Goal: Information Seeking & Learning: Learn about a topic

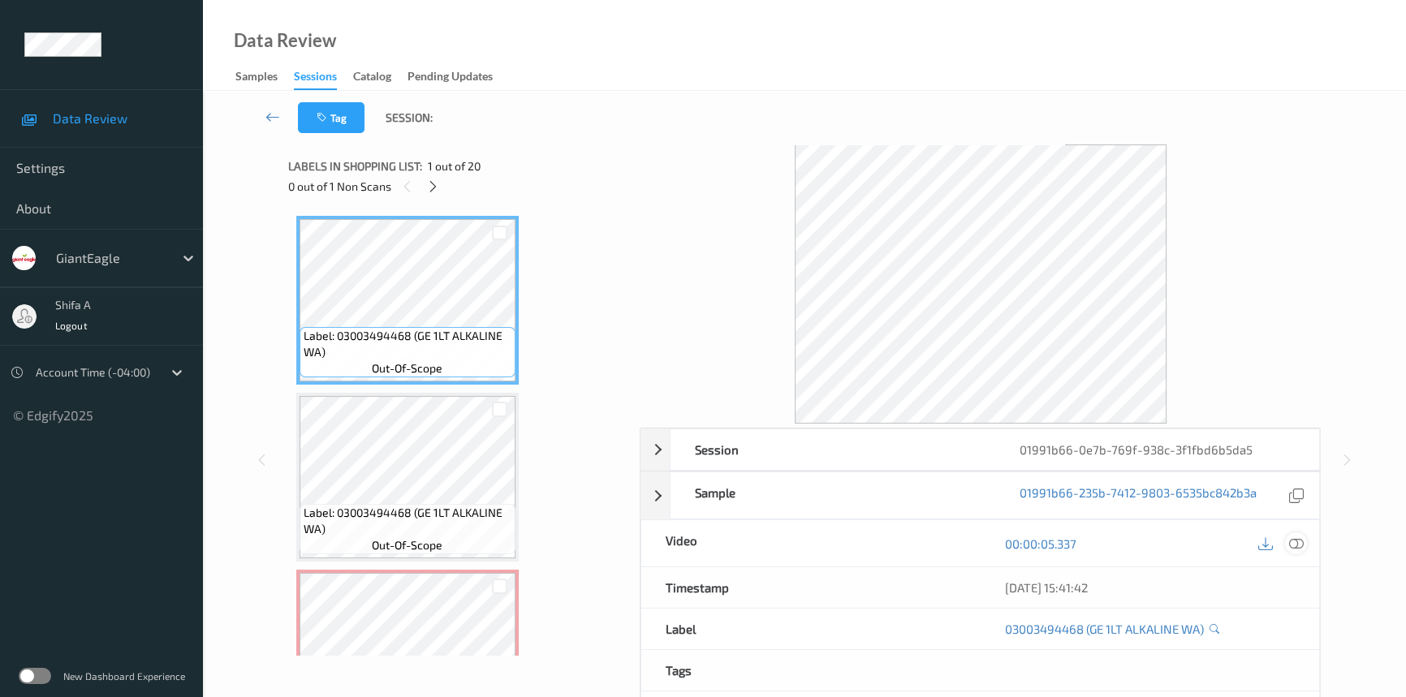
click at [1302, 541] on icon at bounding box center [1296, 544] width 15 height 15
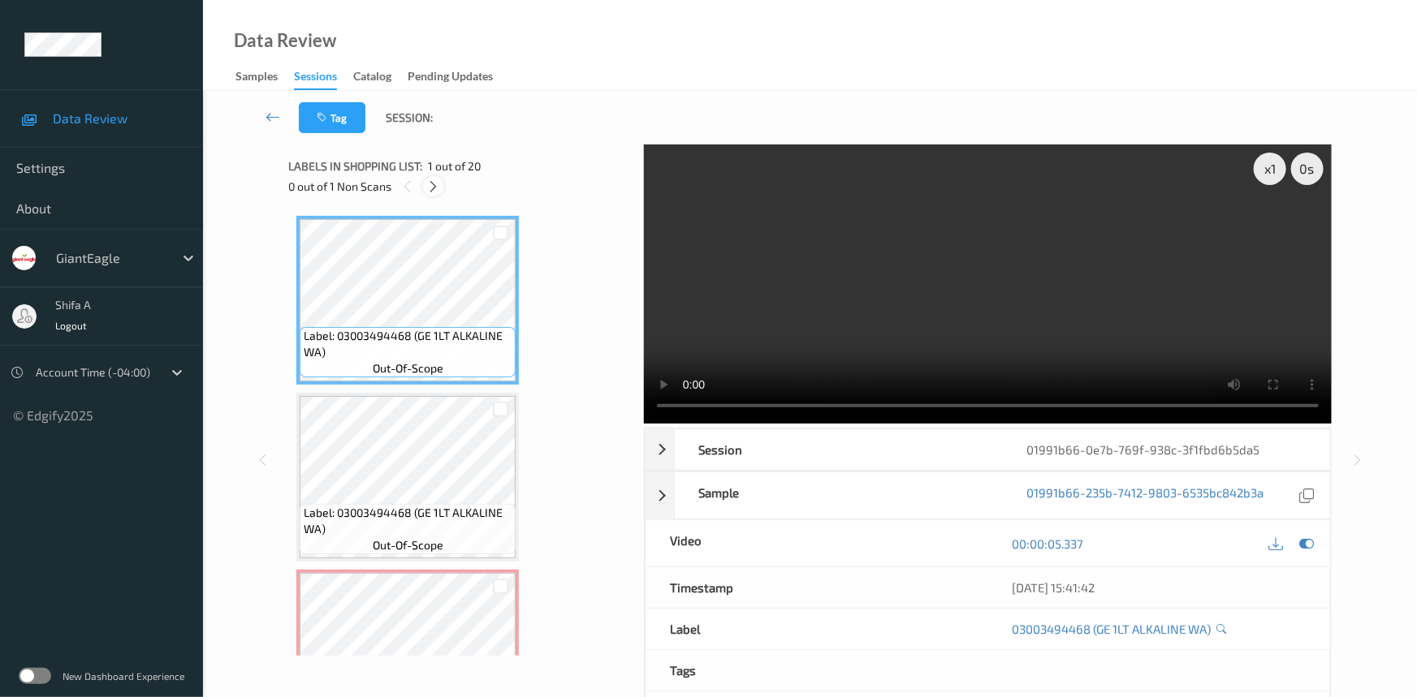
click at [440, 189] on icon at bounding box center [434, 186] width 14 height 15
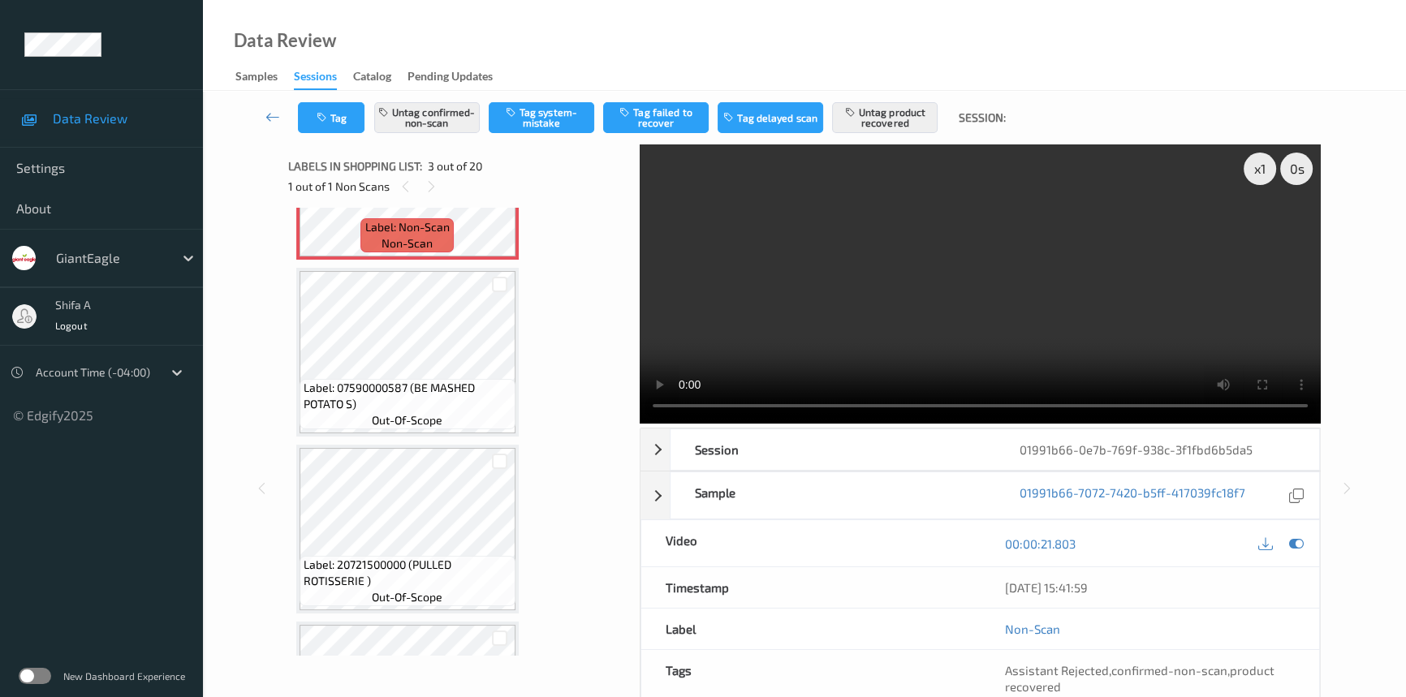
scroll to position [184, 0]
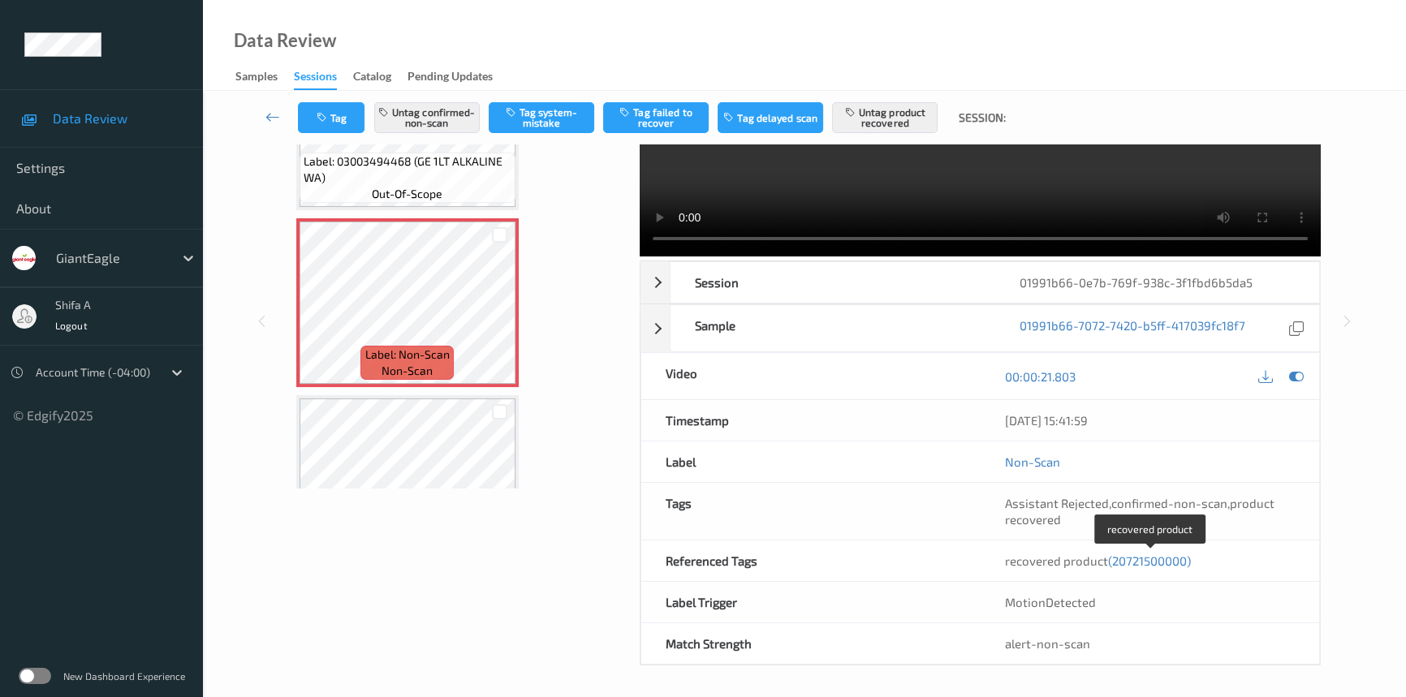
click at [1161, 560] on span "(20721500000)" at bounding box center [1149, 561] width 83 height 15
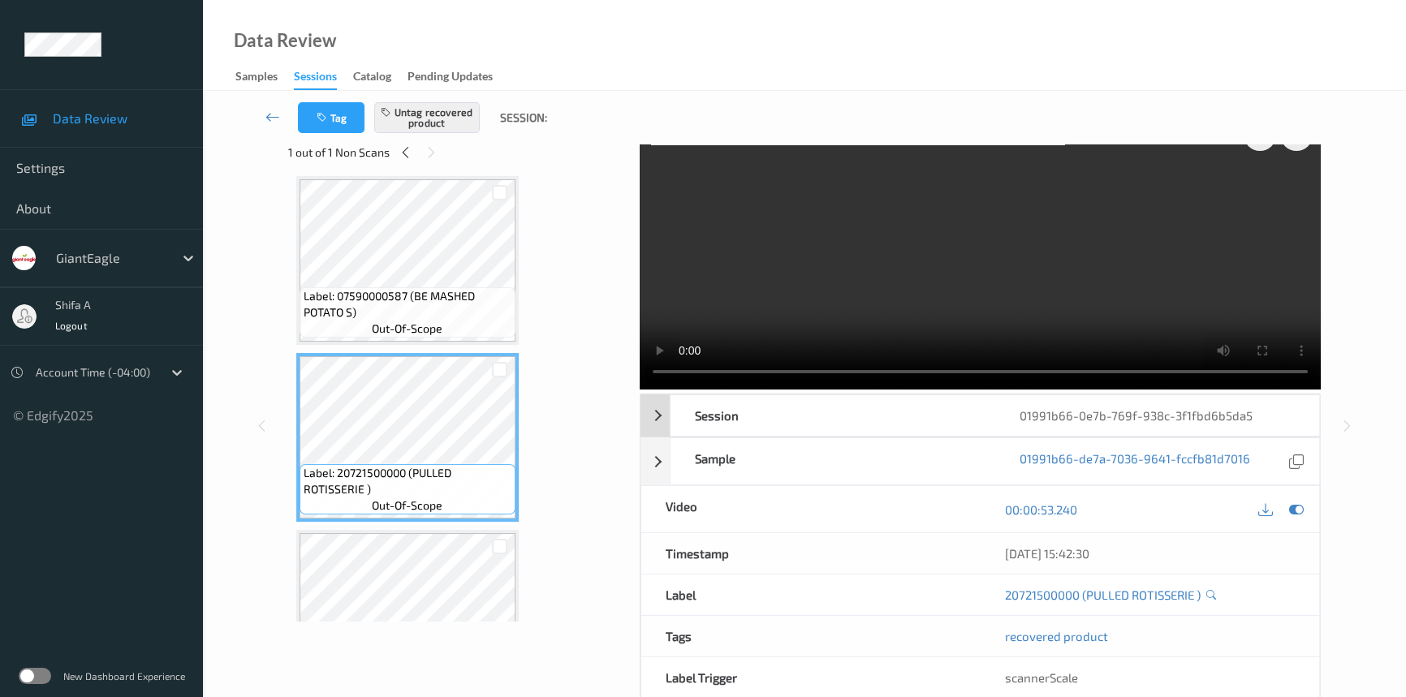
scroll to position [0, 0]
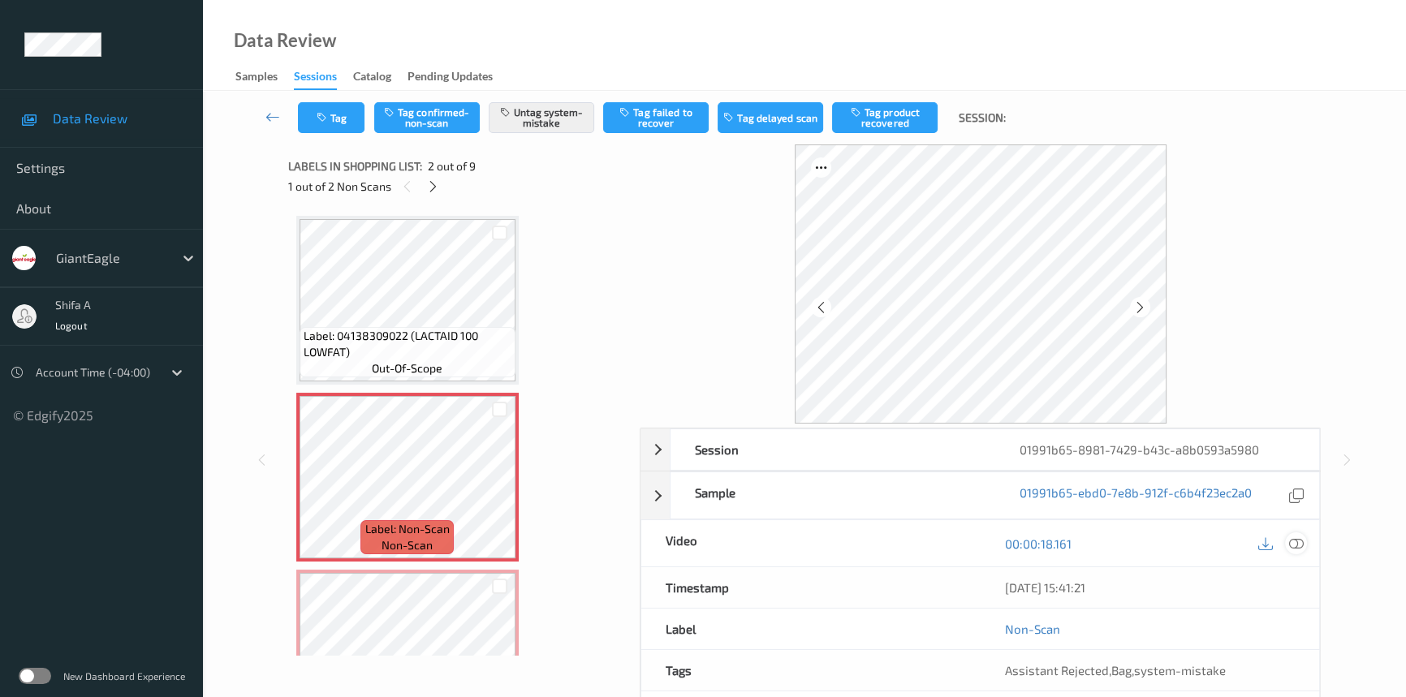
click at [1298, 544] on icon at bounding box center [1296, 544] width 15 height 15
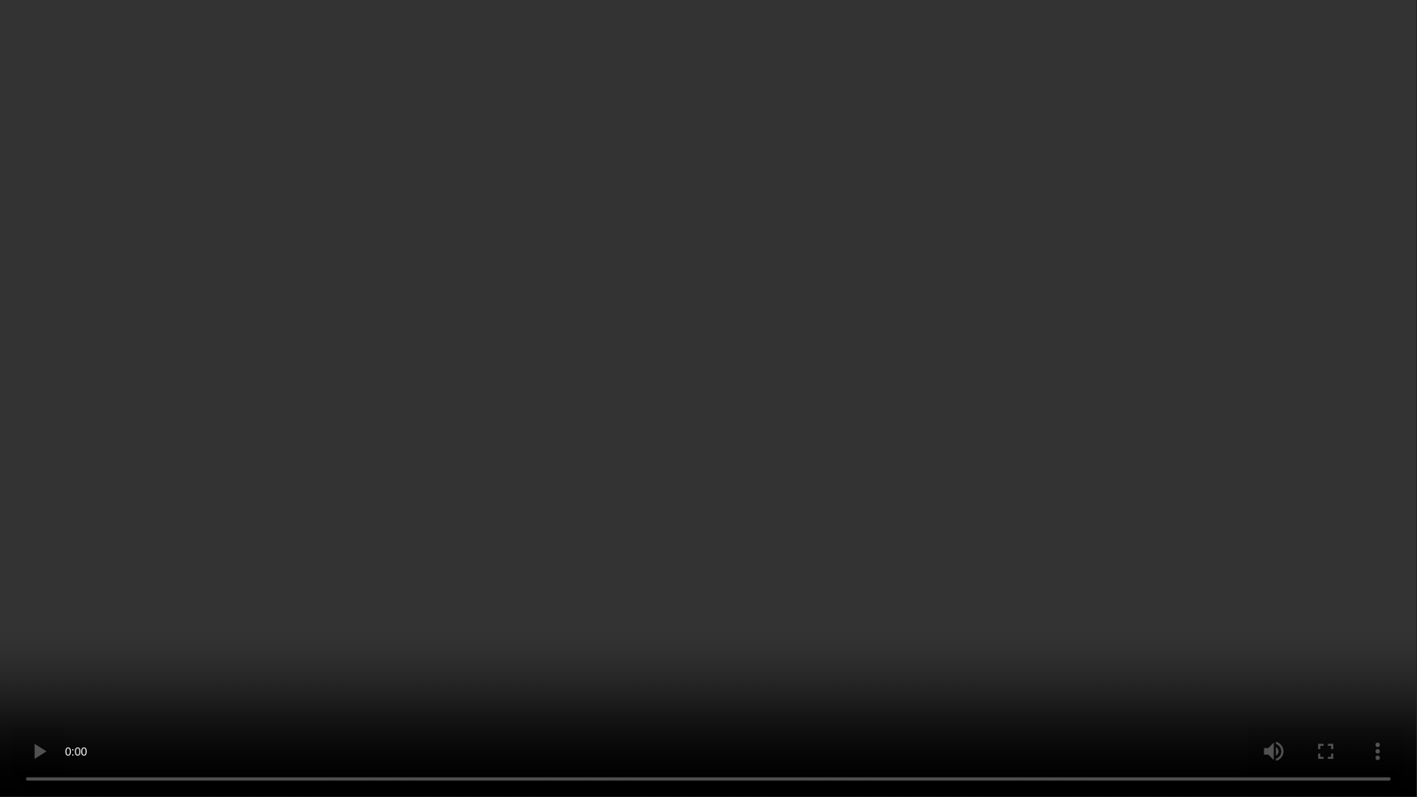
click at [1146, 447] on video at bounding box center [708, 398] width 1417 height 797
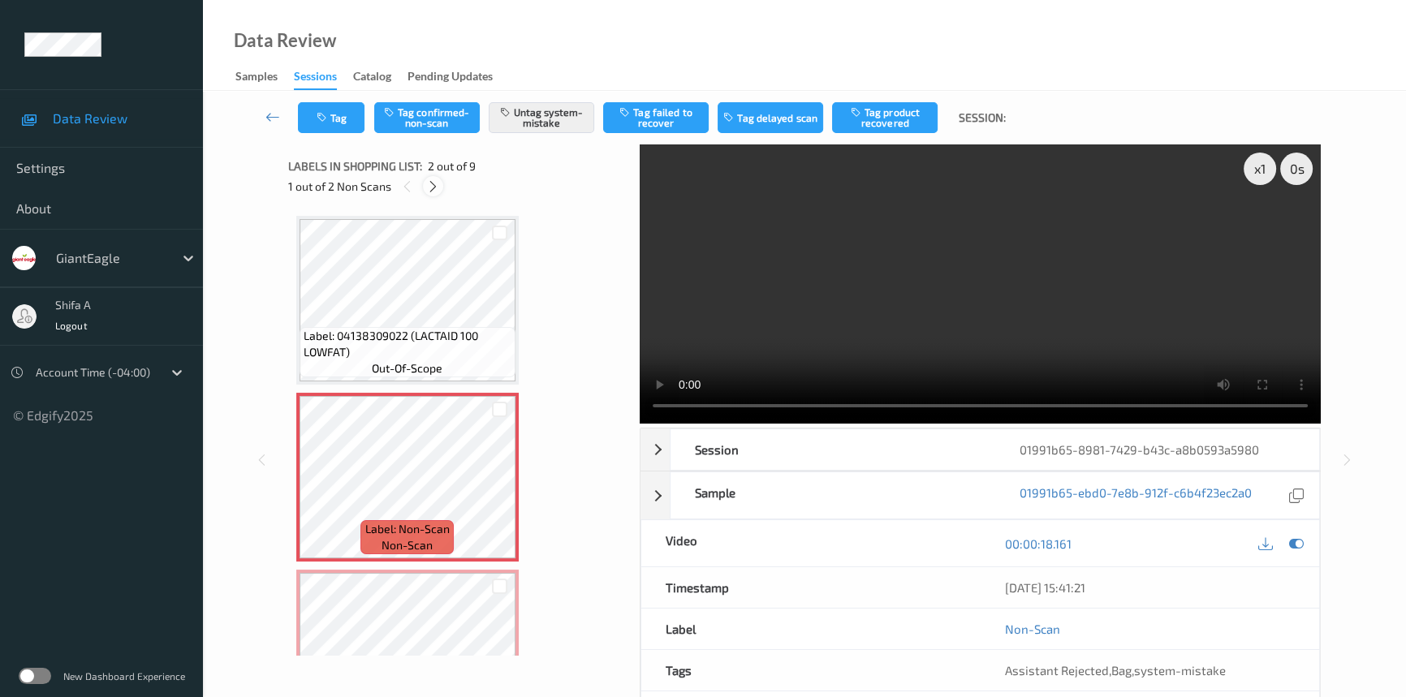
click at [430, 188] on icon at bounding box center [433, 186] width 14 height 15
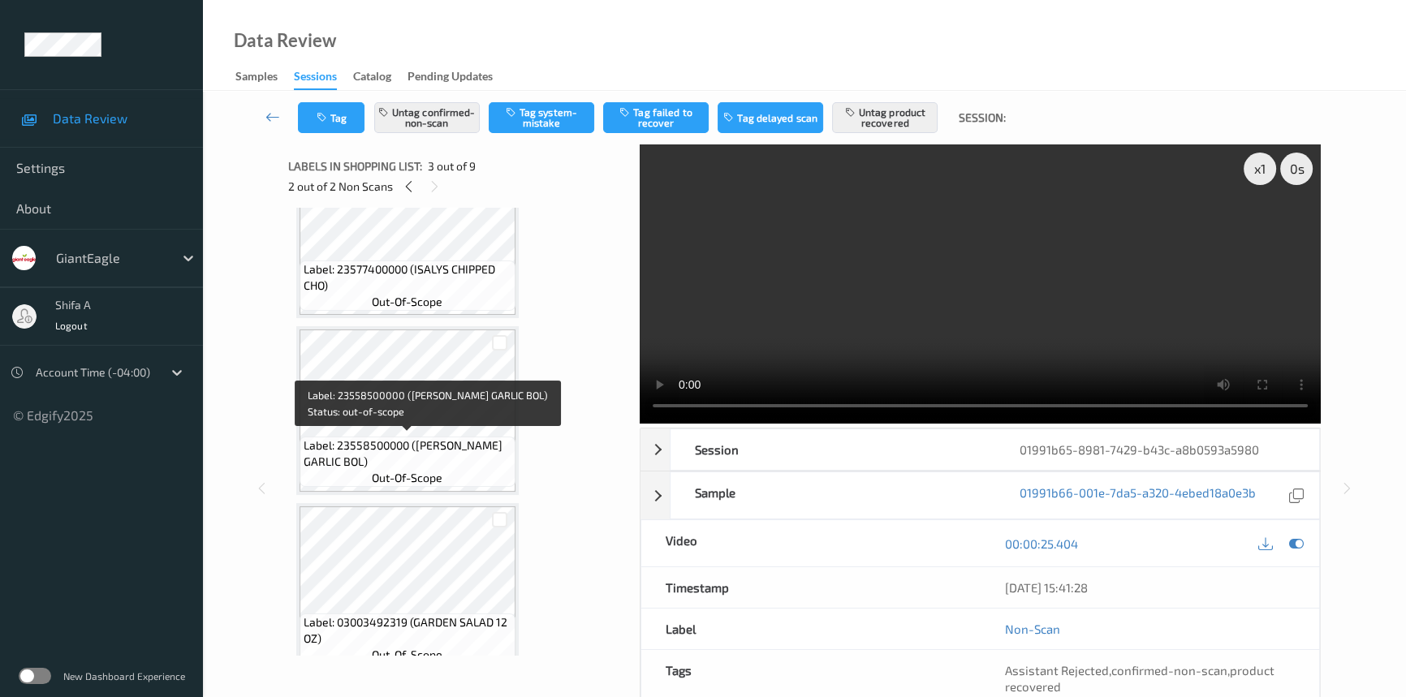
scroll to position [184, 0]
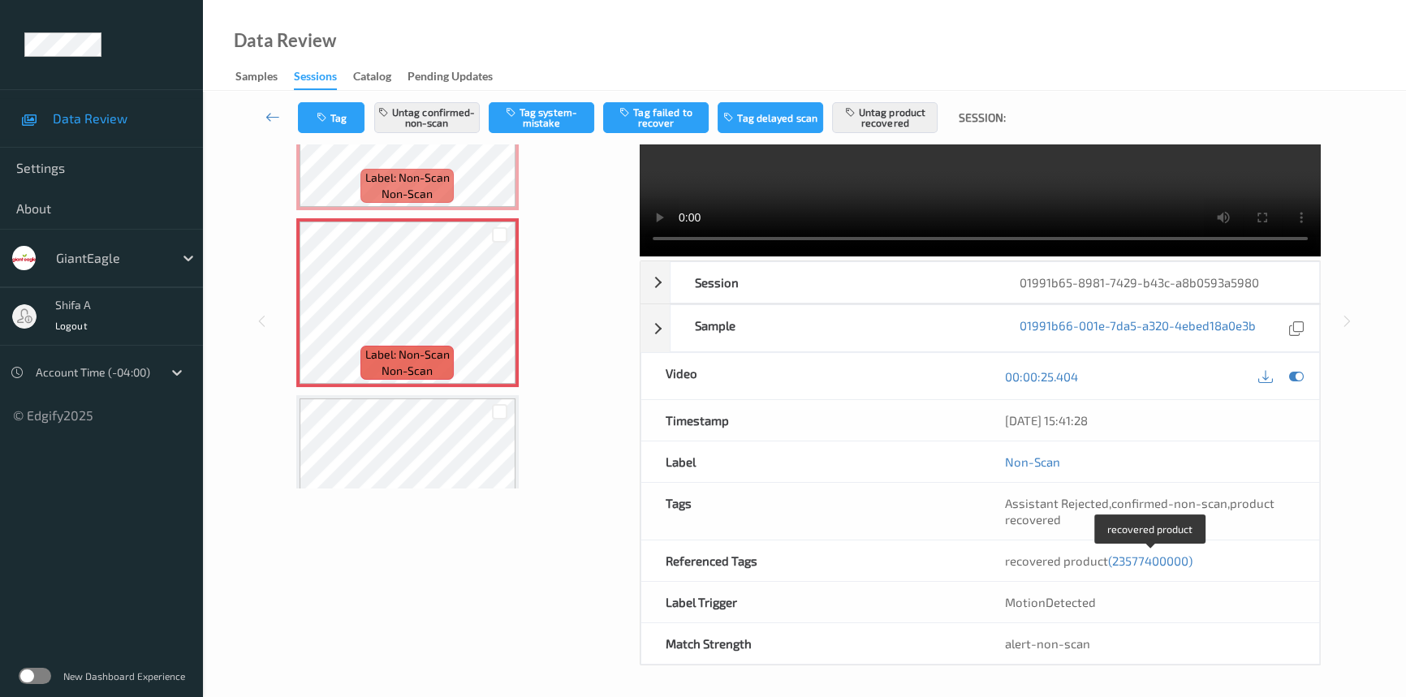
click at [1162, 558] on span "(23577400000)" at bounding box center [1150, 561] width 84 height 15
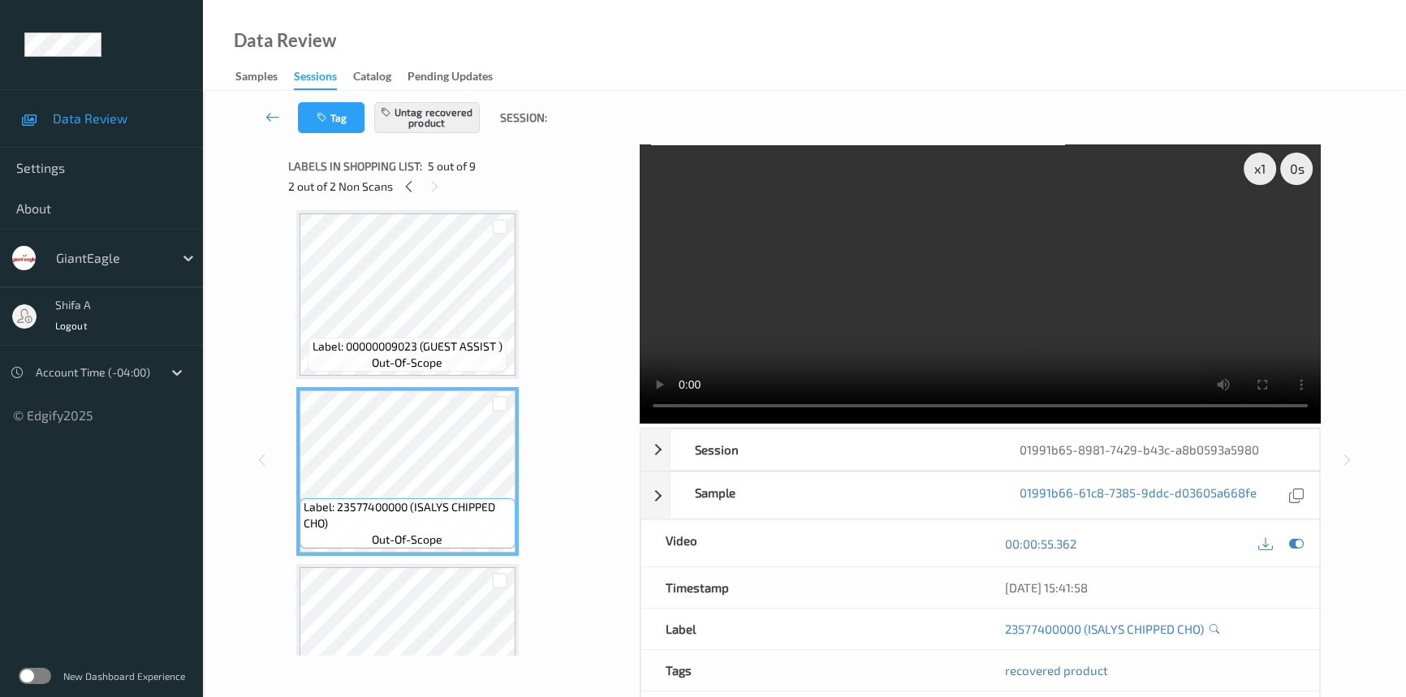
scroll to position [242, 0]
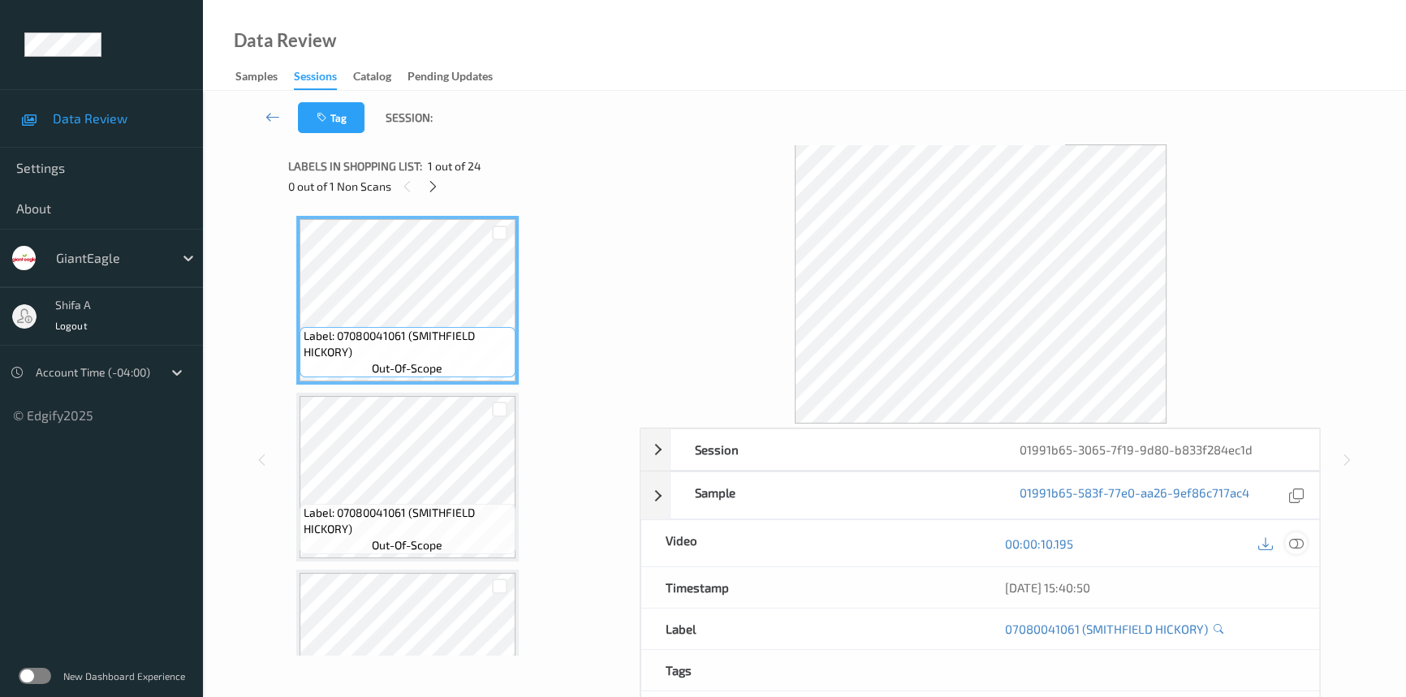
click at [1300, 544] on icon at bounding box center [1296, 544] width 15 height 15
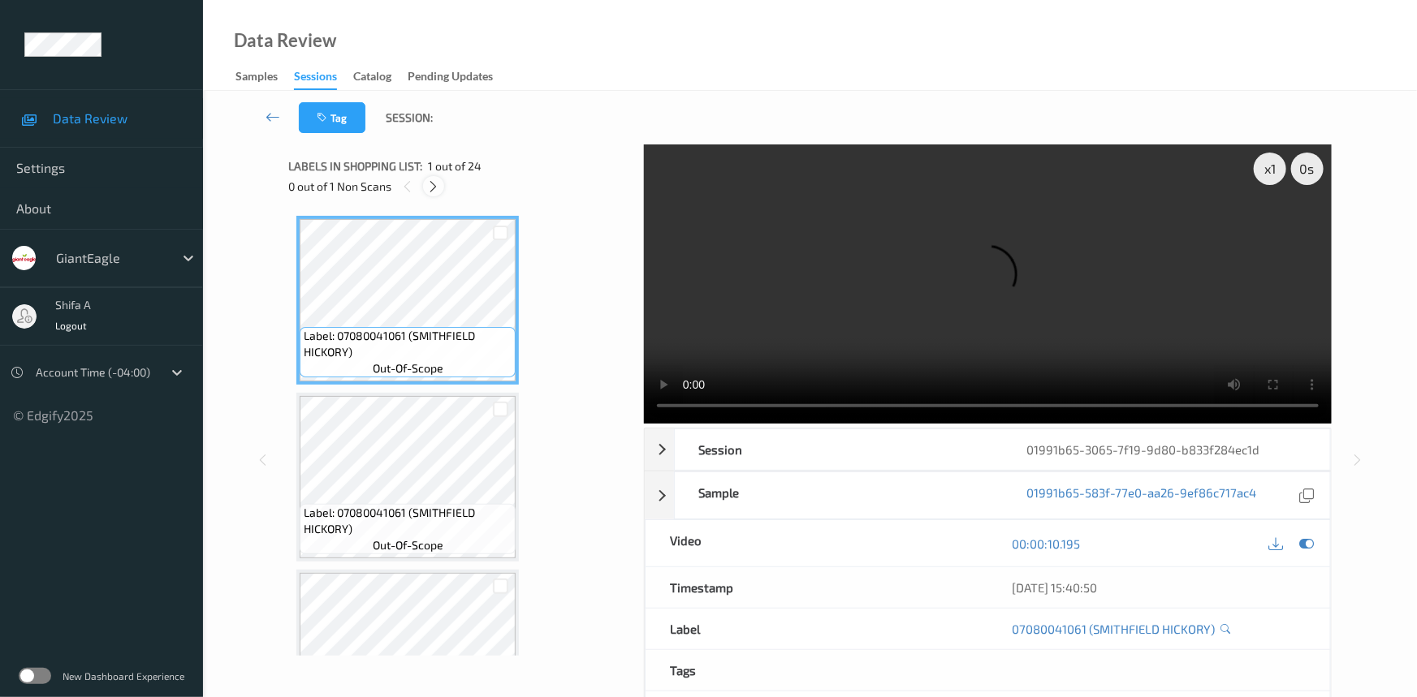
click at [436, 184] on icon at bounding box center [434, 186] width 14 height 15
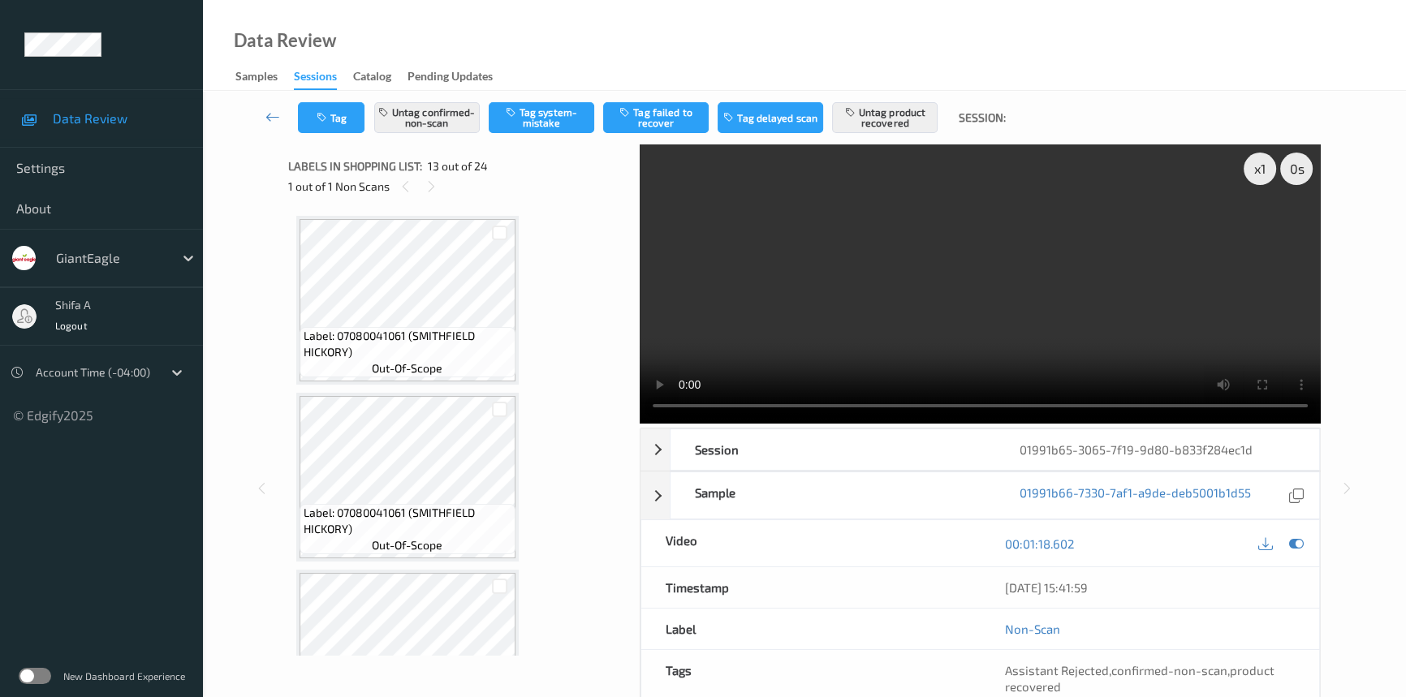
scroll to position [1949, 0]
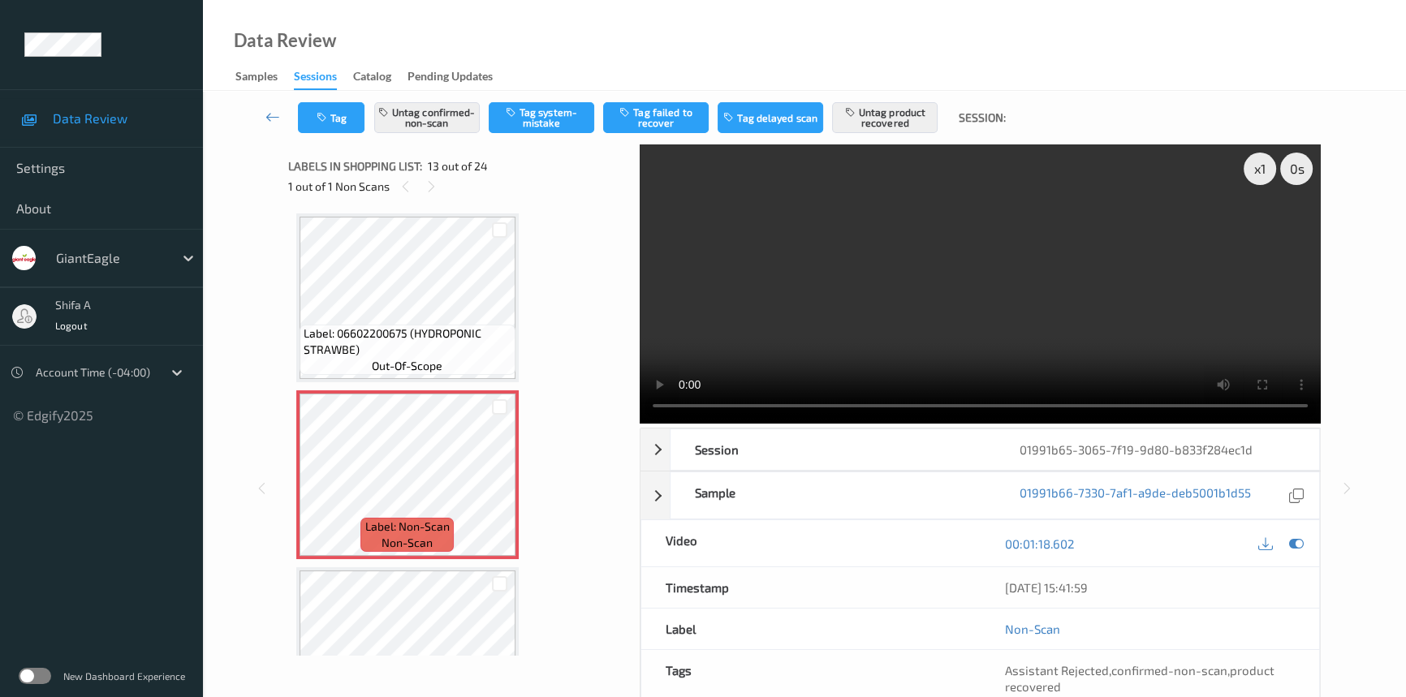
click at [424, 335] on span "Label: 06602200675 (HYDROPONIC STRAWBE)" at bounding box center [408, 342] width 208 height 32
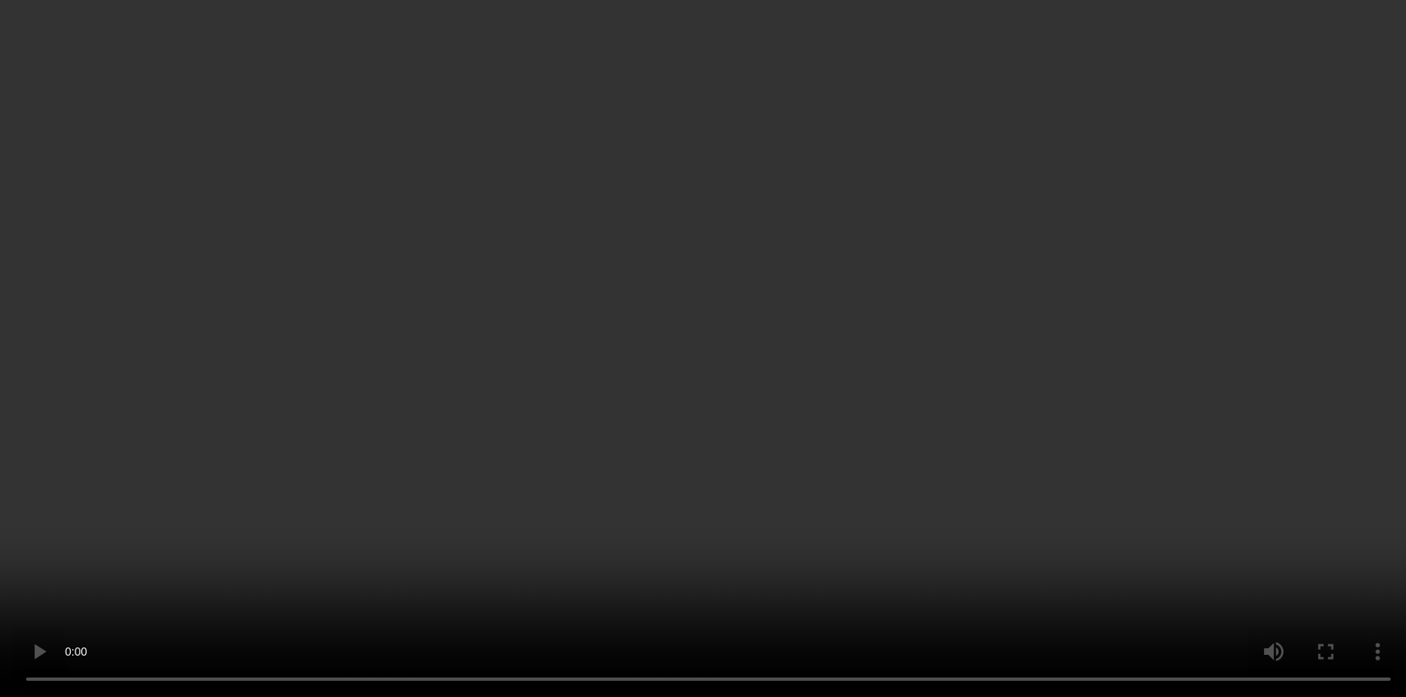
scroll to position [167, 0]
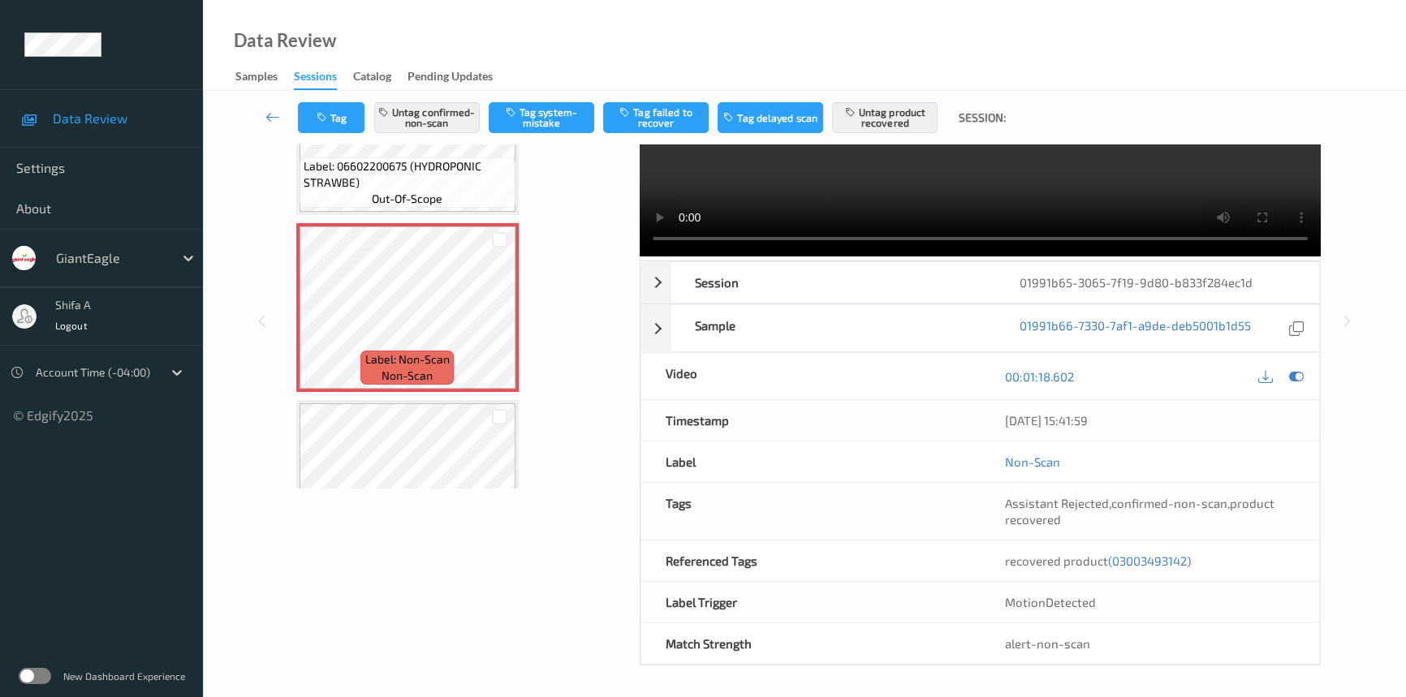
click at [1161, 564] on span "(03003493142)" at bounding box center [1149, 561] width 83 height 15
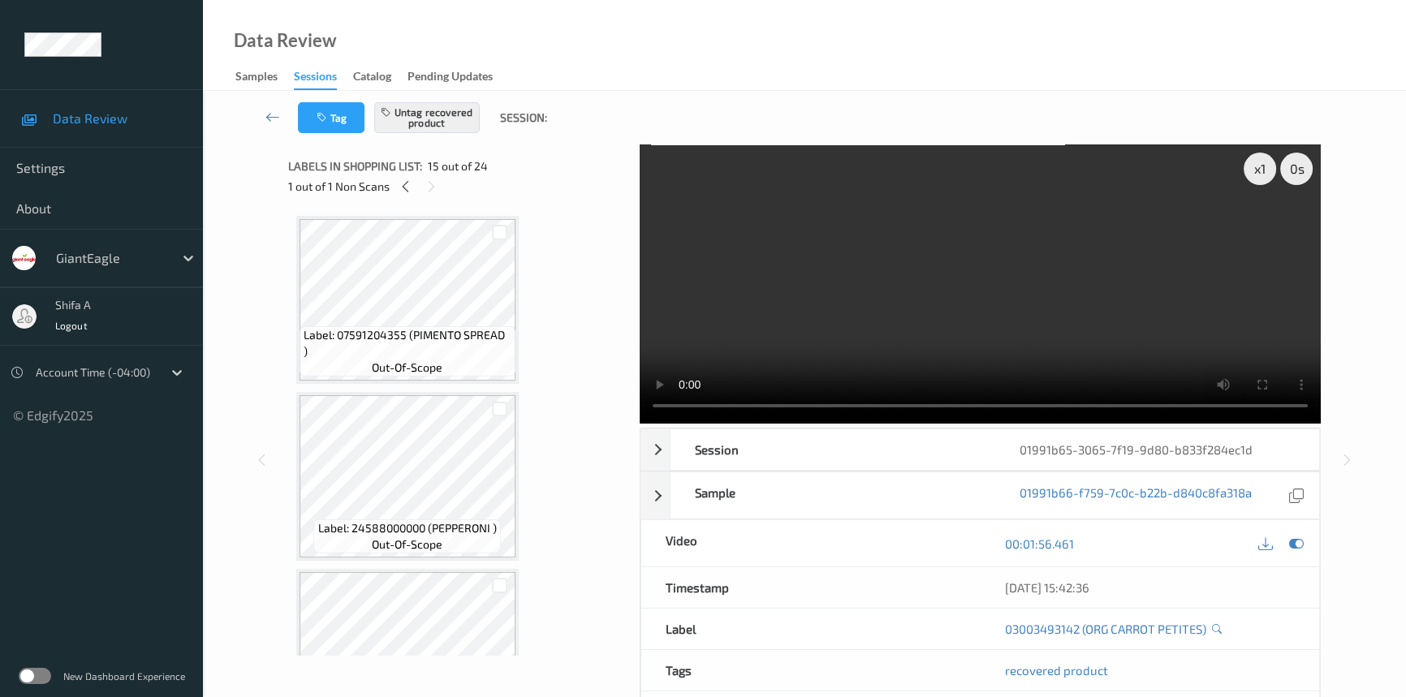
scroll to position [1414, 0]
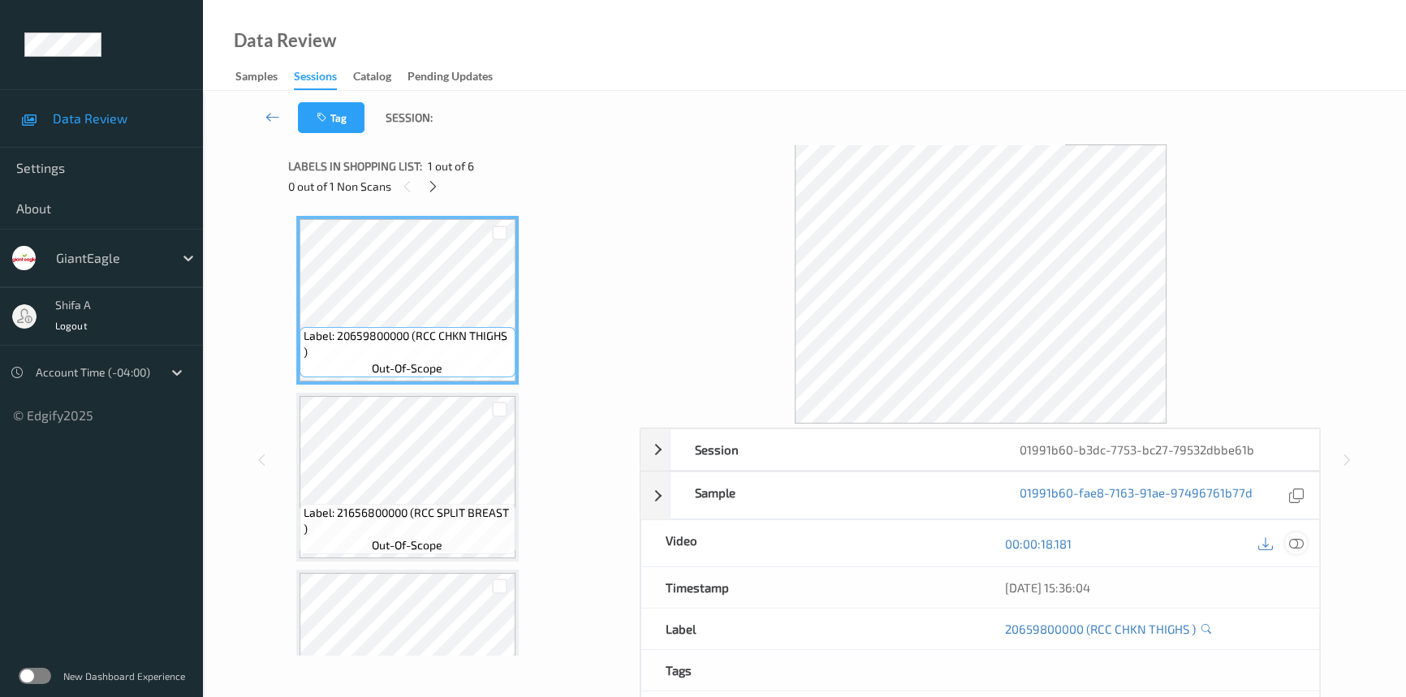
click at [1297, 542] on icon at bounding box center [1296, 544] width 15 height 15
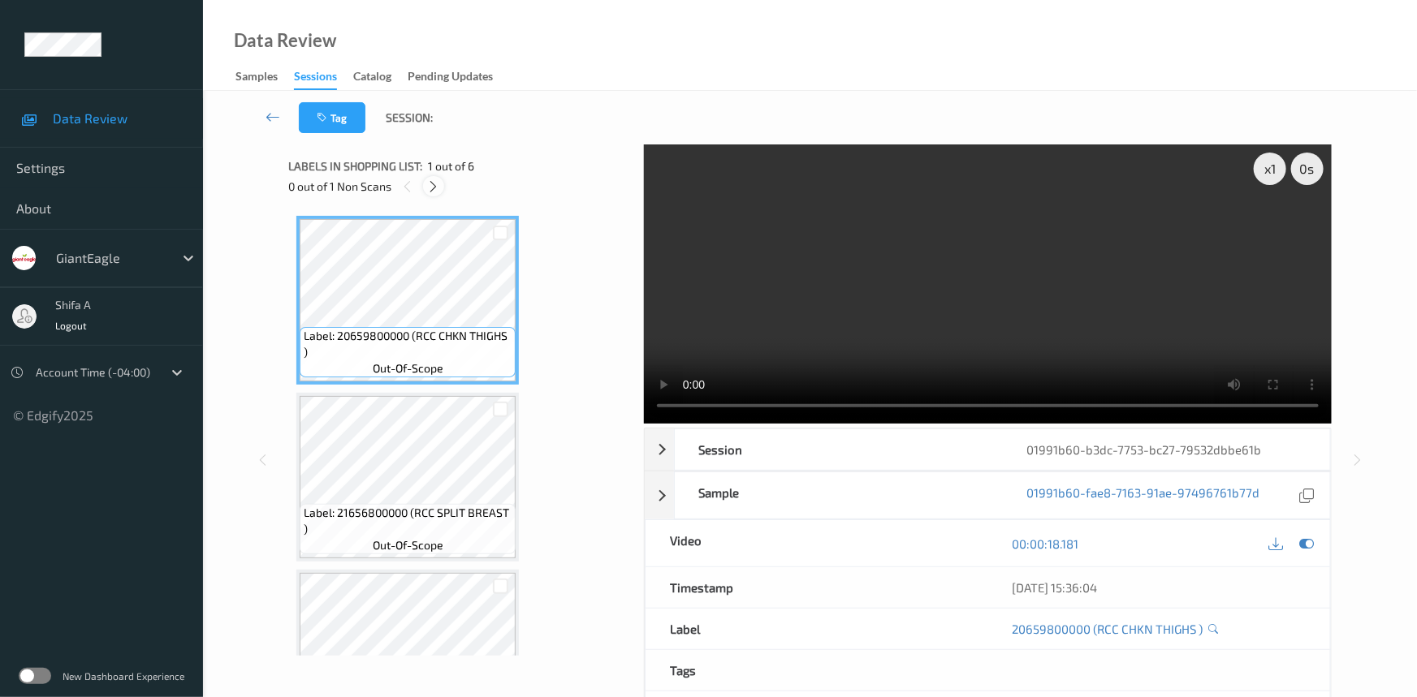
click at [430, 184] on icon at bounding box center [434, 186] width 14 height 15
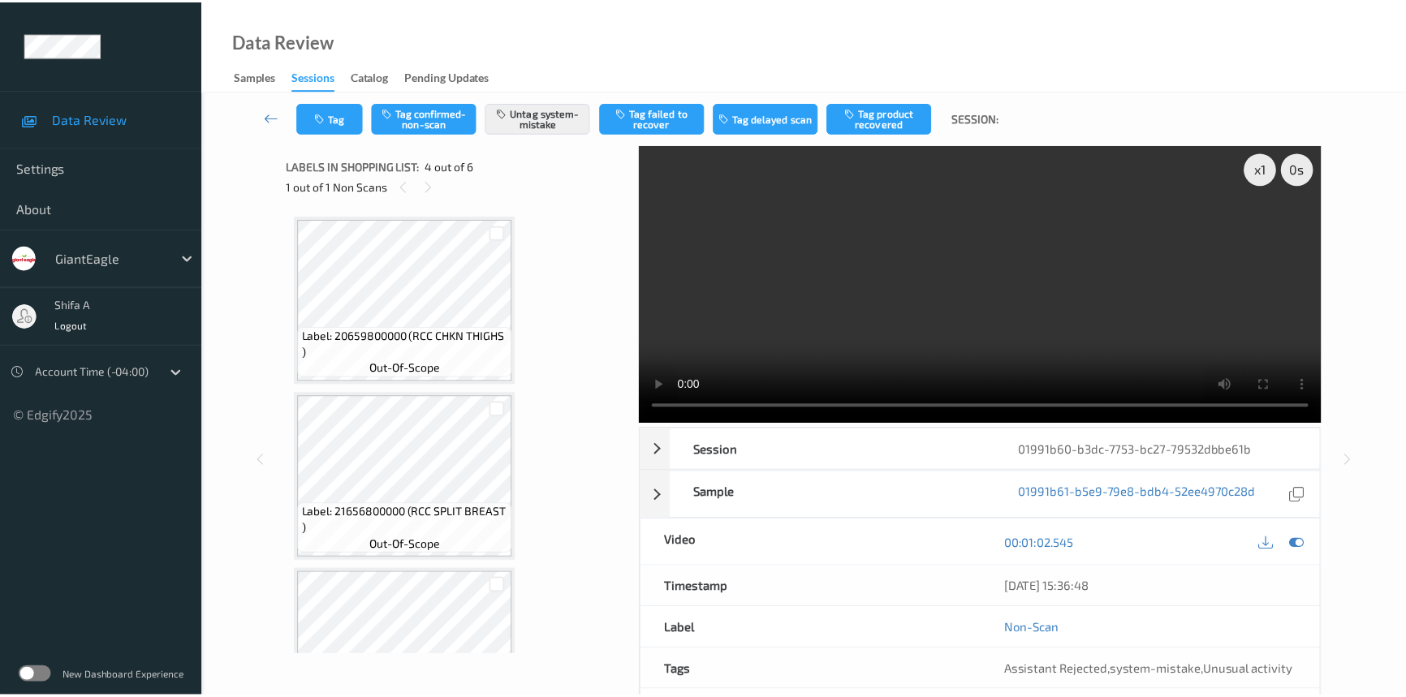
scroll to position [361, 0]
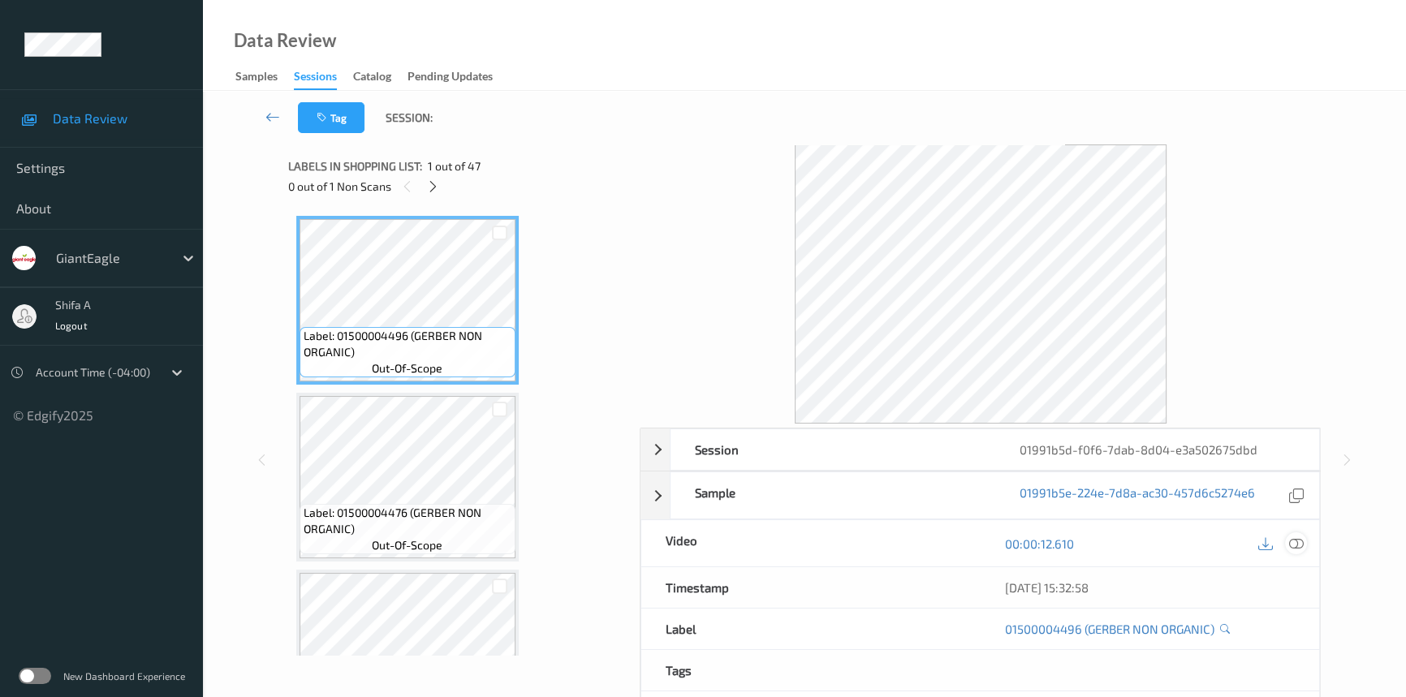
click at [1299, 541] on icon at bounding box center [1296, 544] width 15 height 15
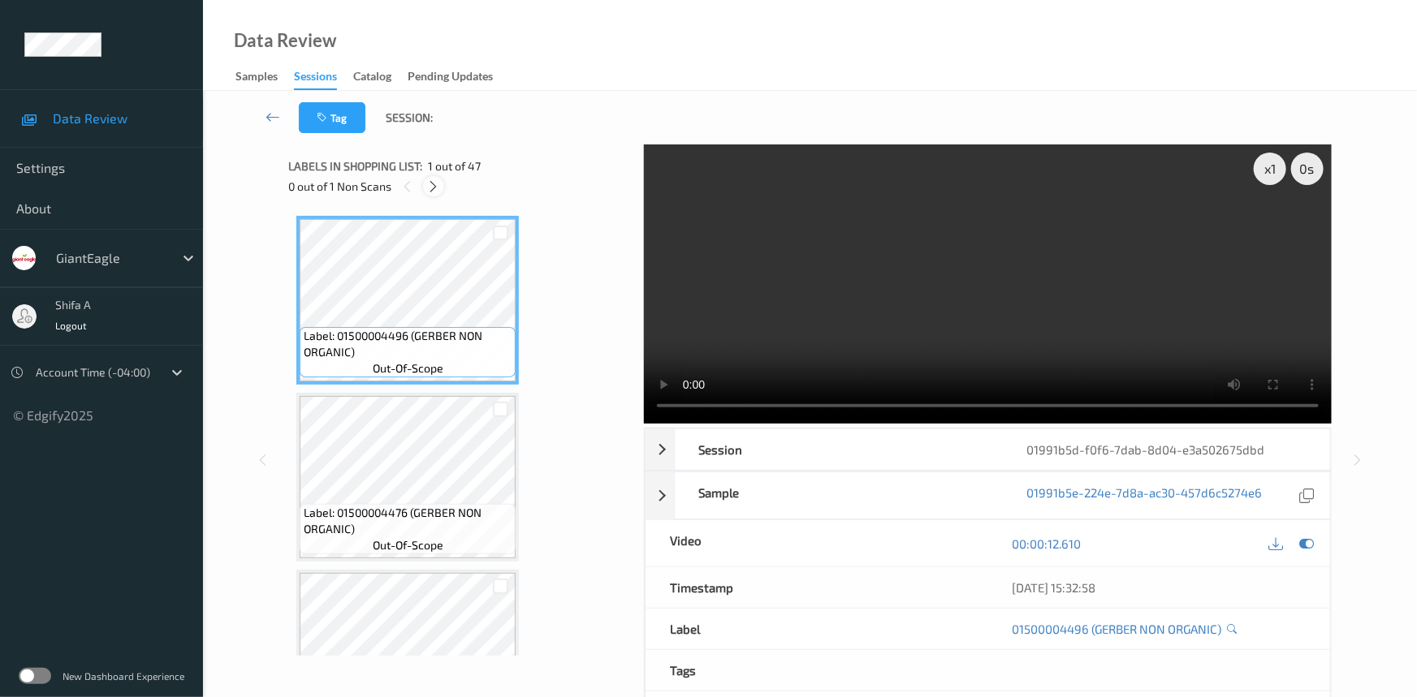
click at [433, 184] on icon at bounding box center [434, 186] width 14 height 15
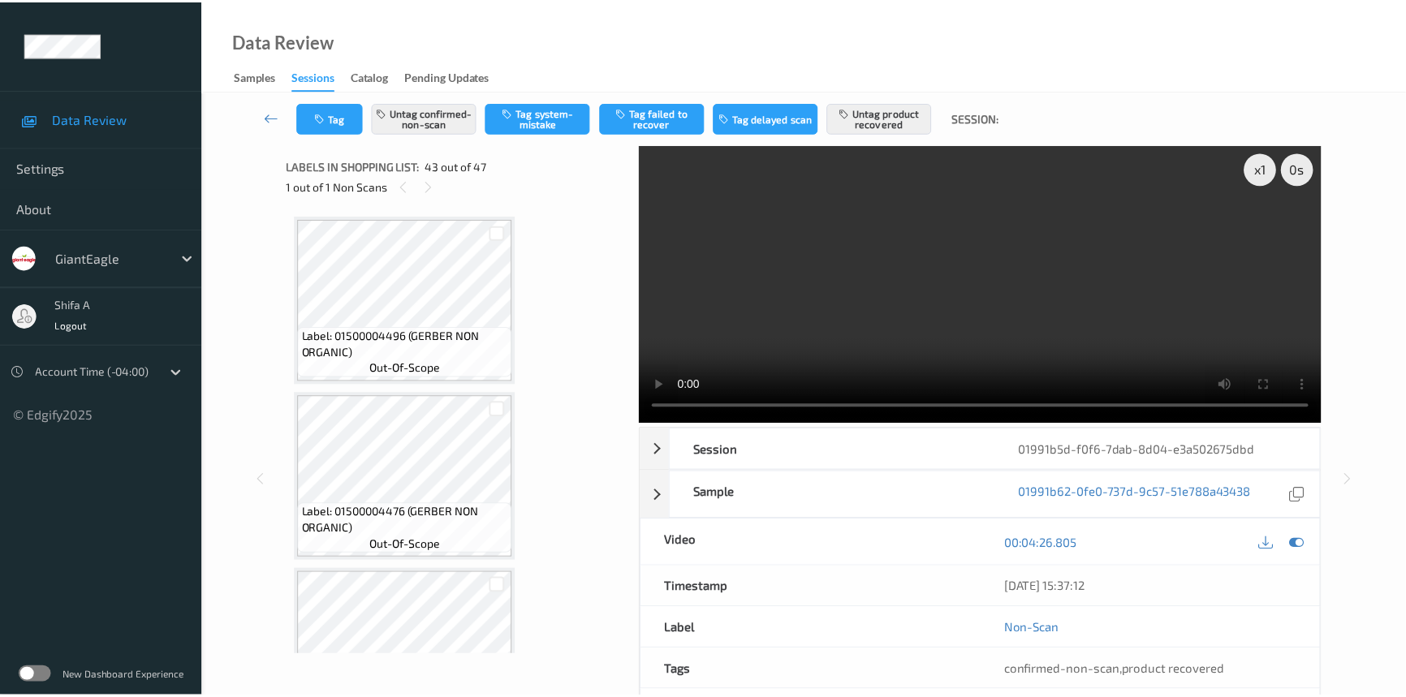
scroll to position [7241, 0]
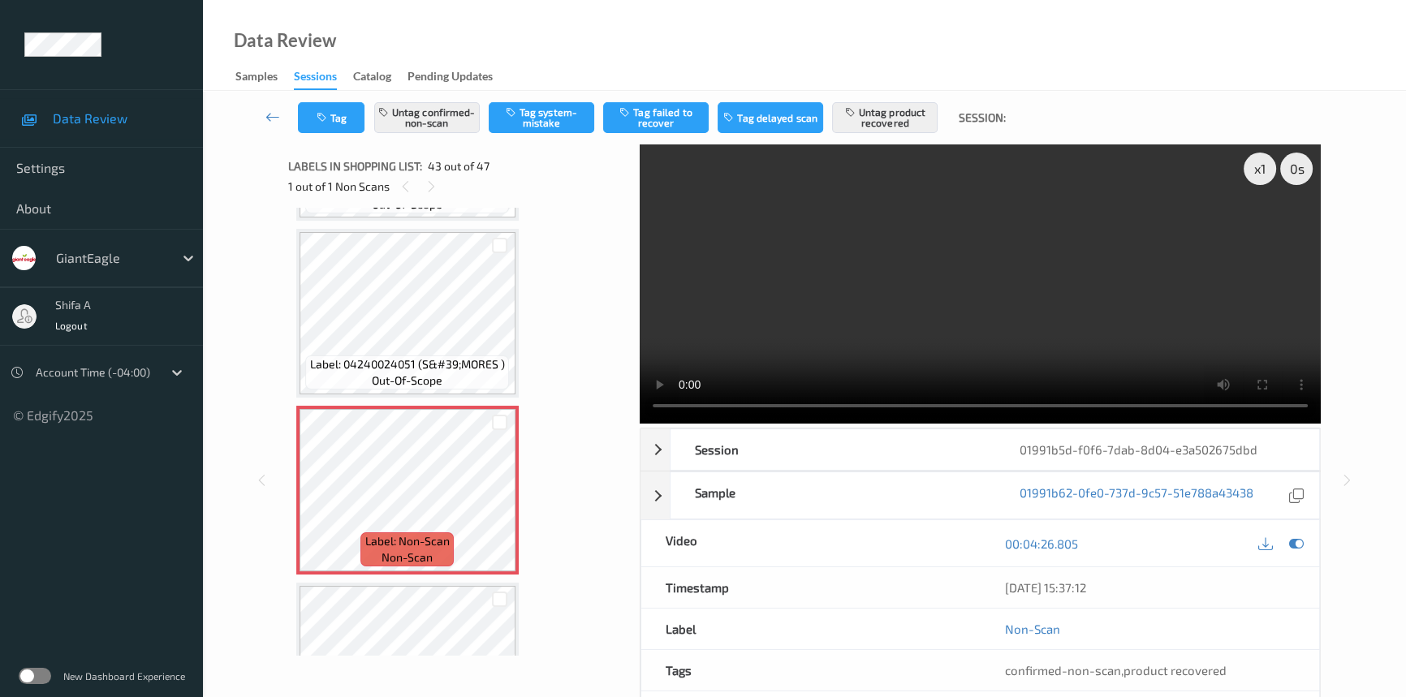
click at [1071, 250] on video at bounding box center [980, 284] width 681 height 279
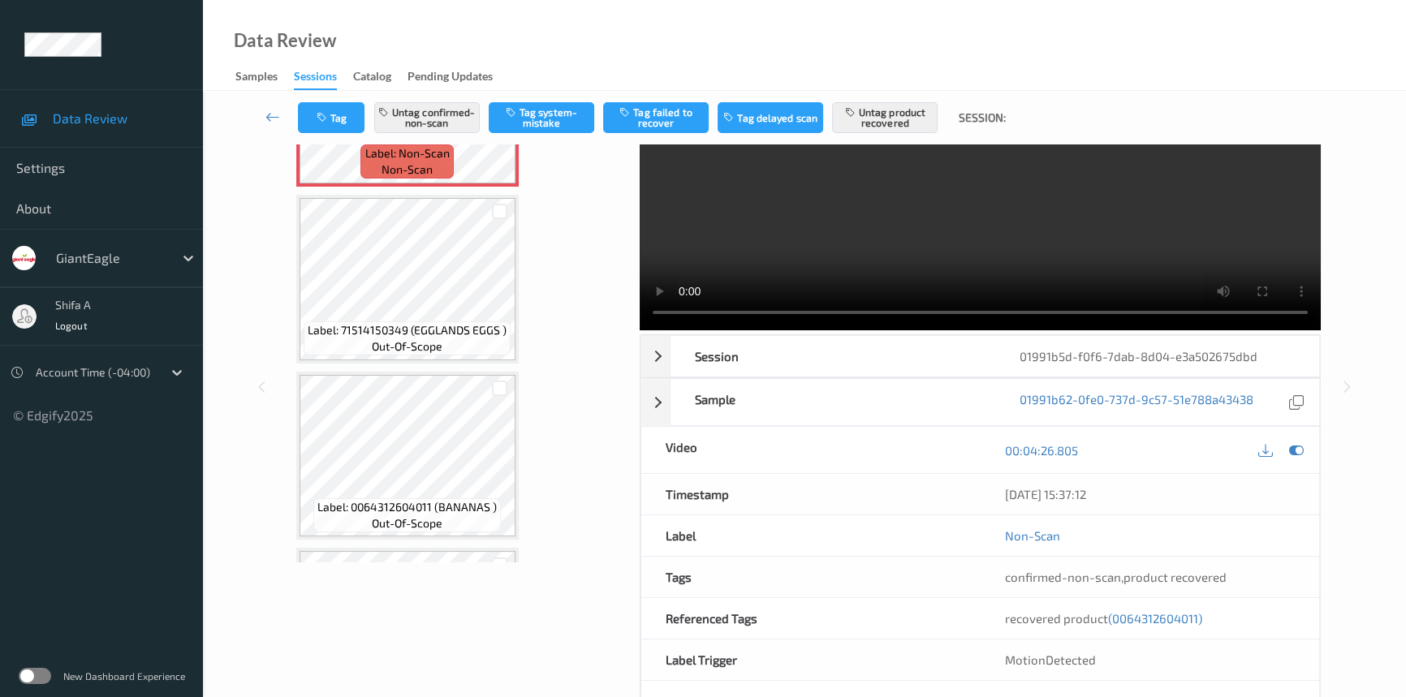
scroll to position [151, 0]
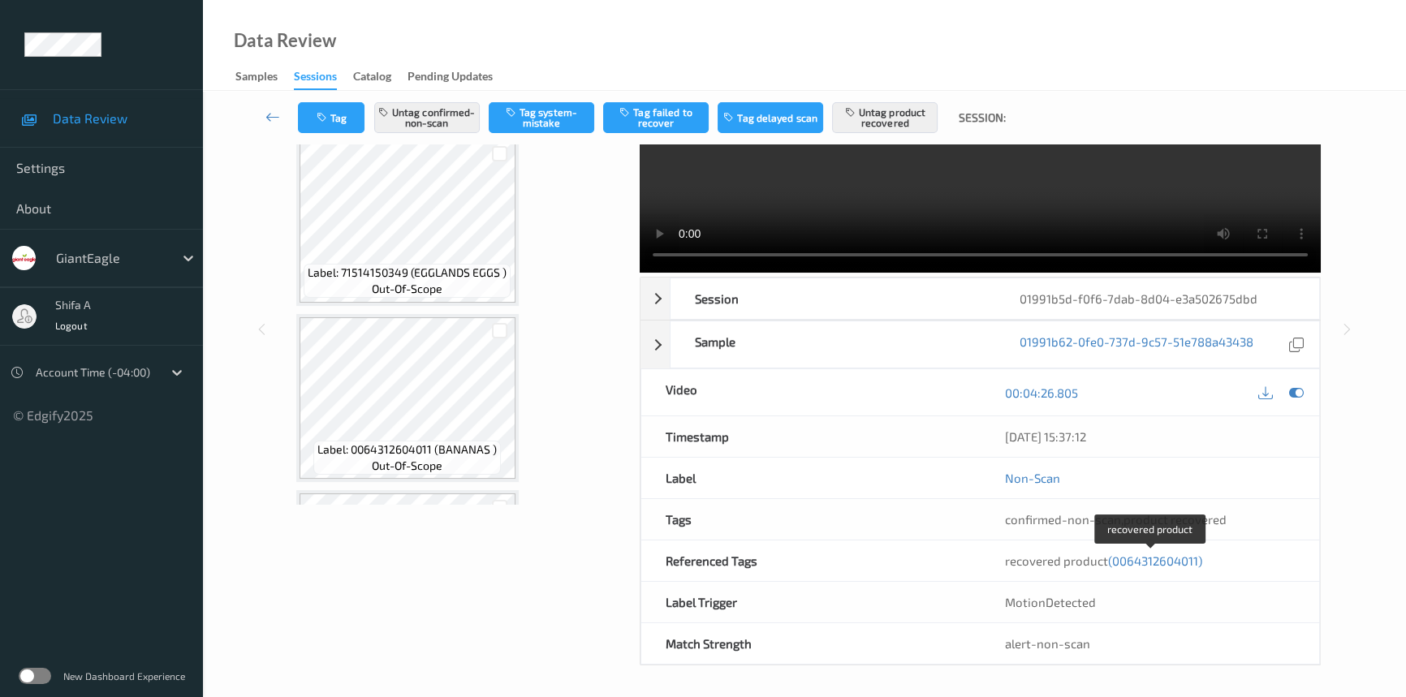
click at [1166, 560] on span "(0064312604011)" at bounding box center [1155, 561] width 94 height 15
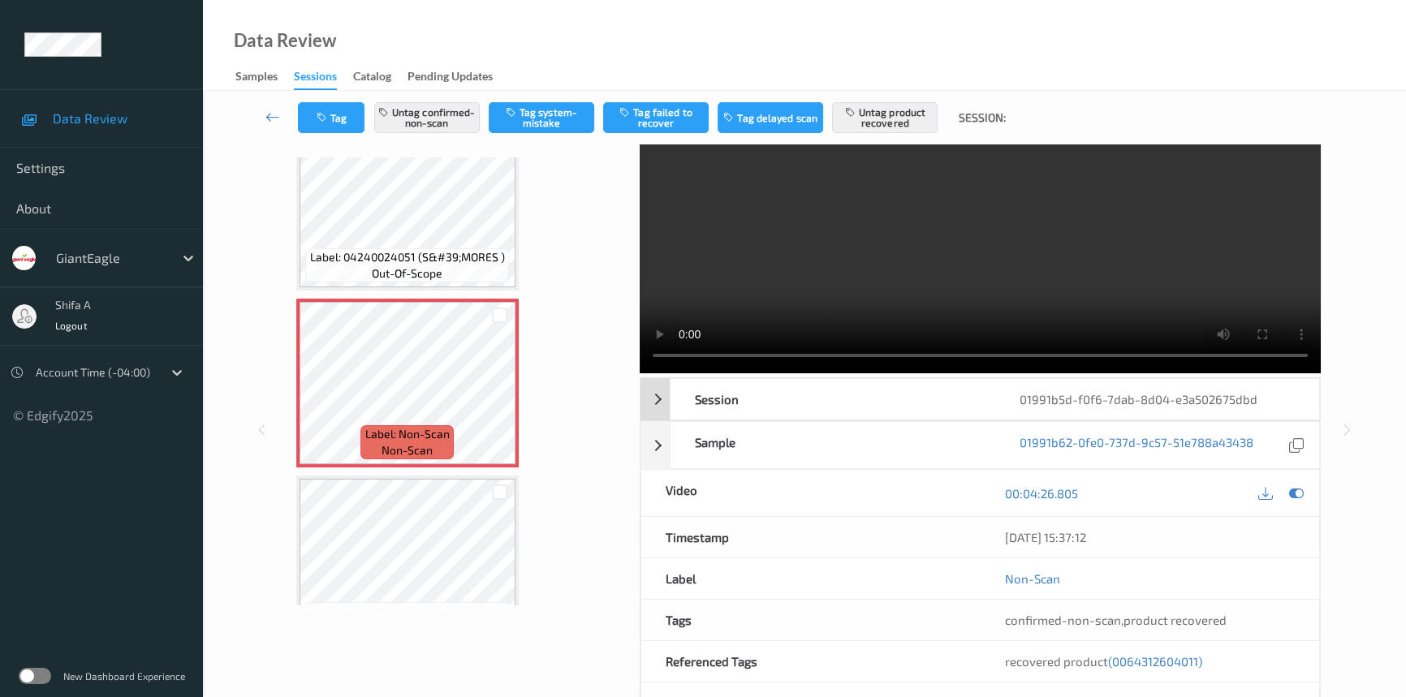
scroll to position [0, 0]
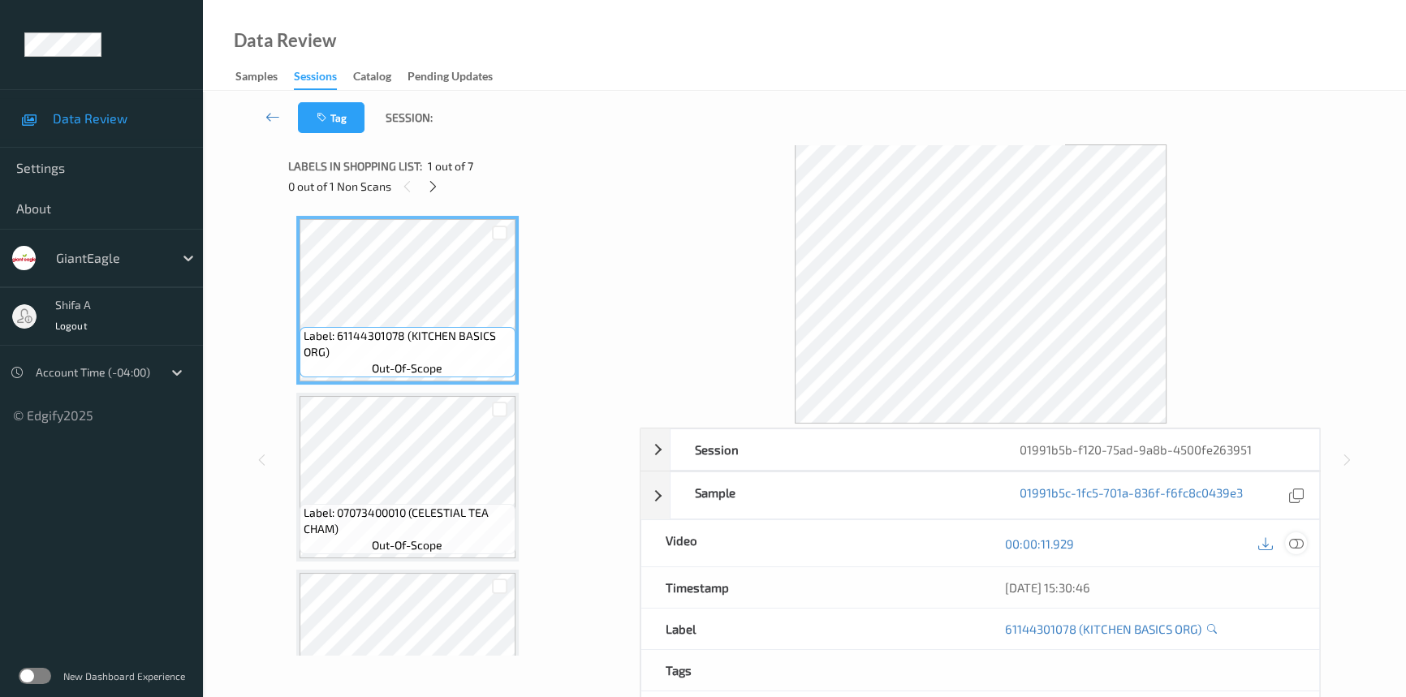
click at [1288, 544] on div at bounding box center [1296, 544] width 22 height 22
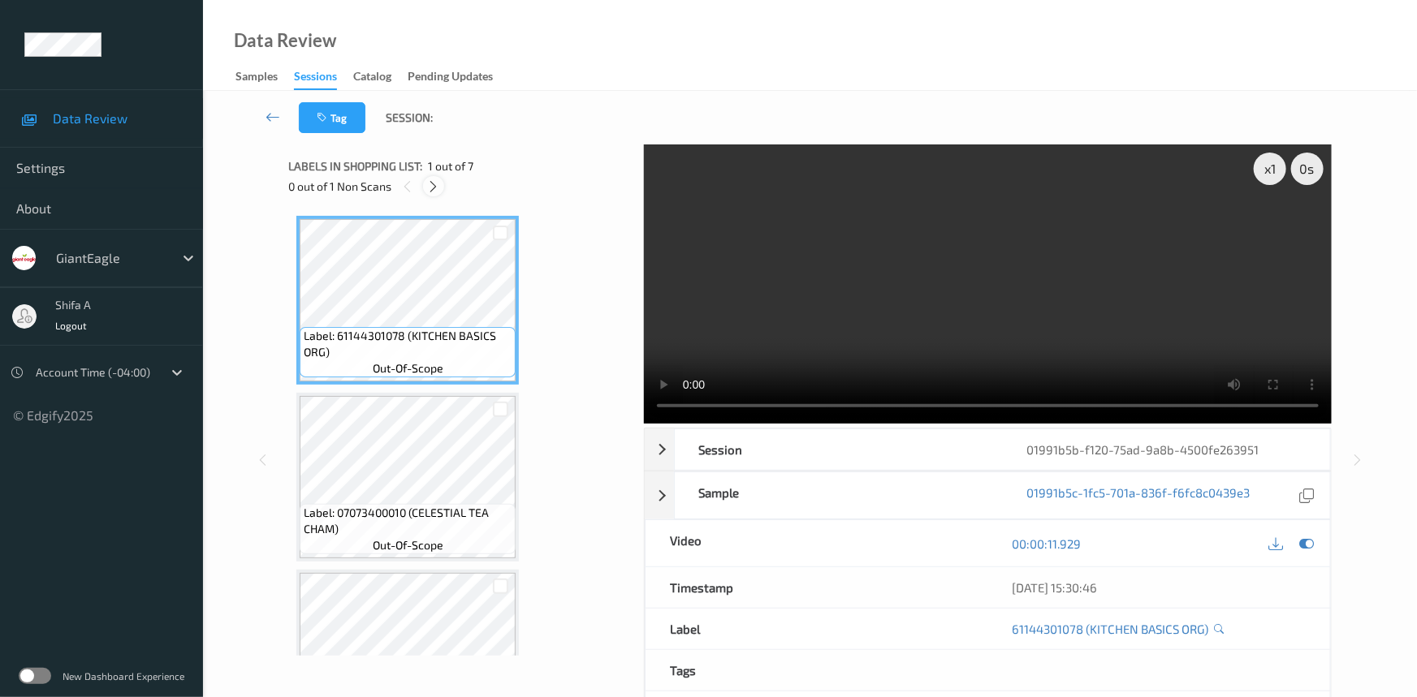
click at [436, 190] on icon at bounding box center [434, 186] width 14 height 15
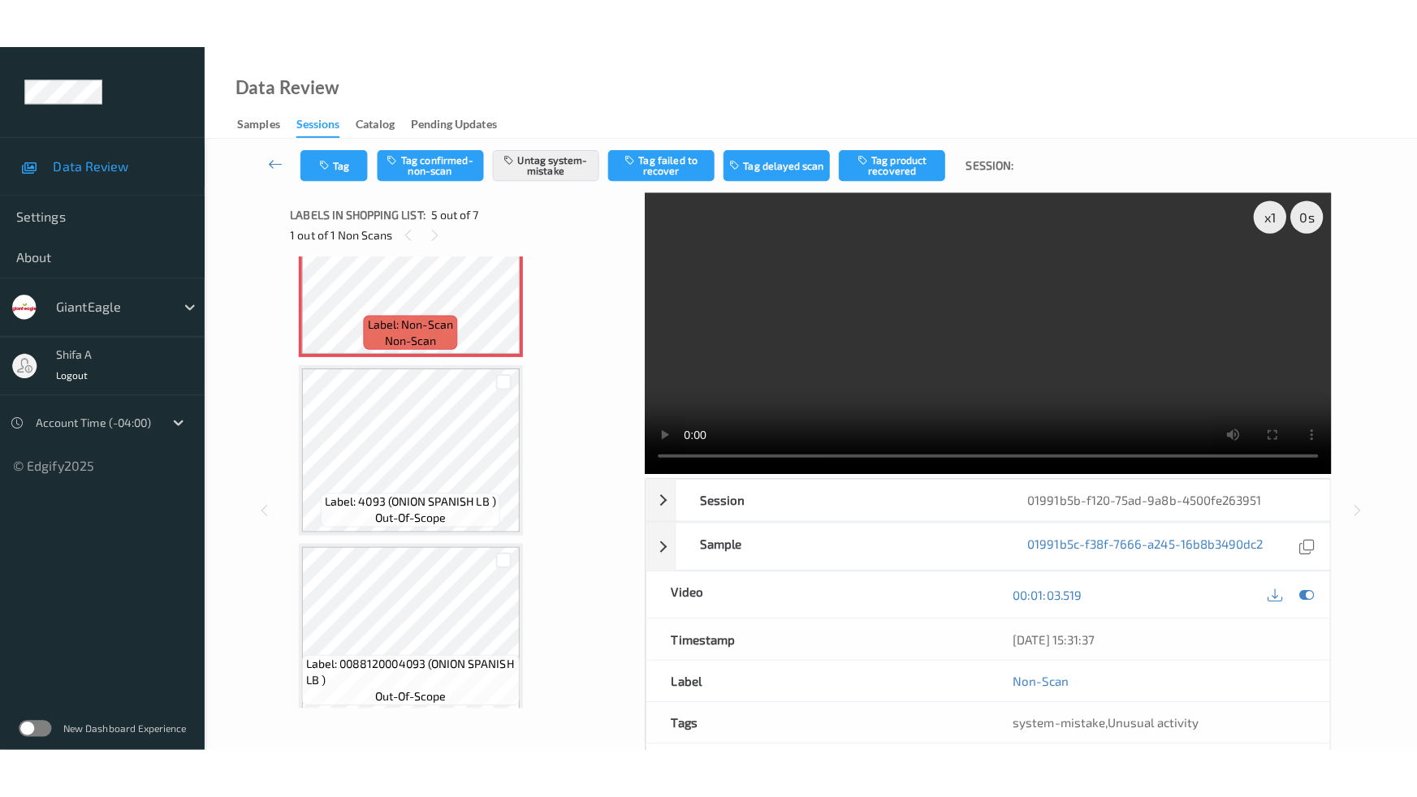
scroll to position [795, 0]
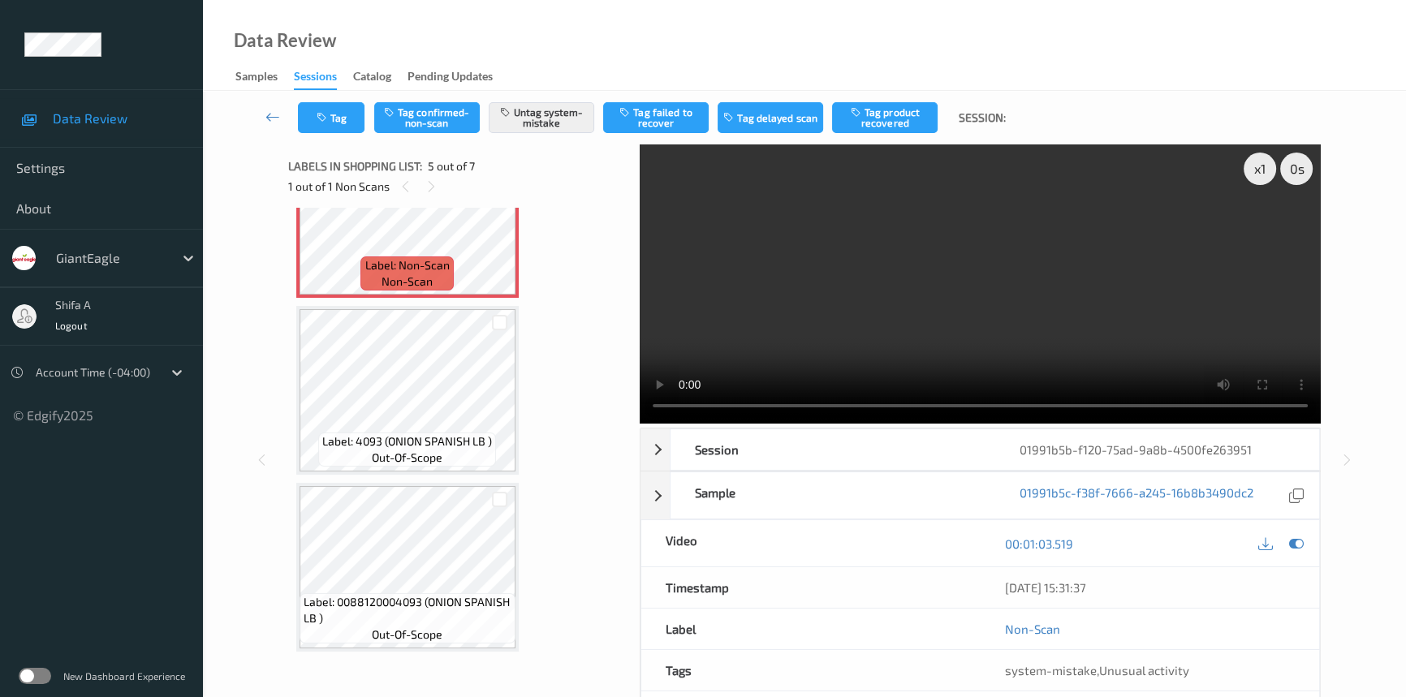
click at [1044, 424] on video at bounding box center [980, 284] width 681 height 279
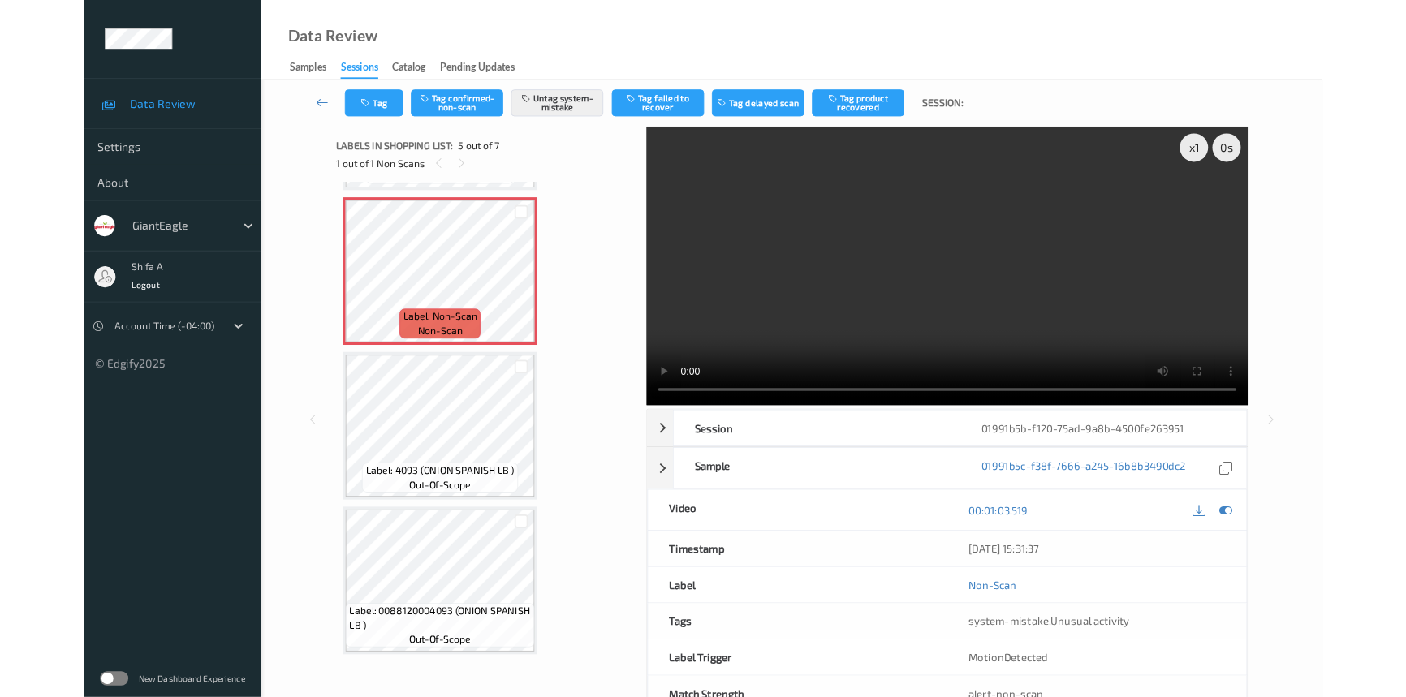
scroll to position [695, 0]
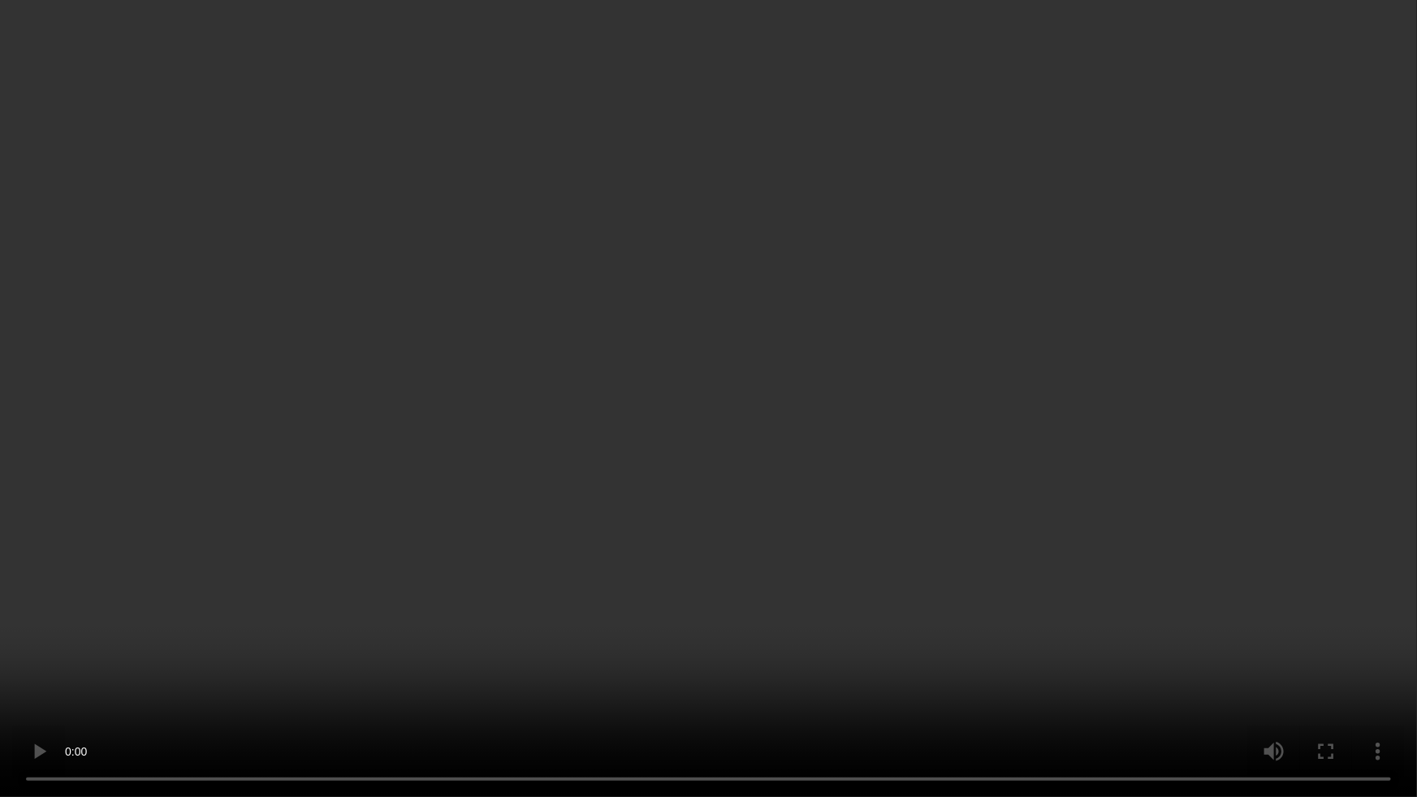
click at [1042, 439] on video at bounding box center [708, 398] width 1417 height 797
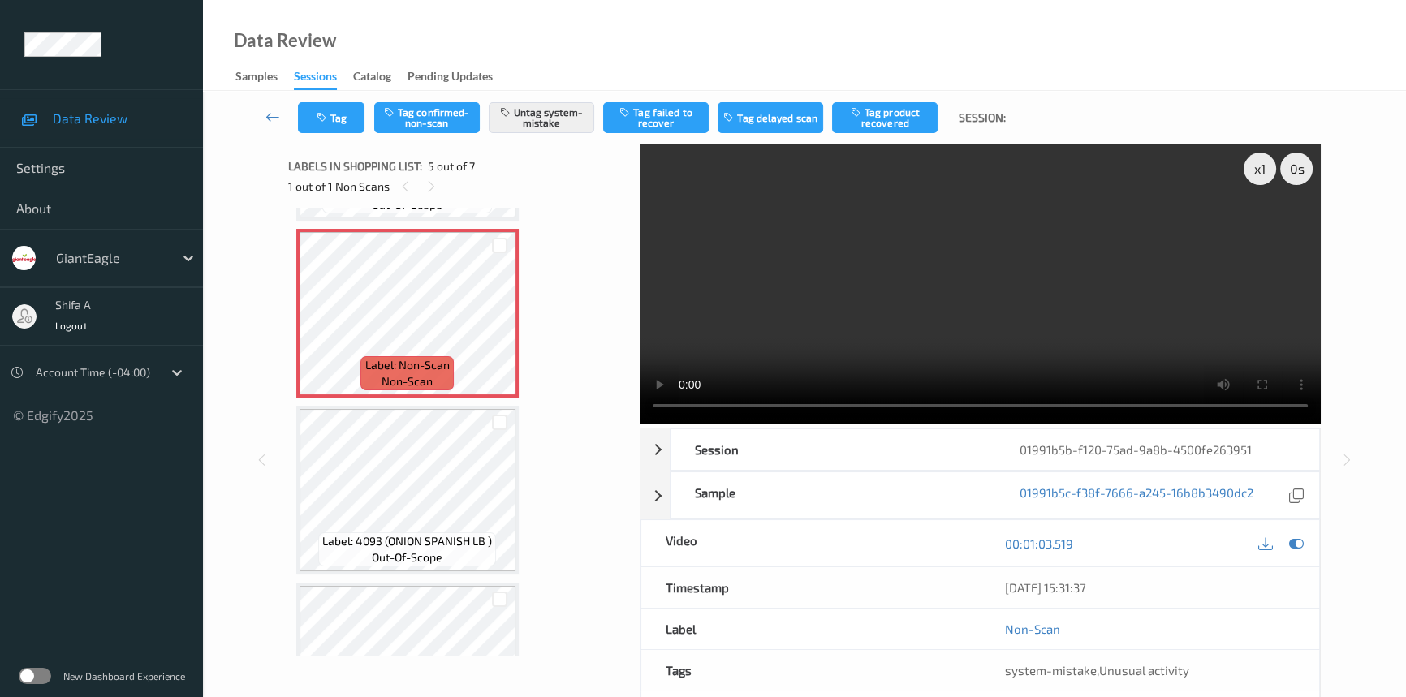
click at [840, 248] on video at bounding box center [980, 284] width 681 height 279
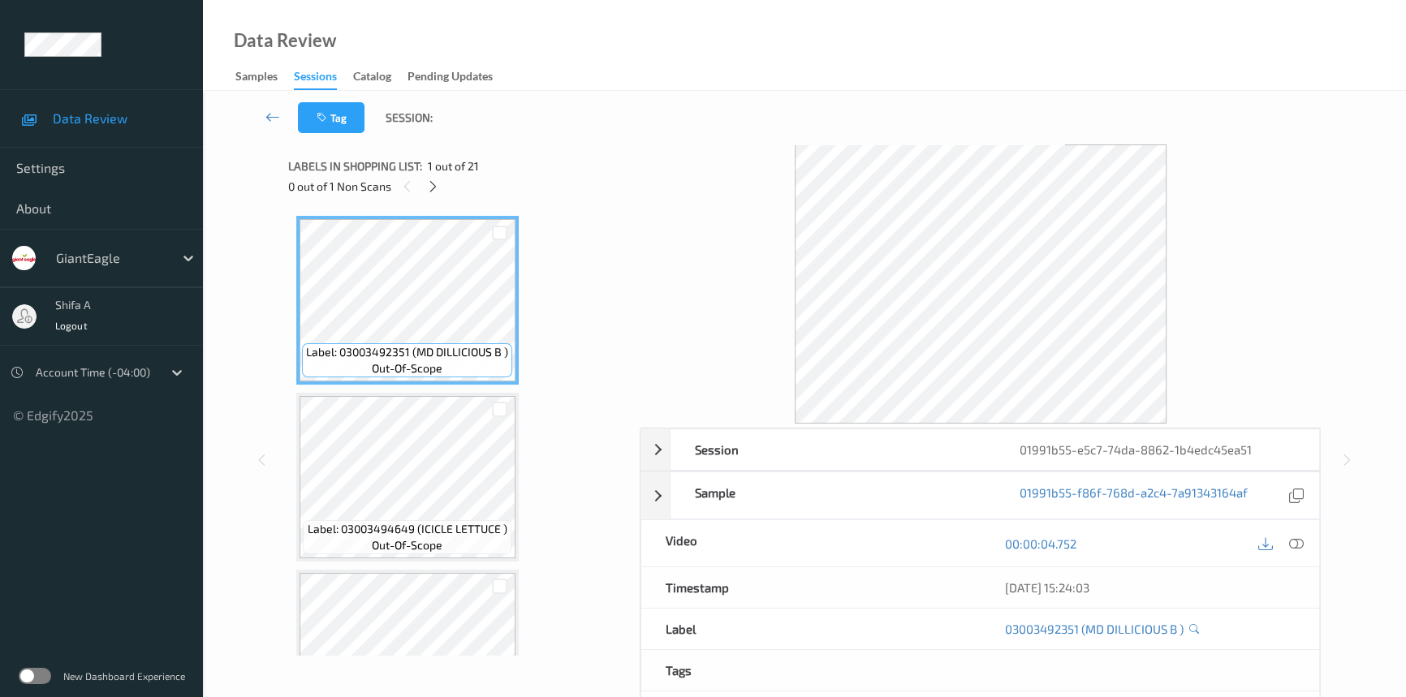
click at [1292, 544] on icon at bounding box center [1296, 544] width 15 height 15
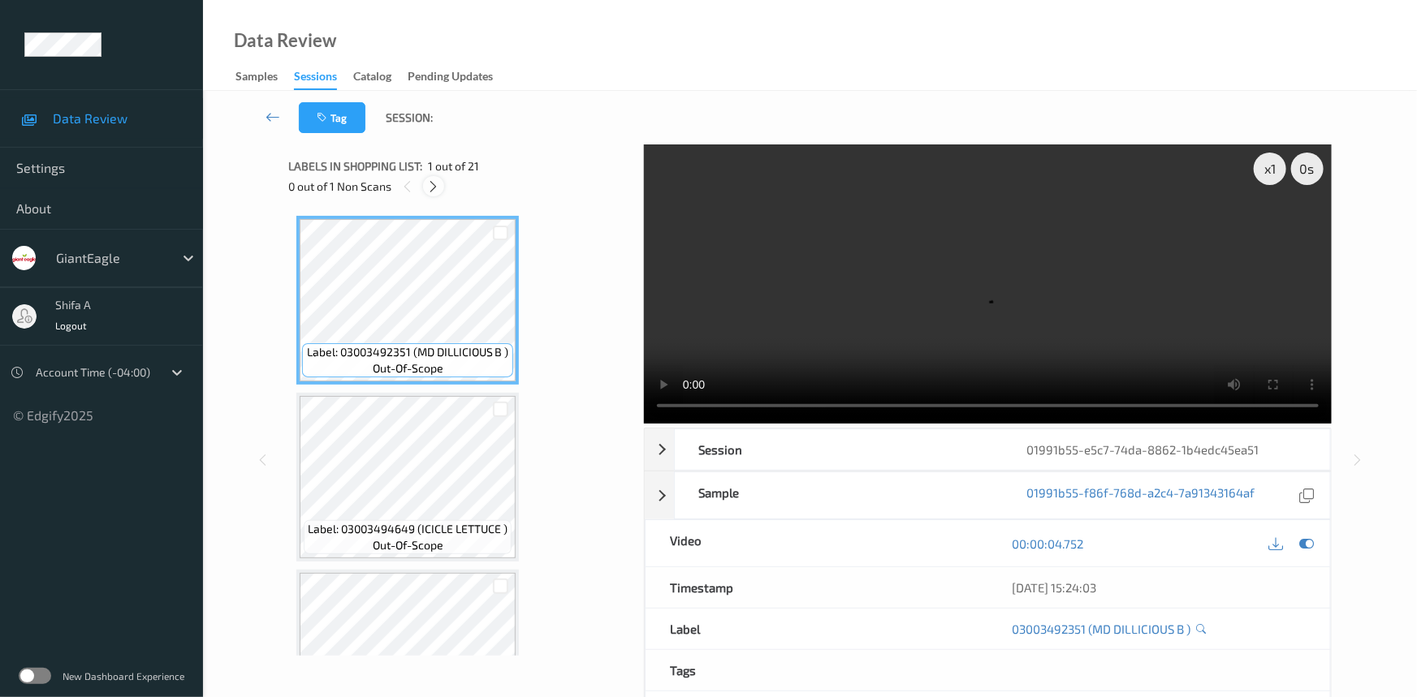
click at [441, 188] on div at bounding box center [433, 186] width 20 height 20
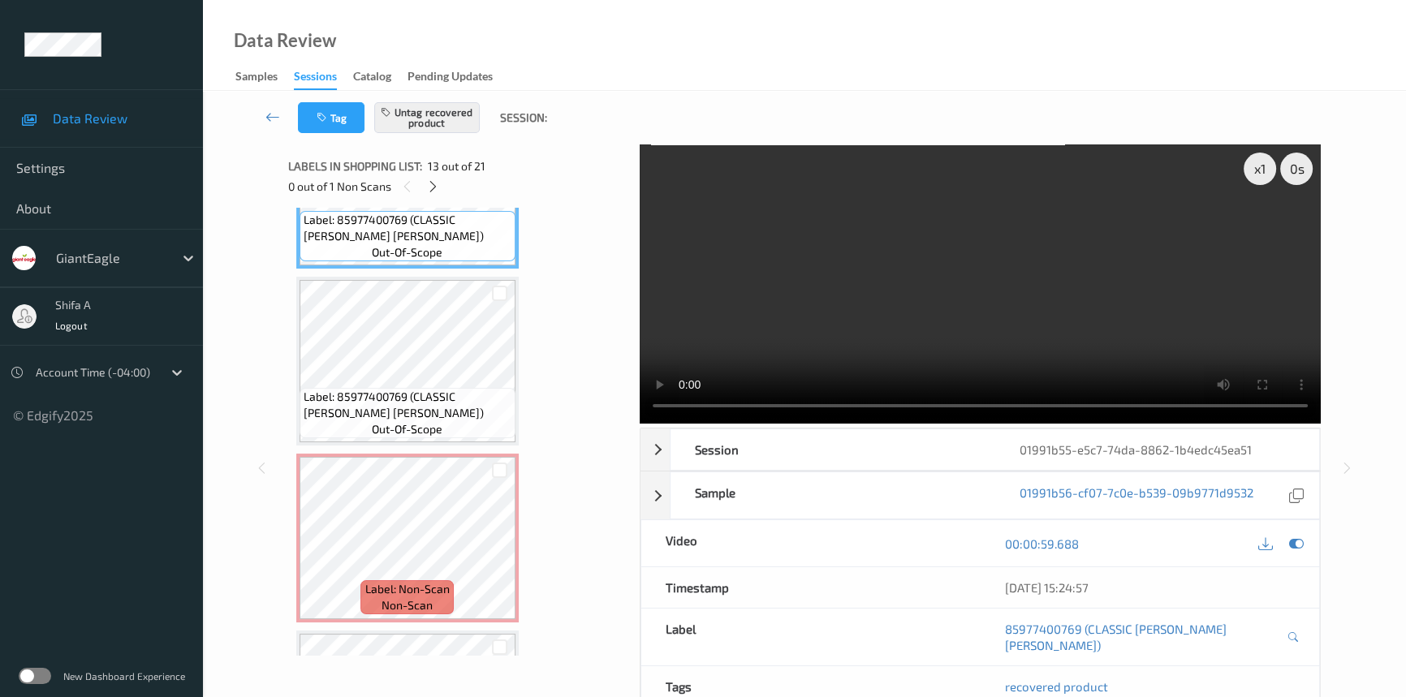
scroll to position [2300, 0]
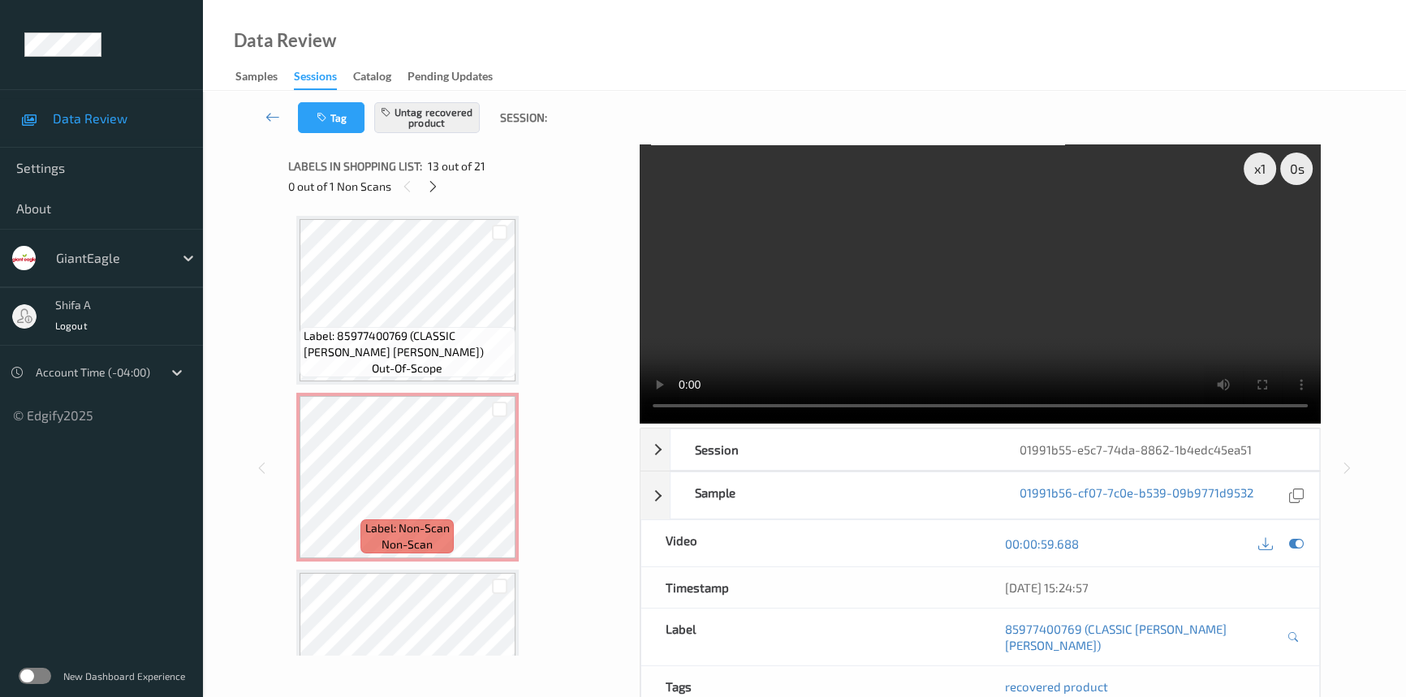
click at [1108, 294] on video at bounding box center [980, 284] width 681 height 279
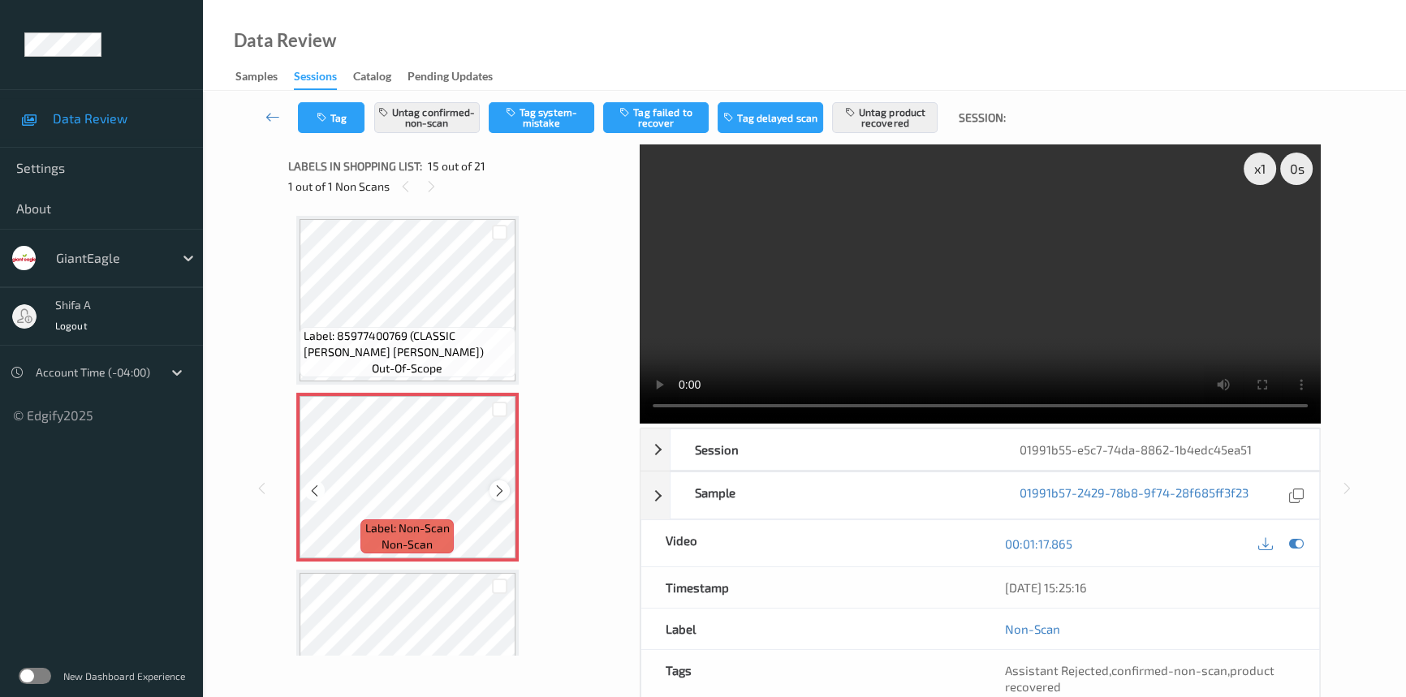
click at [493, 483] on icon at bounding box center [500, 490] width 14 height 15
click at [496, 485] on icon at bounding box center [500, 490] width 14 height 15
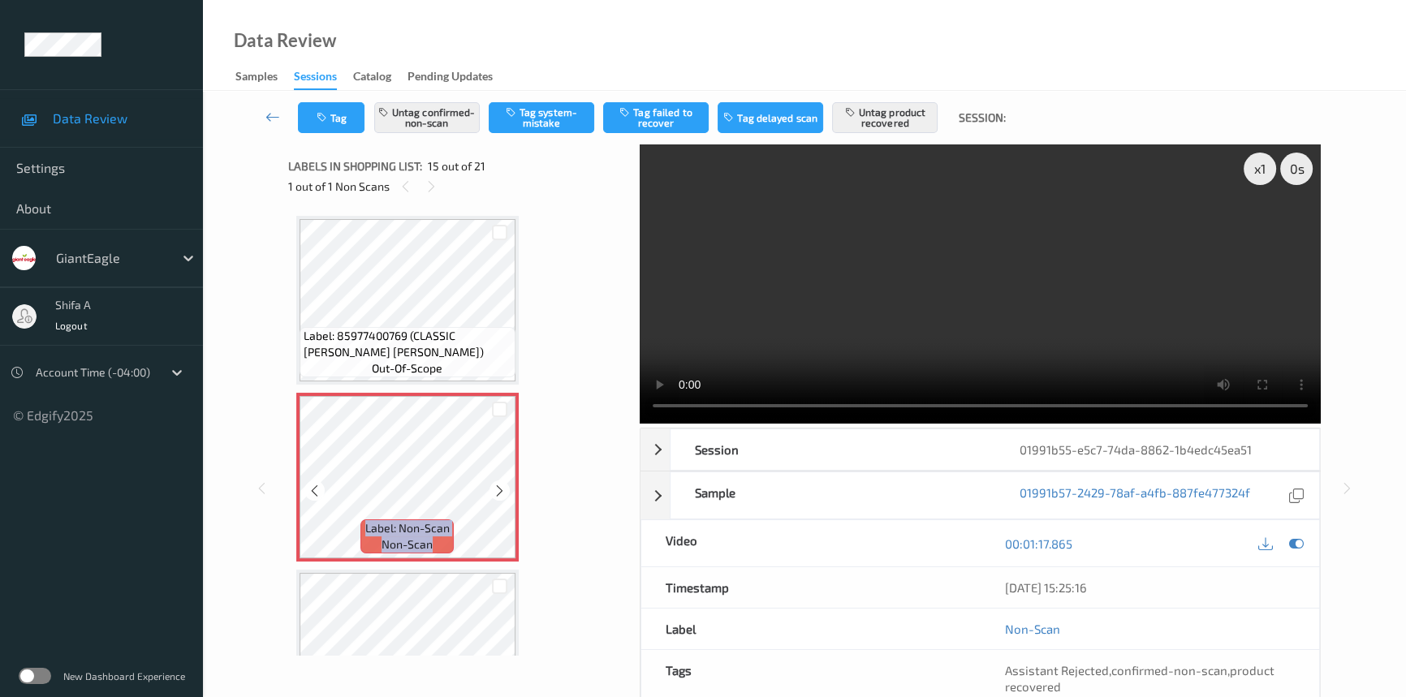
click at [496, 485] on icon at bounding box center [500, 490] width 14 height 15
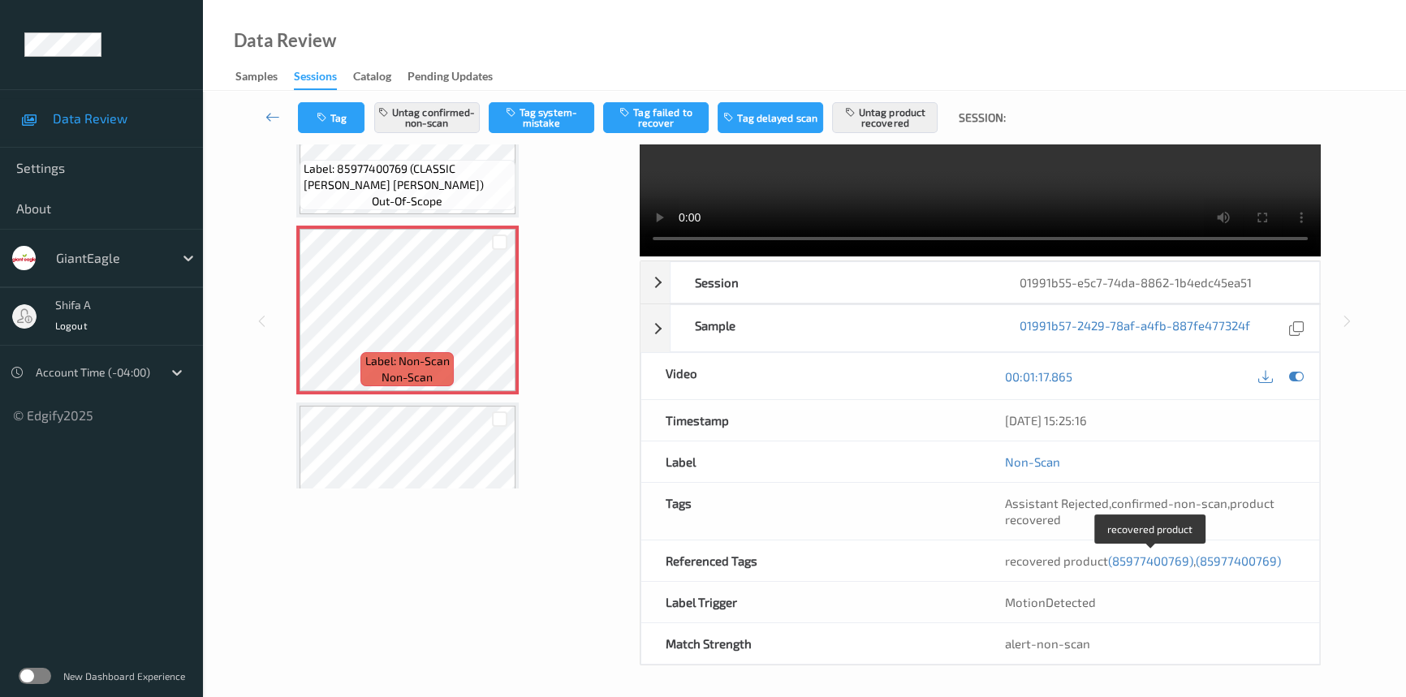
click at [1163, 562] on span "(85977400769)" at bounding box center [1150, 561] width 85 height 15
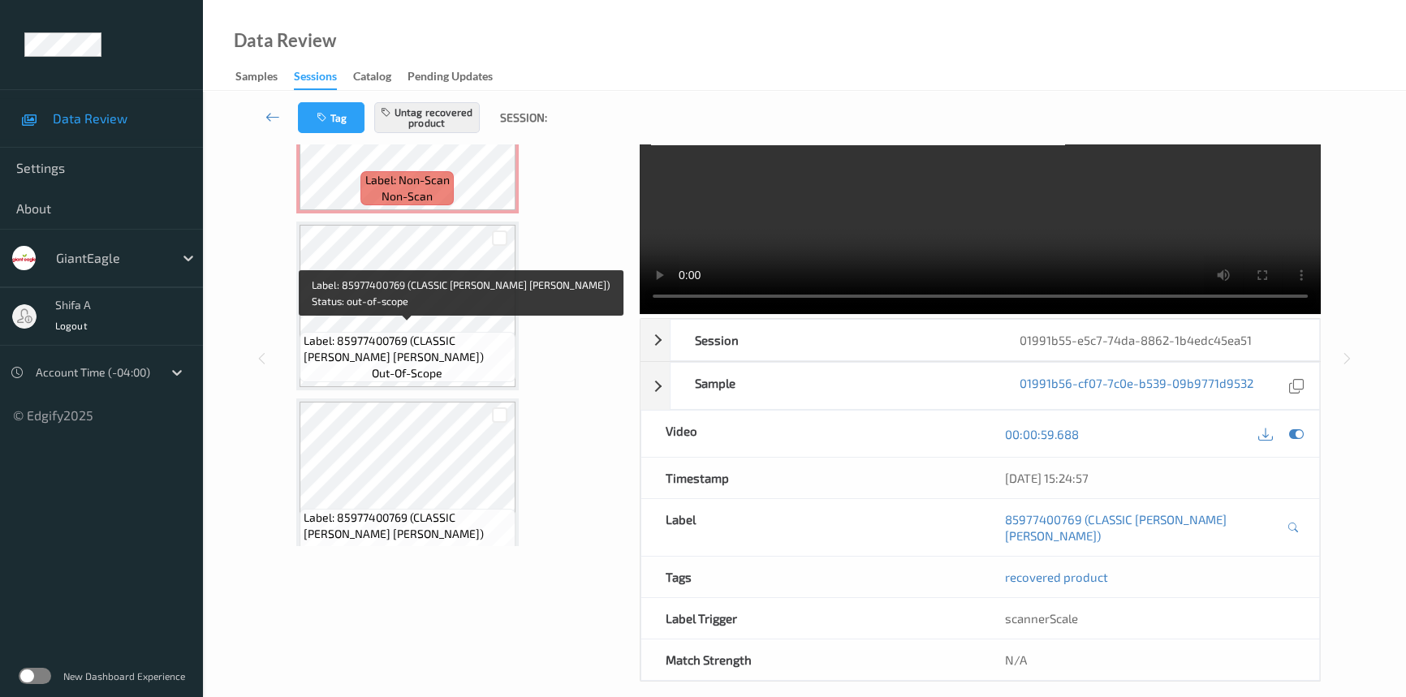
scroll to position [2243, 0]
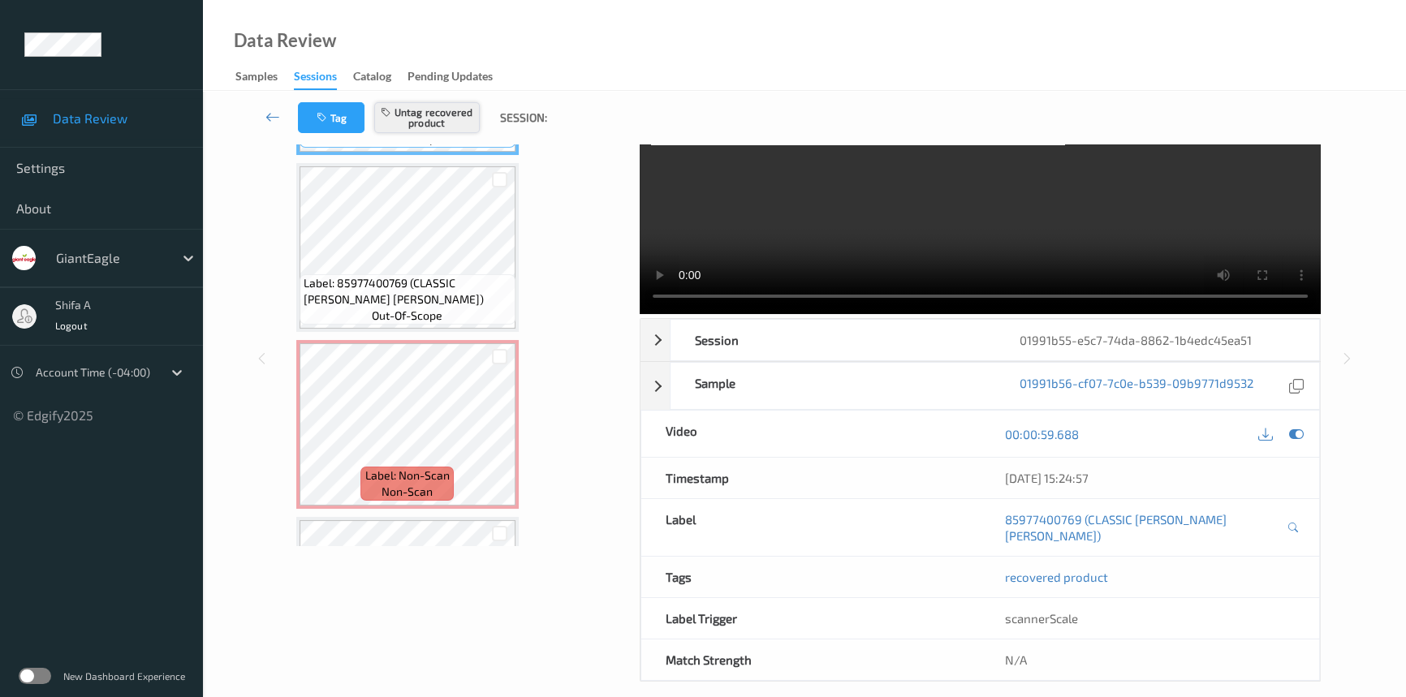
click at [425, 106] on button "Untag recovered product" at bounding box center [427, 117] width 106 height 31
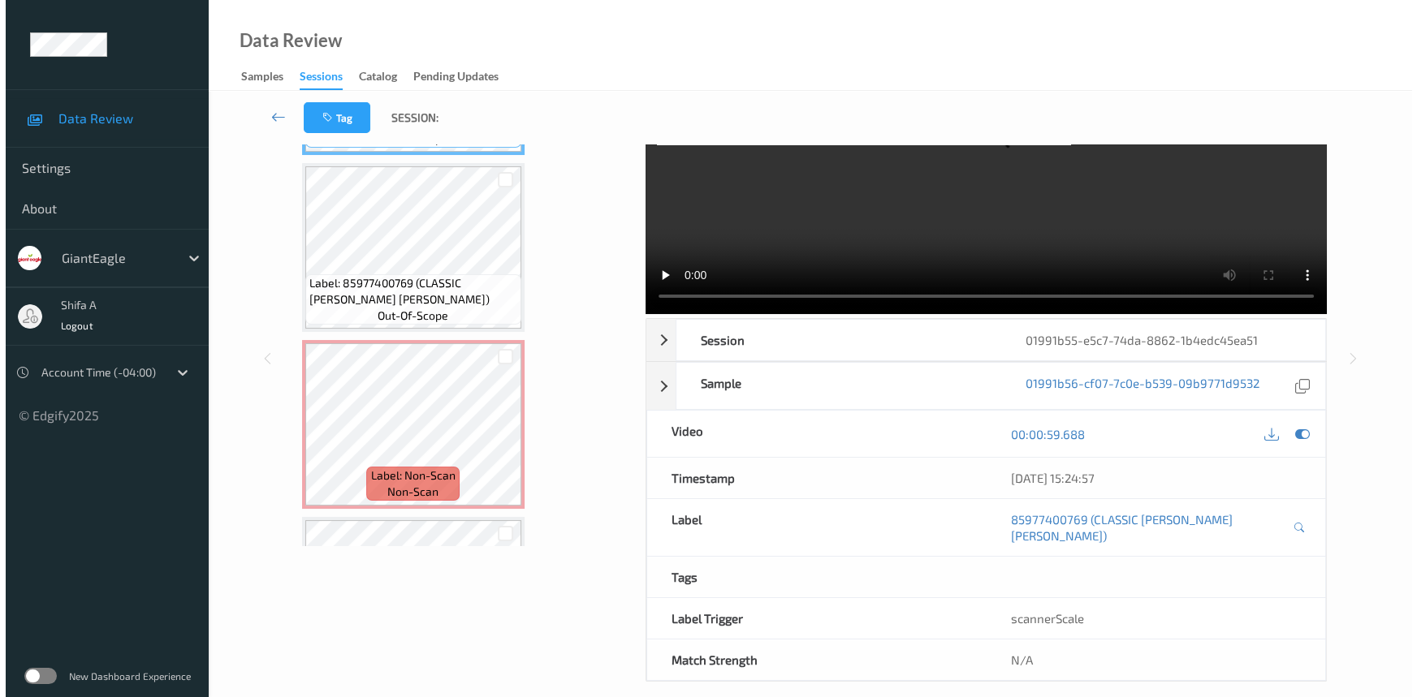
scroll to position [0, 0]
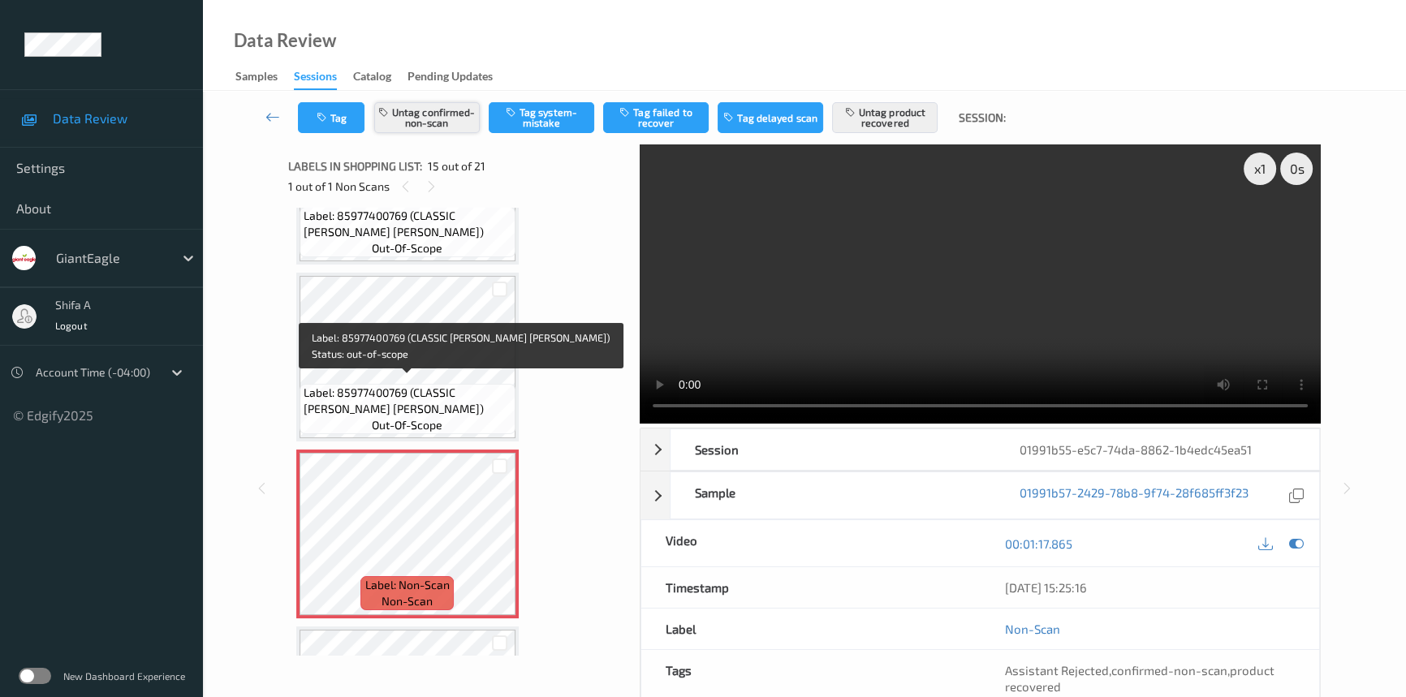
click at [452, 127] on button "Untag confirmed-non-scan" at bounding box center [427, 117] width 106 height 31
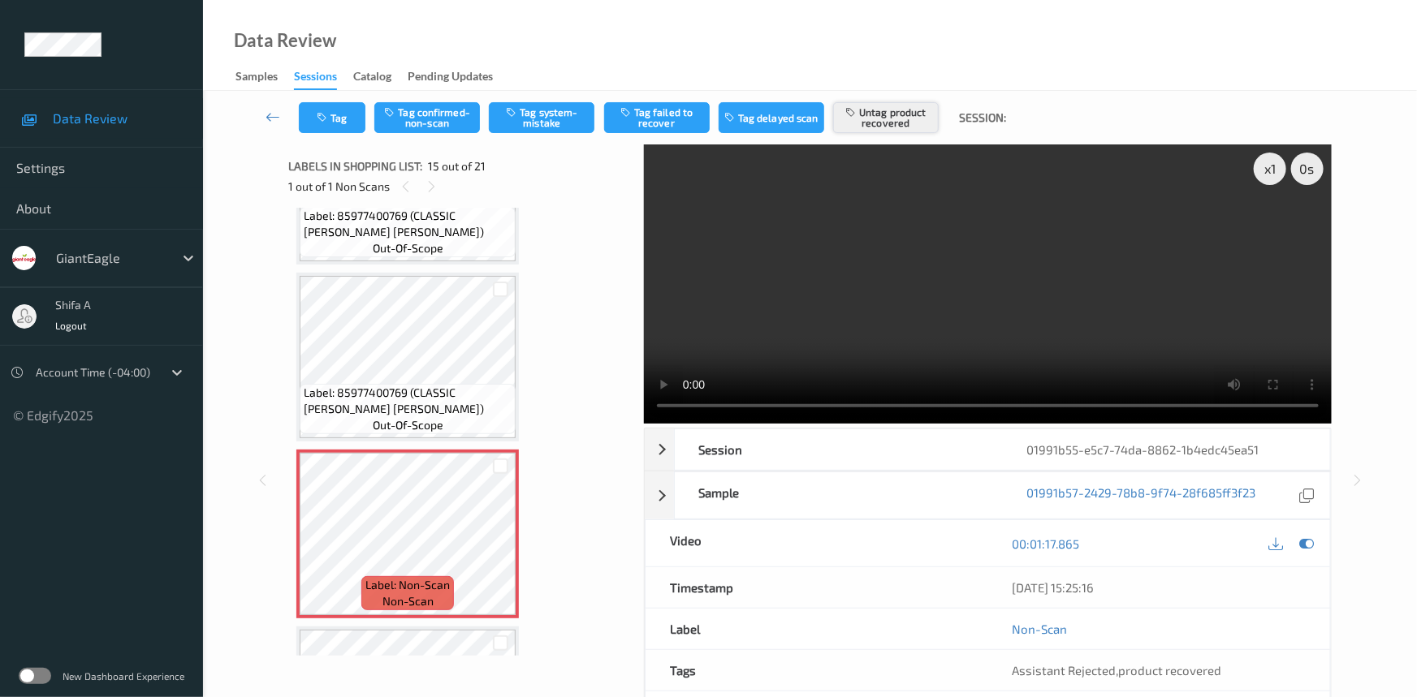
click at [879, 116] on button "Untag product recovered" at bounding box center [886, 117] width 106 height 31
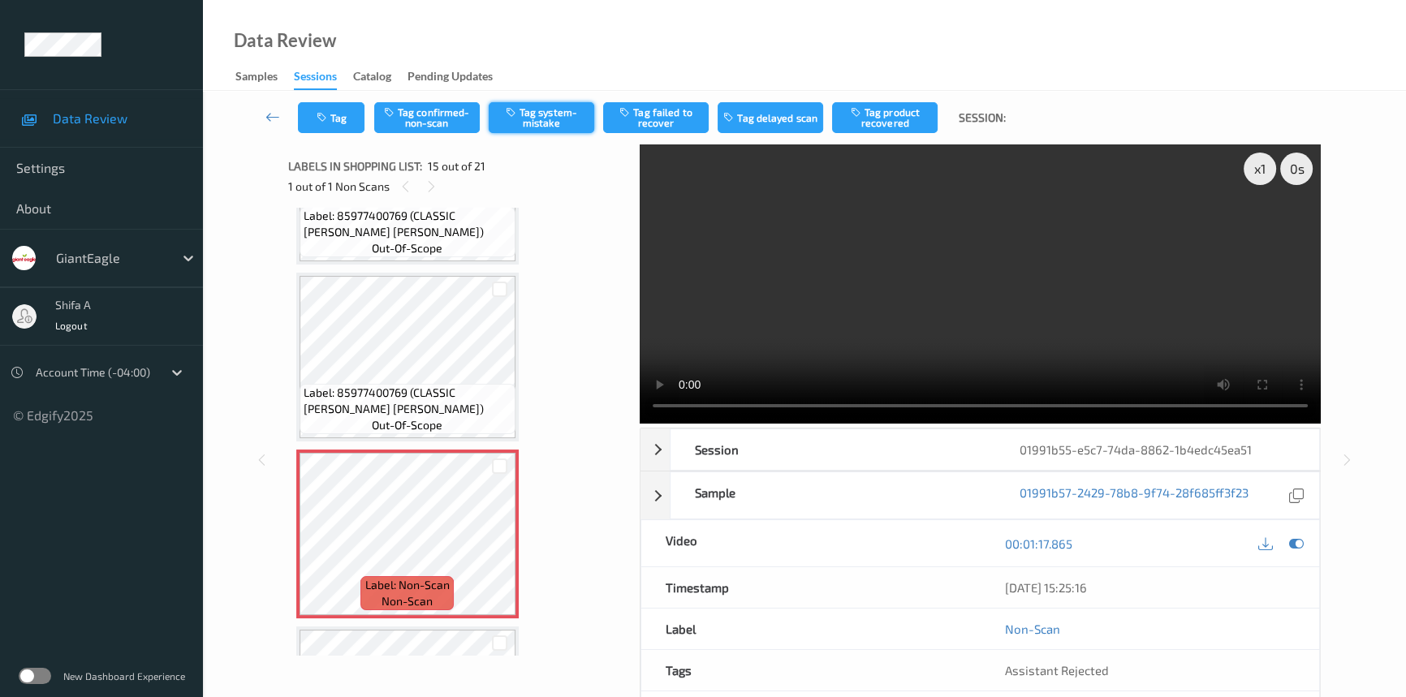
click at [564, 122] on button "Tag system-mistake" at bounding box center [542, 117] width 106 height 31
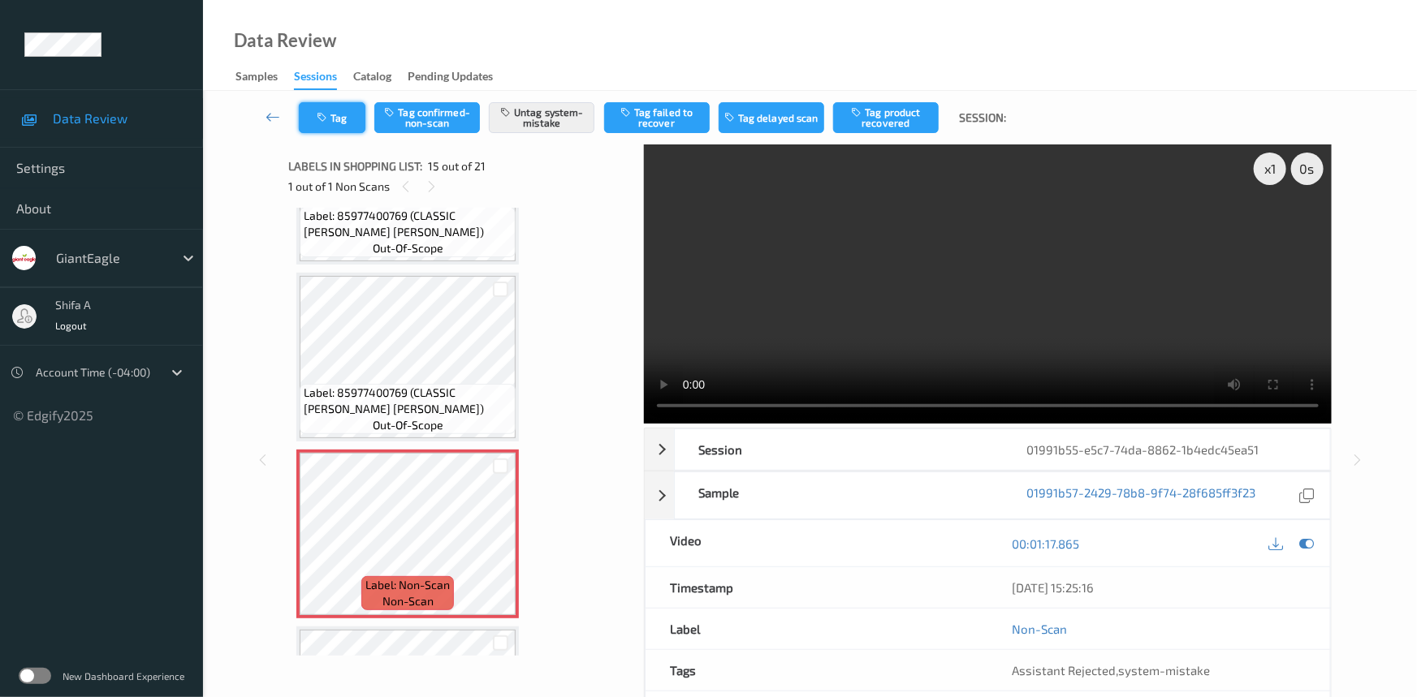
click at [337, 122] on button "Tag" at bounding box center [332, 117] width 67 height 31
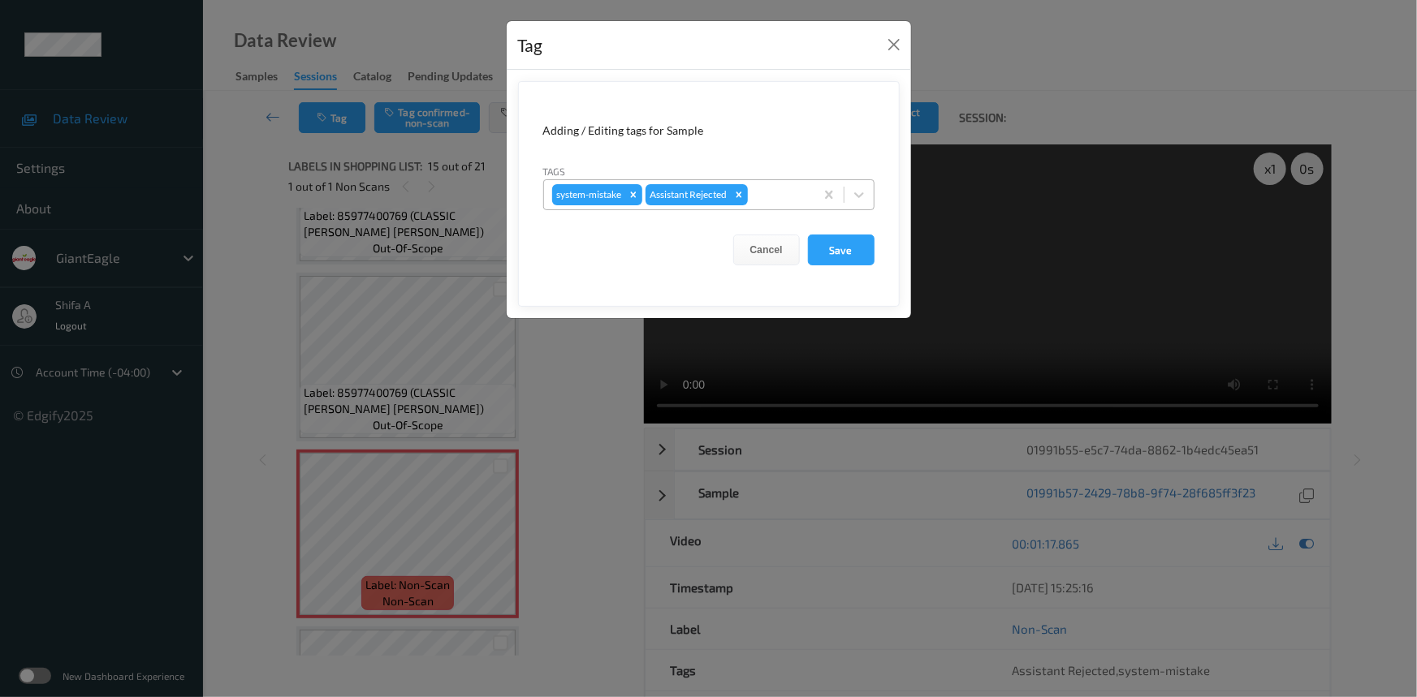
click at [776, 198] on div at bounding box center [778, 194] width 55 height 19
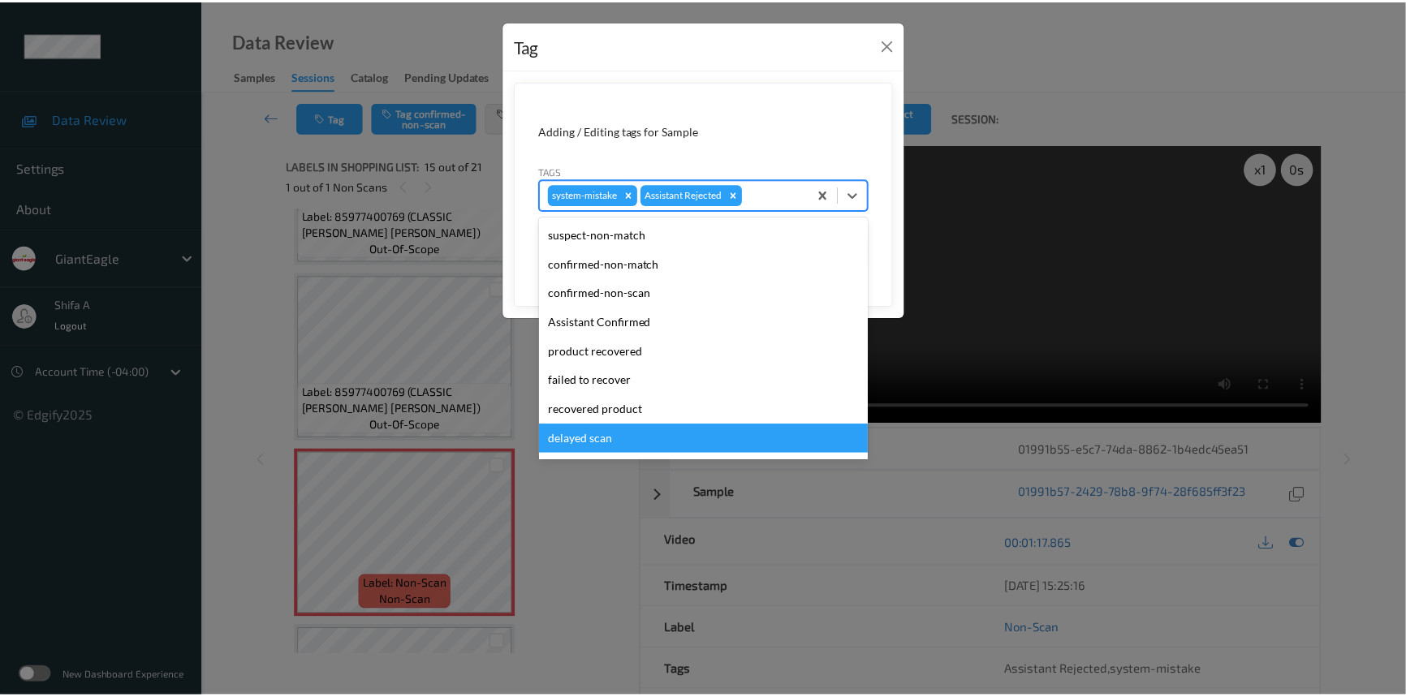
scroll to position [143, 0]
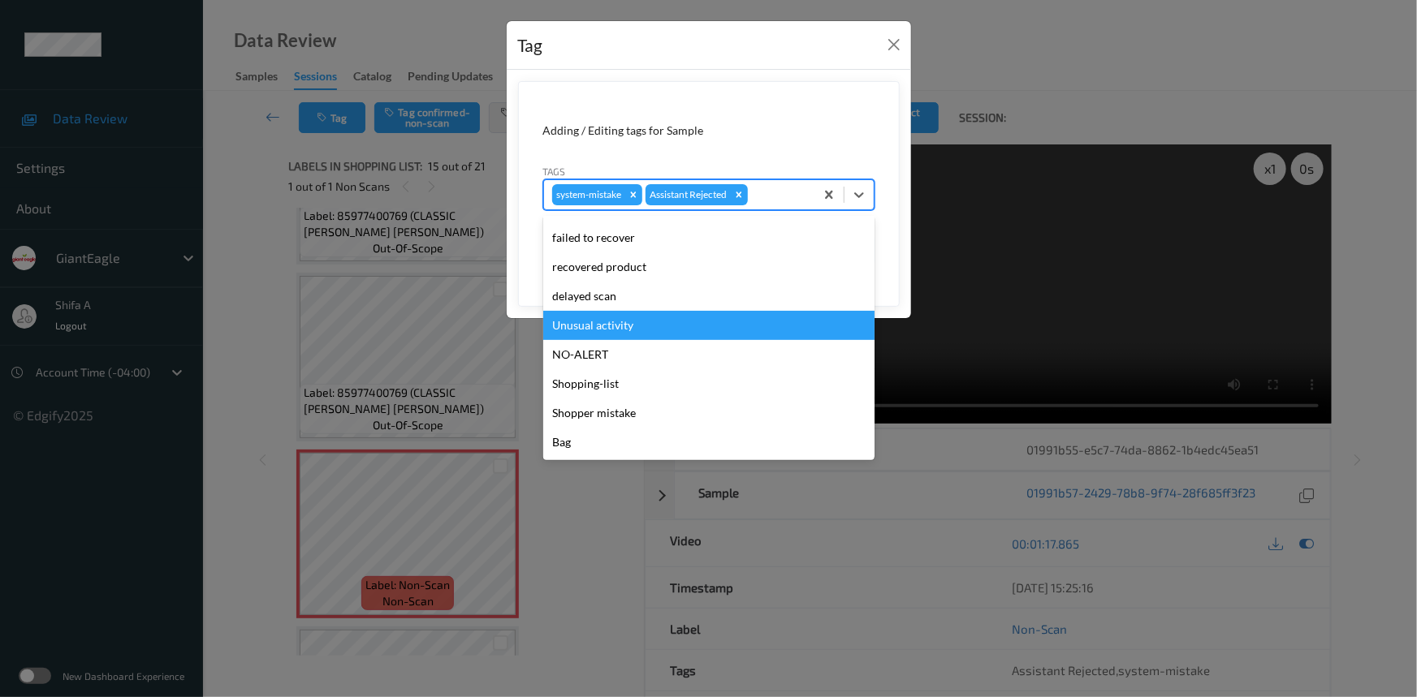
click at [627, 328] on div "Unusual activity" at bounding box center [708, 325] width 331 height 29
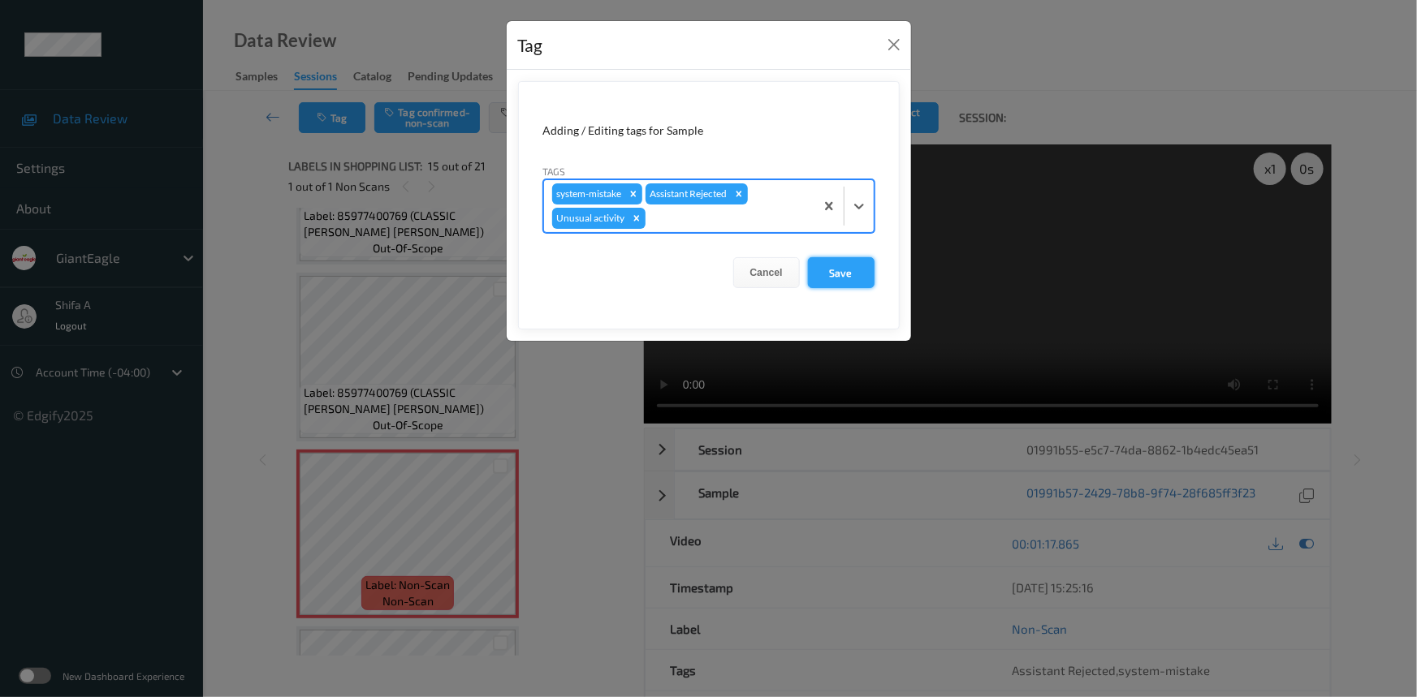
click at [847, 273] on button "Save" at bounding box center [841, 272] width 67 height 31
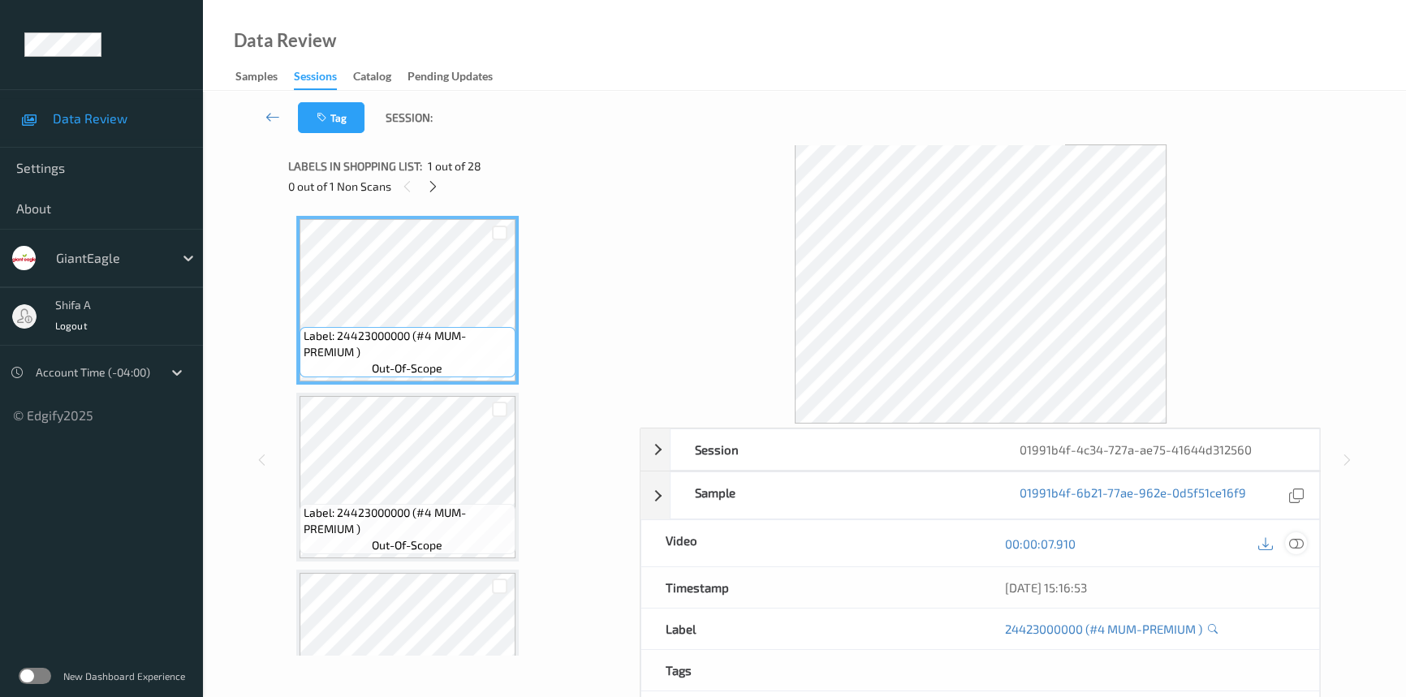
click at [1294, 545] on icon at bounding box center [1296, 544] width 15 height 15
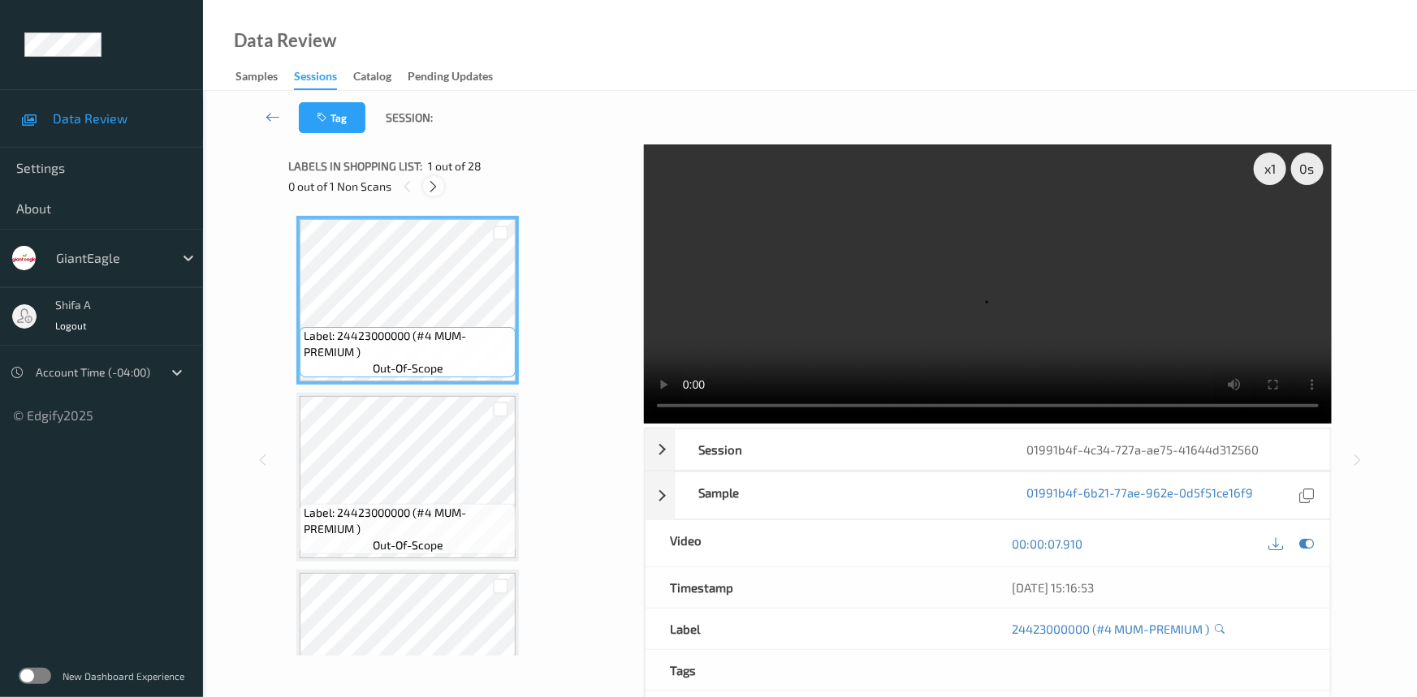
click at [438, 186] on icon at bounding box center [434, 186] width 14 height 15
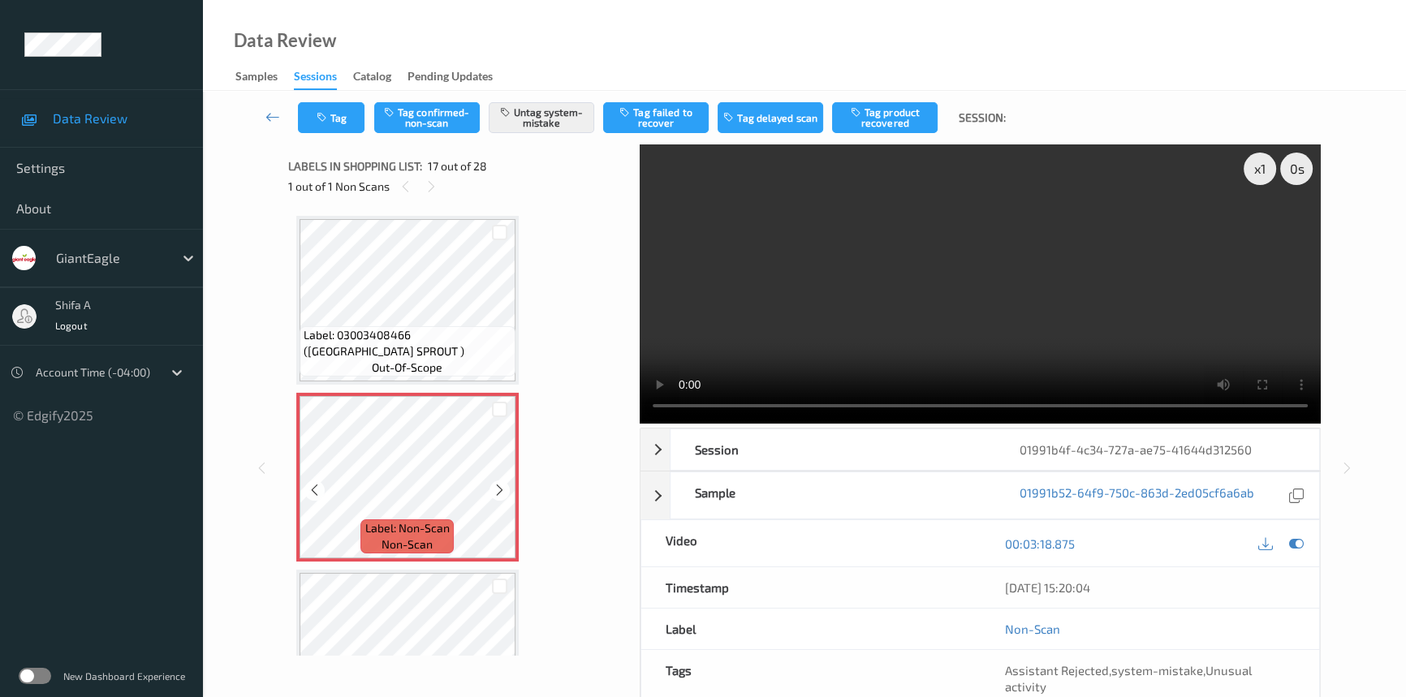
scroll to position [2949, 0]
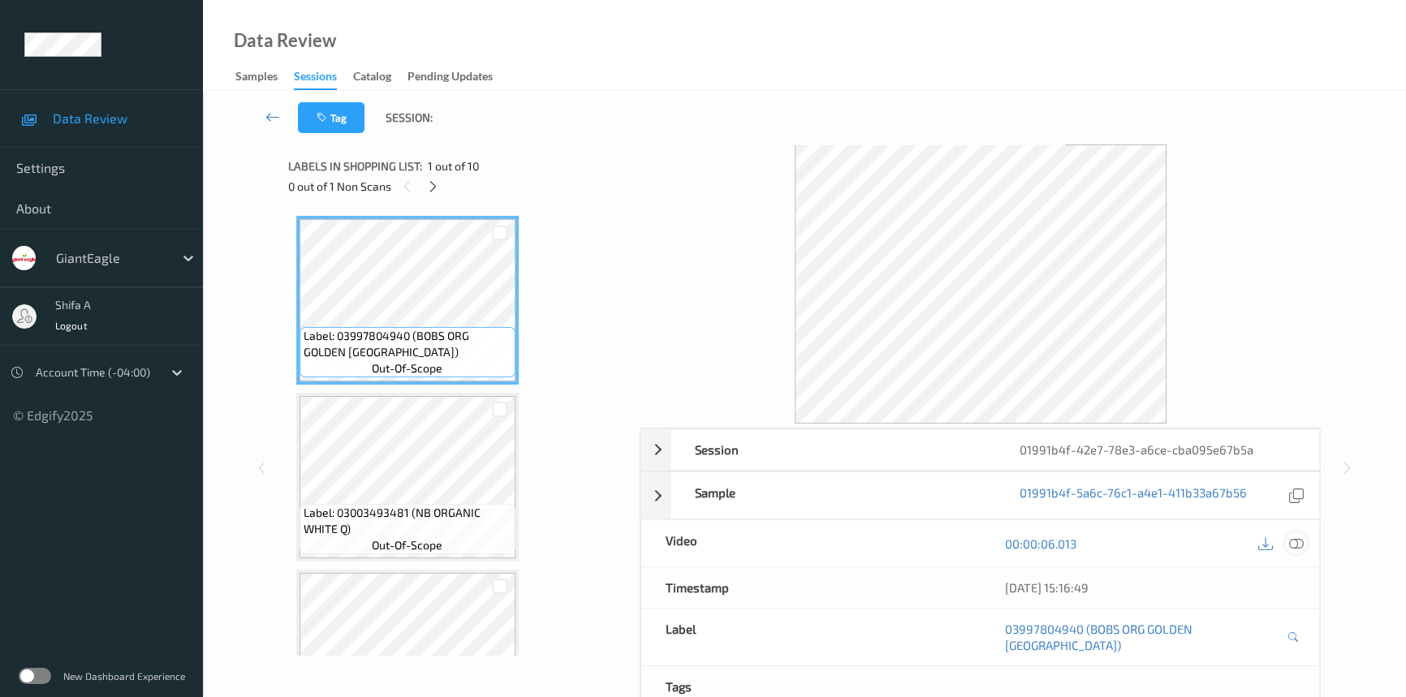
click at [1297, 544] on icon at bounding box center [1296, 544] width 15 height 15
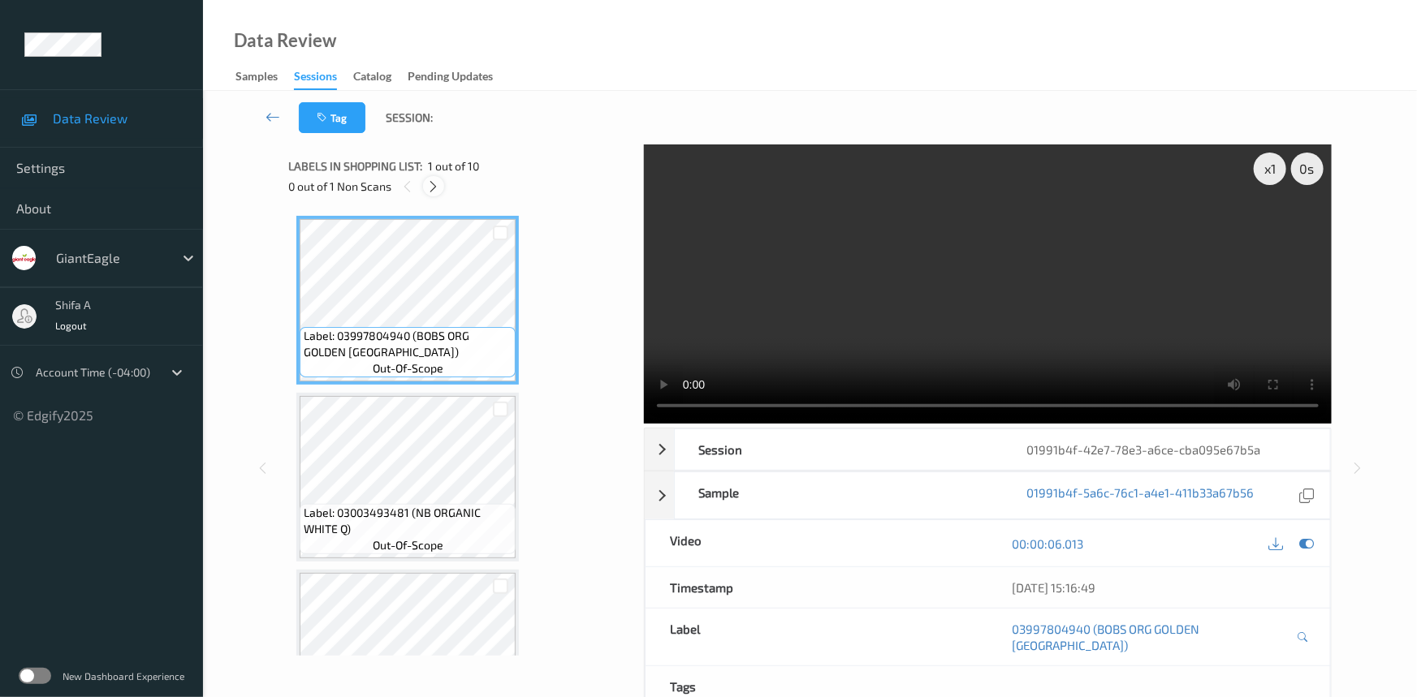
click at [441, 189] on div at bounding box center [433, 186] width 20 height 20
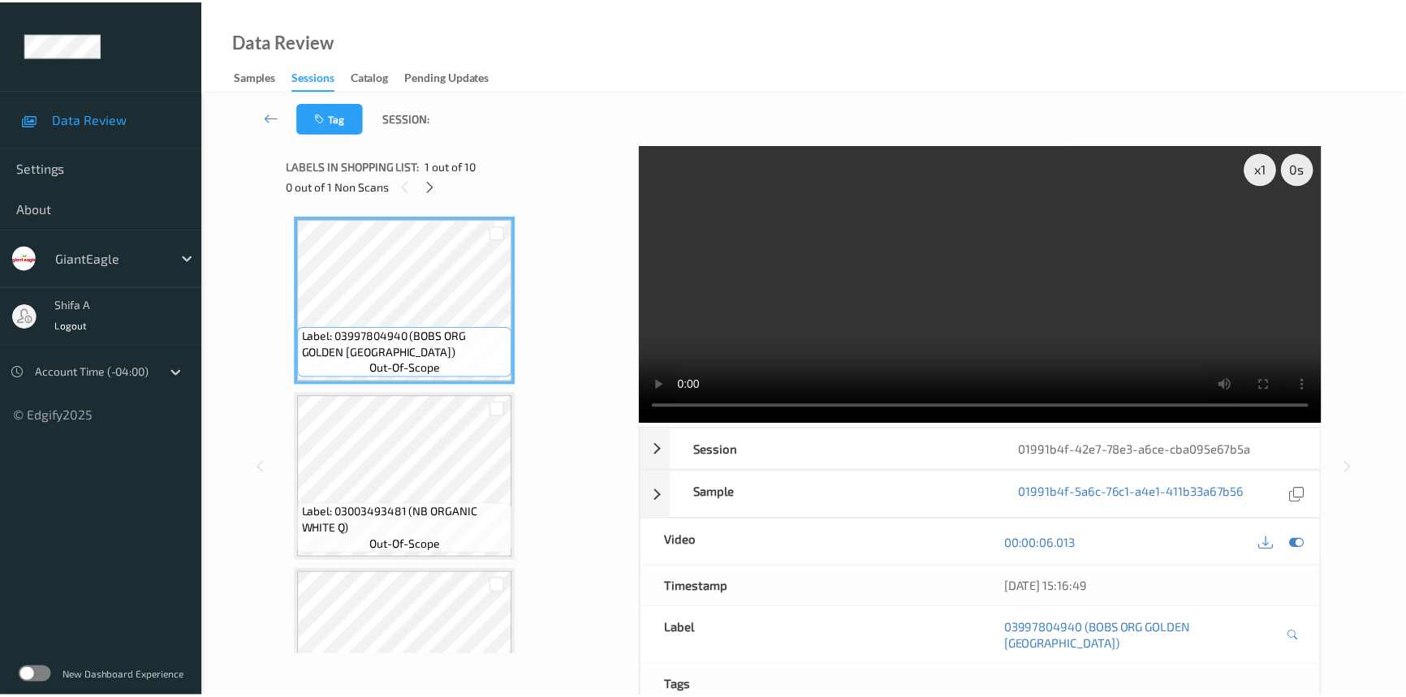
scroll to position [1323, 0]
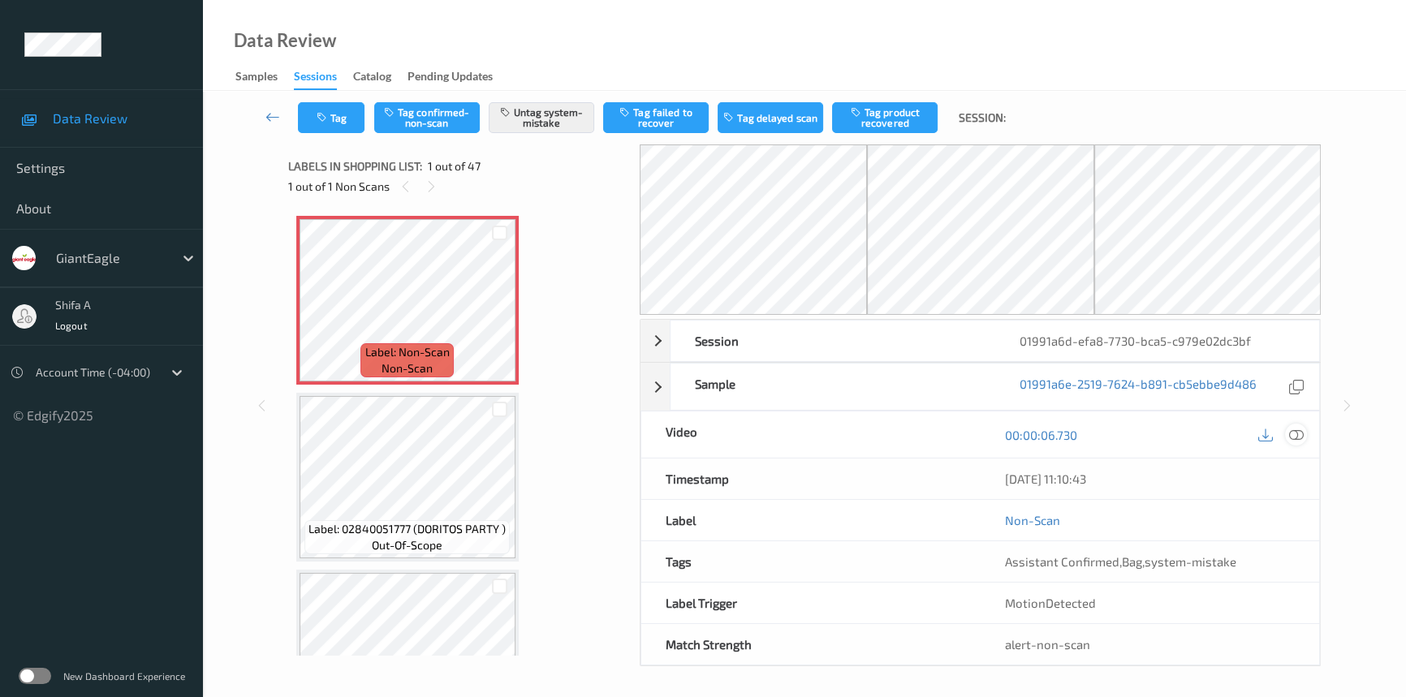
click at [1291, 430] on icon at bounding box center [1296, 435] width 15 height 15
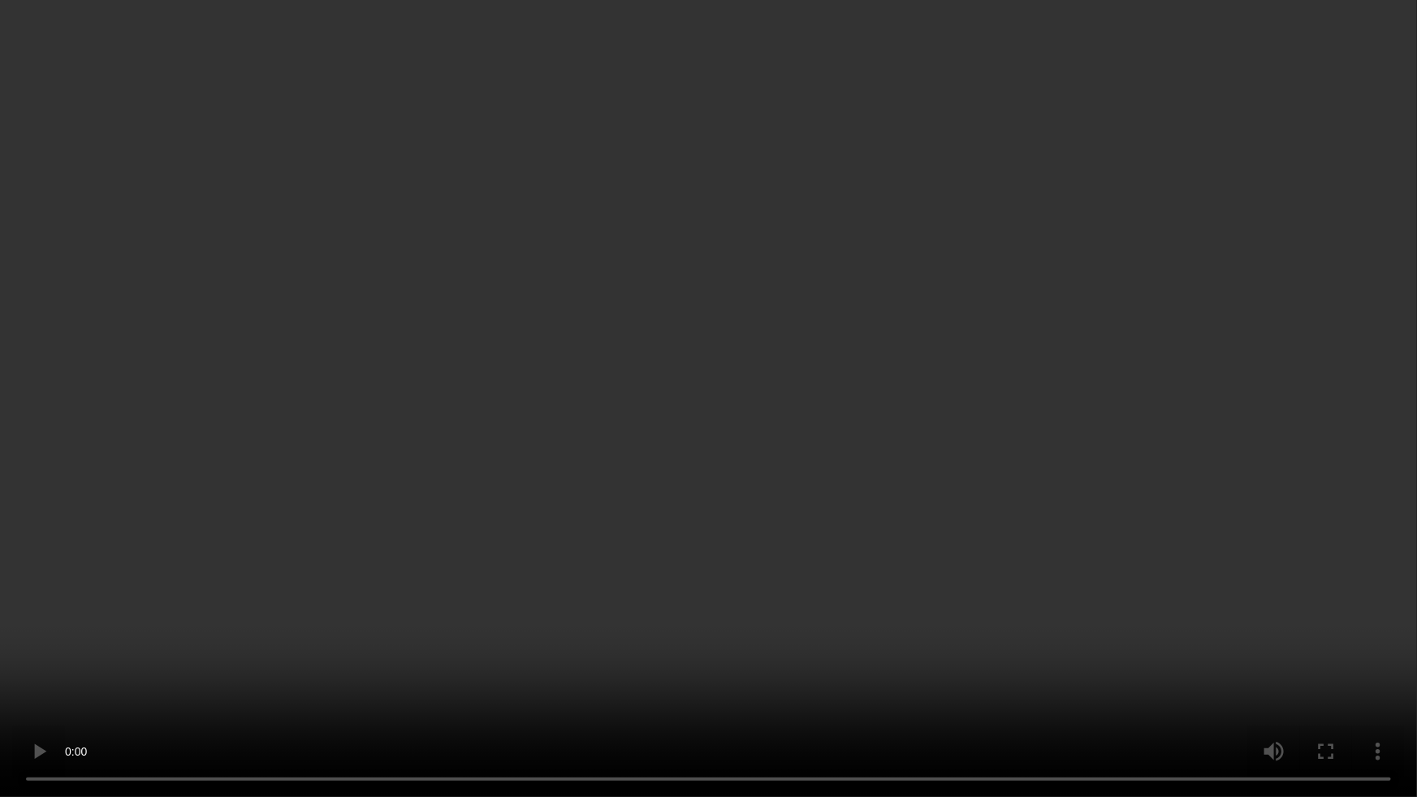
click at [1006, 573] on video at bounding box center [708, 398] width 1417 height 797
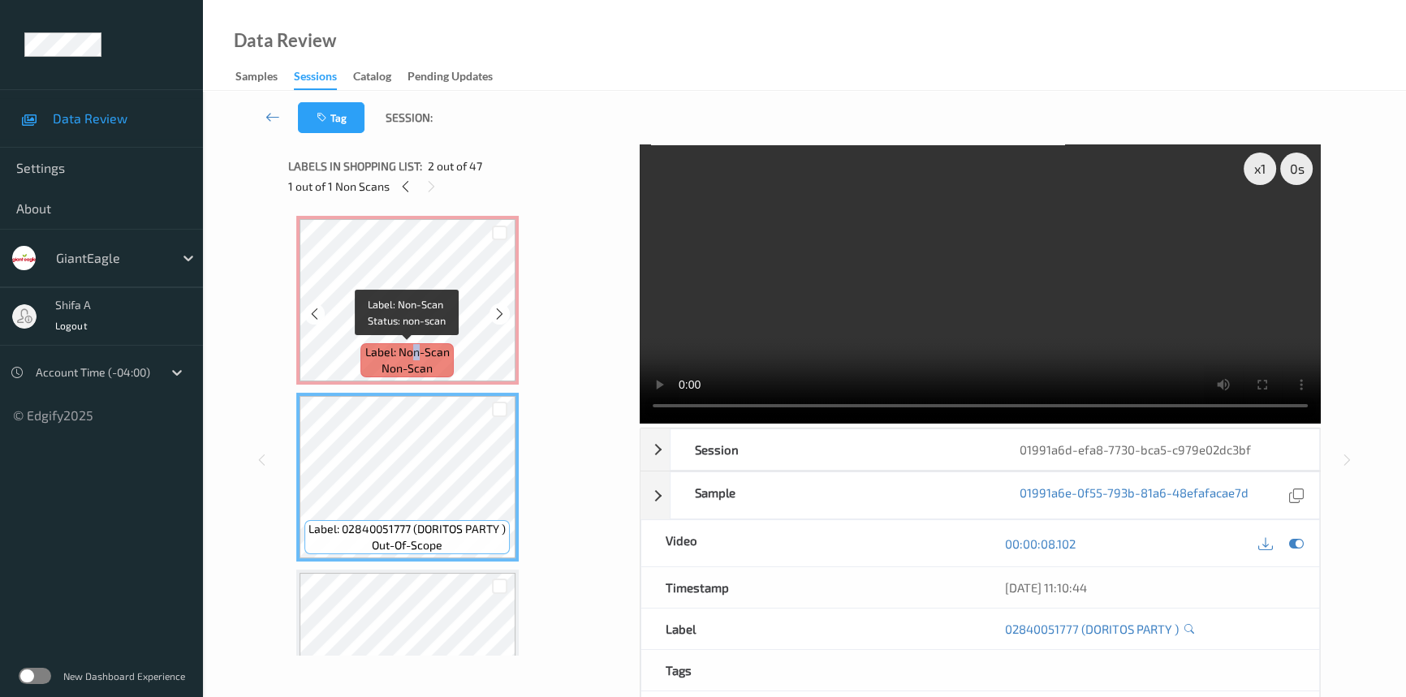
click at [414, 344] on span "Label: Non-Scan" at bounding box center [407, 352] width 84 height 16
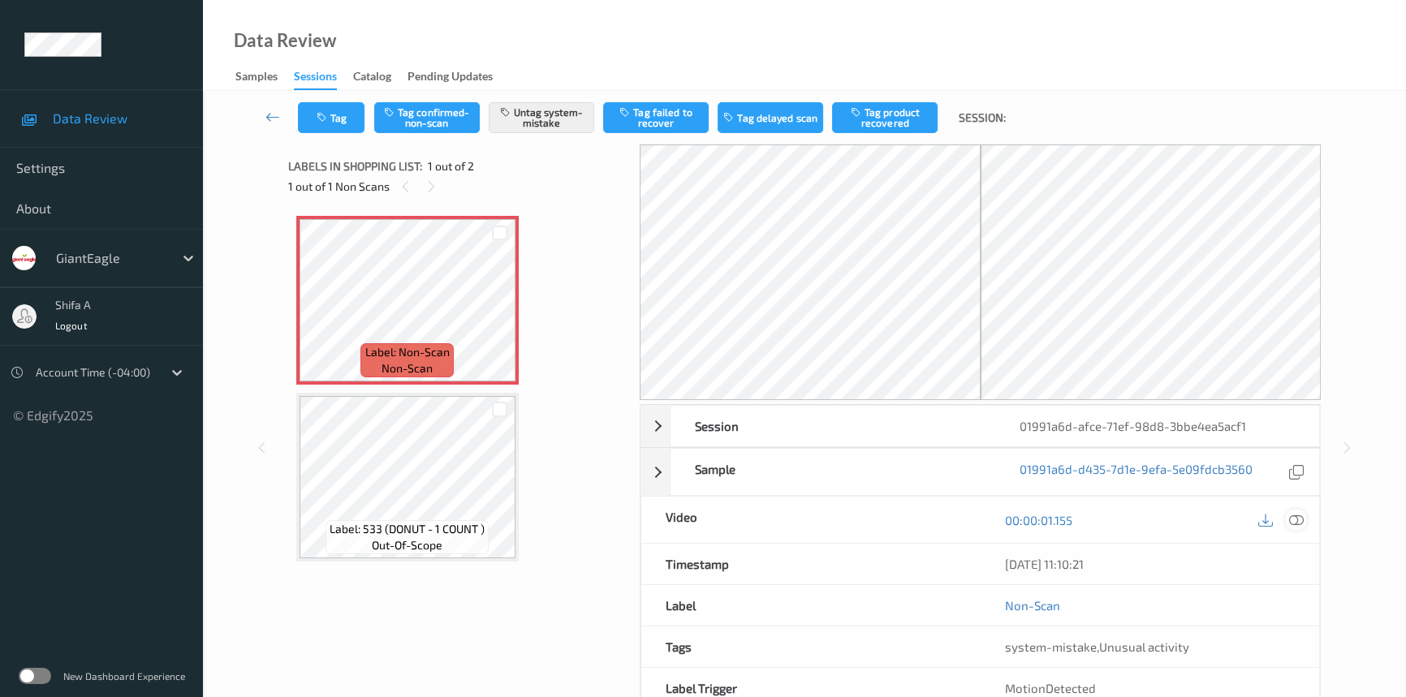
click at [1299, 519] on icon at bounding box center [1296, 520] width 15 height 15
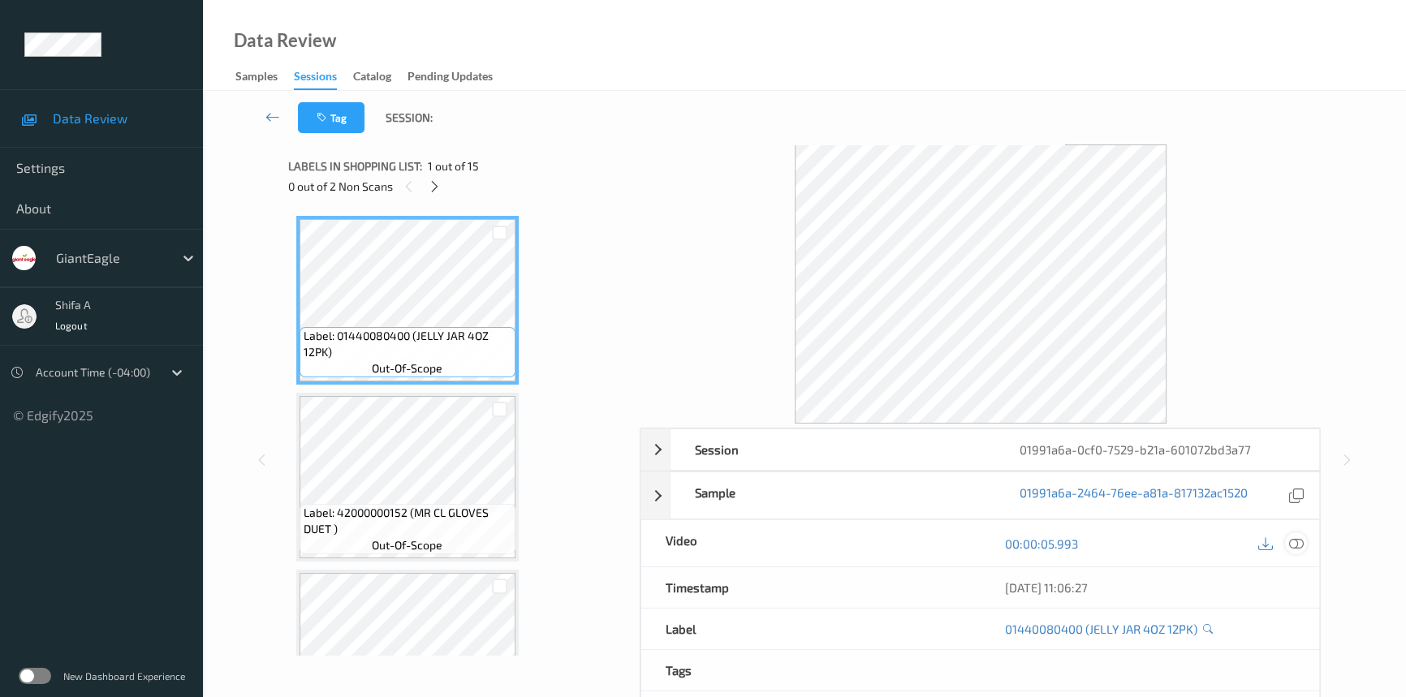
click at [1293, 547] on icon at bounding box center [1296, 544] width 15 height 15
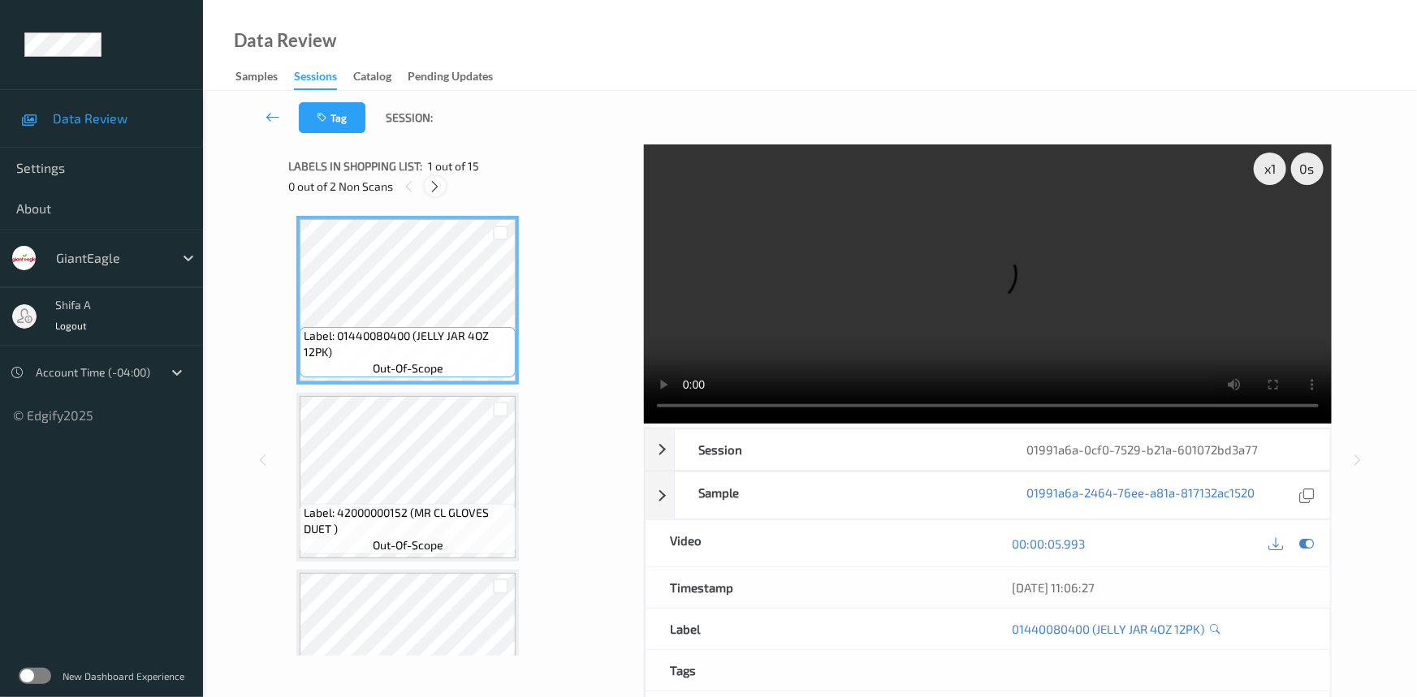
click at [432, 185] on icon at bounding box center [436, 186] width 14 height 15
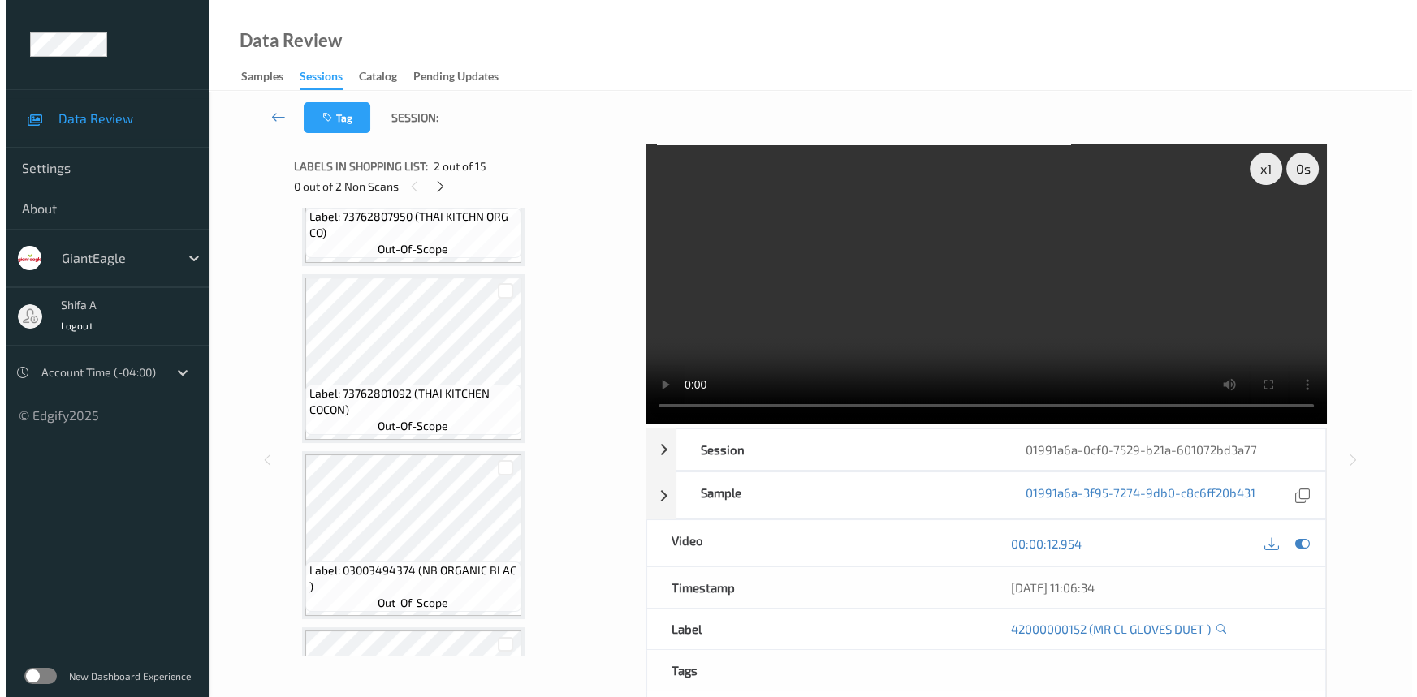
scroll to position [1771, 0]
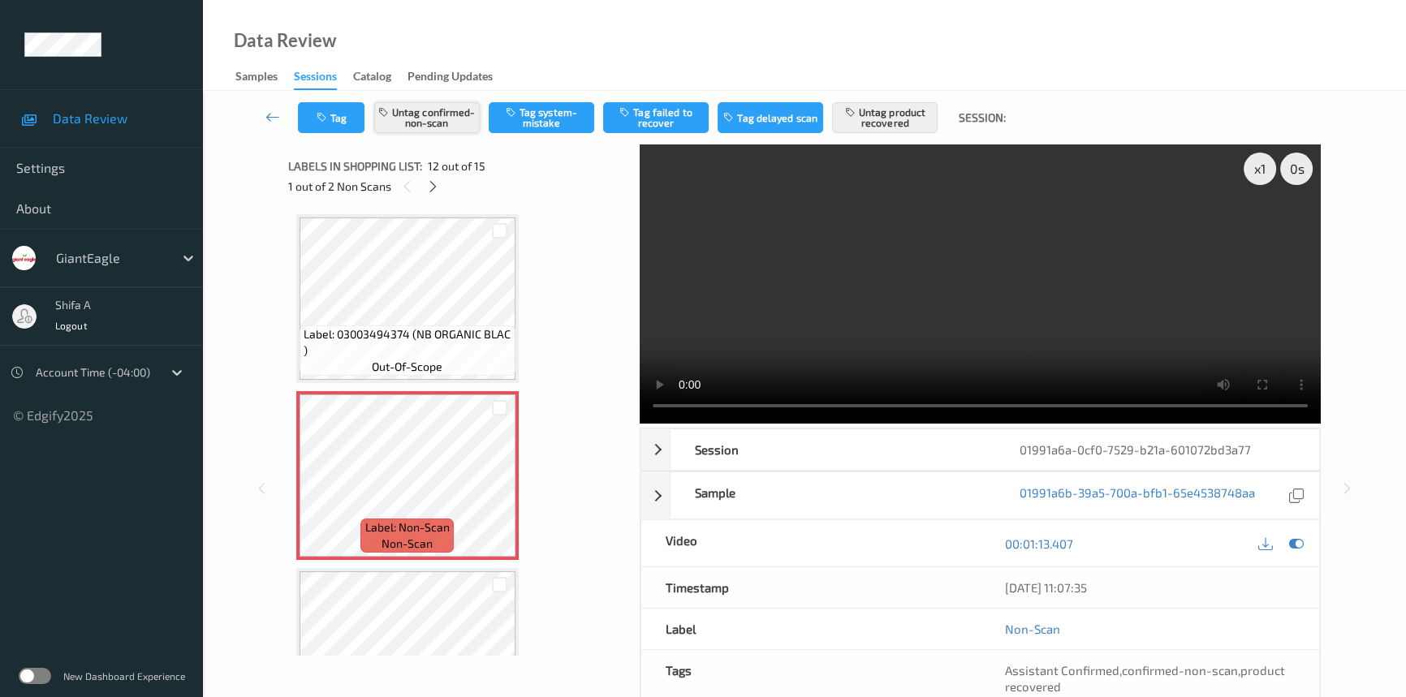
click at [438, 117] on button "Untag confirmed-non-scan" at bounding box center [427, 117] width 106 height 31
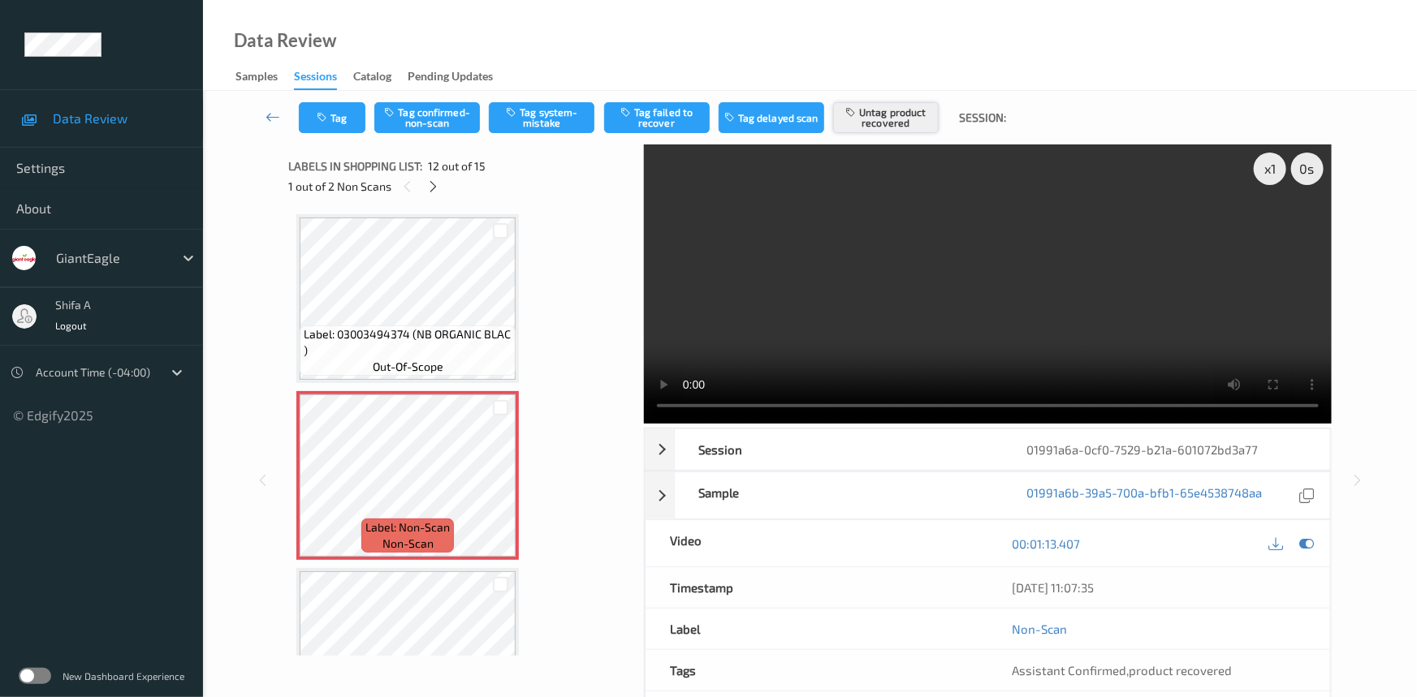
click at [909, 119] on button "Untag product recovered" at bounding box center [886, 117] width 106 height 31
click at [552, 122] on button "Tag system-mistake" at bounding box center [542, 117] width 106 height 31
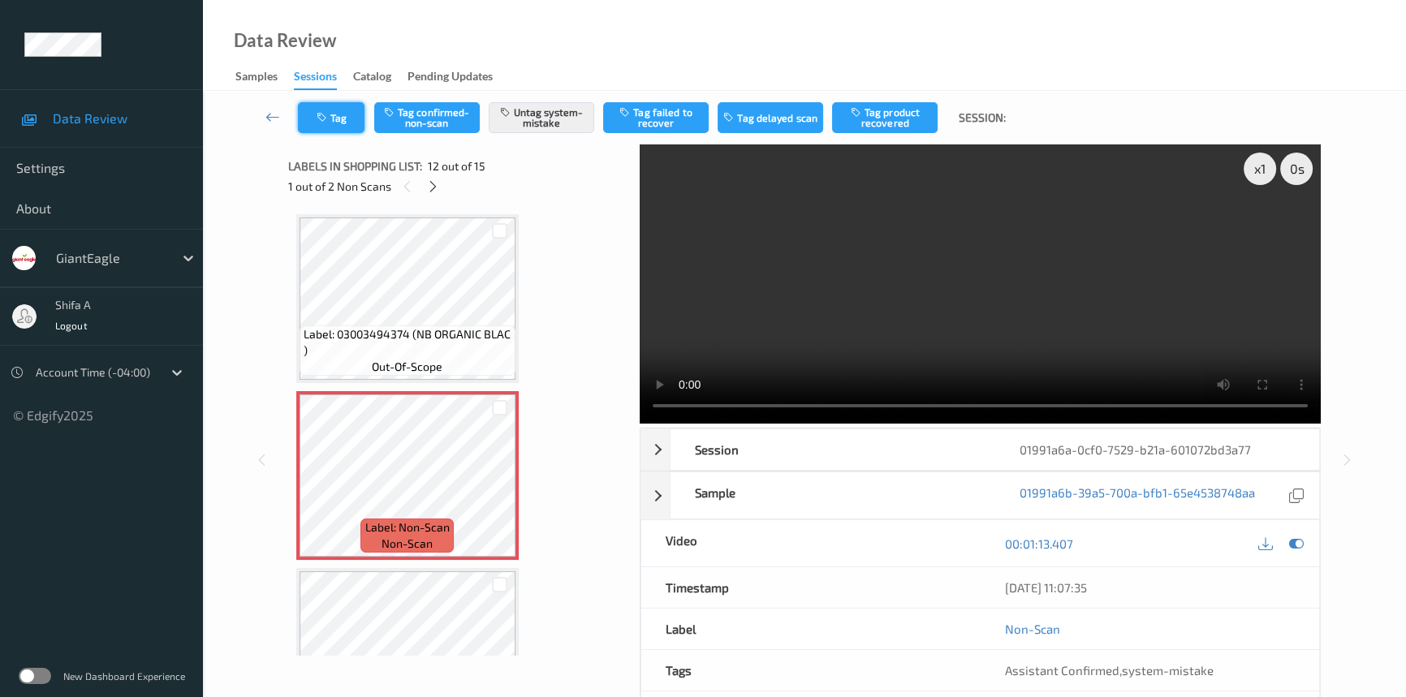
click at [341, 129] on button "Tag" at bounding box center [331, 117] width 67 height 31
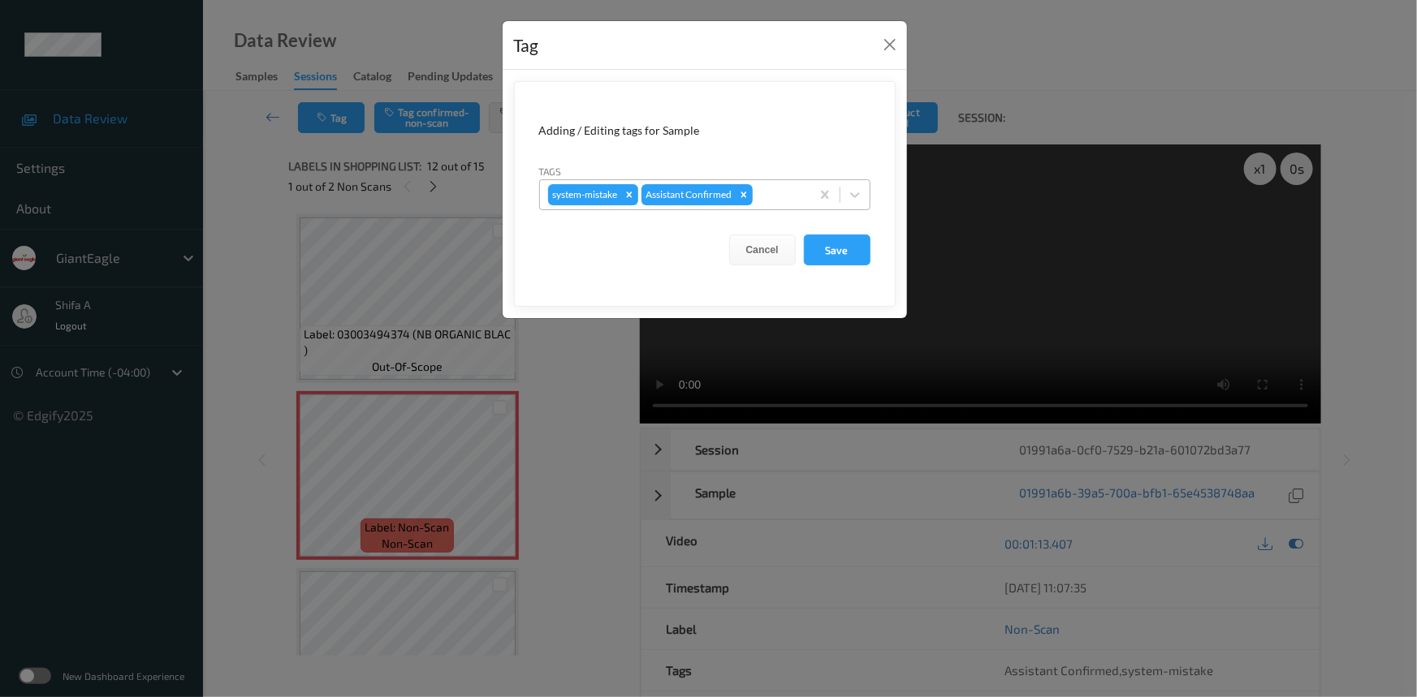
click at [771, 194] on div at bounding box center [779, 194] width 46 height 19
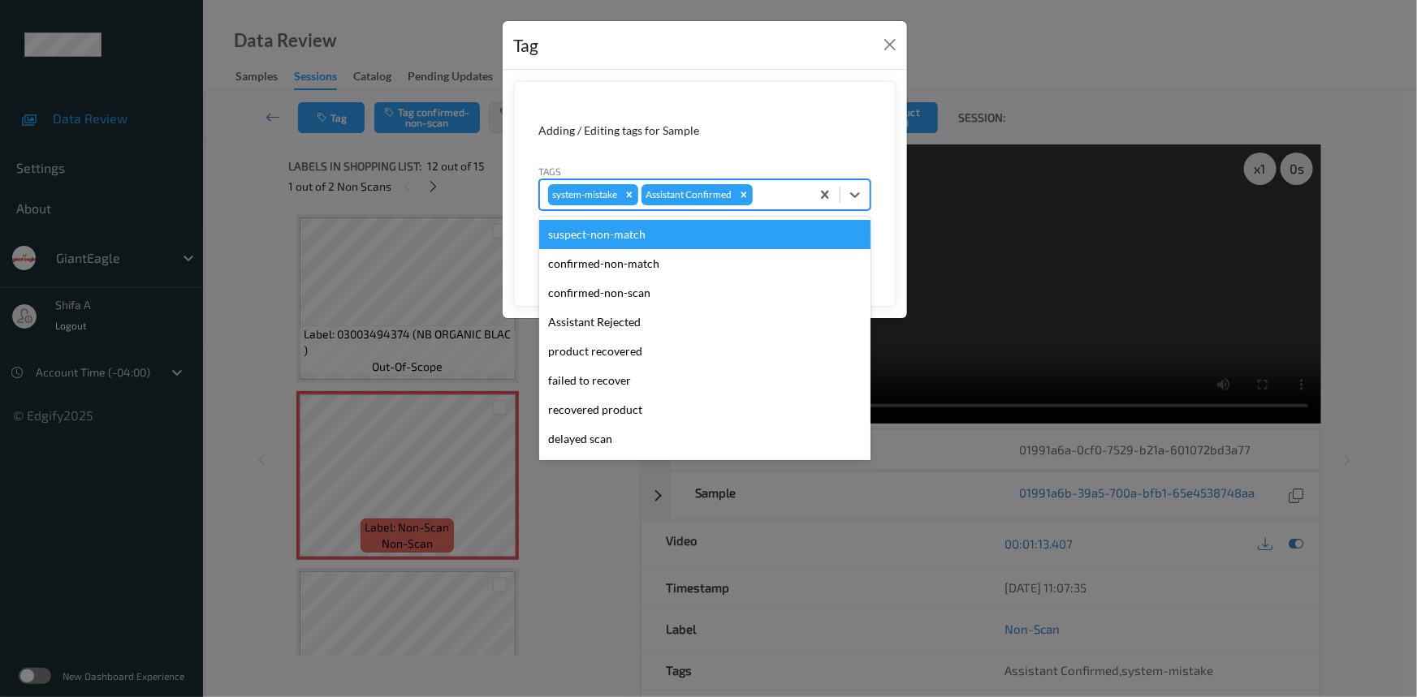
scroll to position [143, 0]
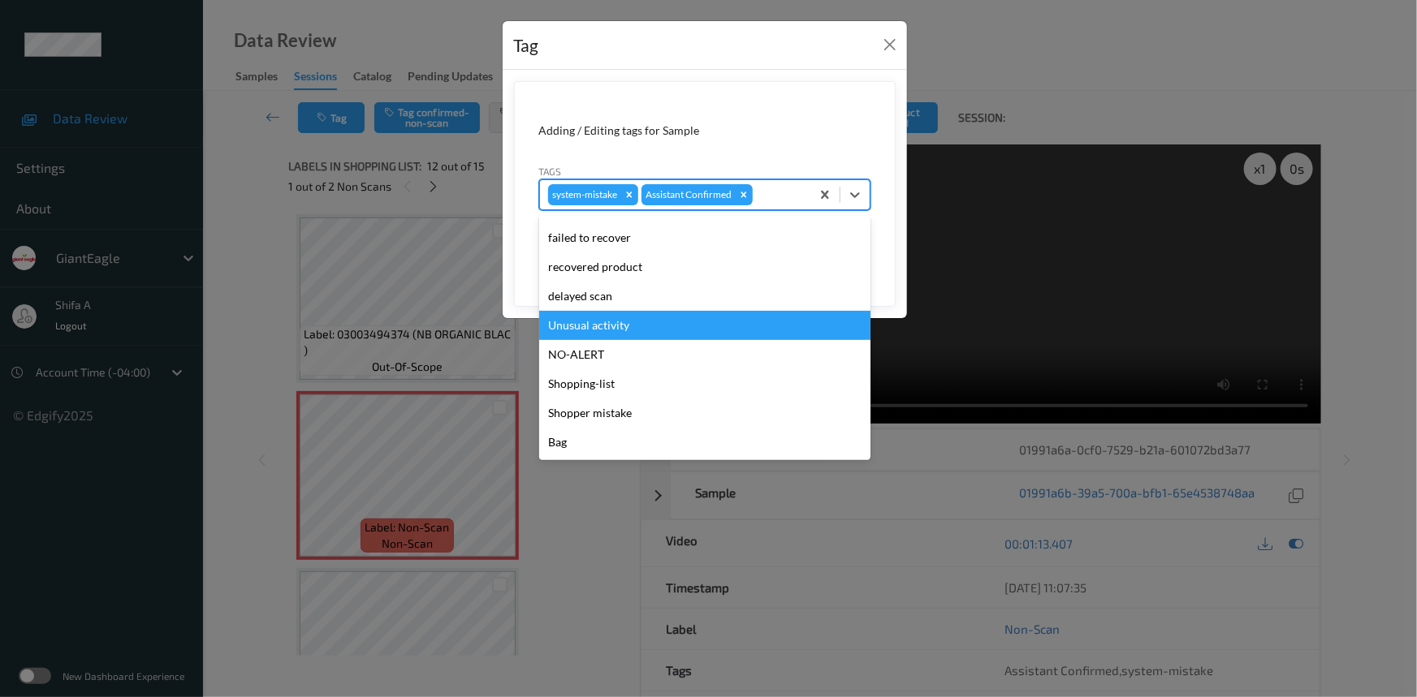
click at [609, 330] on div "Unusual activity" at bounding box center [704, 325] width 331 height 29
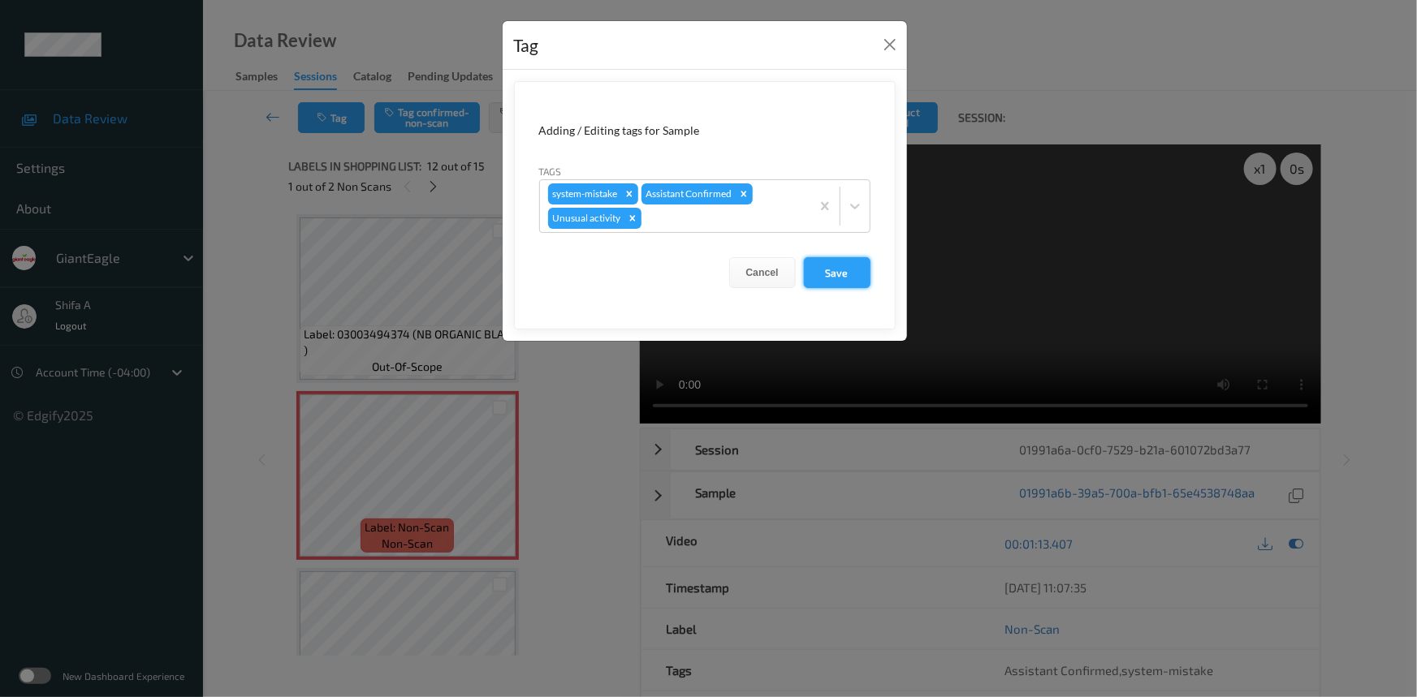
click at [825, 274] on button "Save" at bounding box center [837, 272] width 67 height 31
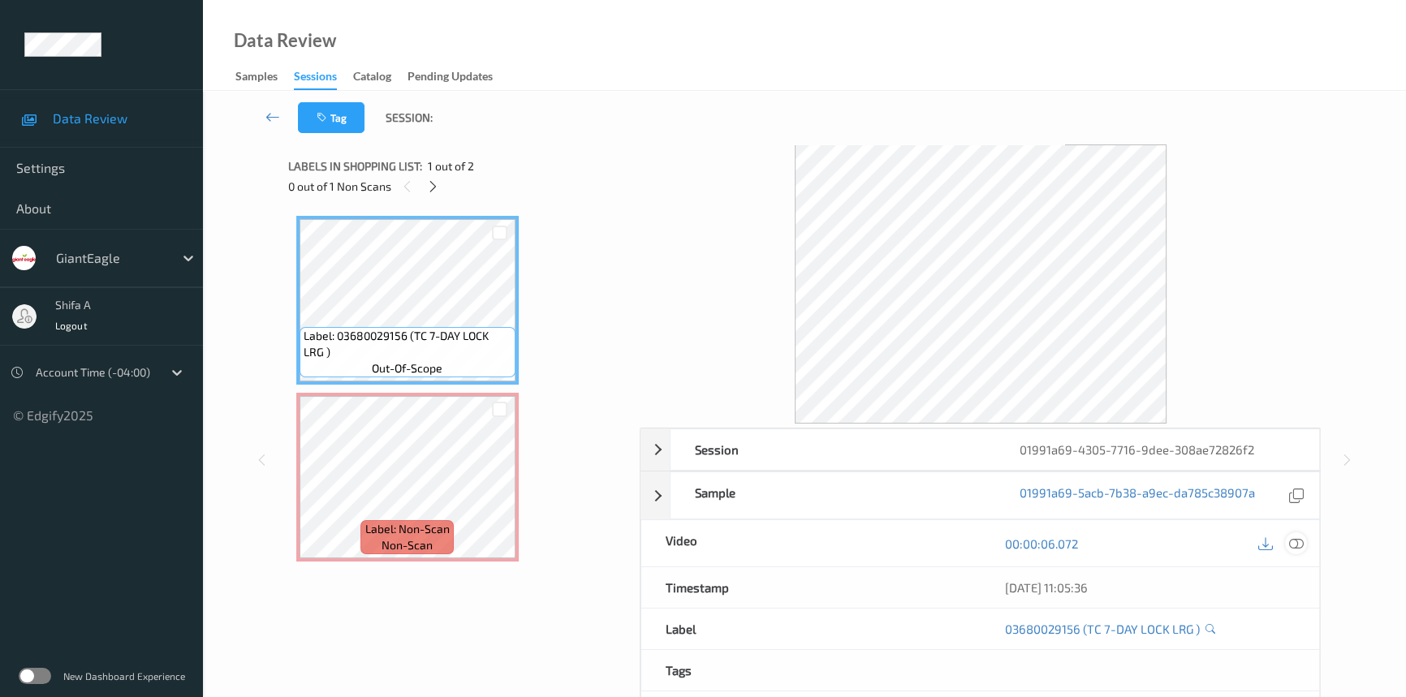
click at [1302, 538] on icon at bounding box center [1296, 544] width 15 height 15
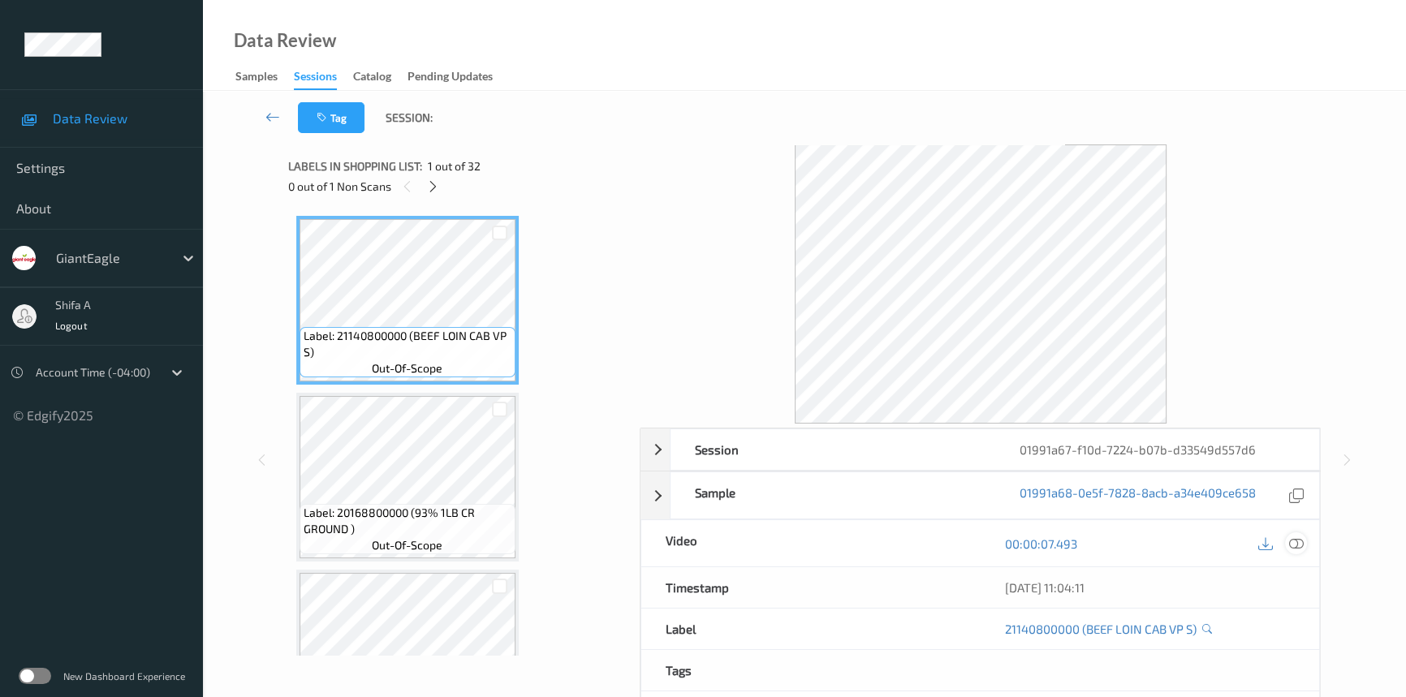
click at [1297, 537] on icon at bounding box center [1296, 544] width 15 height 15
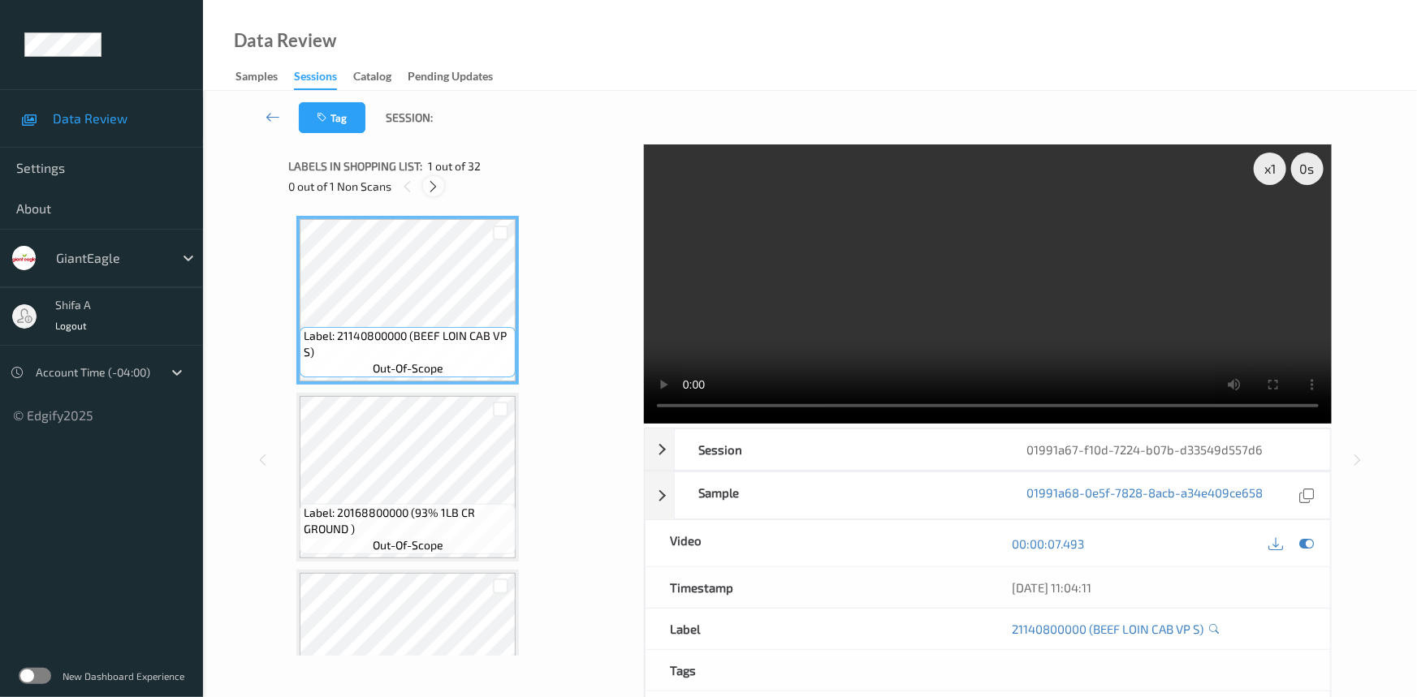
click at [438, 192] on icon at bounding box center [434, 186] width 14 height 15
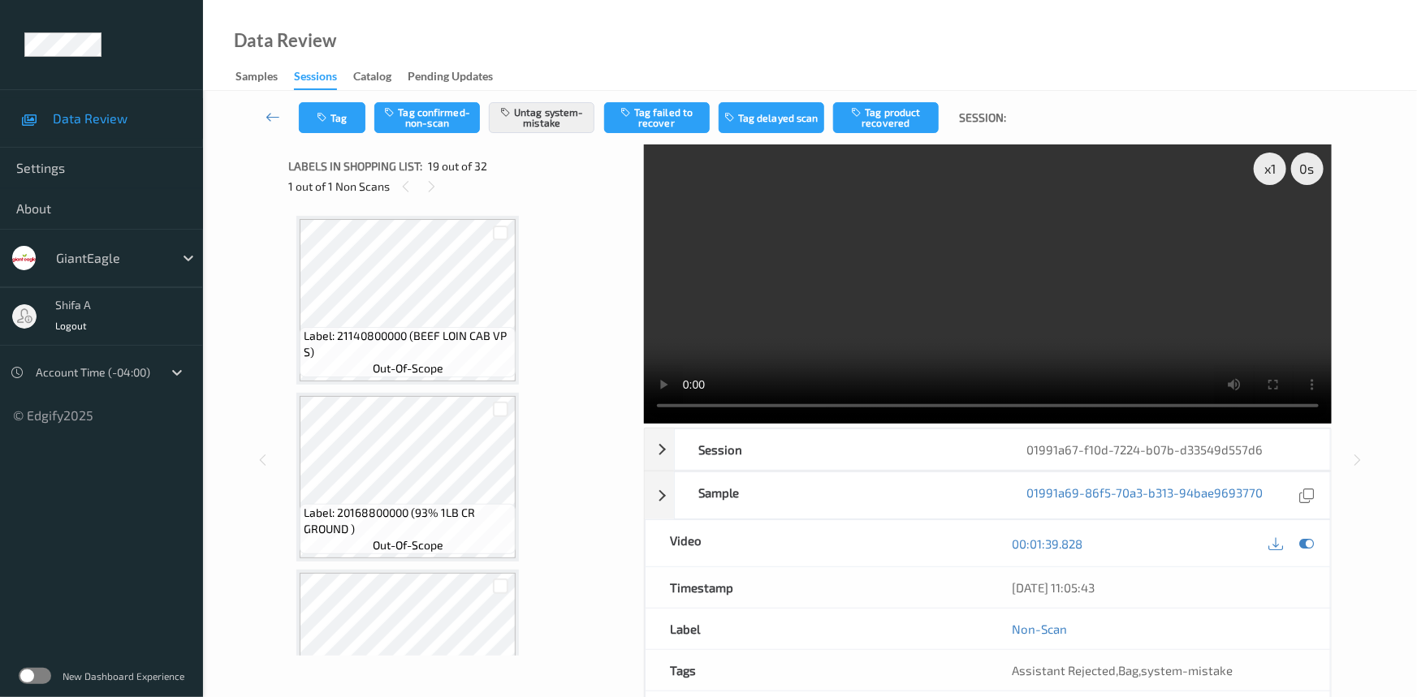
scroll to position [3006, 0]
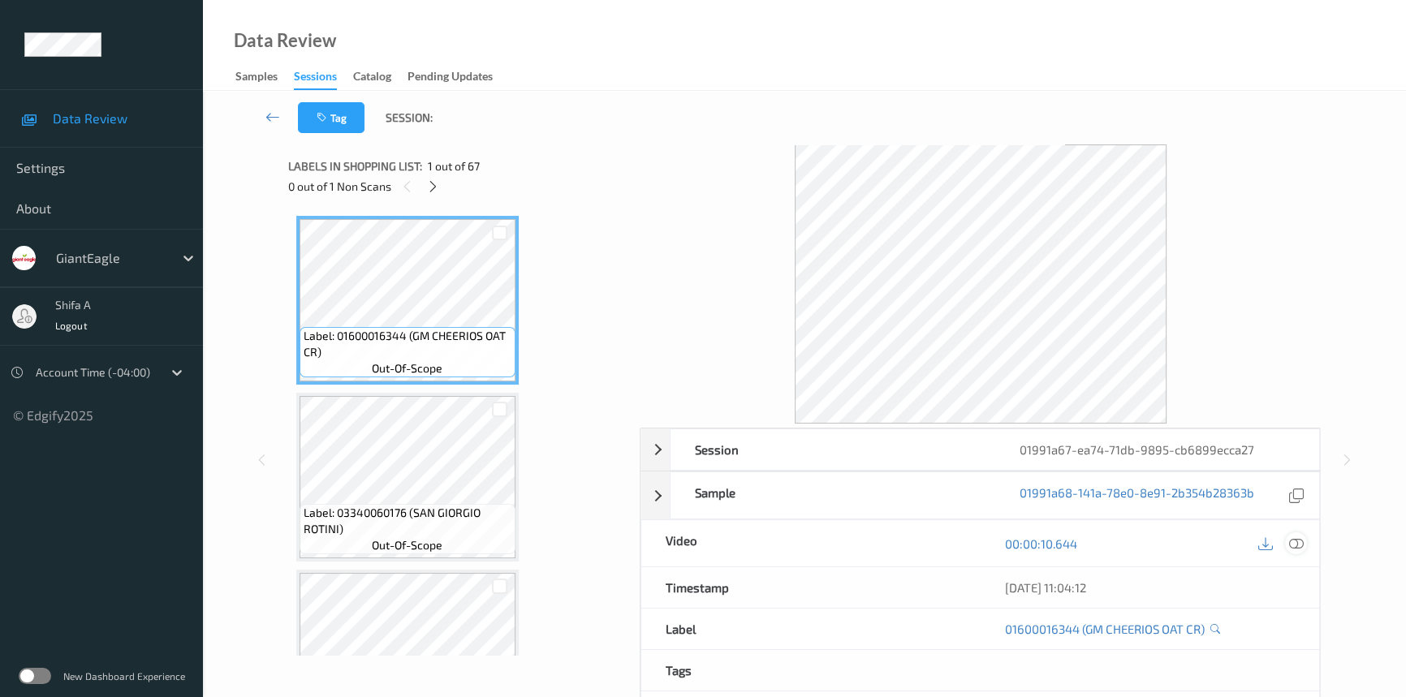
click at [1296, 542] on icon at bounding box center [1296, 544] width 15 height 15
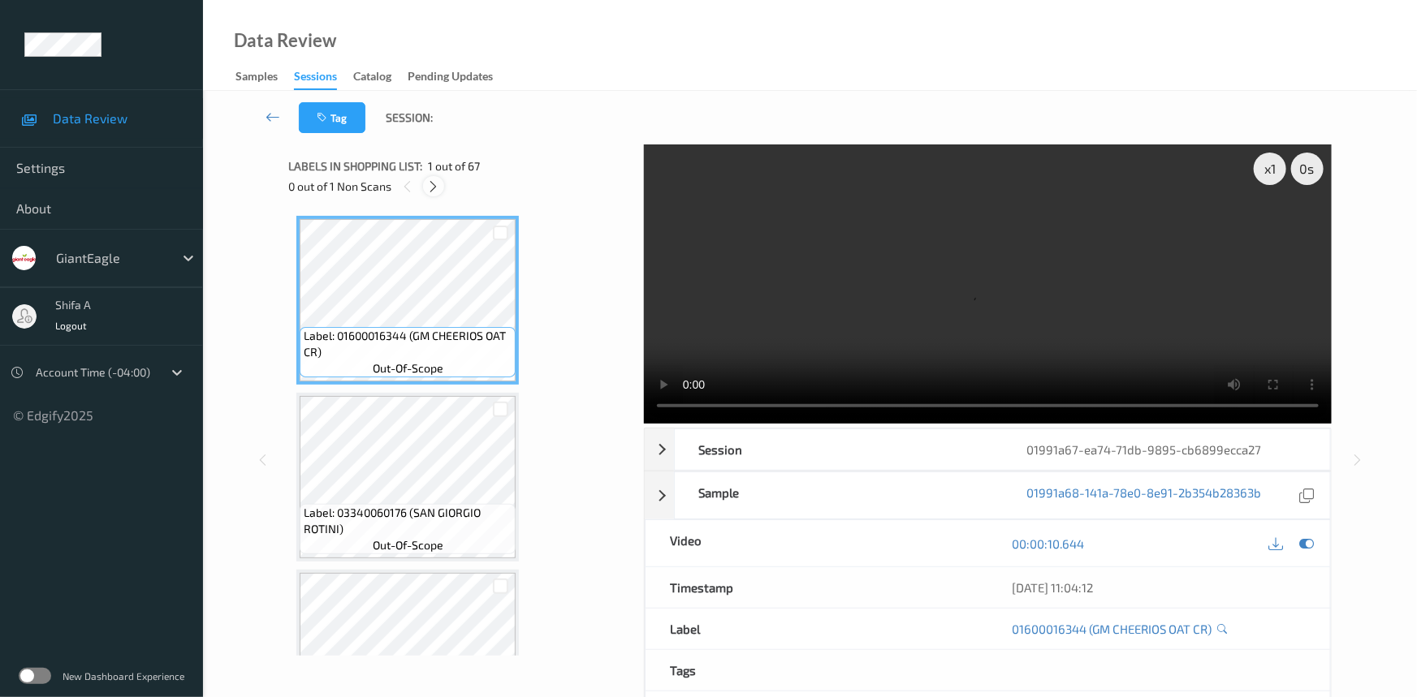
click at [438, 189] on icon at bounding box center [434, 186] width 14 height 15
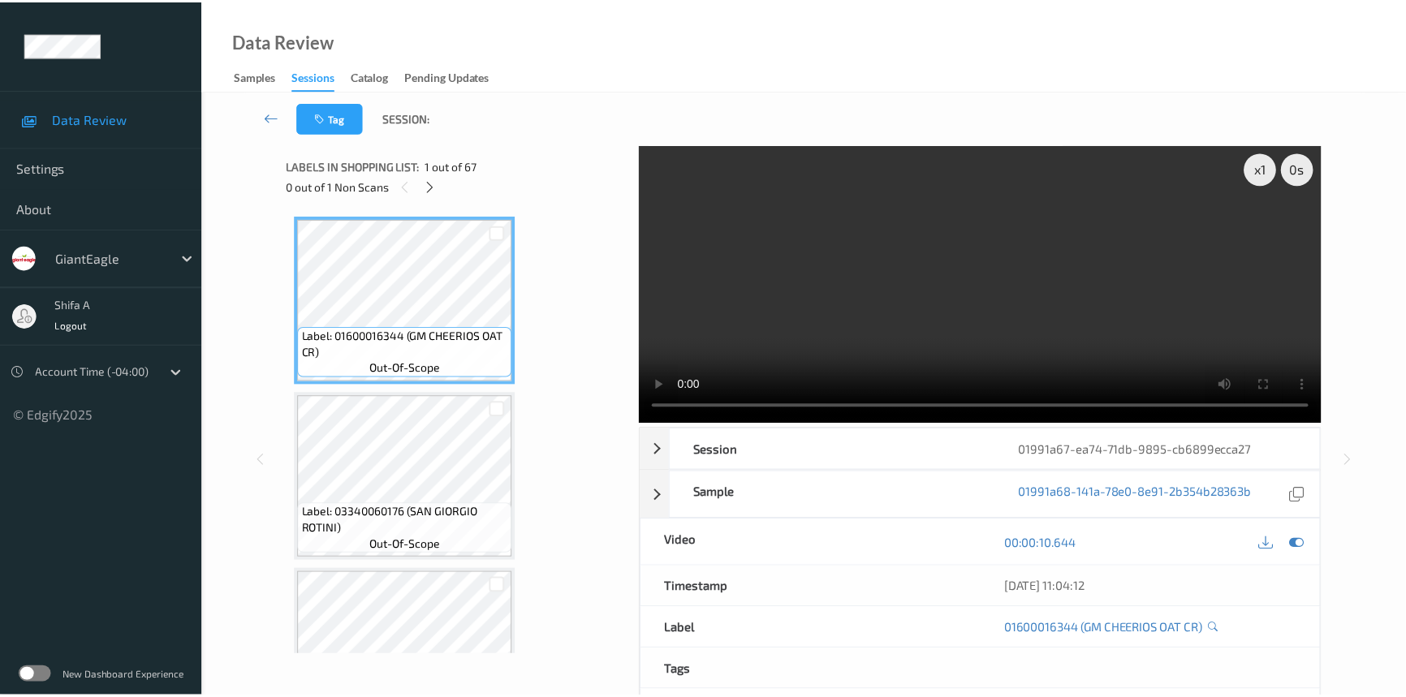
scroll to position [6181, 0]
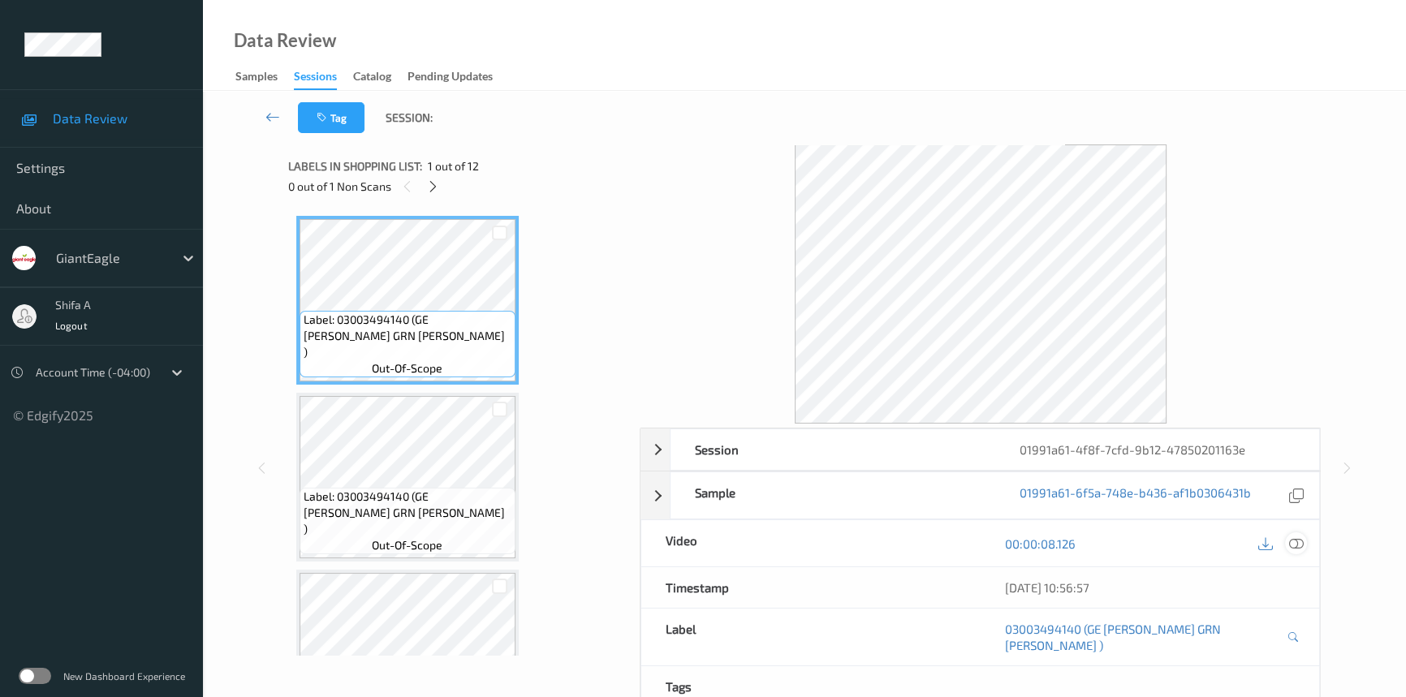
click at [1299, 547] on icon at bounding box center [1296, 544] width 15 height 15
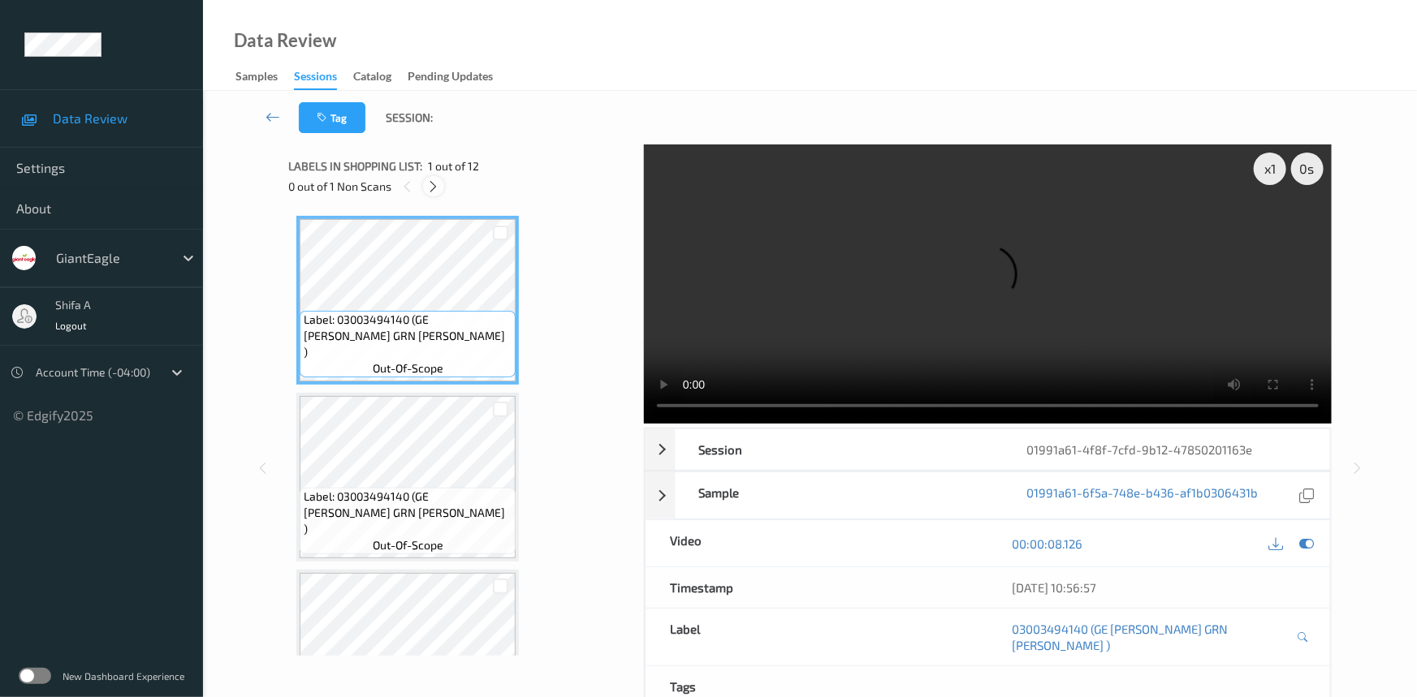
click at [432, 183] on icon at bounding box center [434, 186] width 14 height 15
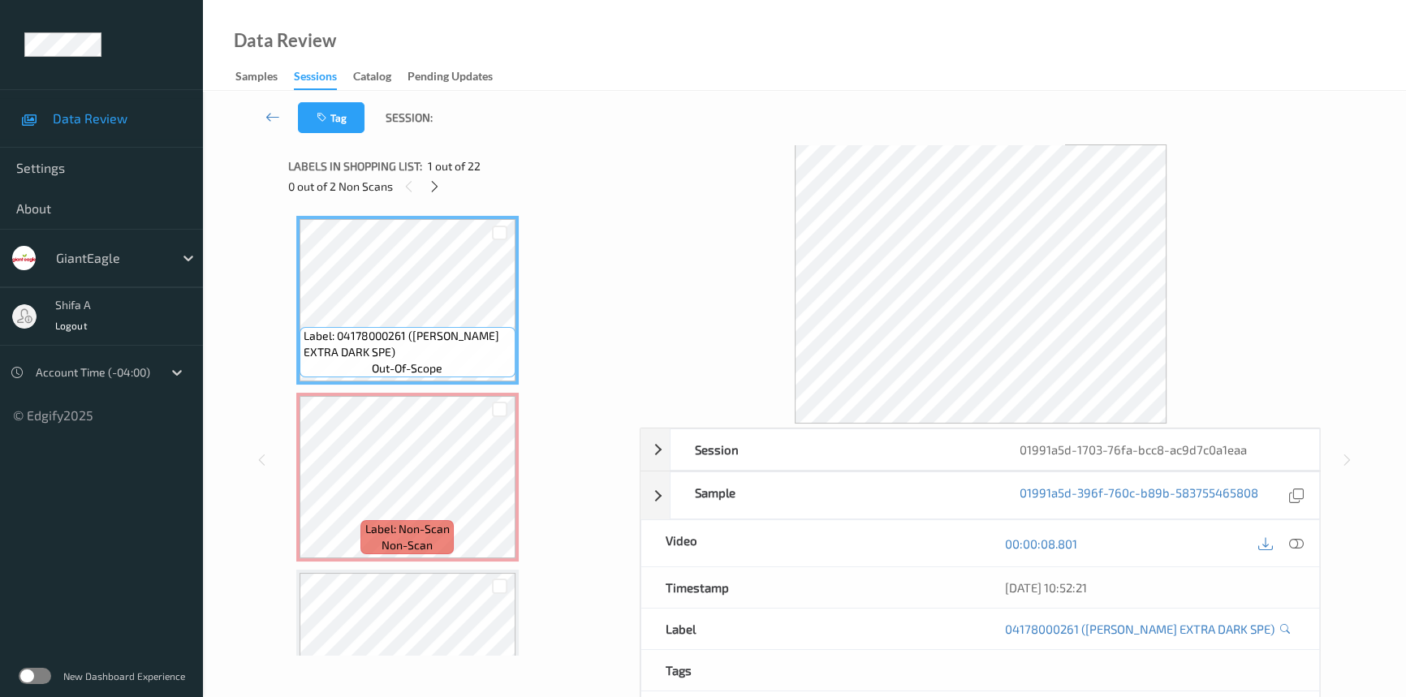
click at [1301, 544] on icon at bounding box center [1296, 544] width 15 height 15
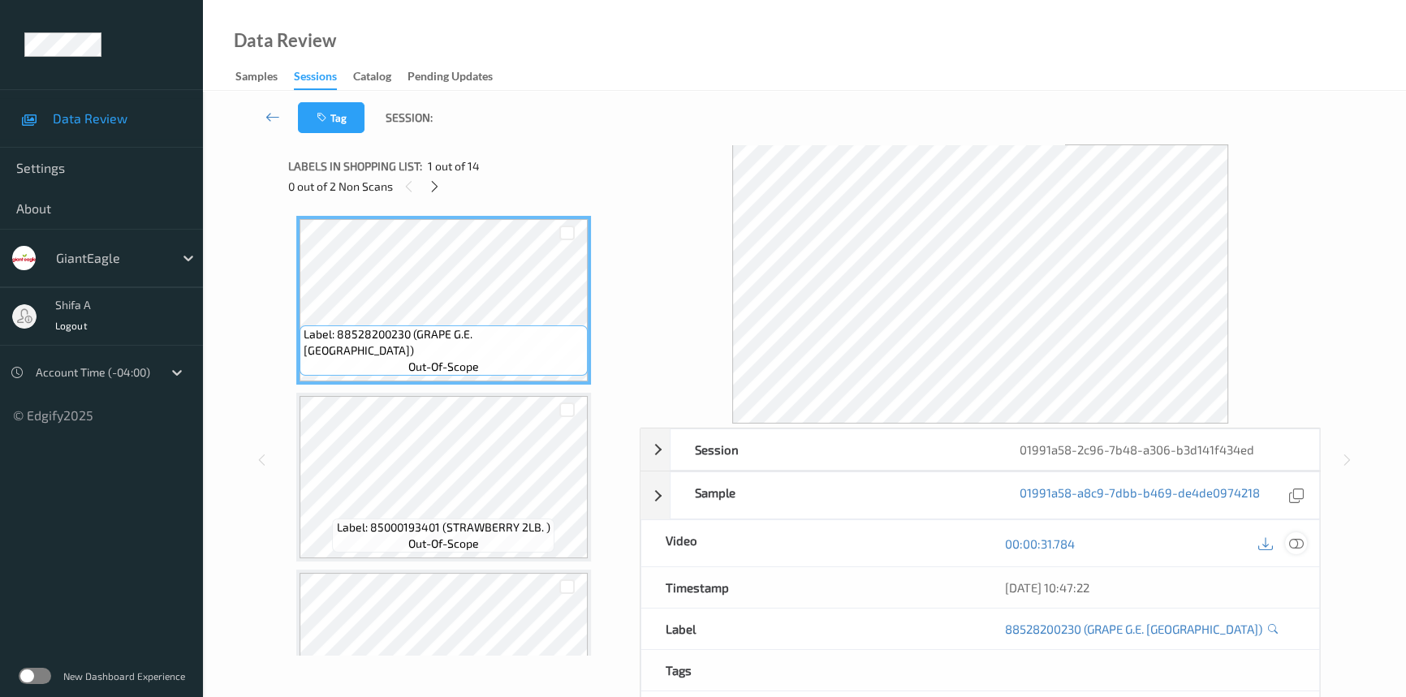
click at [1300, 550] on icon at bounding box center [1296, 544] width 15 height 15
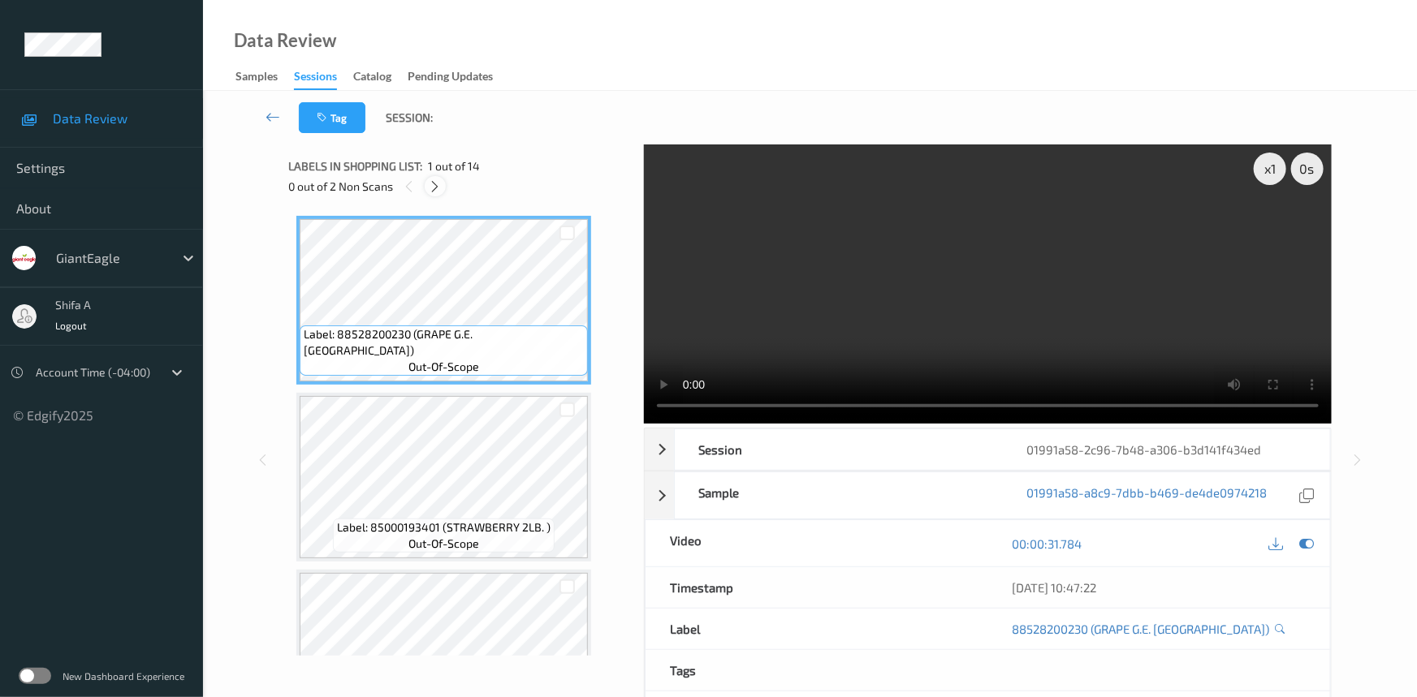
click at [440, 184] on icon at bounding box center [436, 186] width 14 height 15
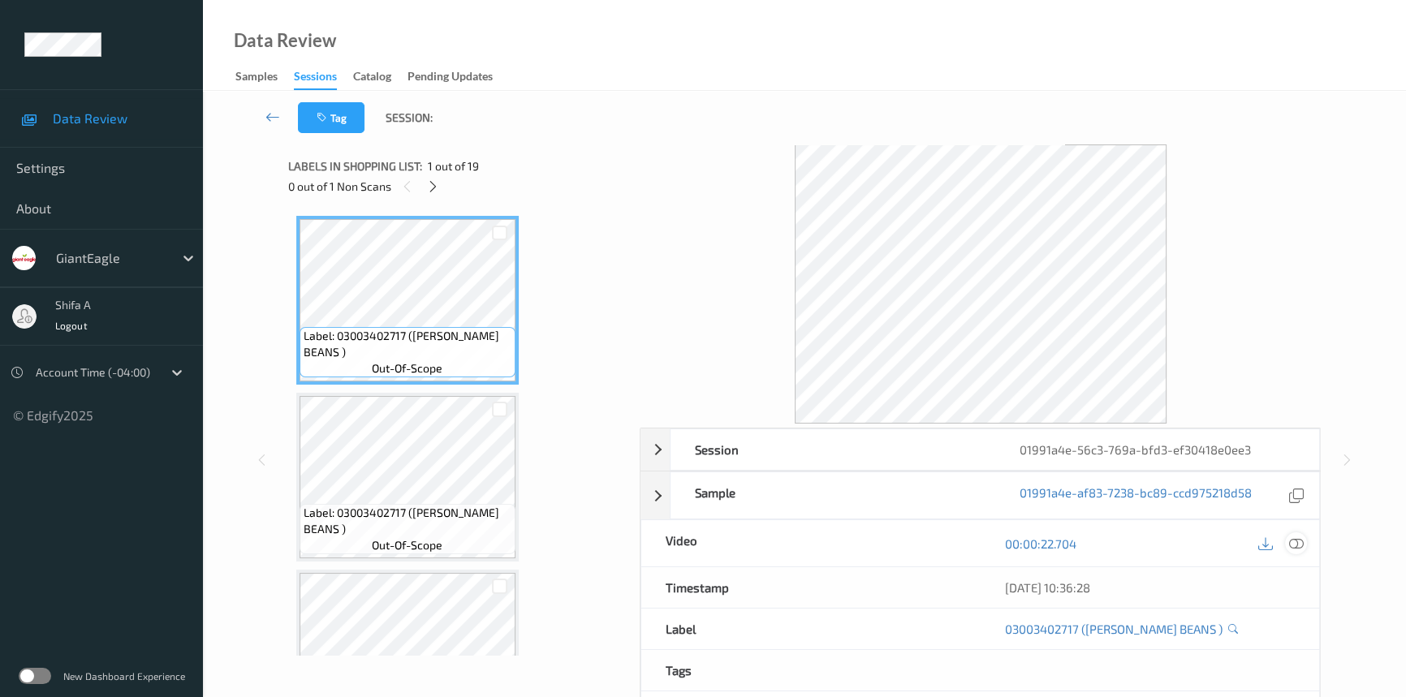
click at [1299, 550] on icon at bounding box center [1296, 544] width 15 height 15
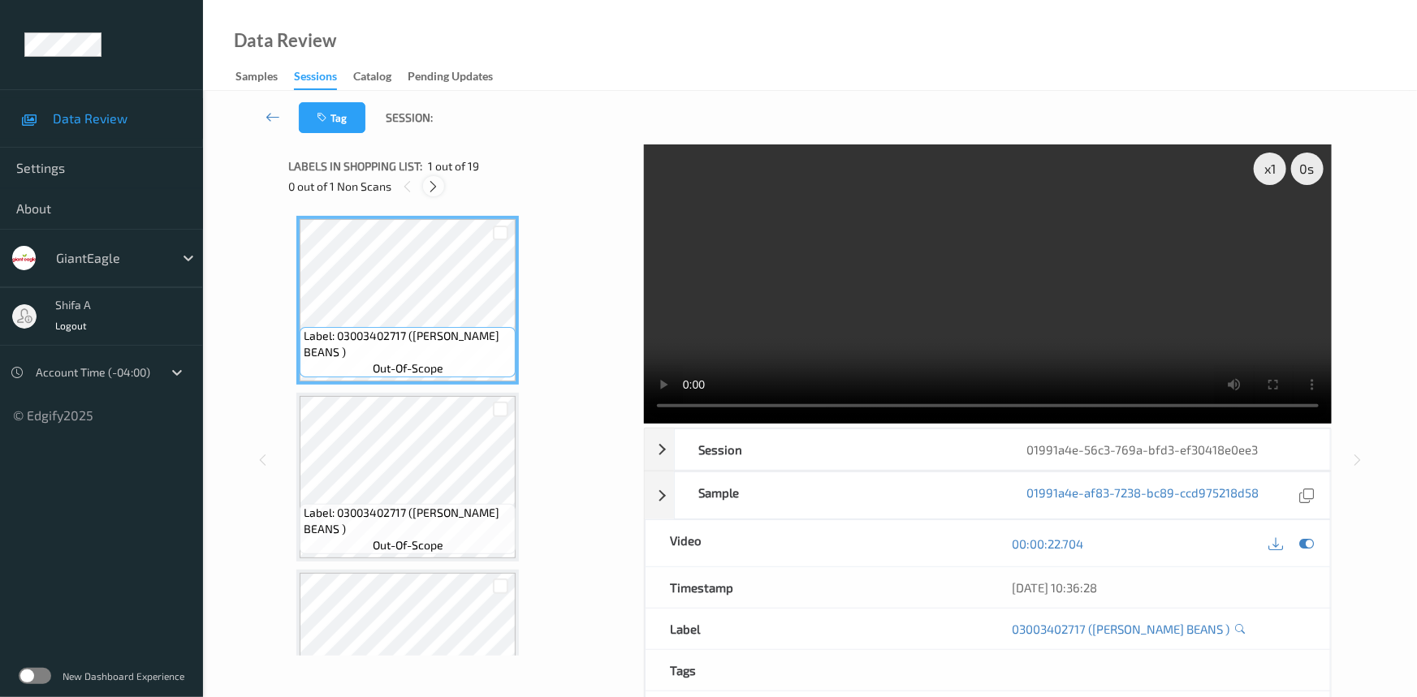
click at [435, 195] on div at bounding box center [433, 186] width 20 height 20
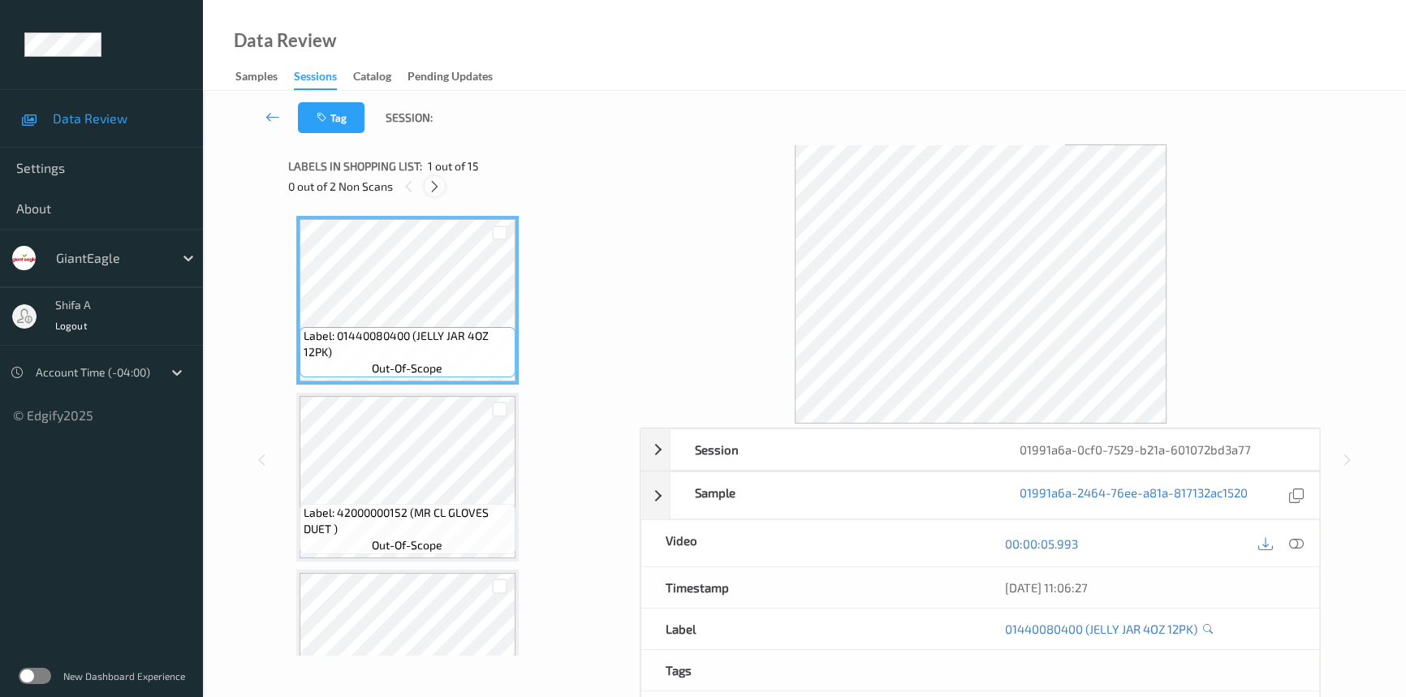
click at [436, 188] on icon at bounding box center [435, 186] width 14 height 15
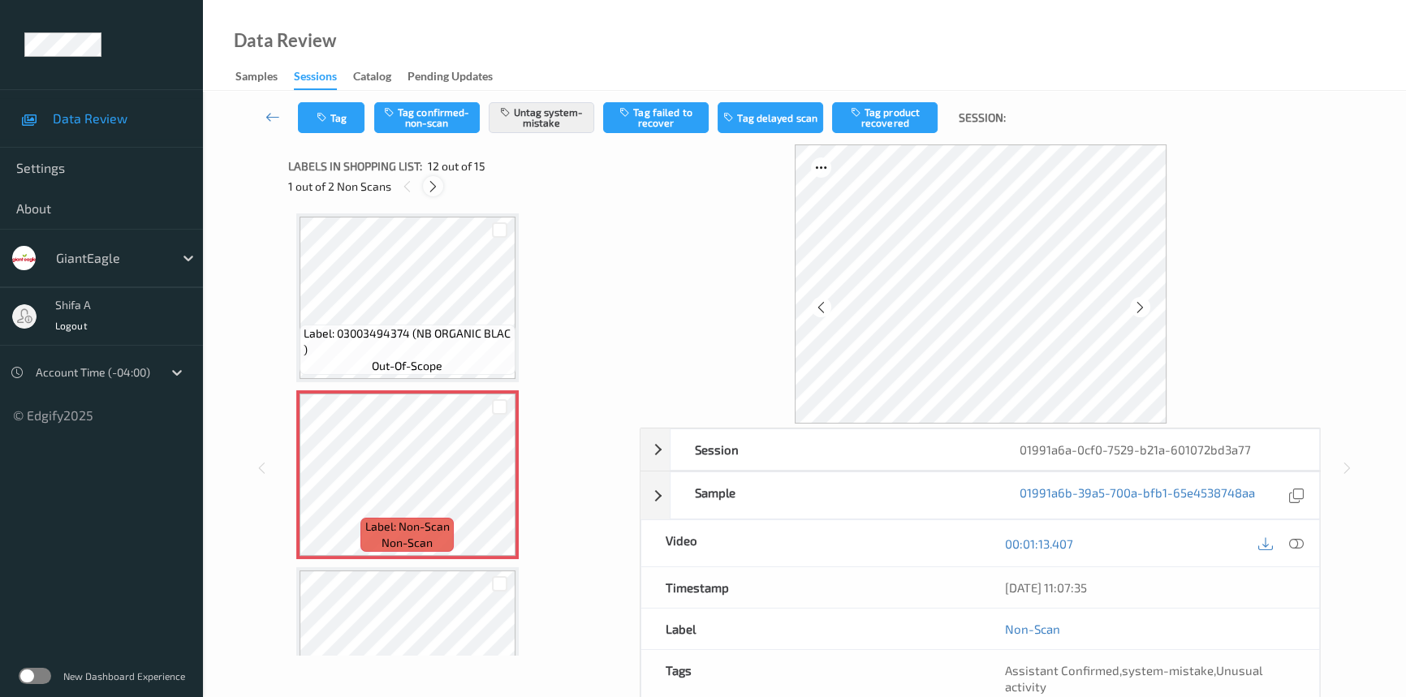
click at [437, 187] on icon at bounding box center [433, 186] width 14 height 15
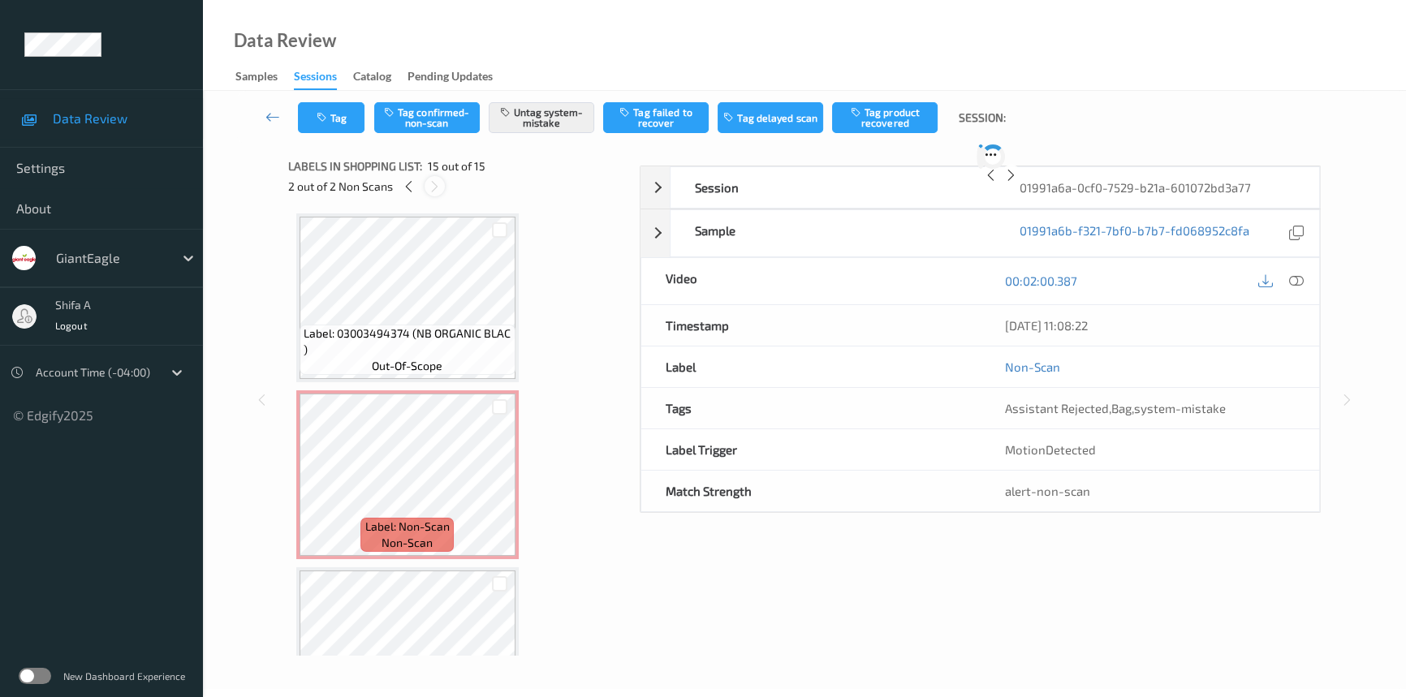
scroll to position [2206, 0]
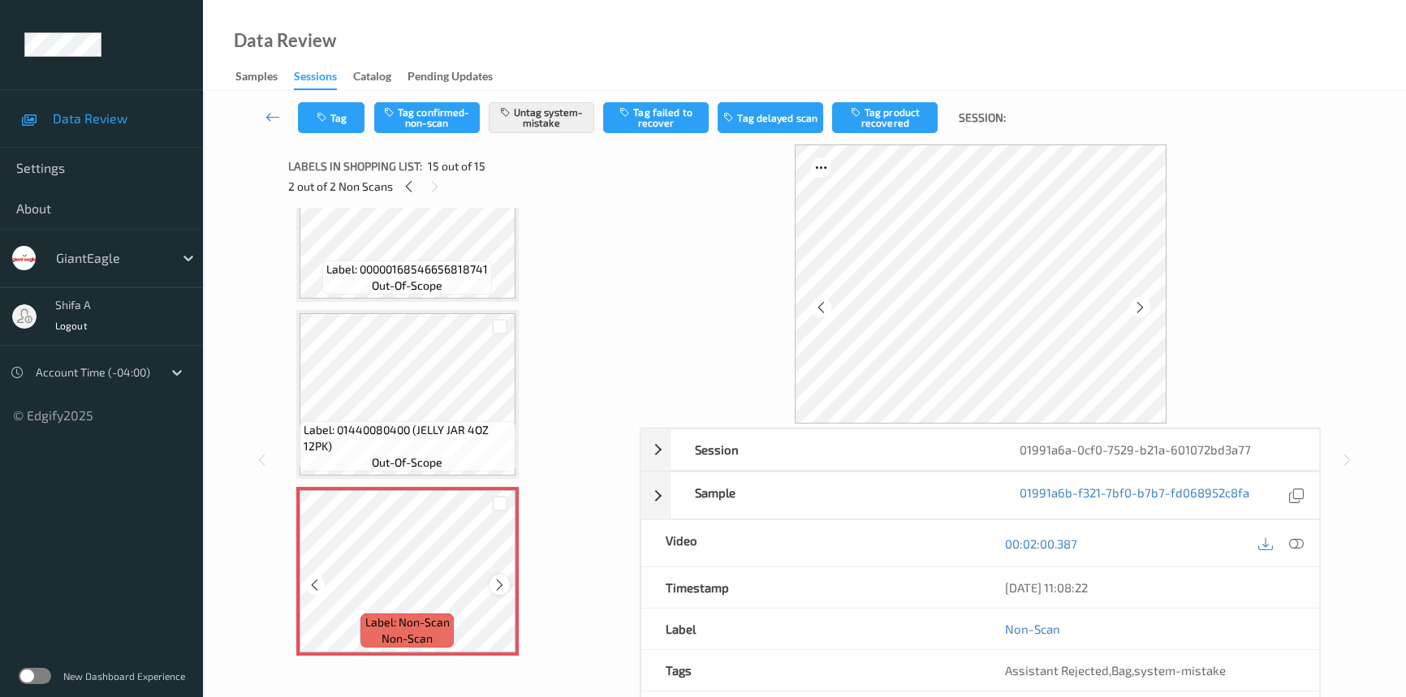
click at [505, 578] on icon at bounding box center [500, 584] width 14 height 15
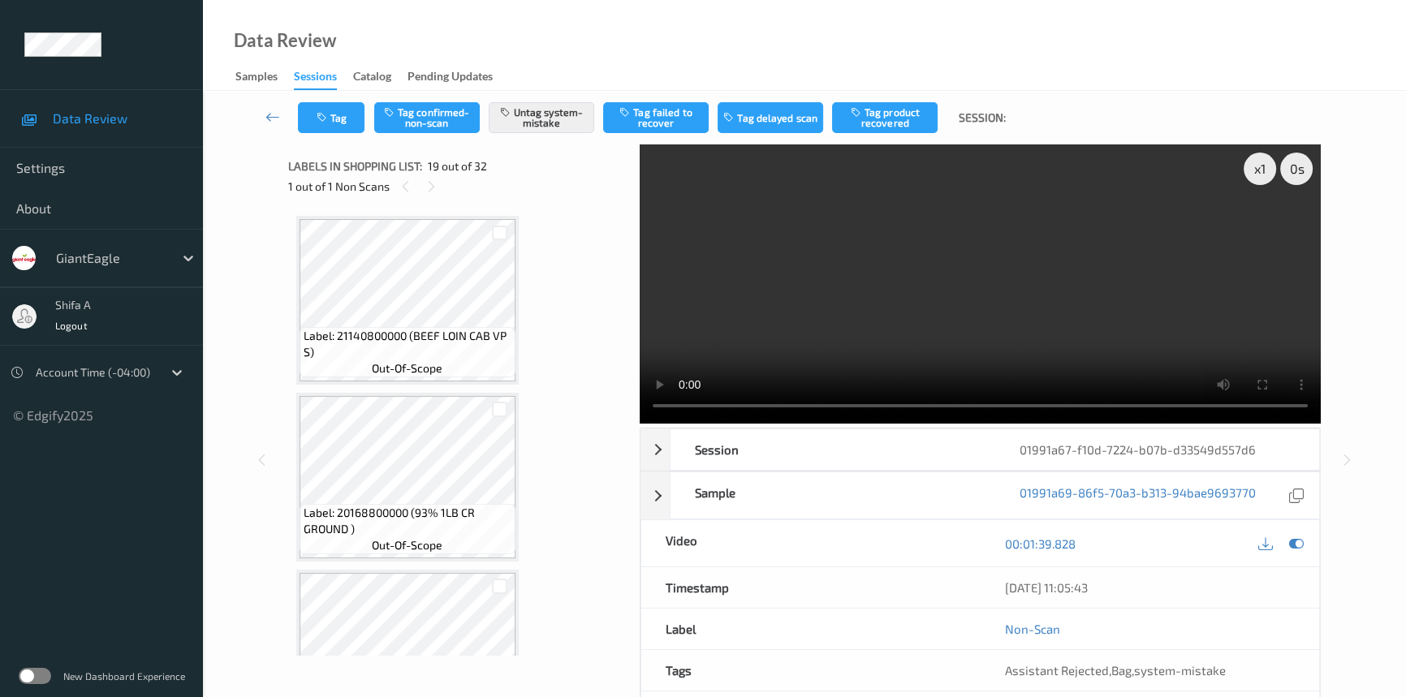
scroll to position [3006, 0]
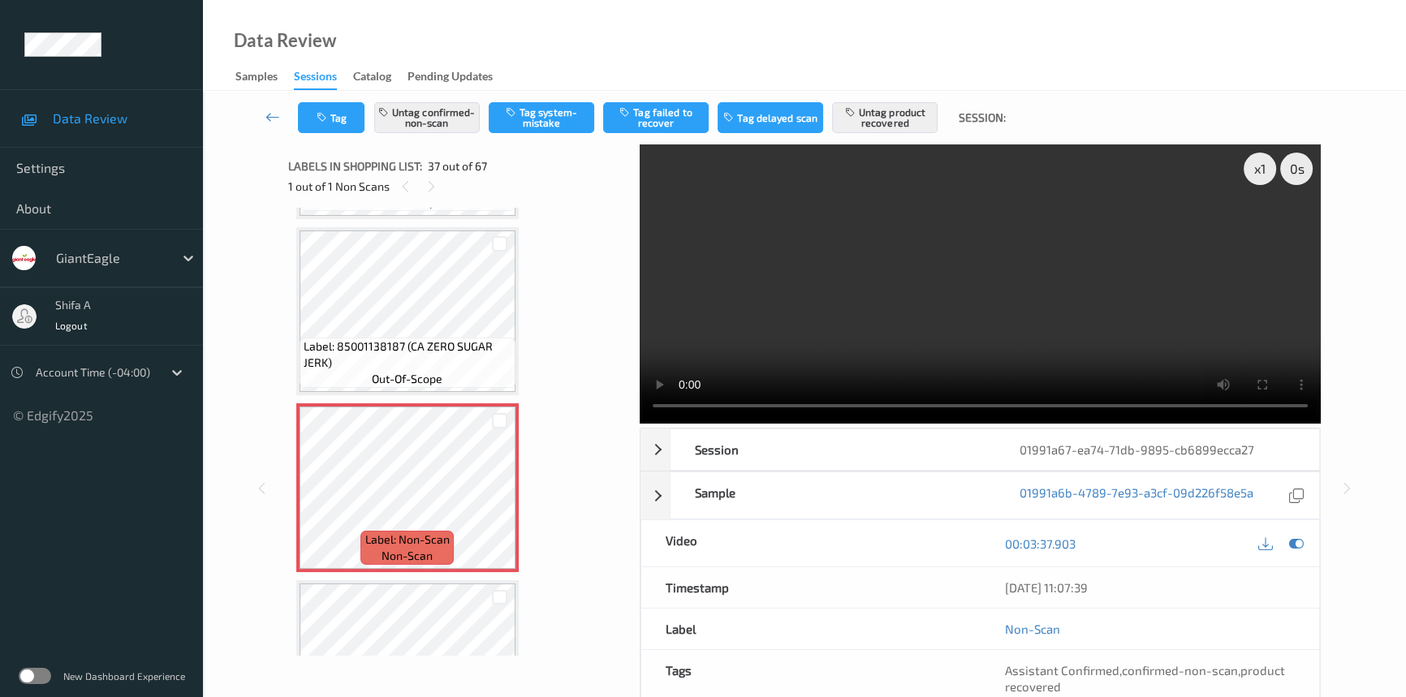
scroll to position [167, 0]
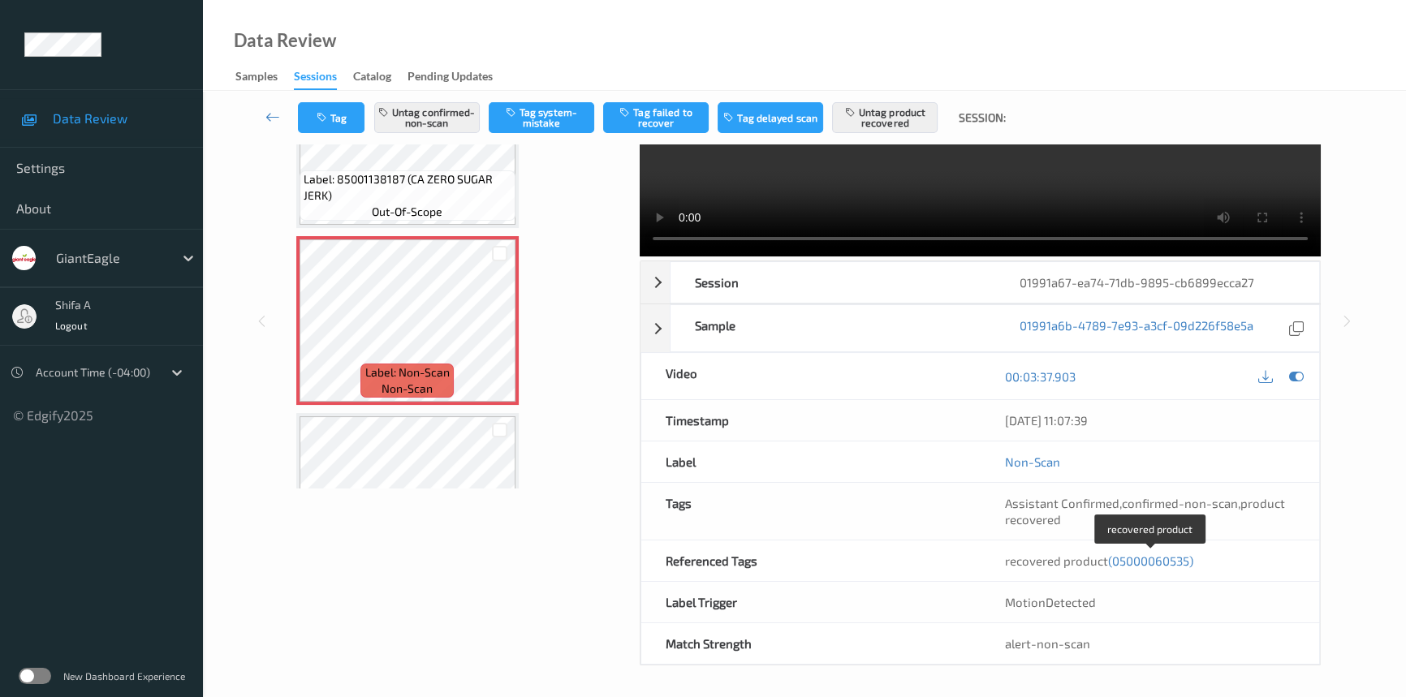
click at [1168, 555] on span "(05000060535)" at bounding box center [1150, 561] width 85 height 15
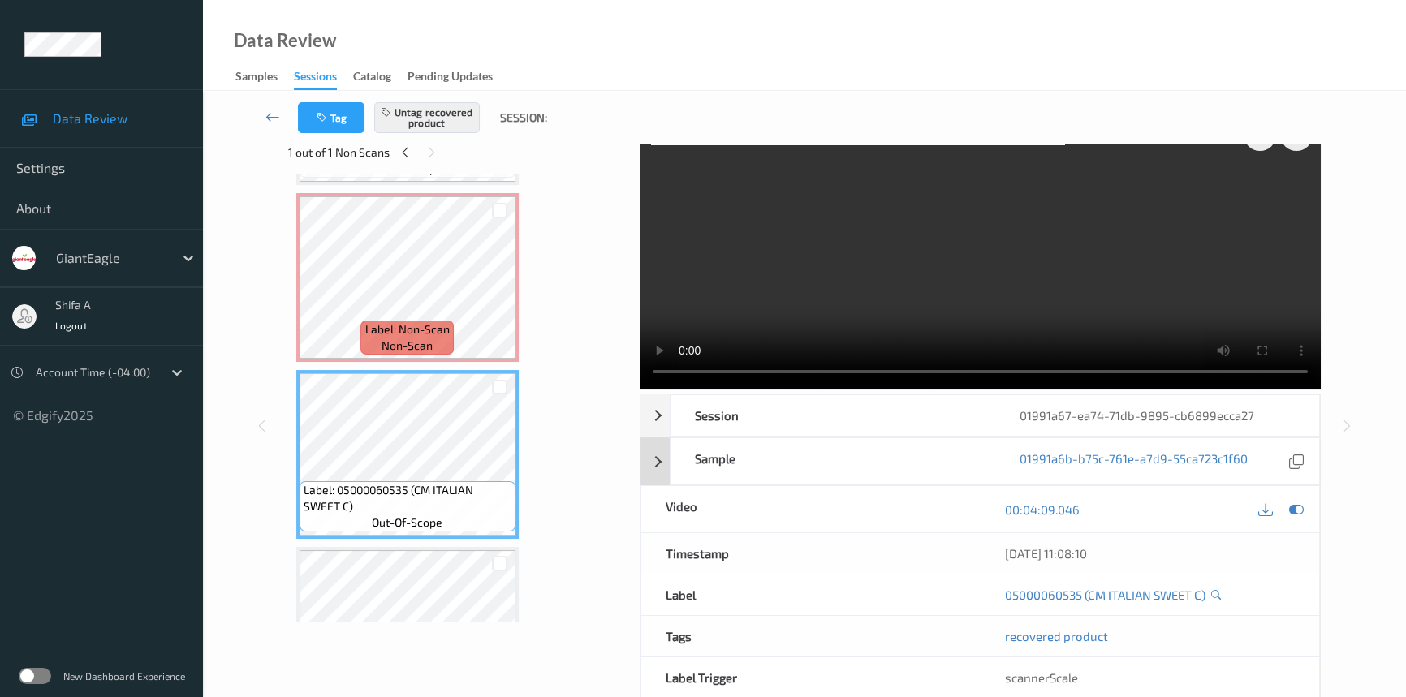
scroll to position [0, 0]
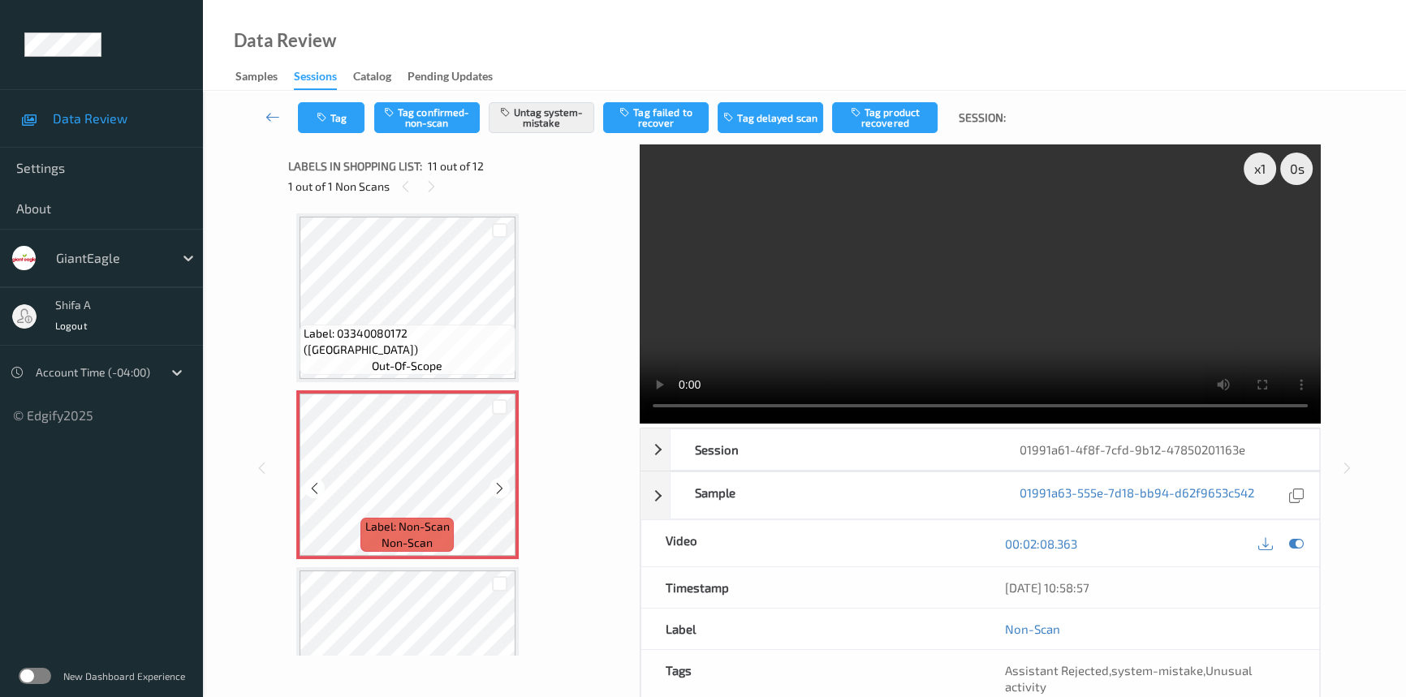
scroll to position [1595, 0]
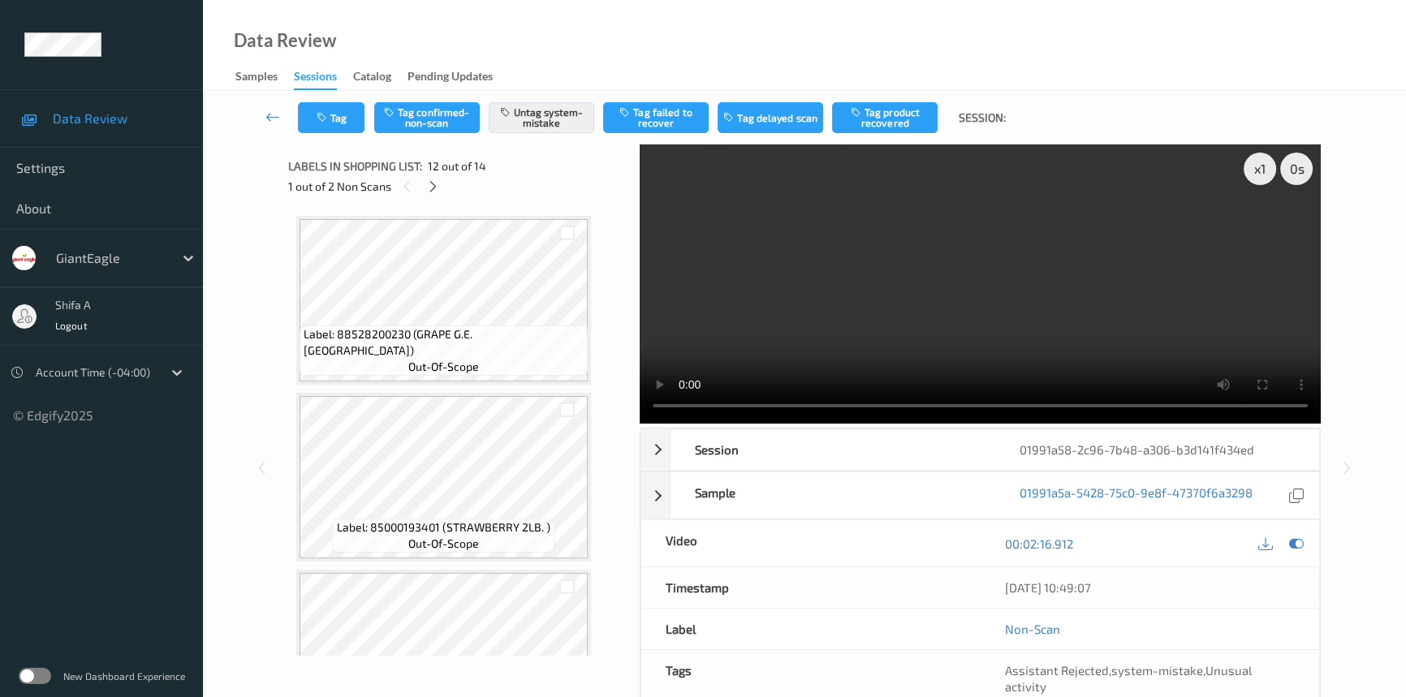
scroll to position [1772, 0]
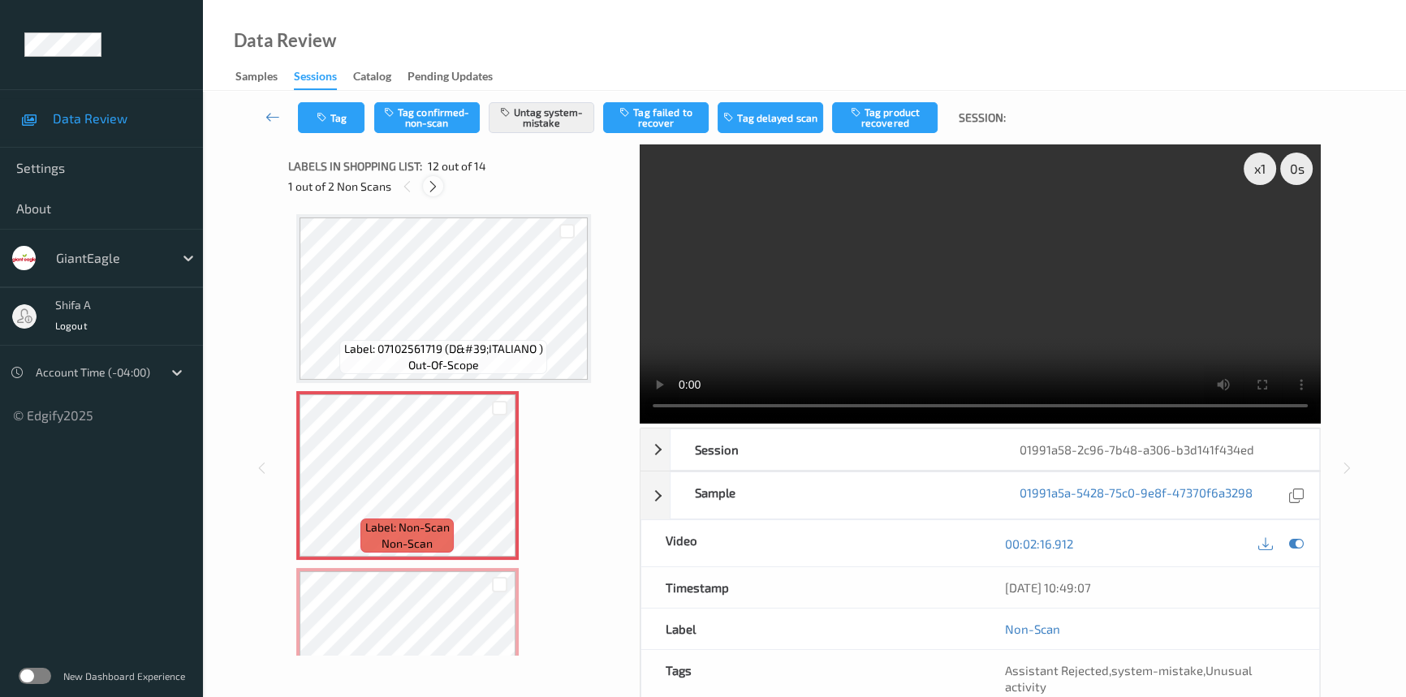
click at [432, 186] on icon at bounding box center [433, 186] width 14 height 15
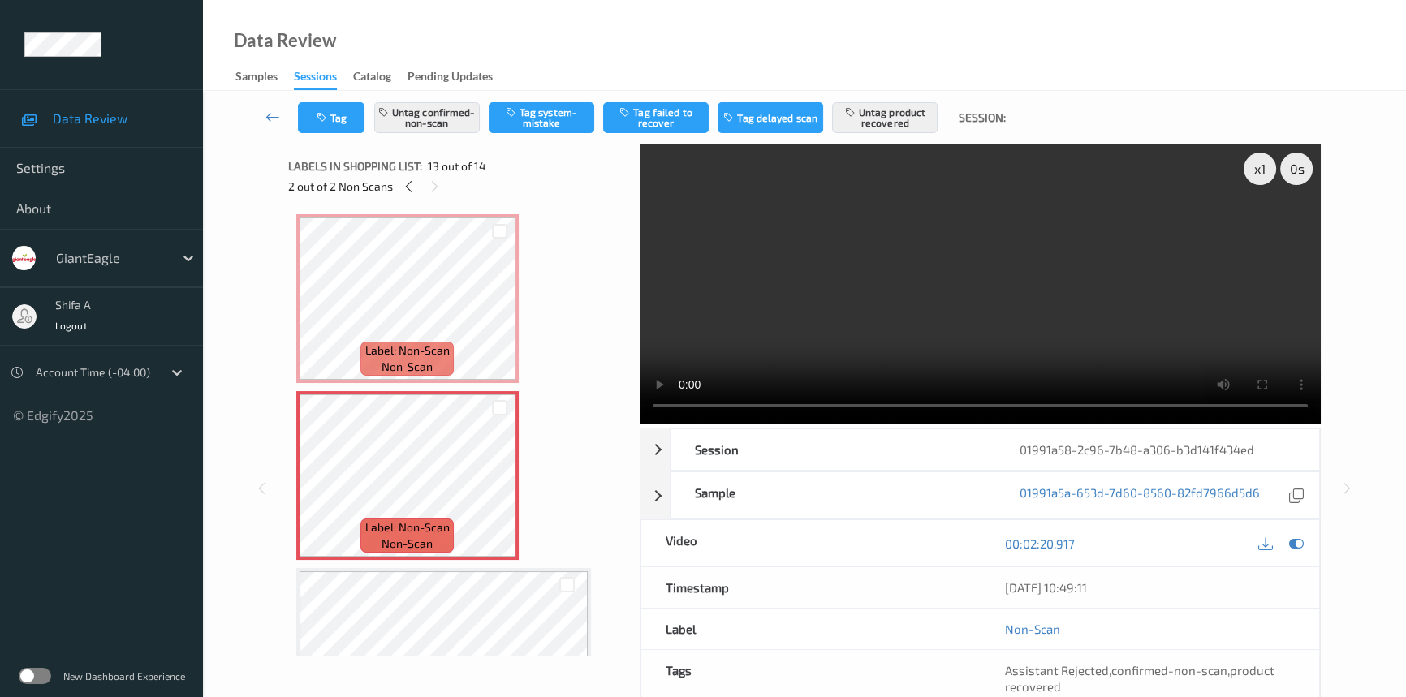
scroll to position [1930, 0]
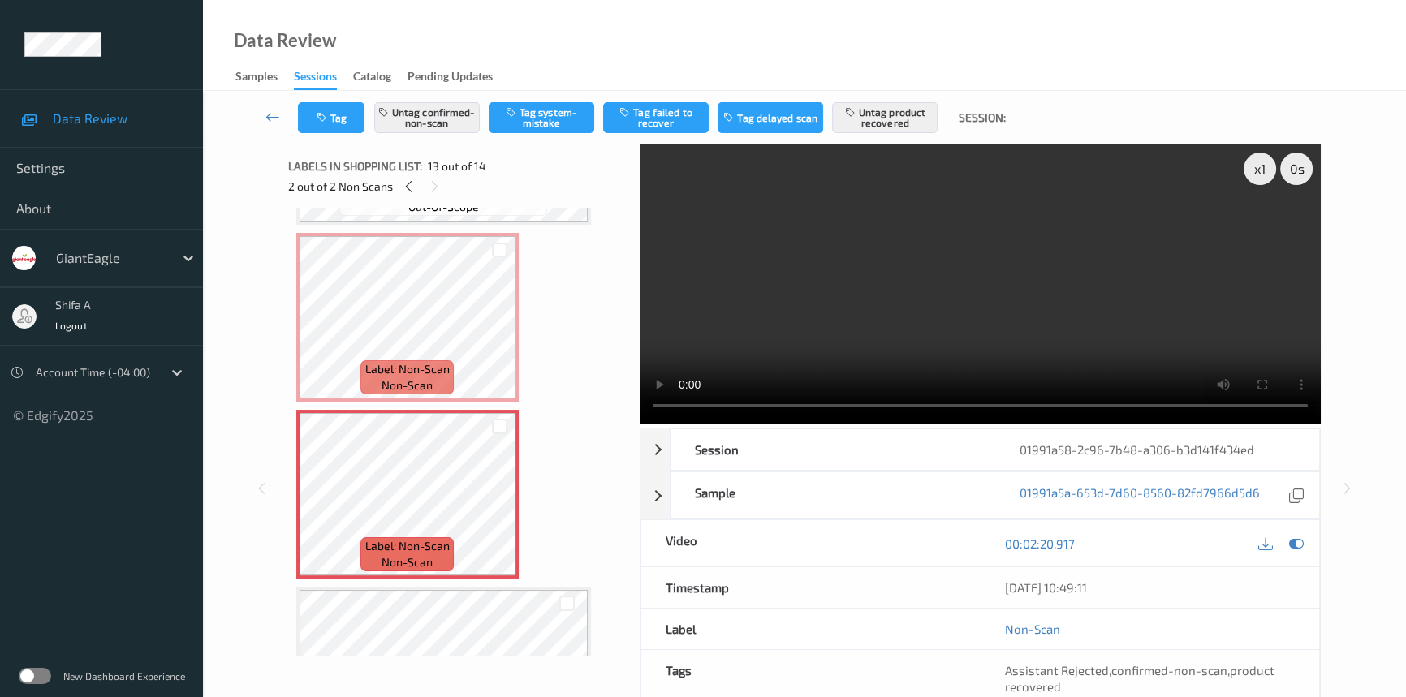
click at [1012, 292] on video at bounding box center [980, 284] width 681 height 279
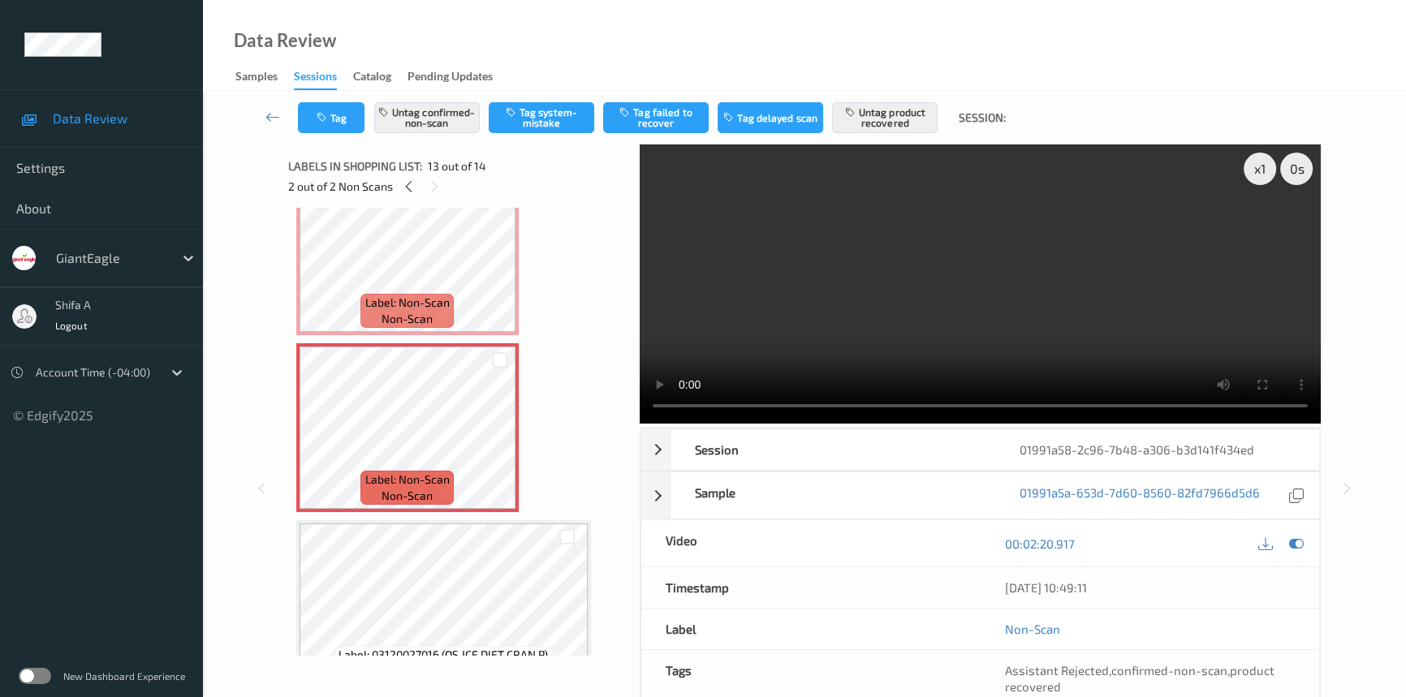
scroll to position [2030, 0]
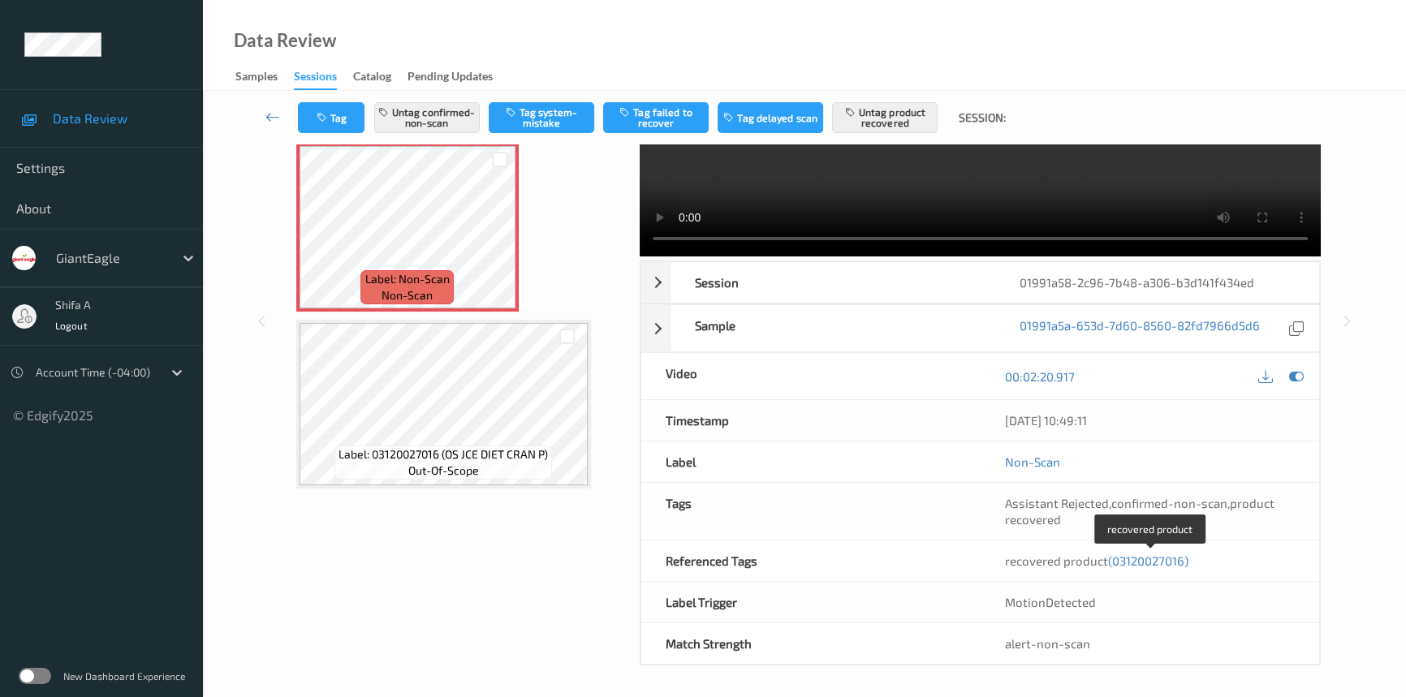
click at [1150, 561] on span "(03120027016)" at bounding box center [1148, 561] width 80 height 15
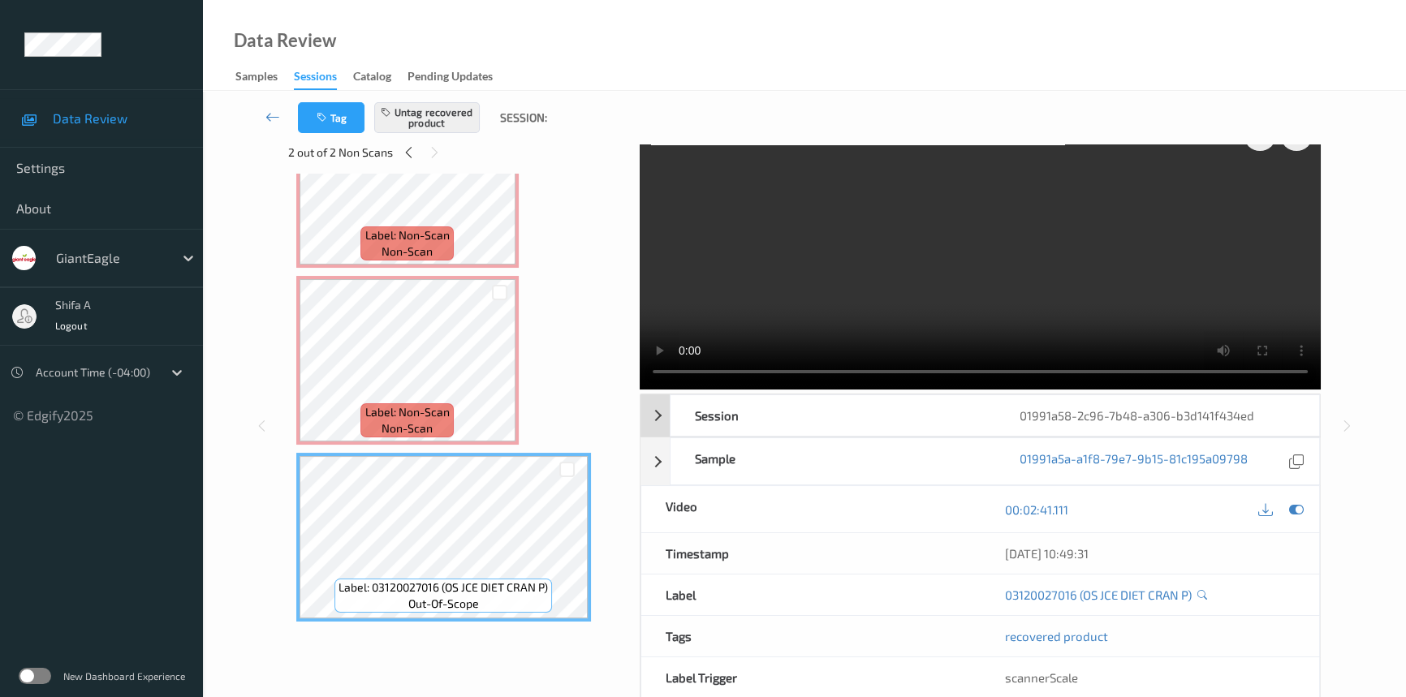
scroll to position [0, 0]
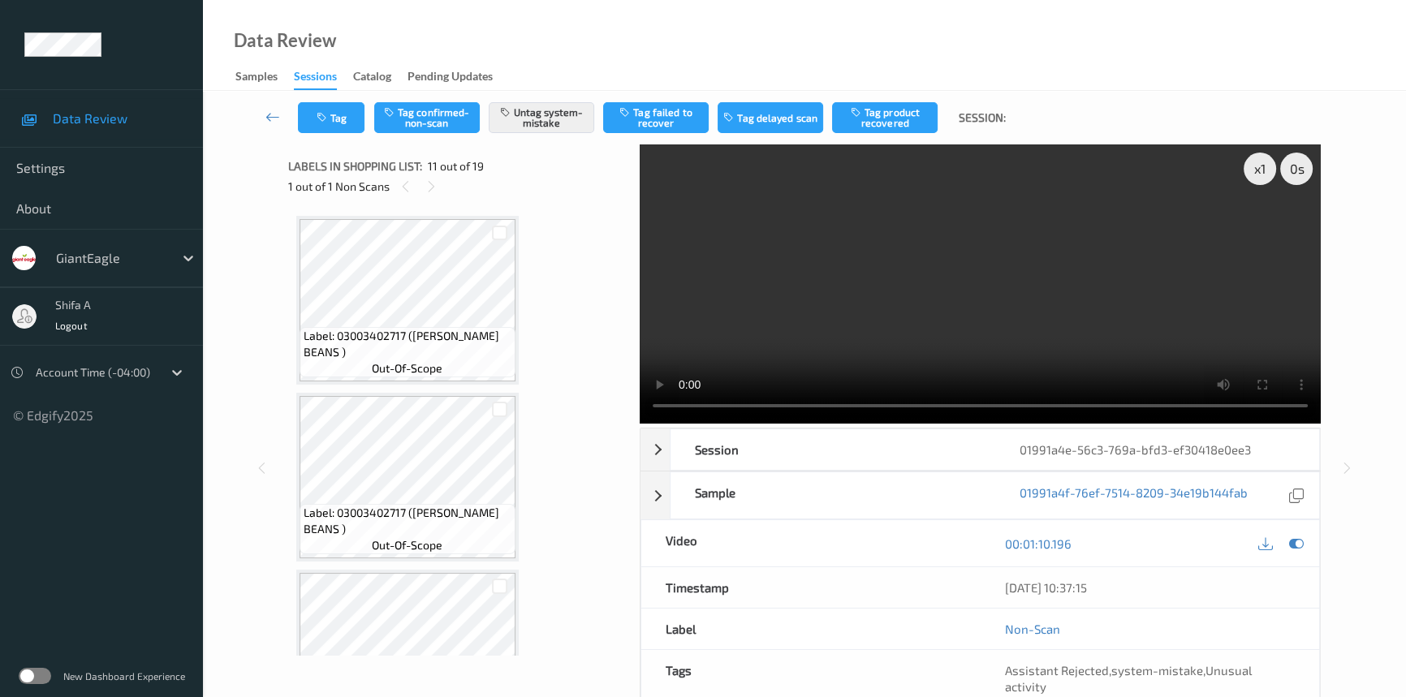
scroll to position [1595, 0]
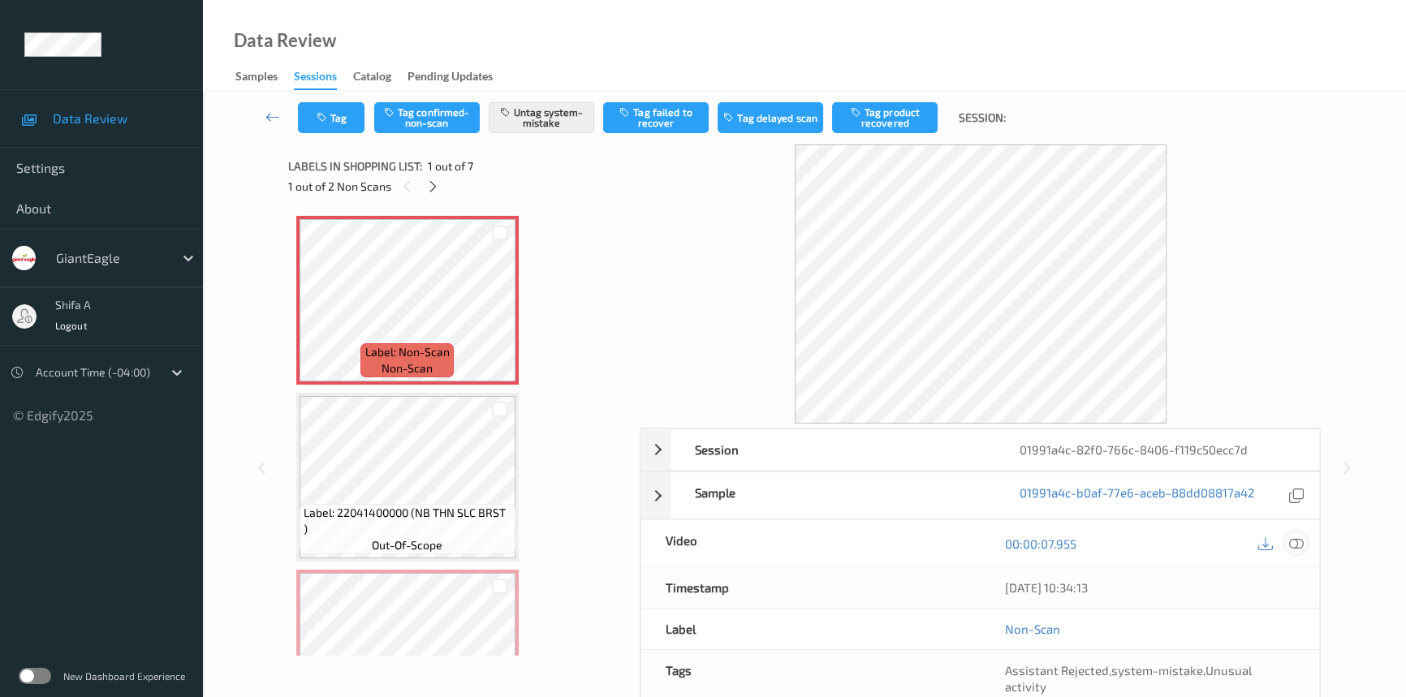
click at [1302, 538] on icon at bounding box center [1296, 544] width 15 height 15
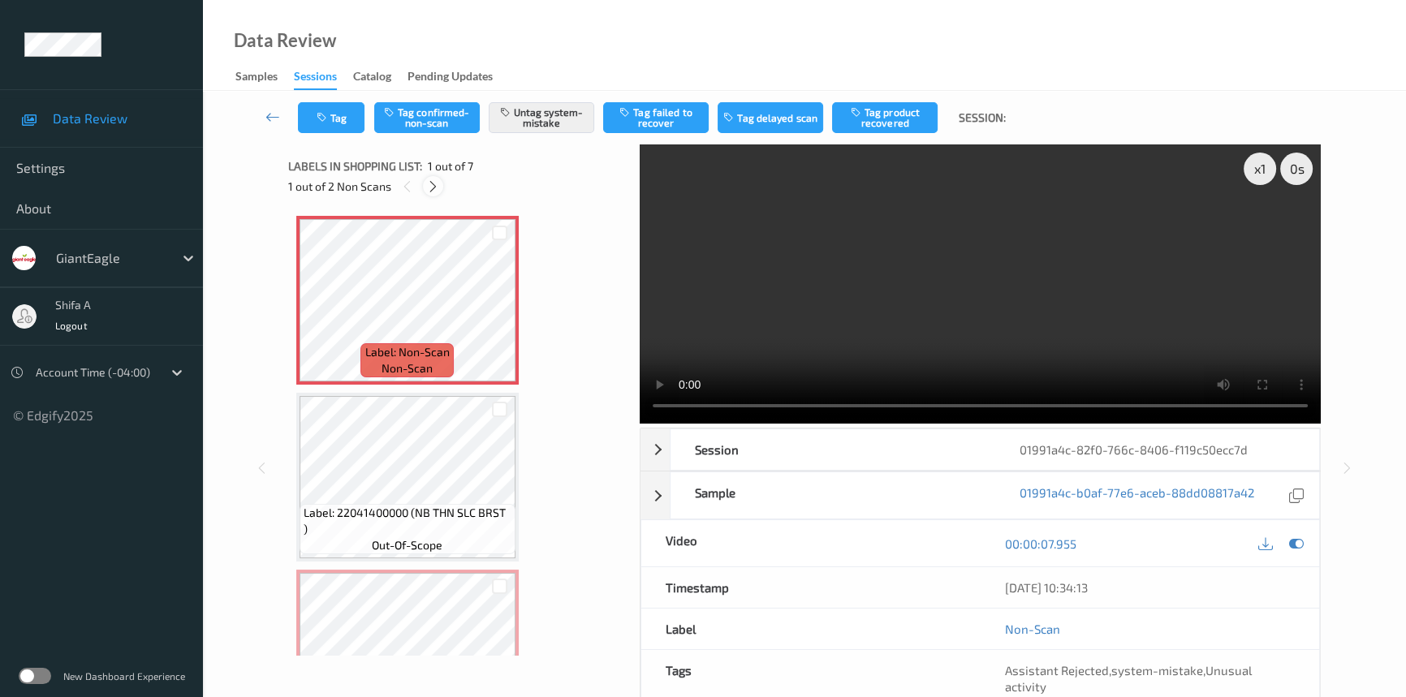
click at [430, 183] on icon at bounding box center [433, 186] width 14 height 15
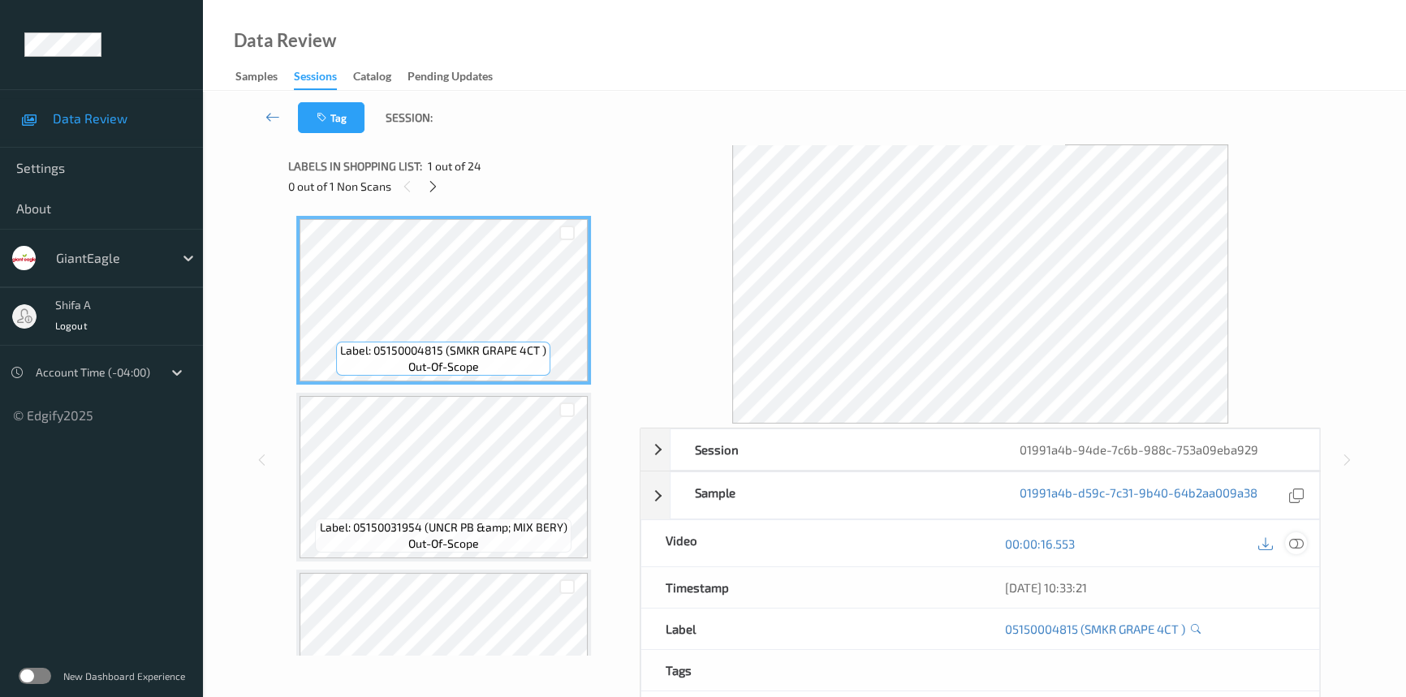
click at [1297, 543] on icon at bounding box center [1296, 544] width 15 height 15
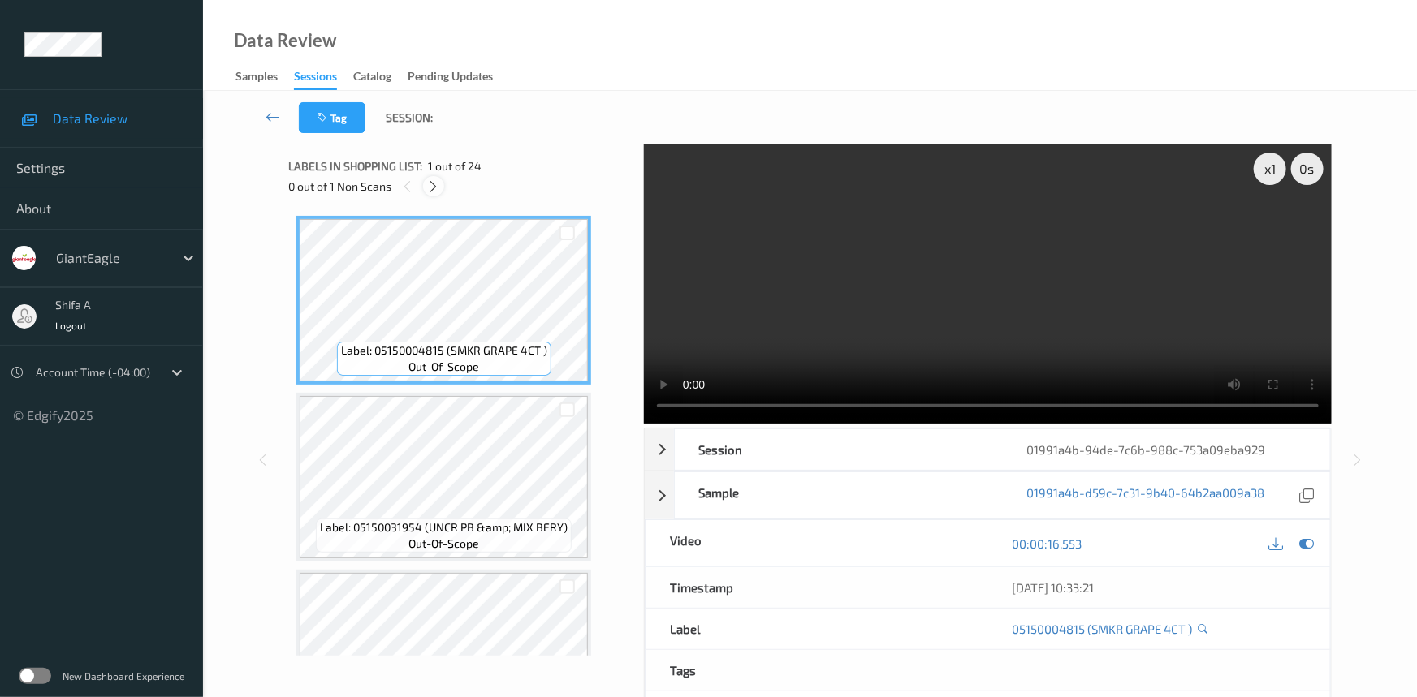
click at [439, 187] on icon at bounding box center [434, 186] width 14 height 15
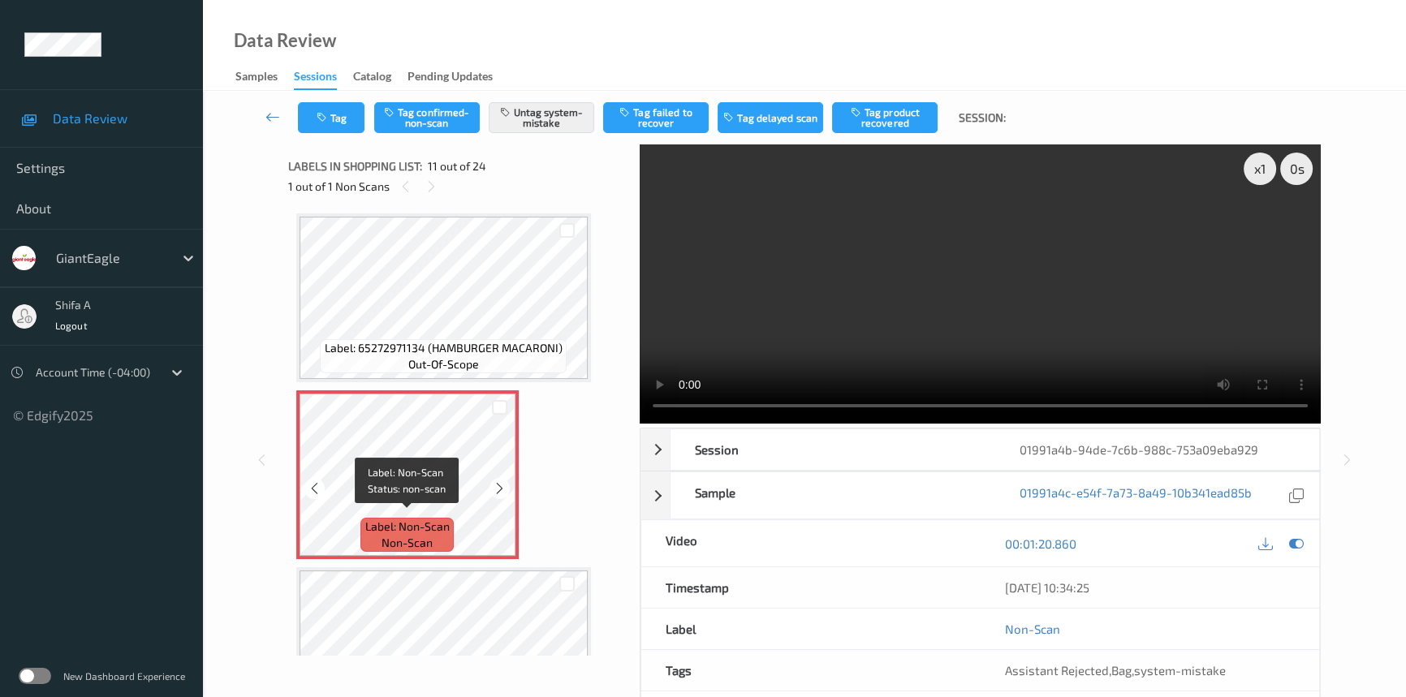
scroll to position [1891, 0]
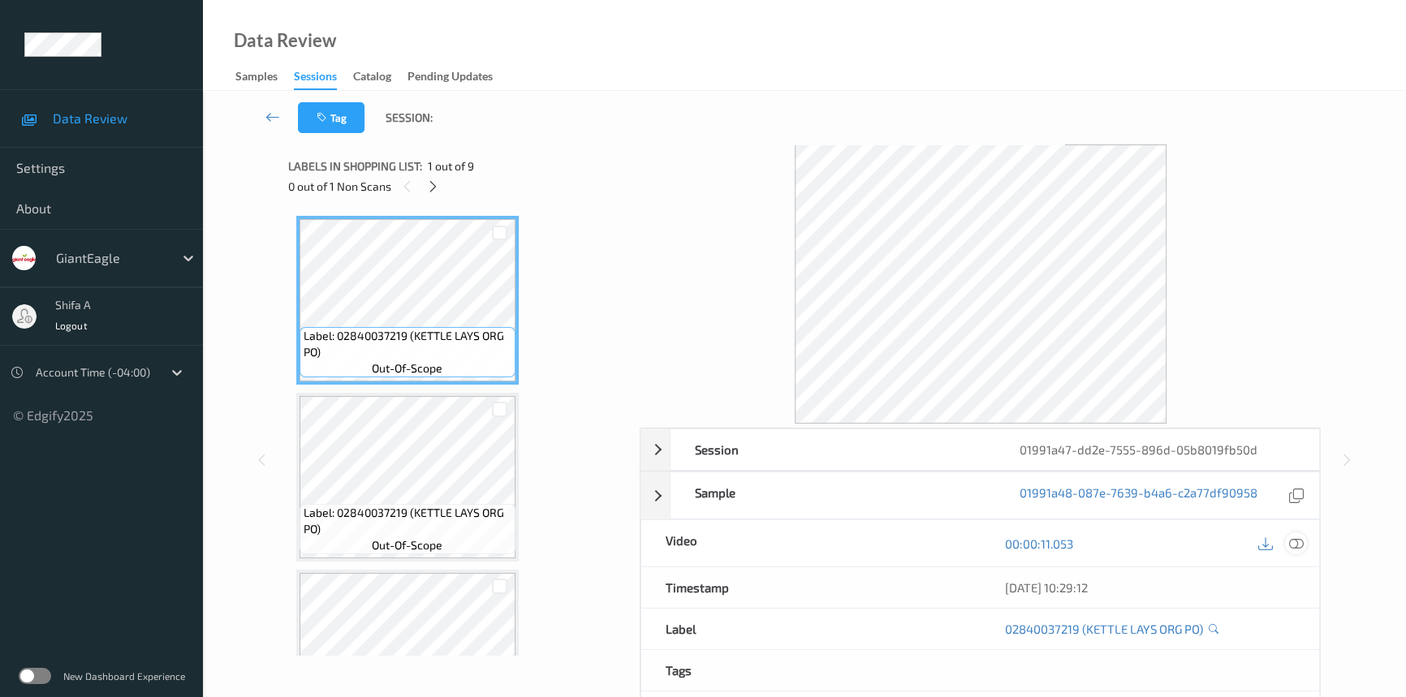
click at [1301, 545] on icon at bounding box center [1296, 544] width 15 height 15
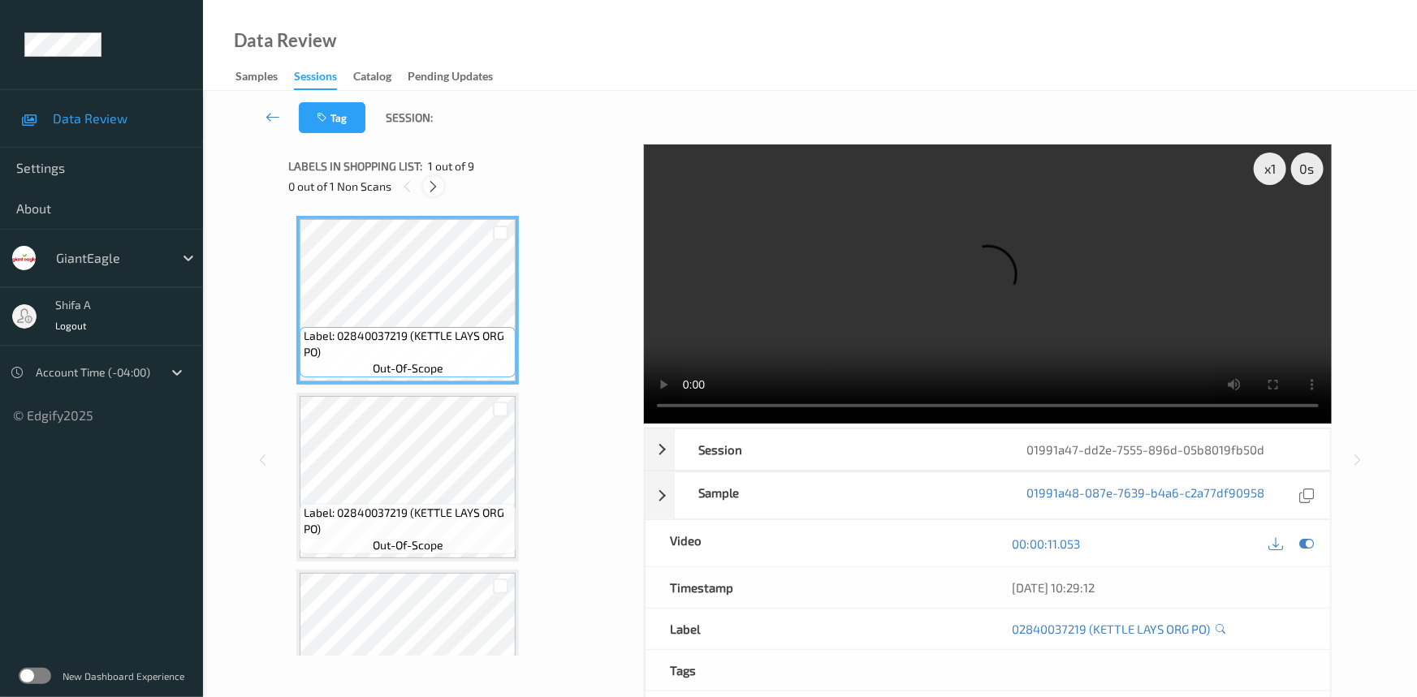
click at [438, 183] on icon at bounding box center [434, 186] width 14 height 15
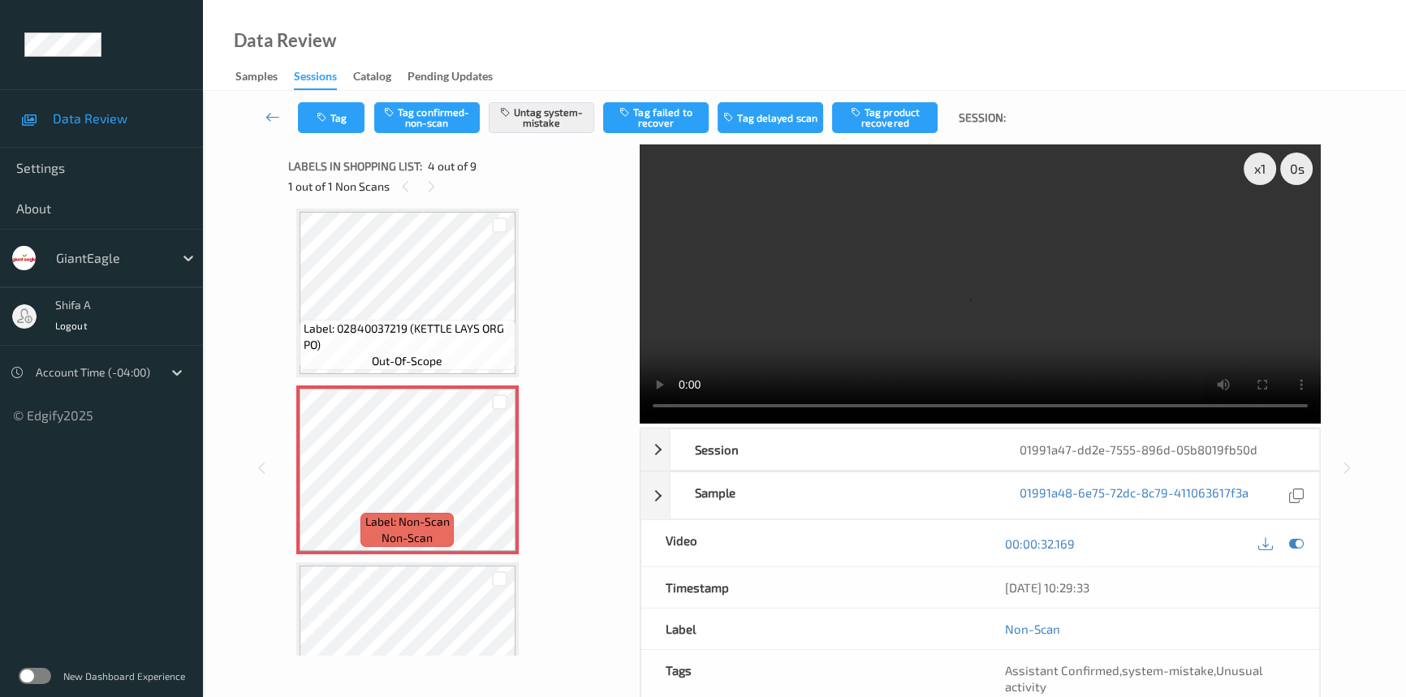
scroll to position [657, 0]
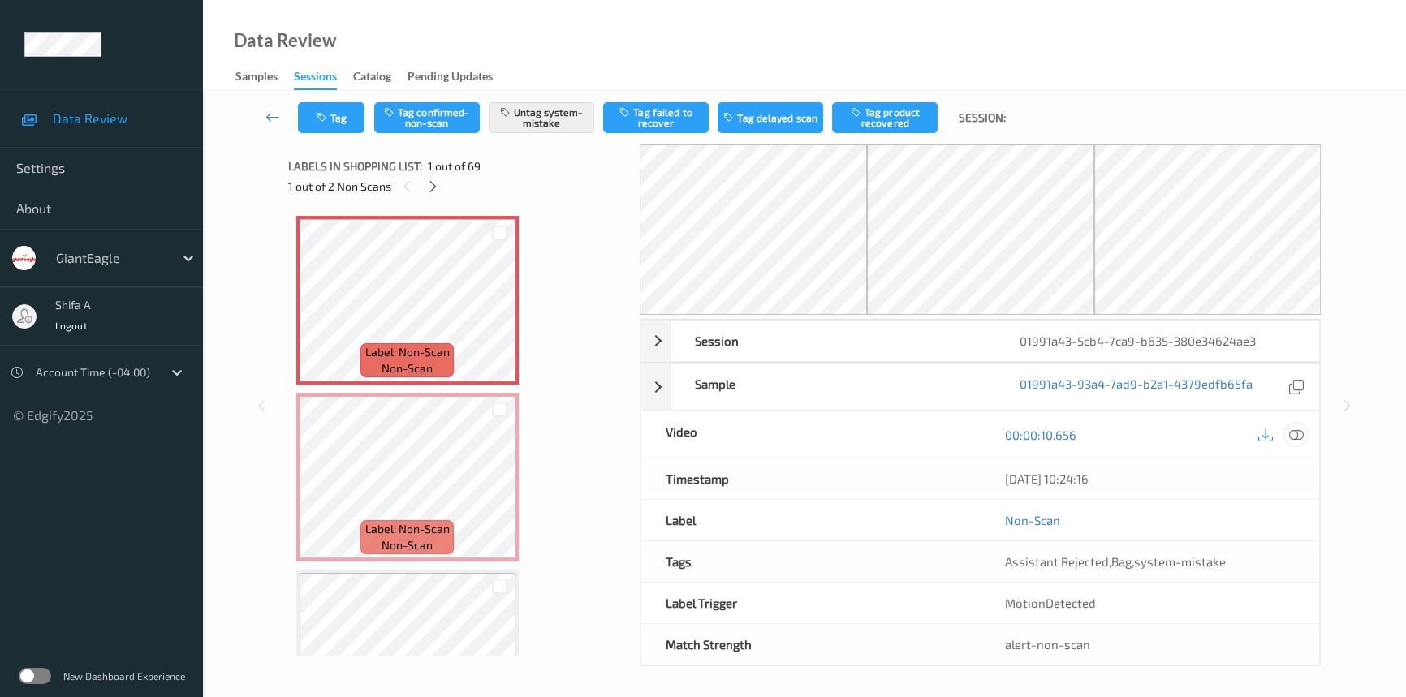
click at [1293, 430] on icon at bounding box center [1296, 435] width 15 height 15
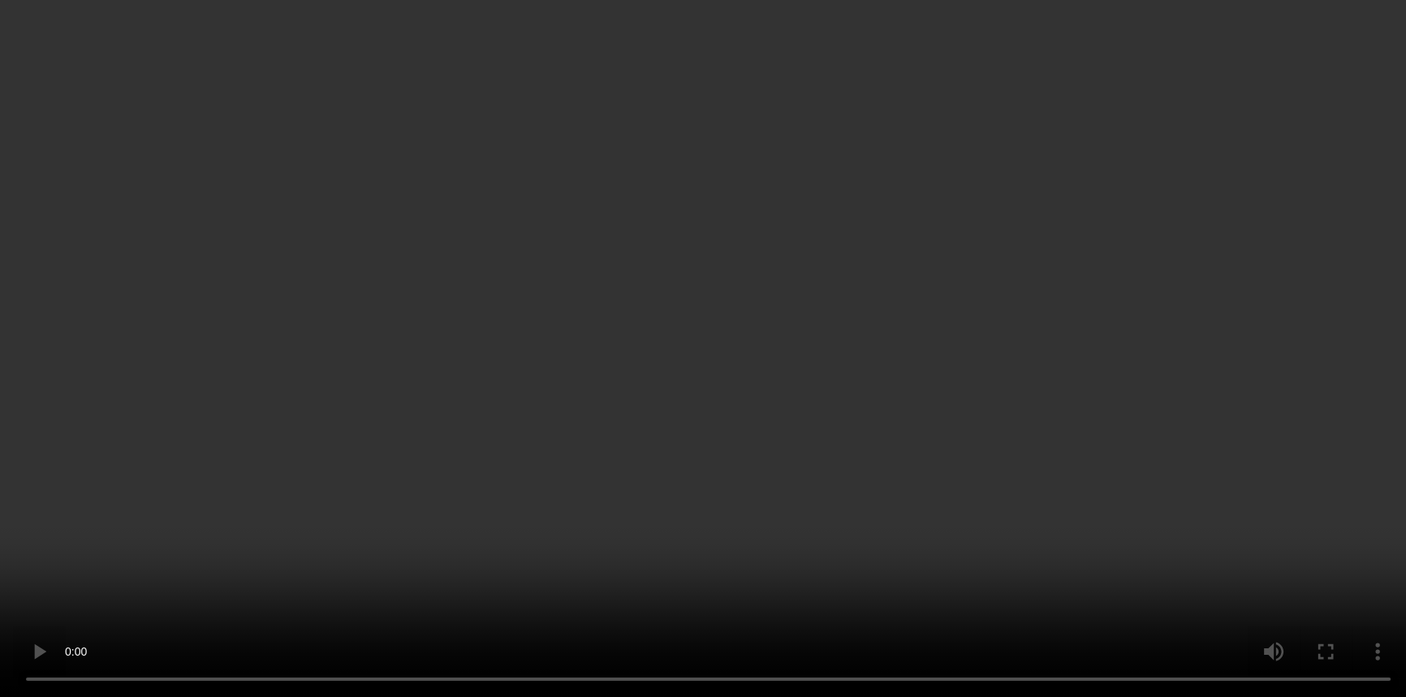
scroll to position [295, 0]
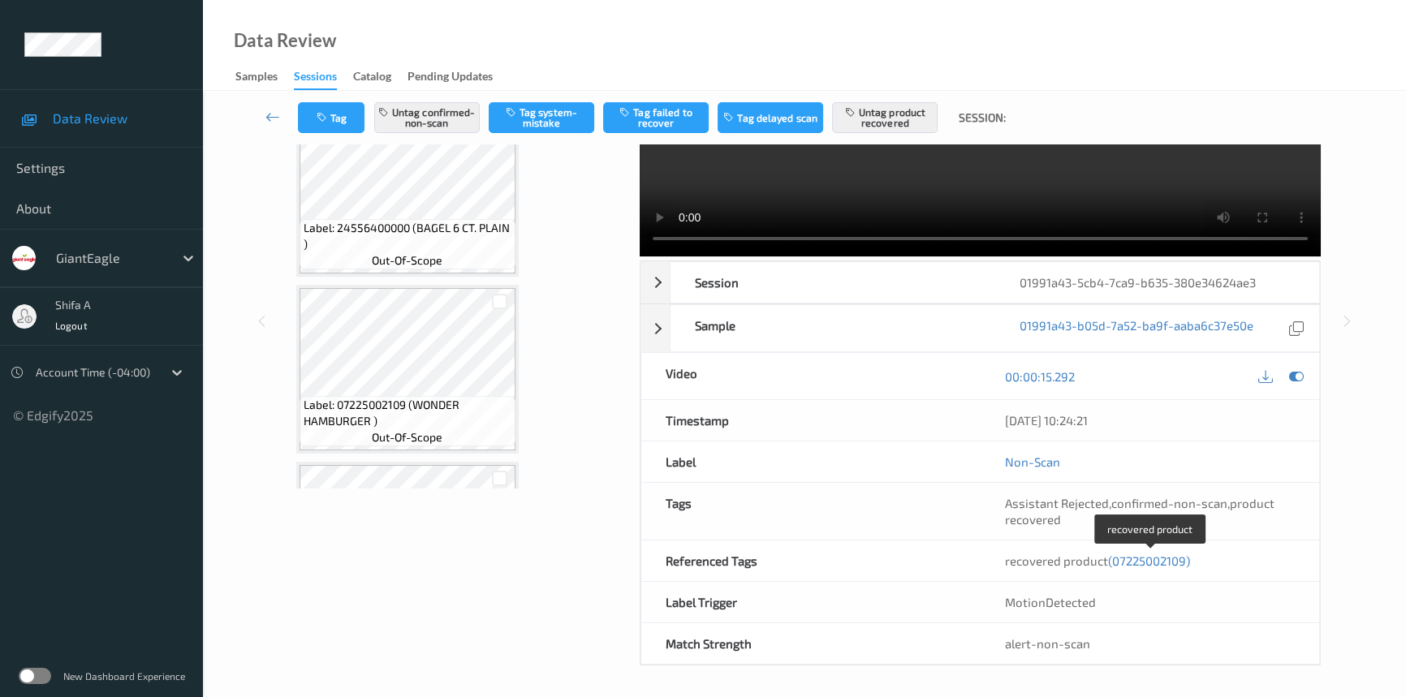
click at [1153, 560] on span "(07225002109)" at bounding box center [1149, 561] width 82 height 15
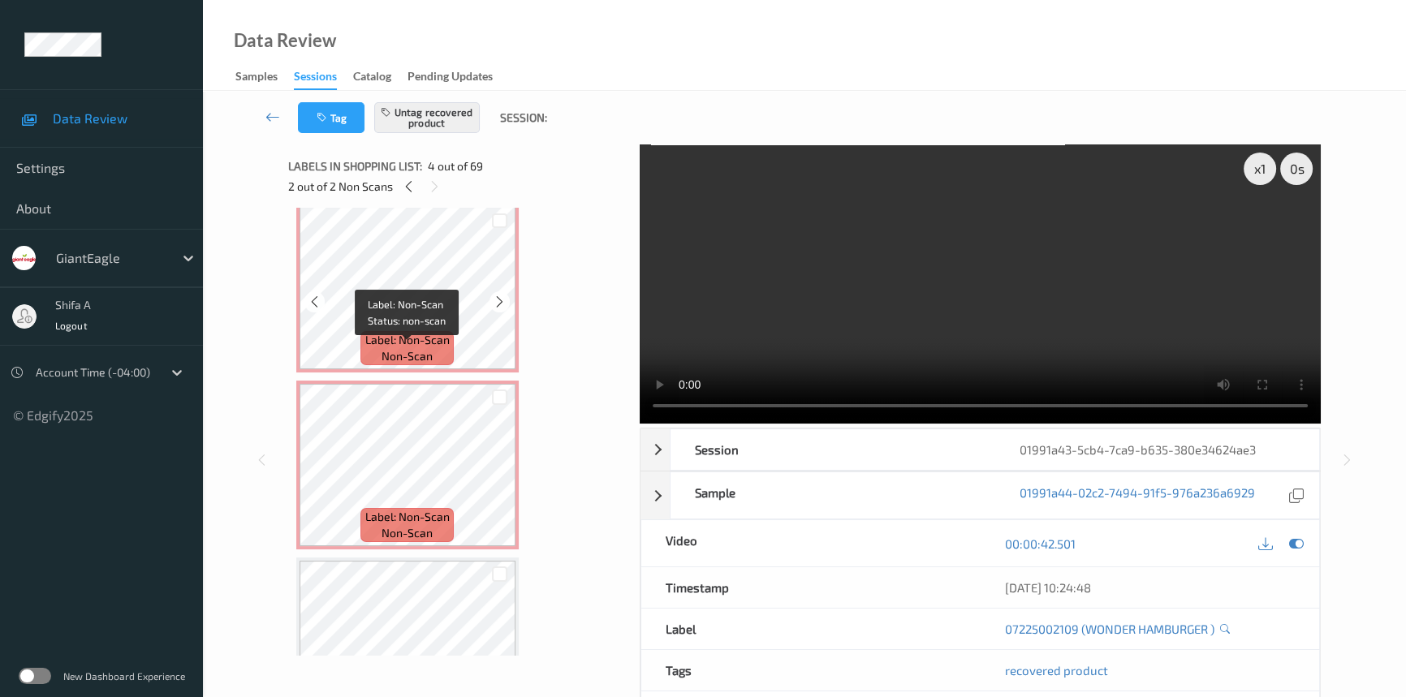
scroll to position [0, 0]
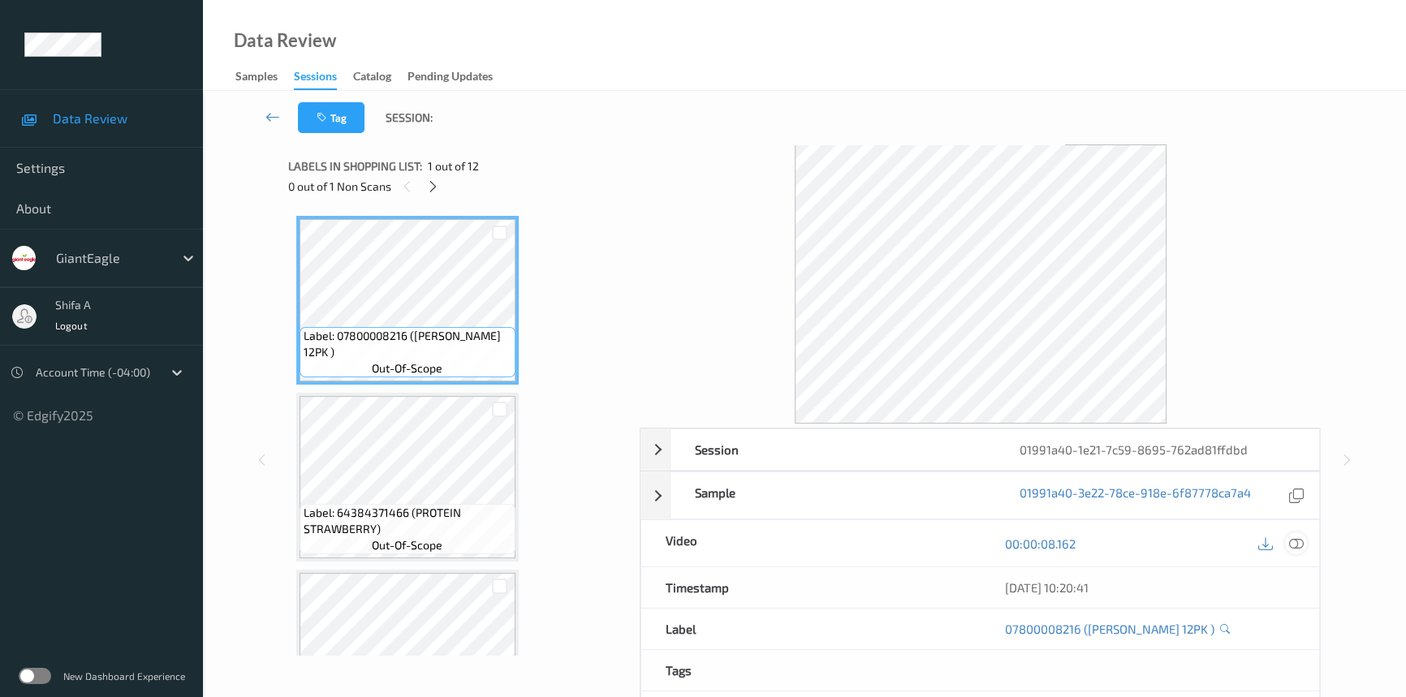
click at [1246, 553] on div at bounding box center [1296, 544] width 22 height 22
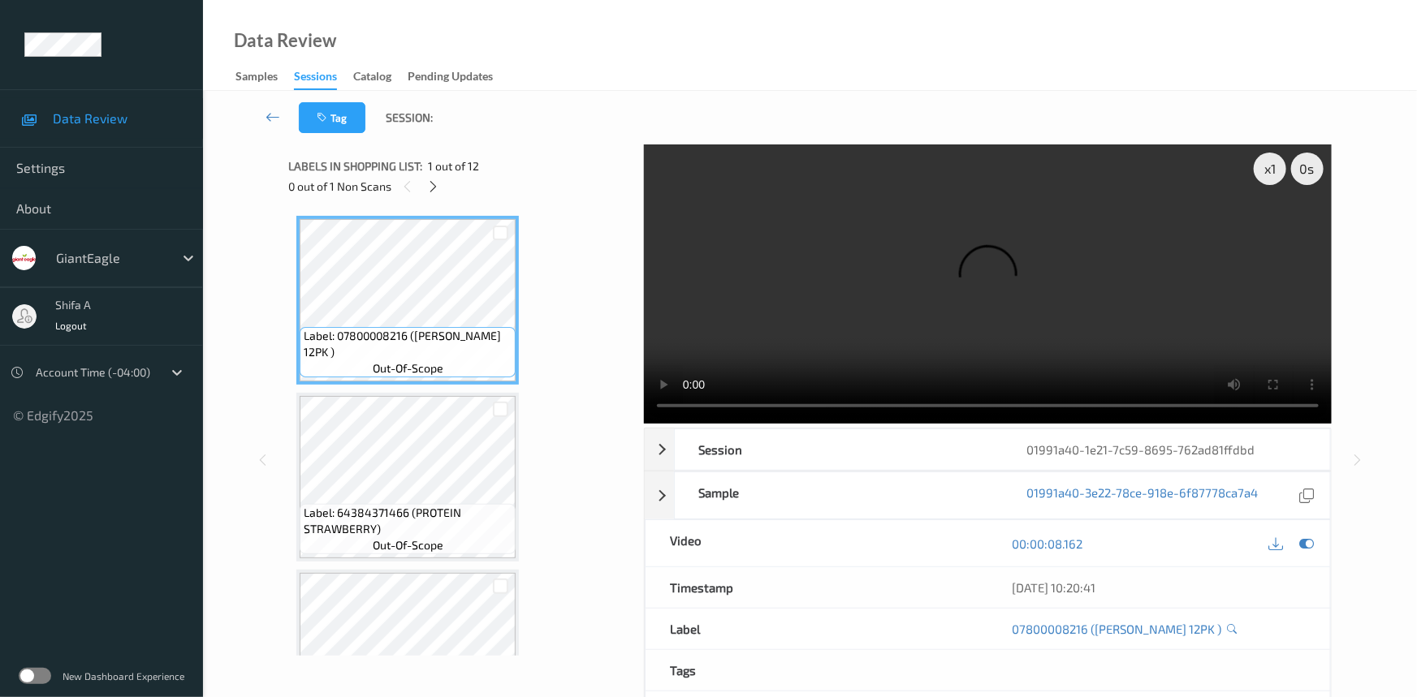
click at [422, 195] on div "0 out of 1 Non Scans" at bounding box center [460, 186] width 344 height 20
click at [430, 189] on icon at bounding box center [434, 186] width 14 height 15
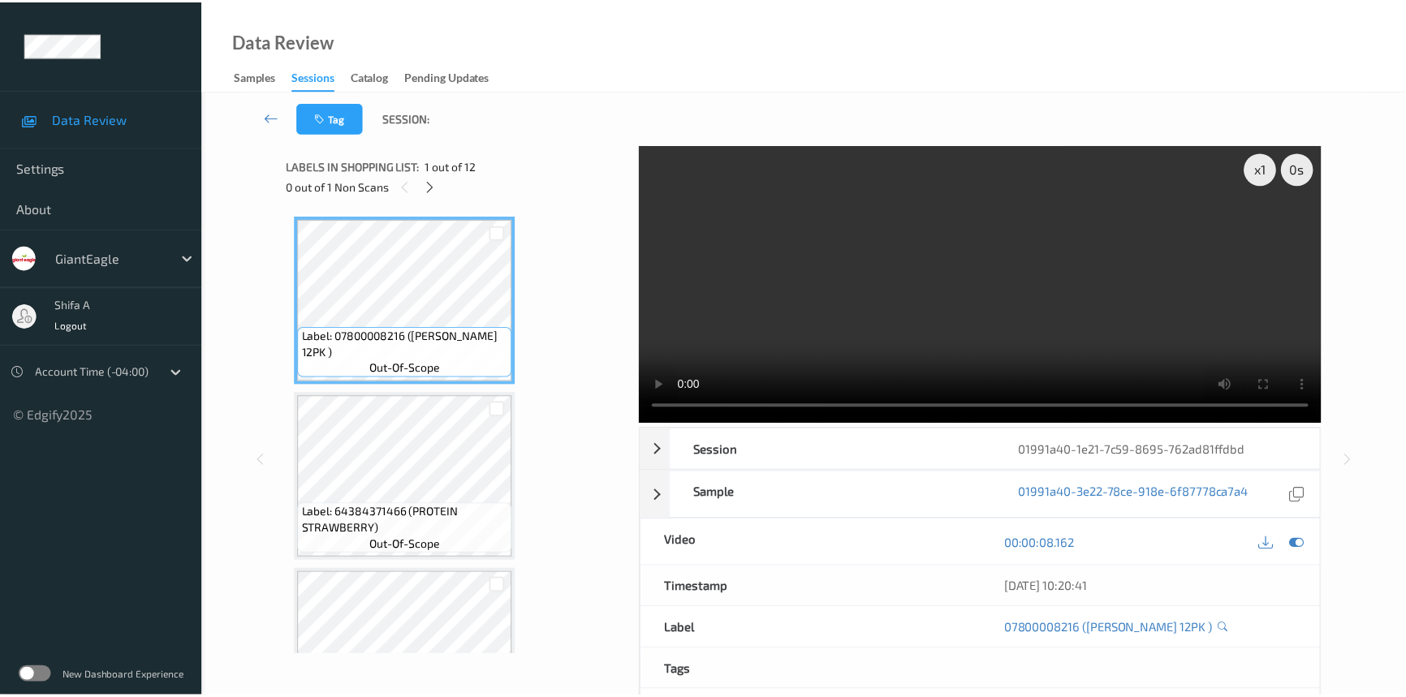
scroll to position [1595, 0]
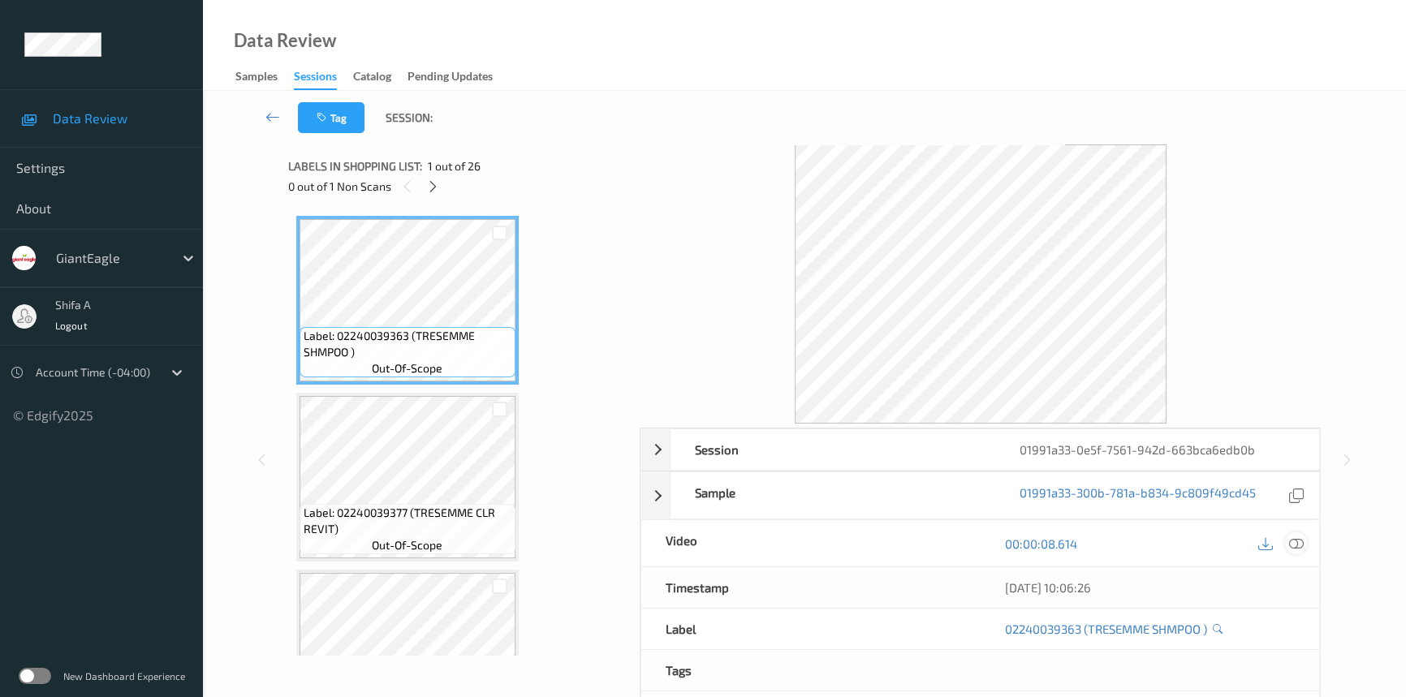
click at [1294, 544] on icon at bounding box center [1296, 544] width 15 height 15
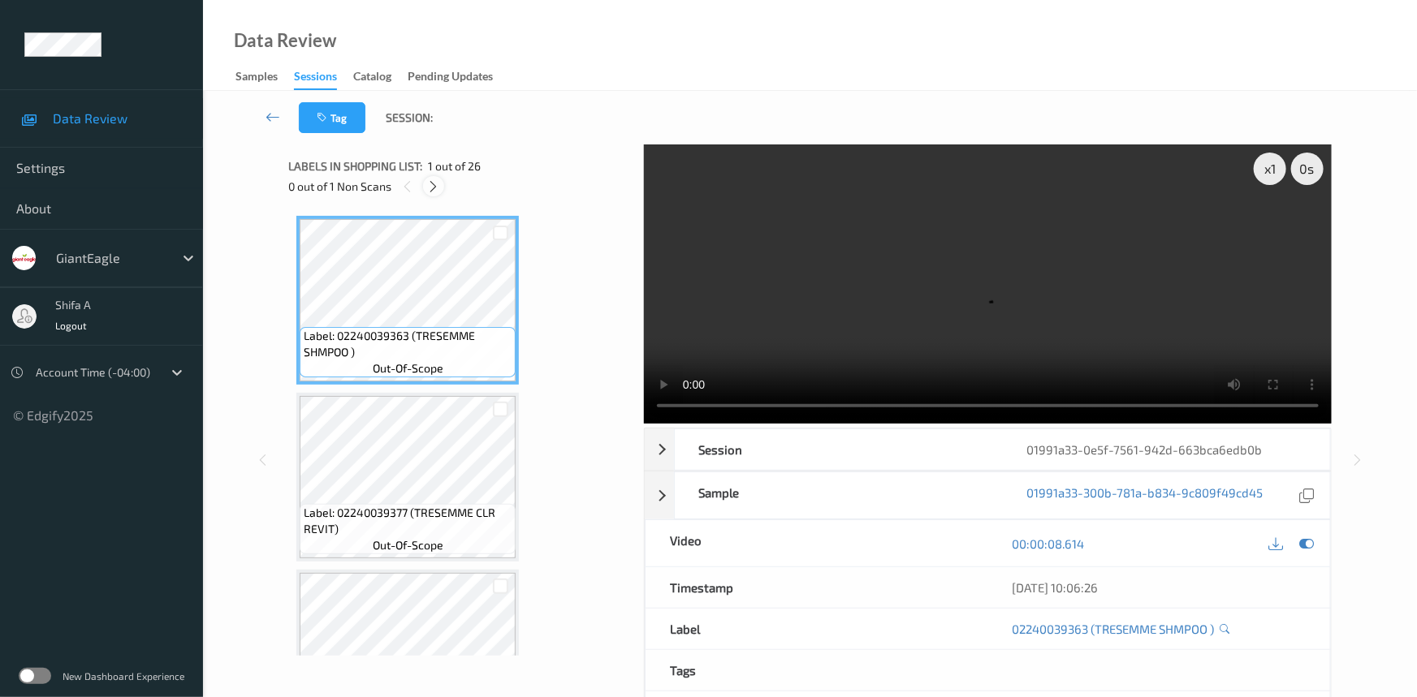
click at [433, 177] on div at bounding box center [433, 186] width 20 height 20
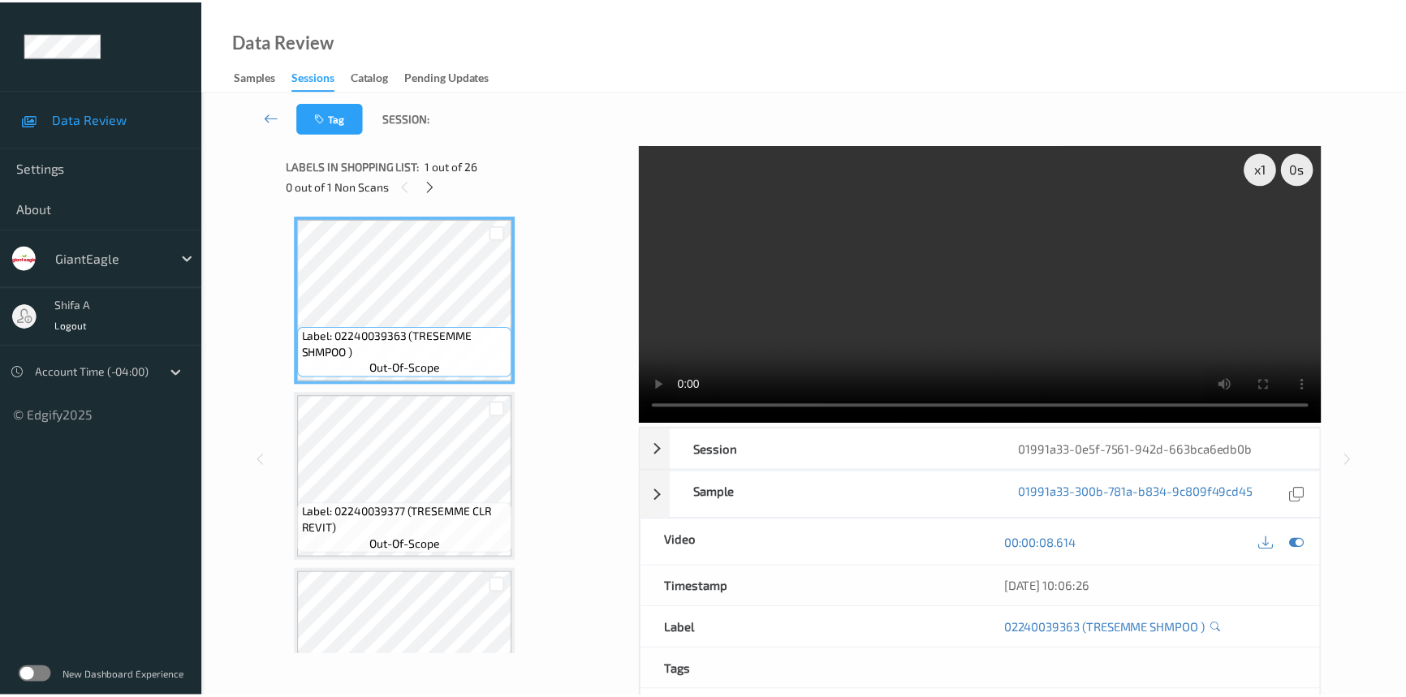
scroll to position [1595, 0]
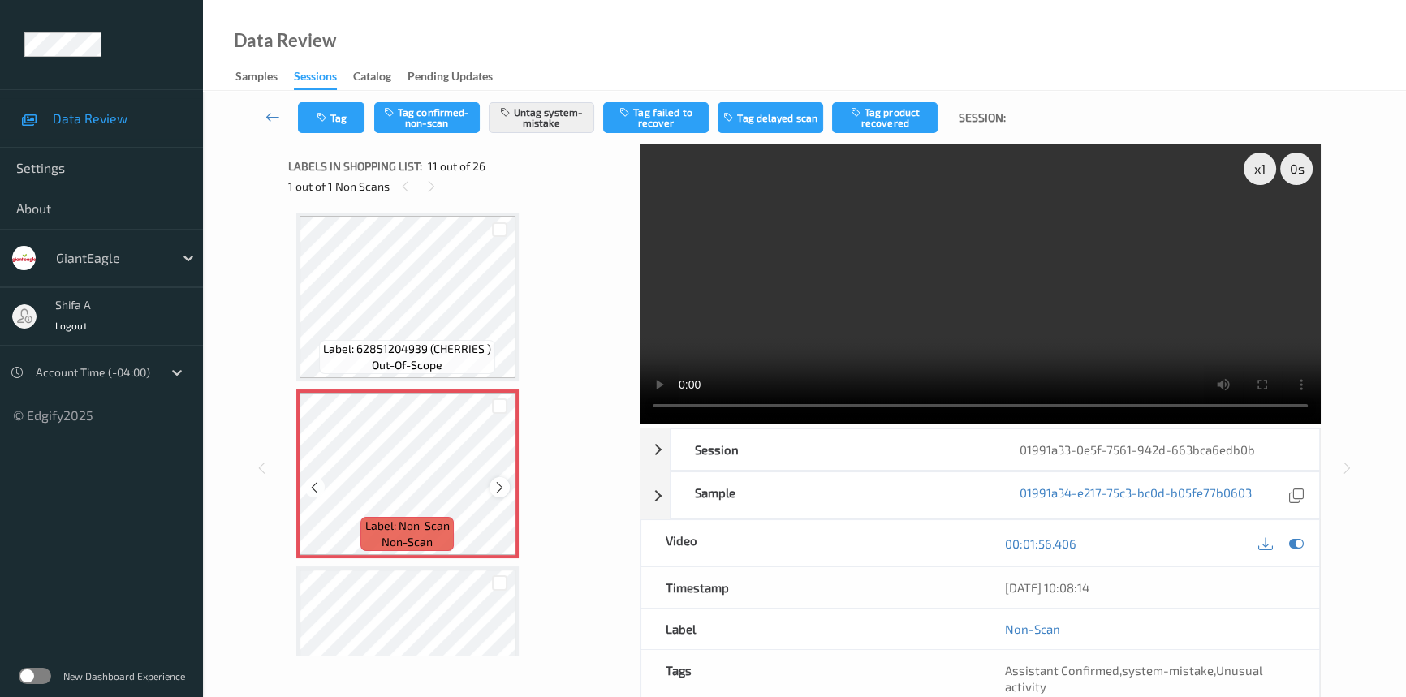
click at [503, 482] on icon at bounding box center [500, 488] width 14 height 15
click at [499, 481] on icon at bounding box center [500, 488] width 14 height 15
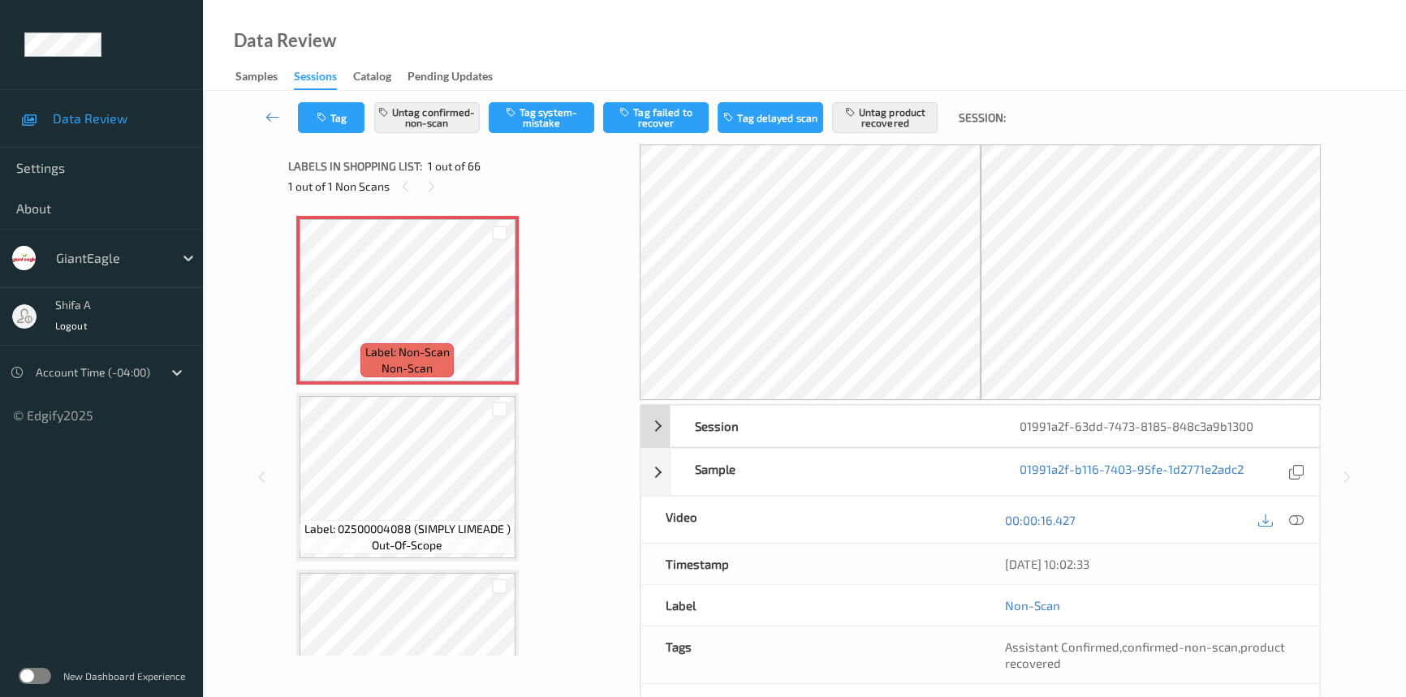
drag, startPoint x: 1301, startPoint y: 517, endPoint x: 1153, endPoint y: 286, distance: 274.6
click at [1300, 515] on icon at bounding box center [1296, 520] width 15 height 15
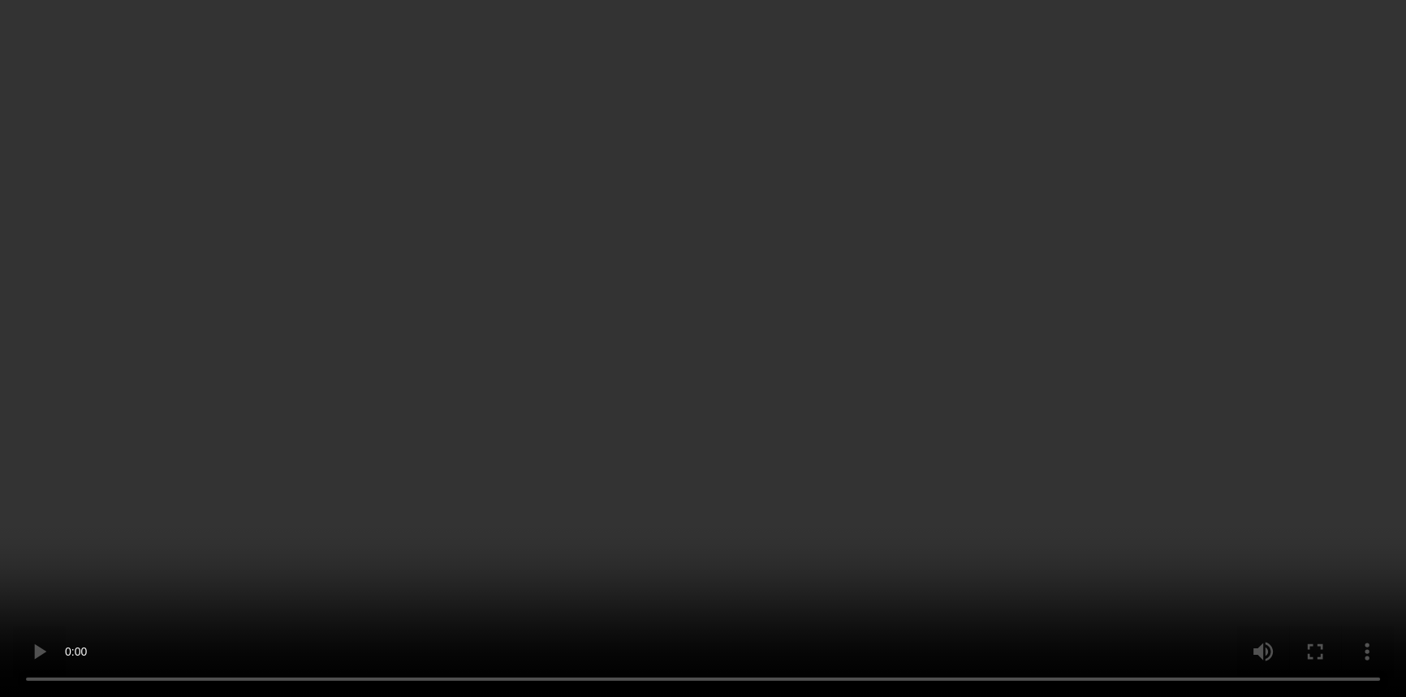
scroll to position [167, 0]
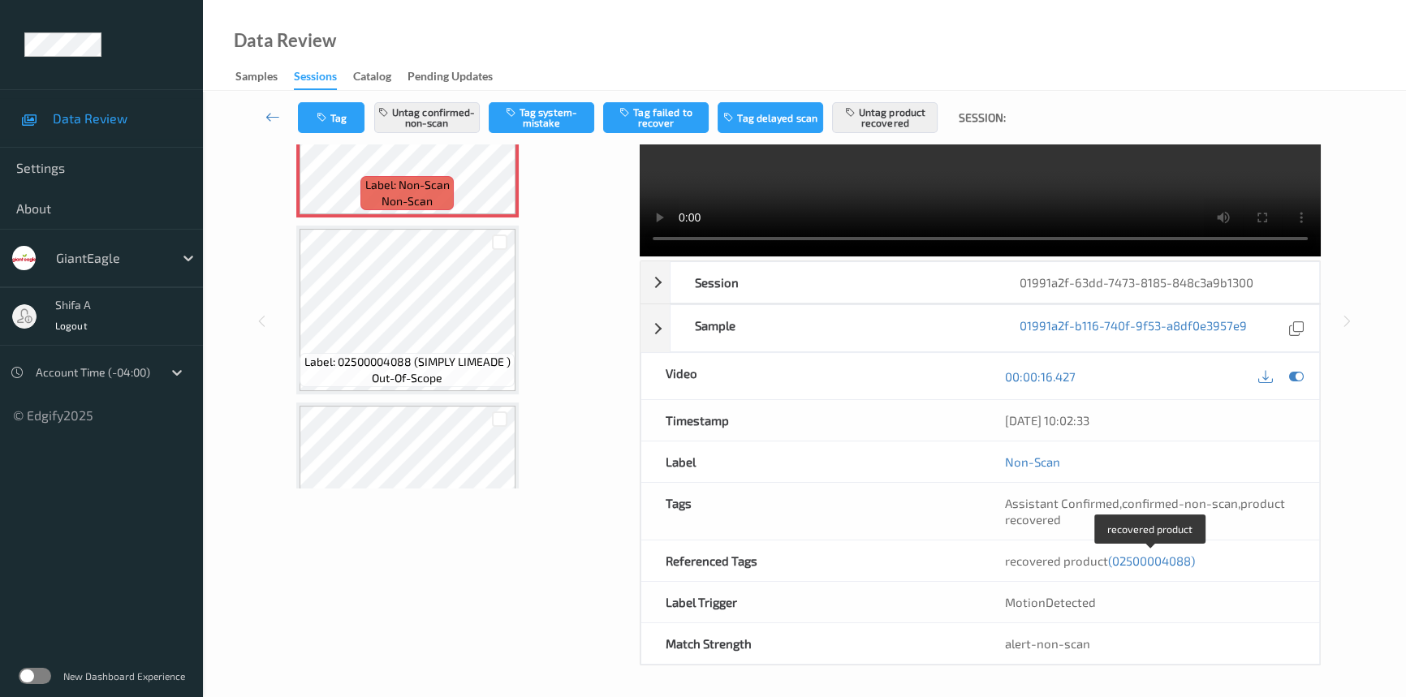
click at [1157, 558] on span "(02500004088)" at bounding box center [1151, 561] width 87 height 15
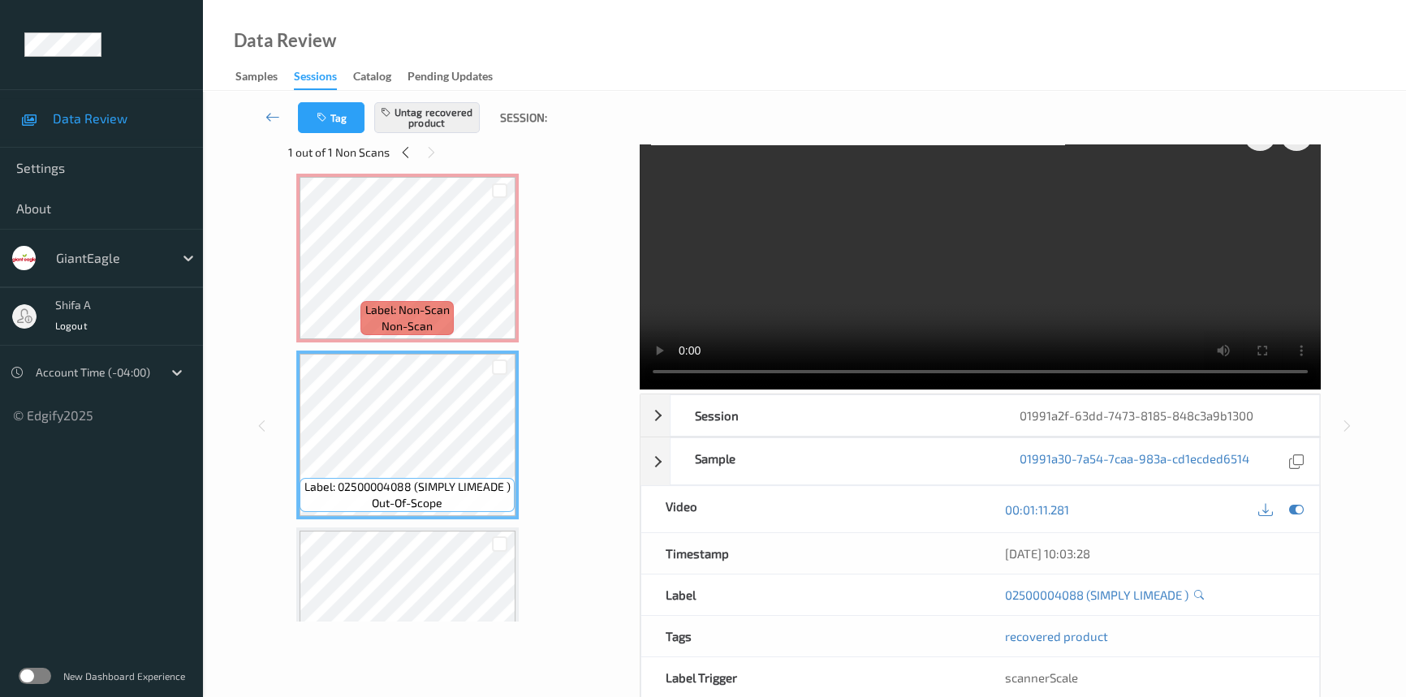
scroll to position [0, 0]
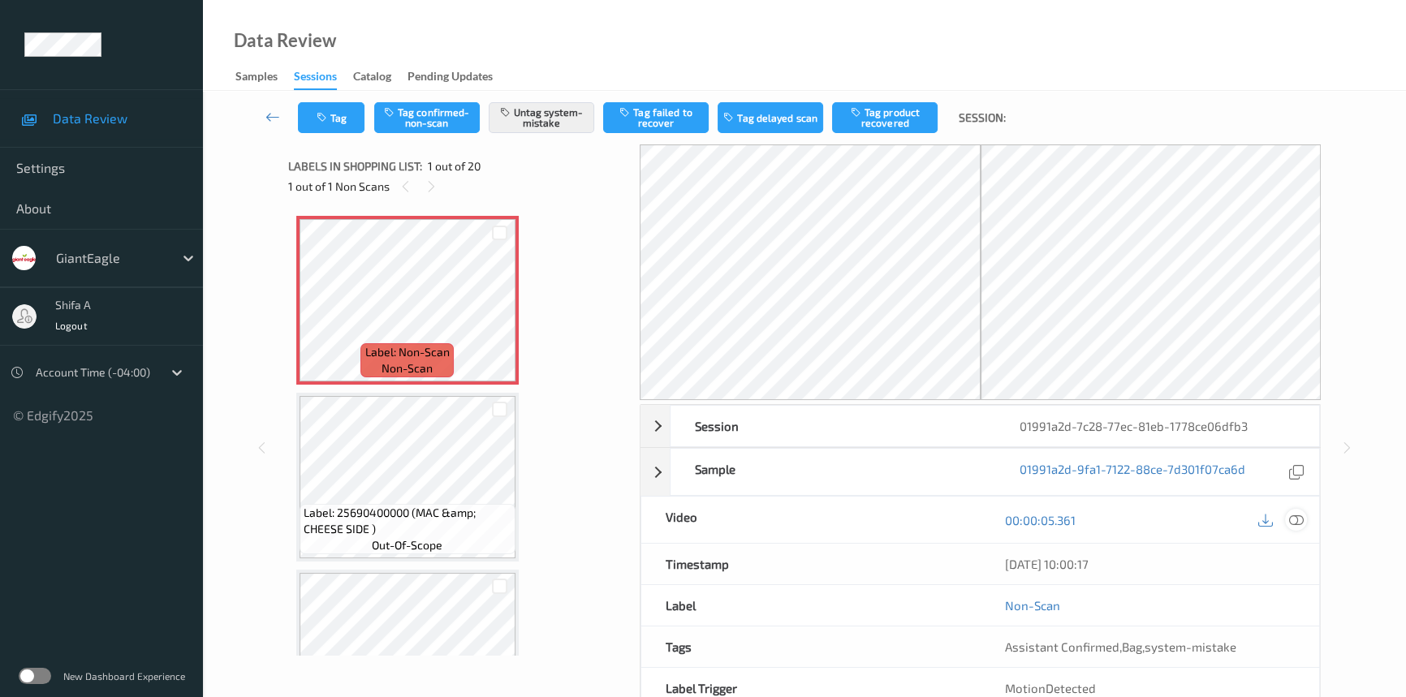
click at [1289, 513] on icon at bounding box center [1296, 520] width 15 height 15
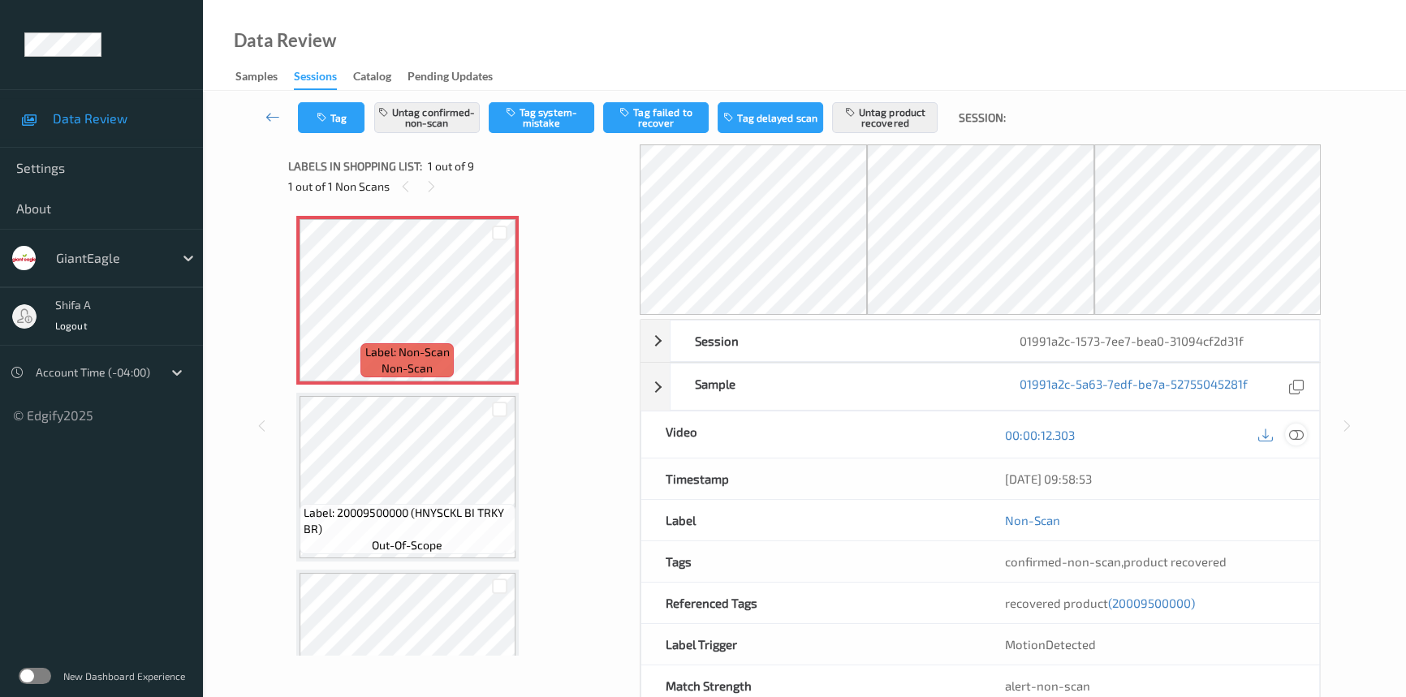
click at [1292, 437] on icon at bounding box center [1296, 435] width 15 height 15
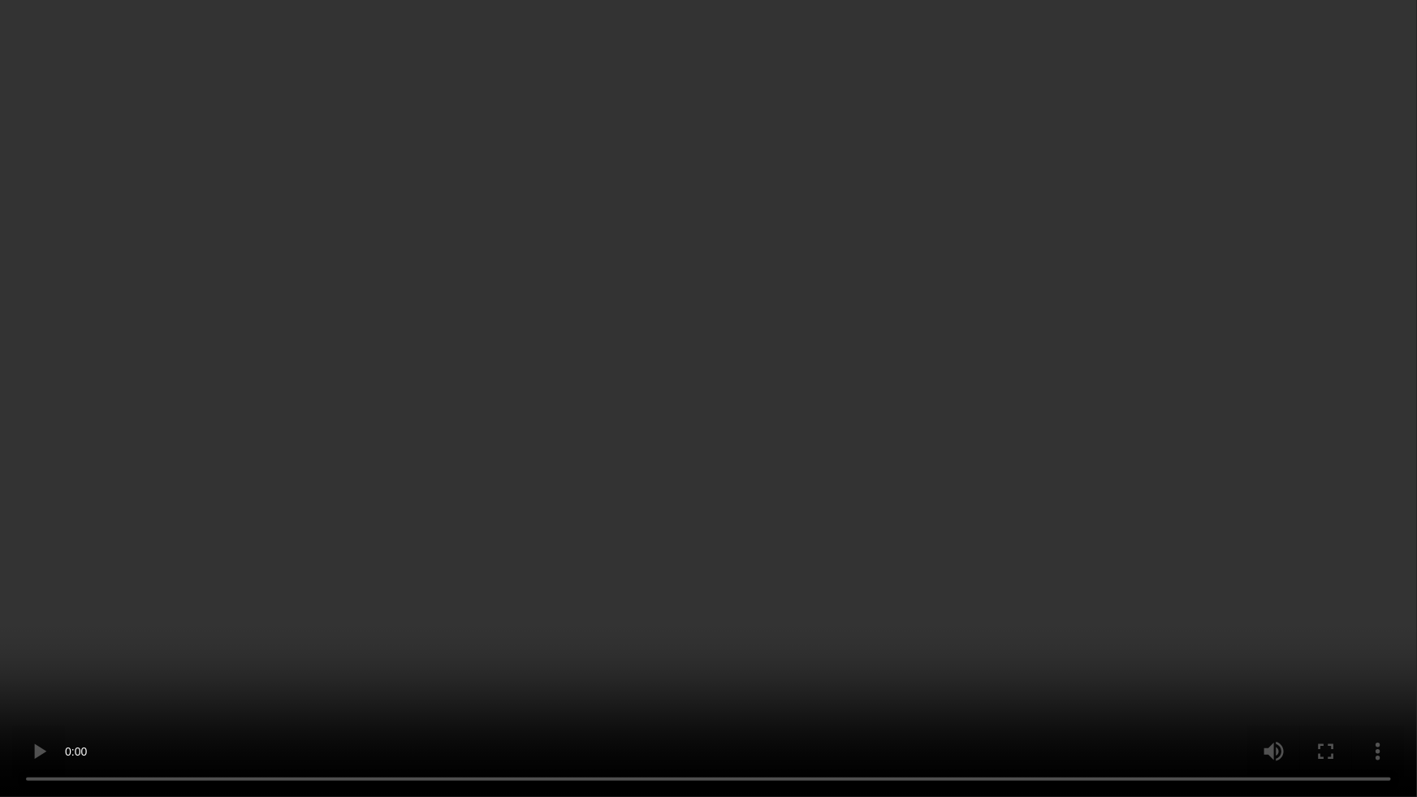
click at [995, 499] on video at bounding box center [708, 398] width 1417 height 797
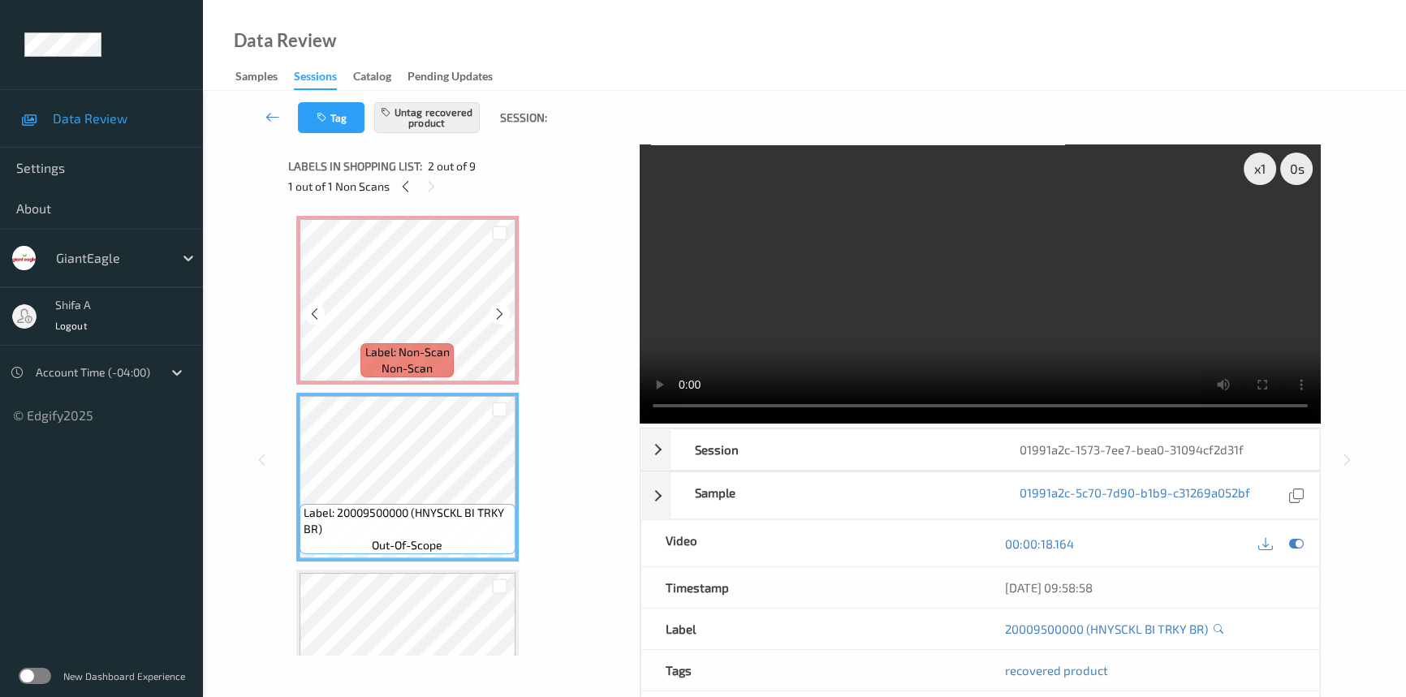
click at [493, 313] on icon at bounding box center [500, 314] width 14 height 15
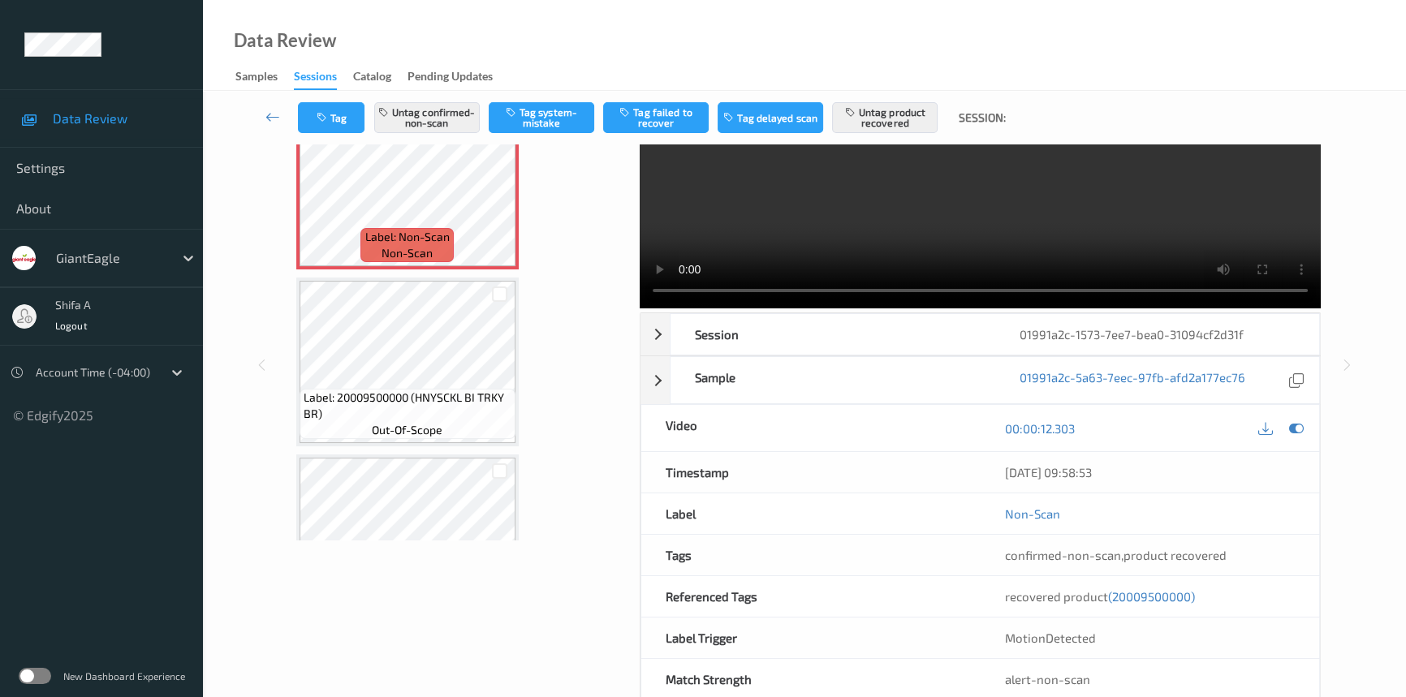
scroll to position [151, 0]
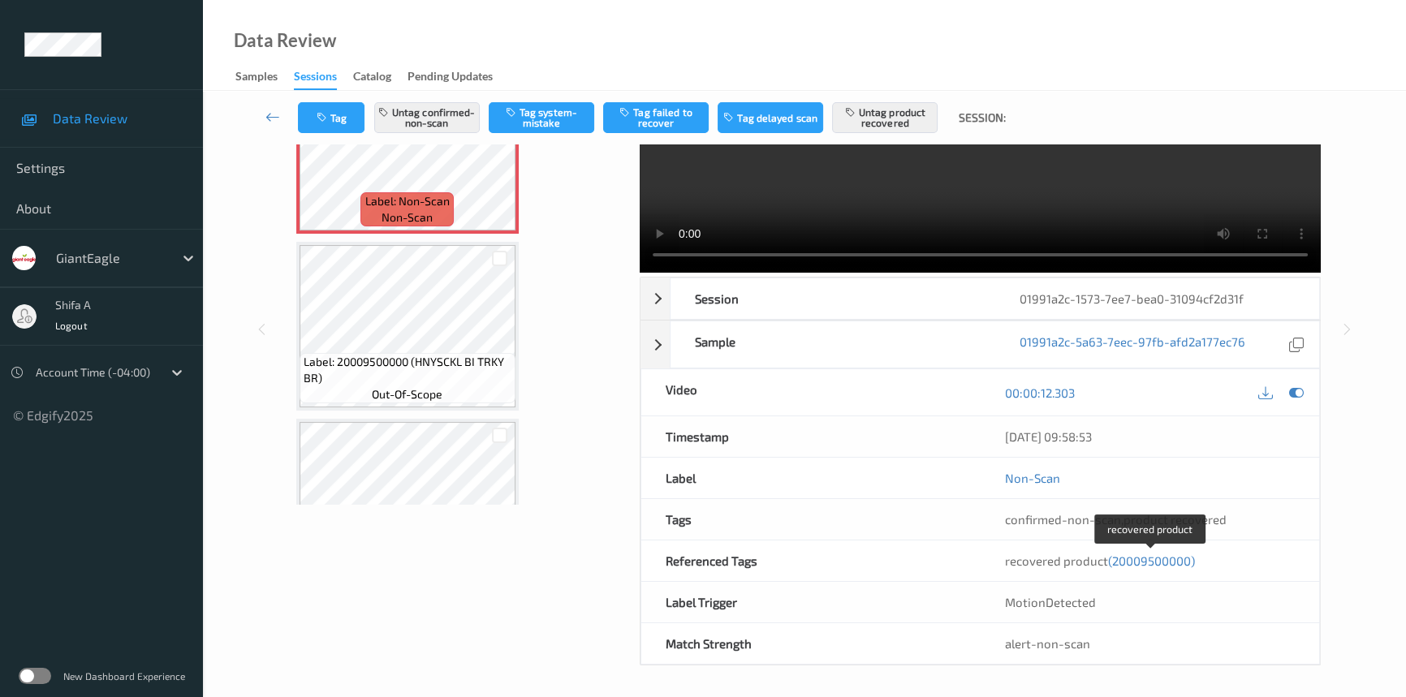
click at [1162, 563] on span "(20009500000)" at bounding box center [1151, 561] width 87 height 15
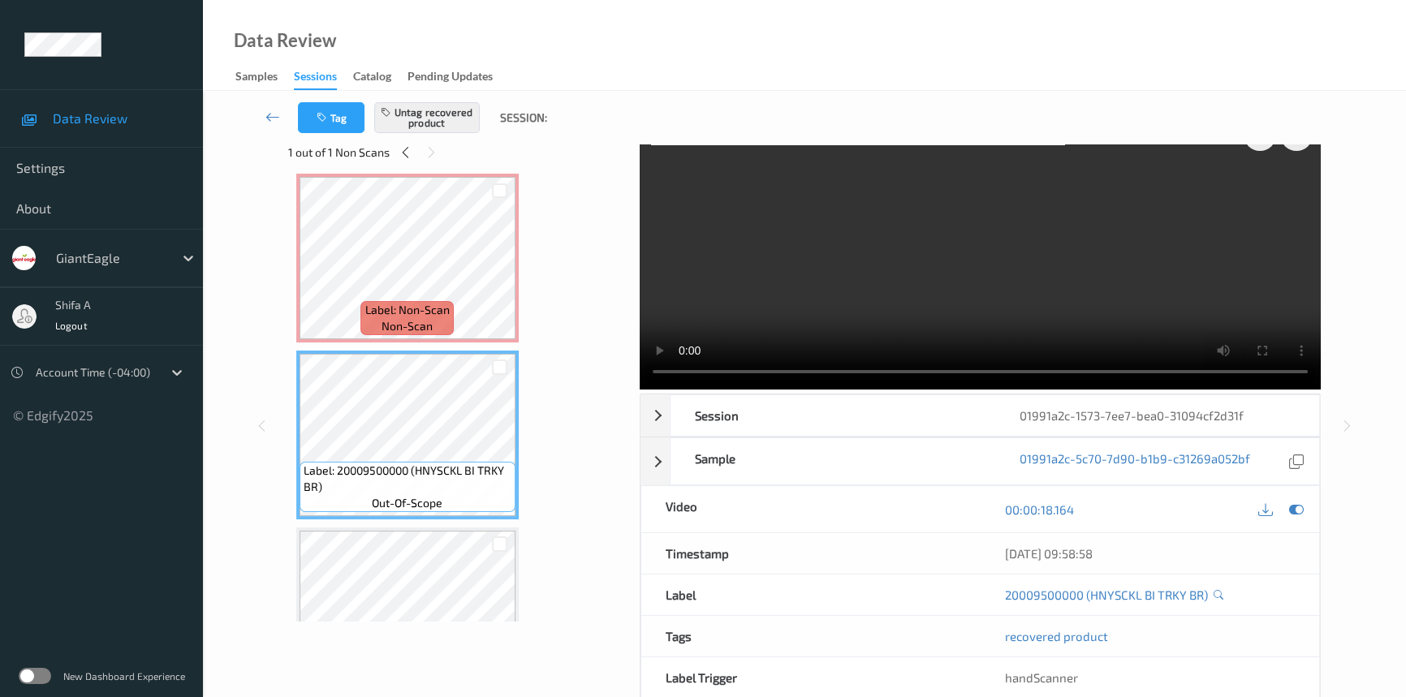
scroll to position [0, 0]
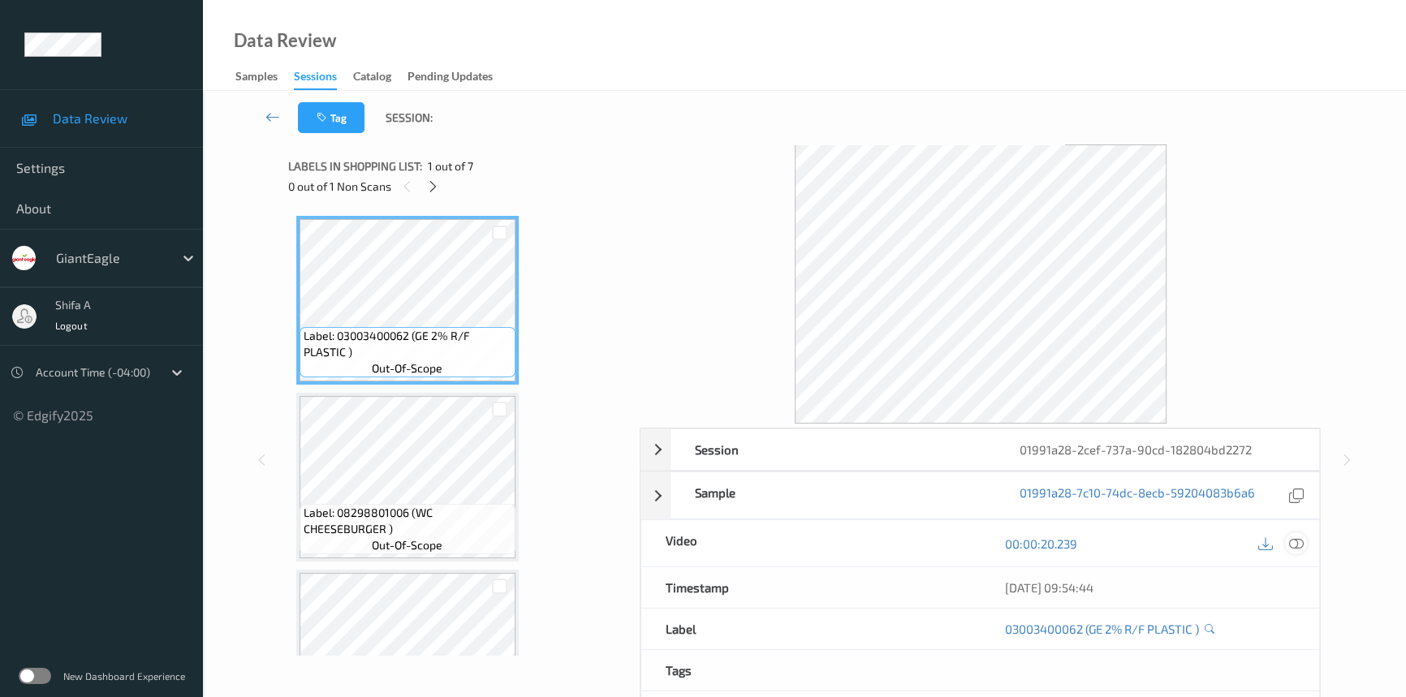
click at [1290, 544] on icon at bounding box center [1296, 544] width 15 height 15
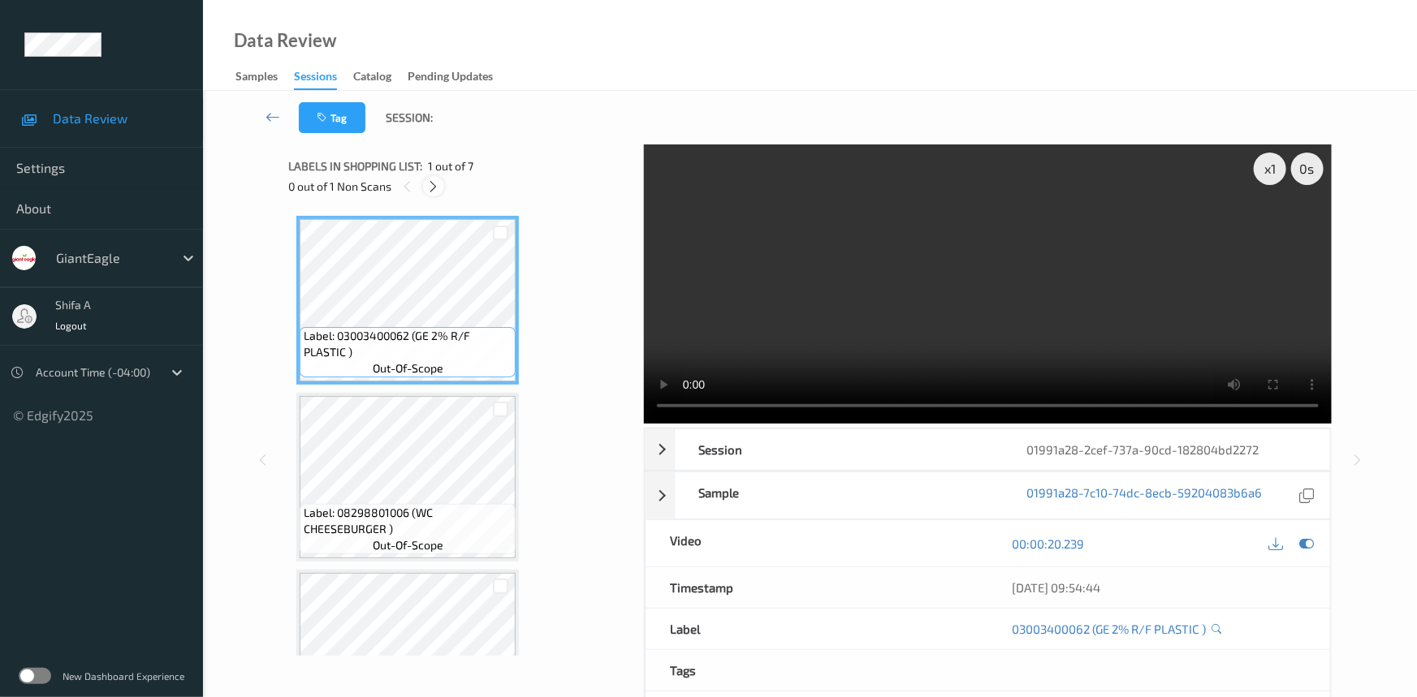
click at [430, 189] on icon at bounding box center [434, 186] width 14 height 15
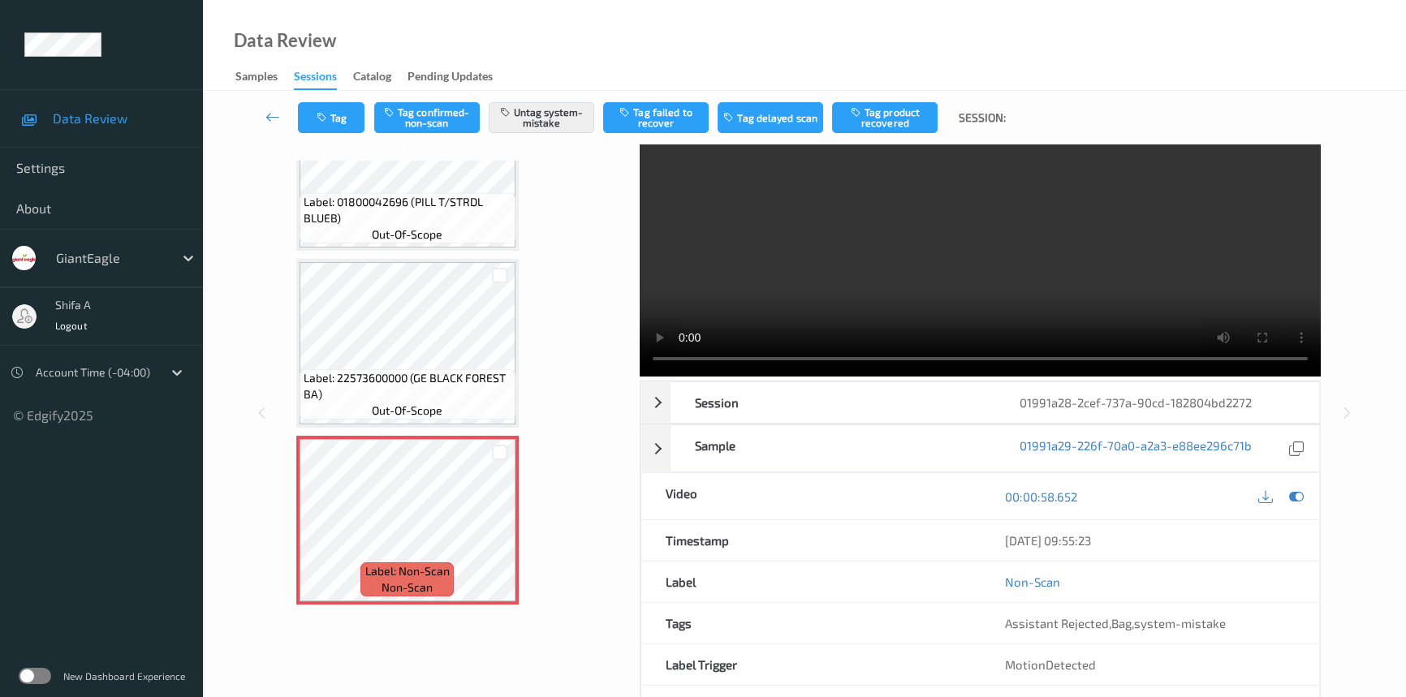
scroll to position [110, 0]
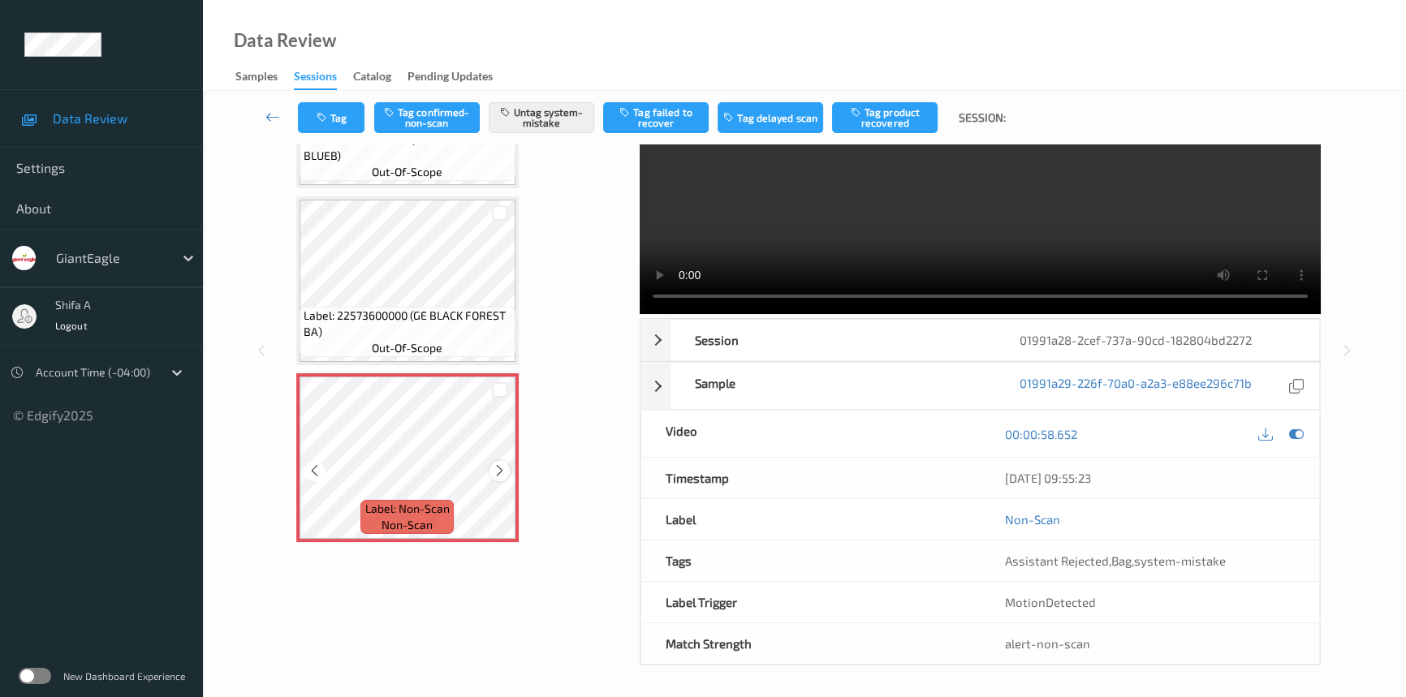
click at [503, 470] on icon at bounding box center [500, 471] width 14 height 15
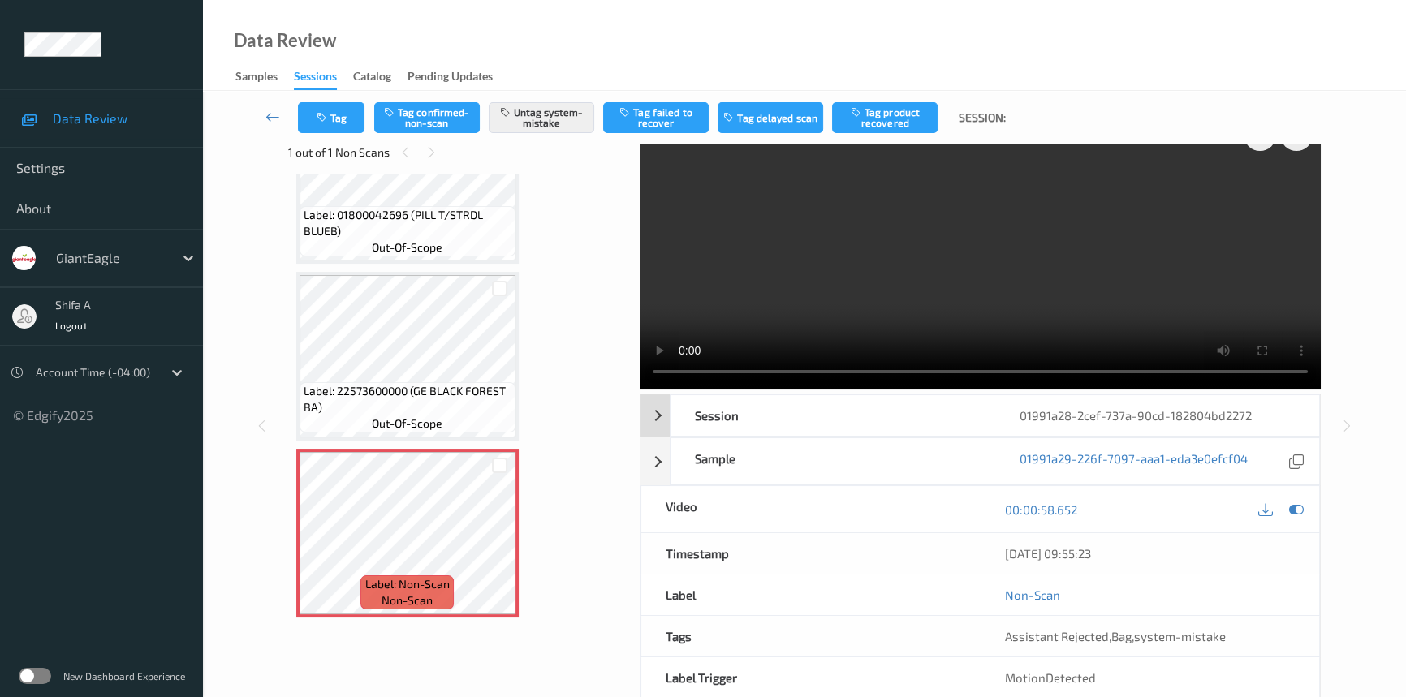
scroll to position [0, 0]
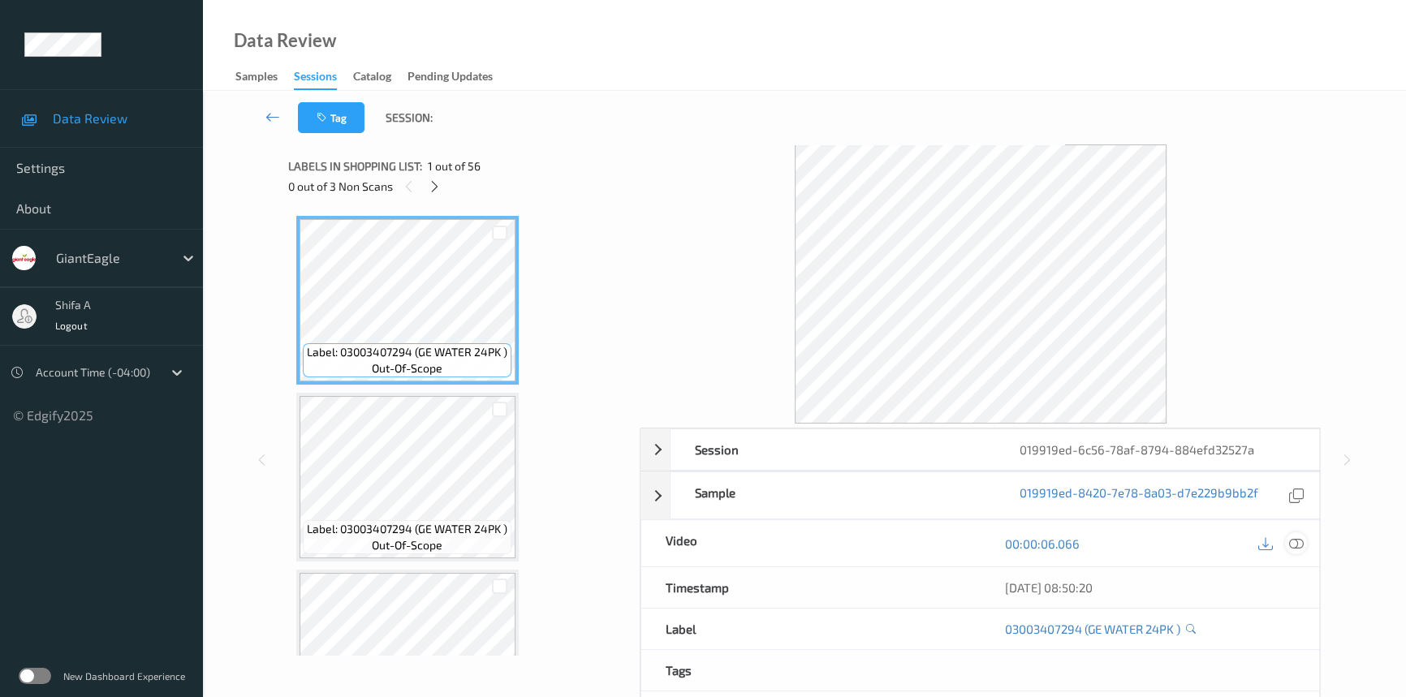
click at [1289, 542] on icon at bounding box center [1296, 544] width 15 height 15
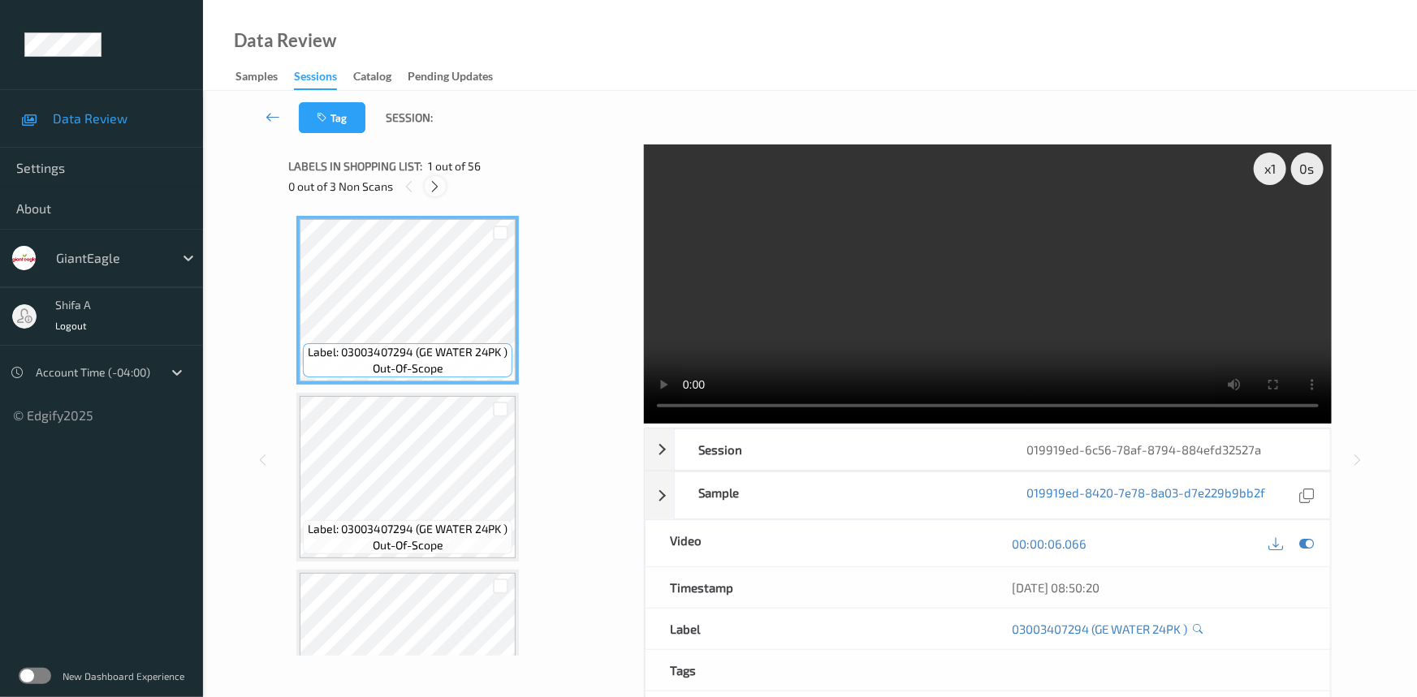
click at [434, 188] on icon at bounding box center [436, 186] width 14 height 15
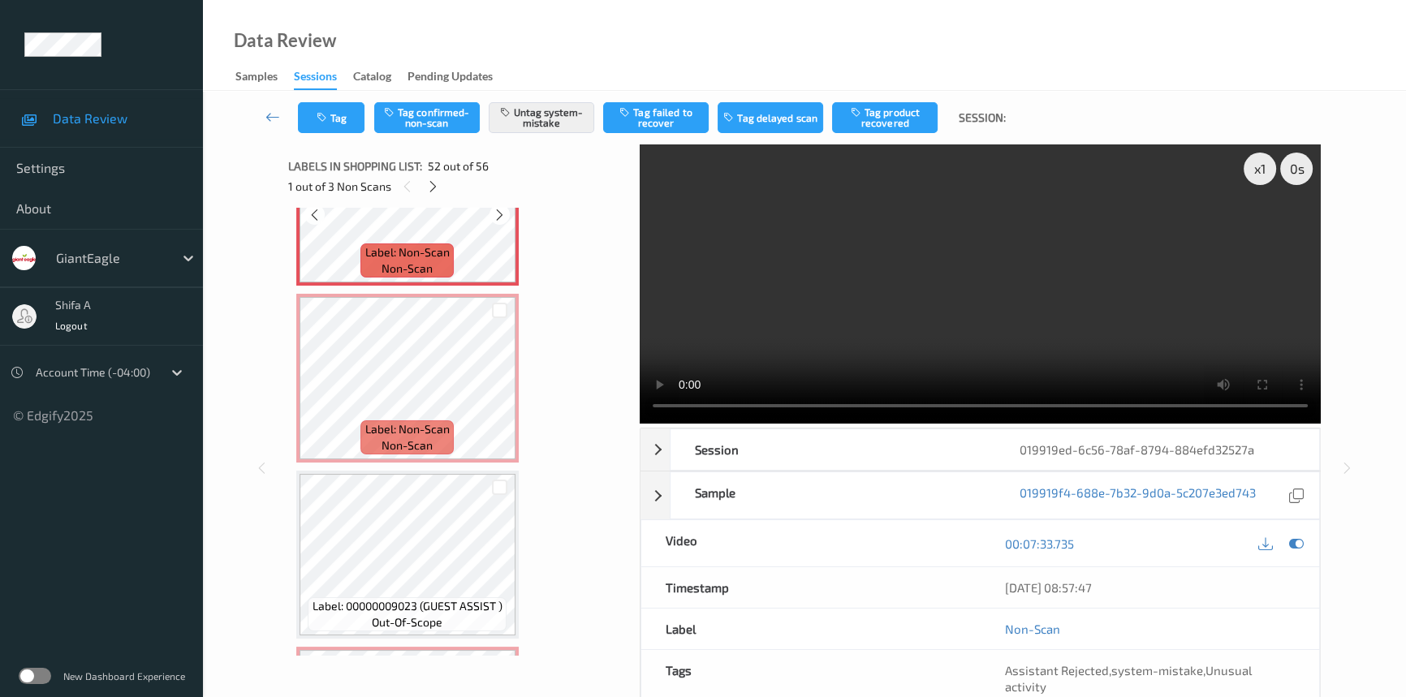
scroll to position [9123, 0]
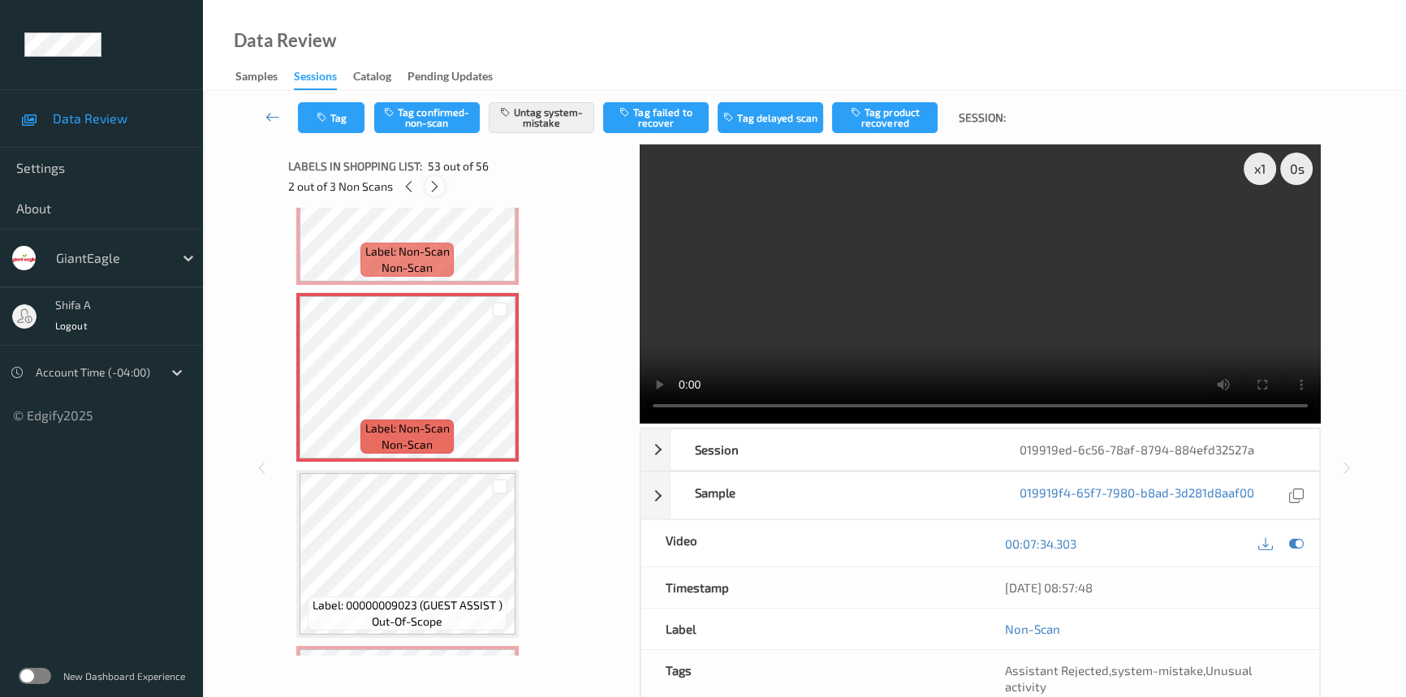
click at [430, 187] on icon at bounding box center [435, 186] width 14 height 15
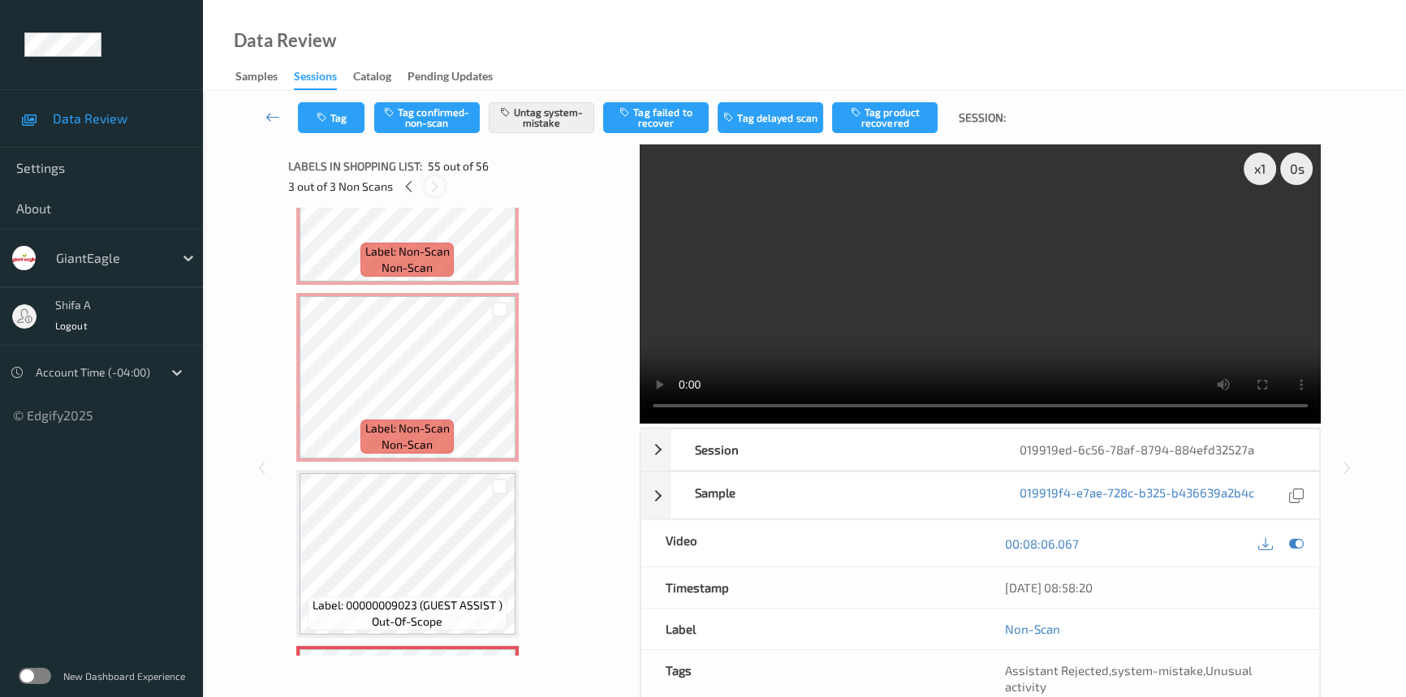
scroll to position [9358, 0]
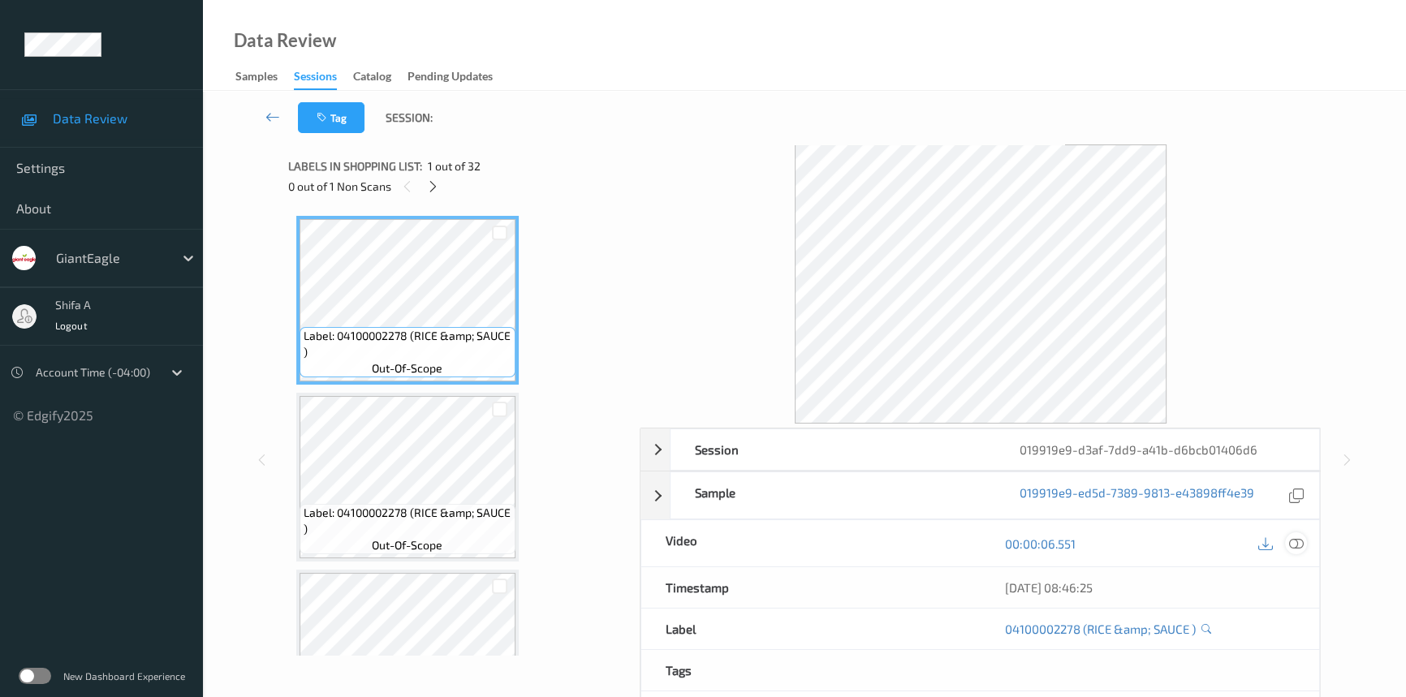
click at [1297, 540] on icon at bounding box center [1296, 544] width 15 height 15
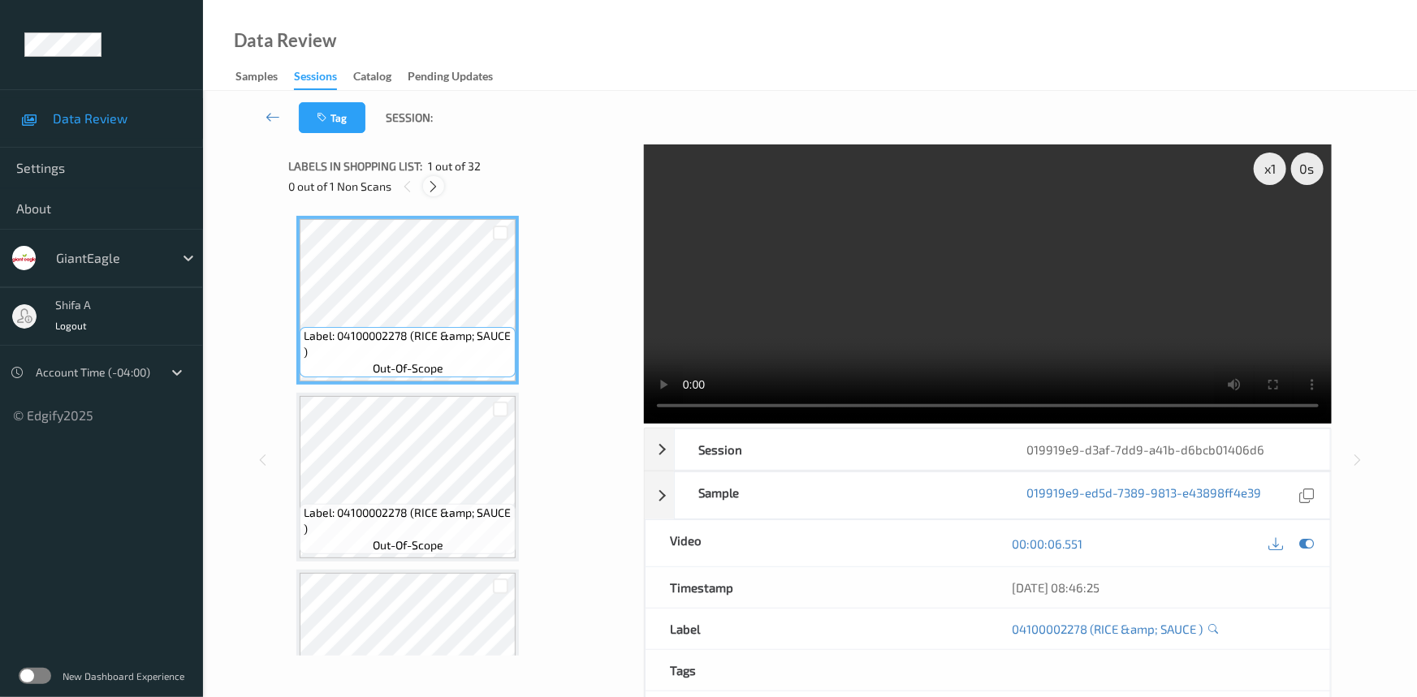
click at [434, 187] on icon at bounding box center [434, 186] width 14 height 15
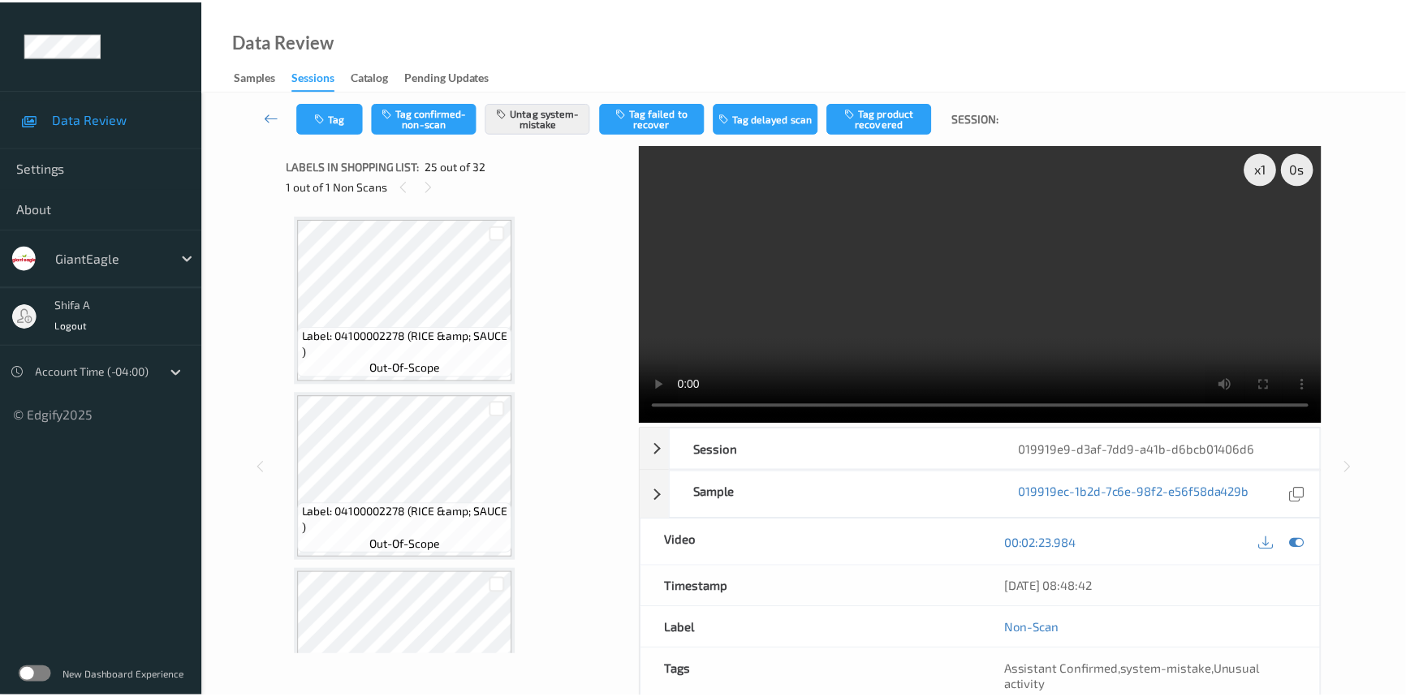
scroll to position [4065, 0]
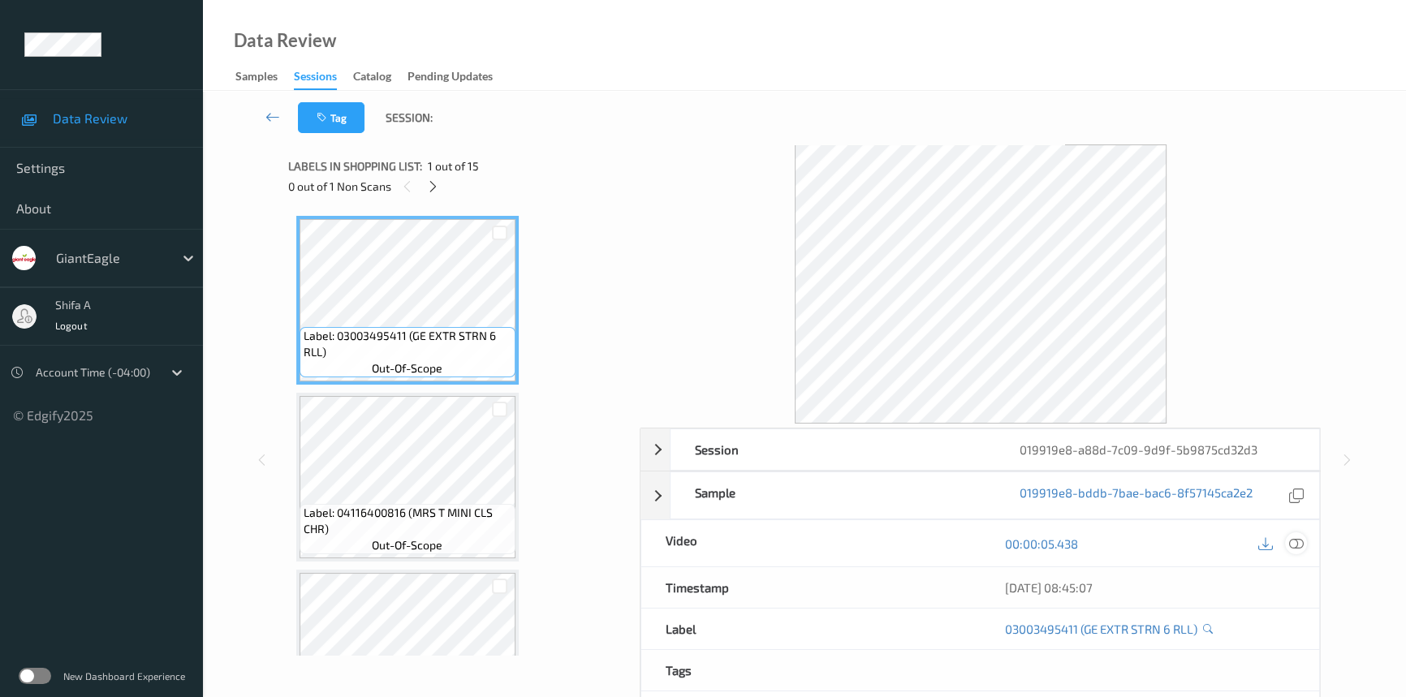
click at [1299, 538] on icon at bounding box center [1296, 544] width 15 height 15
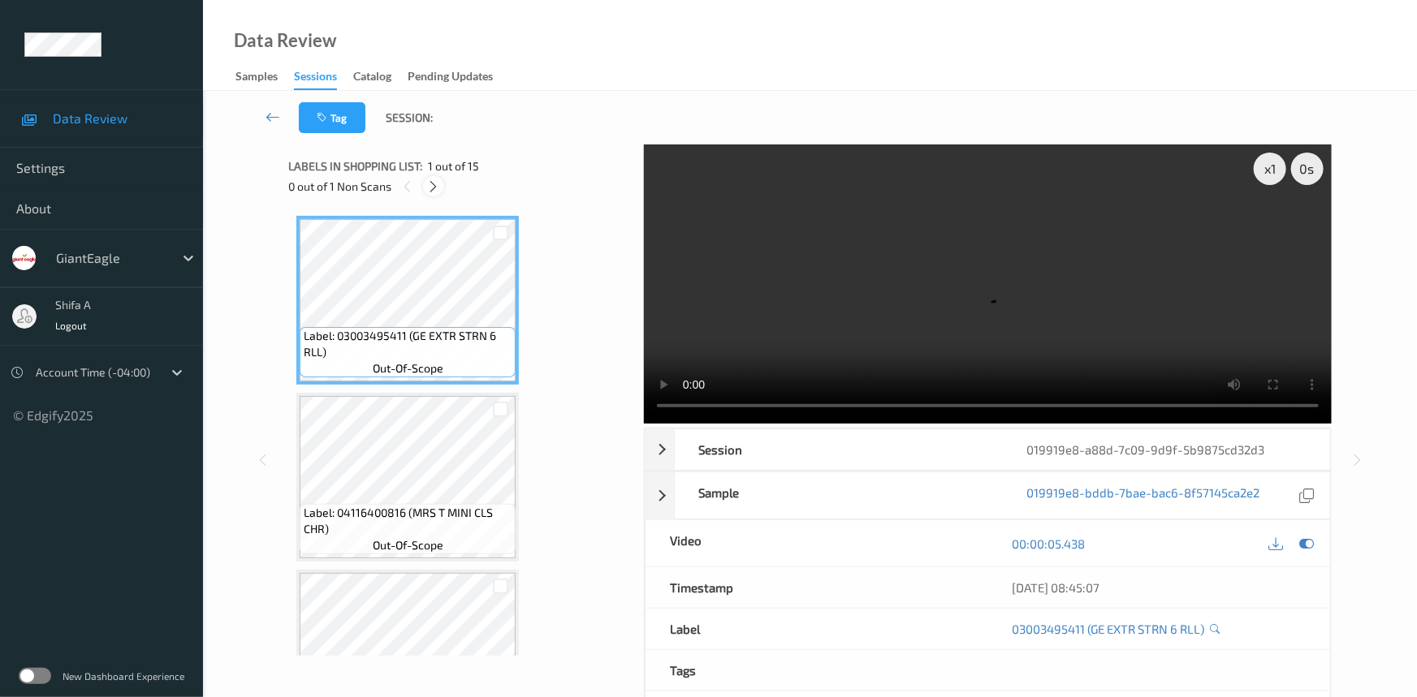
click at [425, 188] on div at bounding box center [433, 186] width 20 height 20
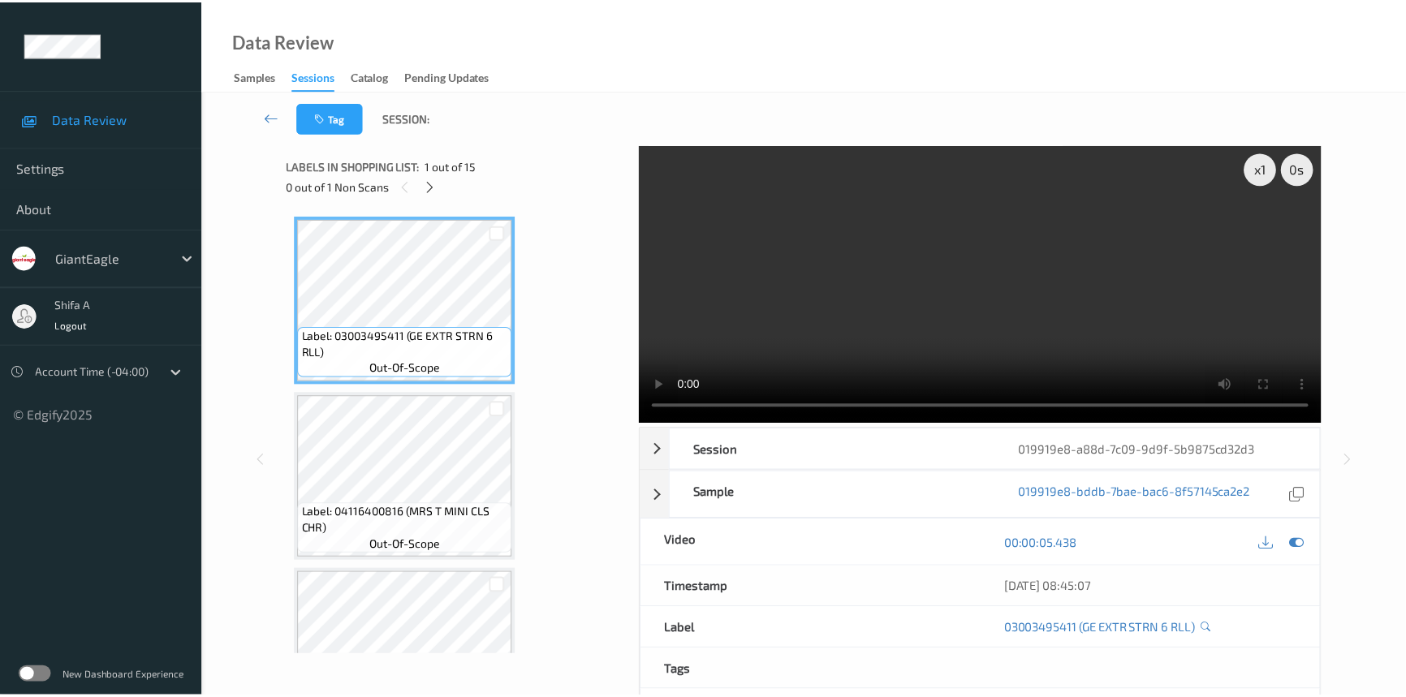
scroll to position [714, 0]
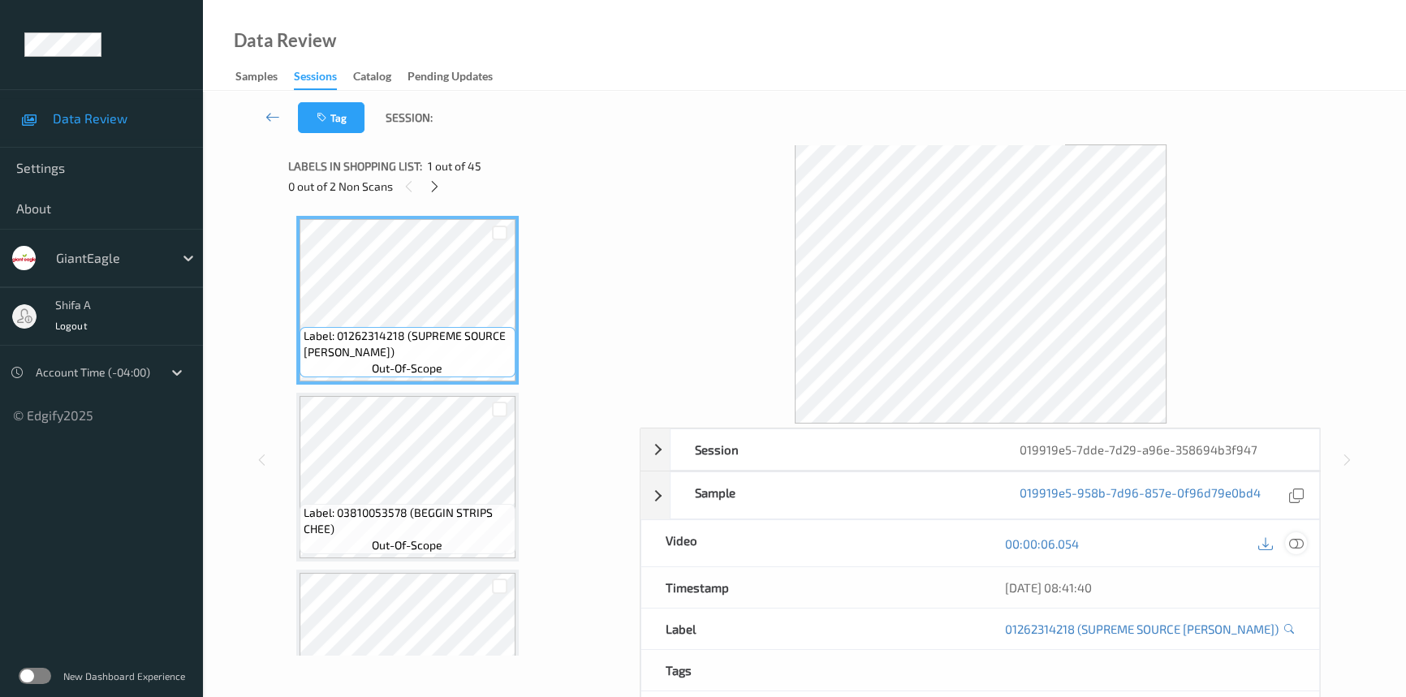
click at [1304, 546] on div at bounding box center [1296, 544] width 22 height 22
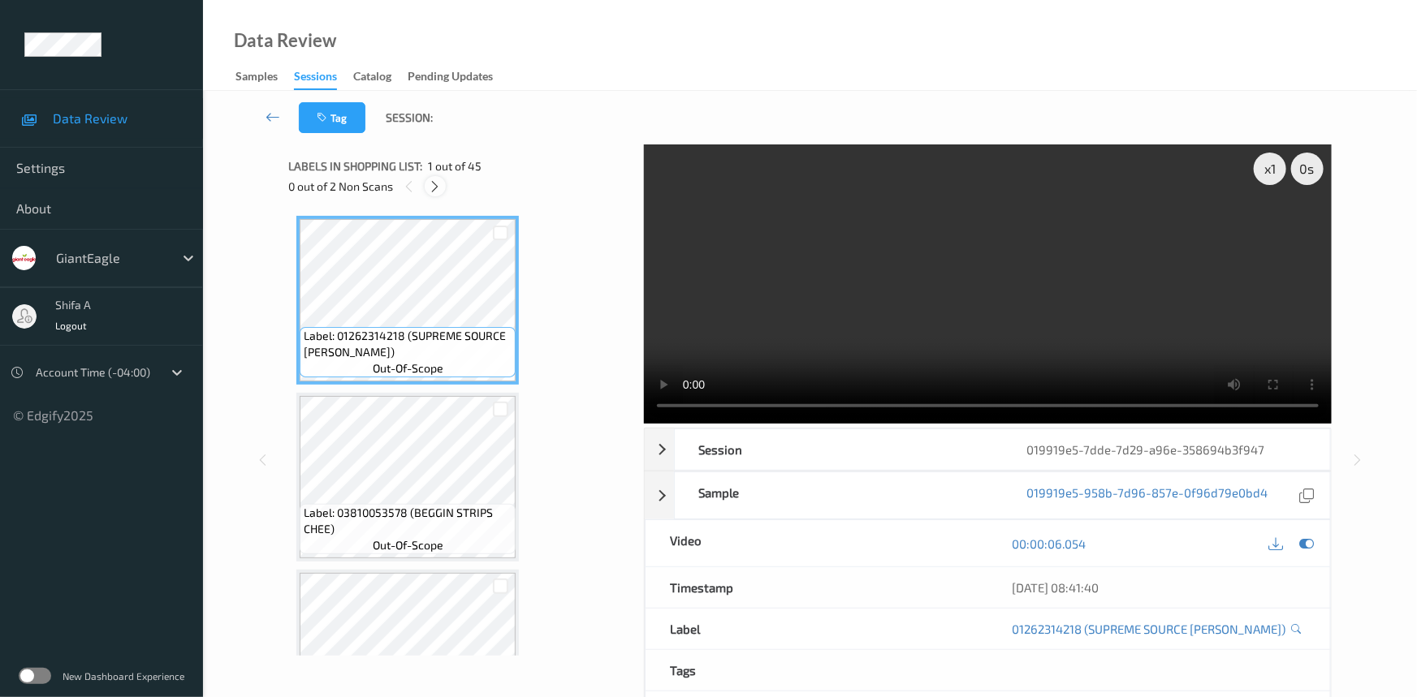
click at [436, 188] on icon at bounding box center [436, 186] width 14 height 15
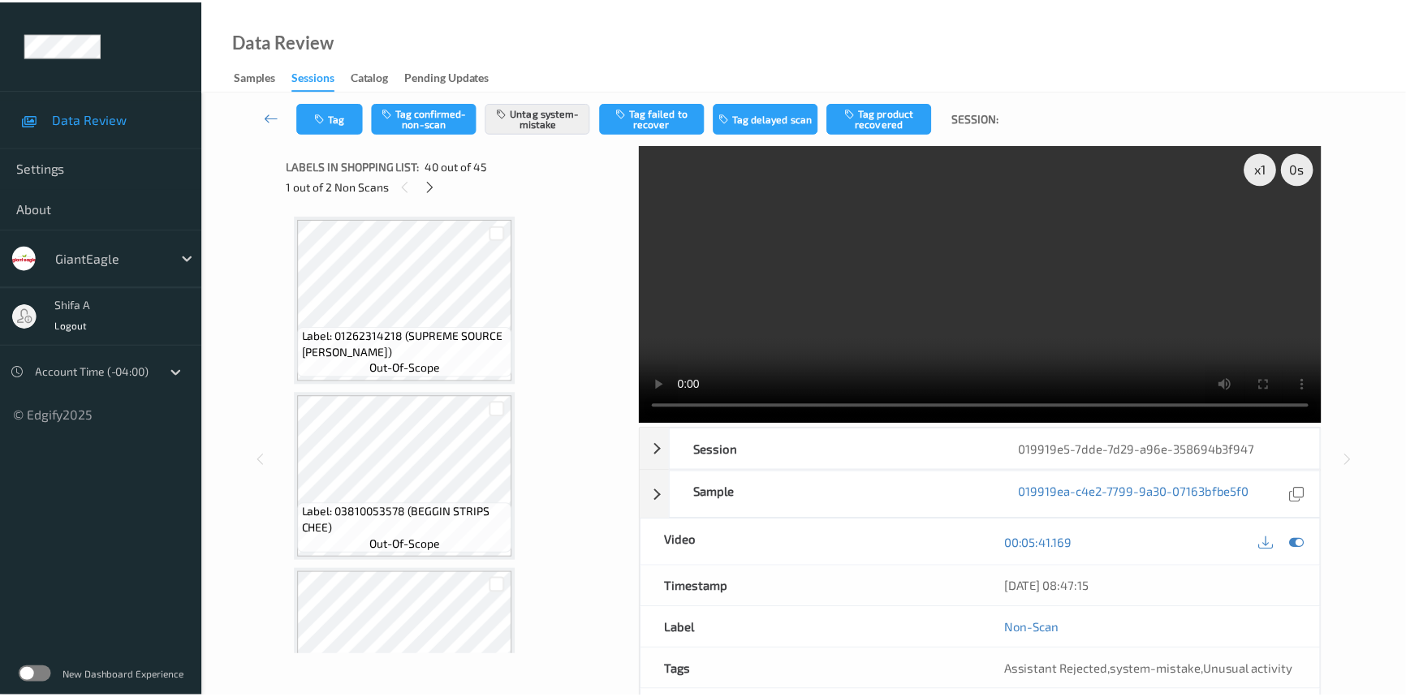
scroll to position [6711, 0]
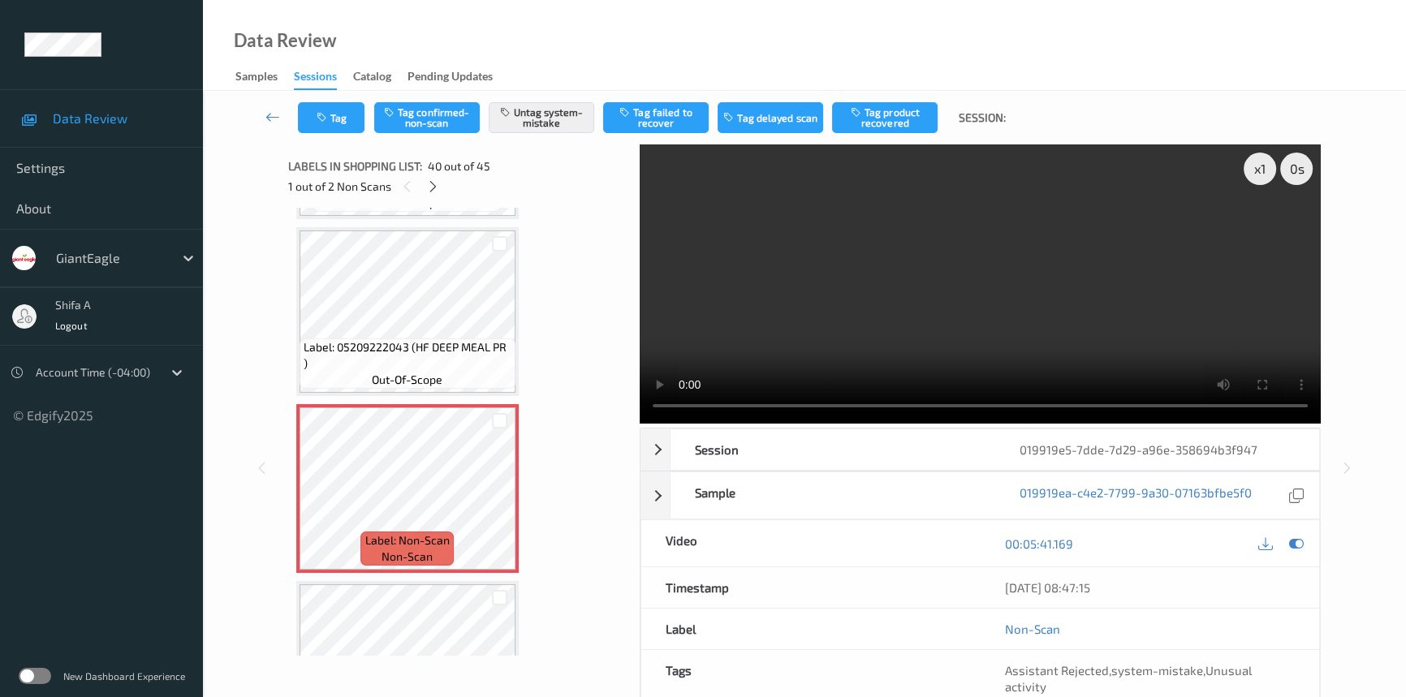
click at [409, 339] on span "Label: 05209222043 (HF DEEP MEAL PR )" at bounding box center [408, 355] width 208 height 32
click at [432, 193] on icon at bounding box center [433, 186] width 14 height 15
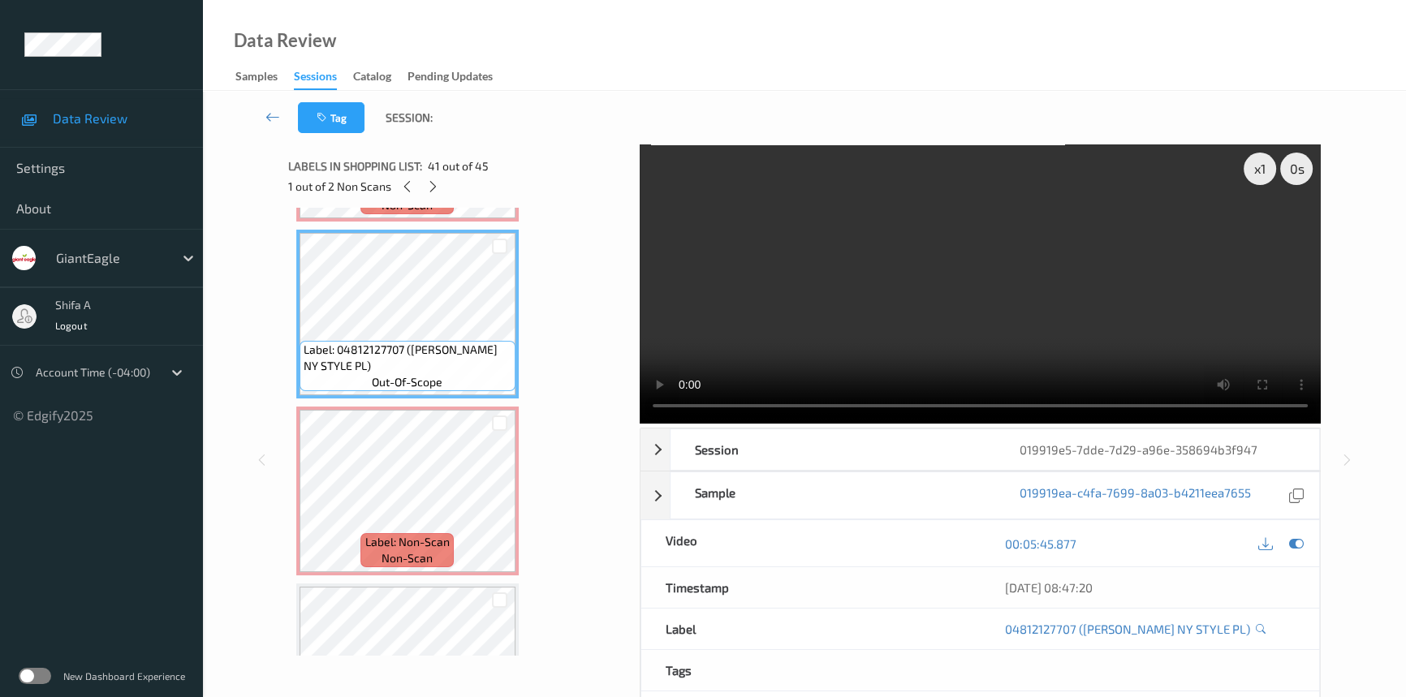
scroll to position [7064, 0]
click at [1042, 291] on video at bounding box center [980, 284] width 681 height 279
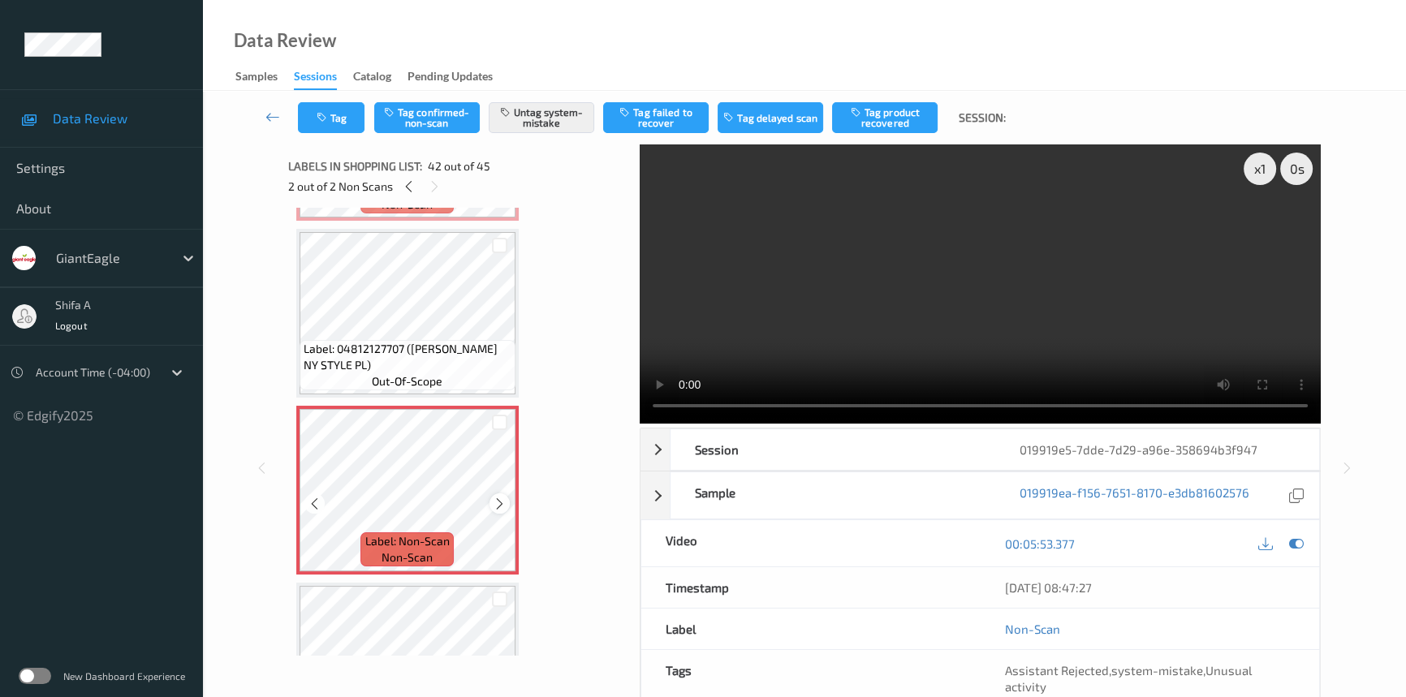
click at [499, 497] on icon at bounding box center [500, 504] width 14 height 15
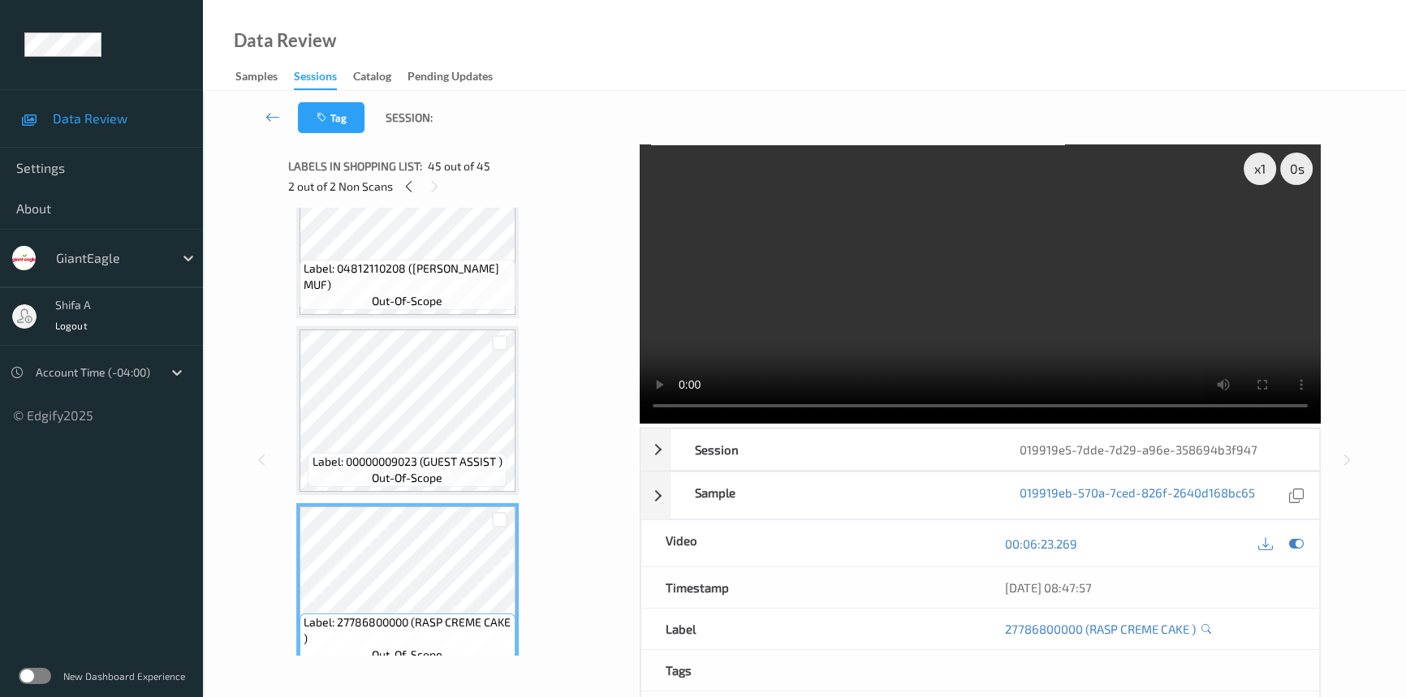
scroll to position [7202, 0]
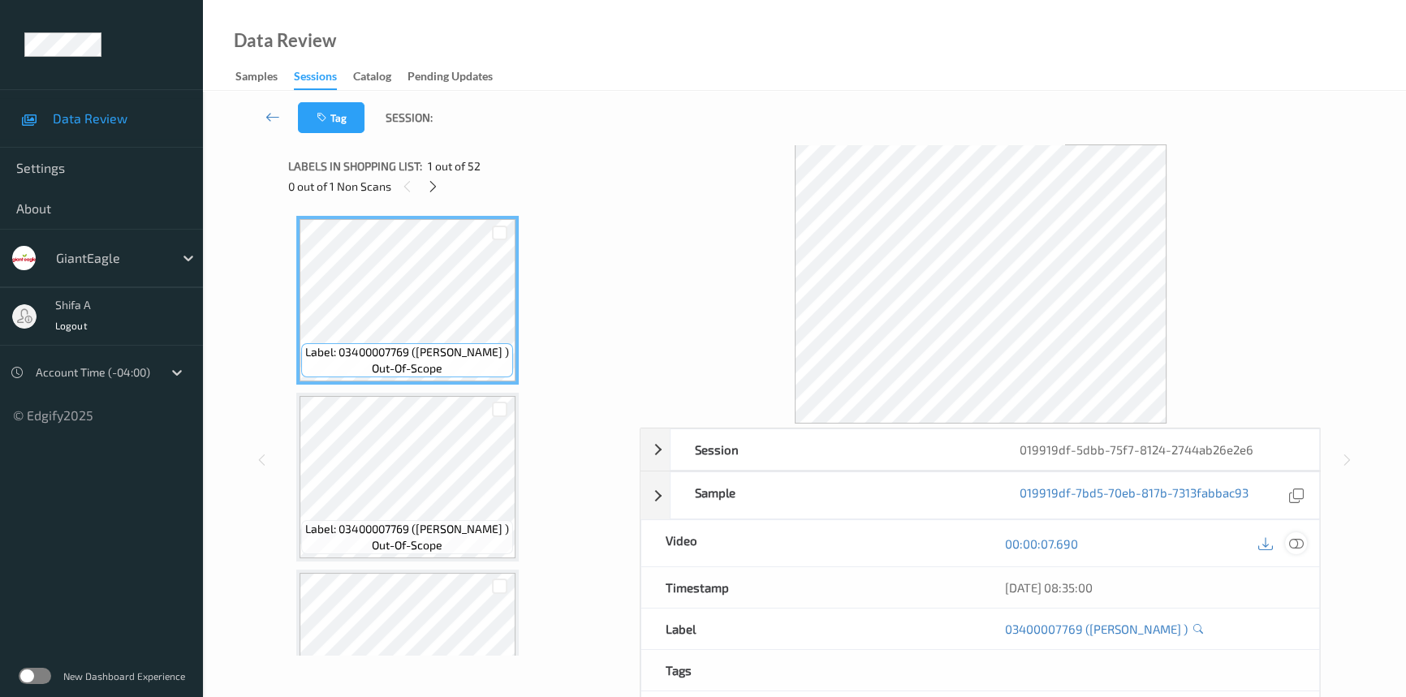
click at [1298, 546] on icon at bounding box center [1296, 544] width 15 height 15
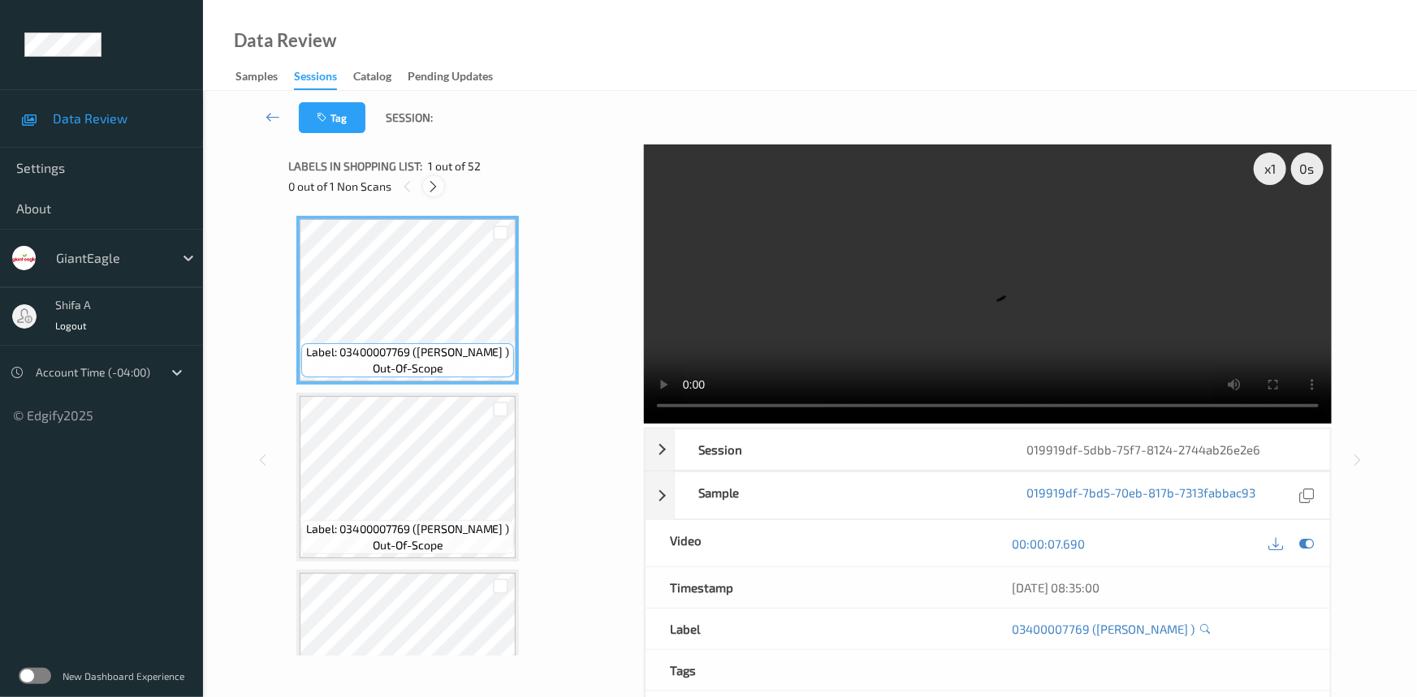
click at [434, 184] on icon at bounding box center [434, 186] width 14 height 15
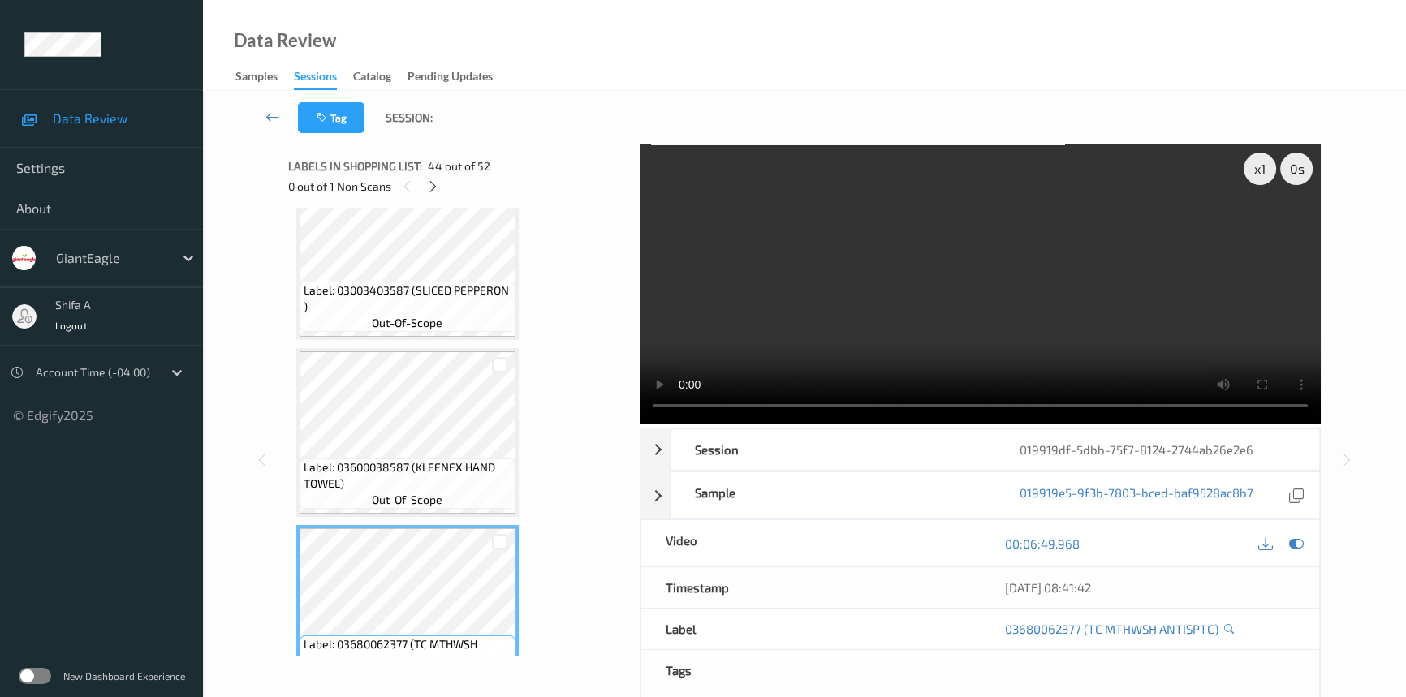
scroll to position [7298, 0]
click at [408, 460] on span "Label: 03600038587 (KLEENEX HAND TOWEL)" at bounding box center [408, 476] width 208 height 32
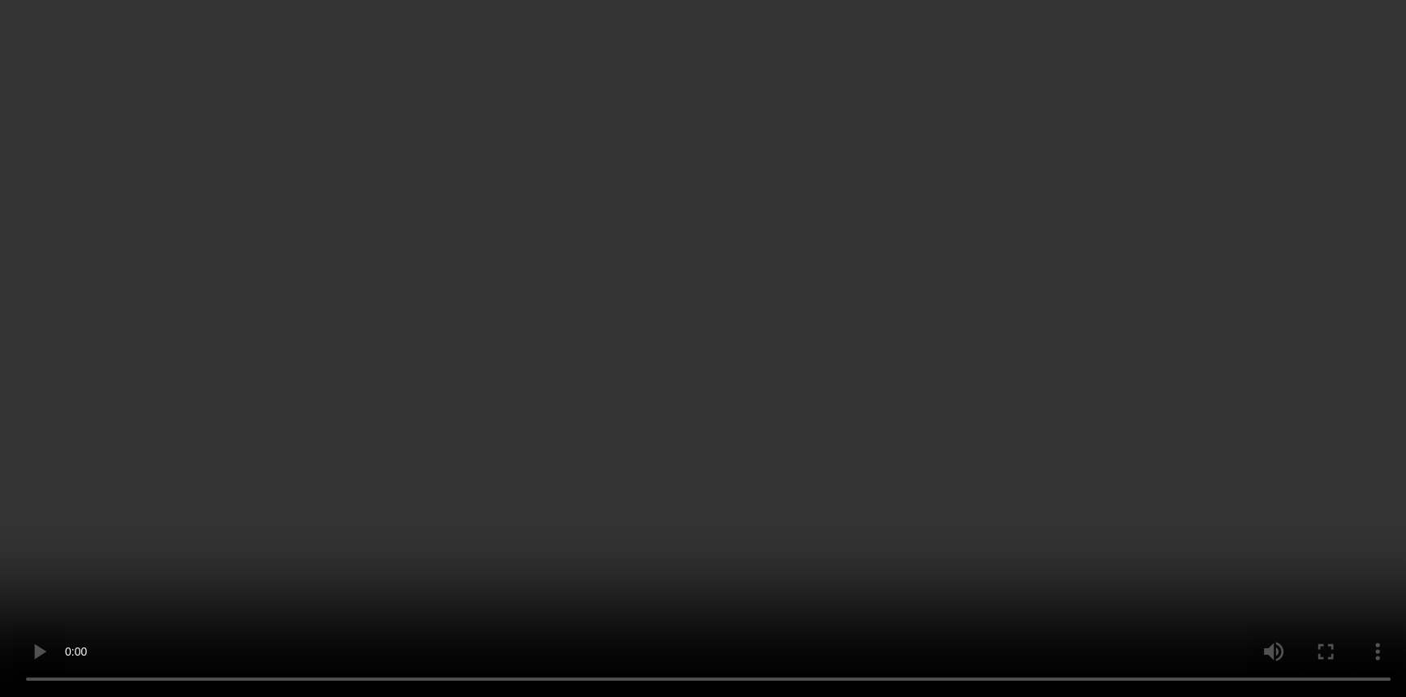
scroll to position [7888, 0]
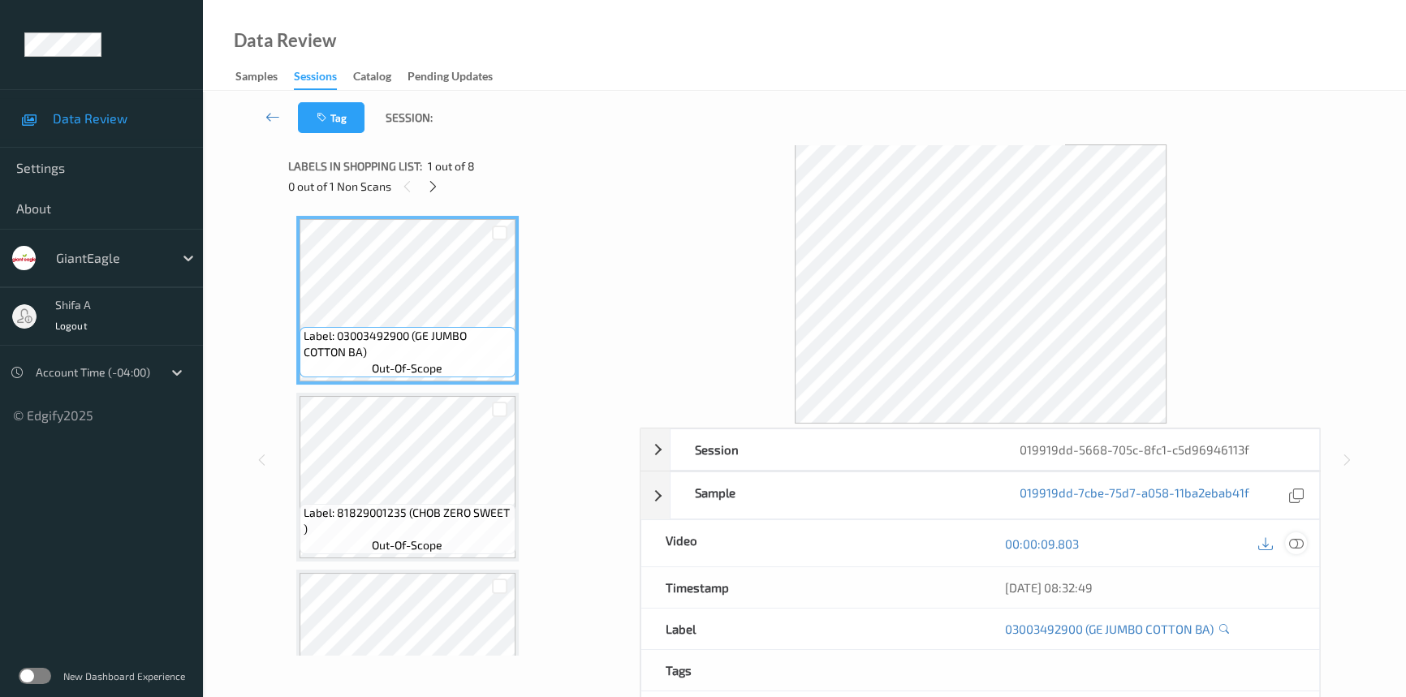
click at [1295, 537] on icon at bounding box center [1296, 544] width 15 height 15
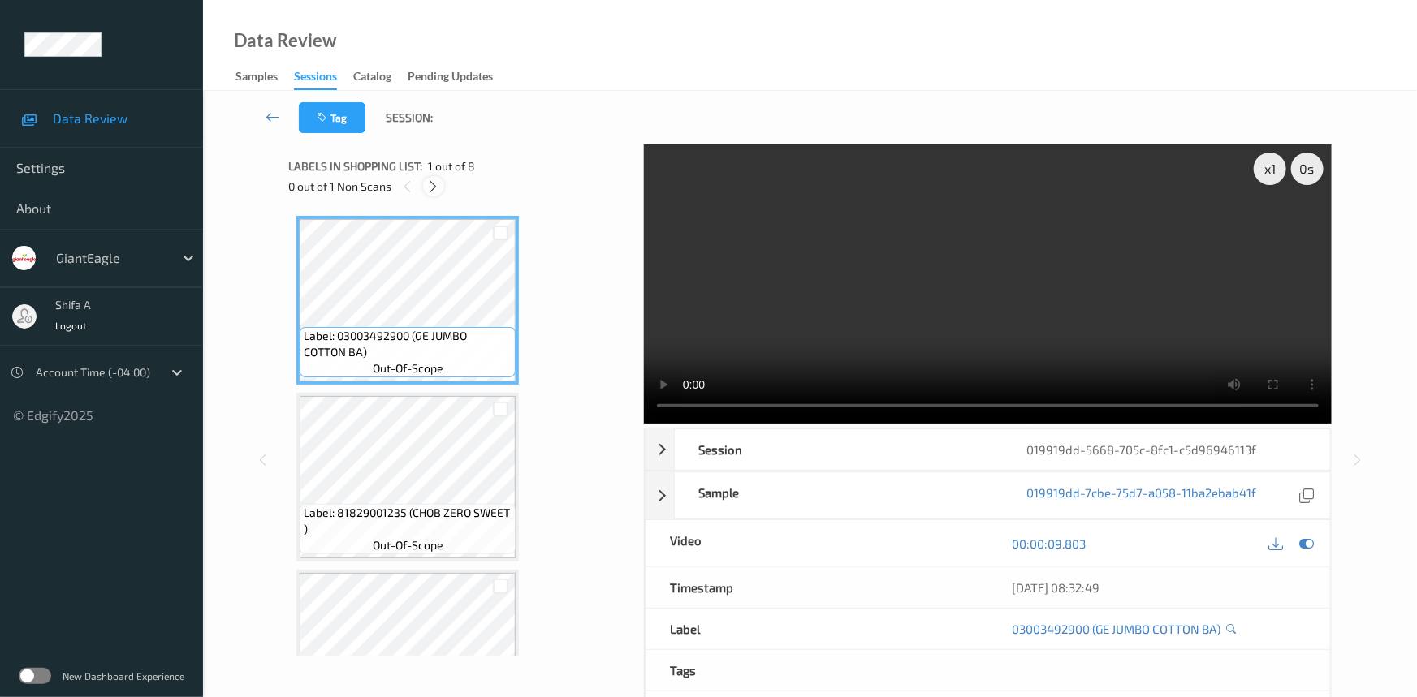
click at [439, 186] on icon at bounding box center [434, 186] width 14 height 15
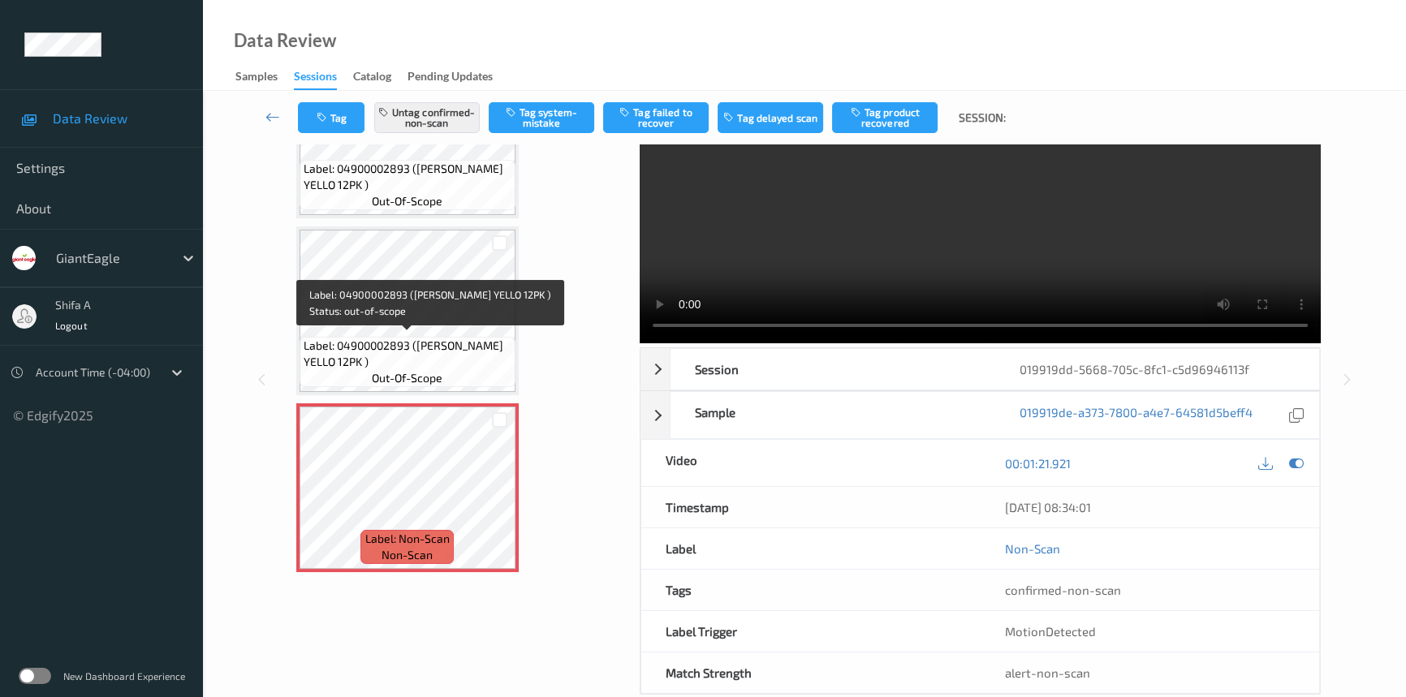
scroll to position [110, 0]
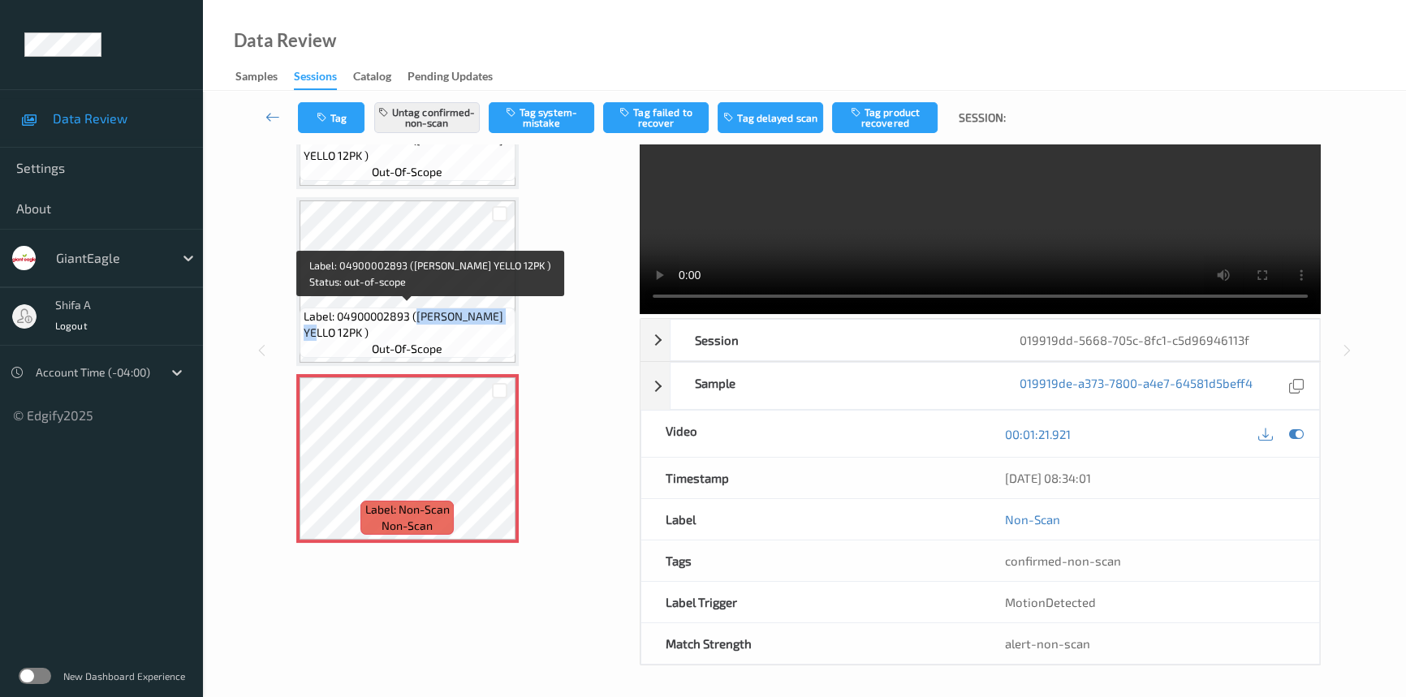
drag, startPoint x: 417, startPoint y: 309, endPoint x: 326, endPoint y: 330, distance: 92.6
click at [326, 330] on span "Label: 04900002893 (MELLO YELLO 12PK )" at bounding box center [408, 325] width 208 height 32
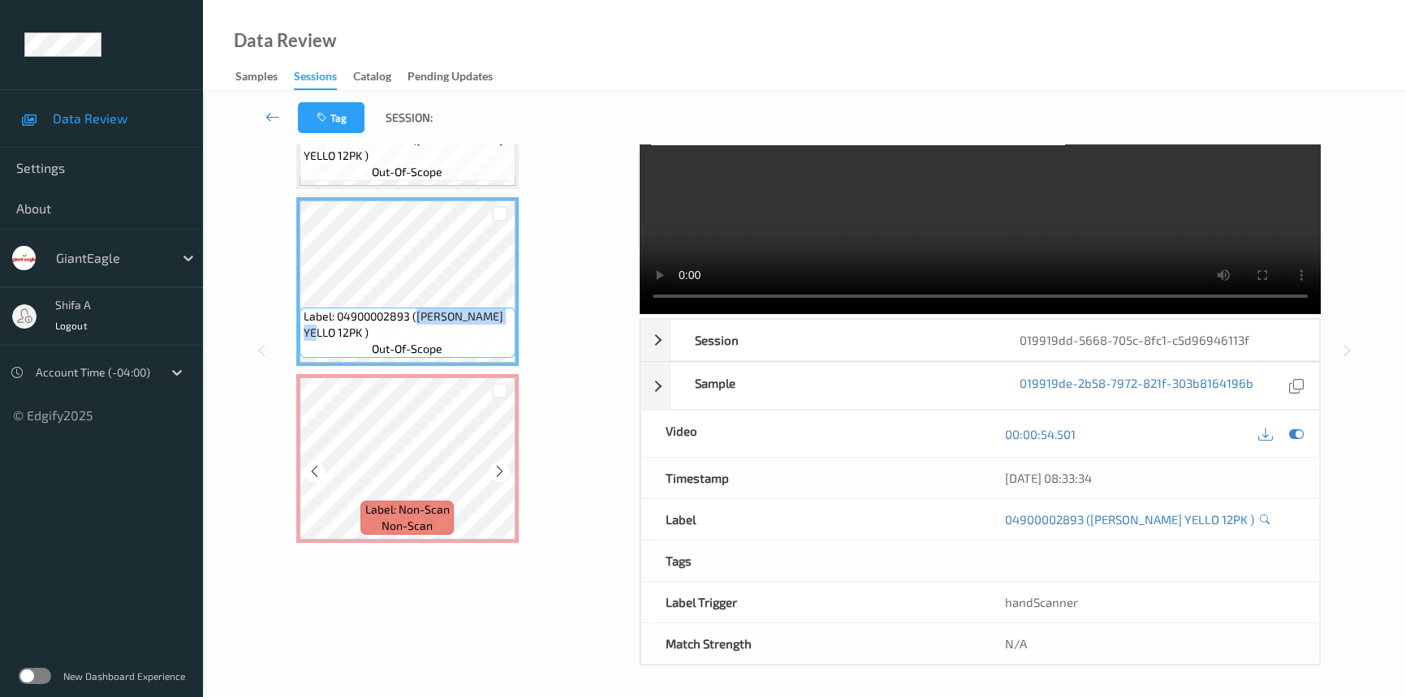
copy span "MELLO YELLO 12PK"
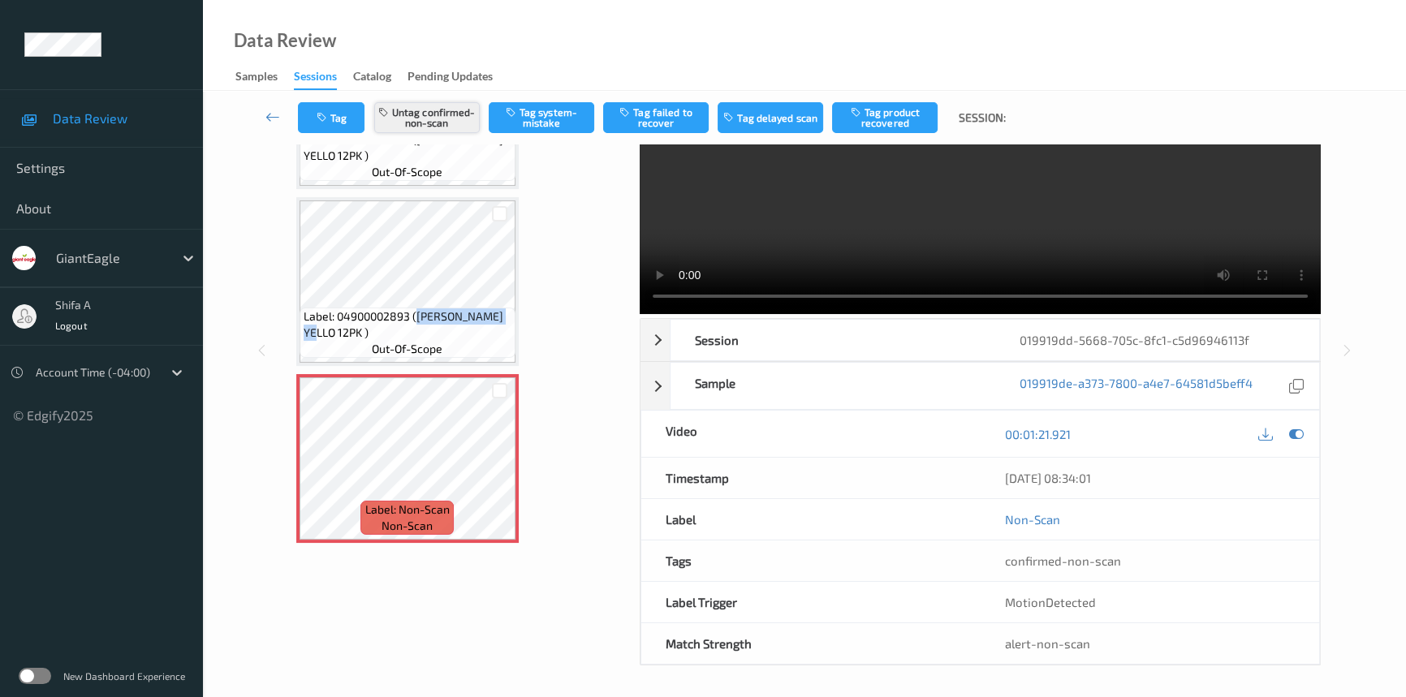
click at [443, 116] on button "Untag confirmed-non-scan" at bounding box center [427, 117] width 106 height 31
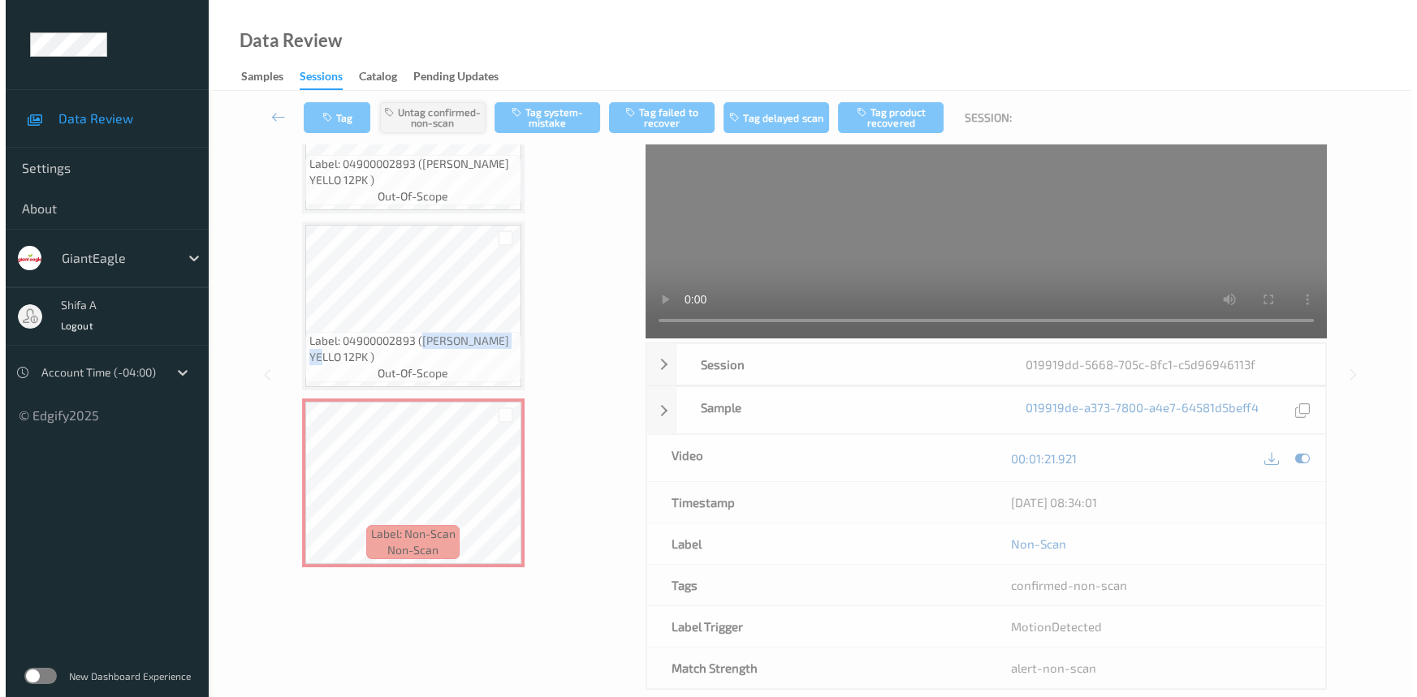
scroll to position [0, 0]
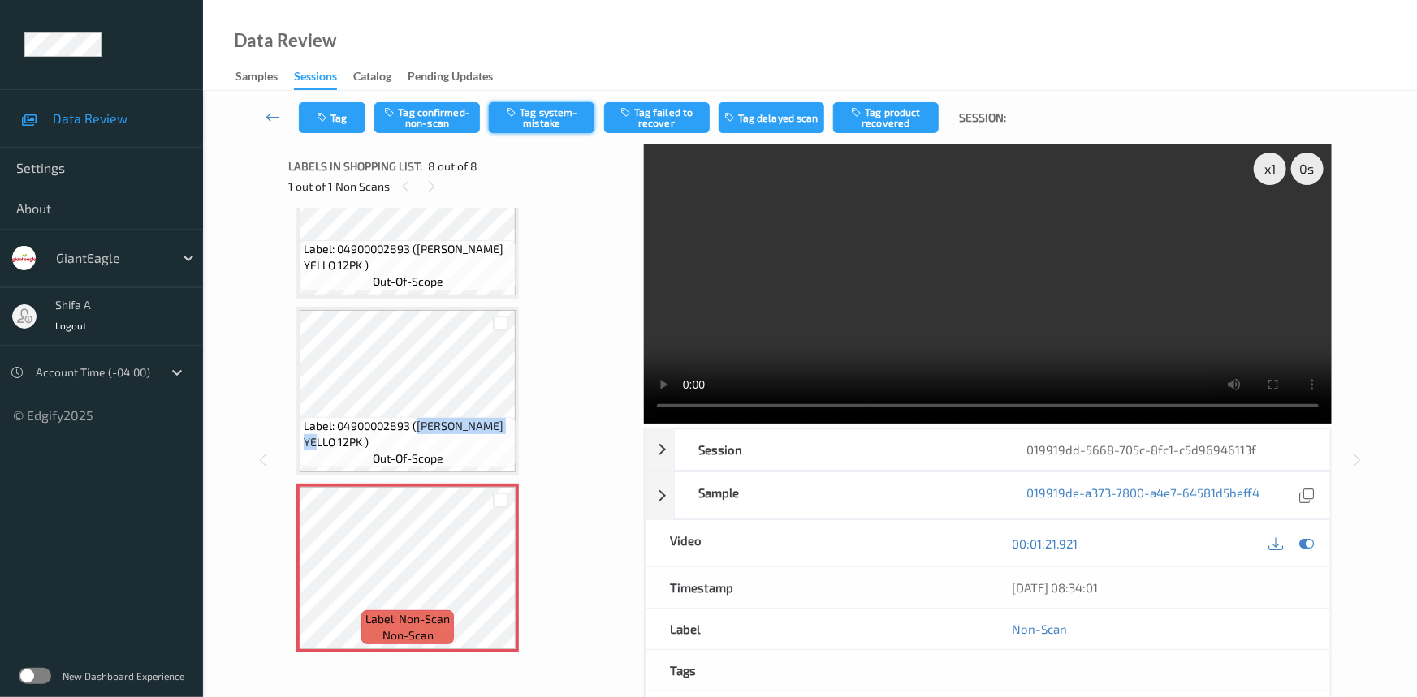
click at [568, 121] on button "Tag system-mistake" at bounding box center [542, 117] width 106 height 31
click at [324, 114] on icon "button" at bounding box center [324, 117] width 14 height 11
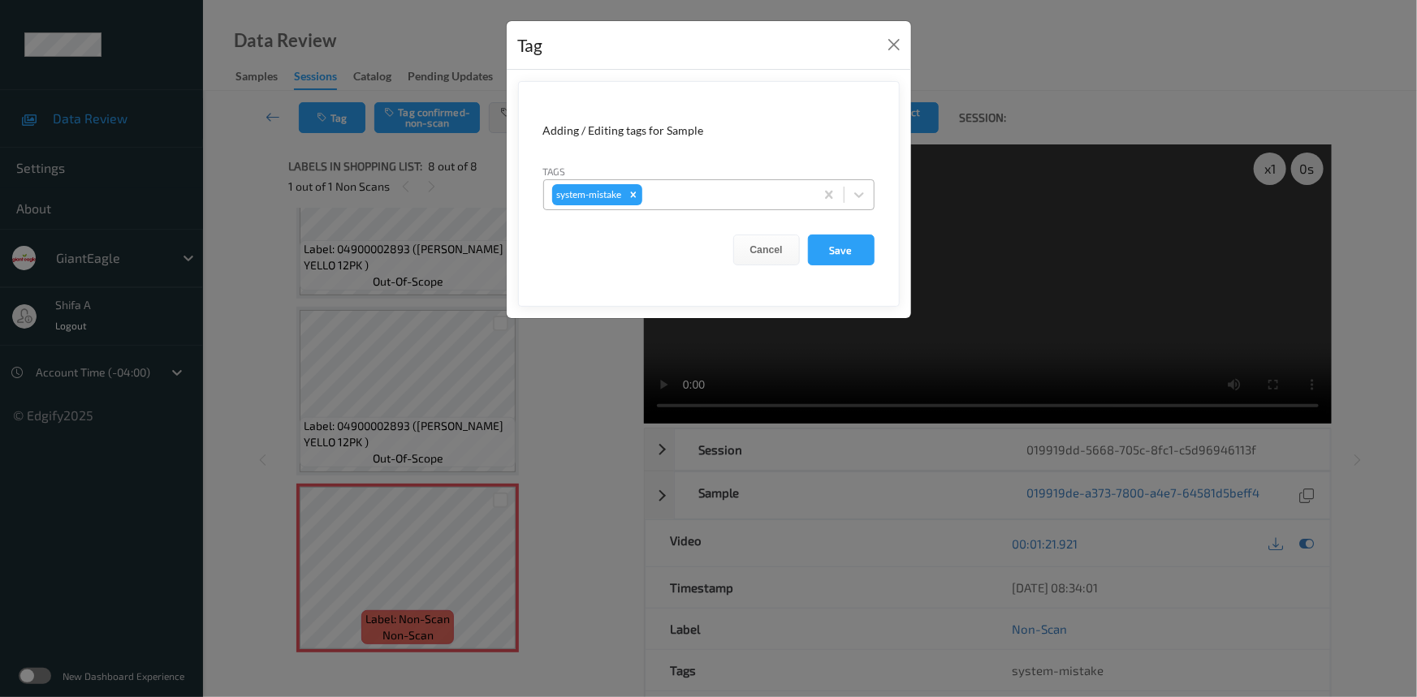
click at [726, 189] on div at bounding box center [725, 194] width 161 height 19
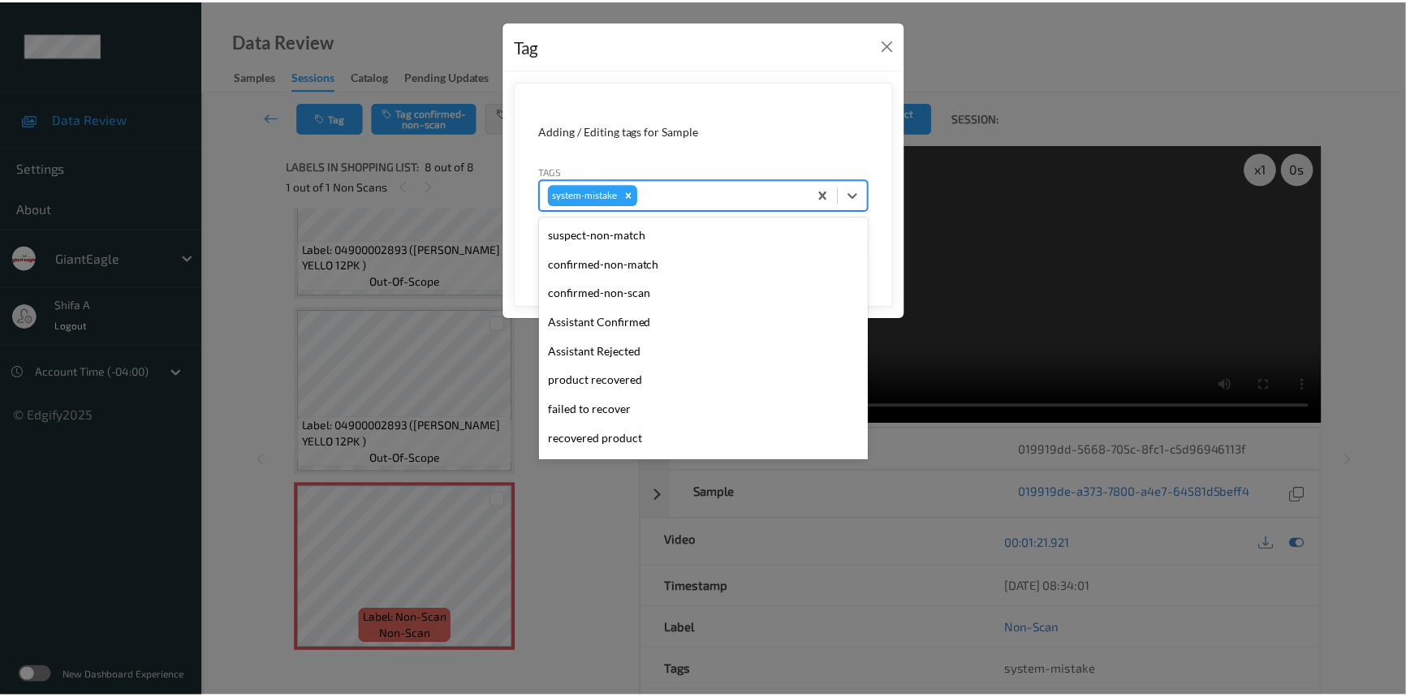
scroll to position [171, 0]
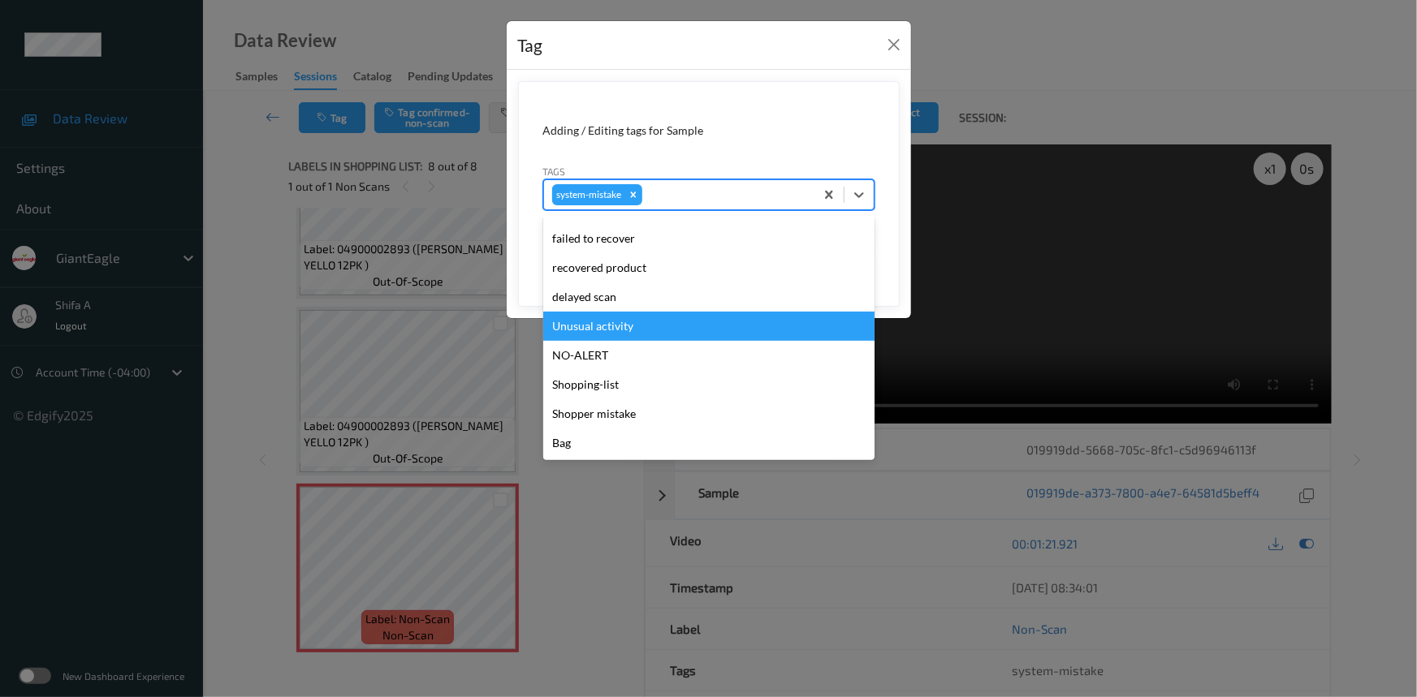
click at [617, 325] on div "Unusual activity" at bounding box center [708, 326] width 331 height 29
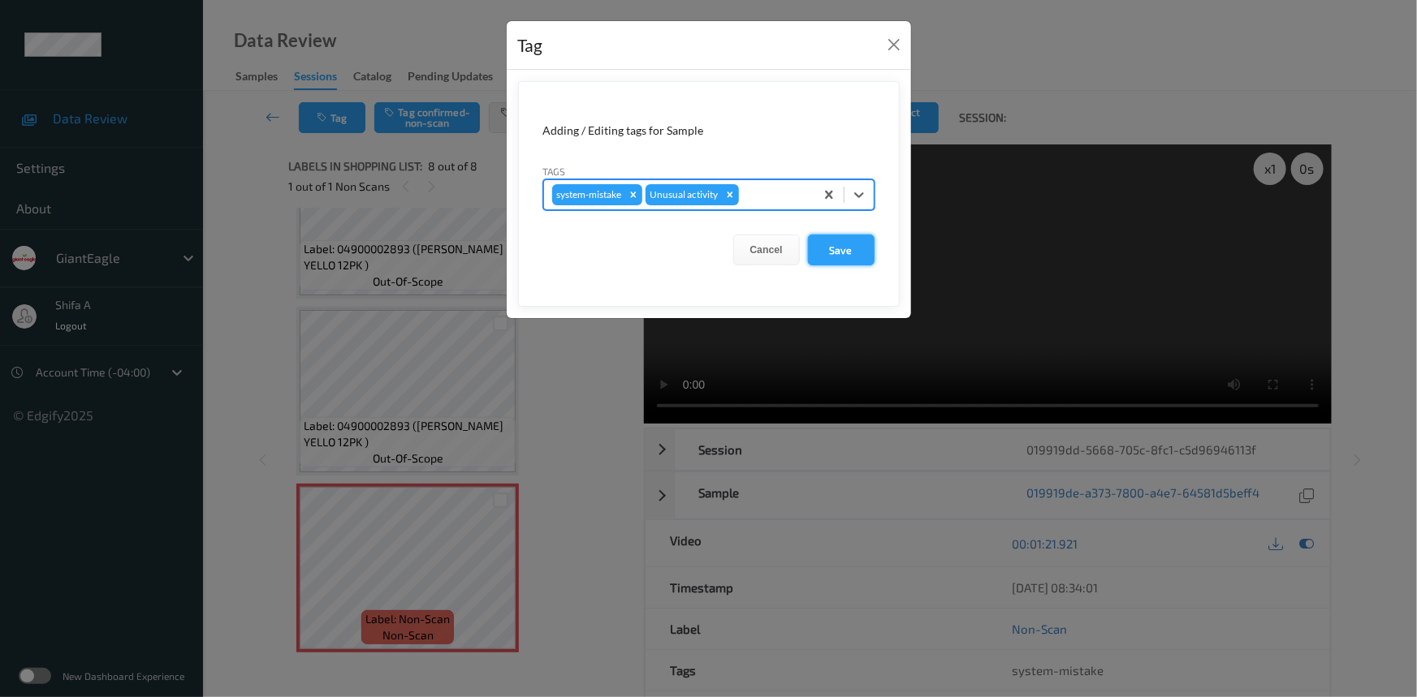
click at [841, 257] on button "Save" at bounding box center [841, 250] width 67 height 31
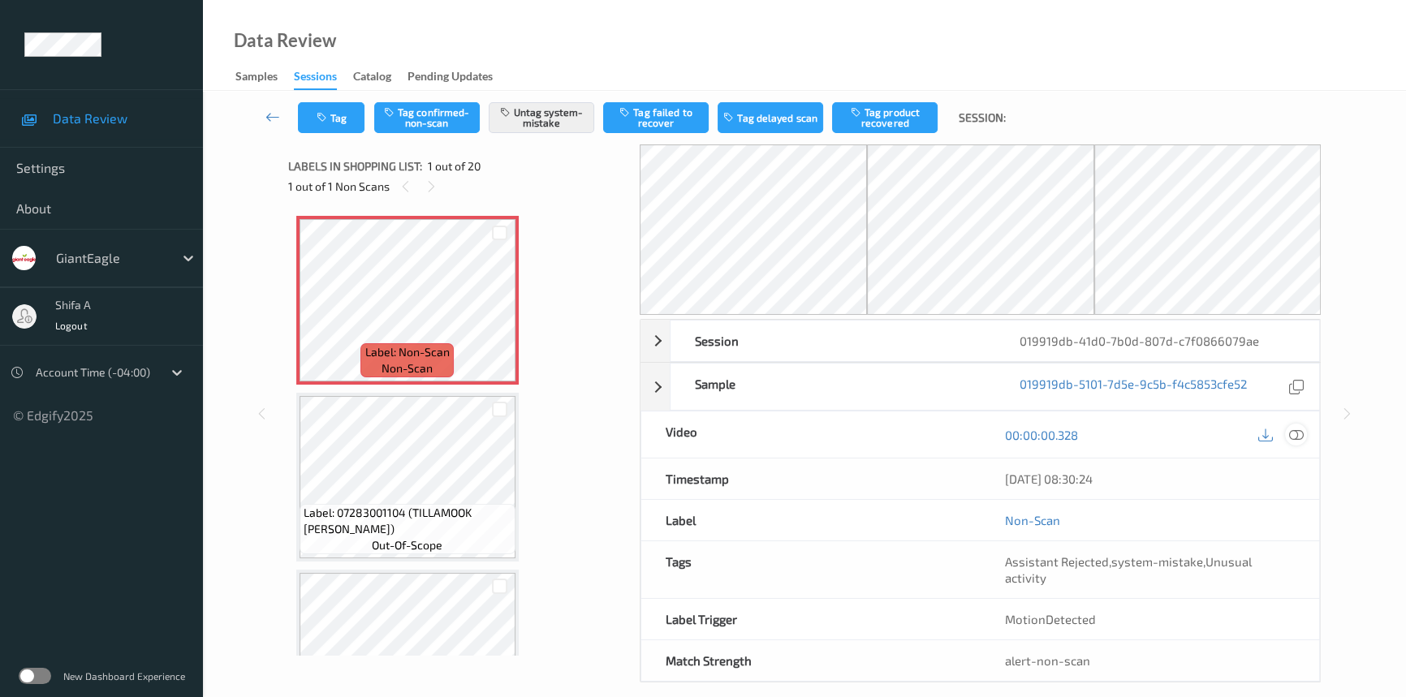
click at [1294, 436] on icon at bounding box center [1296, 435] width 15 height 15
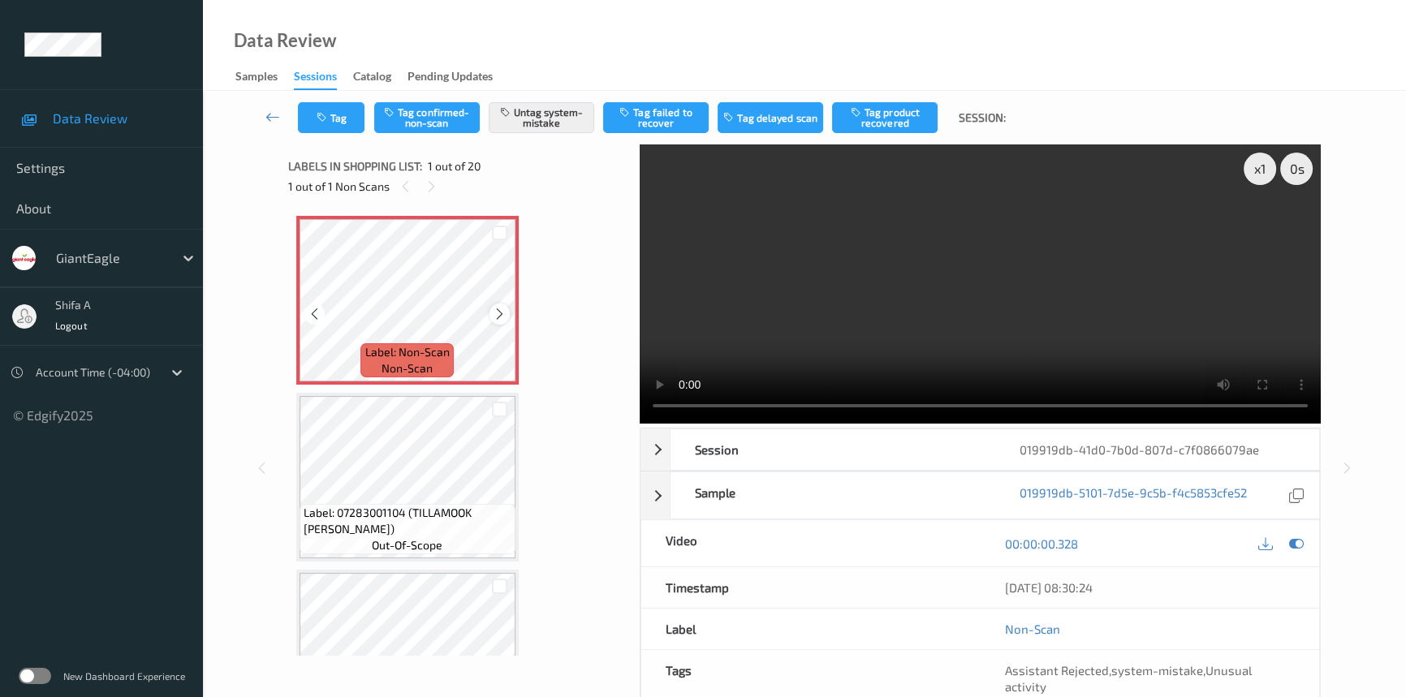
click at [503, 311] on icon at bounding box center [500, 314] width 14 height 15
click at [501, 311] on icon at bounding box center [500, 314] width 14 height 15
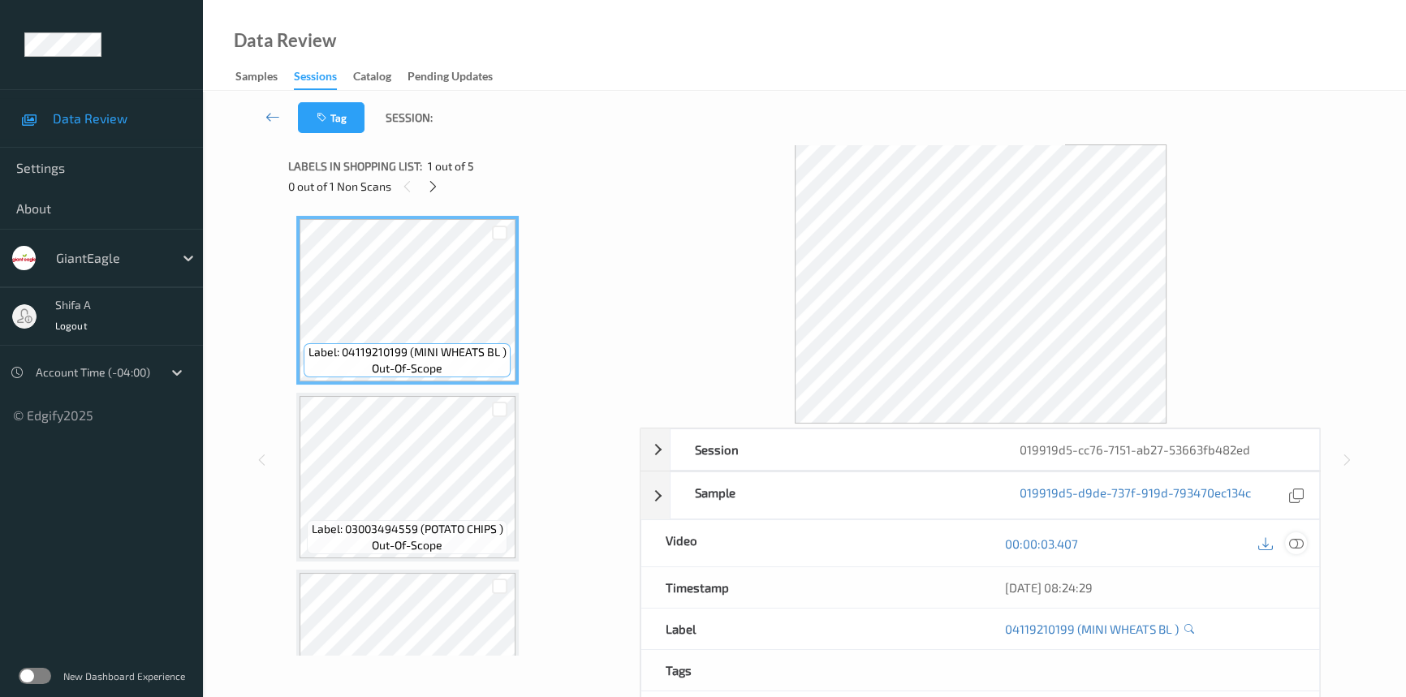
click at [1291, 546] on icon at bounding box center [1296, 544] width 15 height 15
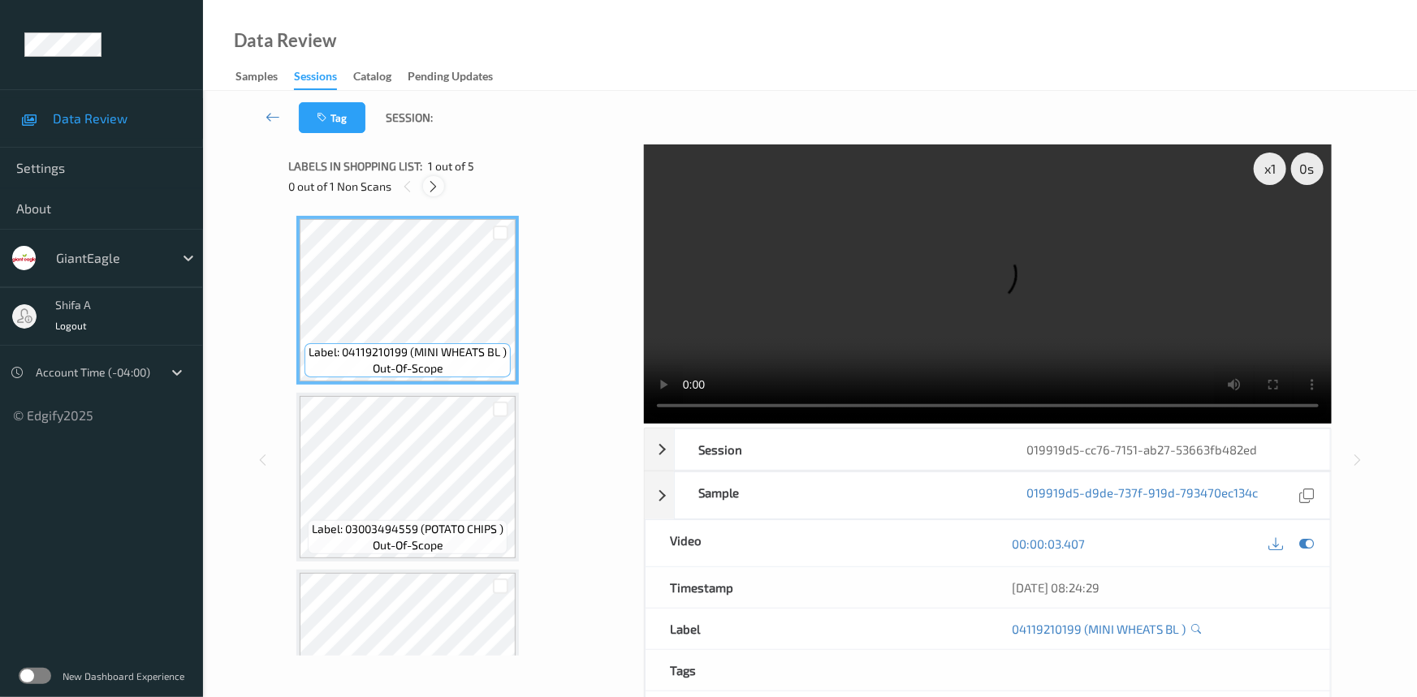
click at [427, 186] on icon at bounding box center [434, 186] width 14 height 15
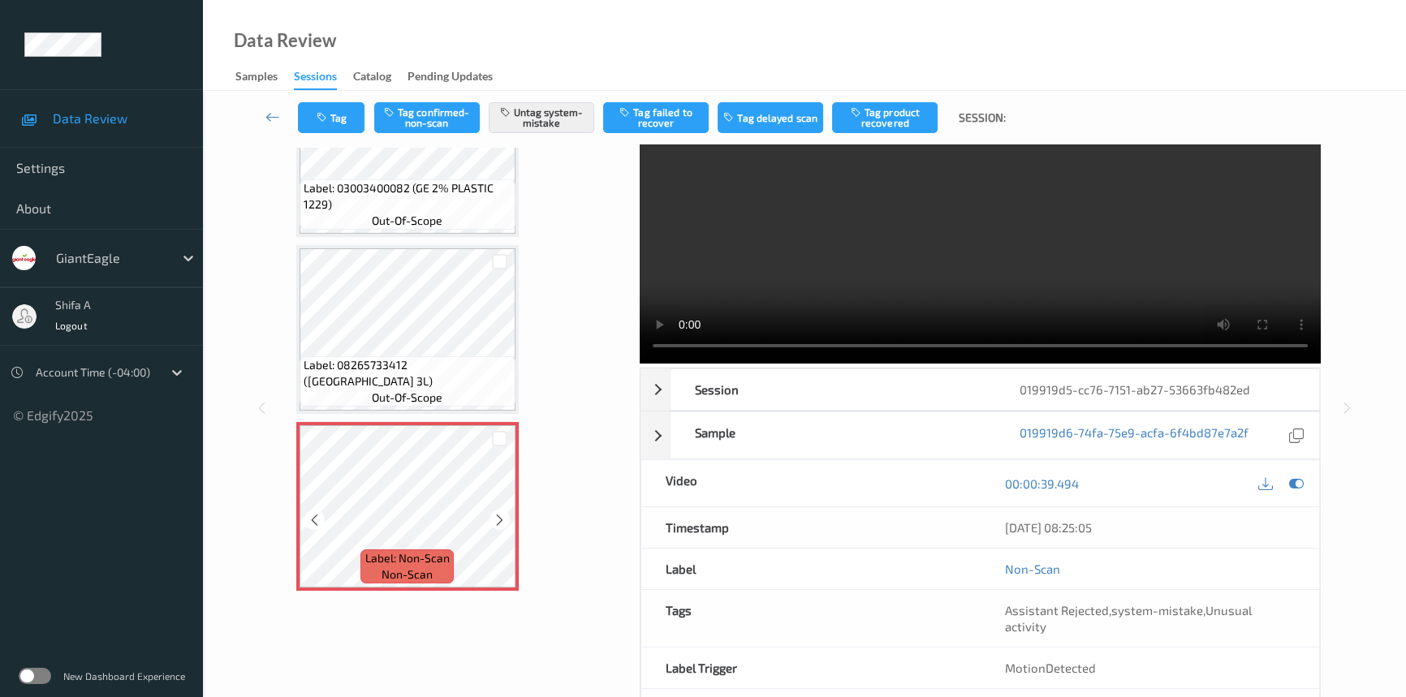
scroll to position [110, 0]
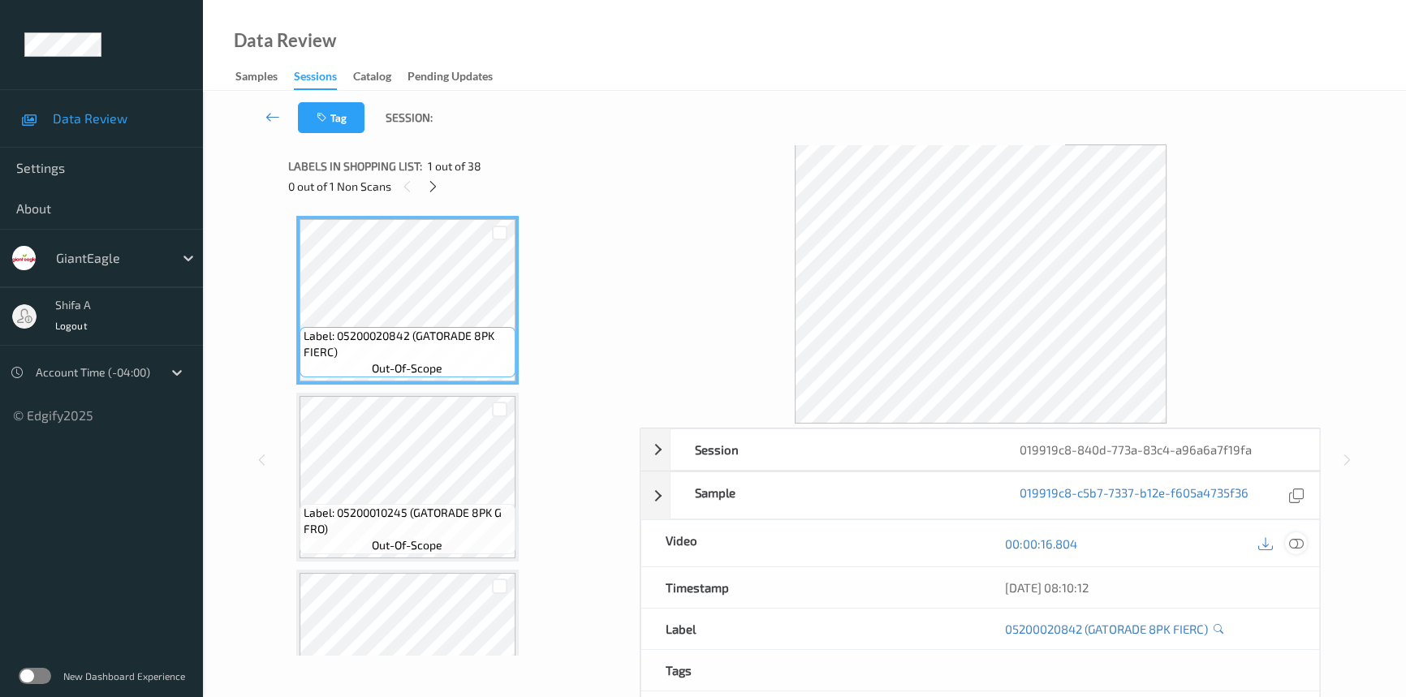
click at [1294, 537] on icon at bounding box center [1296, 544] width 15 height 15
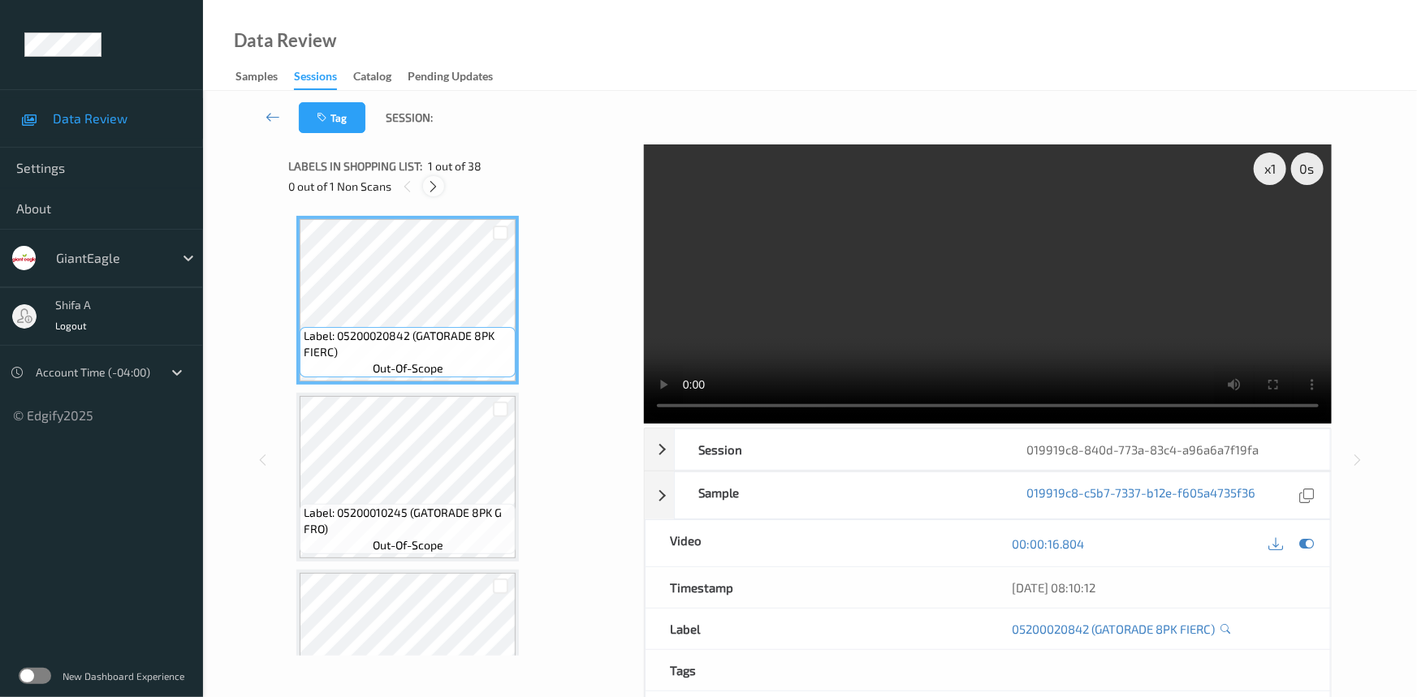
click at [434, 185] on icon at bounding box center [434, 186] width 14 height 15
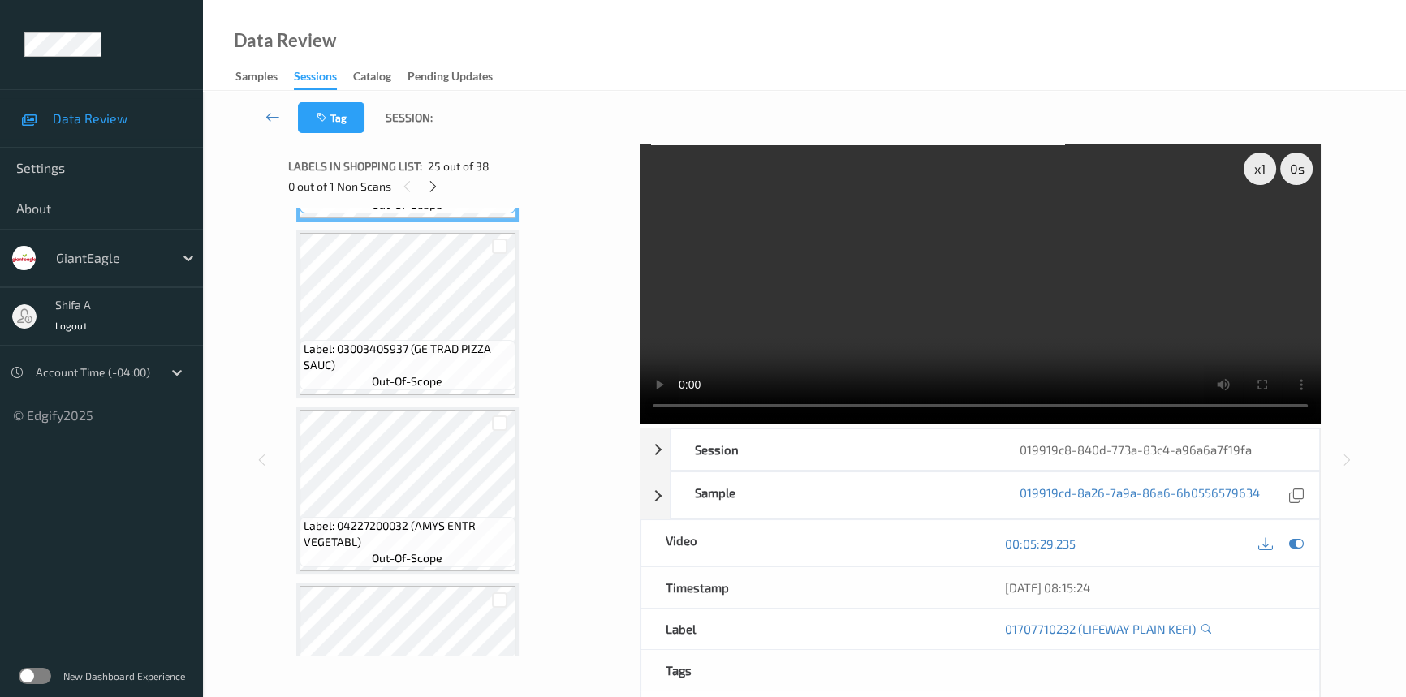
scroll to position [4115, 0]
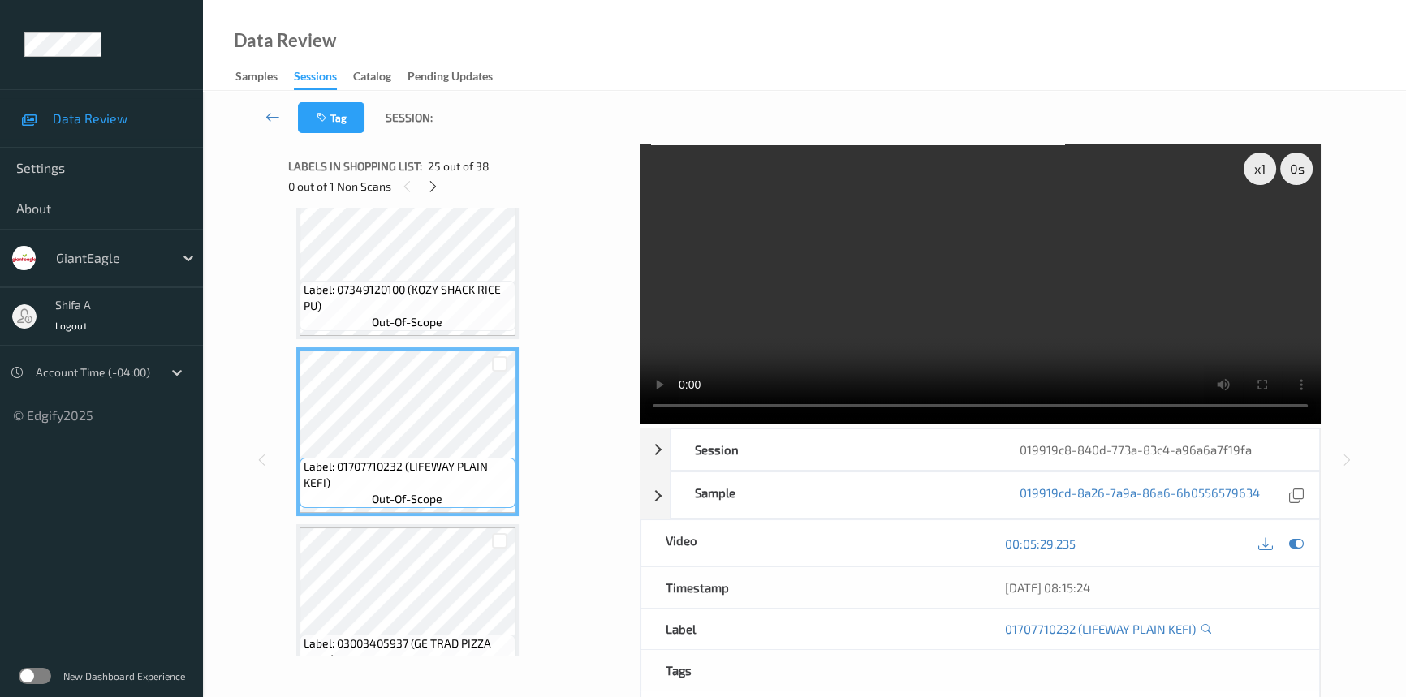
click at [1113, 347] on video at bounding box center [980, 284] width 681 height 279
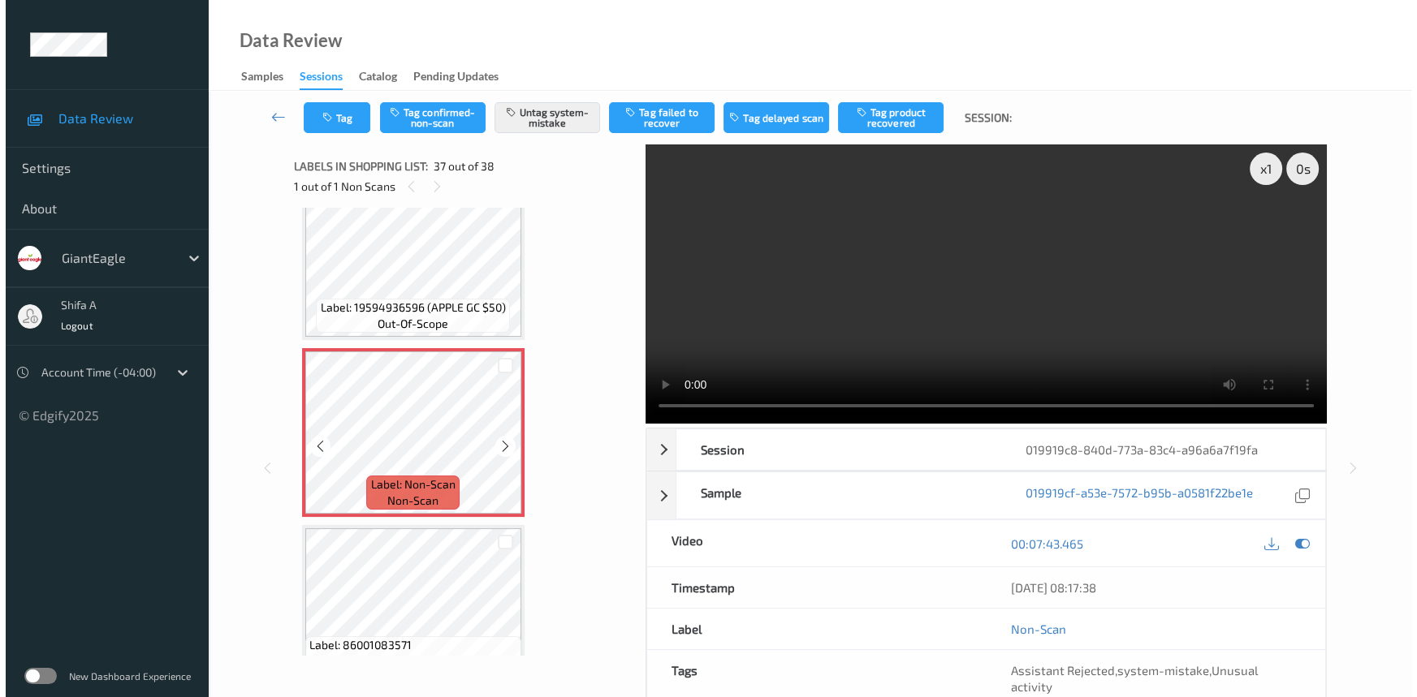
scroll to position [6262, 0]
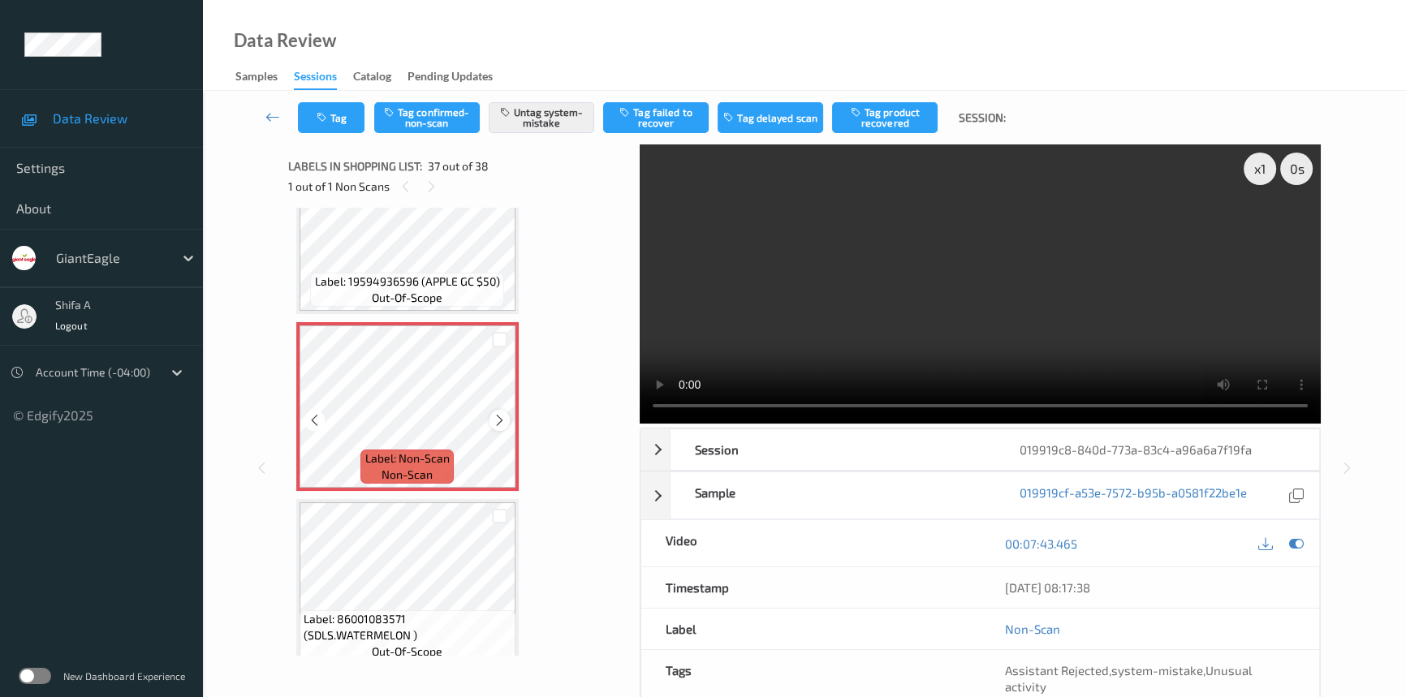
click at [503, 413] on icon at bounding box center [500, 420] width 14 height 15
click at [406, 123] on button "Tag confirmed-non-scan" at bounding box center [427, 117] width 106 height 31
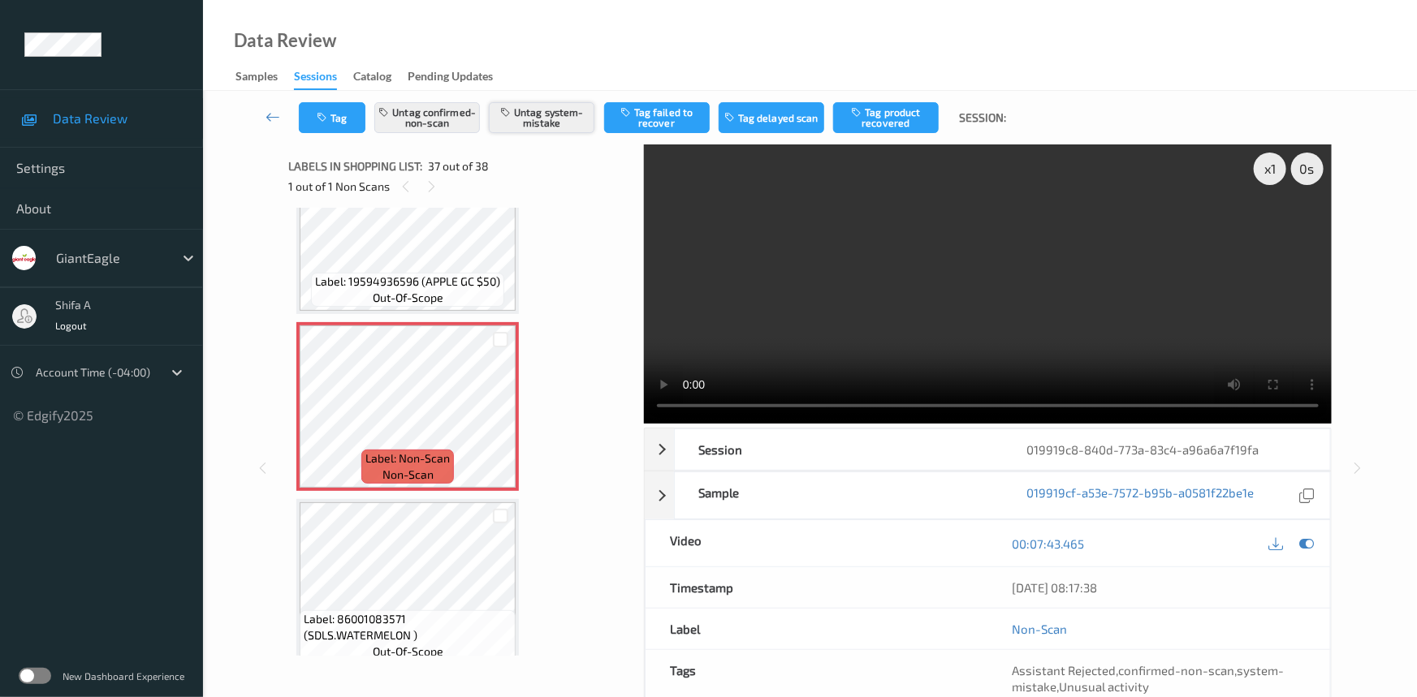
click at [563, 127] on button "Untag system-mistake" at bounding box center [542, 117] width 106 height 31
click at [663, 132] on button "Tag failed to recover" at bounding box center [657, 117] width 106 height 31
click at [330, 126] on button "Tag" at bounding box center [332, 117] width 67 height 31
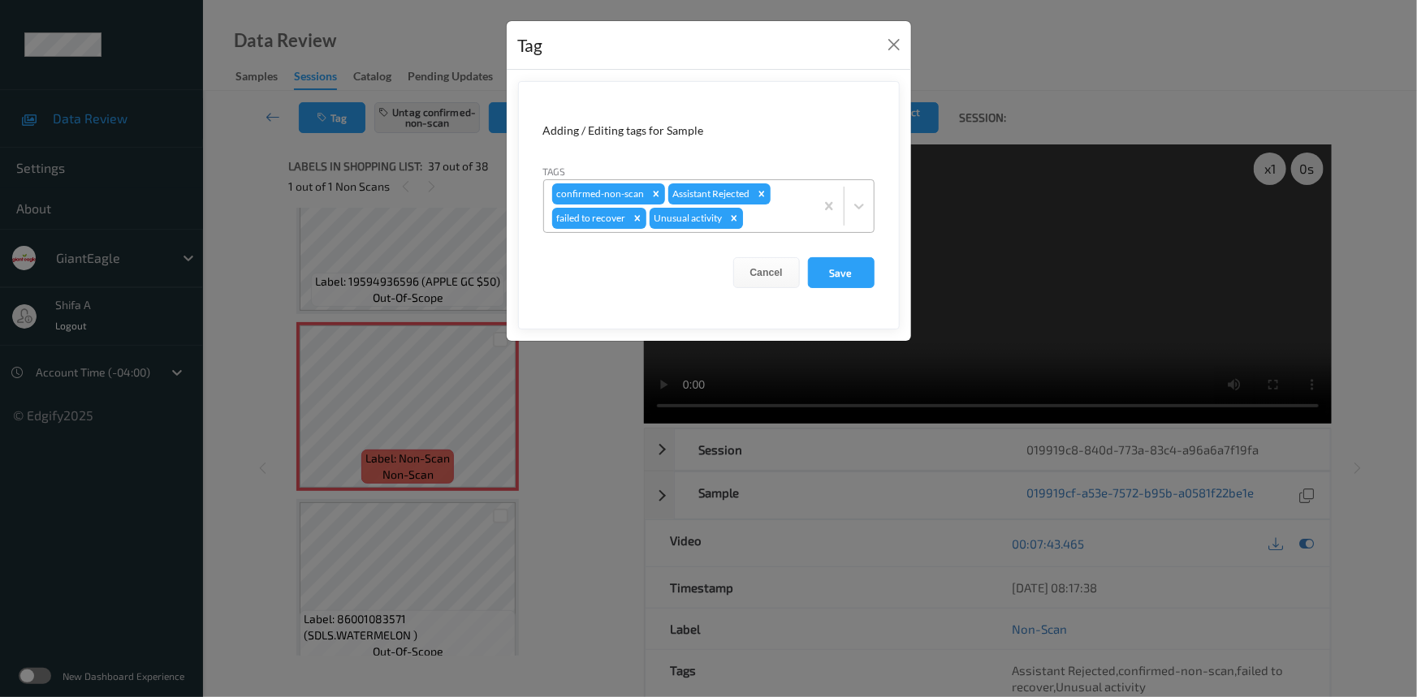
click at [729, 218] on icon "Remove Unusual activity" at bounding box center [733, 218] width 11 height 11
click at [868, 274] on button "Save" at bounding box center [841, 272] width 67 height 31
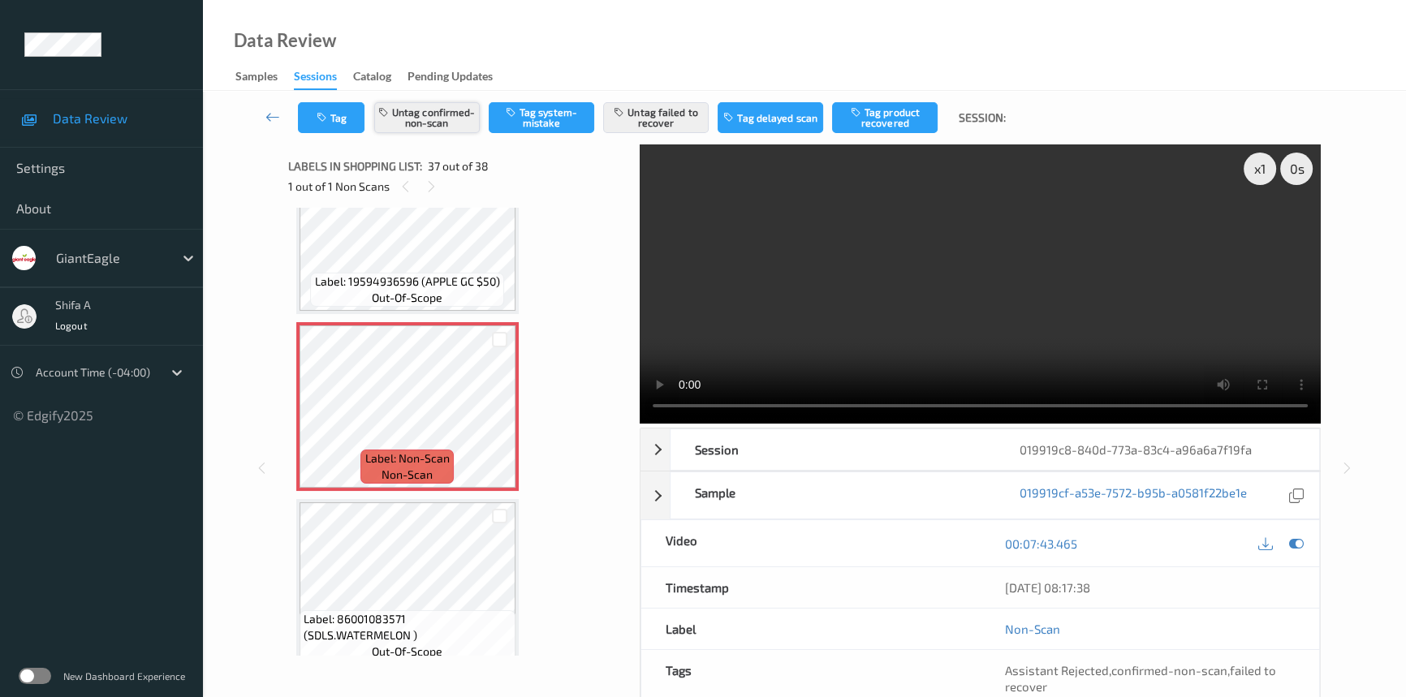
click at [442, 118] on button "Untag confirmed-non-scan" at bounding box center [427, 117] width 106 height 31
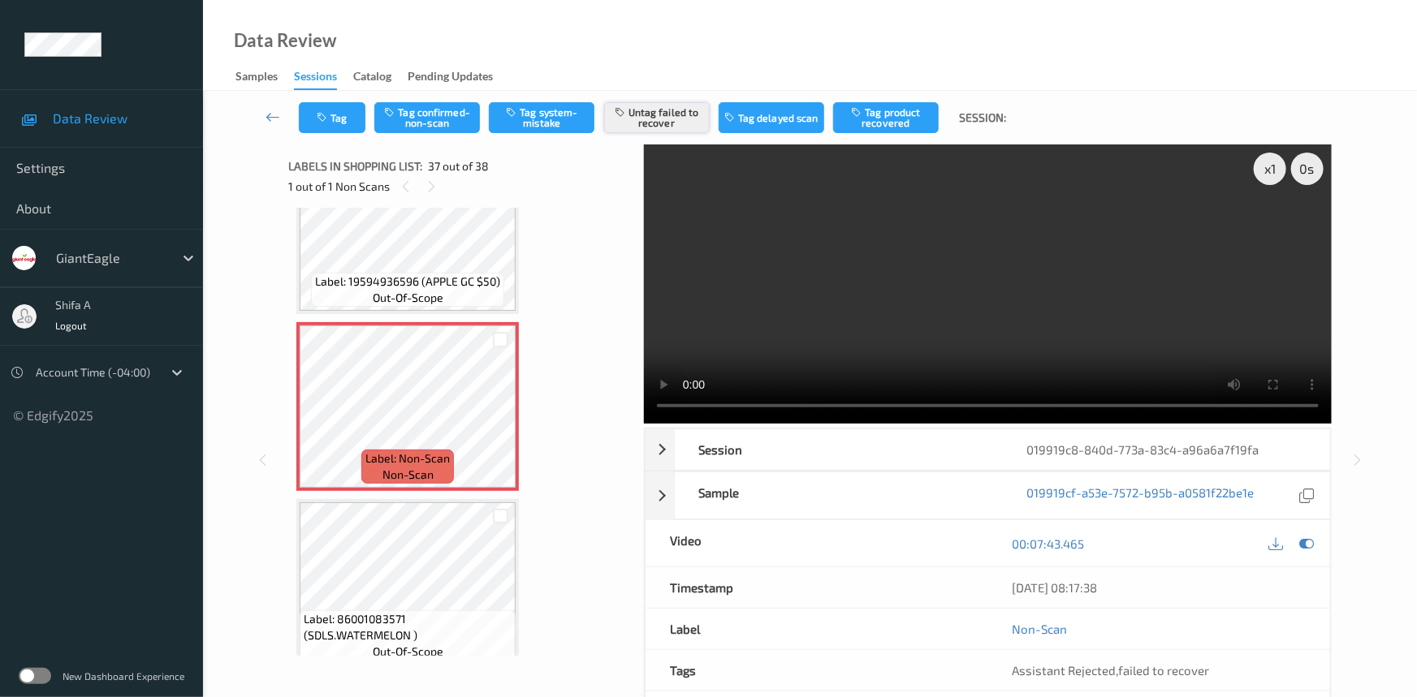
click at [679, 125] on button "Untag failed to recover" at bounding box center [657, 117] width 106 height 31
click at [565, 121] on button "Tag system-mistake" at bounding box center [542, 117] width 106 height 31
click at [333, 137] on div "Tag Tag confirmed-non-scan Untag system-mistake Tag failed to recover Tag delay…" at bounding box center [809, 118] width 1147 height 54
click at [339, 127] on button "Tag" at bounding box center [332, 117] width 67 height 31
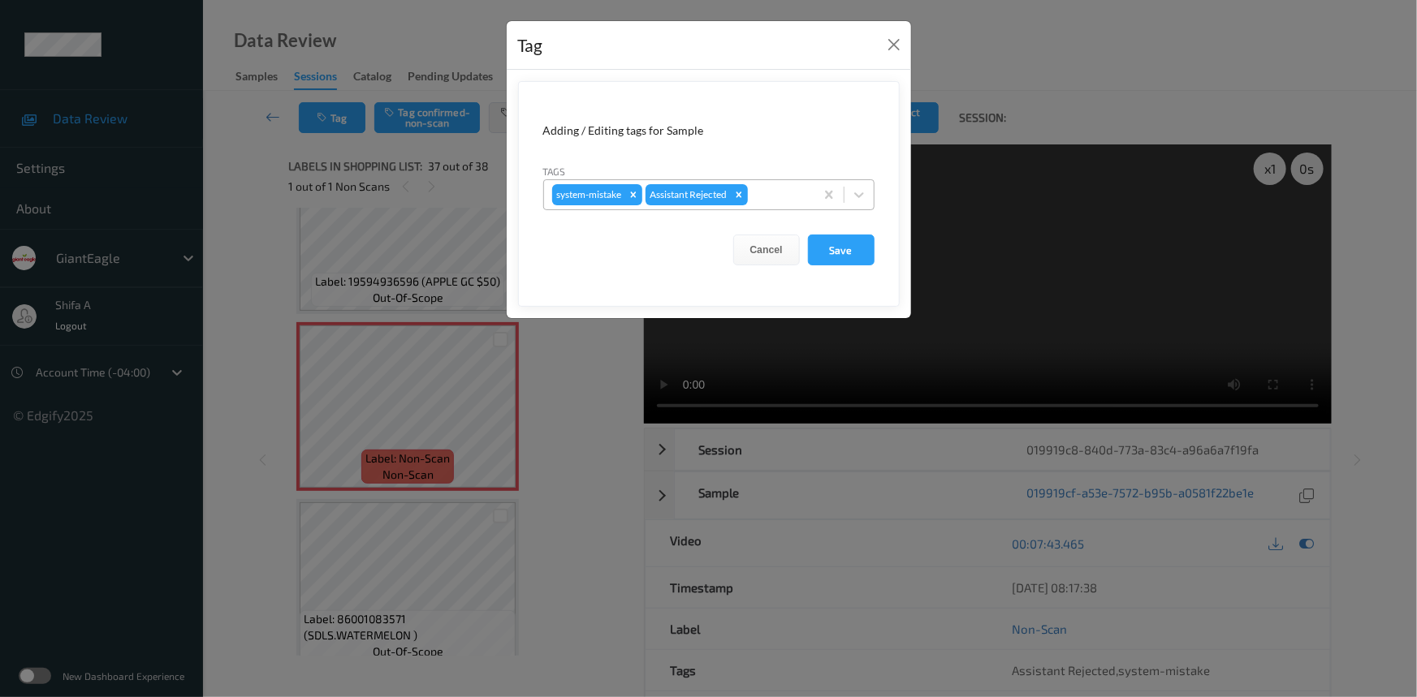
click at [769, 202] on div at bounding box center [778, 194] width 55 height 19
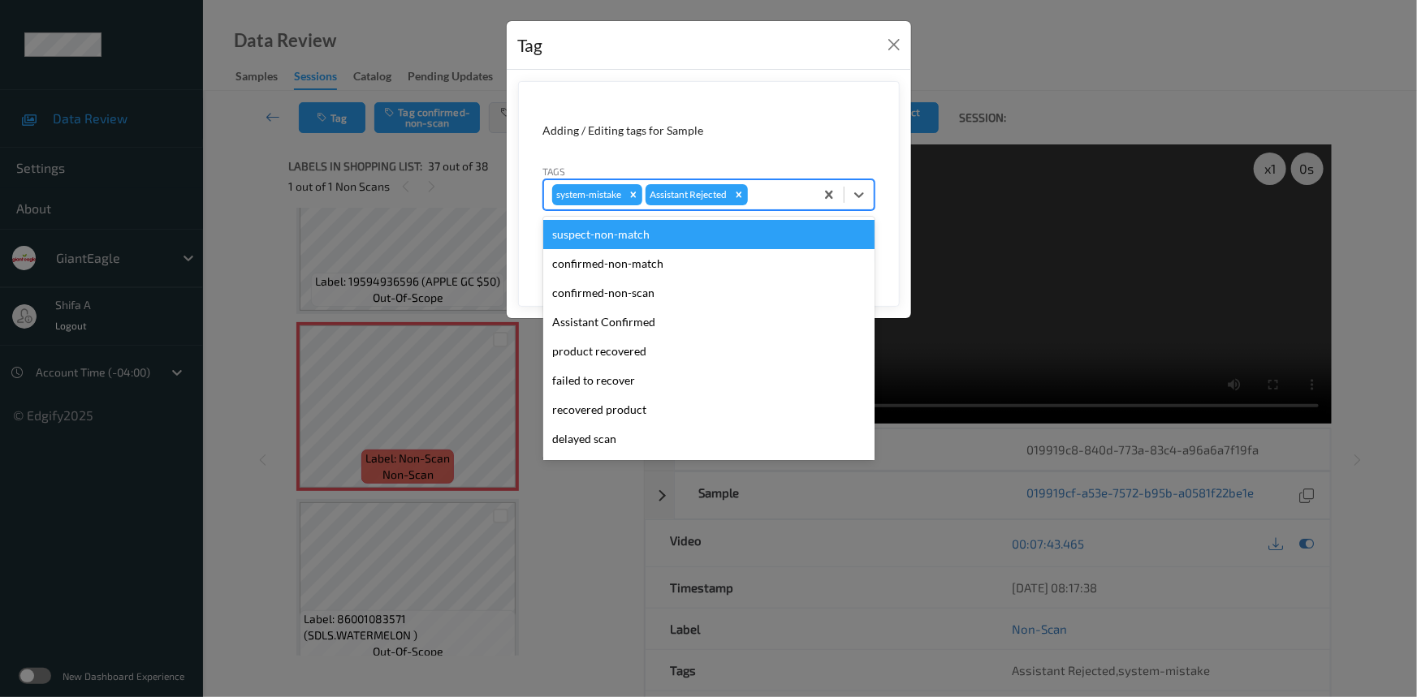
scroll to position [143, 0]
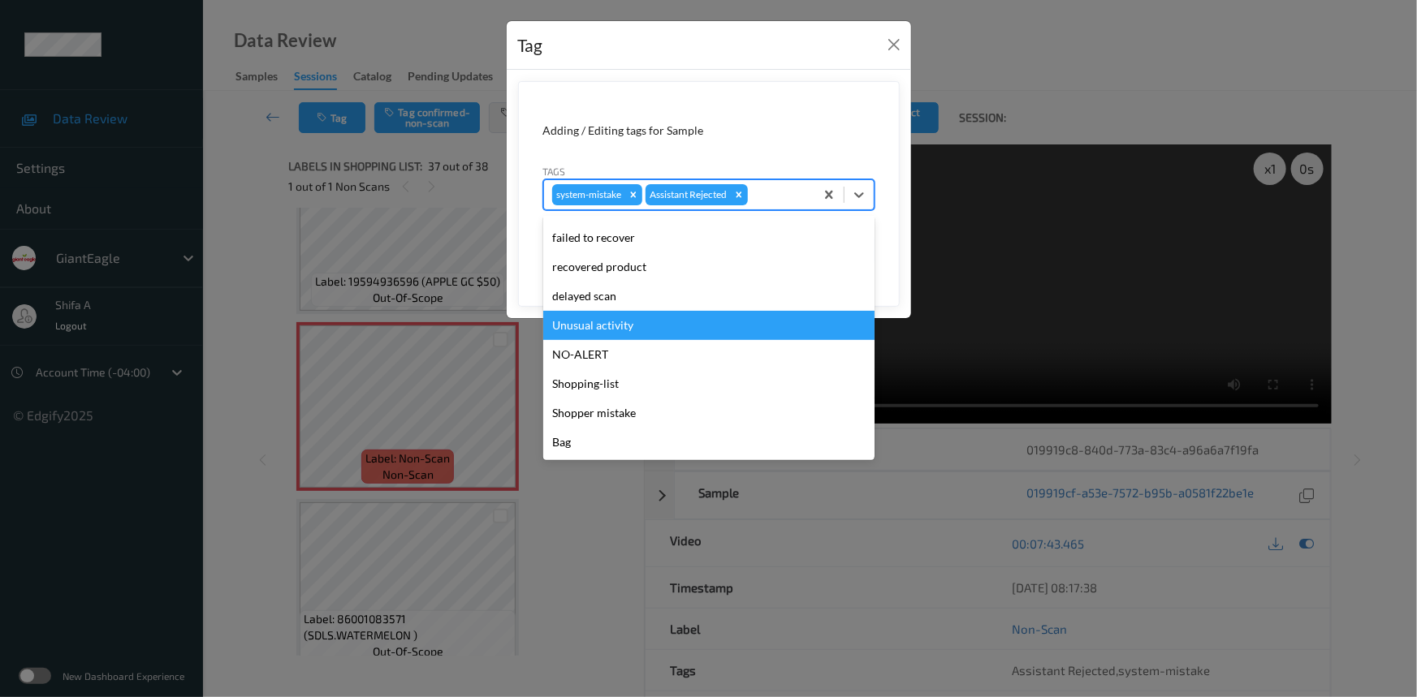
click at [618, 327] on div "Unusual activity" at bounding box center [708, 325] width 331 height 29
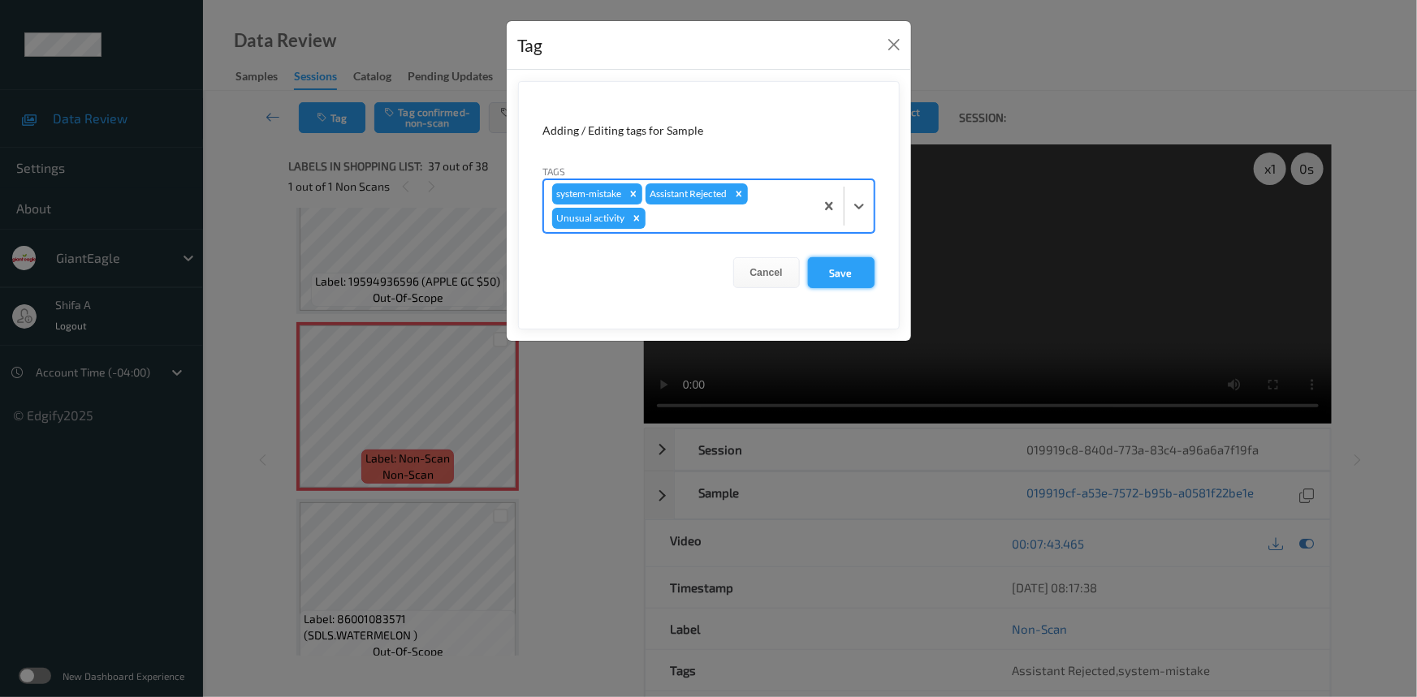
click at [863, 272] on button "Save" at bounding box center [841, 272] width 67 height 31
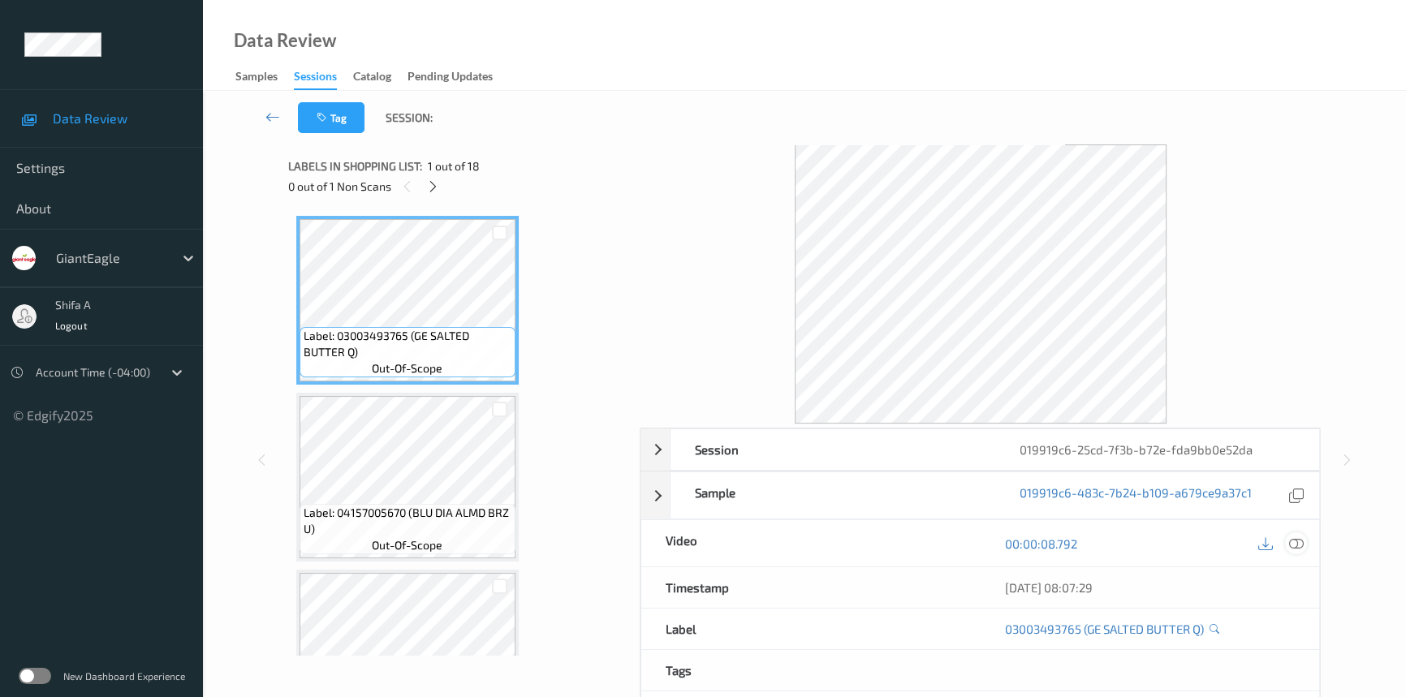
click at [1300, 540] on icon at bounding box center [1296, 544] width 15 height 15
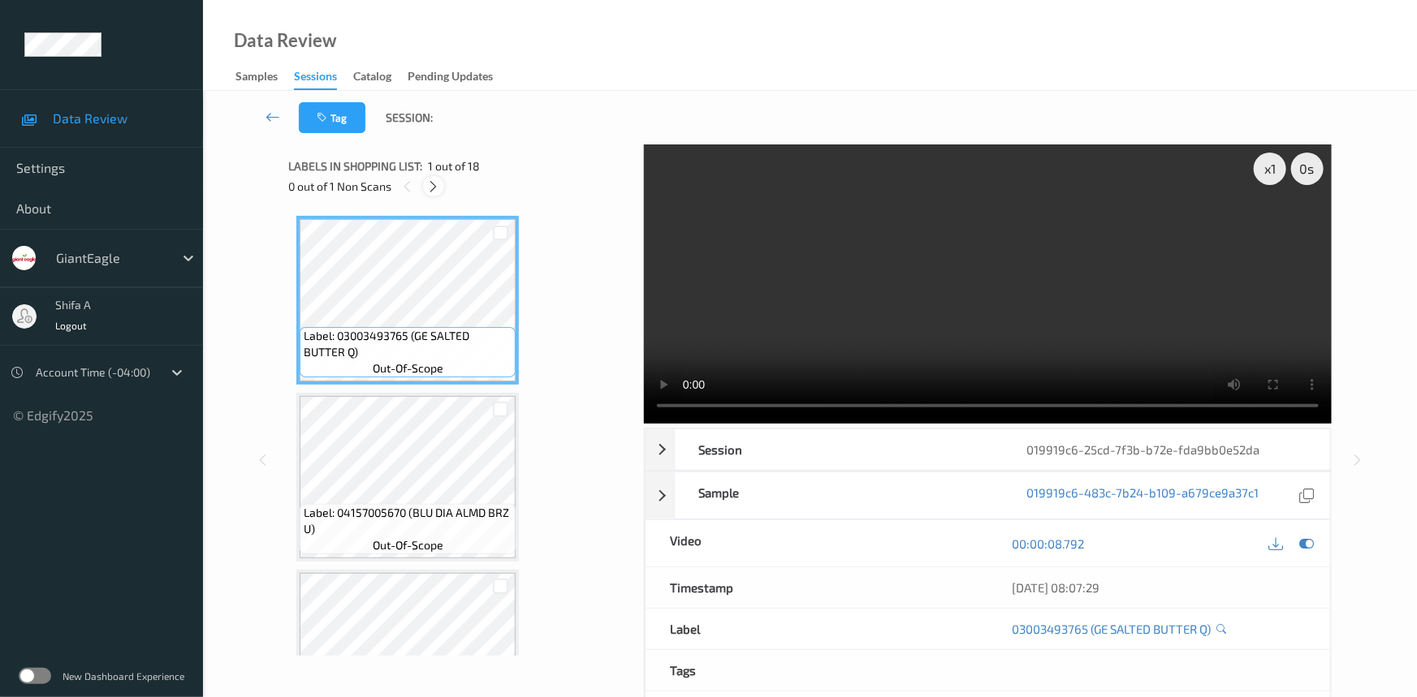
click at [438, 185] on icon at bounding box center [434, 186] width 14 height 15
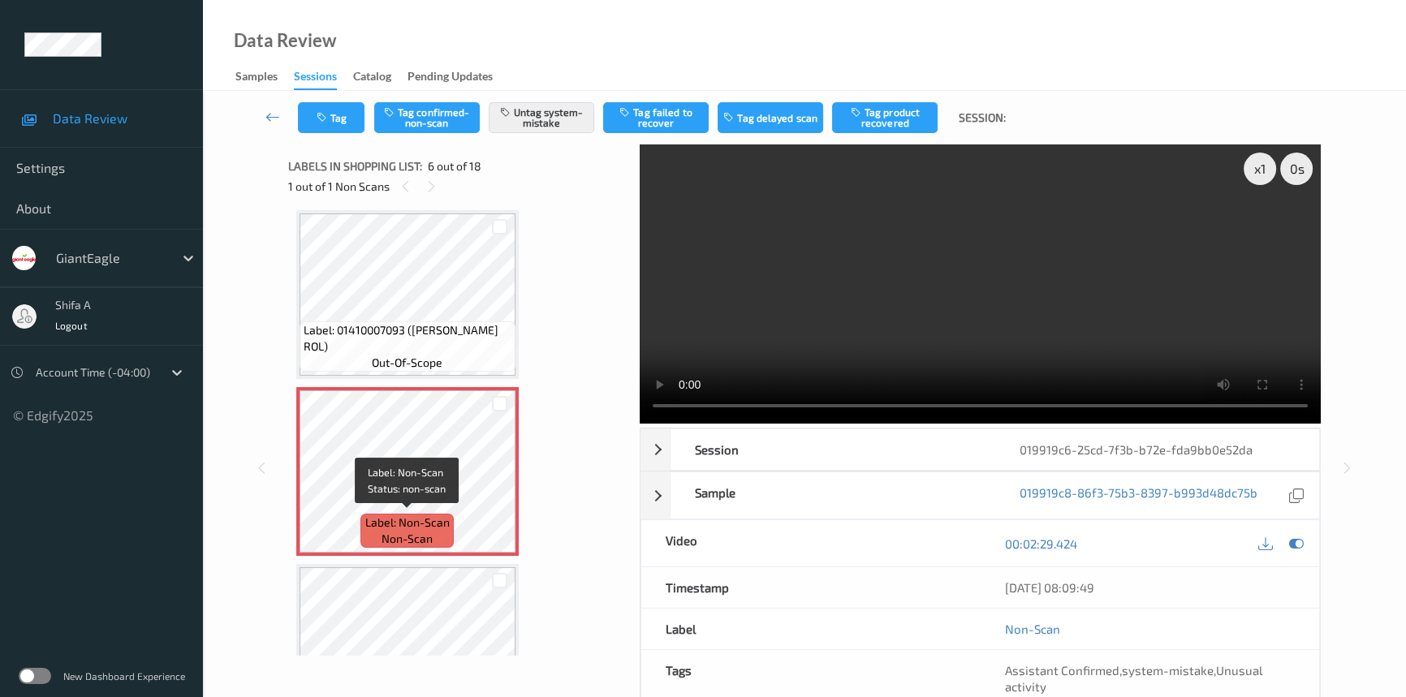
scroll to position [1008, 0]
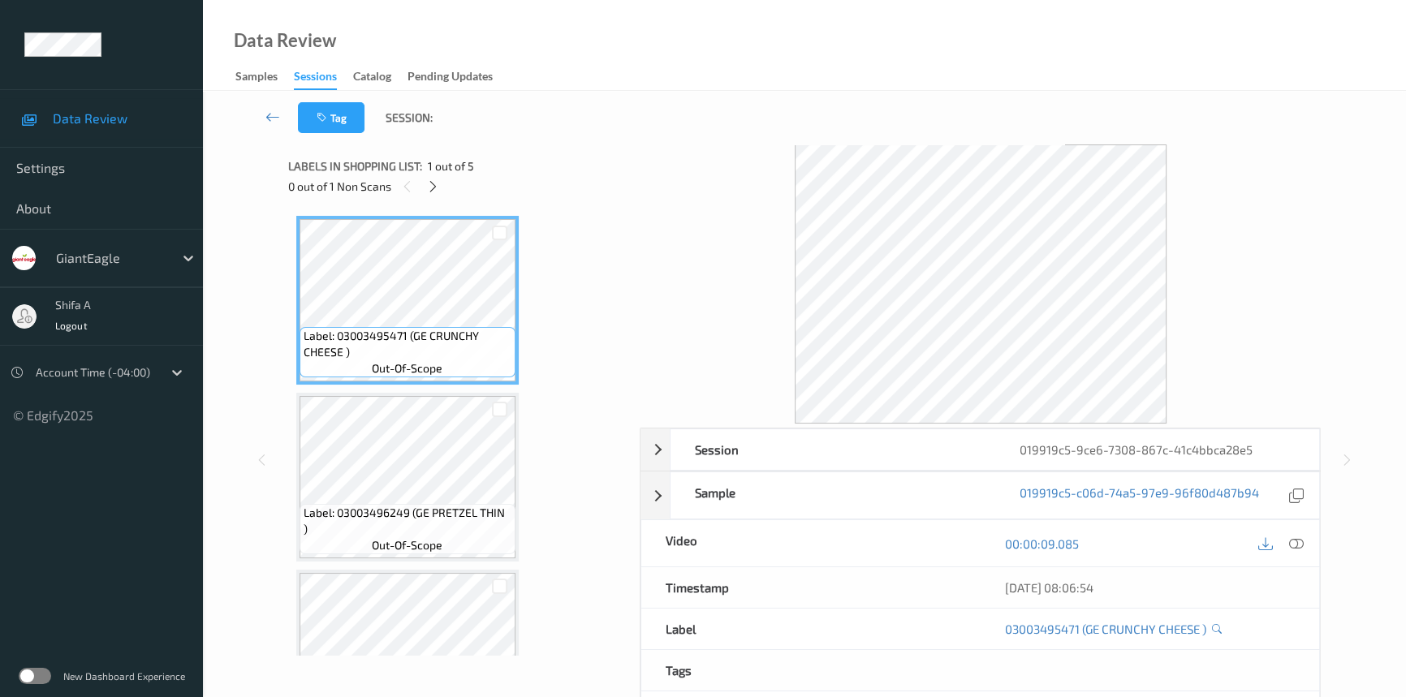
drag, startPoint x: 1299, startPoint y: 540, endPoint x: 1254, endPoint y: 517, distance: 50.8
click at [1298, 541] on icon at bounding box center [1296, 544] width 15 height 15
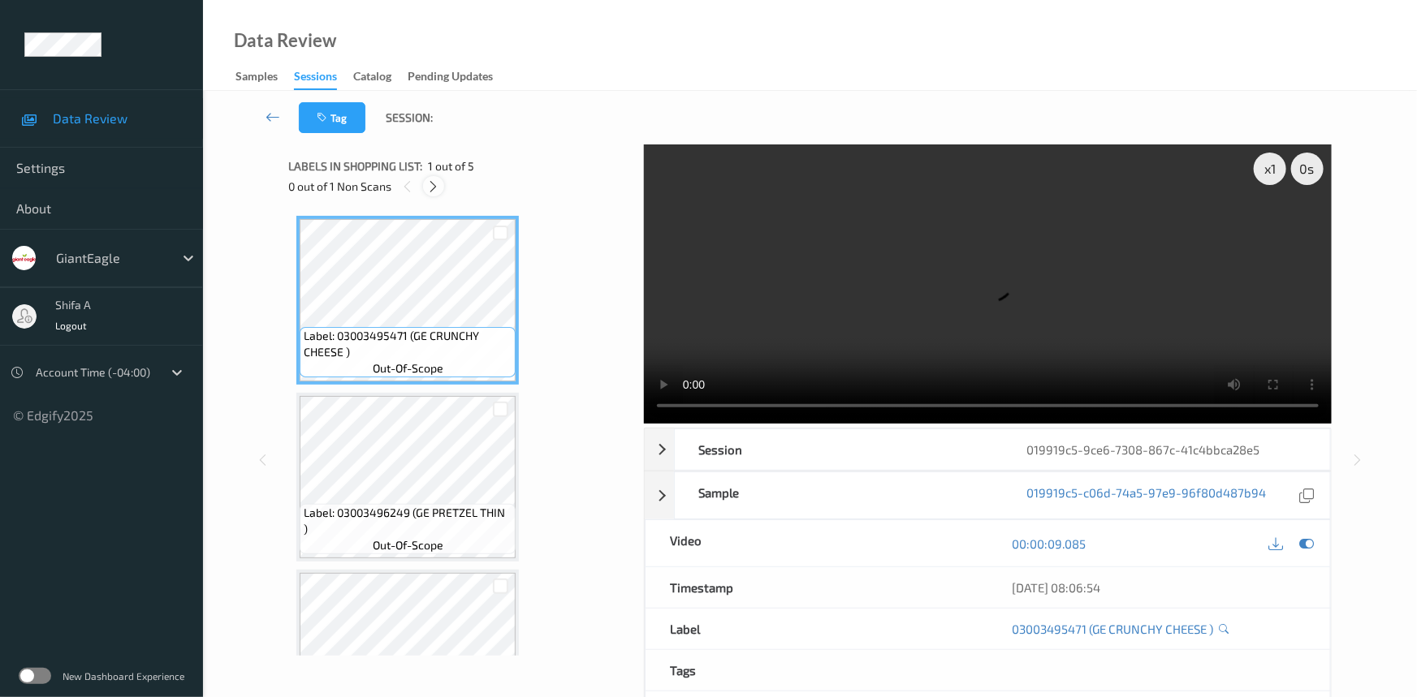
click at [428, 183] on icon at bounding box center [434, 186] width 14 height 15
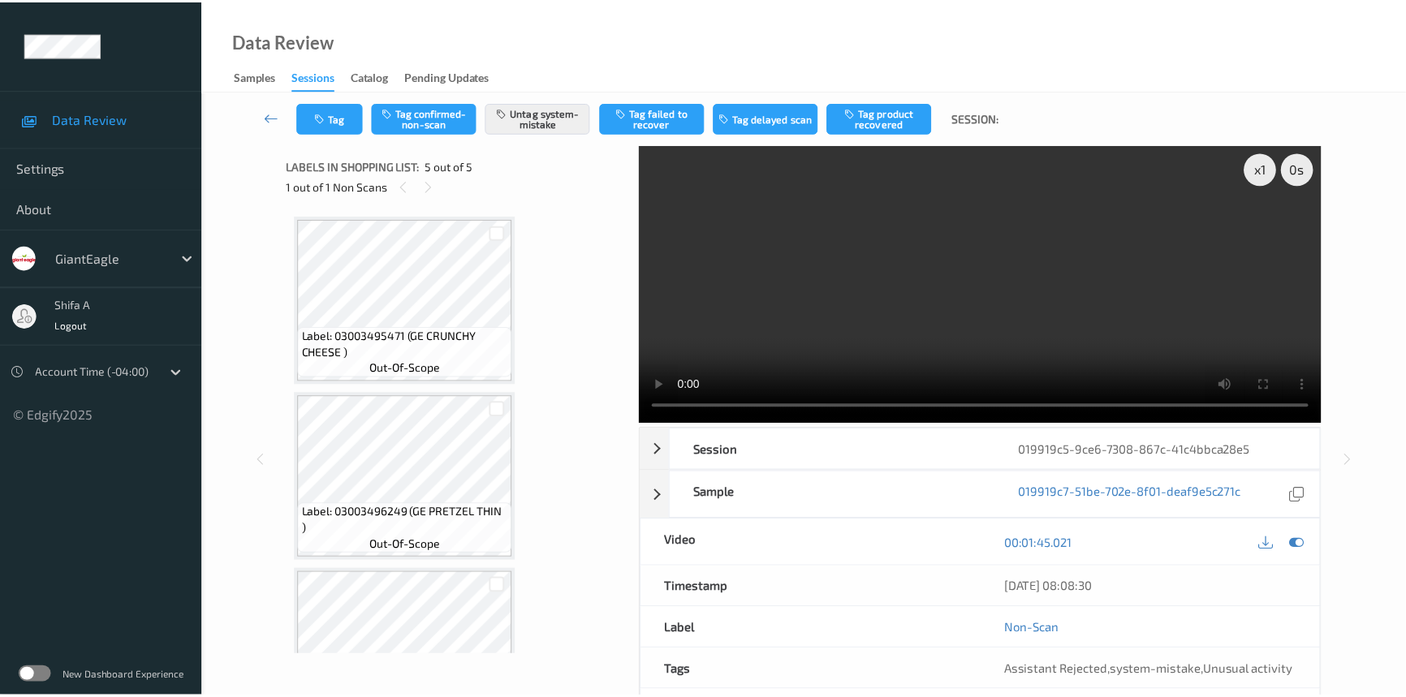
scroll to position [442, 0]
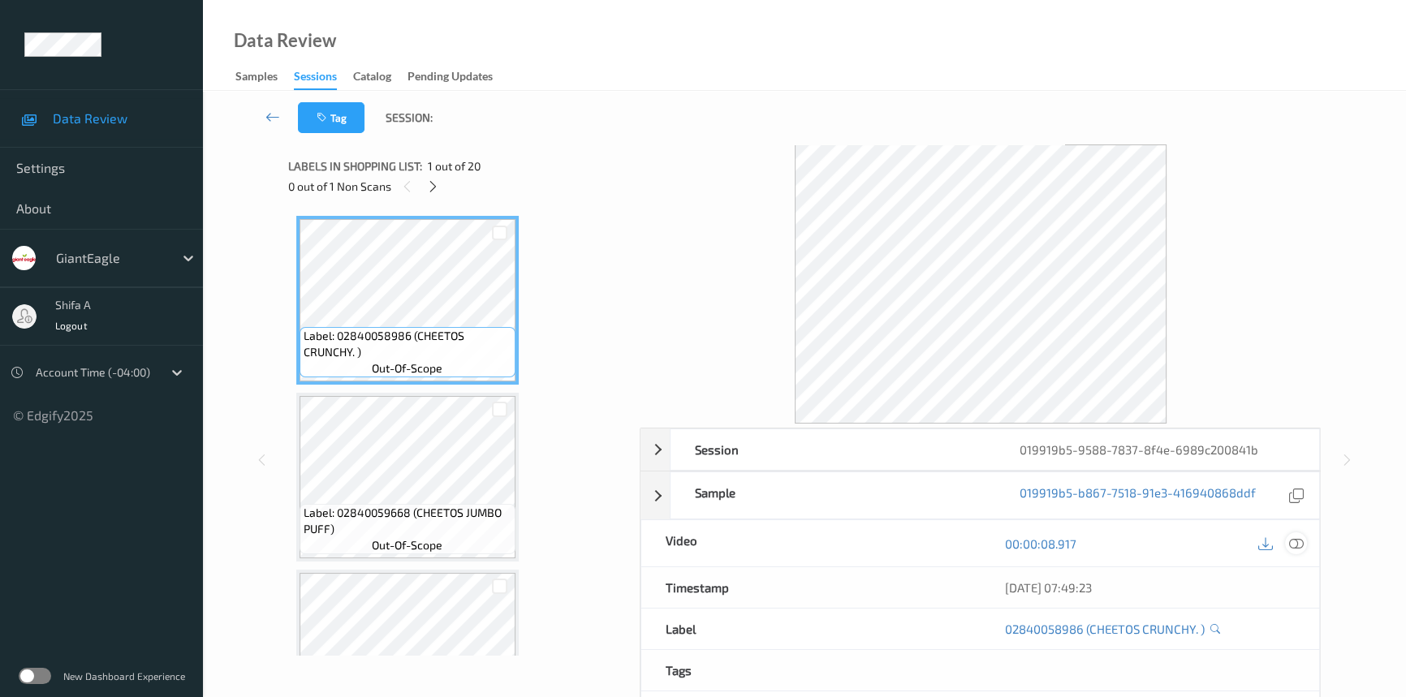
click at [1304, 540] on div at bounding box center [1296, 544] width 22 height 22
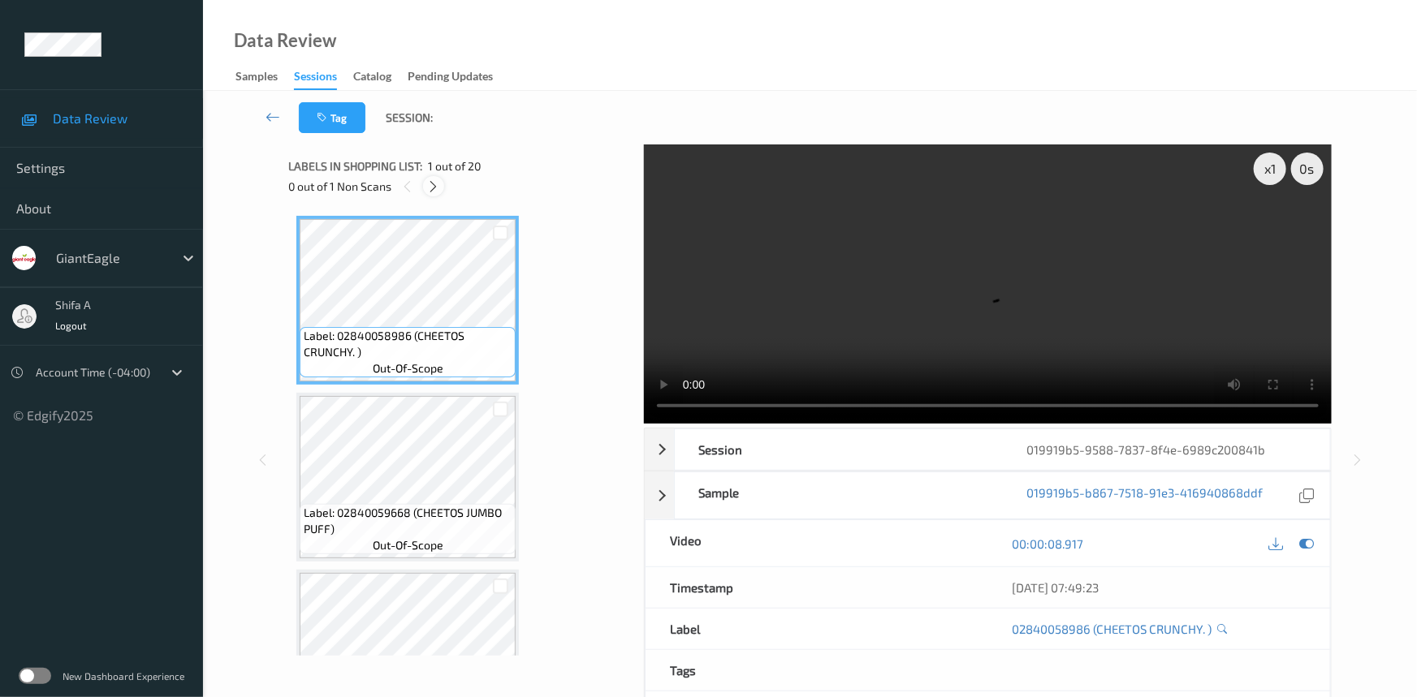
click at [431, 193] on icon at bounding box center [434, 186] width 14 height 15
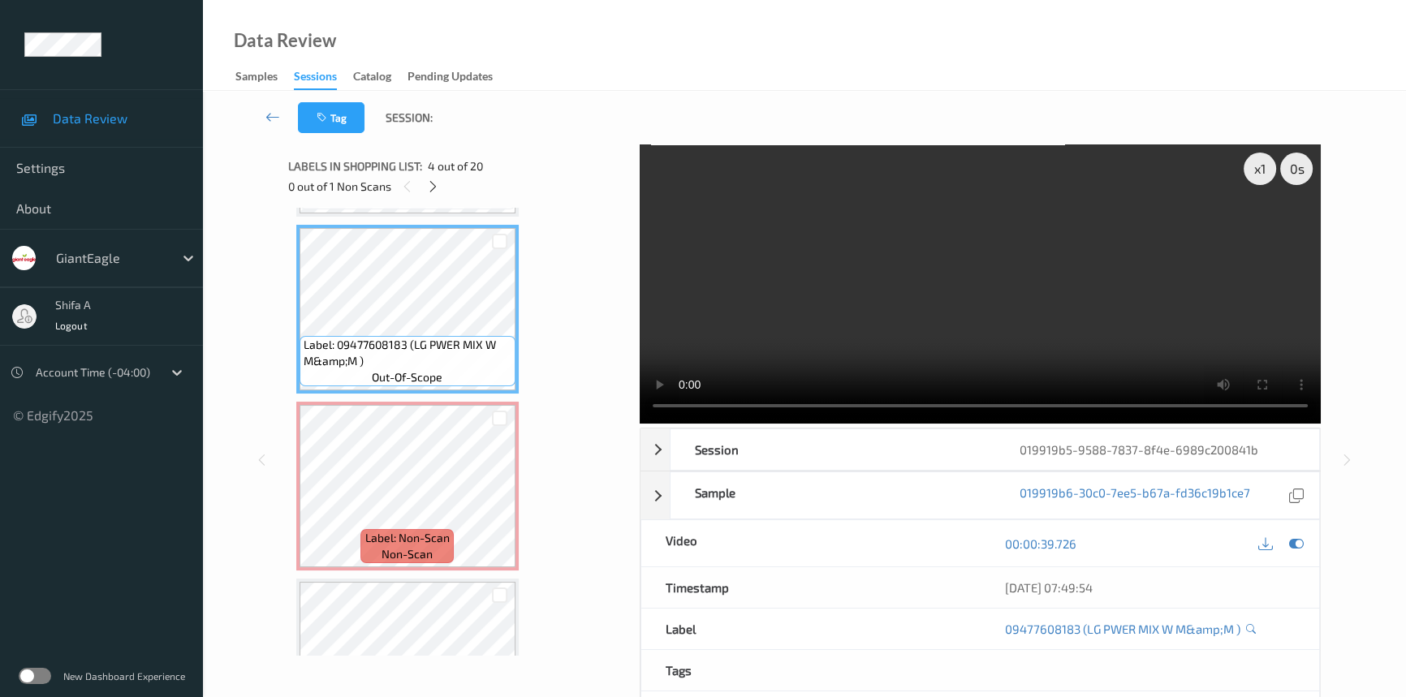
scroll to position [537, 0]
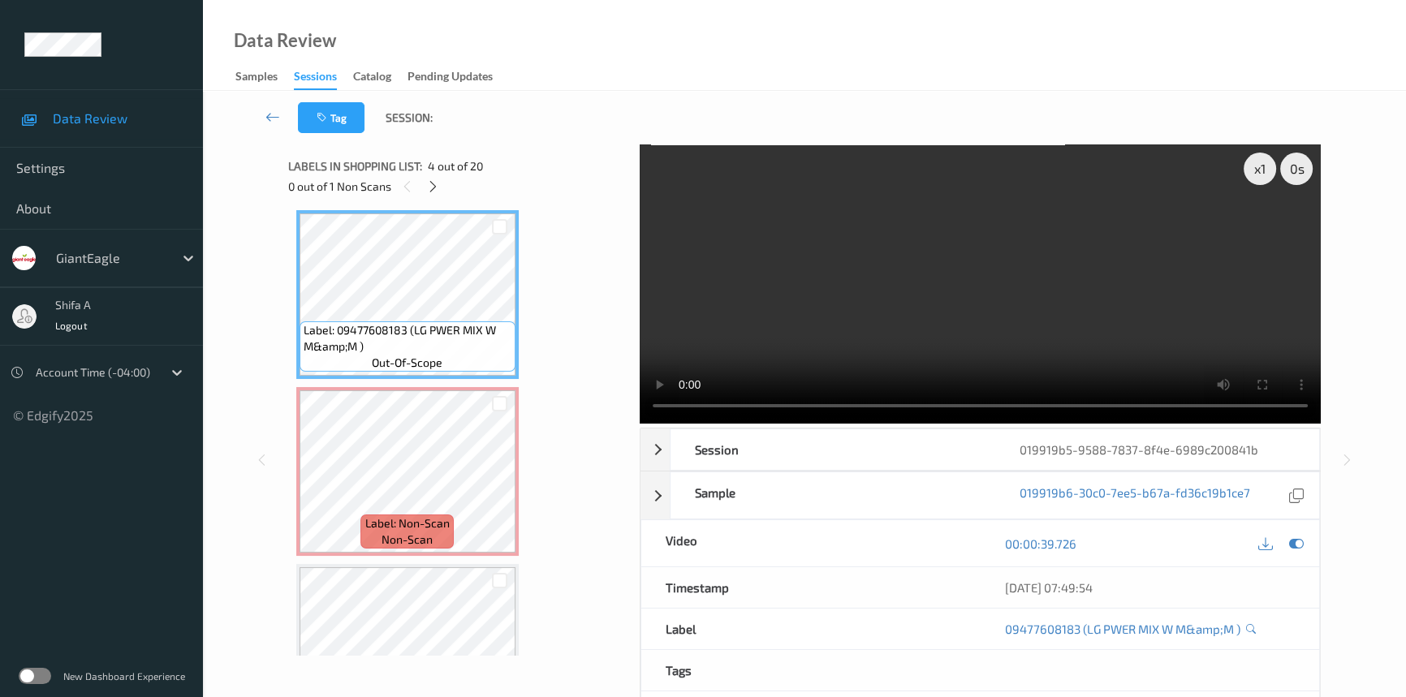
click at [905, 353] on video at bounding box center [980, 284] width 681 height 279
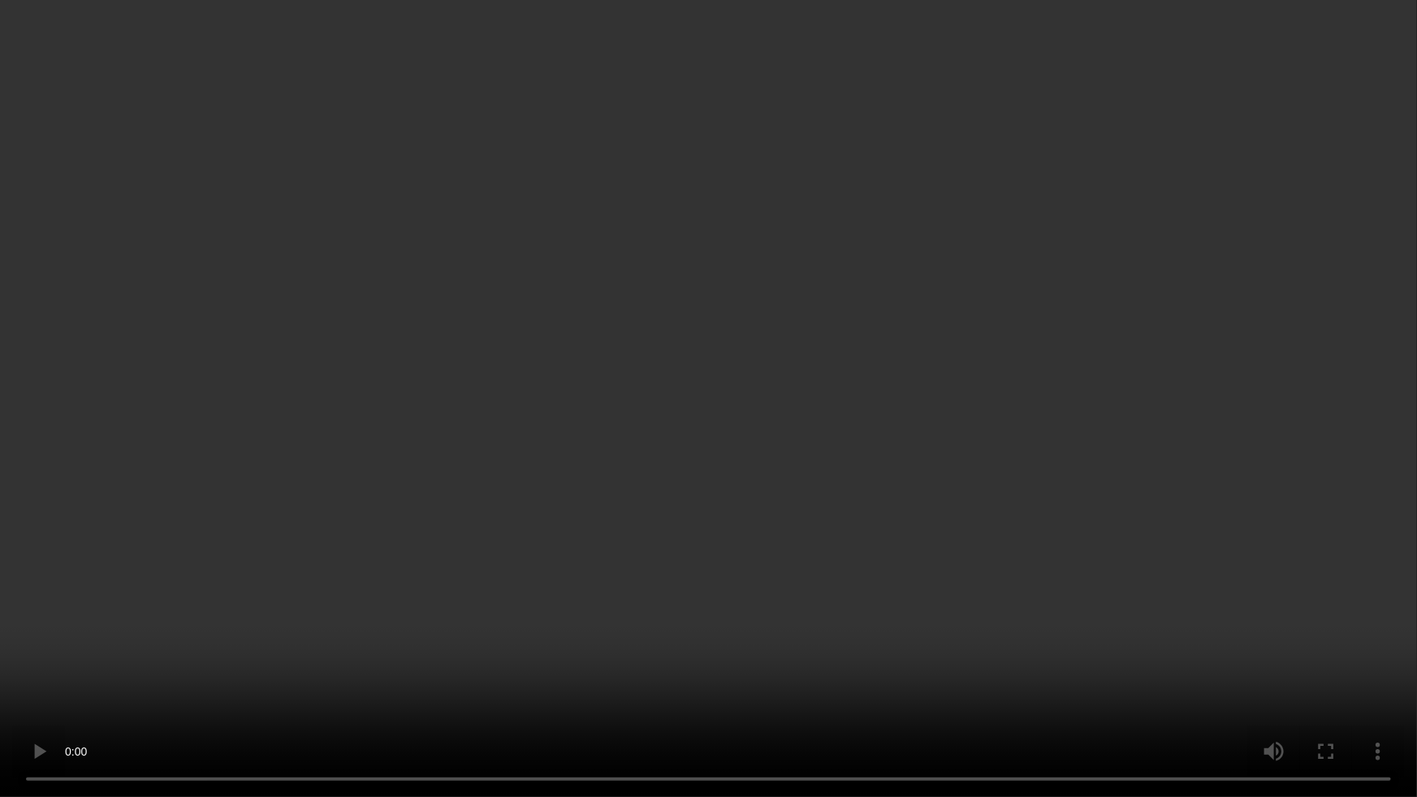
click at [1106, 461] on video at bounding box center [708, 398] width 1417 height 797
click at [1052, 579] on video at bounding box center [708, 398] width 1417 height 797
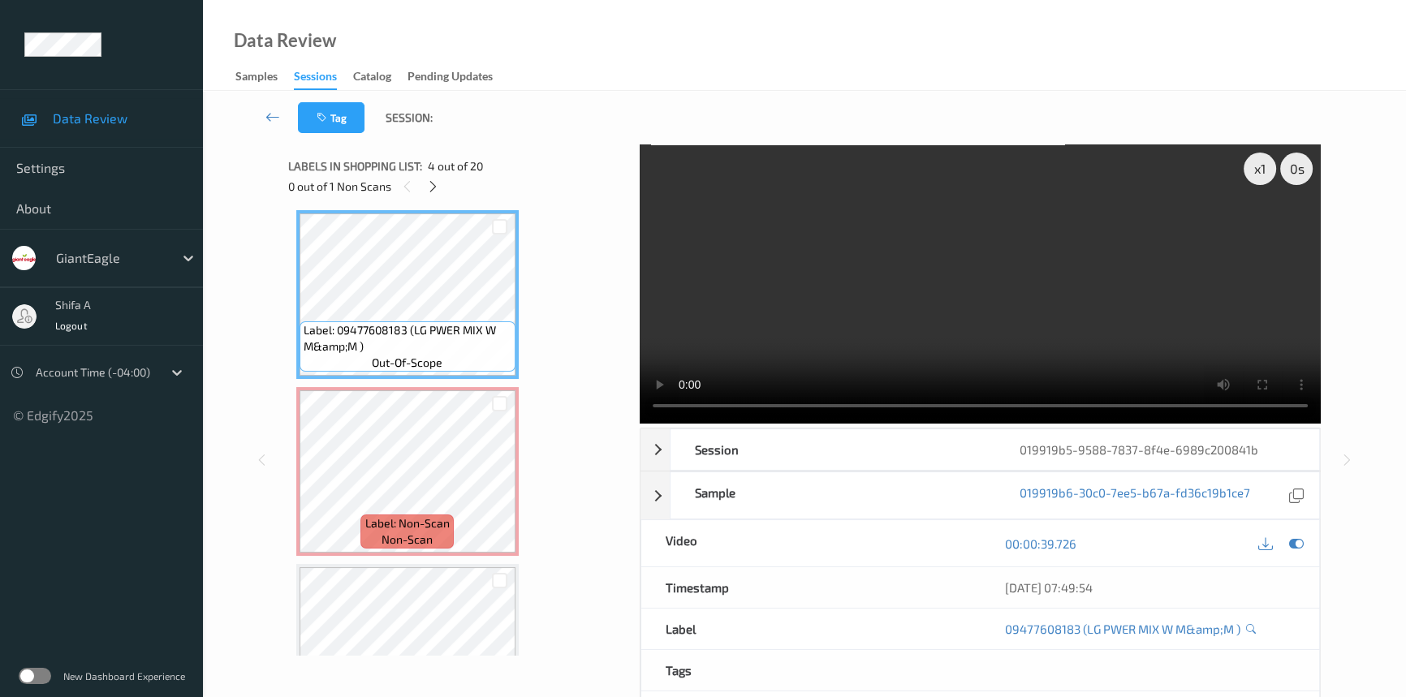
click at [1034, 257] on video at bounding box center [980, 284] width 681 height 279
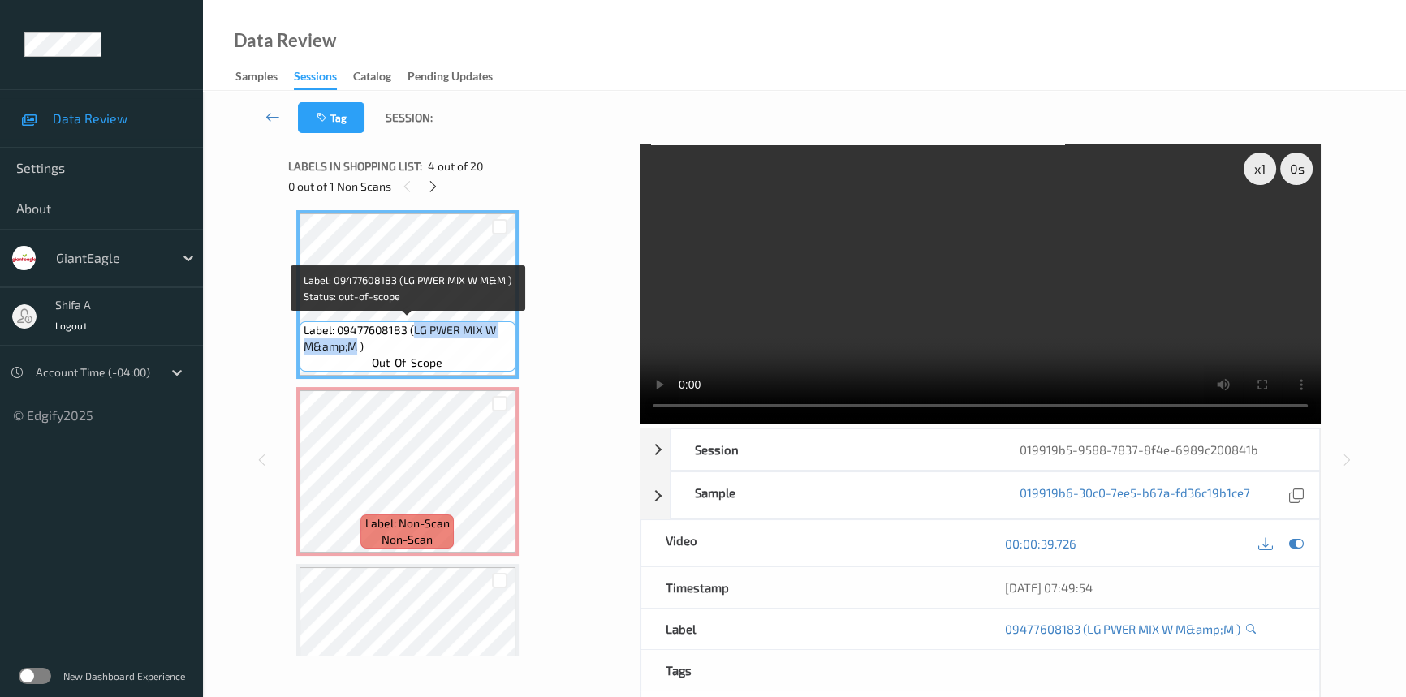
drag, startPoint x: 413, startPoint y: 326, endPoint x: 356, endPoint y: 344, distance: 60.6
click at [356, 344] on span "Label: 09477608183 (LG PWER MIX W M&amp;M )" at bounding box center [408, 338] width 208 height 32
copy span "LG PWER MIX W M&amp;M"
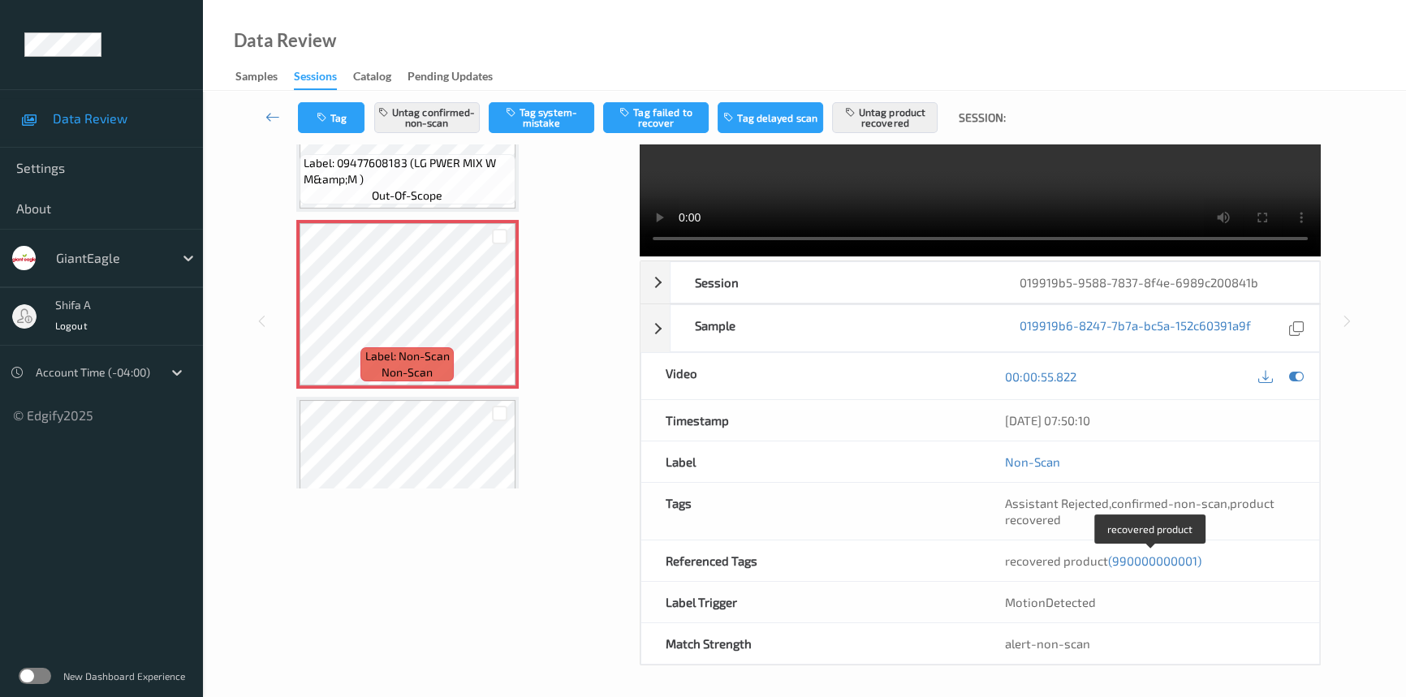
click at [1141, 563] on span "(990000000001)" at bounding box center [1154, 561] width 93 height 15
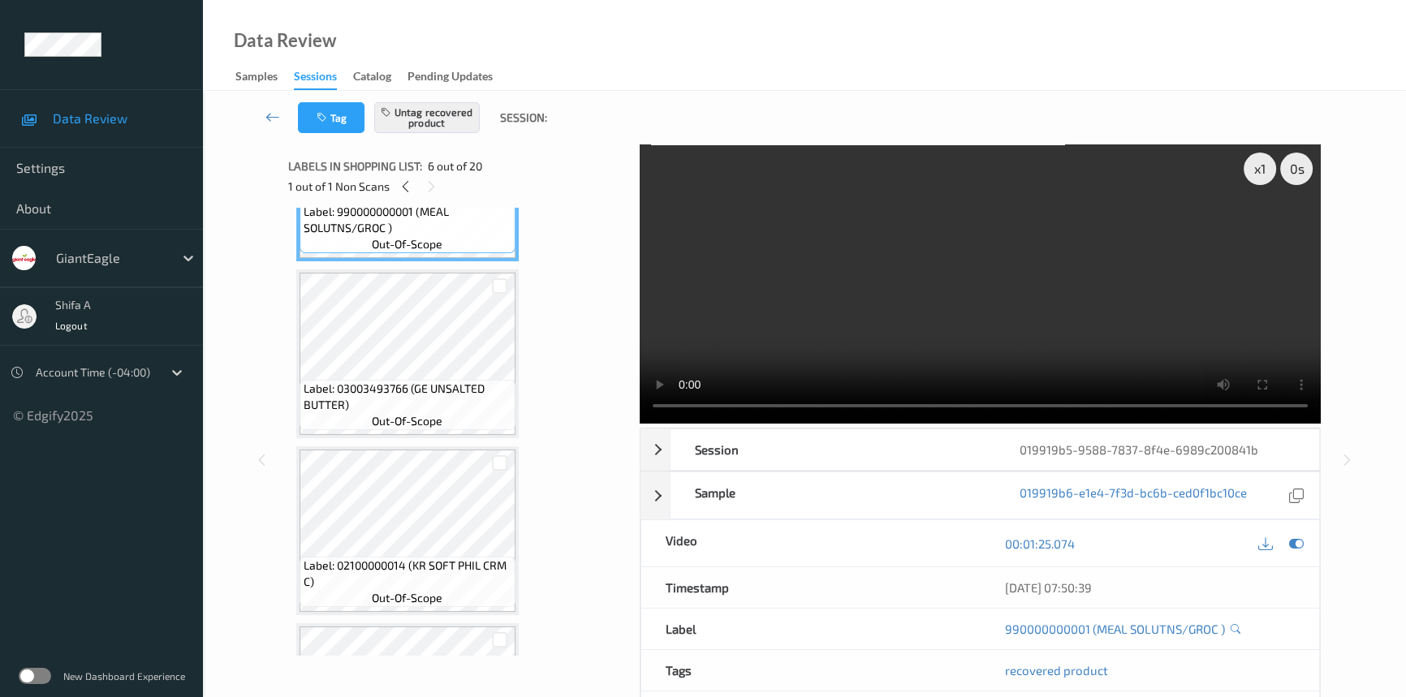
scroll to position [714, 0]
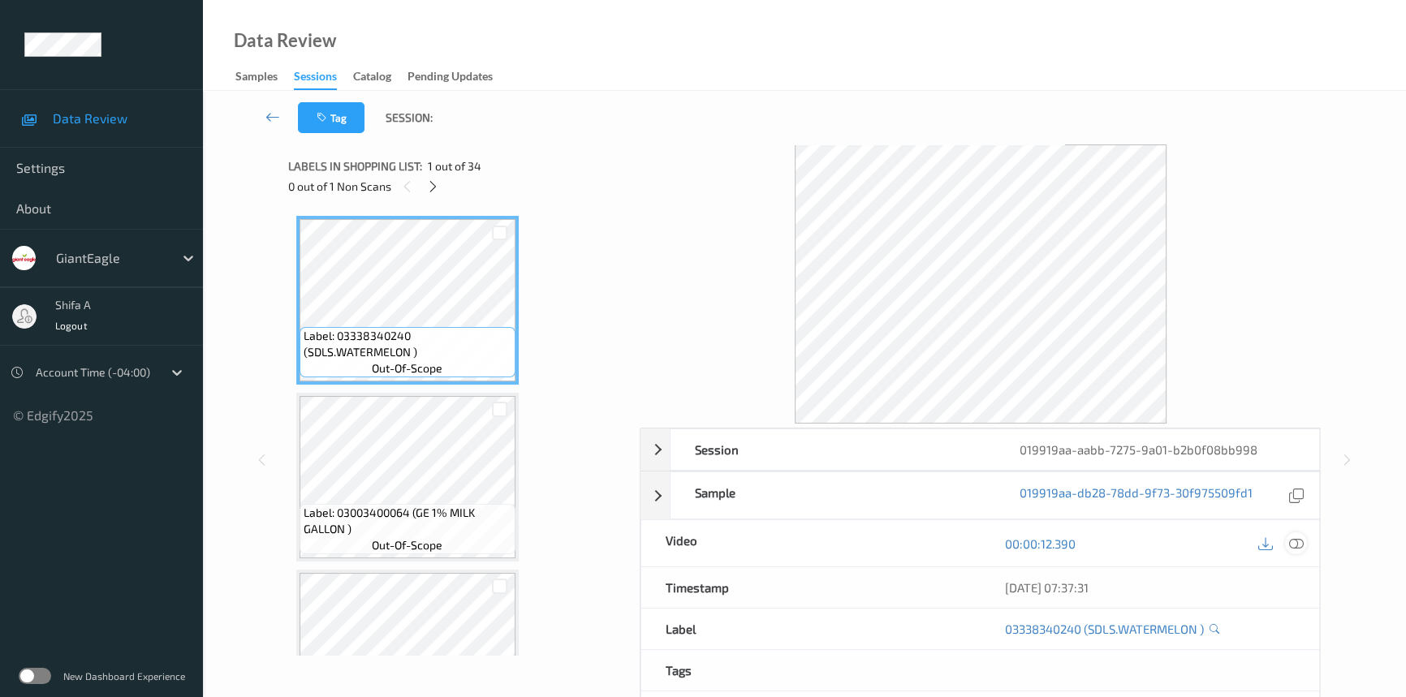
click at [1290, 541] on icon at bounding box center [1296, 544] width 15 height 15
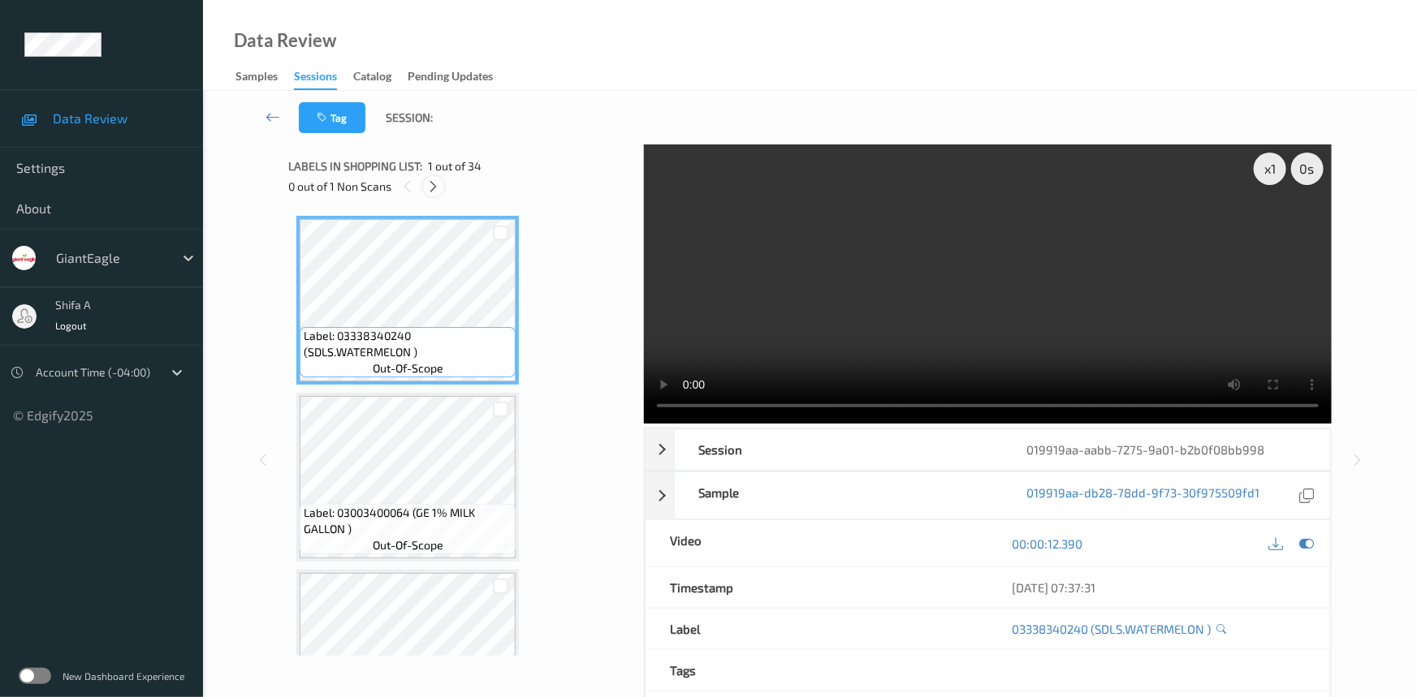
click at [430, 191] on icon at bounding box center [434, 186] width 14 height 15
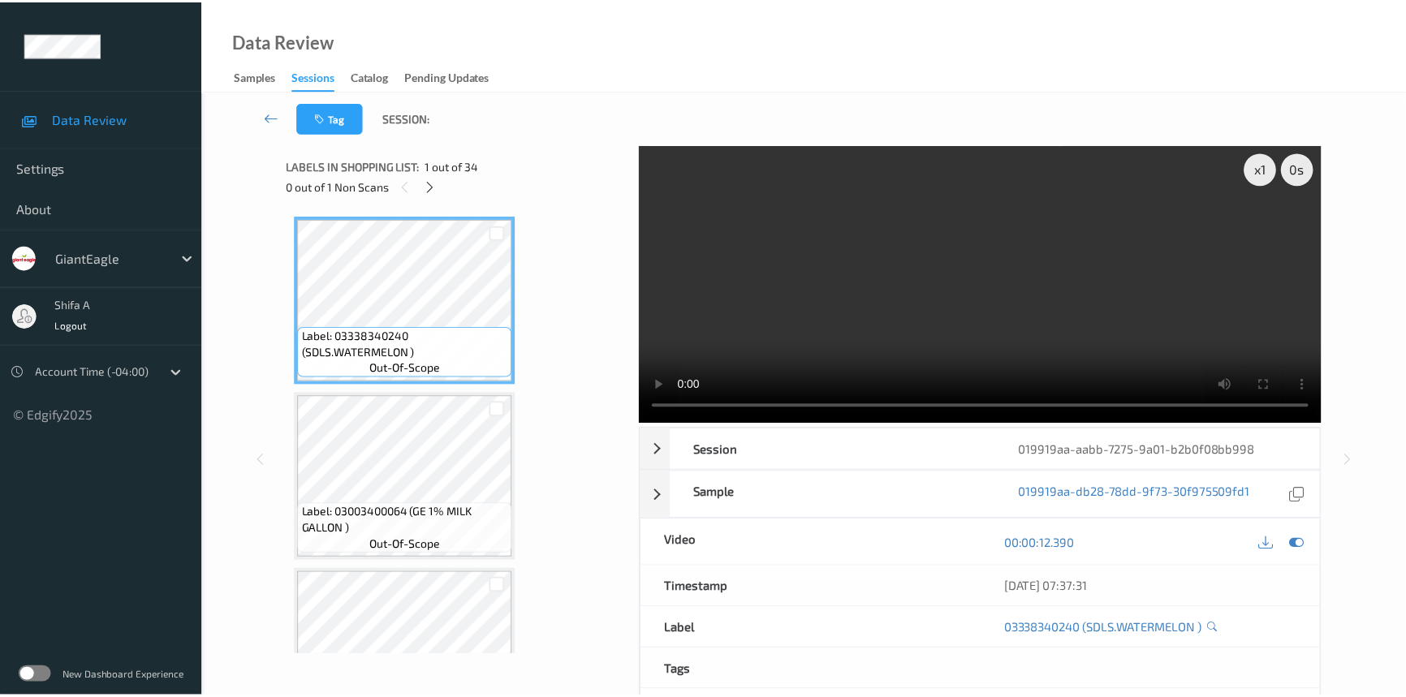
scroll to position [5557, 0]
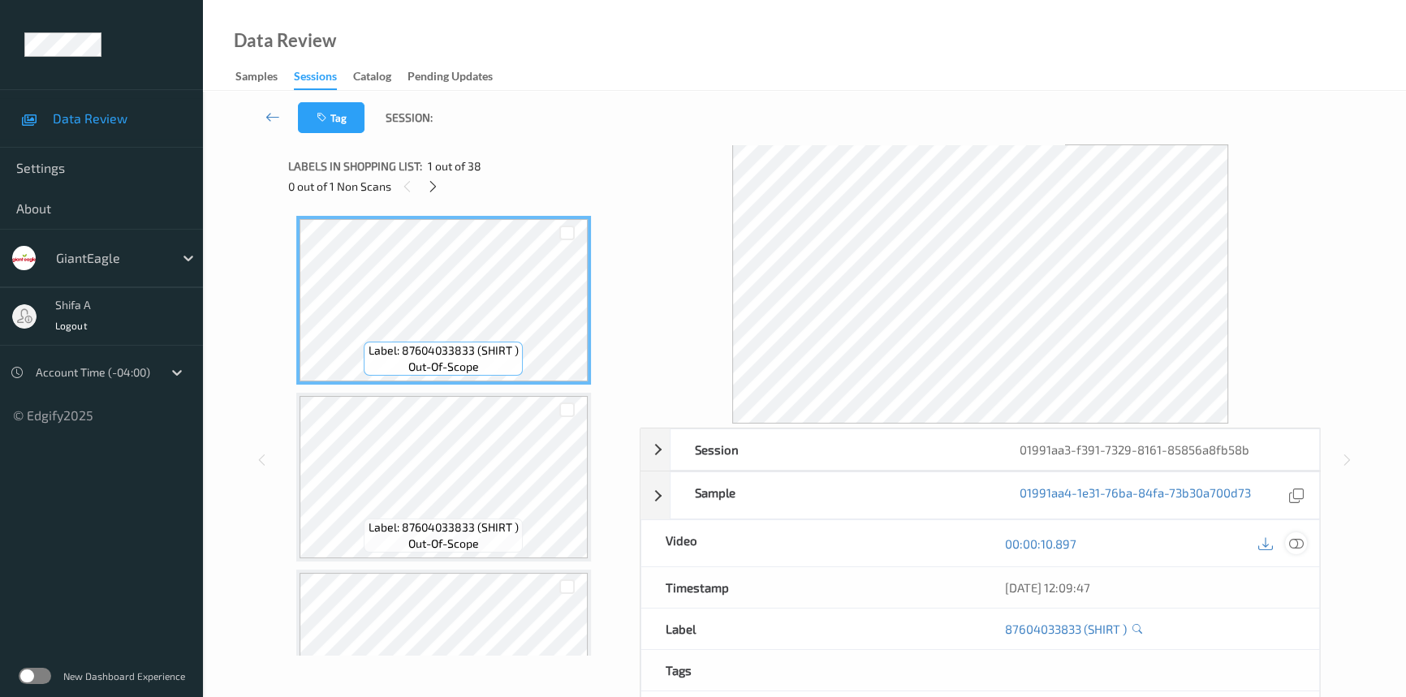
click at [1297, 545] on icon at bounding box center [1296, 544] width 15 height 15
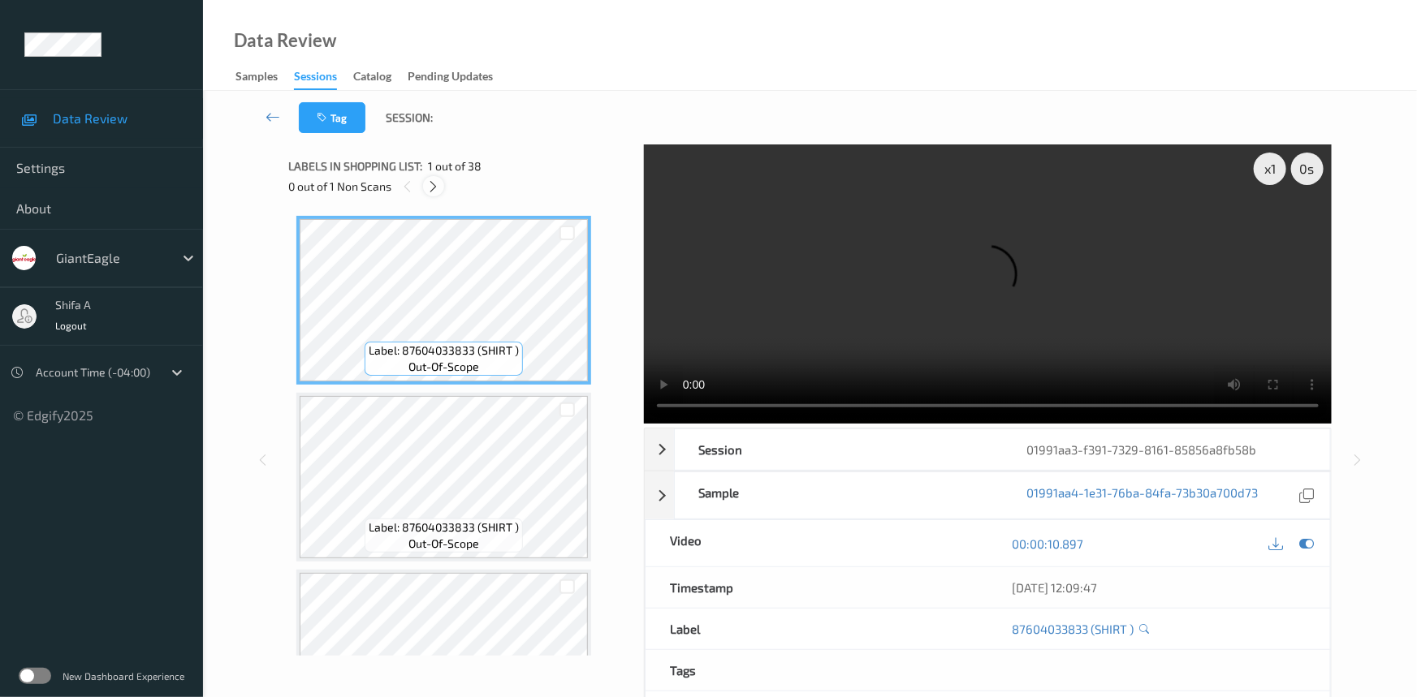
click at [434, 184] on icon at bounding box center [434, 186] width 14 height 15
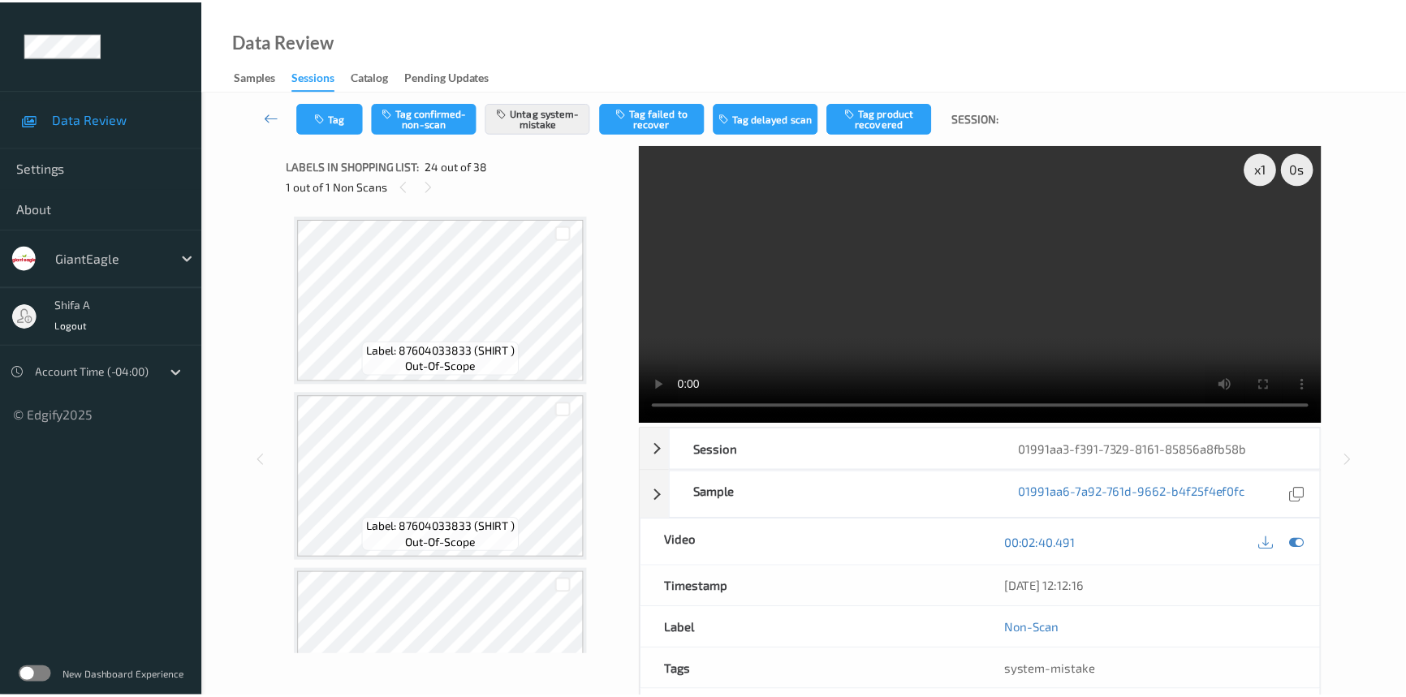
scroll to position [3889, 0]
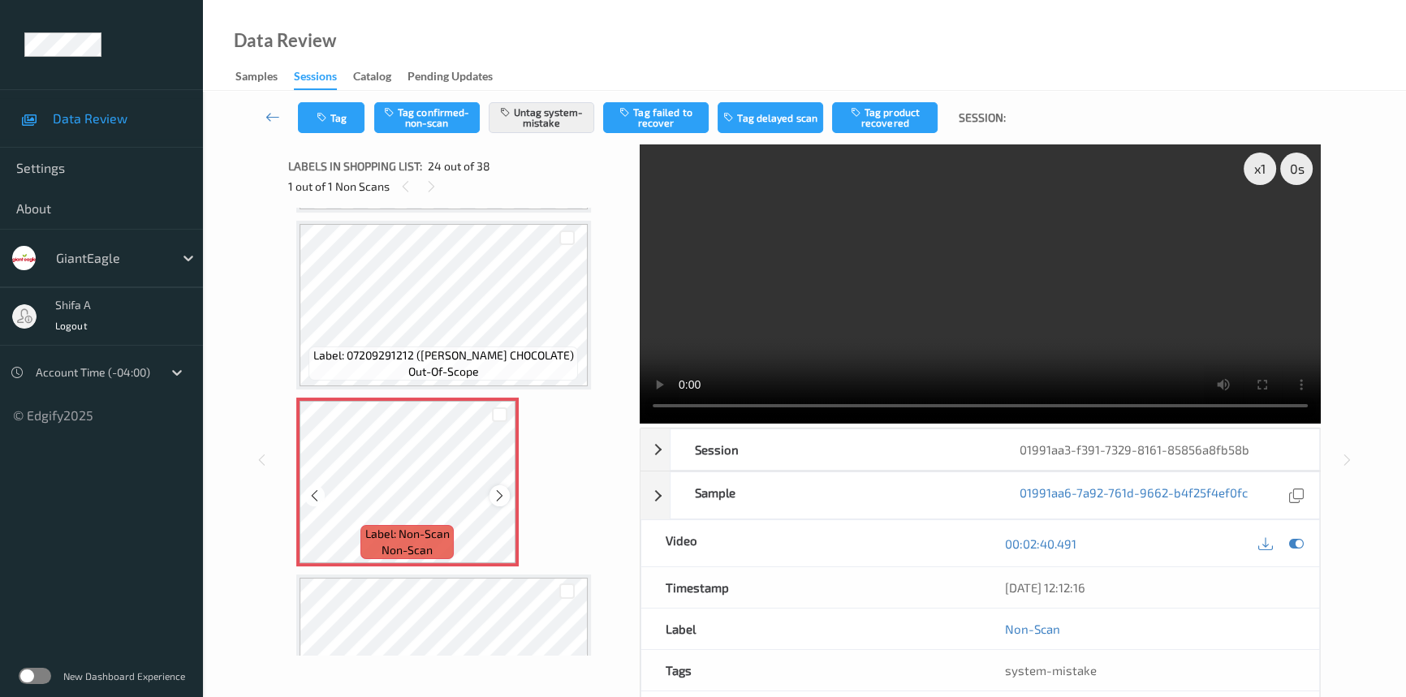
click at [496, 489] on icon at bounding box center [500, 496] width 14 height 15
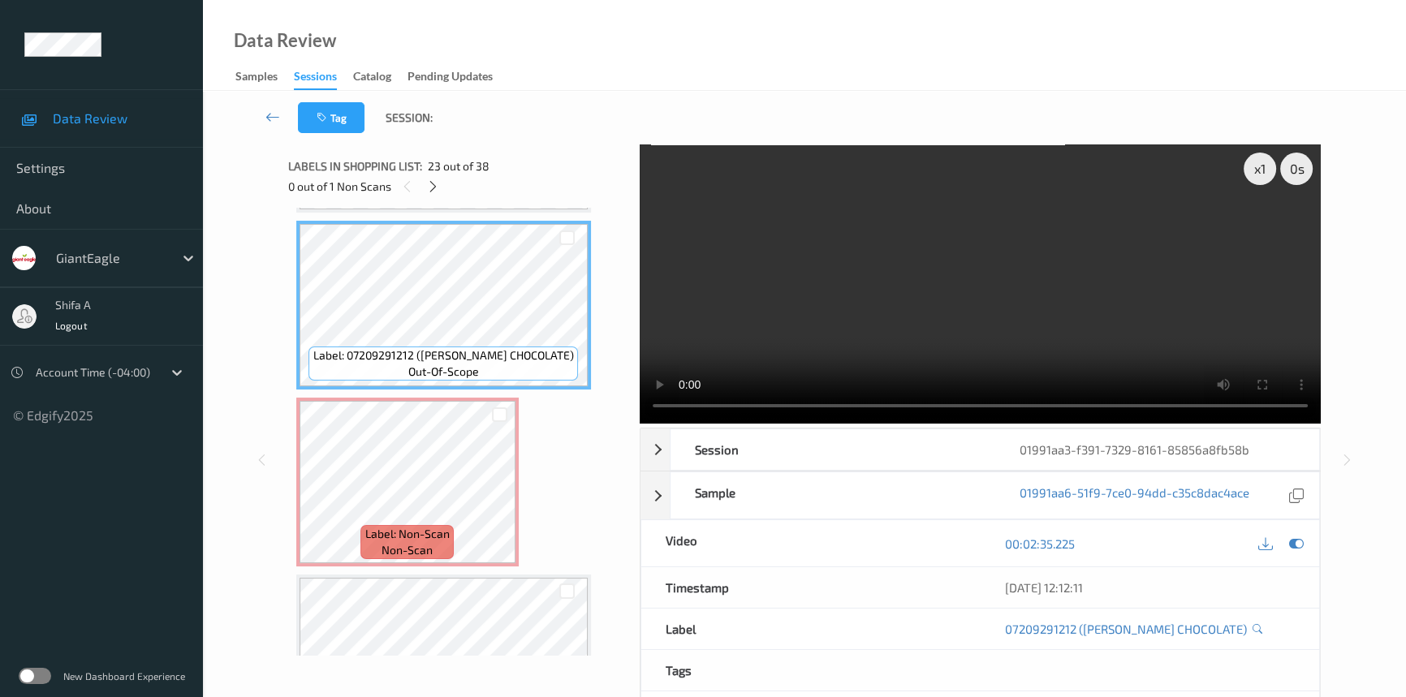
click at [1001, 361] on video at bounding box center [980, 284] width 681 height 279
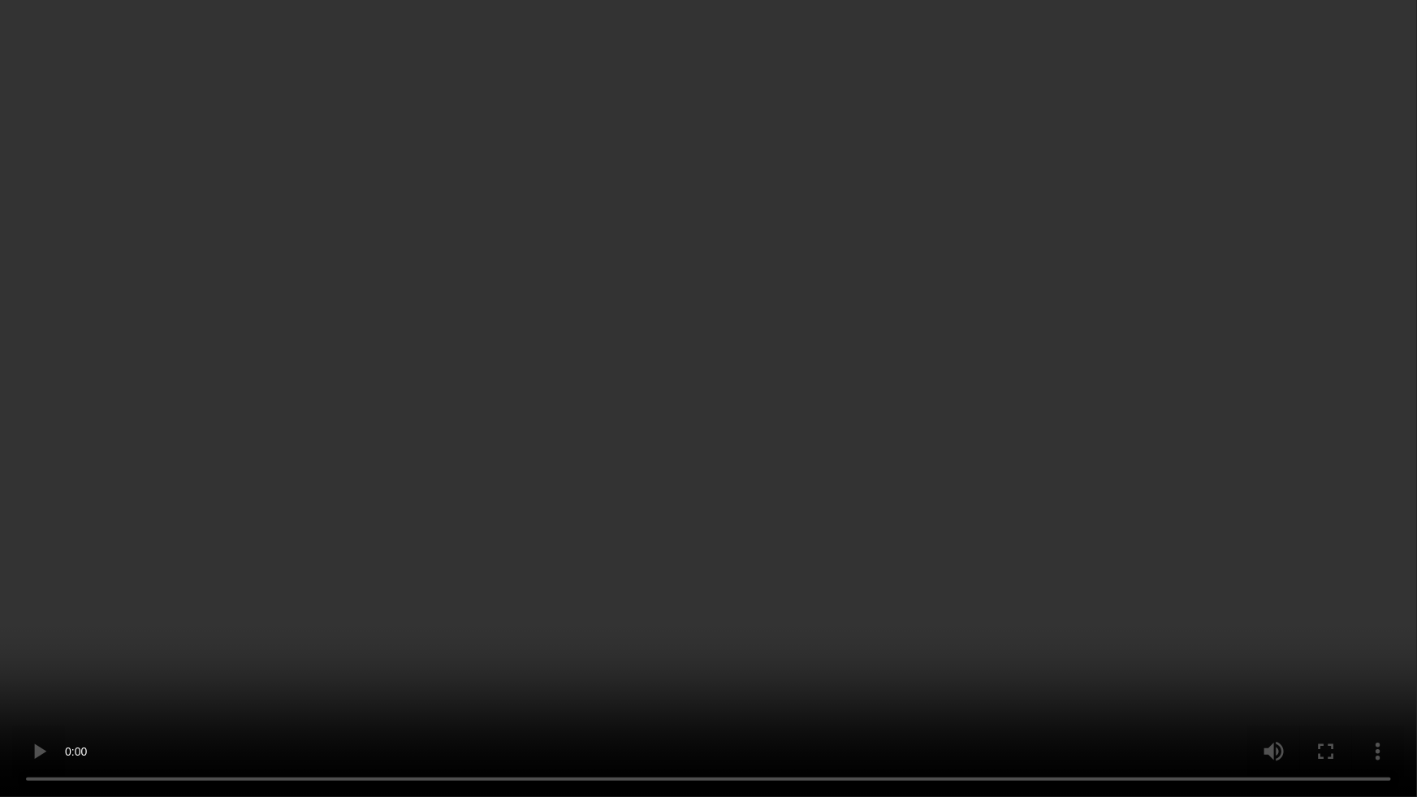
click at [1220, 413] on video at bounding box center [708, 398] width 1417 height 797
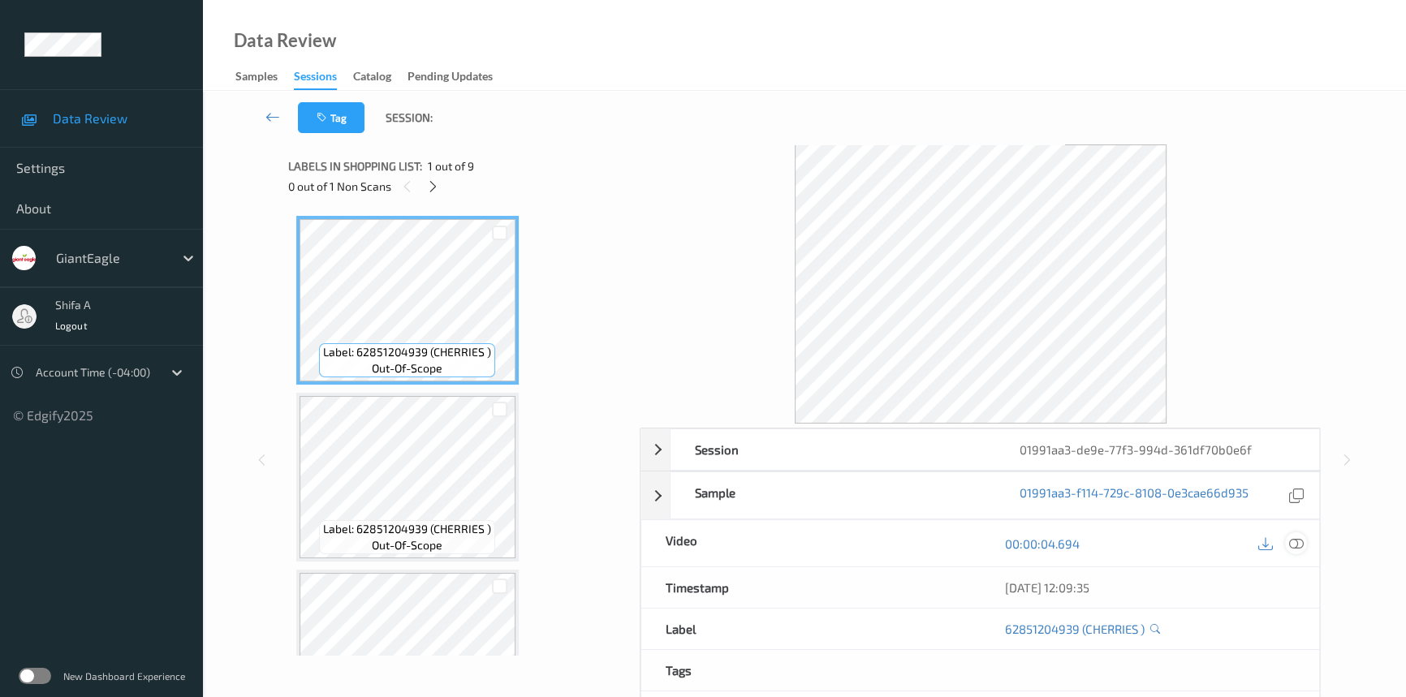
click at [1293, 546] on icon at bounding box center [1296, 544] width 15 height 15
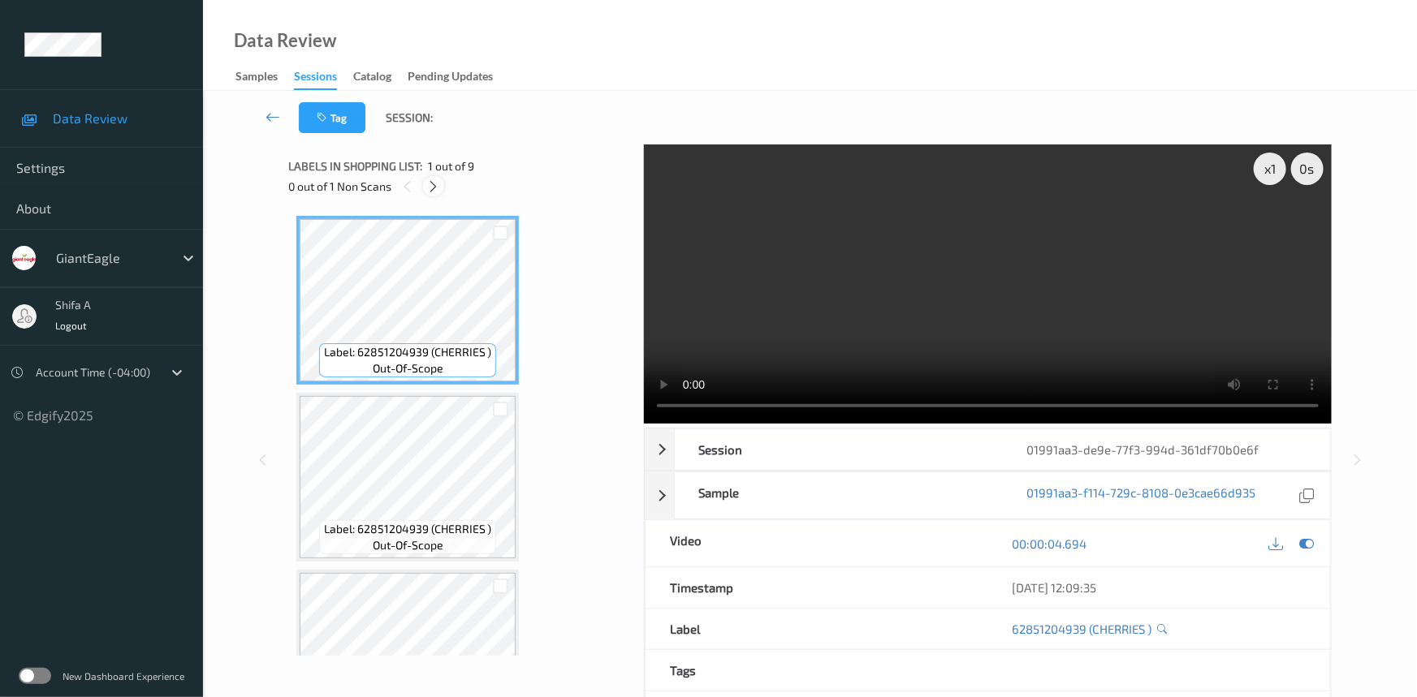
click at [427, 184] on icon at bounding box center [434, 186] width 14 height 15
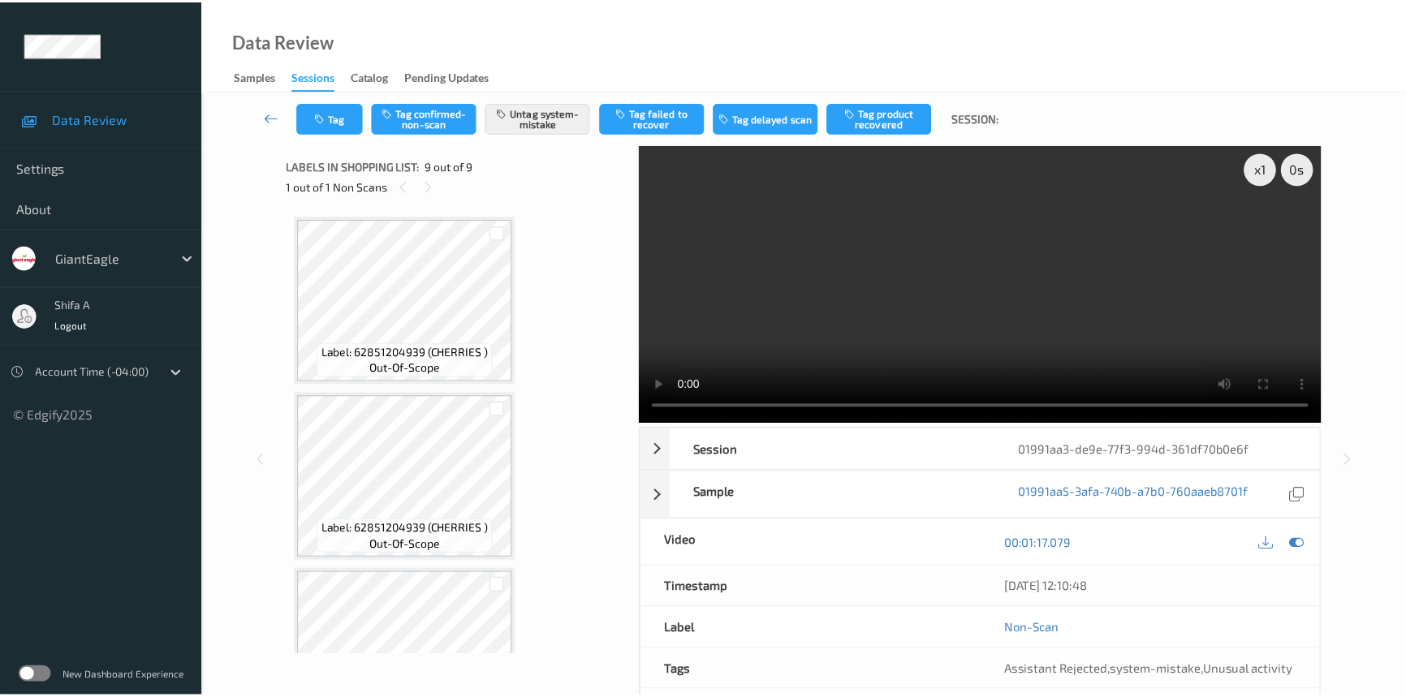
scroll to position [1147, 0]
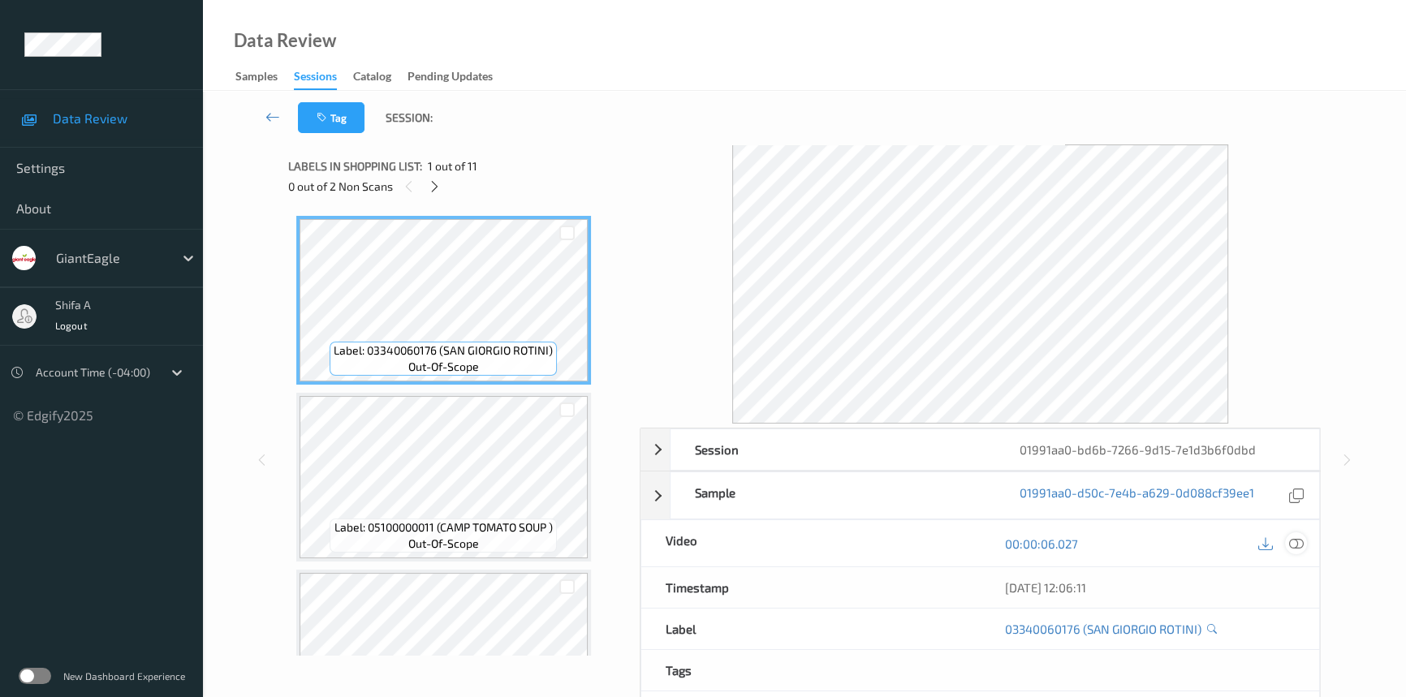
click at [1299, 546] on icon at bounding box center [1296, 544] width 15 height 15
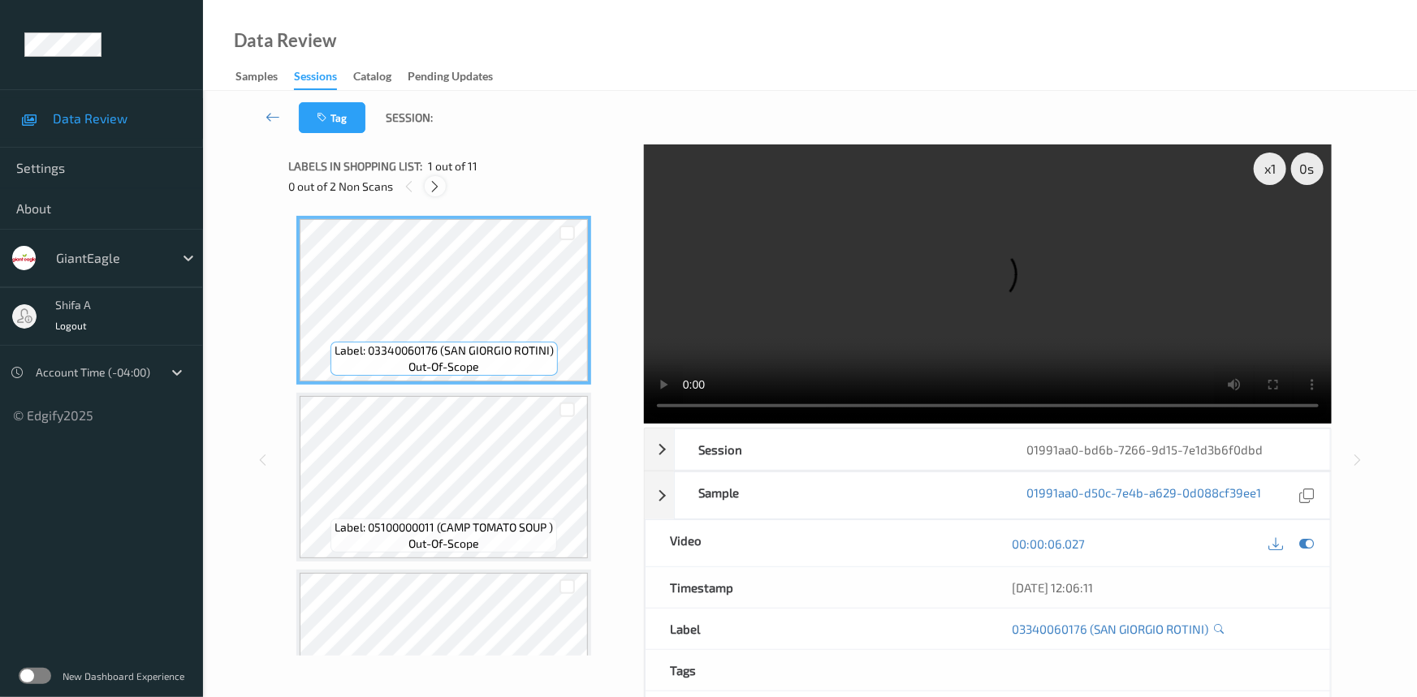
click at [433, 194] on div at bounding box center [435, 186] width 20 height 20
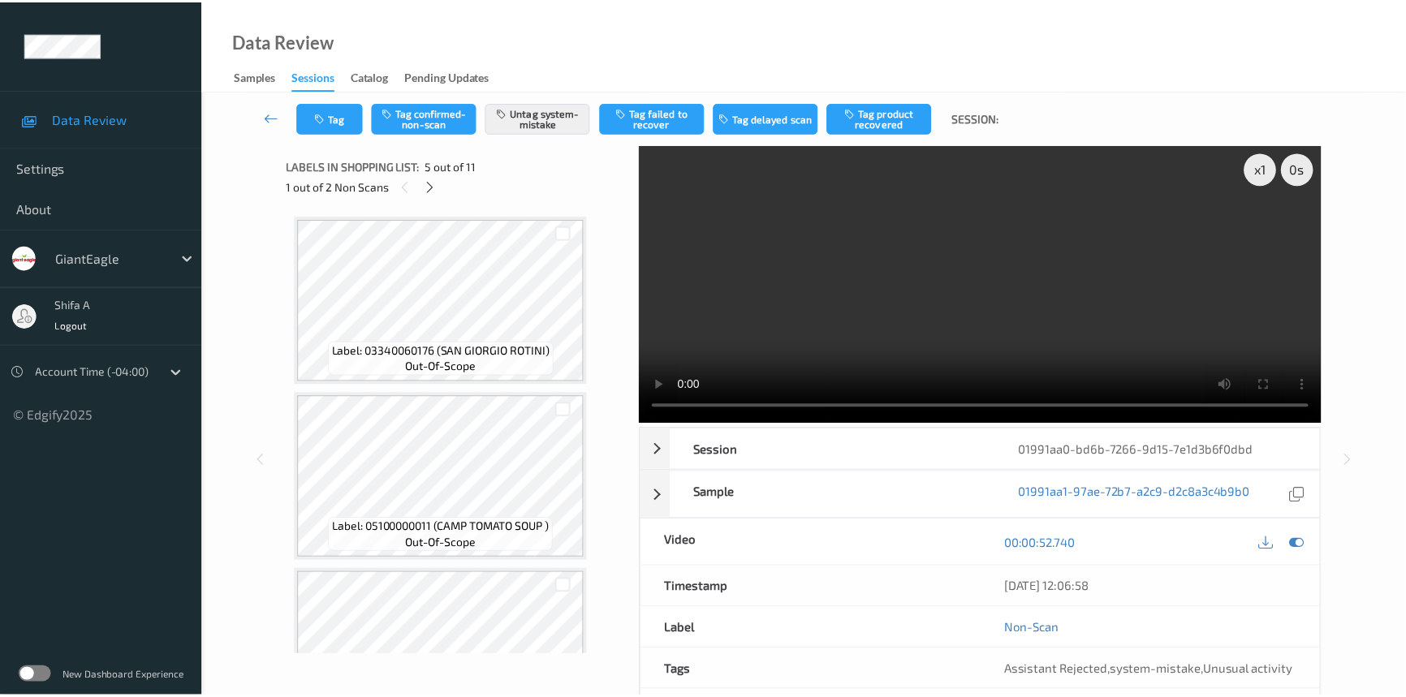
scroll to position [537, 0]
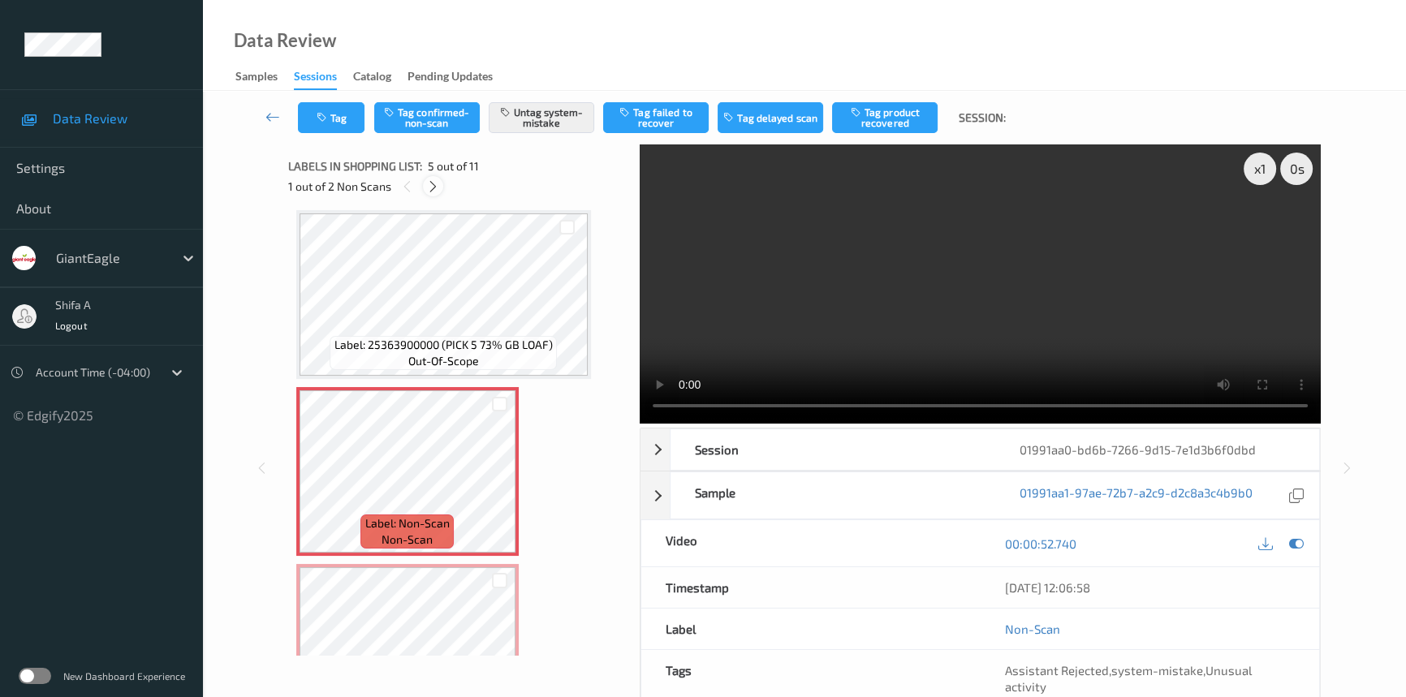
click at [429, 188] on icon at bounding box center [433, 186] width 14 height 15
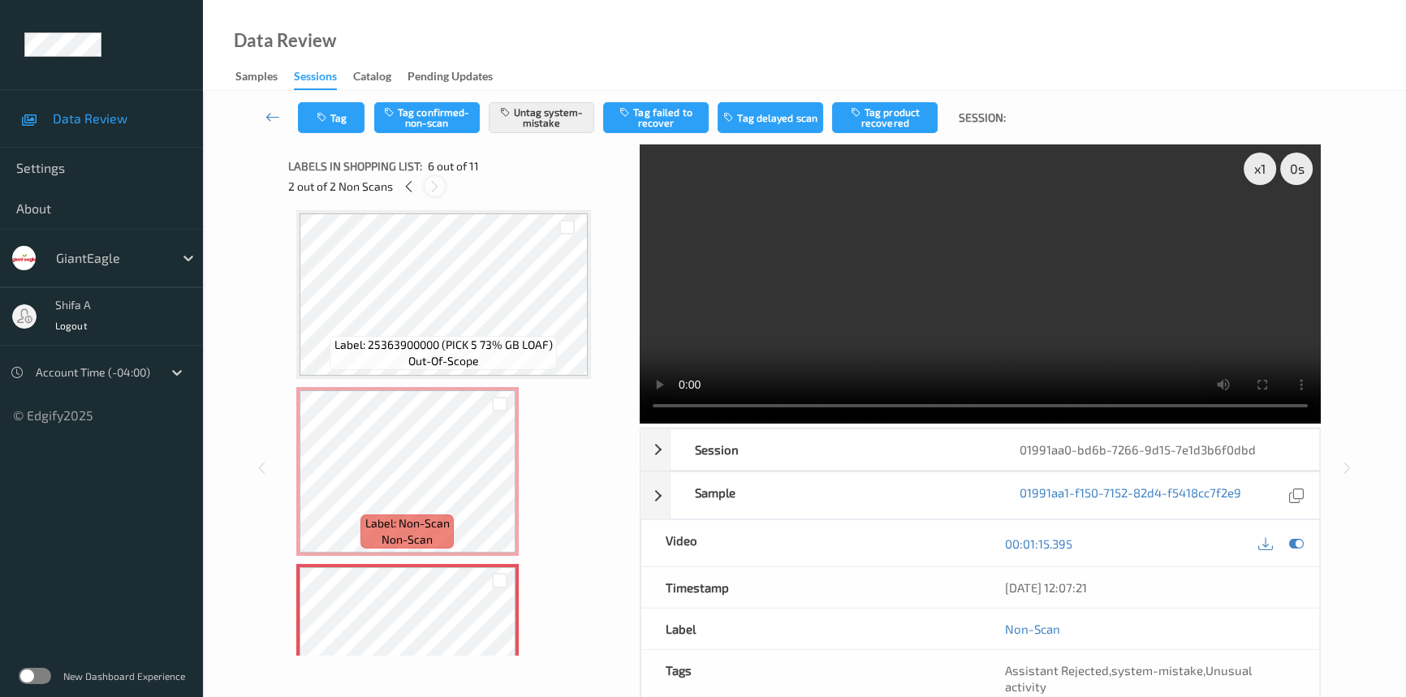
scroll to position [714, 0]
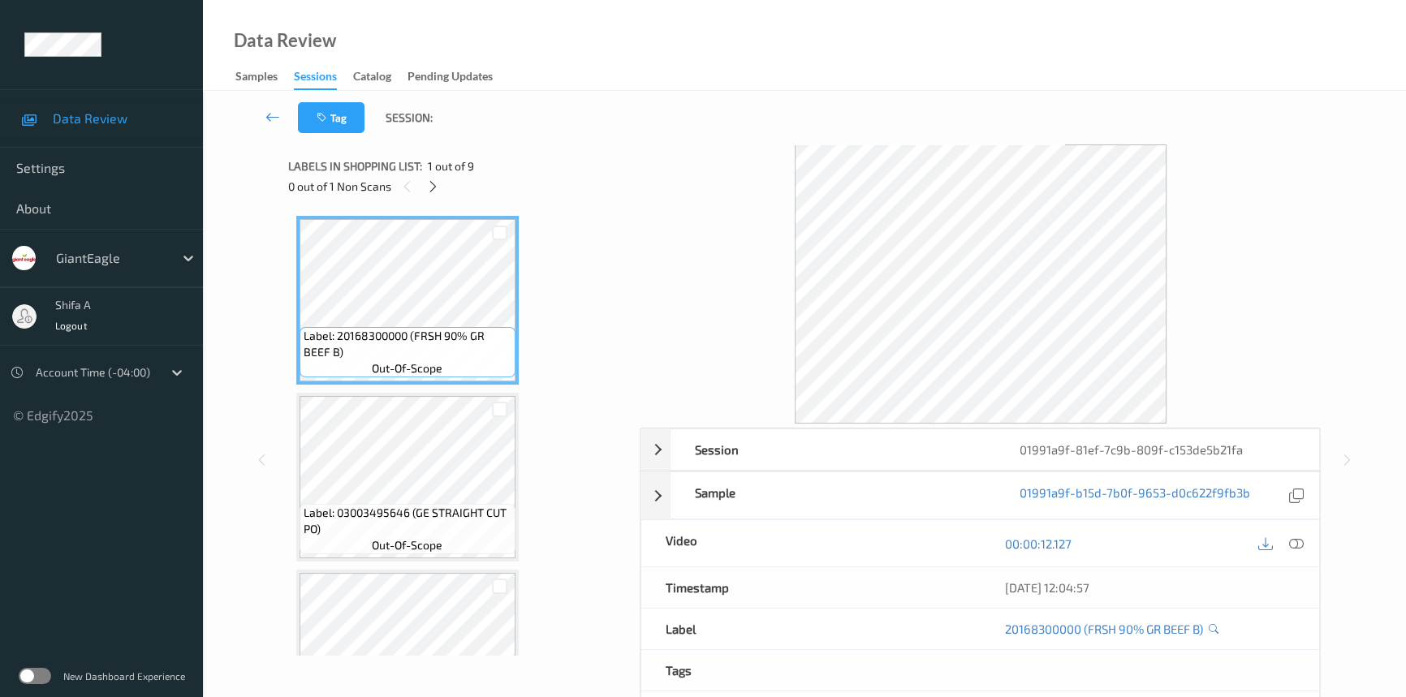
drag, startPoint x: 1302, startPoint y: 544, endPoint x: 1137, endPoint y: 486, distance: 175.4
click at [1303, 544] on icon at bounding box center [1296, 544] width 15 height 15
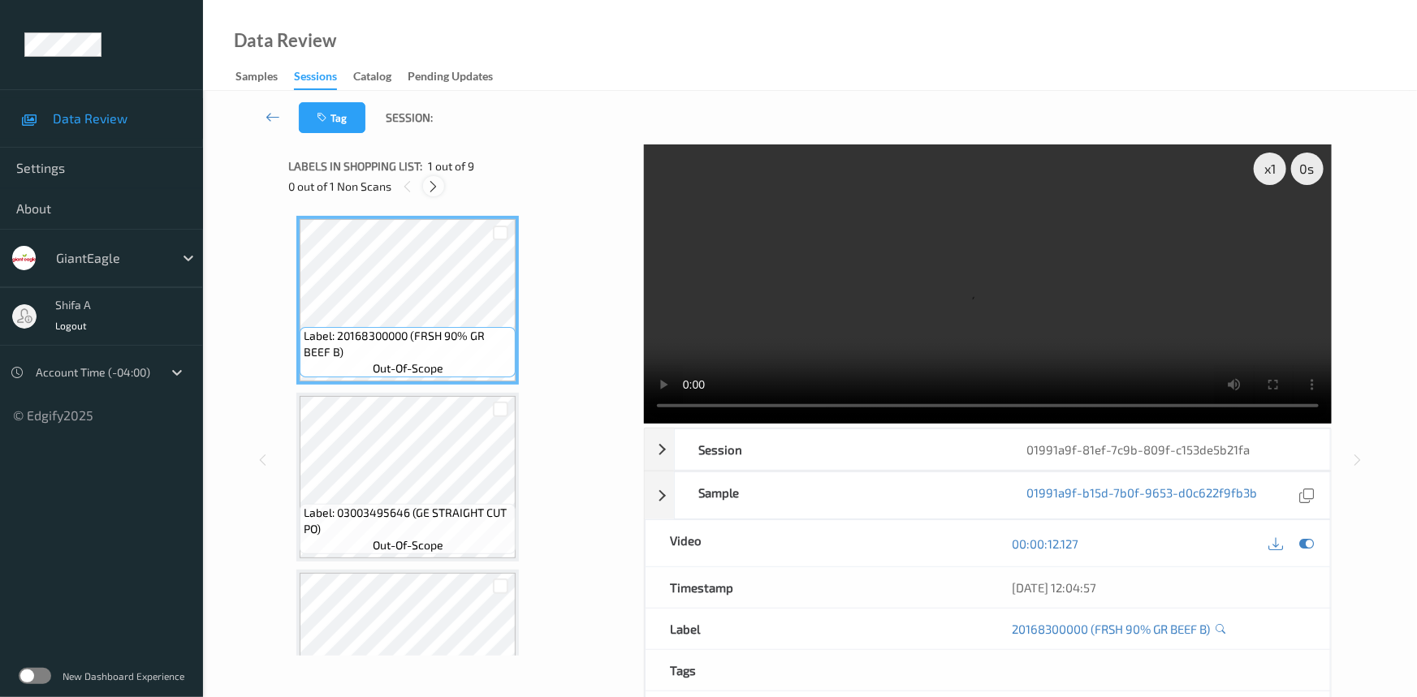
click at [431, 193] on icon at bounding box center [434, 186] width 14 height 15
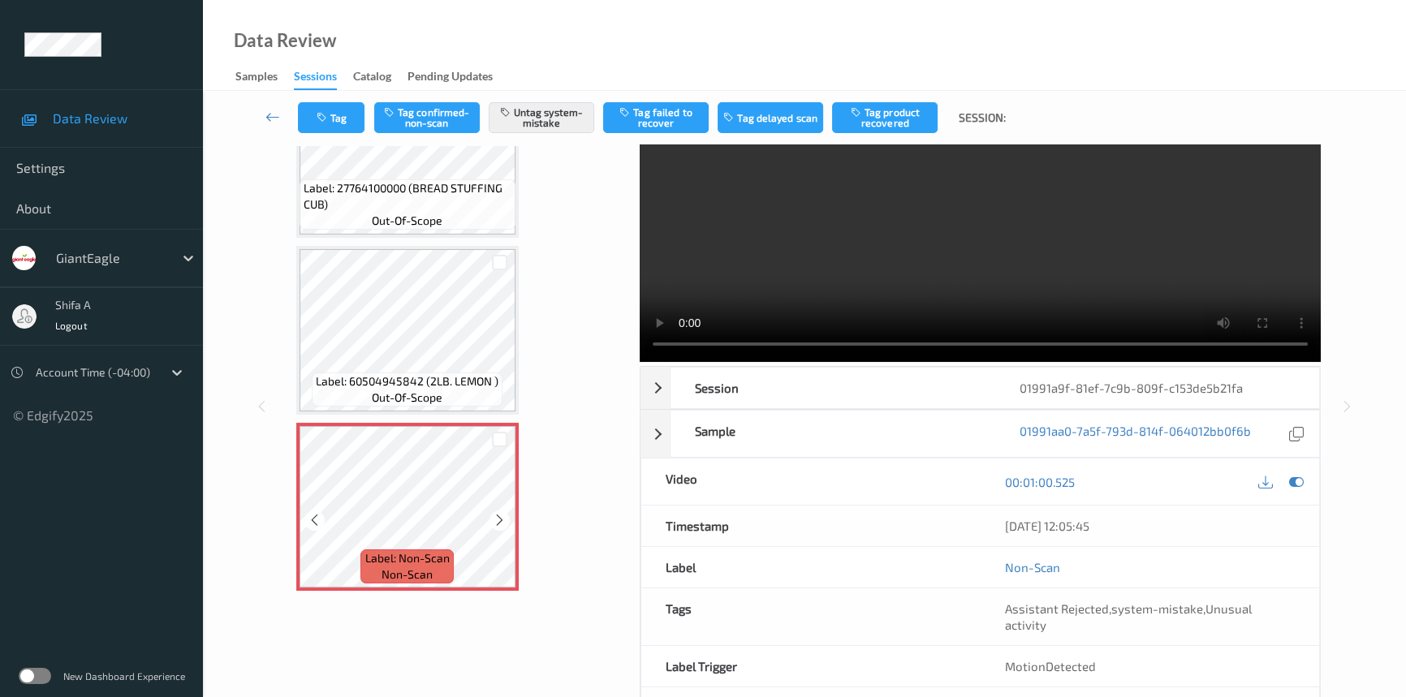
scroll to position [110, 0]
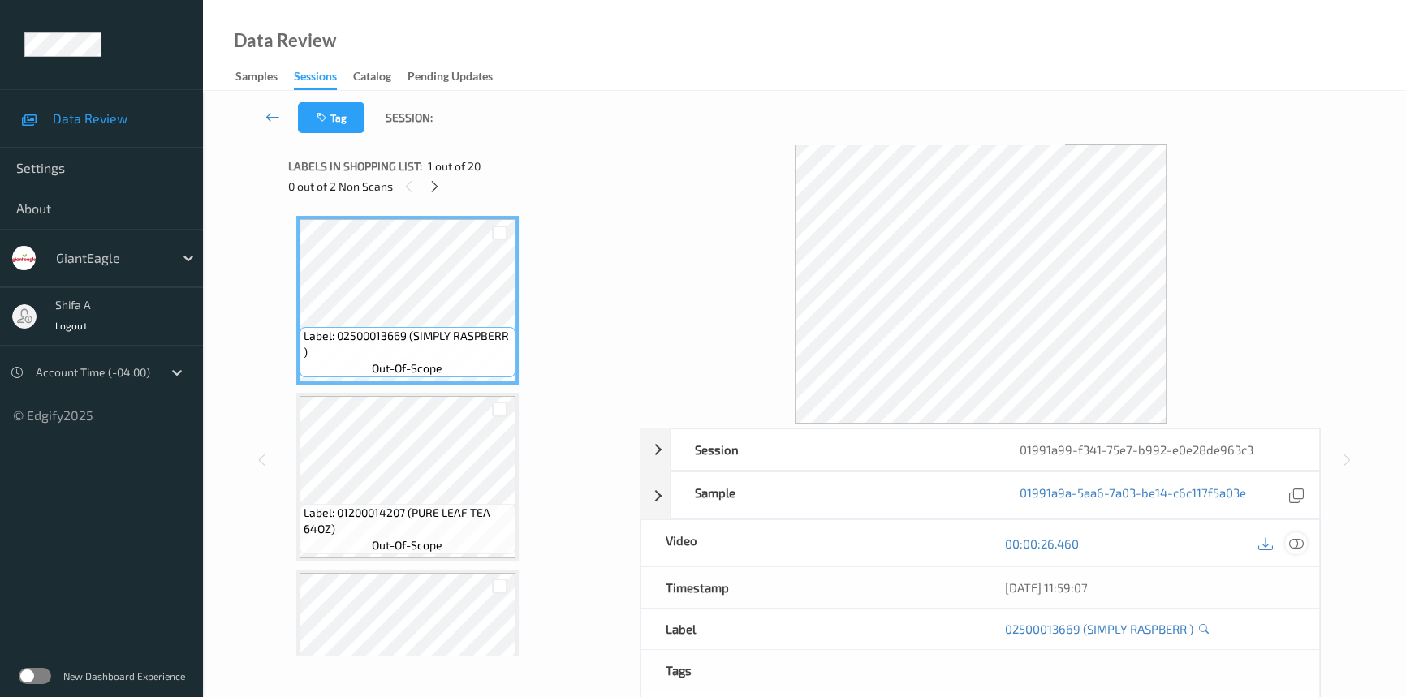
click at [1293, 541] on icon at bounding box center [1296, 544] width 15 height 15
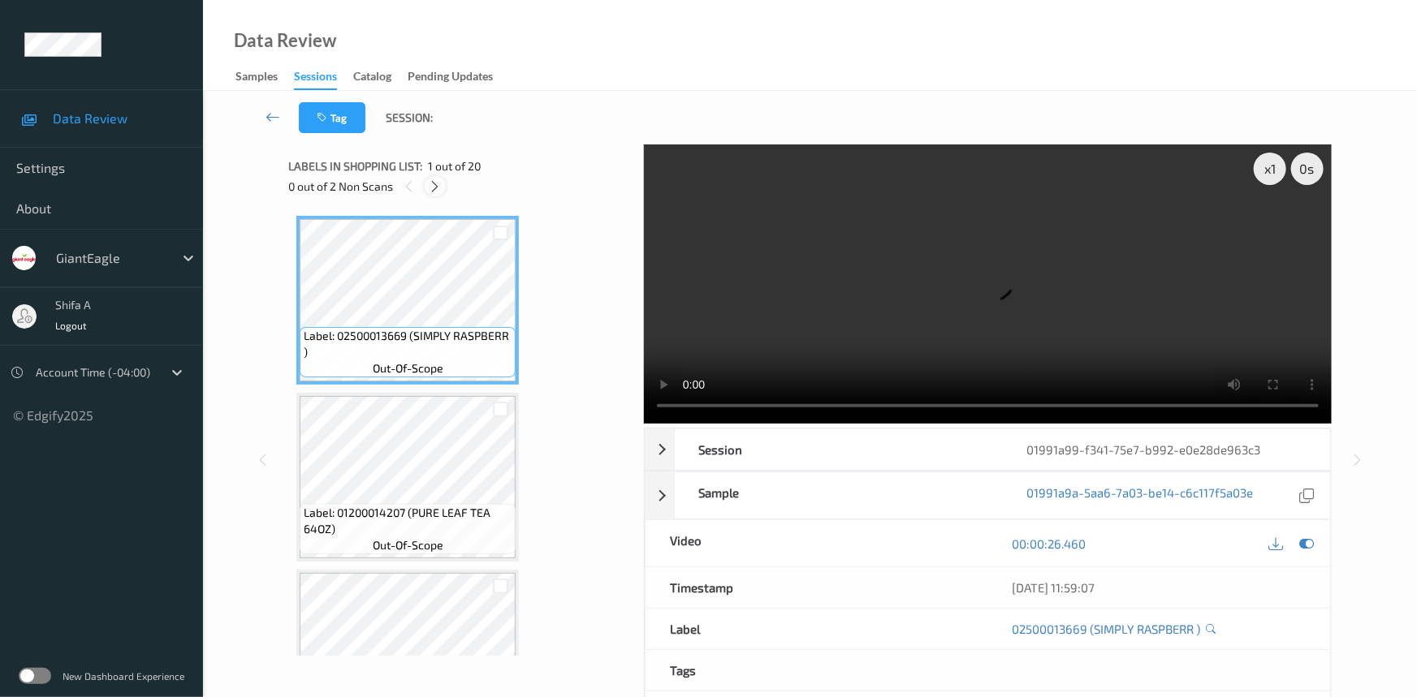
click at [432, 186] on icon at bounding box center [436, 186] width 14 height 15
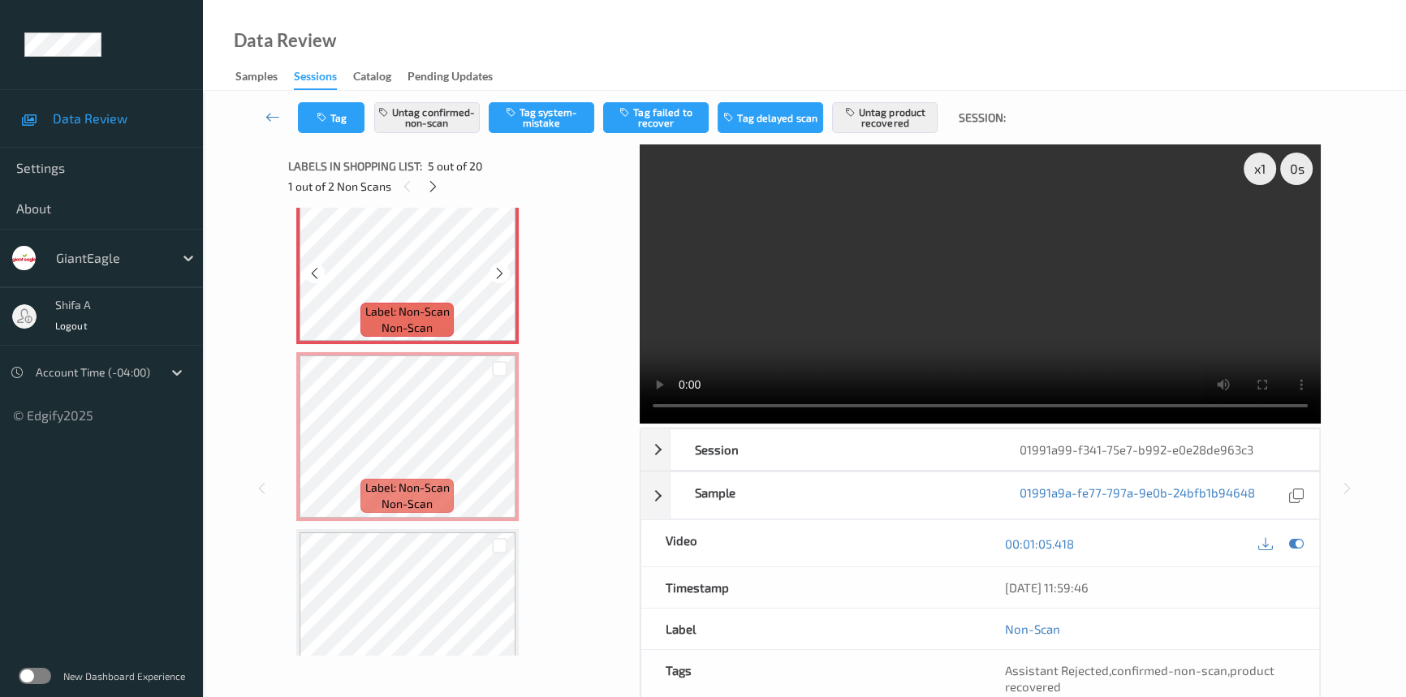
scroll to position [537, 0]
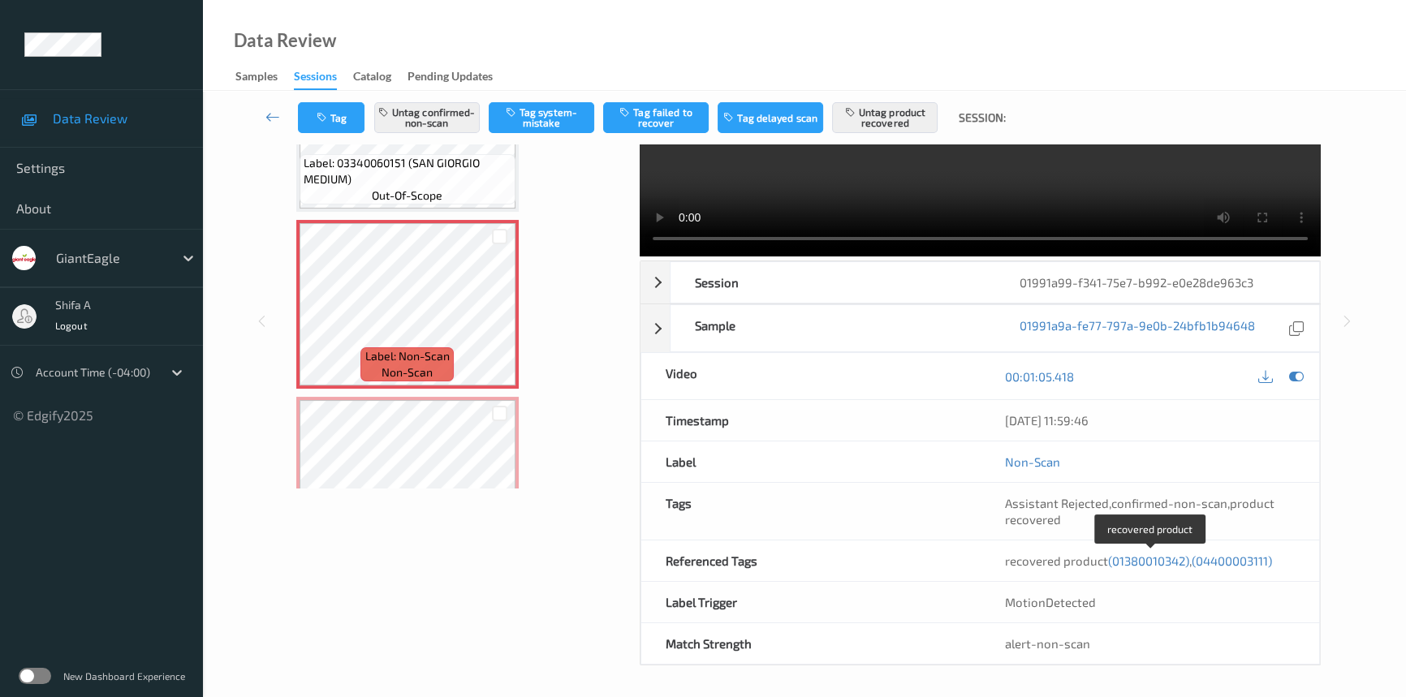
click at [1159, 554] on span "(01380010342)" at bounding box center [1148, 561] width 81 height 15
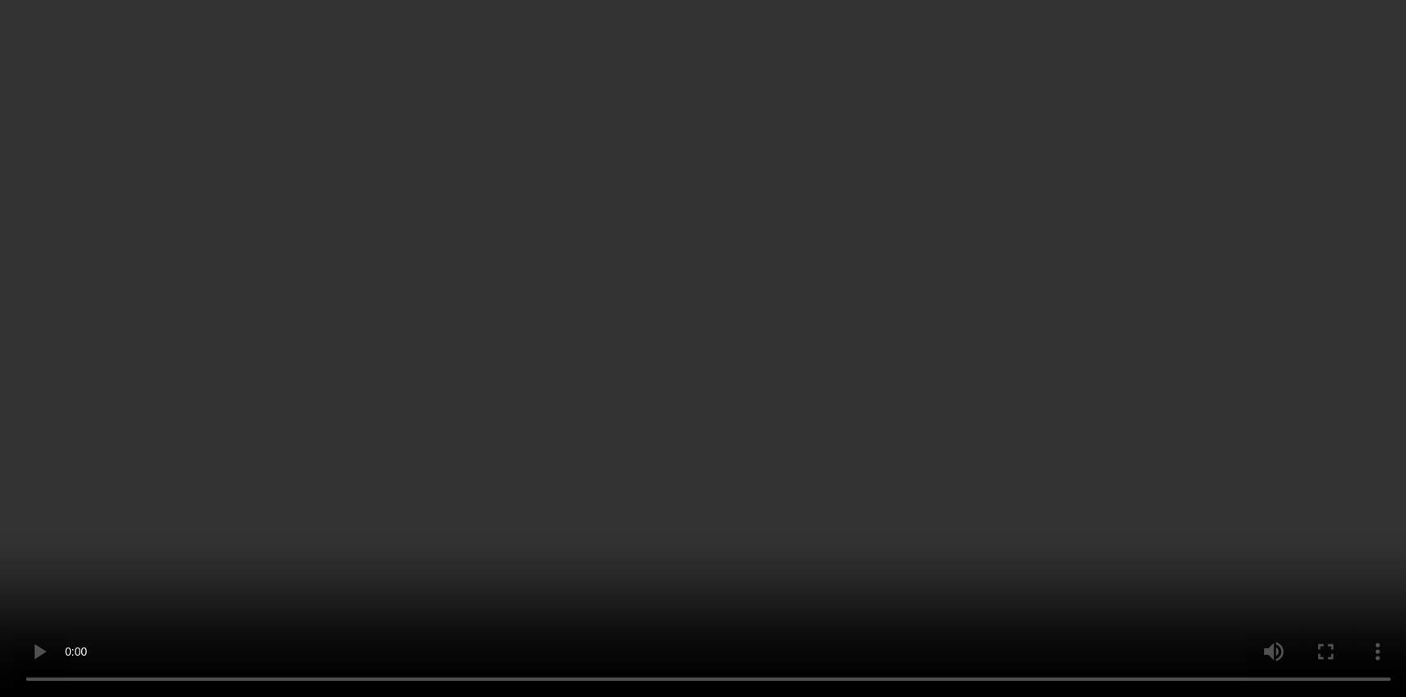
scroll to position [167, 0]
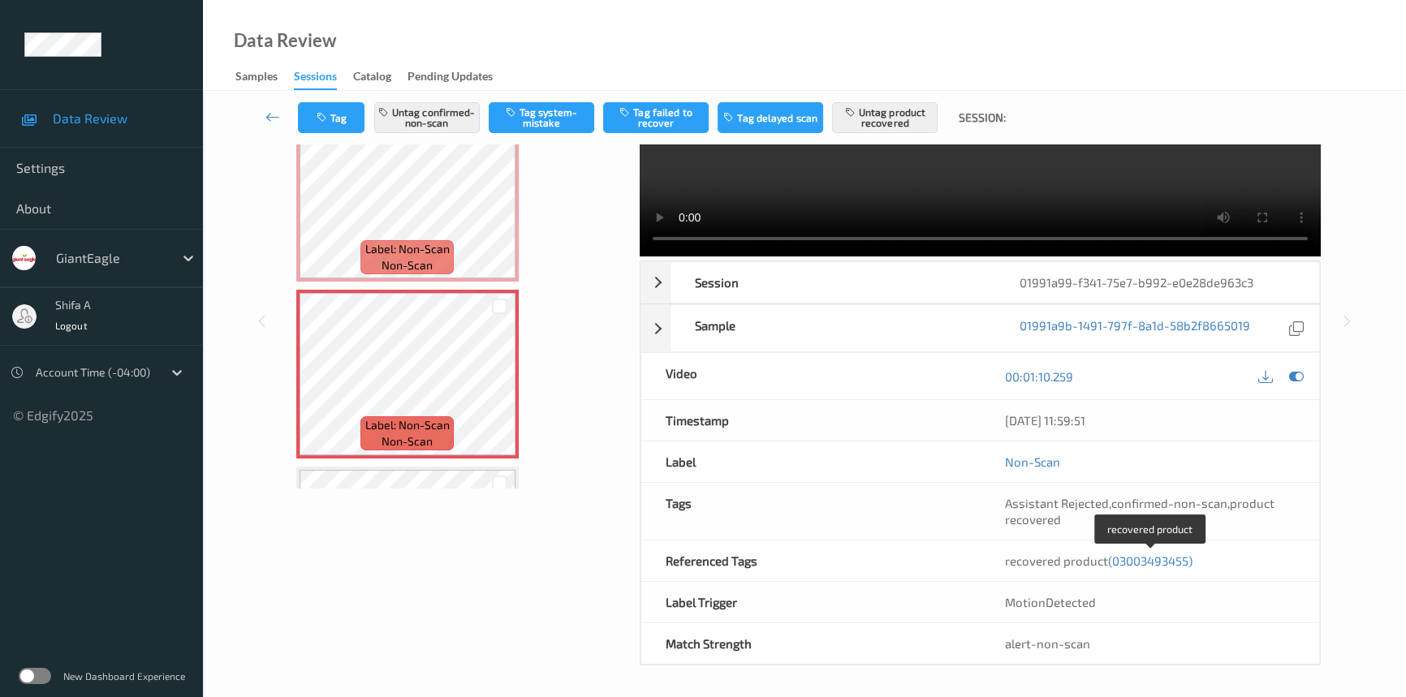
click at [1168, 558] on span "(03003493455)" at bounding box center [1150, 561] width 84 height 15
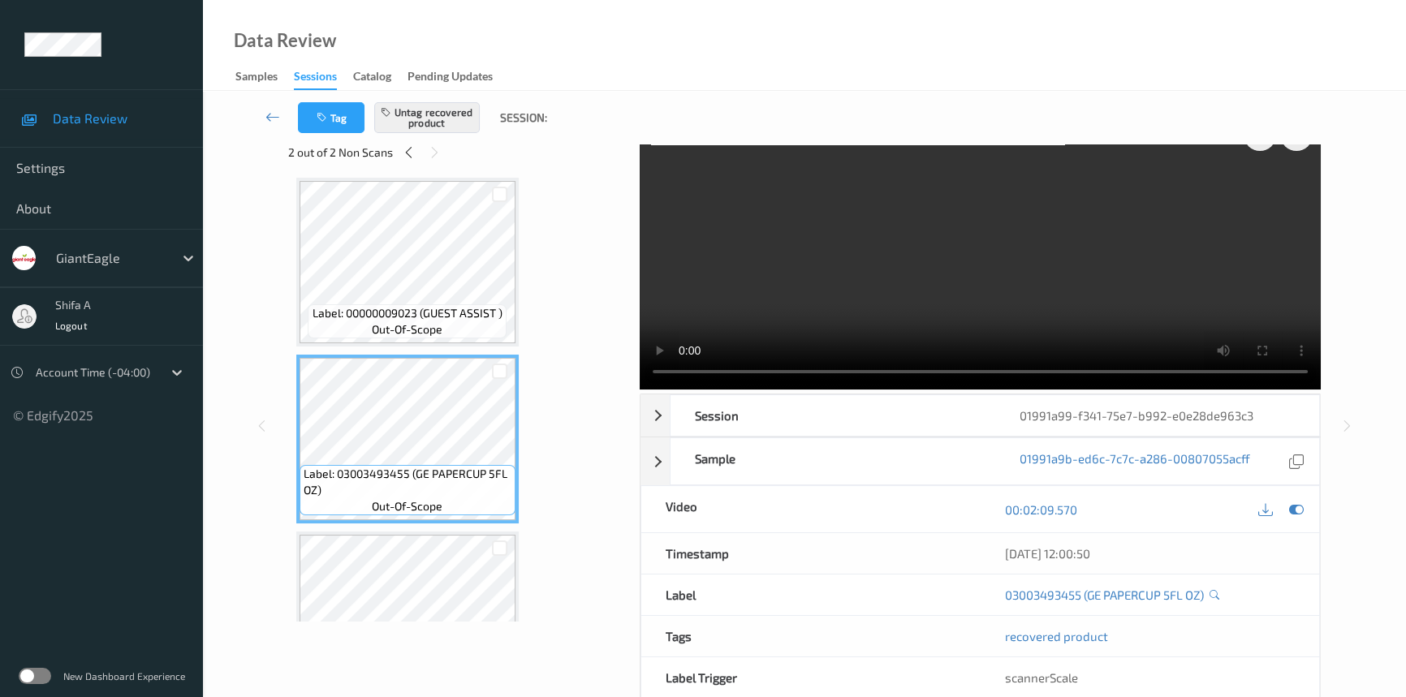
scroll to position [0, 0]
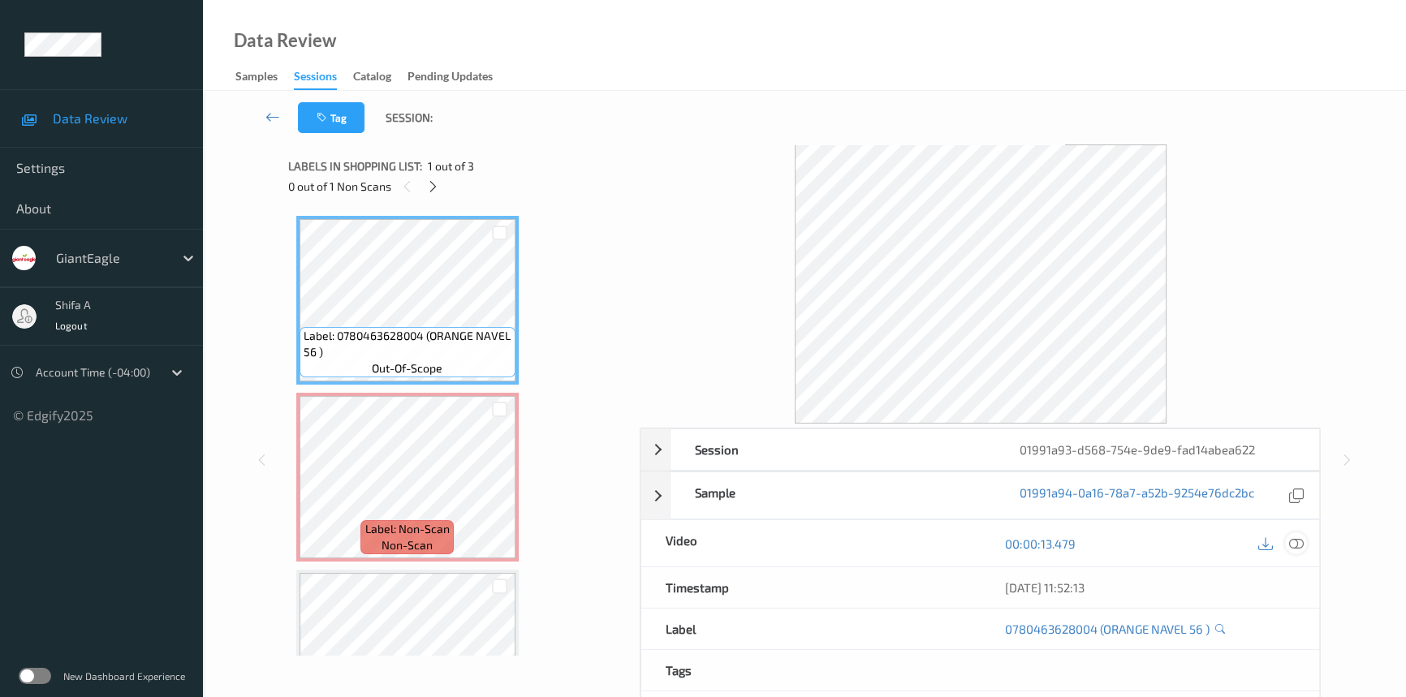
click at [1305, 544] on div at bounding box center [1296, 544] width 22 height 22
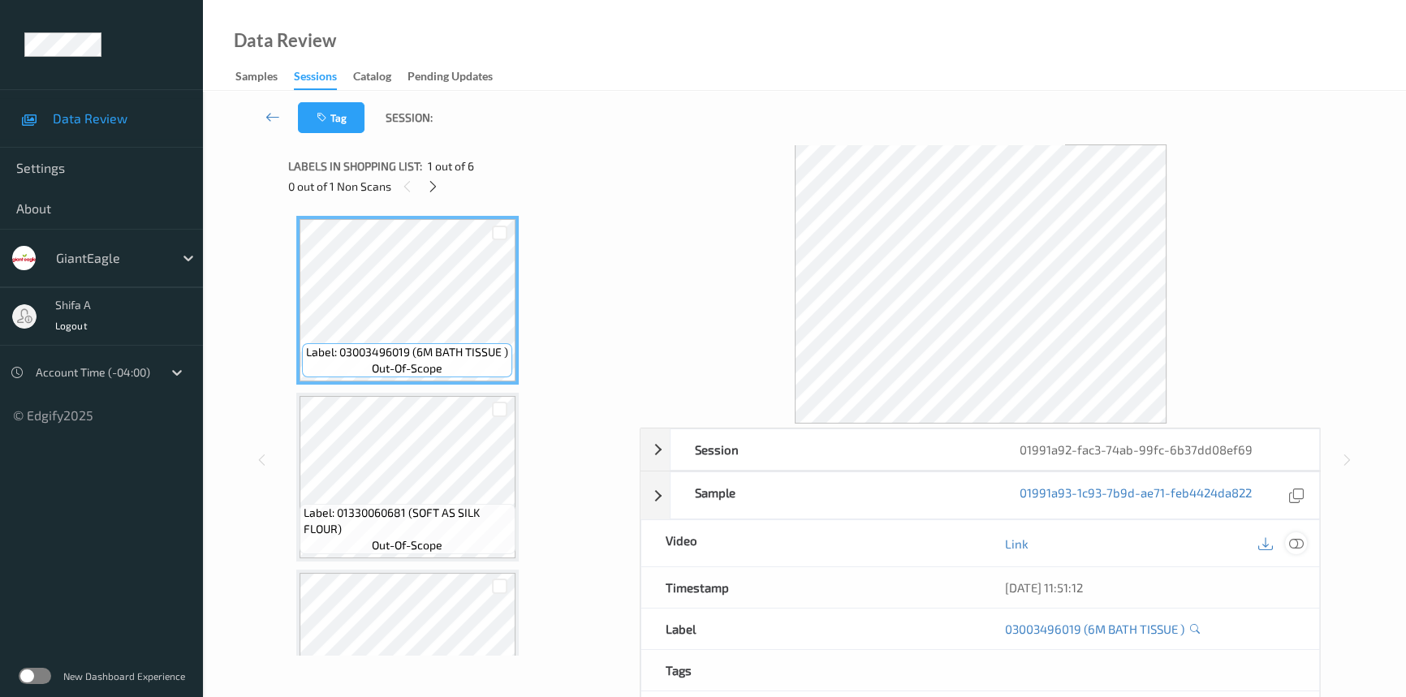
click at [1297, 546] on icon at bounding box center [1296, 544] width 15 height 15
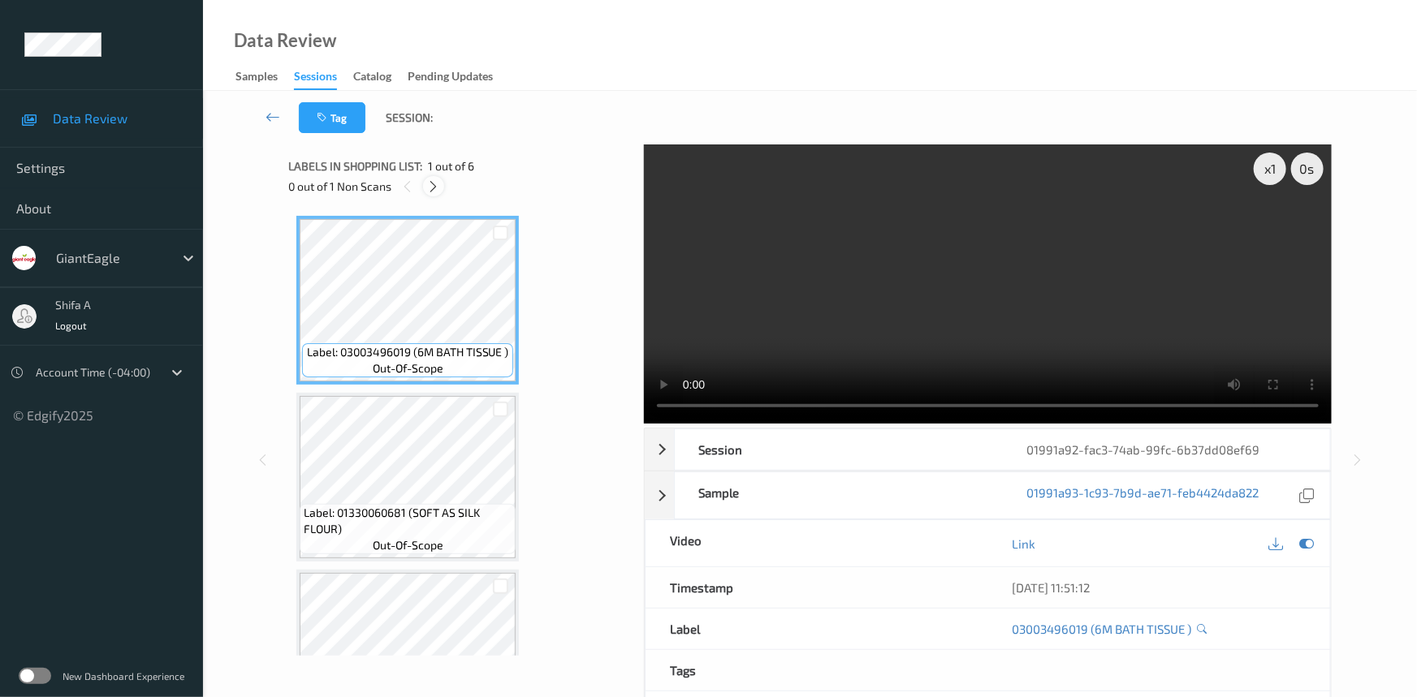
click at [427, 192] on icon at bounding box center [434, 186] width 14 height 15
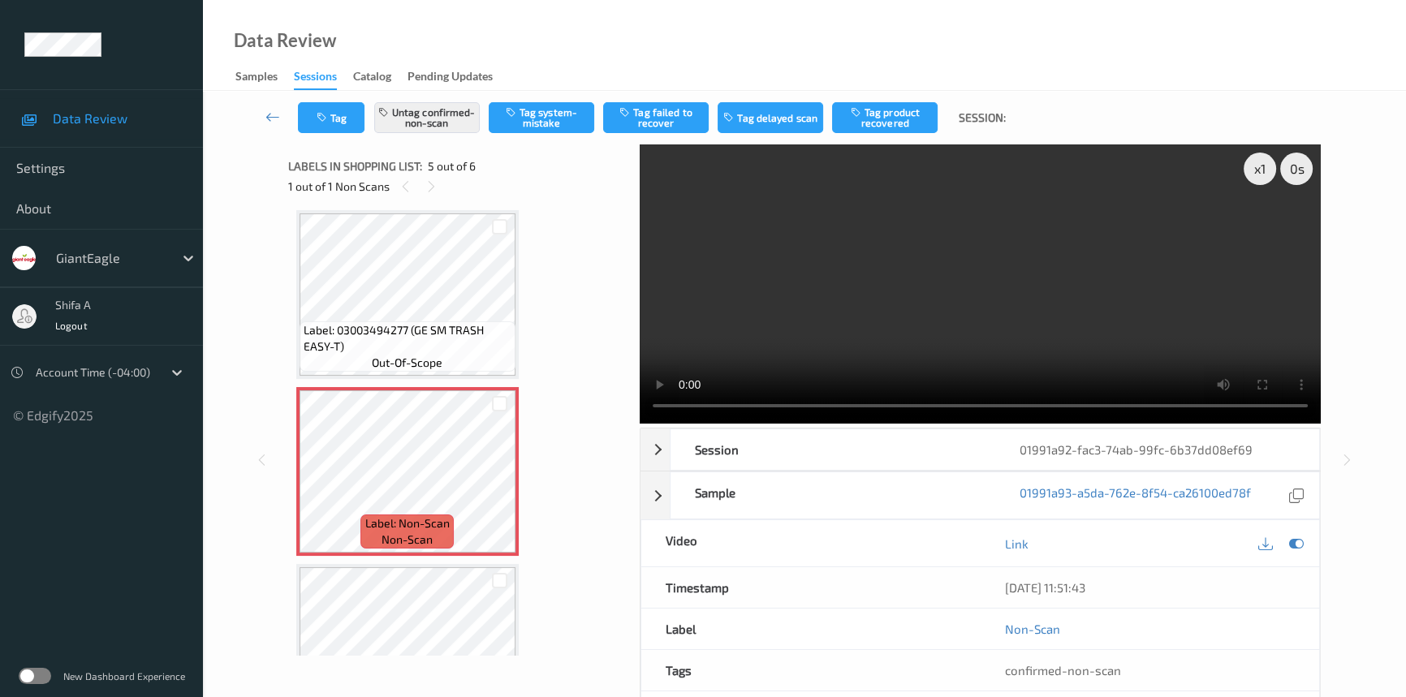
scroll to position [519, 0]
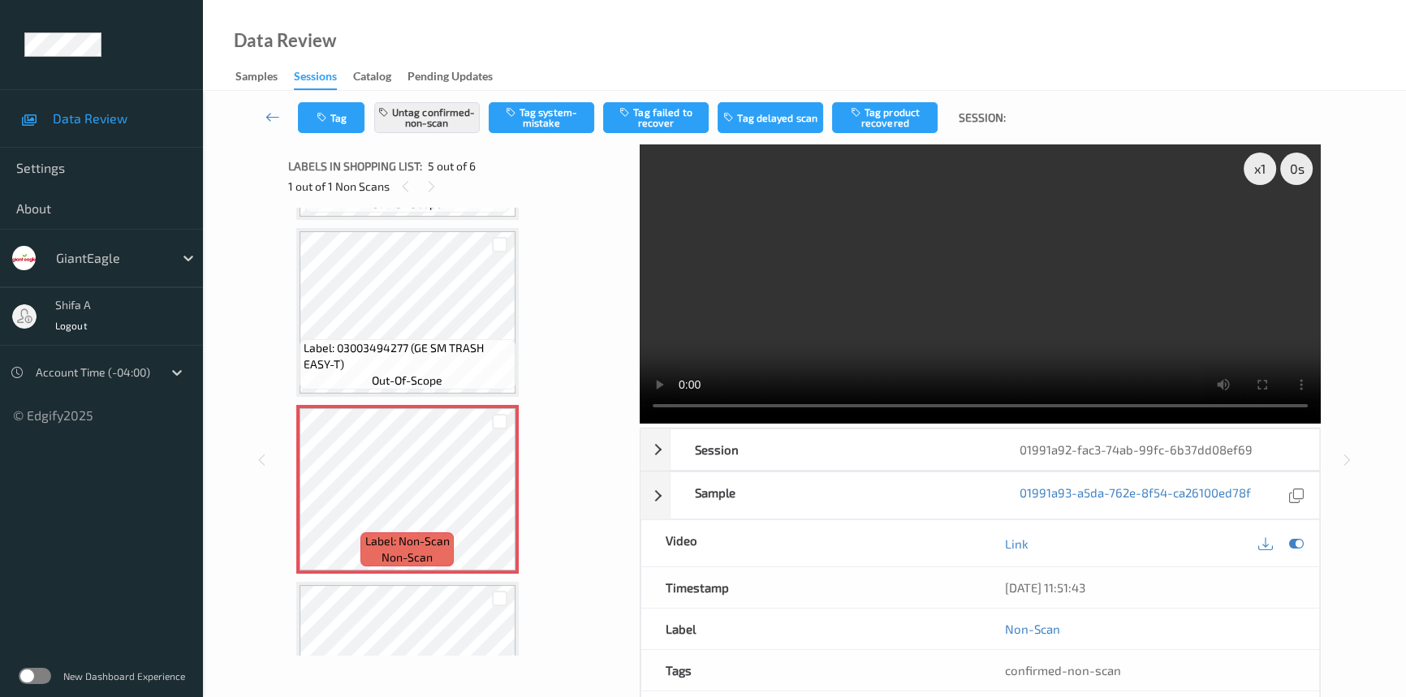
click at [915, 318] on video at bounding box center [980, 284] width 681 height 279
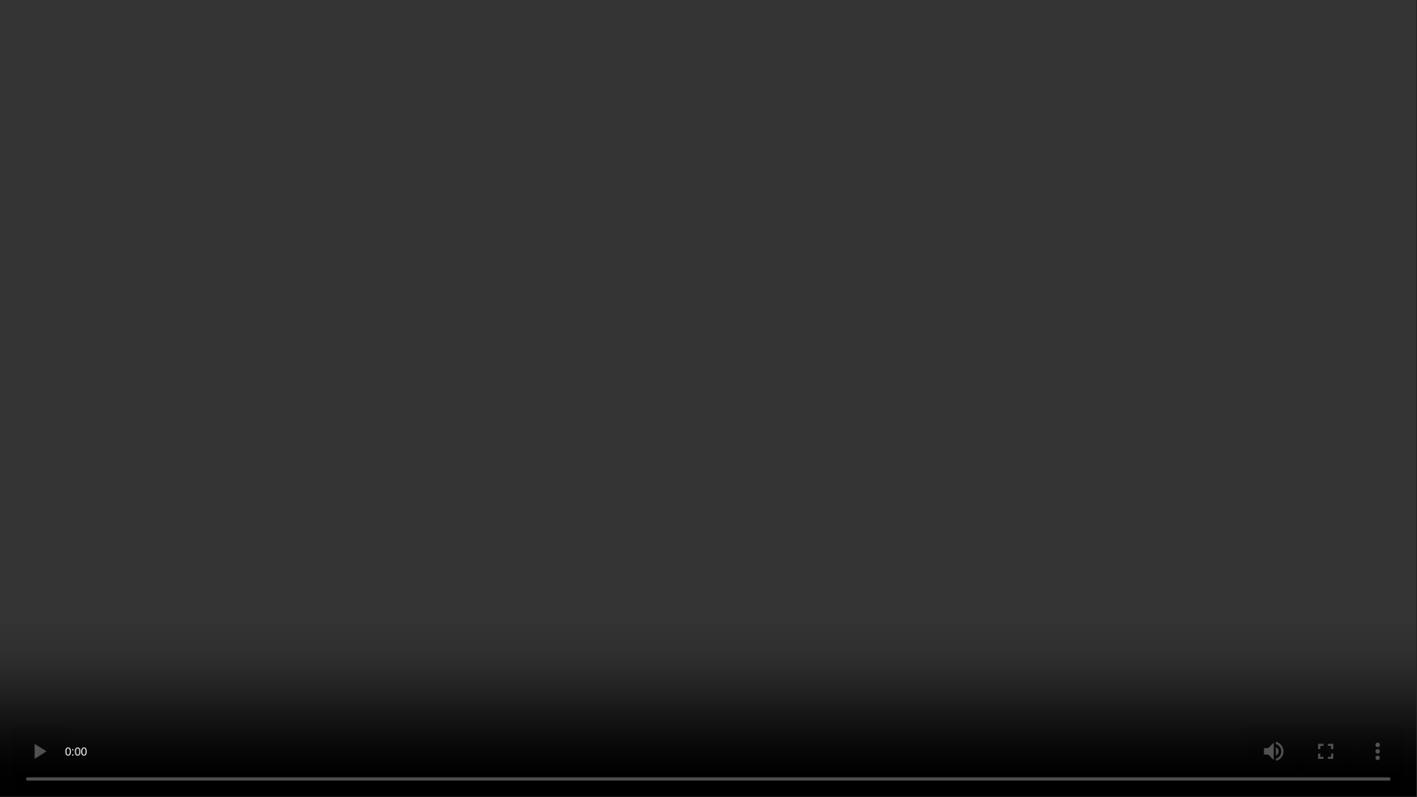
click at [1330, 667] on video at bounding box center [708, 398] width 1417 height 797
click at [1330, 666] on video at bounding box center [708, 398] width 1417 height 797
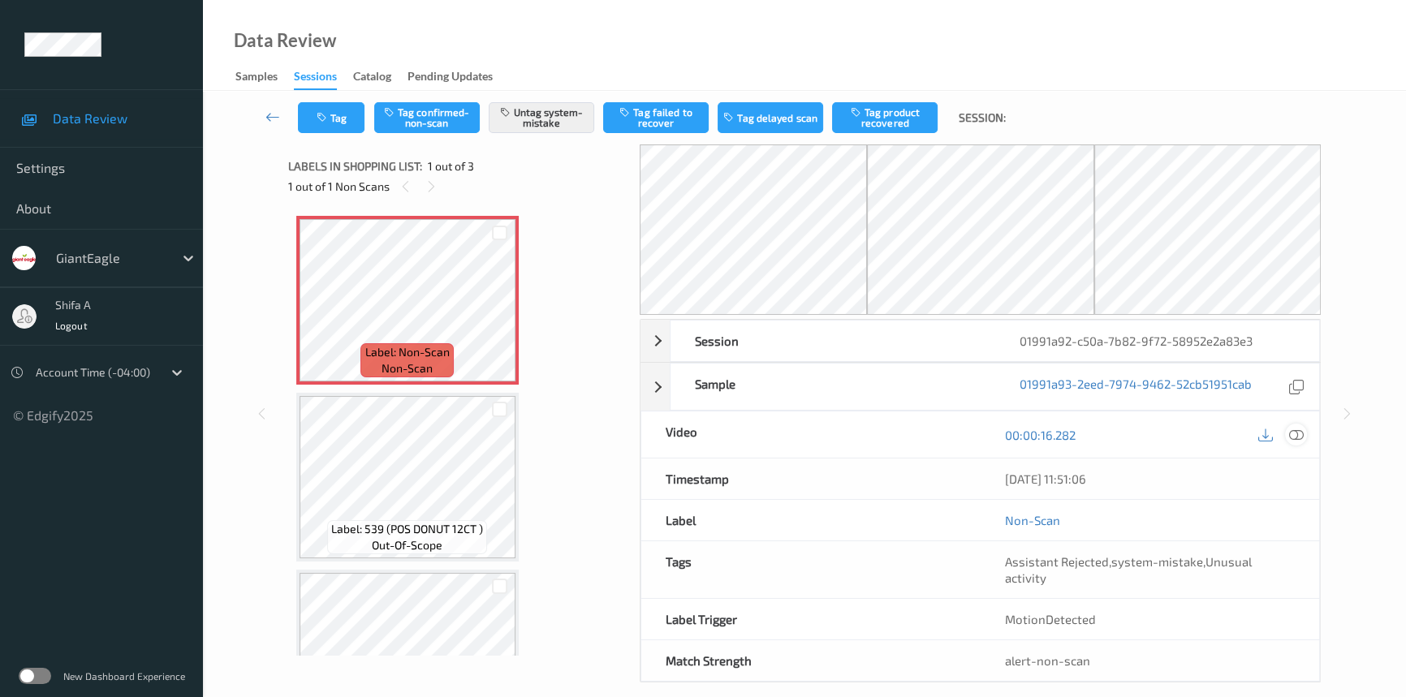
click at [1297, 435] on icon at bounding box center [1296, 435] width 15 height 15
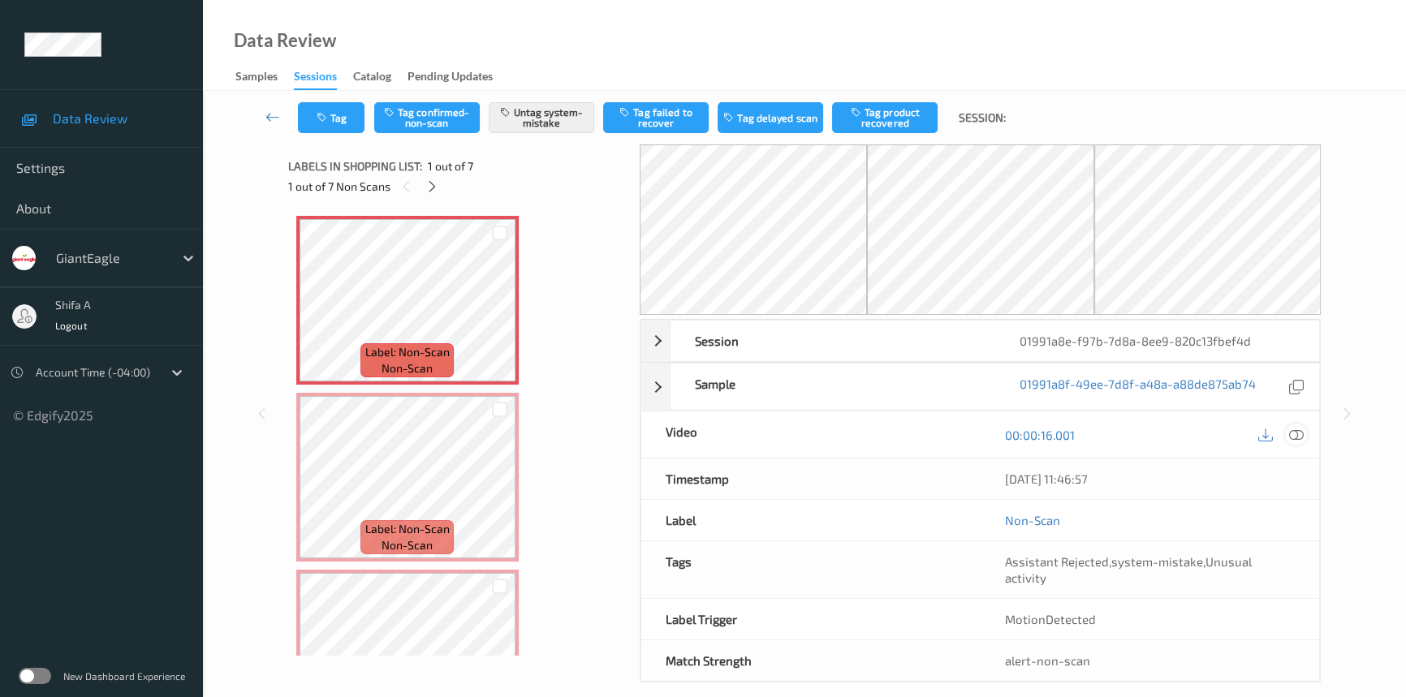
click at [1302, 438] on icon at bounding box center [1296, 435] width 15 height 15
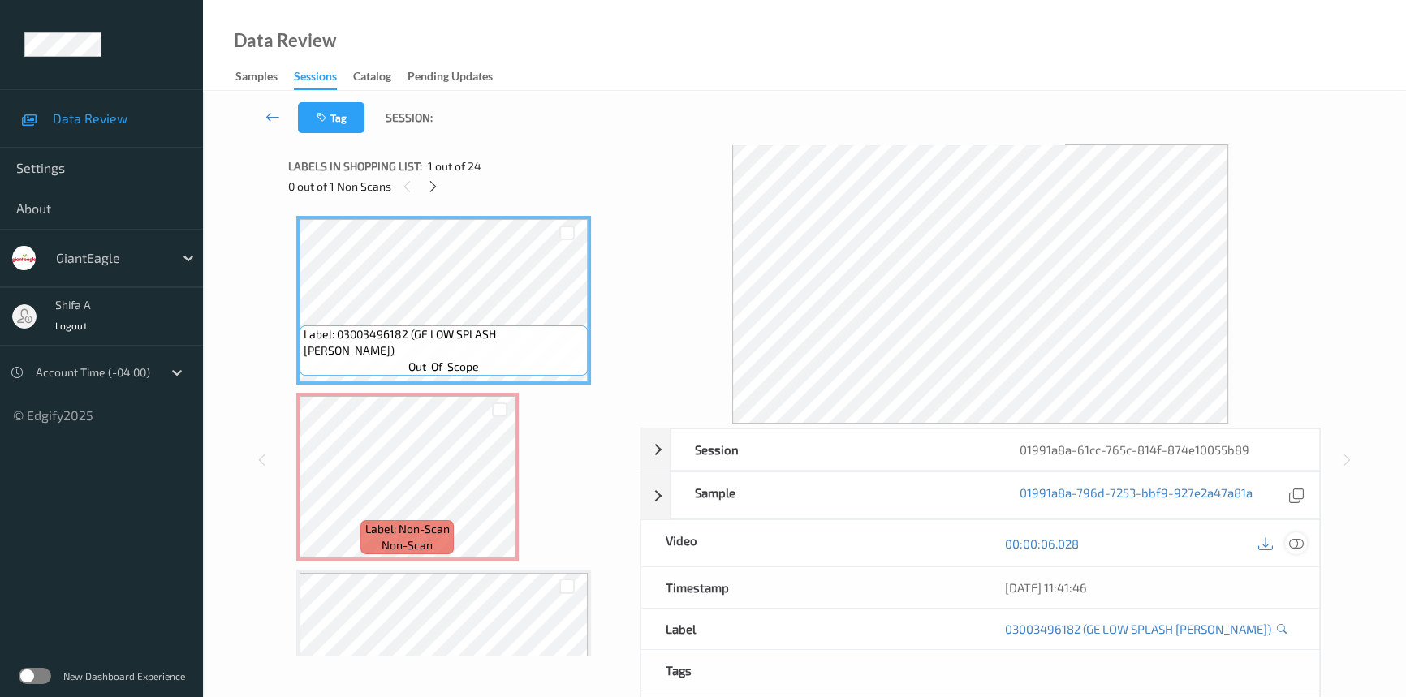
drag, startPoint x: 1297, startPoint y: 542, endPoint x: 829, endPoint y: 526, distance: 468.8
click at [1297, 542] on icon at bounding box center [1296, 544] width 15 height 15
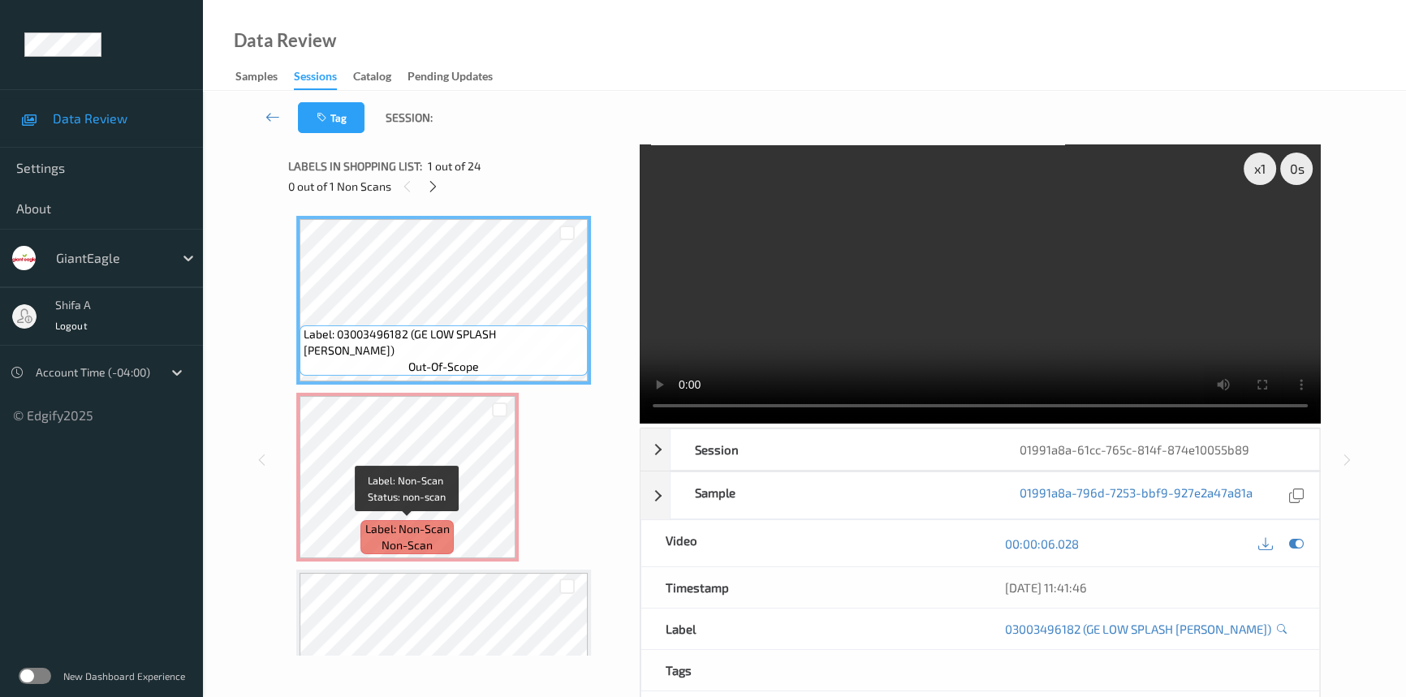
click at [438, 525] on span "Label: Non-Scan" at bounding box center [407, 529] width 84 height 16
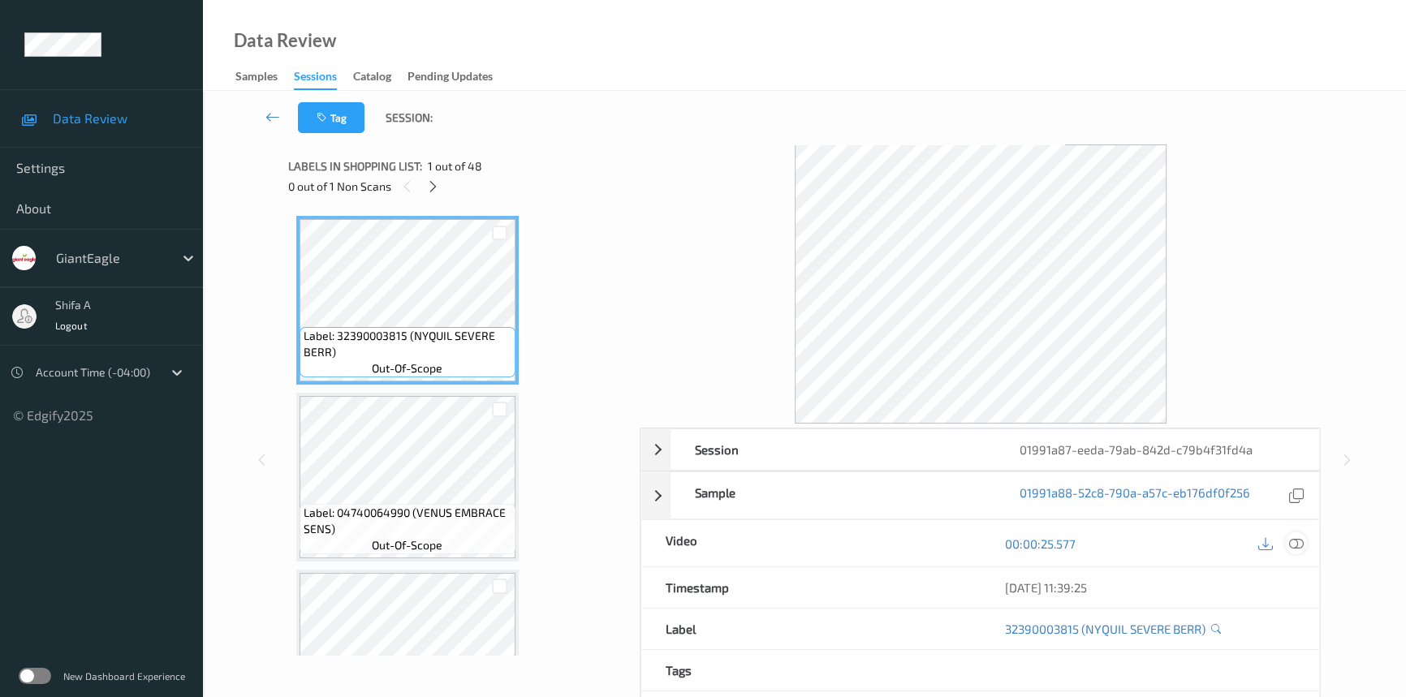
click at [1297, 546] on icon at bounding box center [1296, 544] width 15 height 15
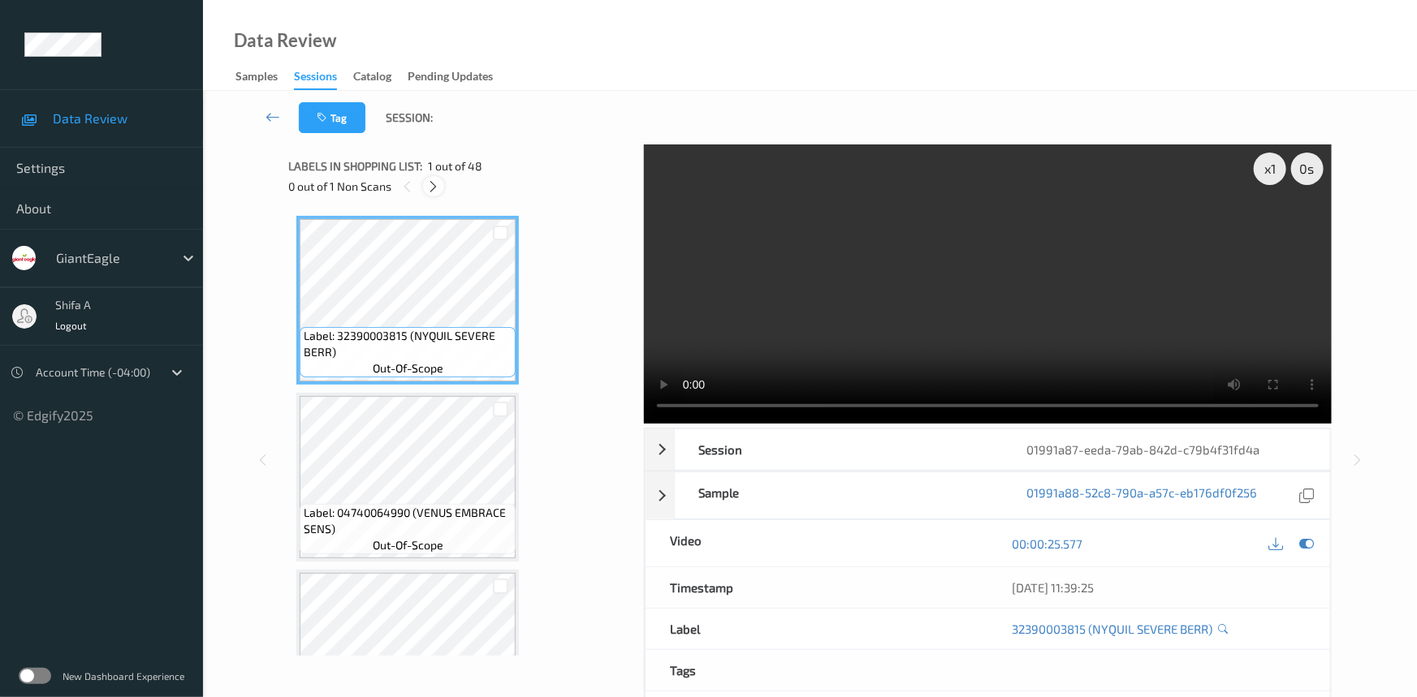
click at [433, 192] on icon at bounding box center [434, 186] width 14 height 15
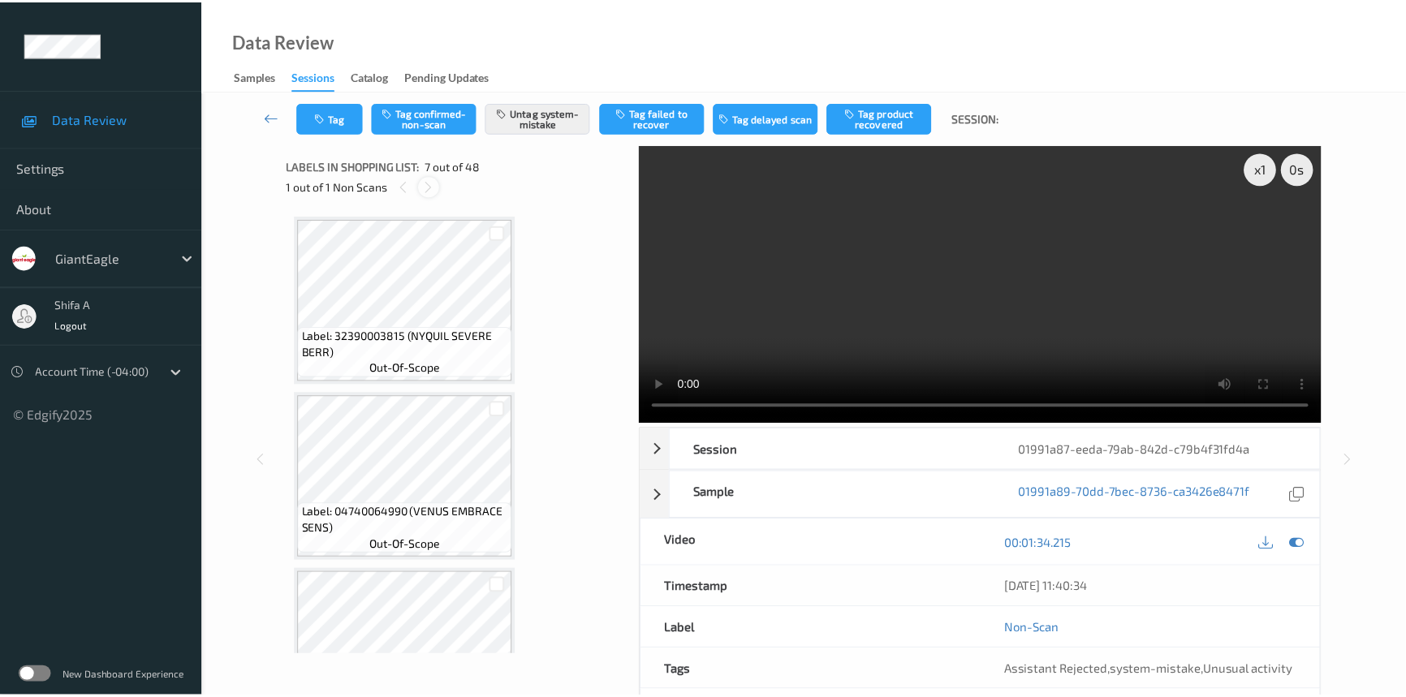
scroll to position [890, 0]
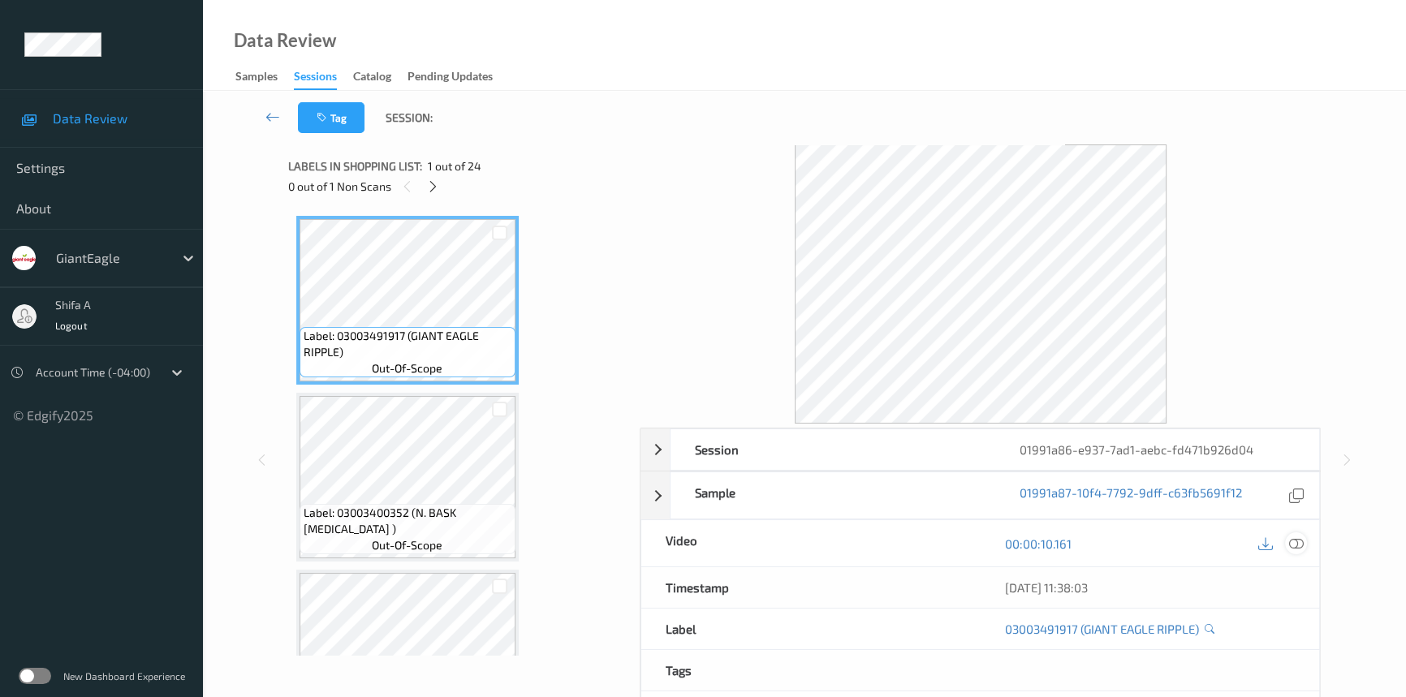
click at [1291, 542] on icon at bounding box center [1296, 544] width 15 height 15
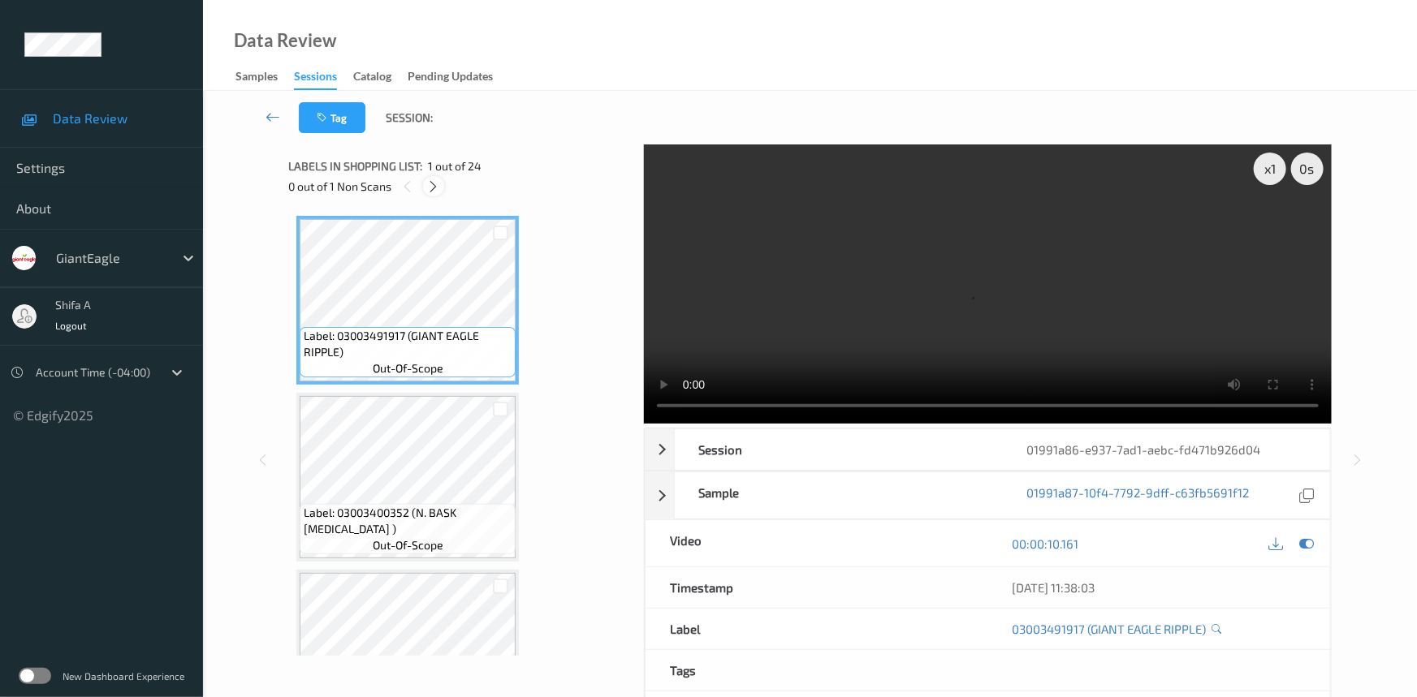
click at [428, 188] on icon at bounding box center [434, 186] width 14 height 15
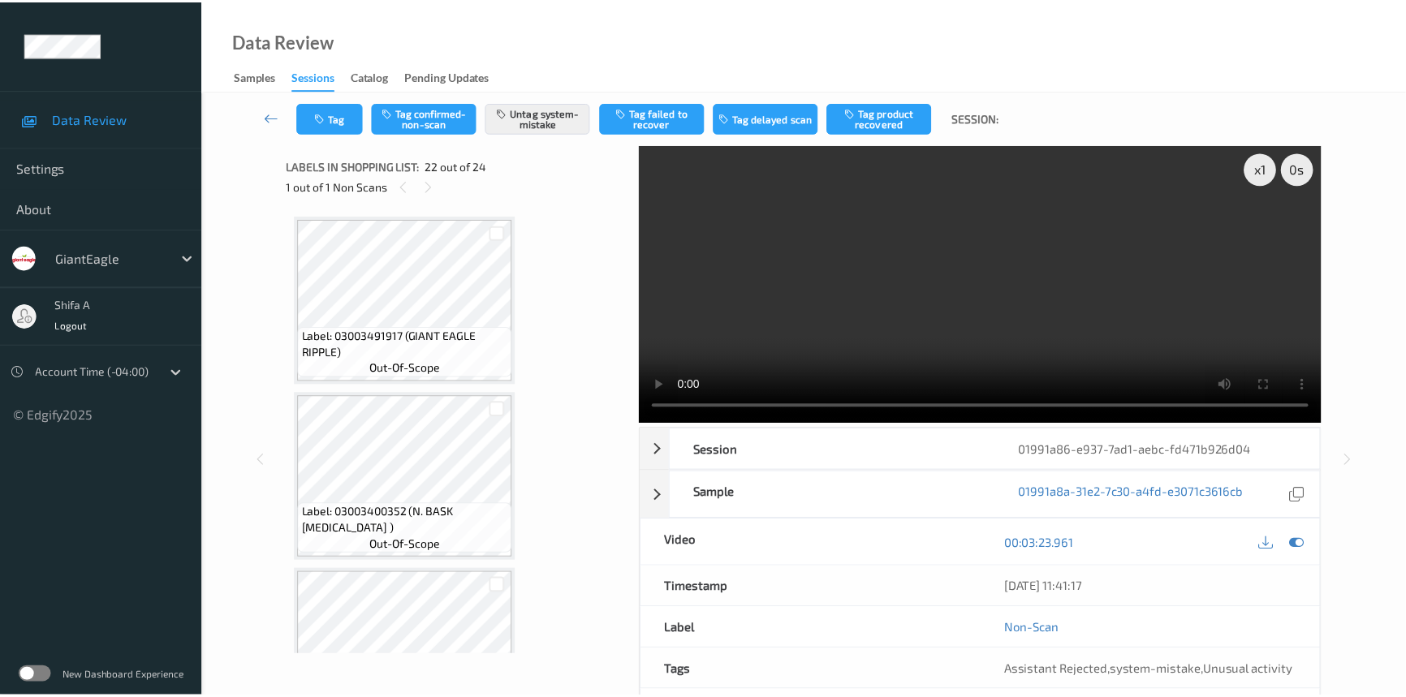
scroll to position [3536, 0]
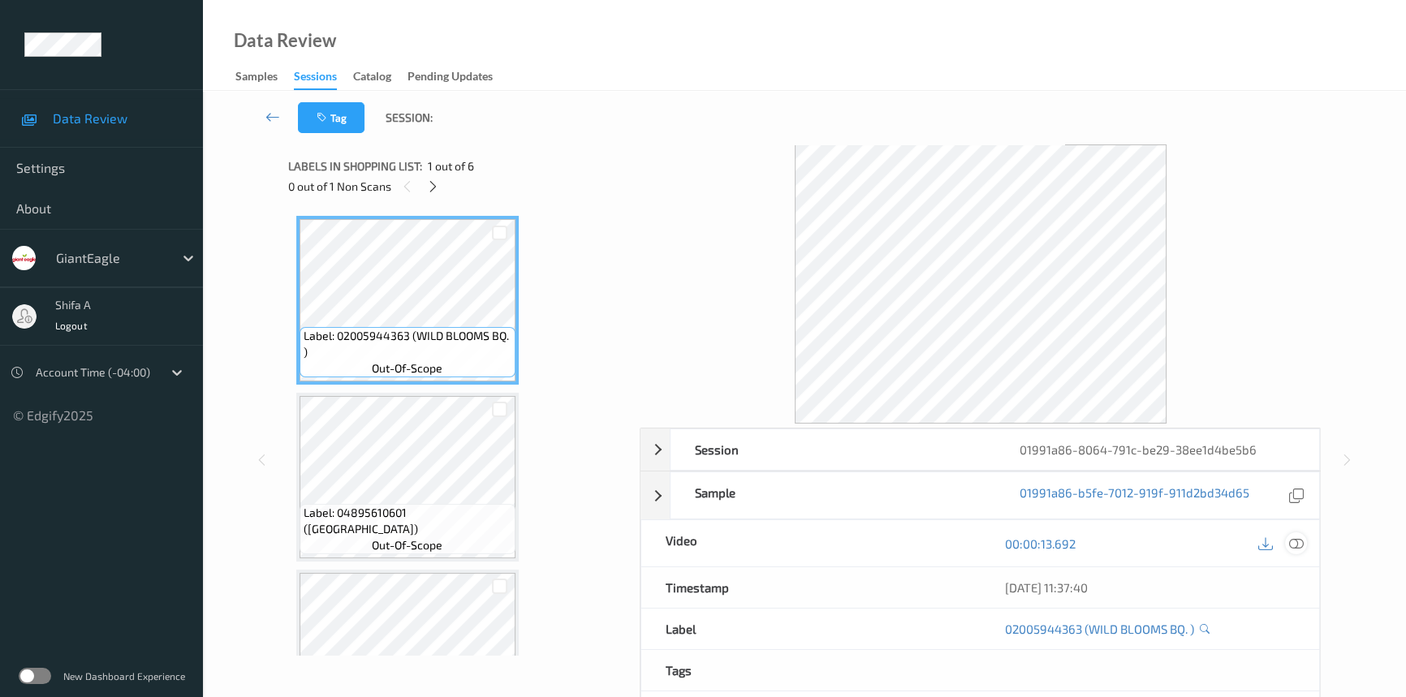
click at [1291, 547] on icon at bounding box center [1296, 544] width 15 height 15
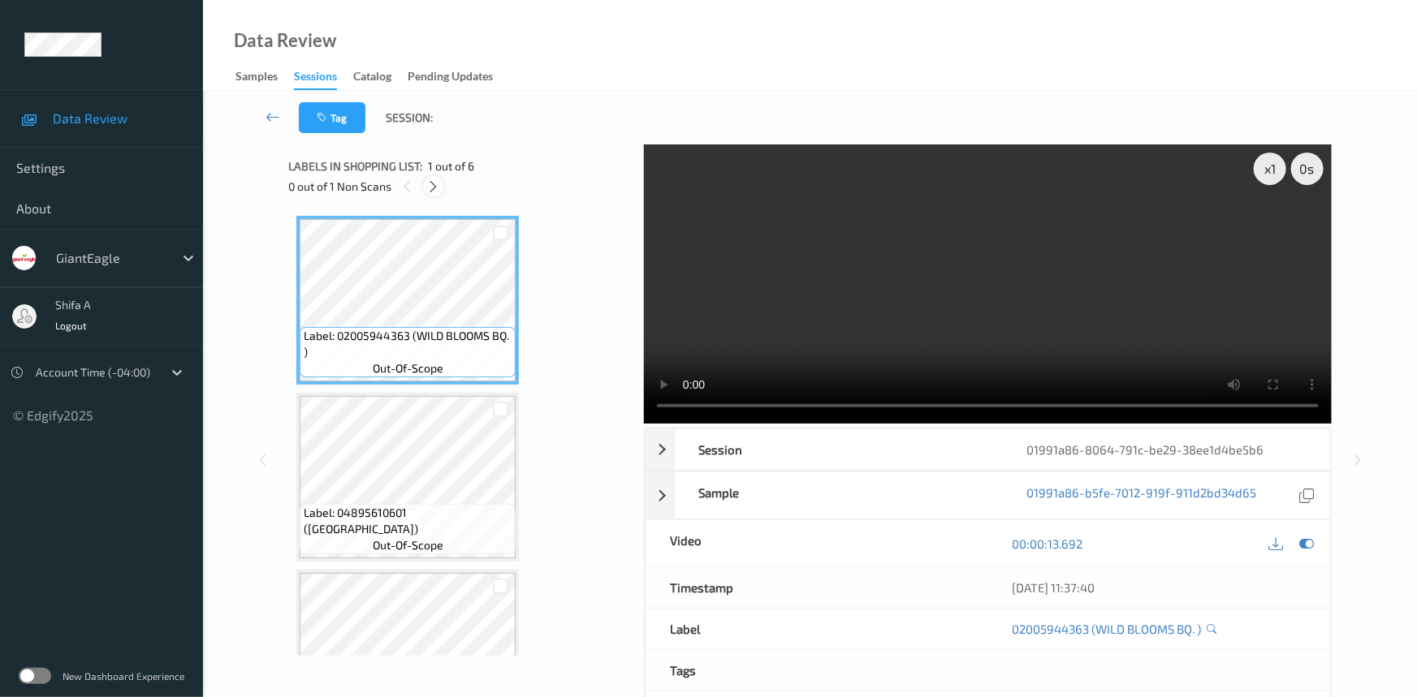
click at [429, 193] on icon at bounding box center [434, 186] width 14 height 15
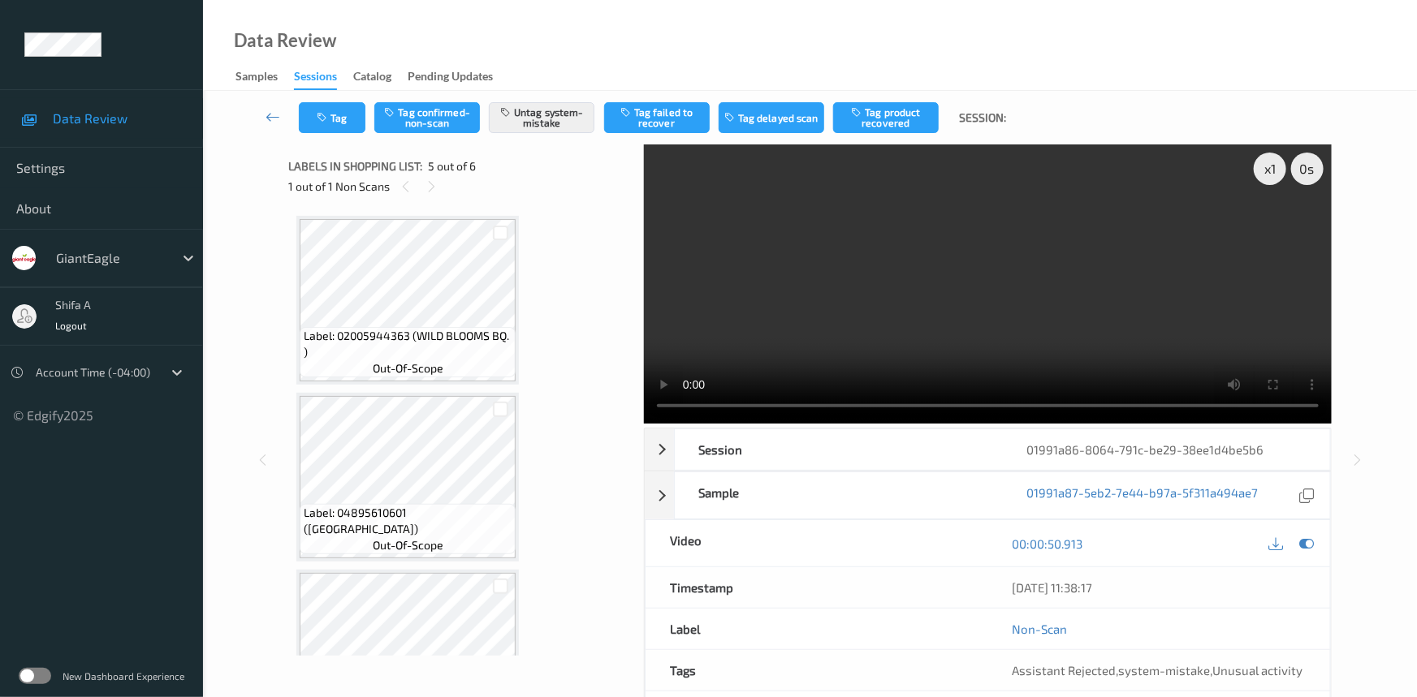
scroll to position [537, 0]
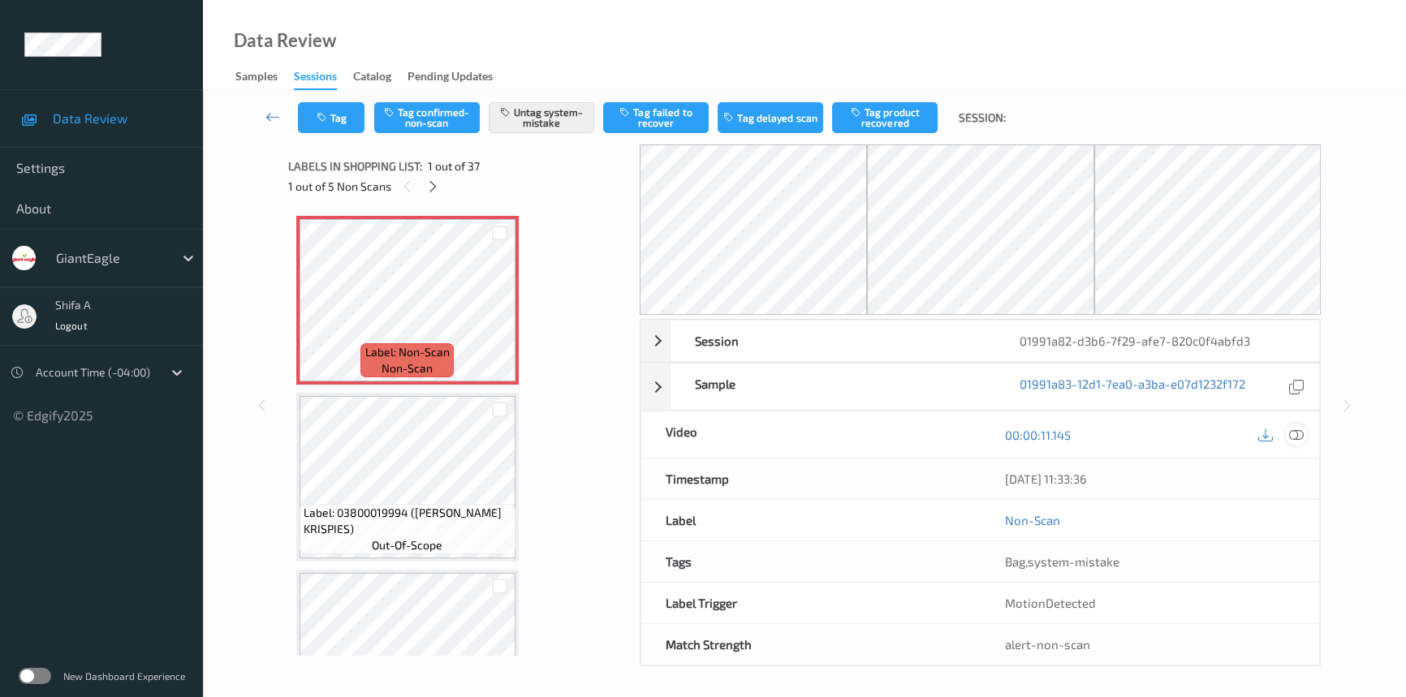
click at [1302, 433] on icon at bounding box center [1296, 435] width 15 height 15
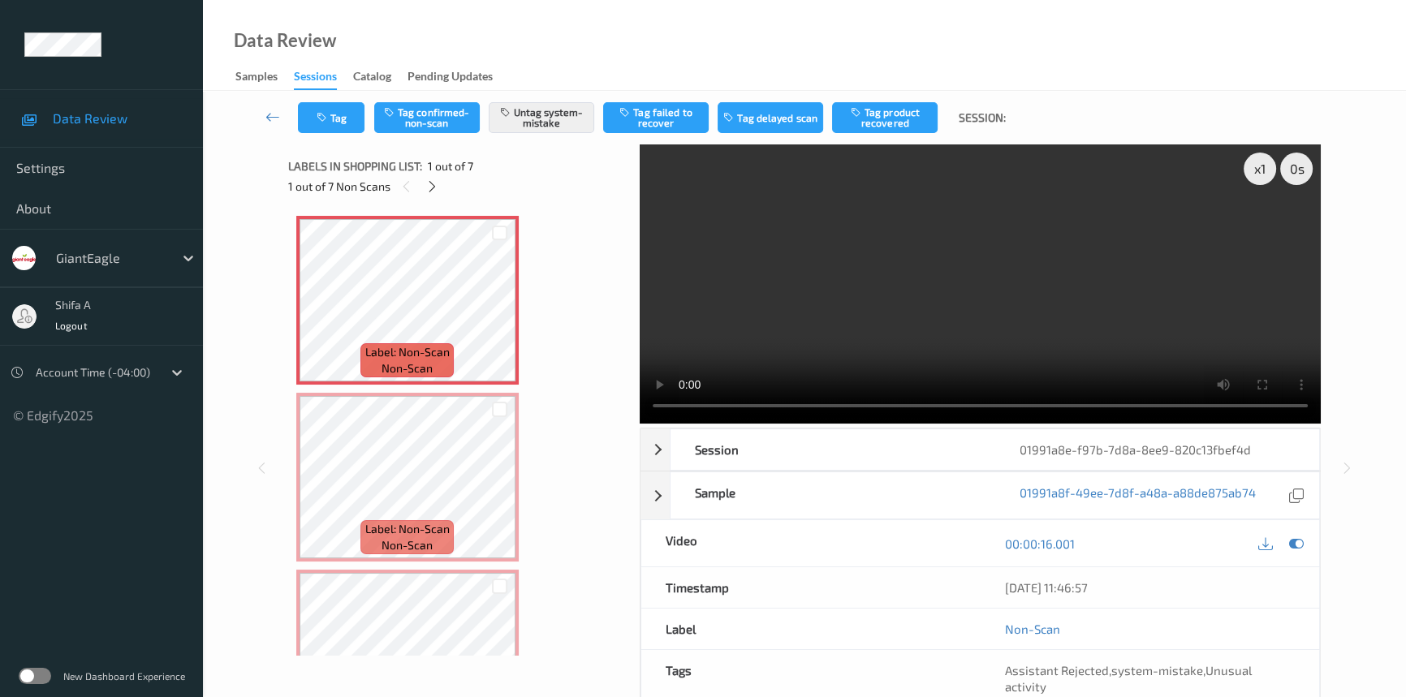
click at [1069, 231] on video at bounding box center [980, 284] width 681 height 279
click at [1121, 256] on video at bounding box center [980, 284] width 681 height 279
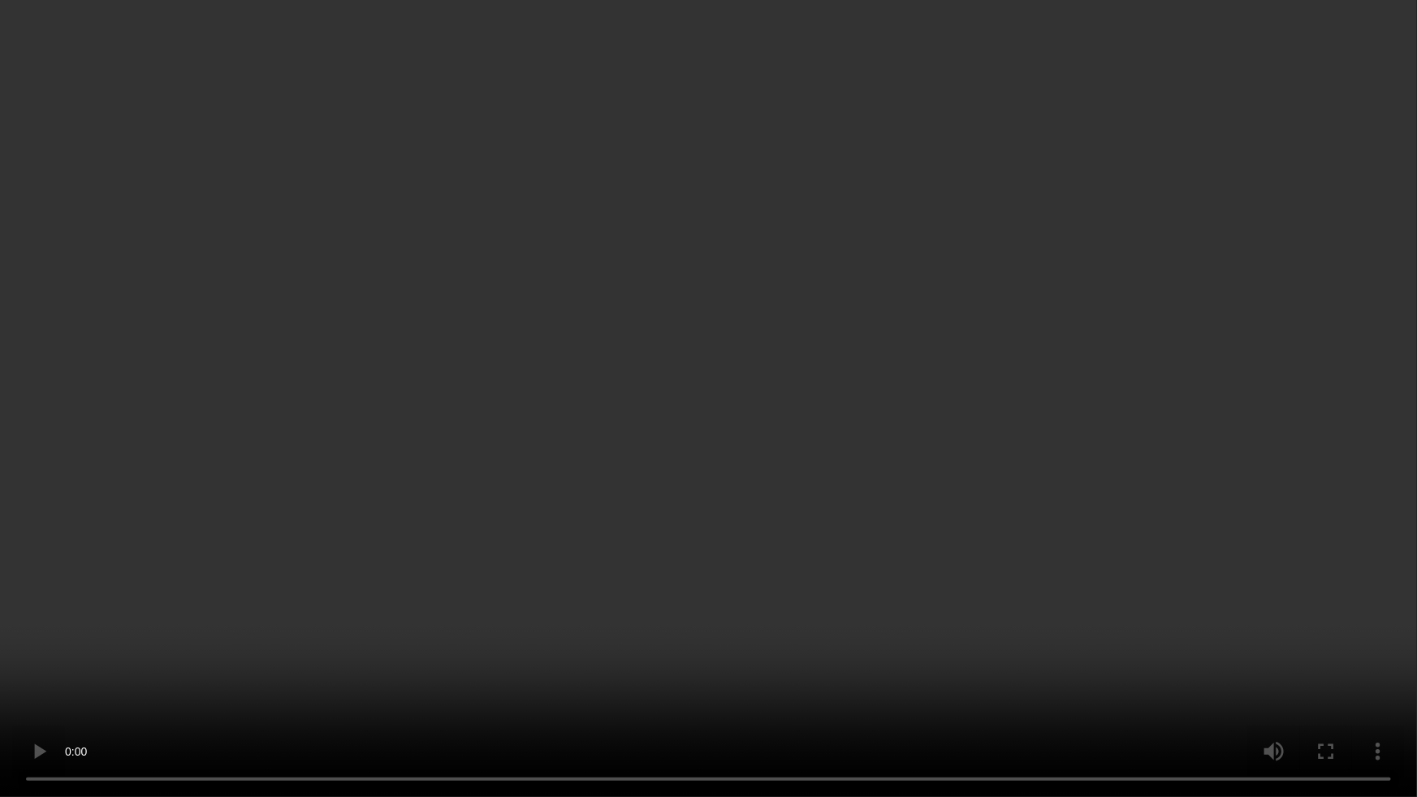
click at [709, 607] on video at bounding box center [708, 398] width 1417 height 797
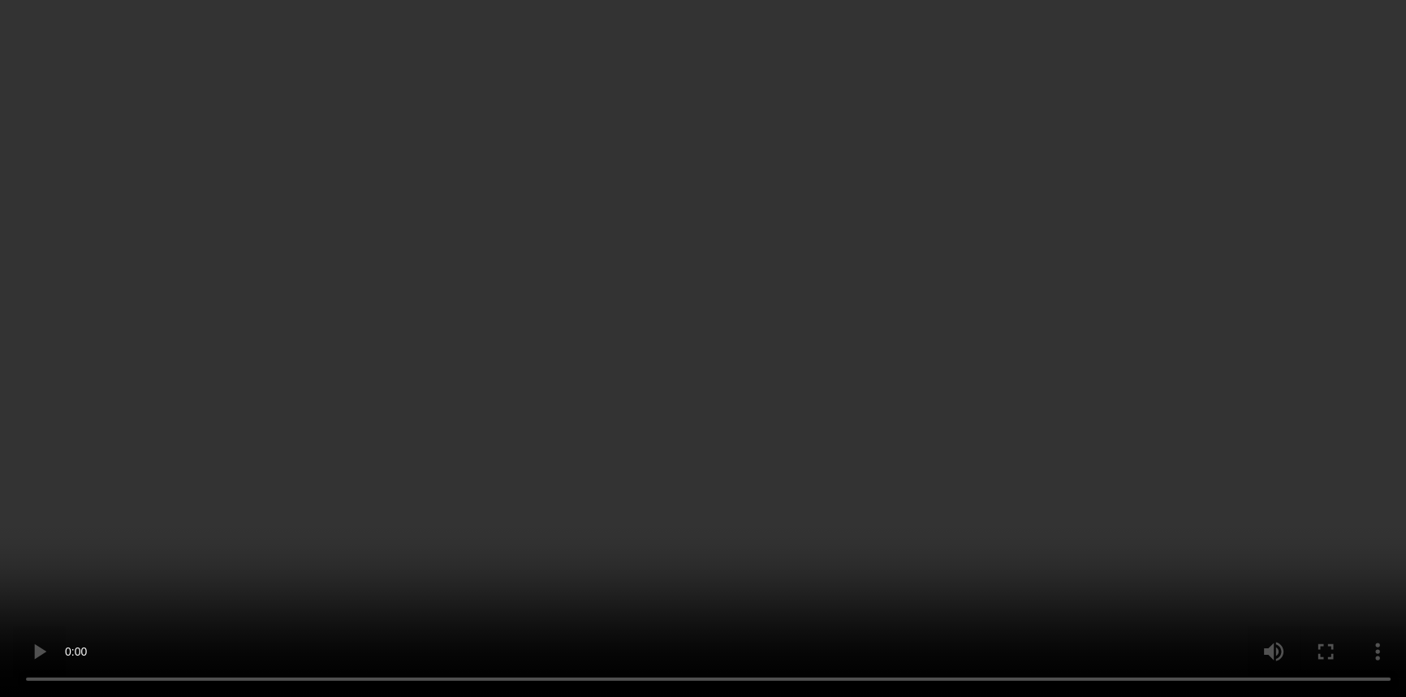
scroll to position [295, 0]
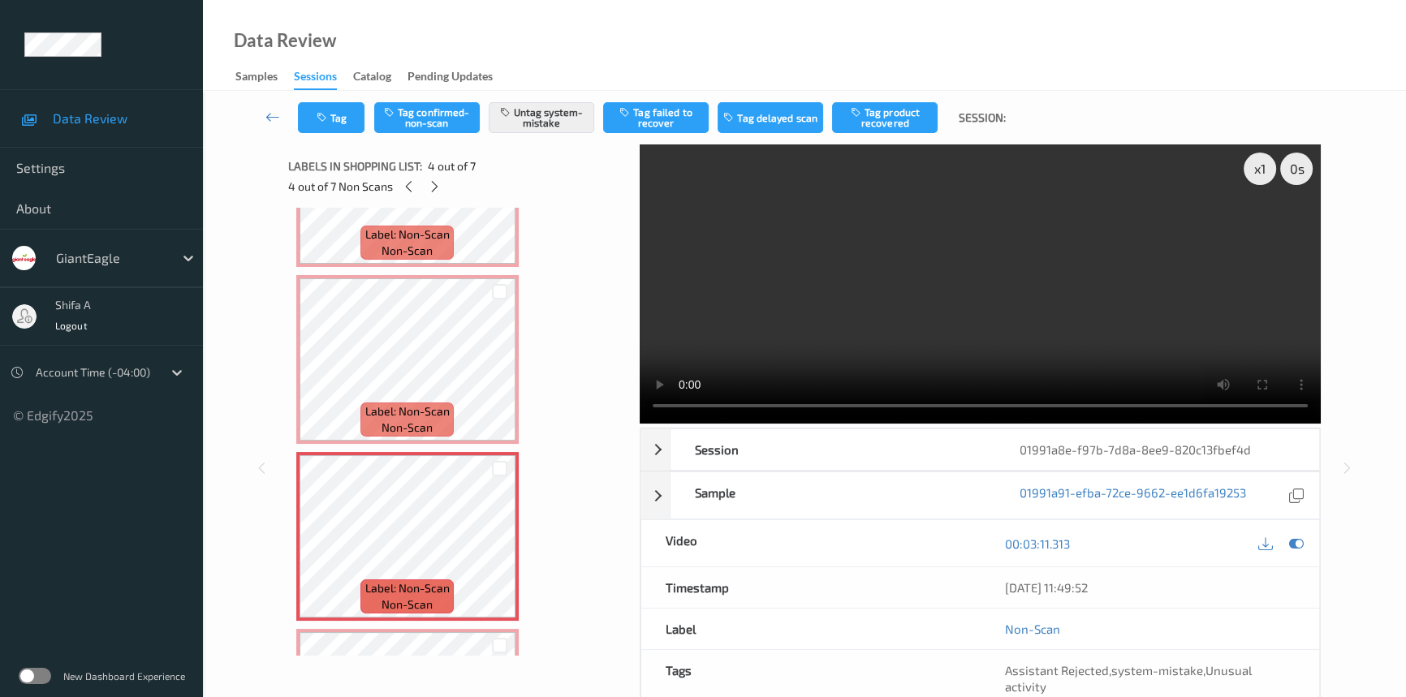
click at [974, 316] on video at bounding box center [980, 284] width 681 height 279
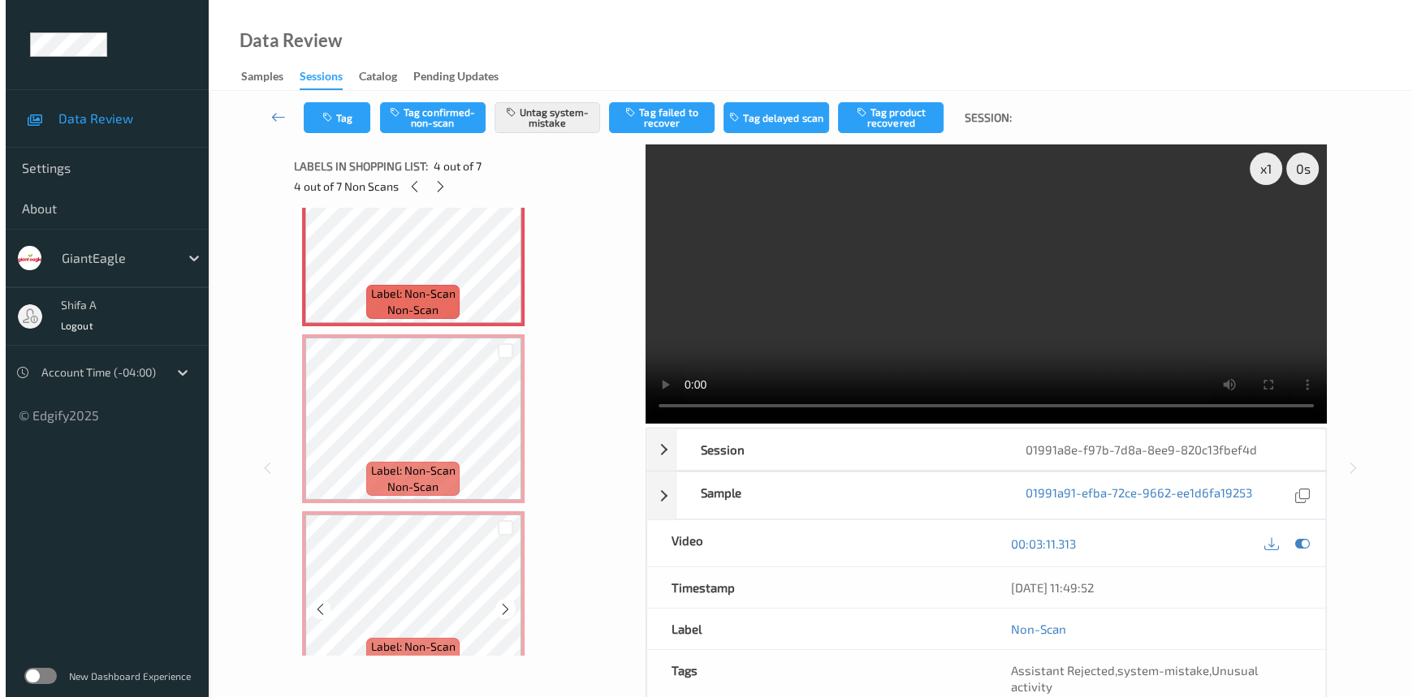
scroll to position [590, 0]
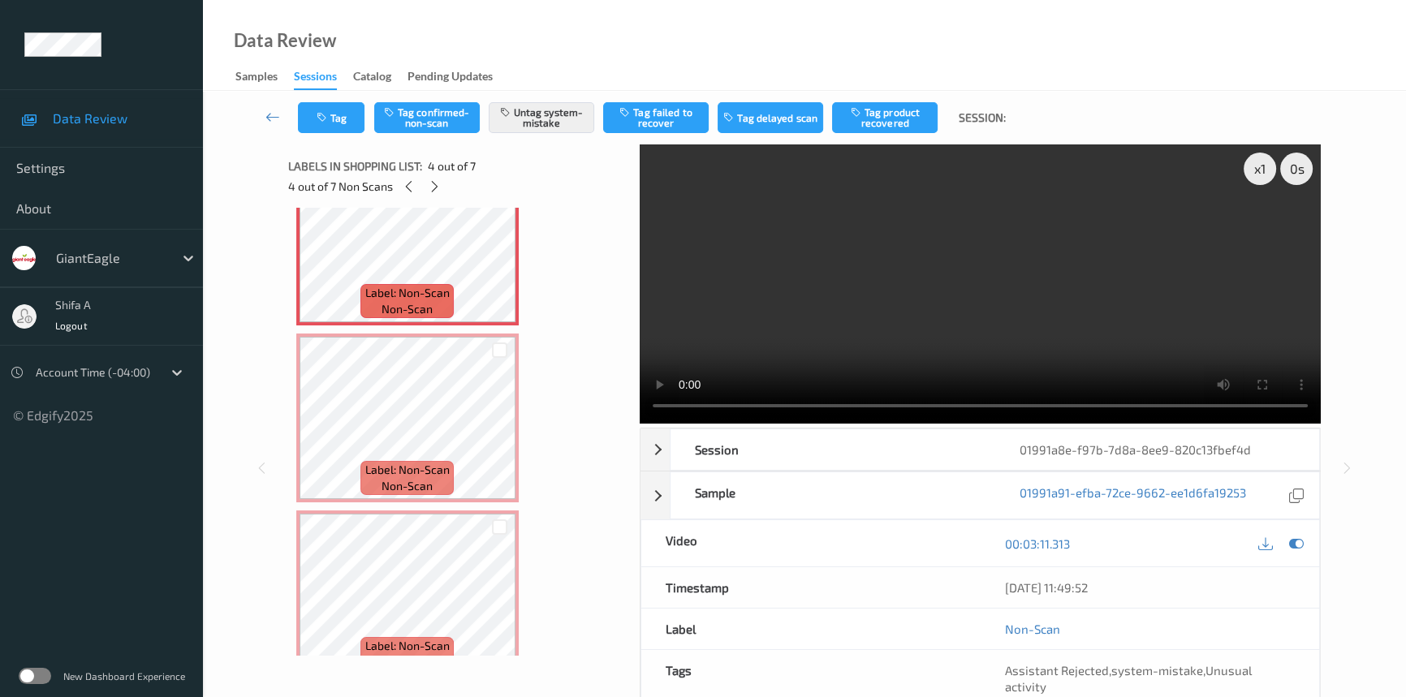
click at [1146, 294] on video at bounding box center [980, 284] width 681 height 279
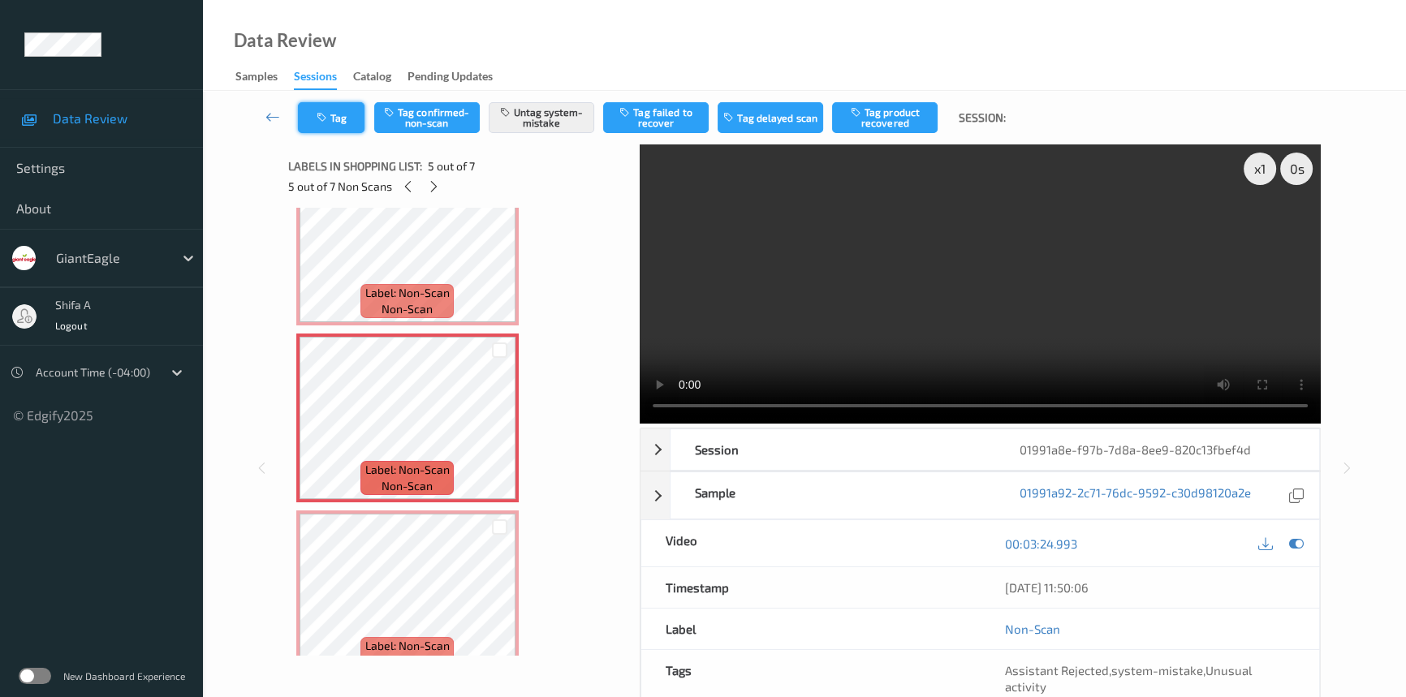
click at [349, 114] on button "Tag" at bounding box center [331, 117] width 67 height 31
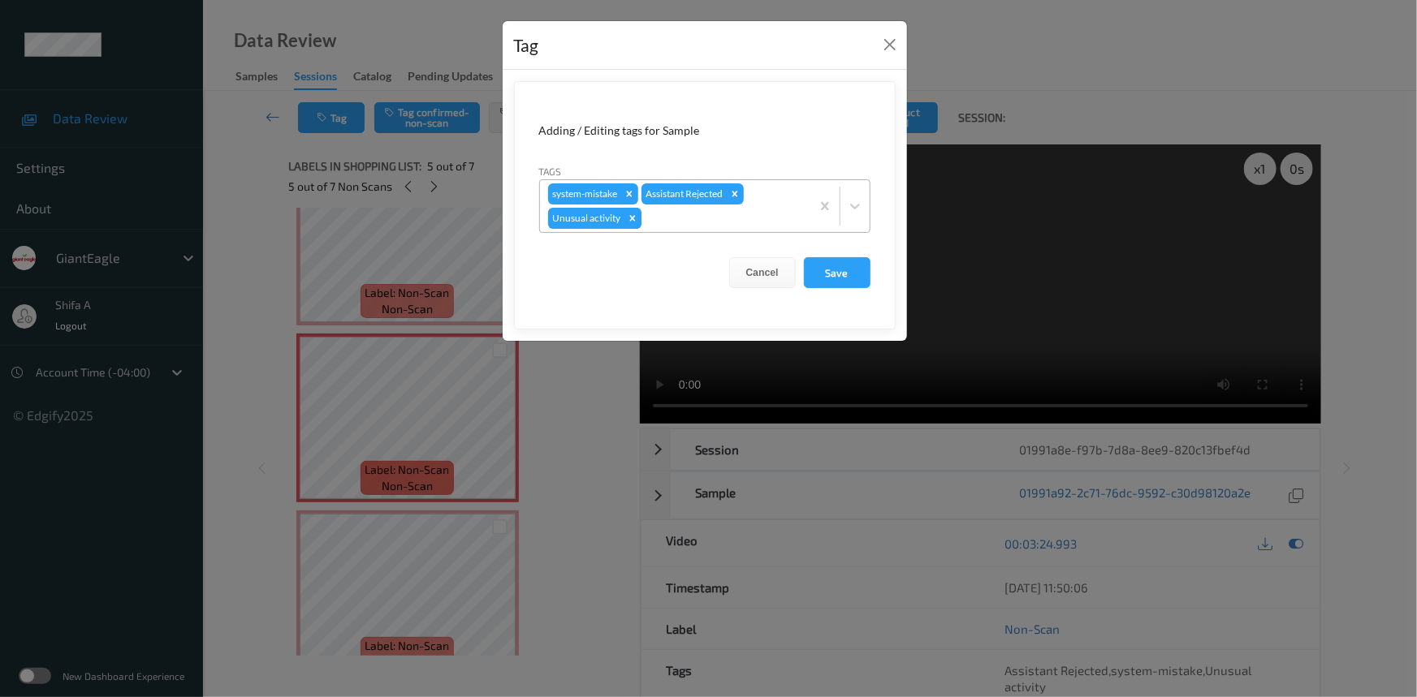
click at [627, 219] on icon "Remove Unusual activity" at bounding box center [632, 218] width 11 height 11
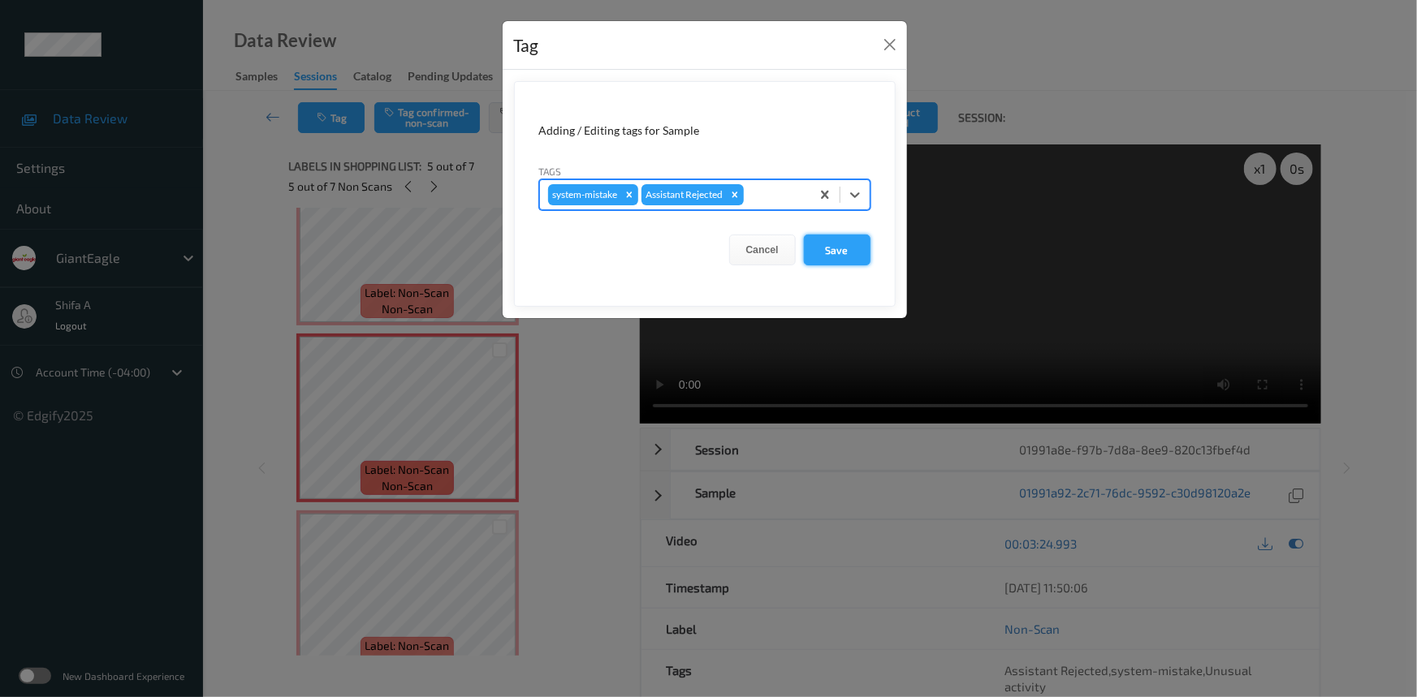
click at [813, 253] on button "Save" at bounding box center [837, 250] width 67 height 31
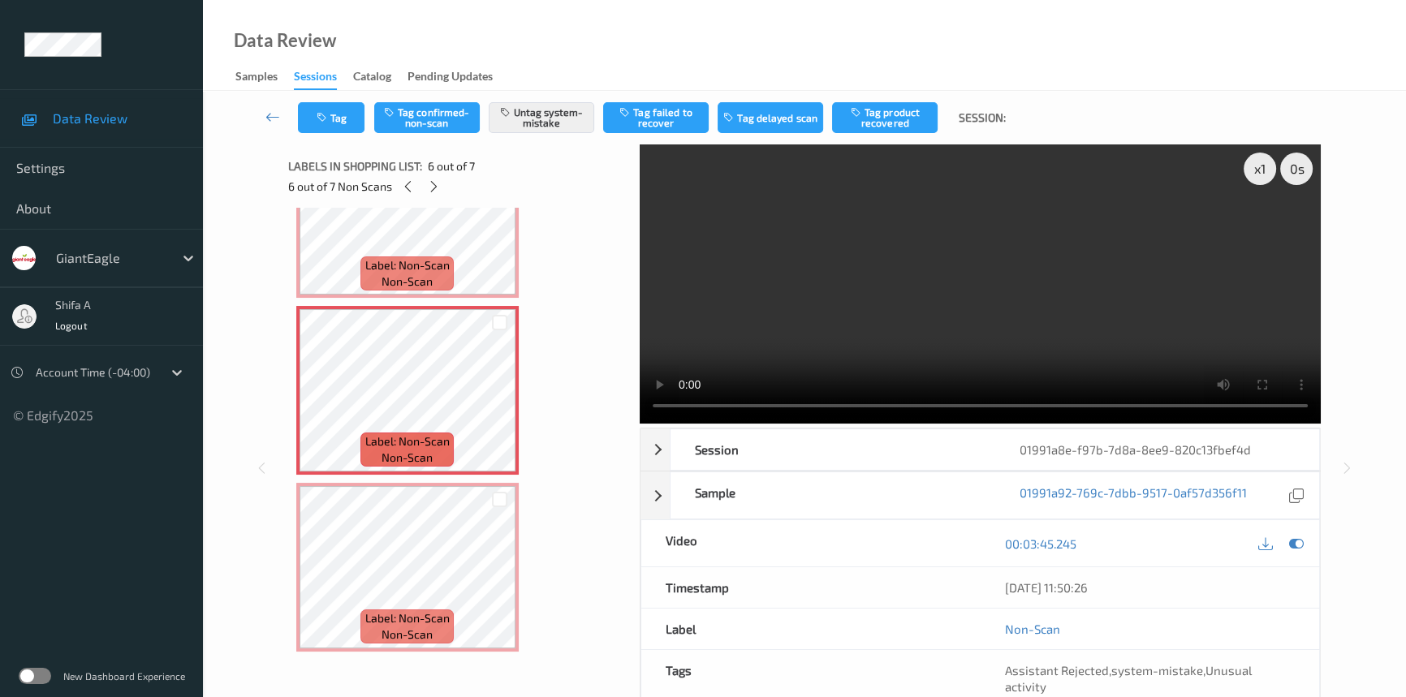
scroll to position [695, 0]
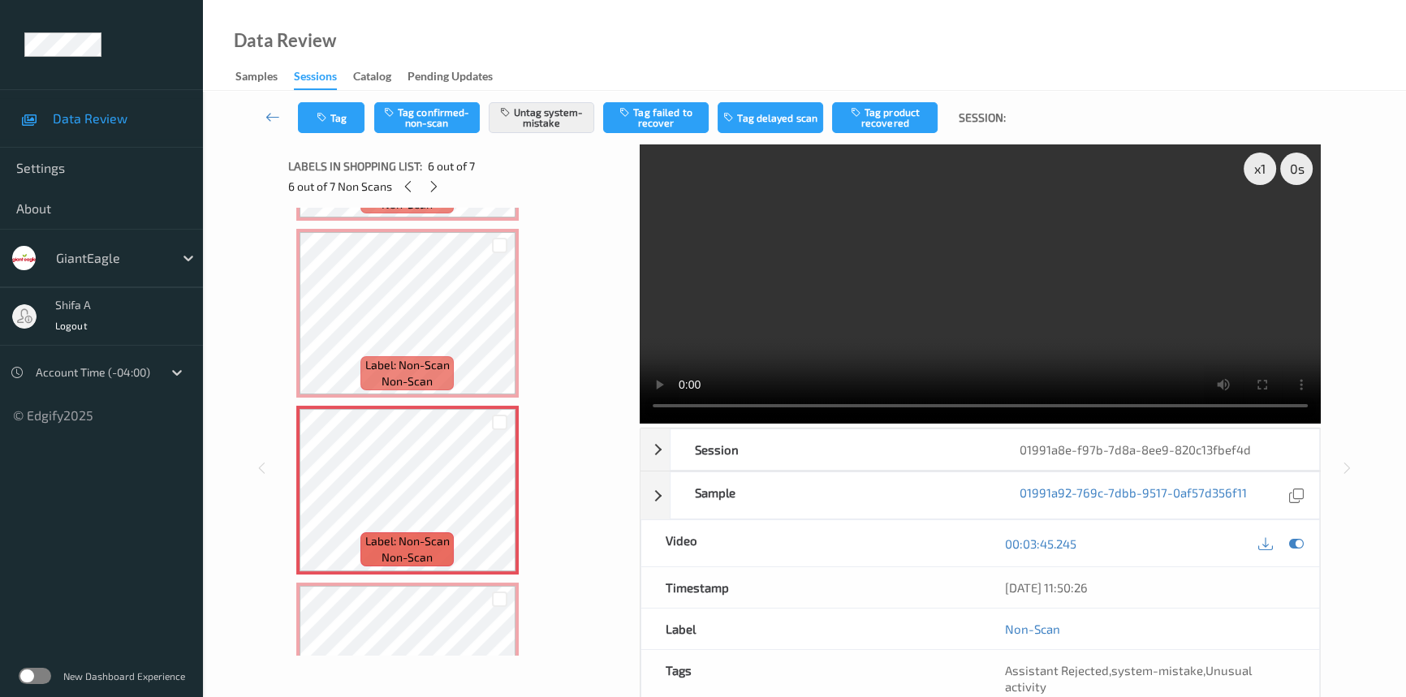
click at [1096, 313] on video at bounding box center [980, 284] width 681 height 279
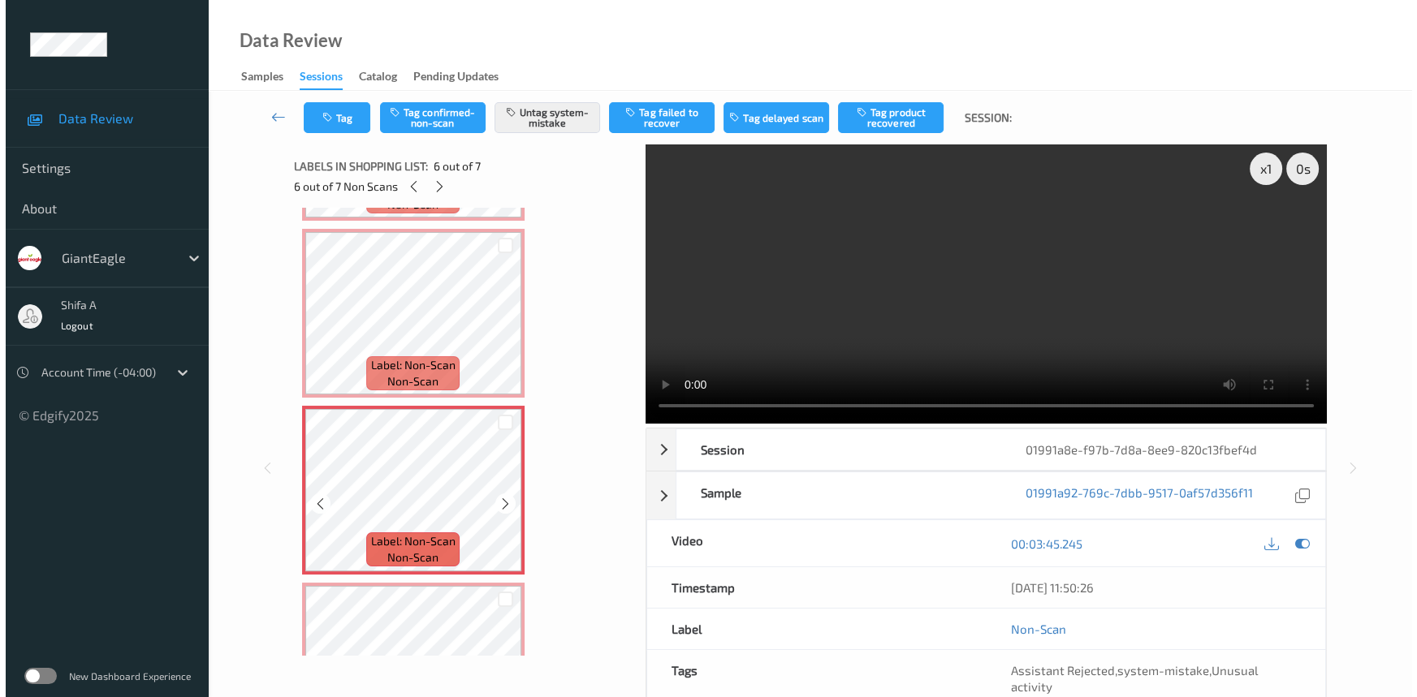
scroll to position [795, 0]
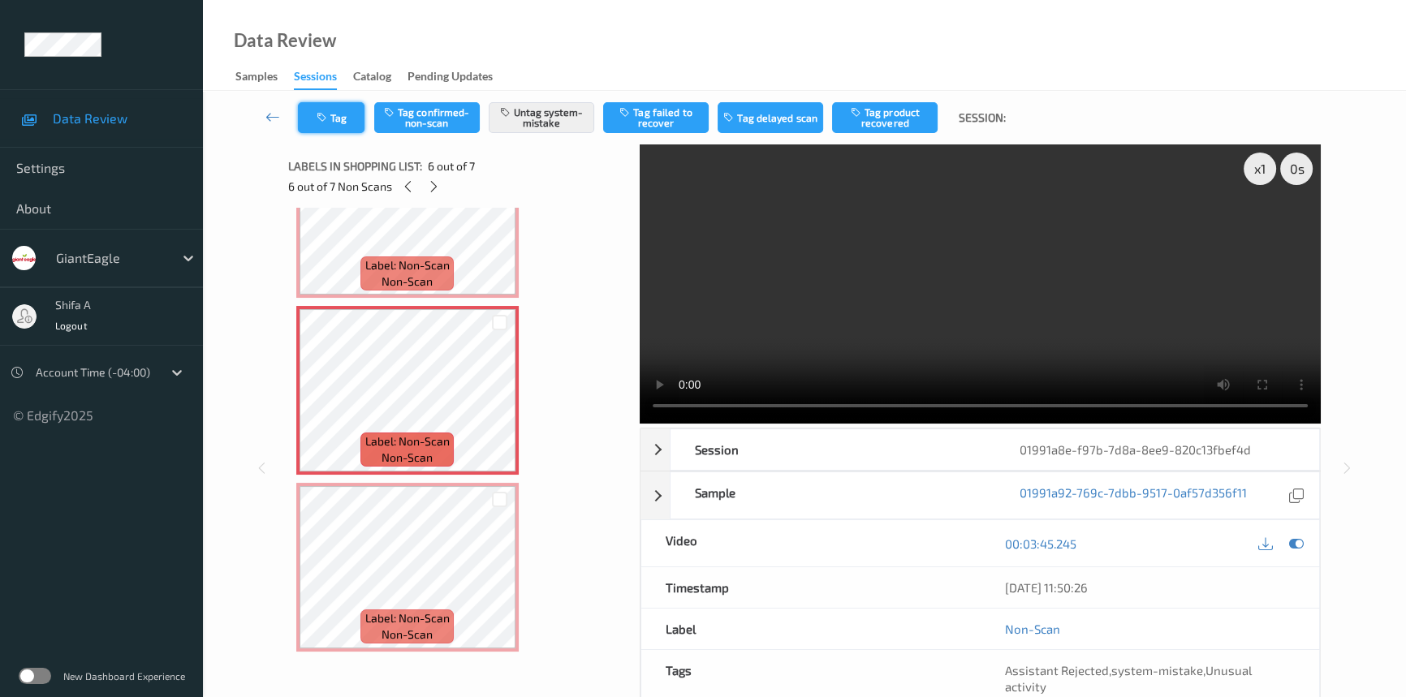
click at [330, 130] on button "Tag" at bounding box center [331, 117] width 67 height 31
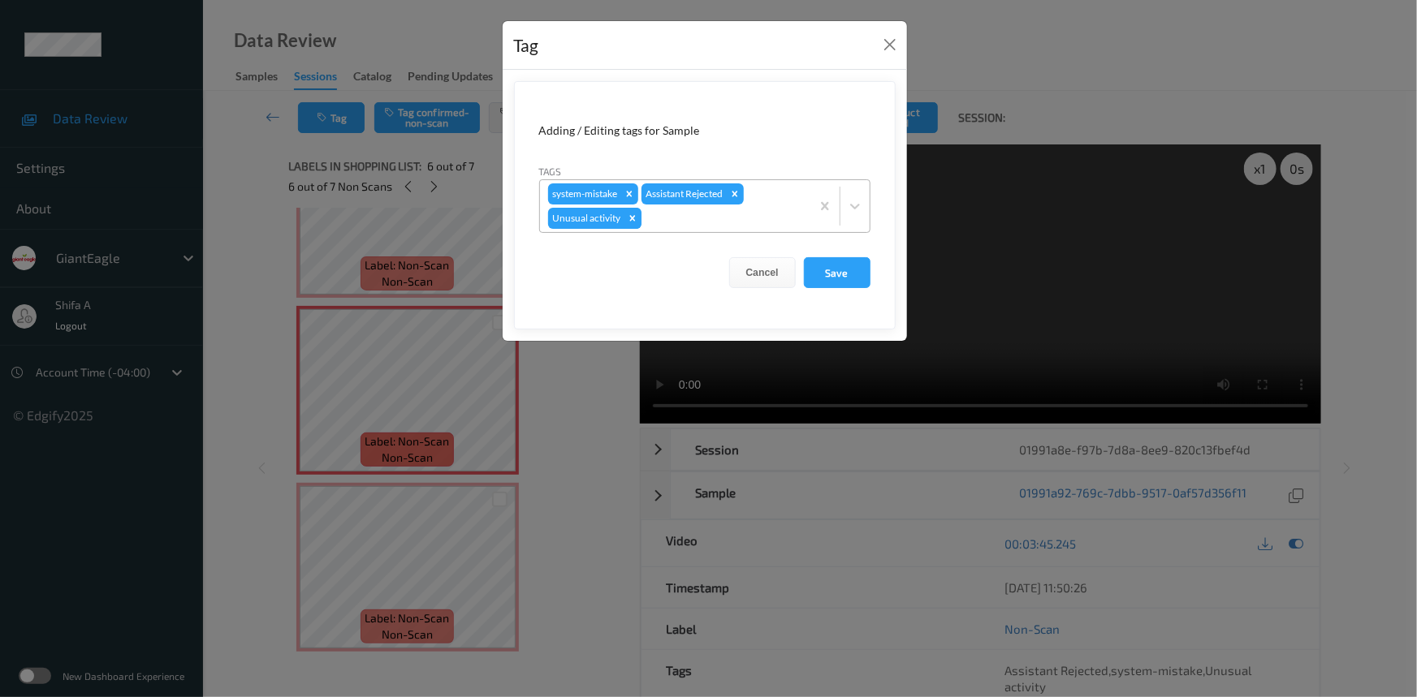
click at [630, 214] on icon "Remove Unusual activity" at bounding box center [632, 218] width 11 height 11
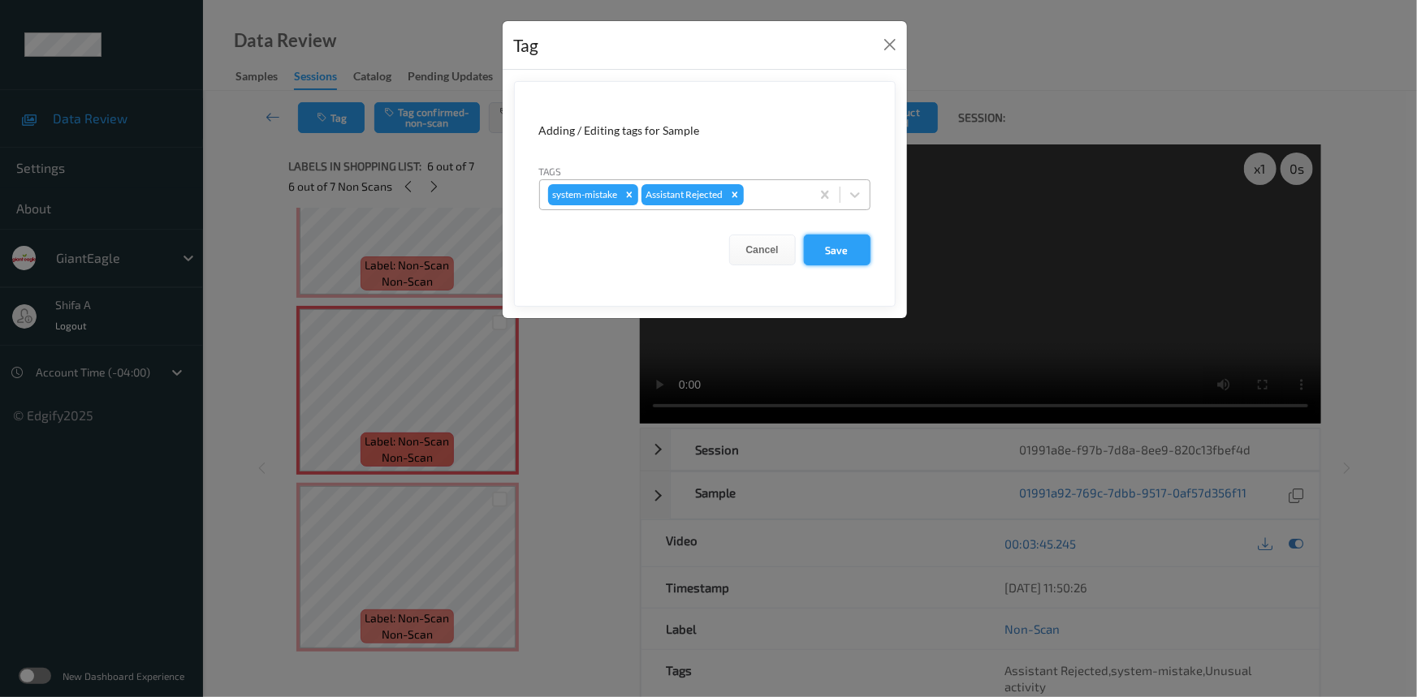
click at [812, 245] on button "Save" at bounding box center [837, 250] width 67 height 31
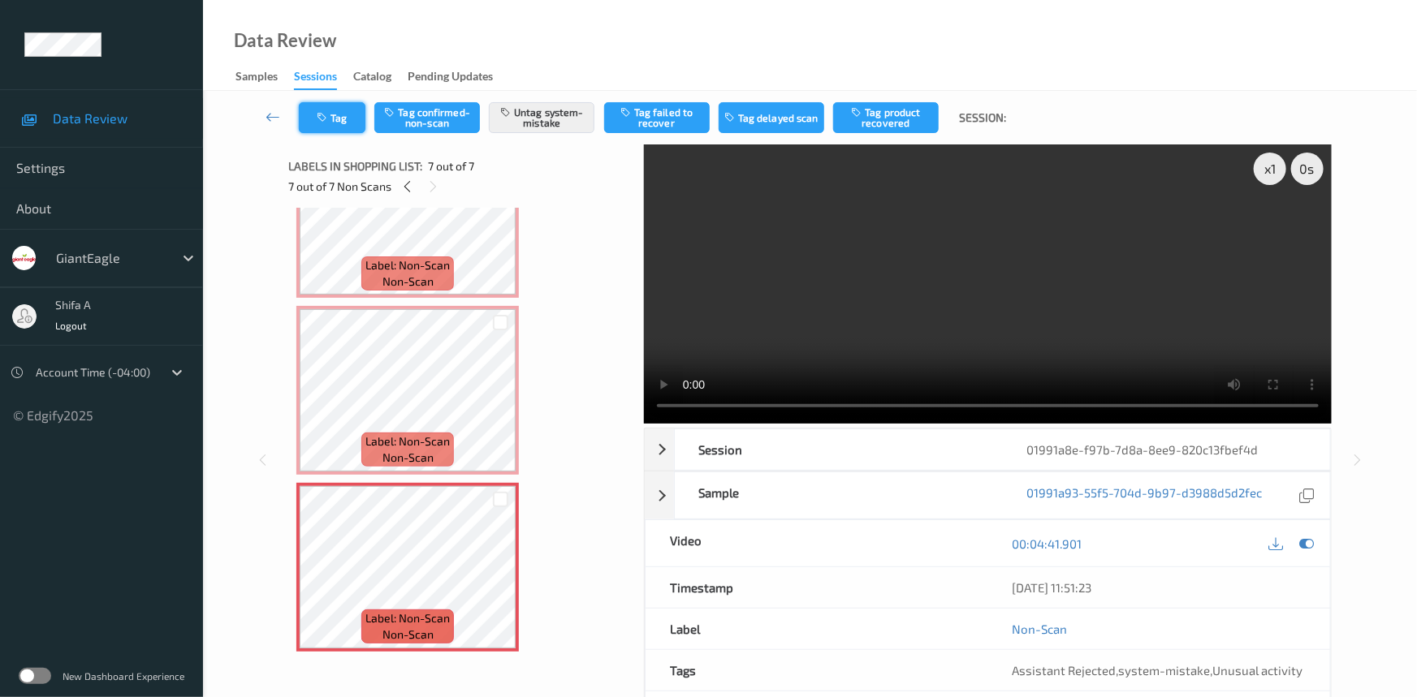
click at [337, 115] on button "Tag" at bounding box center [332, 117] width 67 height 31
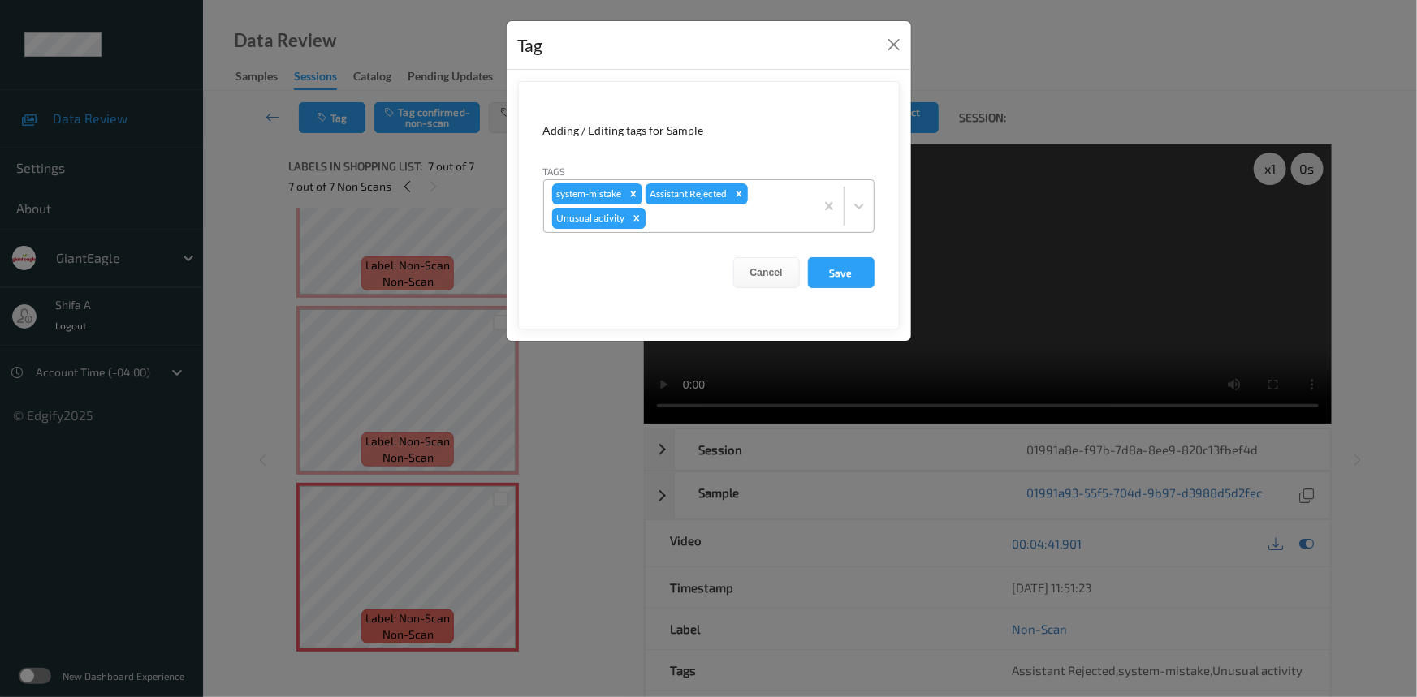
click at [640, 220] on icon "Remove Unusual activity" at bounding box center [636, 218] width 11 height 11
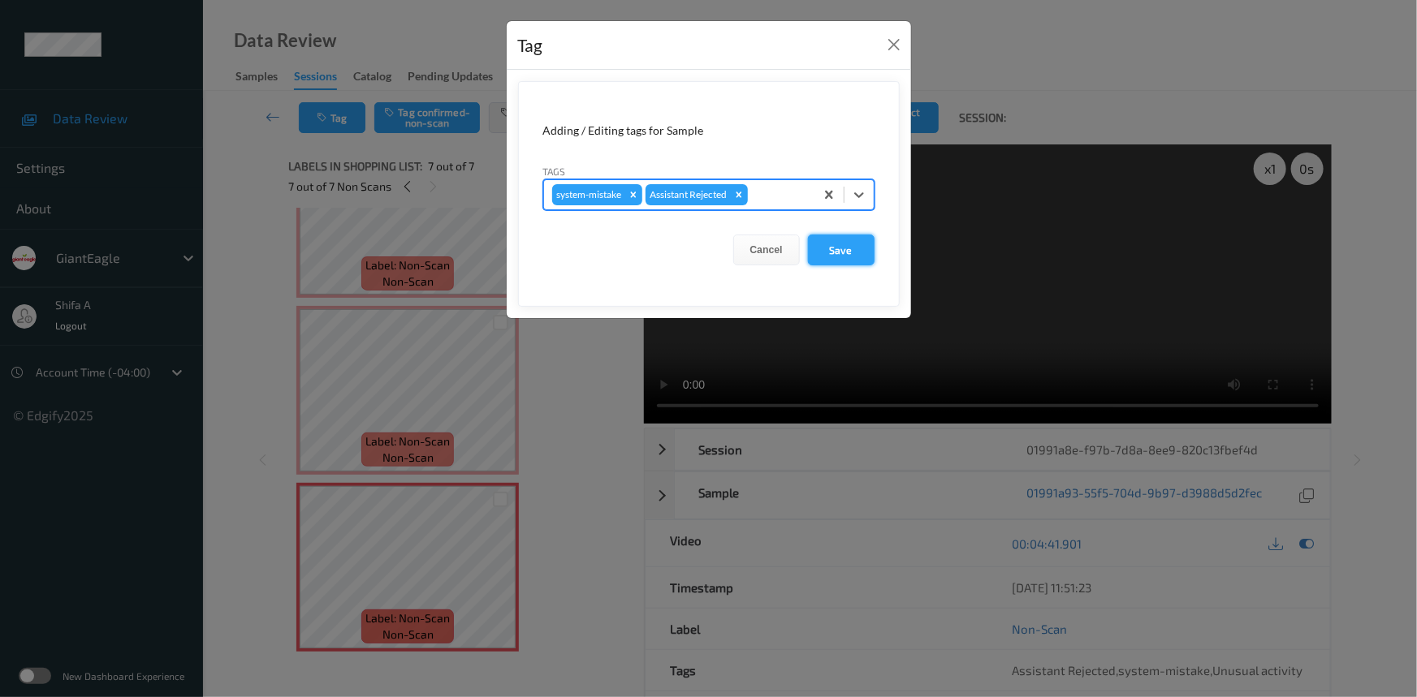
click at [852, 254] on button "Save" at bounding box center [841, 250] width 67 height 31
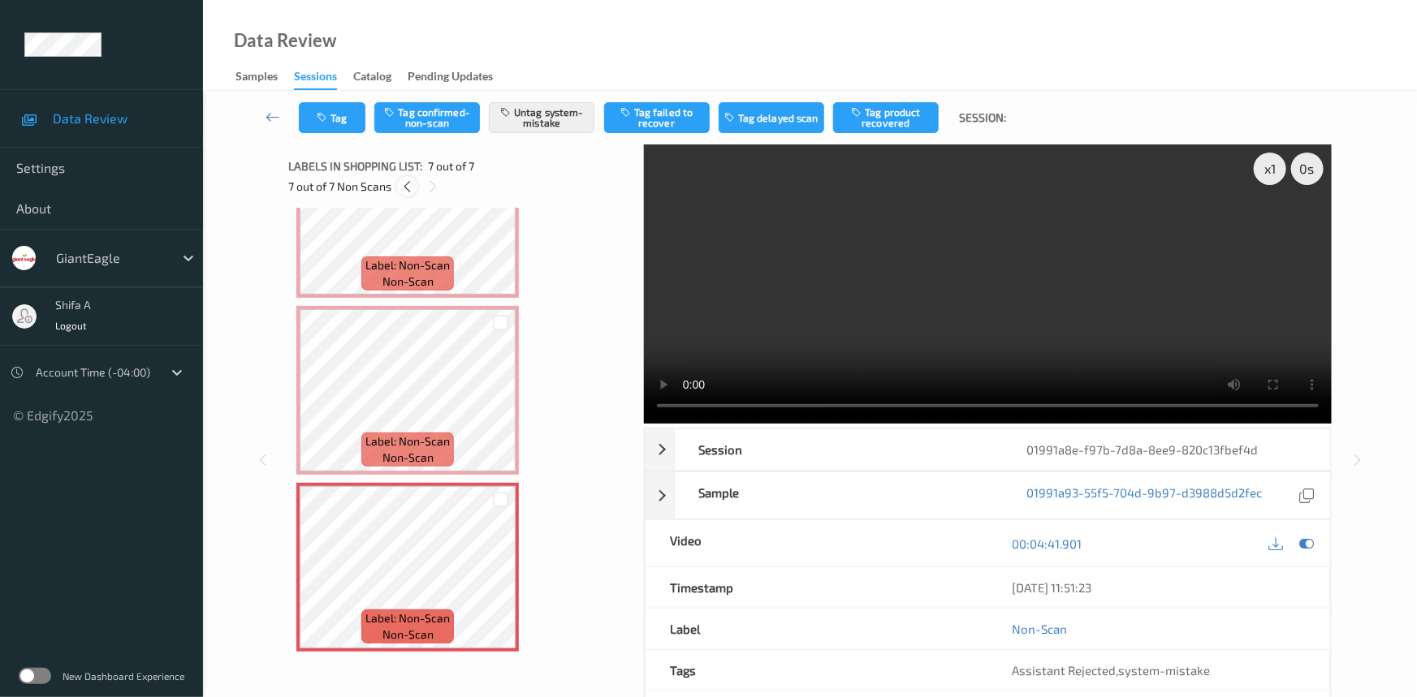
click at [413, 192] on icon at bounding box center [407, 186] width 14 height 15
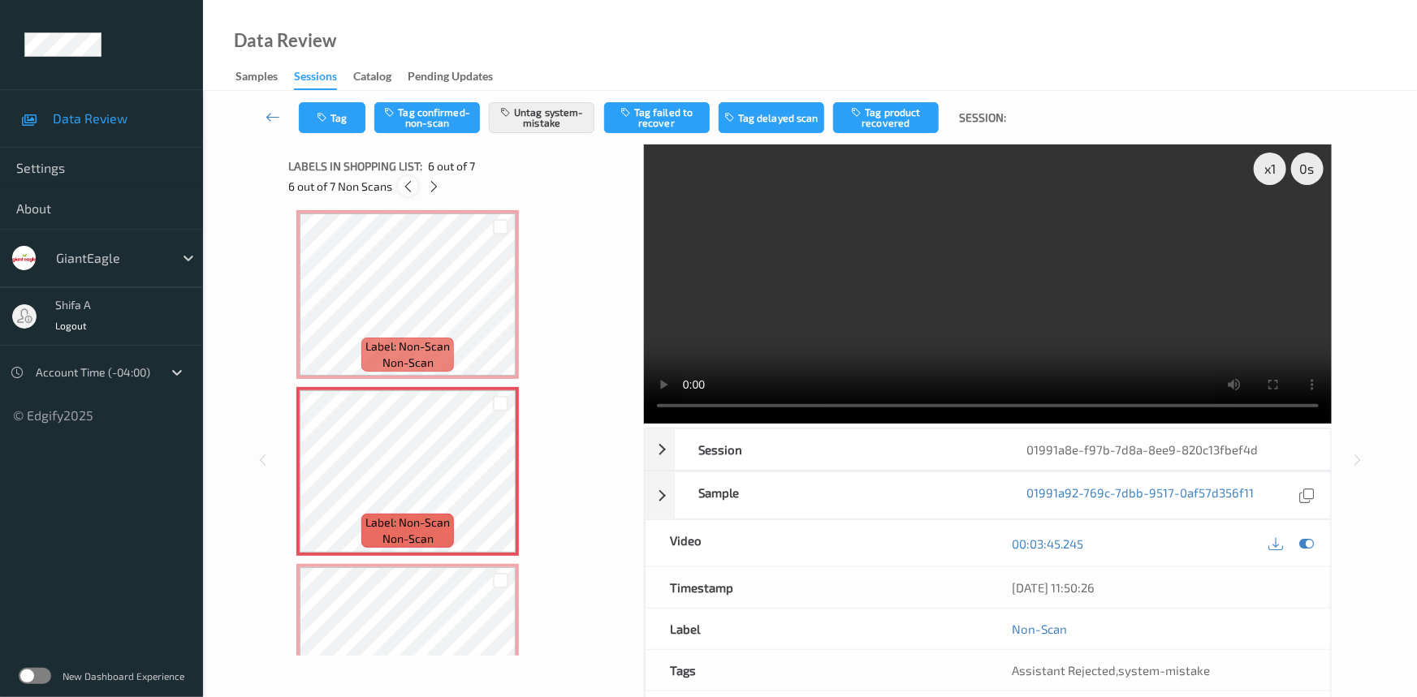
click at [413, 192] on icon at bounding box center [408, 186] width 14 height 15
click at [342, 121] on button "Tag" at bounding box center [332, 117] width 67 height 31
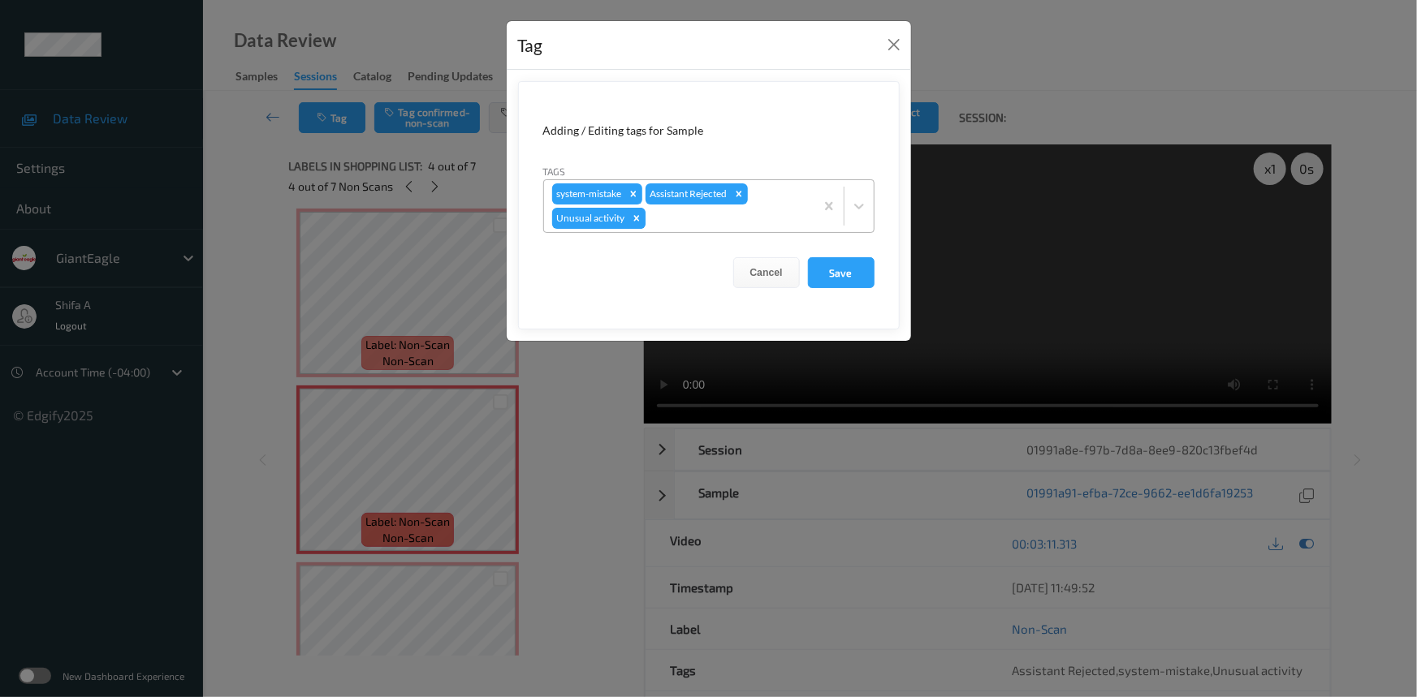
click at [638, 217] on icon "Remove Unusual activity" at bounding box center [636, 218] width 11 height 11
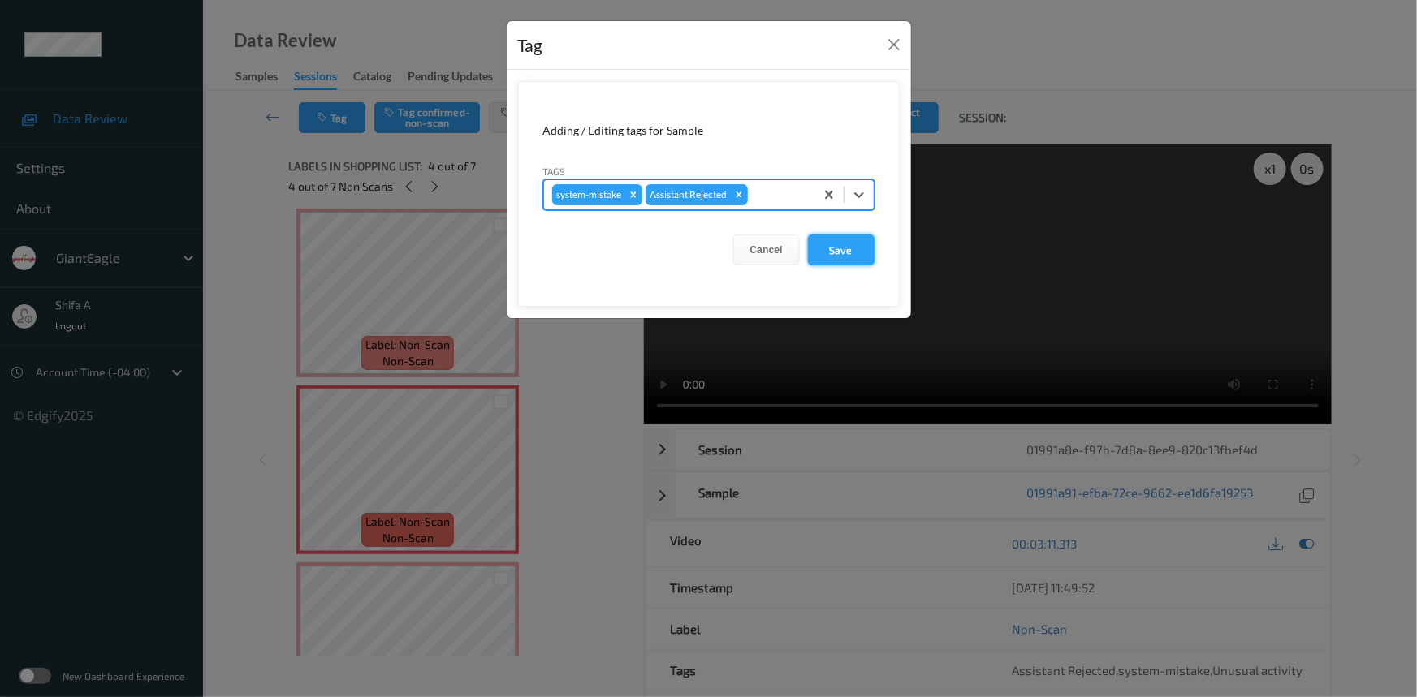
click at [833, 244] on button "Save" at bounding box center [841, 250] width 67 height 31
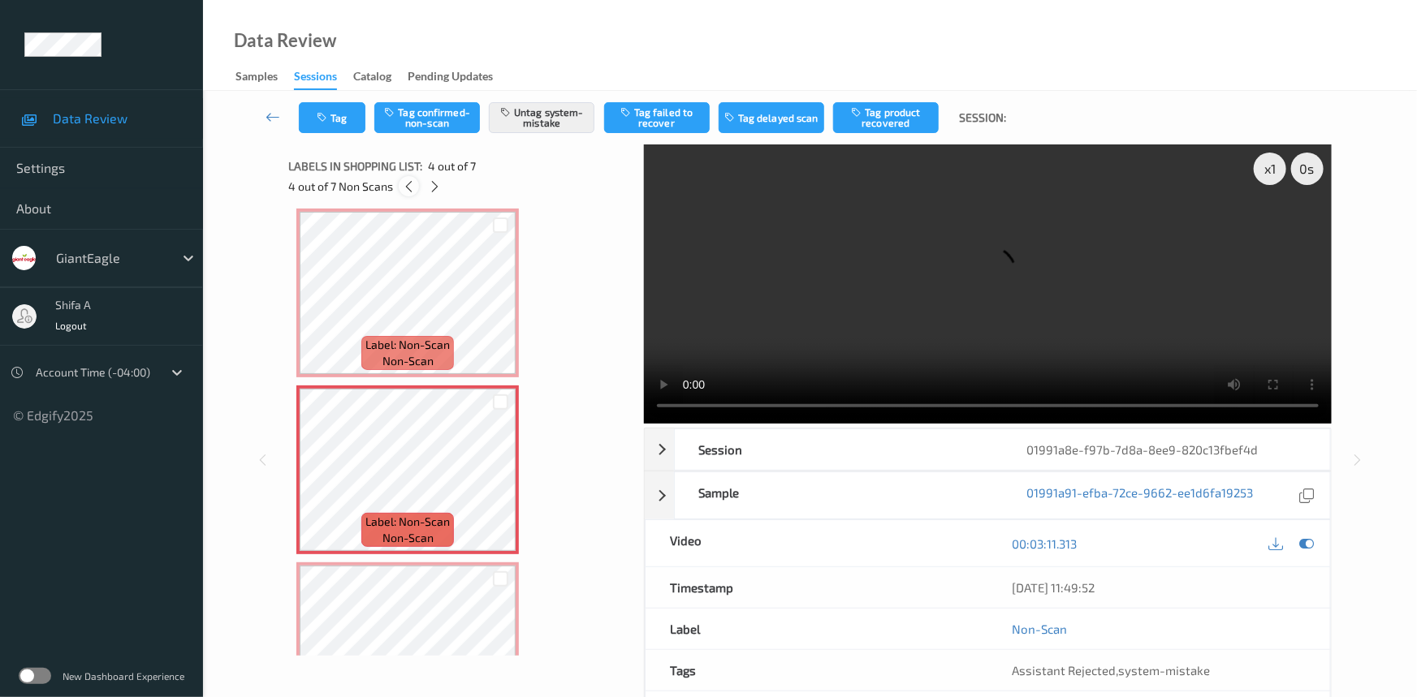
click at [413, 191] on icon at bounding box center [409, 186] width 14 height 15
click at [332, 109] on button "Tag" at bounding box center [332, 117] width 67 height 31
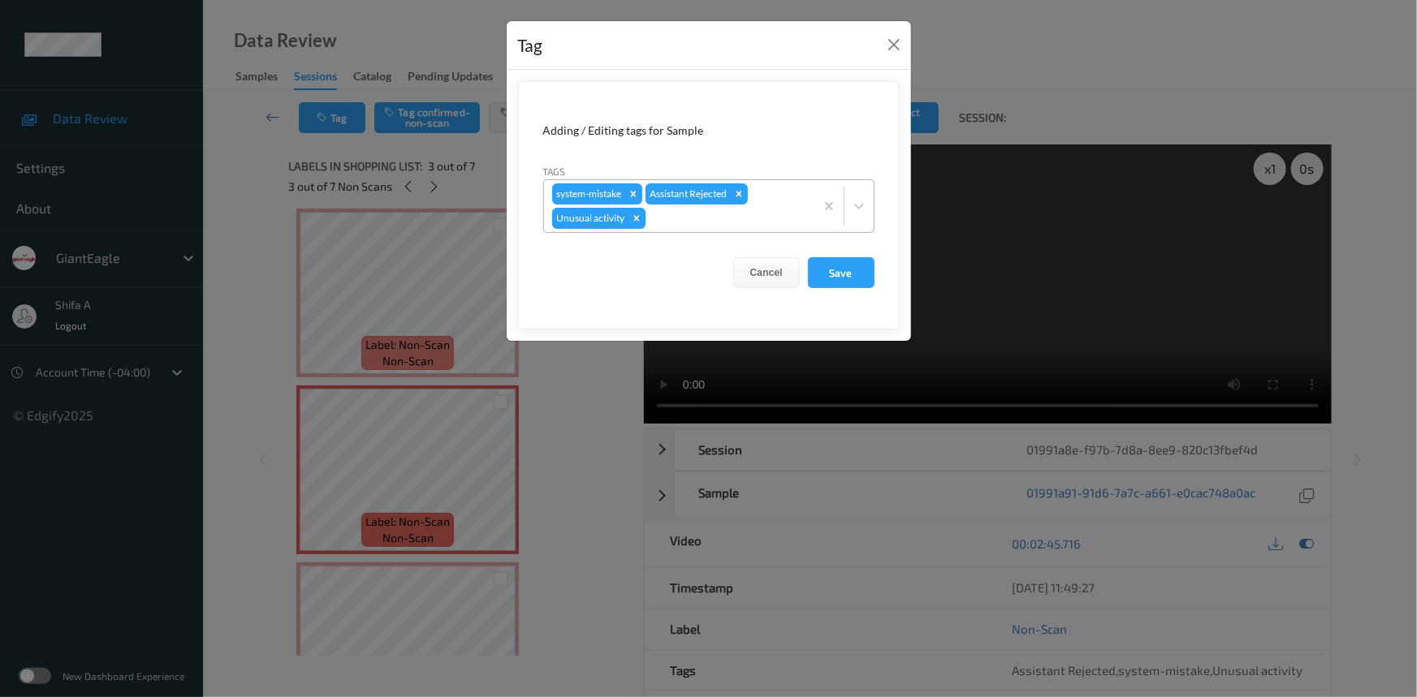
click at [637, 213] on icon "Remove Unusual activity" at bounding box center [636, 218] width 11 height 11
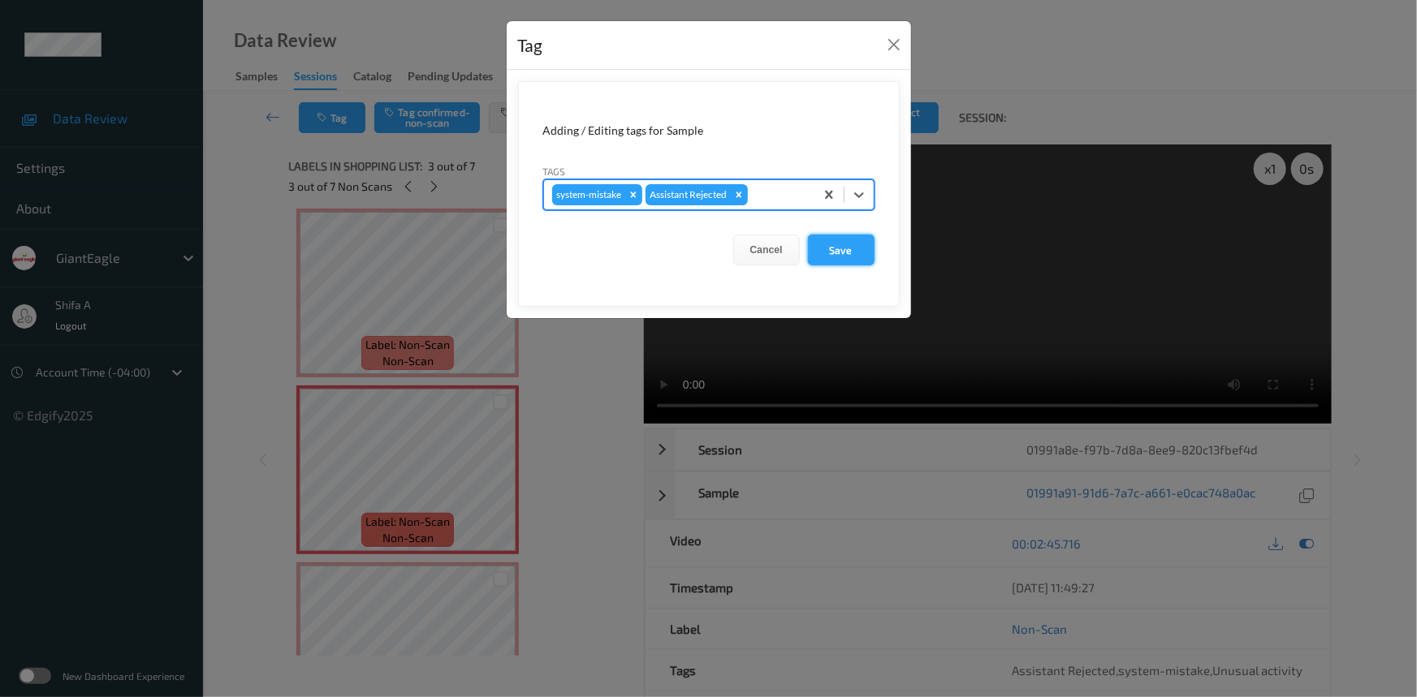
click at [849, 251] on button "Save" at bounding box center [841, 250] width 67 height 31
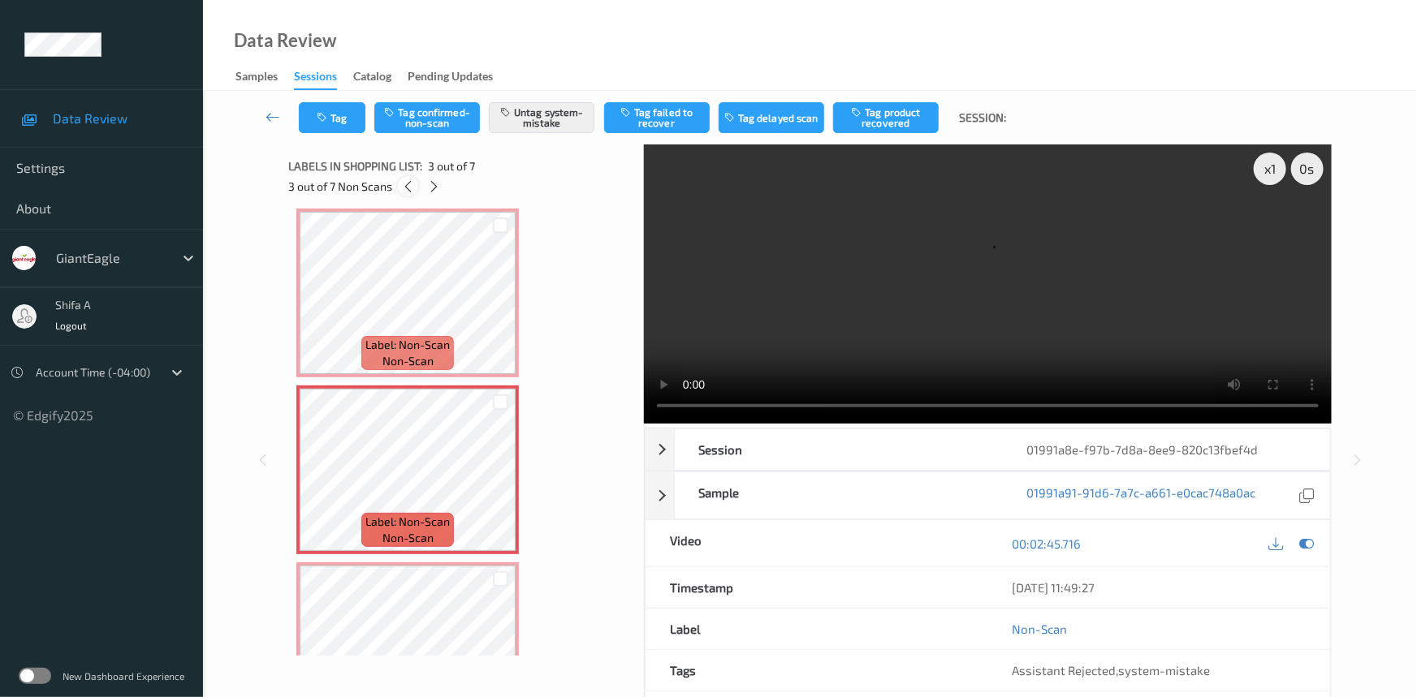
click at [412, 192] on icon at bounding box center [408, 186] width 14 height 15
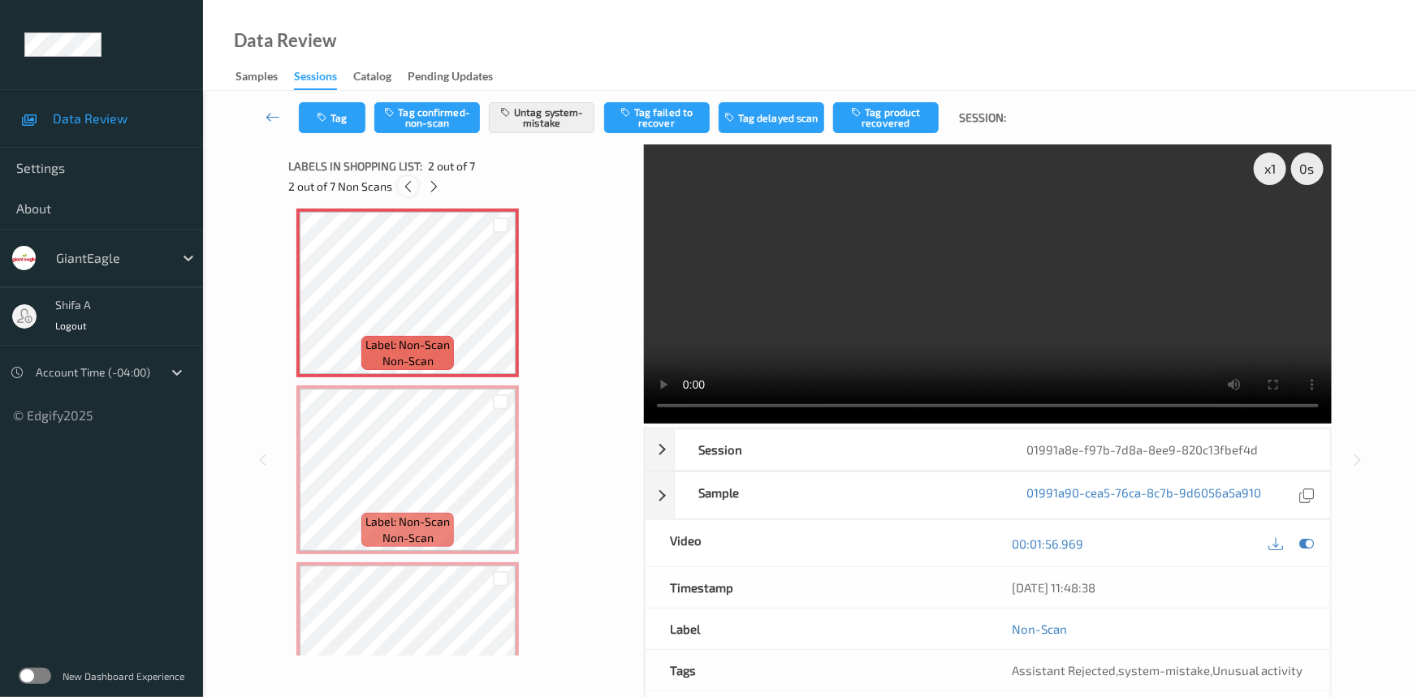
scroll to position [8, 0]
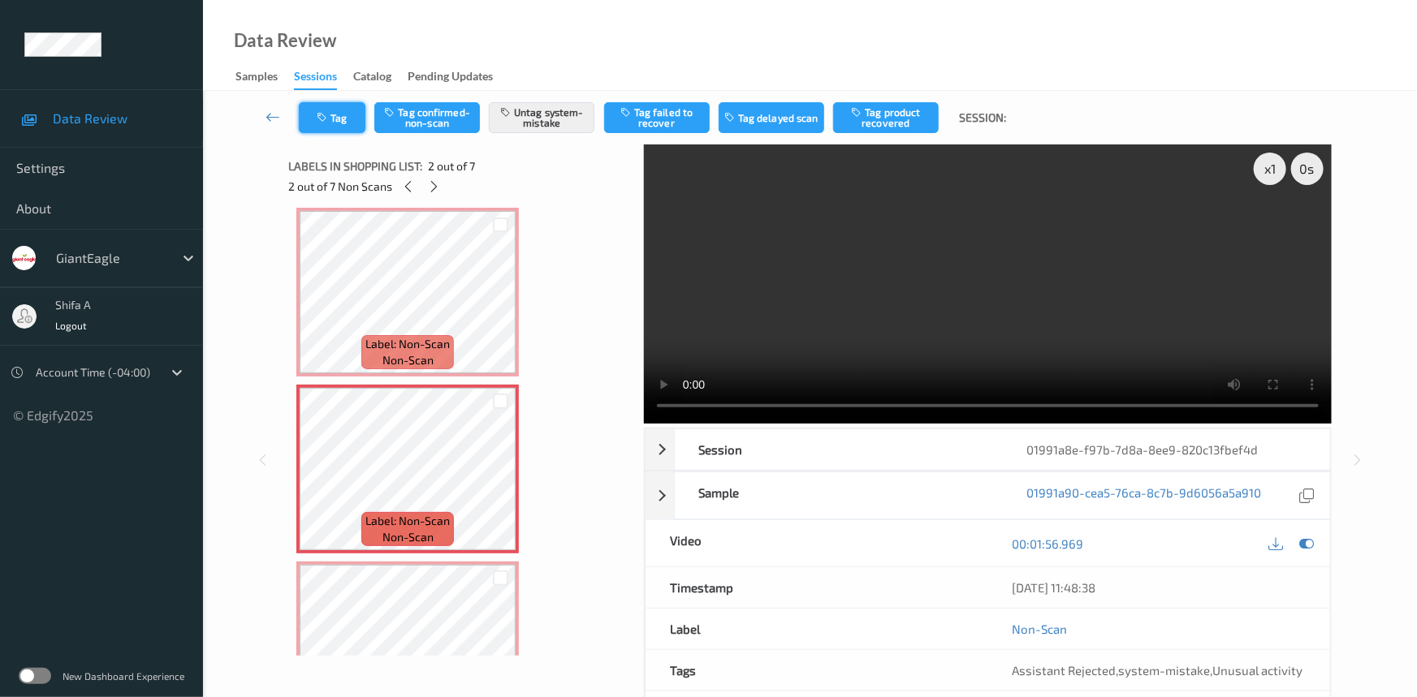
click at [305, 126] on button "Tag" at bounding box center [332, 117] width 67 height 31
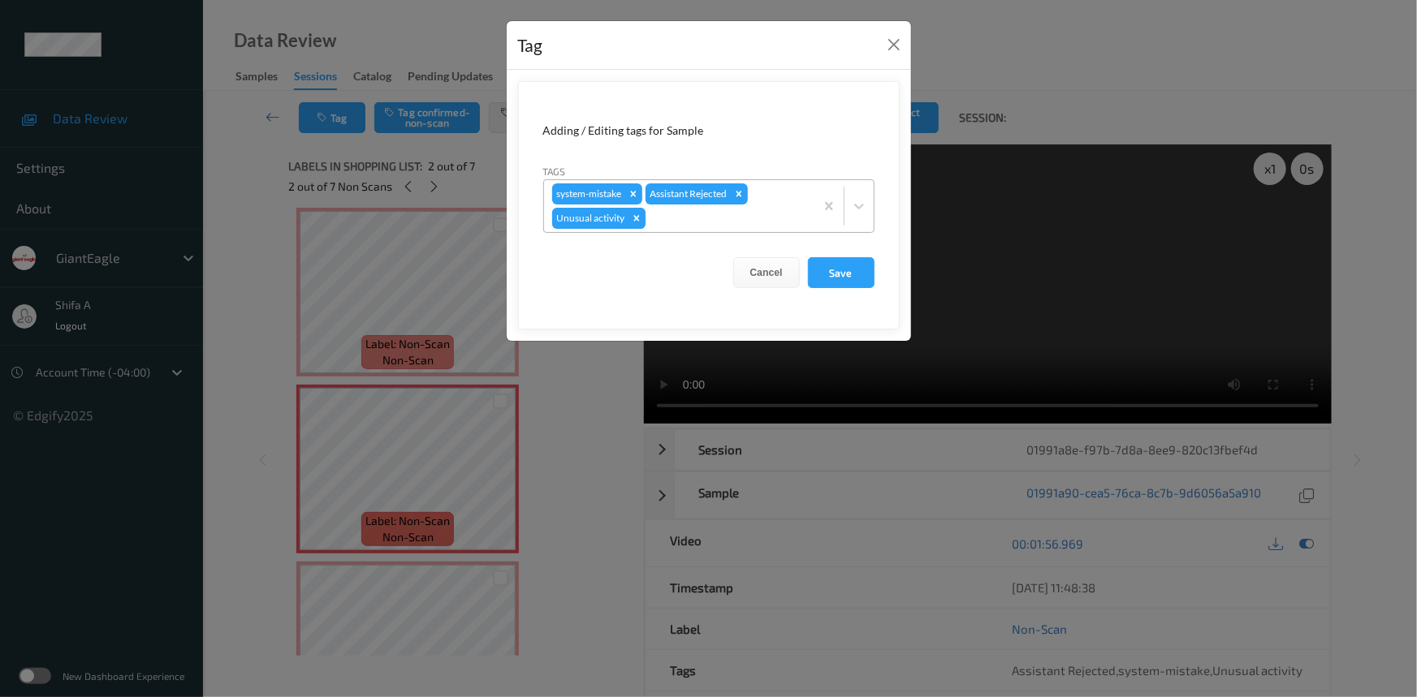
click at [632, 214] on icon "Remove Unusual activity" at bounding box center [636, 218] width 11 height 11
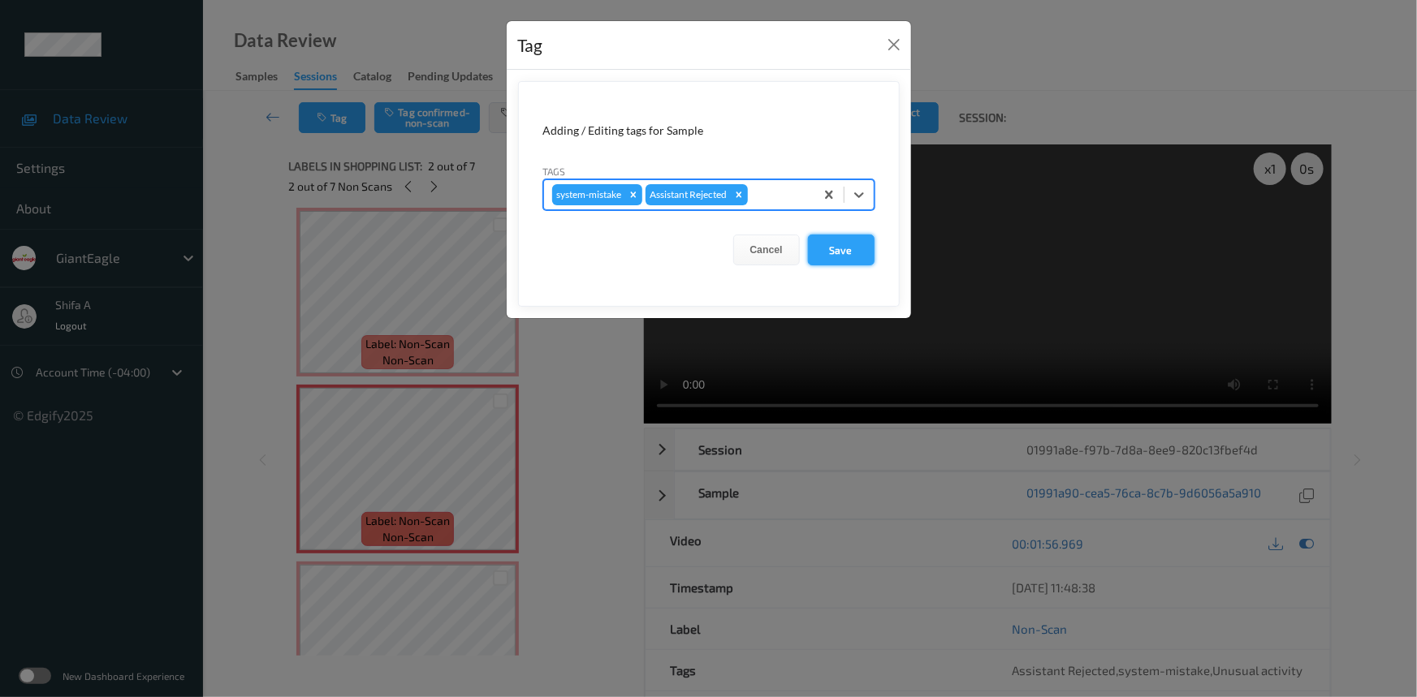
click at [861, 250] on button "Save" at bounding box center [841, 250] width 67 height 31
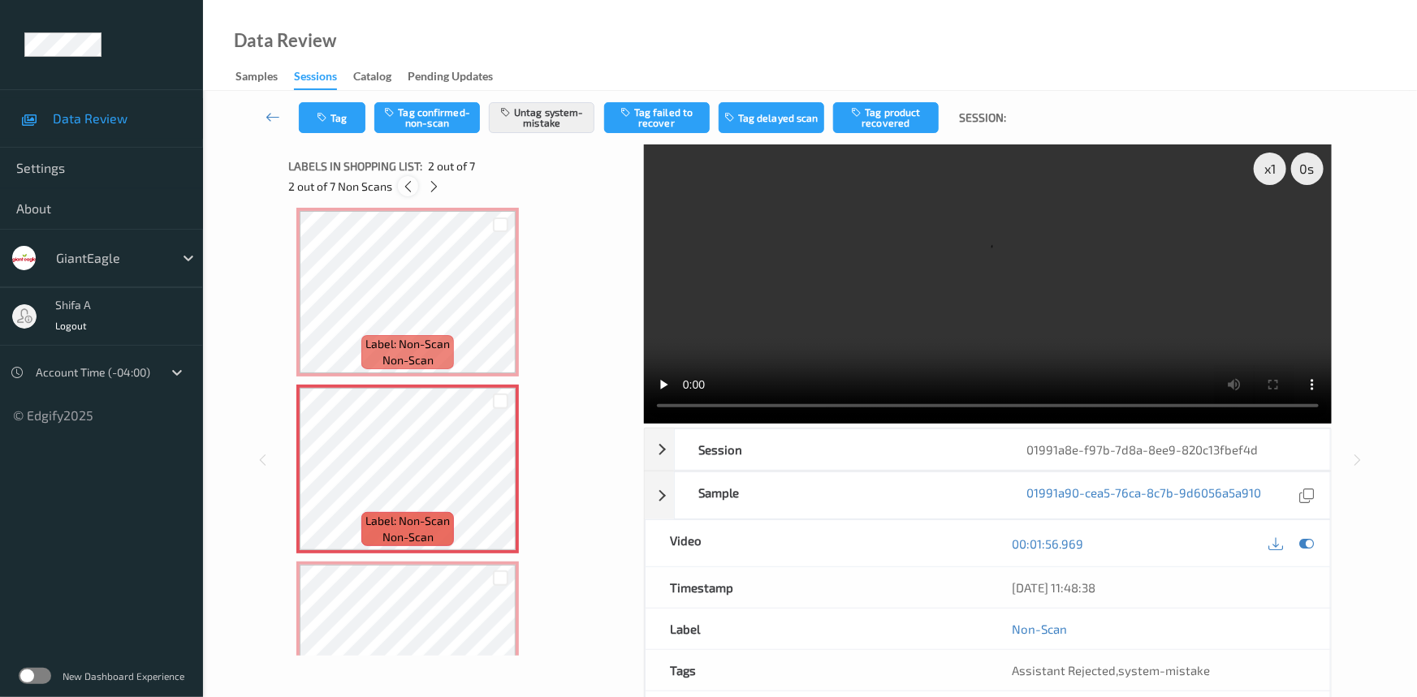
click at [410, 194] on div at bounding box center [408, 186] width 20 height 20
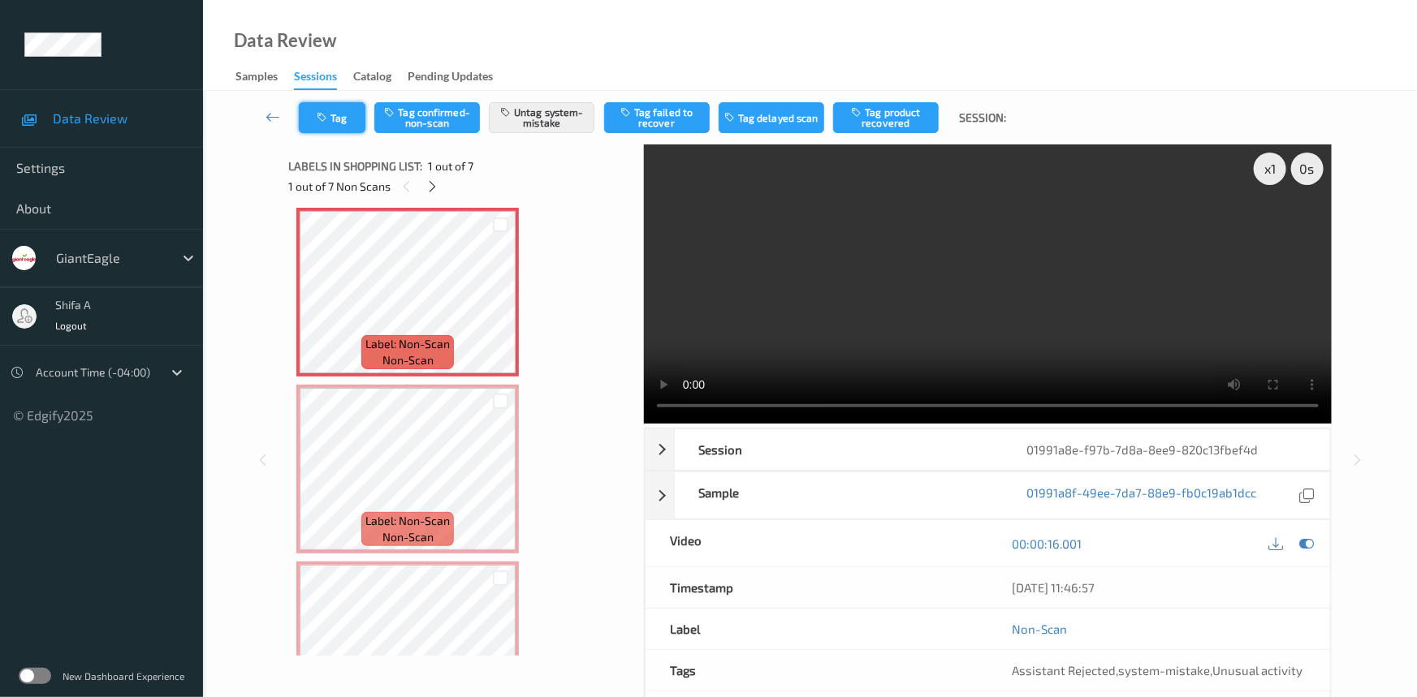
click at [342, 126] on button "Tag" at bounding box center [332, 117] width 67 height 31
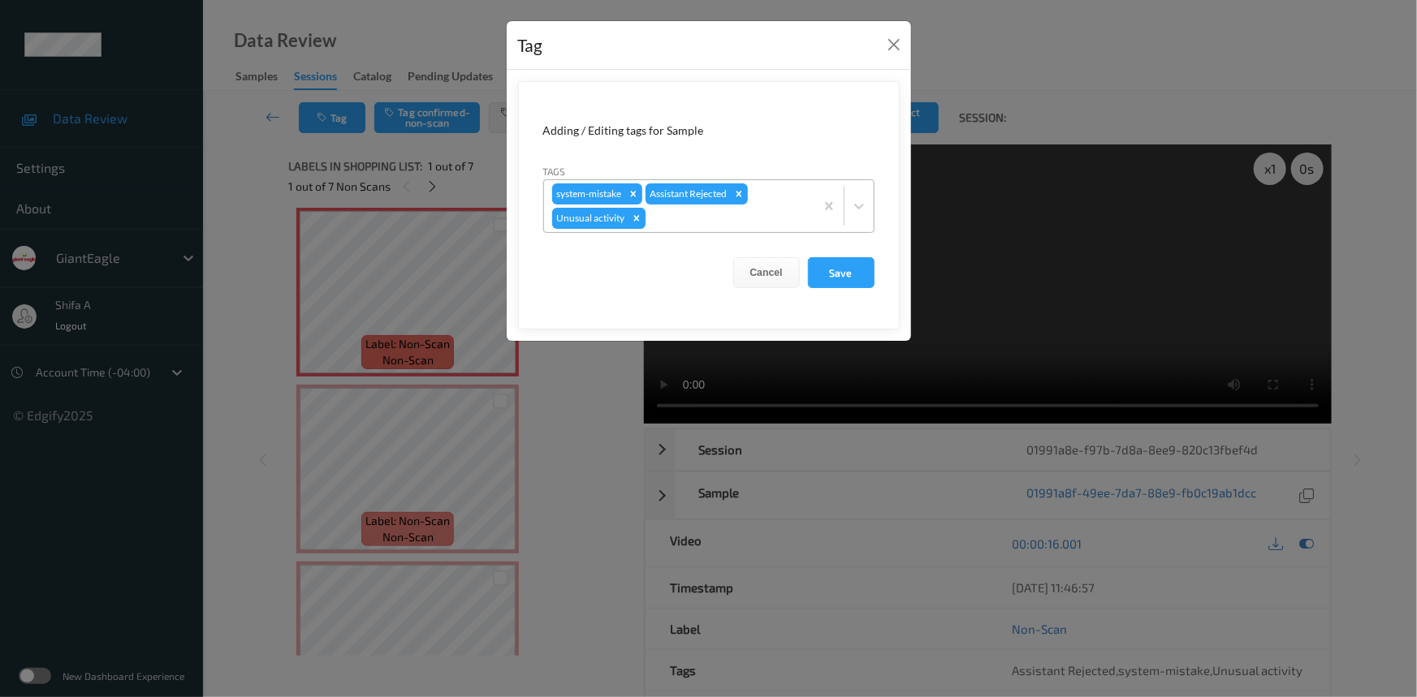
click at [633, 222] on icon "Remove Unusual activity" at bounding box center [636, 218] width 11 height 11
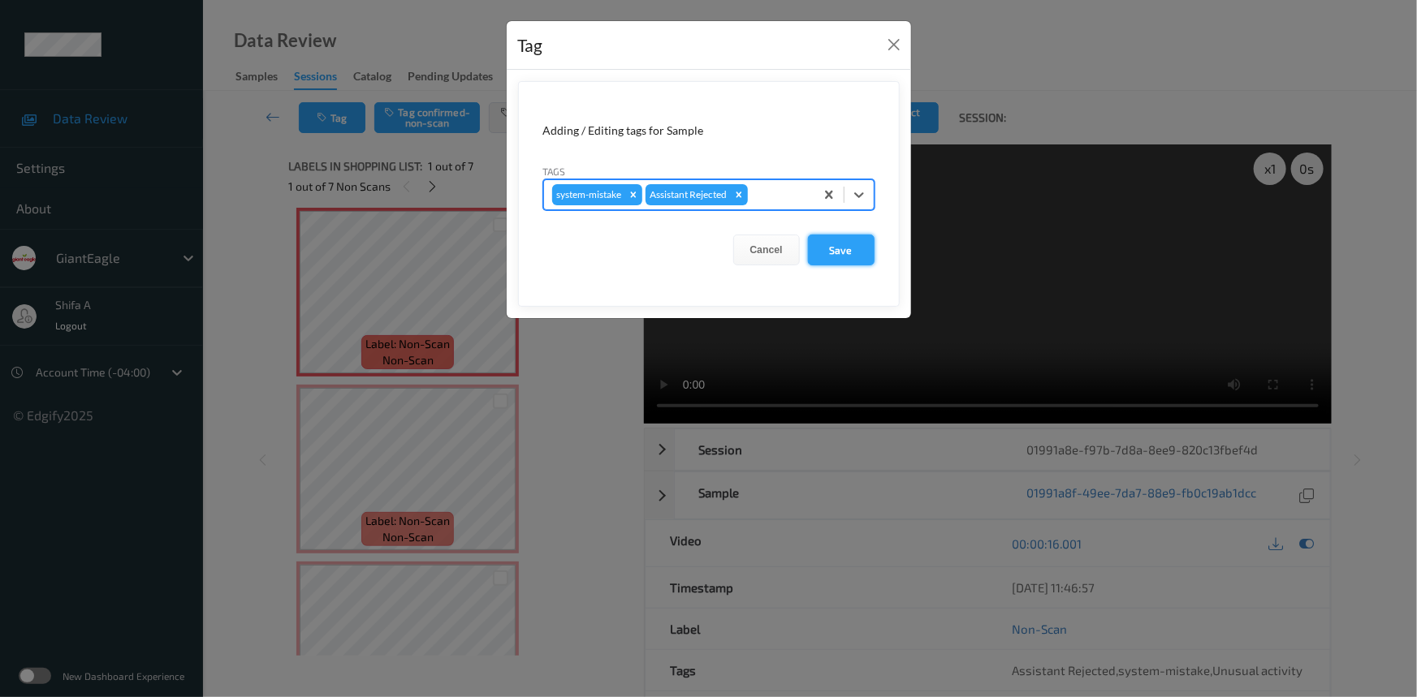
click at [862, 248] on button "Save" at bounding box center [841, 250] width 67 height 31
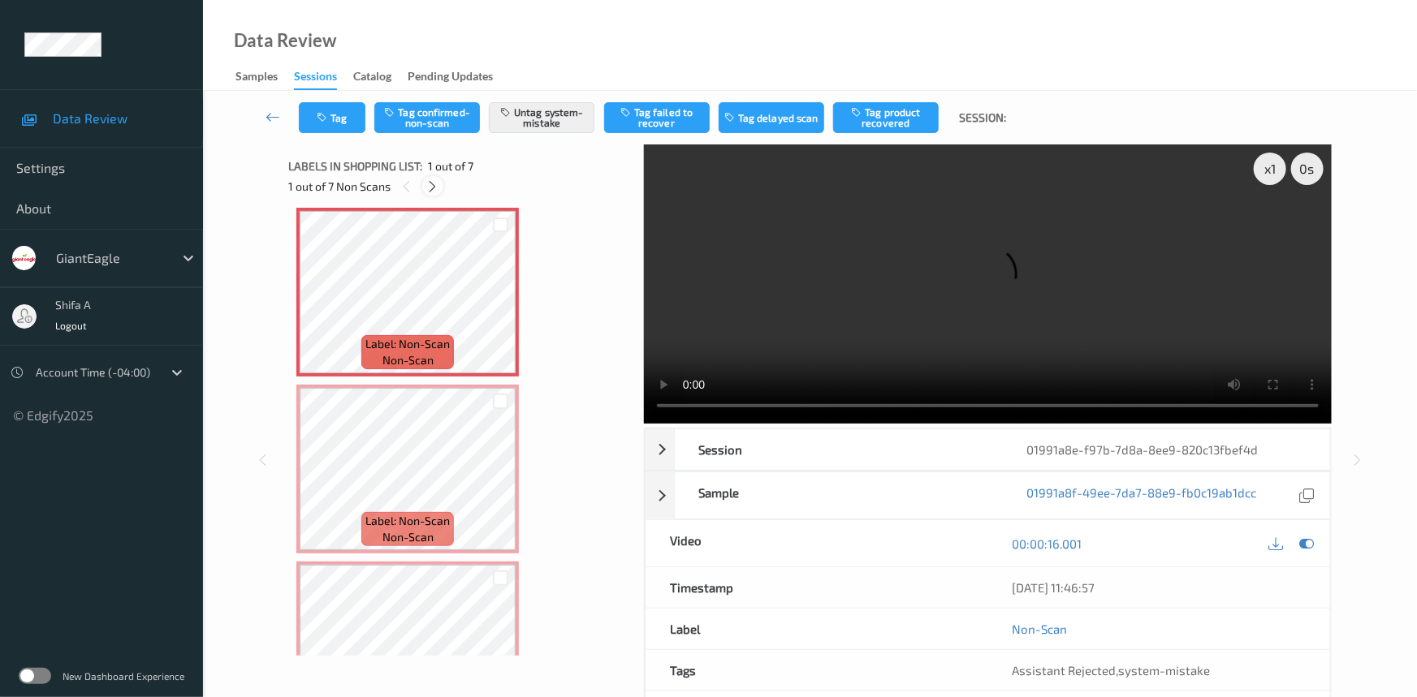
click at [431, 192] on icon at bounding box center [433, 186] width 14 height 15
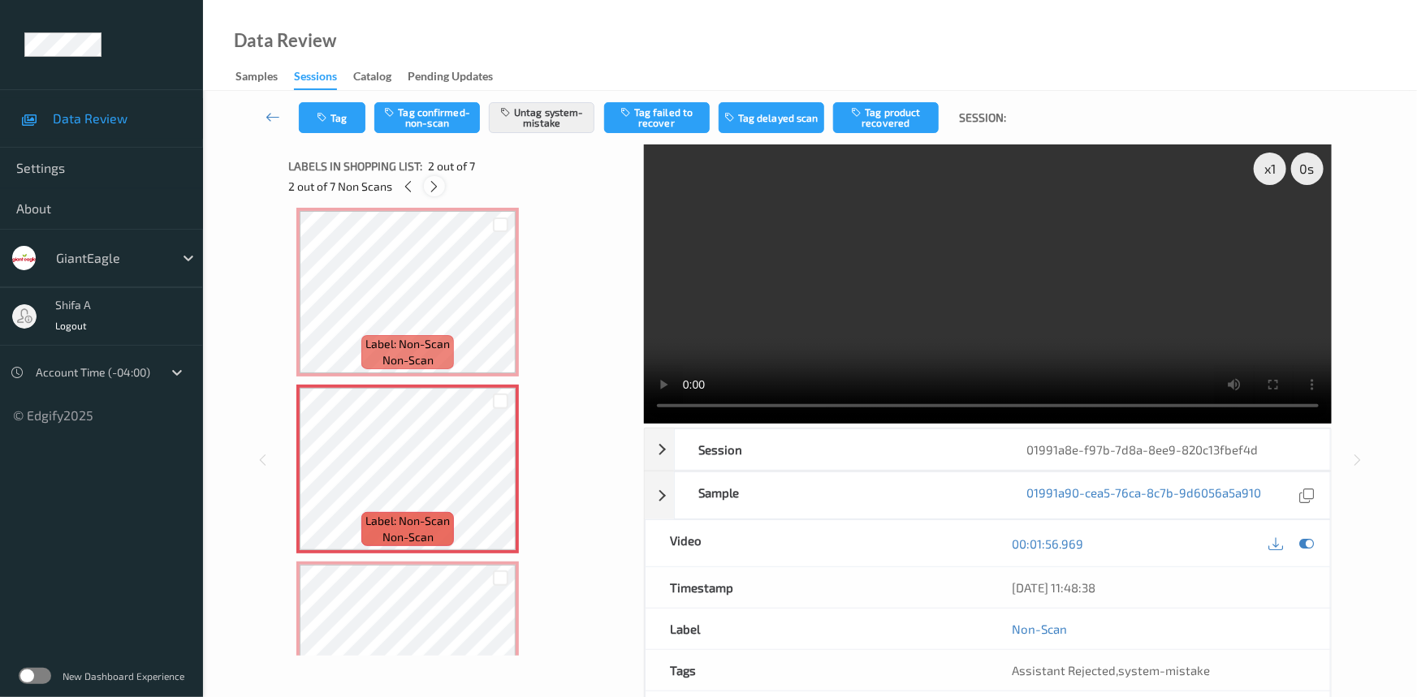
click at [431, 192] on icon at bounding box center [435, 186] width 14 height 15
click at [431, 192] on icon at bounding box center [436, 186] width 14 height 15
click at [431, 192] on icon at bounding box center [435, 186] width 14 height 15
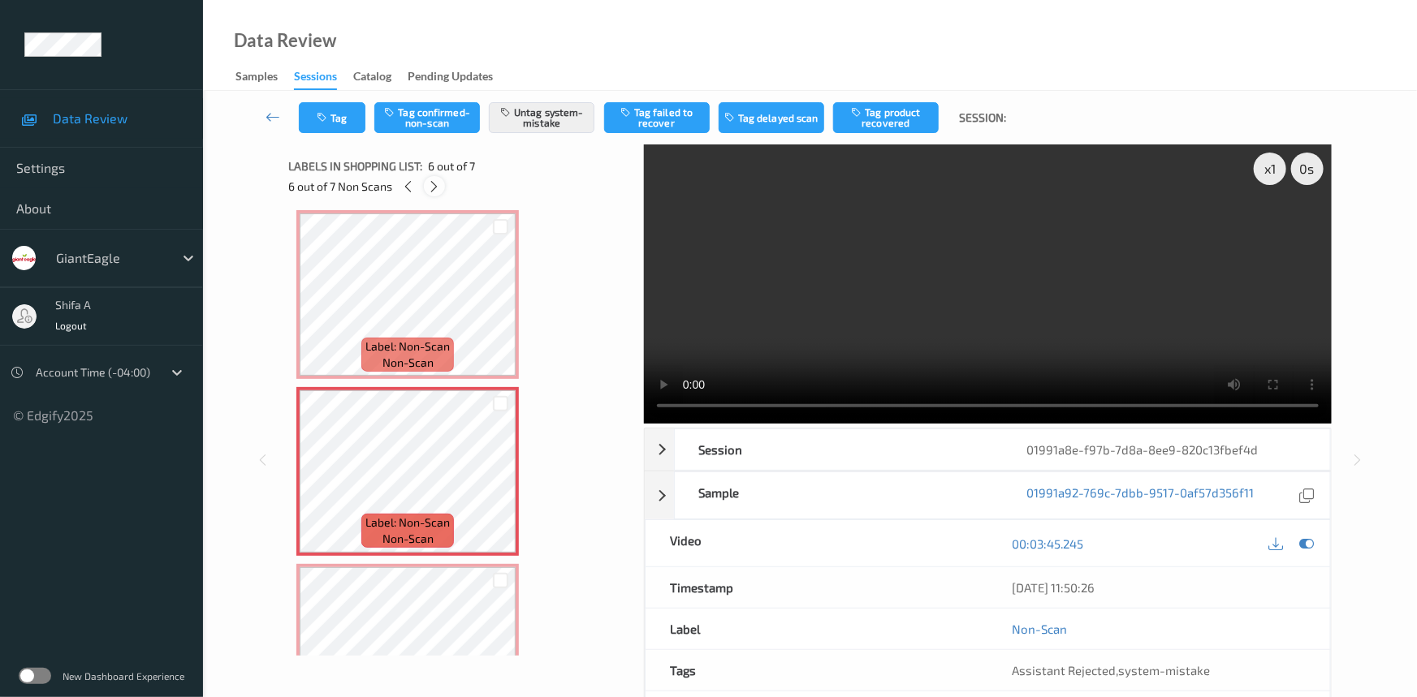
click at [431, 192] on icon at bounding box center [435, 186] width 14 height 15
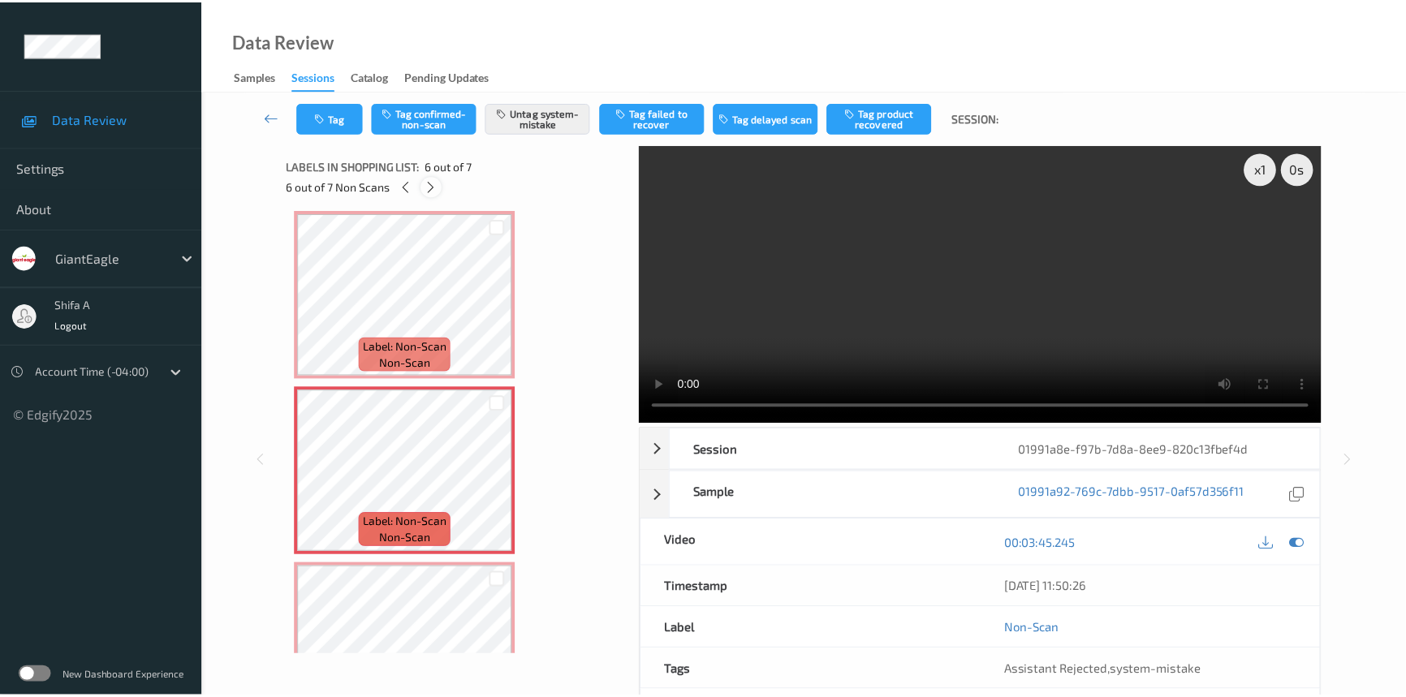
scroll to position [795, 0]
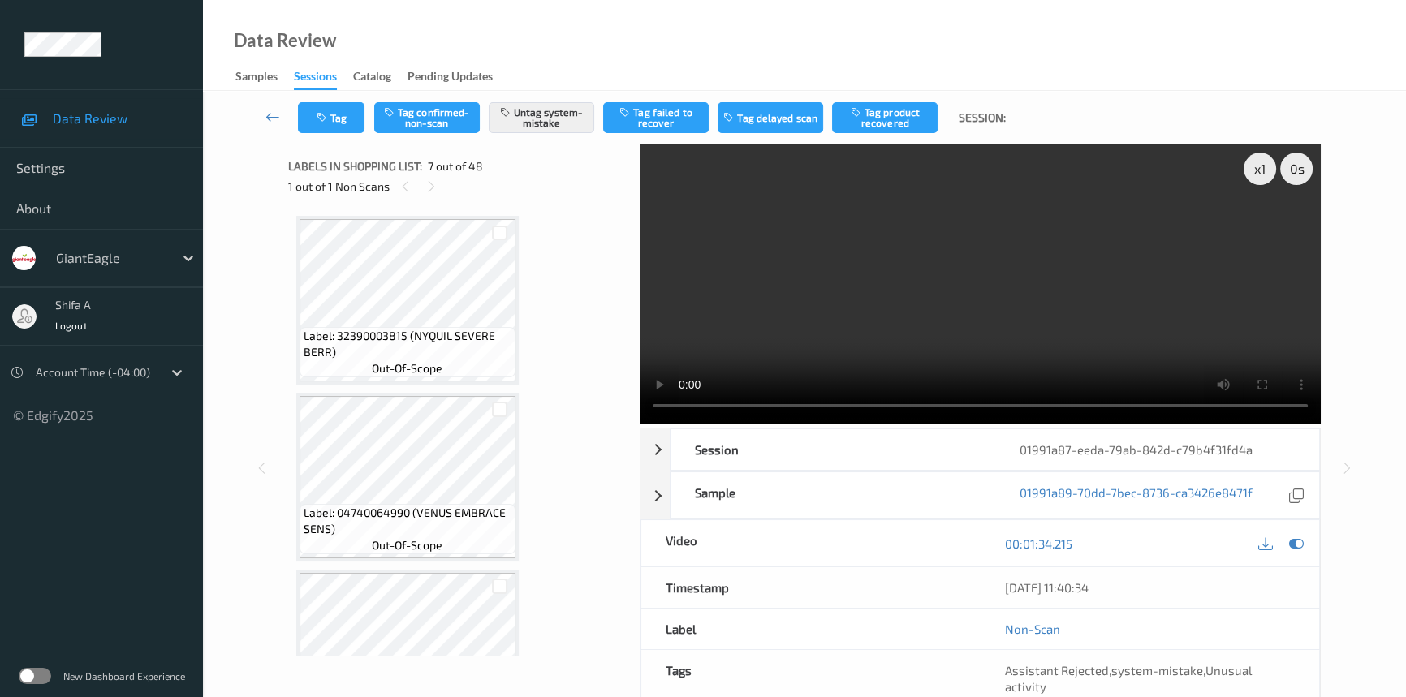
scroll to position [890, 0]
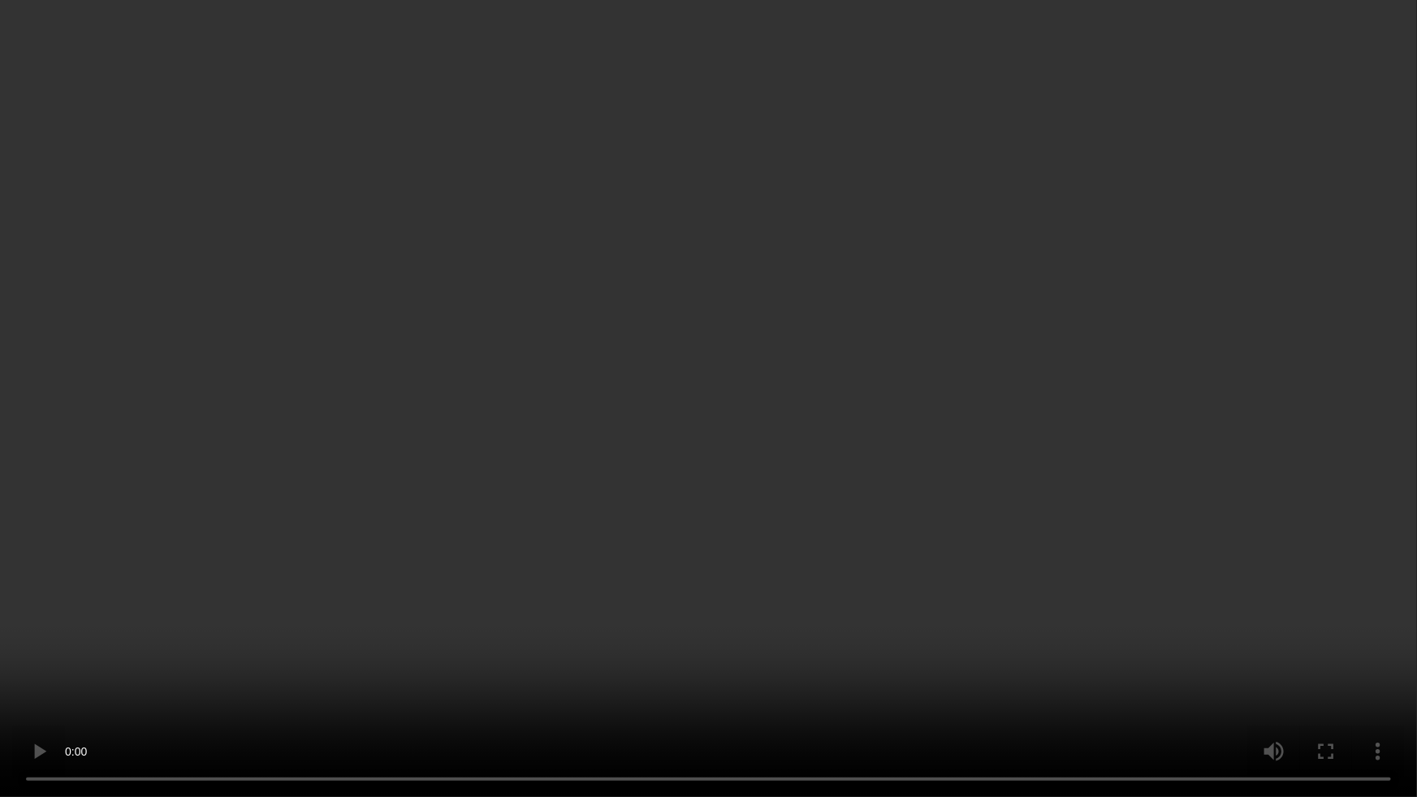
click at [1169, 447] on video at bounding box center [708, 398] width 1417 height 797
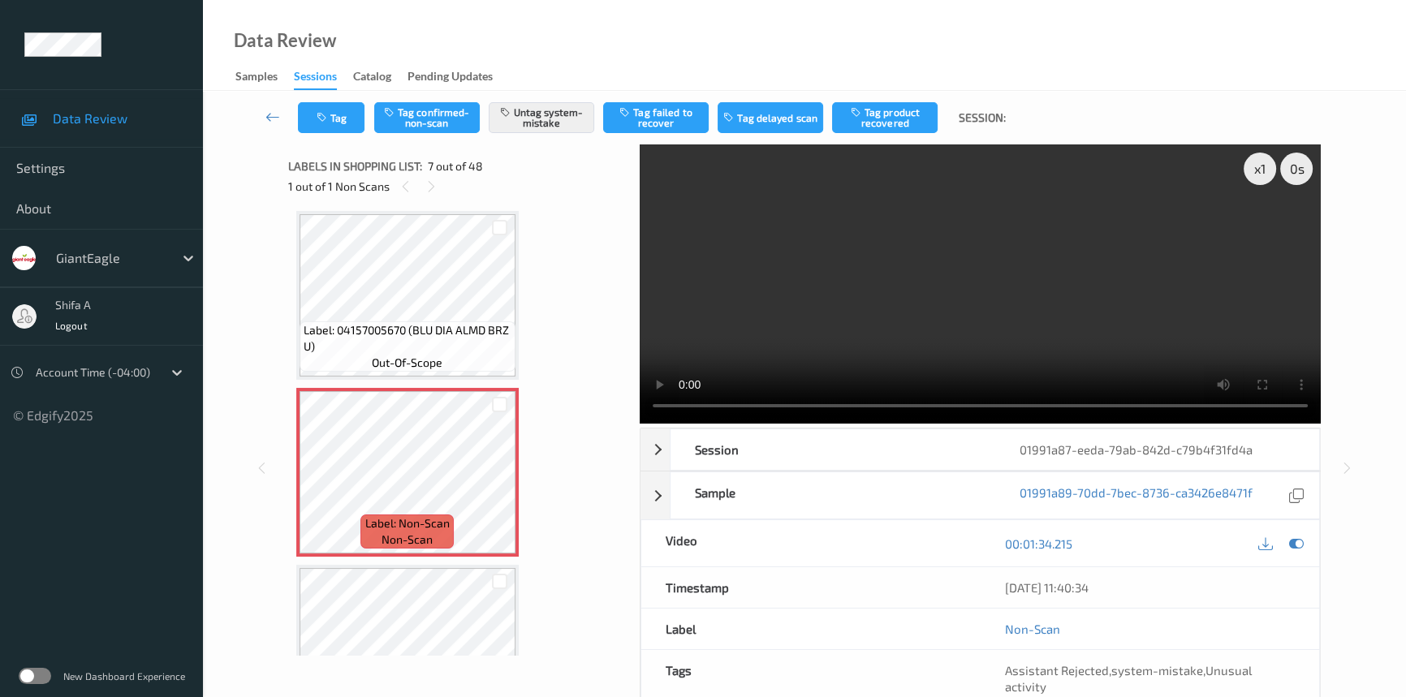
click at [870, 237] on video at bounding box center [980, 284] width 681 height 279
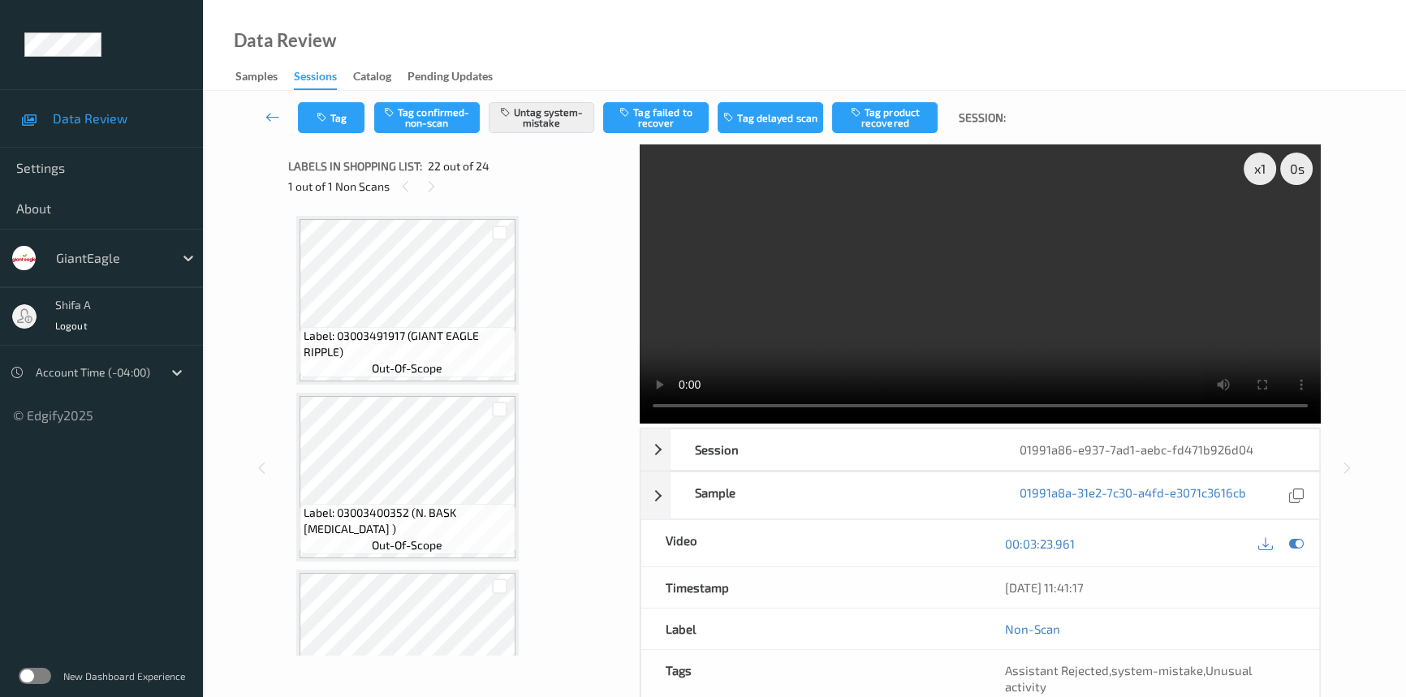
scroll to position [3536, 0]
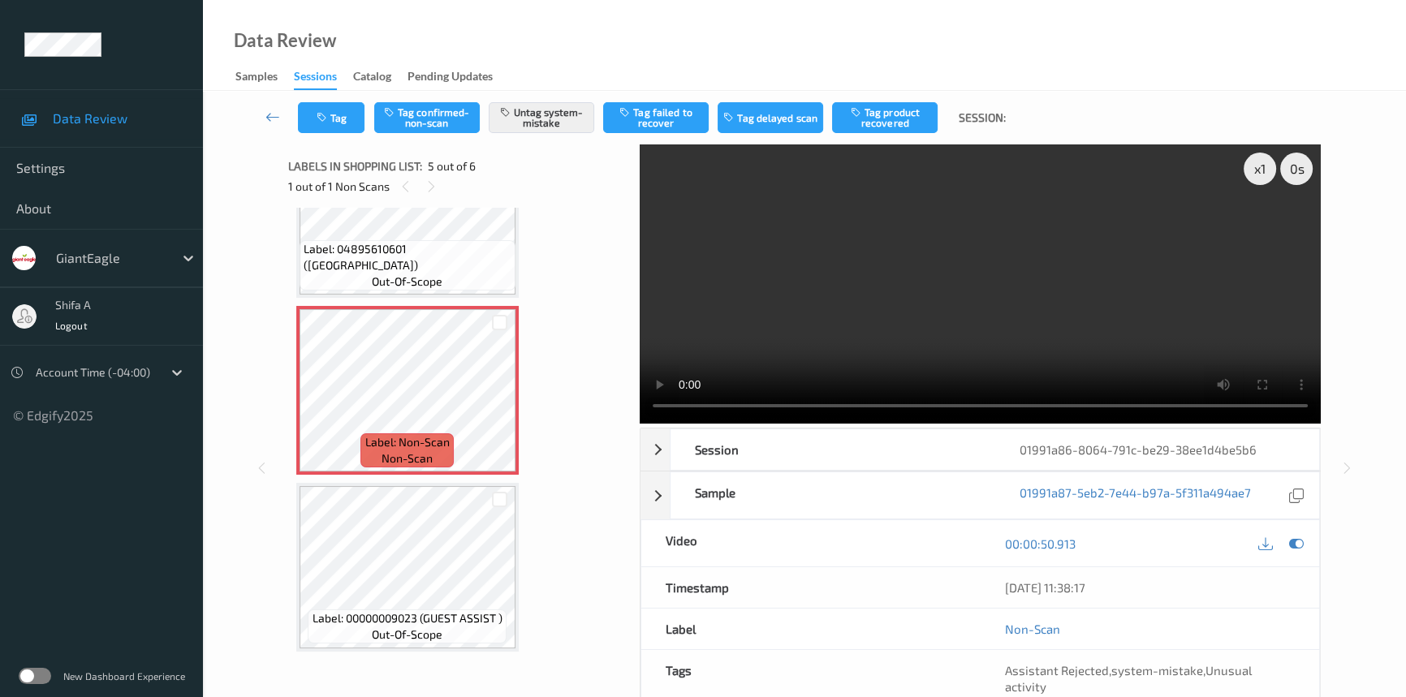
scroll to position [519, 0]
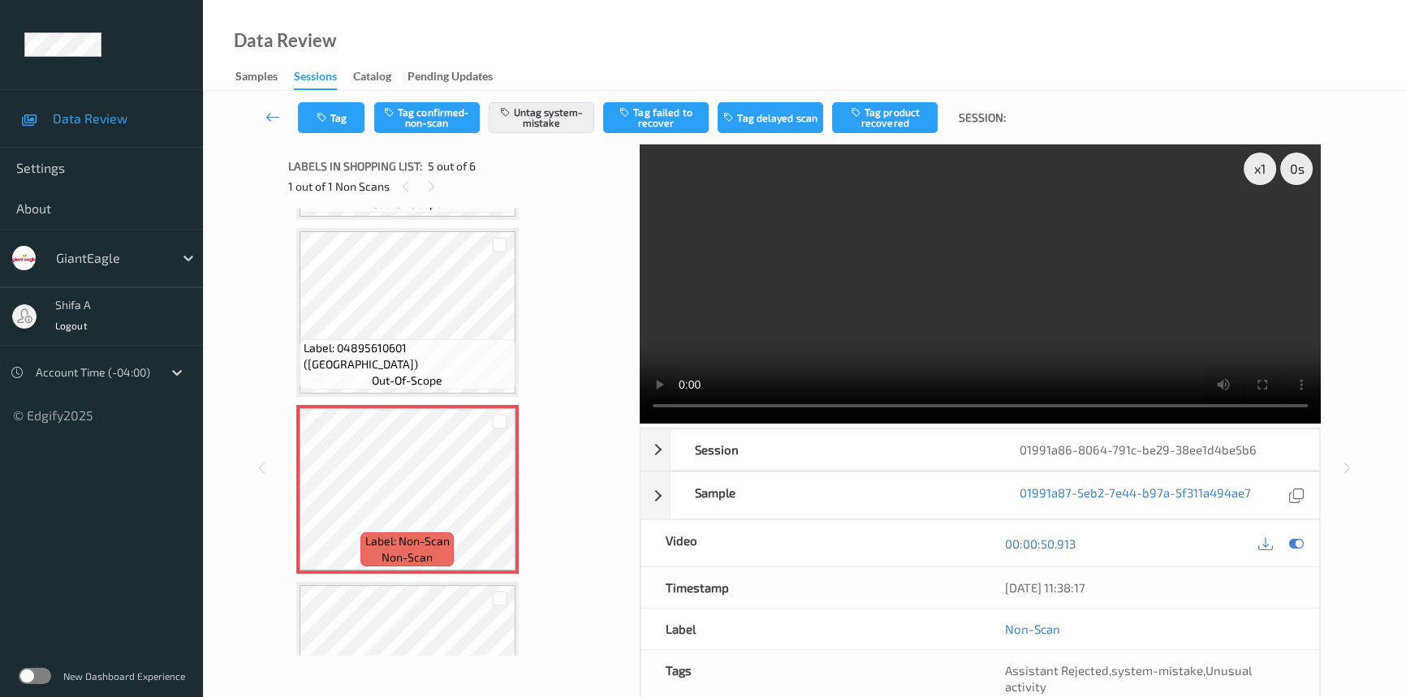
click at [1120, 220] on video at bounding box center [980, 284] width 681 height 279
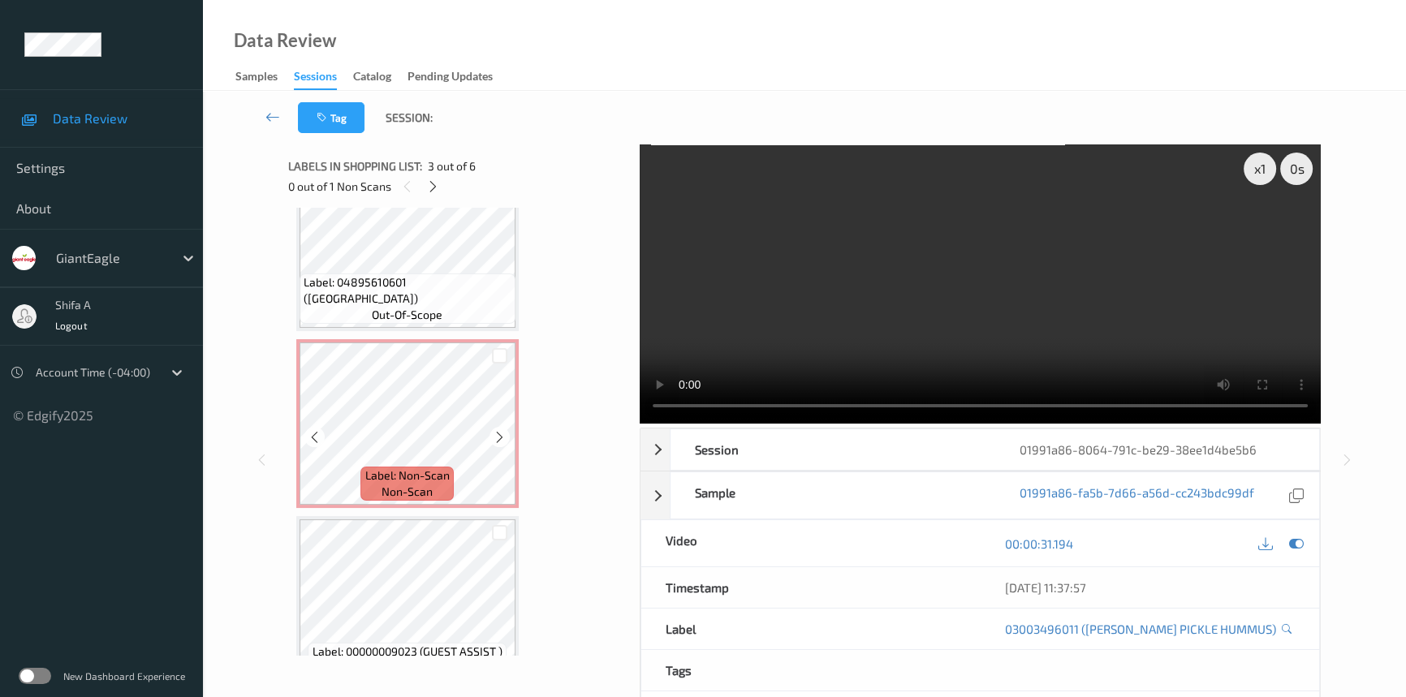
scroll to position [618, 0]
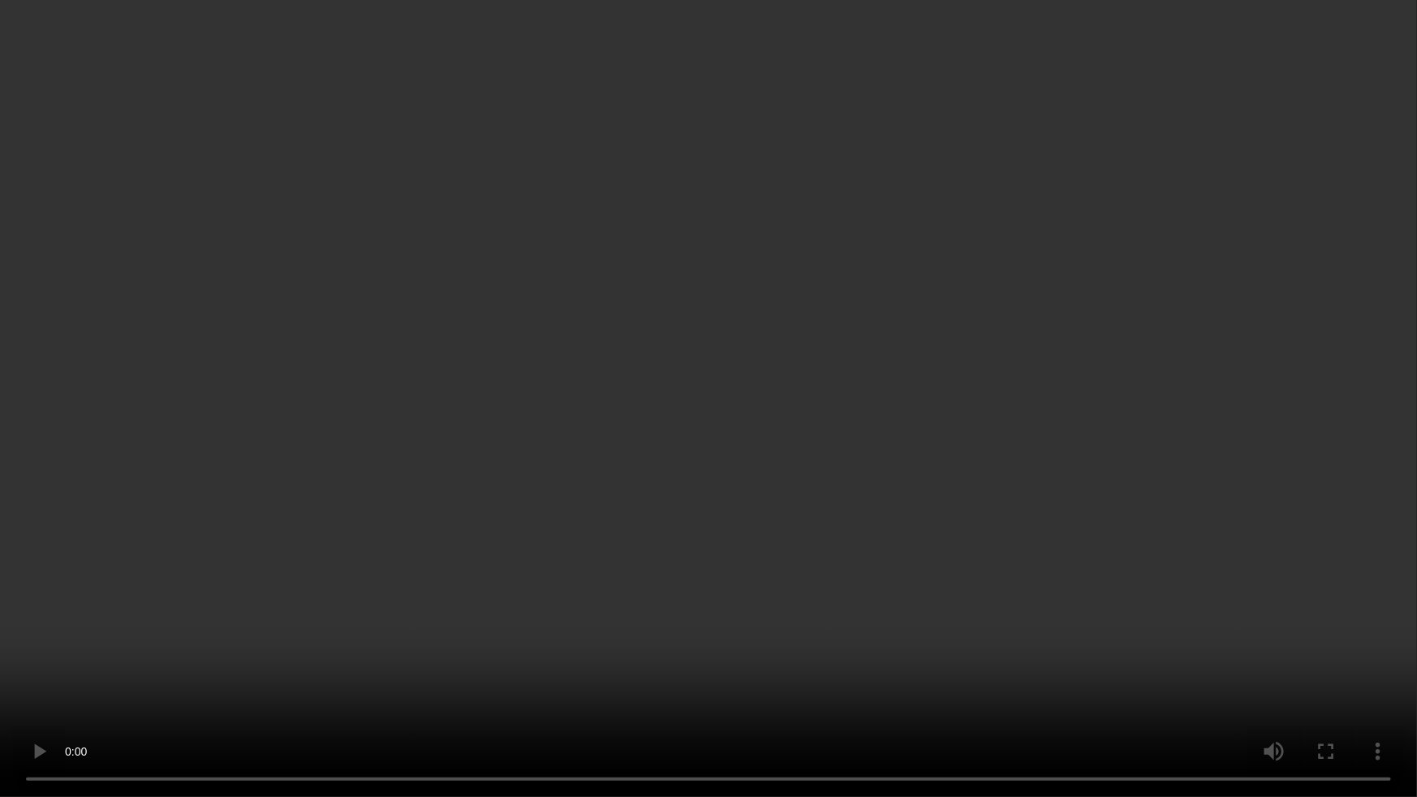
click at [1026, 474] on video at bounding box center [708, 398] width 1417 height 797
click at [248, 619] on video at bounding box center [708, 398] width 1417 height 797
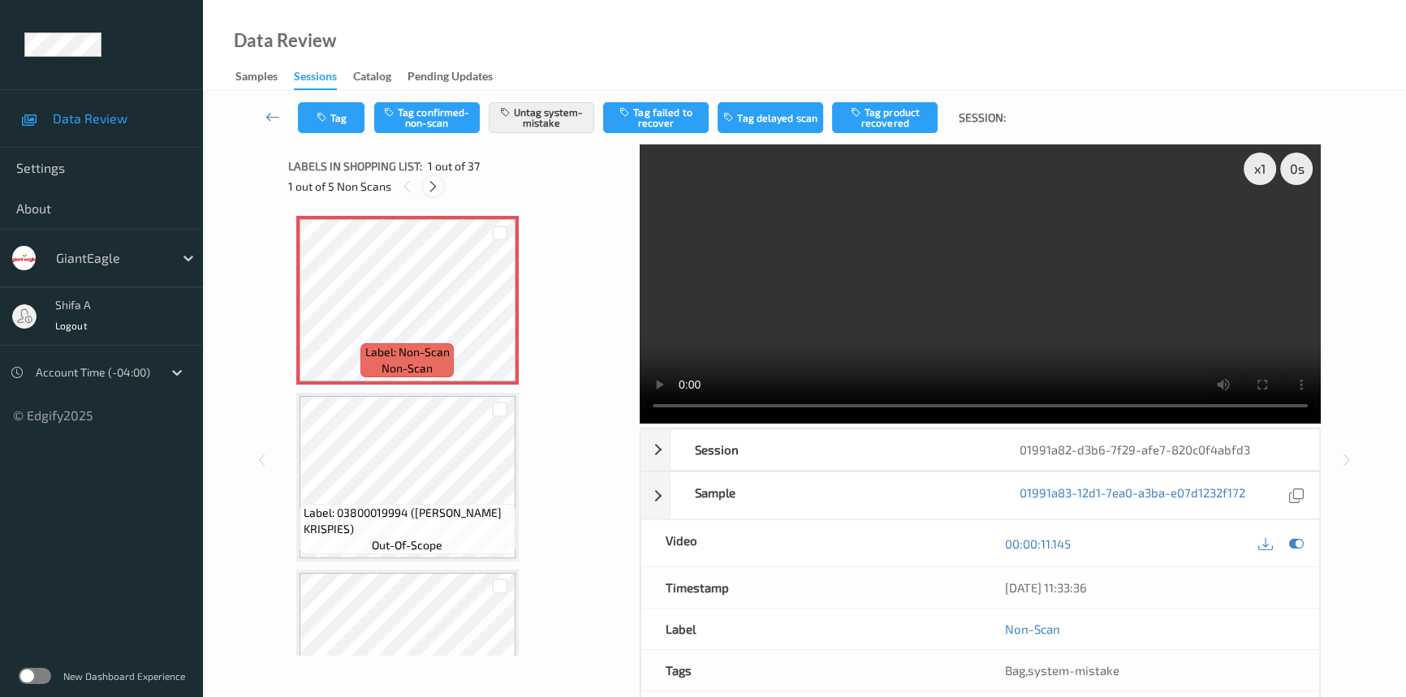
click at [434, 190] on icon at bounding box center [433, 186] width 14 height 15
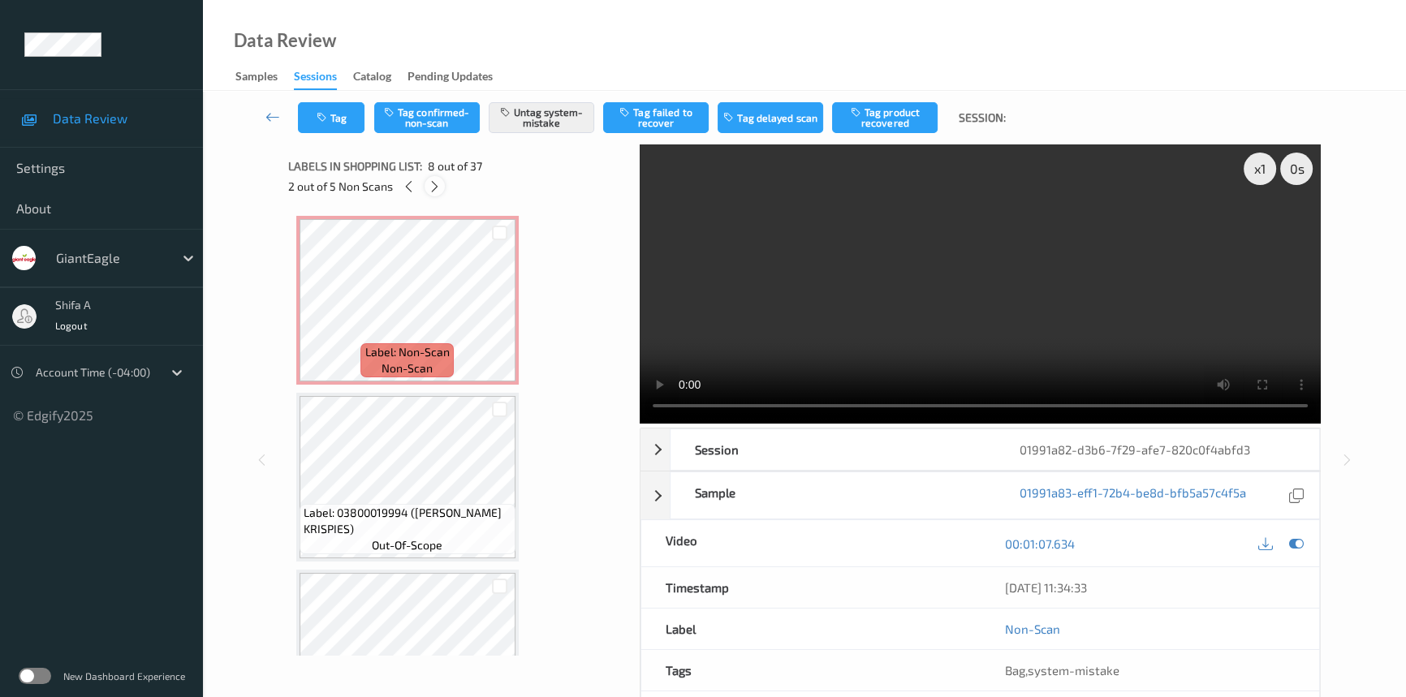
scroll to position [1066, 0]
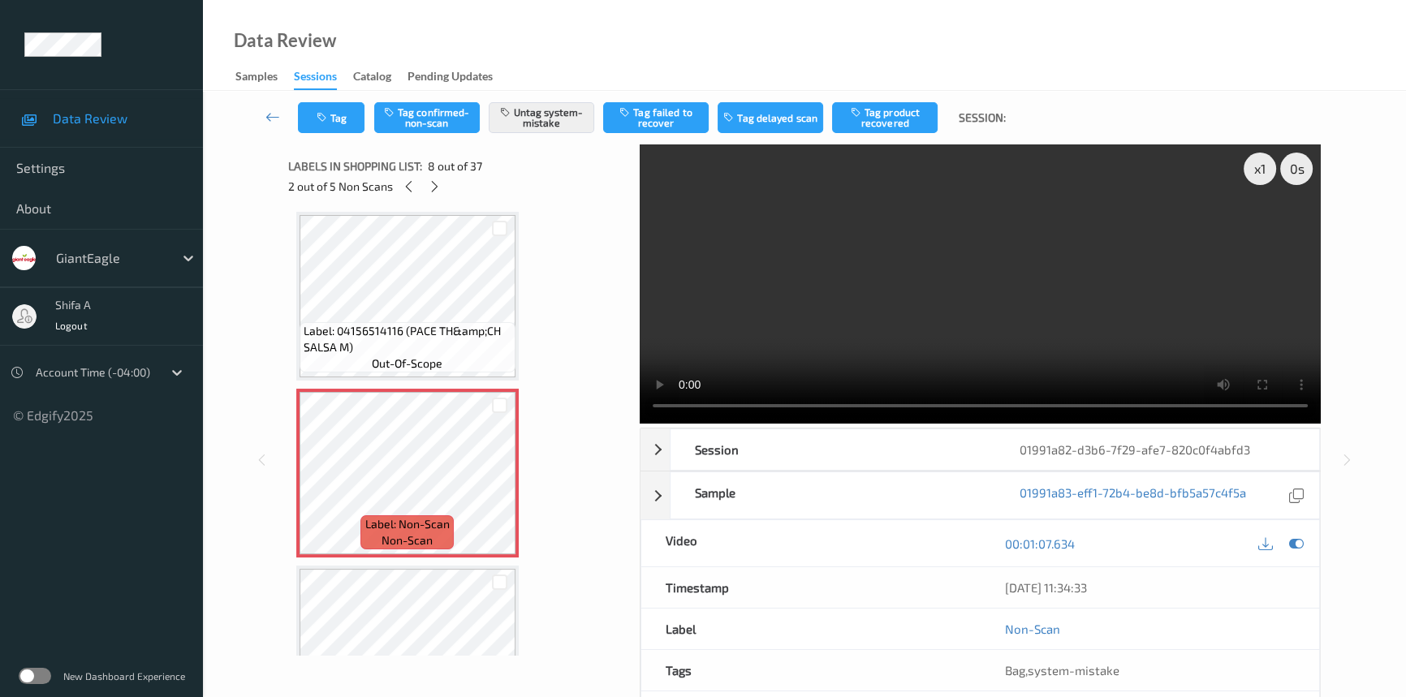
click at [1008, 287] on video at bounding box center [980, 284] width 681 height 279
click at [445, 516] on div "Label: Non-Scan non-scan" at bounding box center [406, 533] width 93 height 34
click at [434, 183] on icon at bounding box center [435, 186] width 14 height 15
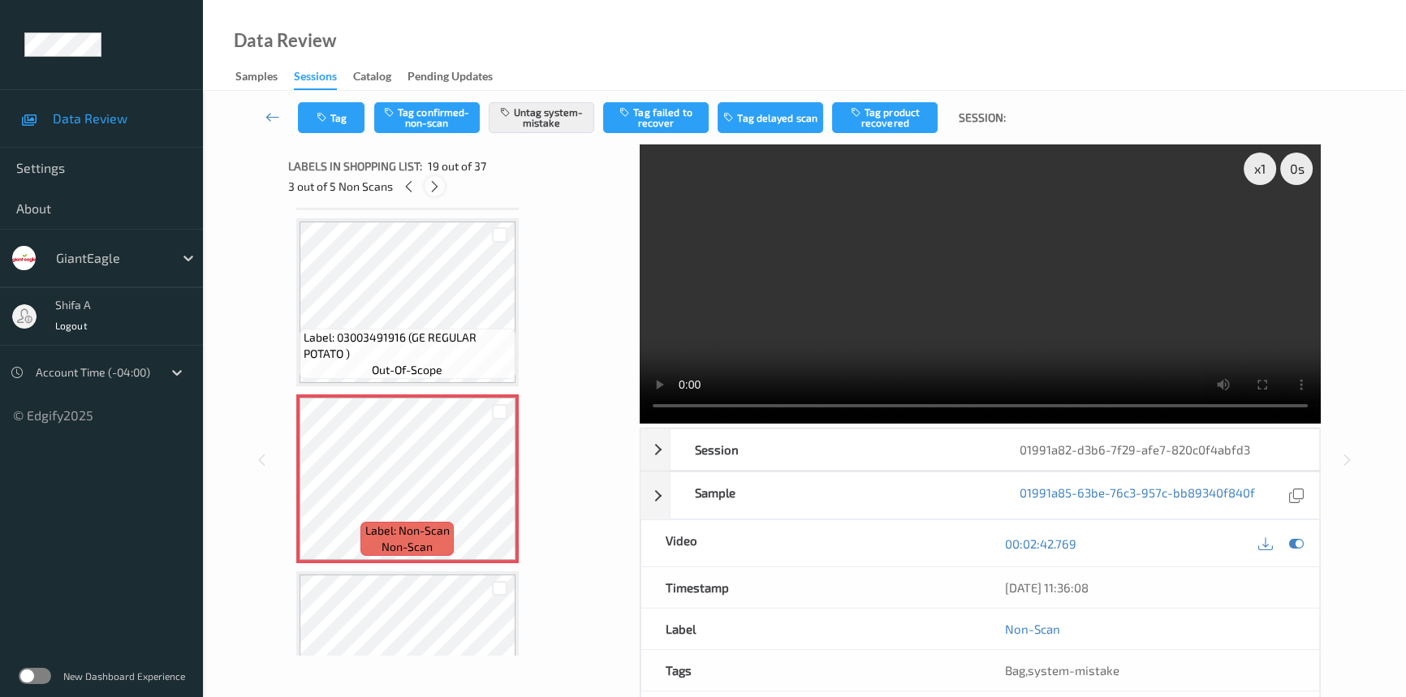
click at [438, 184] on icon at bounding box center [435, 186] width 14 height 15
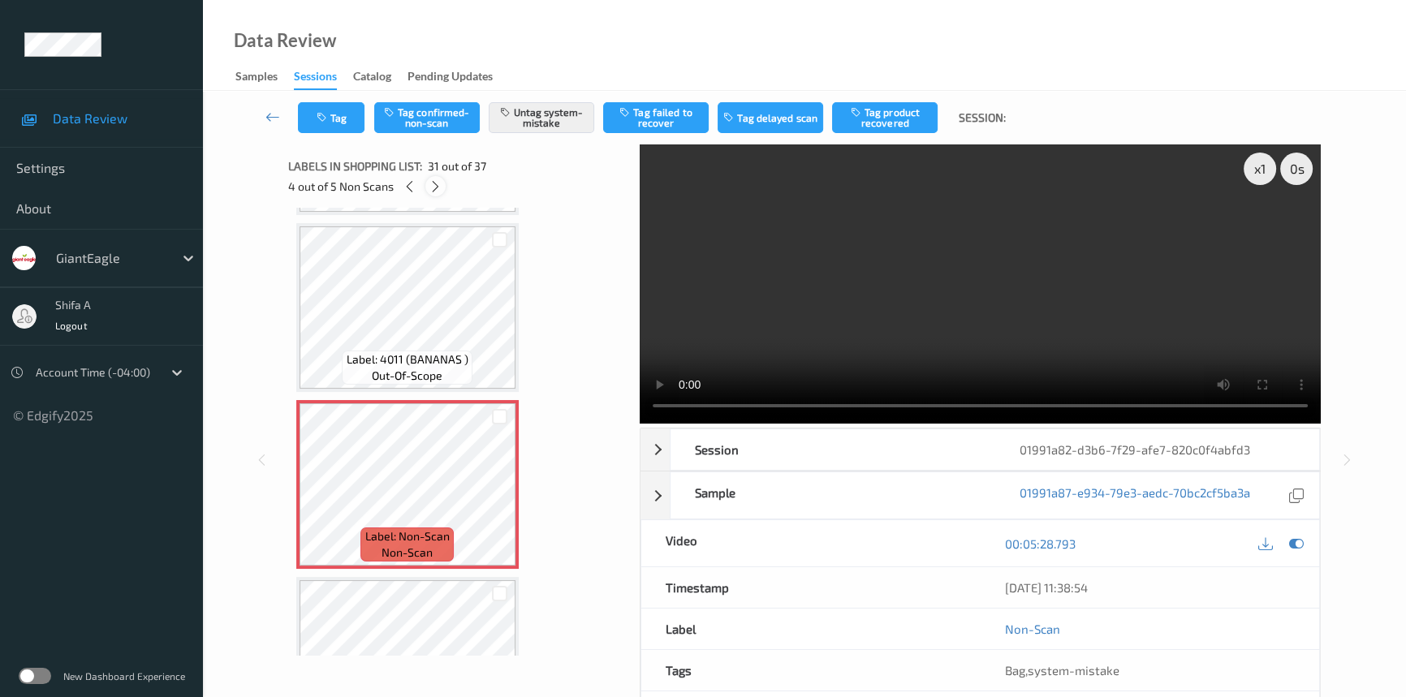
click at [438, 188] on icon at bounding box center [436, 186] width 14 height 15
click at [412, 181] on icon at bounding box center [409, 186] width 14 height 15
click at [411, 180] on icon at bounding box center [410, 186] width 14 height 15
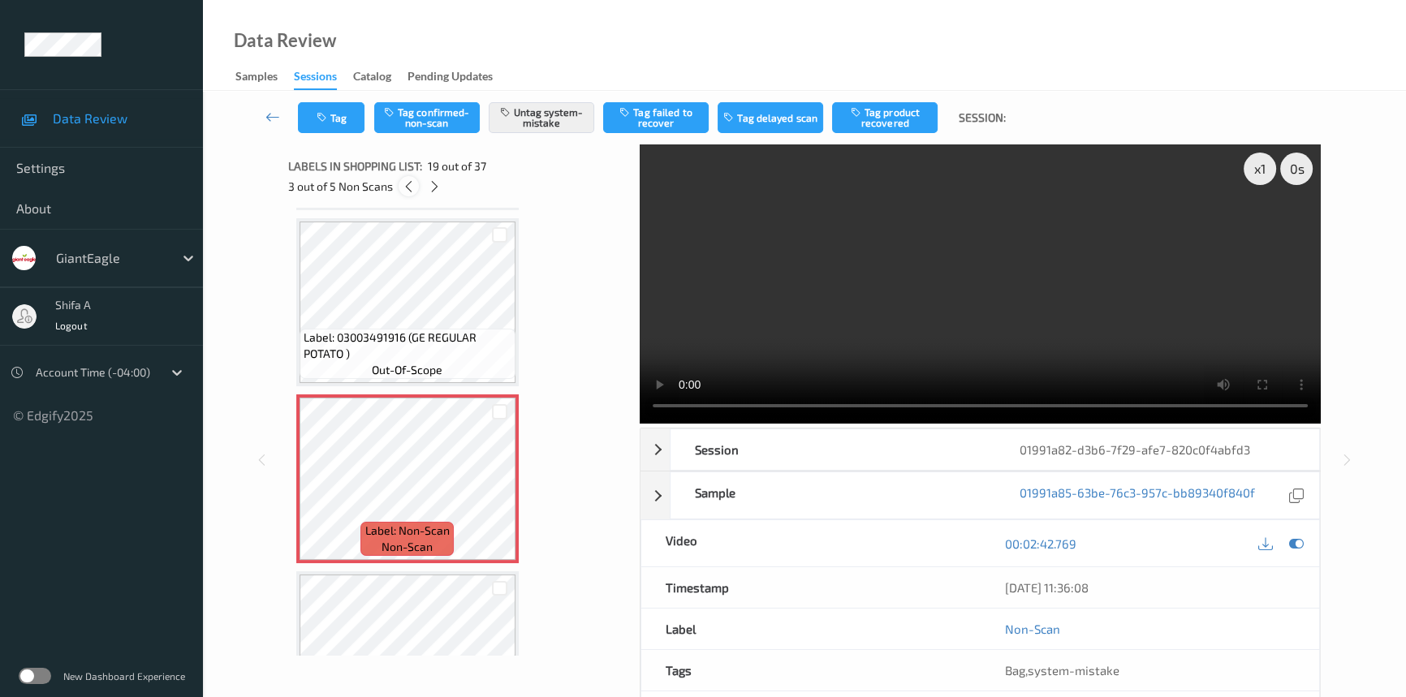
click at [411, 180] on icon at bounding box center [409, 186] width 14 height 15
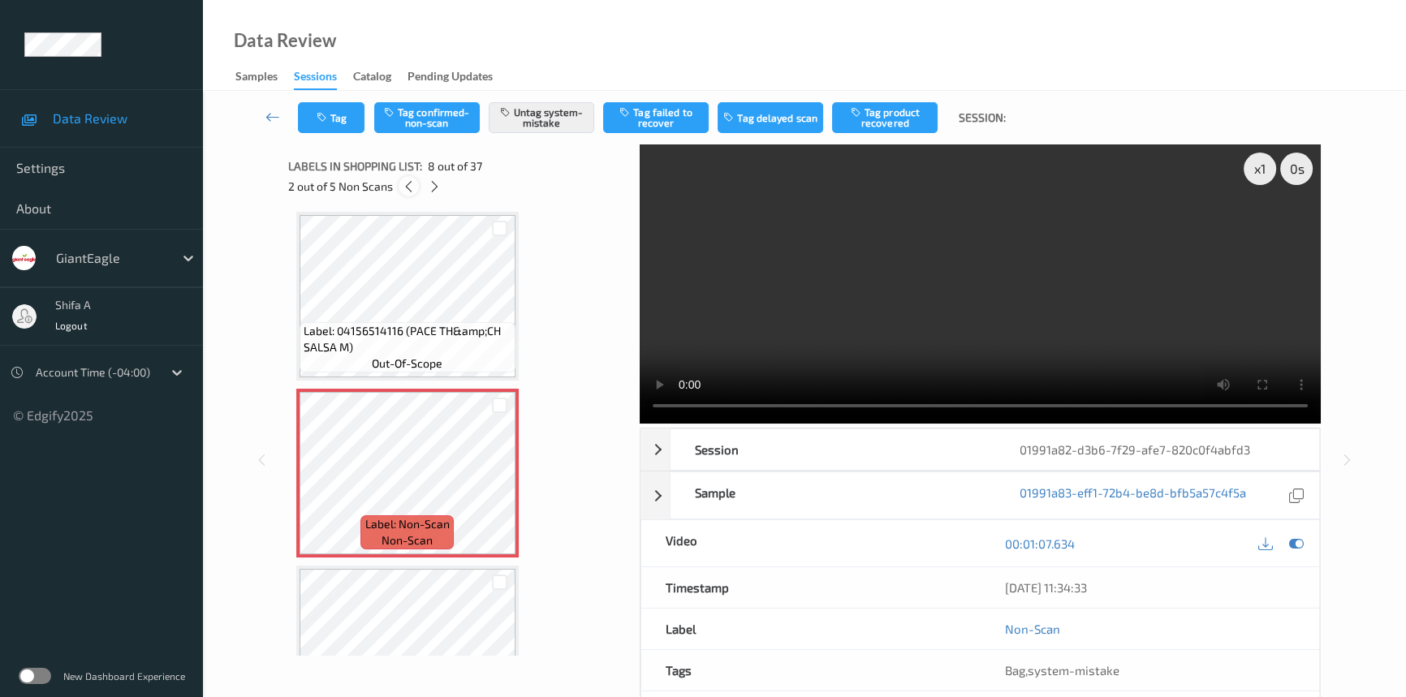
click at [411, 180] on icon at bounding box center [409, 186] width 14 height 15
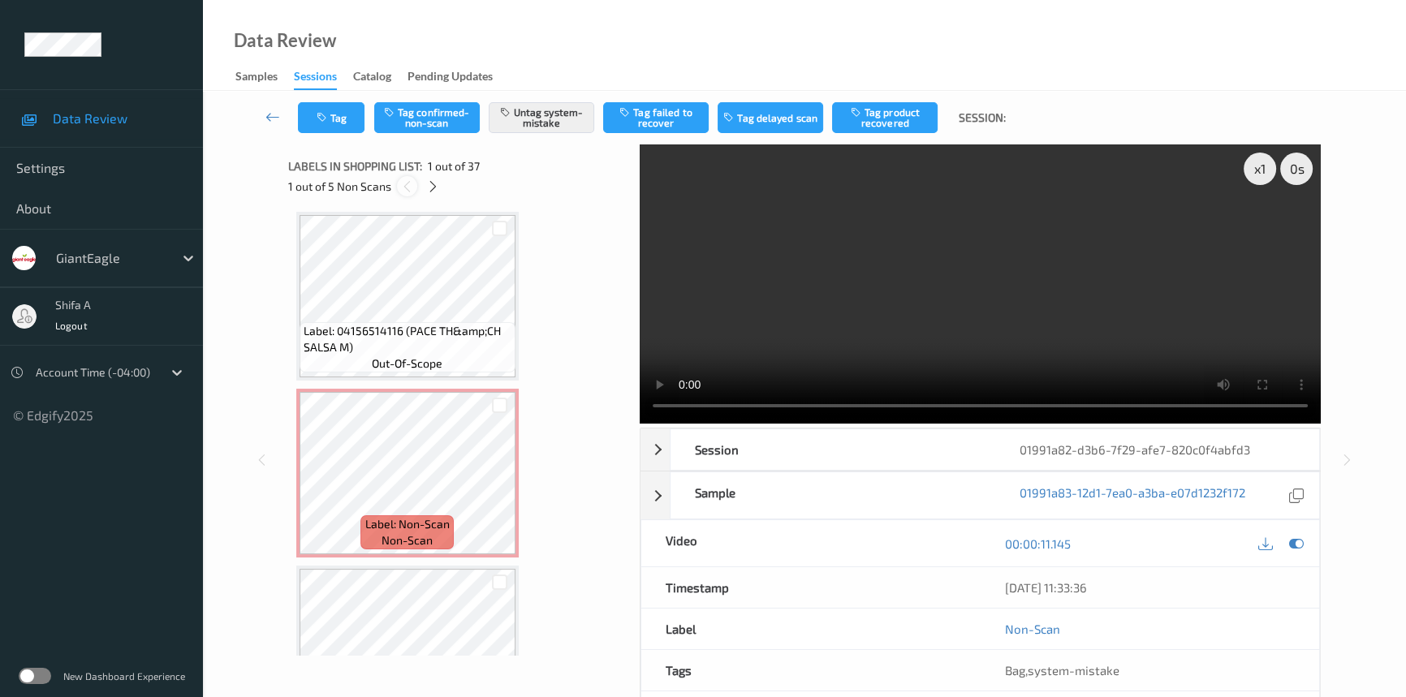
scroll to position [8, 0]
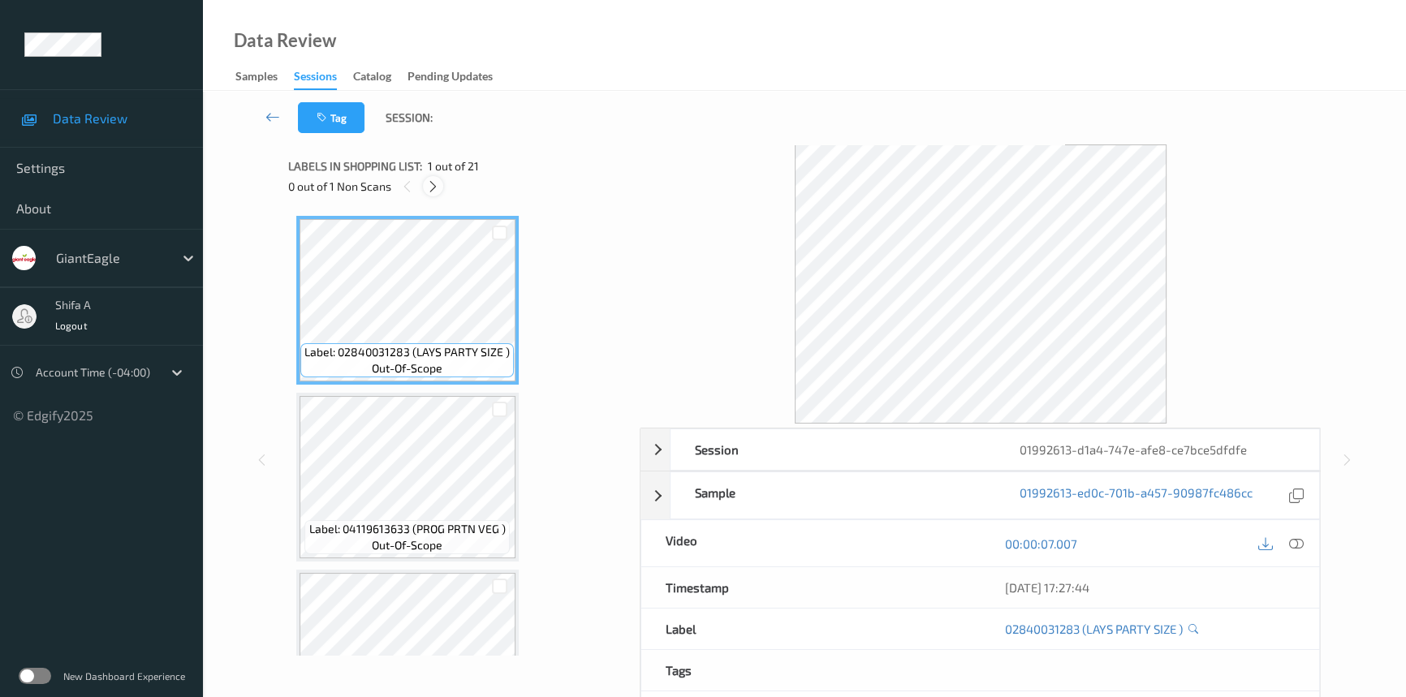
click at [434, 183] on icon at bounding box center [433, 186] width 14 height 15
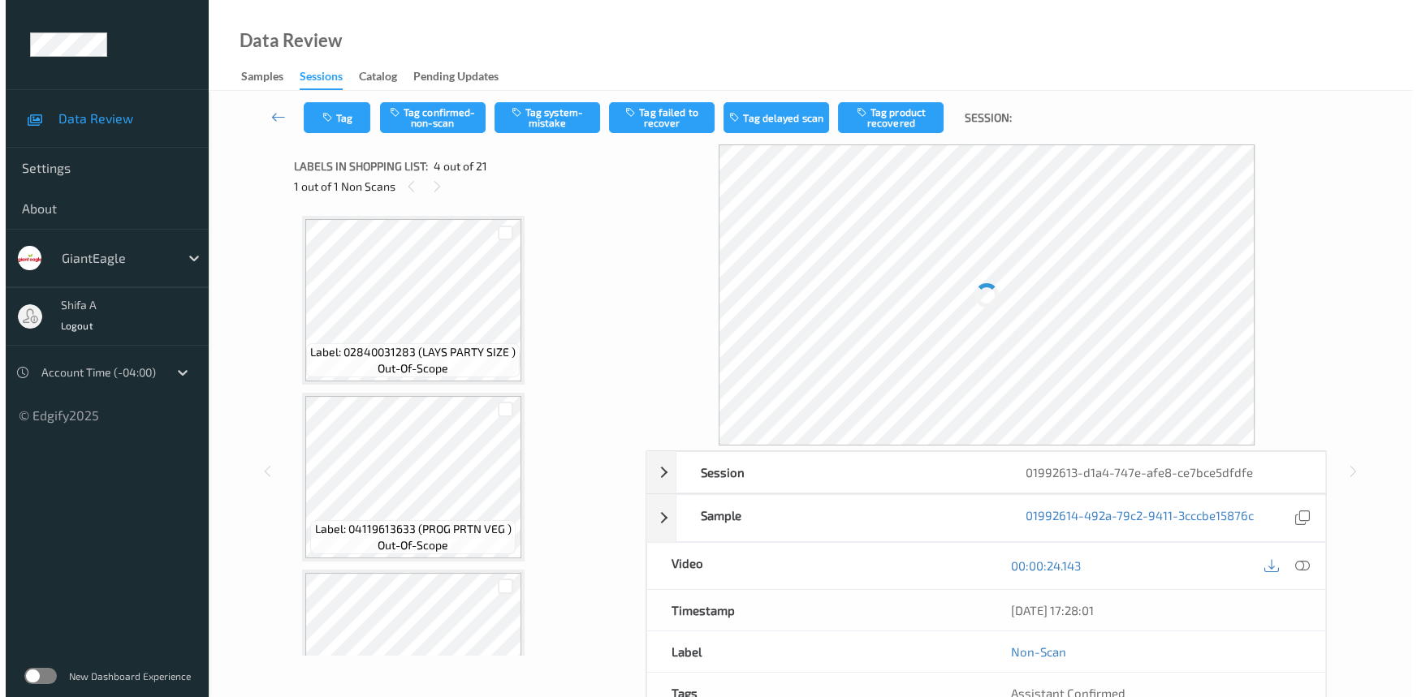
scroll to position [361, 0]
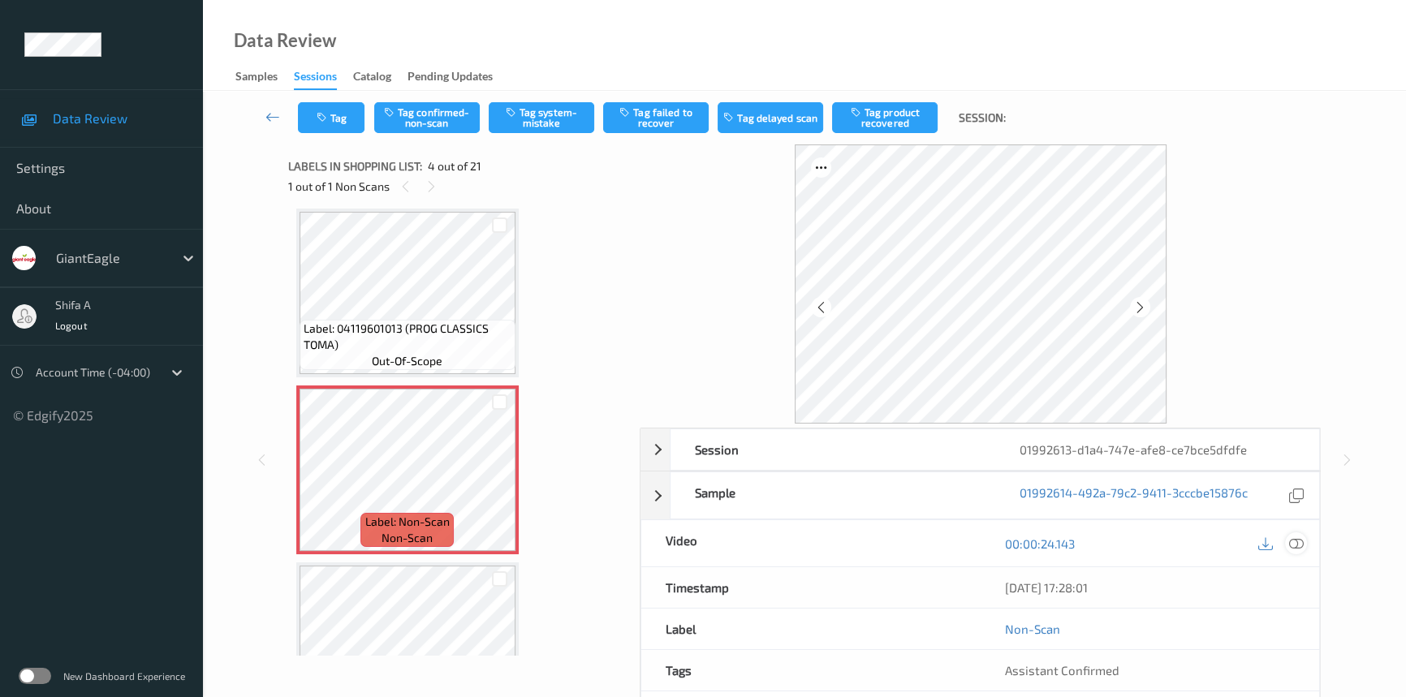
click at [1304, 537] on div at bounding box center [1296, 544] width 22 height 22
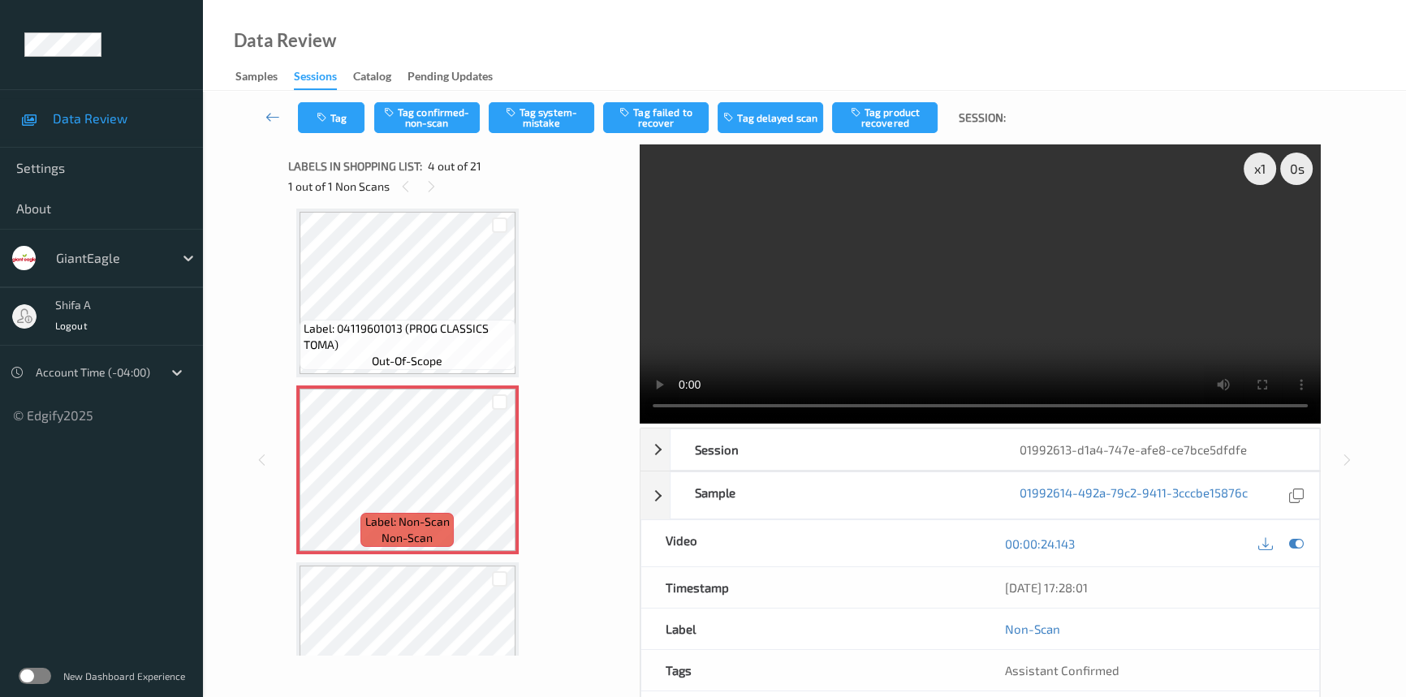
click at [1104, 304] on video at bounding box center [980, 284] width 681 height 279
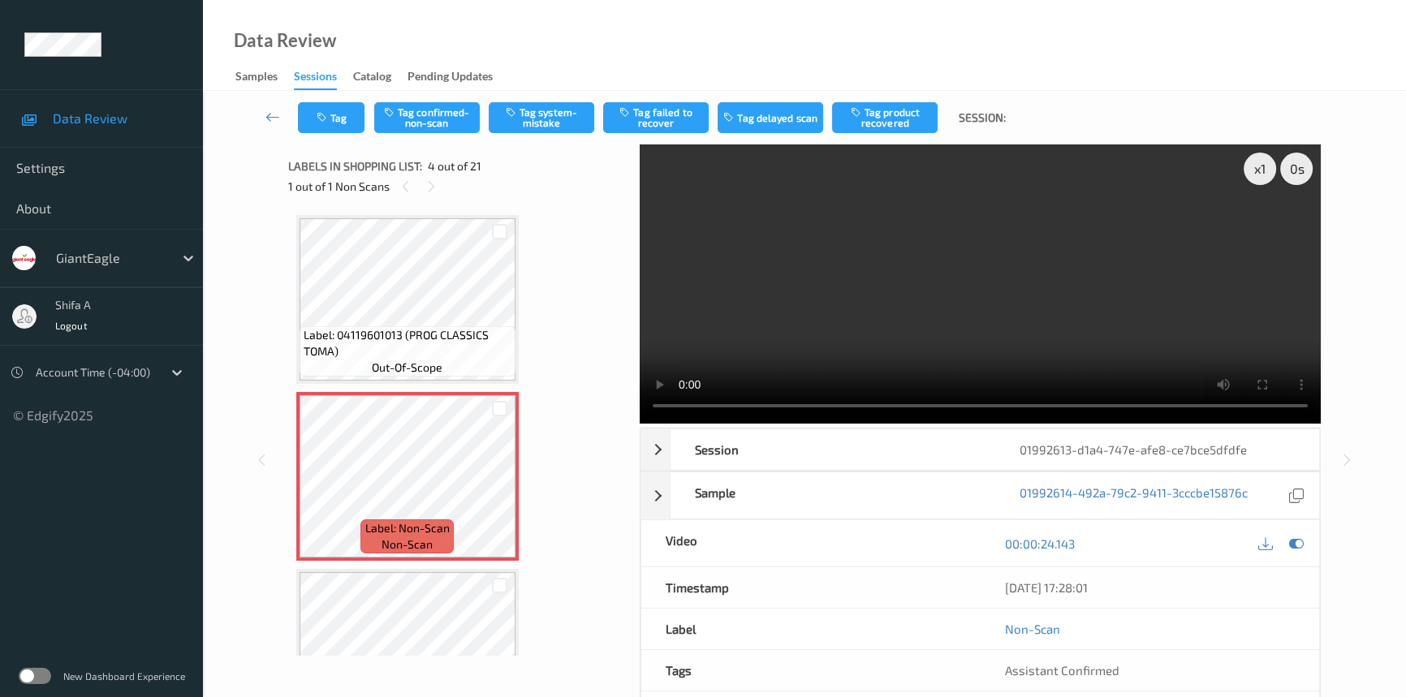
scroll to position [590, 0]
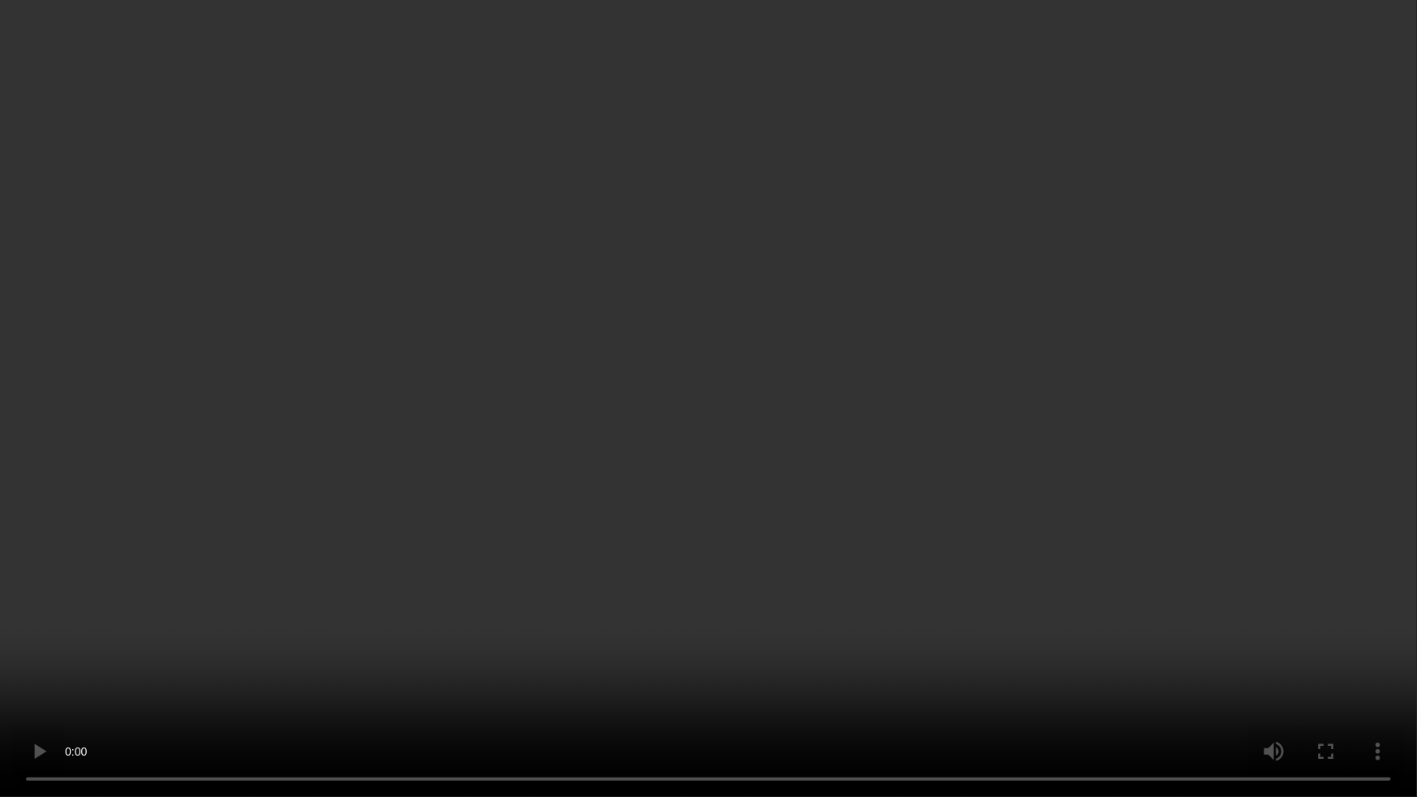
click at [1207, 474] on video at bounding box center [708, 398] width 1417 height 797
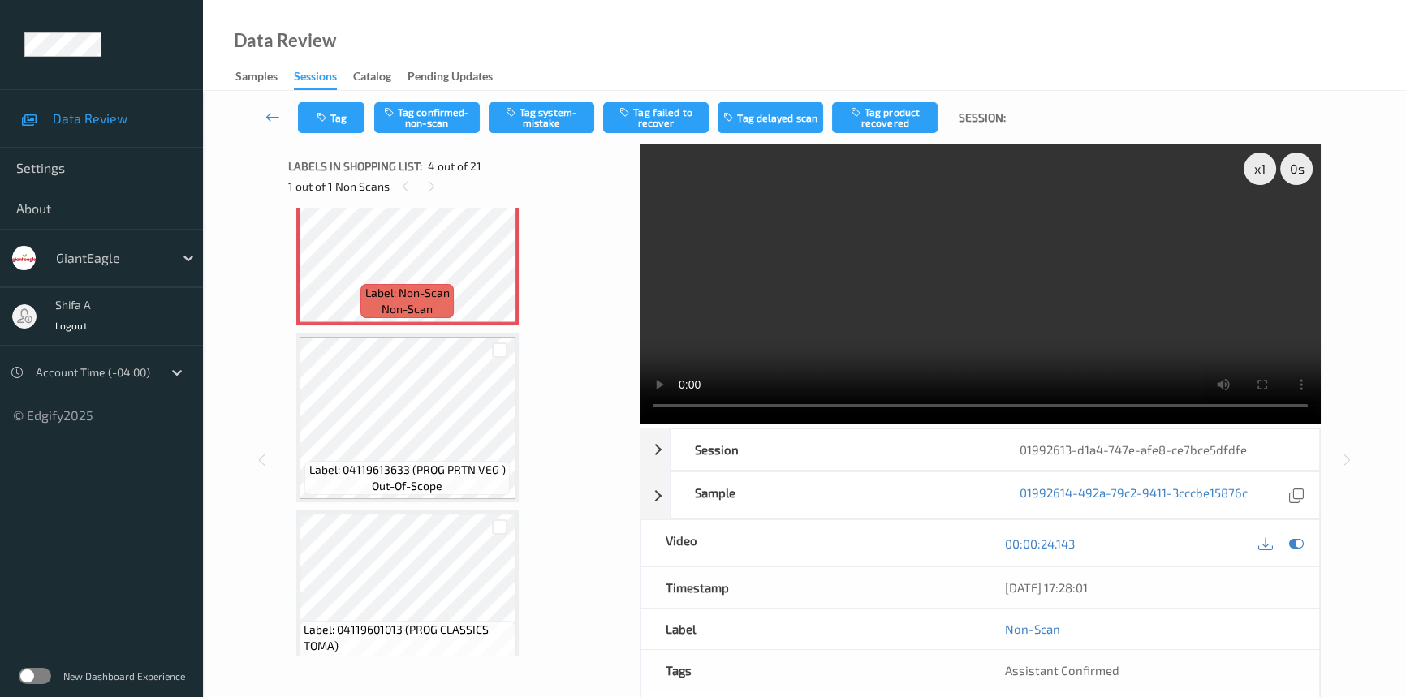
click at [1106, 328] on video at bounding box center [980, 284] width 681 height 279
click at [920, 356] on video at bounding box center [980, 284] width 681 height 279
drag, startPoint x: 841, startPoint y: 288, endPoint x: 832, endPoint y: 200, distance: 89.0
click at [840, 287] on video at bounding box center [980, 284] width 681 height 279
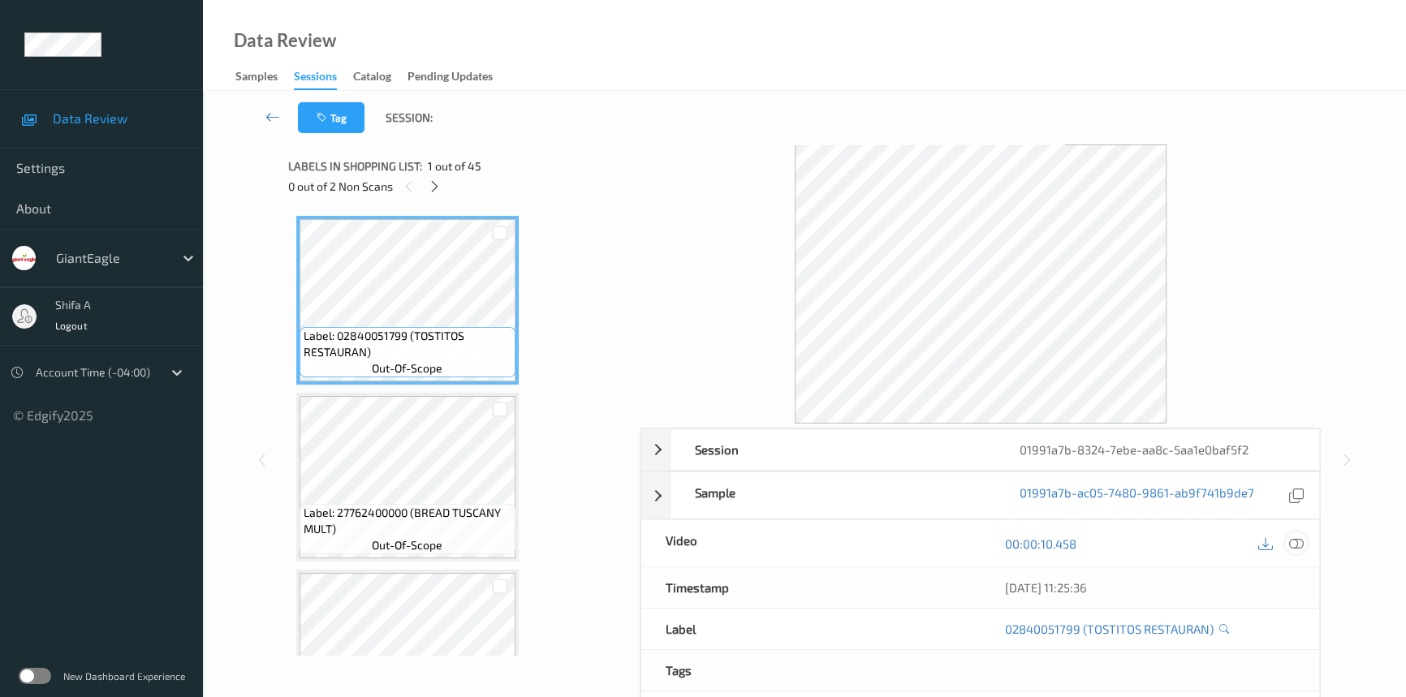
click at [1294, 545] on icon at bounding box center [1296, 544] width 15 height 15
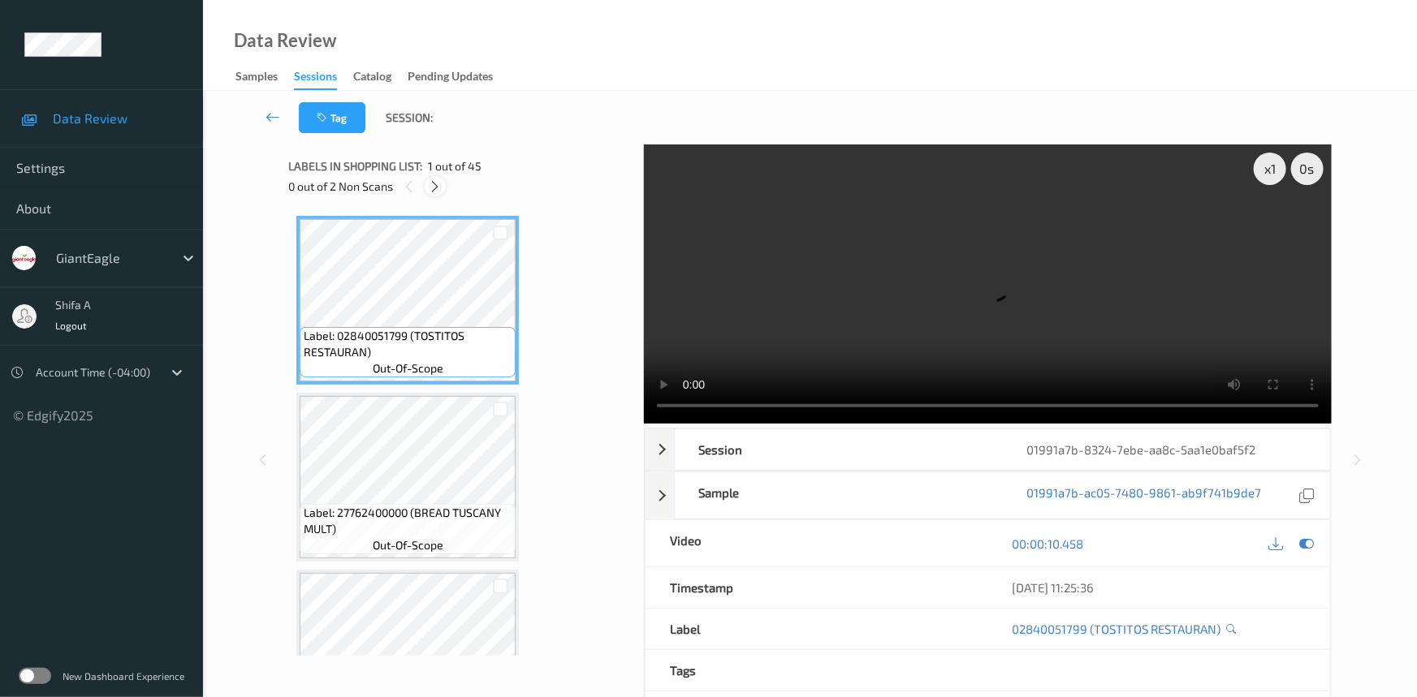
click at [439, 183] on icon at bounding box center [436, 186] width 14 height 15
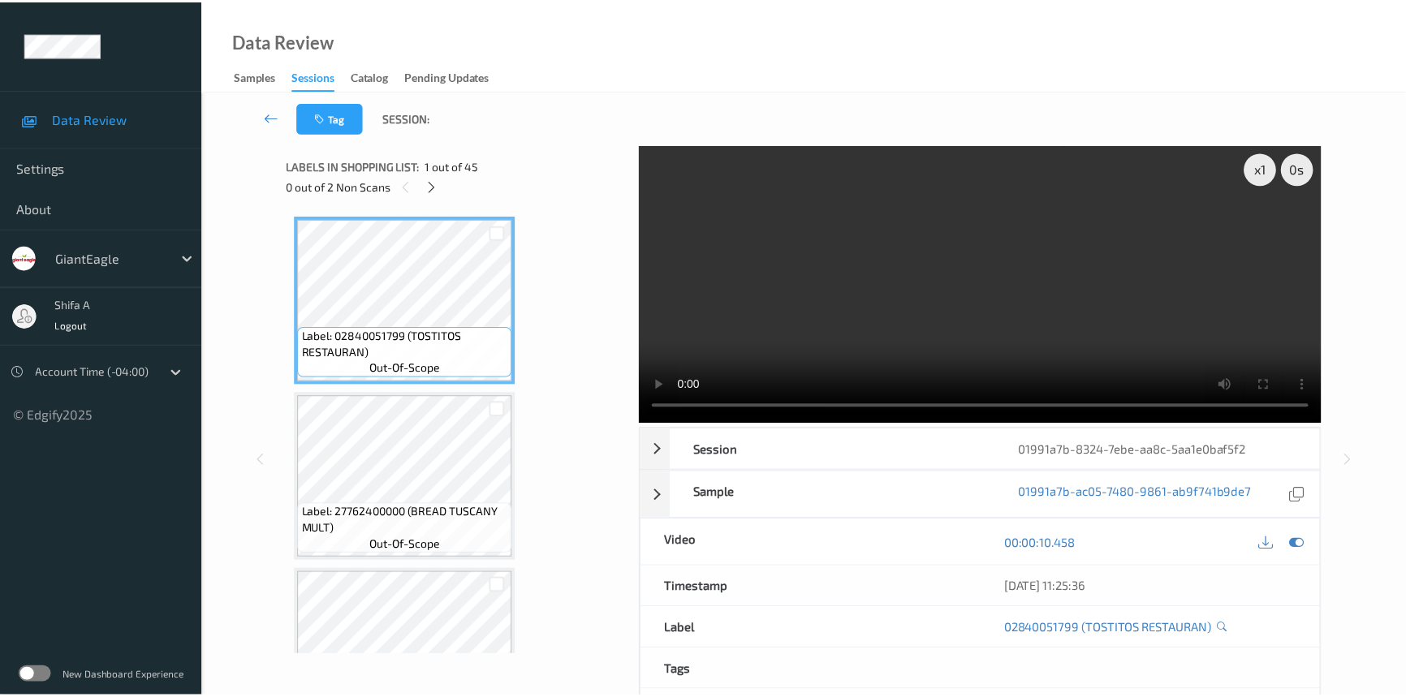
scroll to position [1595, 0]
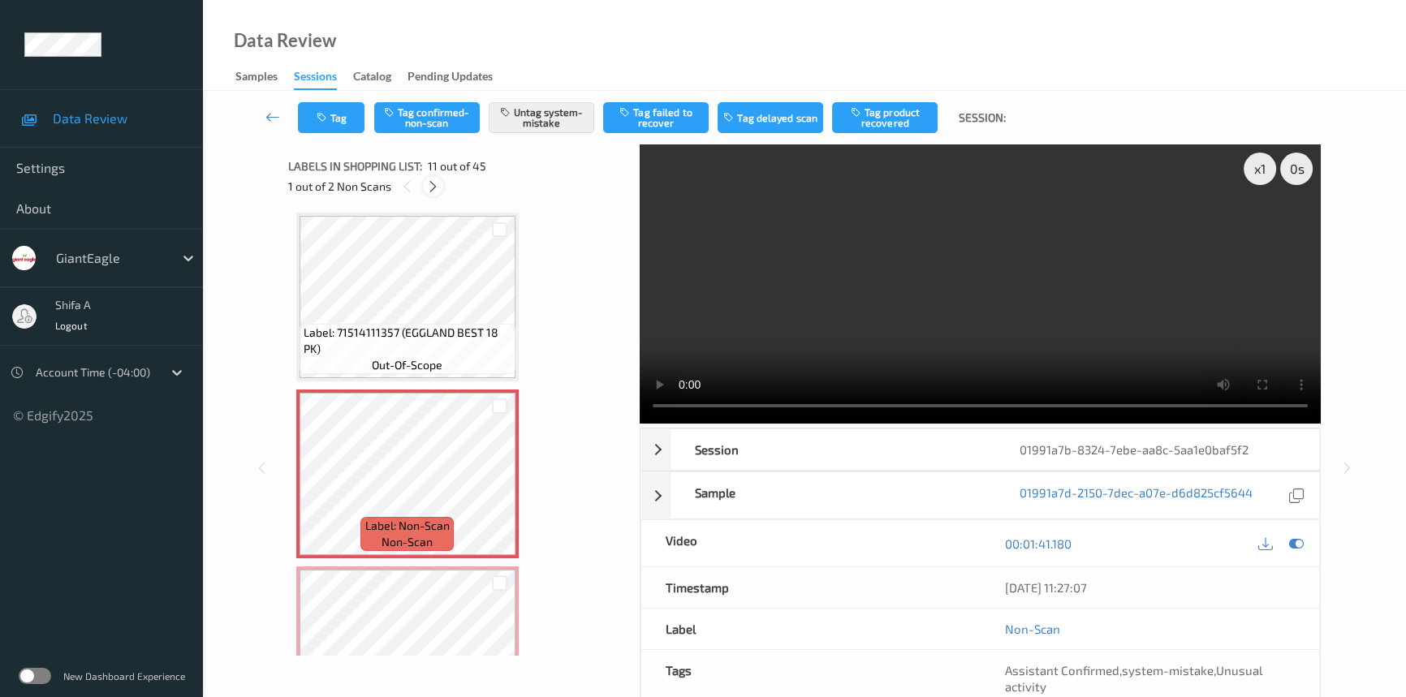
click at [440, 186] on div at bounding box center [433, 186] width 20 height 20
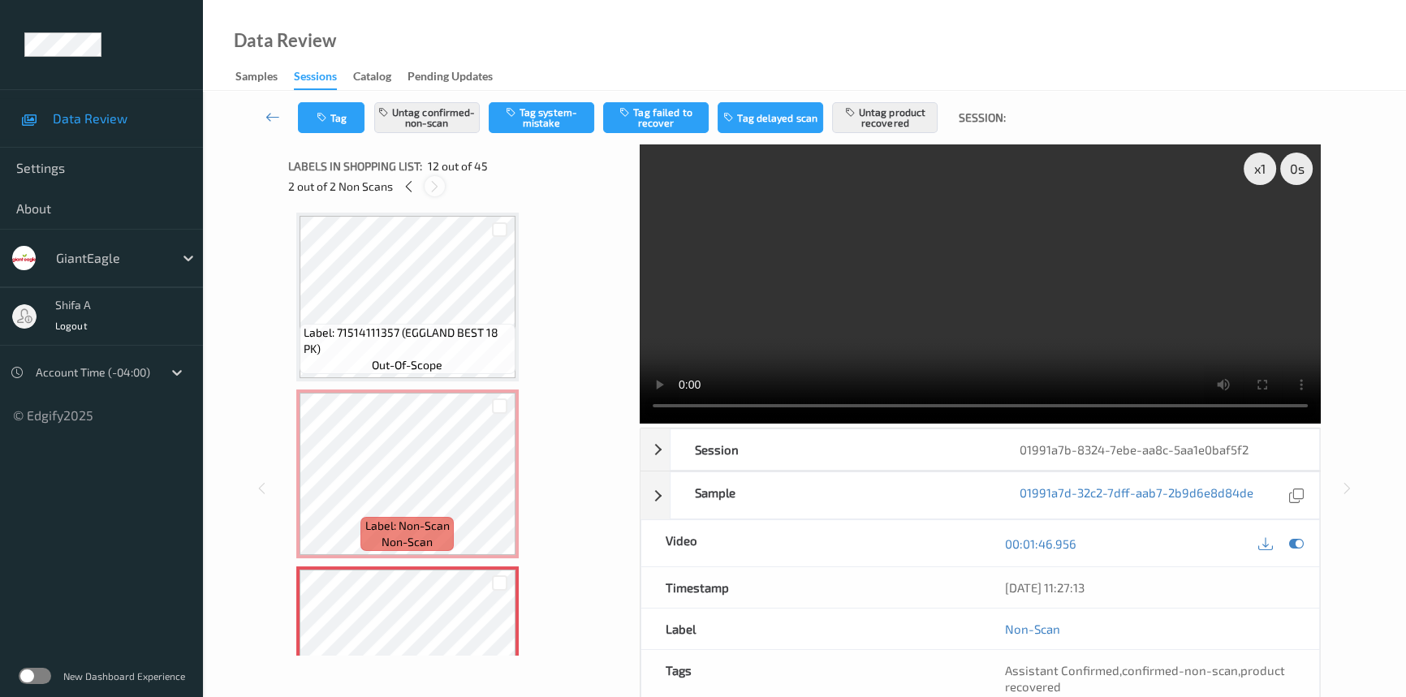
scroll to position [1772, 0]
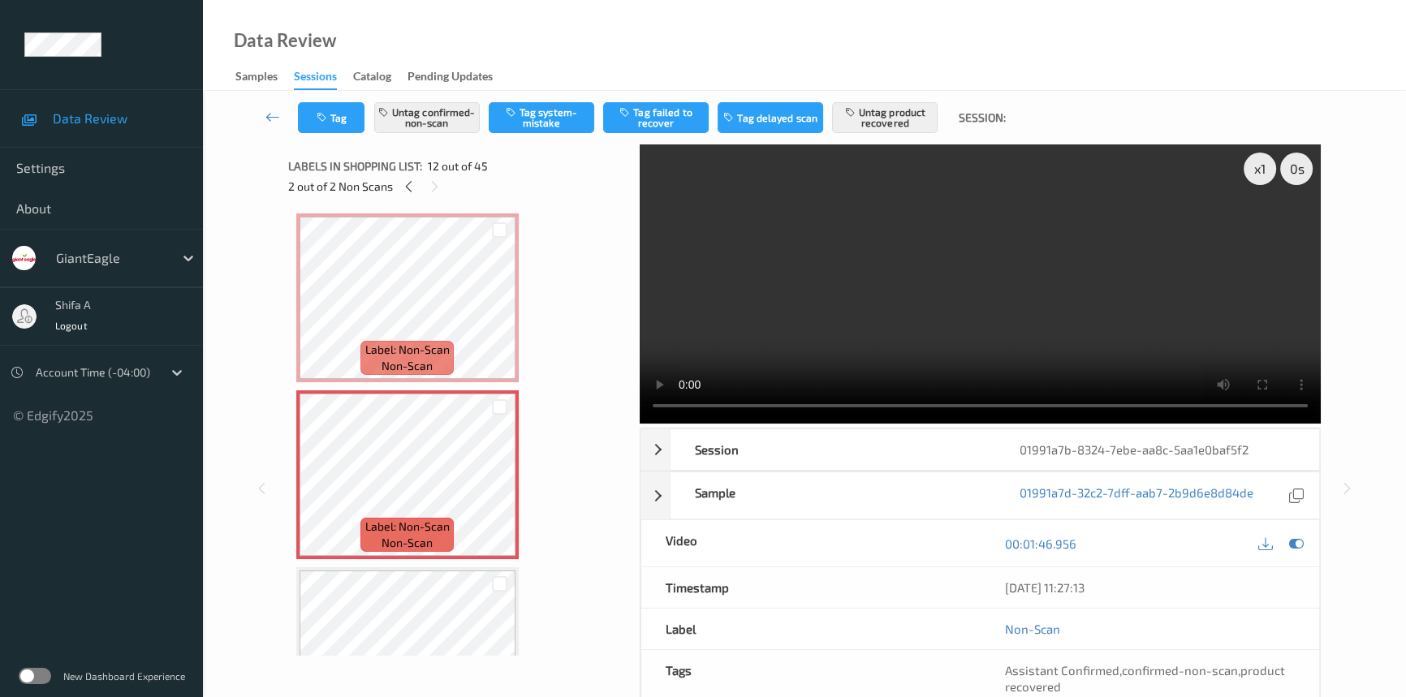
click at [1074, 211] on video at bounding box center [980, 284] width 681 height 279
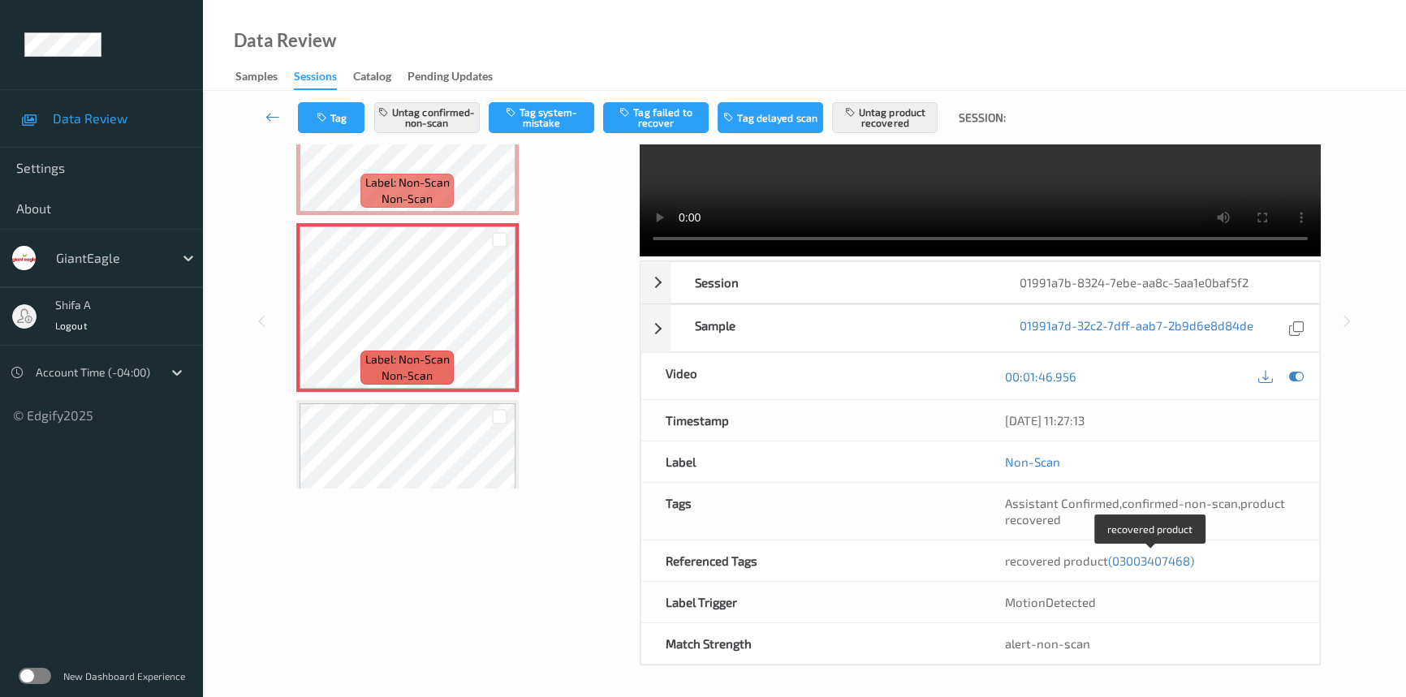
click at [1171, 558] on span "(03003407468)" at bounding box center [1151, 561] width 86 height 15
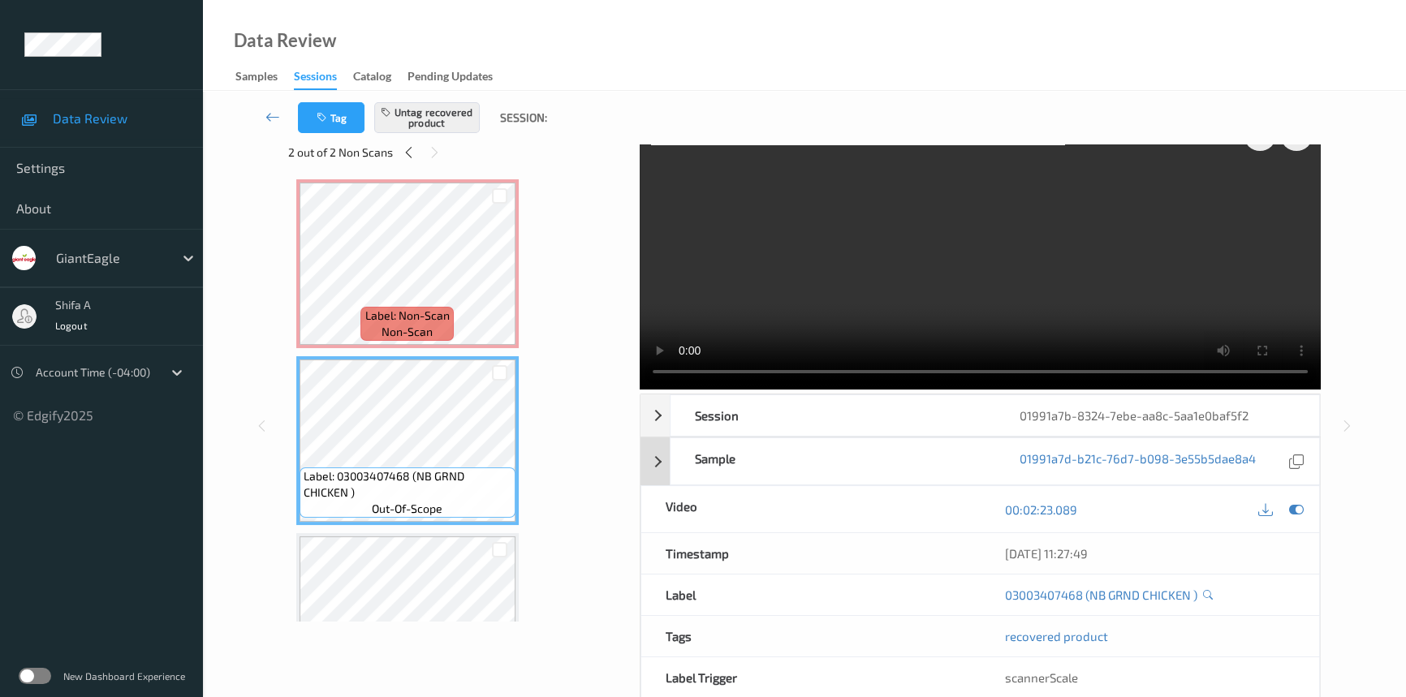
scroll to position [0, 0]
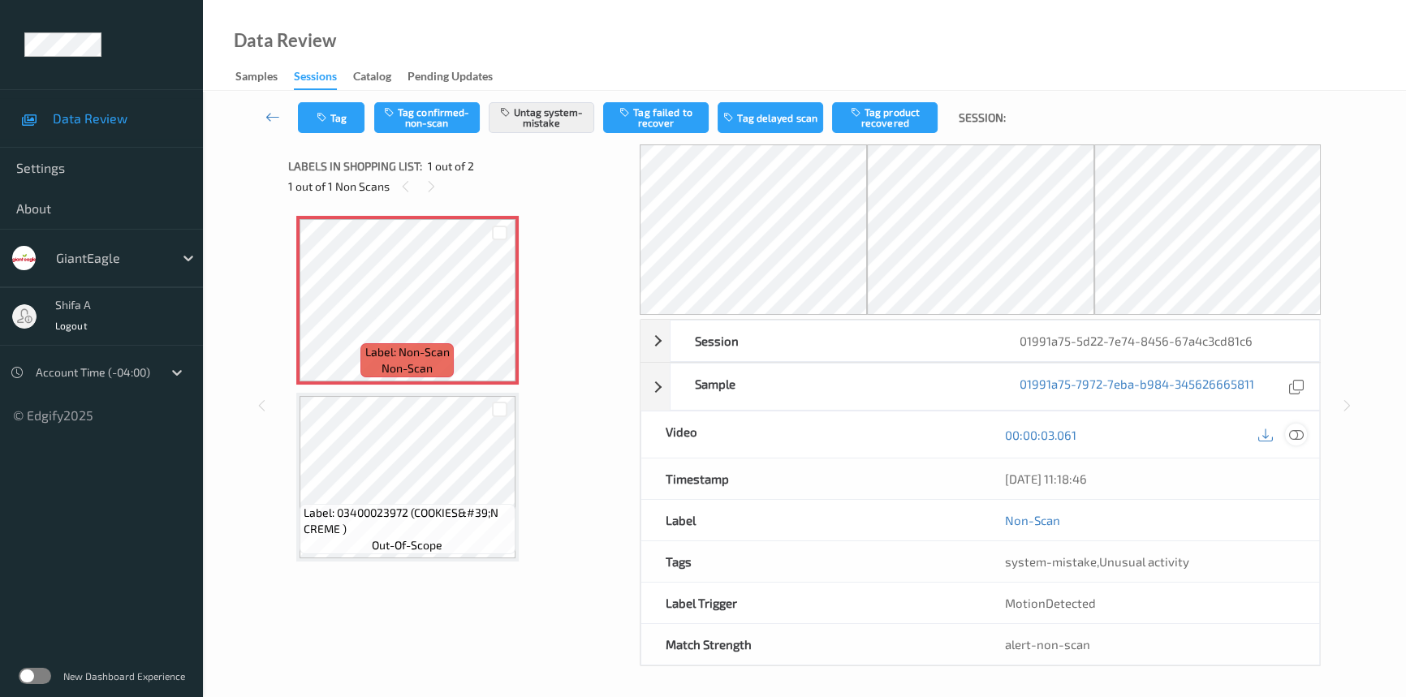
click at [1301, 434] on icon at bounding box center [1296, 435] width 15 height 15
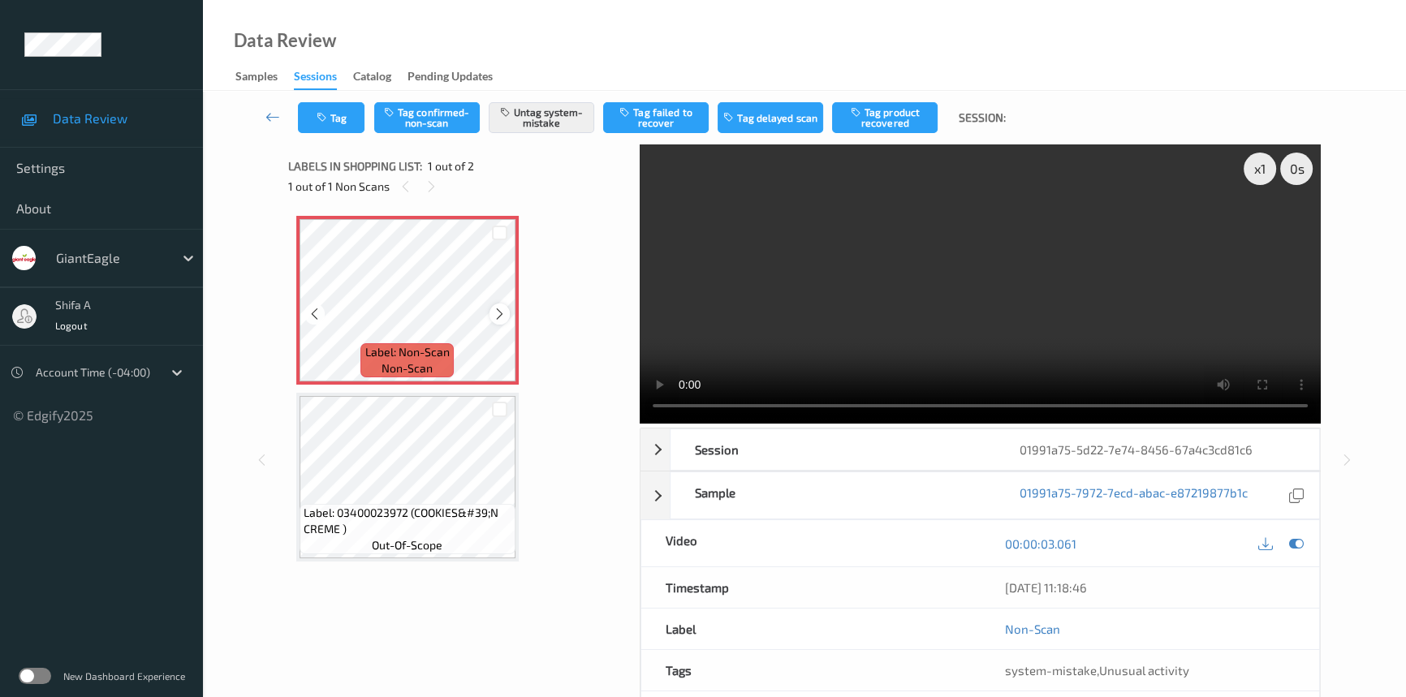
click at [502, 317] on icon at bounding box center [500, 314] width 14 height 15
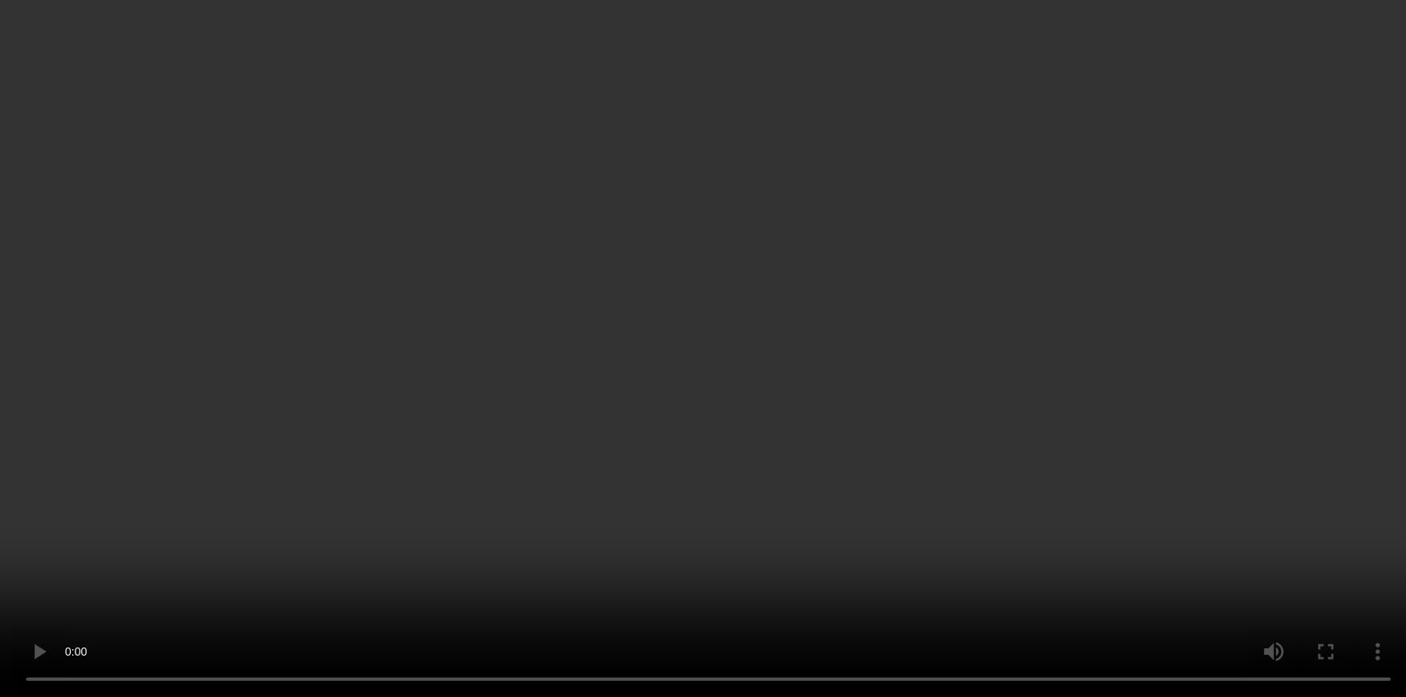
scroll to position [110, 0]
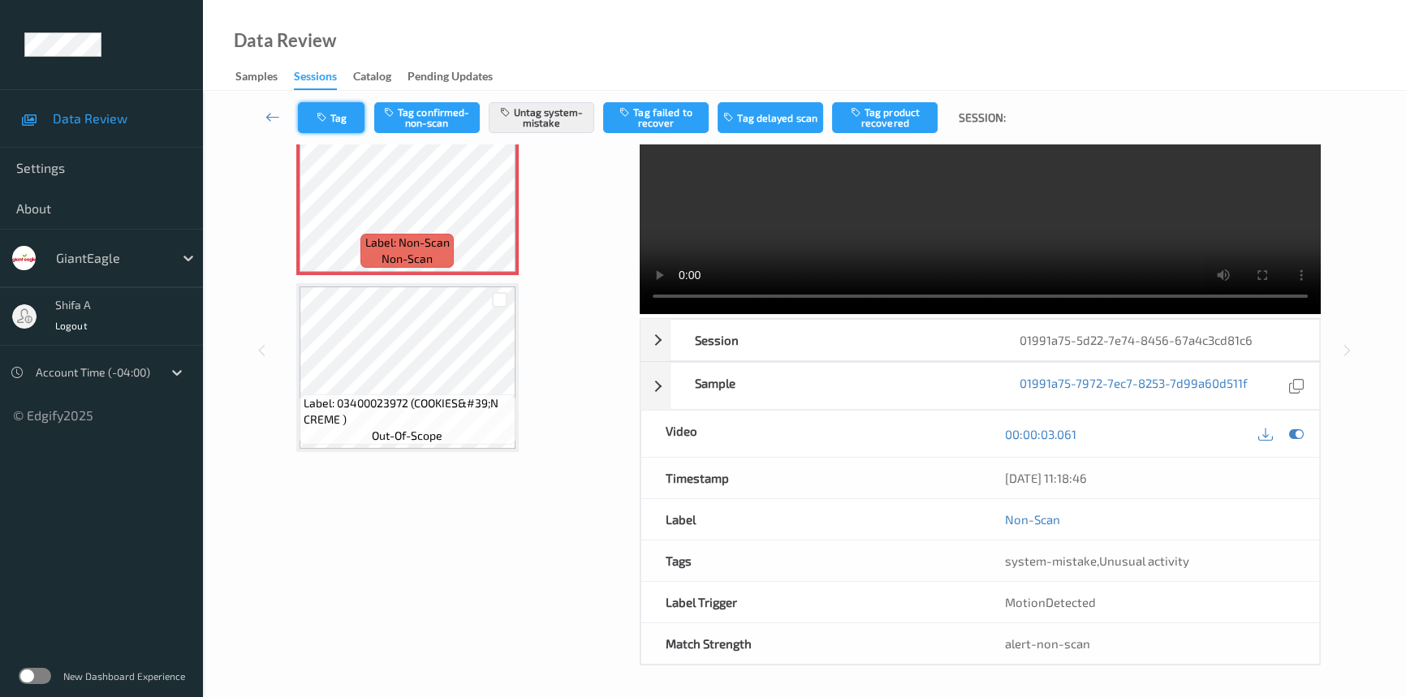
click at [347, 120] on button "Tag" at bounding box center [331, 117] width 67 height 31
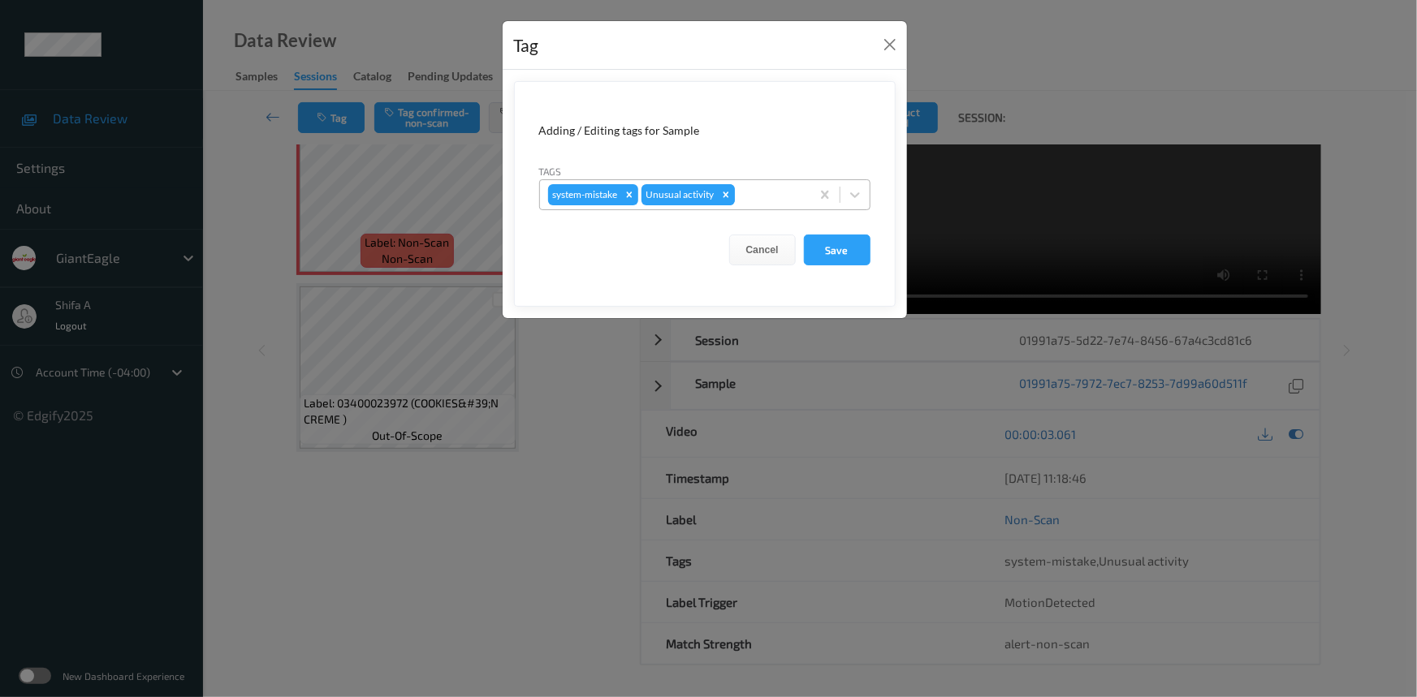
click at [731, 196] on icon "Remove Unusual activity" at bounding box center [725, 194] width 11 height 11
click at [836, 258] on button "Save" at bounding box center [837, 250] width 67 height 31
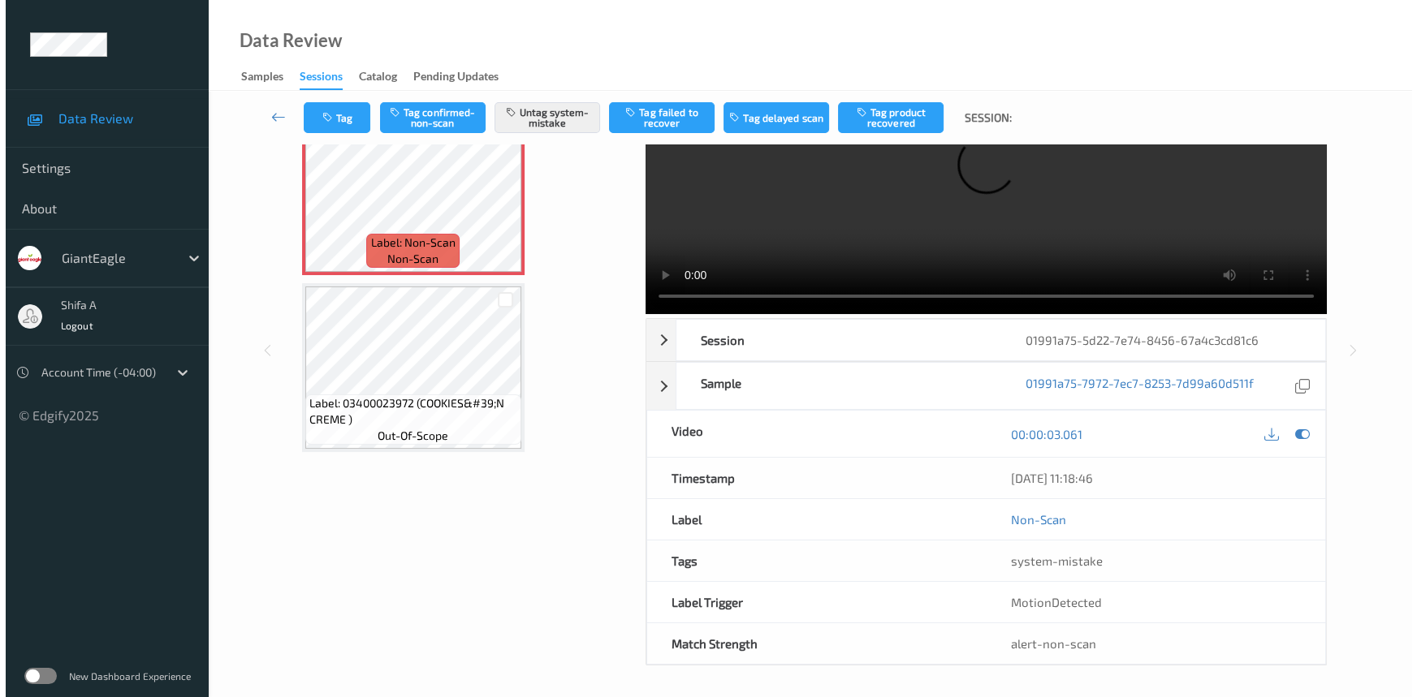
scroll to position [0, 0]
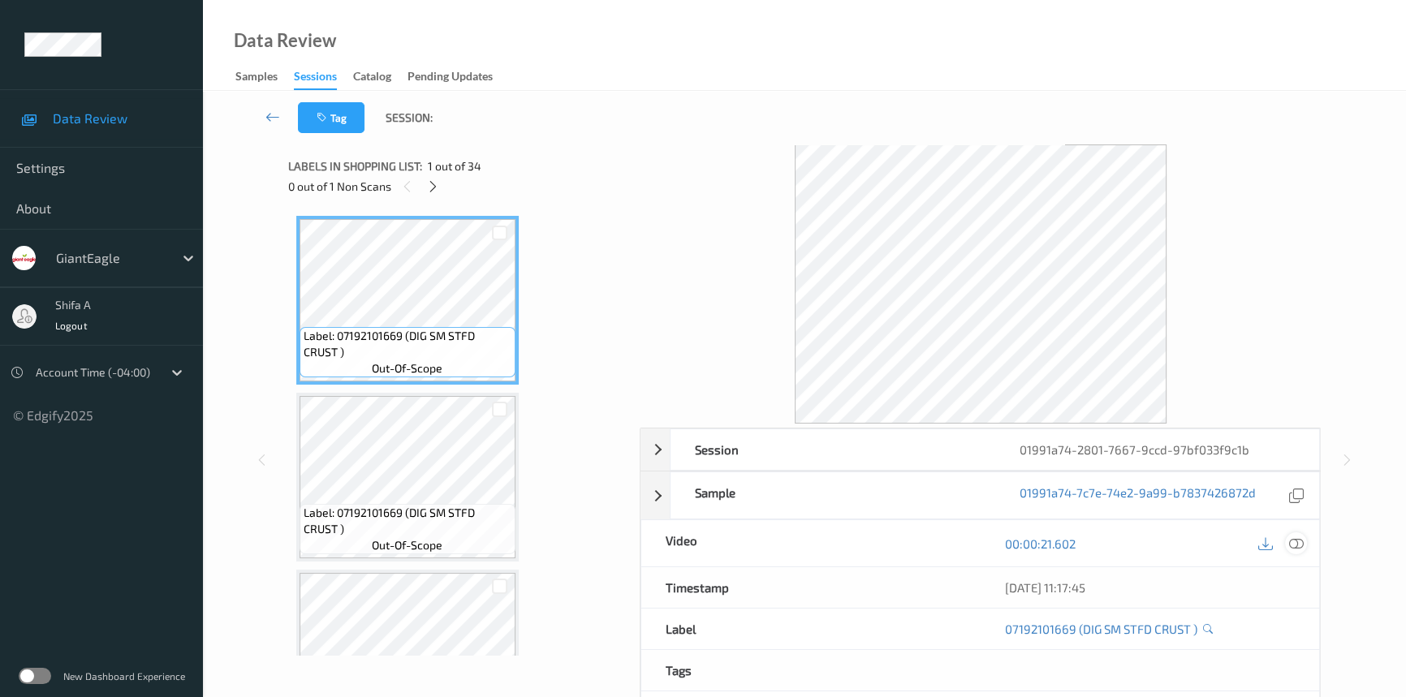
click at [1299, 544] on icon at bounding box center [1296, 544] width 15 height 15
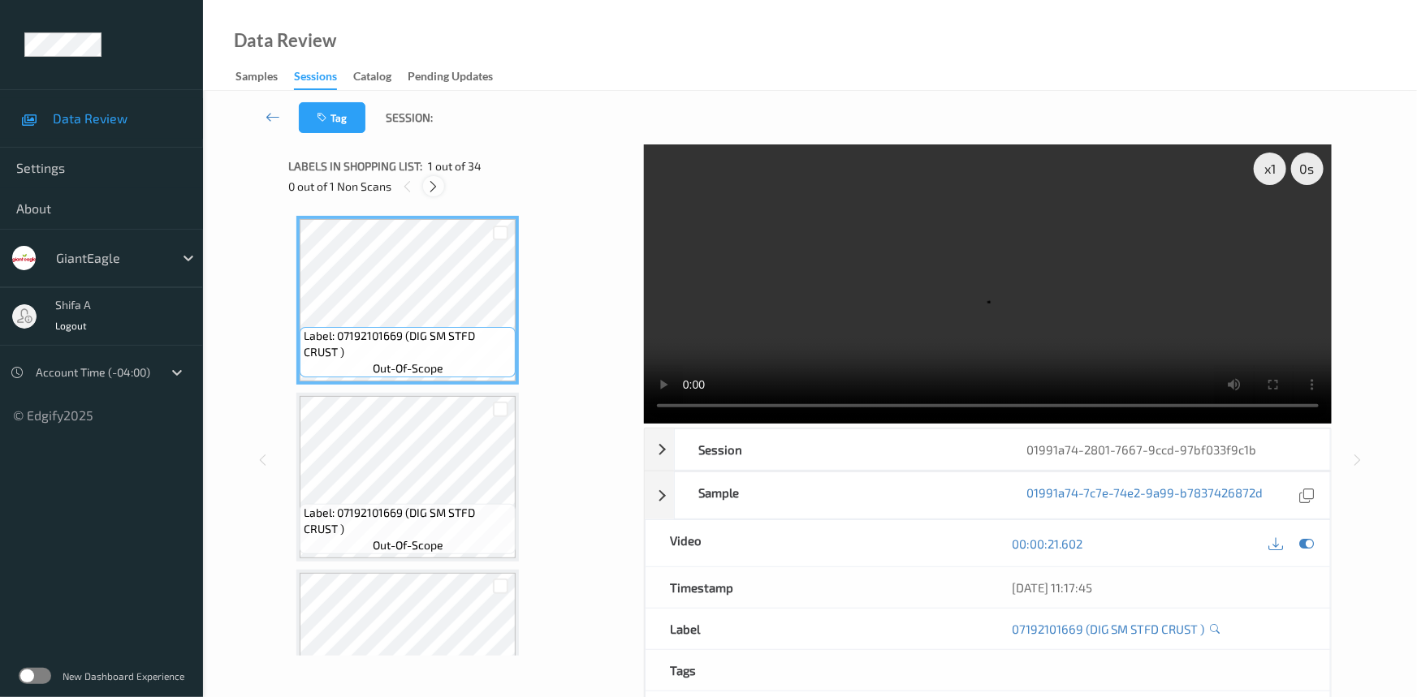
click at [435, 185] on icon at bounding box center [434, 186] width 14 height 15
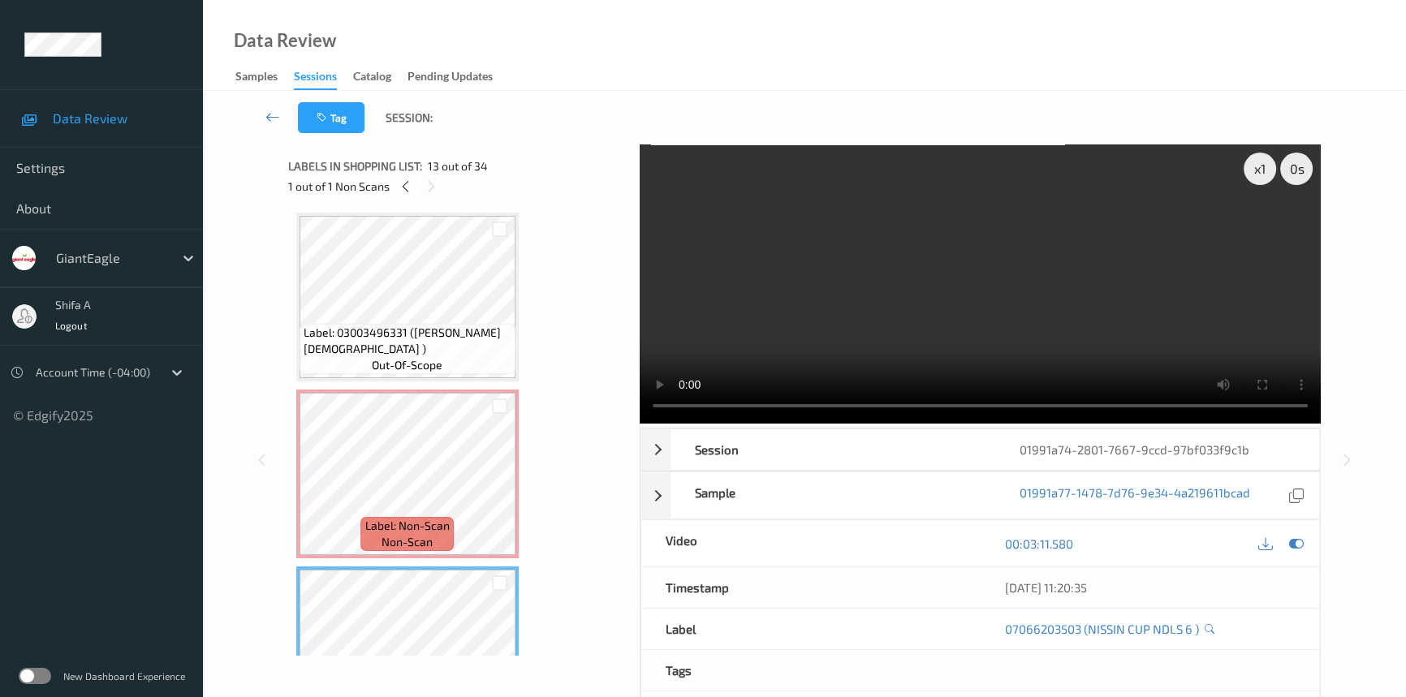
scroll to position [1772, 0]
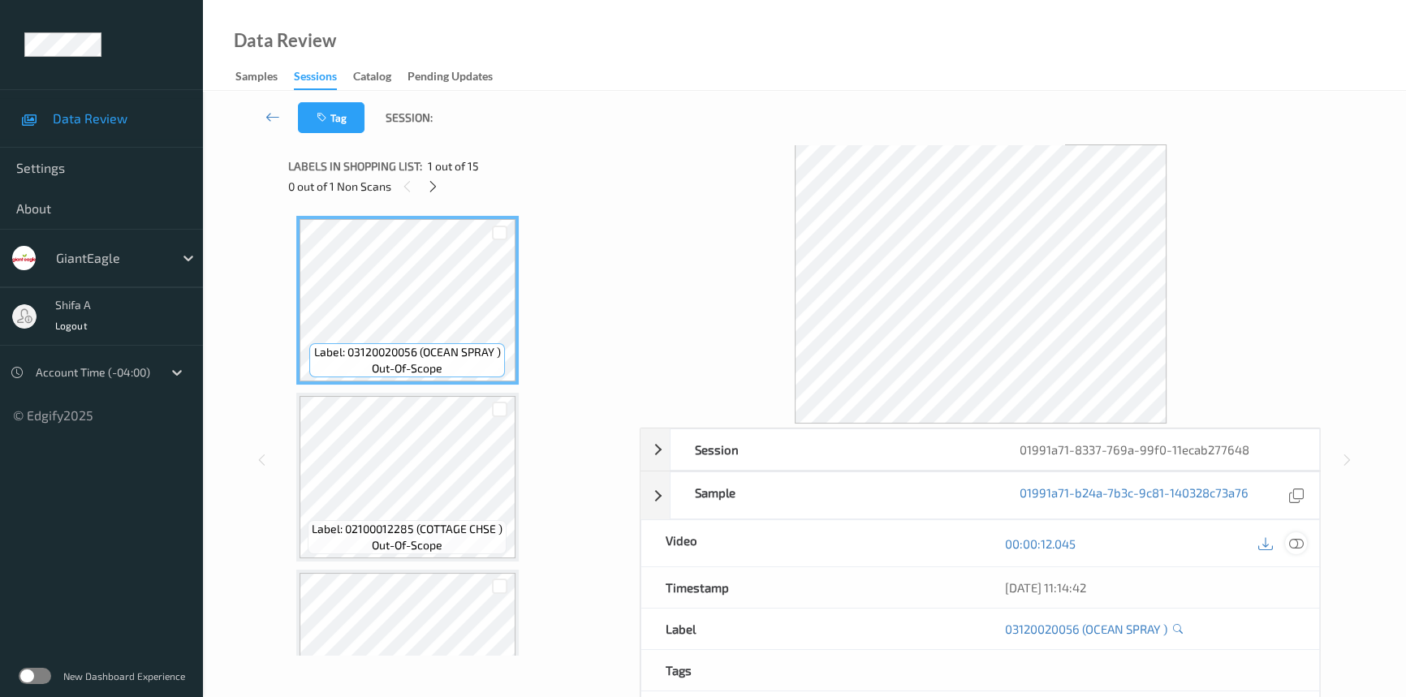
click at [1297, 545] on icon at bounding box center [1296, 544] width 15 height 15
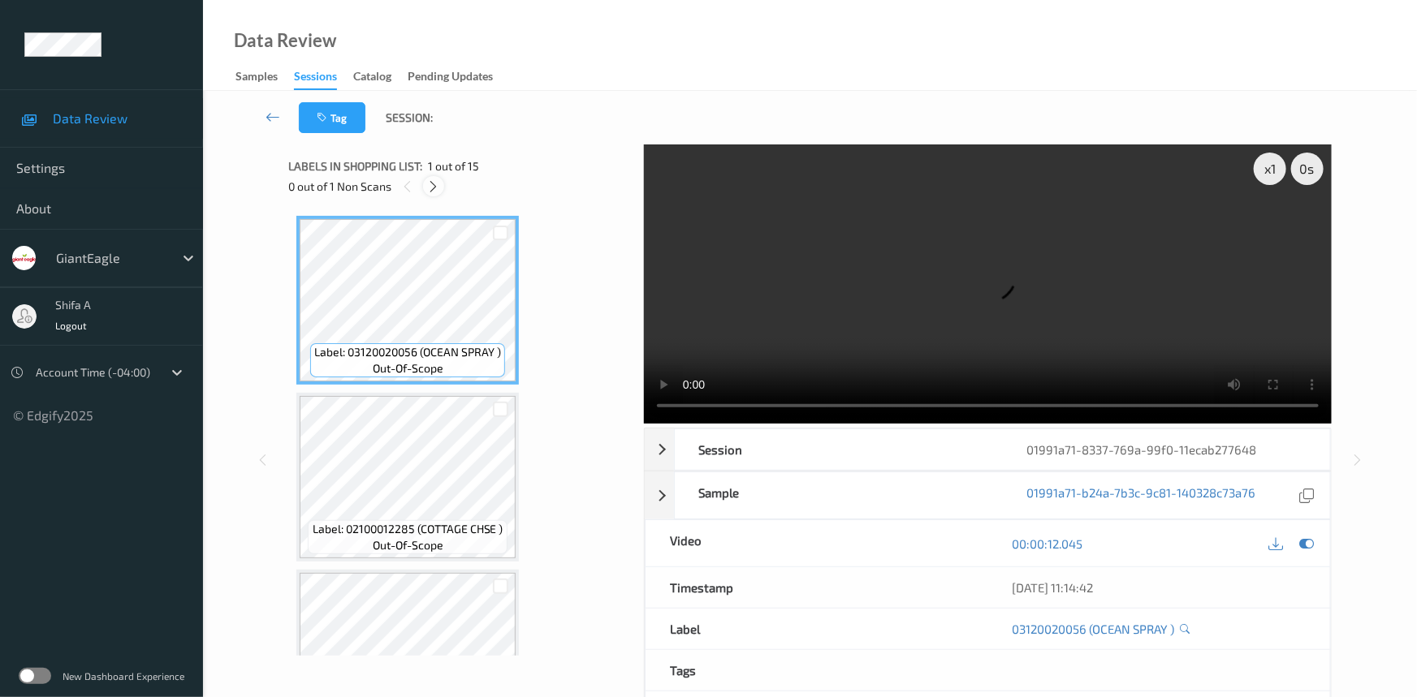
click at [423, 189] on div at bounding box center [433, 186] width 20 height 20
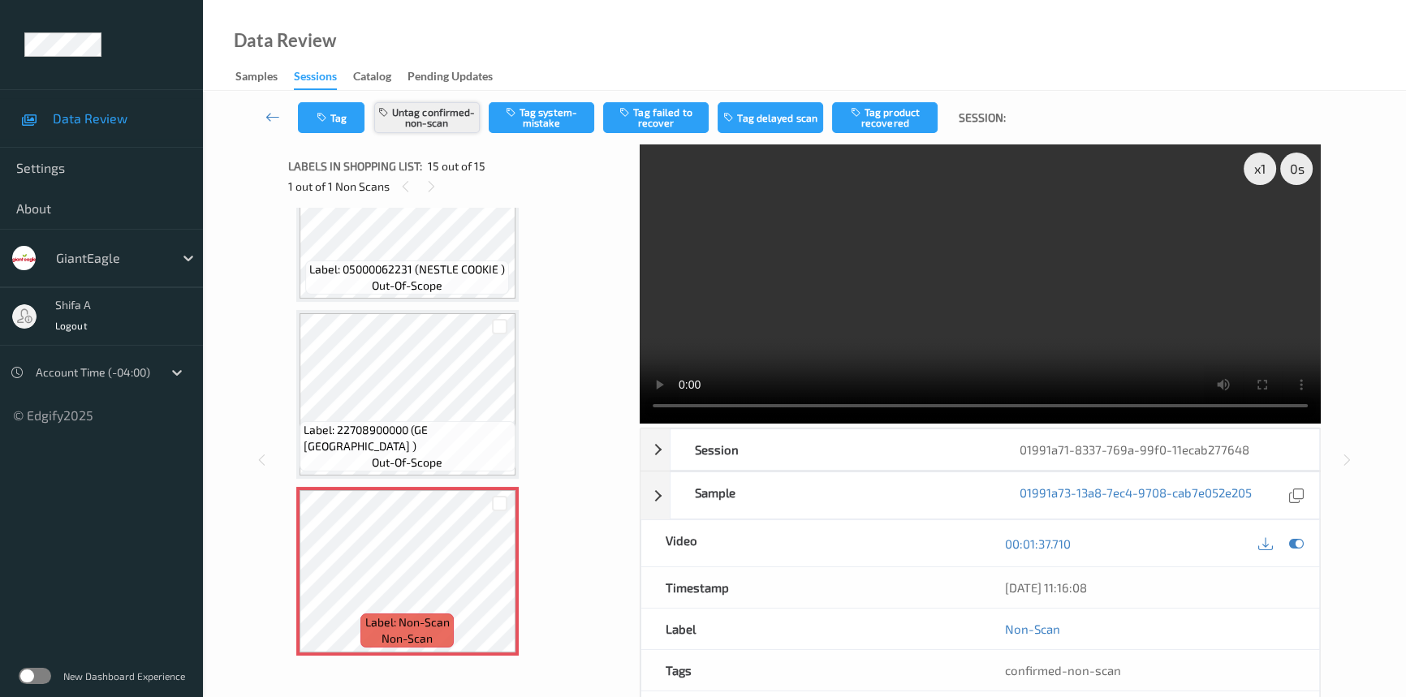
click at [446, 121] on button "Untag confirmed-non-scan" at bounding box center [427, 117] width 106 height 31
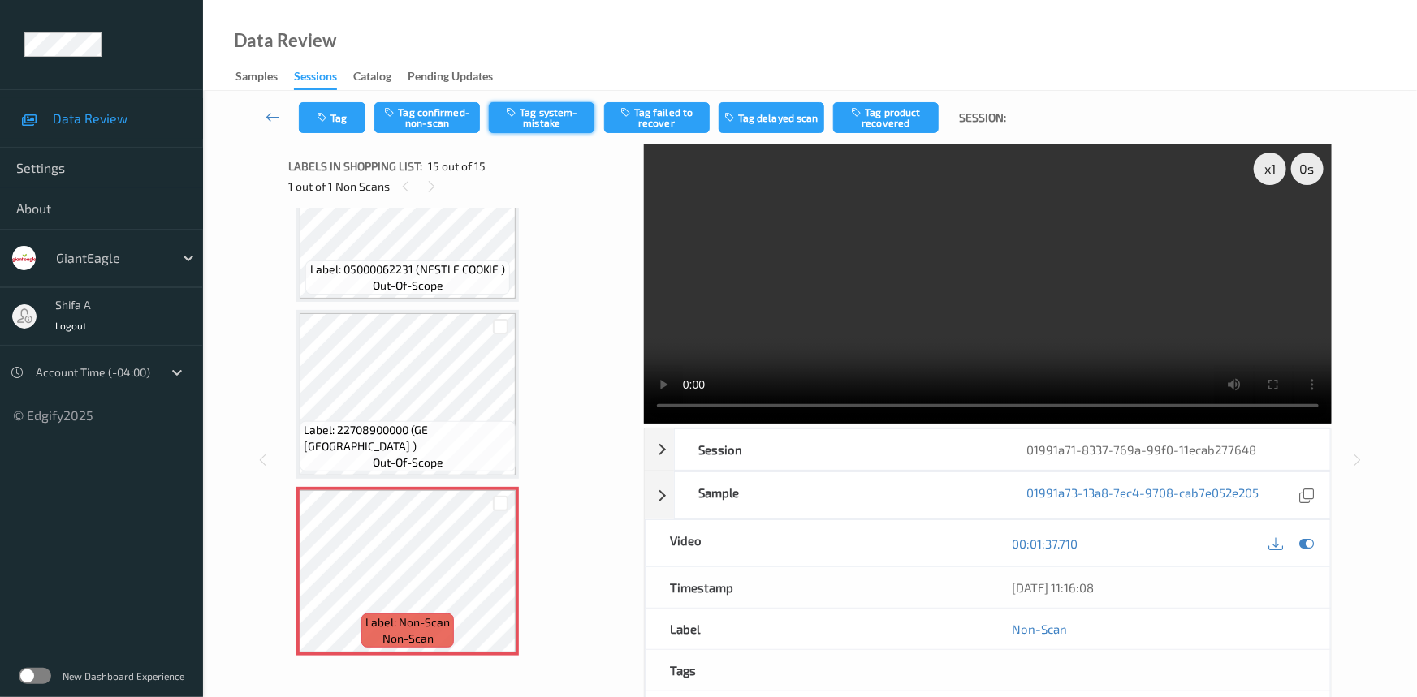
click at [540, 119] on button "Tag system-mistake" at bounding box center [542, 117] width 106 height 31
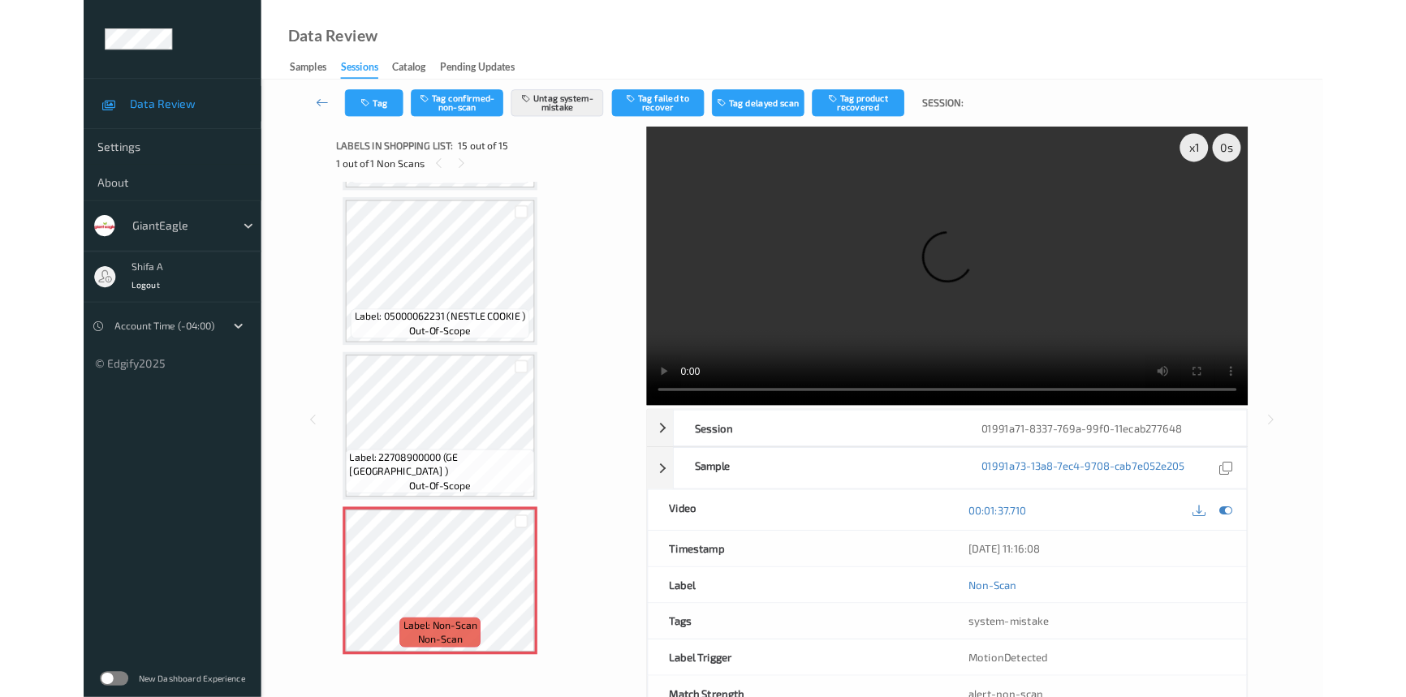
scroll to position [2106, 0]
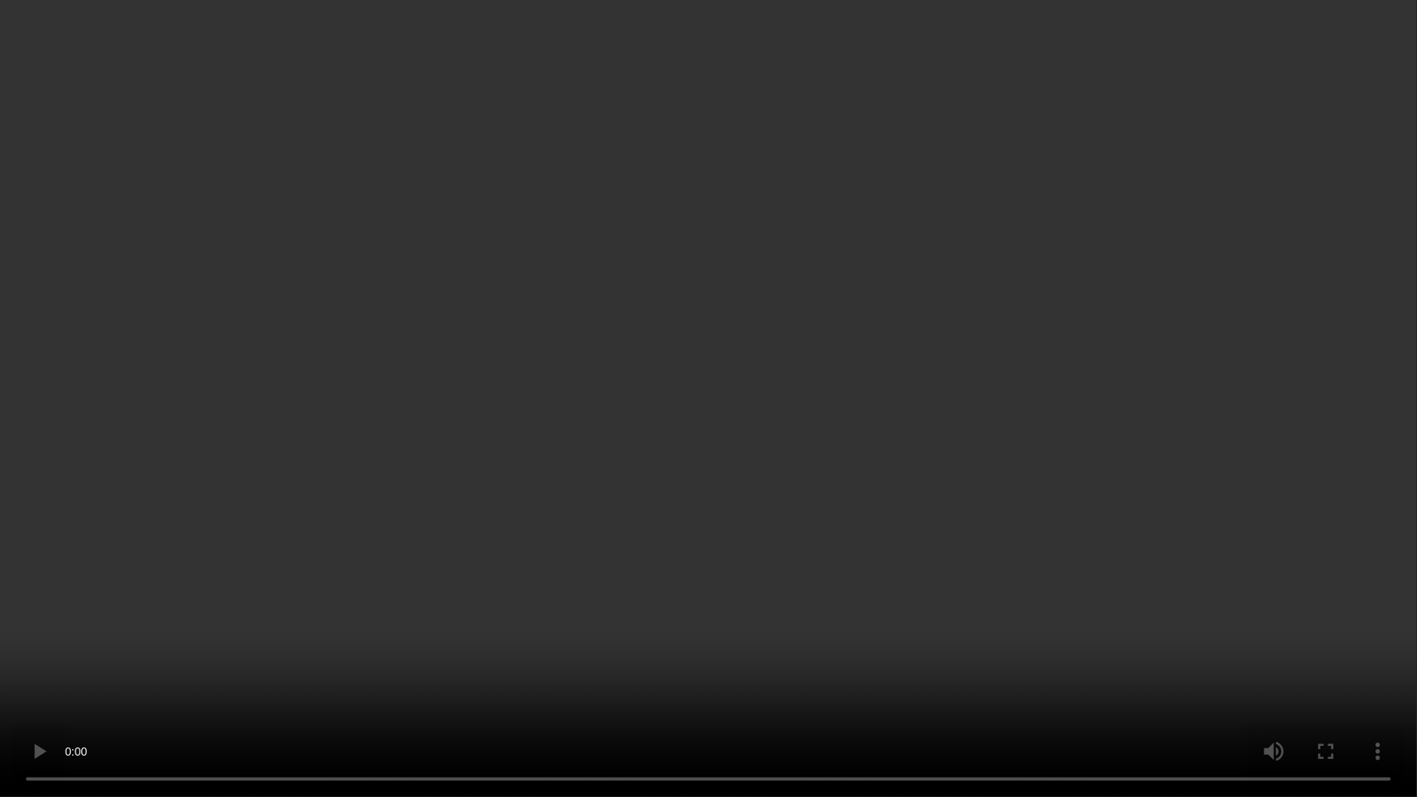
click at [1349, 680] on video at bounding box center [708, 398] width 1417 height 797
click at [723, 690] on video at bounding box center [708, 398] width 1417 height 797
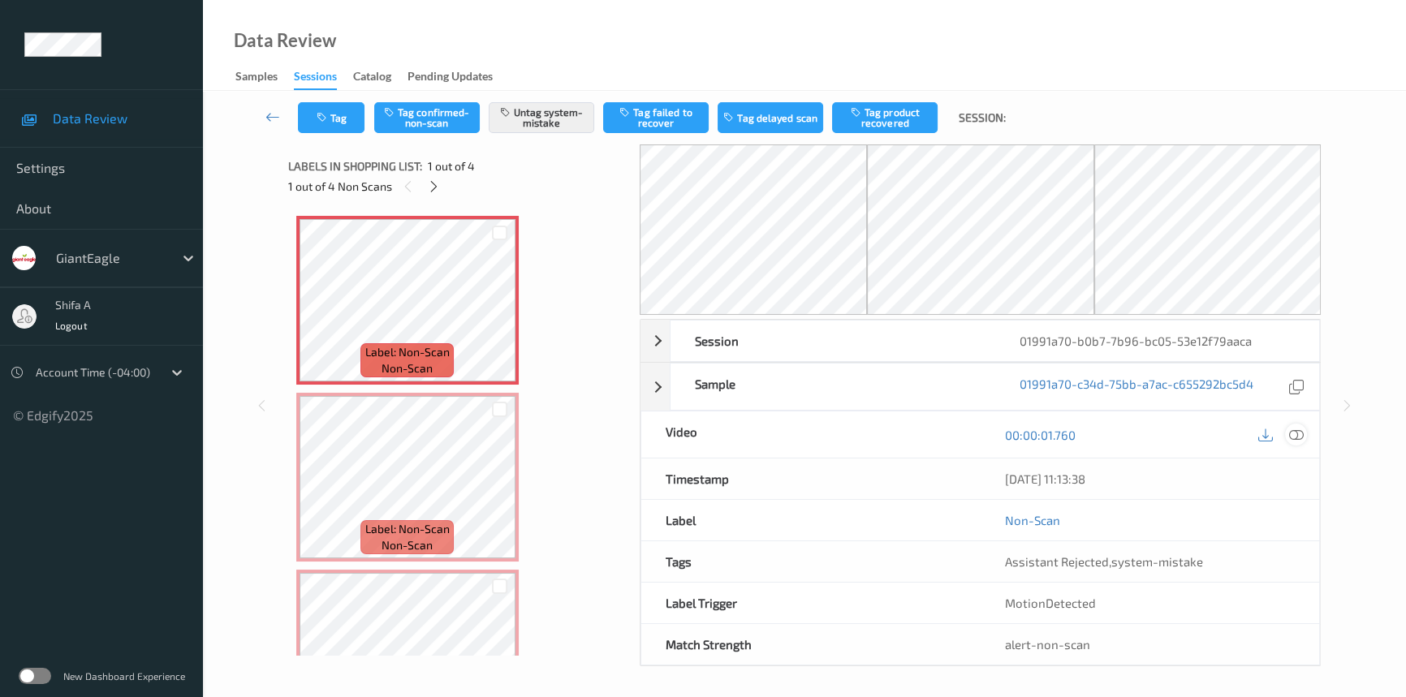
click at [1298, 430] on icon at bounding box center [1296, 435] width 15 height 15
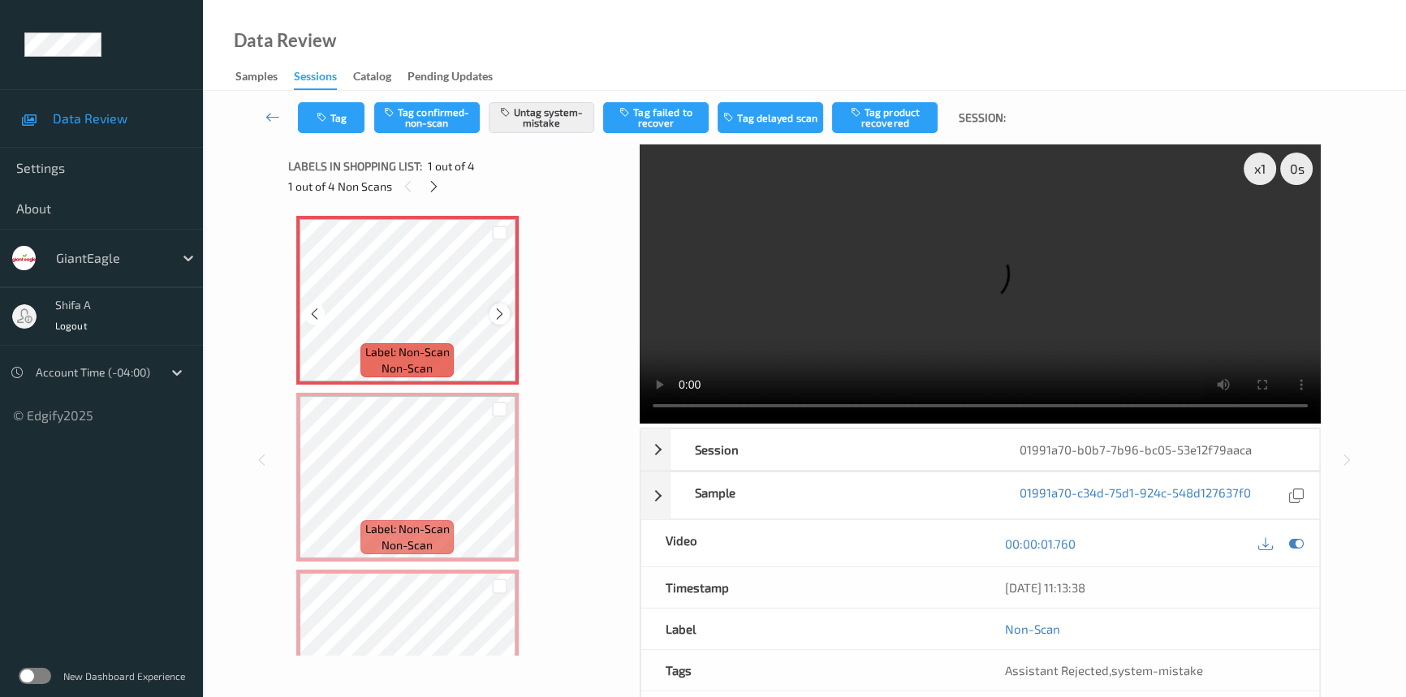
click at [504, 317] on div at bounding box center [500, 314] width 20 height 20
click at [503, 317] on icon at bounding box center [500, 314] width 14 height 15
click at [437, 183] on icon at bounding box center [434, 186] width 14 height 15
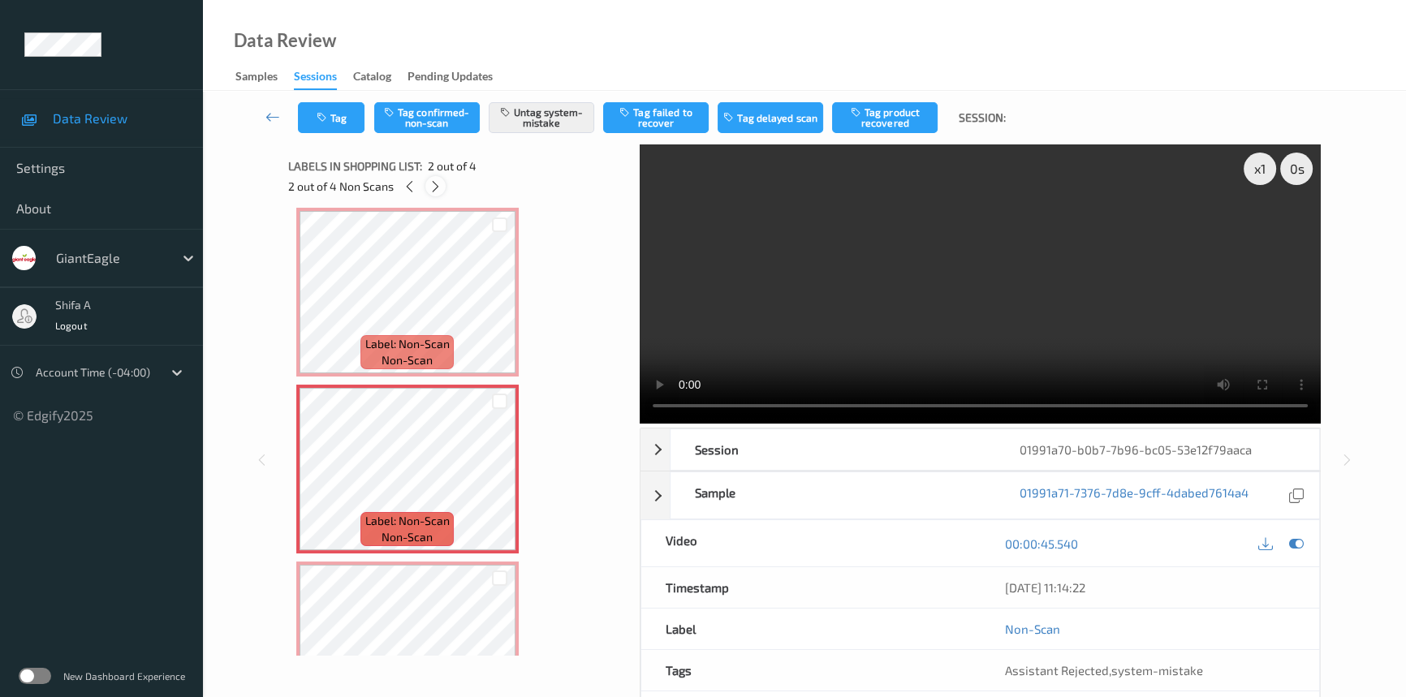
click at [437, 183] on icon at bounding box center [436, 186] width 14 height 15
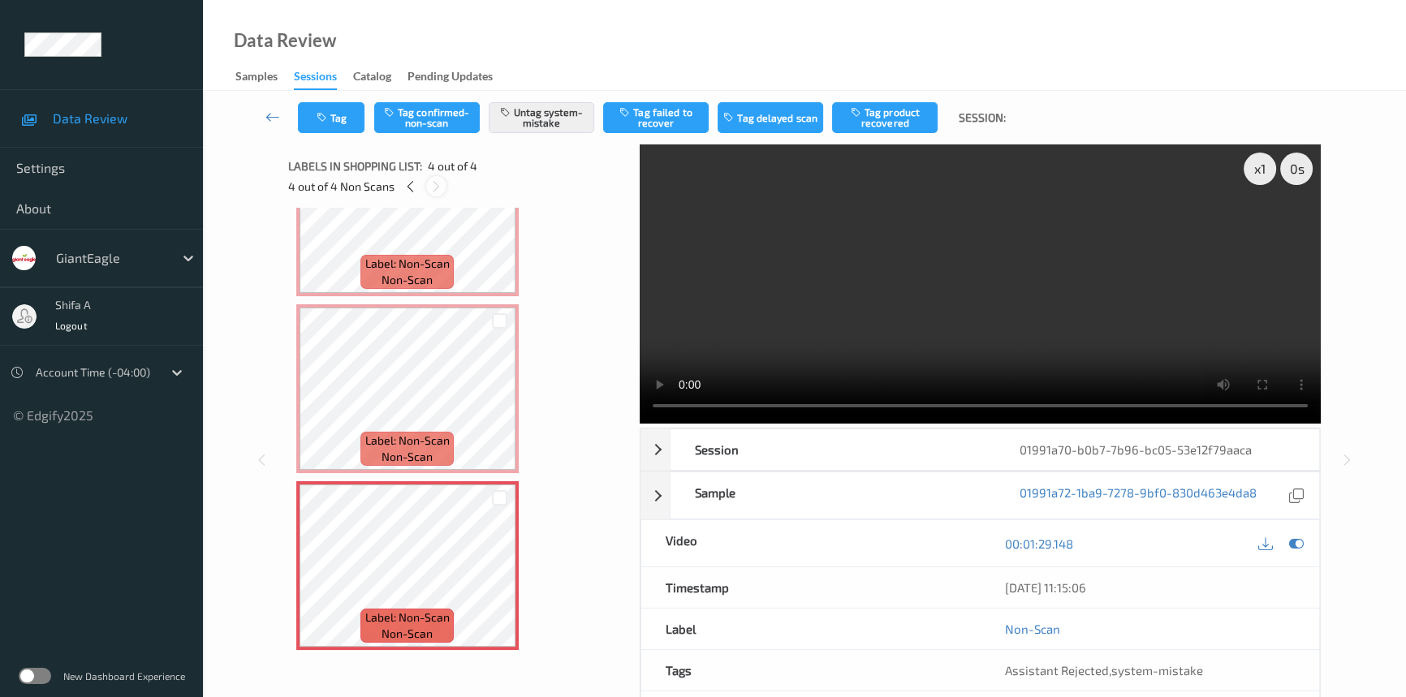
click at [437, 183] on icon at bounding box center [437, 186] width 14 height 15
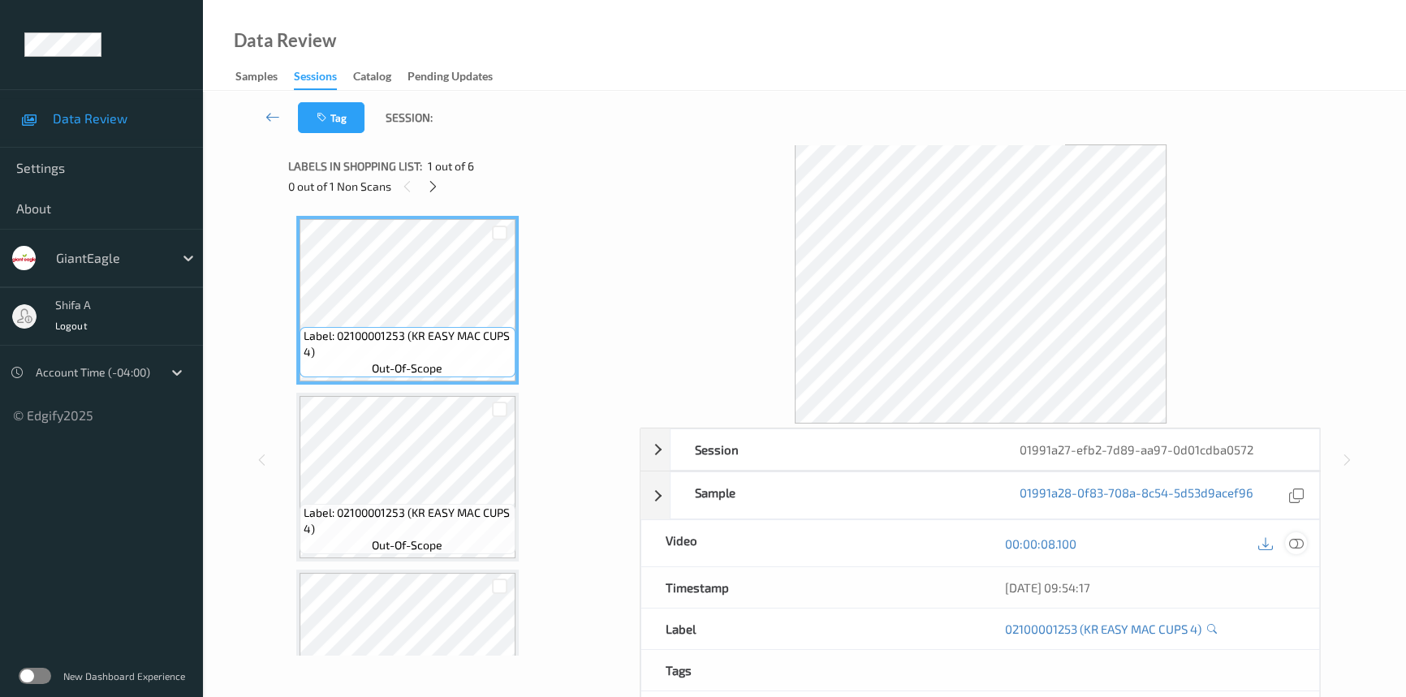
click at [1297, 546] on icon at bounding box center [1296, 544] width 15 height 15
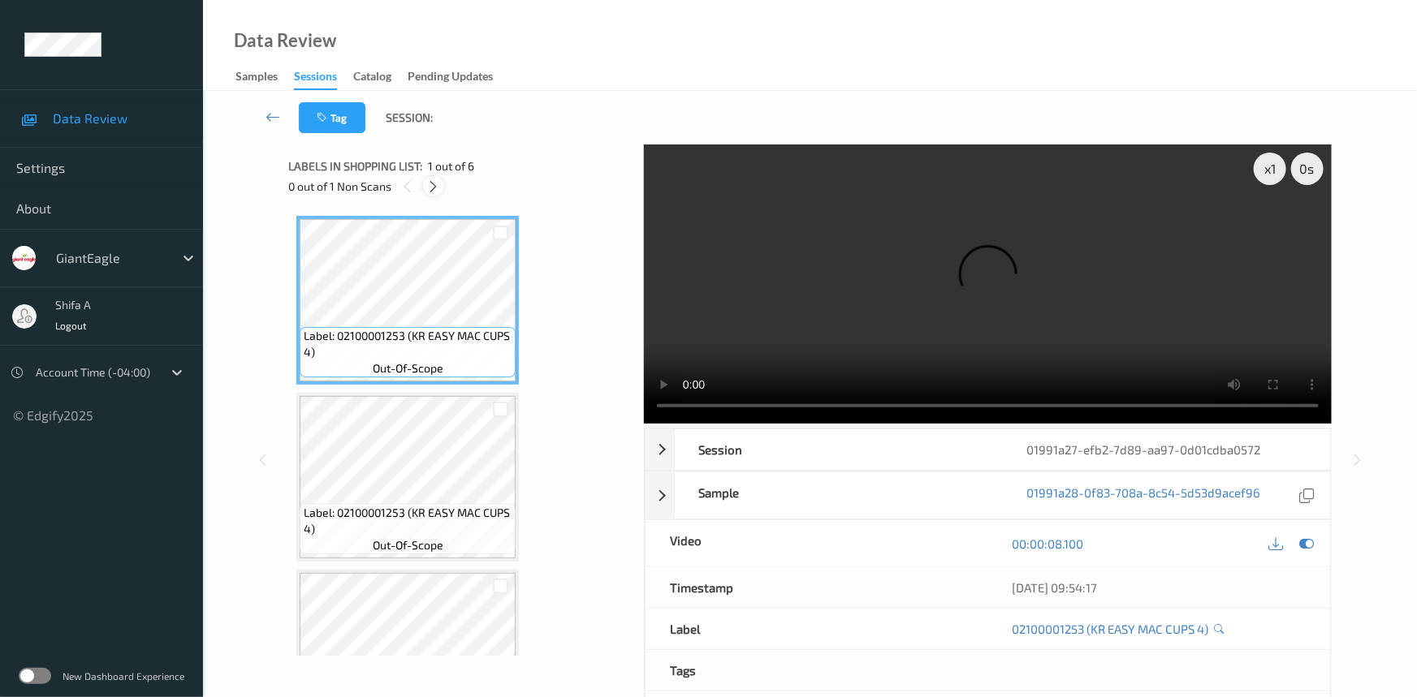
click at [438, 185] on icon at bounding box center [434, 186] width 14 height 15
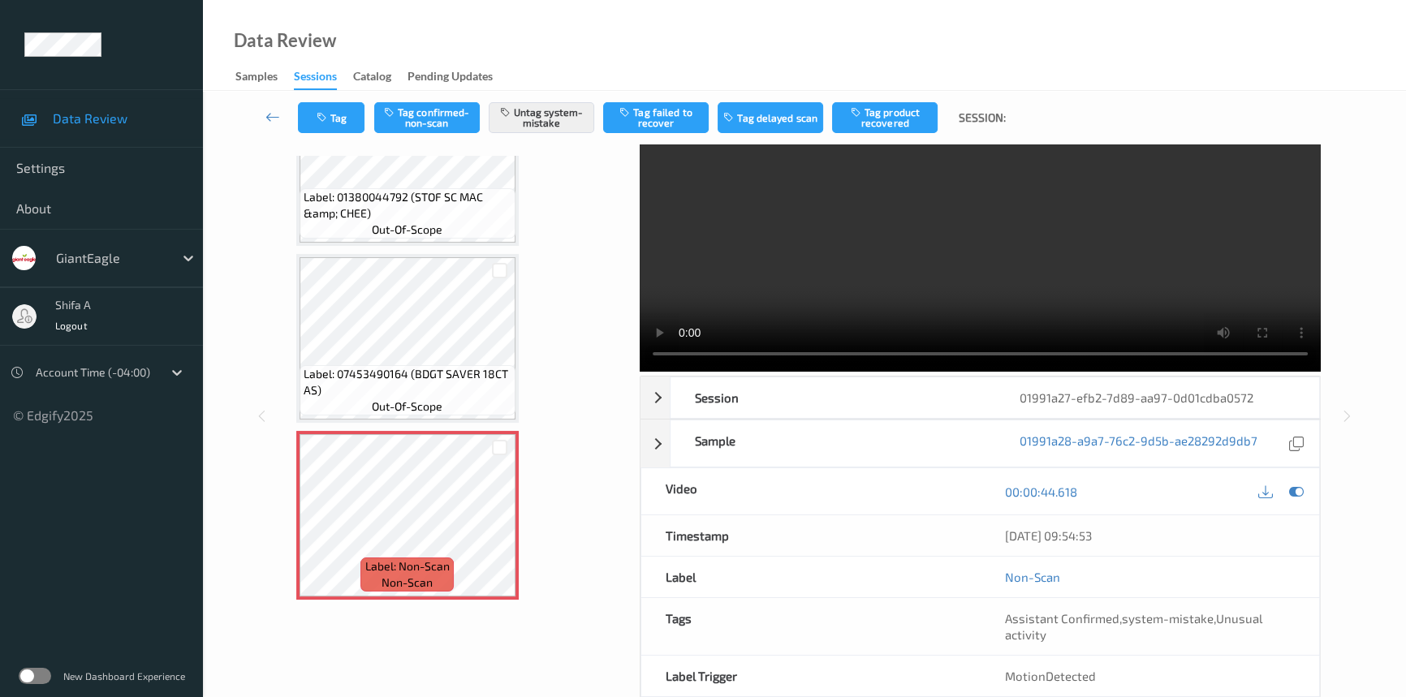
scroll to position [126, 0]
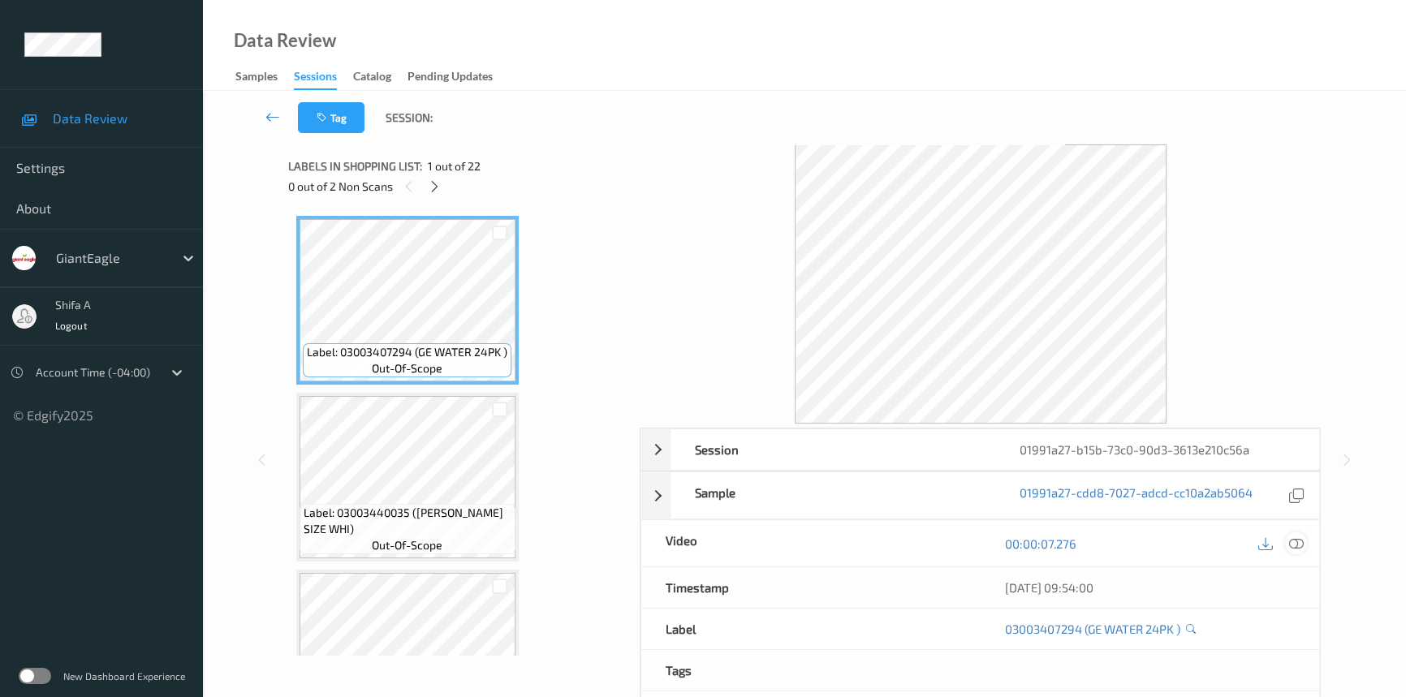
click at [1294, 547] on icon at bounding box center [1296, 544] width 15 height 15
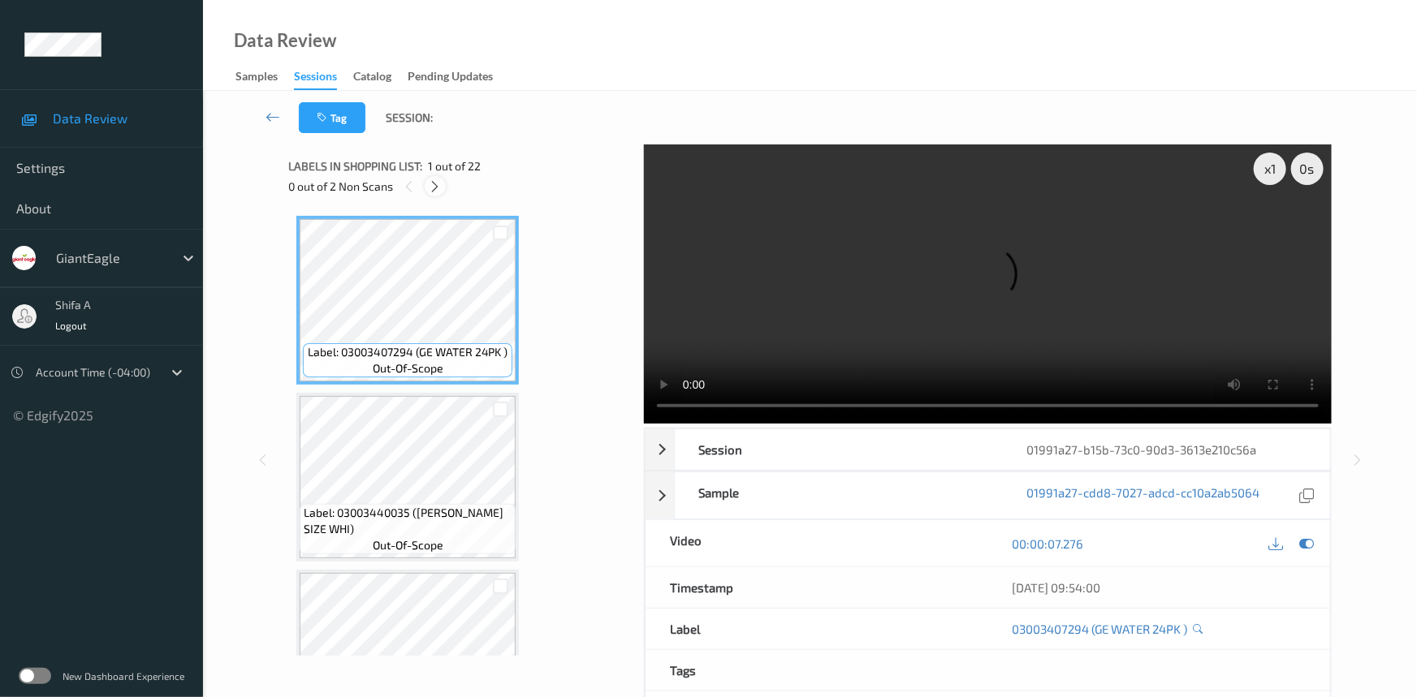
click at [434, 189] on icon at bounding box center [436, 186] width 14 height 15
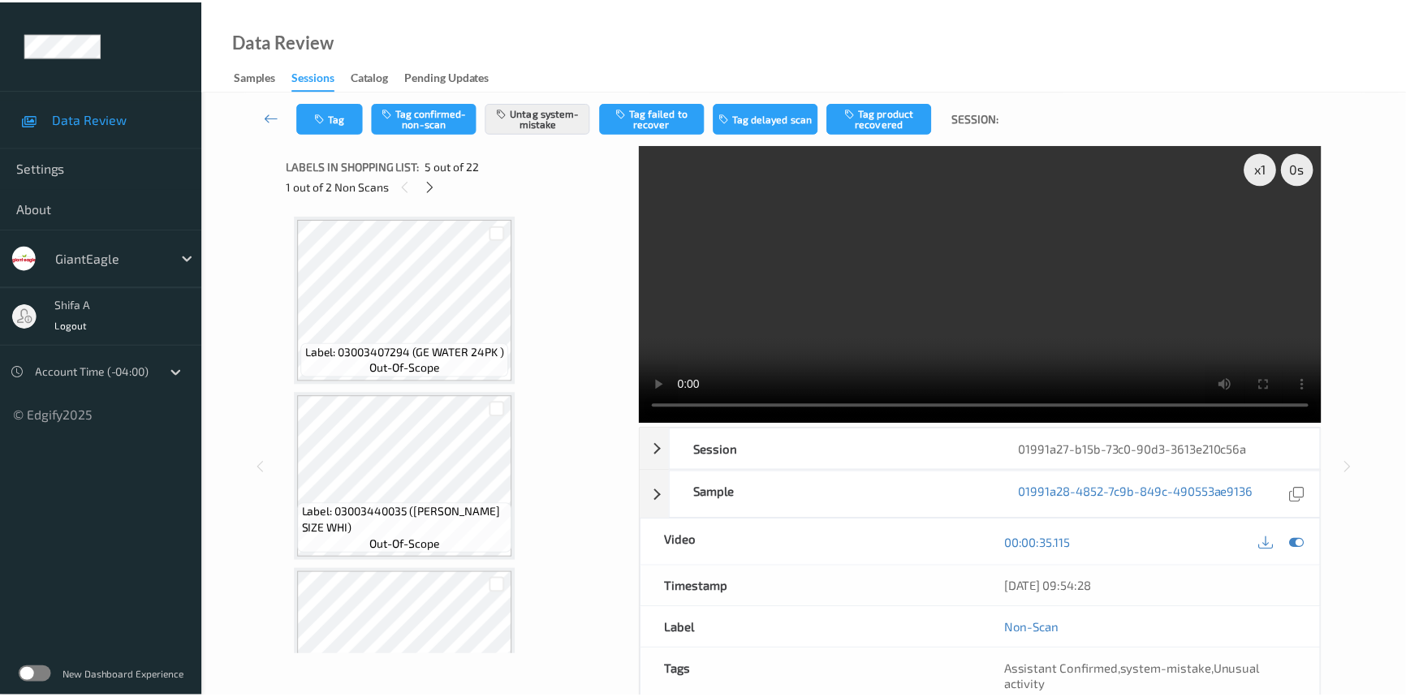
scroll to position [537, 0]
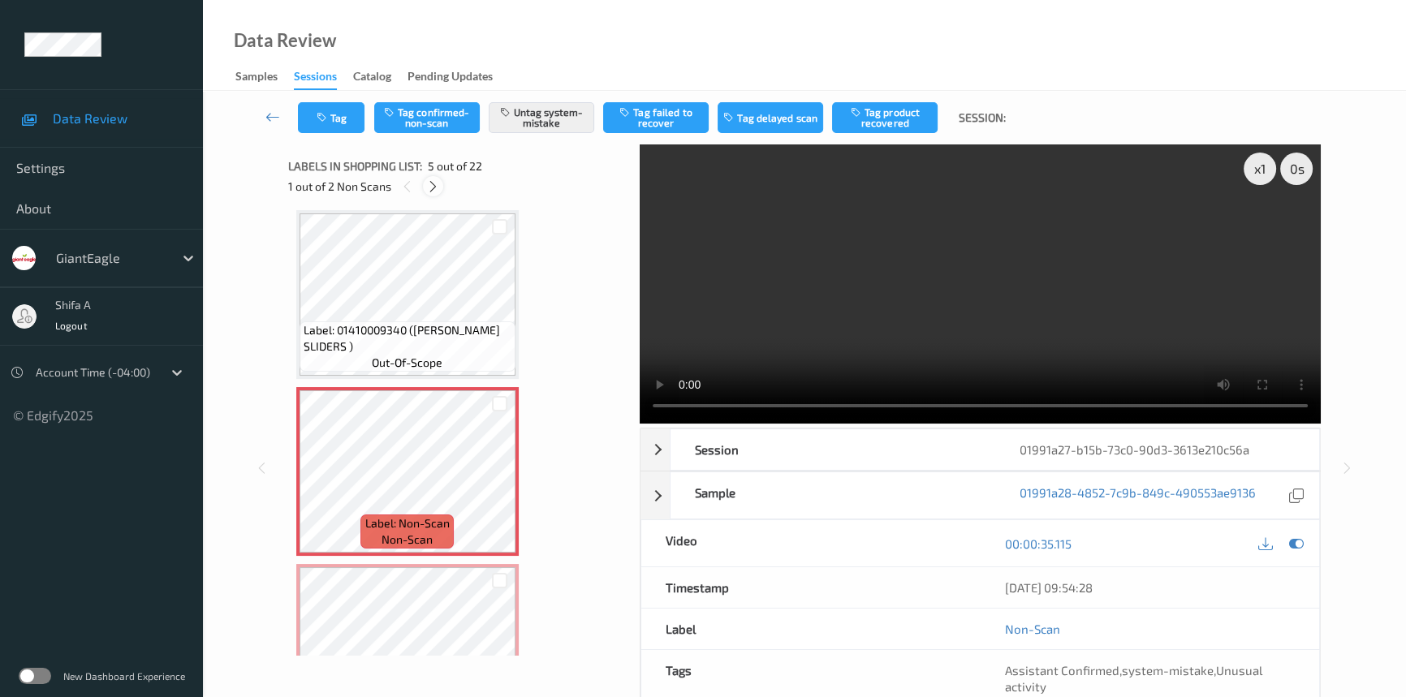
click at [428, 190] on icon at bounding box center [433, 186] width 14 height 15
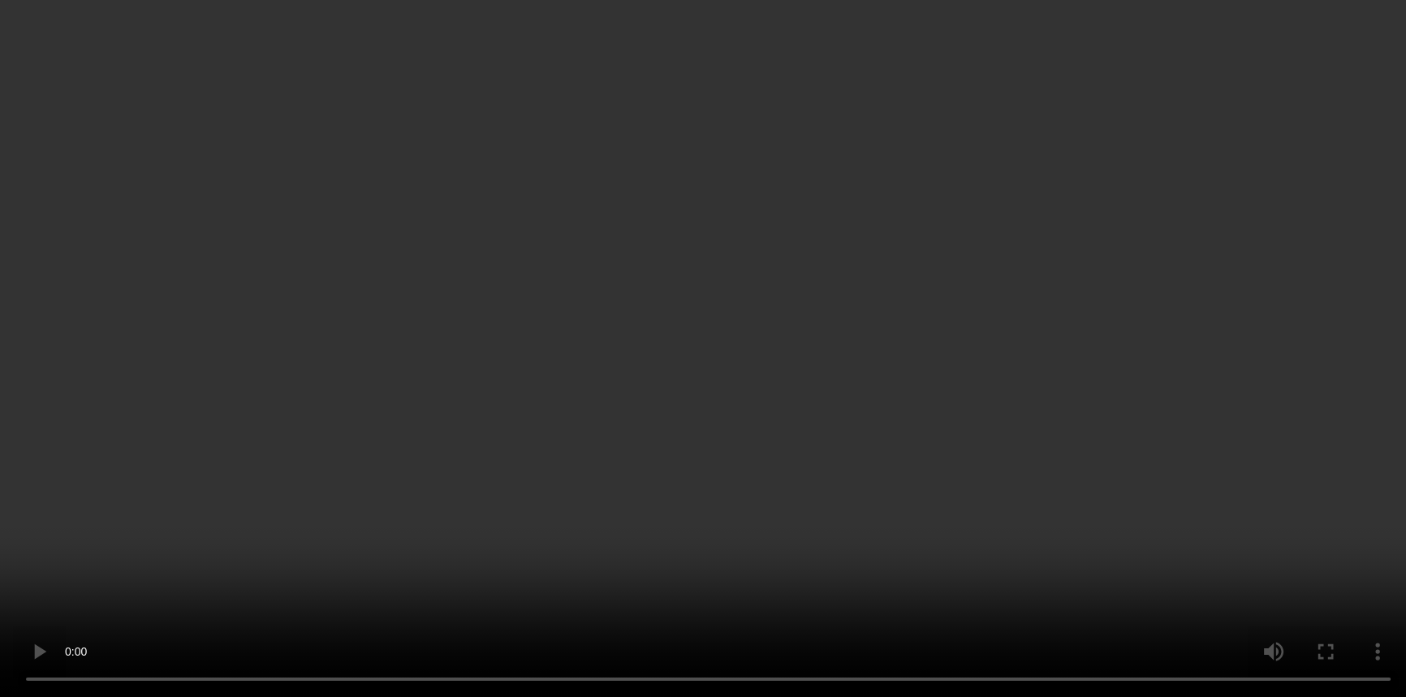
scroll to position [167, 0]
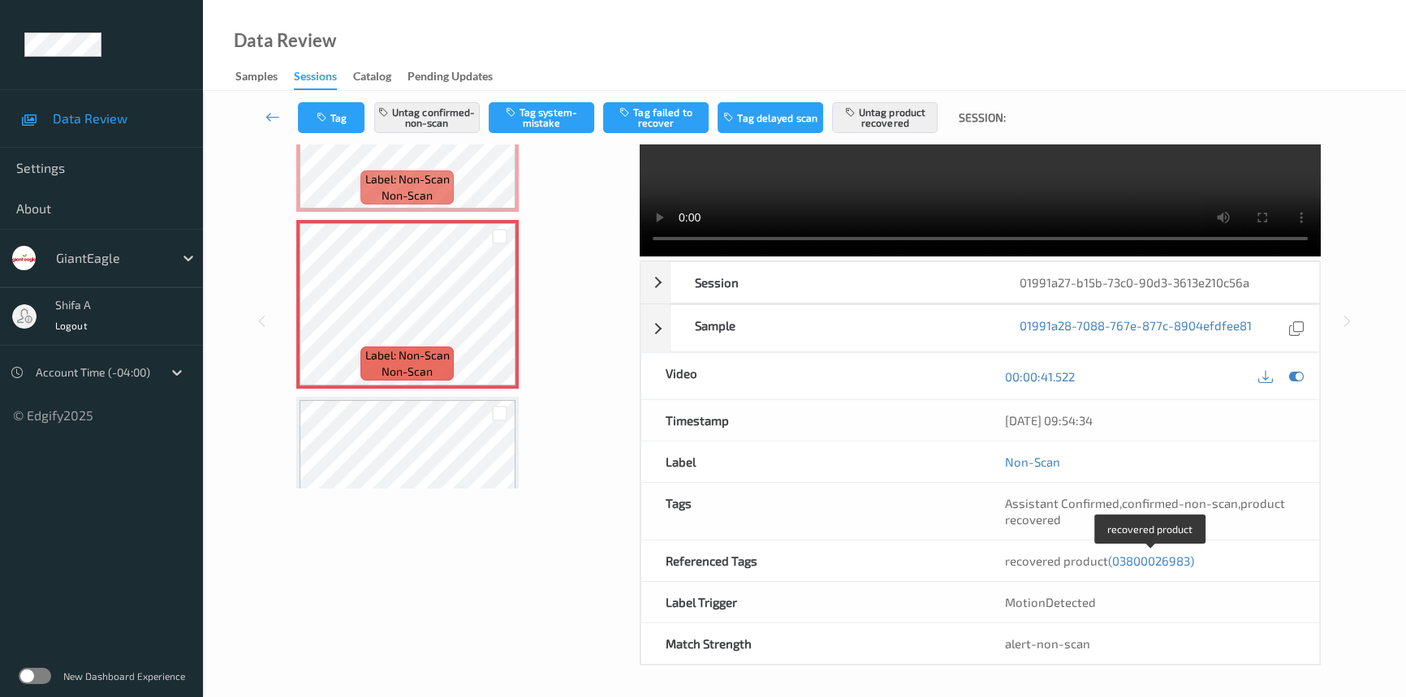
click at [1151, 554] on span "(03800026983)" at bounding box center [1151, 561] width 86 height 15
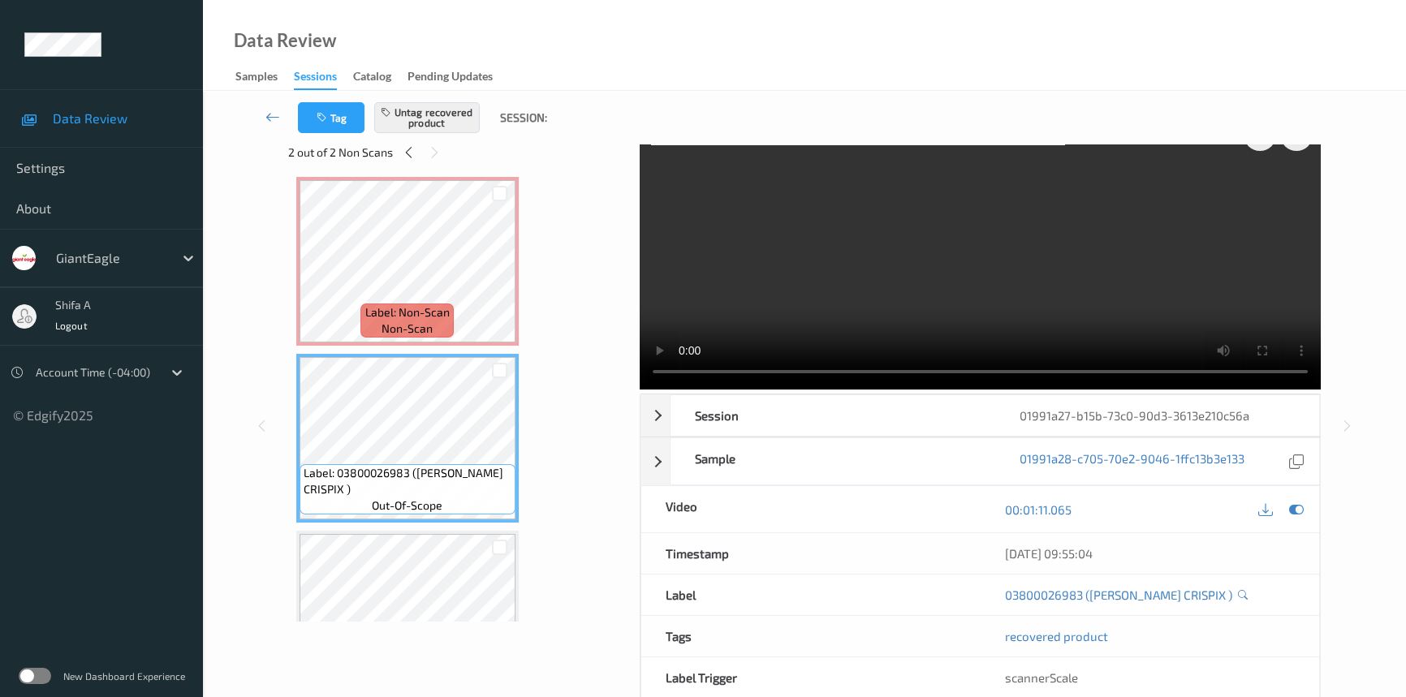
scroll to position [0, 0]
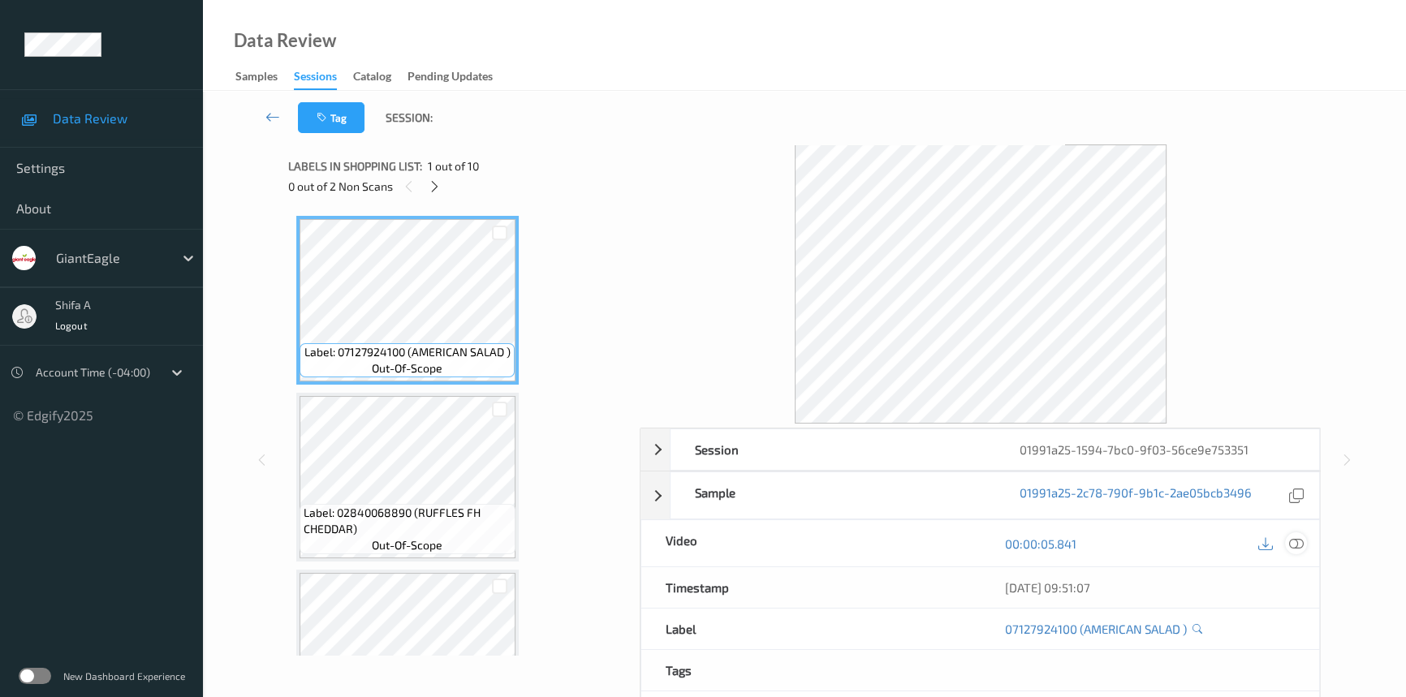
drag, startPoint x: 1293, startPoint y: 546, endPoint x: 1280, endPoint y: 544, distance: 13.2
click at [1293, 546] on icon at bounding box center [1296, 544] width 15 height 15
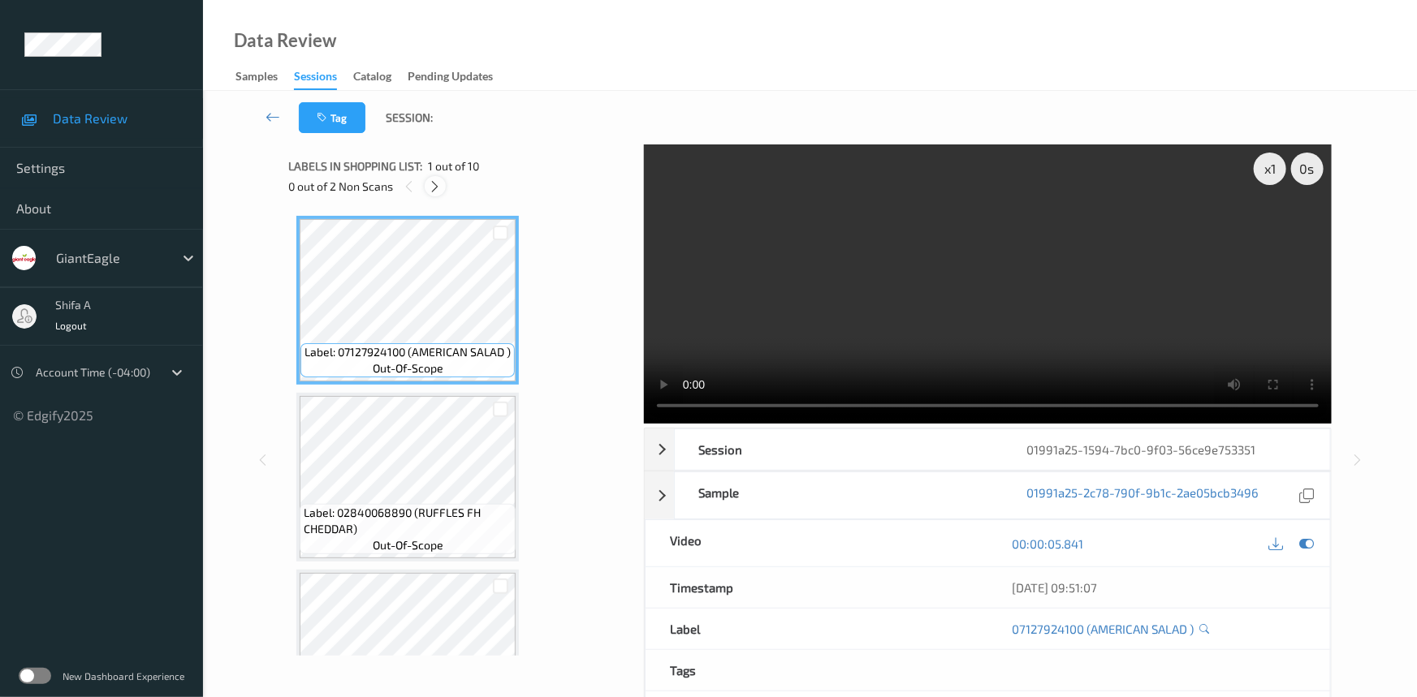
click at [443, 183] on div at bounding box center [435, 186] width 20 height 20
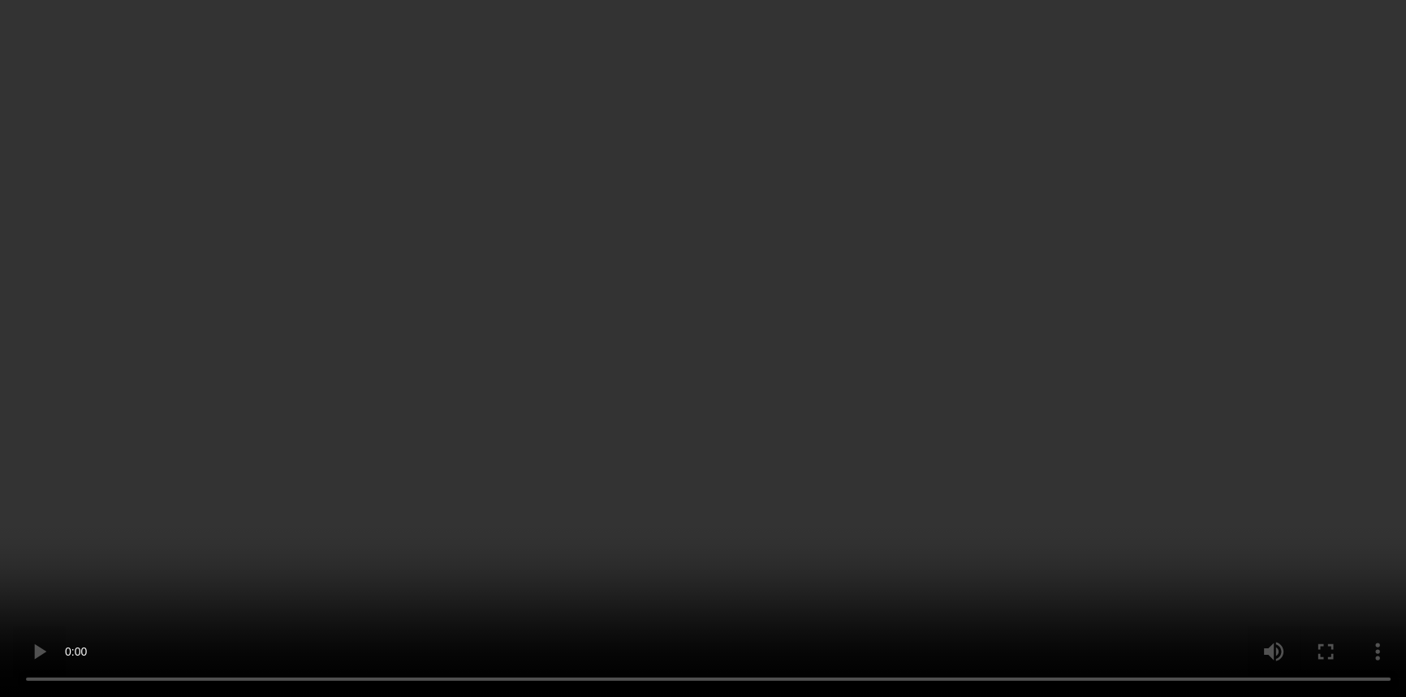
scroll to position [733, 0]
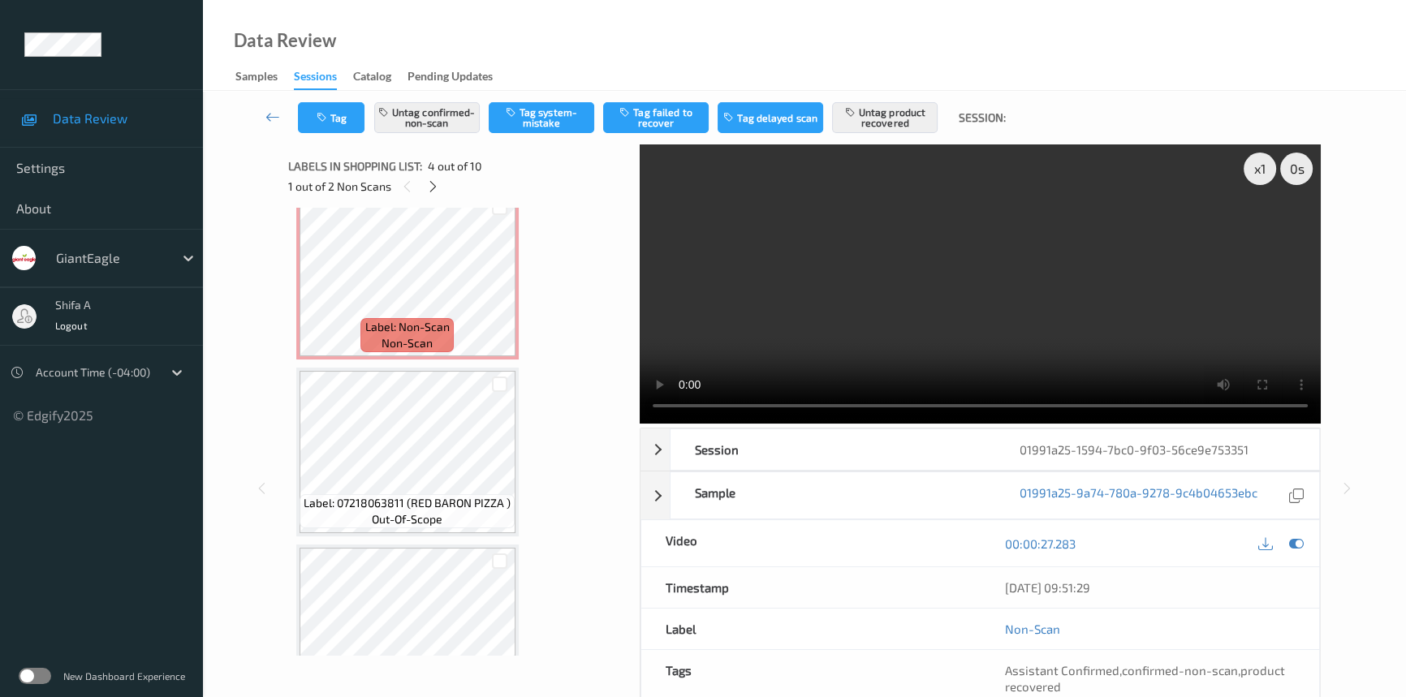
click at [1156, 292] on video at bounding box center [980, 284] width 681 height 279
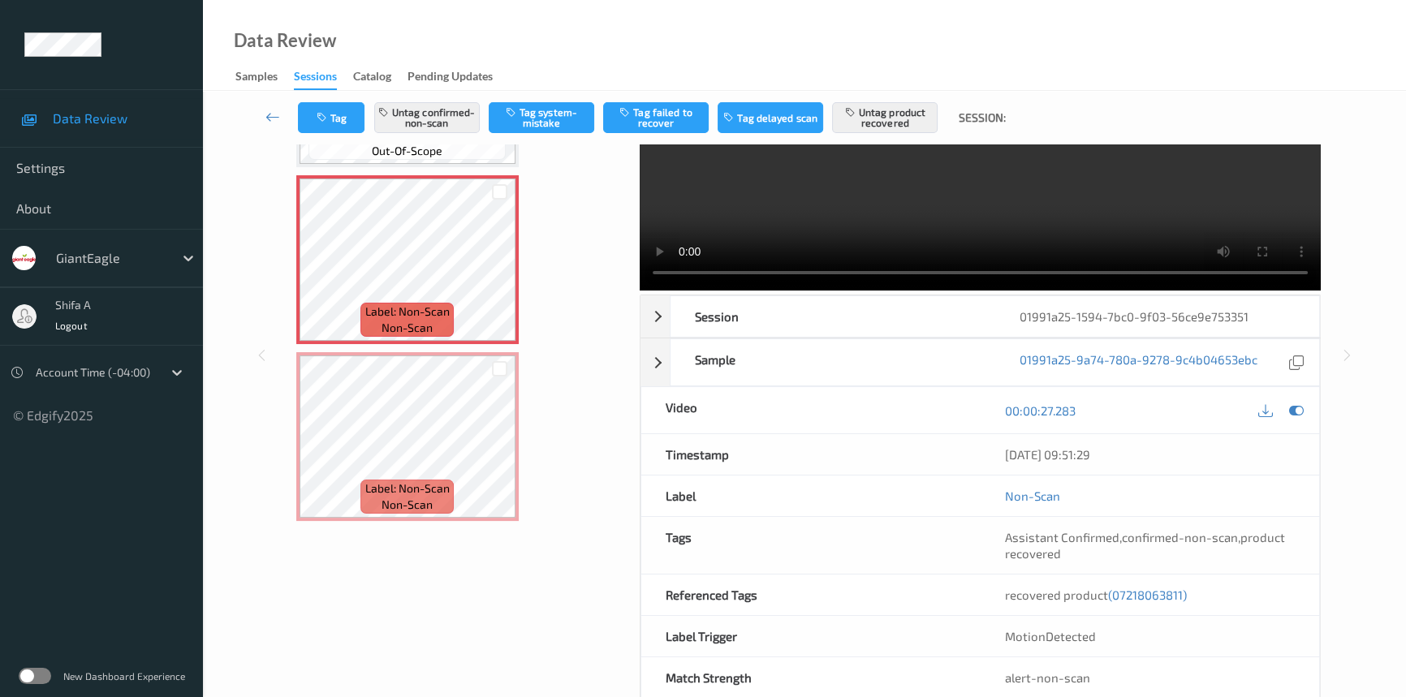
scroll to position [167, 0]
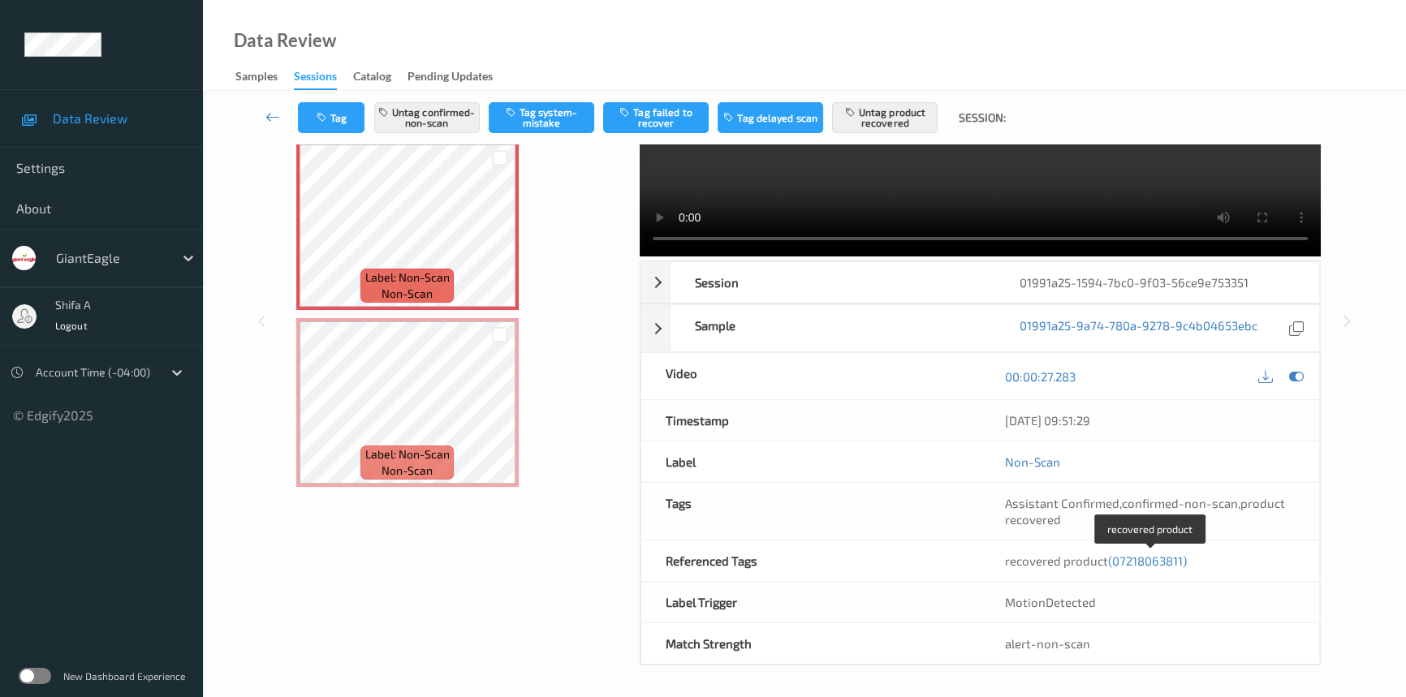
click at [1138, 564] on span "(07218063811)" at bounding box center [1147, 561] width 79 height 15
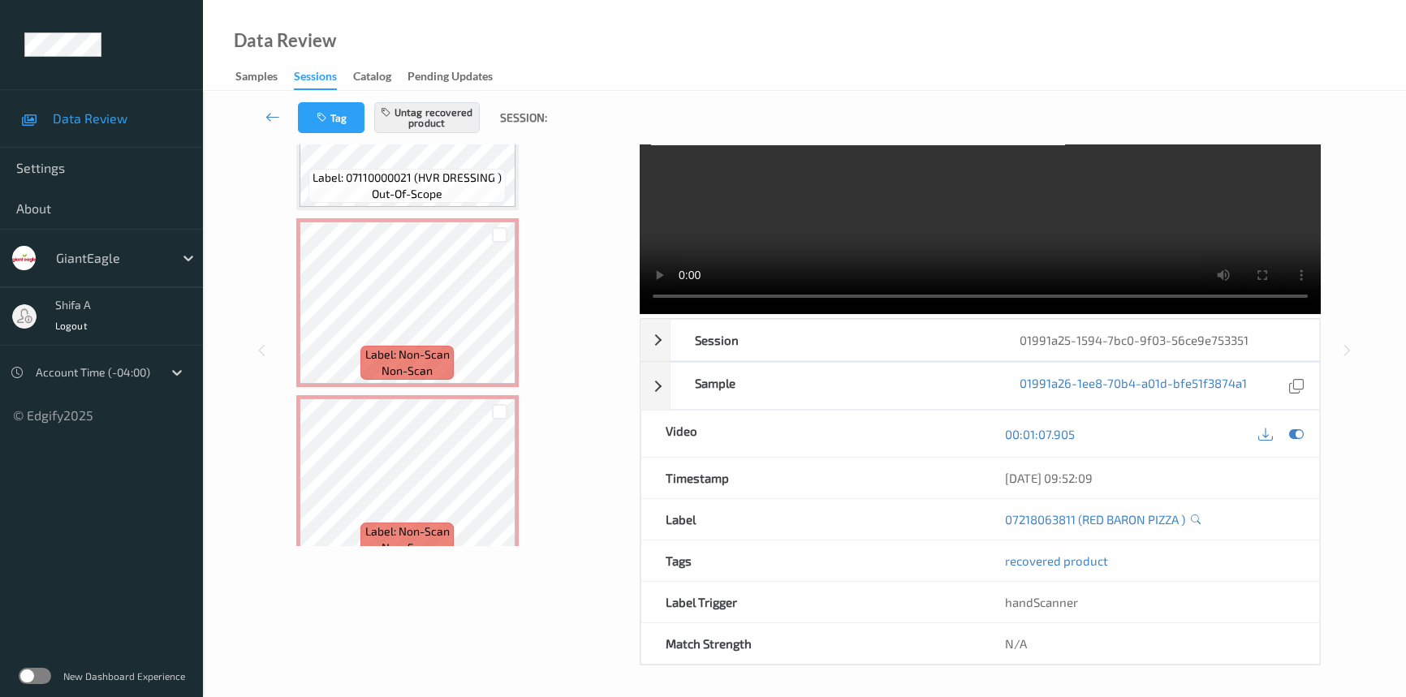
scroll to position [418, 0]
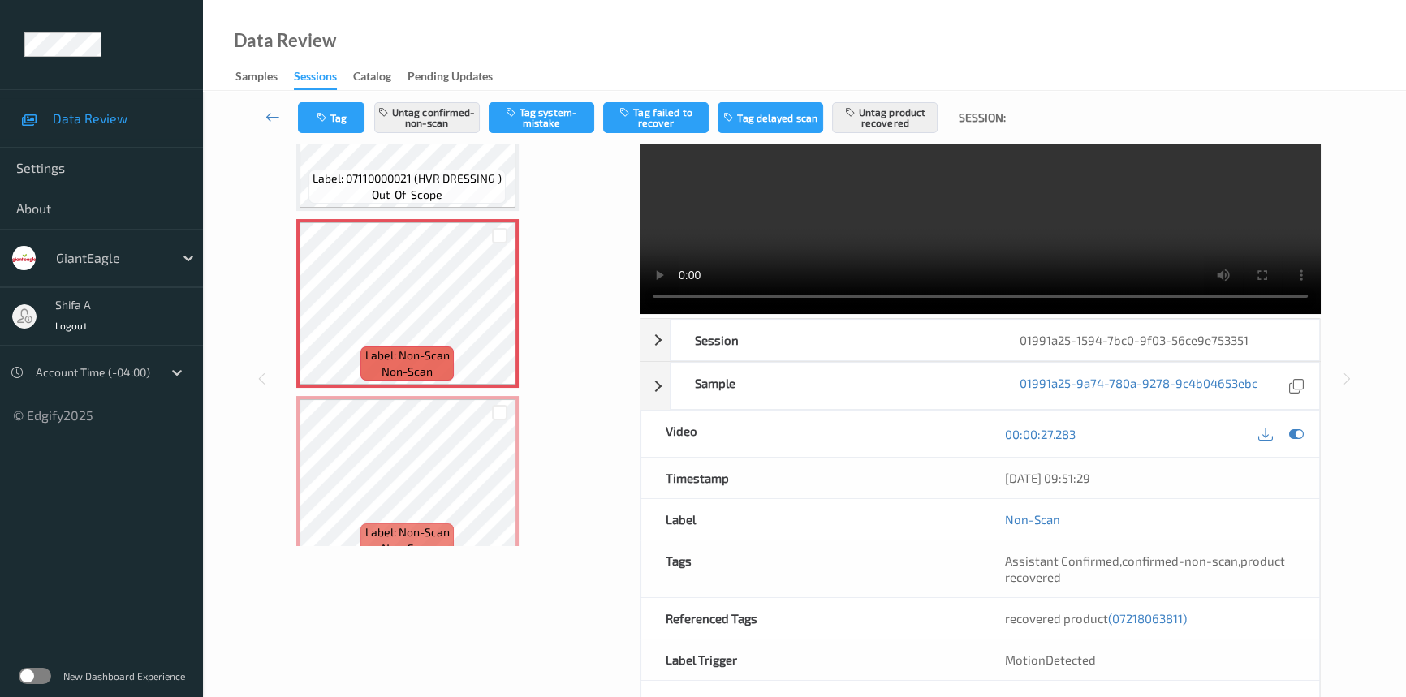
click at [450, 389] on div "Label: 07127924100 (AMERICAN SALAD ) out-of-scope Label: 02840068890 (RUFFLES F…" at bounding box center [458, 568] width 325 height 1761
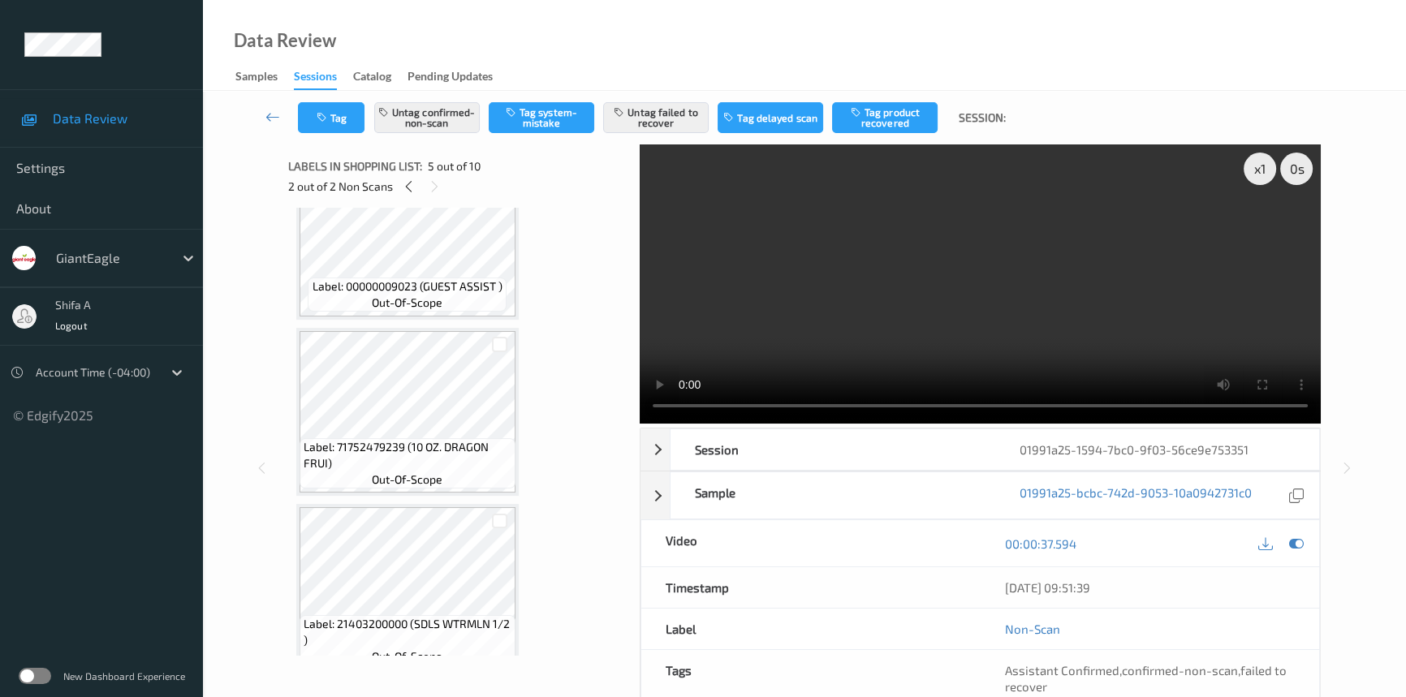
scroll to position [1008, 0]
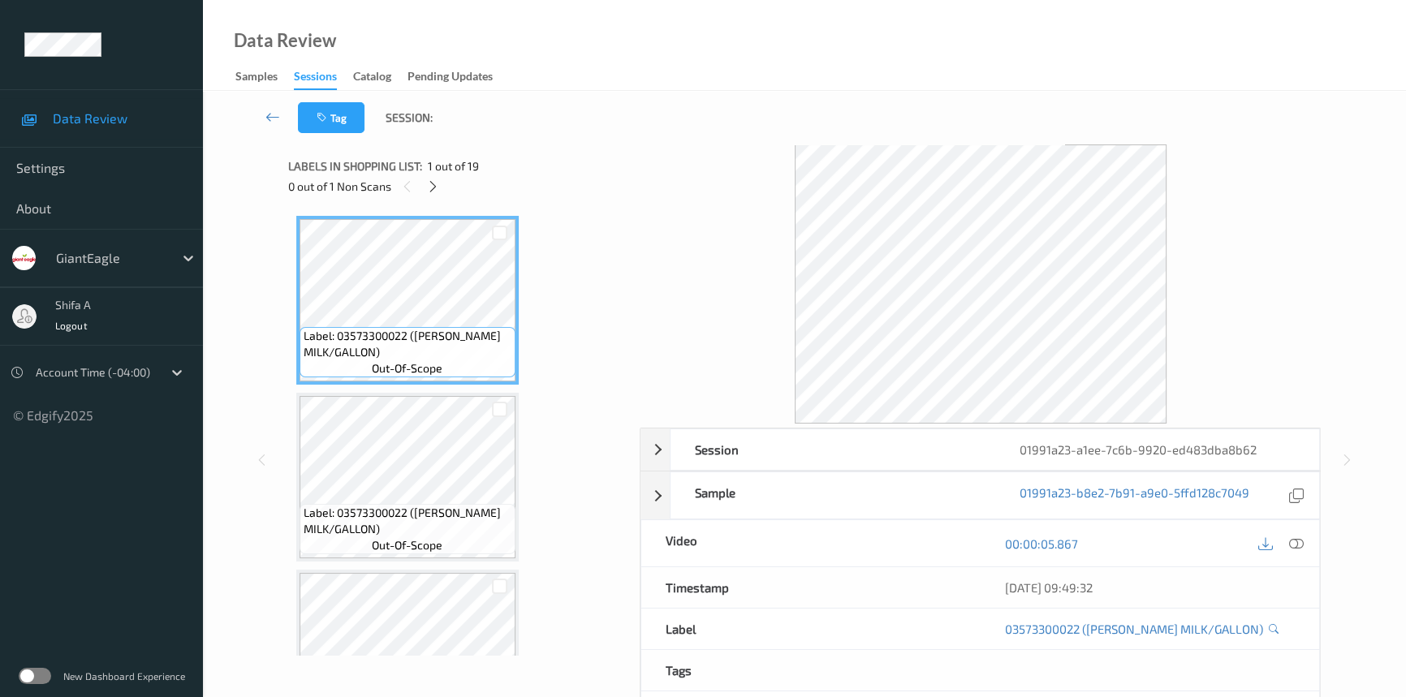
drag, startPoint x: 1297, startPoint y: 537, endPoint x: 1286, endPoint y: 513, distance: 25.8
click at [1298, 537] on icon at bounding box center [1296, 544] width 15 height 15
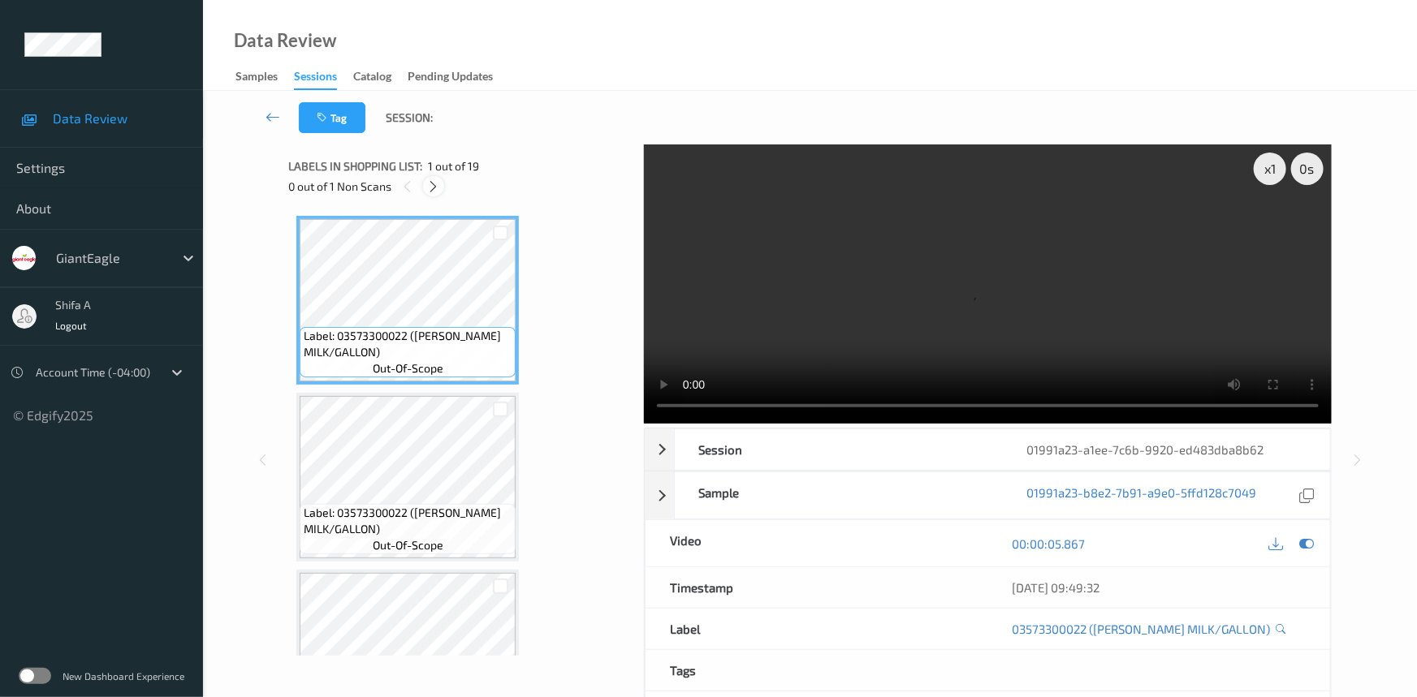
click at [438, 186] on icon at bounding box center [434, 186] width 14 height 15
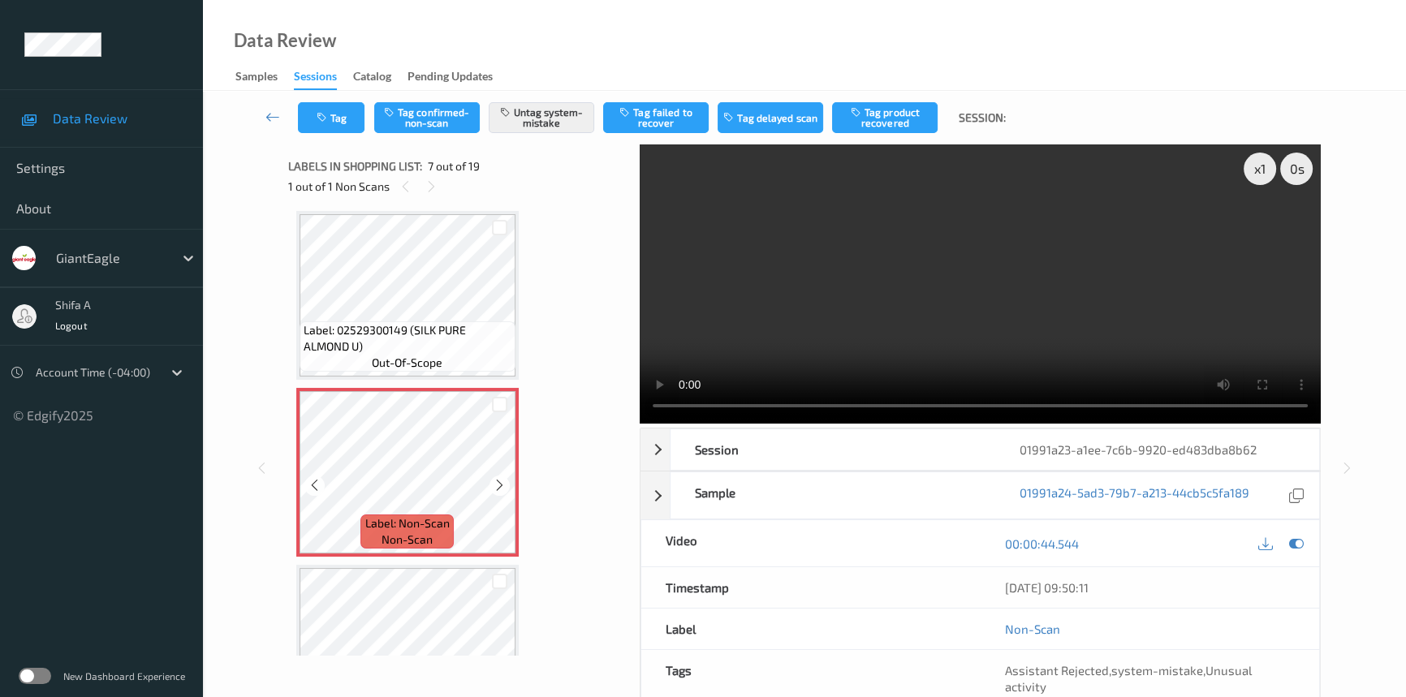
scroll to position [1185, 0]
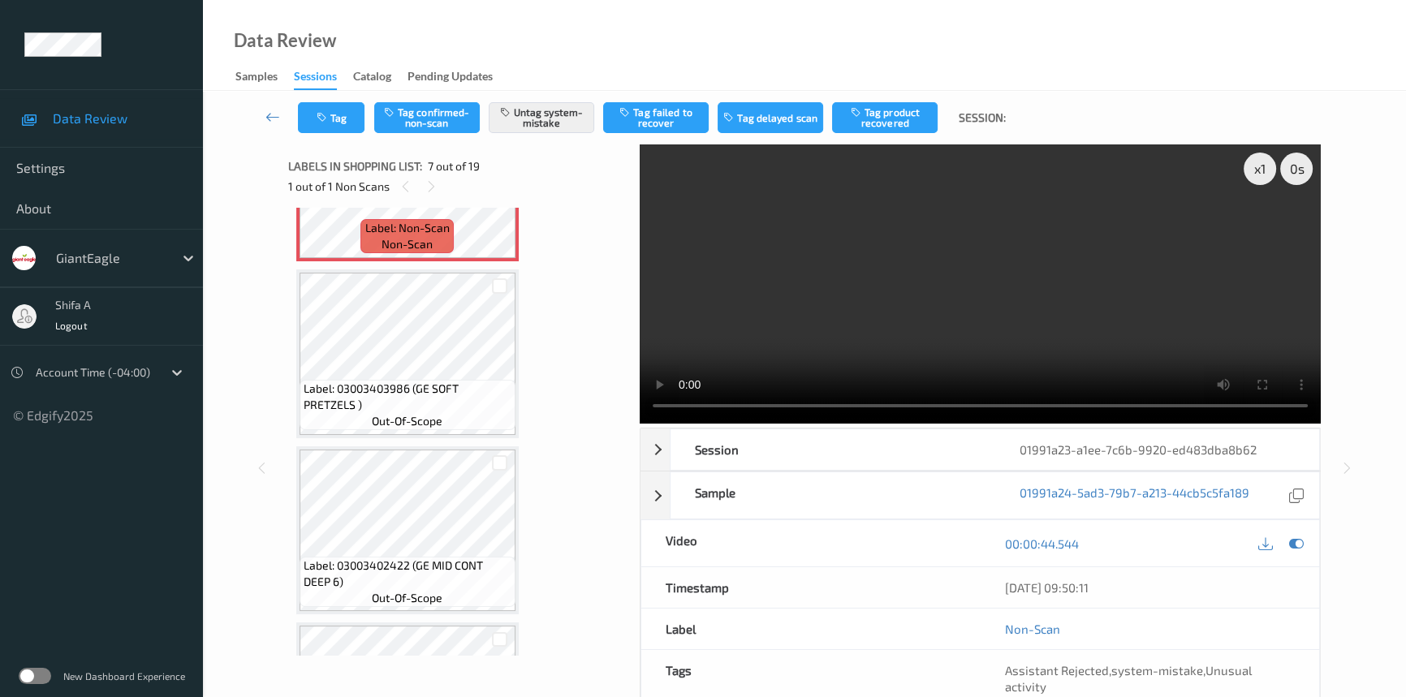
click at [1078, 288] on video at bounding box center [980, 284] width 681 height 279
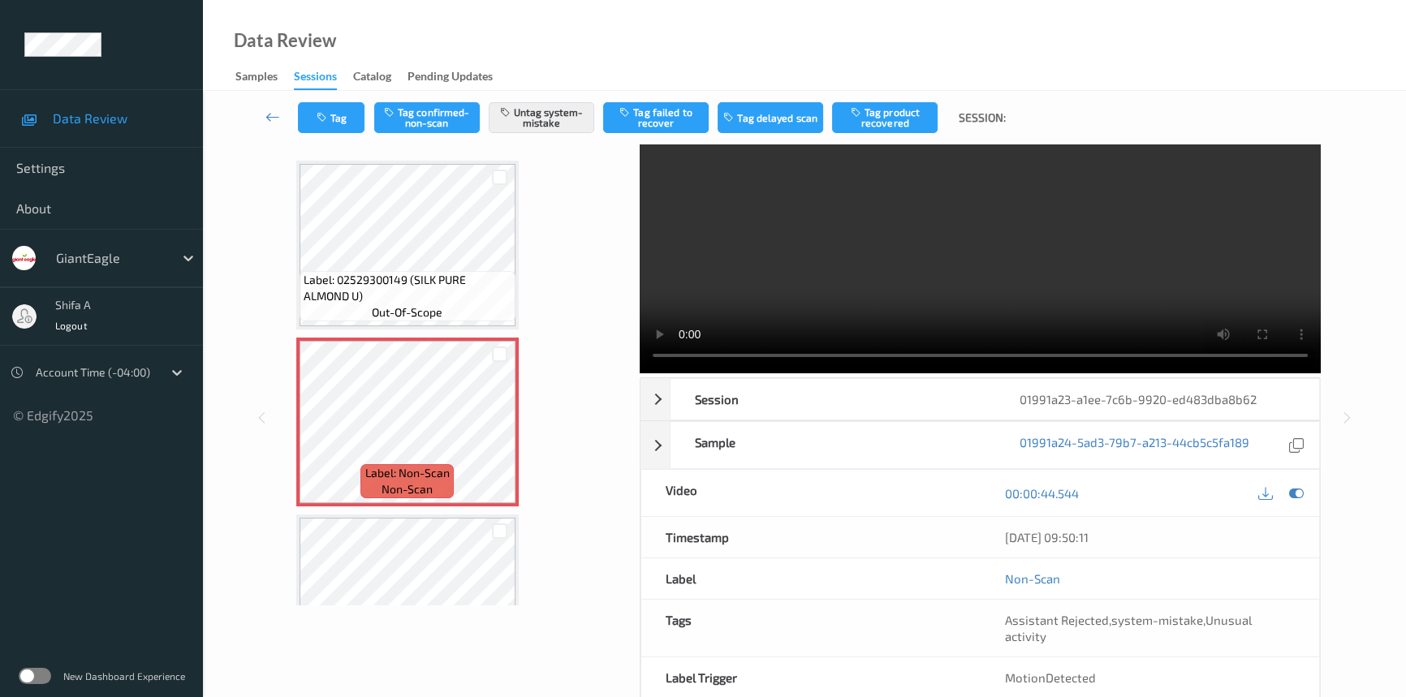
scroll to position [0, 0]
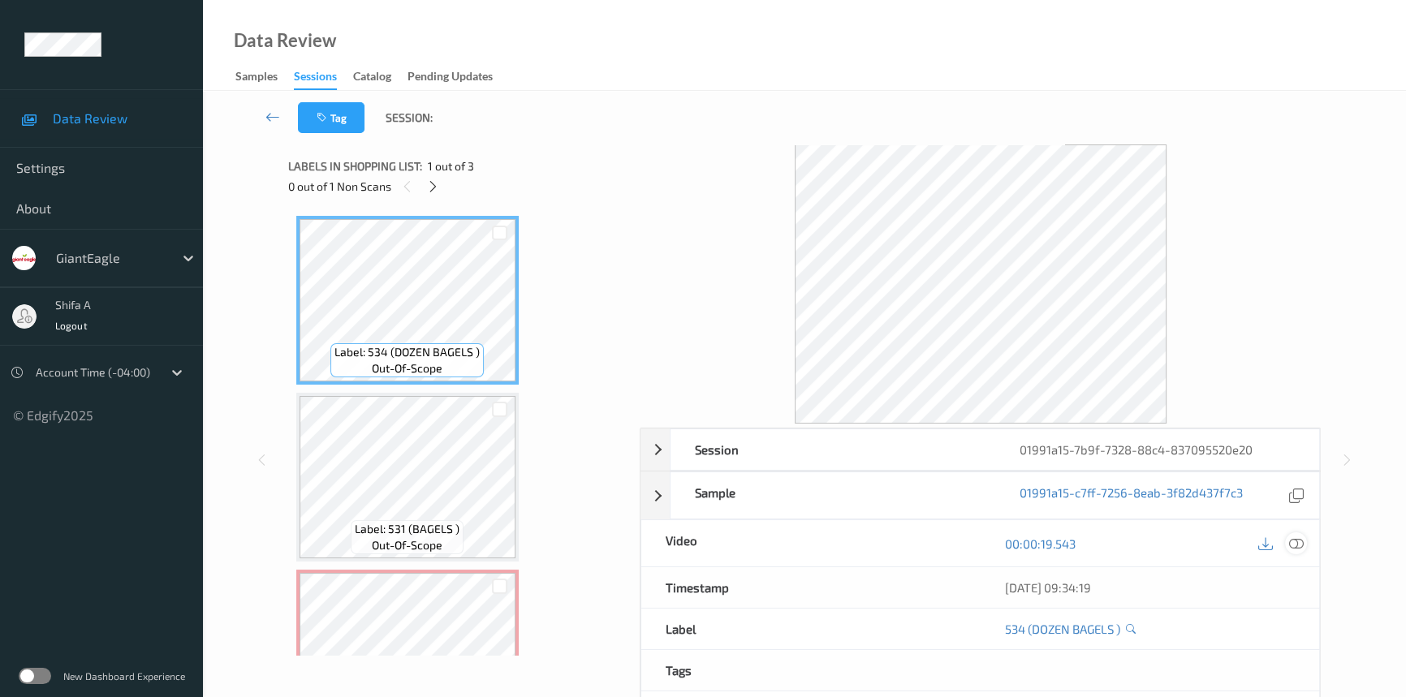
click at [1293, 542] on icon at bounding box center [1296, 544] width 15 height 15
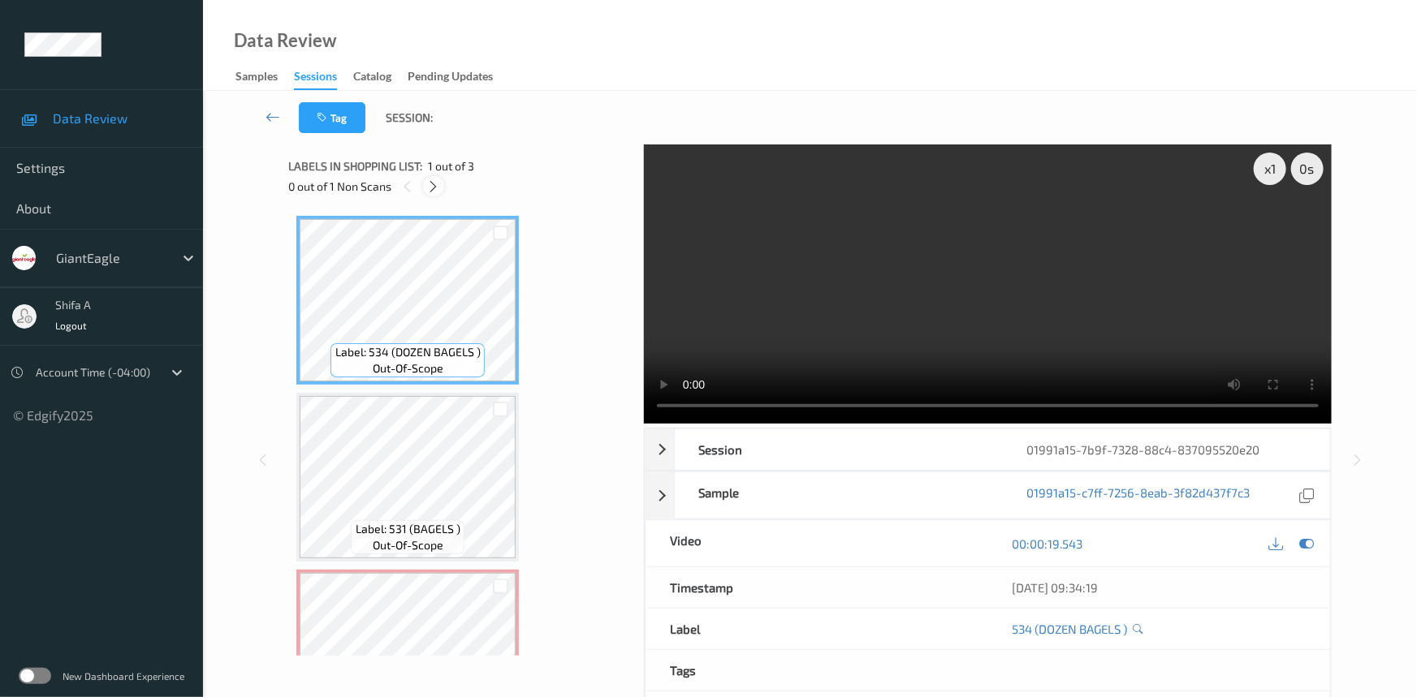
click at [429, 186] on icon at bounding box center [434, 186] width 14 height 15
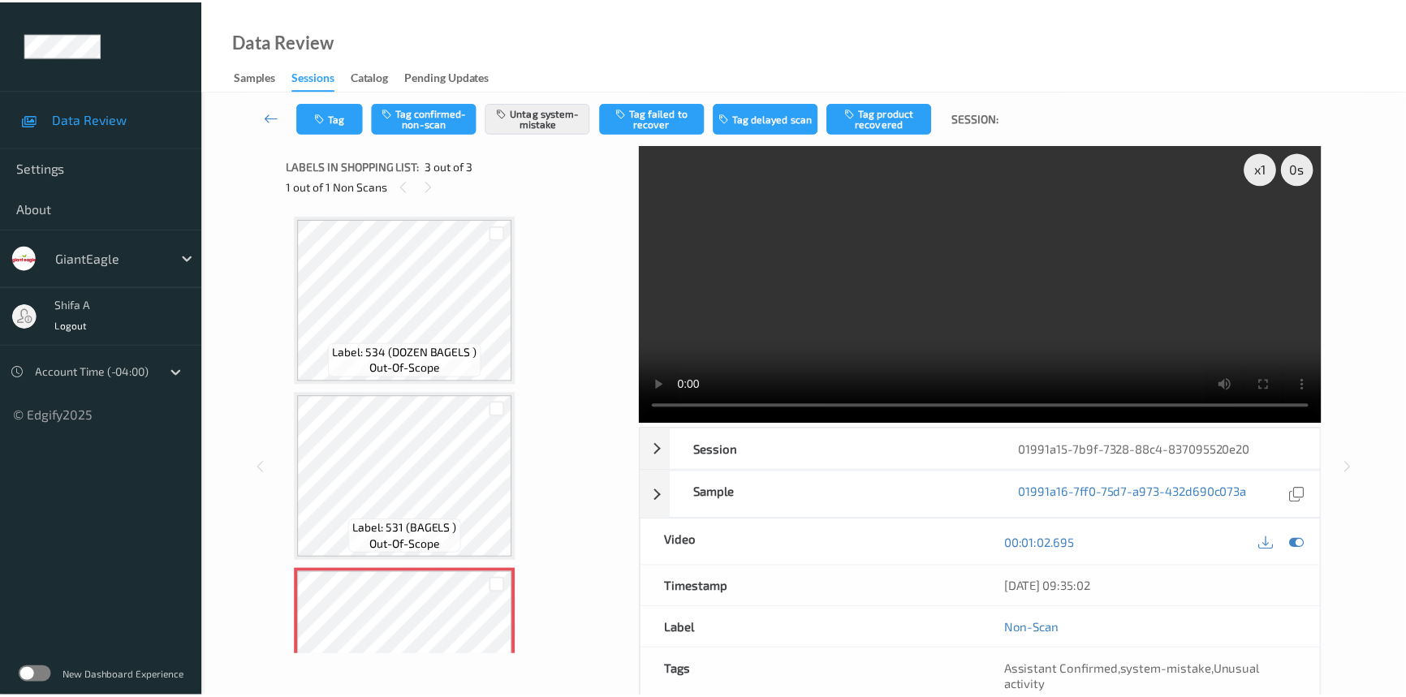
scroll to position [89, 0]
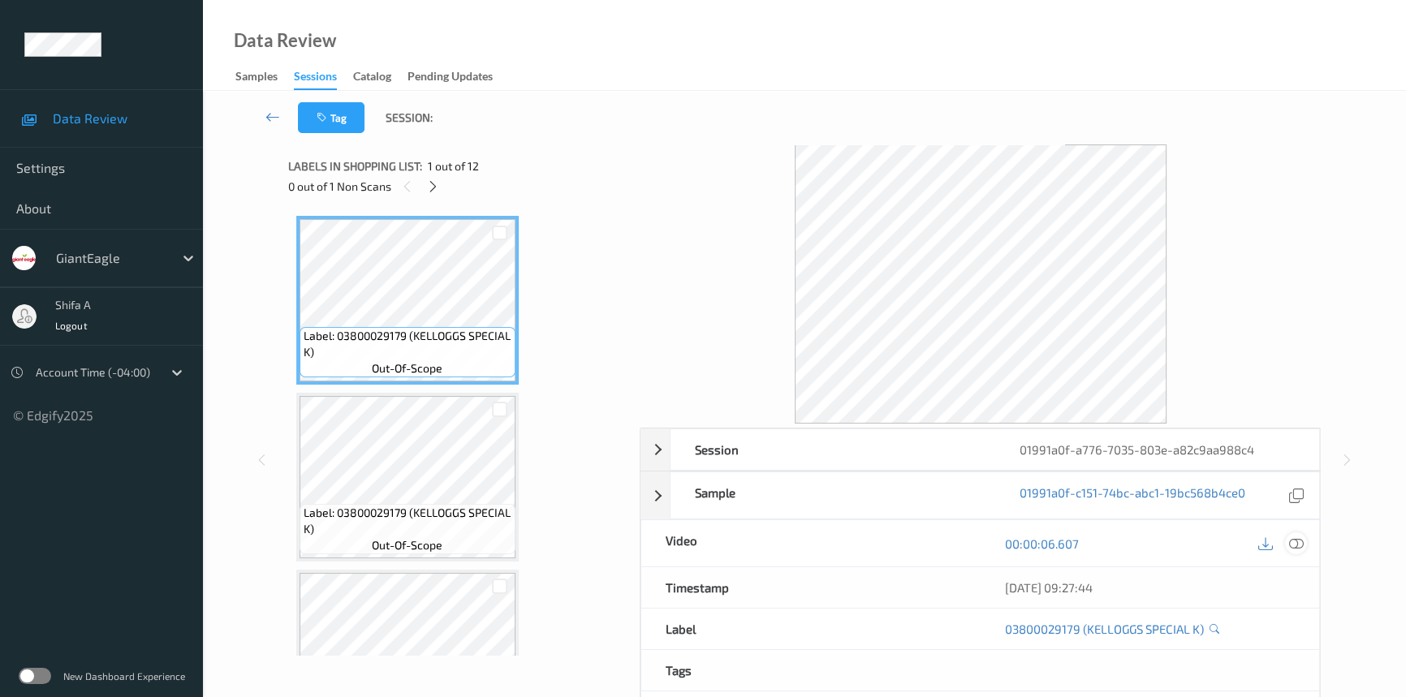
click at [1302, 542] on icon at bounding box center [1296, 544] width 15 height 15
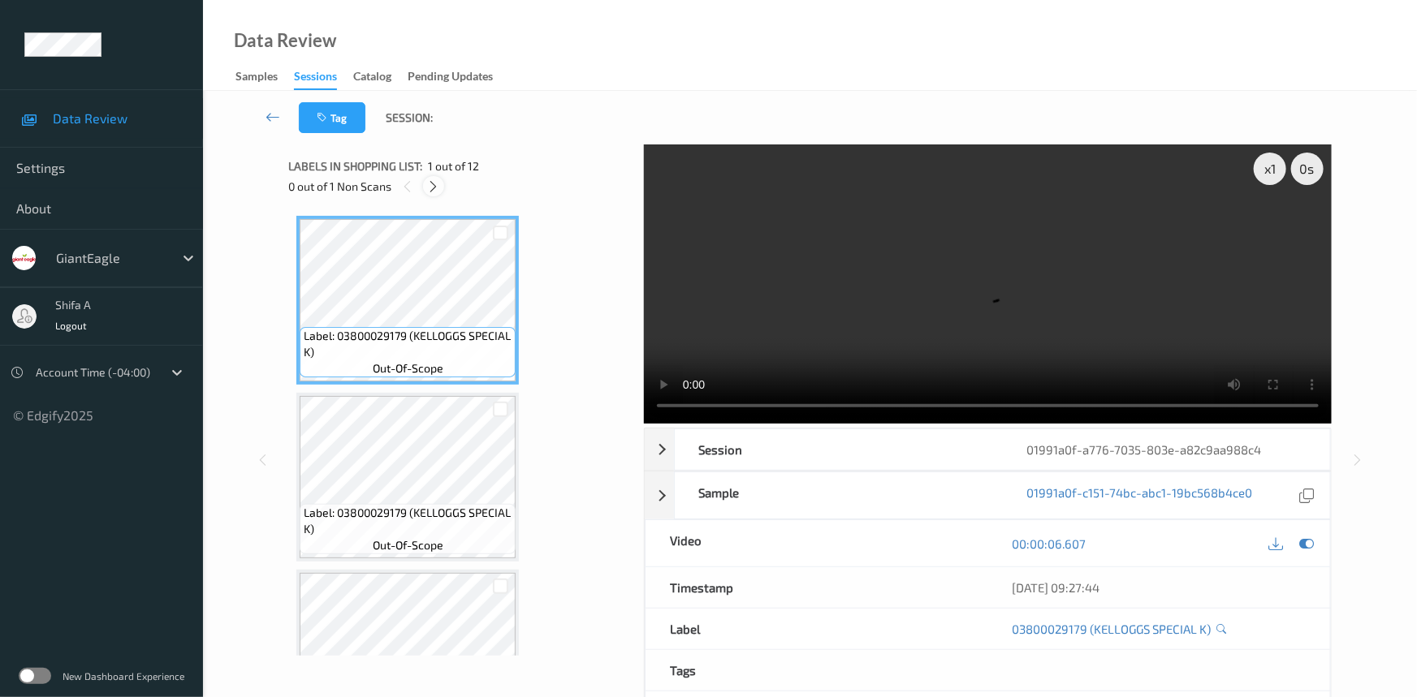
click at [431, 191] on icon at bounding box center [434, 186] width 14 height 15
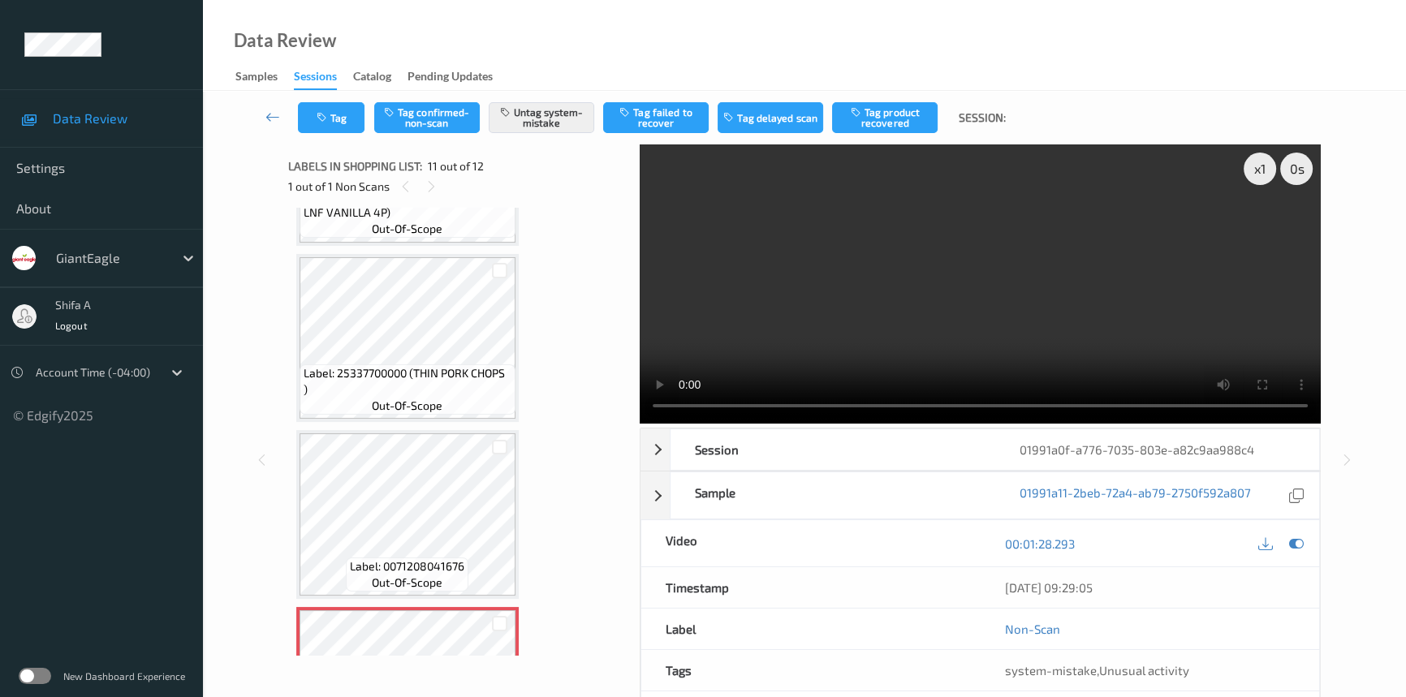
scroll to position [1476, 0]
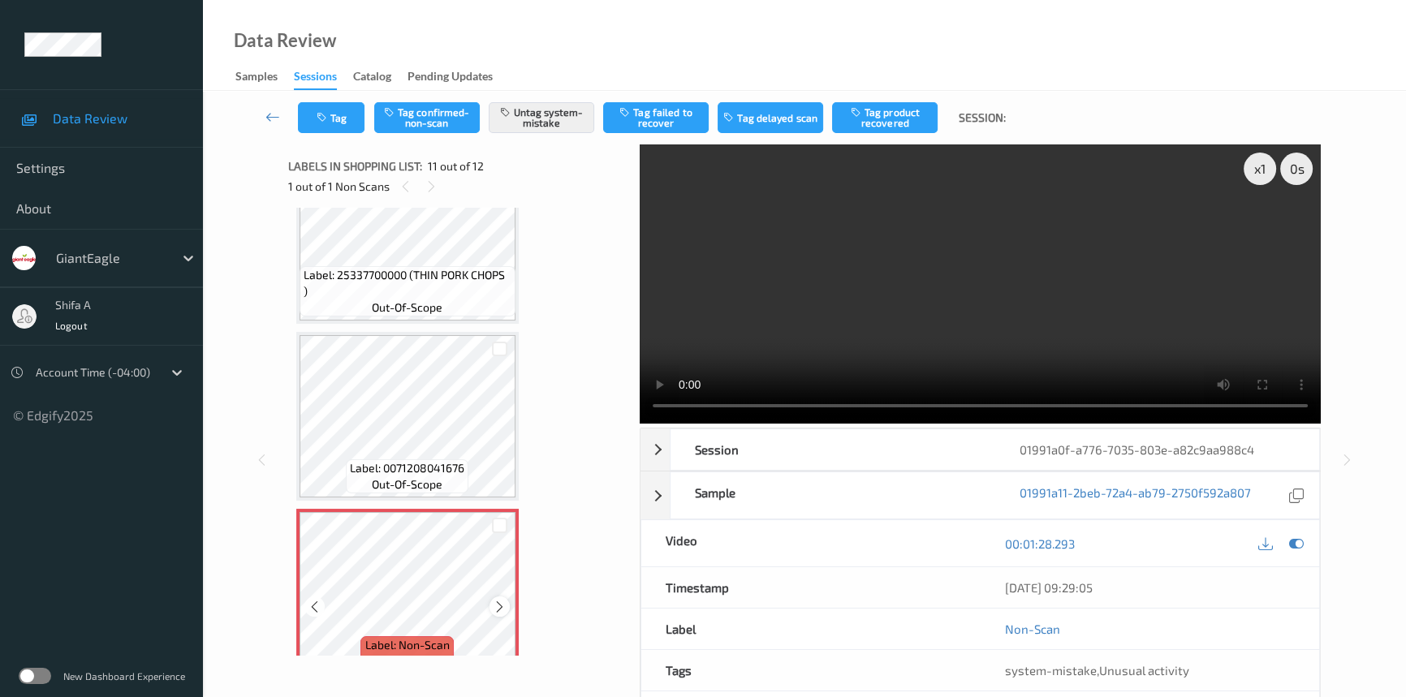
click at [495, 604] on icon at bounding box center [500, 607] width 14 height 15
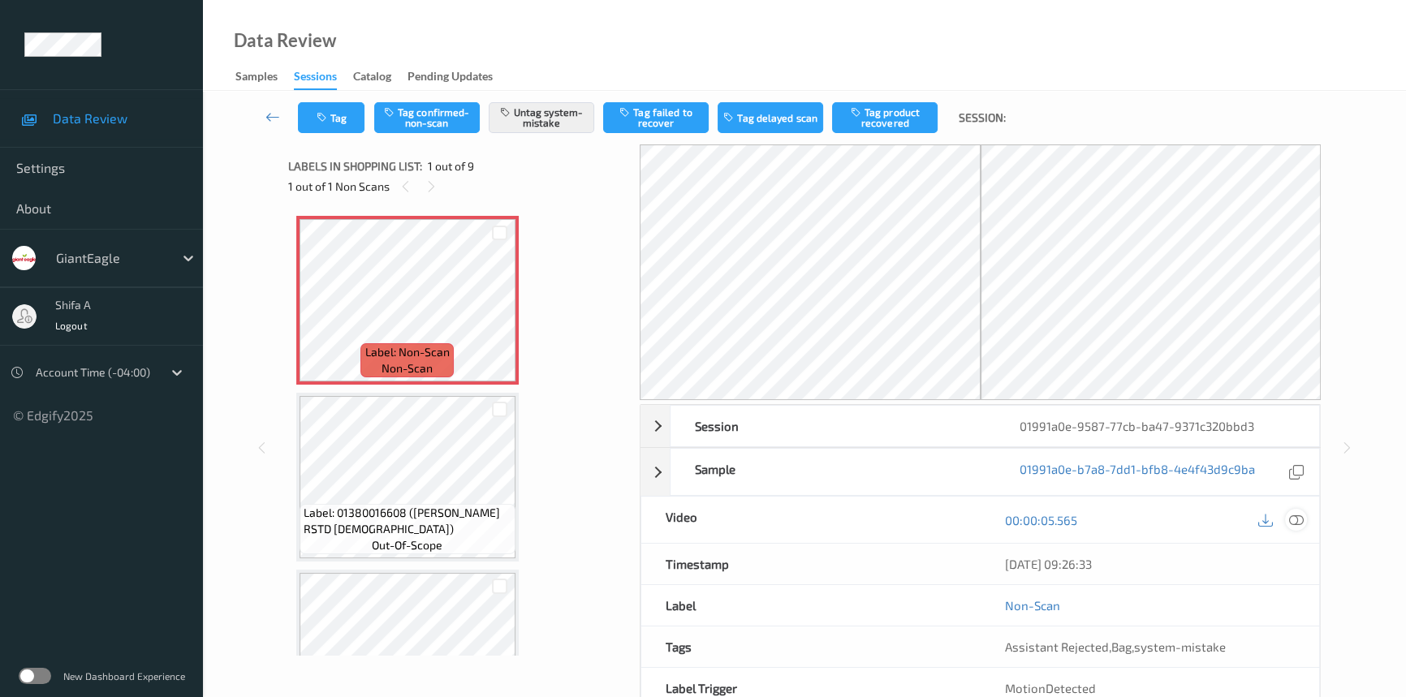
click at [1300, 520] on icon at bounding box center [1296, 520] width 15 height 15
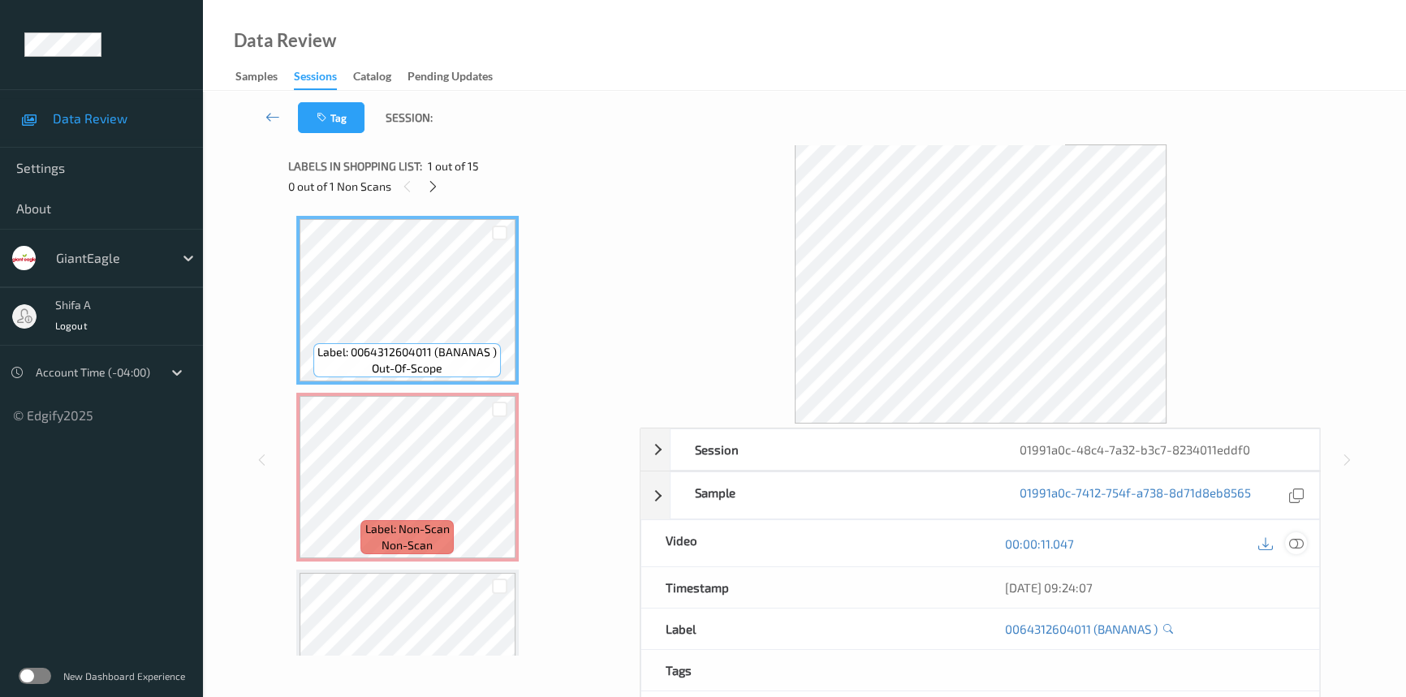
click at [1297, 545] on icon at bounding box center [1296, 544] width 15 height 15
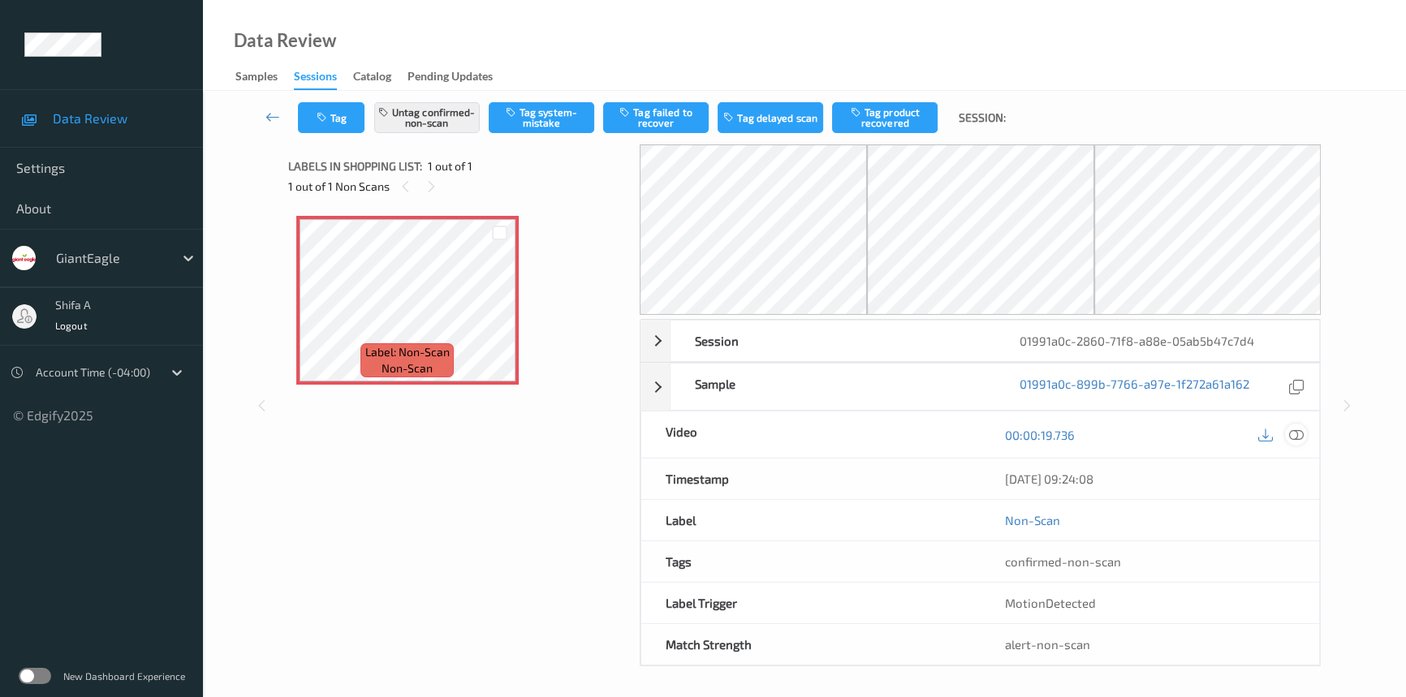
click at [1302, 438] on icon at bounding box center [1296, 435] width 15 height 15
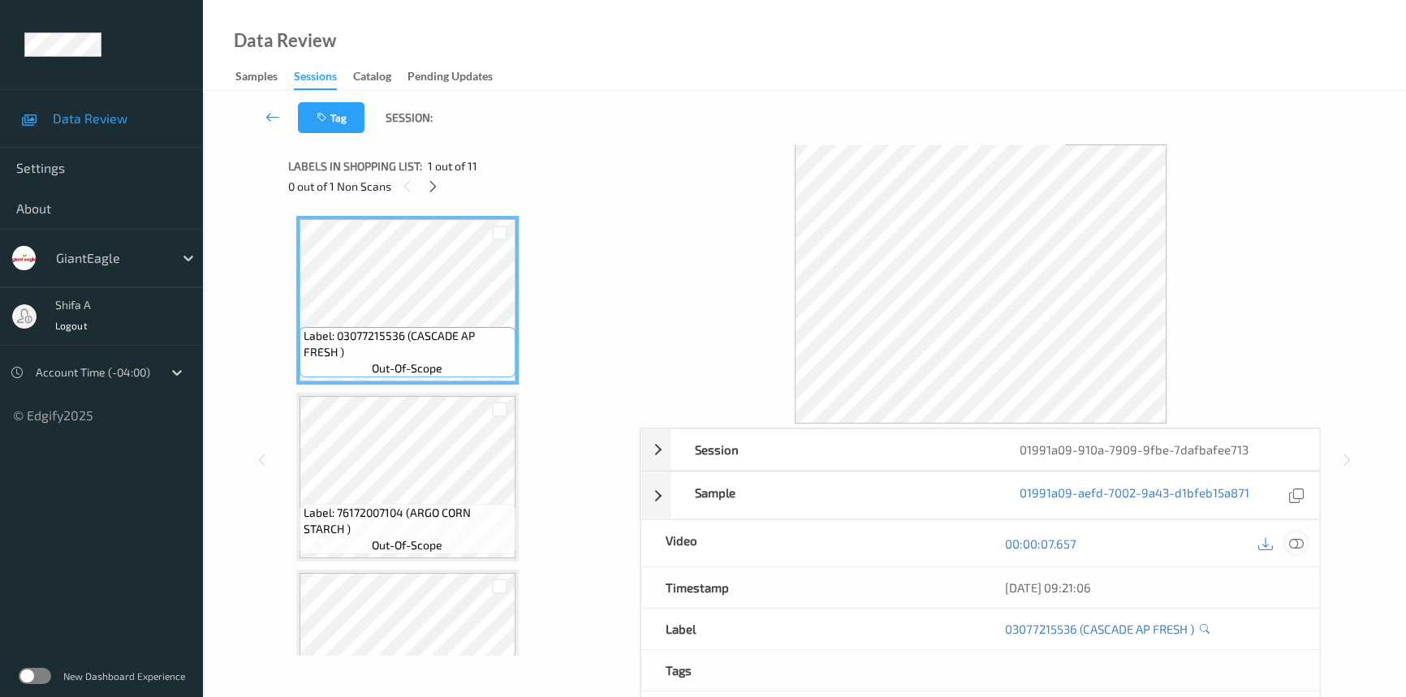
click at [1293, 544] on icon at bounding box center [1296, 544] width 15 height 15
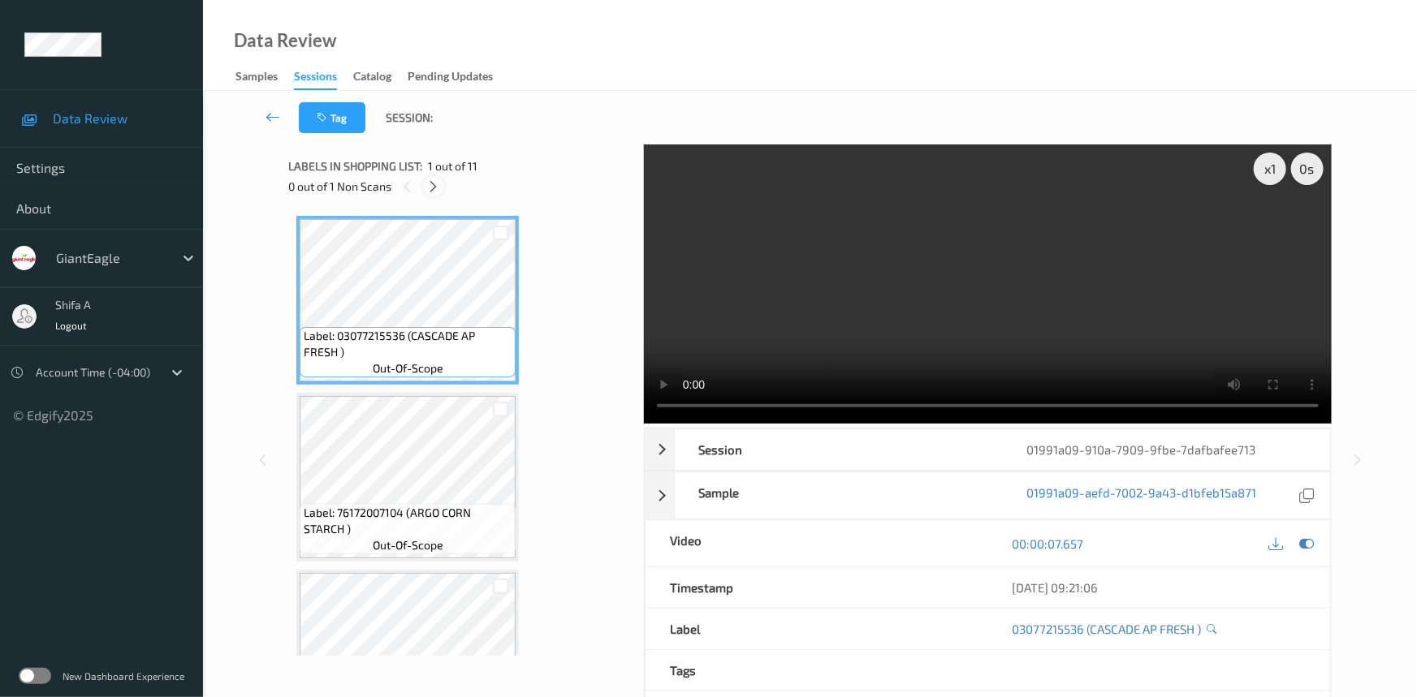
click at [438, 189] on icon at bounding box center [434, 186] width 14 height 15
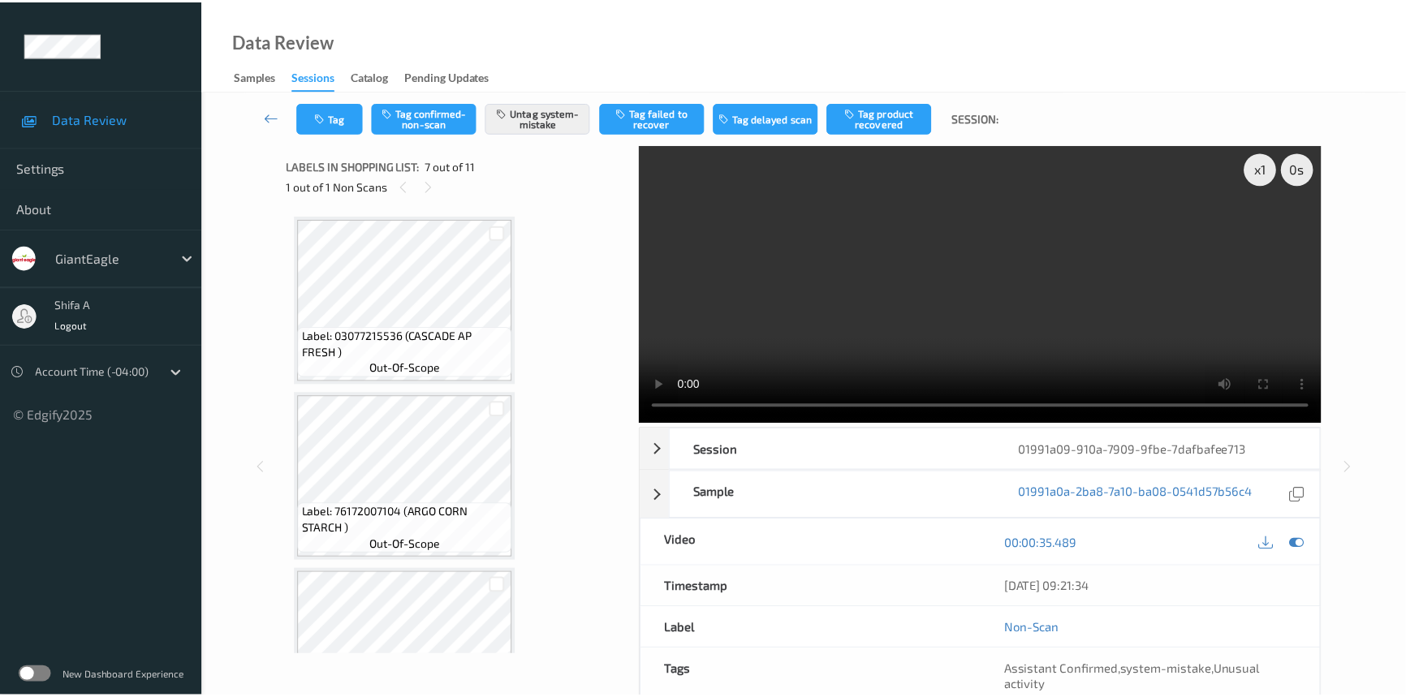
scroll to position [890, 0]
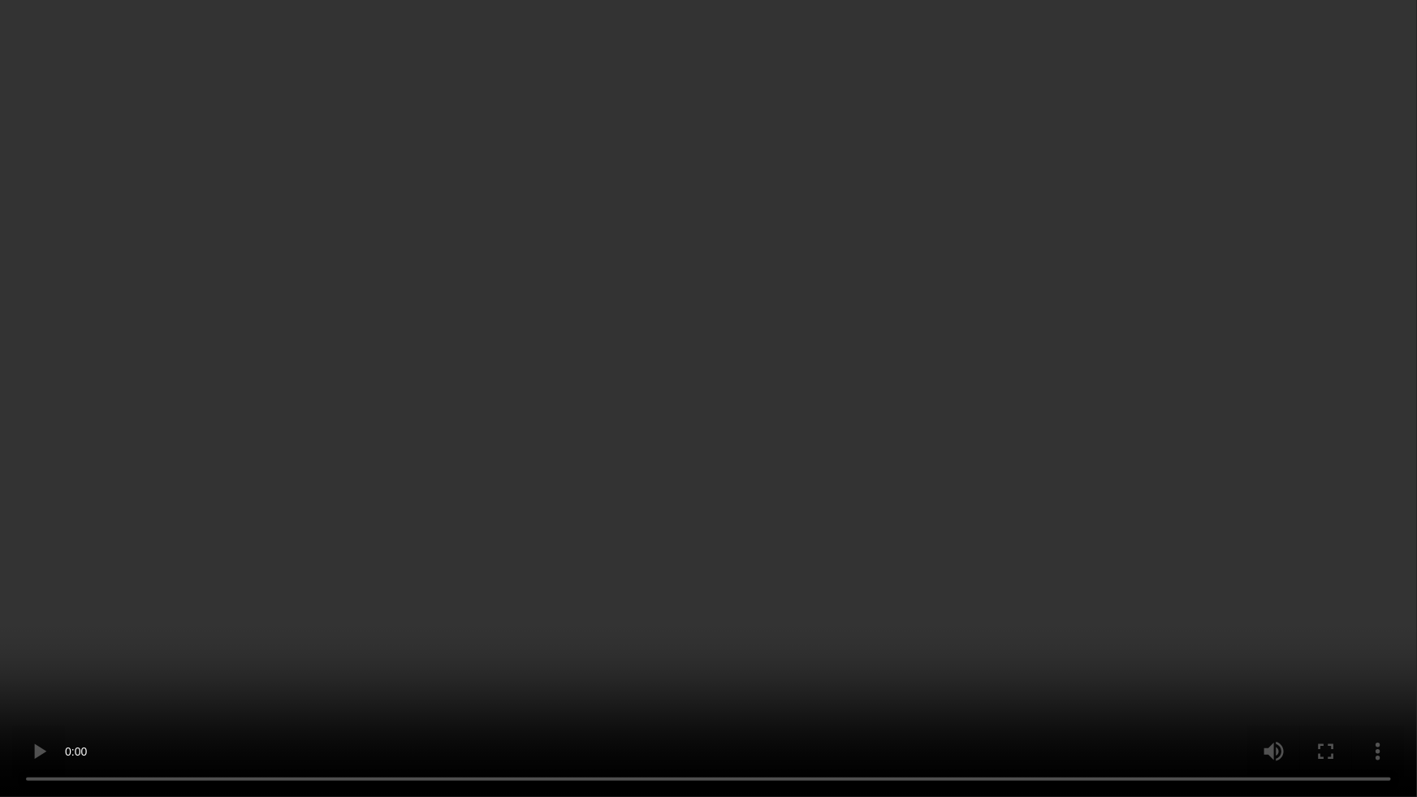
click at [833, 473] on video at bounding box center [708, 398] width 1417 height 797
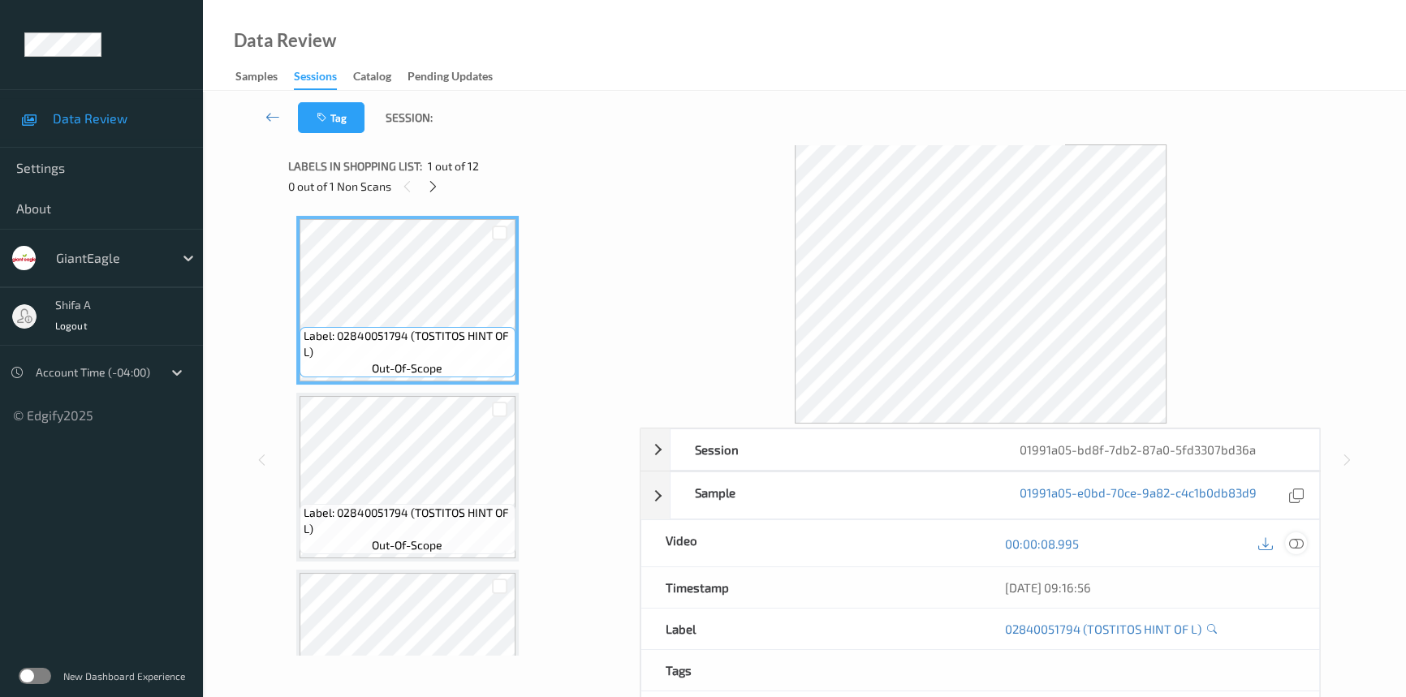
click at [1296, 540] on icon at bounding box center [1296, 544] width 15 height 15
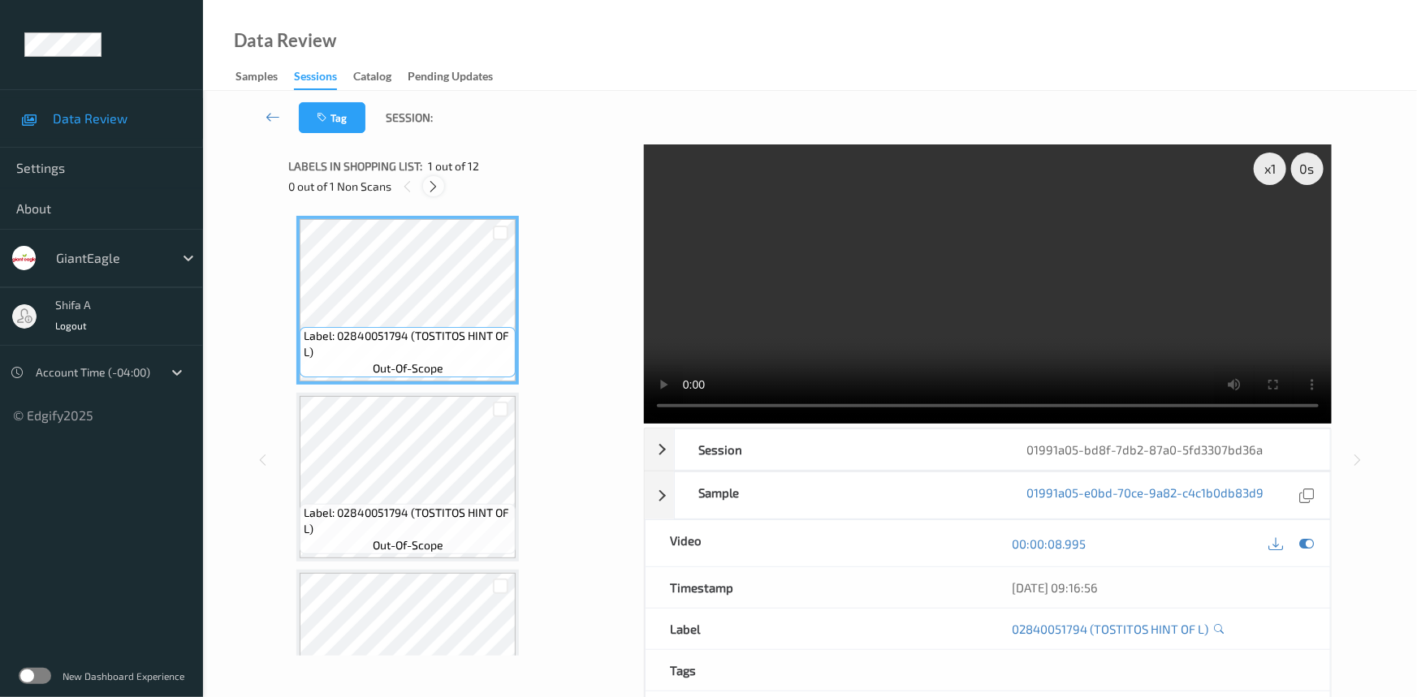
click at [433, 184] on icon at bounding box center [434, 186] width 14 height 15
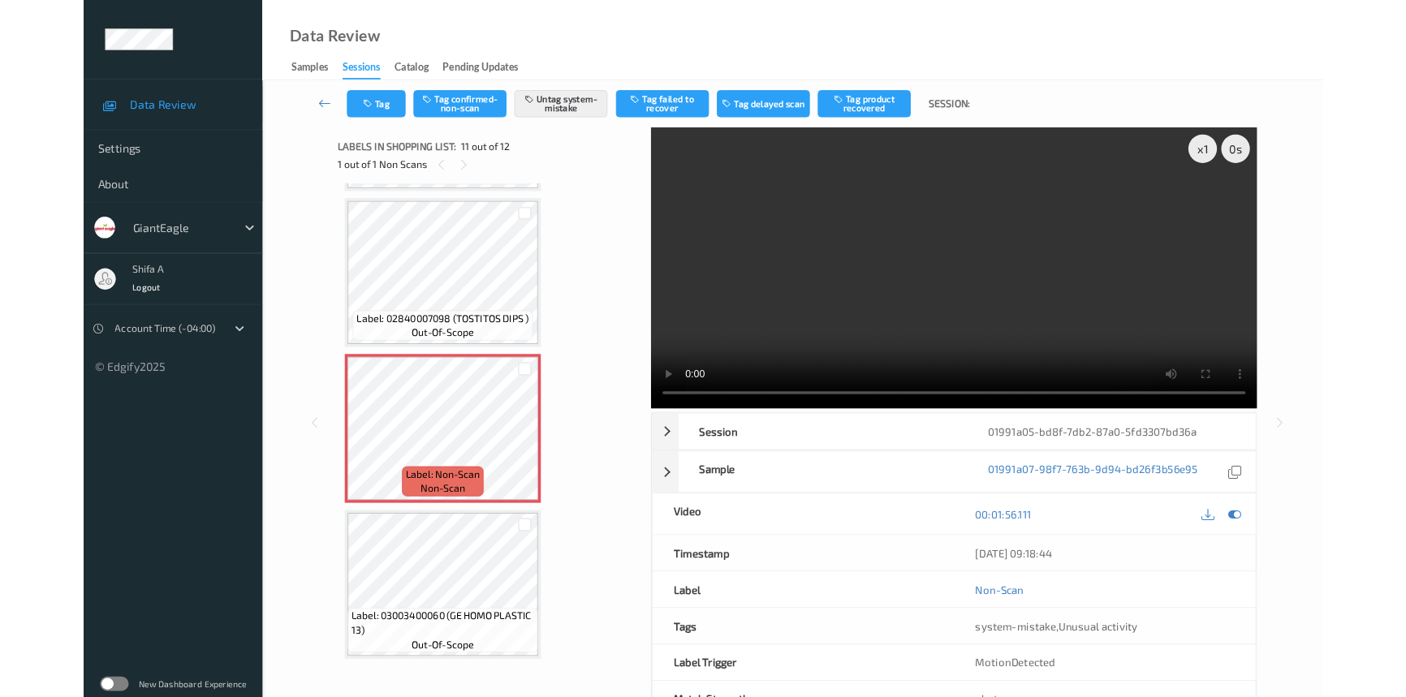
scroll to position [1577, 0]
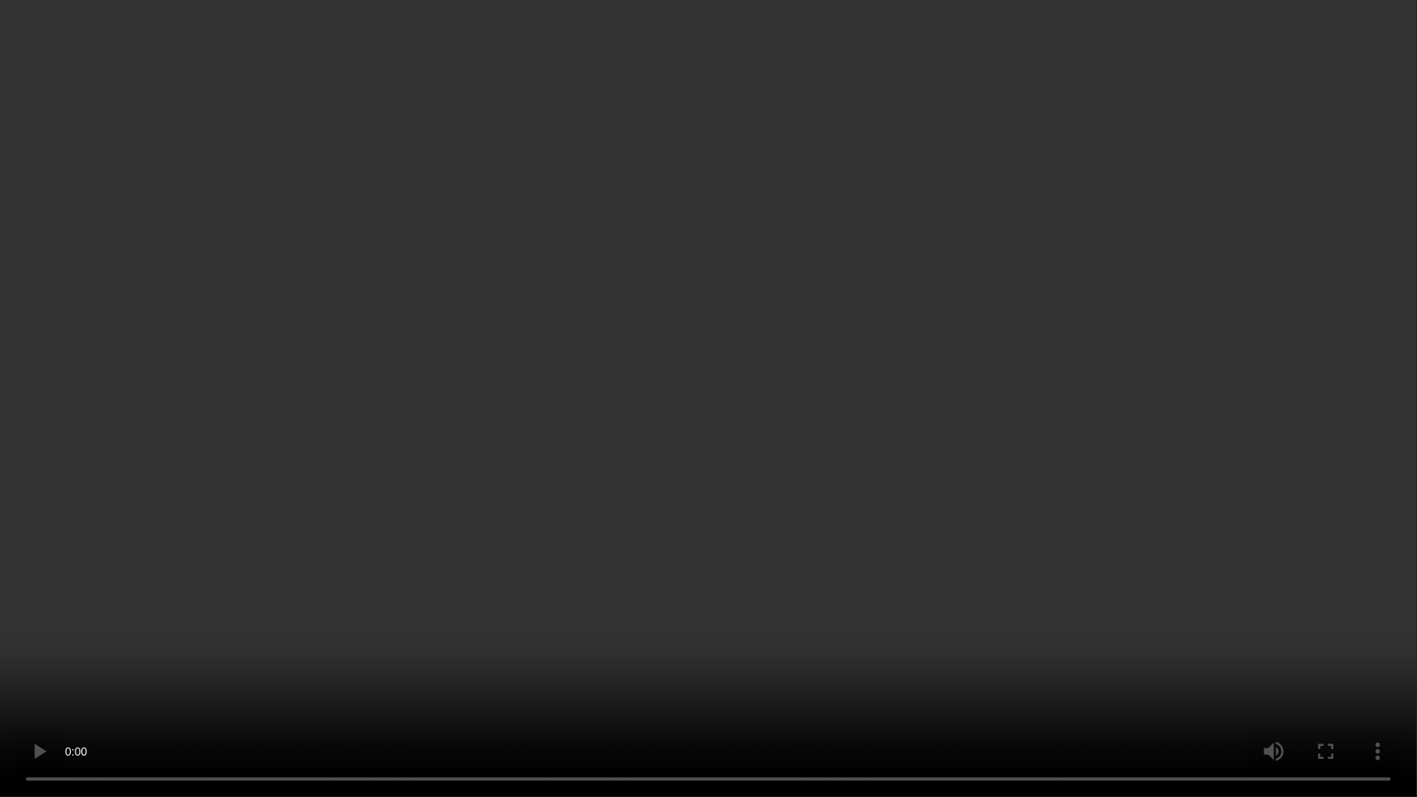
click at [1224, 437] on video at bounding box center [708, 398] width 1417 height 797
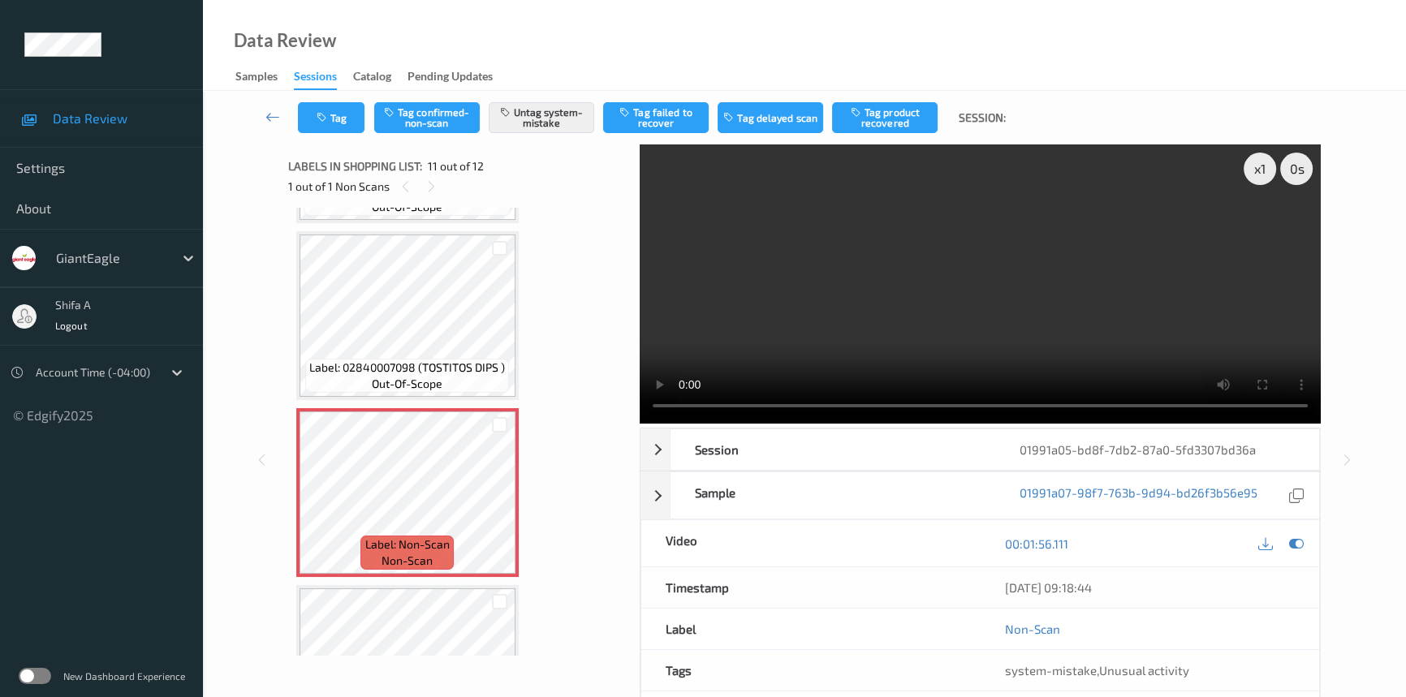
click at [1105, 330] on video at bounding box center [980, 284] width 681 height 279
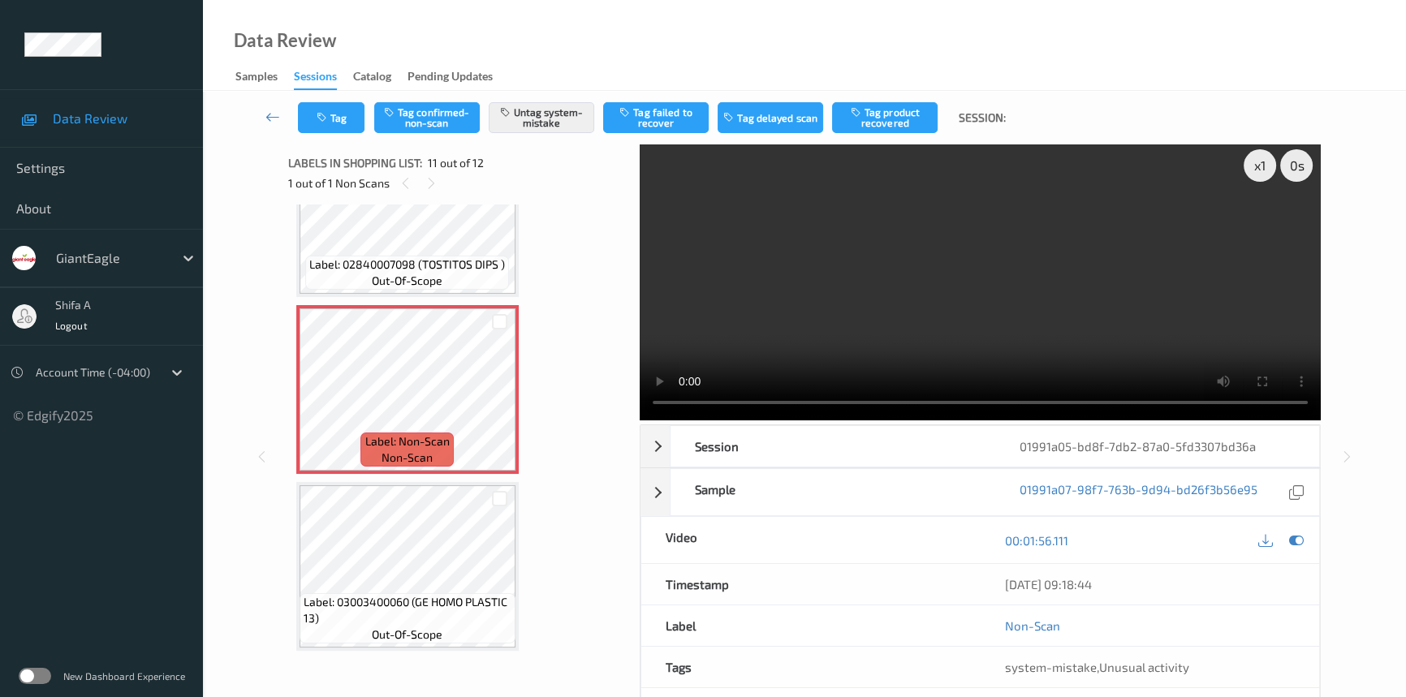
scroll to position [0, 0]
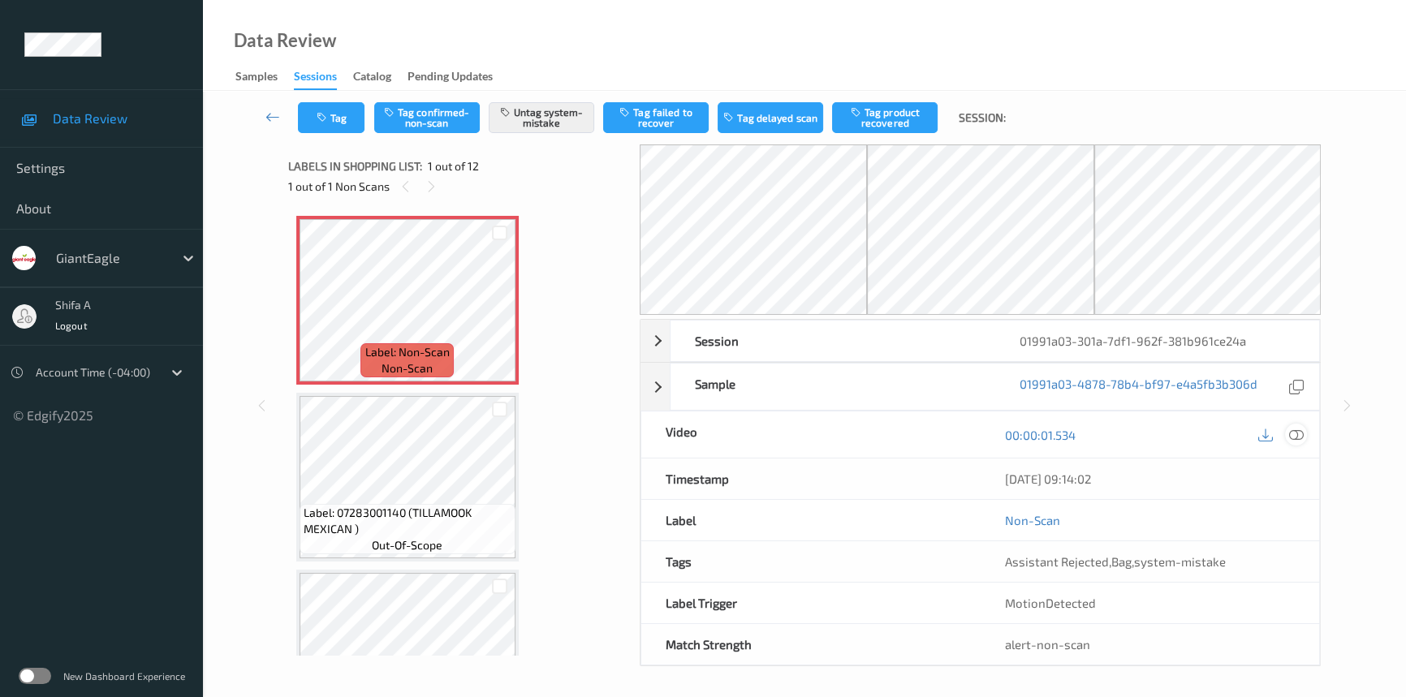
click at [1300, 431] on icon at bounding box center [1296, 435] width 15 height 15
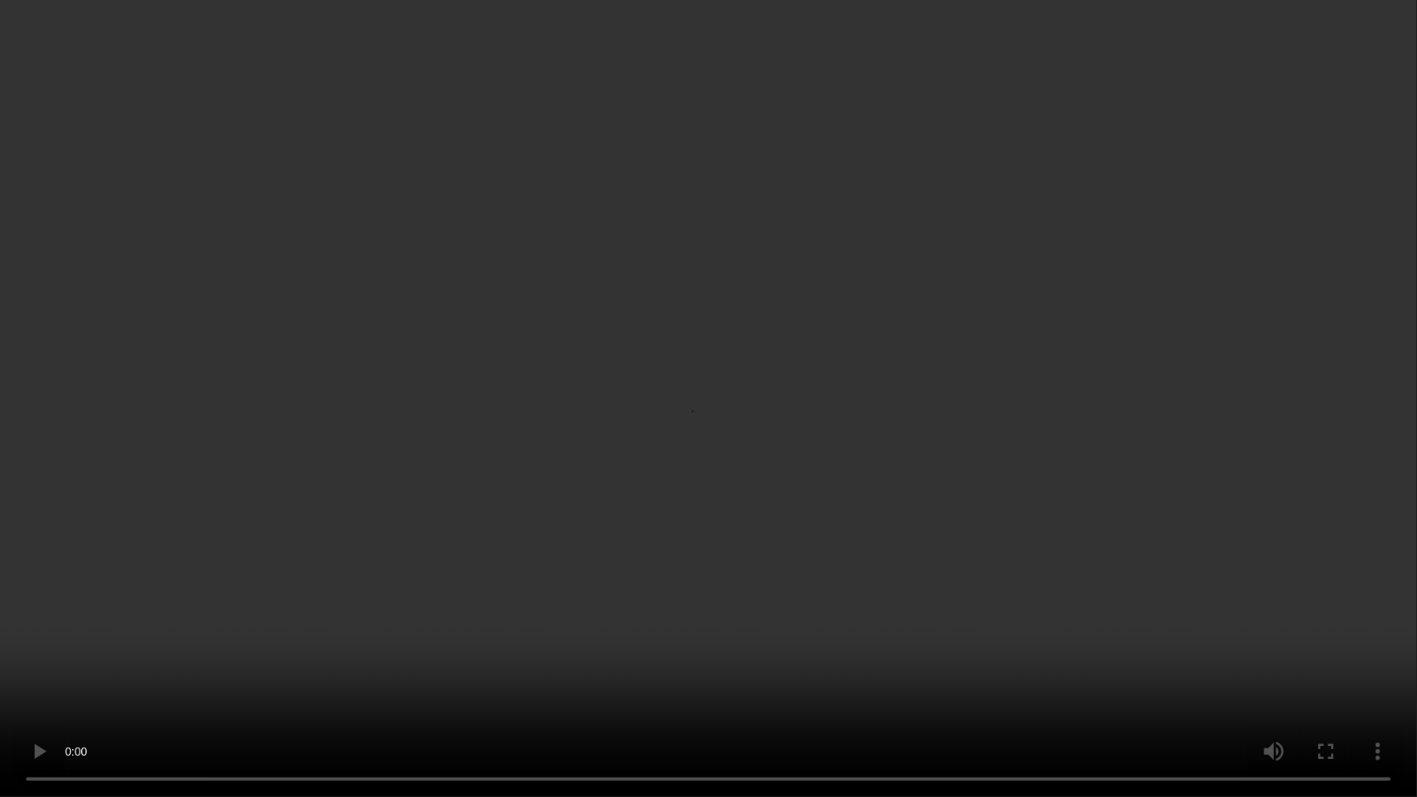
click at [808, 574] on video at bounding box center [708, 398] width 1417 height 797
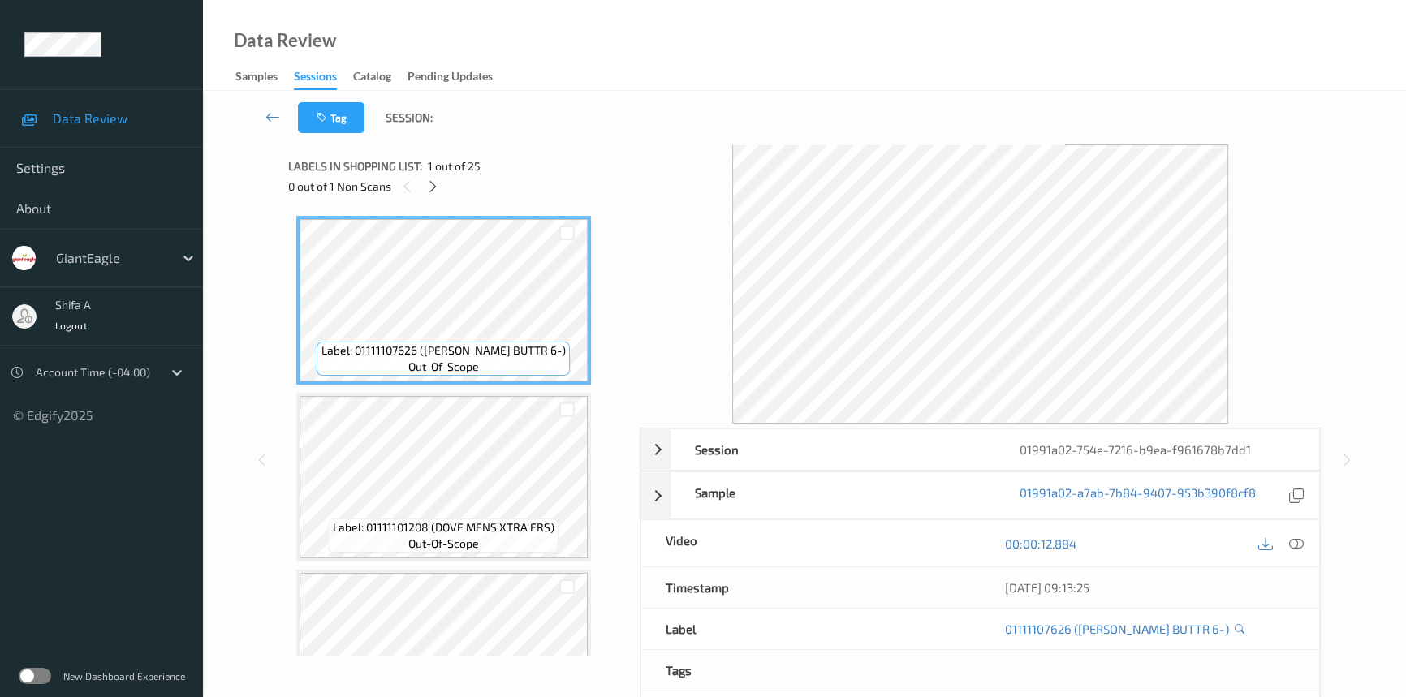
drag, startPoint x: 1298, startPoint y: 544, endPoint x: 1263, endPoint y: 495, distance: 60.4
click at [1297, 544] on icon at bounding box center [1296, 544] width 15 height 15
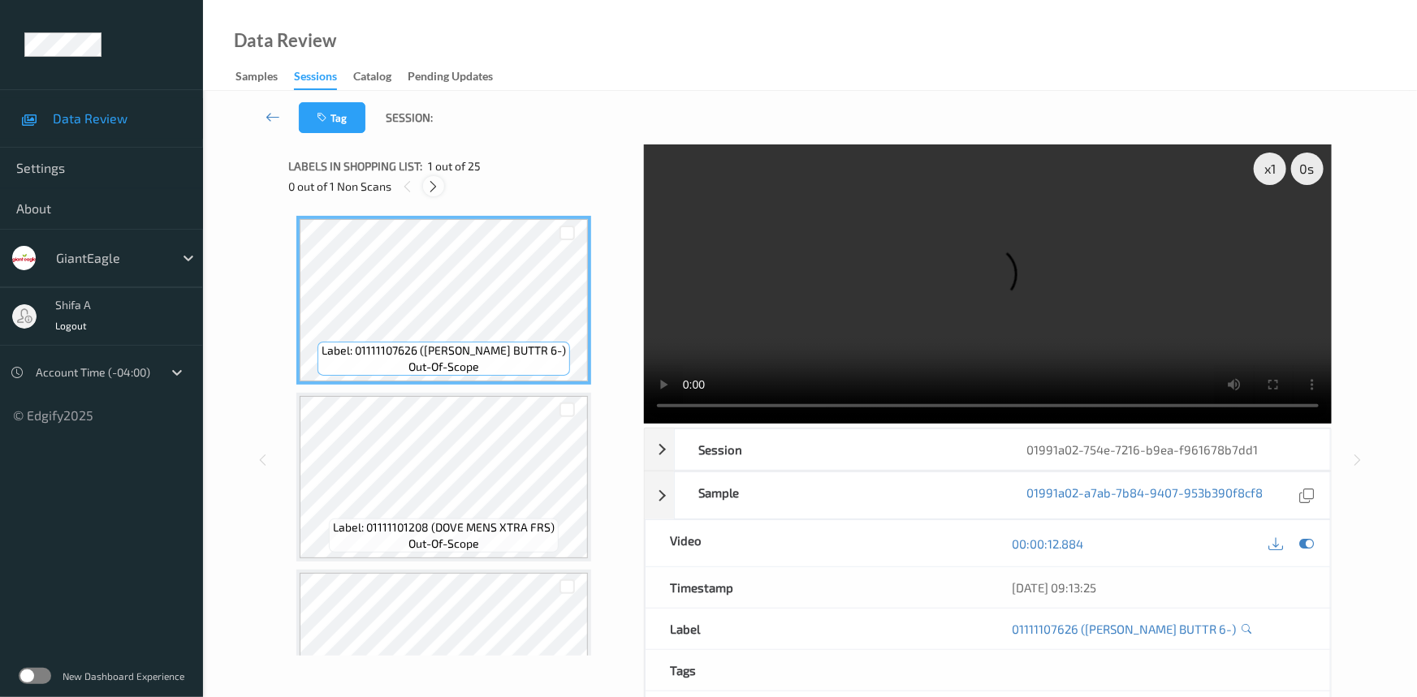
click at [434, 186] on icon at bounding box center [434, 186] width 14 height 15
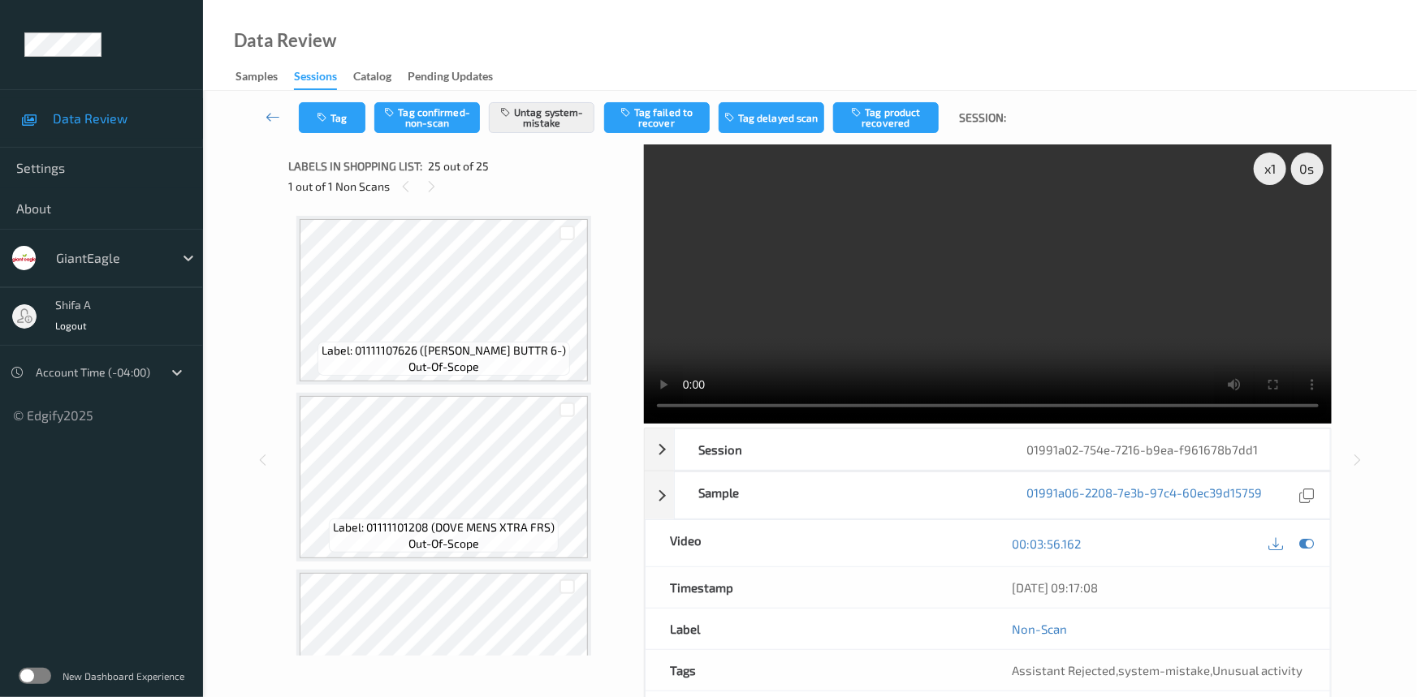
scroll to position [3970, 0]
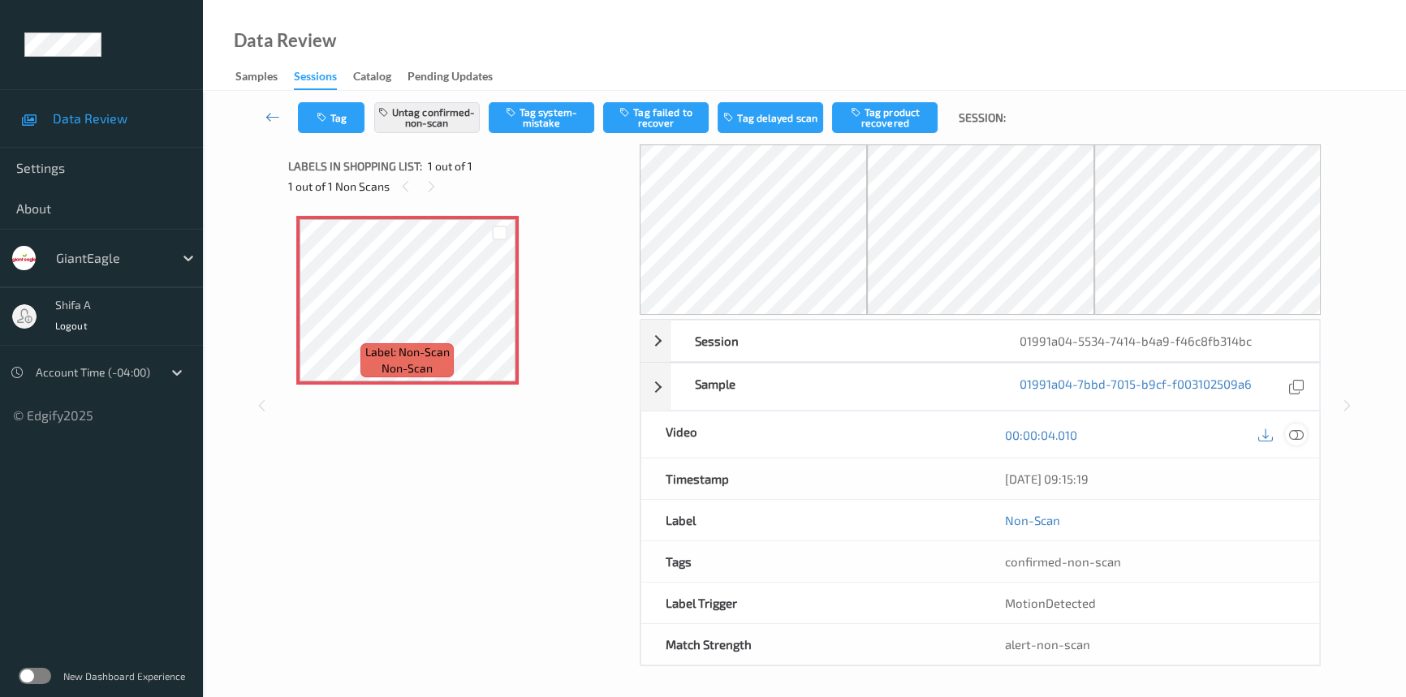
click at [1246, 433] on div at bounding box center [1296, 435] width 22 height 22
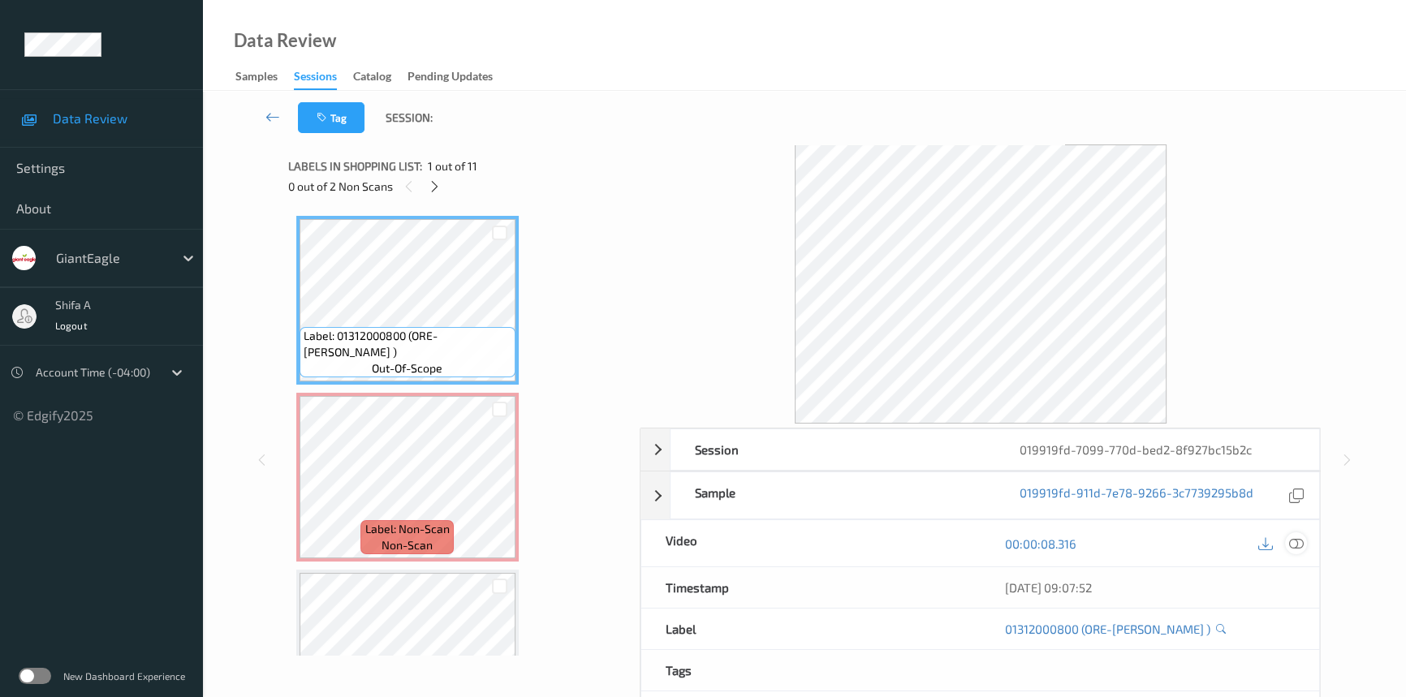
click at [1291, 546] on icon at bounding box center [1296, 544] width 15 height 15
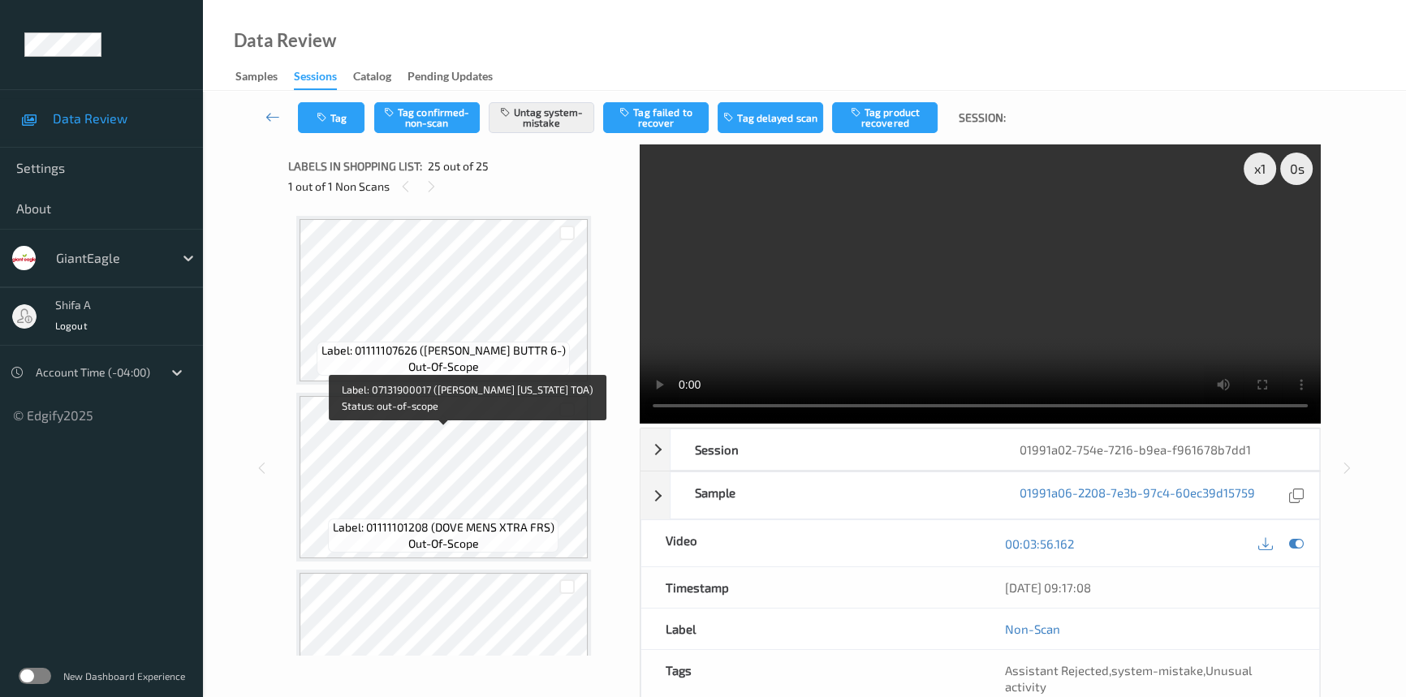
scroll to position [3970, 0]
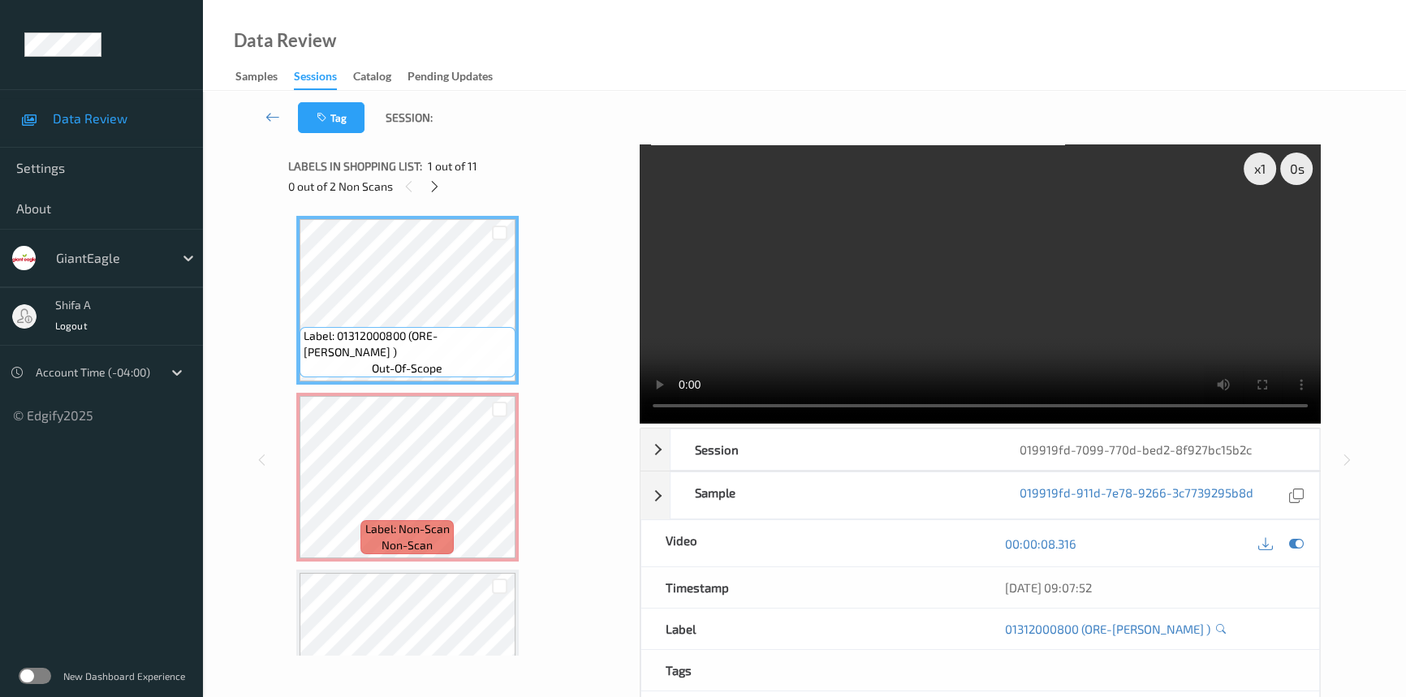
click at [961, 291] on video at bounding box center [980, 284] width 681 height 279
click at [503, 492] on icon at bounding box center [500, 491] width 14 height 15
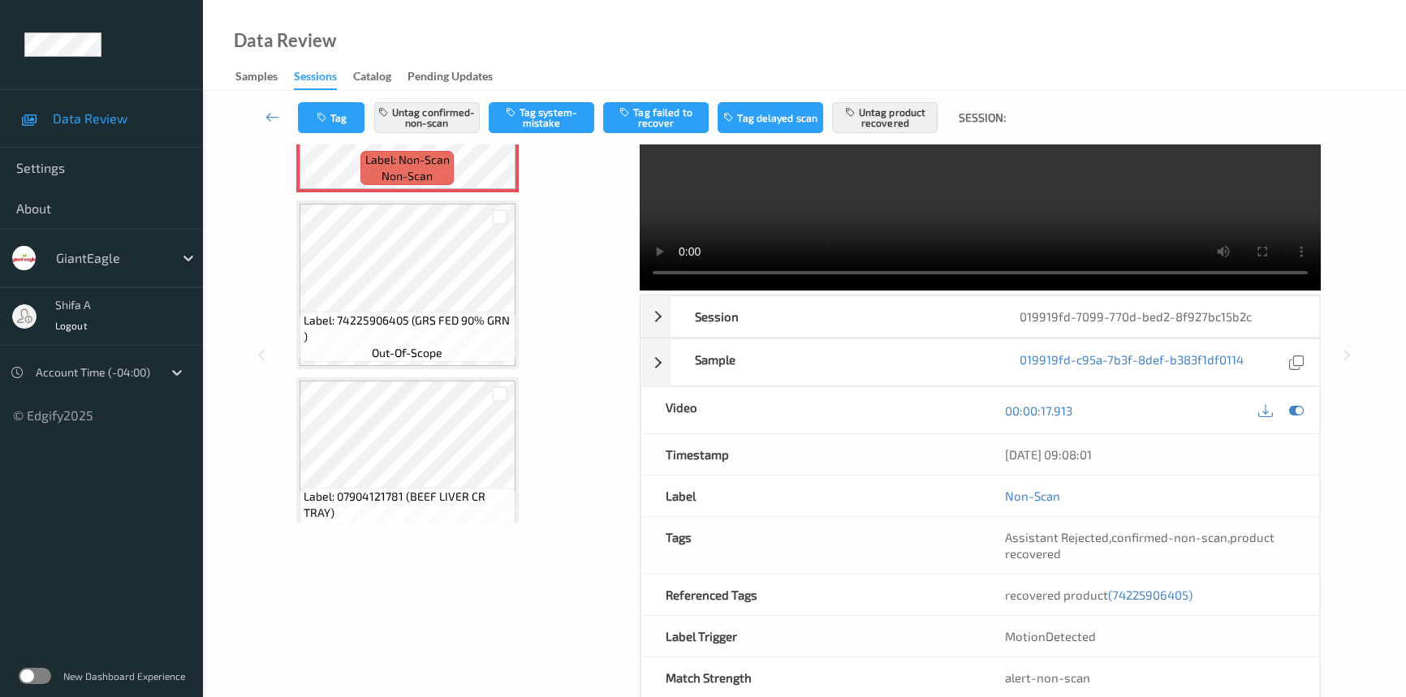
scroll to position [167, 0]
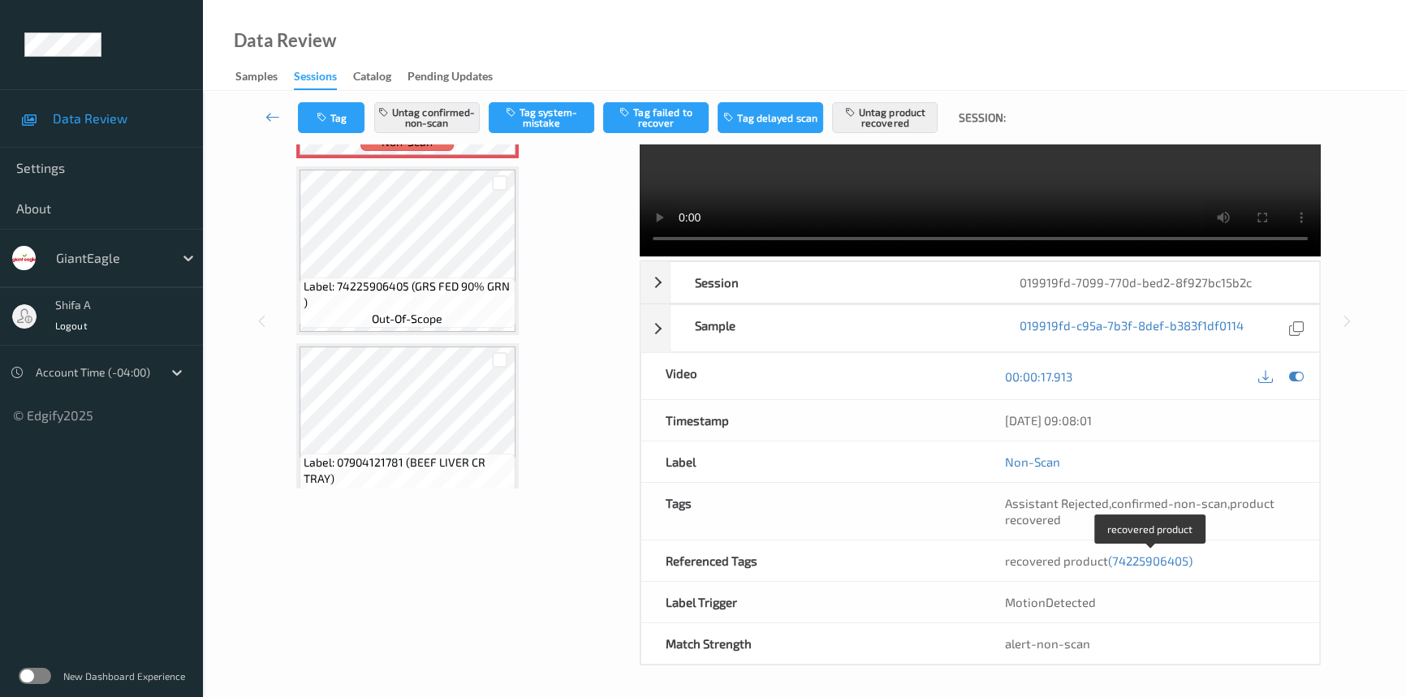
click at [1168, 562] on span "(74225906405)" at bounding box center [1150, 561] width 84 height 15
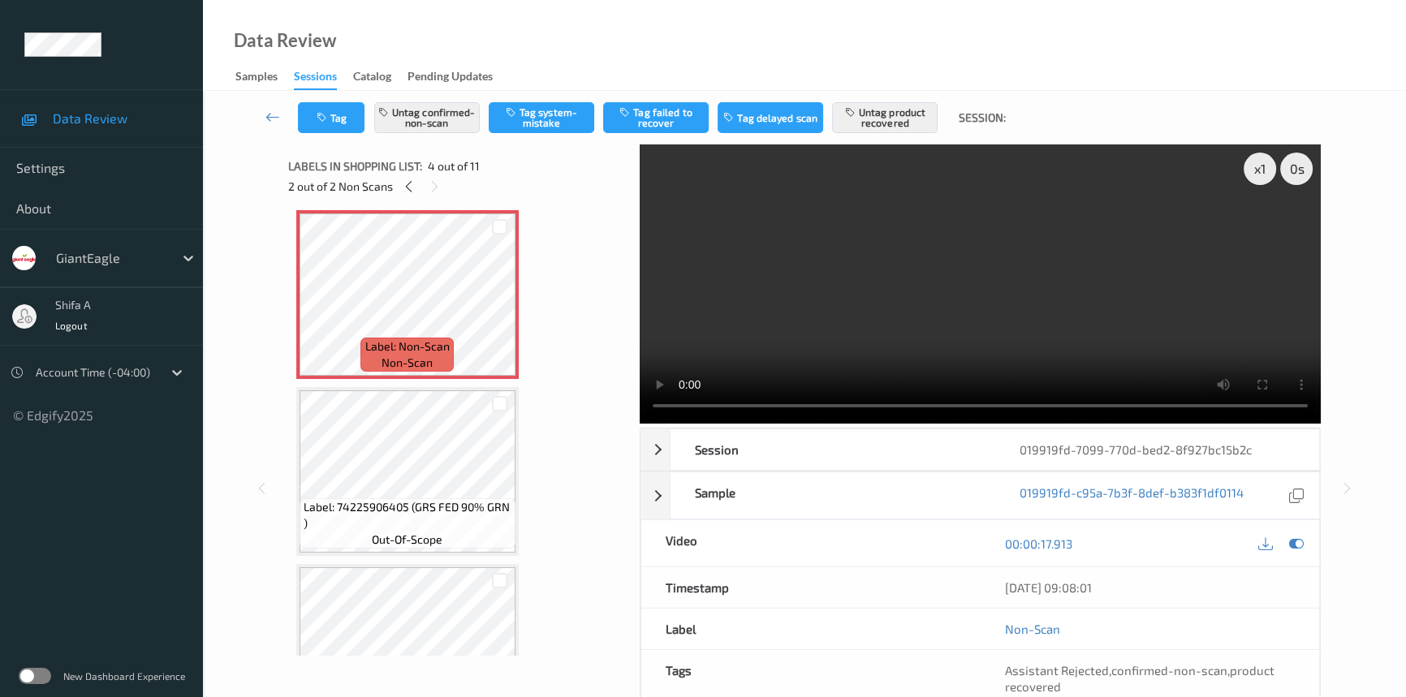
scroll to position [242, 0]
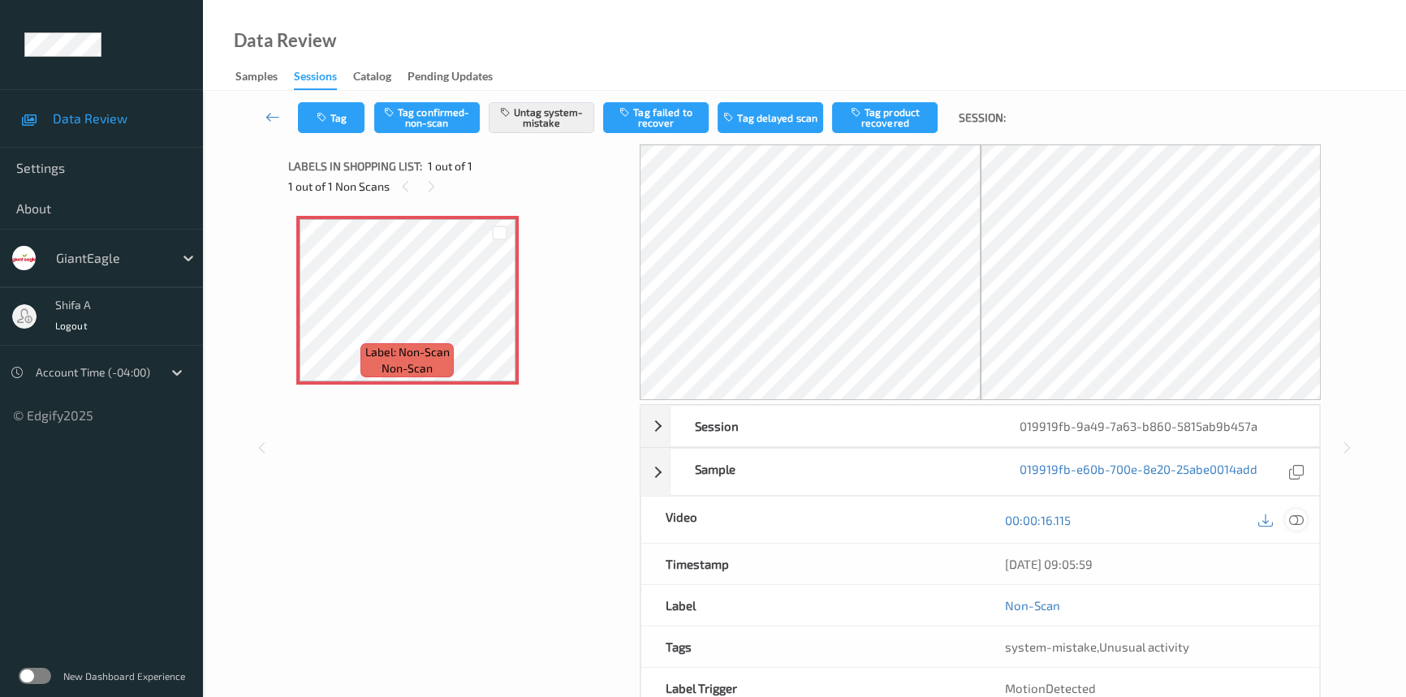
click at [1299, 518] on icon at bounding box center [1296, 520] width 15 height 15
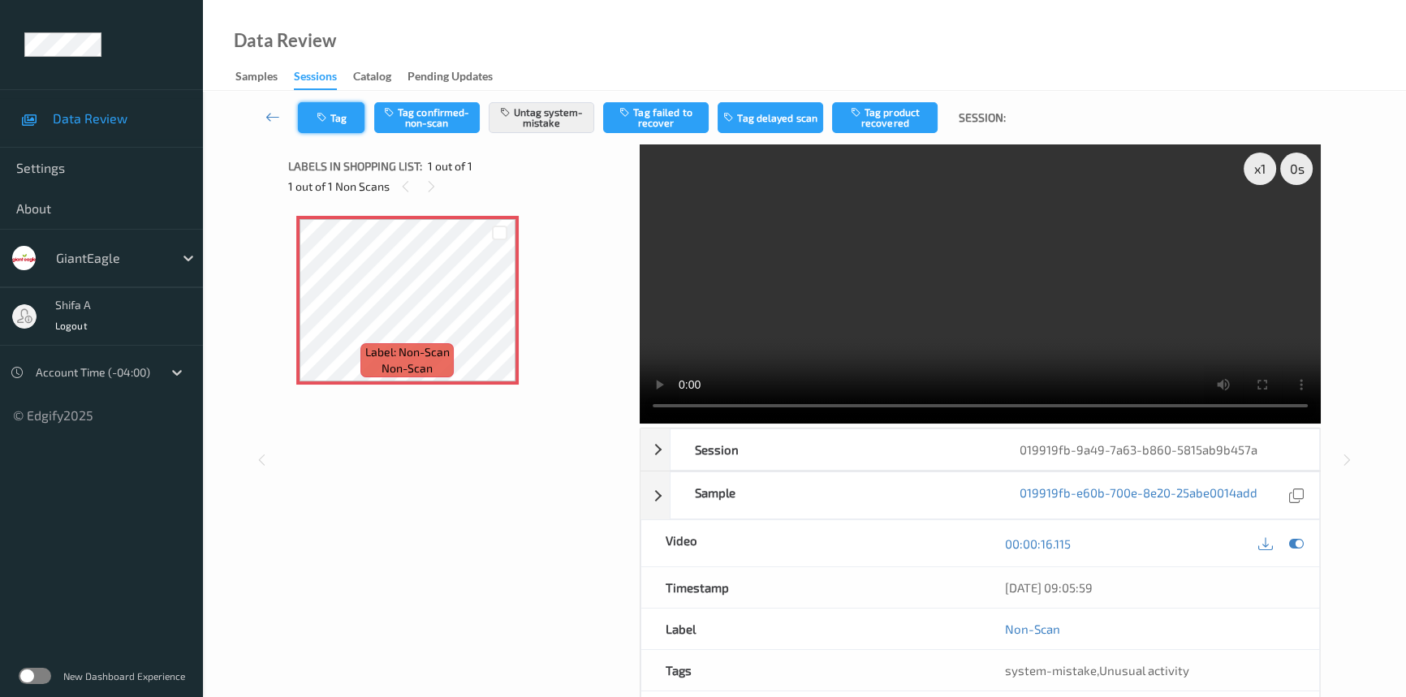
click at [341, 117] on button "Tag" at bounding box center [331, 117] width 67 height 31
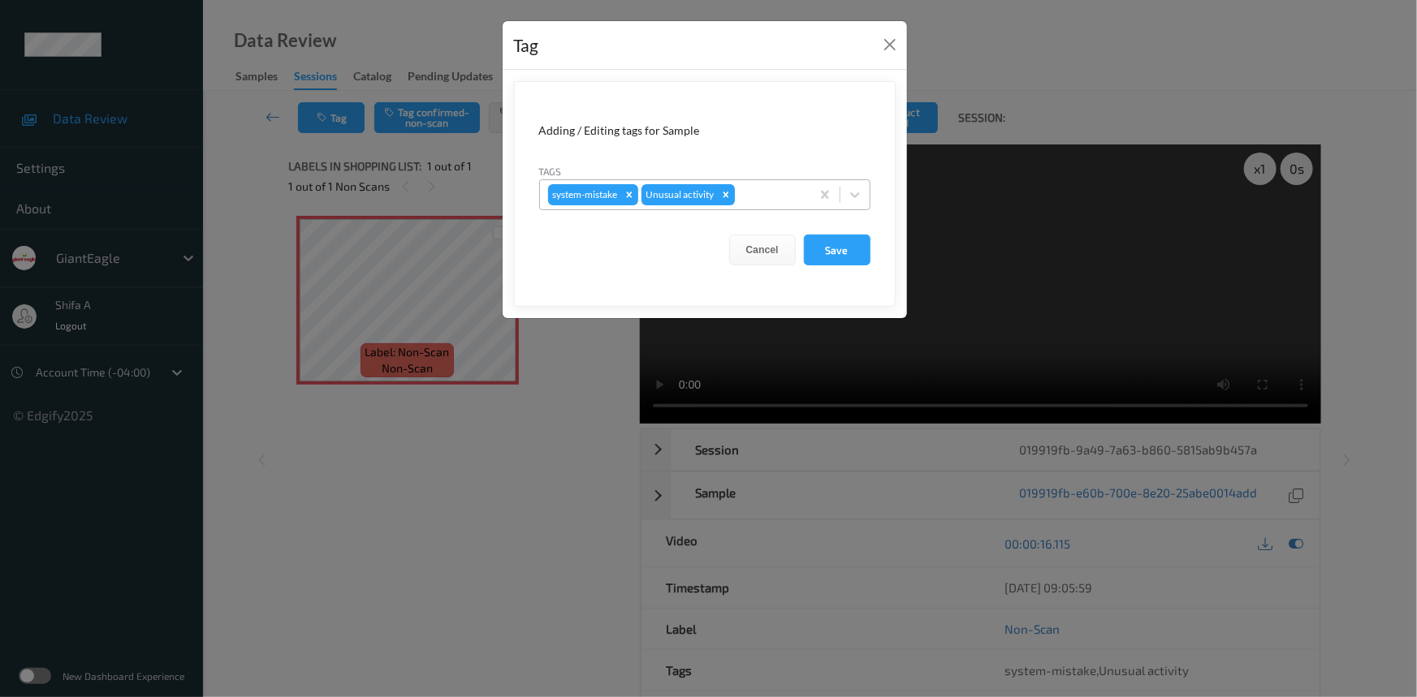
drag, startPoint x: 729, startPoint y: 201, endPoint x: 645, endPoint y: 194, distance: 83.9
click at [728, 200] on div "Remove Unusual activity" at bounding box center [726, 194] width 18 height 21
click at [626, 194] on icon "Remove system-mistake" at bounding box center [629, 194] width 11 height 11
click at [853, 250] on button "Save" at bounding box center [837, 250] width 67 height 31
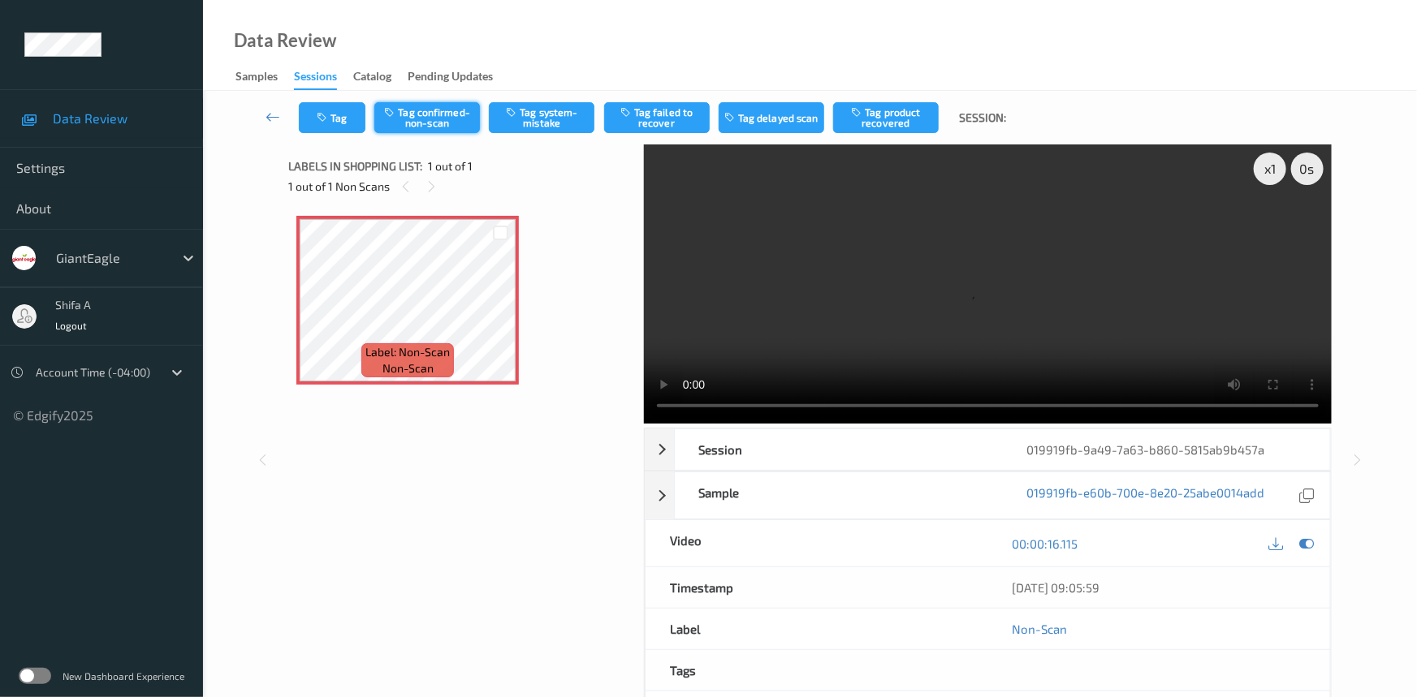
click at [437, 123] on button "Tag confirmed-non-scan" at bounding box center [427, 117] width 106 height 31
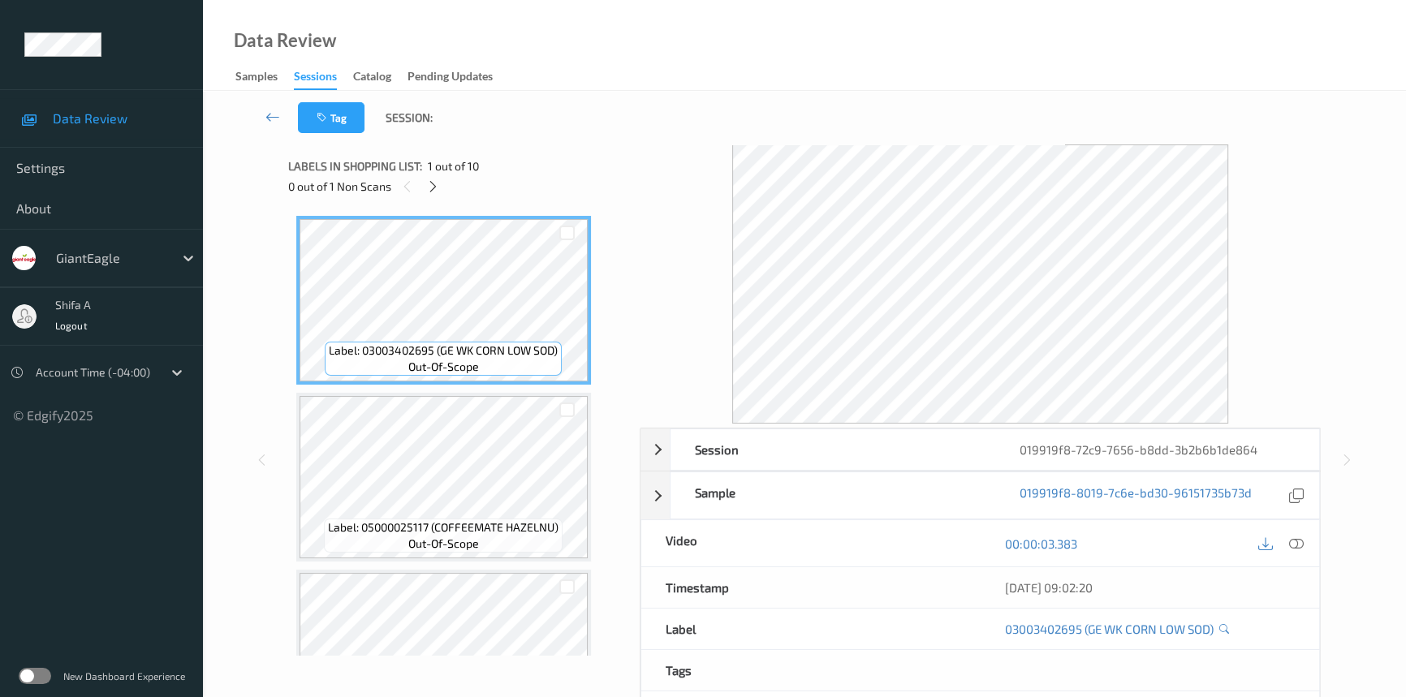
drag, startPoint x: 1302, startPoint y: 544, endPoint x: 1077, endPoint y: 461, distance: 240.4
click at [1302, 544] on icon at bounding box center [1296, 544] width 15 height 15
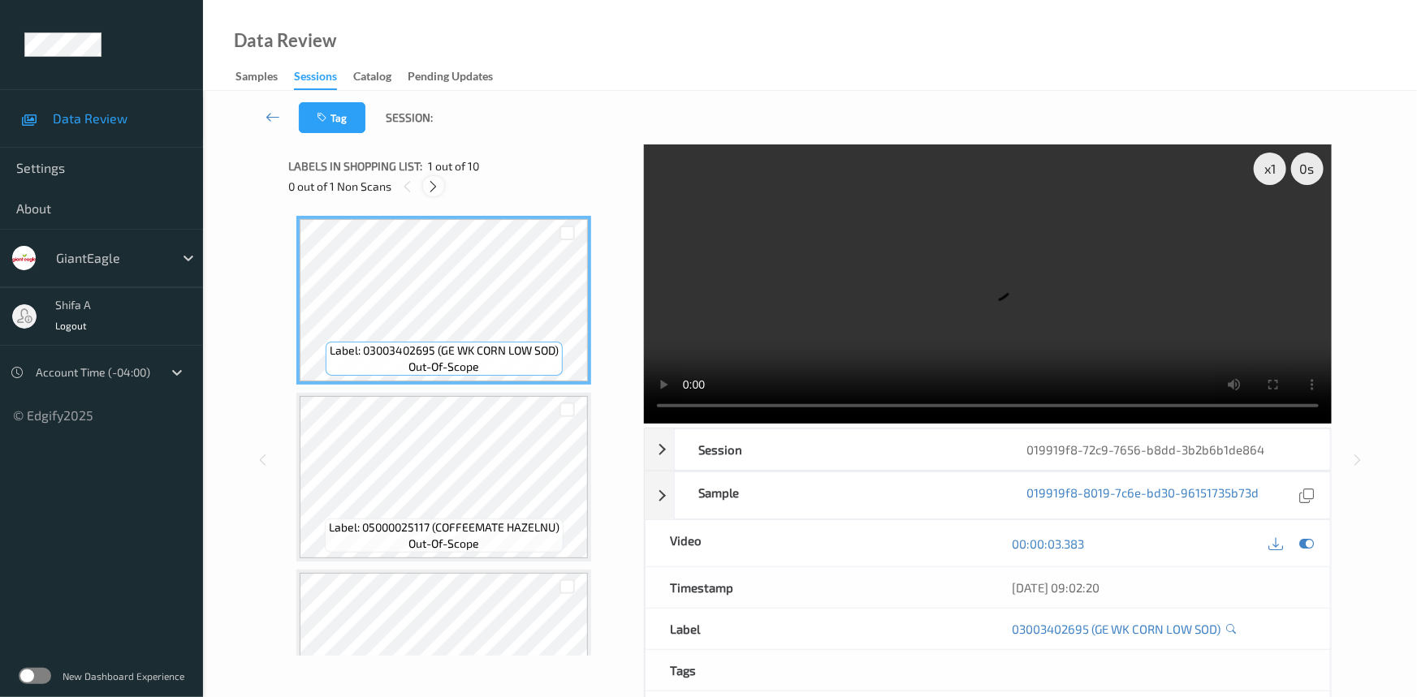
click at [437, 191] on icon at bounding box center [434, 186] width 14 height 15
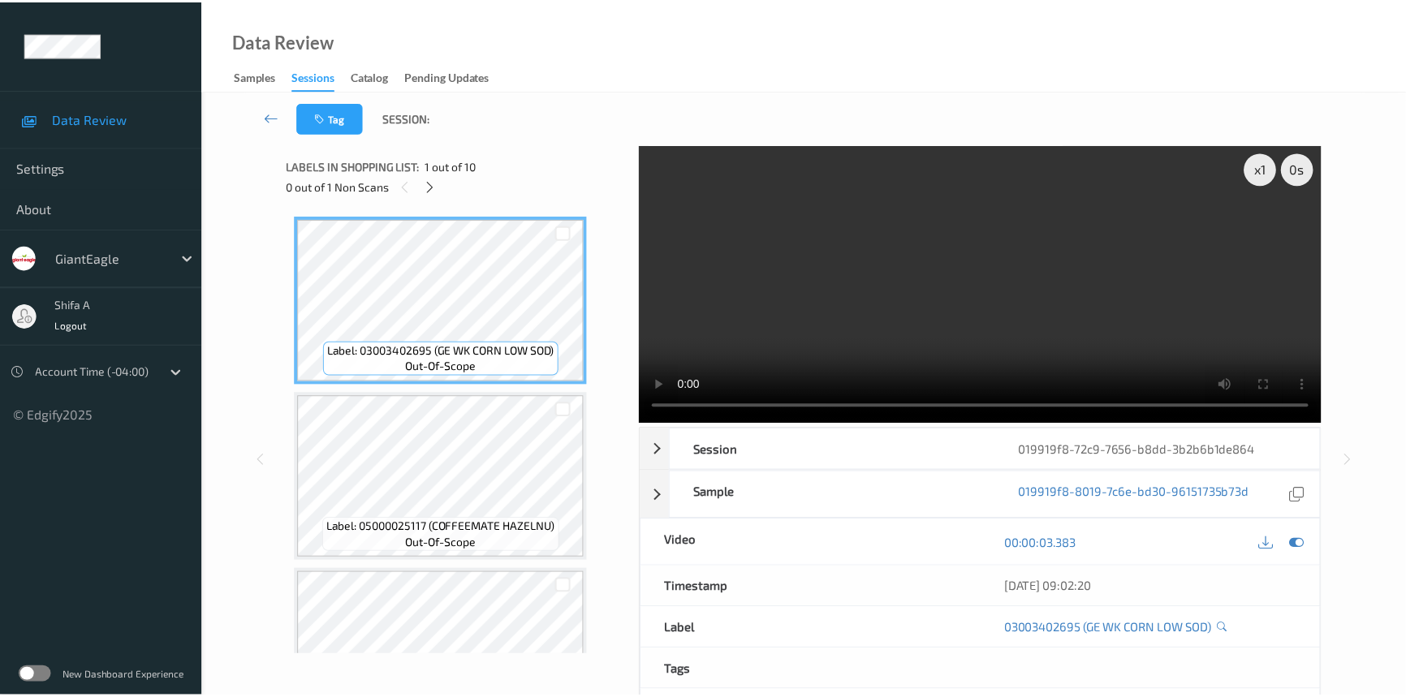
scroll to position [361, 0]
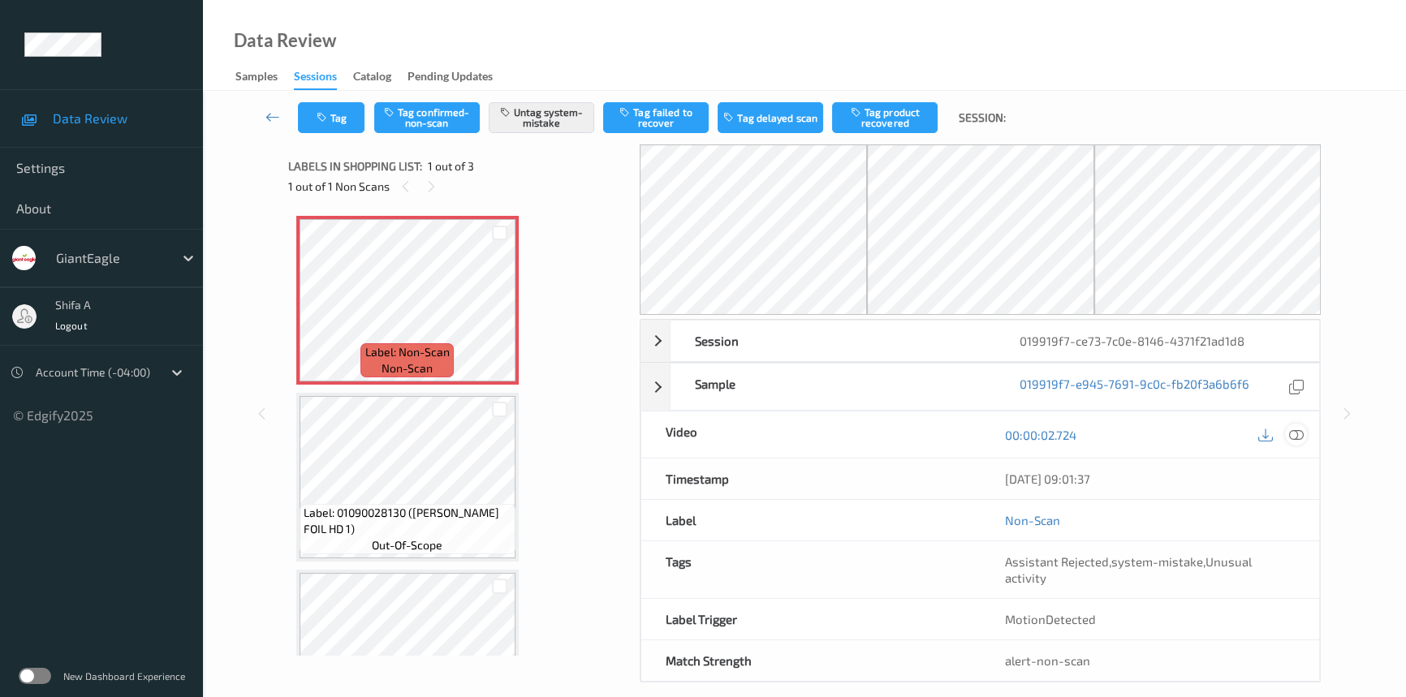
click at [1304, 436] on div at bounding box center [1296, 435] width 22 height 22
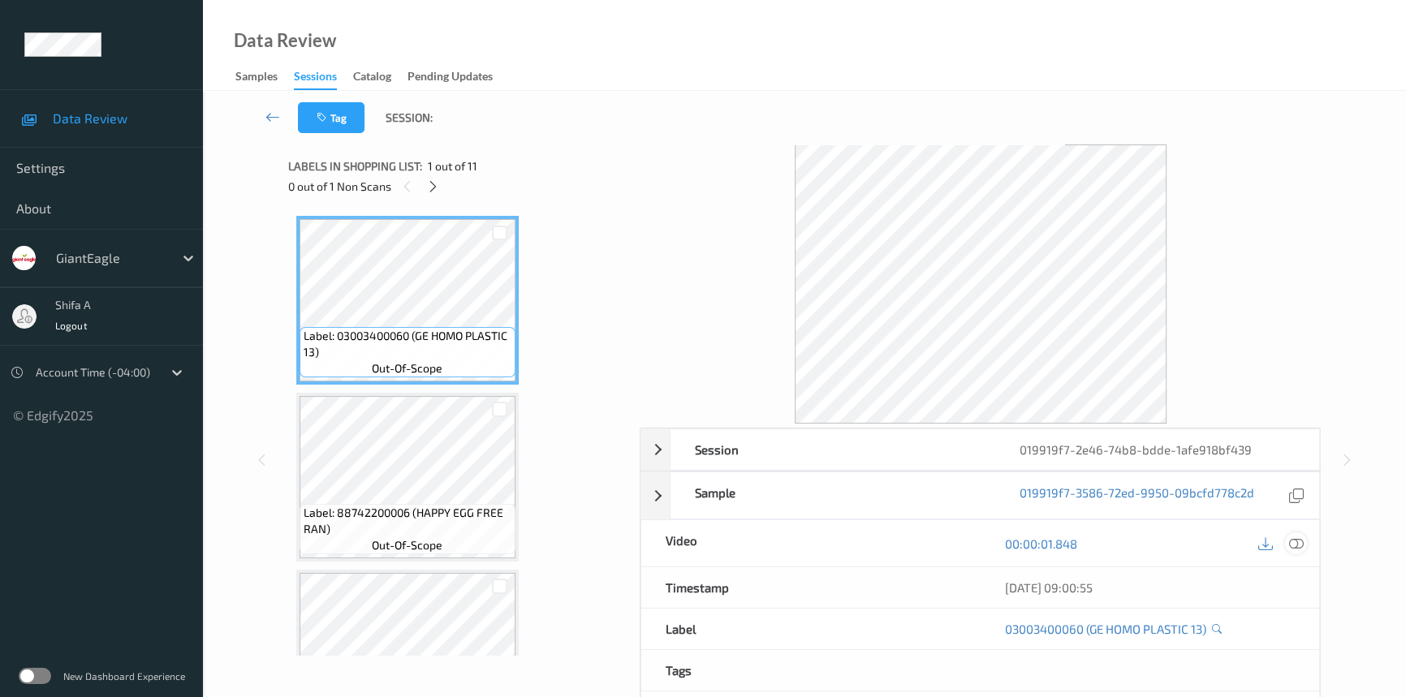
click at [1297, 537] on icon at bounding box center [1296, 544] width 15 height 15
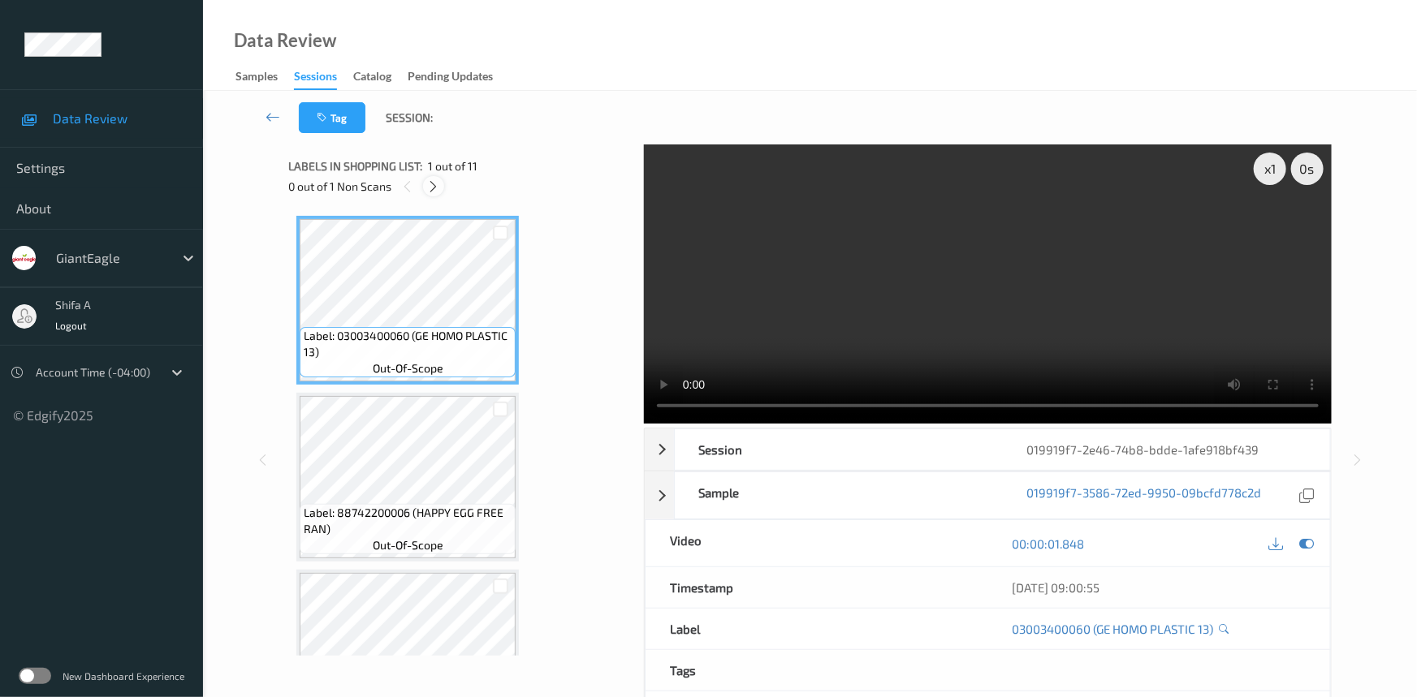
click at [439, 184] on icon at bounding box center [434, 186] width 14 height 15
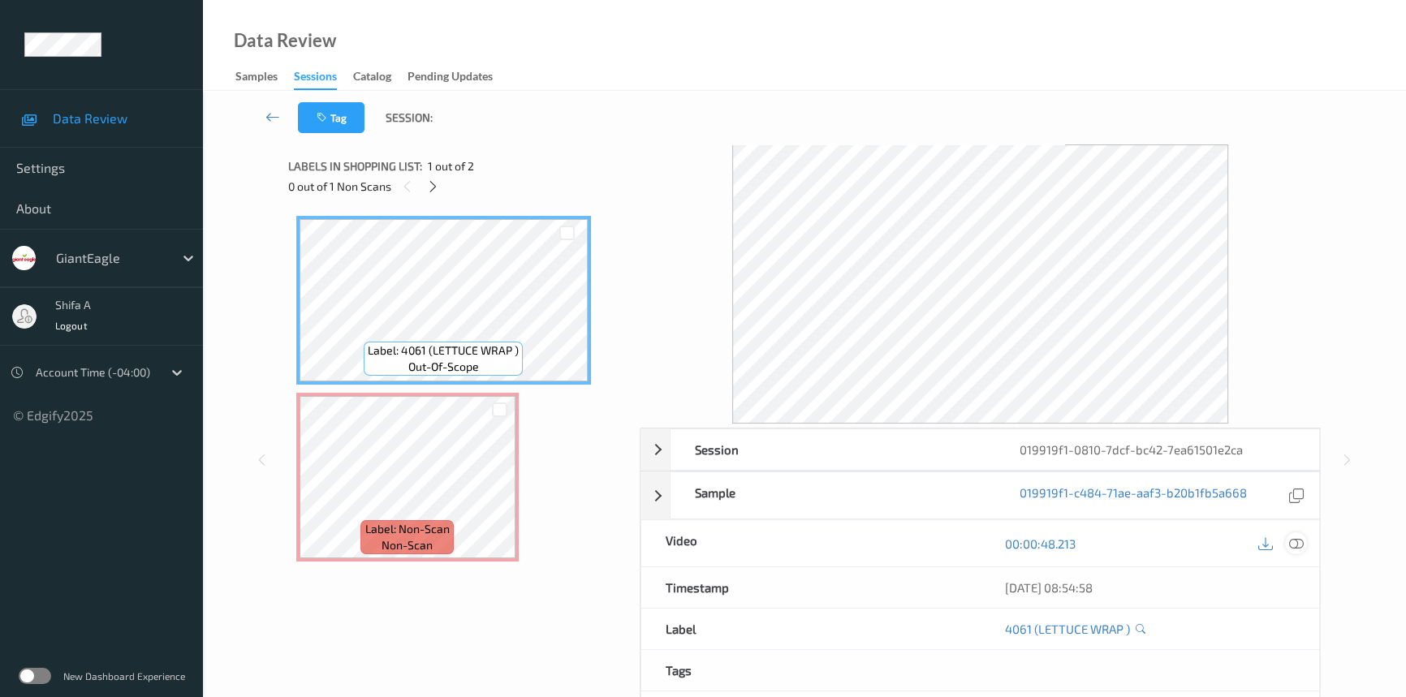
drag, startPoint x: 1299, startPoint y: 541, endPoint x: 638, endPoint y: 512, distance: 661.5
click at [1299, 539] on icon at bounding box center [1296, 544] width 15 height 15
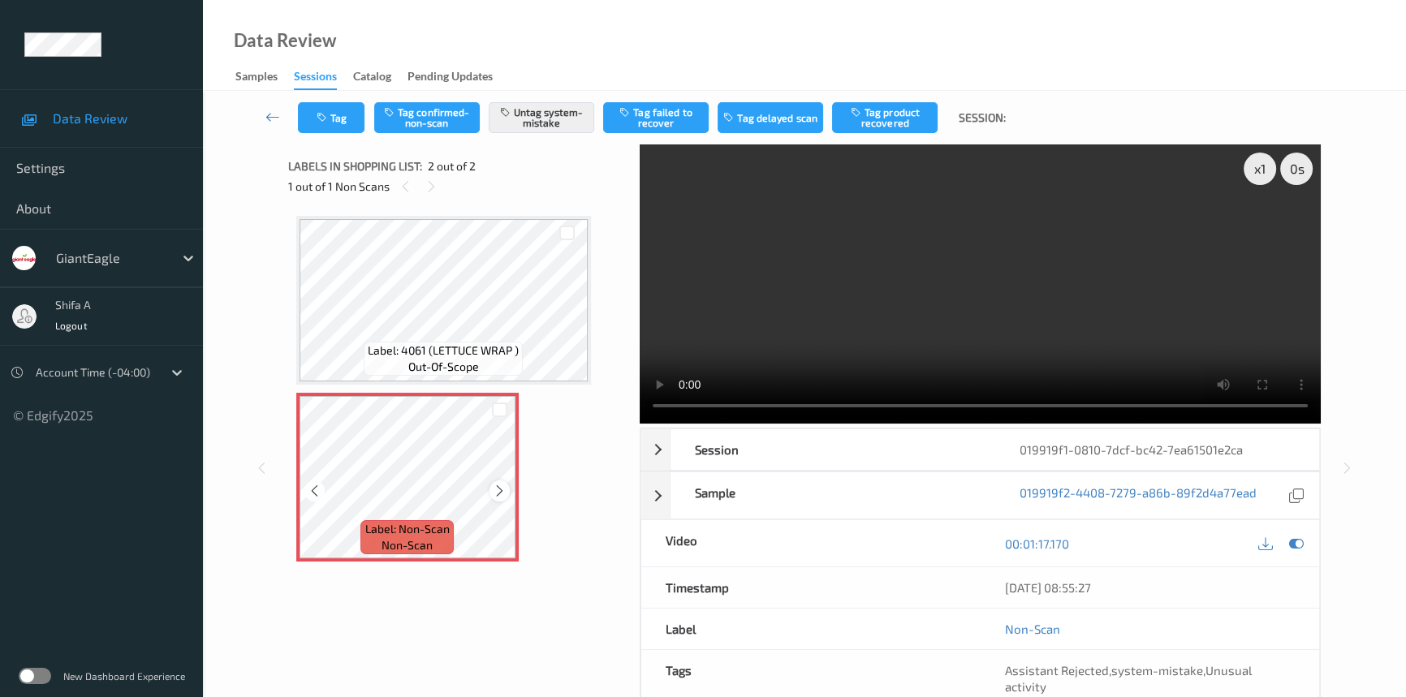
click at [495, 486] on icon at bounding box center [500, 491] width 14 height 15
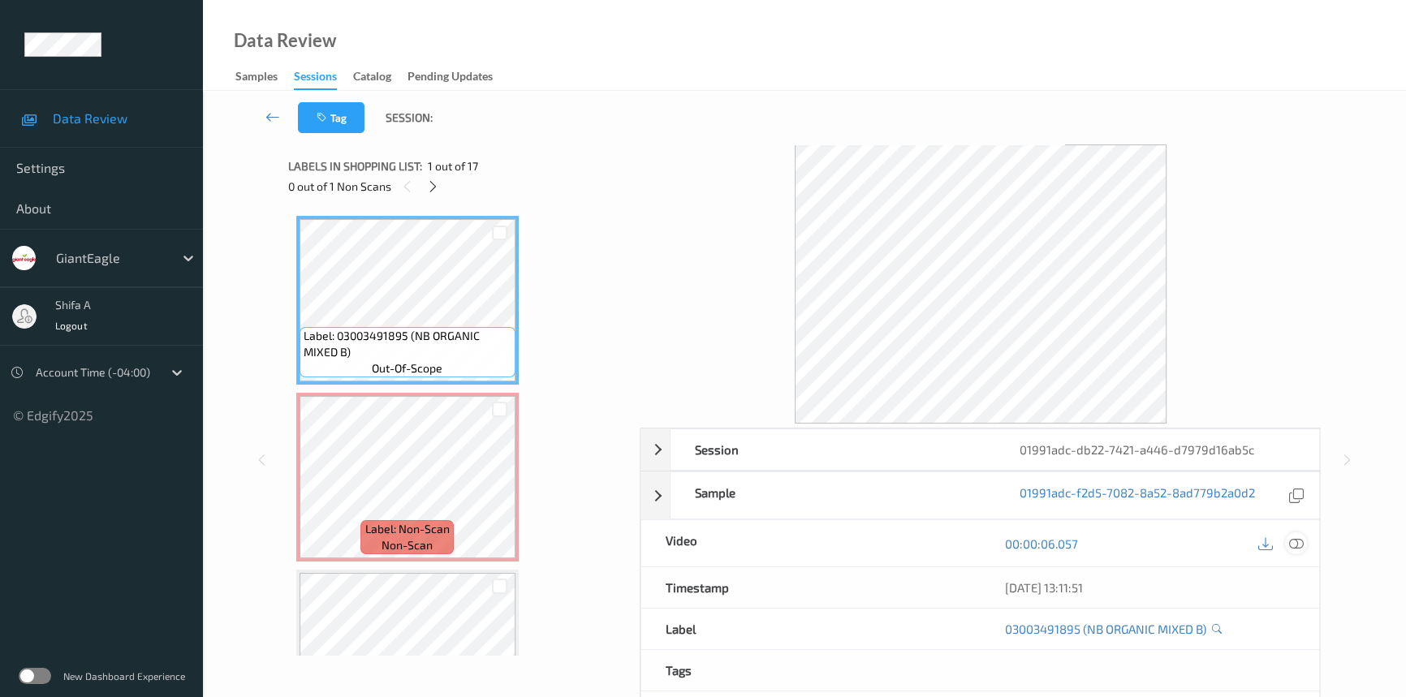
click at [1296, 543] on icon at bounding box center [1296, 544] width 15 height 15
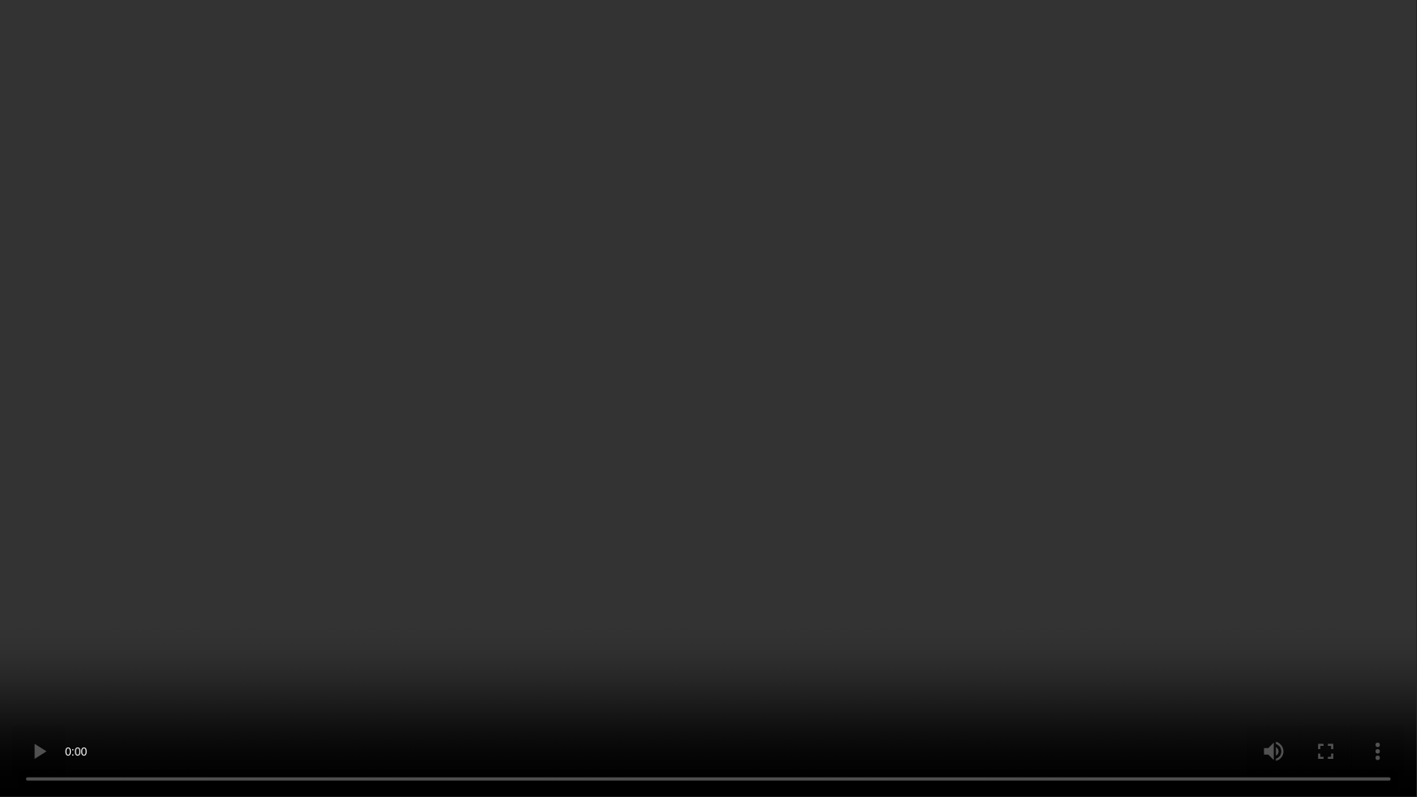
click at [1012, 550] on video at bounding box center [708, 398] width 1417 height 797
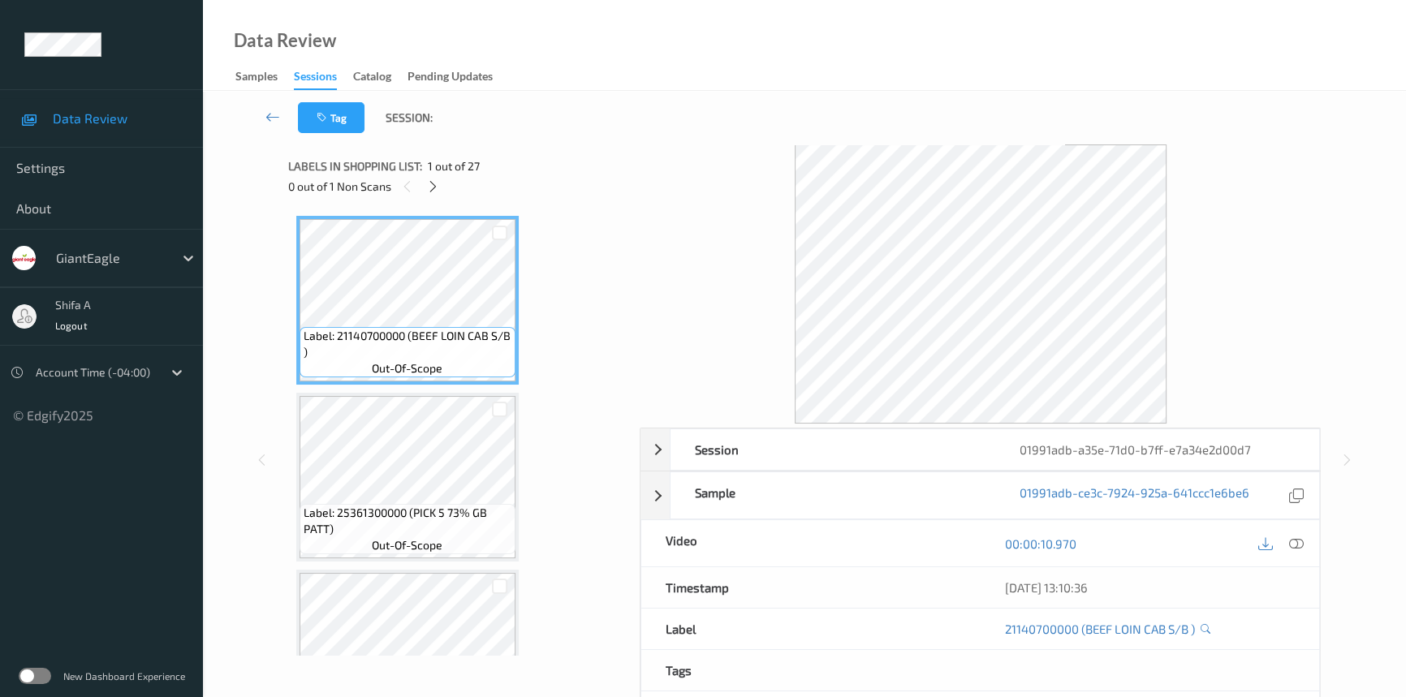
drag, startPoint x: 1297, startPoint y: 537, endPoint x: 859, endPoint y: 457, distance: 445.6
click at [1299, 537] on icon at bounding box center [1296, 544] width 15 height 15
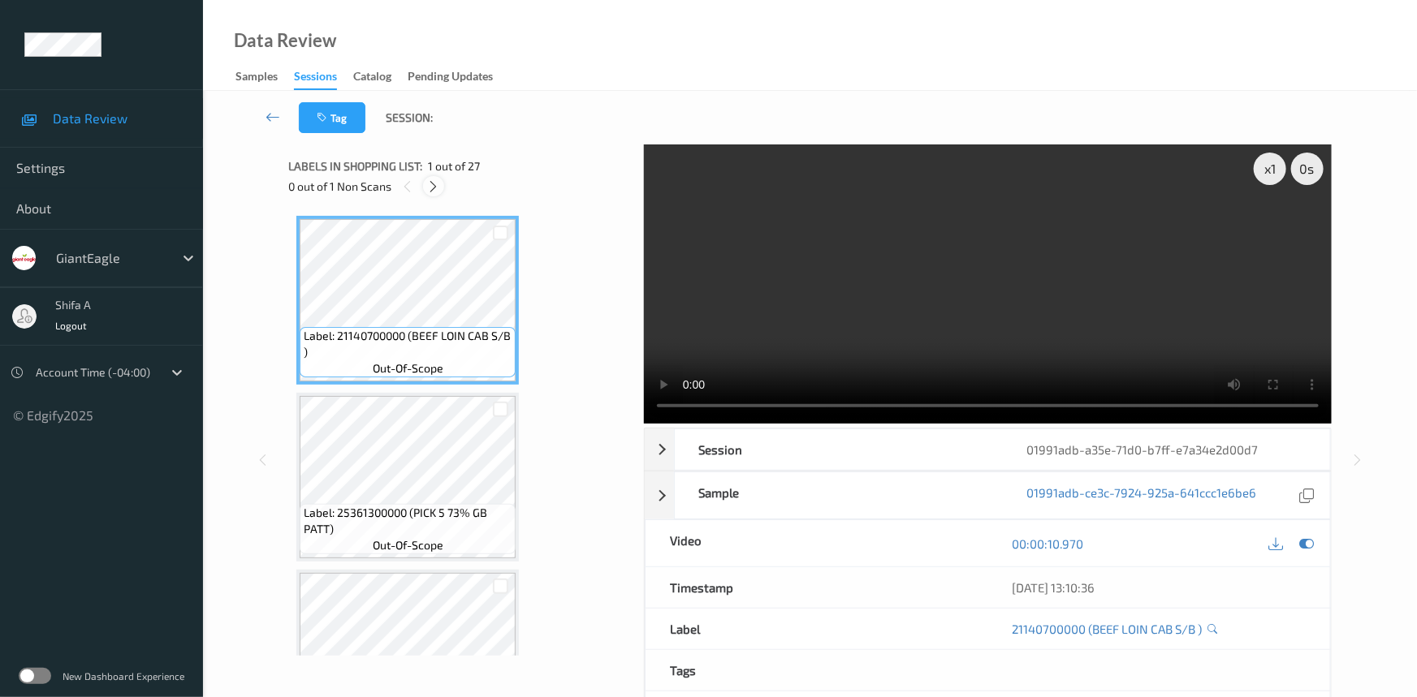
click at [427, 185] on icon at bounding box center [434, 186] width 14 height 15
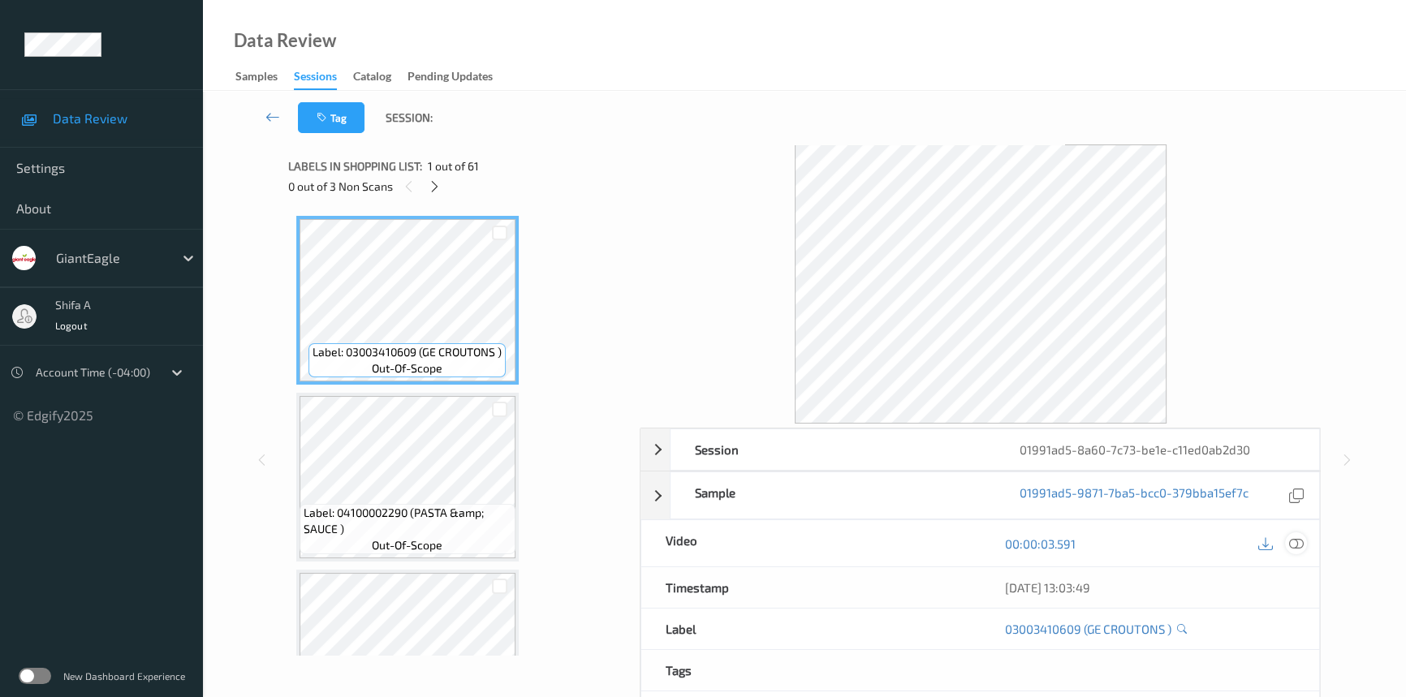
click at [1299, 544] on icon at bounding box center [1296, 544] width 15 height 15
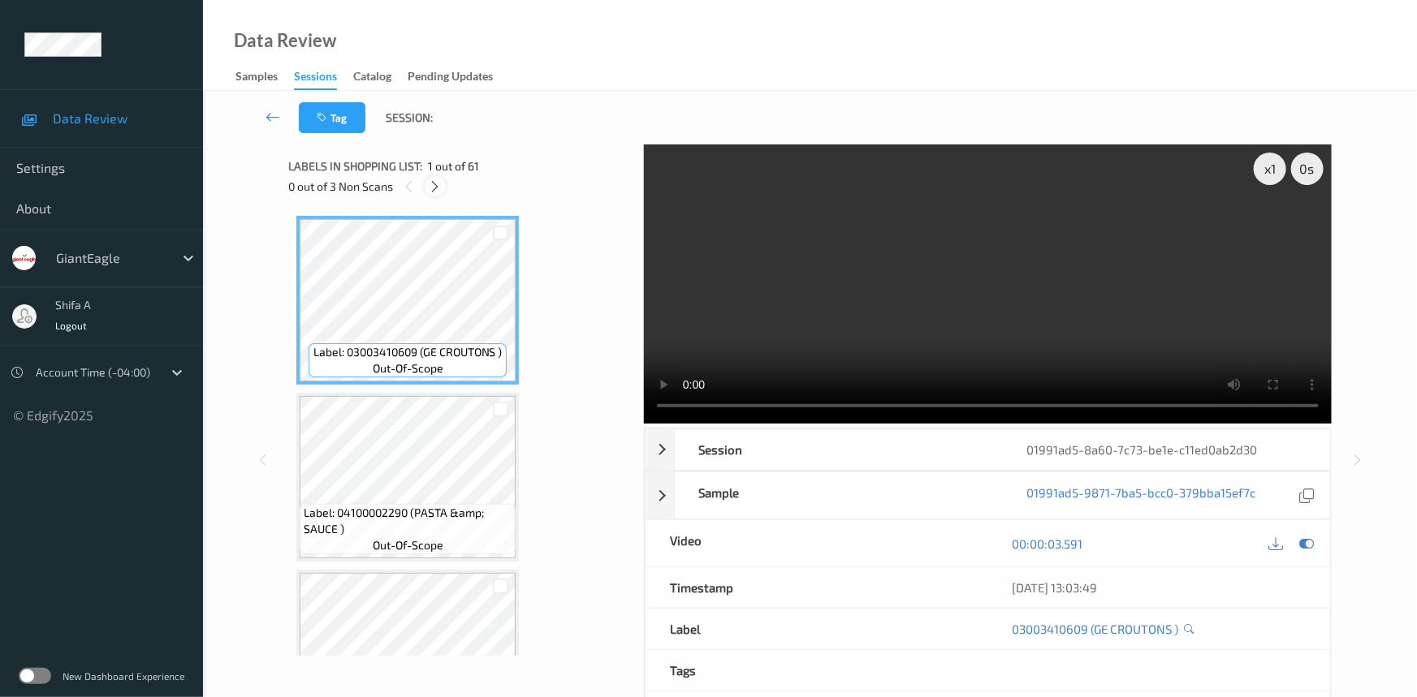
click at [438, 190] on icon at bounding box center [436, 186] width 14 height 15
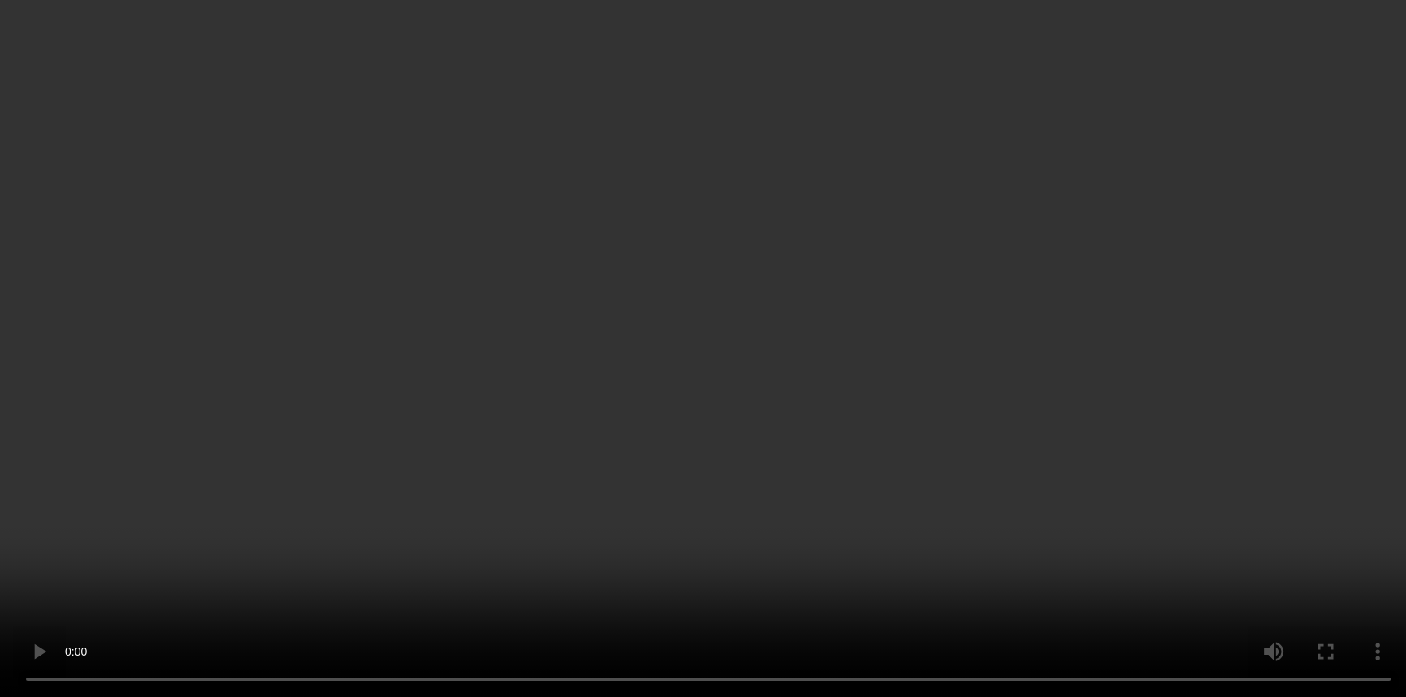
scroll to position [151, 0]
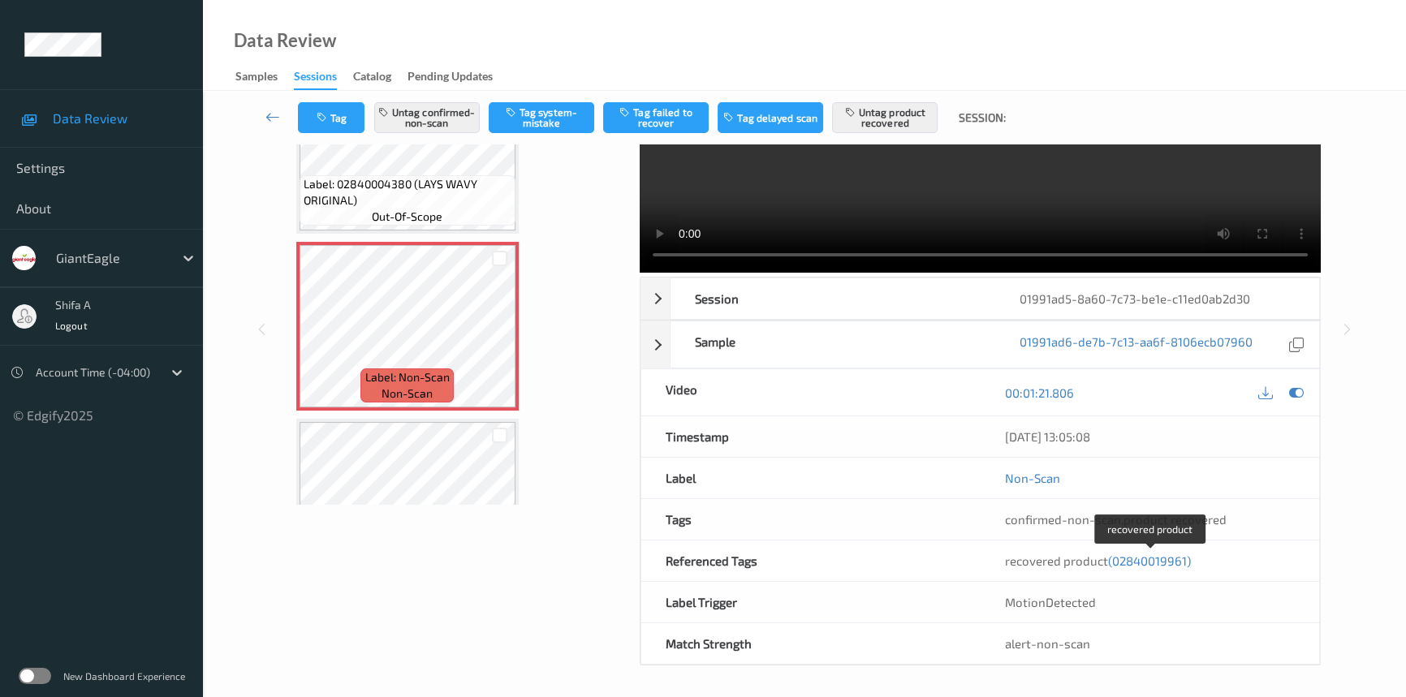
click at [1161, 563] on span "(02840019961)" at bounding box center [1149, 561] width 83 height 15
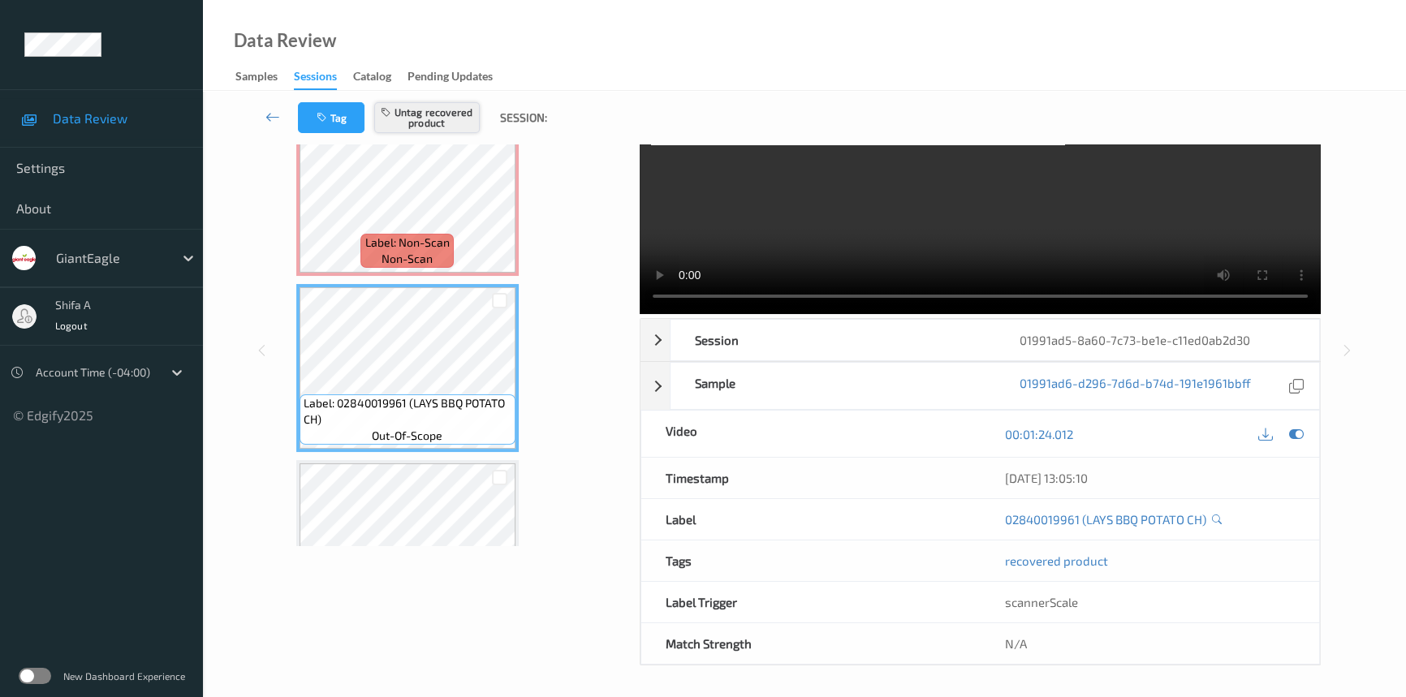
click at [464, 118] on button "Untag recovered product" at bounding box center [427, 117] width 106 height 31
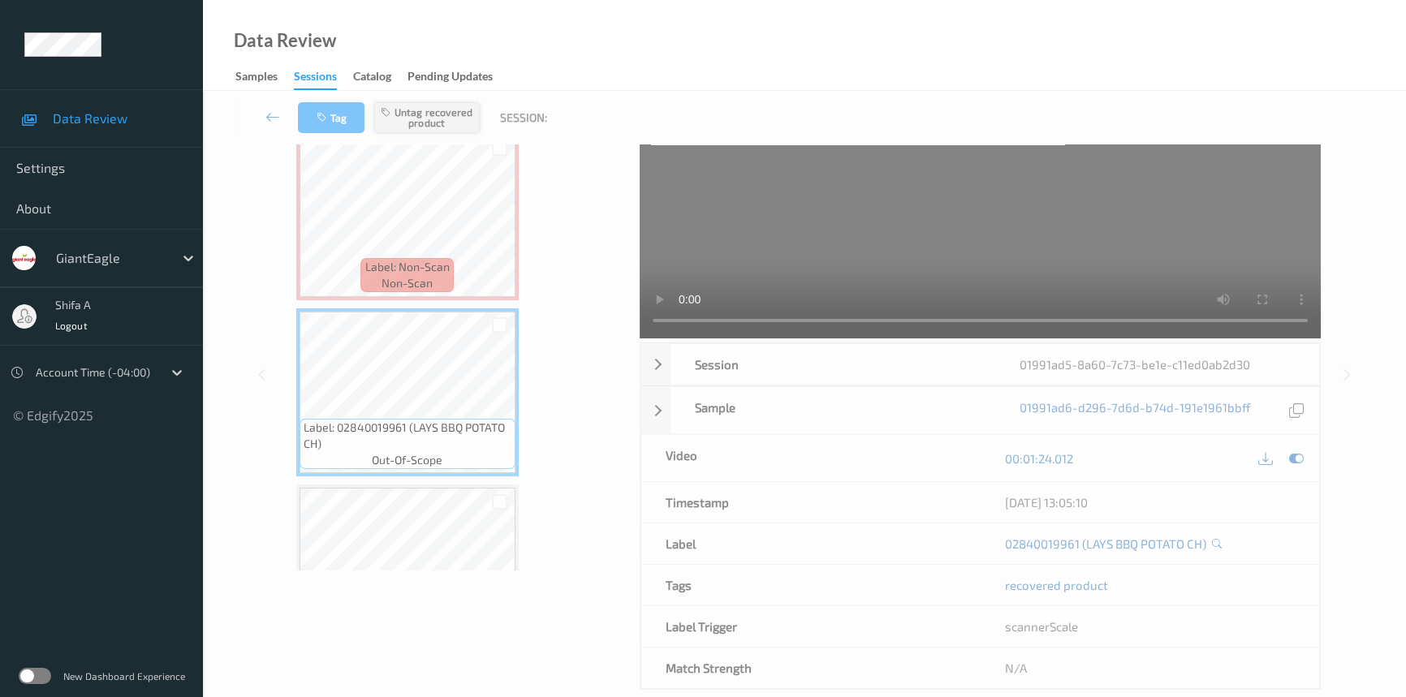
scroll to position [0, 0]
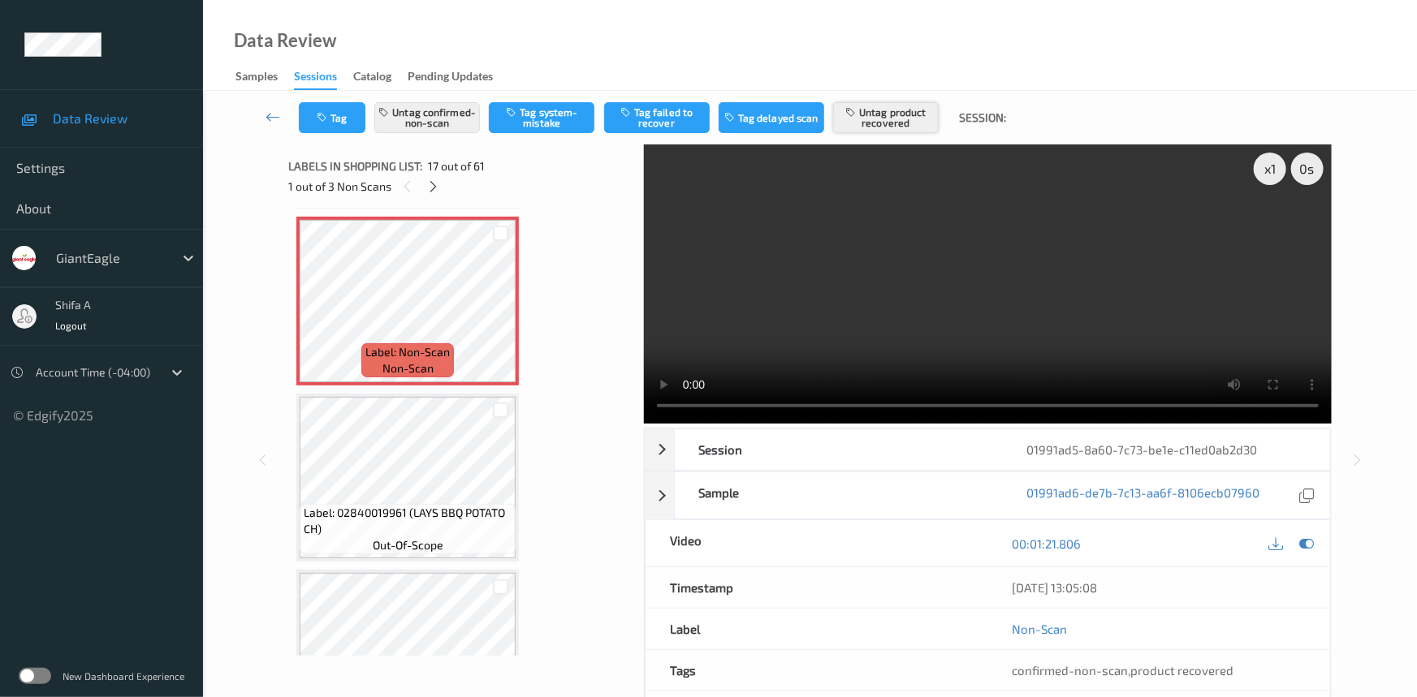
click at [918, 122] on button "Untag product recovered" at bounding box center [886, 117] width 106 height 31
click at [918, 119] on button "Tag product recovered" at bounding box center [886, 117] width 106 height 31
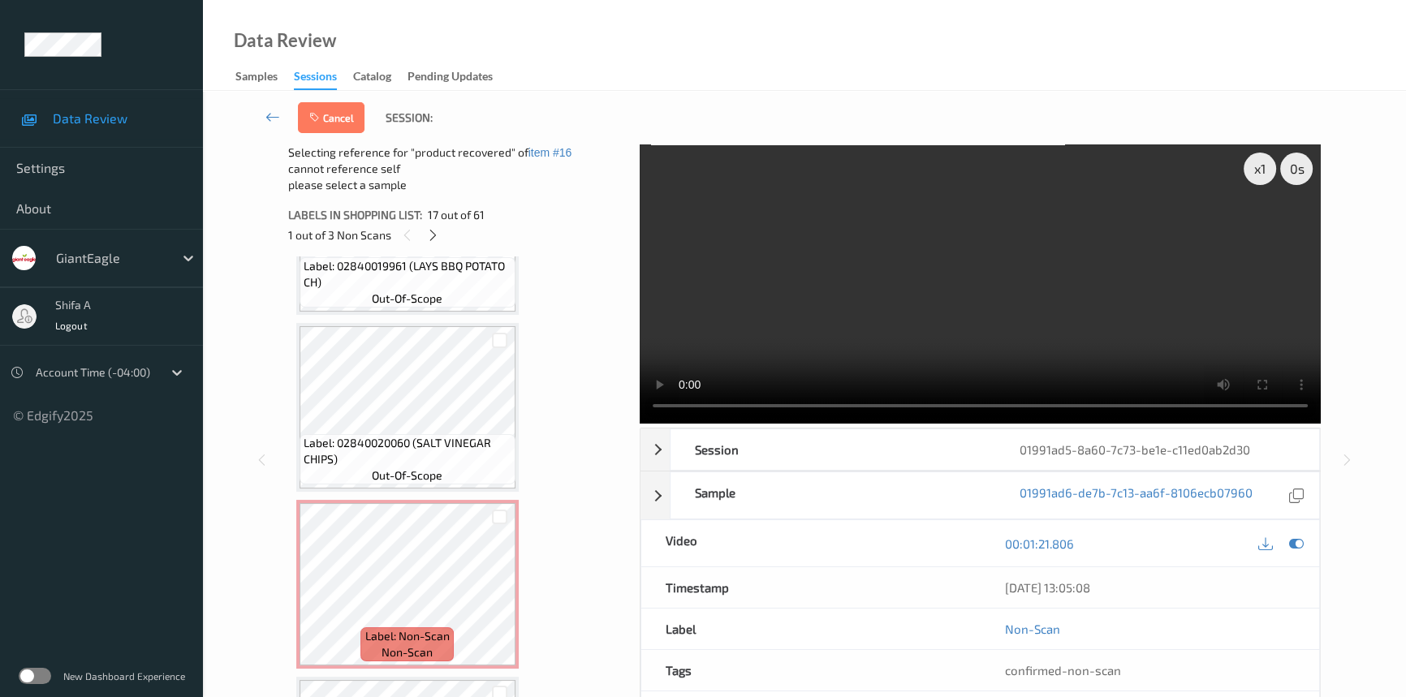
scroll to position [3126, 0]
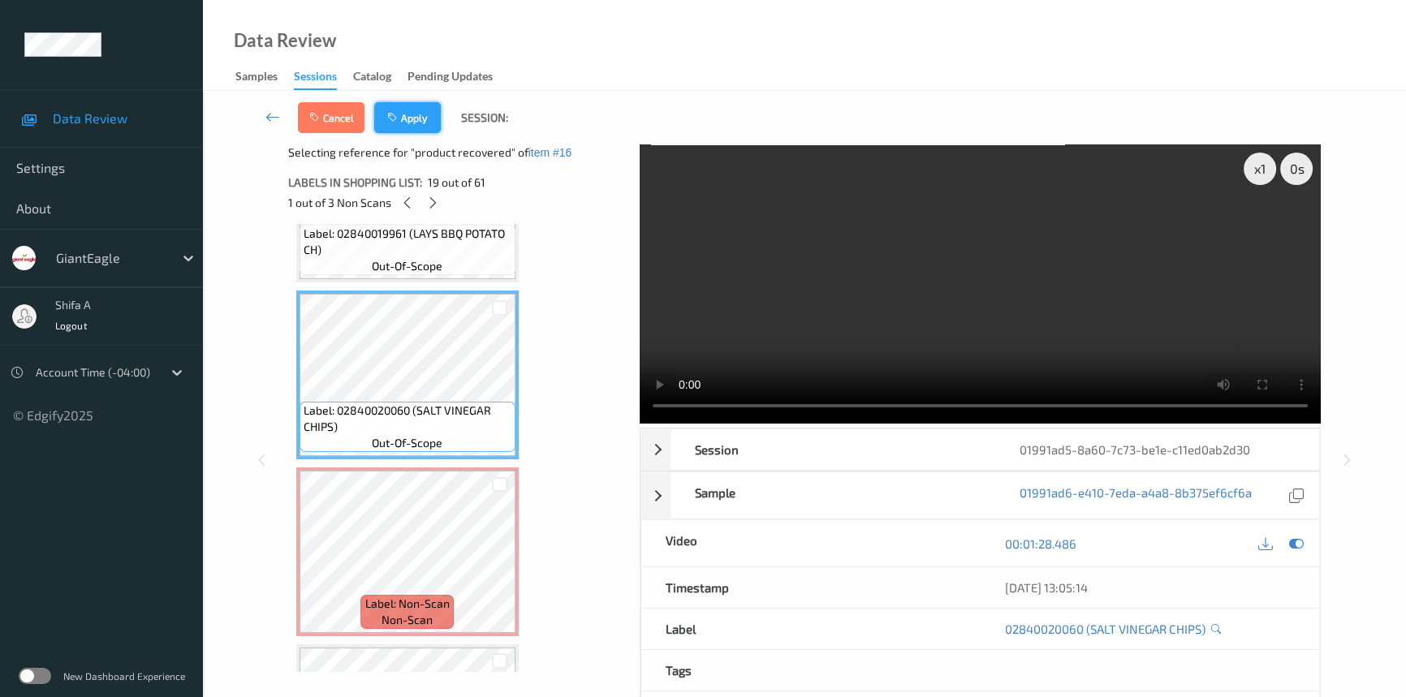
click at [423, 118] on button "Apply" at bounding box center [407, 117] width 67 height 31
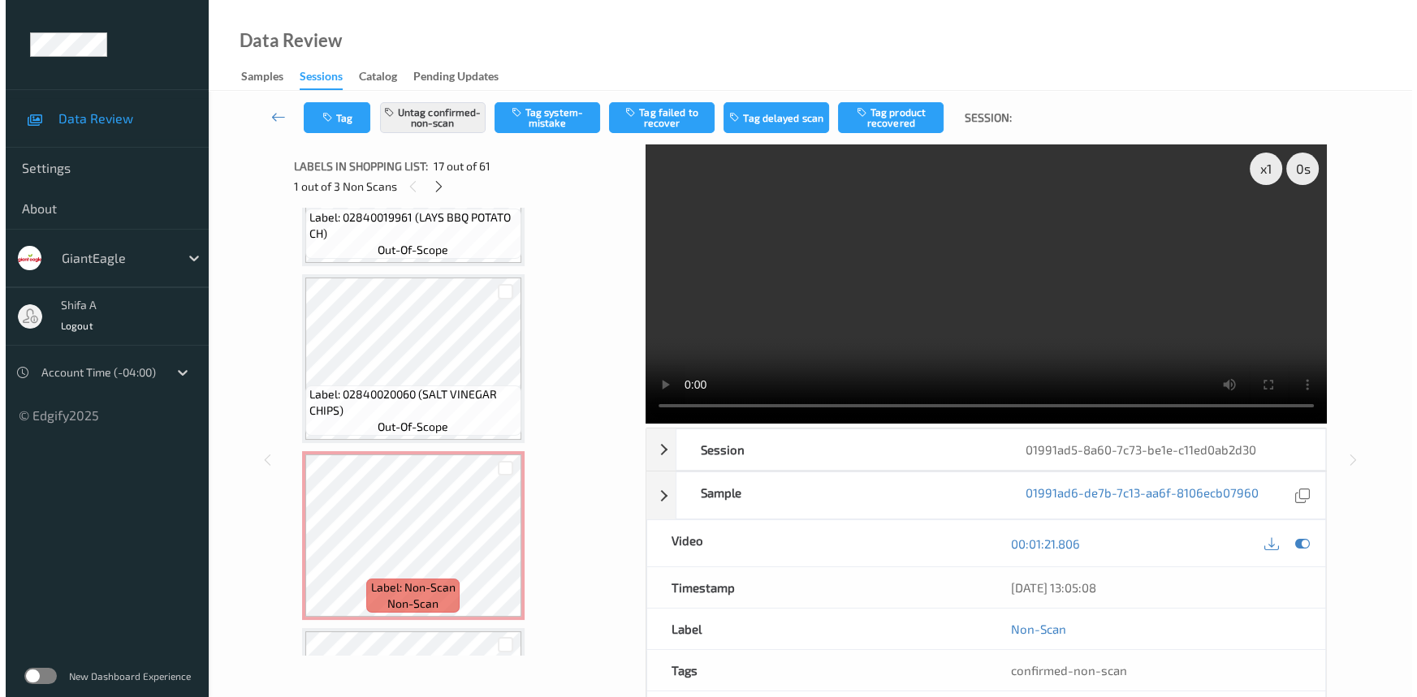
scroll to position [2654, 0]
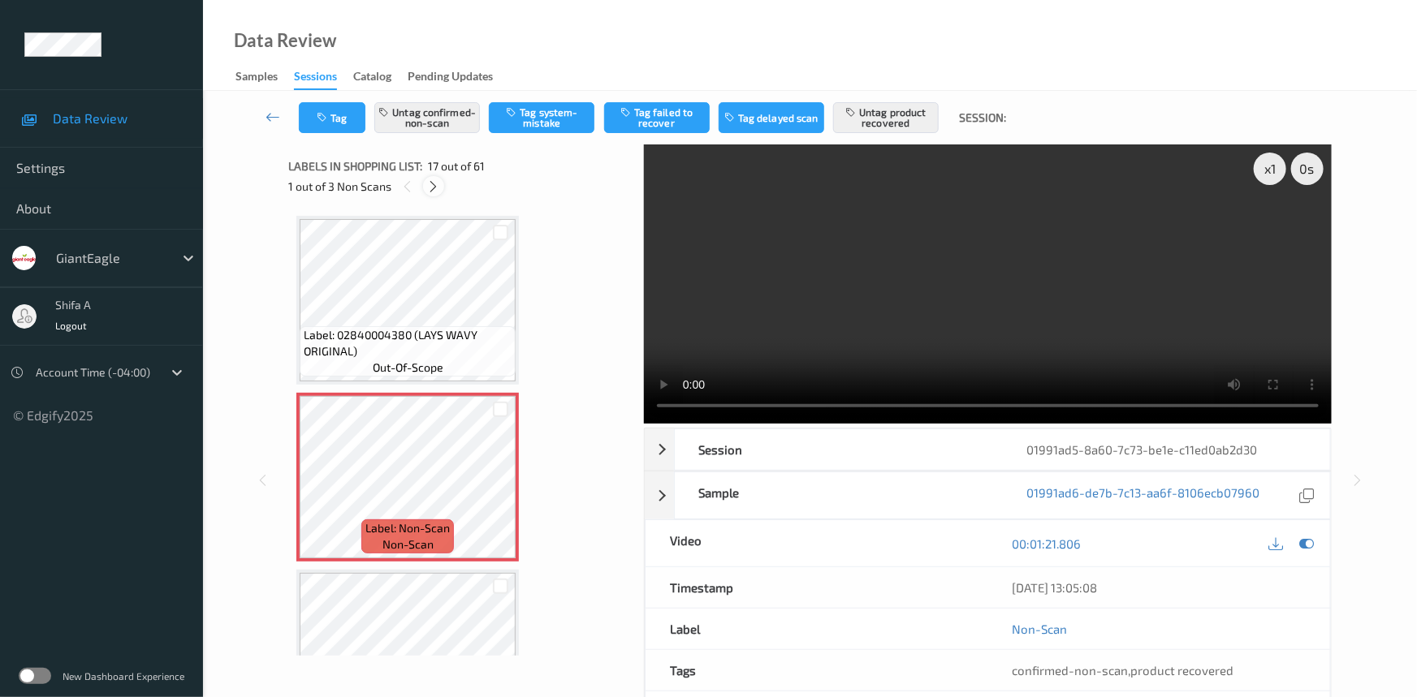
click at [430, 186] on icon at bounding box center [434, 186] width 14 height 15
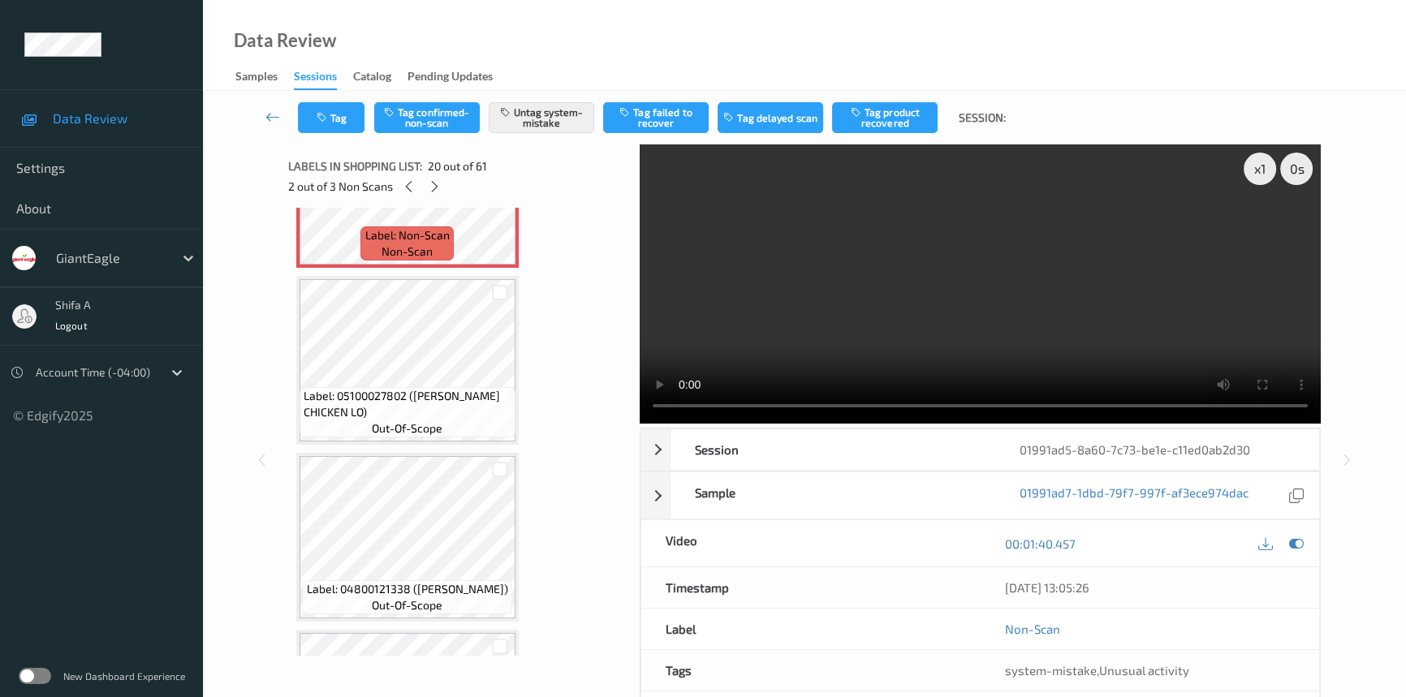
scroll to position [3183, 0]
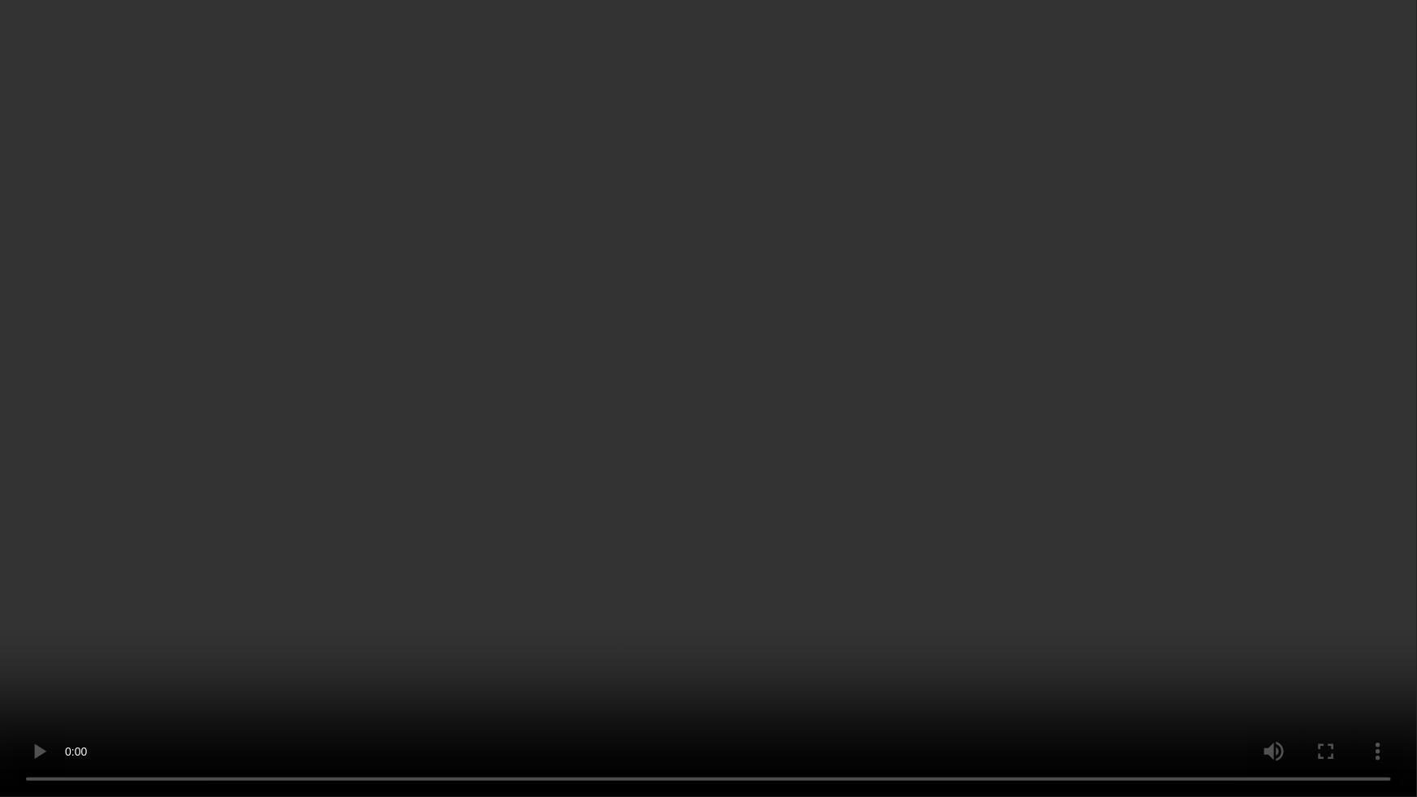
click at [1093, 369] on video at bounding box center [708, 398] width 1417 height 797
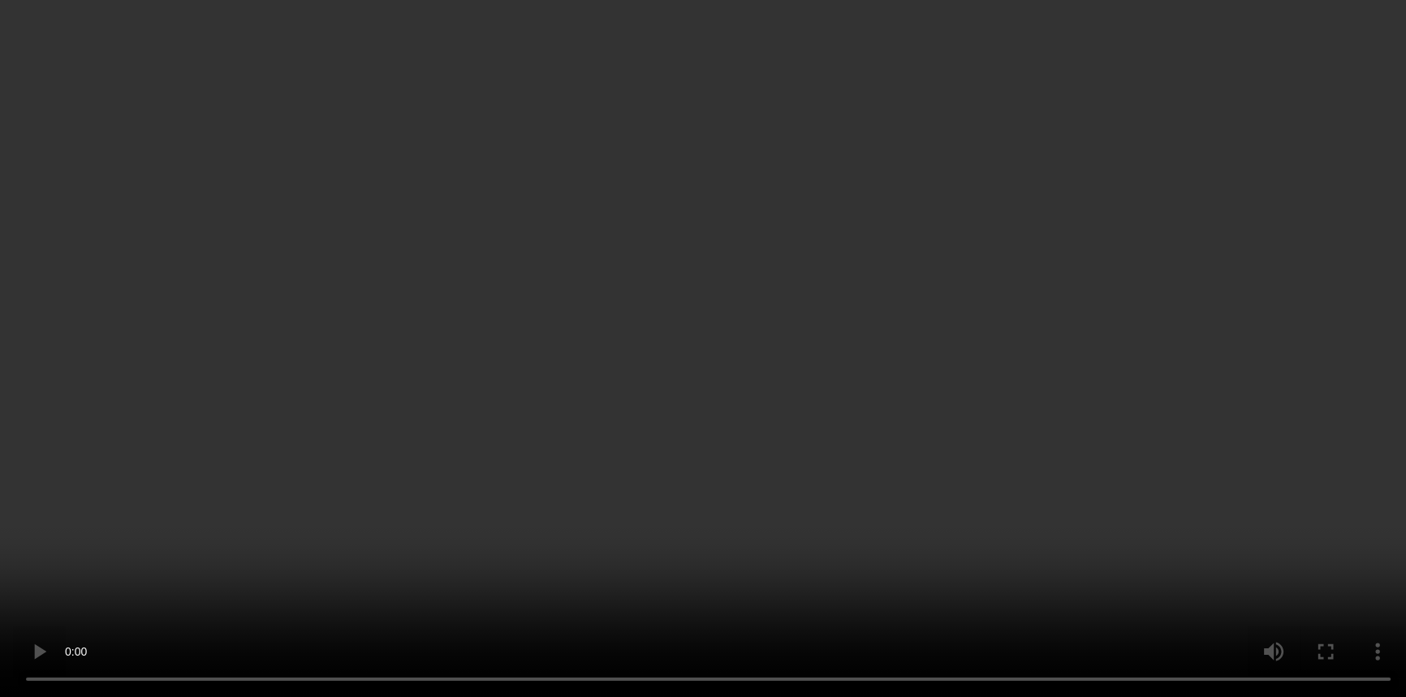
scroll to position [3774, 0]
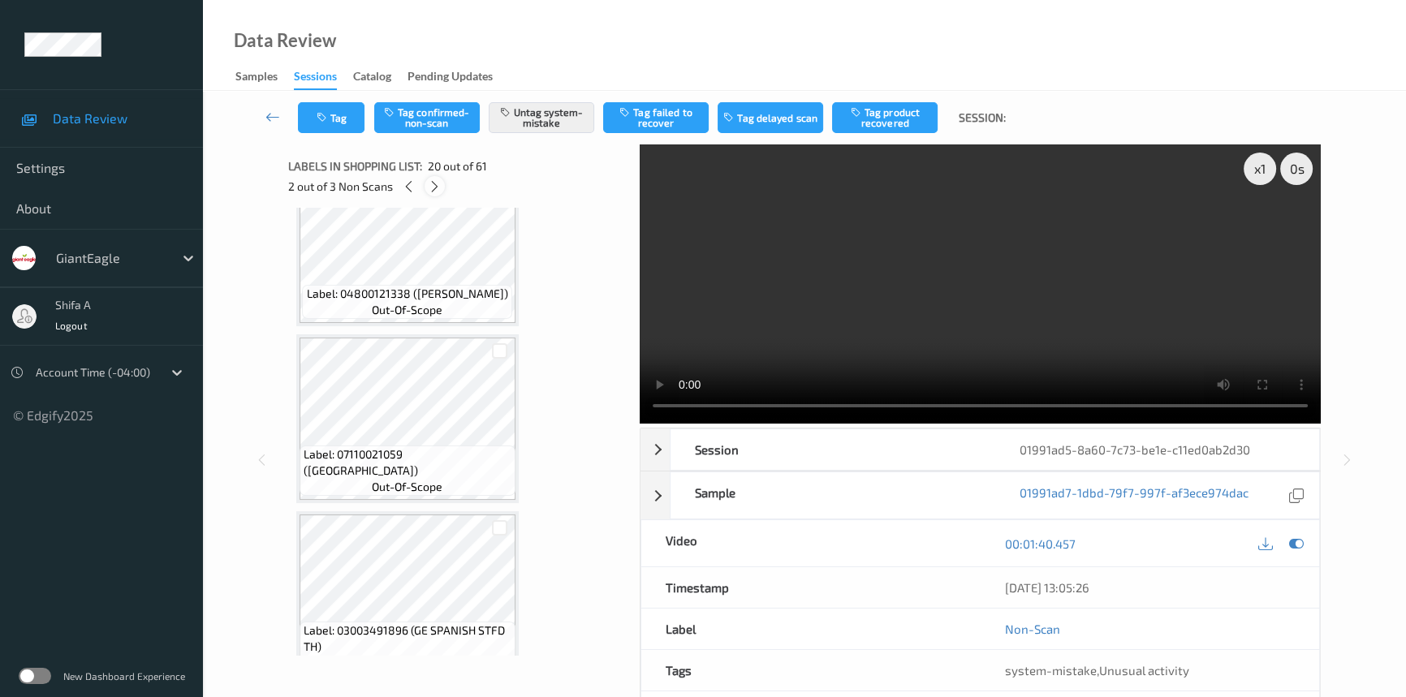
click at [440, 193] on icon at bounding box center [435, 186] width 14 height 15
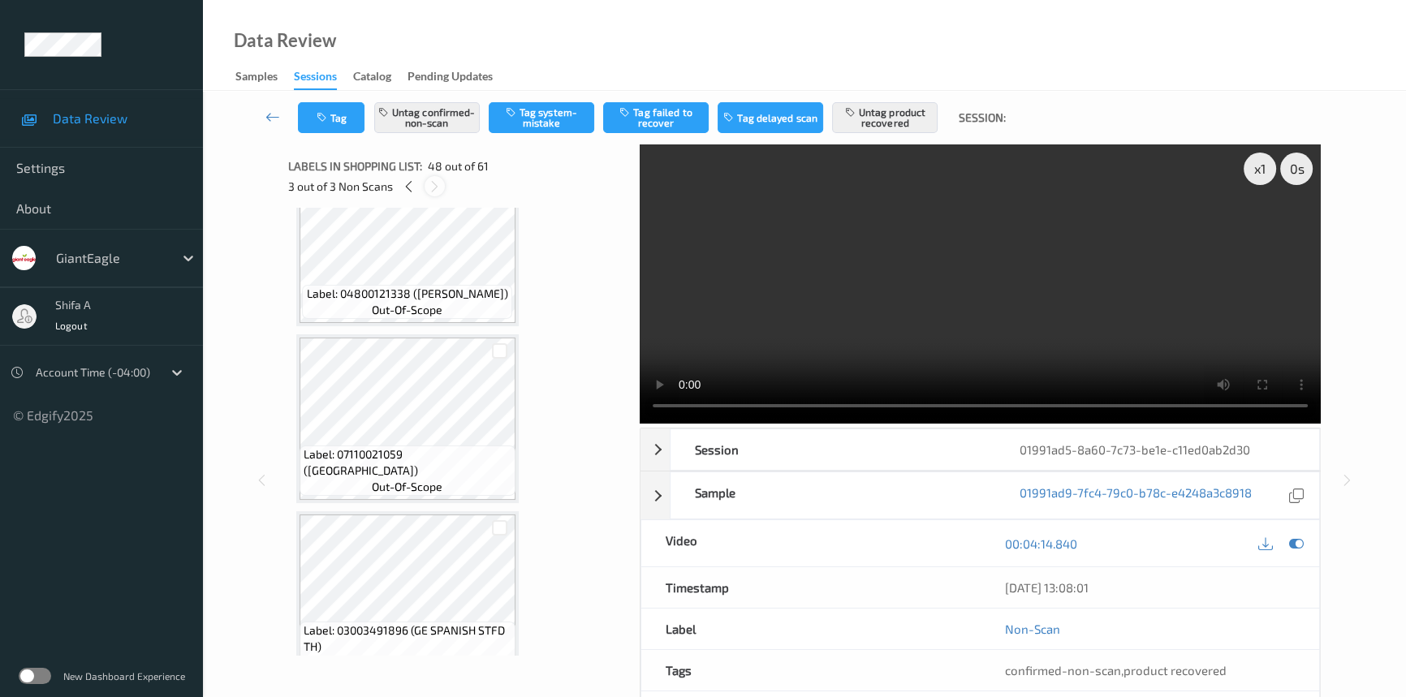
scroll to position [8122, 0]
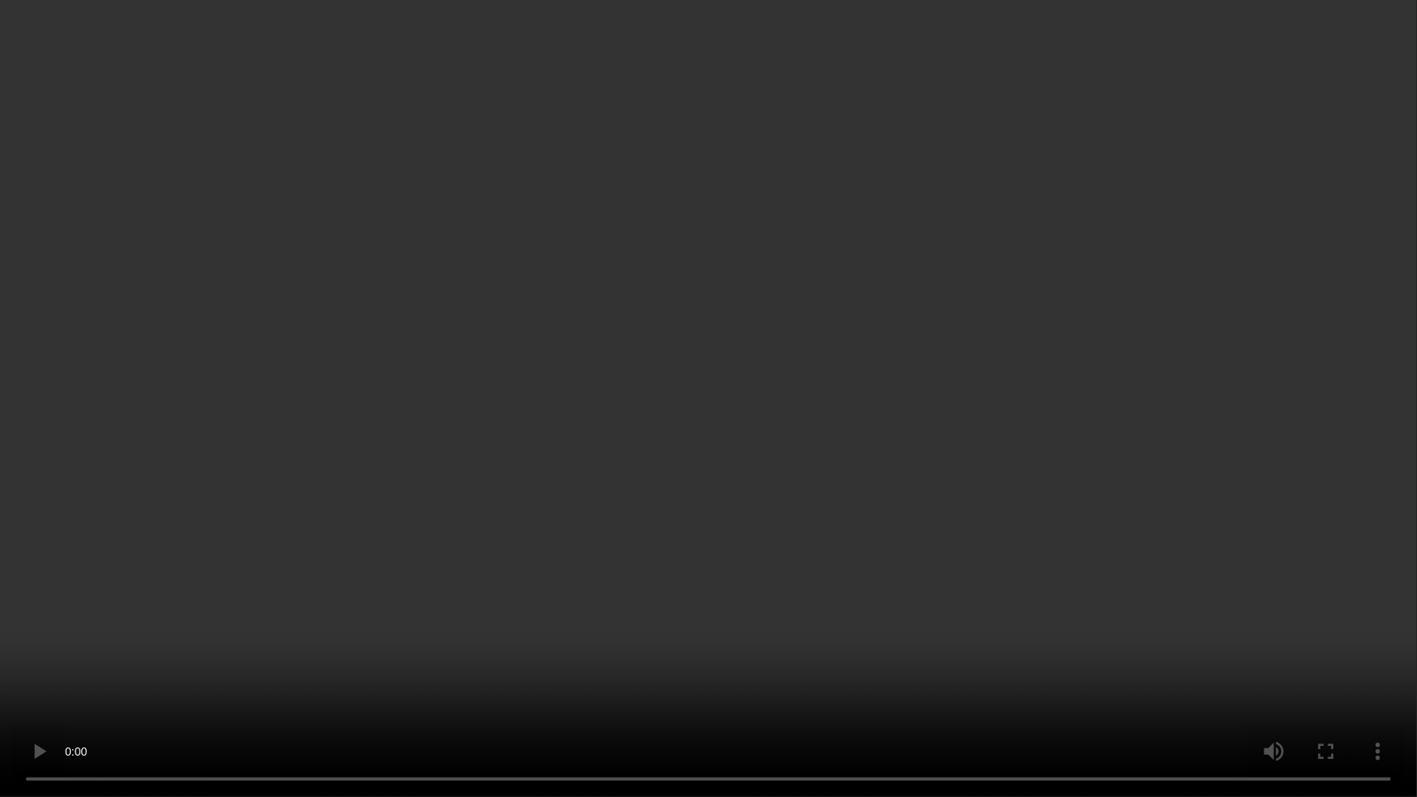
click at [1116, 423] on video at bounding box center [708, 398] width 1417 height 797
click at [1198, 634] on video at bounding box center [708, 398] width 1417 height 797
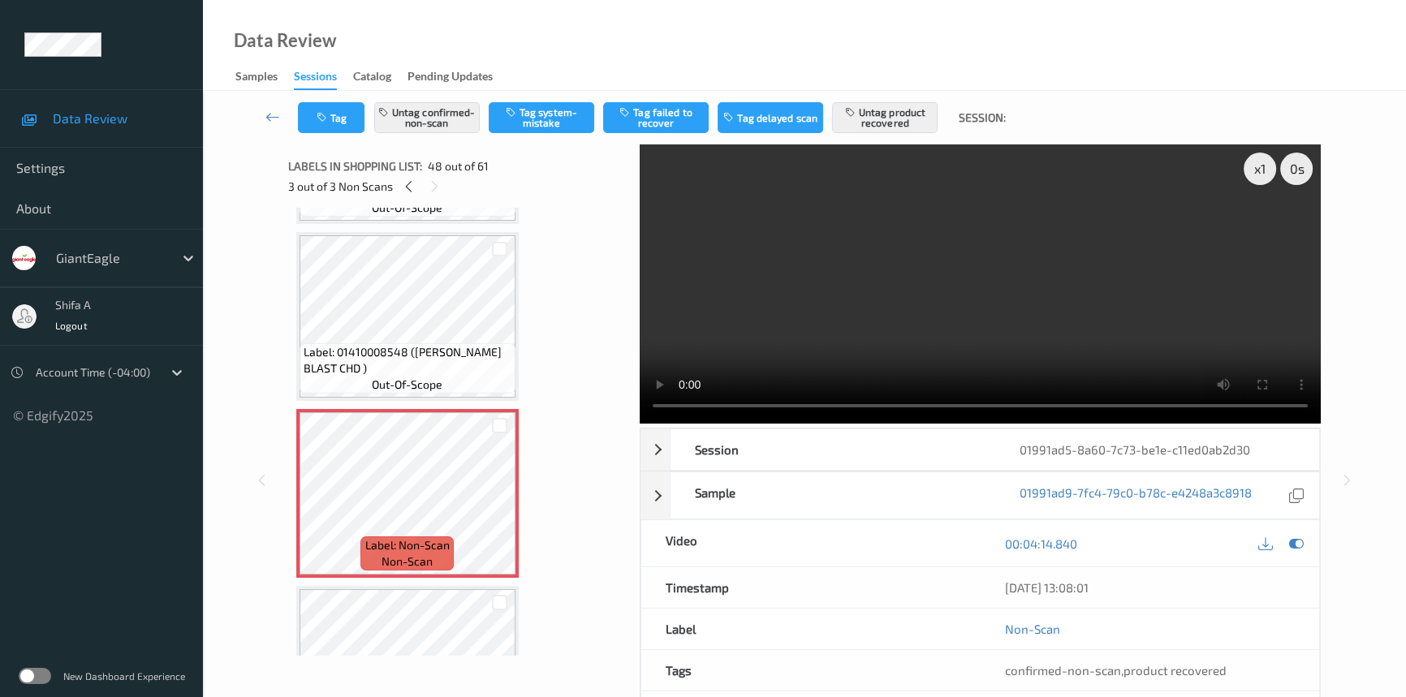
click at [1073, 284] on video at bounding box center [980, 284] width 681 height 279
click at [498, 500] on icon at bounding box center [500, 507] width 14 height 15
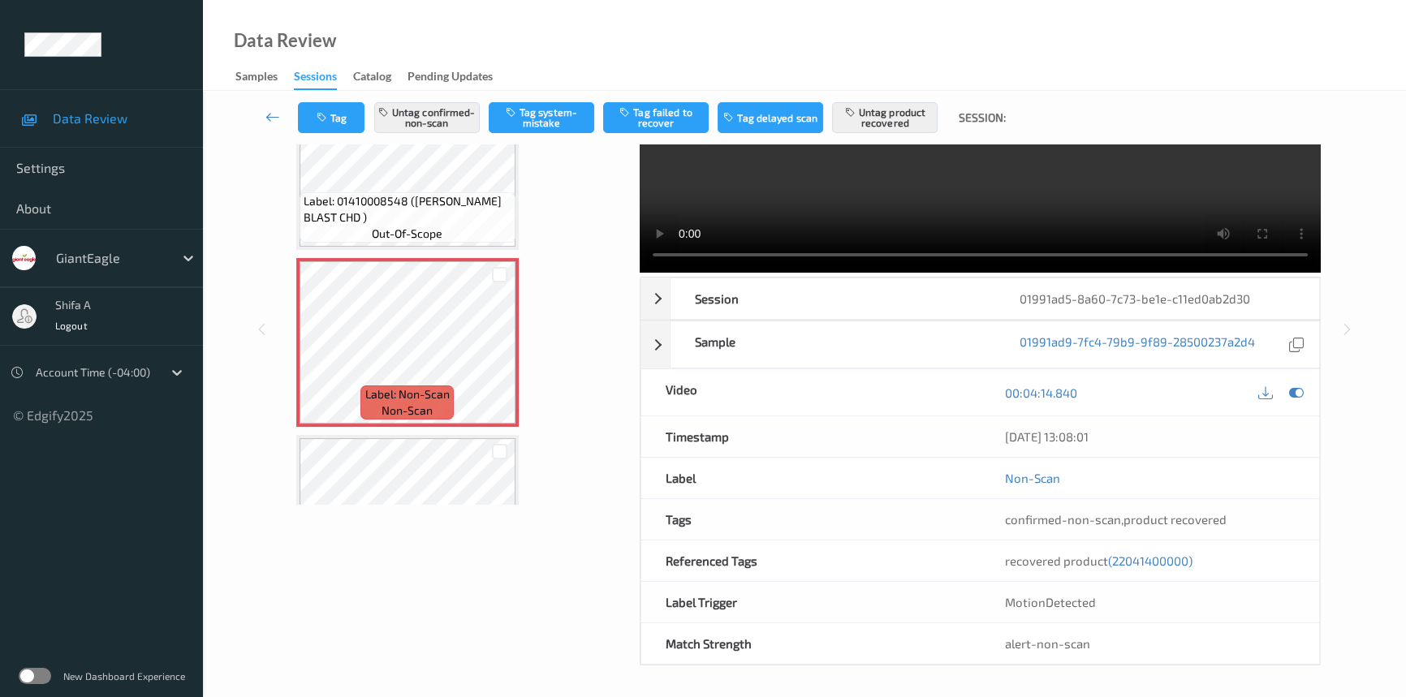
click at [1158, 559] on span "(22041400000)" at bounding box center [1150, 561] width 84 height 15
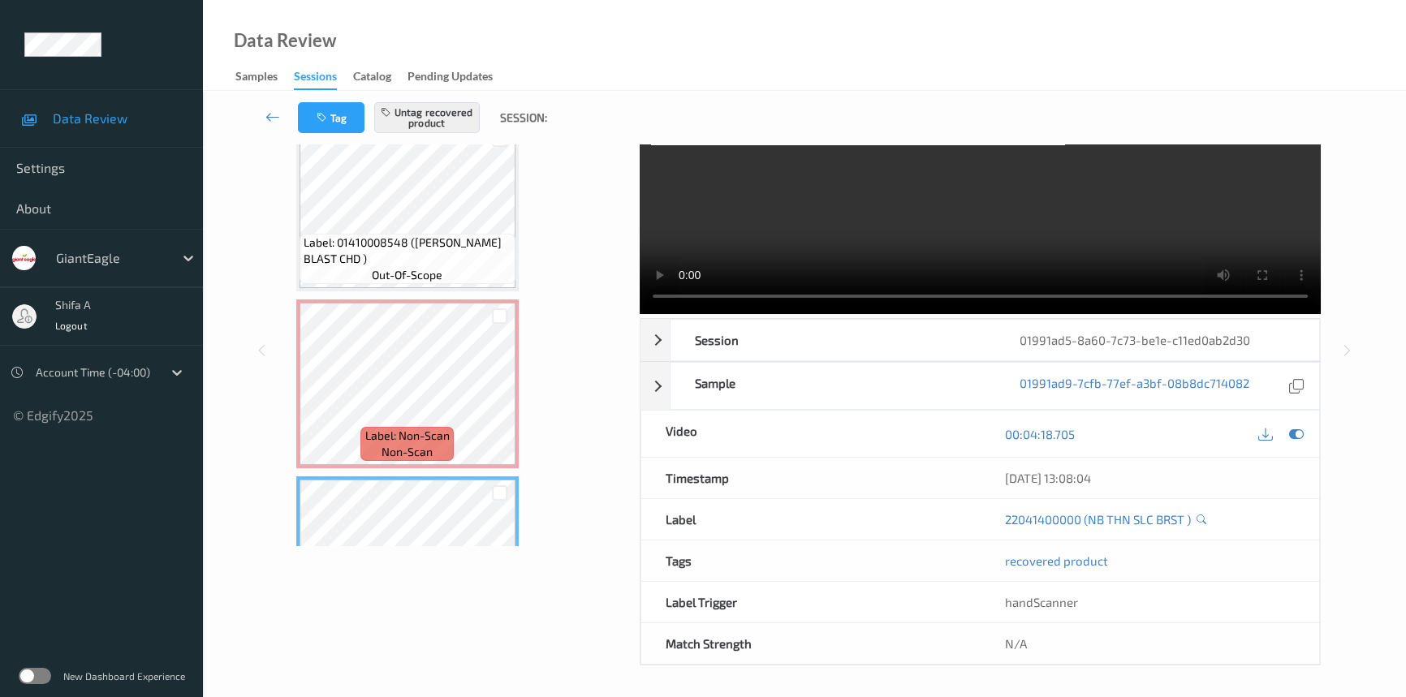
scroll to position [8298, 0]
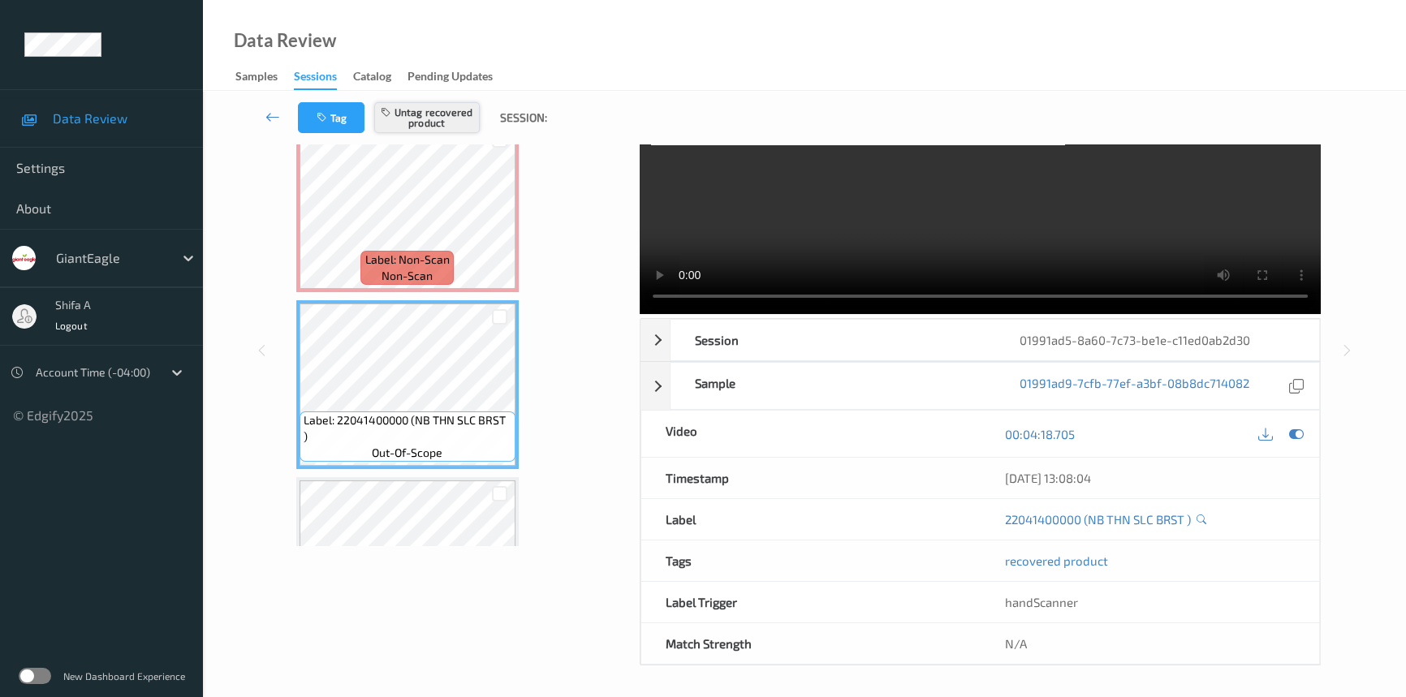
click at [451, 109] on button "Untag recovered product" at bounding box center [427, 117] width 106 height 31
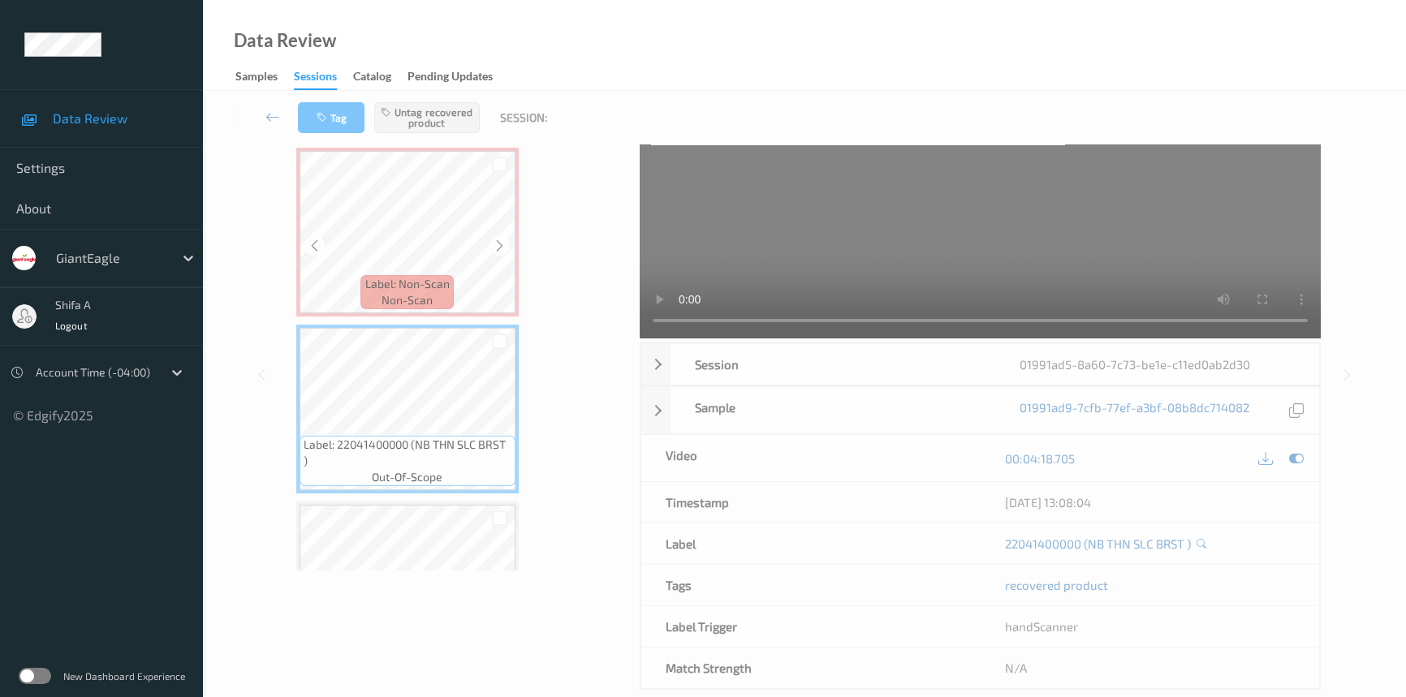
scroll to position [0, 0]
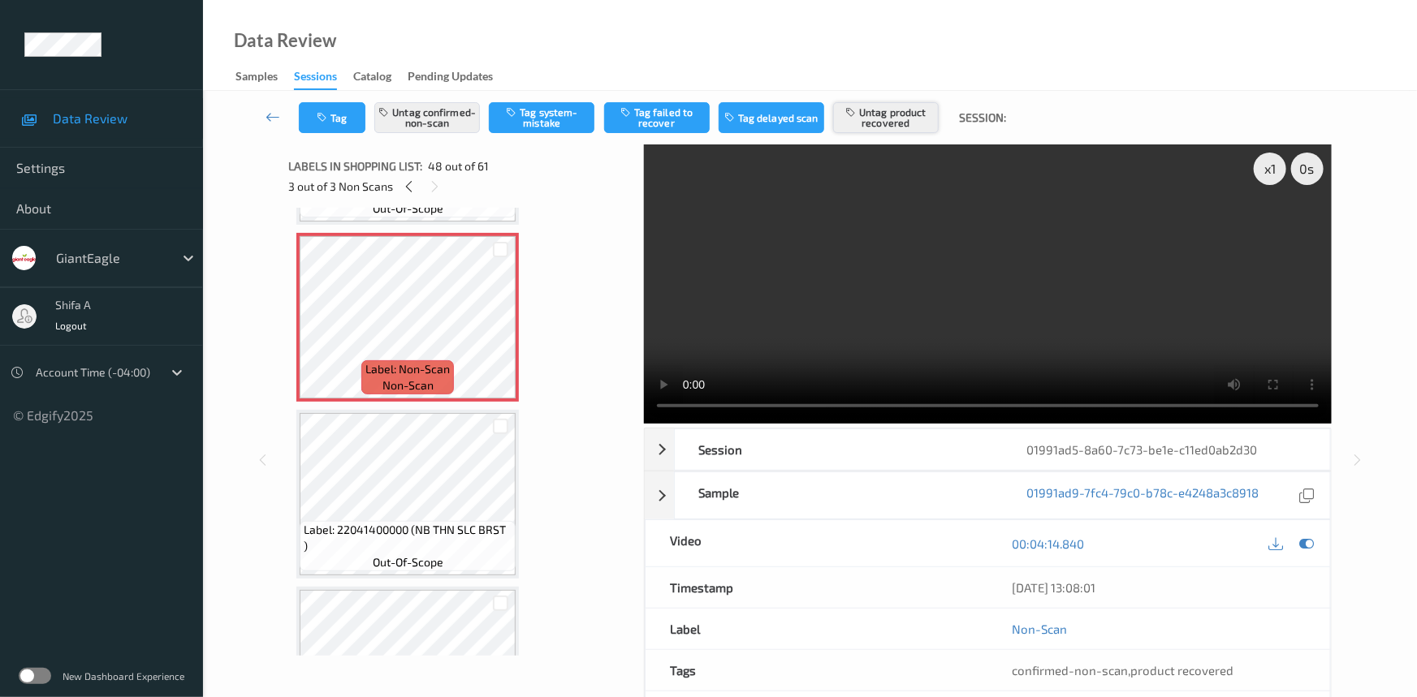
click at [902, 114] on button "Untag product recovered" at bounding box center [886, 117] width 106 height 31
click at [899, 112] on button "Tag product recovered" at bounding box center [886, 117] width 106 height 31
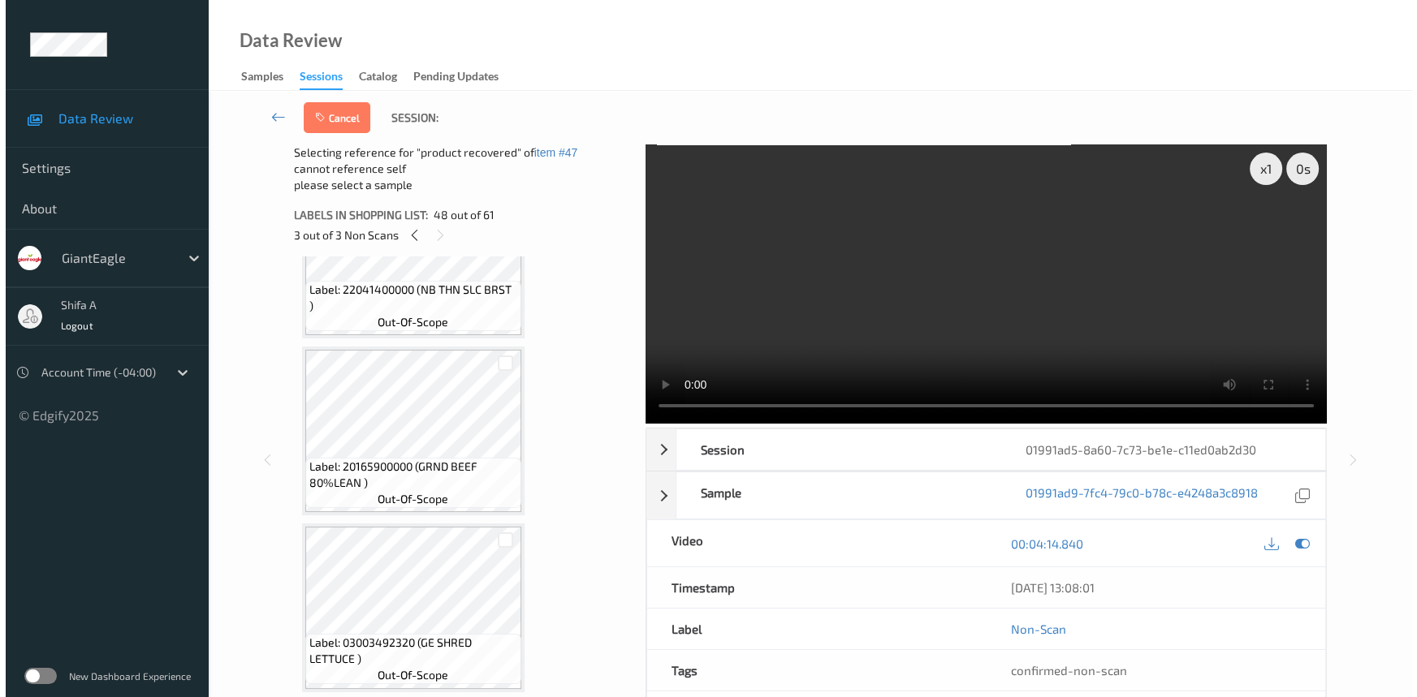
scroll to position [8593, 0]
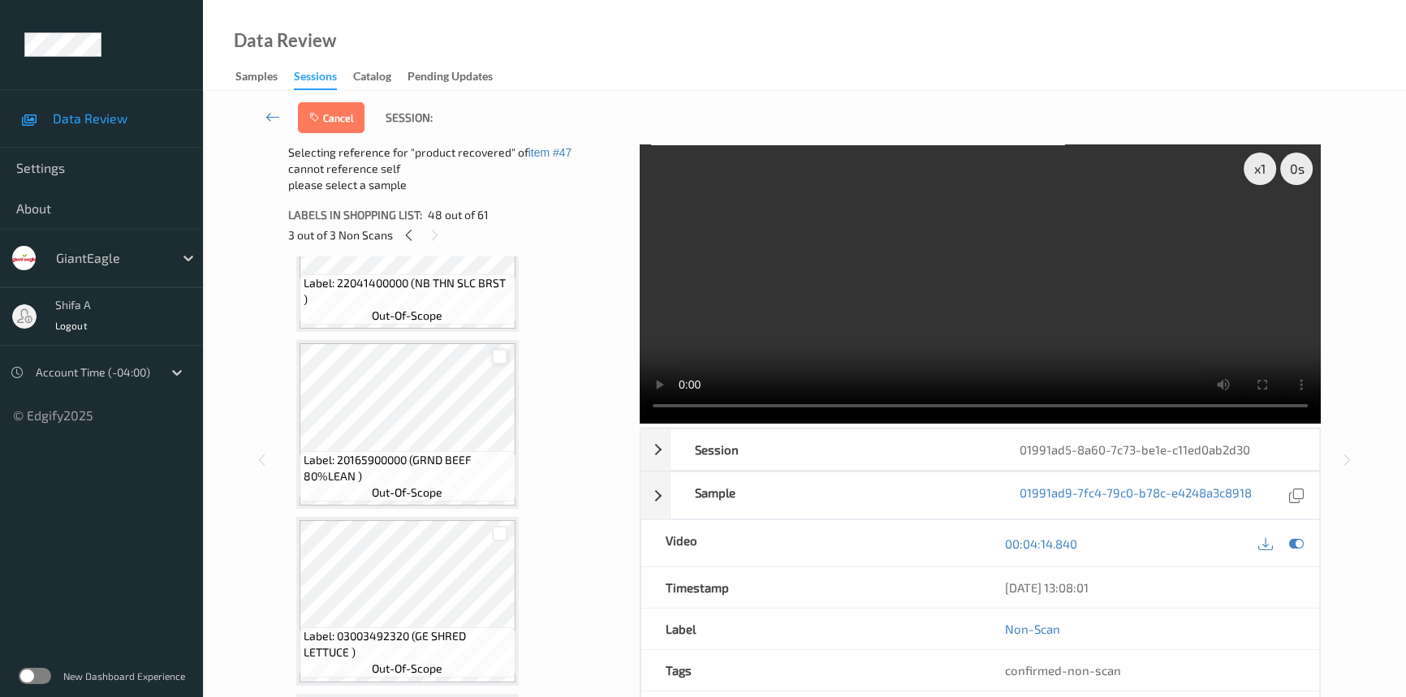
click at [495, 349] on div at bounding box center [499, 356] width 15 height 15
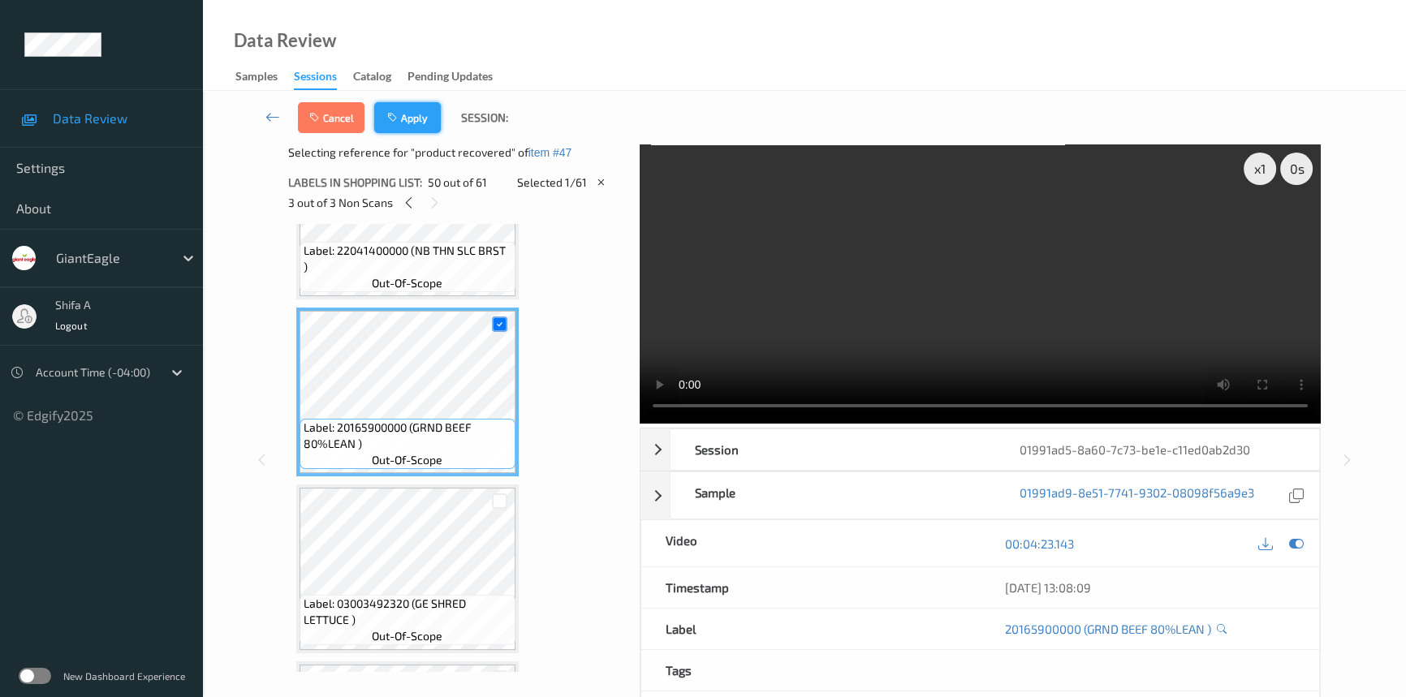
click at [408, 127] on button "Apply" at bounding box center [407, 117] width 67 height 31
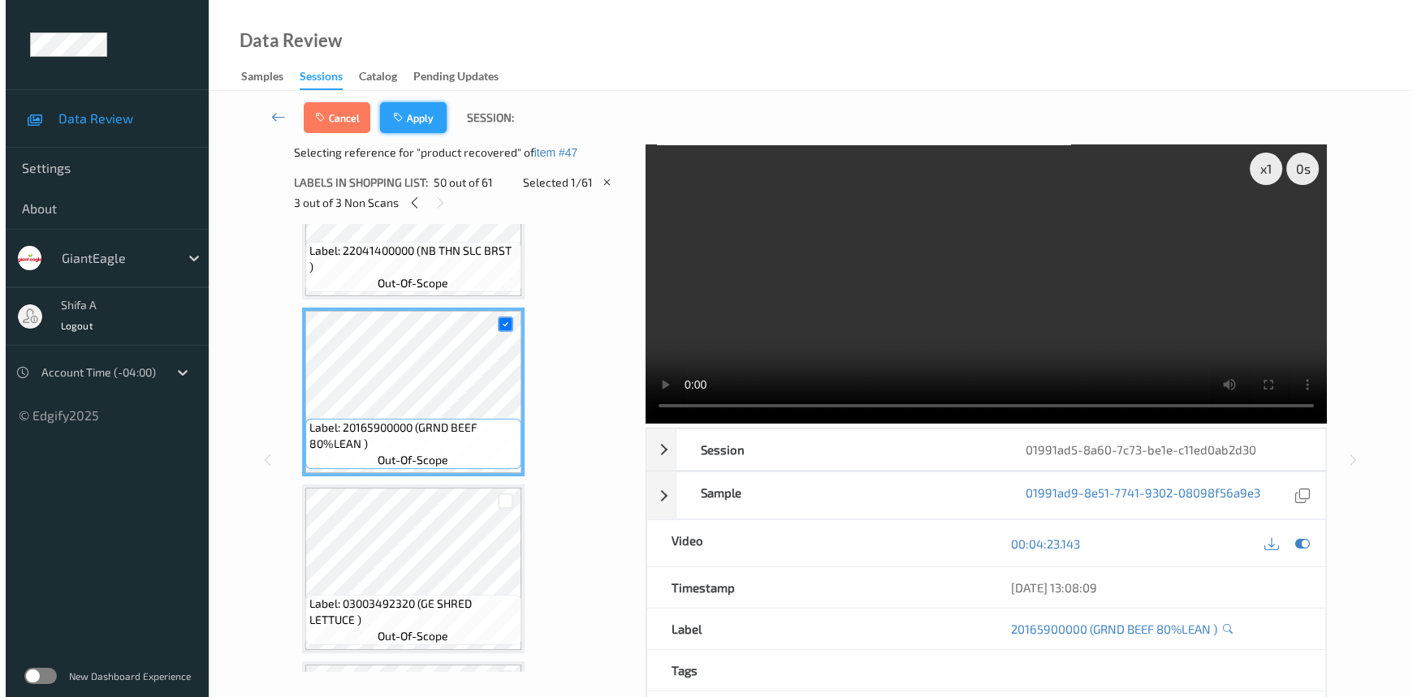
scroll to position [8122, 0]
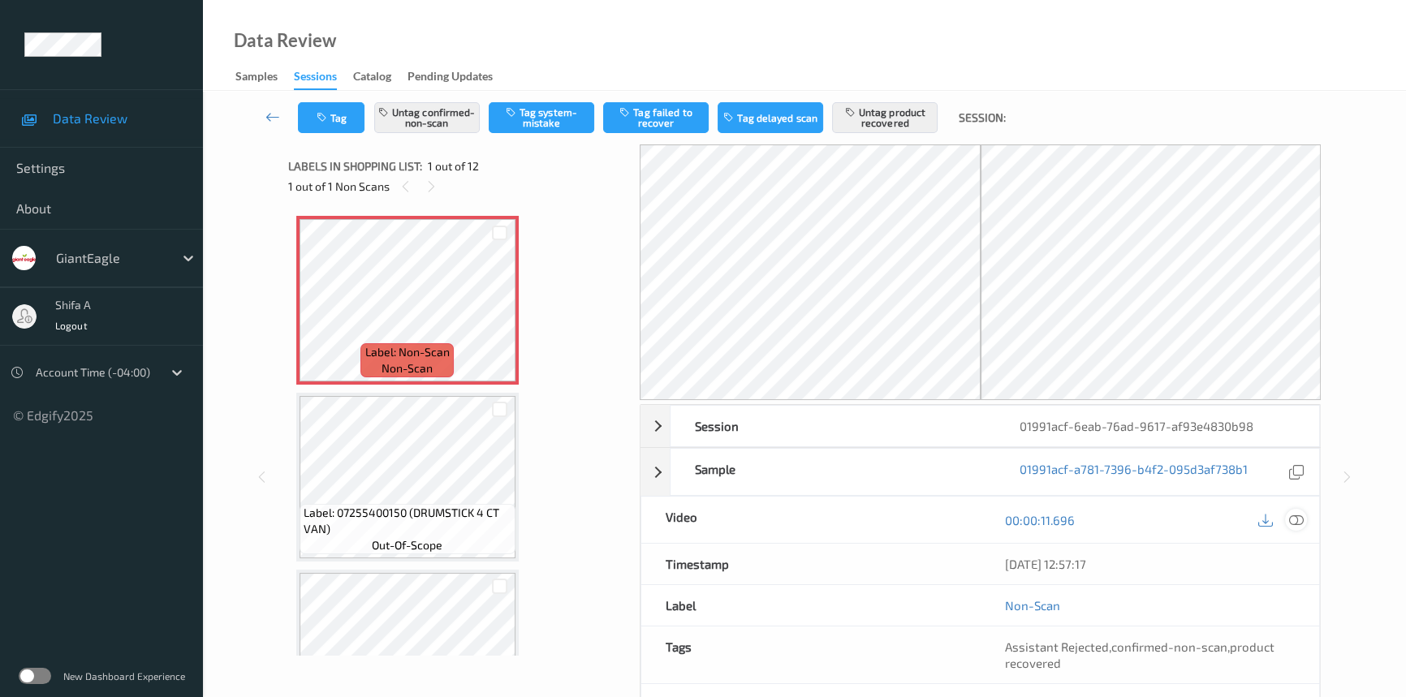
click at [1303, 516] on icon at bounding box center [1296, 520] width 15 height 15
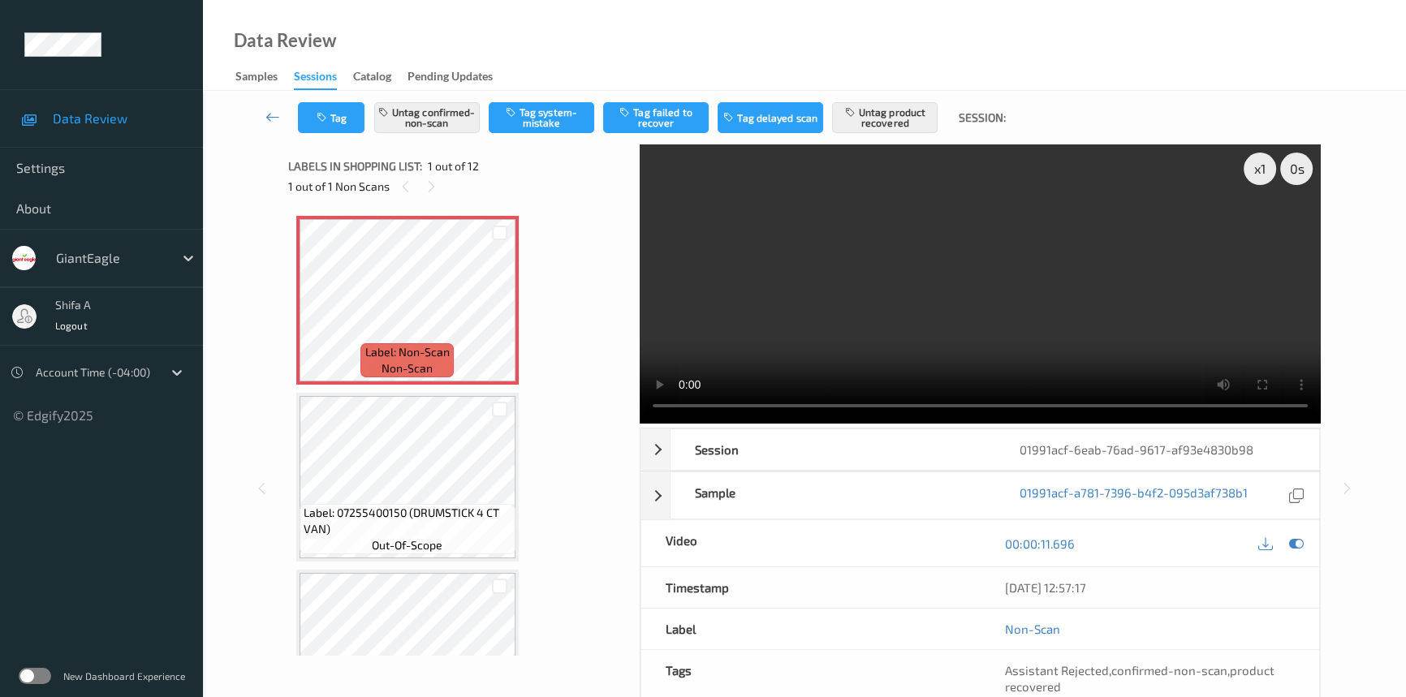
click at [1021, 206] on video at bounding box center [980, 284] width 681 height 279
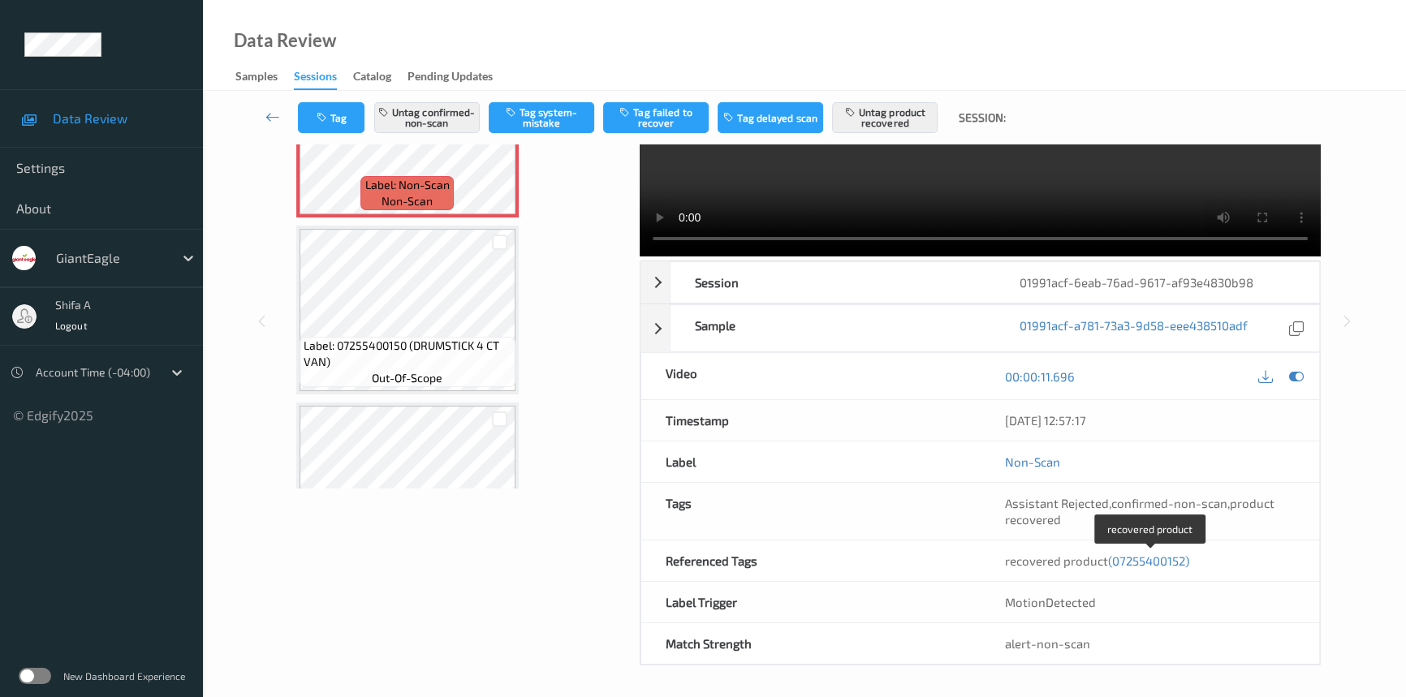
click at [1165, 565] on span "(07255400152)" at bounding box center [1148, 561] width 81 height 15
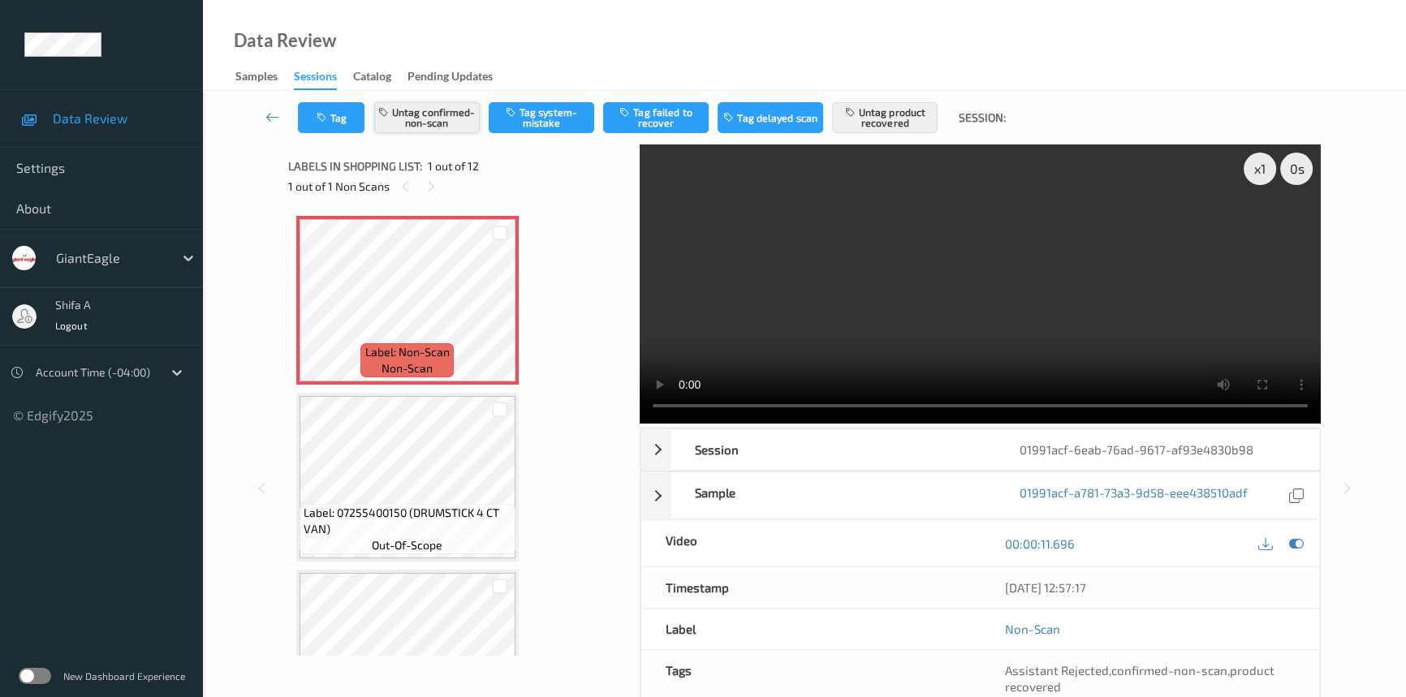
click at [428, 102] on button "Untag confirmed-non-scan" at bounding box center [427, 117] width 106 height 31
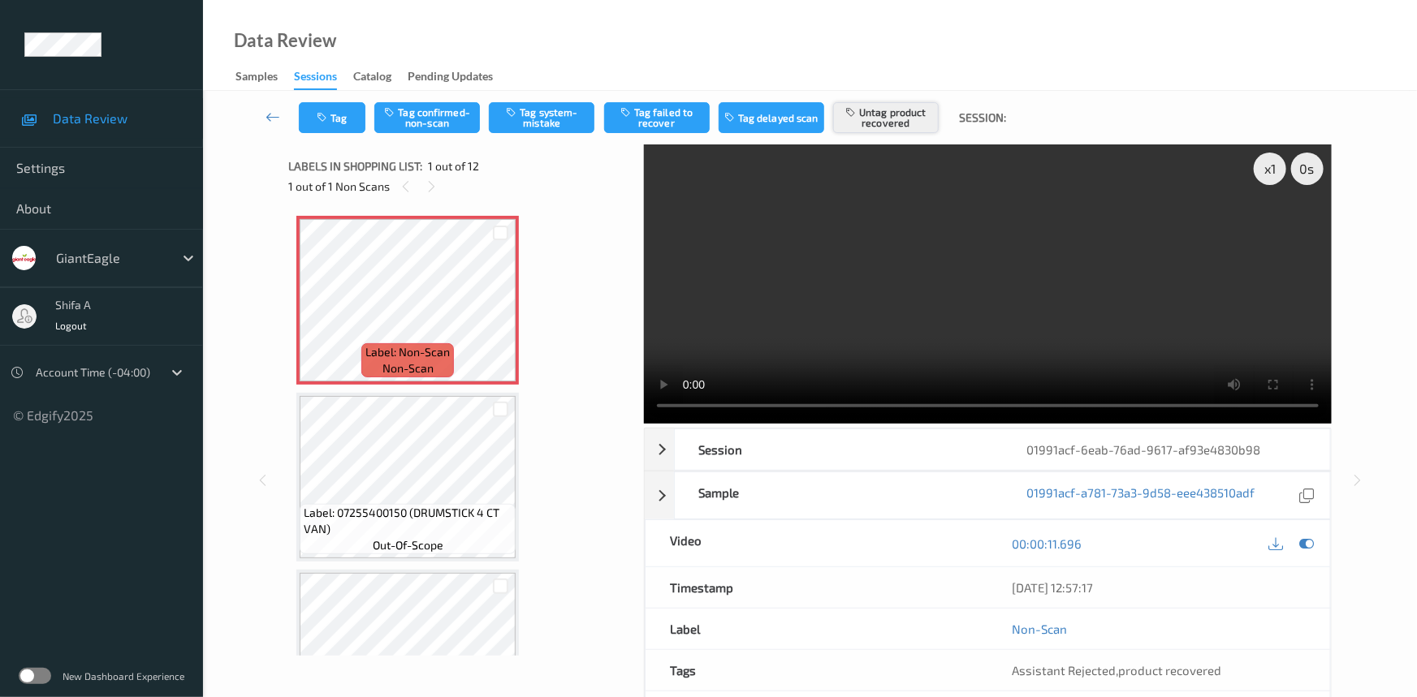
click at [904, 113] on button "Untag product recovered" at bounding box center [886, 117] width 106 height 31
click at [553, 114] on button "Tag system-mistake" at bounding box center [542, 117] width 106 height 31
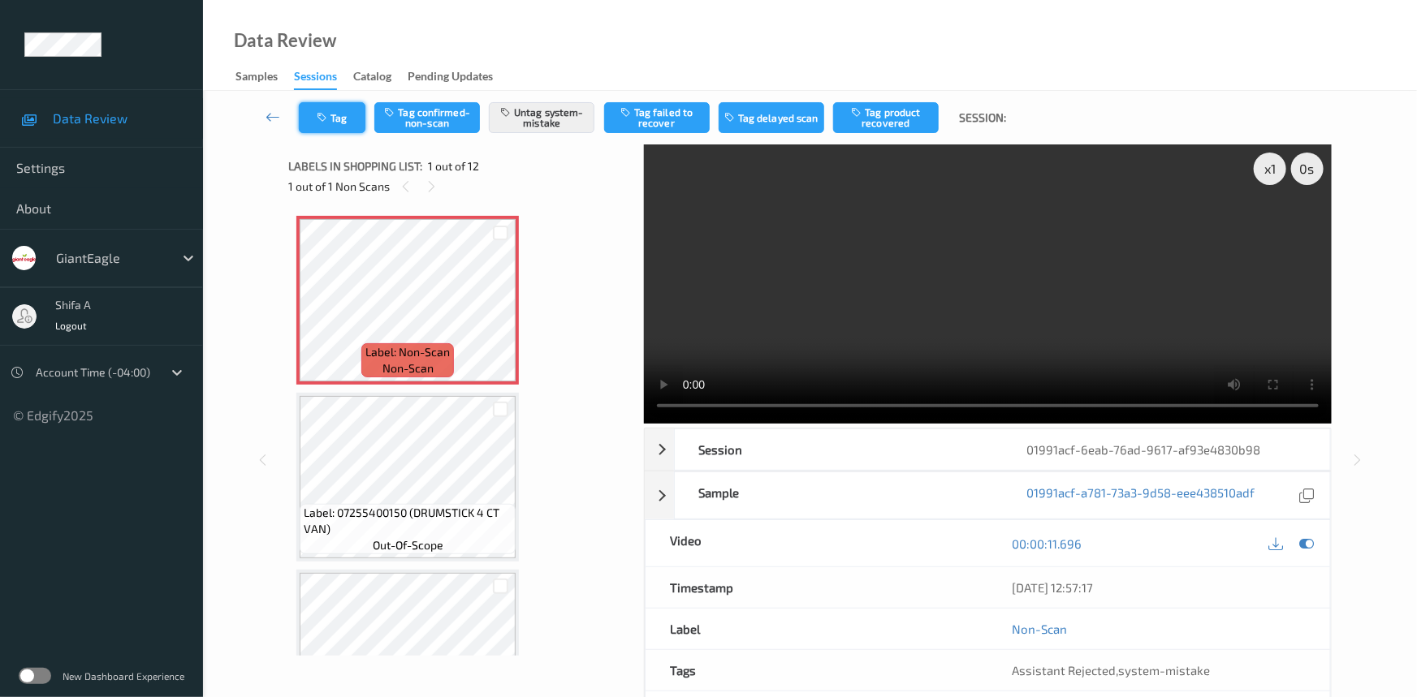
click at [330, 127] on button "Tag" at bounding box center [332, 117] width 67 height 31
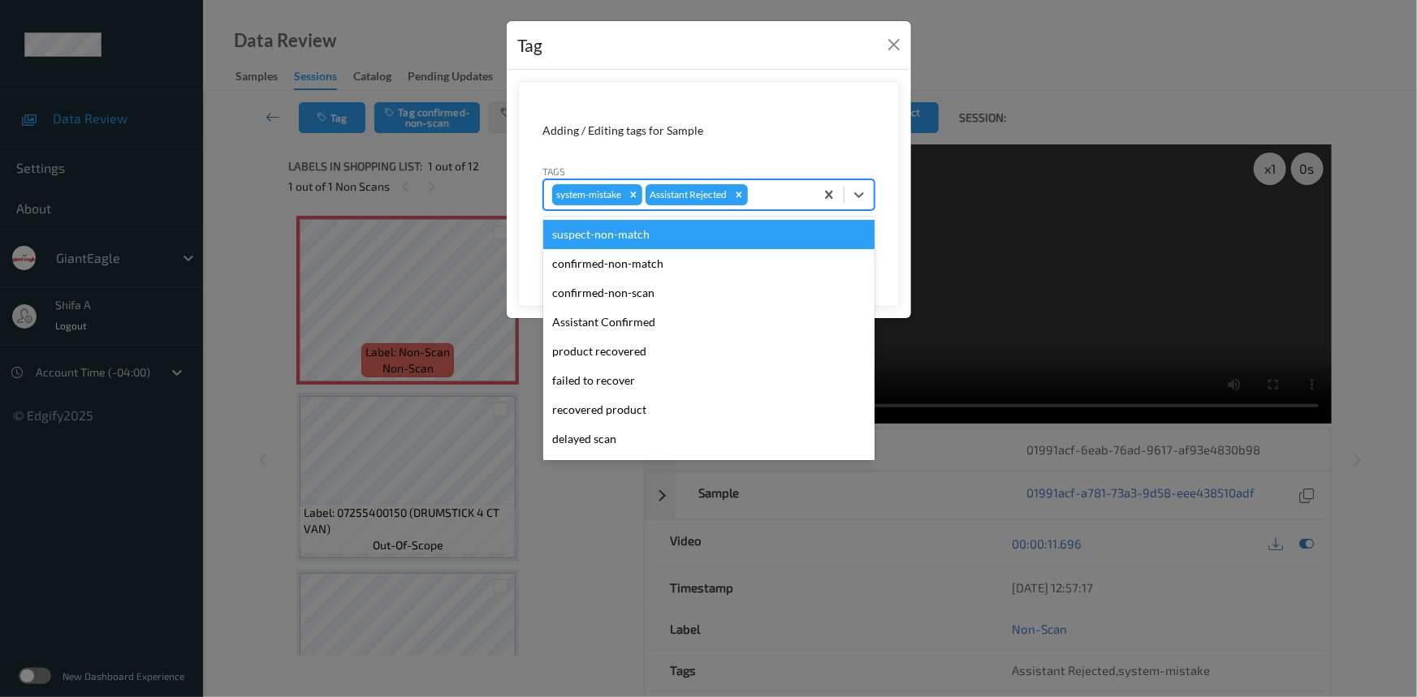
click at [779, 196] on div at bounding box center [778, 194] width 55 height 19
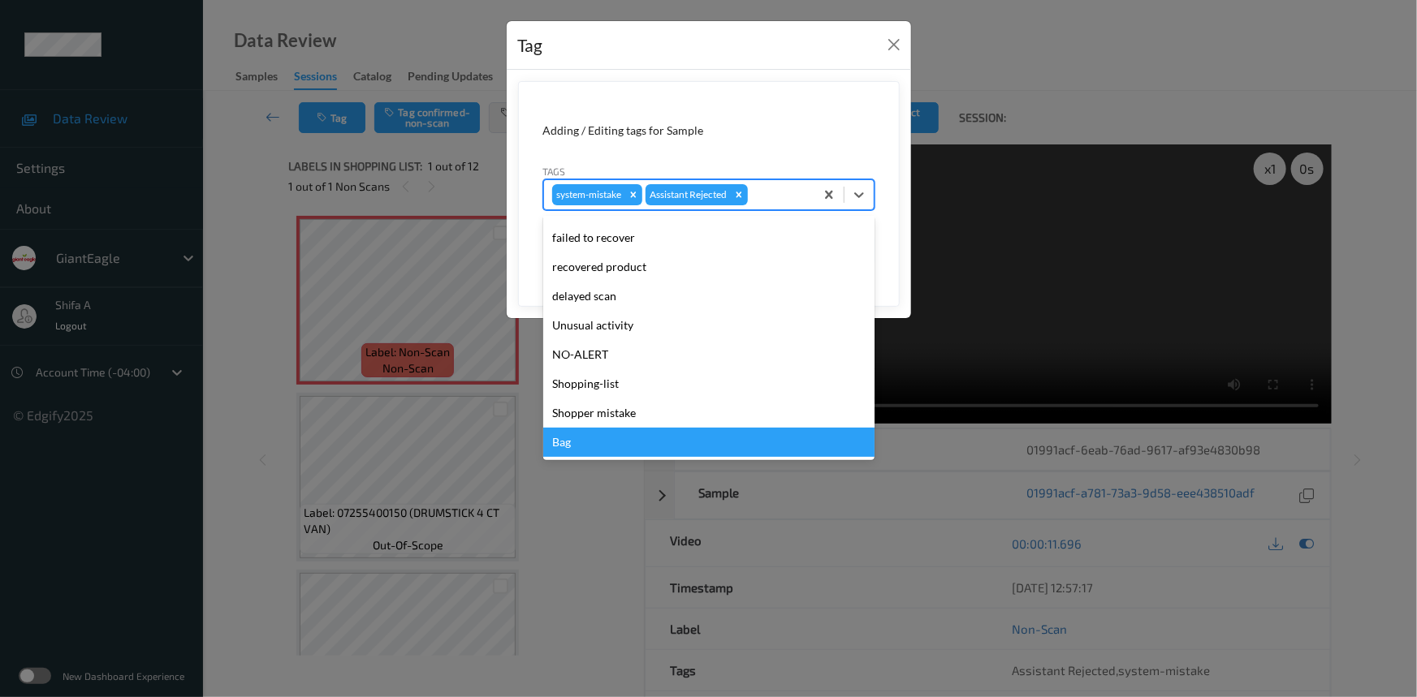
click at [590, 431] on div "Bag" at bounding box center [708, 442] width 331 height 29
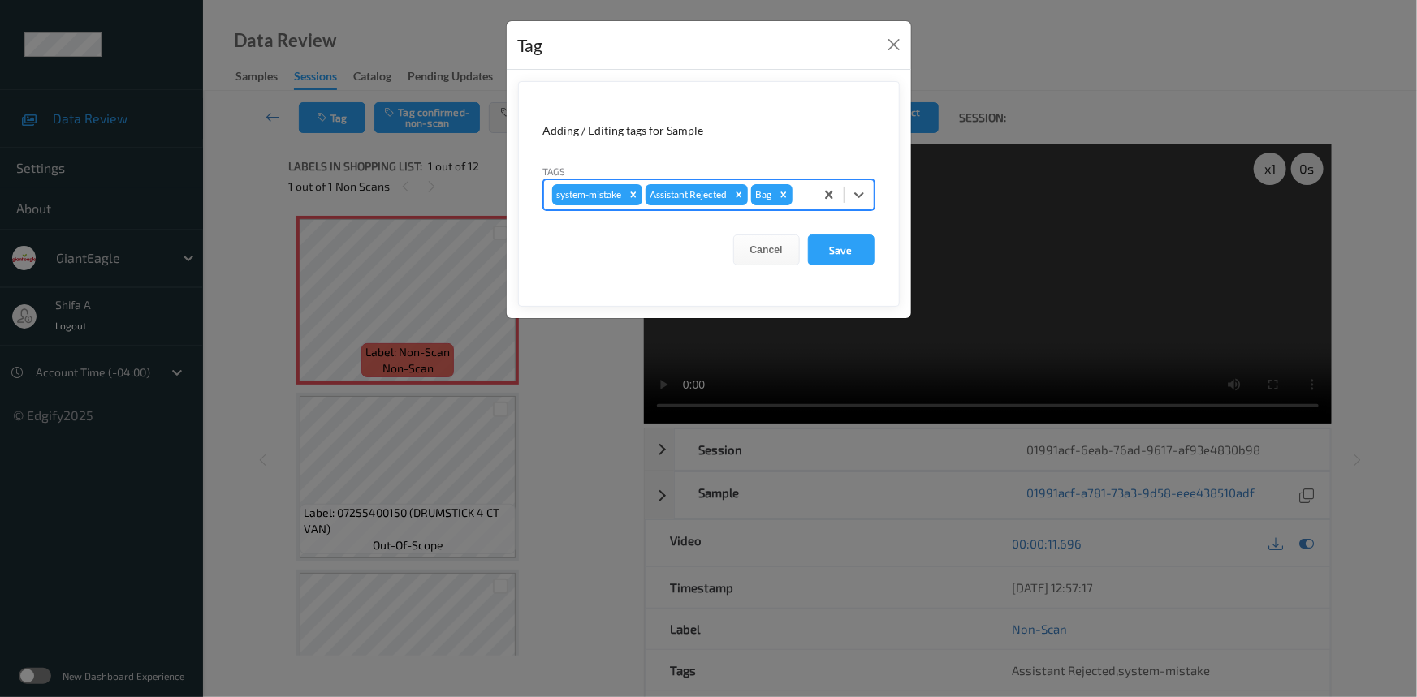
click at [877, 260] on form "Adding / Editing tags for Sample Tags option Bag, selected. Select is focused ,…" at bounding box center [709, 194] width 382 height 226
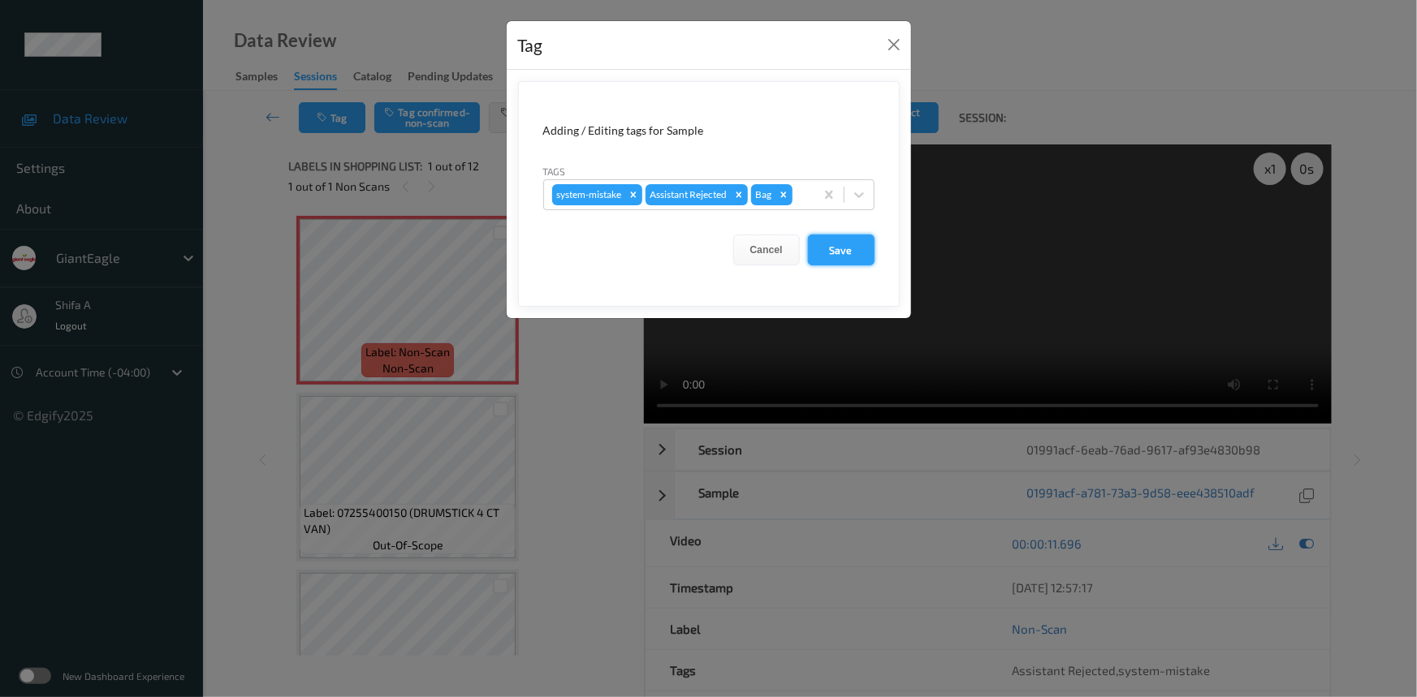
click at [854, 253] on button "Save" at bounding box center [841, 250] width 67 height 31
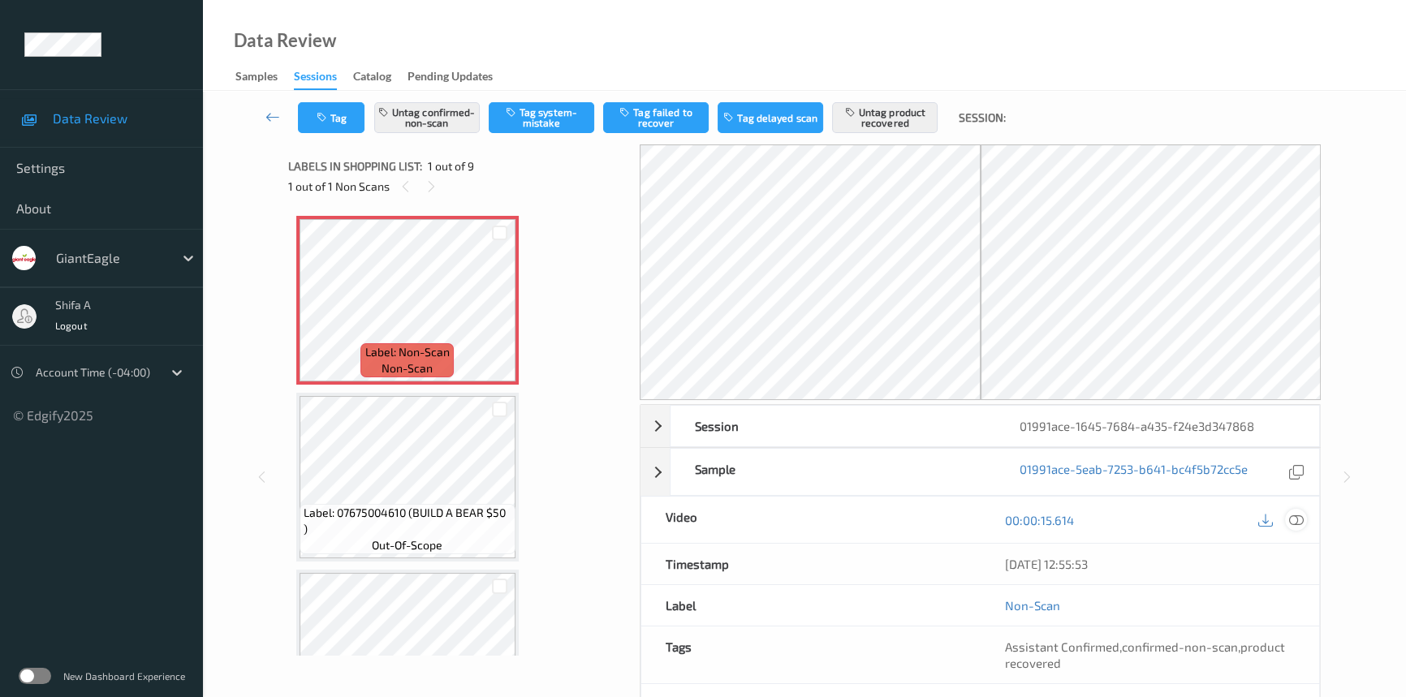
click at [1294, 514] on icon at bounding box center [1296, 520] width 15 height 15
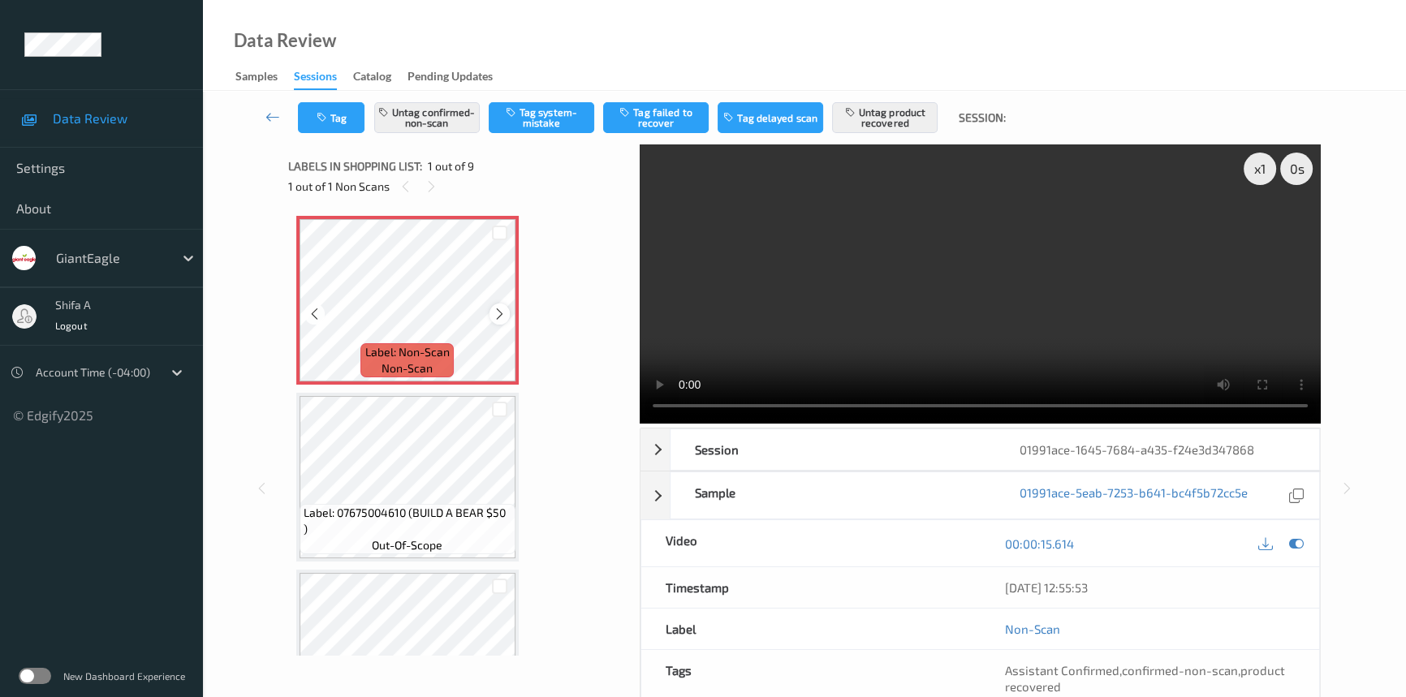
click at [502, 315] on icon at bounding box center [500, 314] width 14 height 15
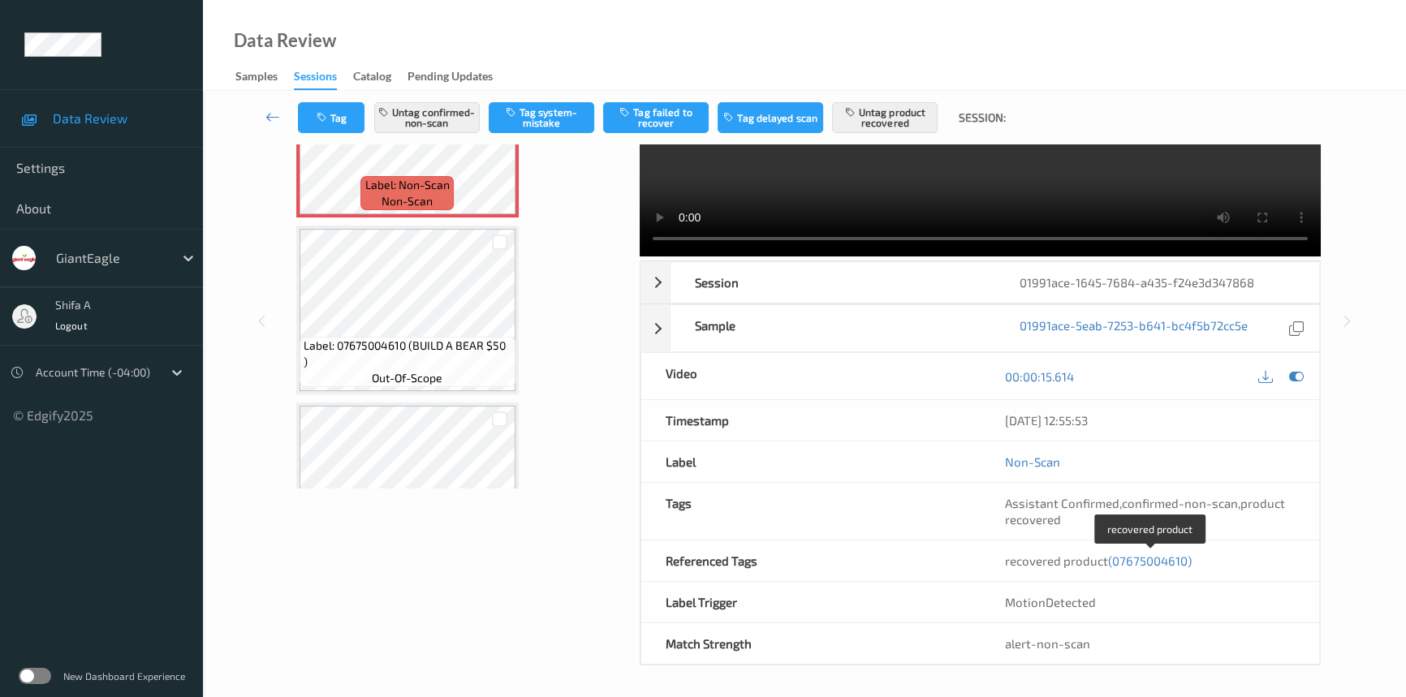
click at [1160, 554] on span "(07675004610)" at bounding box center [1150, 561] width 84 height 15
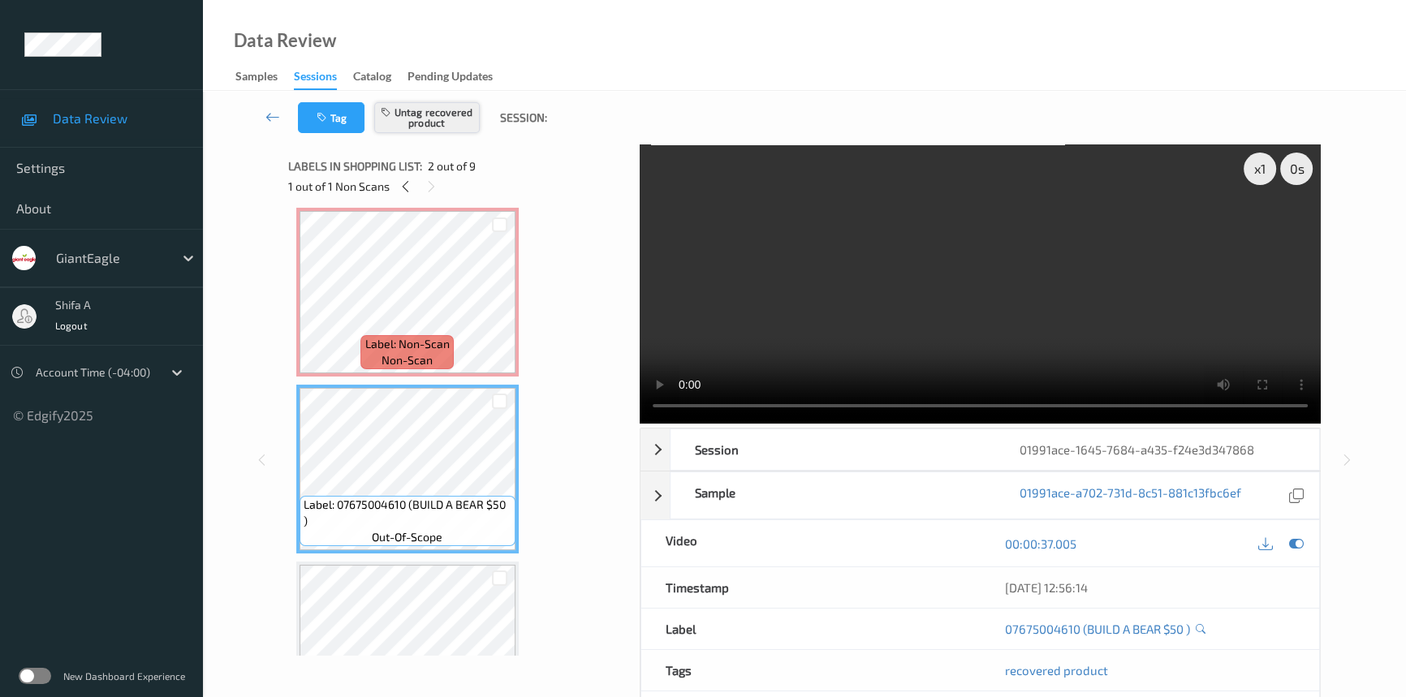
click at [462, 118] on button "Untag recovered product" at bounding box center [427, 117] width 106 height 31
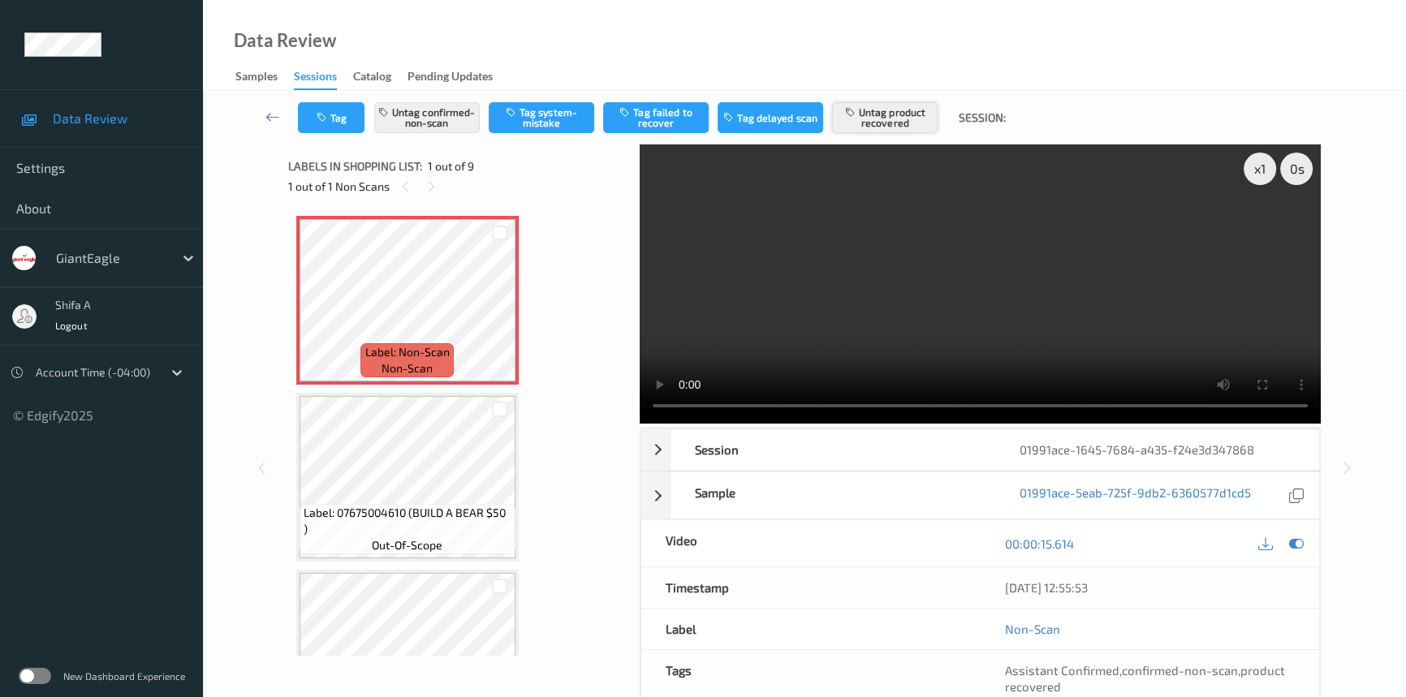
click at [837, 125] on button "Untag product recovered" at bounding box center [885, 117] width 106 height 31
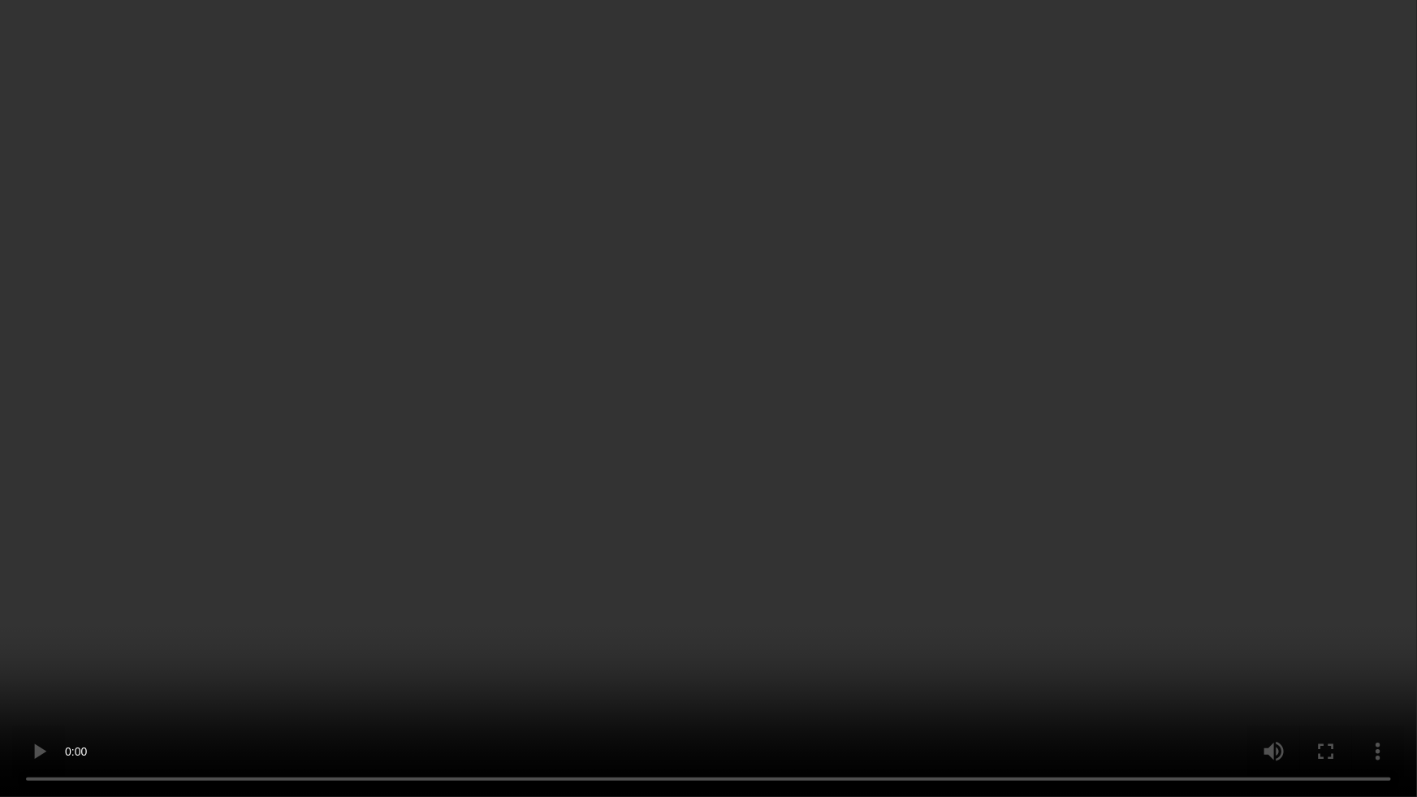
click at [844, 585] on video at bounding box center [708, 398] width 1417 height 797
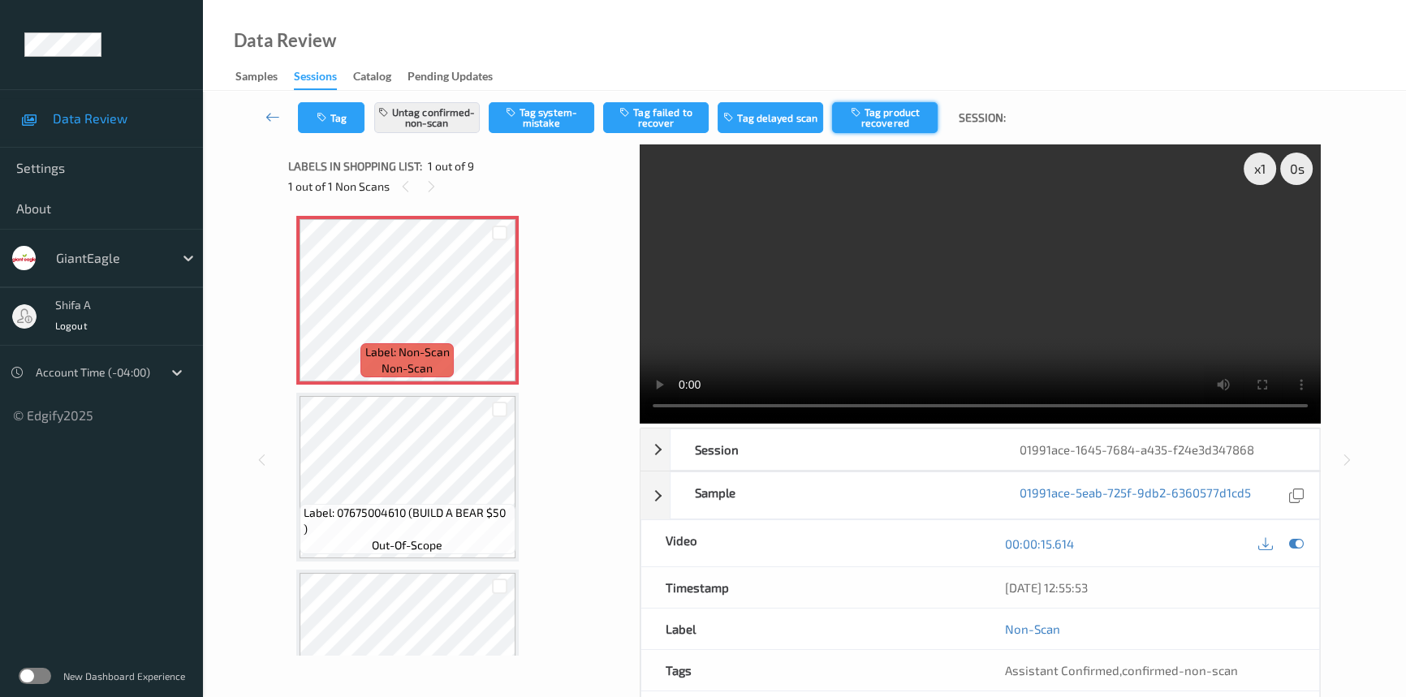
click at [914, 122] on button "Tag product recovered" at bounding box center [885, 117] width 106 height 31
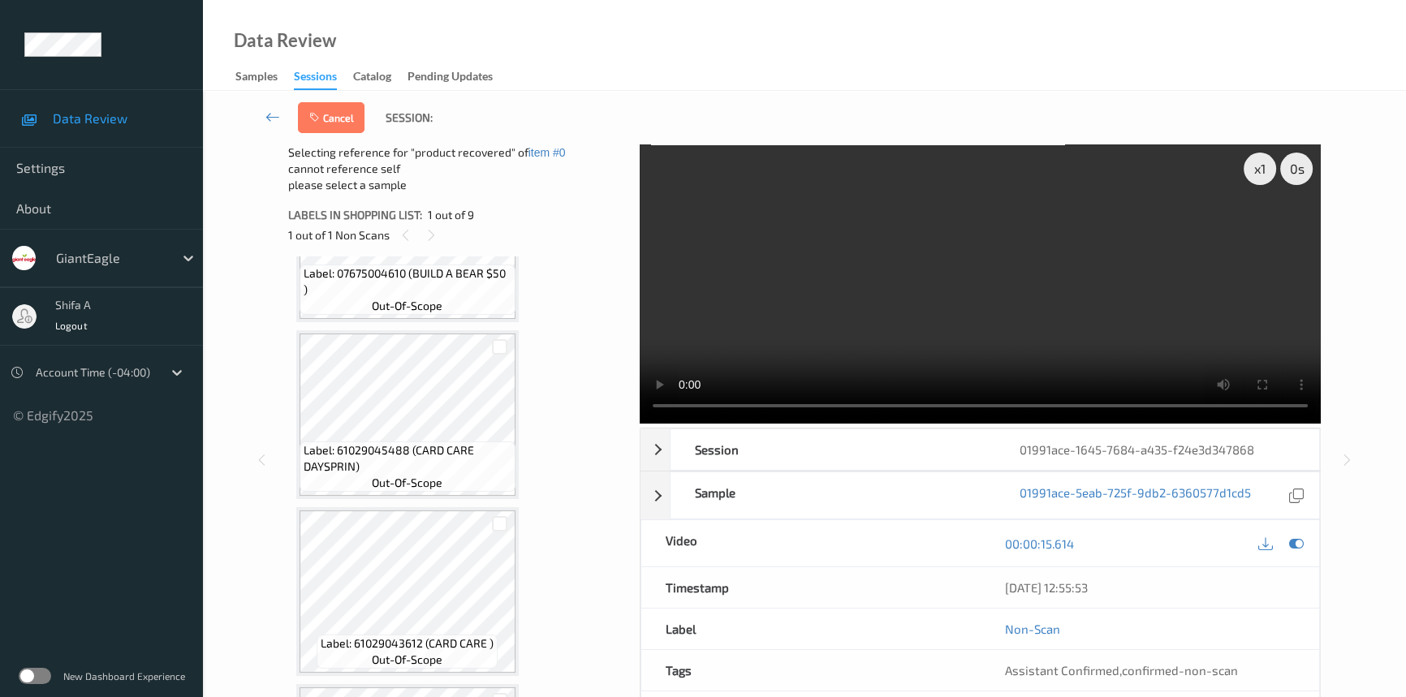
scroll to position [295, 0]
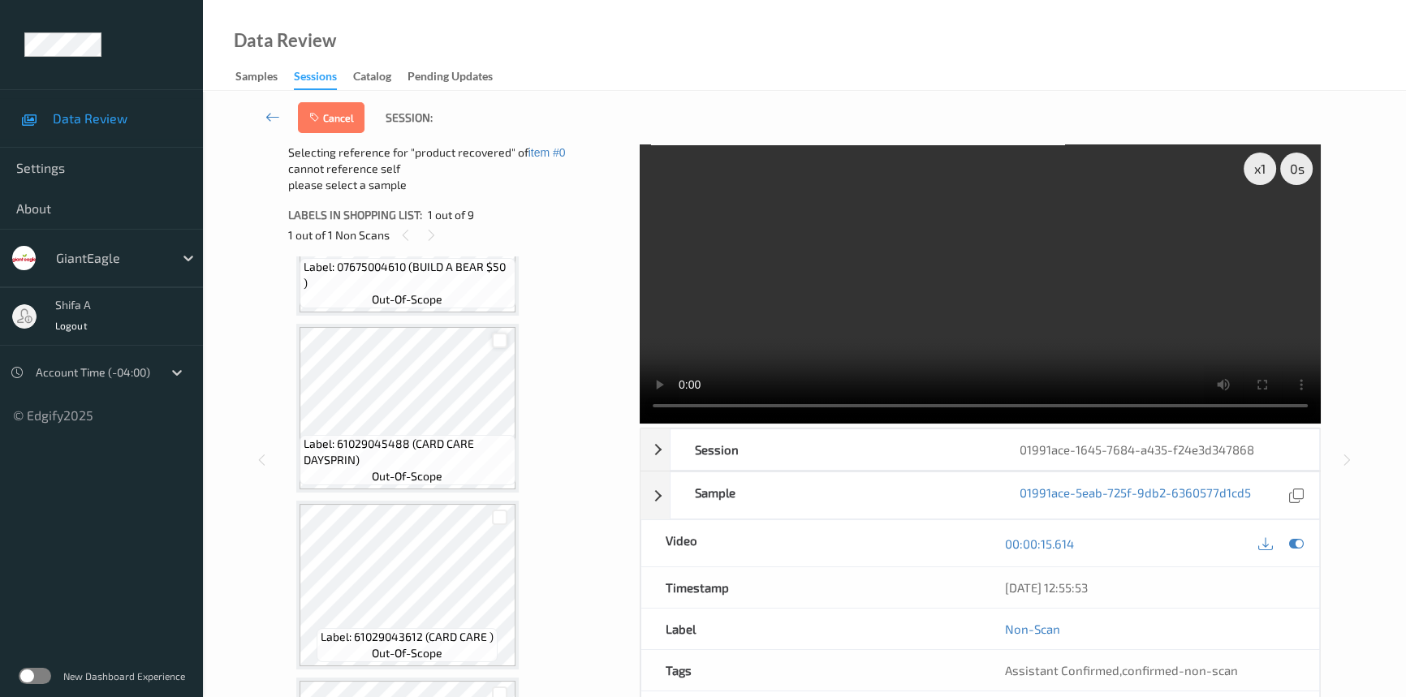
click at [500, 341] on div at bounding box center [499, 340] width 15 height 15
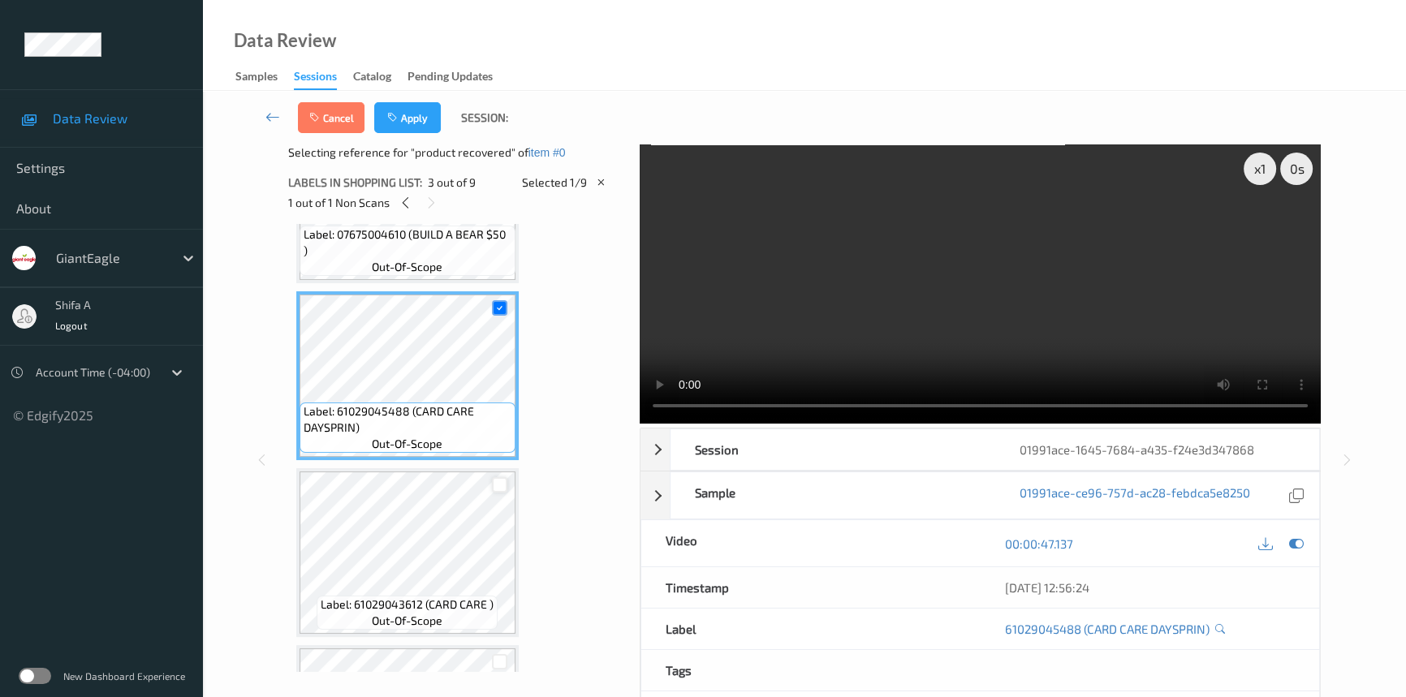
click at [494, 483] on div at bounding box center [499, 484] width 15 height 15
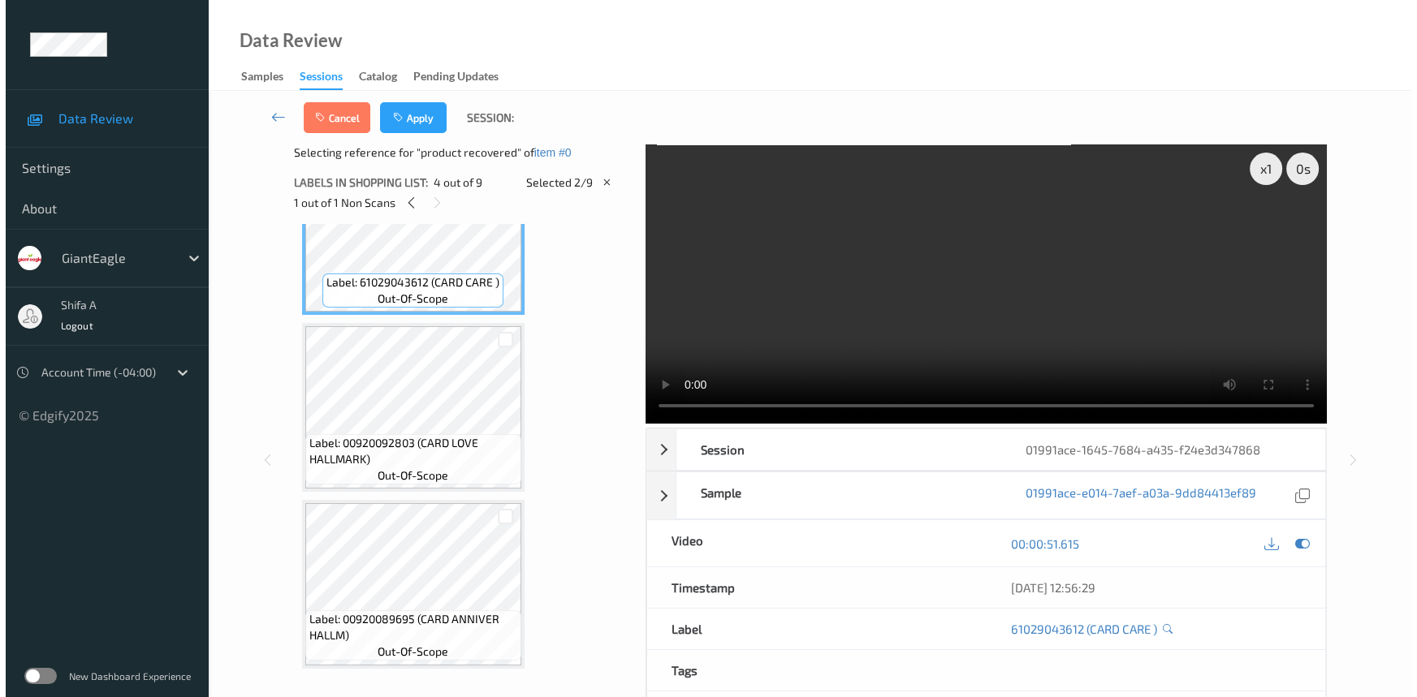
scroll to position [885, 0]
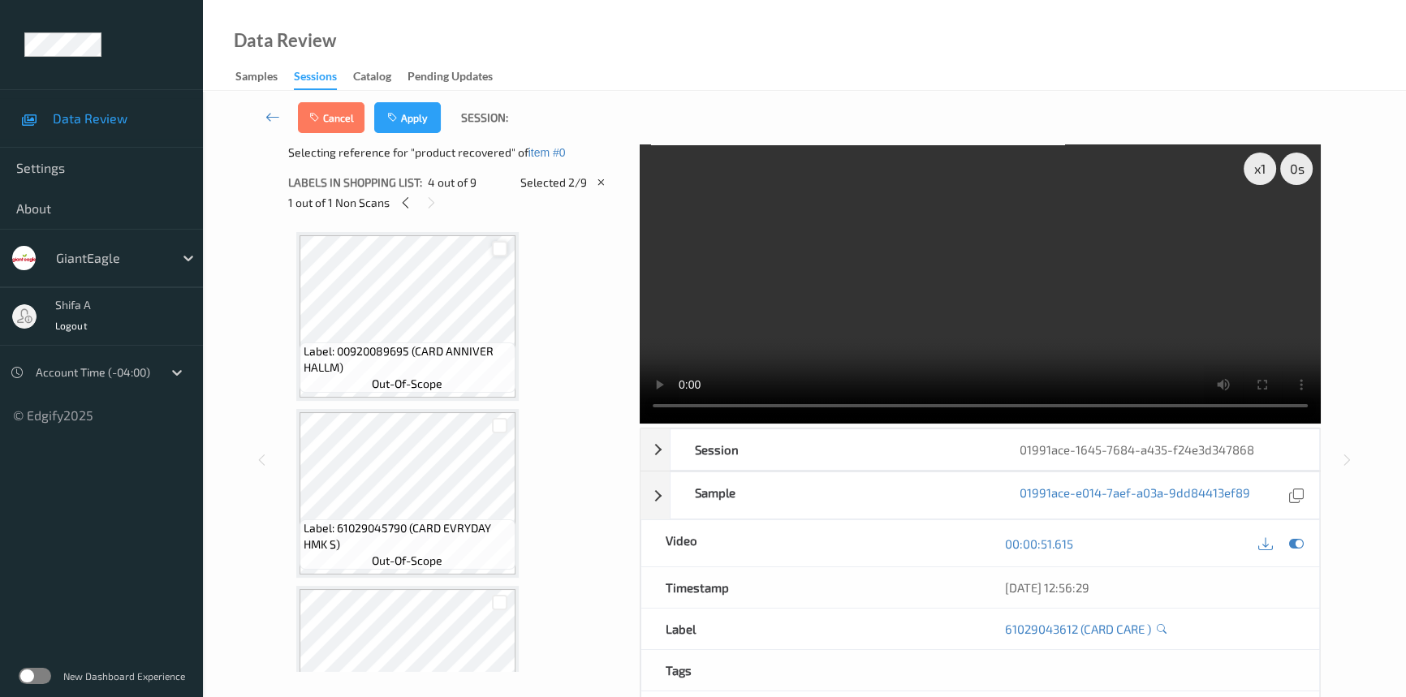
click at [494, 242] on div at bounding box center [499, 248] width 15 height 15
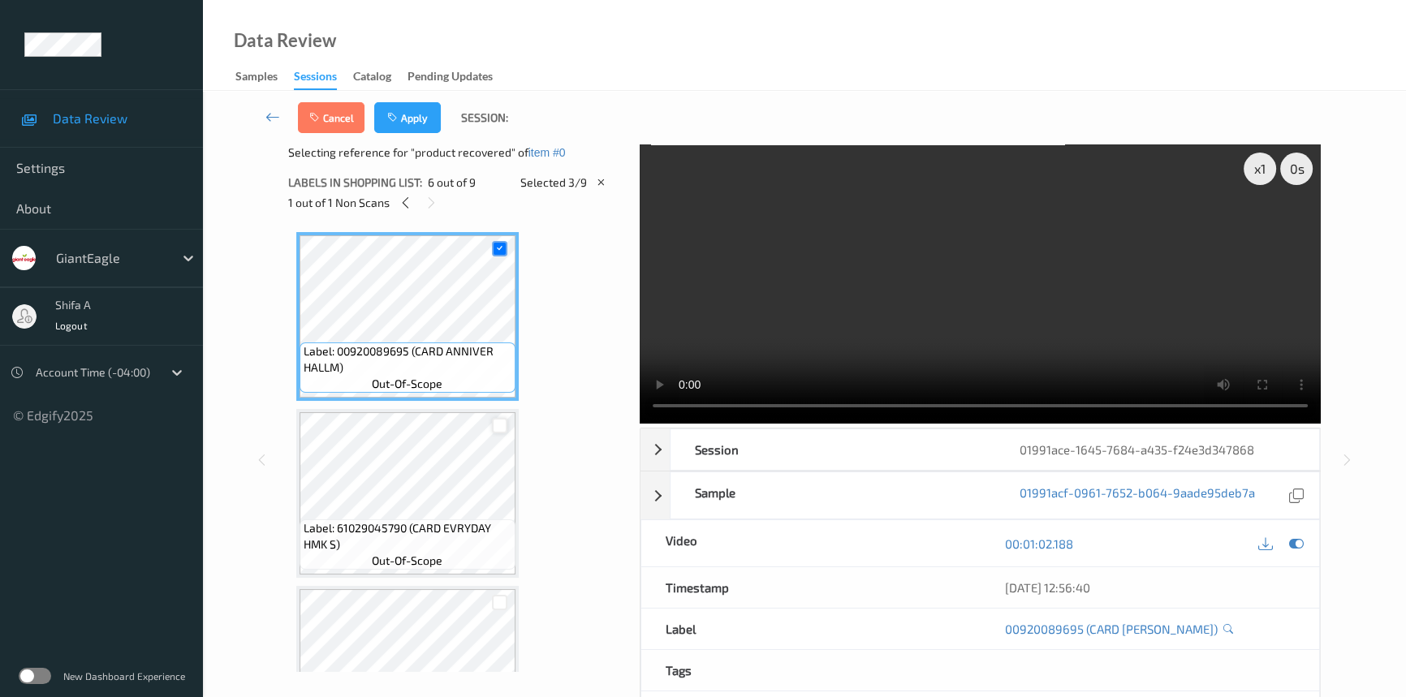
click at [495, 421] on div at bounding box center [499, 425] width 15 height 15
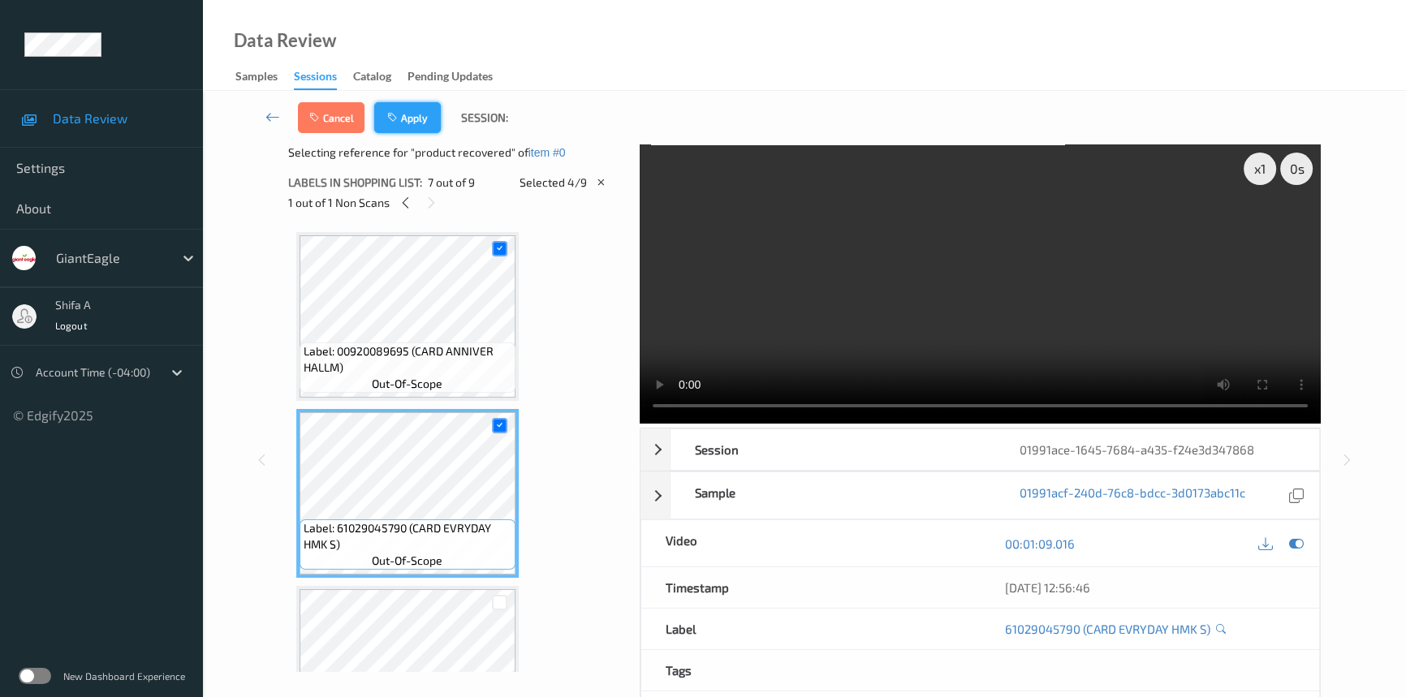
click at [416, 119] on button "Apply" at bounding box center [407, 117] width 67 height 31
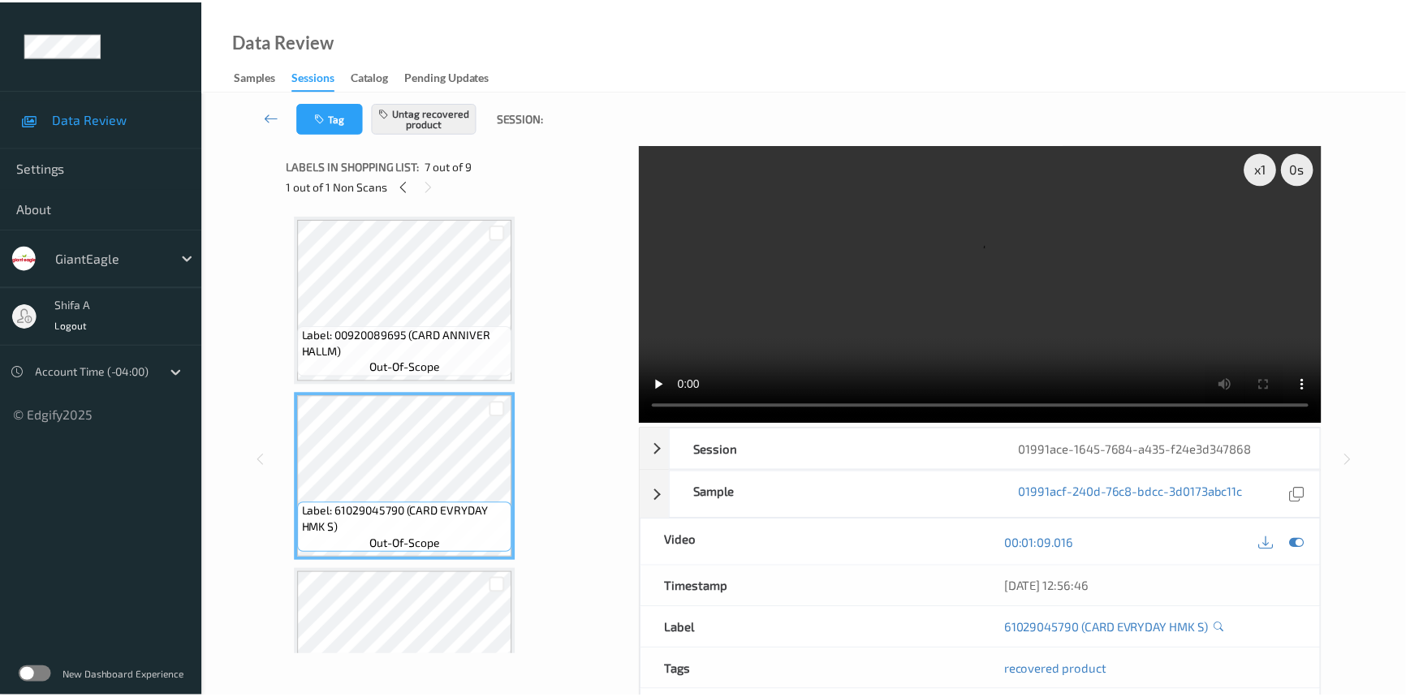
scroll to position [0, 0]
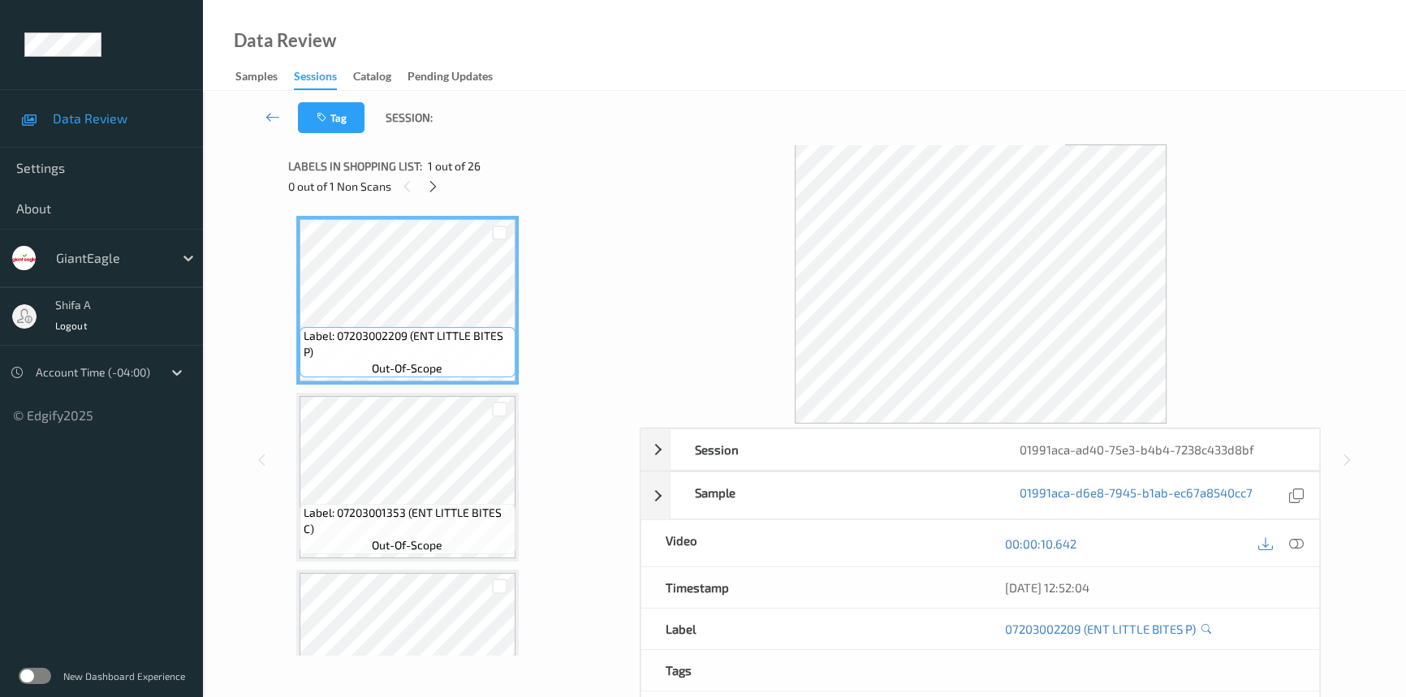
drag, startPoint x: 1296, startPoint y: 543, endPoint x: 811, endPoint y: 414, distance: 501.6
click at [1297, 543] on icon at bounding box center [1296, 544] width 15 height 15
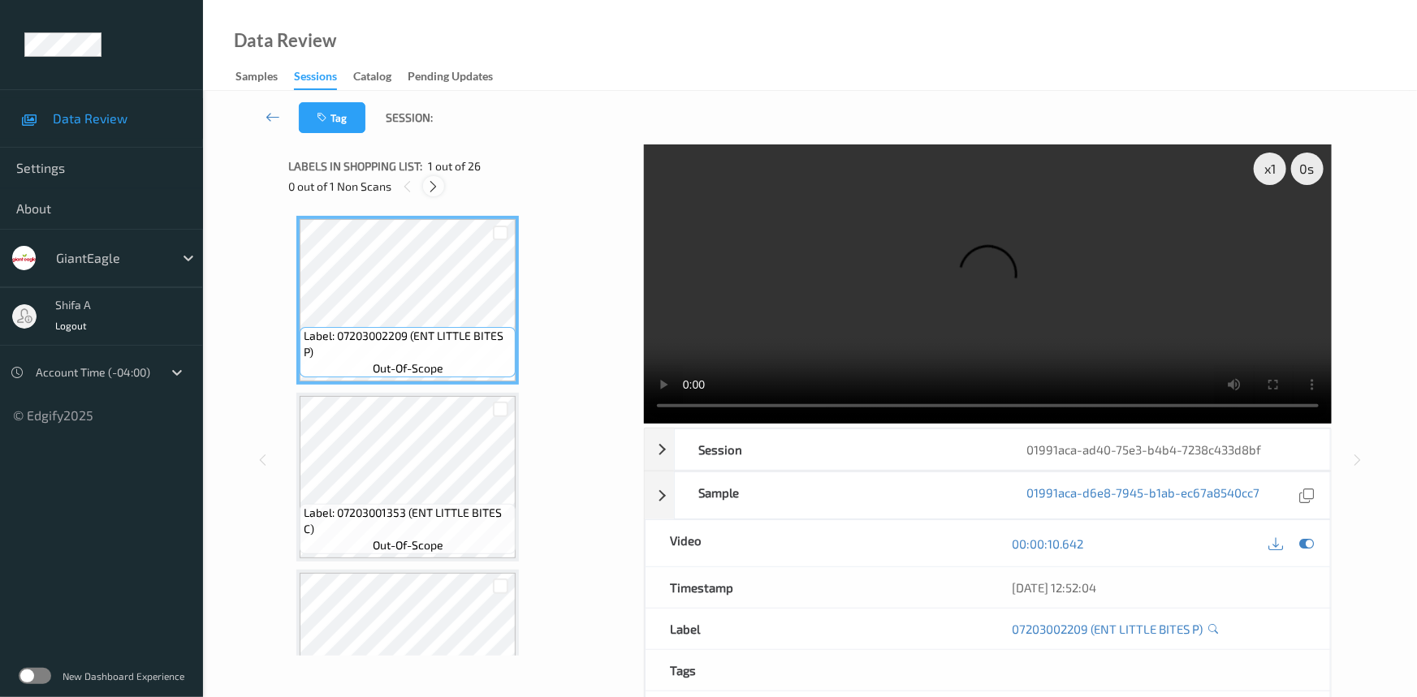
click at [431, 194] on div at bounding box center [433, 186] width 20 height 20
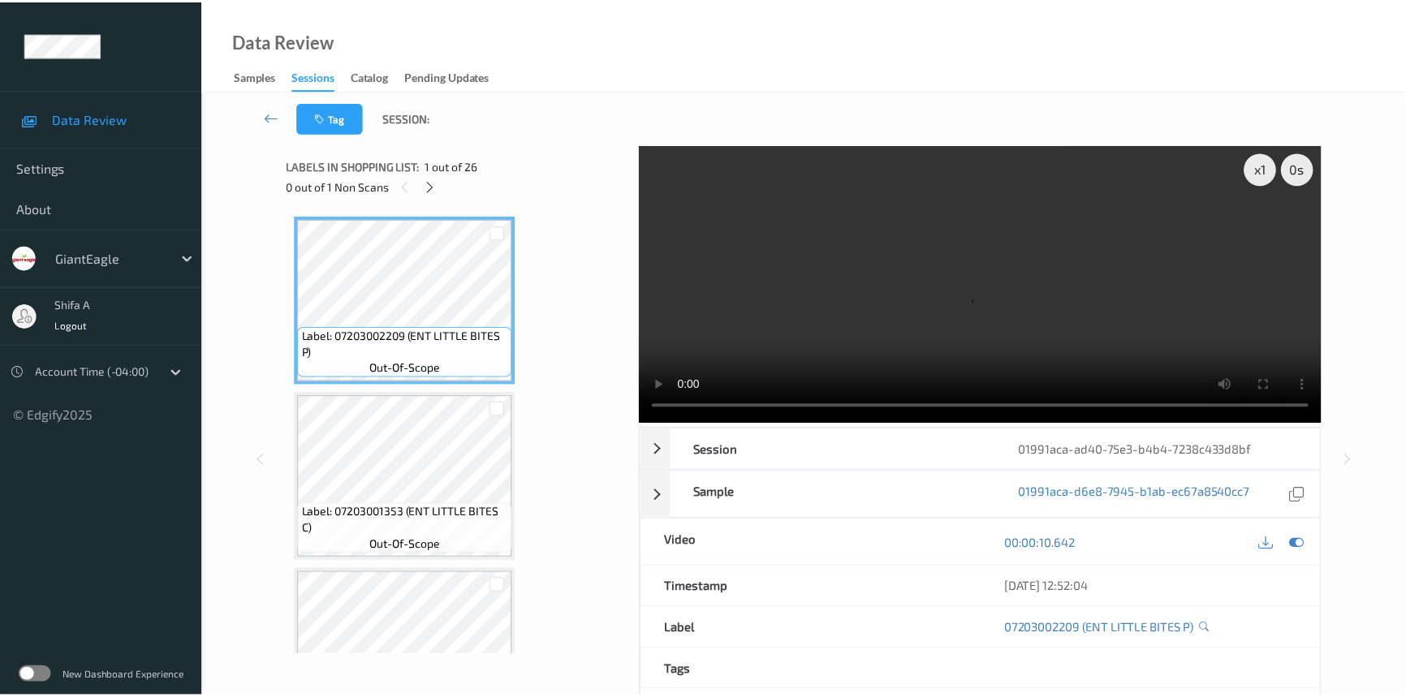
scroll to position [3711, 0]
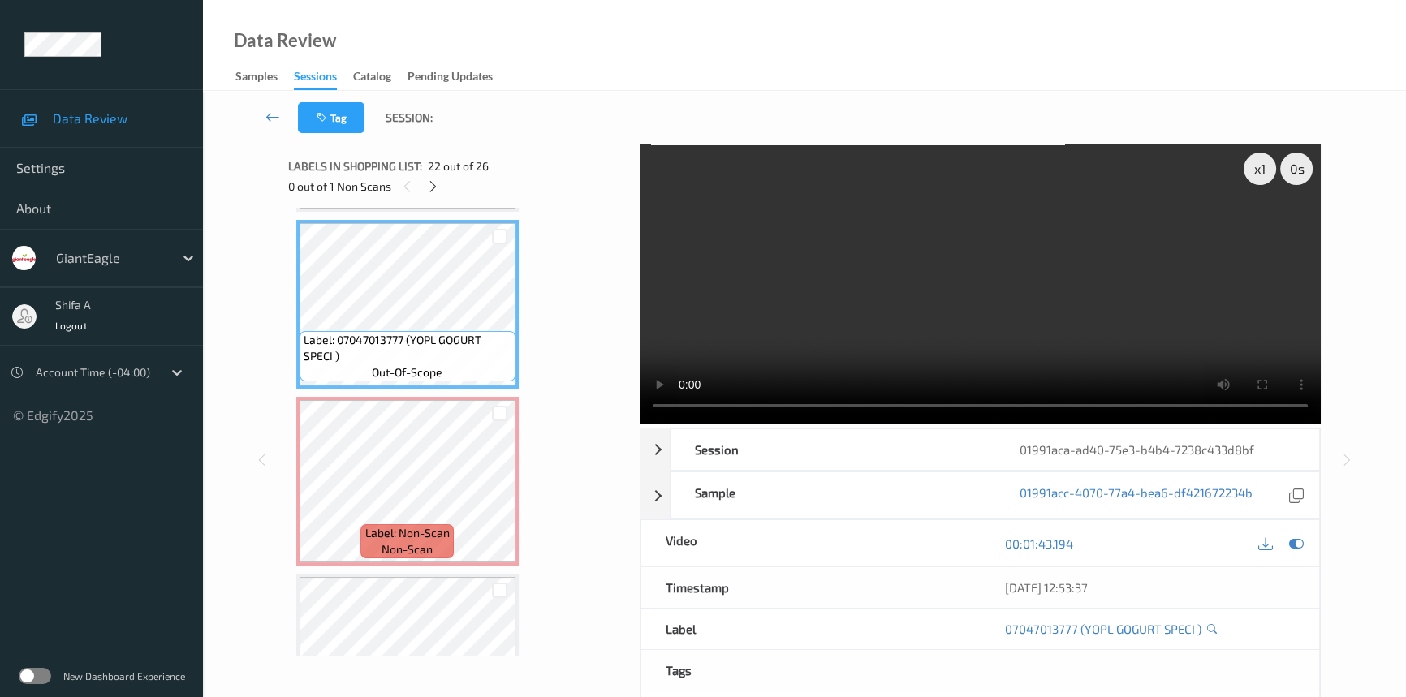
click at [983, 292] on video at bounding box center [980, 284] width 681 height 279
click at [495, 488] on icon at bounding box center [500, 495] width 14 height 15
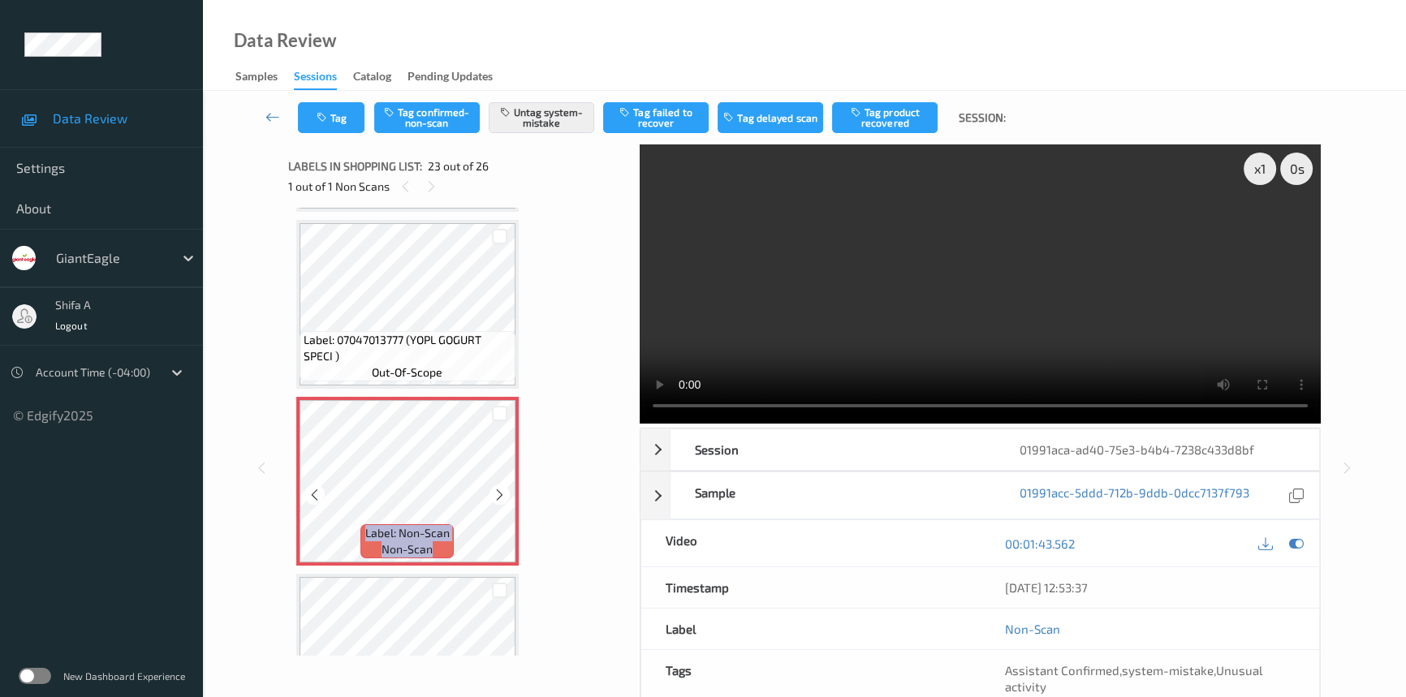
click at [495, 488] on icon at bounding box center [500, 495] width 14 height 15
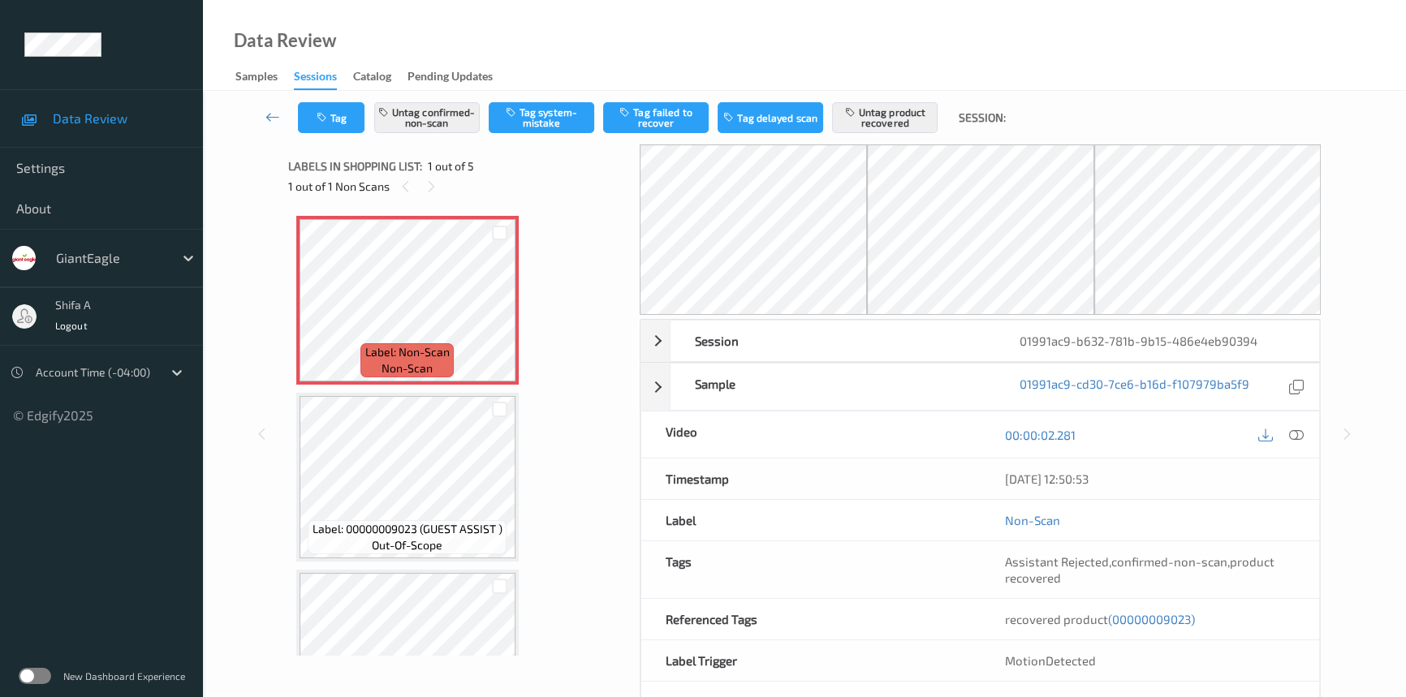
click at [1291, 430] on icon at bounding box center [1296, 435] width 15 height 15
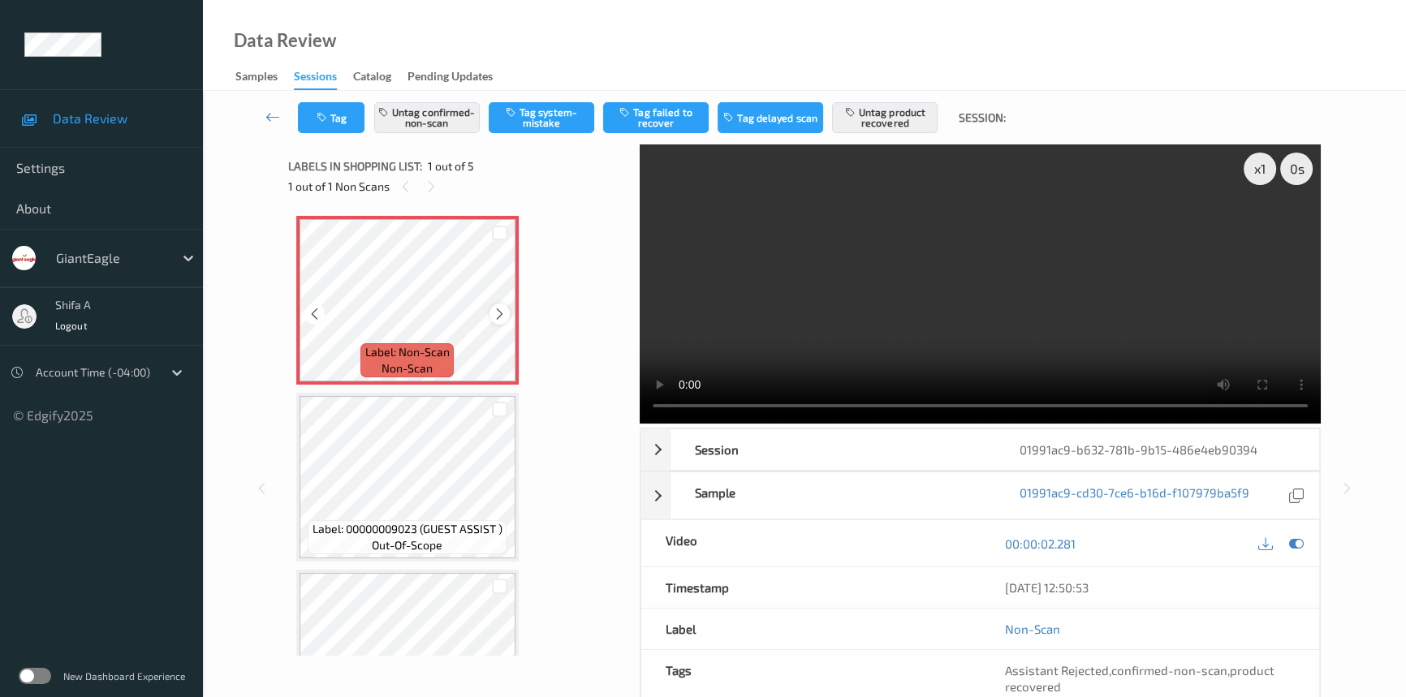
click at [497, 308] on icon at bounding box center [500, 314] width 14 height 15
click at [499, 315] on icon at bounding box center [500, 314] width 14 height 15
click at [445, 101] on div "Tag Untag confirmed-non-scan Tag system-mistake Tag failed to recover Tag delay…" at bounding box center [804, 118] width 1137 height 54
click at [442, 106] on button "Untag confirmed-non-scan" at bounding box center [427, 117] width 106 height 31
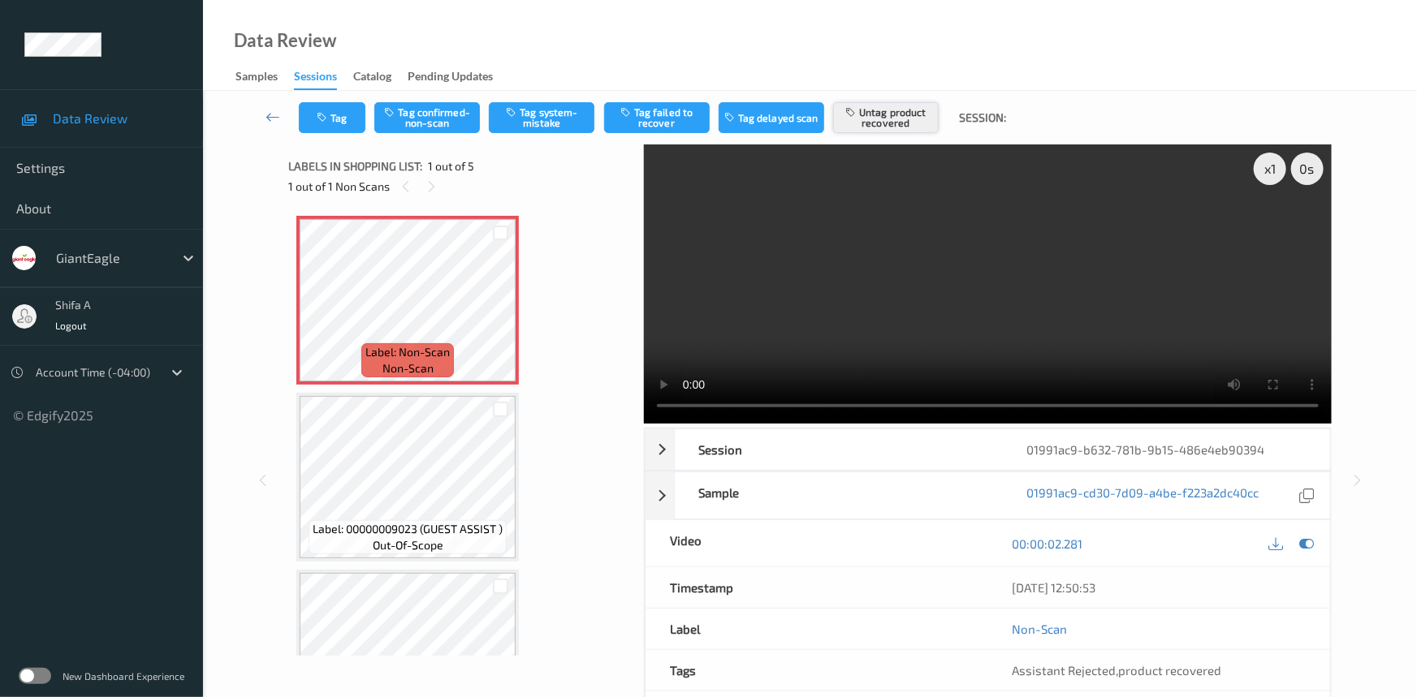
click at [909, 105] on button "Untag product recovered" at bounding box center [886, 117] width 106 height 31
click at [537, 125] on button "Tag system-mistake" at bounding box center [542, 117] width 106 height 31
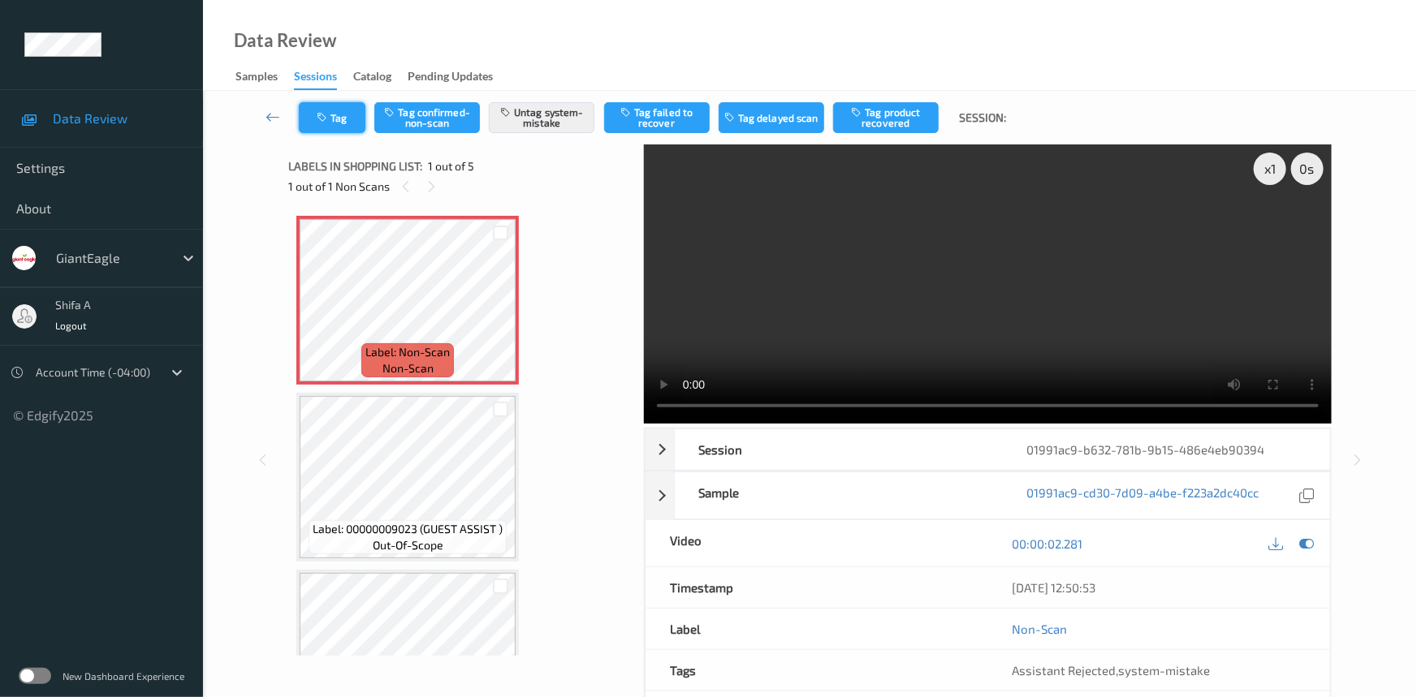
click at [325, 128] on button "Tag" at bounding box center [332, 117] width 67 height 31
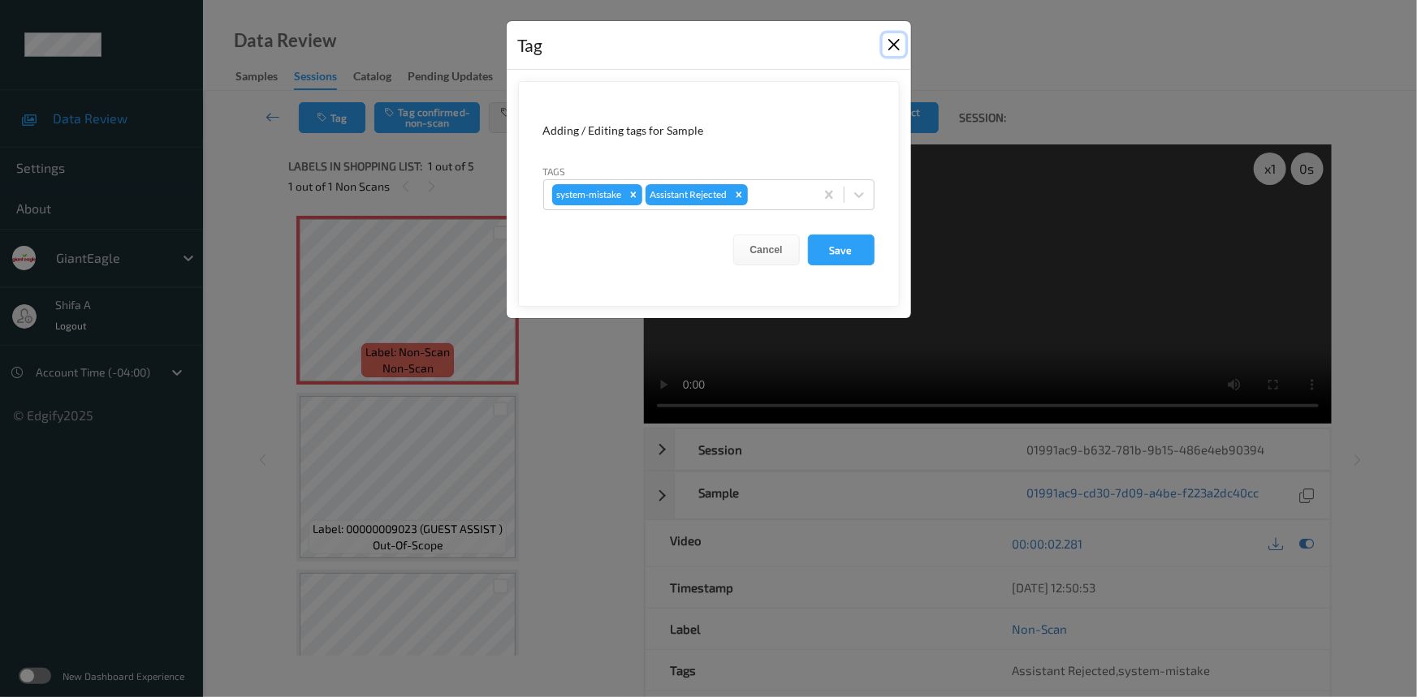
click at [898, 45] on button "Close" at bounding box center [894, 44] width 23 height 23
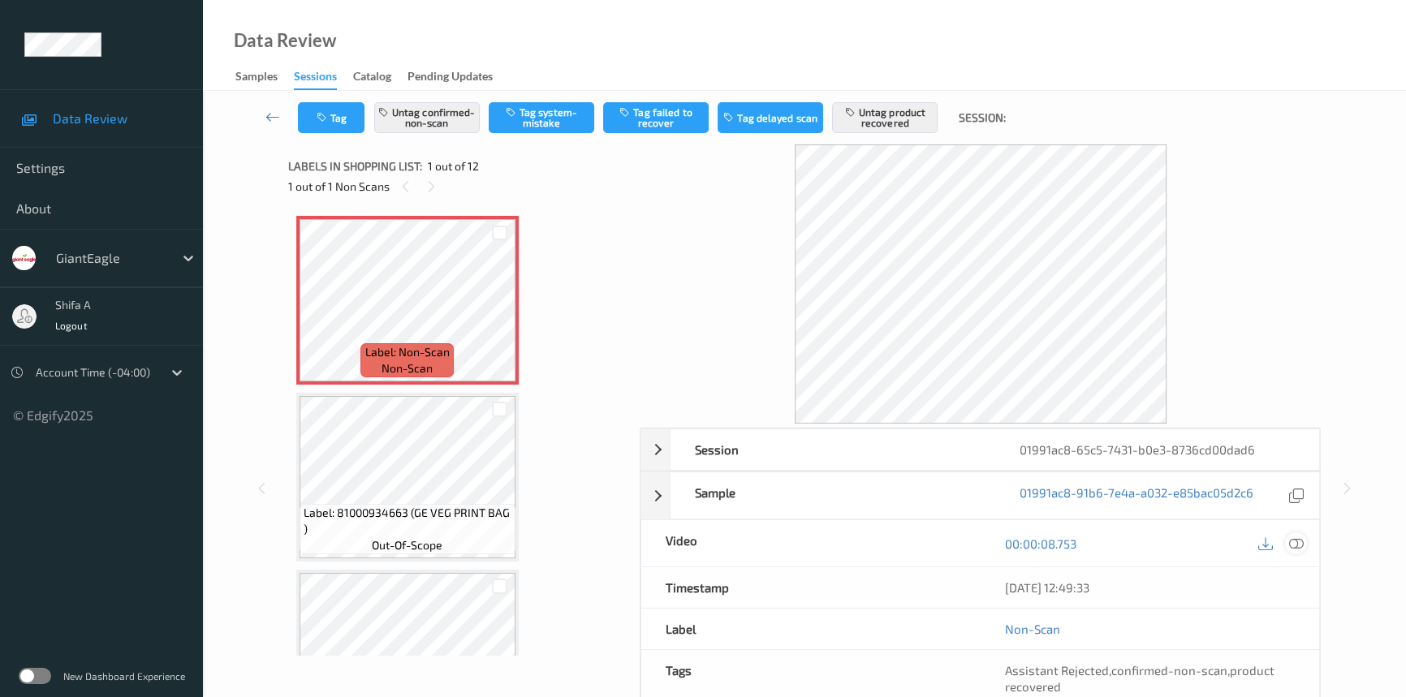
click at [1301, 541] on icon at bounding box center [1296, 544] width 15 height 15
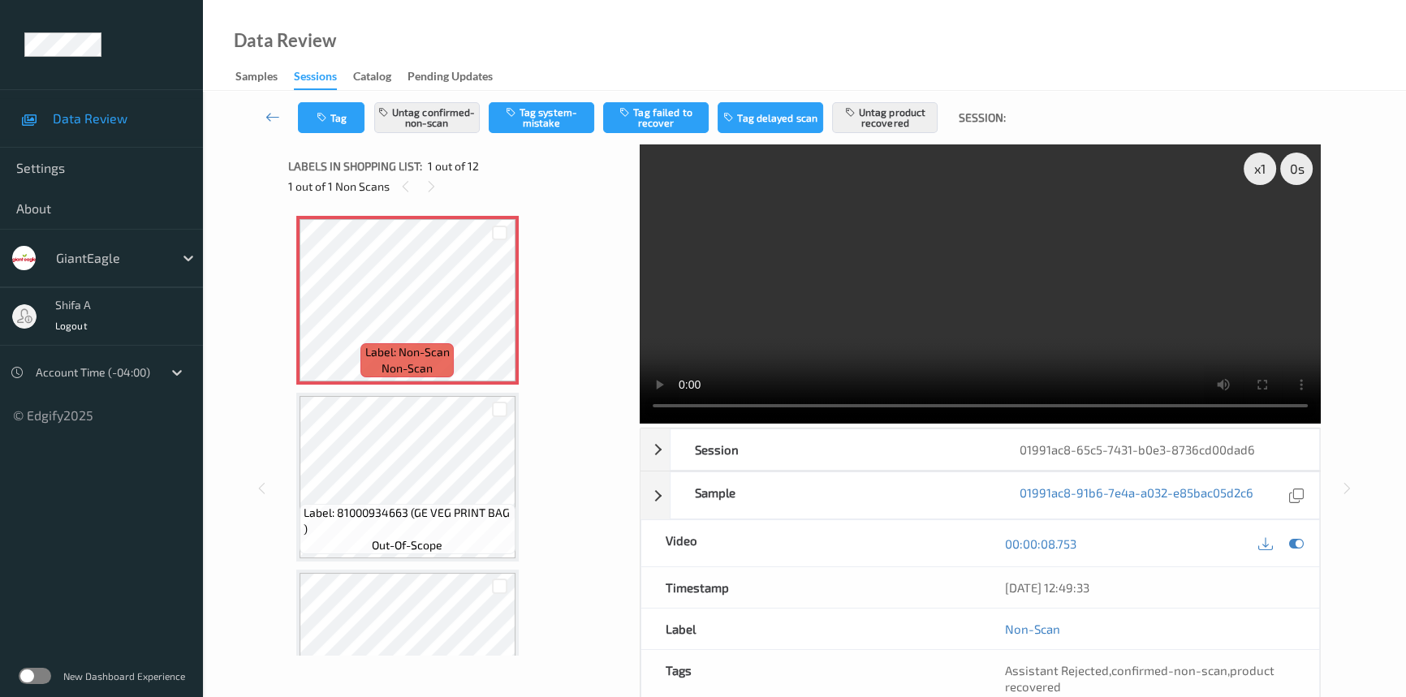
click at [1071, 214] on video at bounding box center [980, 284] width 681 height 279
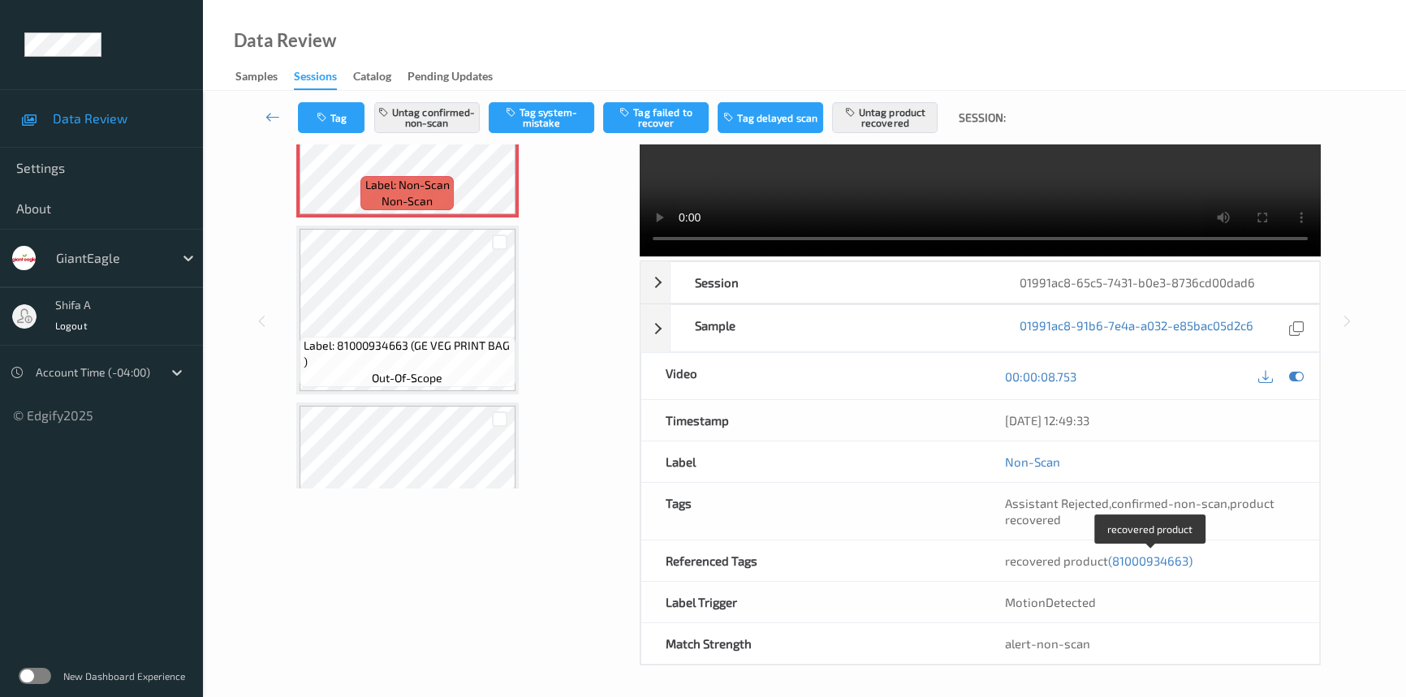
click at [1171, 560] on span "(81000934663)" at bounding box center [1150, 561] width 84 height 15
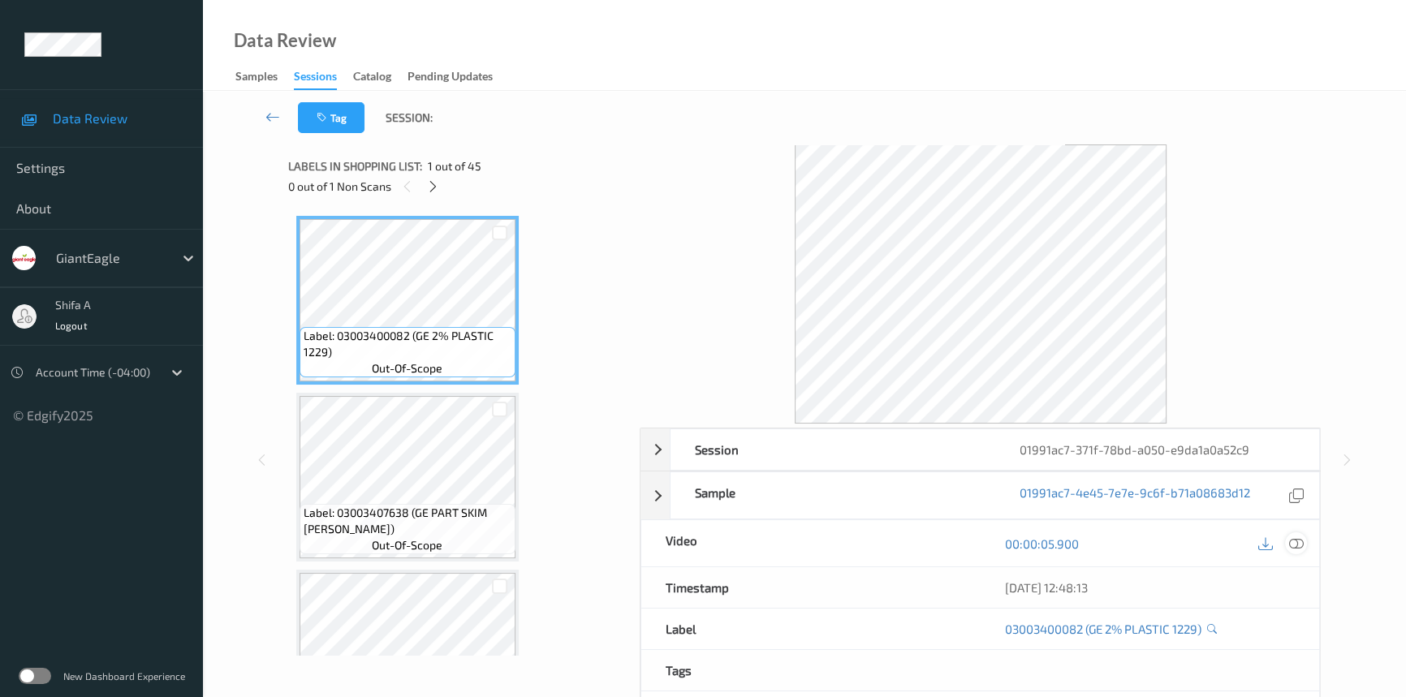
click at [1297, 545] on icon at bounding box center [1296, 544] width 15 height 15
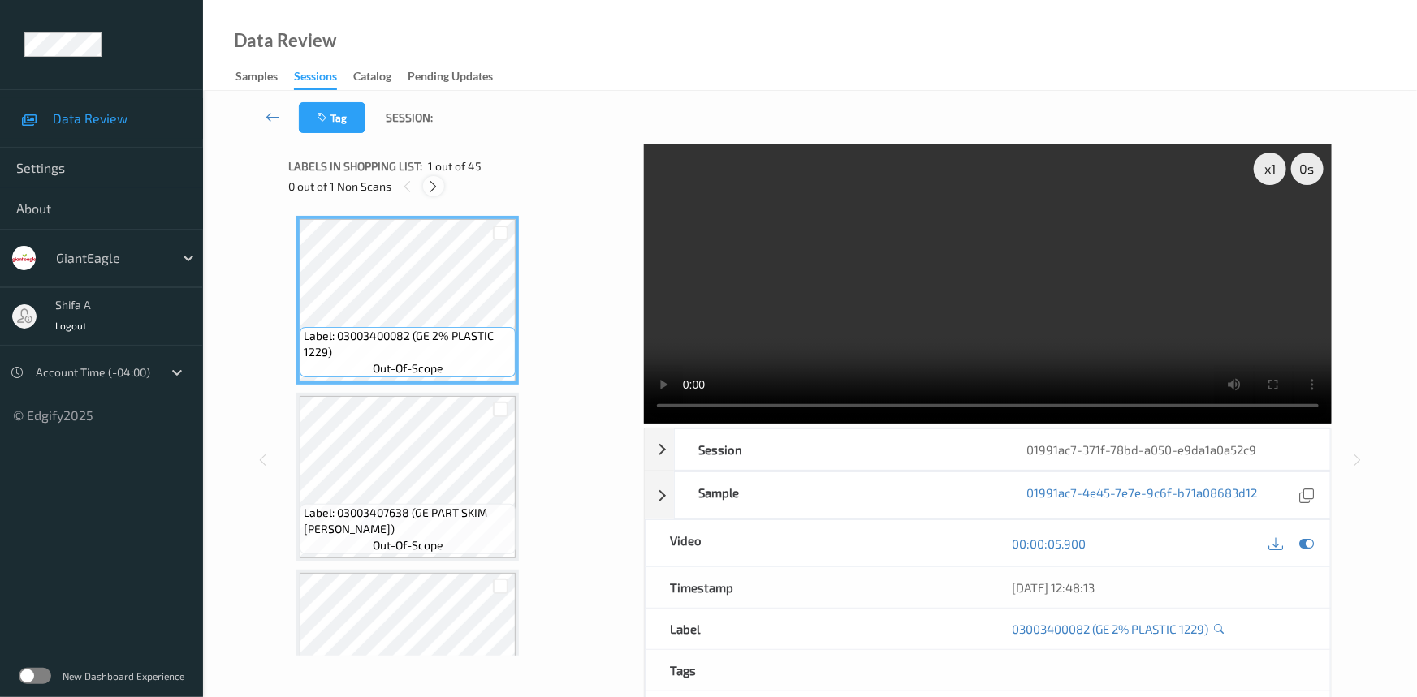
click at [438, 185] on icon at bounding box center [434, 186] width 14 height 15
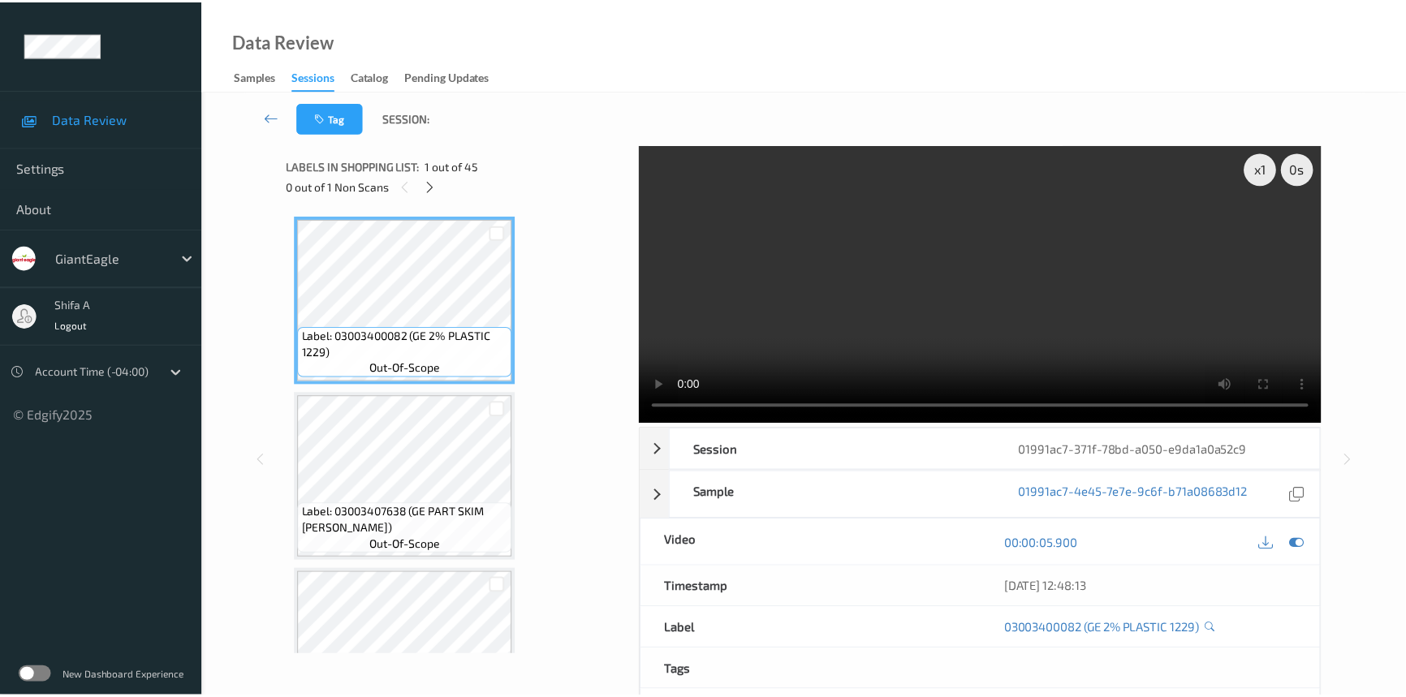
scroll to position [3006, 0]
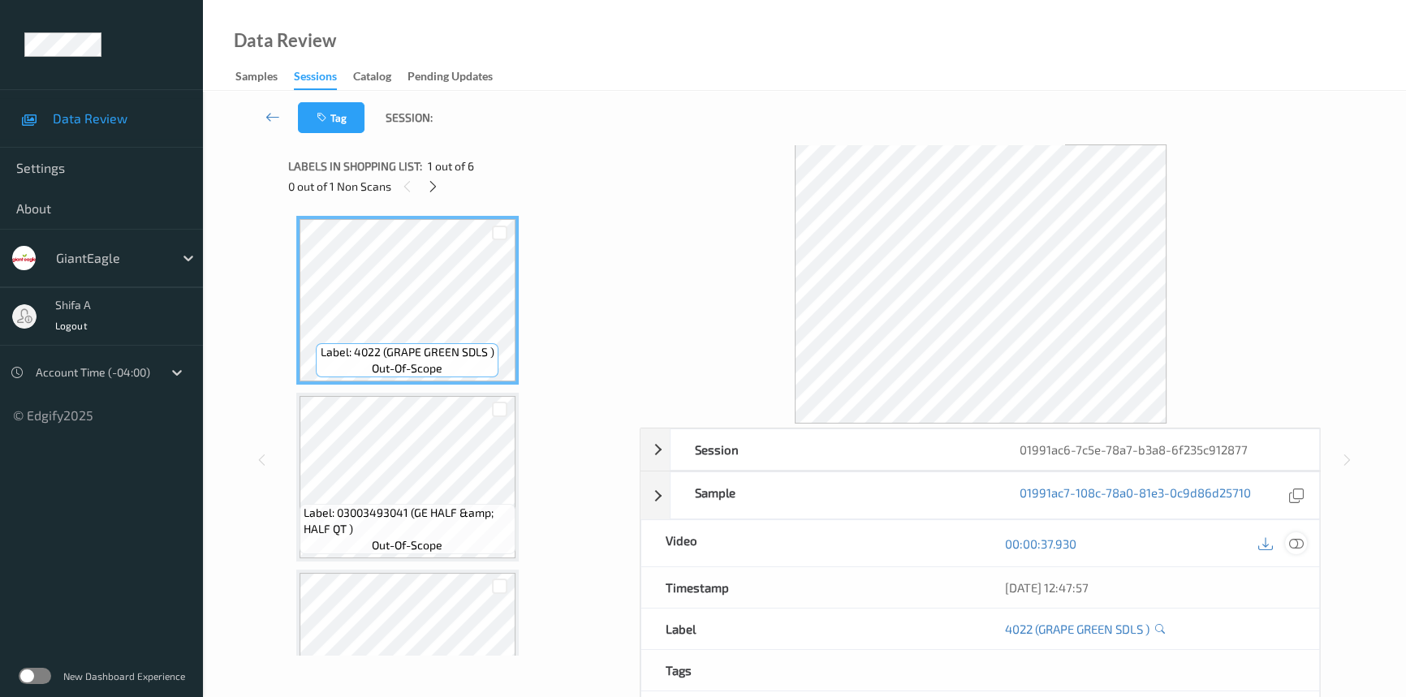
click at [1295, 551] on div at bounding box center [1296, 544] width 22 height 22
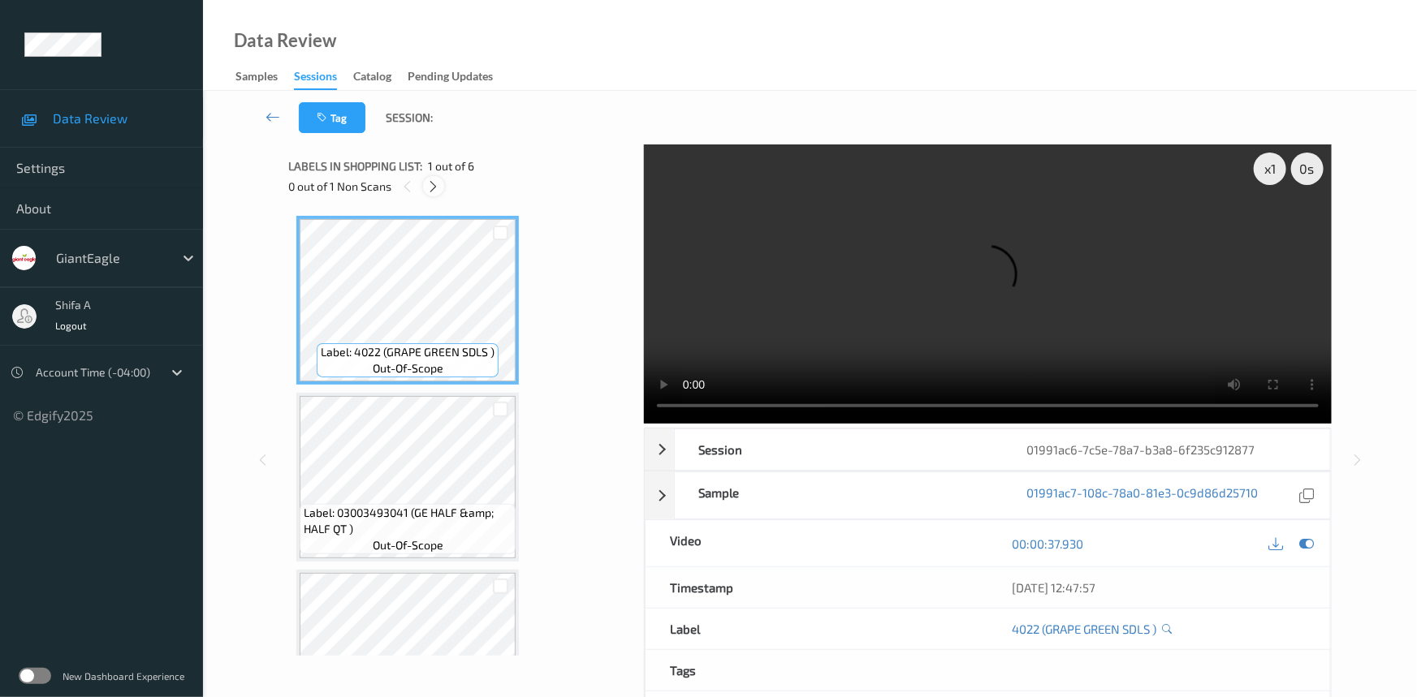
click at [434, 188] on icon at bounding box center [434, 186] width 14 height 15
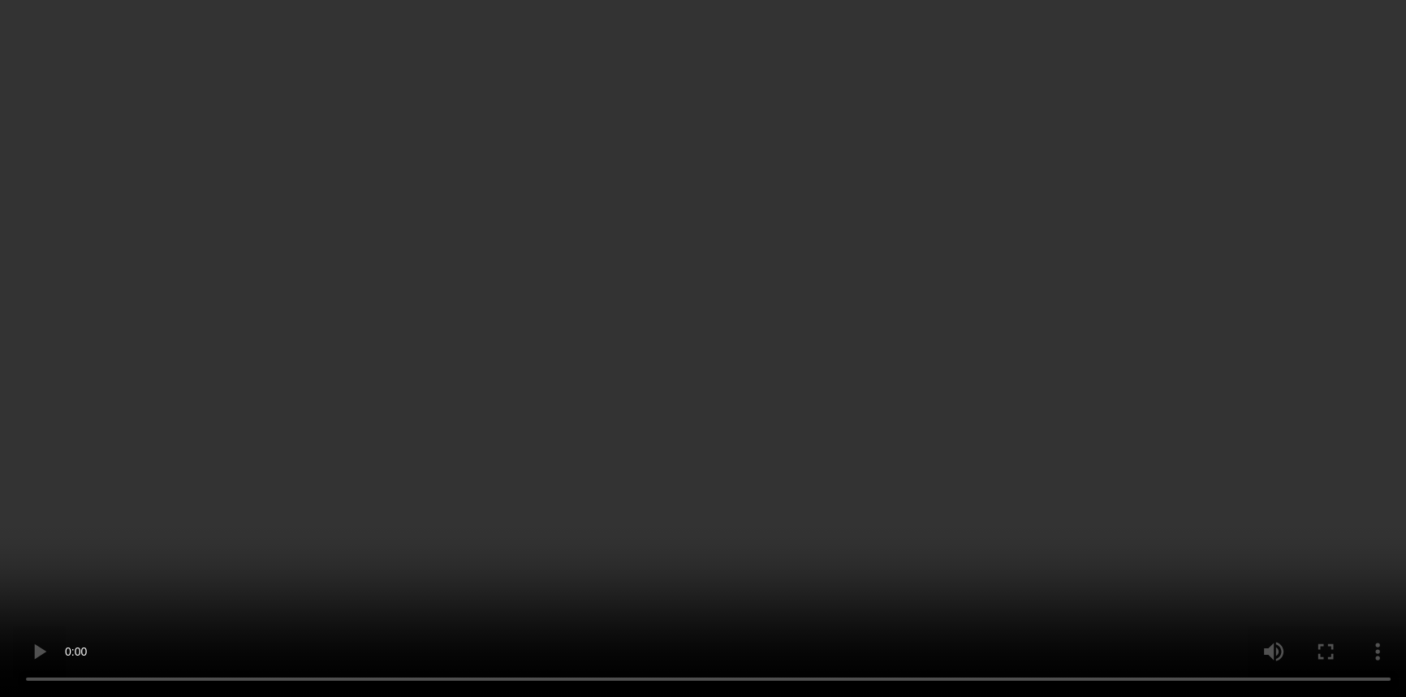
scroll to position [618, 0]
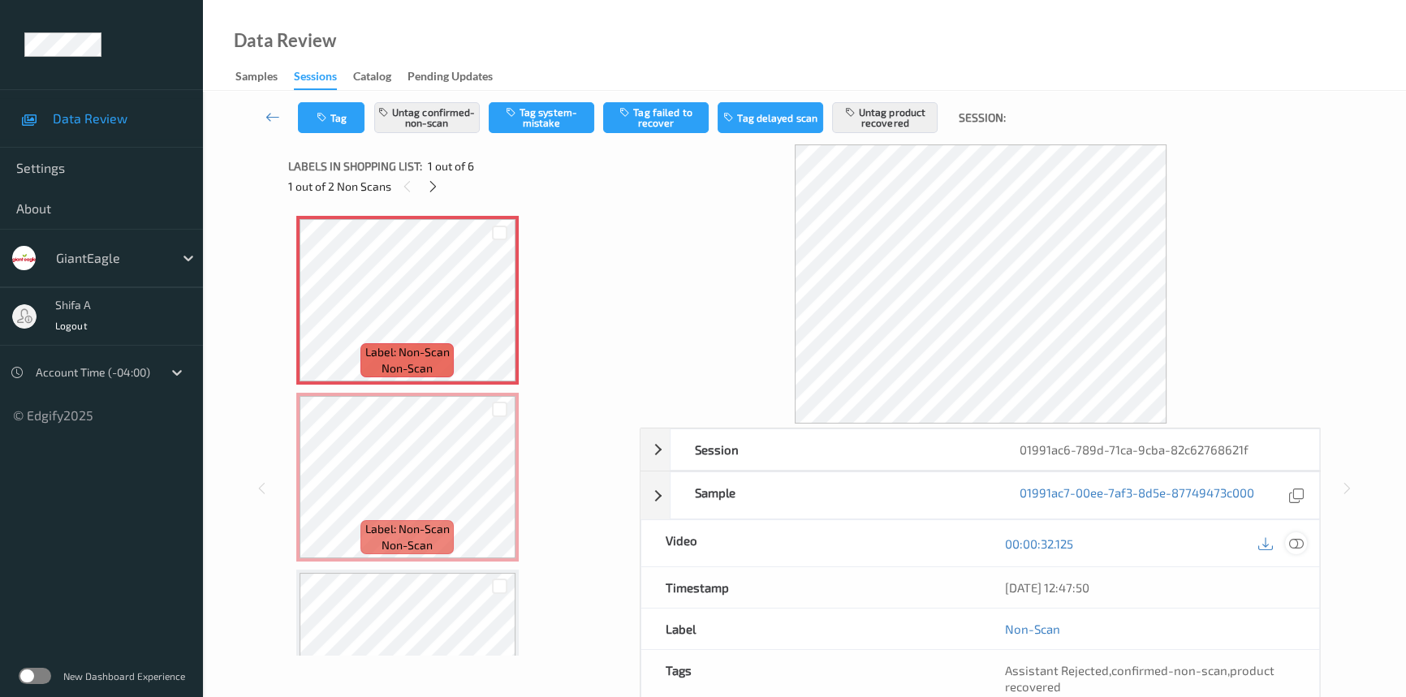
click at [1302, 546] on icon at bounding box center [1296, 544] width 15 height 15
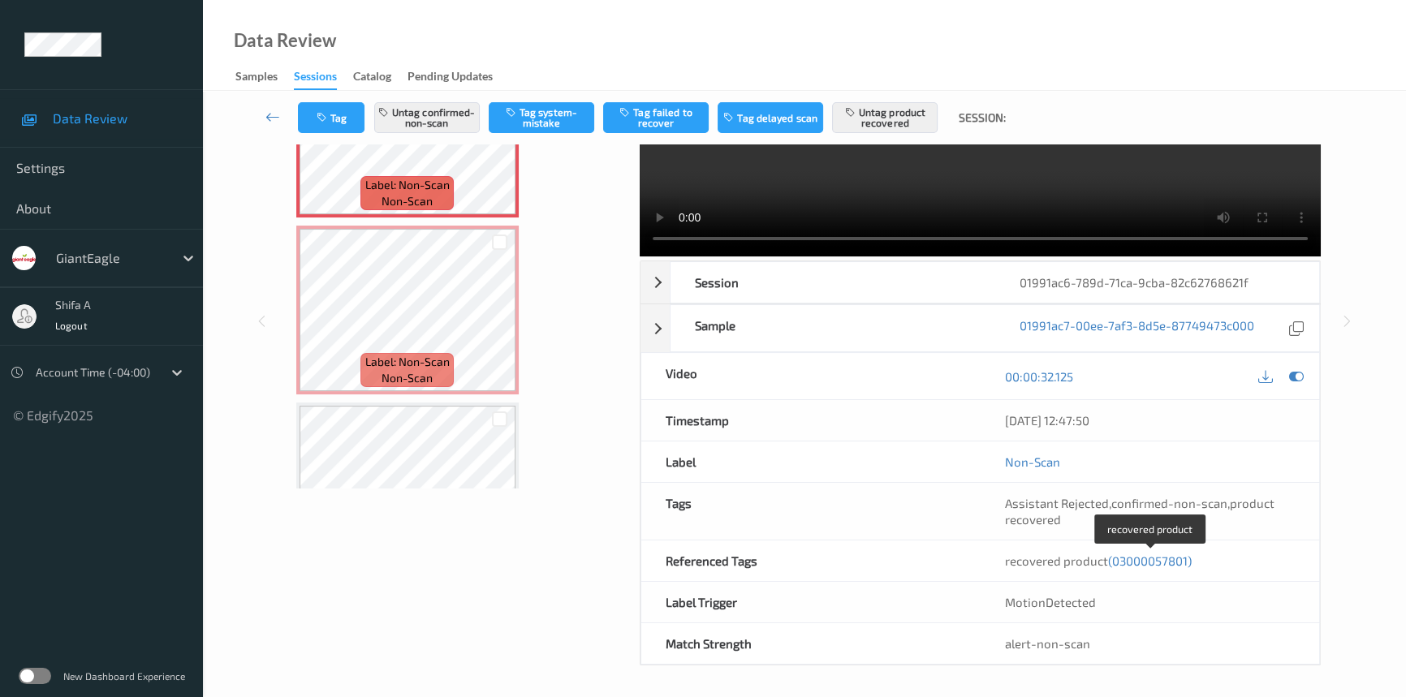
click at [1158, 560] on span "(03000057801)" at bounding box center [1150, 561] width 84 height 15
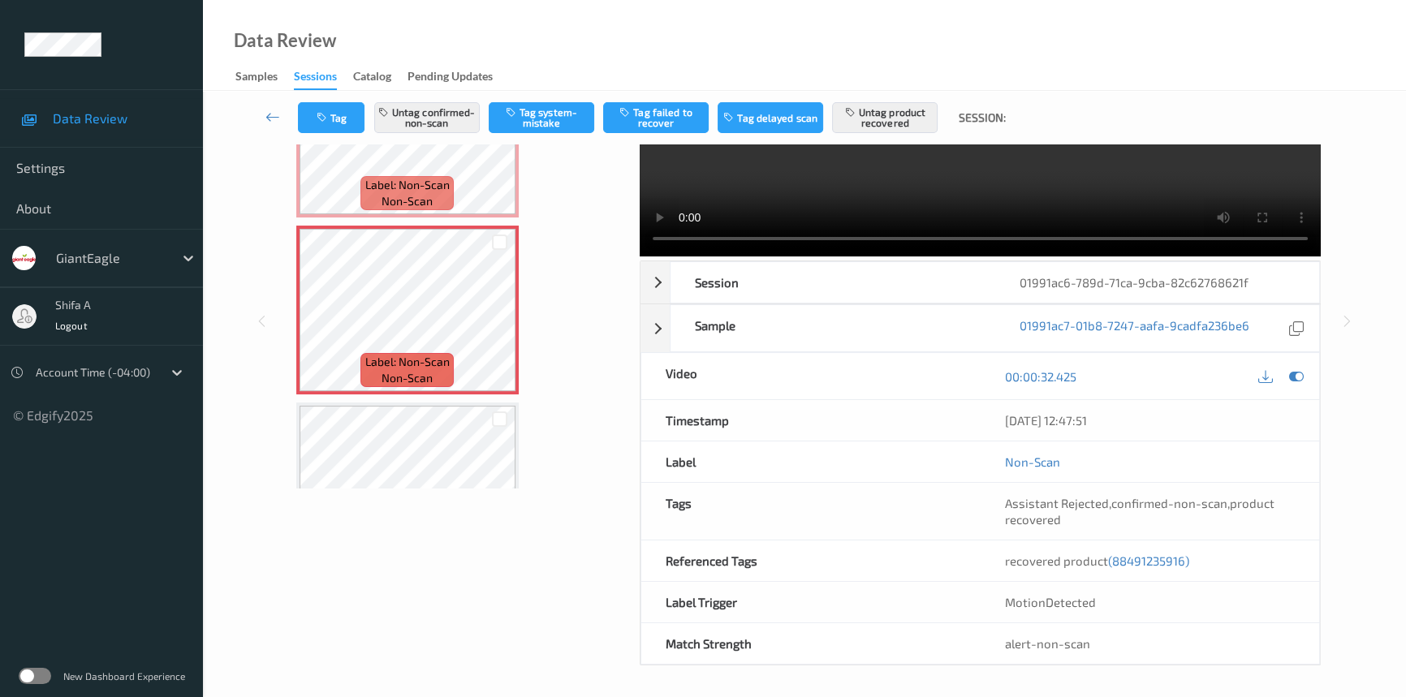
click at [1157, 555] on span "(88491235916)" at bounding box center [1148, 561] width 81 height 15
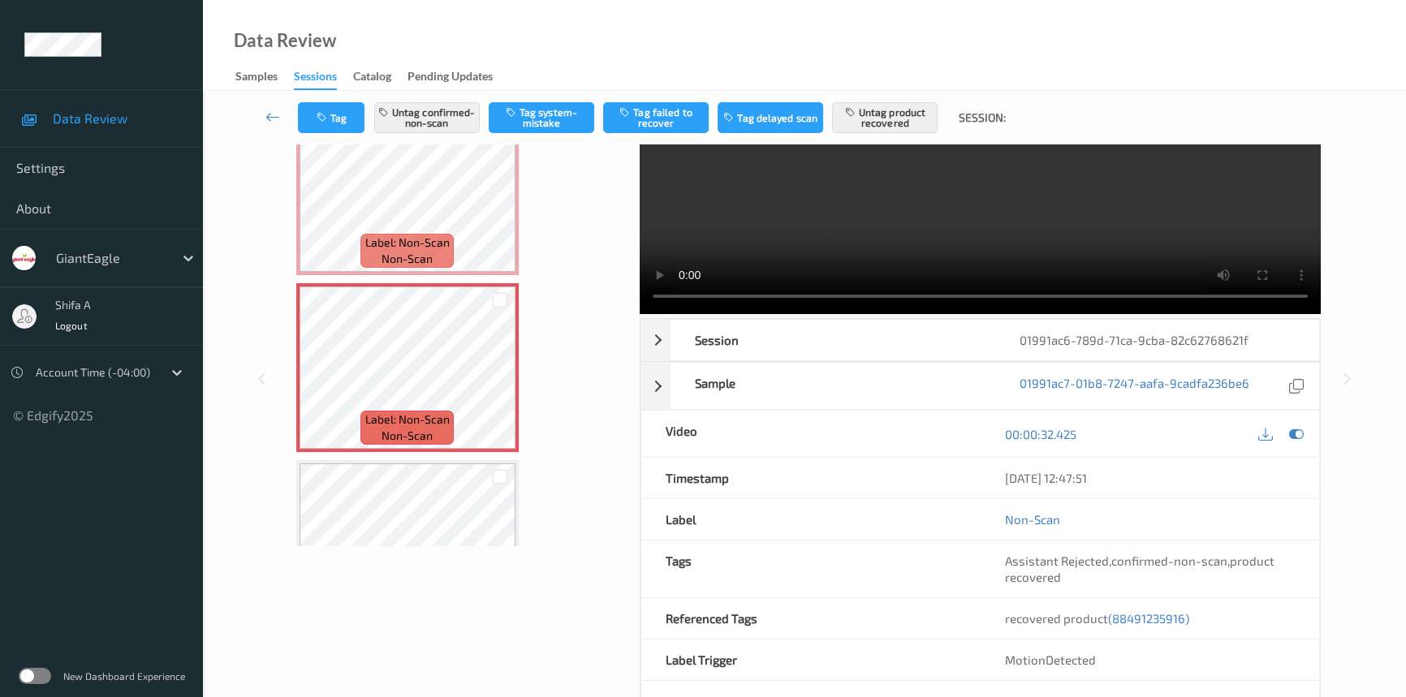
drag, startPoint x: 439, startPoint y: 267, endPoint x: 445, endPoint y: 256, distance: 12.7
click at [439, 266] on div "Label: Non-Scan non-scan" at bounding box center [406, 251] width 93 height 34
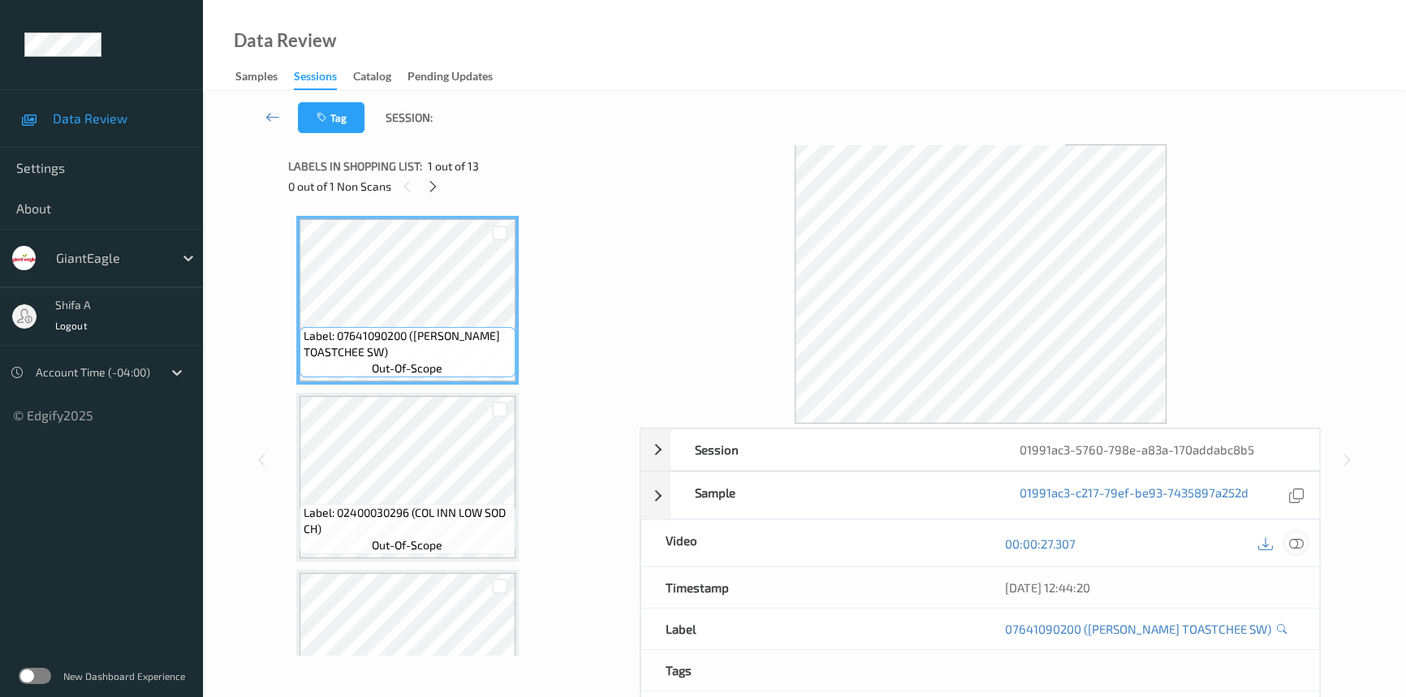
click at [1298, 544] on icon at bounding box center [1296, 544] width 15 height 15
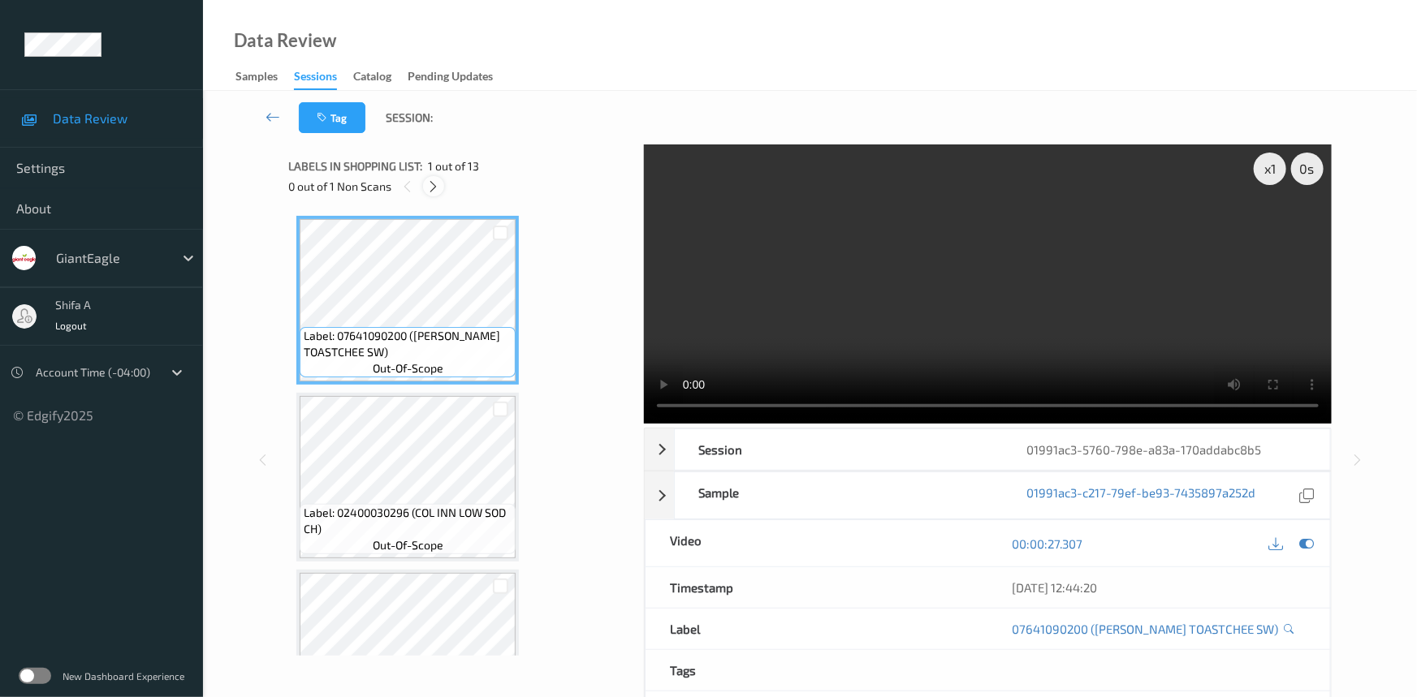
click at [434, 193] on icon at bounding box center [434, 186] width 14 height 15
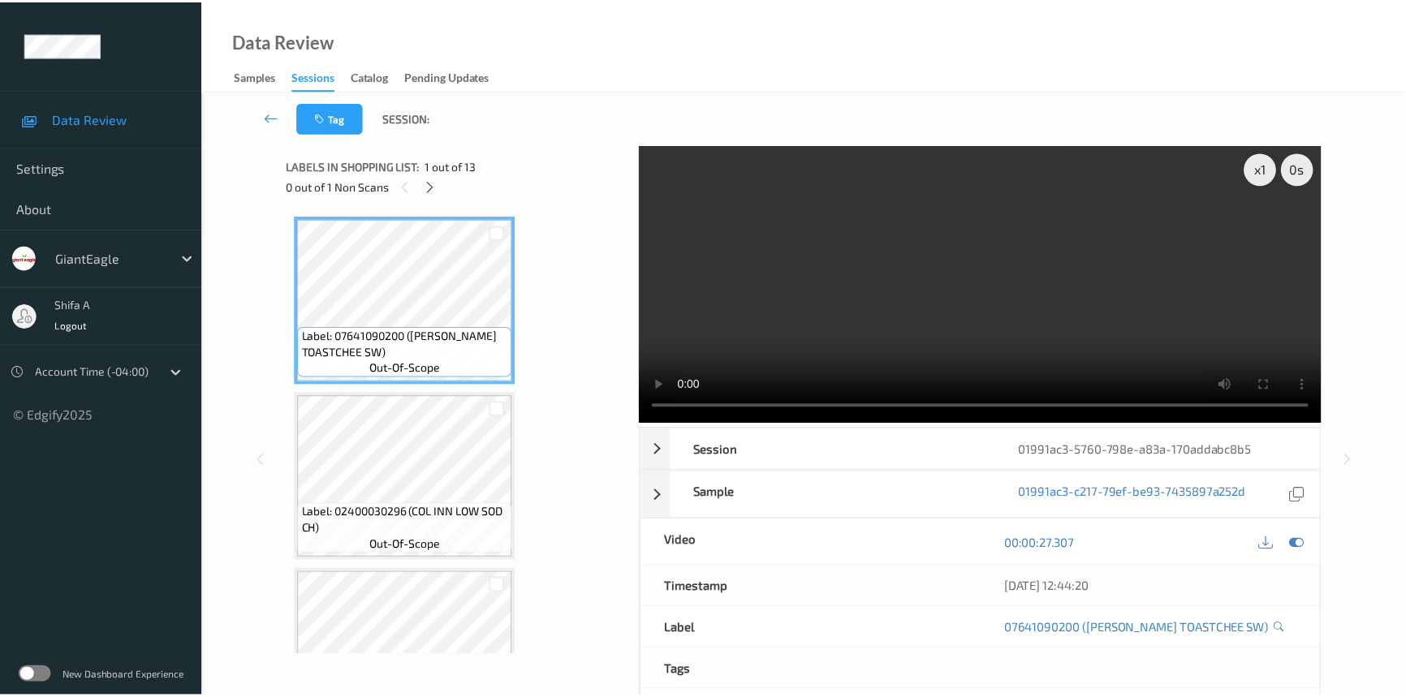
scroll to position [1419, 0]
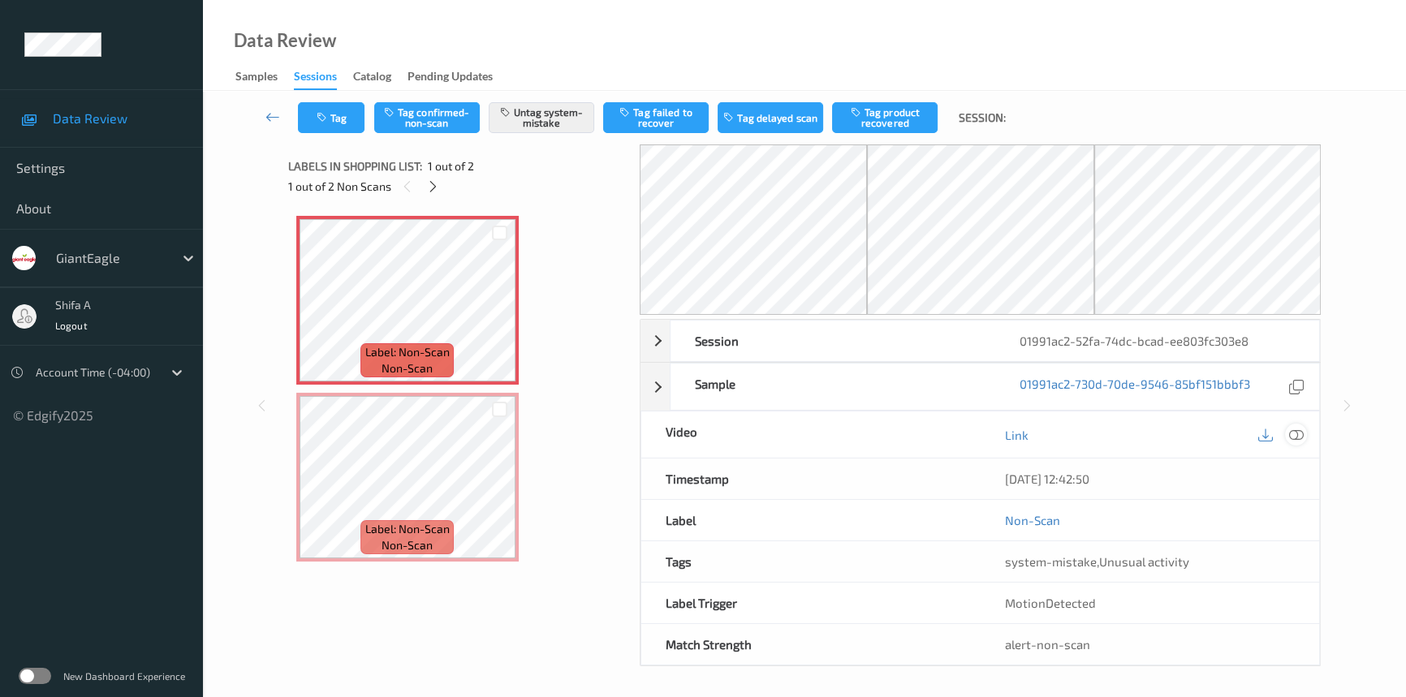
click at [1302, 434] on icon at bounding box center [1296, 435] width 15 height 15
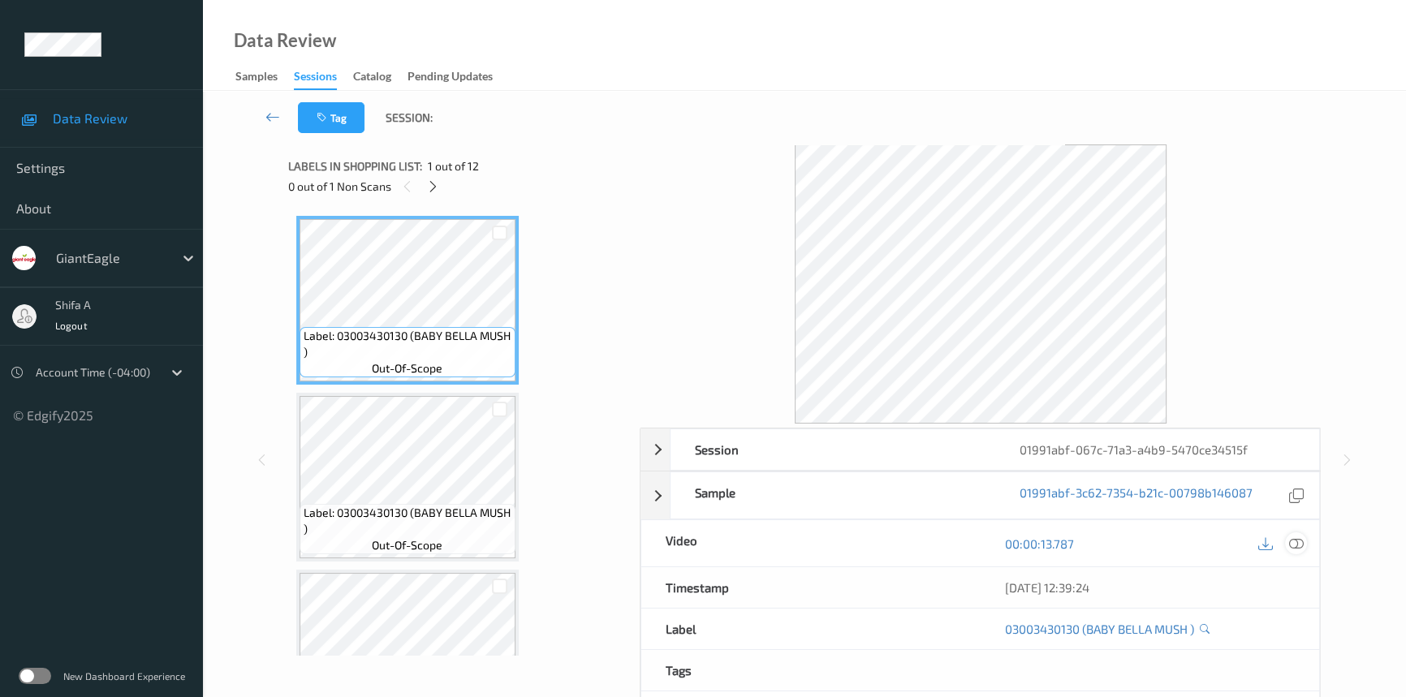
click at [1299, 537] on icon at bounding box center [1296, 544] width 15 height 15
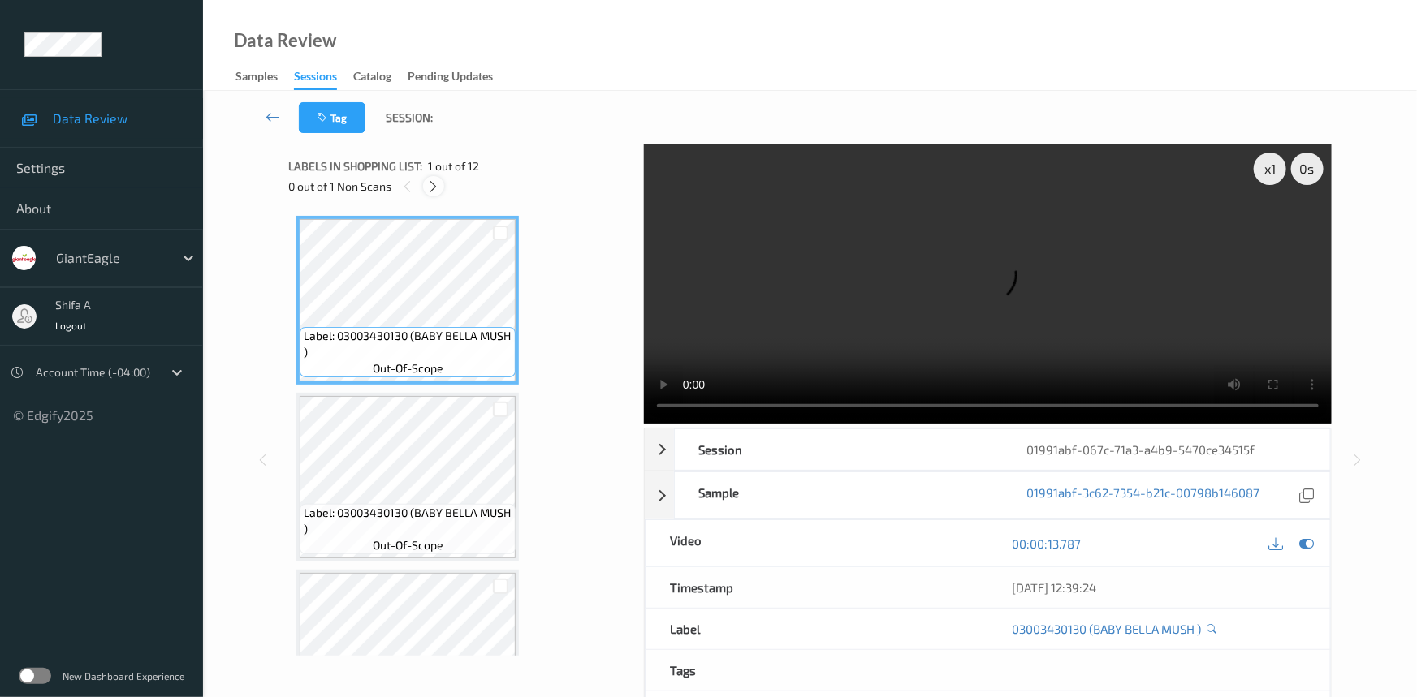
click at [430, 188] on icon at bounding box center [434, 186] width 14 height 15
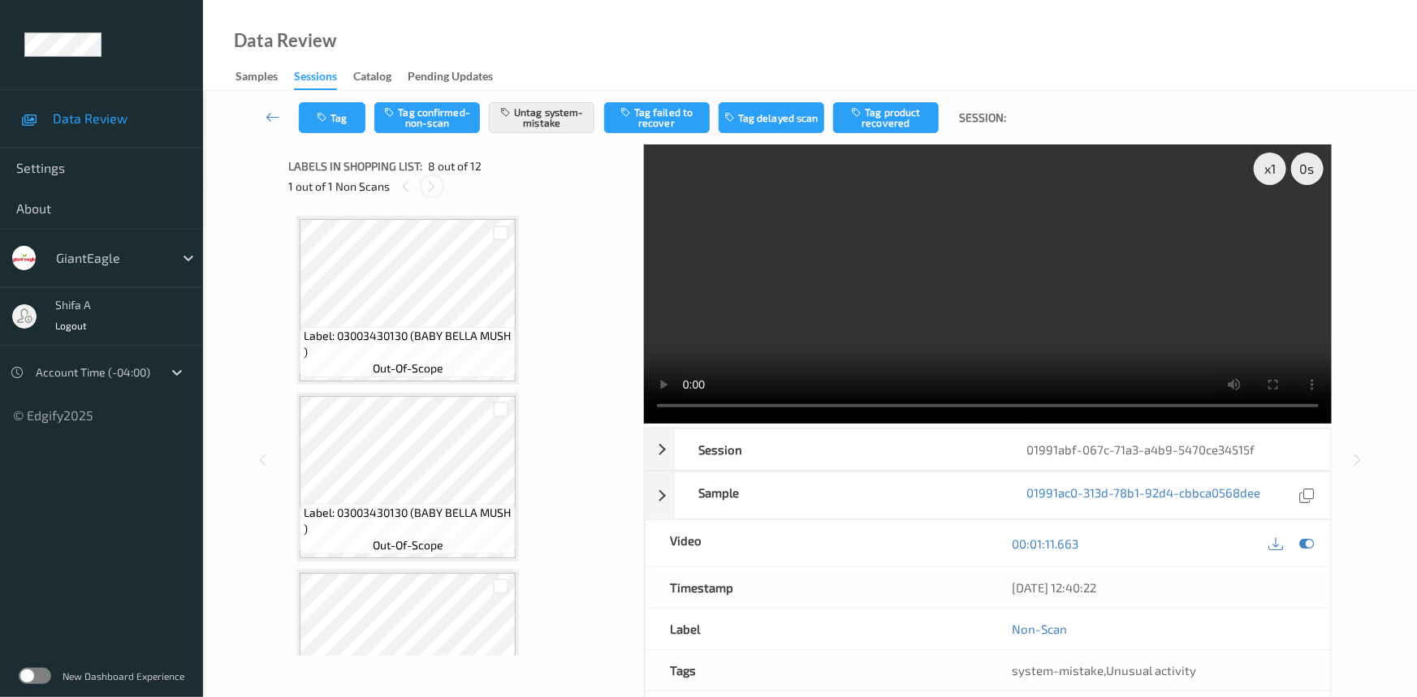
scroll to position [1066, 0]
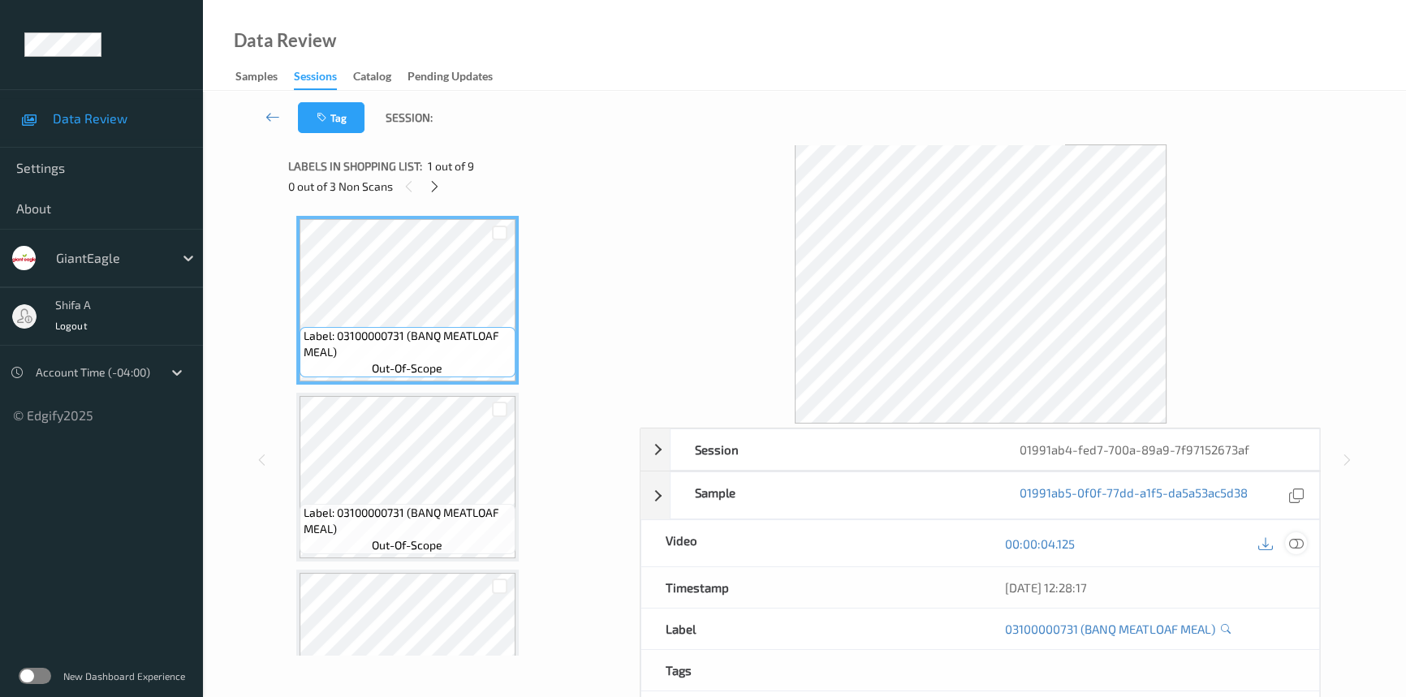
click at [1286, 545] on div at bounding box center [1296, 544] width 22 height 22
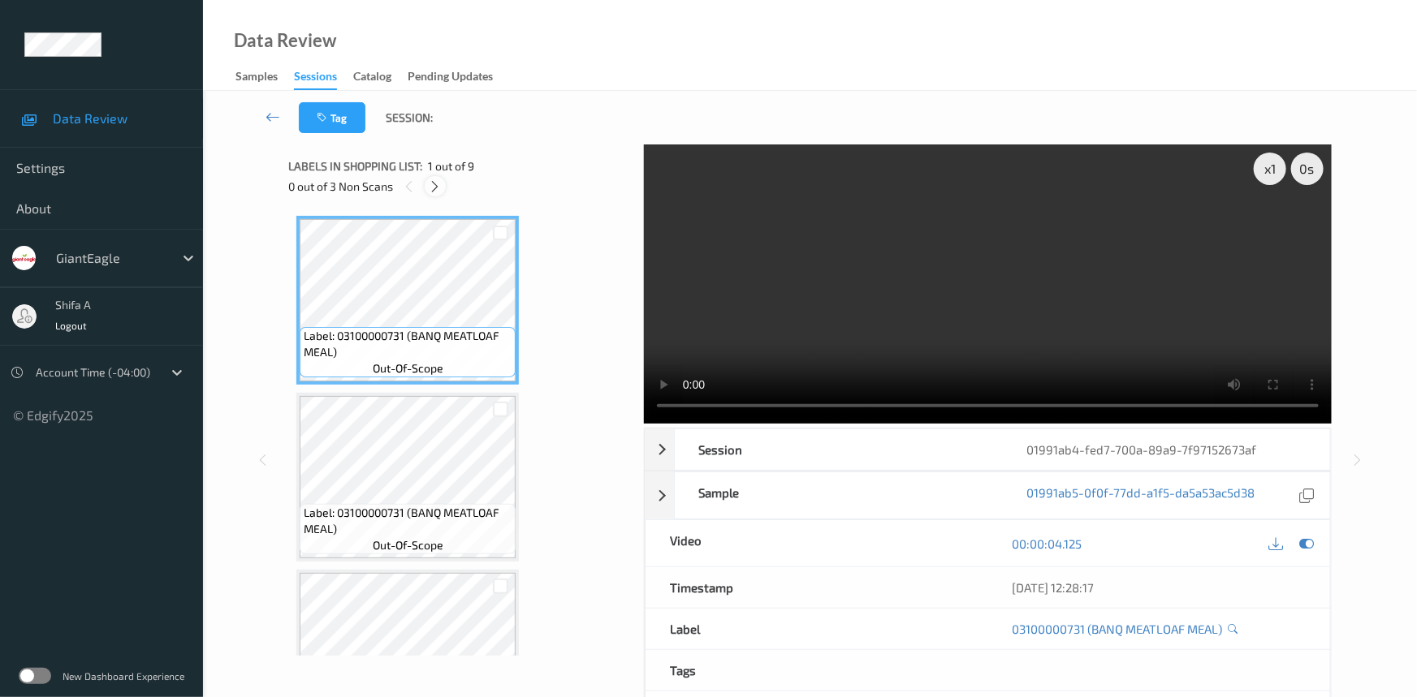
click at [436, 189] on icon at bounding box center [436, 186] width 14 height 15
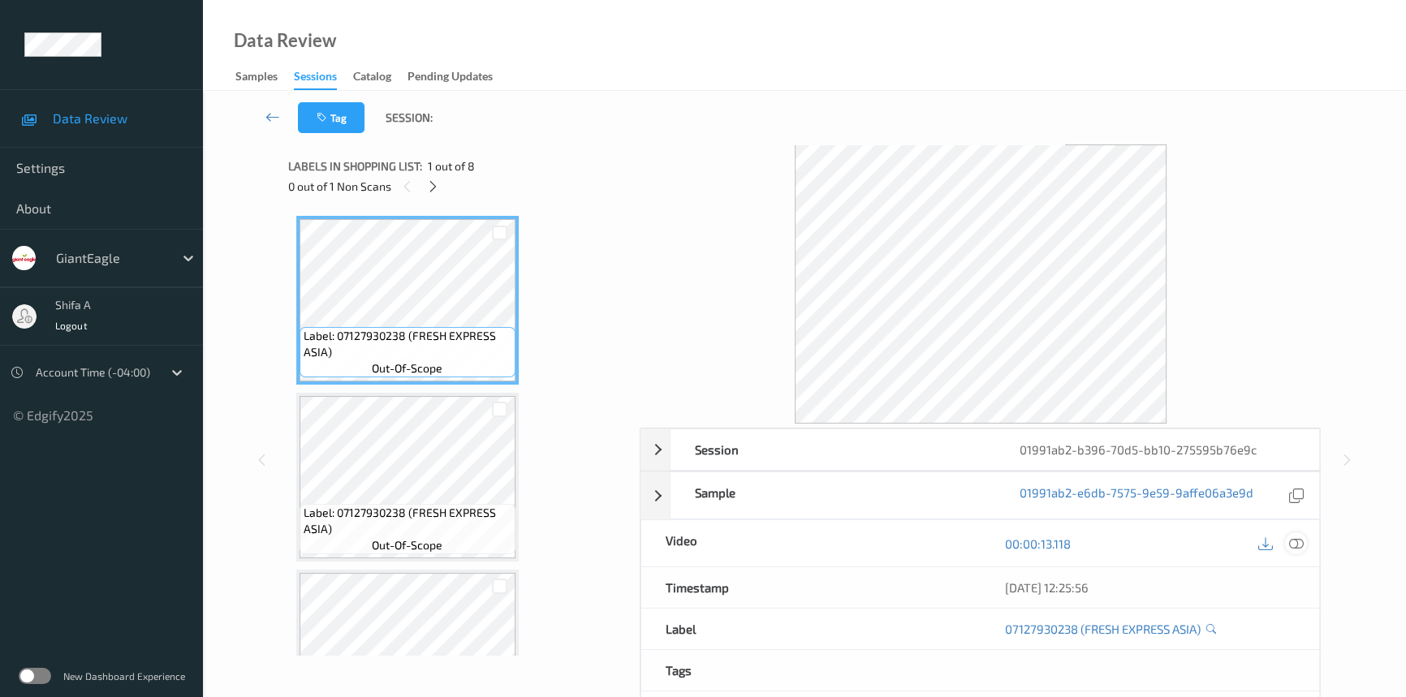
click at [1296, 538] on icon at bounding box center [1296, 544] width 15 height 15
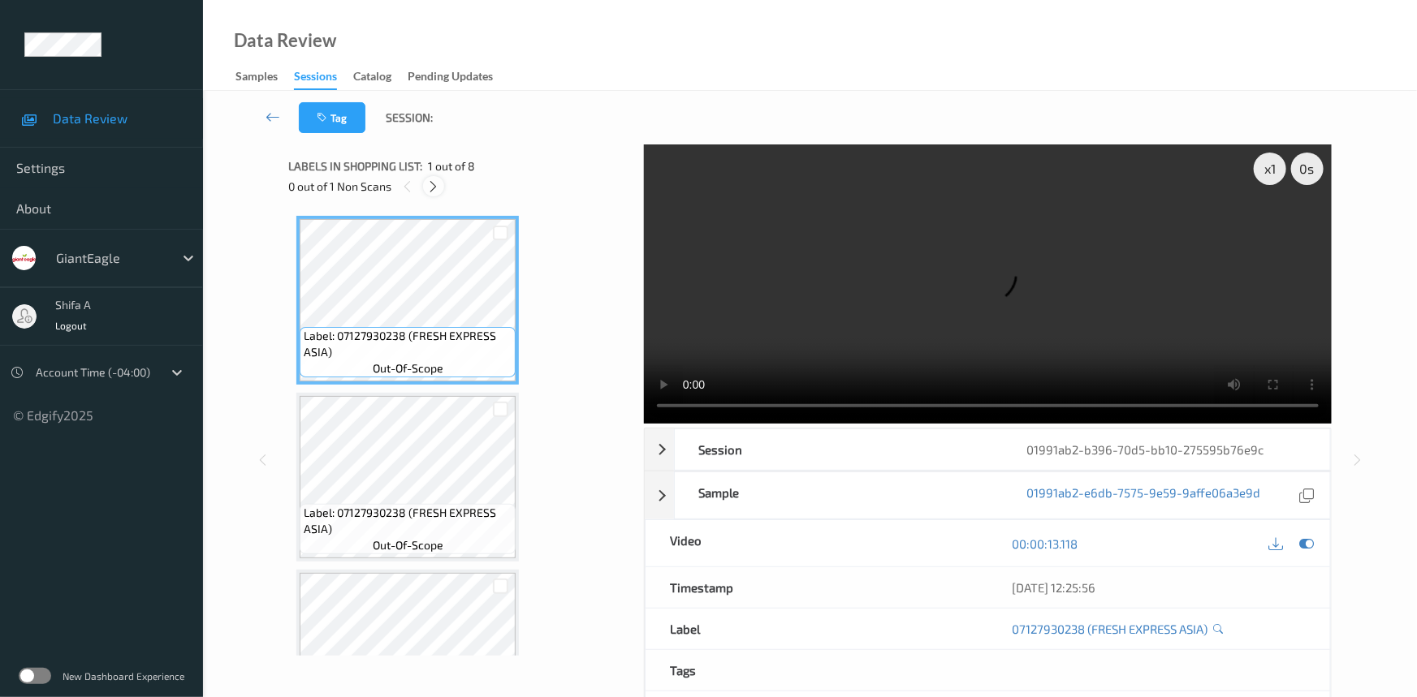
click at [436, 190] on icon at bounding box center [434, 186] width 14 height 15
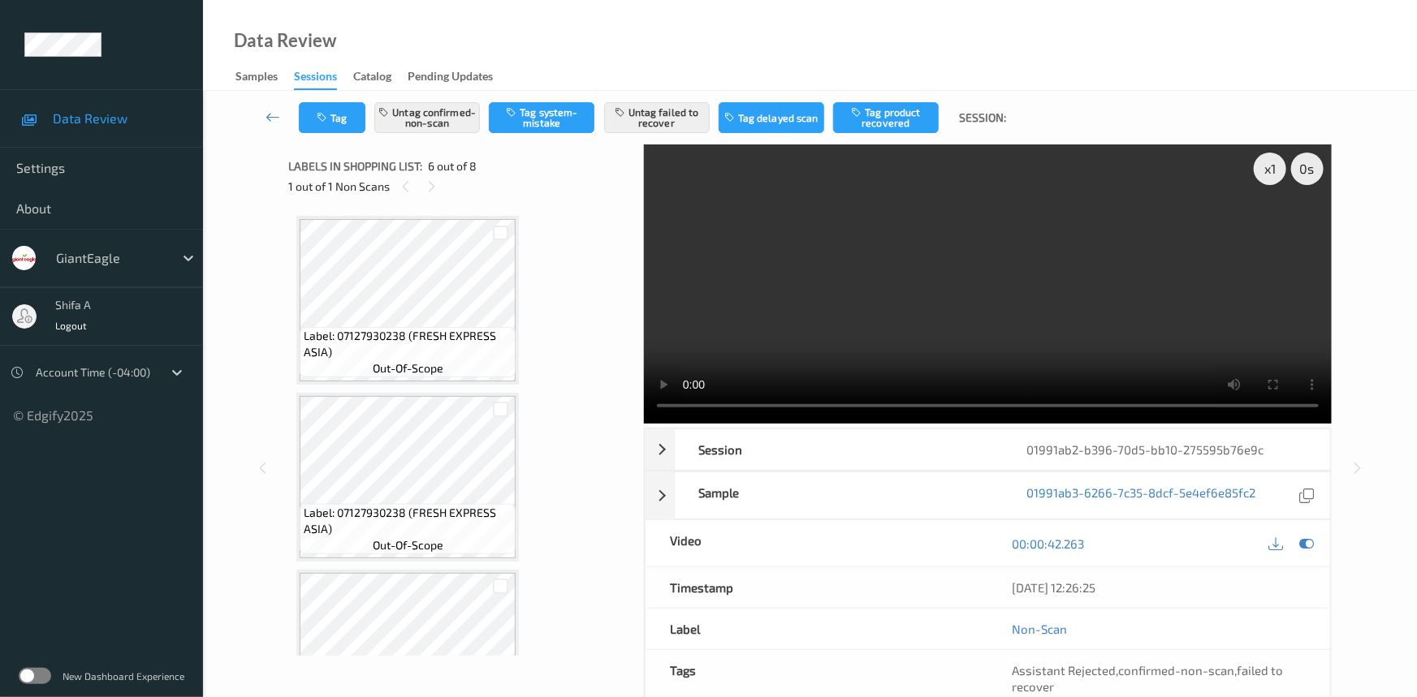
scroll to position [714, 0]
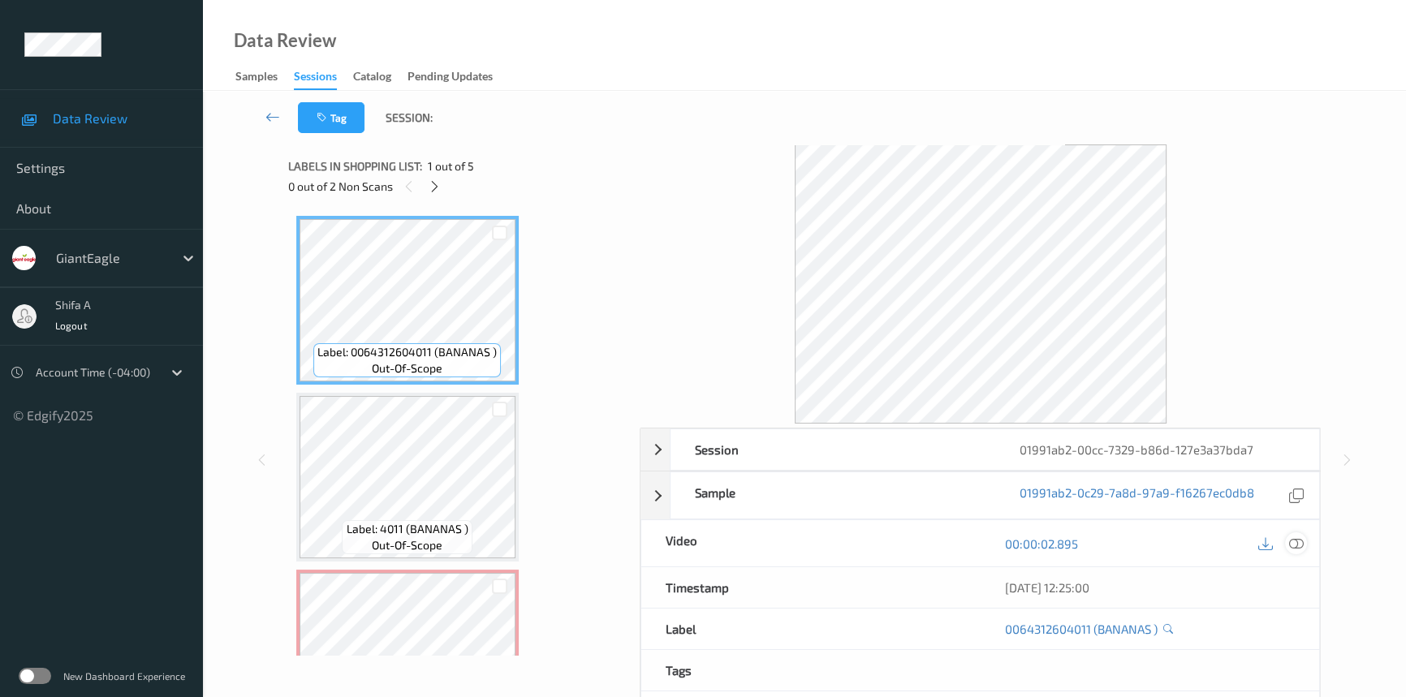
click at [1298, 540] on icon at bounding box center [1296, 544] width 15 height 15
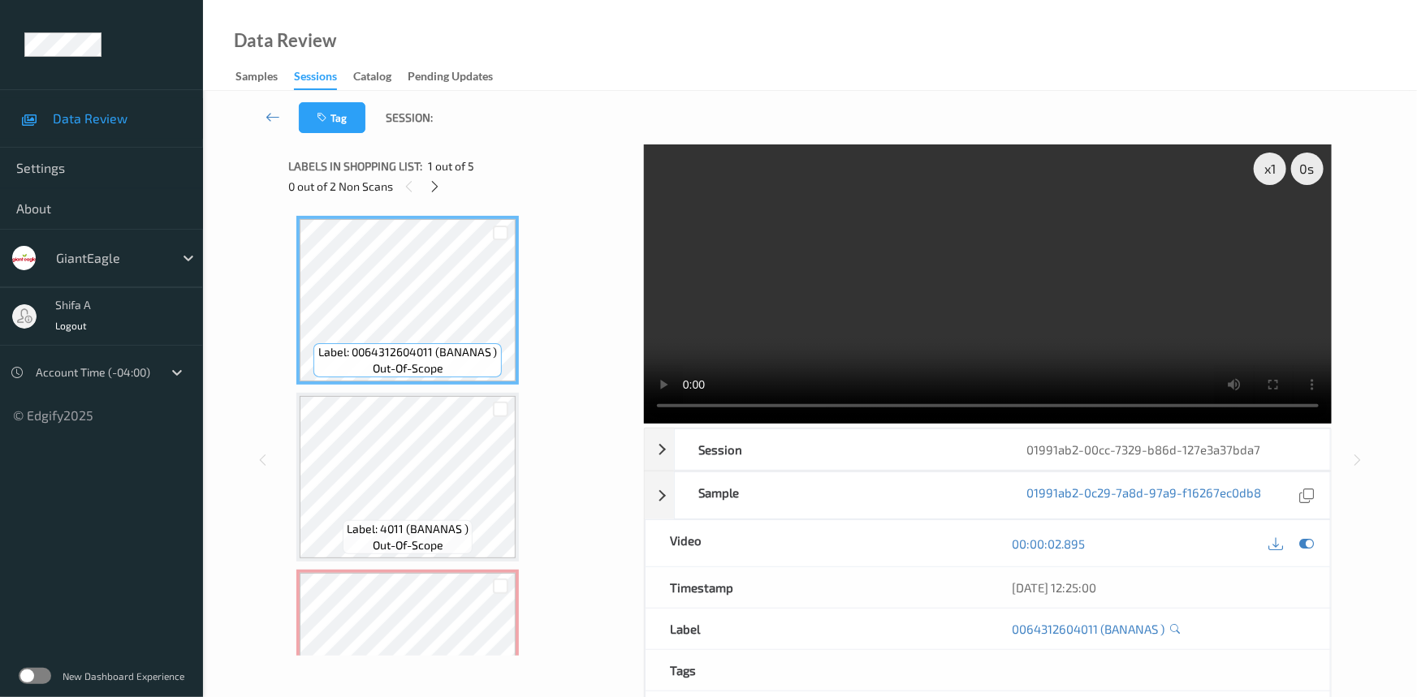
click at [436, 194] on div at bounding box center [435, 186] width 20 height 20
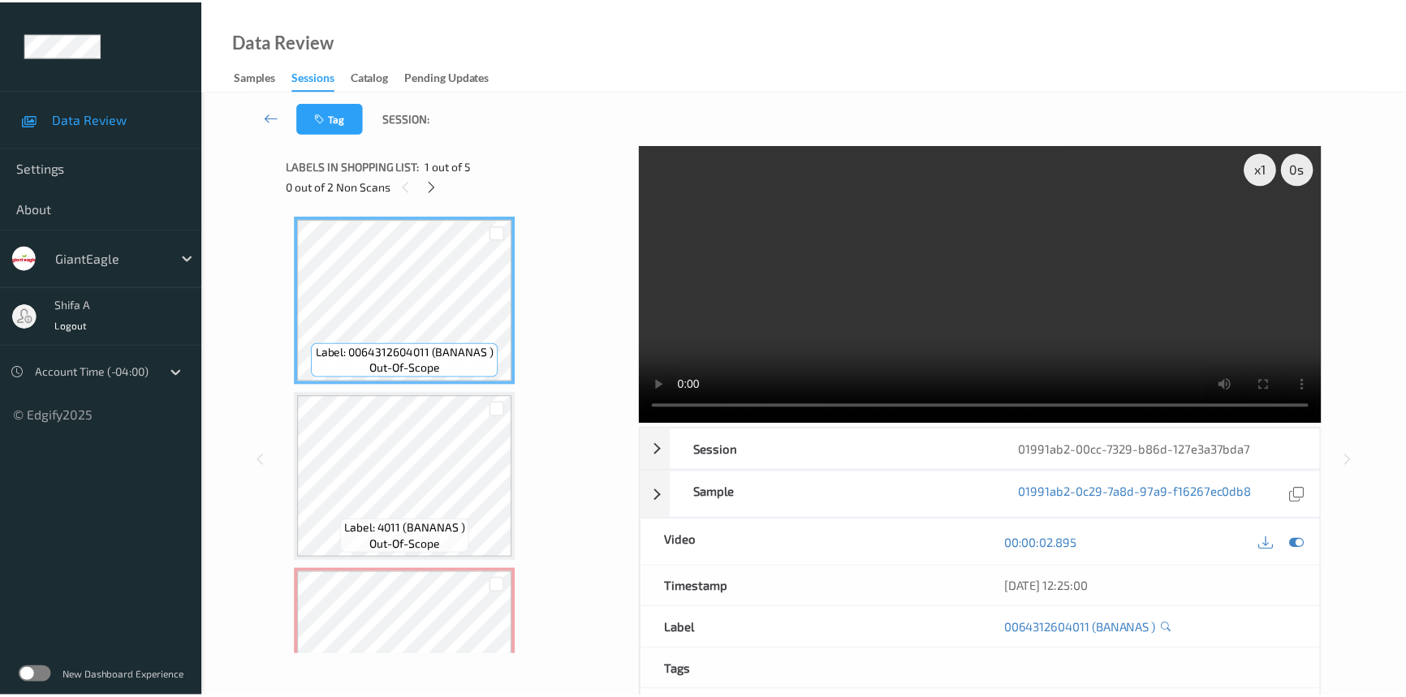
scroll to position [184, 0]
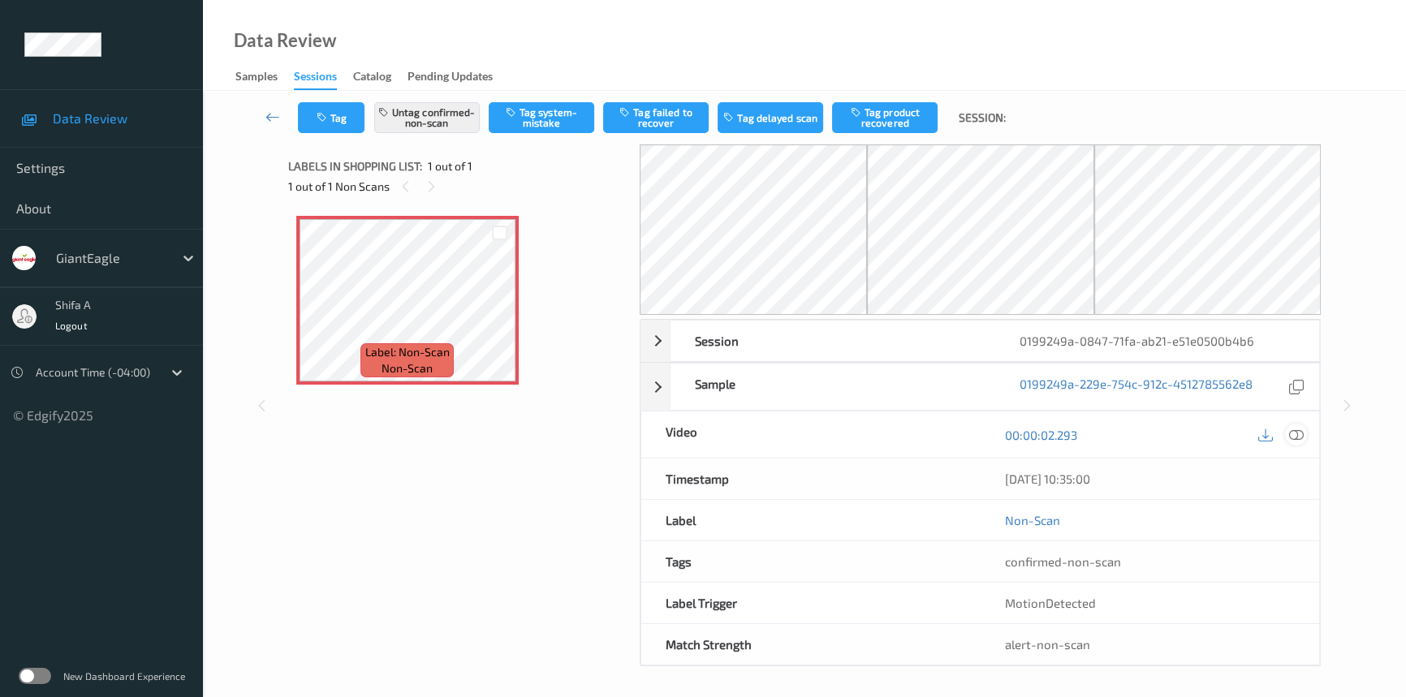
click at [1302, 440] on icon at bounding box center [1296, 435] width 15 height 15
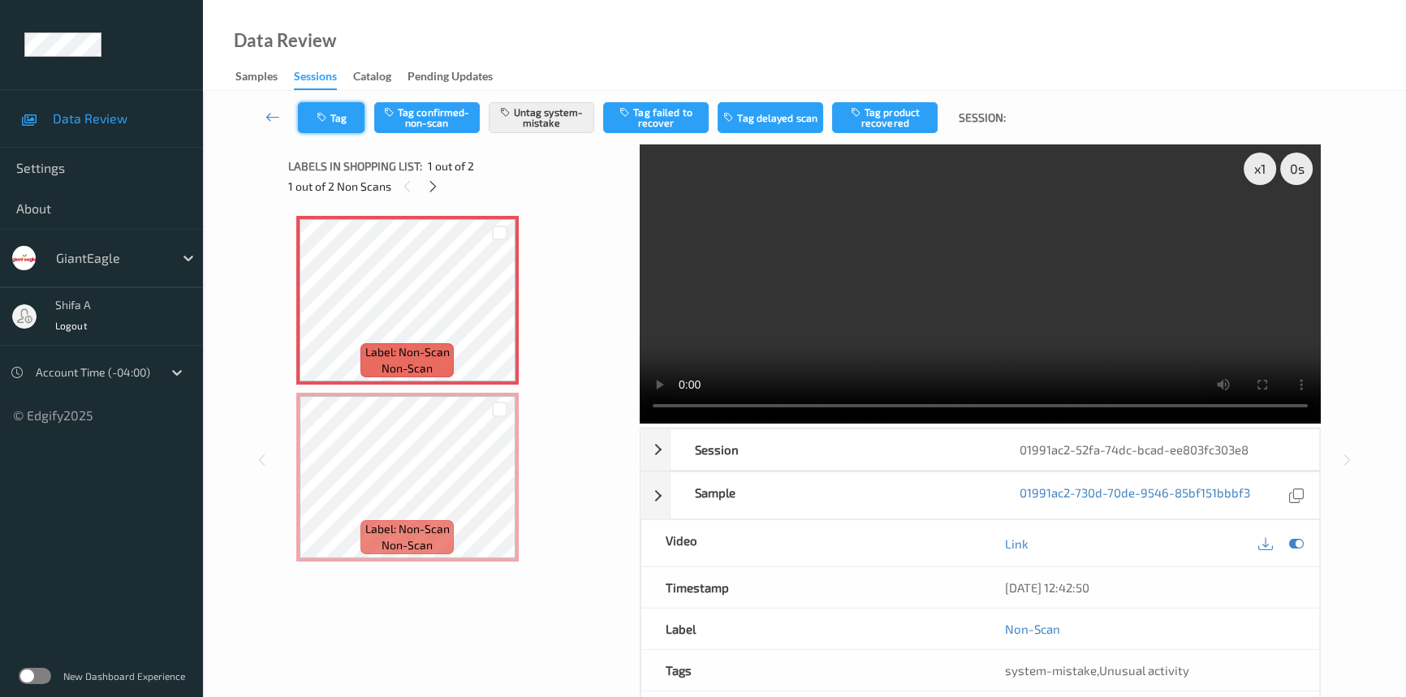
click at [361, 119] on button "Tag" at bounding box center [331, 117] width 67 height 31
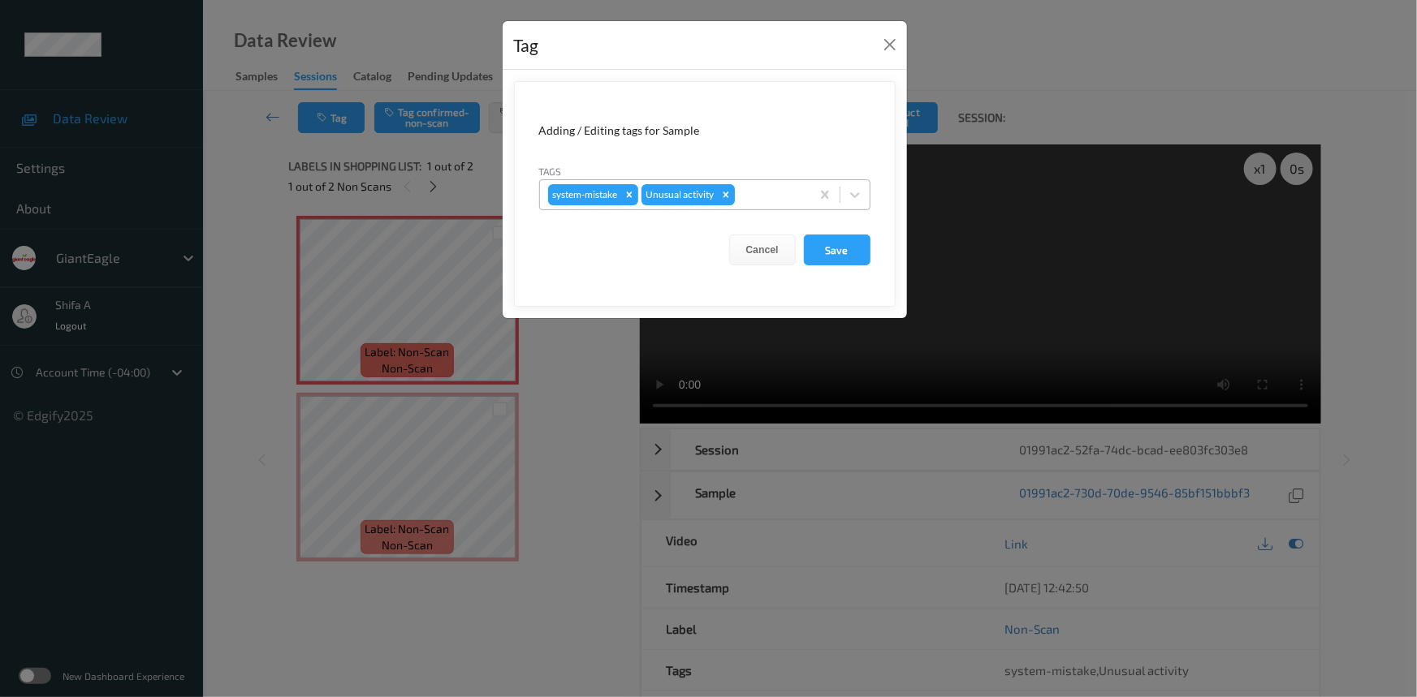
click at [725, 194] on icon "Remove Unusual activity" at bounding box center [726, 195] width 6 height 6
click at [848, 254] on button "Save" at bounding box center [837, 250] width 67 height 31
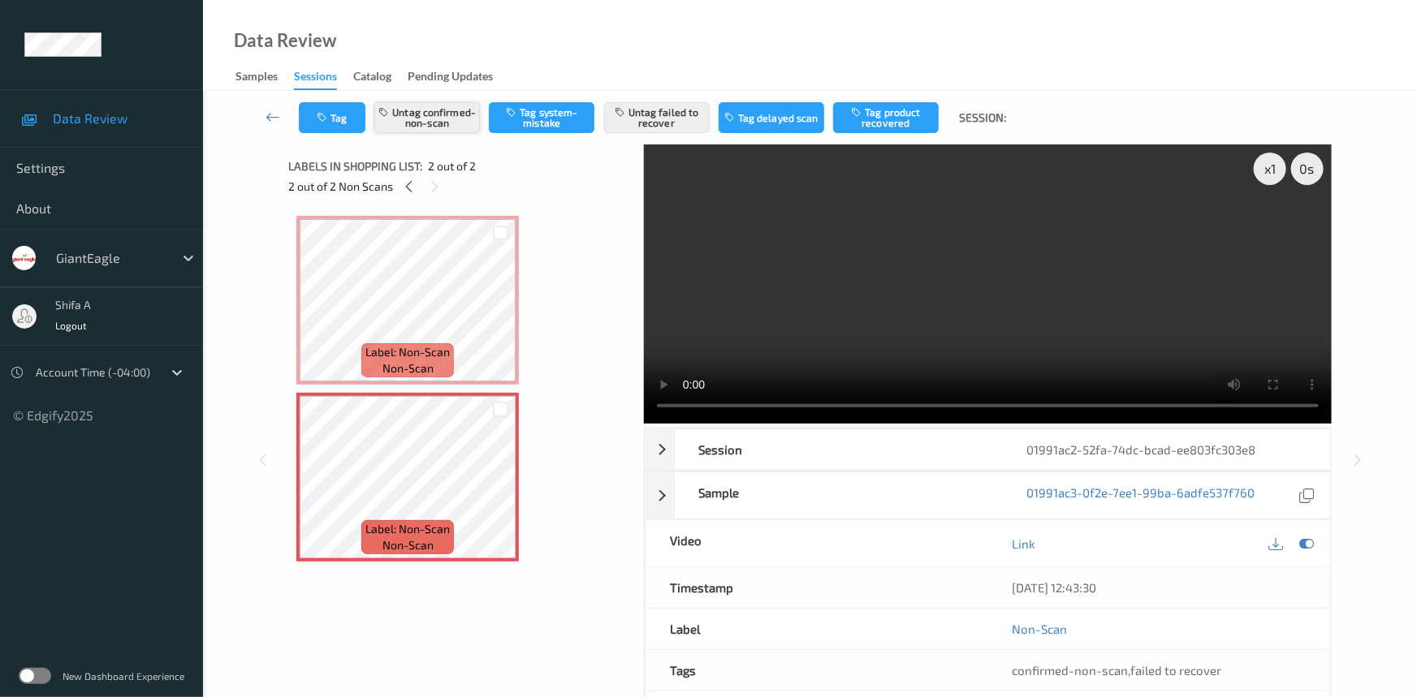
click at [462, 125] on button "Untag confirmed-non-scan" at bounding box center [427, 117] width 106 height 31
click at [651, 123] on button "Untag failed to recover" at bounding box center [657, 117] width 106 height 31
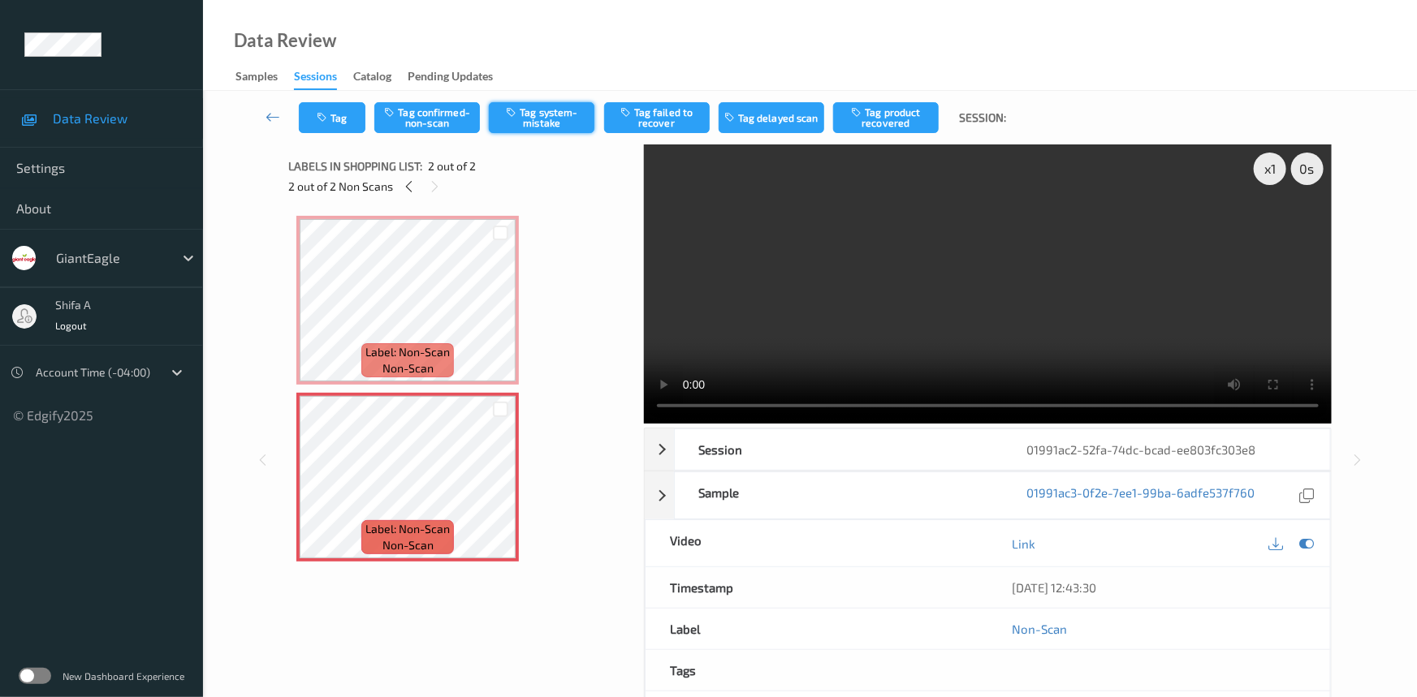
click at [534, 127] on button "Tag system-mistake" at bounding box center [542, 117] width 106 height 31
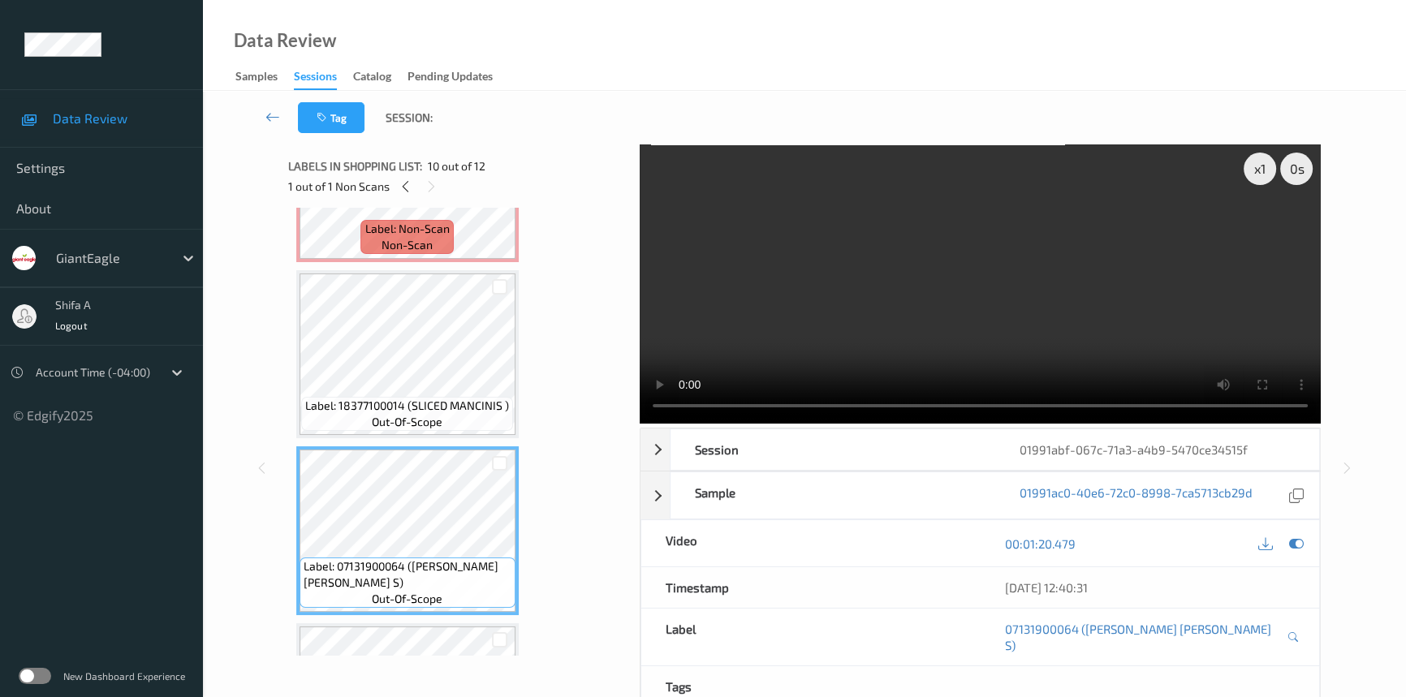
scroll to position [1066, 0]
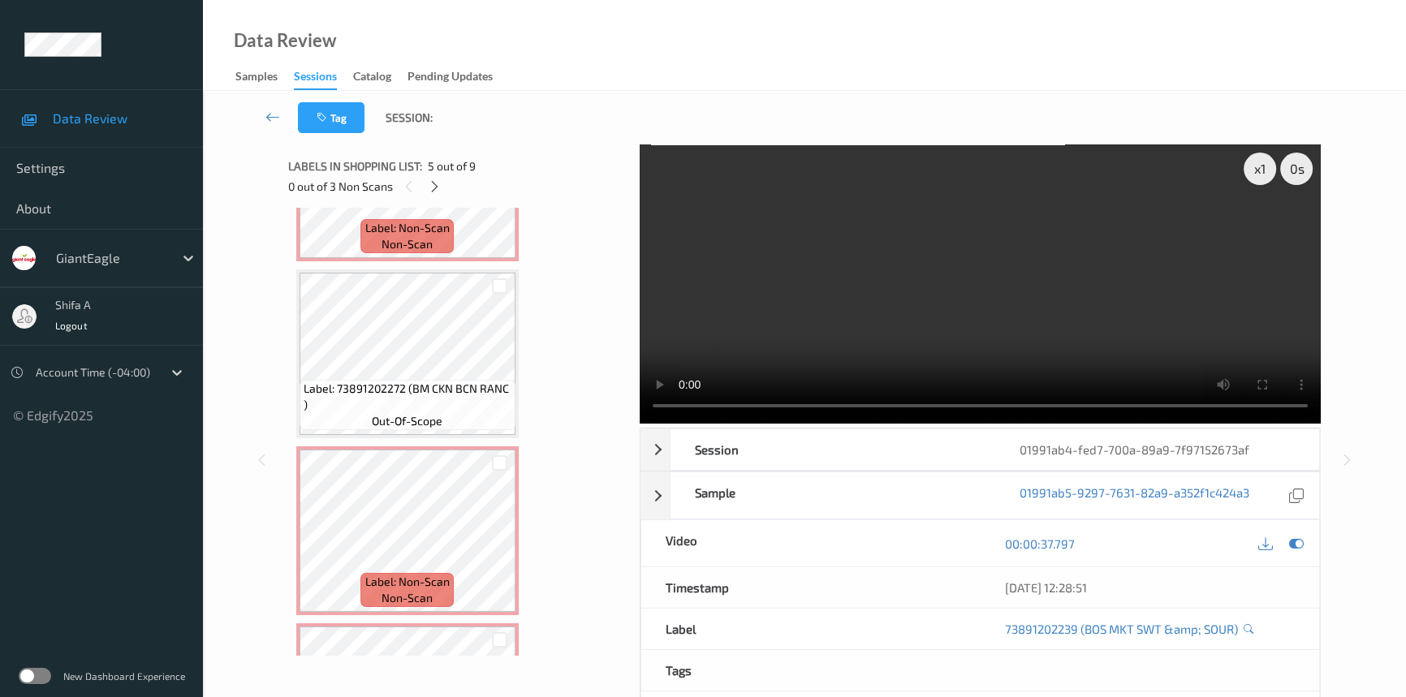
scroll to position [714, 0]
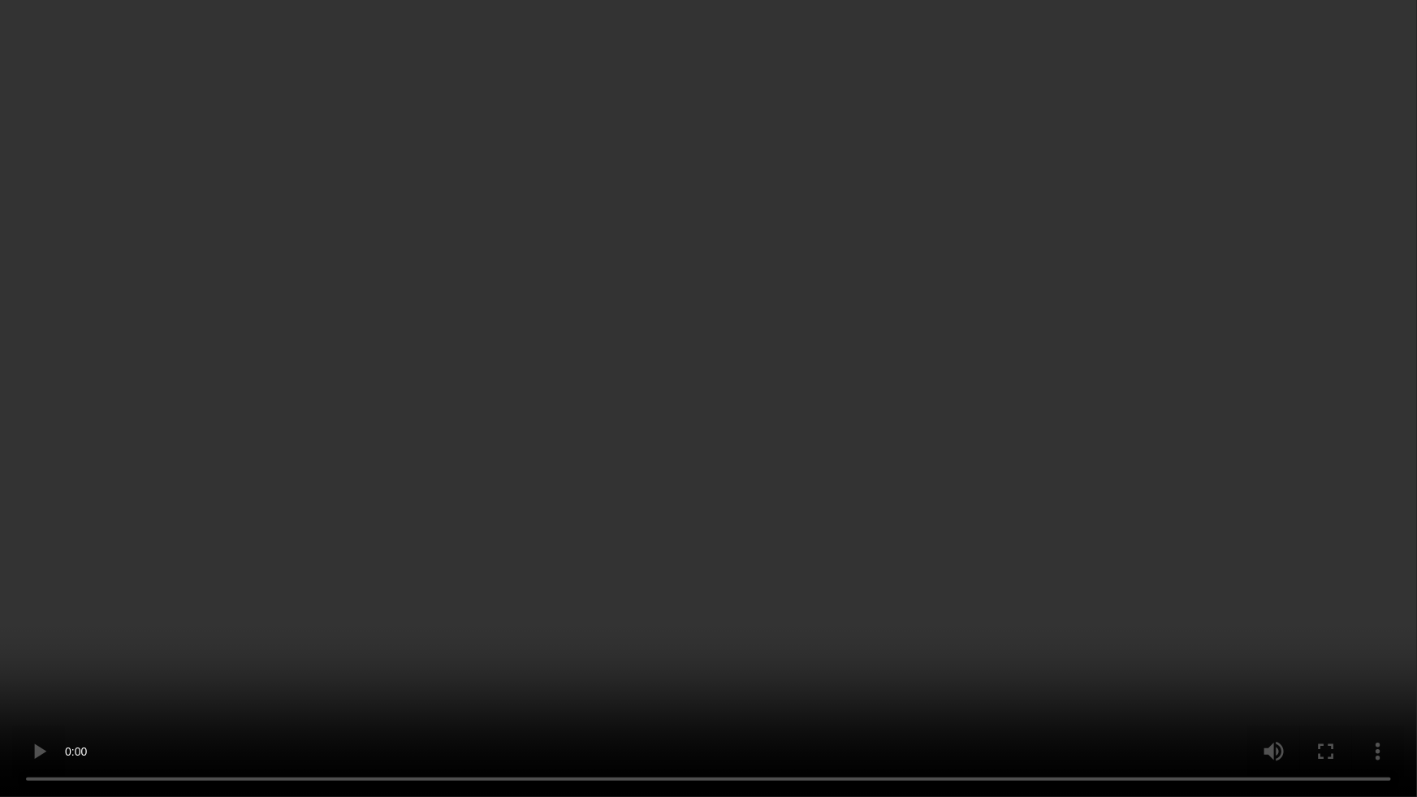
click at [1333, 658] on video at bounding box center [708, 398] width 1417 height 797
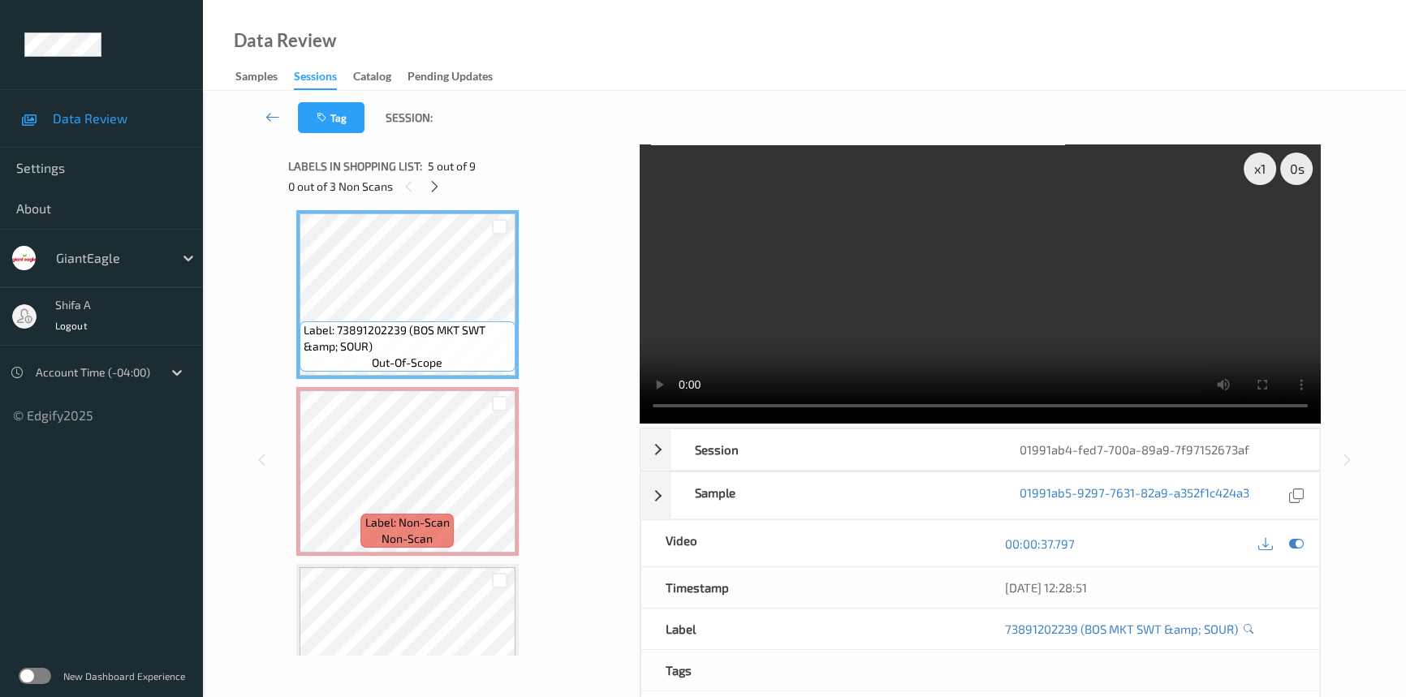
click at [1099, 237] on video at bounding box center [980, 284] width 681 height 279
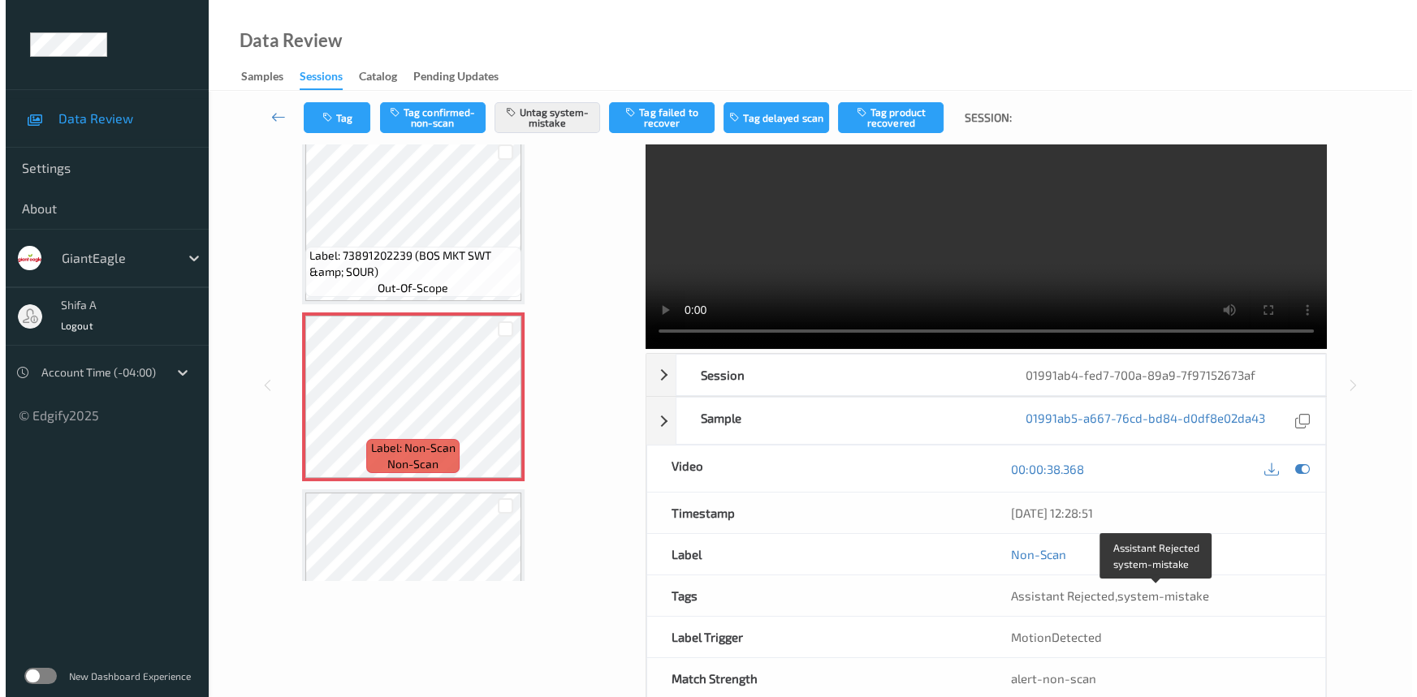
scroll to position [110, 0]
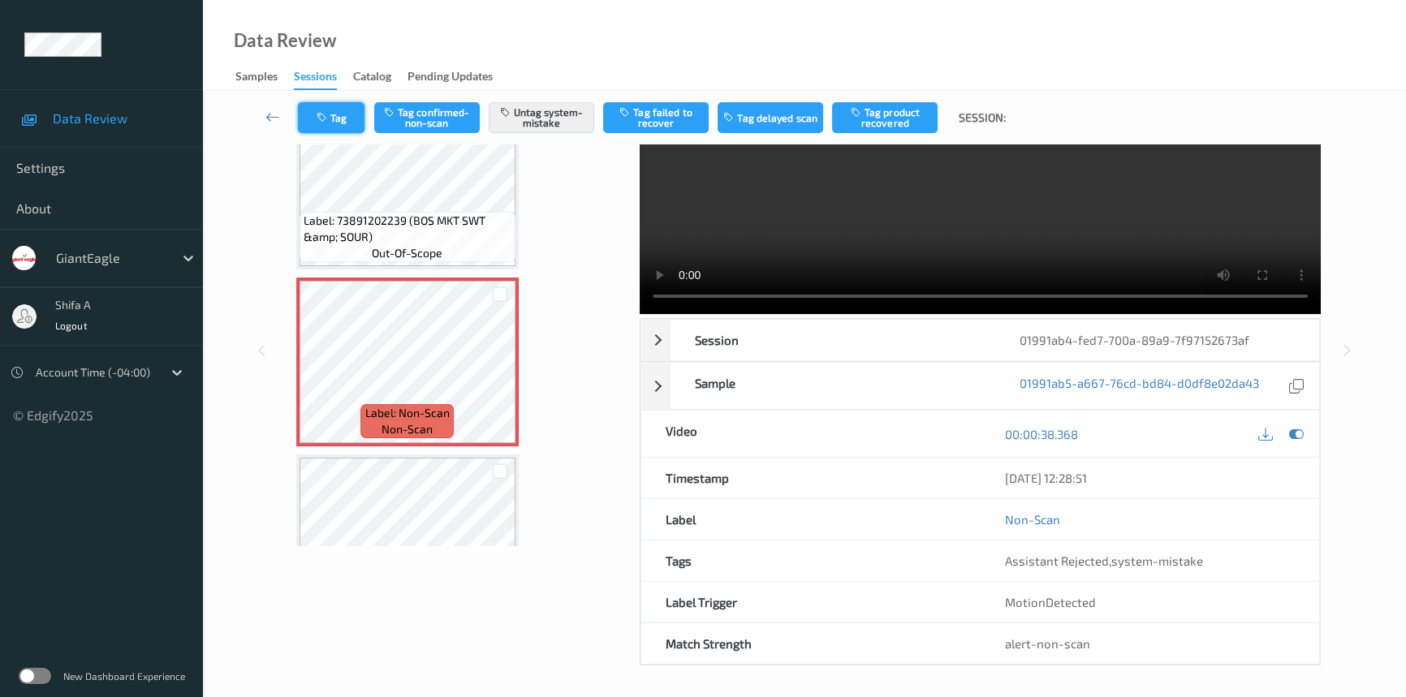
click at [349, 126] on button "Tag" at bounding box center [331, 117] width 67 height 31
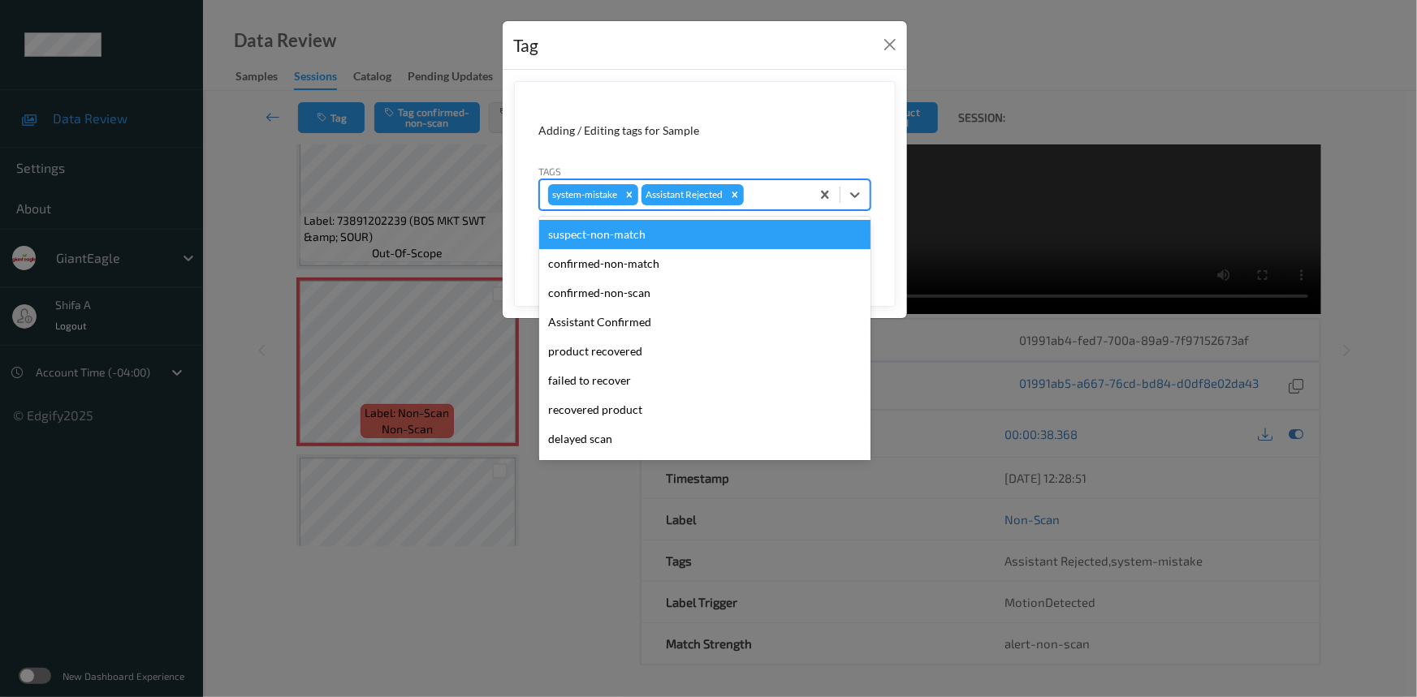
click at [776, 205] on div "system-mistake Assistant Rejected" at bounding box center [675, 195] width 270 height 28
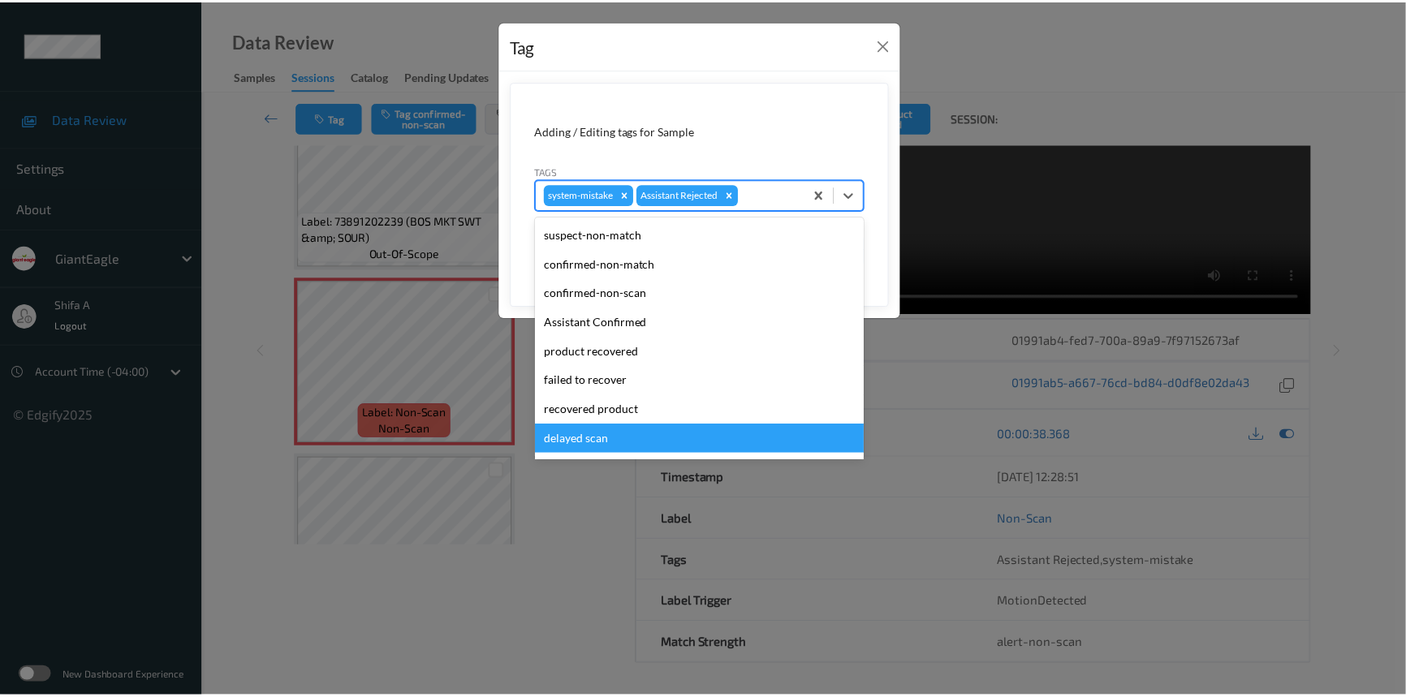
scroll to position [143, 0]
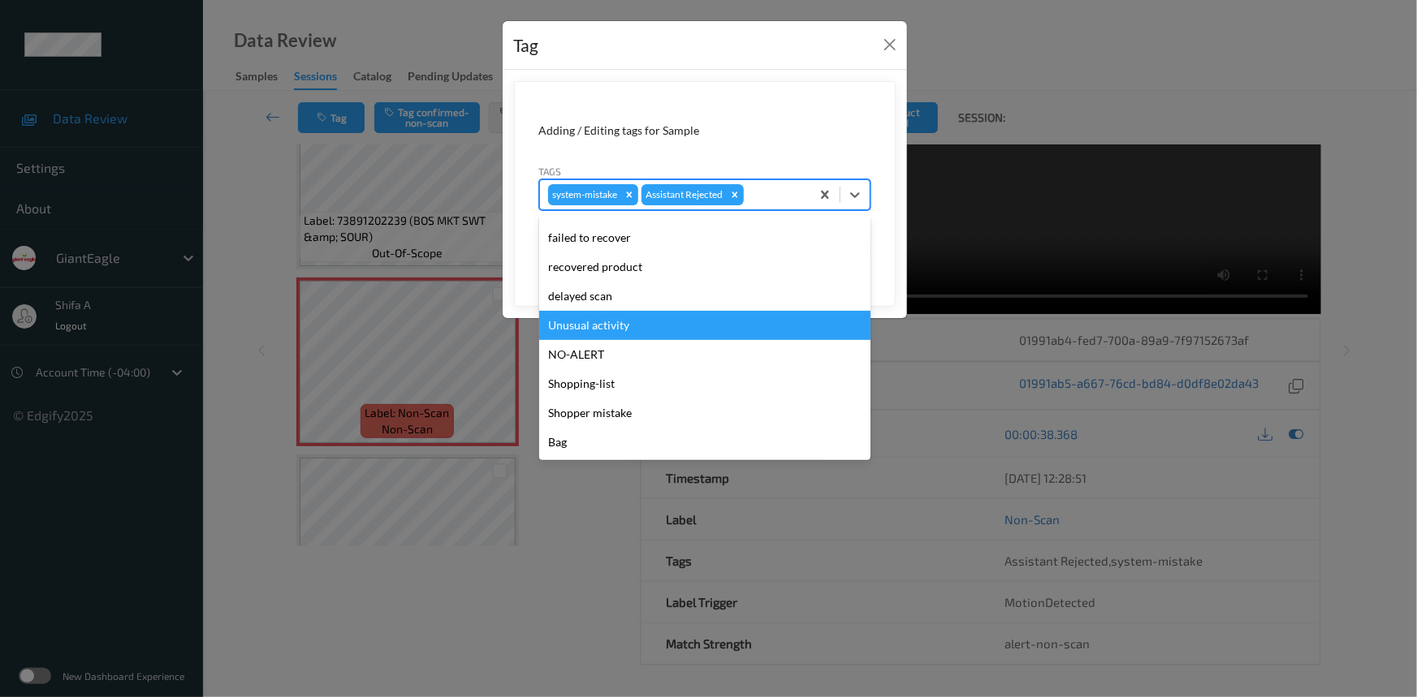
click at [633, 332] on div "Unusual activity" at bounding box center [704, 325] width 331 height 29
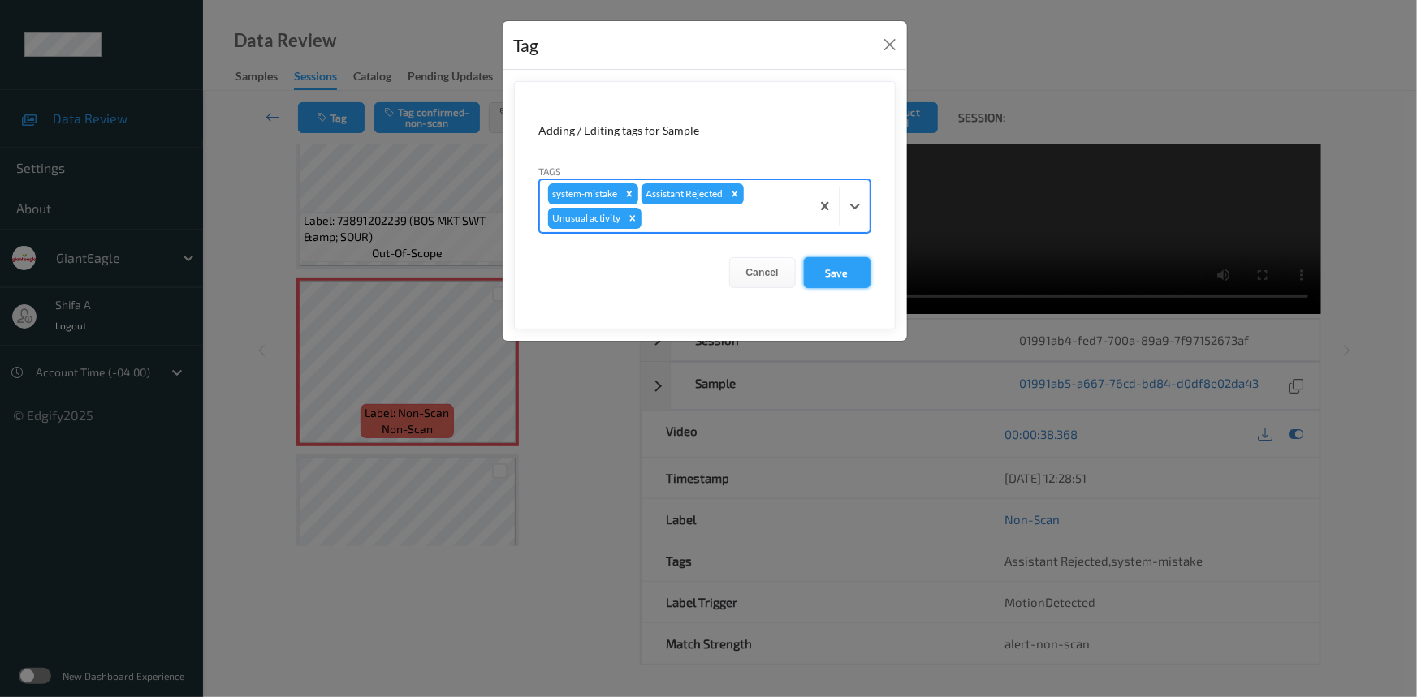
click at [819, 270] on button "Save" at bounding box center [837, 272] width 67 height 31
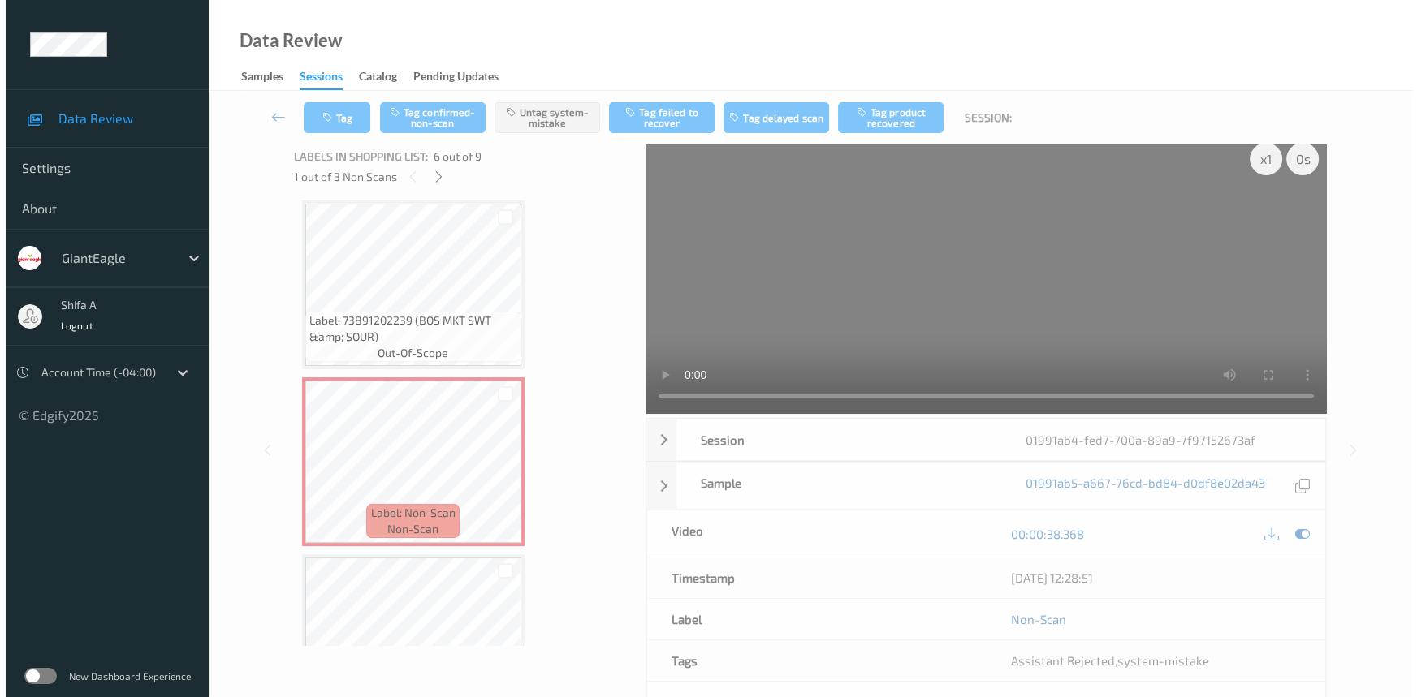
scroll to position [0, 0]
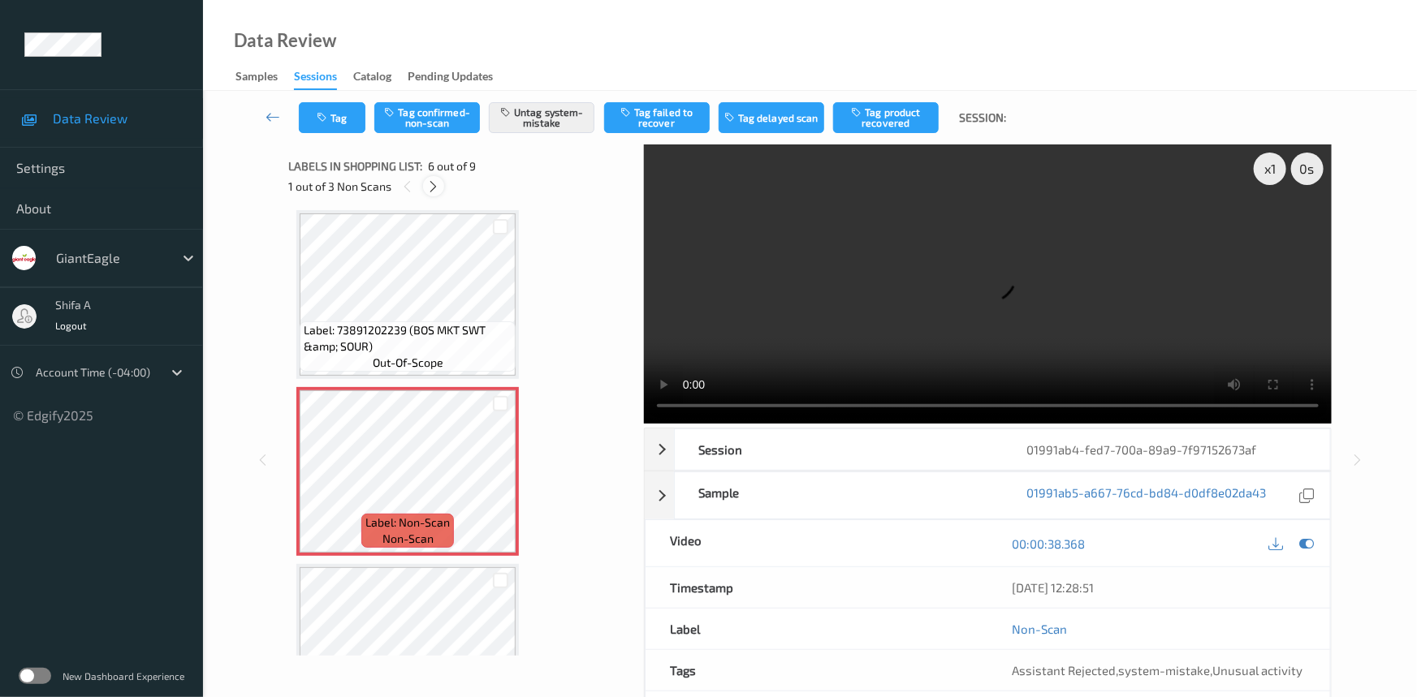
click at [438, 188] on icon at bounding box center [434, 186] width 14 height 15
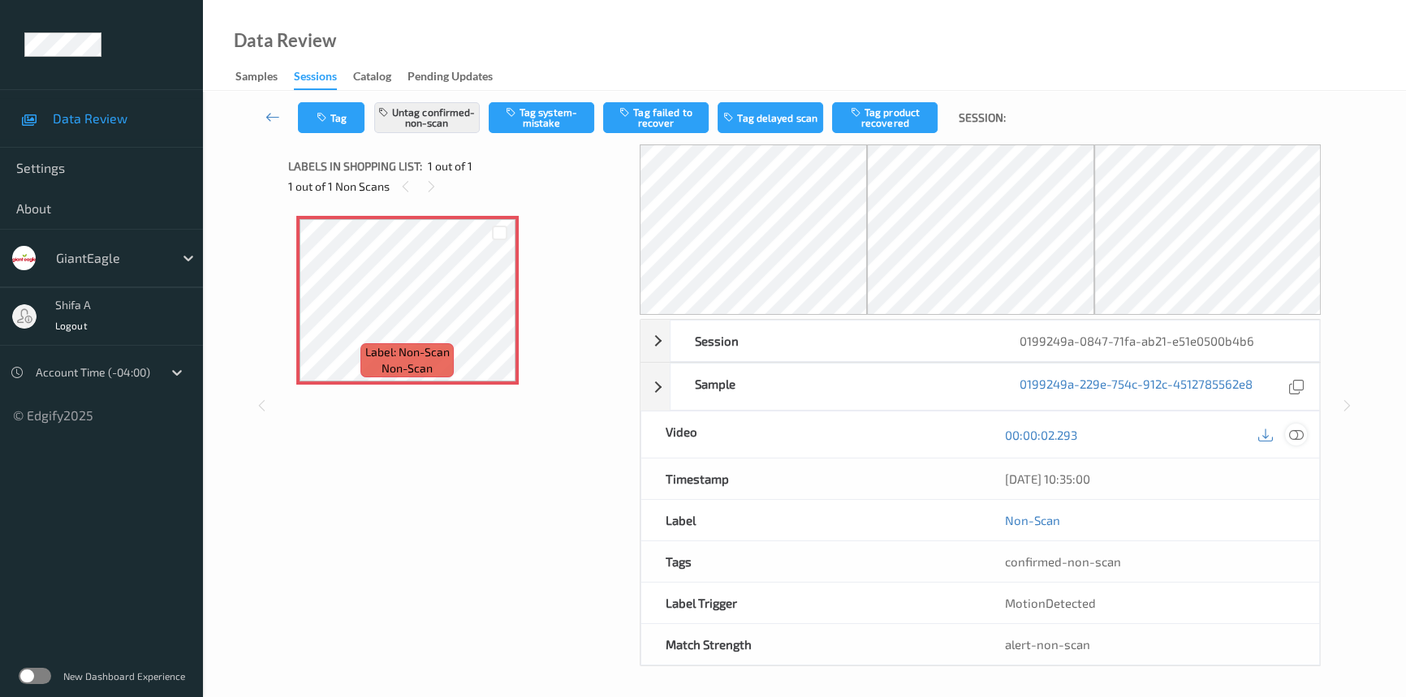
click at [1299, 434] on icon at bounding box center [1296, 435] width 15 height 15
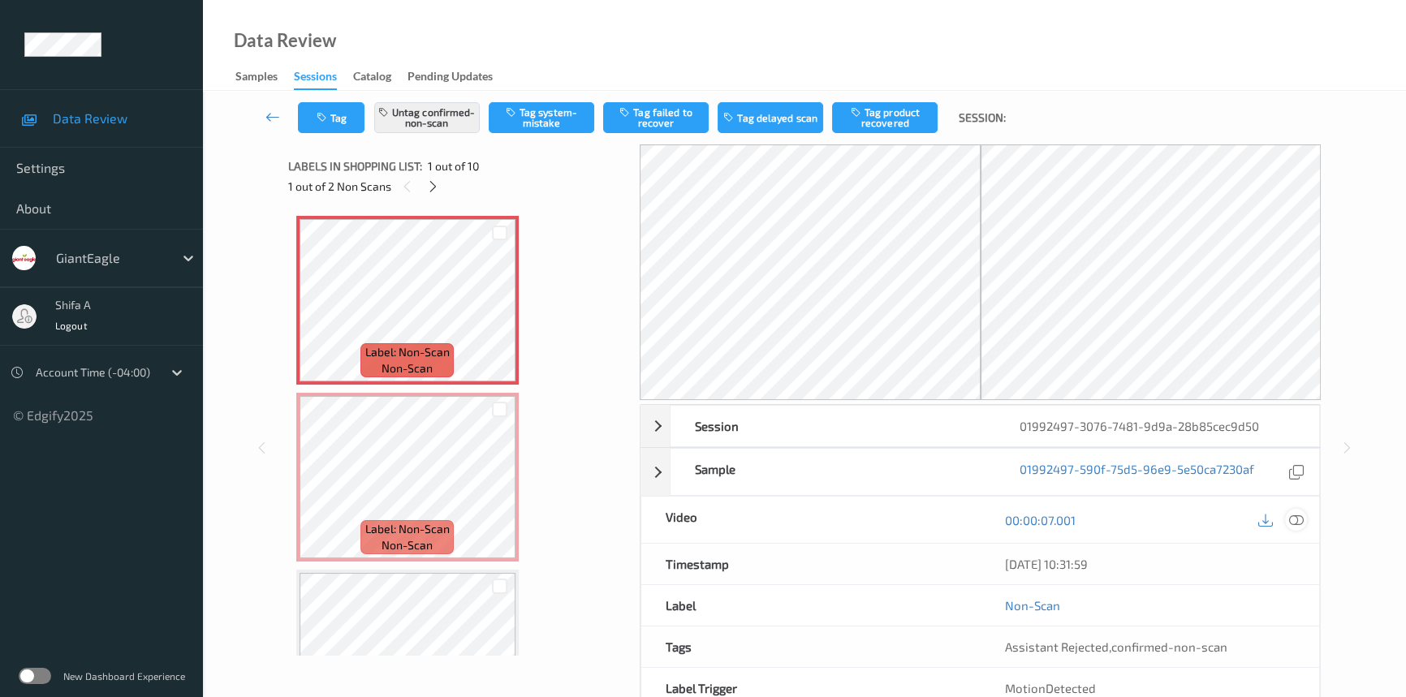
click at [1303, 520] on icon at bounding box center [1296, 520] width 15 height 15
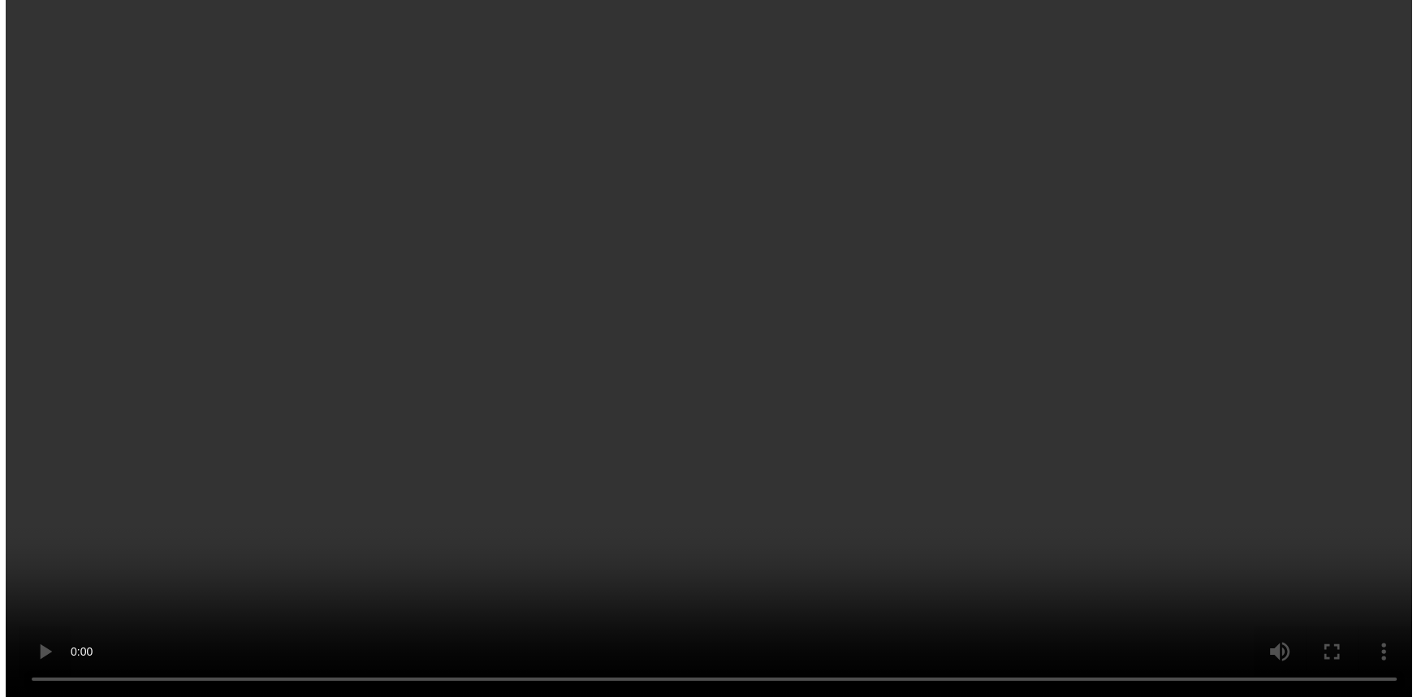
scroll to position [971, 0]
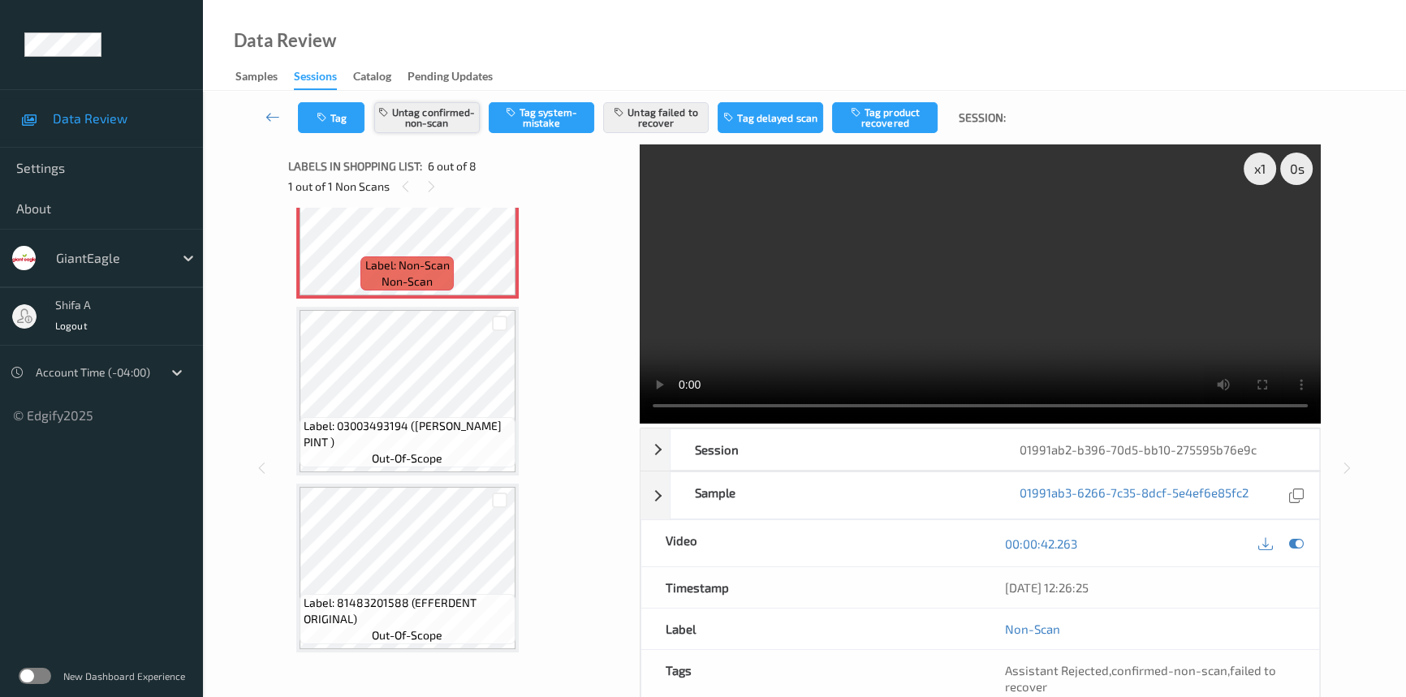
click at [453, 102] on button "Untag confirmed-non-scan" at bounding box center [427, 117] width 106 height 31
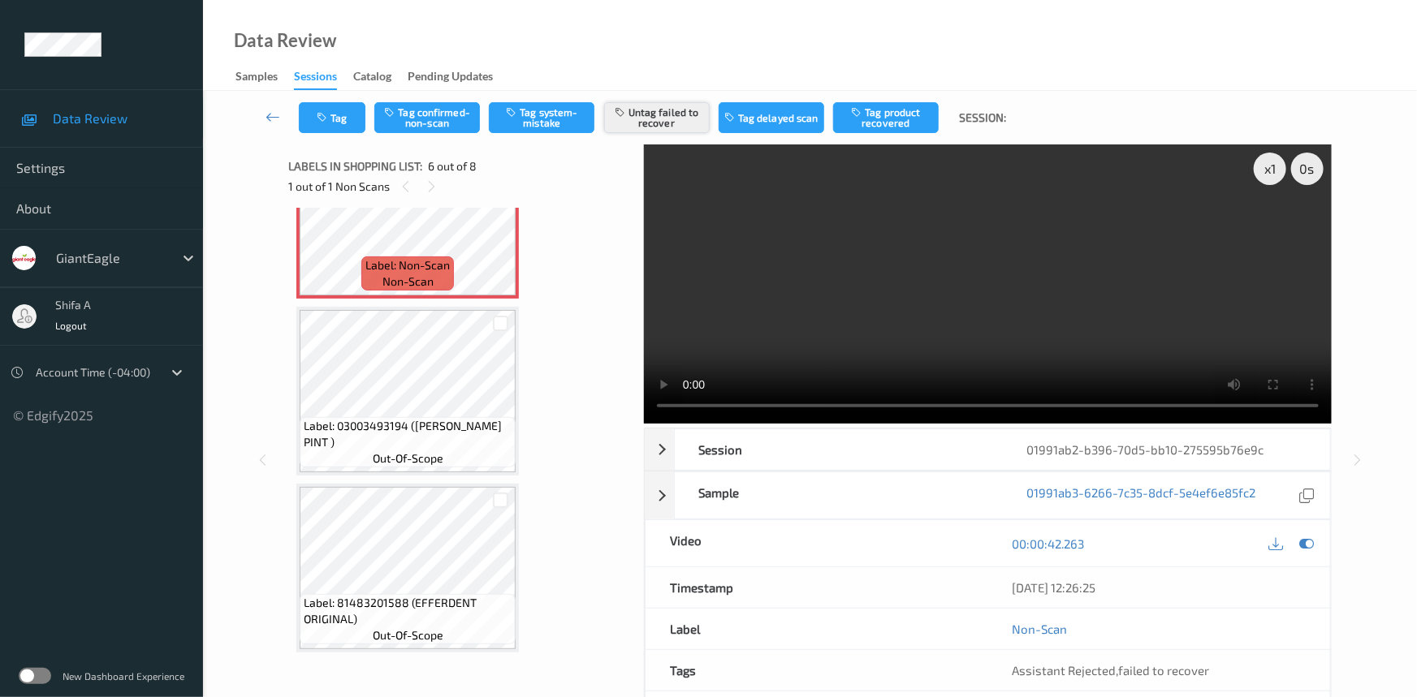
click at [641, 116] on button "Untag failed to recover" at bounding box center [657, 117] width 106 height 31
click at [517, 125] on button "Tag system-mistake" at bounding box center [542, 117] width 106 height 31
click at [315, 115] on button "Tag" at bounding box center [332, 117] width 67 height 31
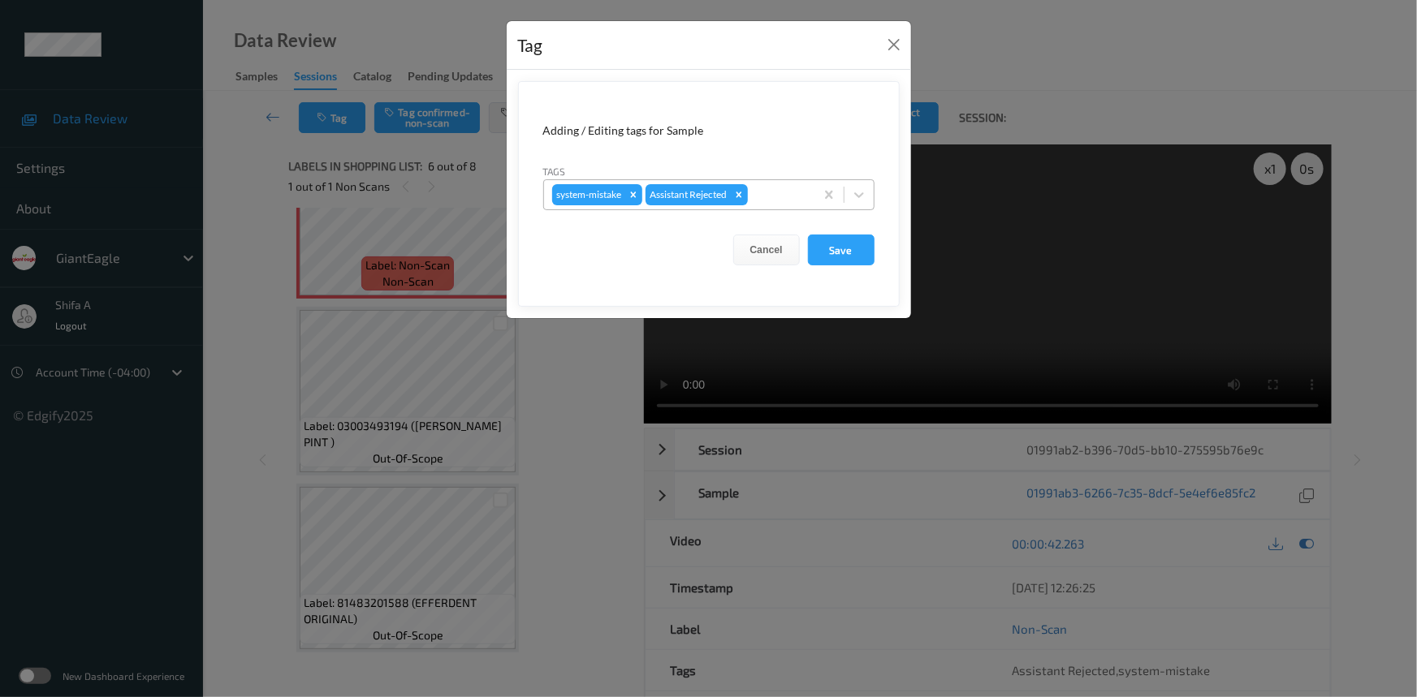
click at [772, 198] on div at bounding box center [778, 194] width 55 height 19
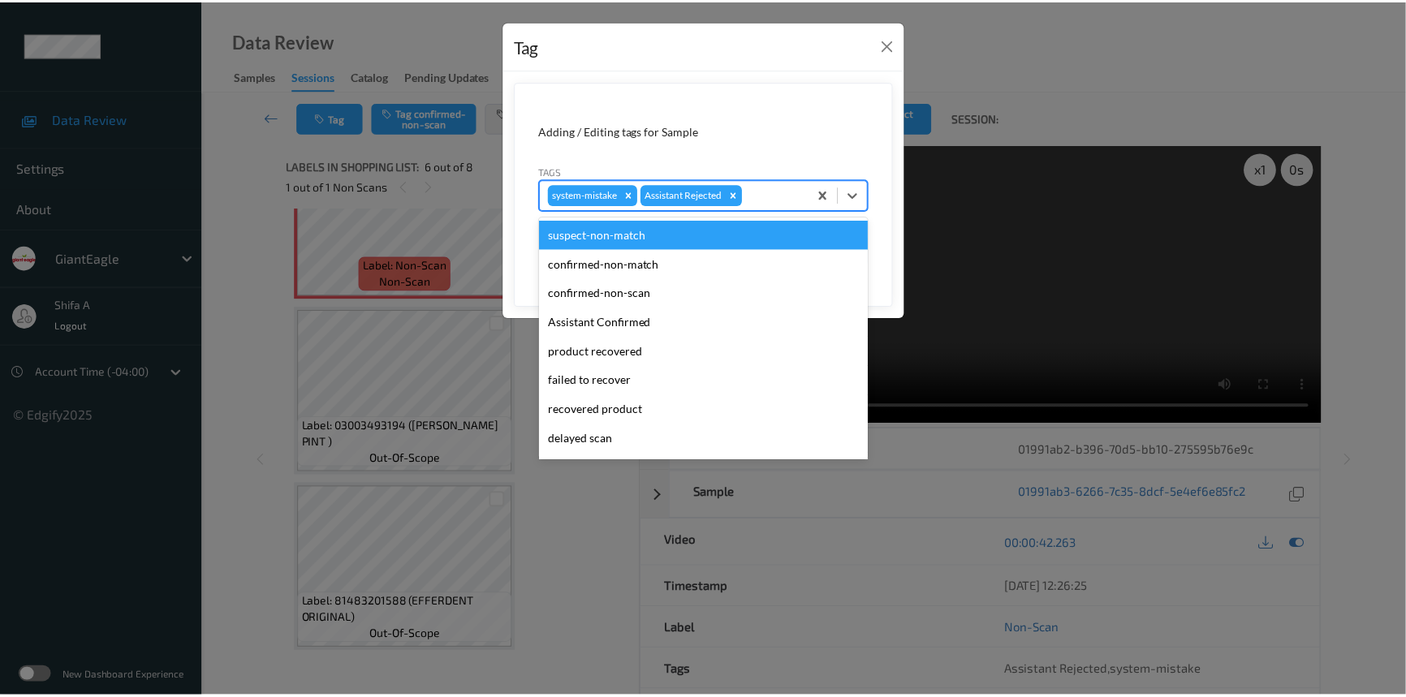
scroll to position [143, 0]
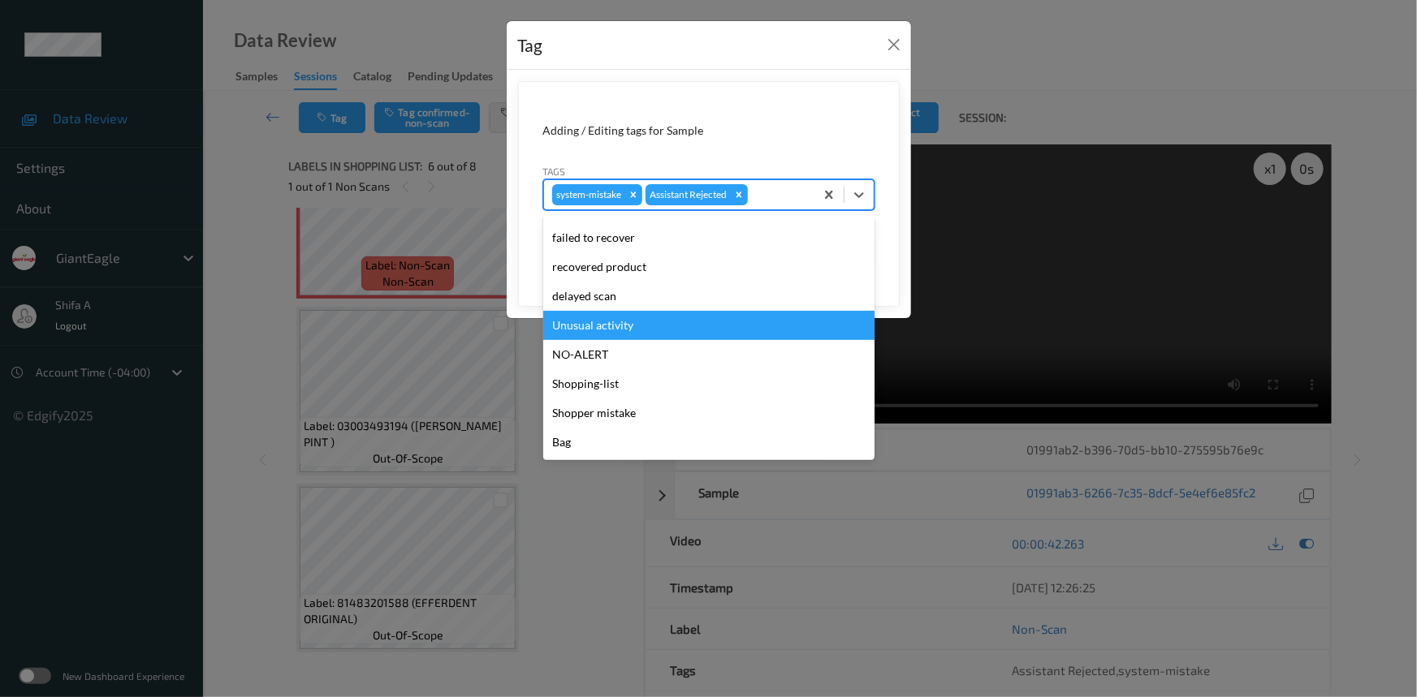
click at [631, 335] on div "Unusual activity" at bounding box center [708, 325] width 331 height 29
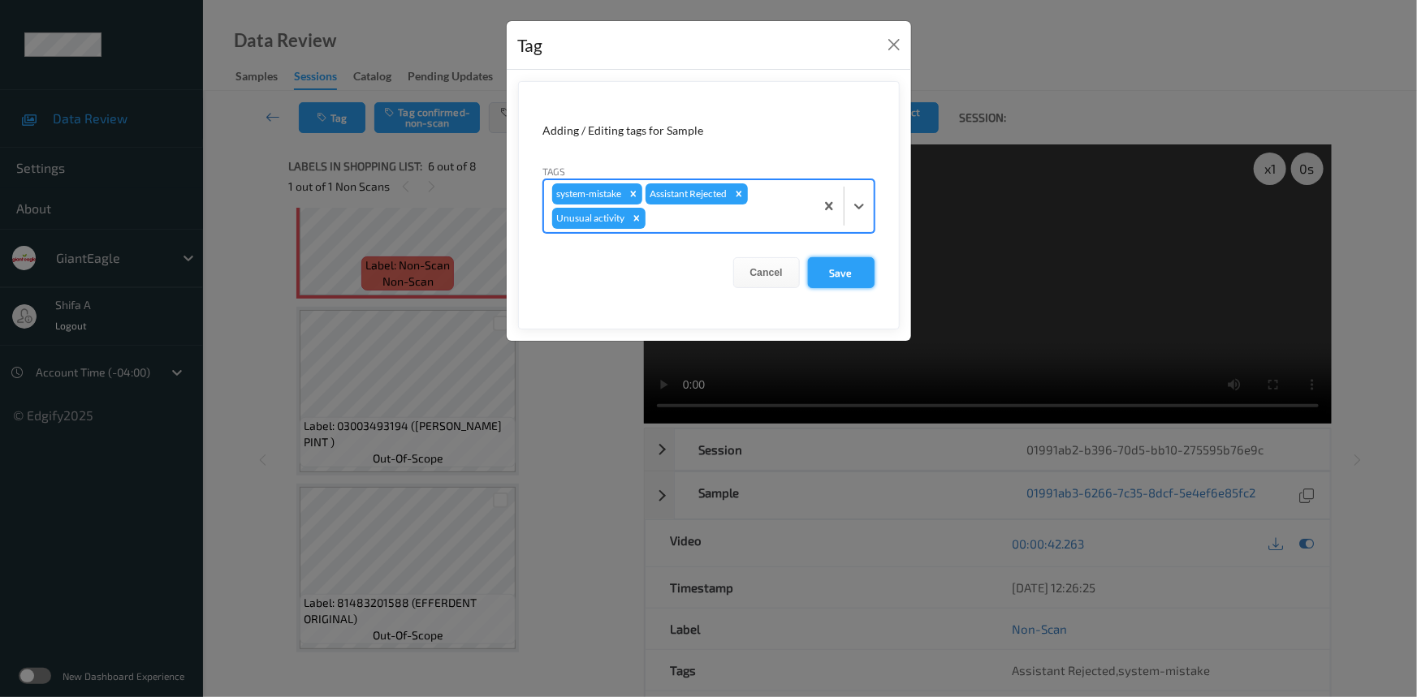
click at [827, 283] on button "Save" at bounding box center [841, 272] width 67 height 31
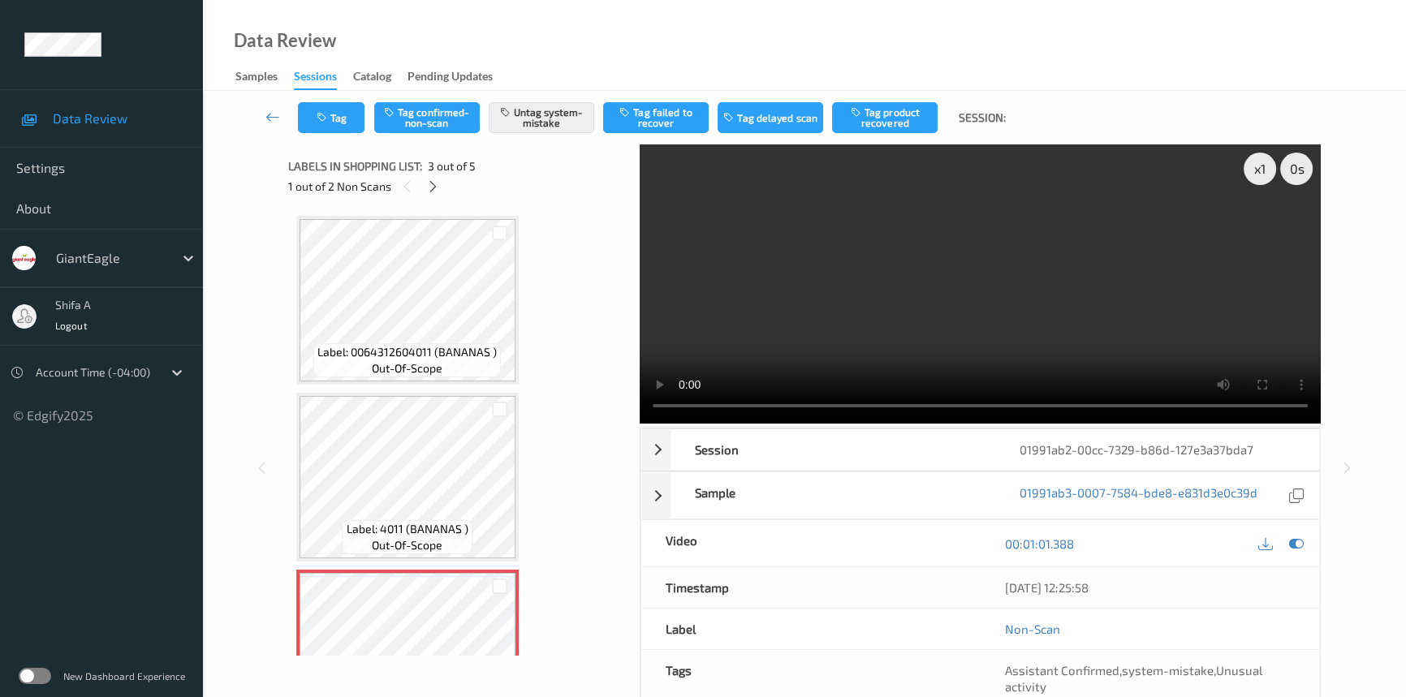
scroll to position [184, 0]
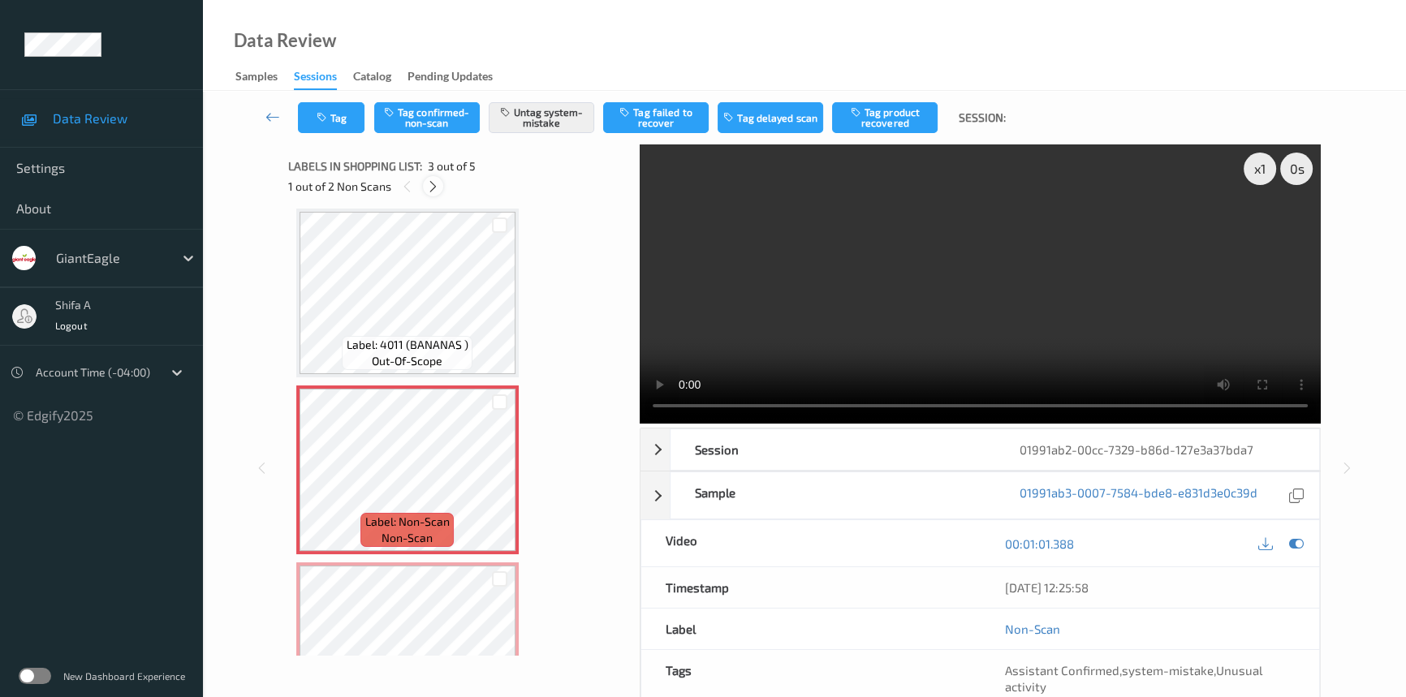
click at [430, 187] on icon at bounding box center [433, 186] width 14 height 15
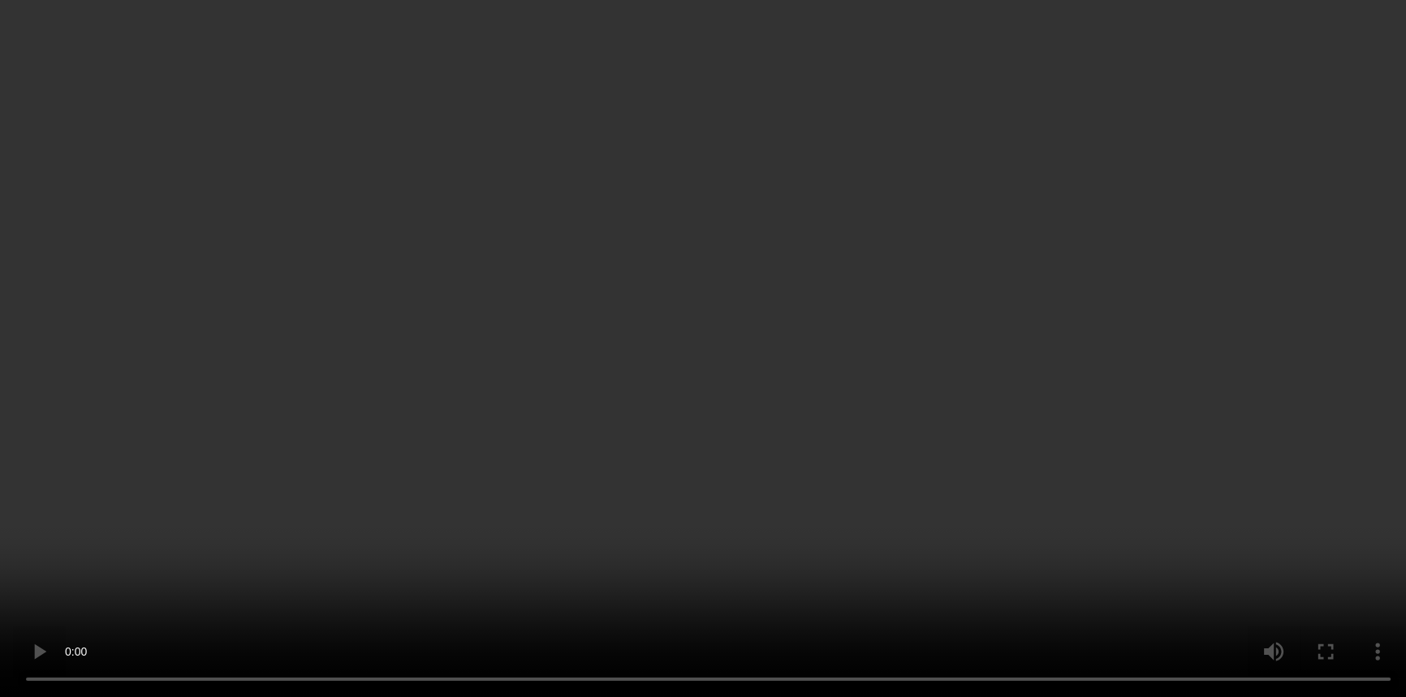
scroll to position [442, 0]
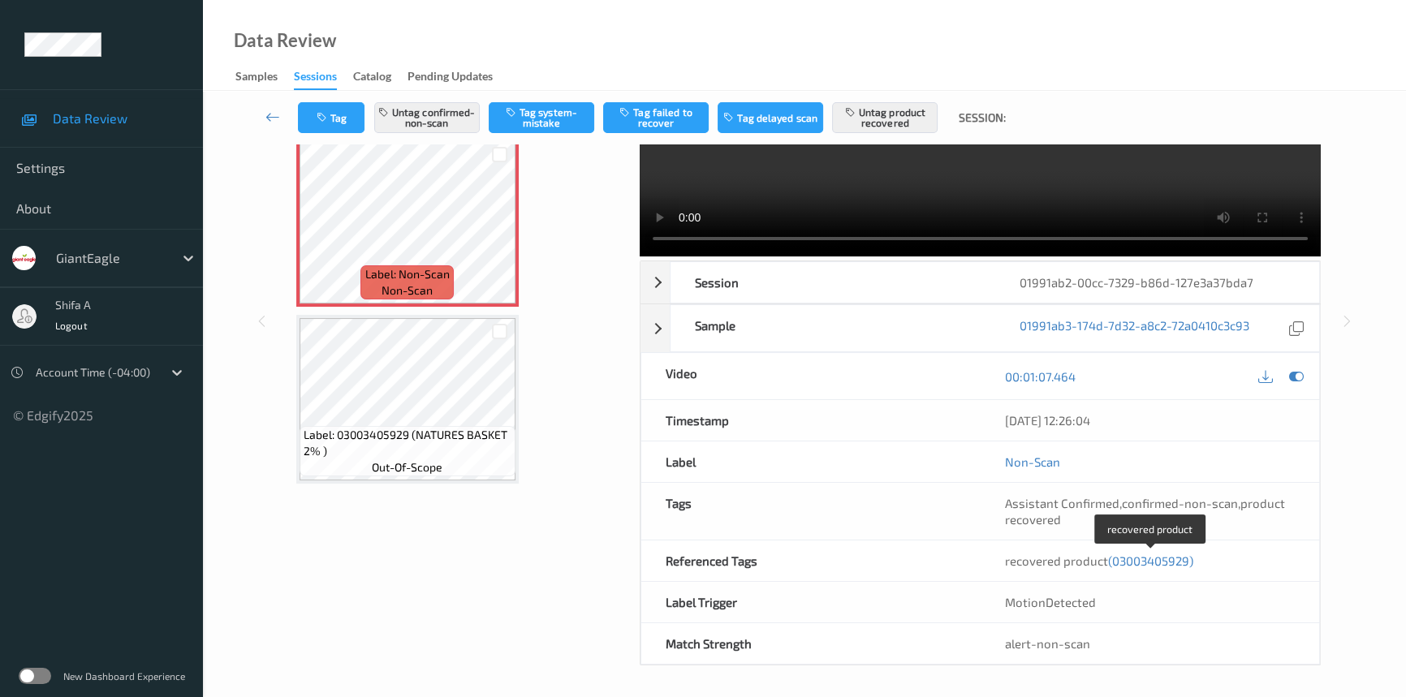
click at [1168, 558] on span "(03003405929)" at bounding box center [1150, 561] width 85 height 15
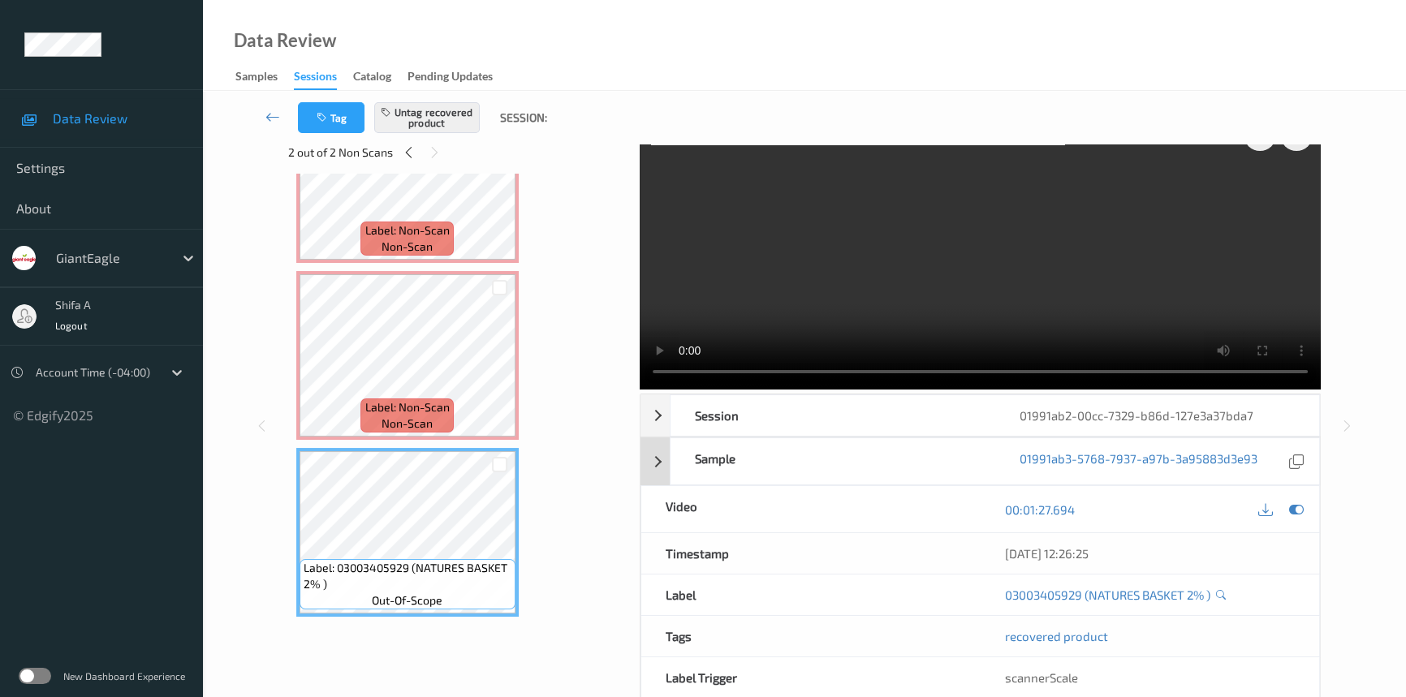
scroll to position [0, 0]
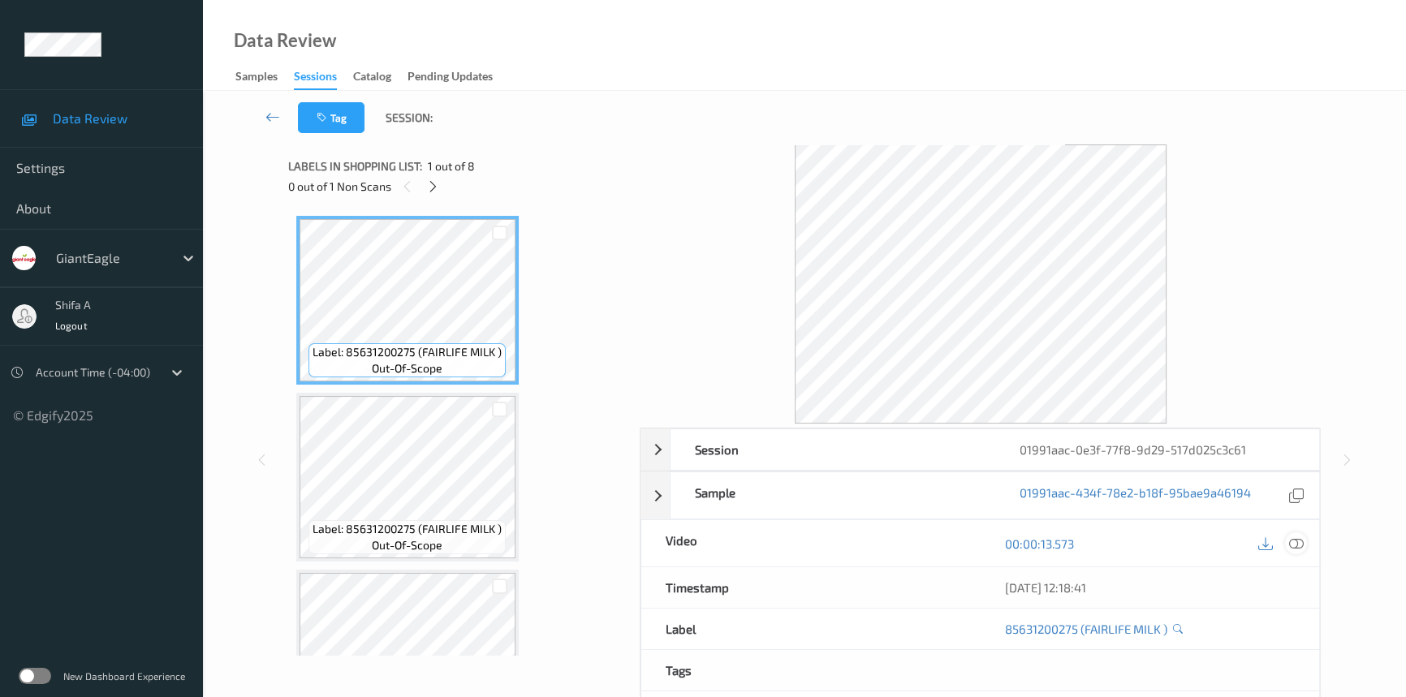
click at [1296, 546] on icon at bounding box center [1296, 544] width 15 height 15
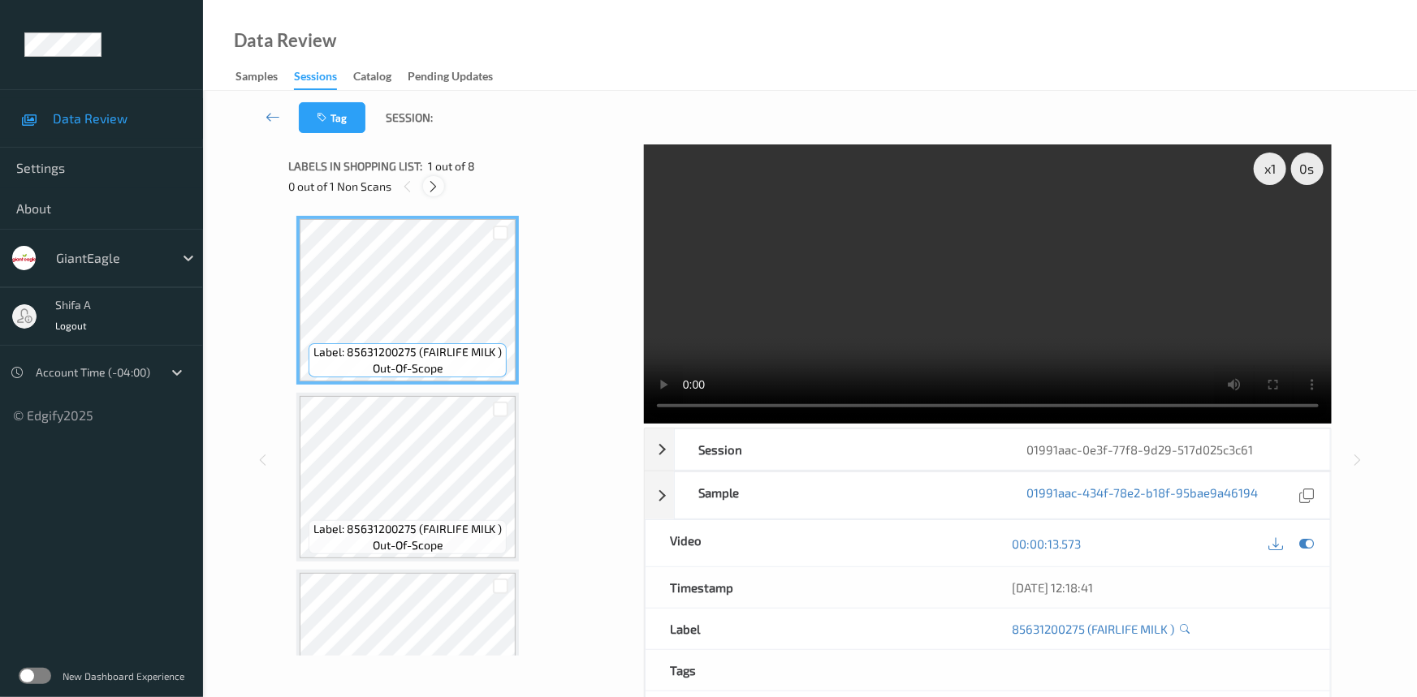
click at [432, 195] on div at bounding box center [433, 186] width 20 height 20
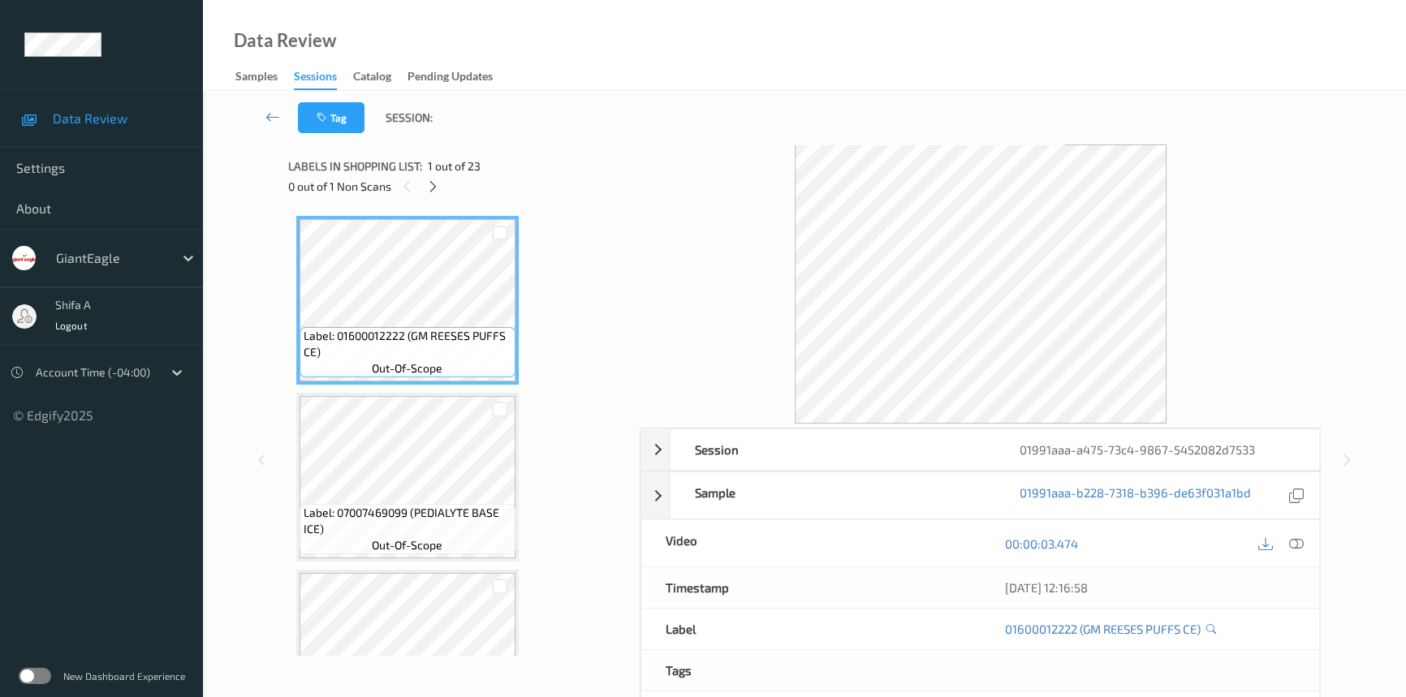
drag, startPoint x: 1302, startPoint y: 541, endPoint x: 881, endPoint y: 405, distance: 442.7
click at [1302, 542] on icon at bounding box center [1296, 544] width 15 height 15
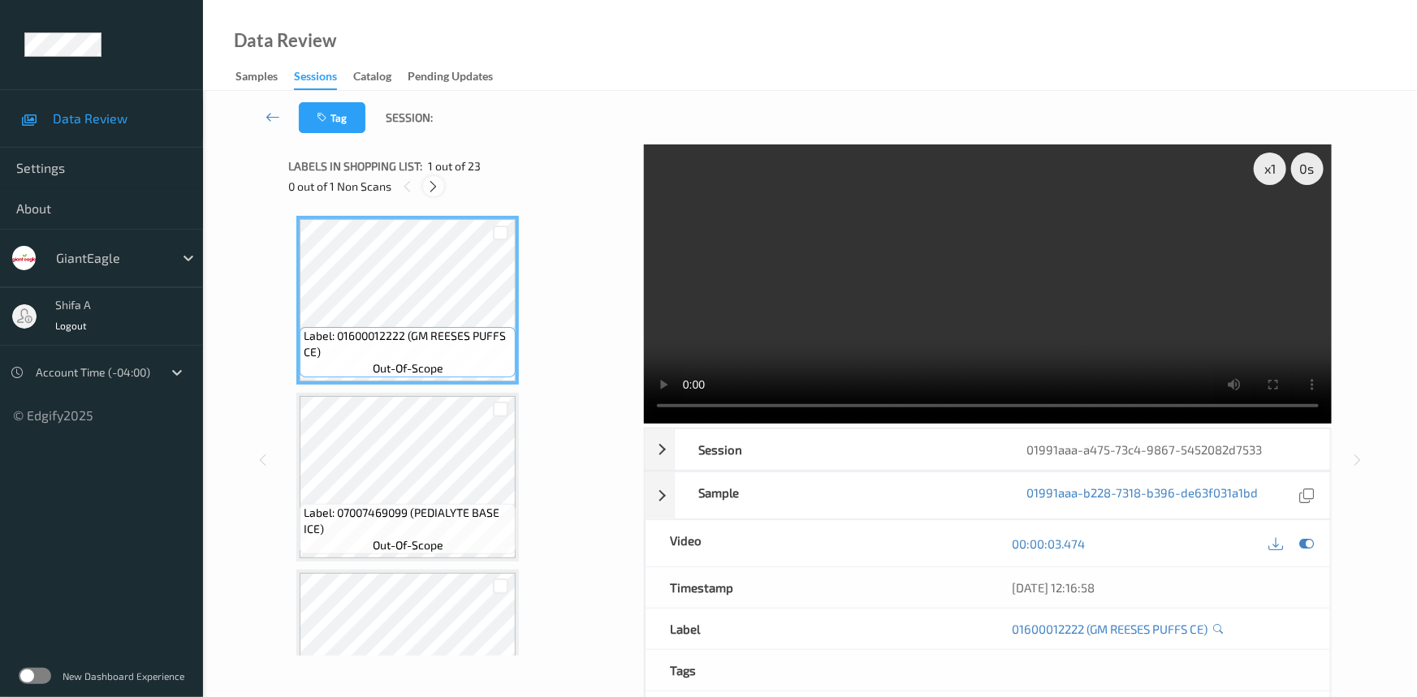
click at [438, 188] on icon at bounding box center [434, 186] width 14 height 15
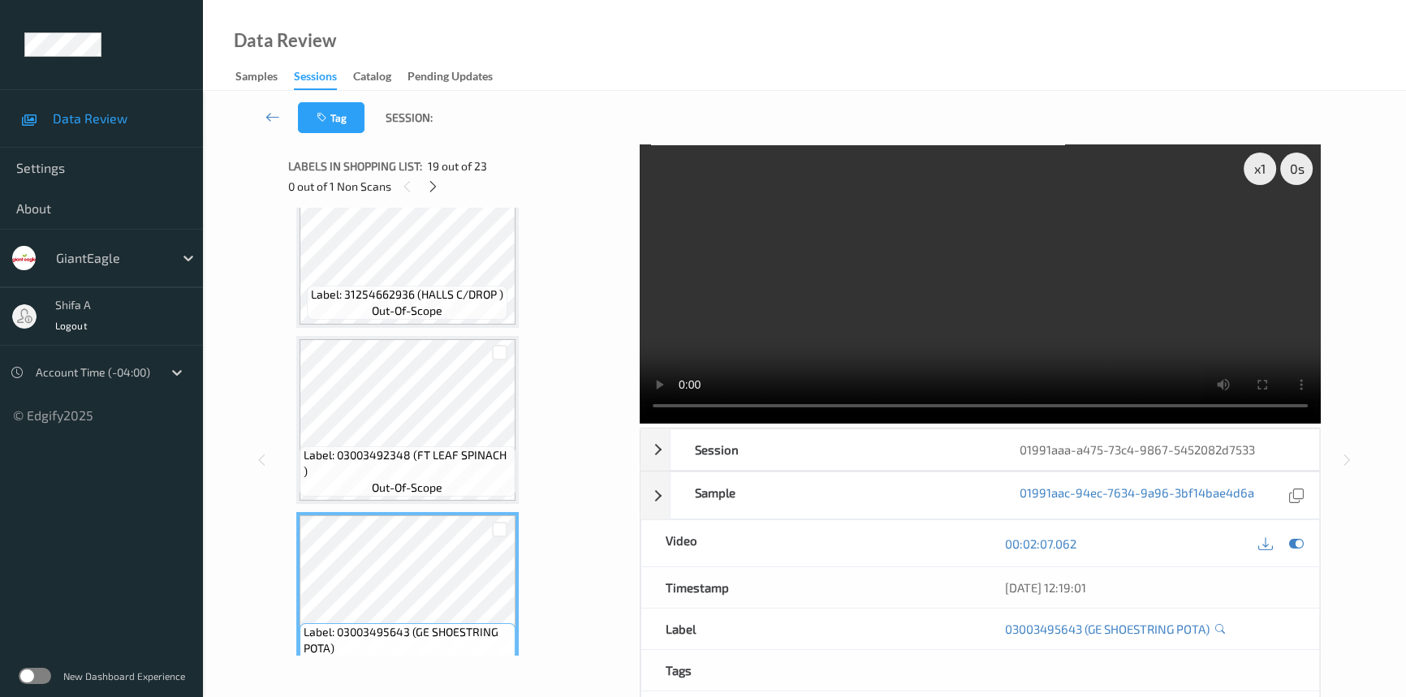
scroll to position [3183, 0]
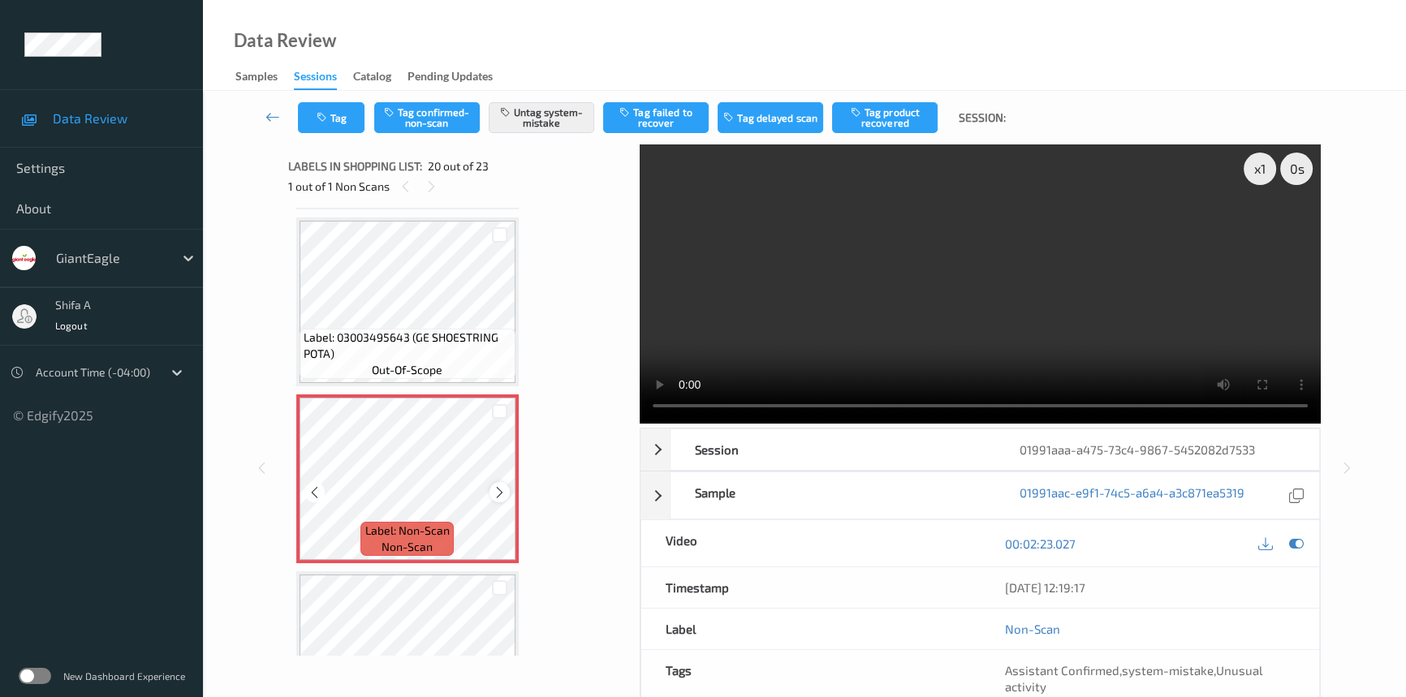
click at [499, 486] on icon at bounding box center [500, 493] width 14 height 15
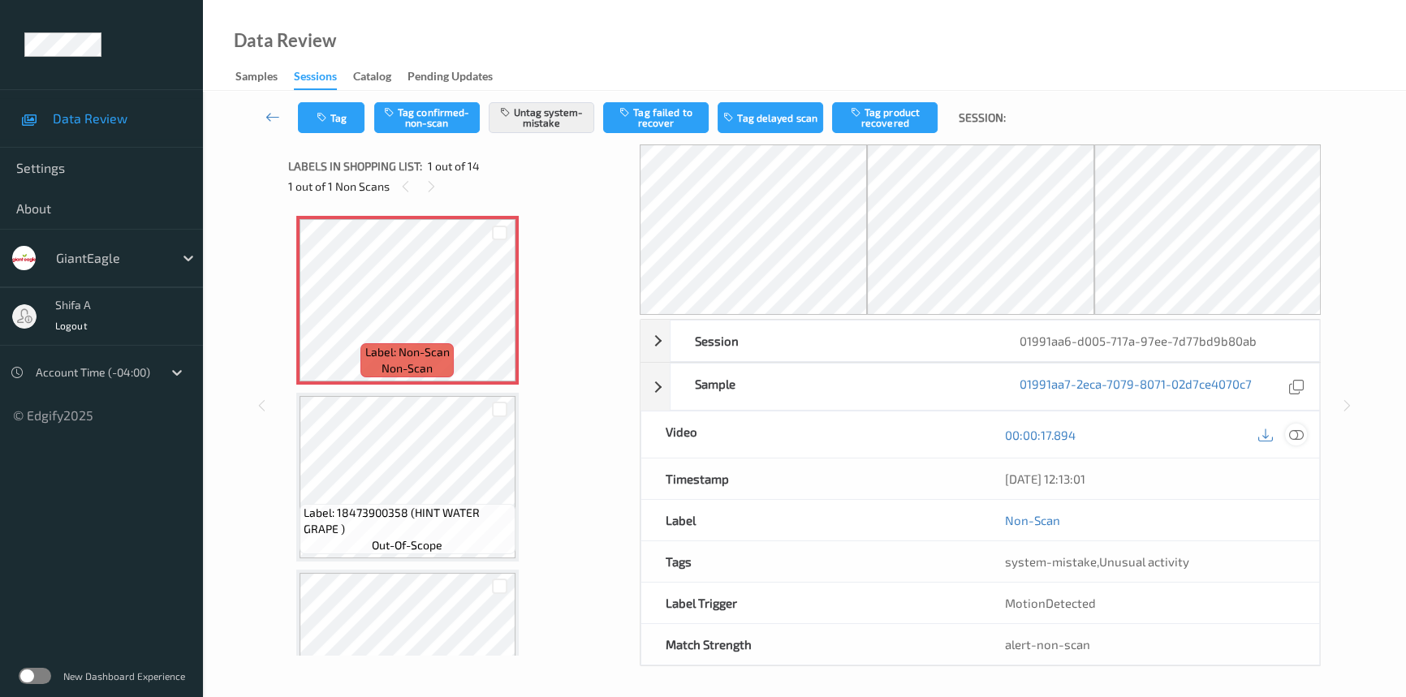
drag, startPoint x: 1299, startPoint y: 438, endPoint x: 1258, endPoint y: 309, distance: 136.1
click at [1299, 438] on icon at bounding box center [1296, 435] width 15 height 15
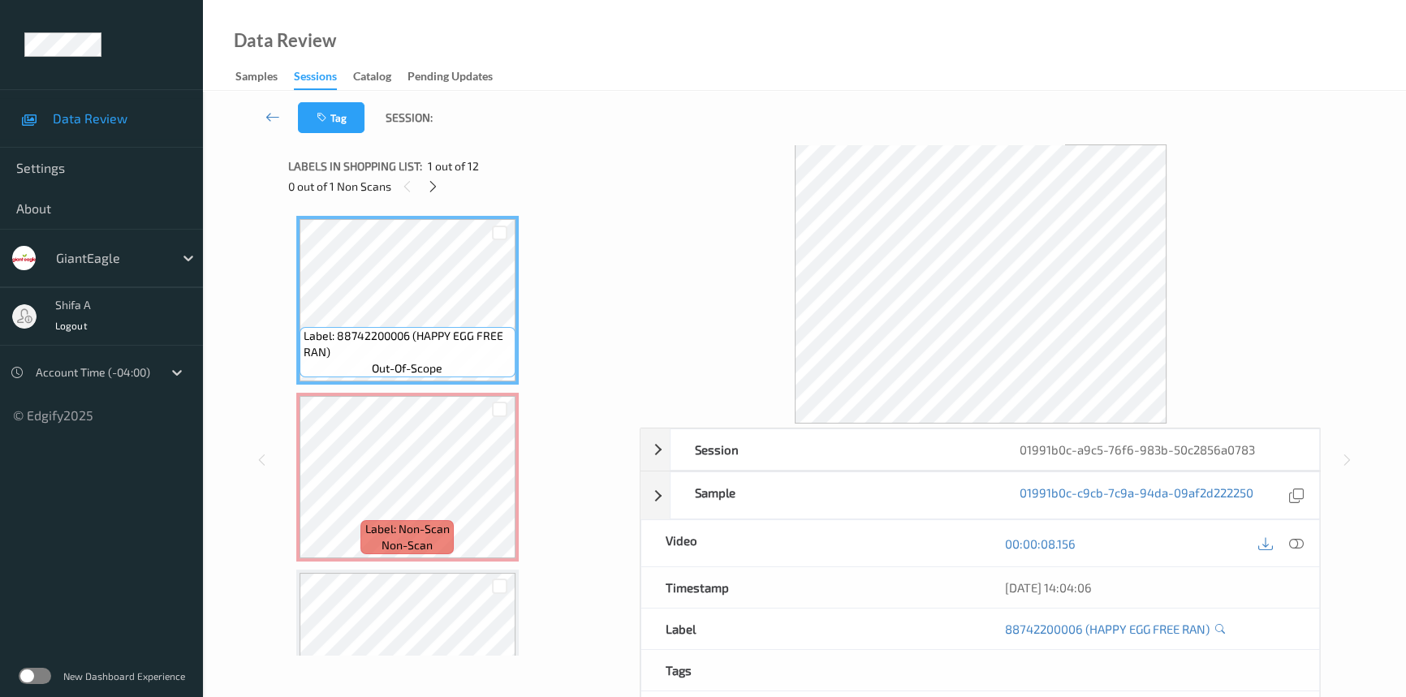
click at [1295, 546] on icon at bounding box center [1296, 544] width 15 height 15
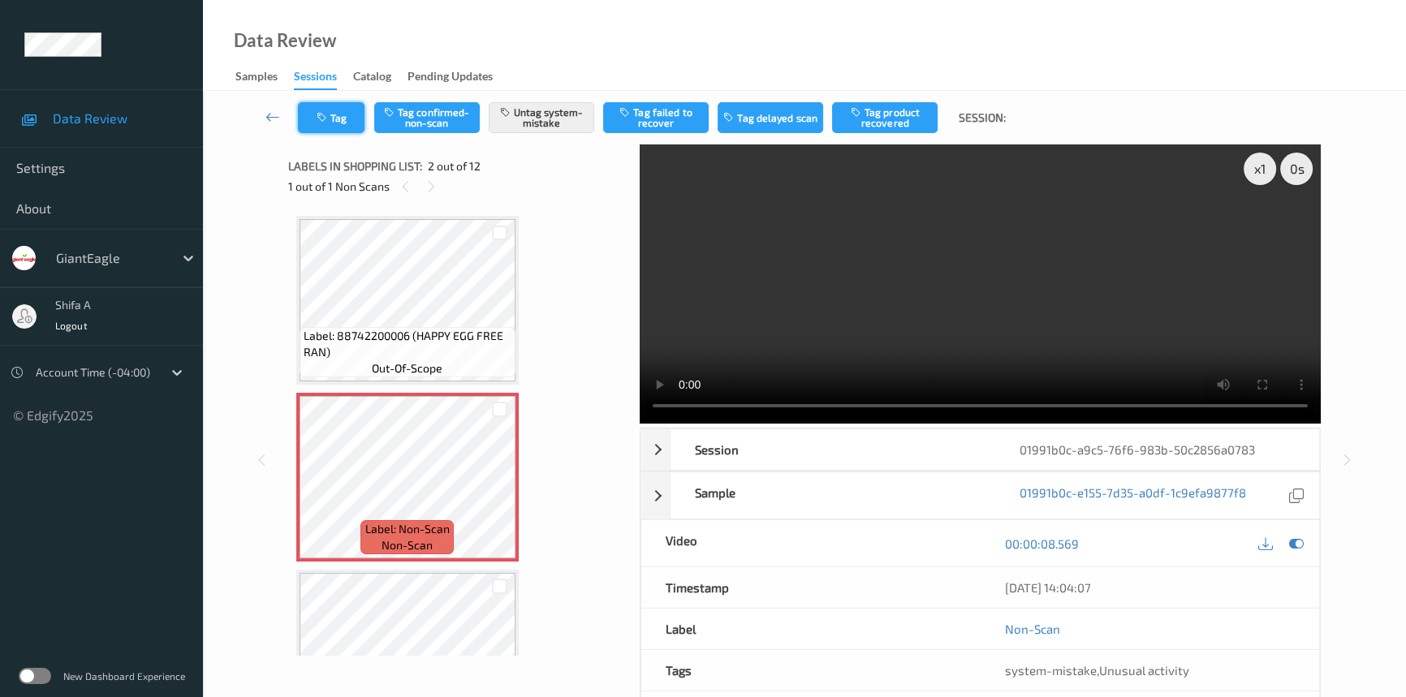
click at [338, 126] on button "Tag" at bounding box center [331, 117] width 67 height 31
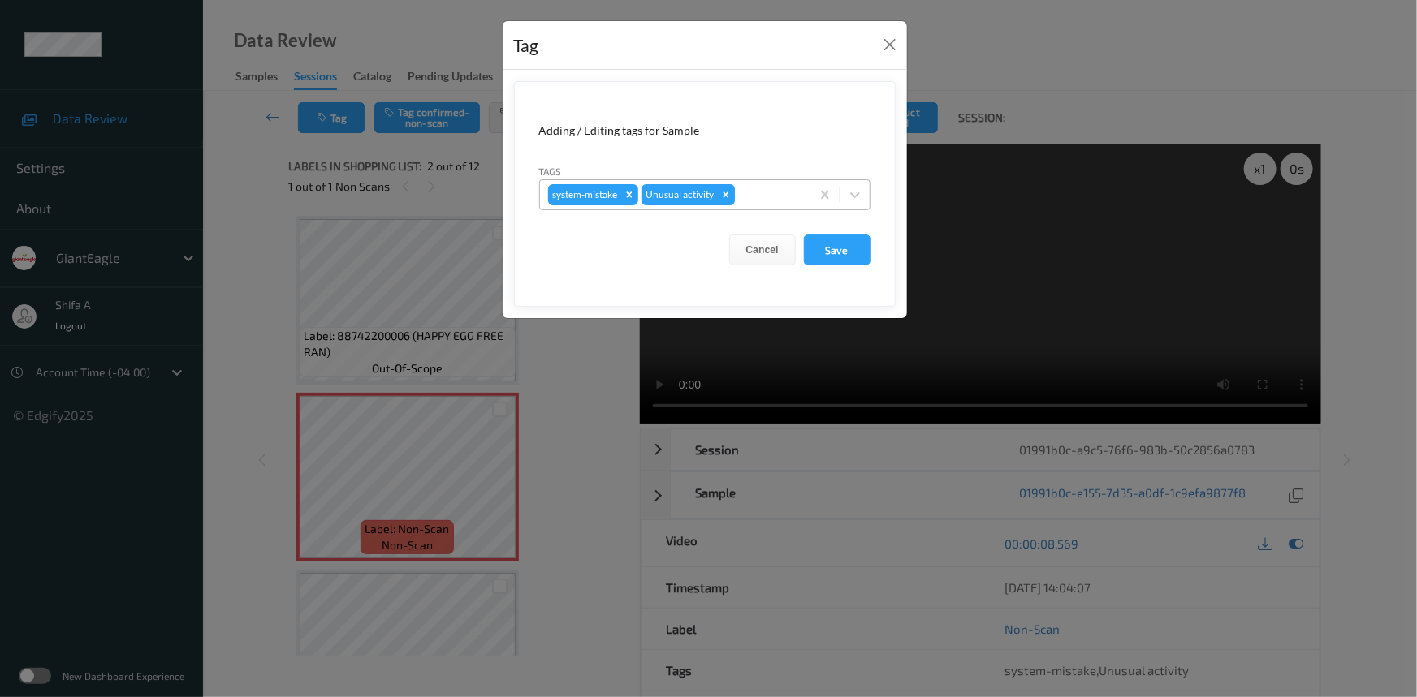
click at [724, 193] on icon "Remove Unusual activity" at bounding box center [726, 195] width 6 height 6
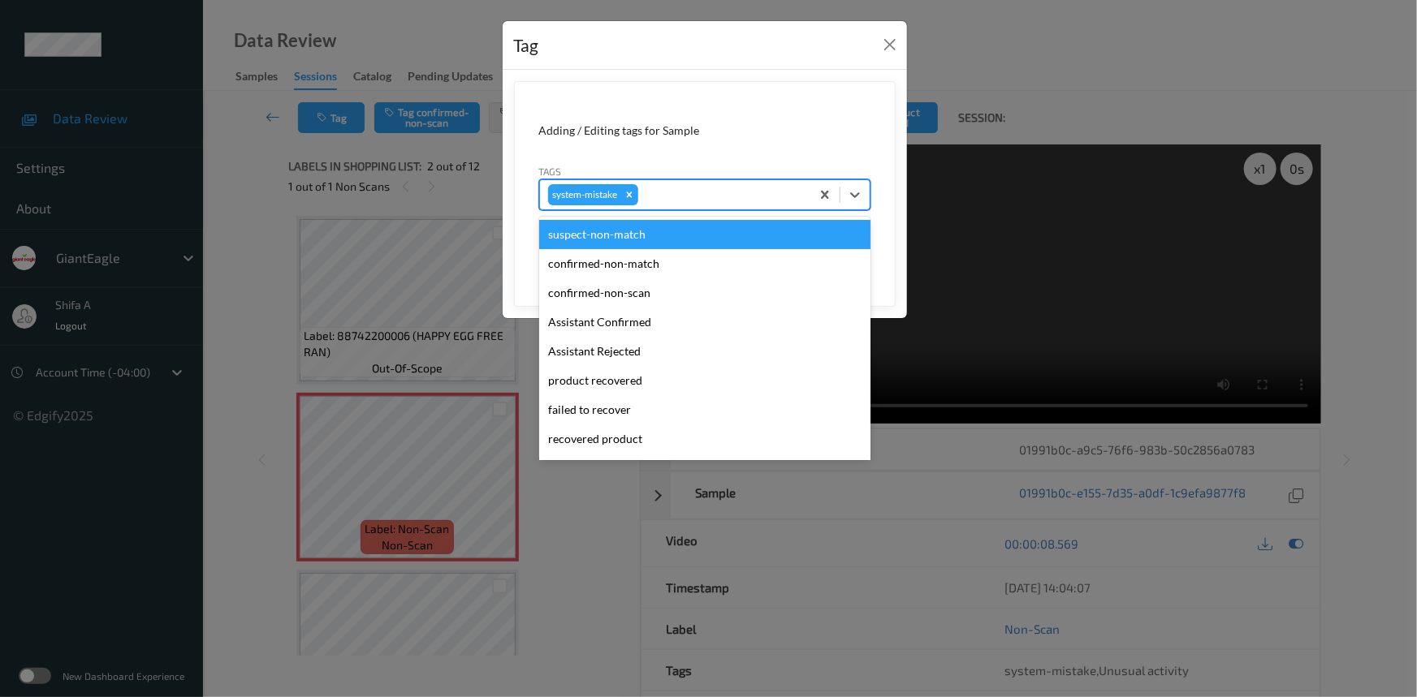
drag, startPoint x: 754, startPoint y: 192, endPoint x: 771, endPoint y: 186, distance: 17.2
click at [759, 191] on div at bounding box center [721, 194] width 161 height 19
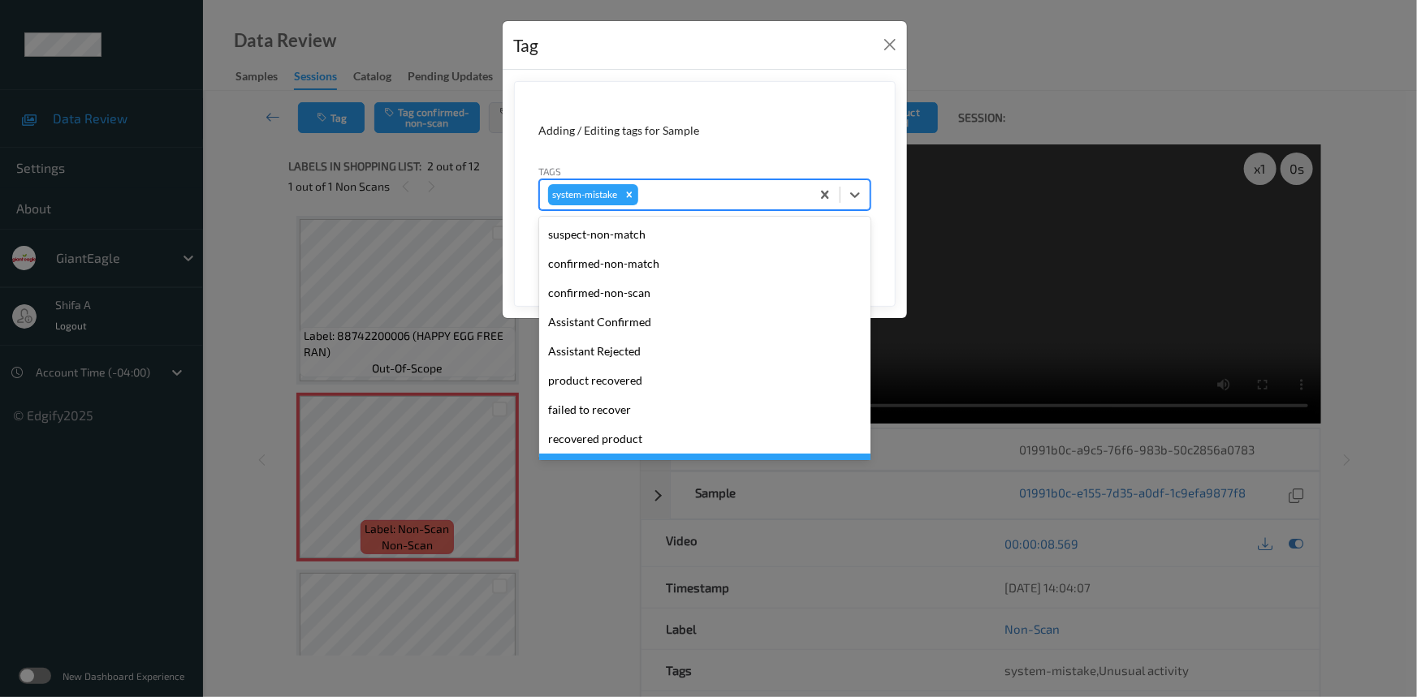
scroll to position [171, 0]
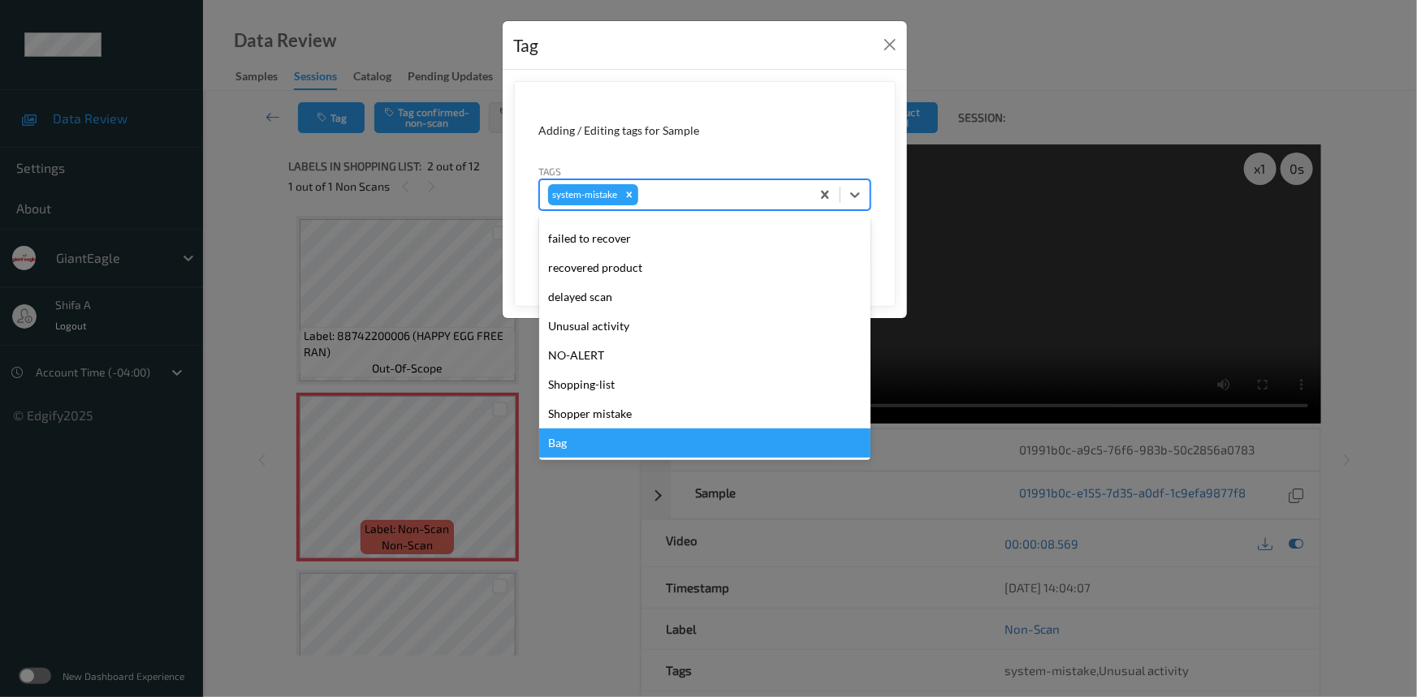
click at [585, 445] on div "Bag" at bounding box center [704, 443] width 331 height 29
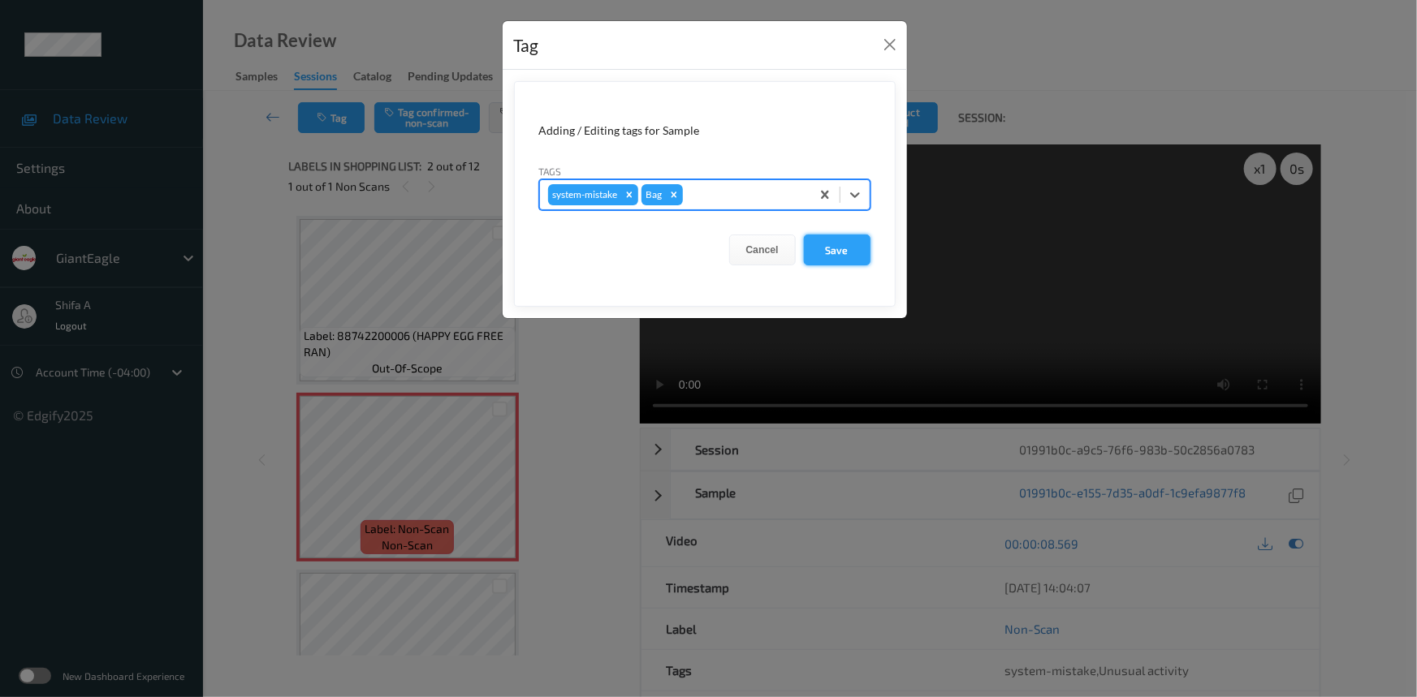
click at [838, 260] on button "Save" at bounding box center [837, 250] width 67 height 31
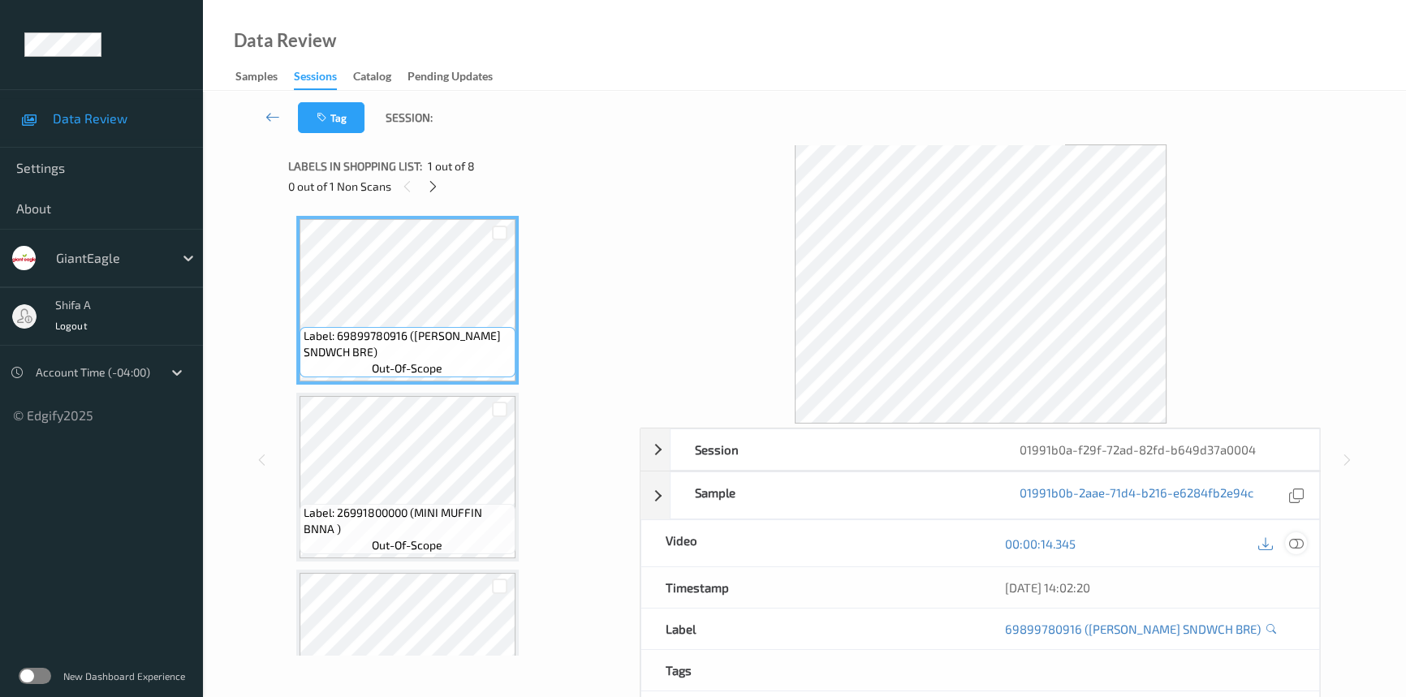
click at [1301, 541] on icon at bounding box center [1296, 544] width 15 height 15
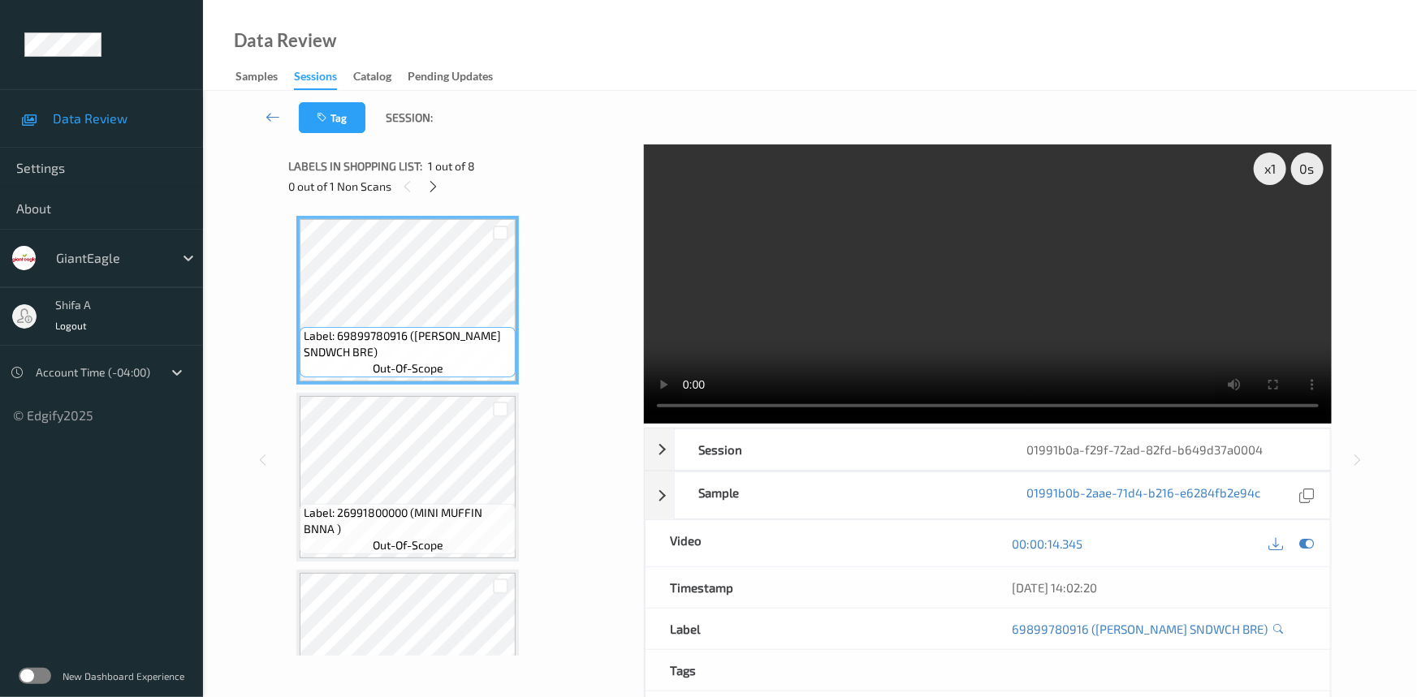
click at [443, 181] on div "0 out of 1 Non Scans" at bounding box center [460, 186] width 344 height 20
click at [434, 186] on icon at bounding box center [434, 186] width 14 height 15
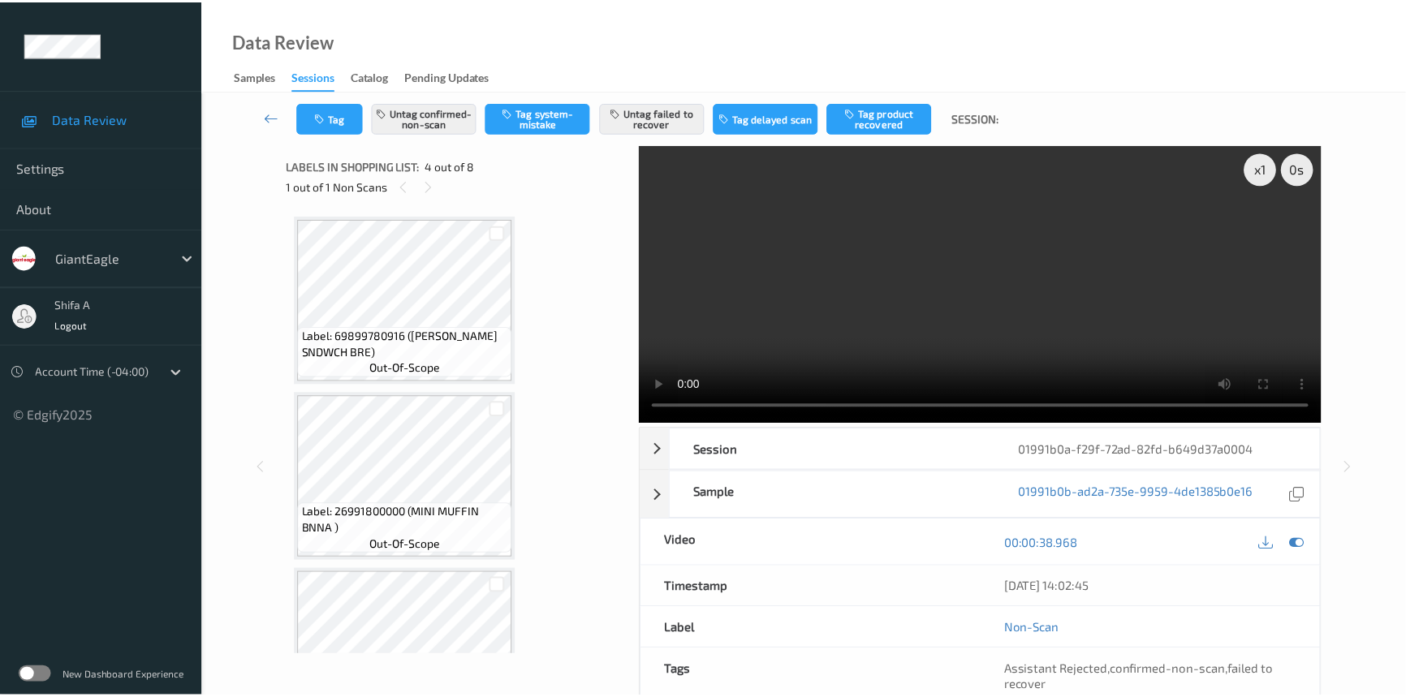
scroll to position [361, 0]
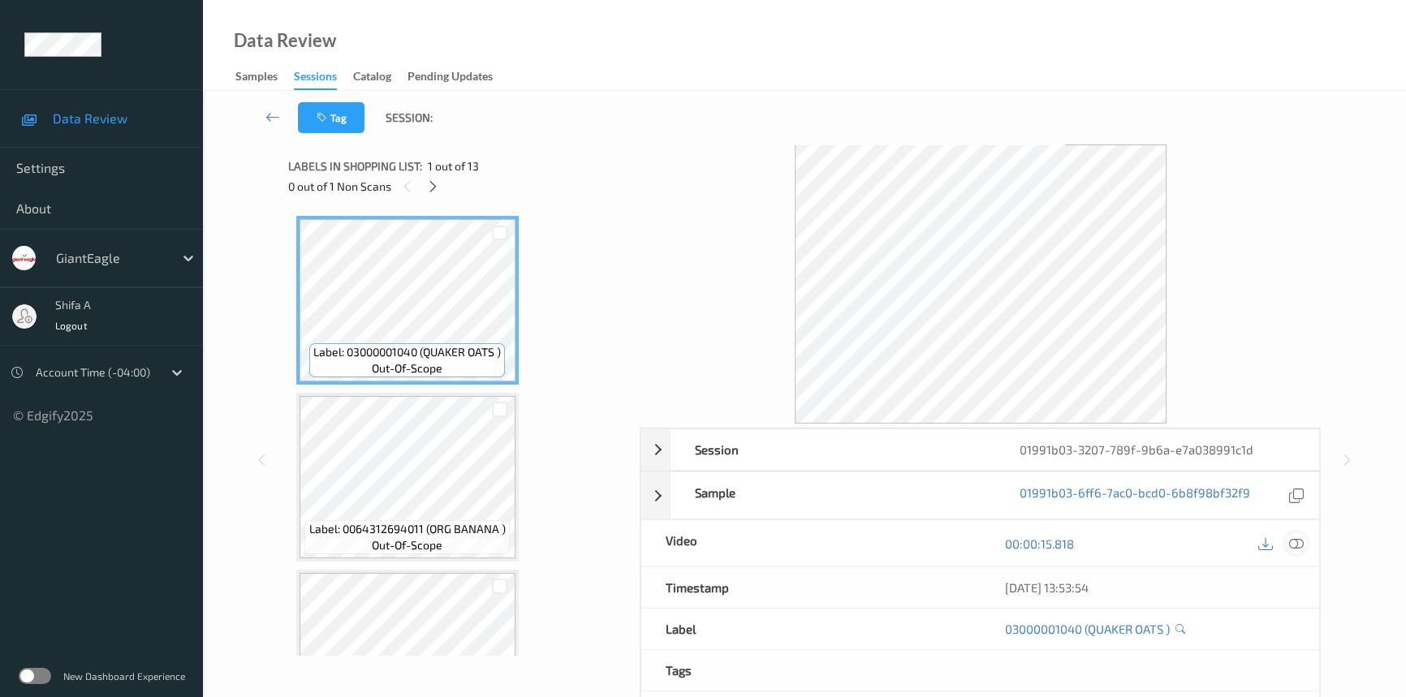
click at [1300, 537] on icon at bounding box center [1296, 544] width 15 height 15
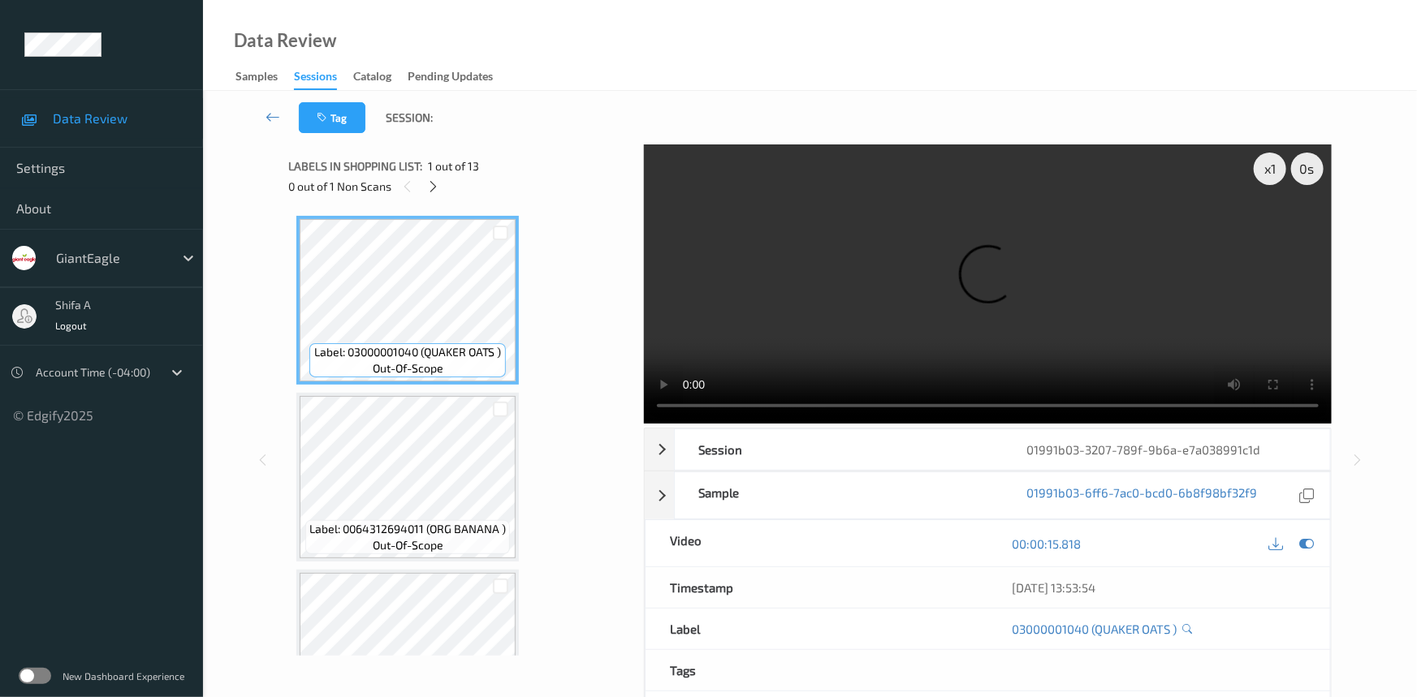
drag, startPoint x: 435, startPoint y: 184, endPoint x: 474, endPoint y: 175, distance: 40.0
click at [434, 184] on icon at bounding box center [434, 186] width 14 height 15
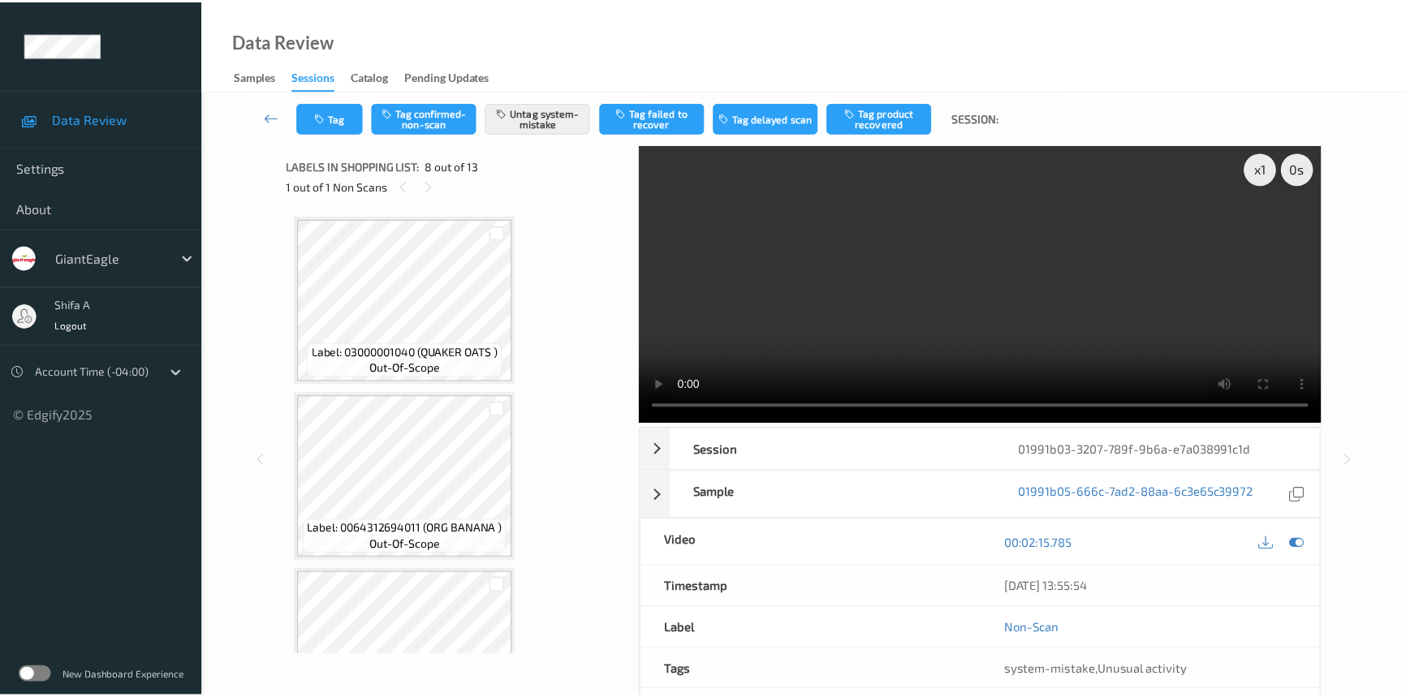
scroll to position [1066, 0]
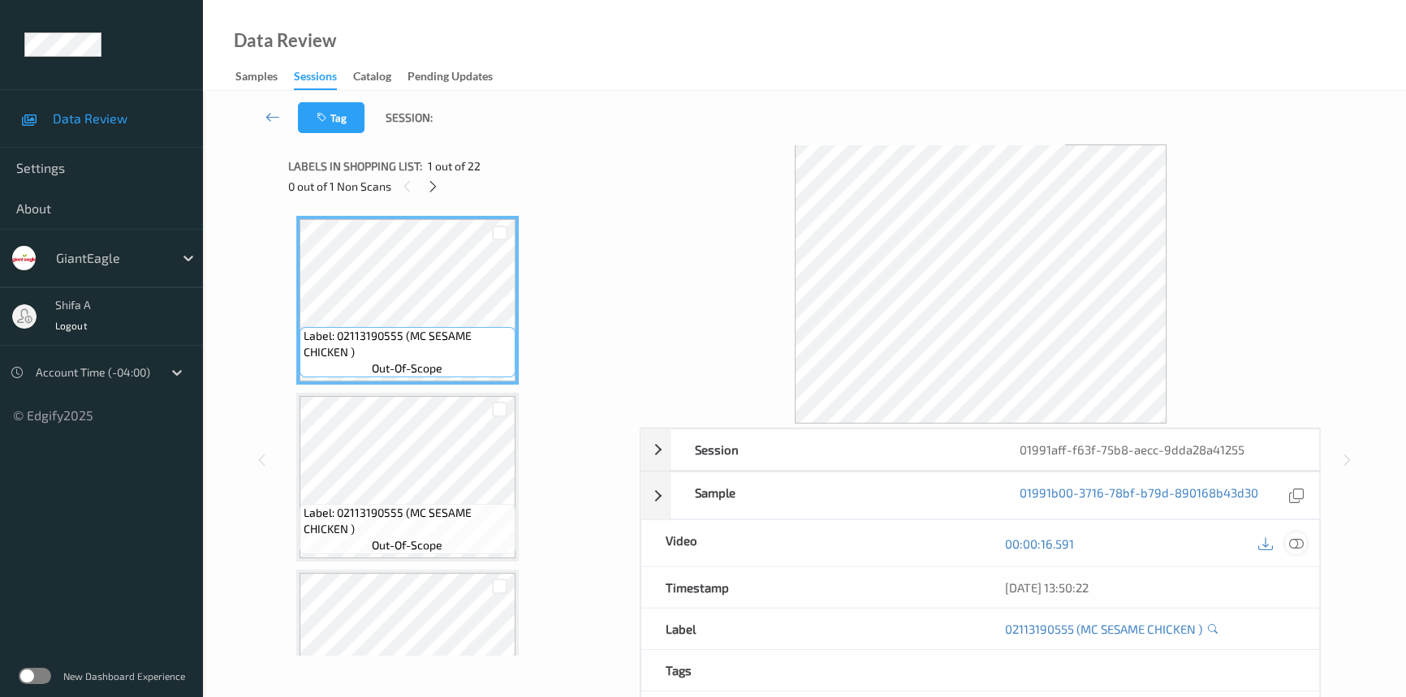
click at [1298, 544] on icon at bounding box center [1296, 544] width 15 height 15
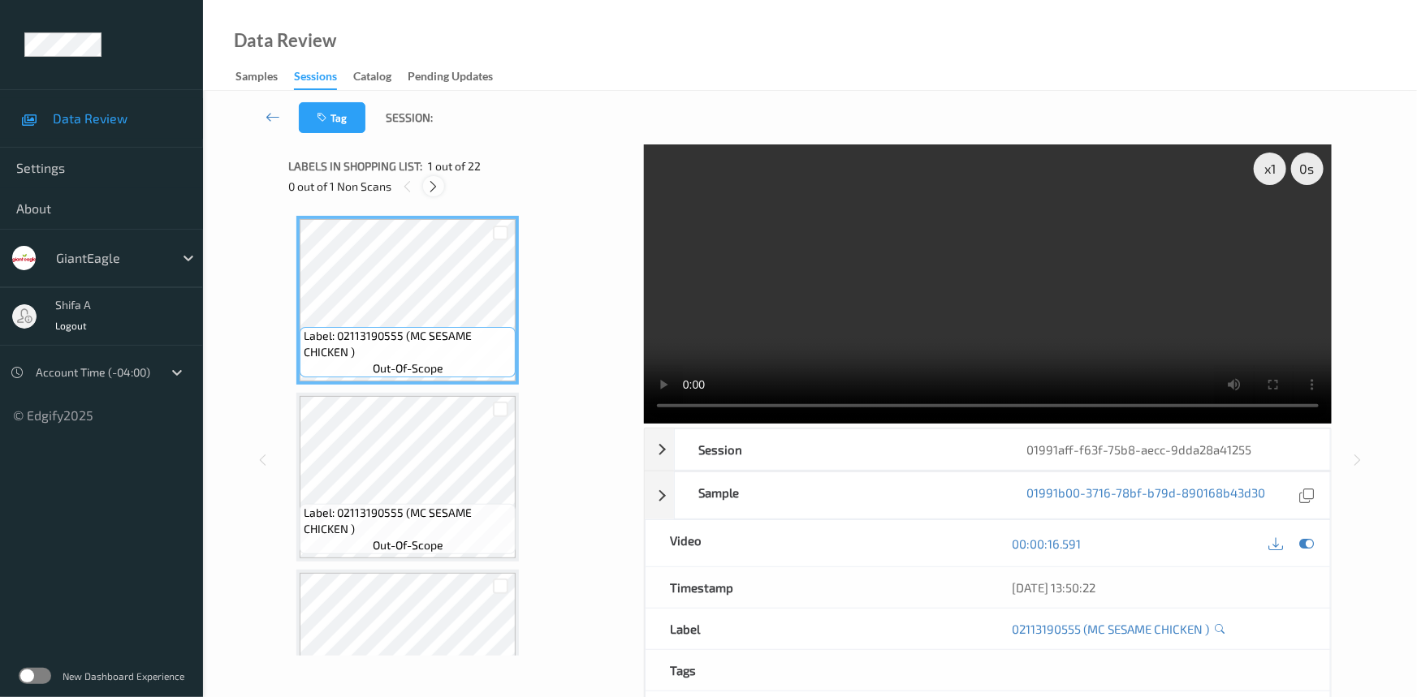
click at [434, 186] on icon at bounding box center [434, 186] width 14 height 15
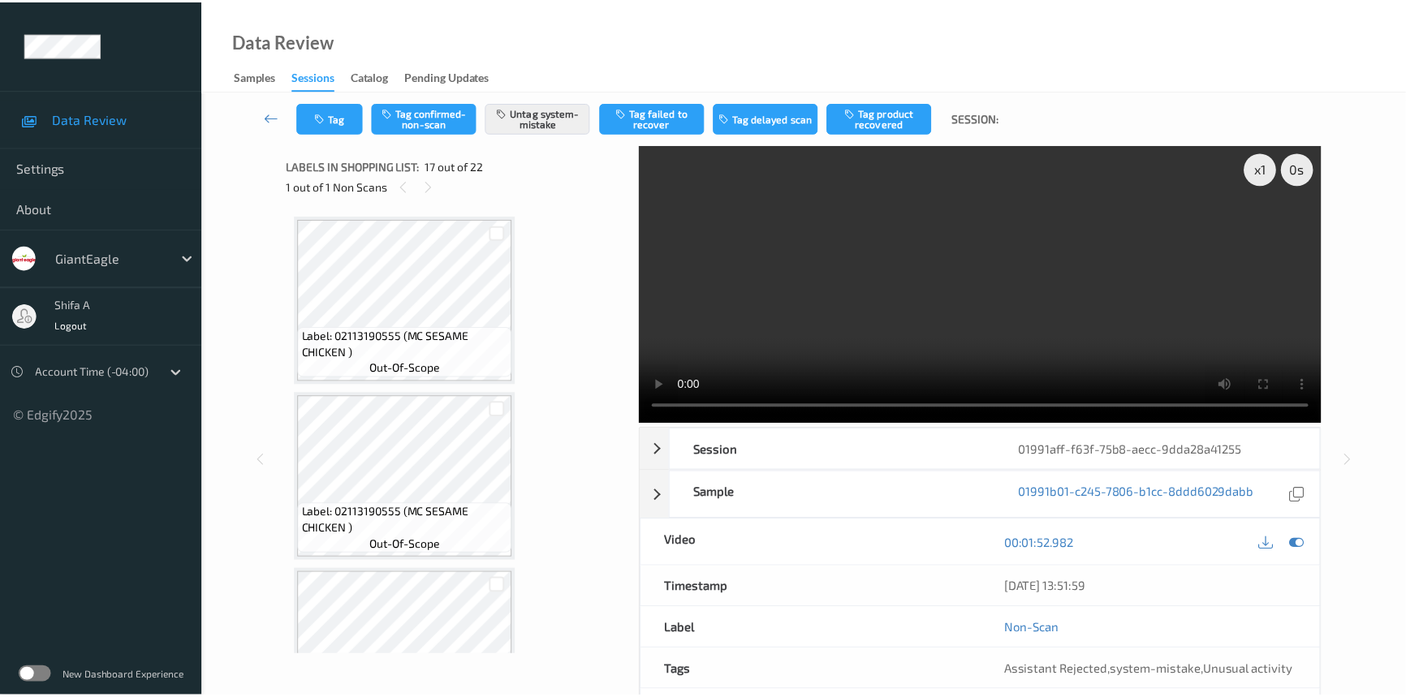
scroll to position [2654, 0]
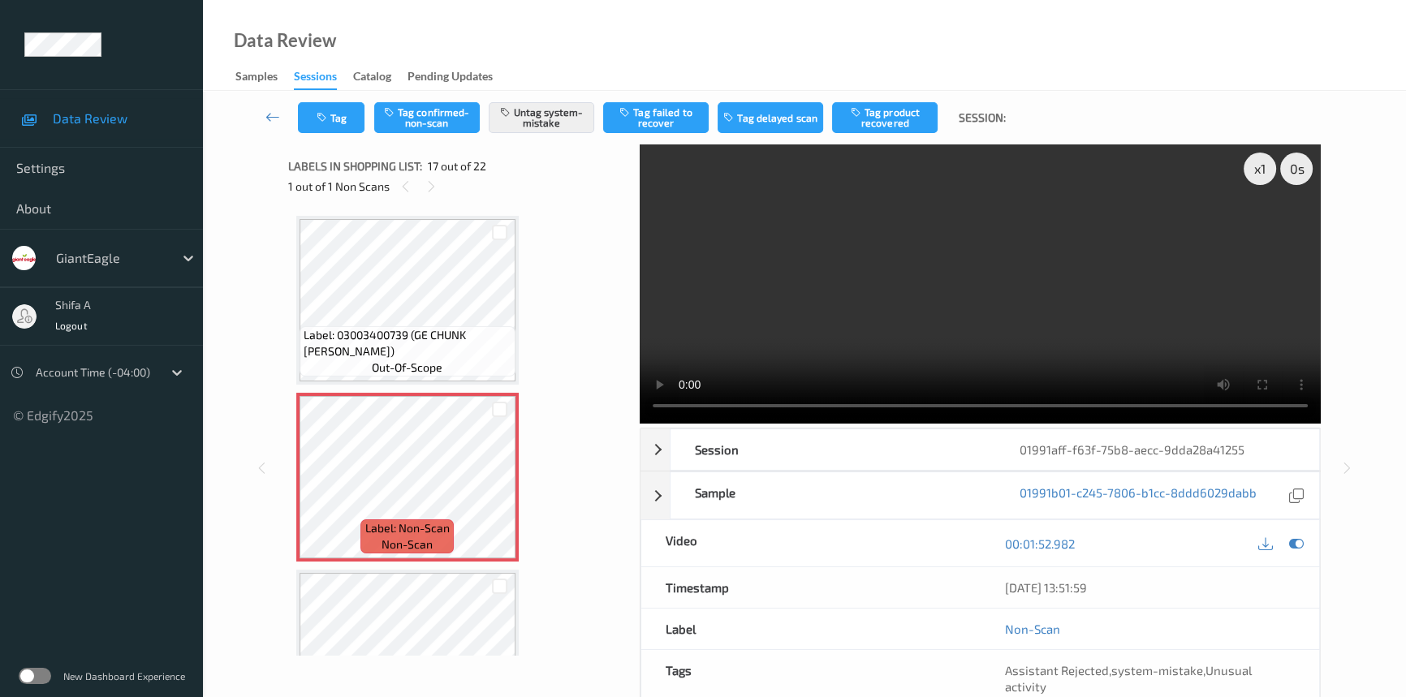
click at [469, 327] on span "Label: 03003400739 (GE CHUNK COLBY JAC)" at bounding box center [408, 343] width 208 height 32
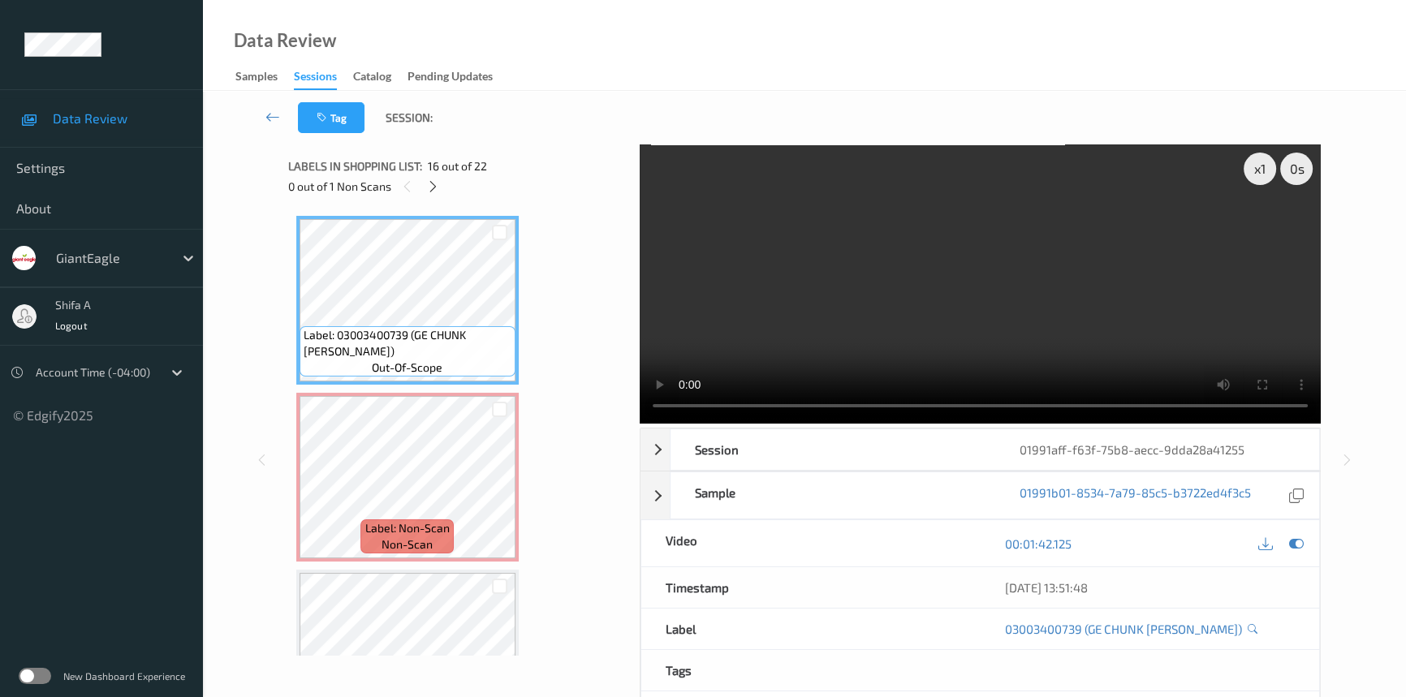
click at [1026, 240] on video at bounding box center [980, 284] width 681 height 279
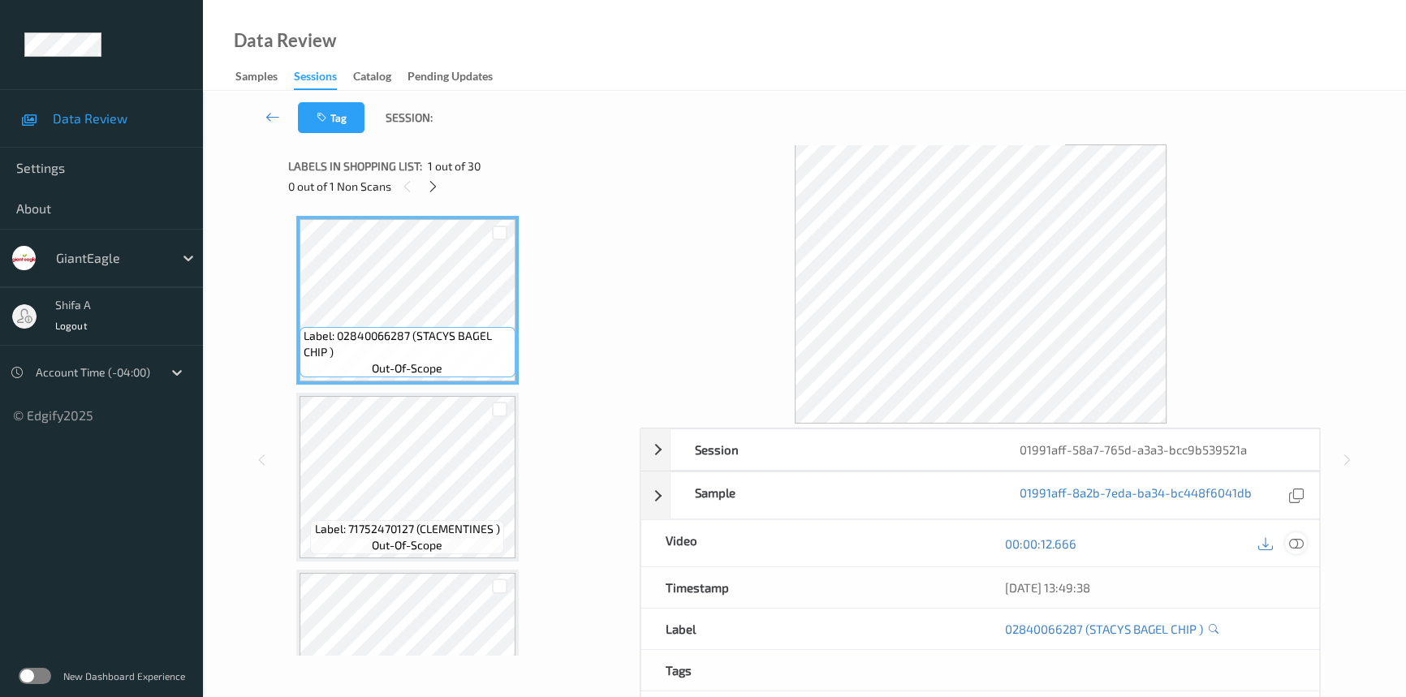
click at [1293, 546] on icon at bounding box center [1296, 544] width 15 height 15
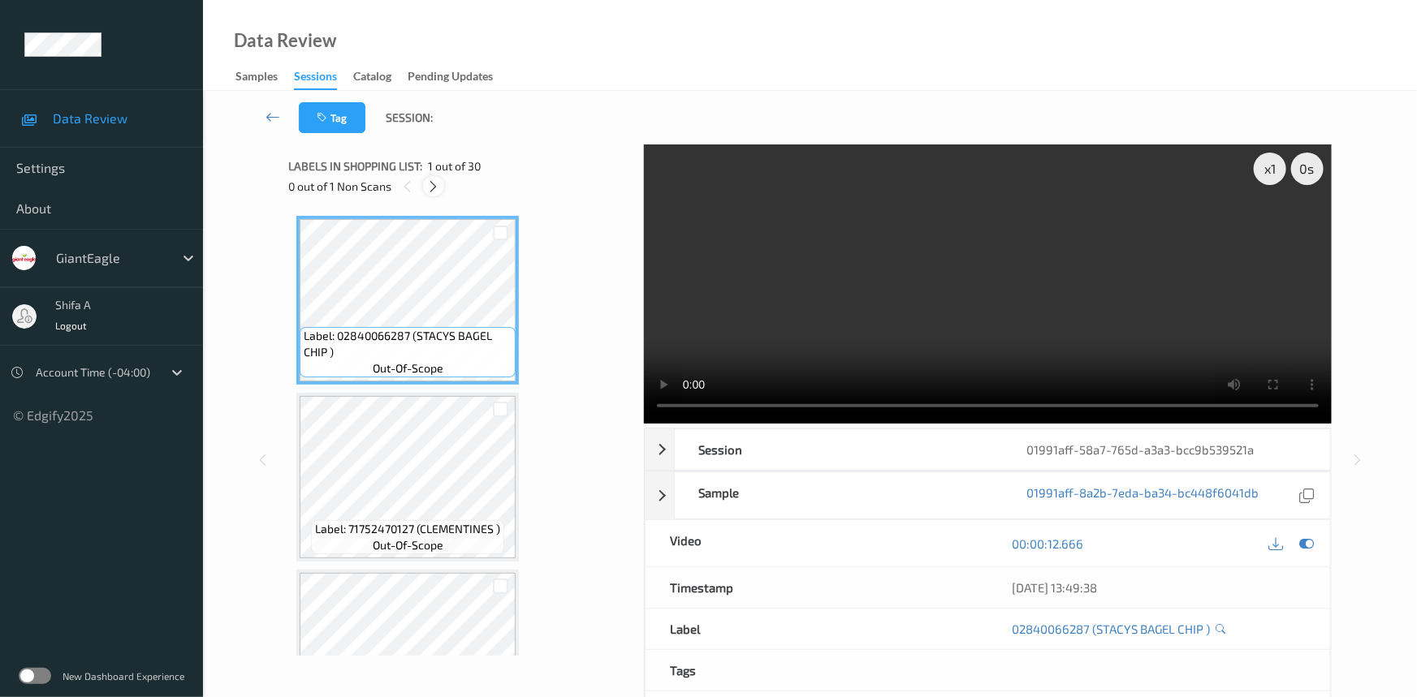
click at [440, 188] on icon at bounding box center [434, 186] width 14 height 15
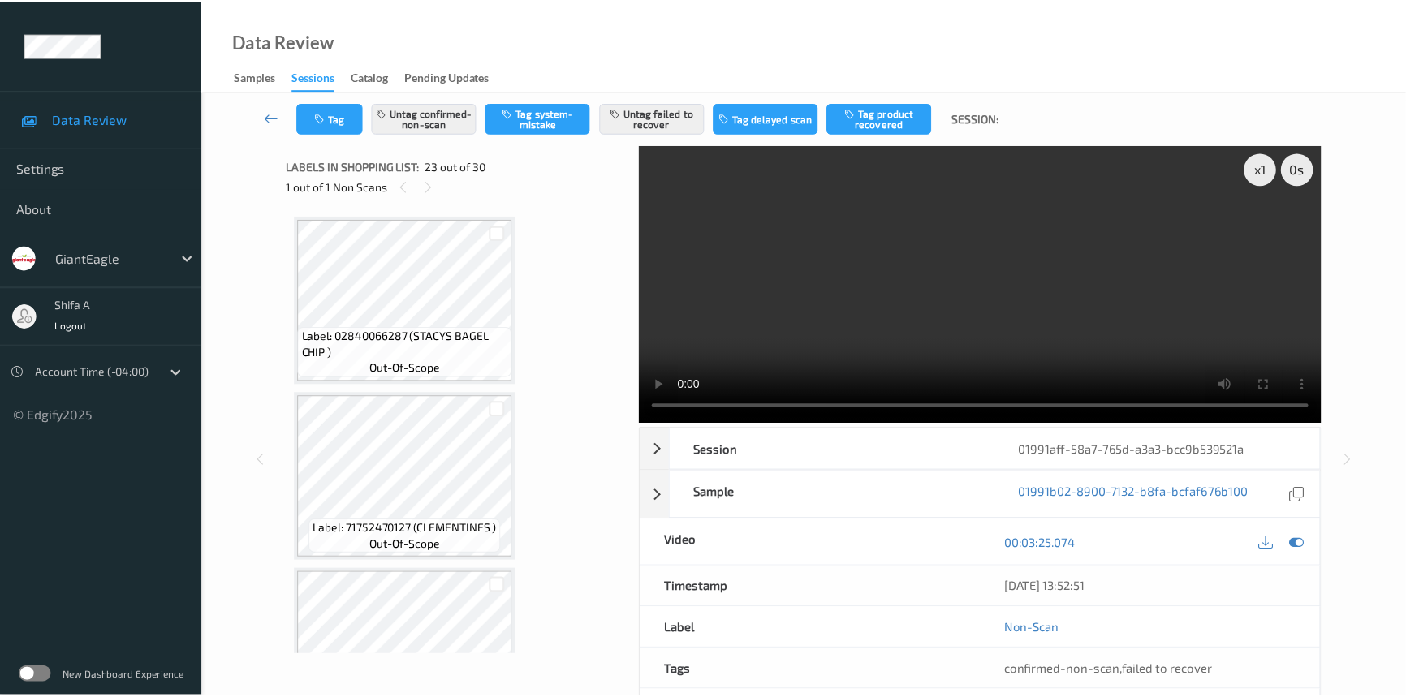
scroll to position [3711, 0]
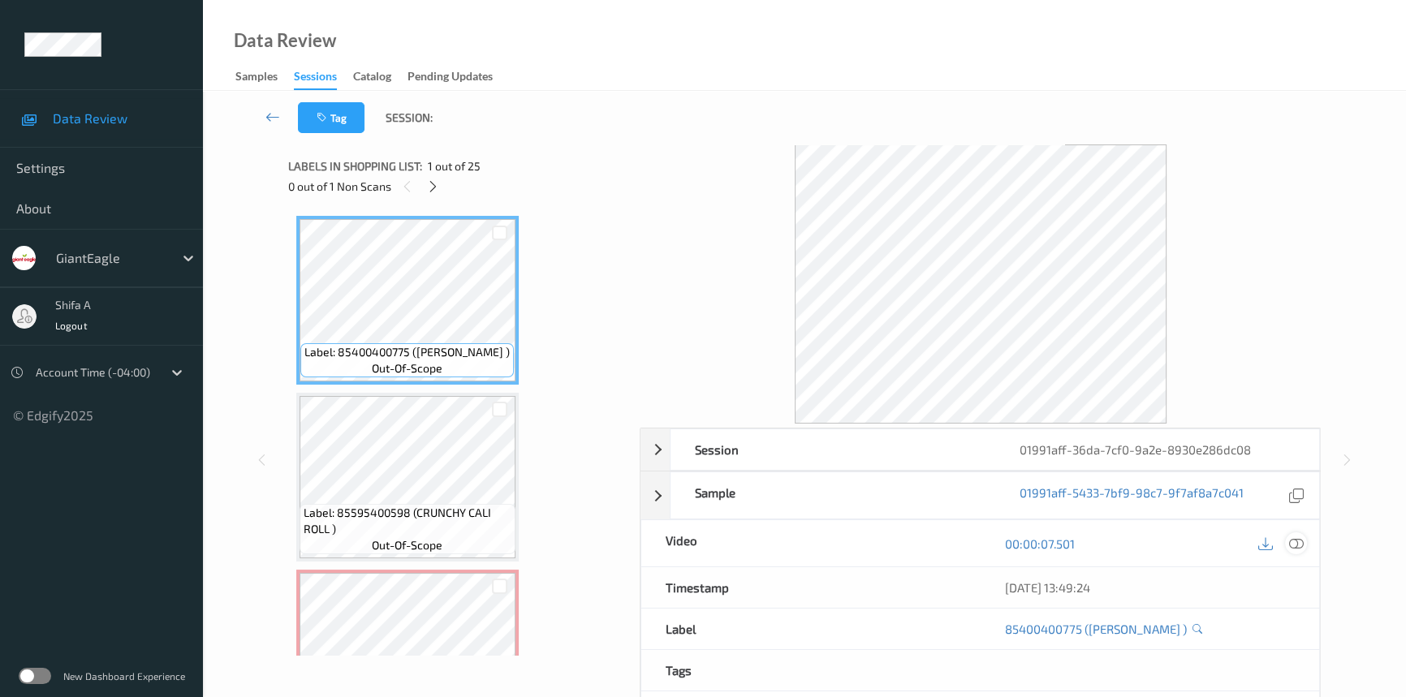
click at [1293, 546] on icon at bounding box center [1296, 544] width 15 height 15
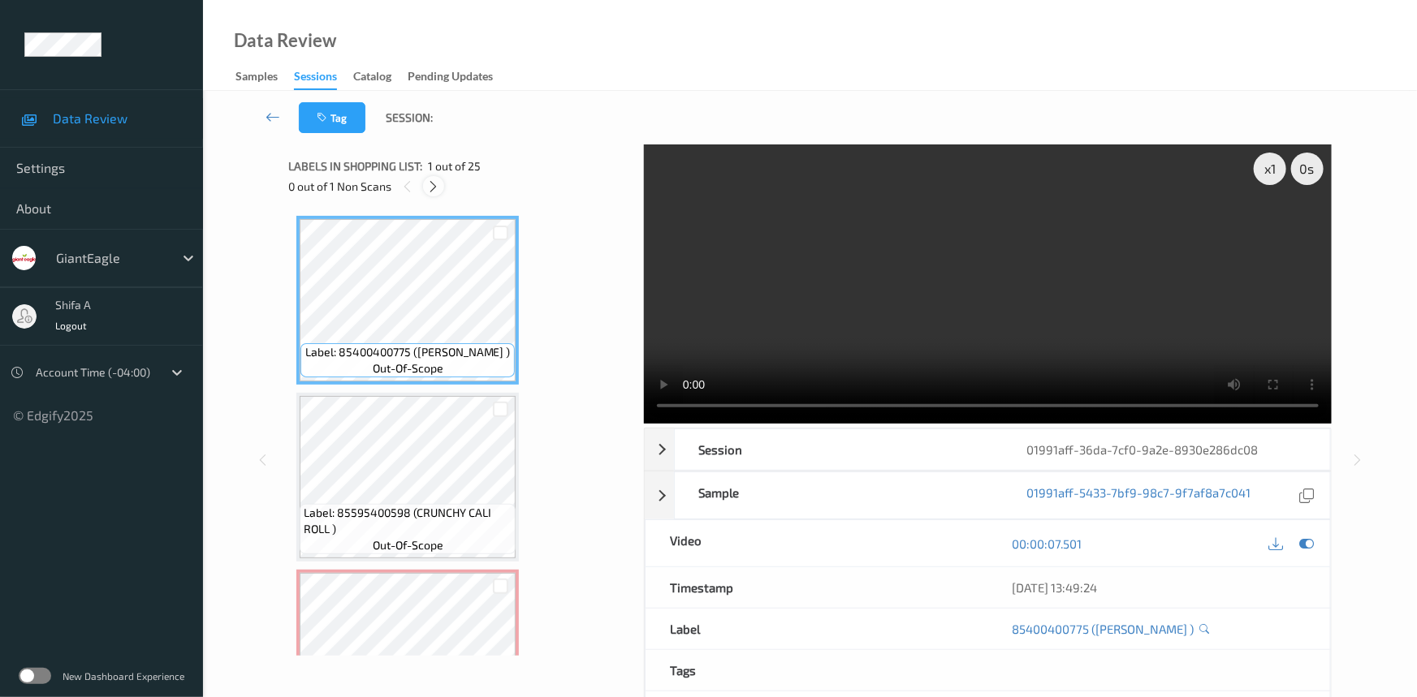
click at [430, 190] on icon at bounding box center [434, 186] width 14 height 15
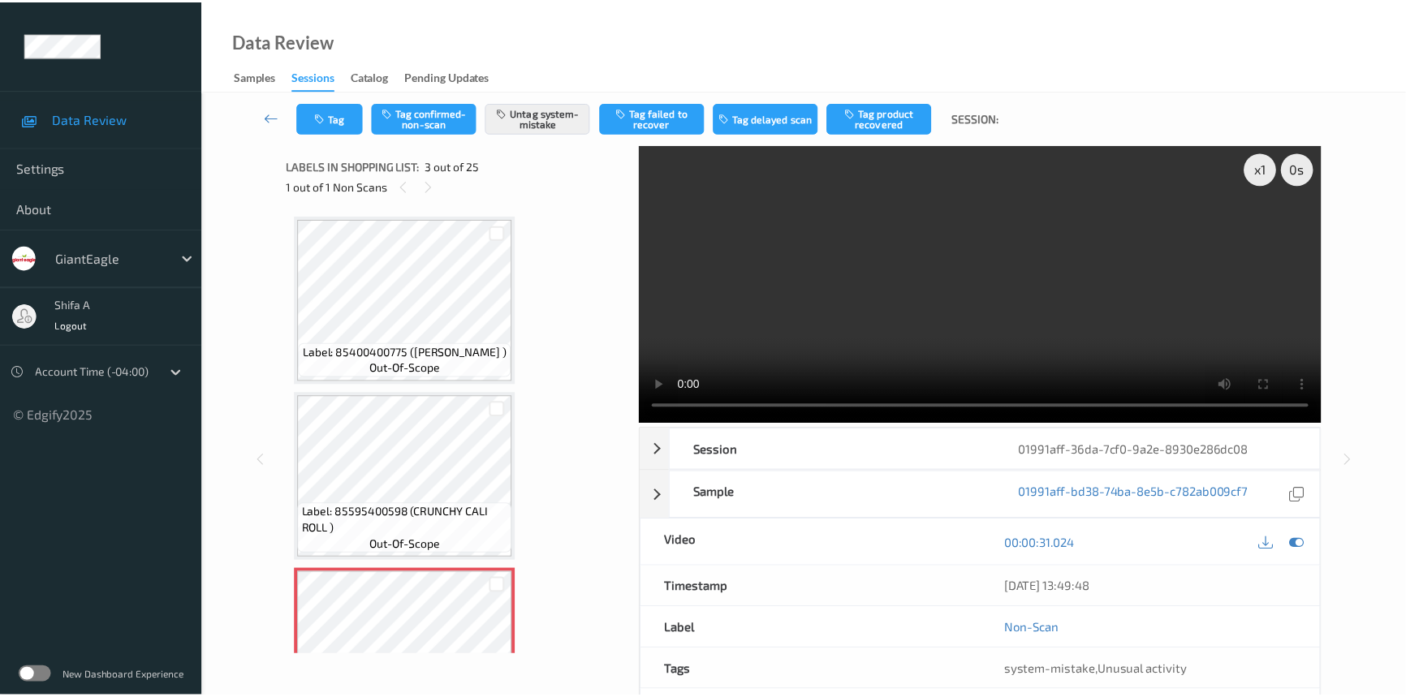
scroll to position [184, 0]
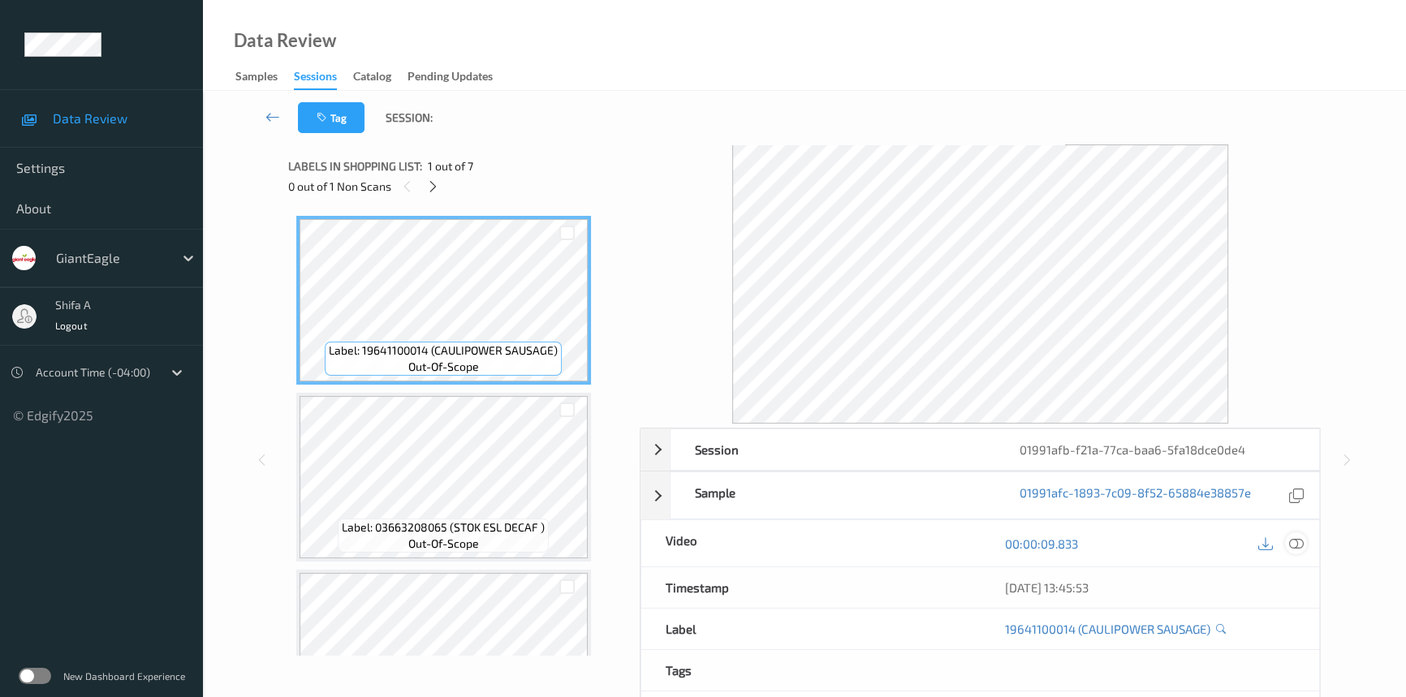
click at [1302, 541] on icon at bounding box center [1296, 544] width 15 height 15
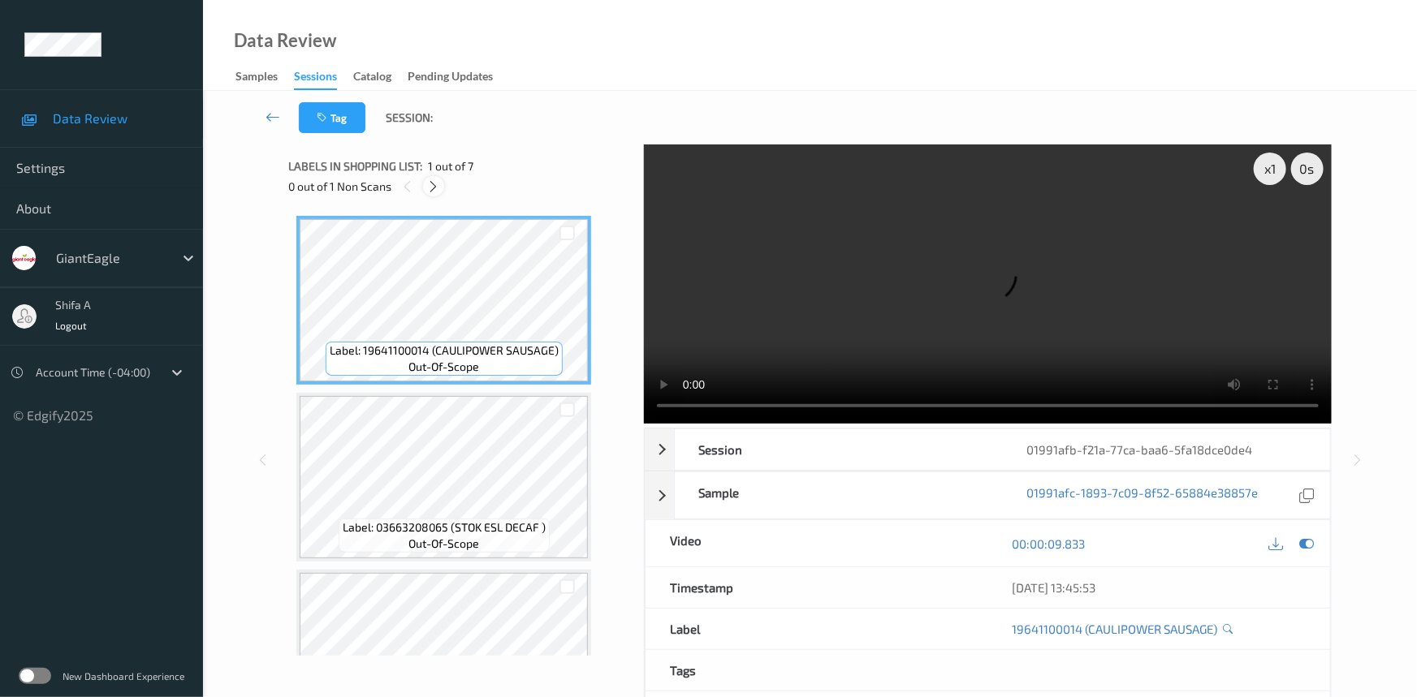
click at [439, 192] on icon at bounding box center [434, 186] width 14 height 15
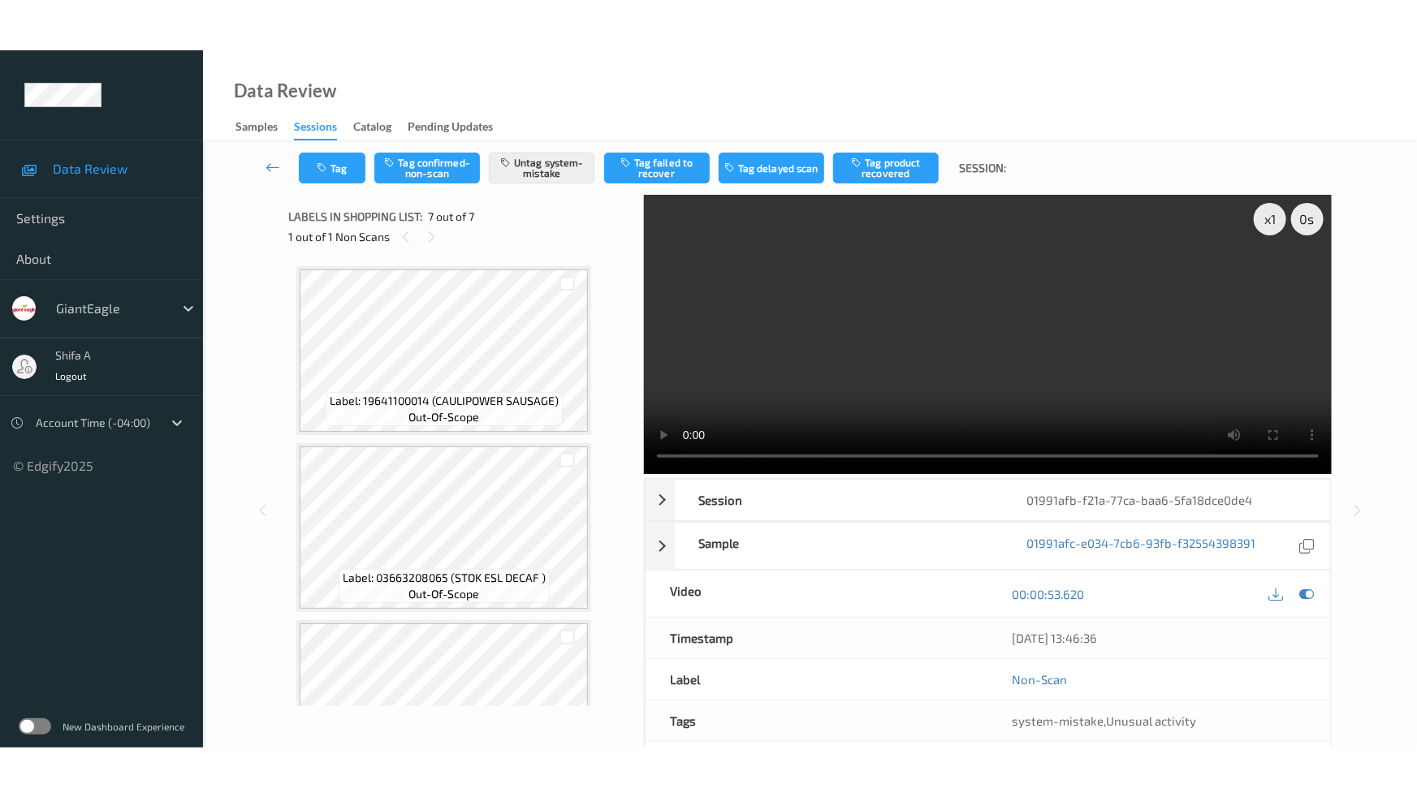
scroll to position [795, 0]
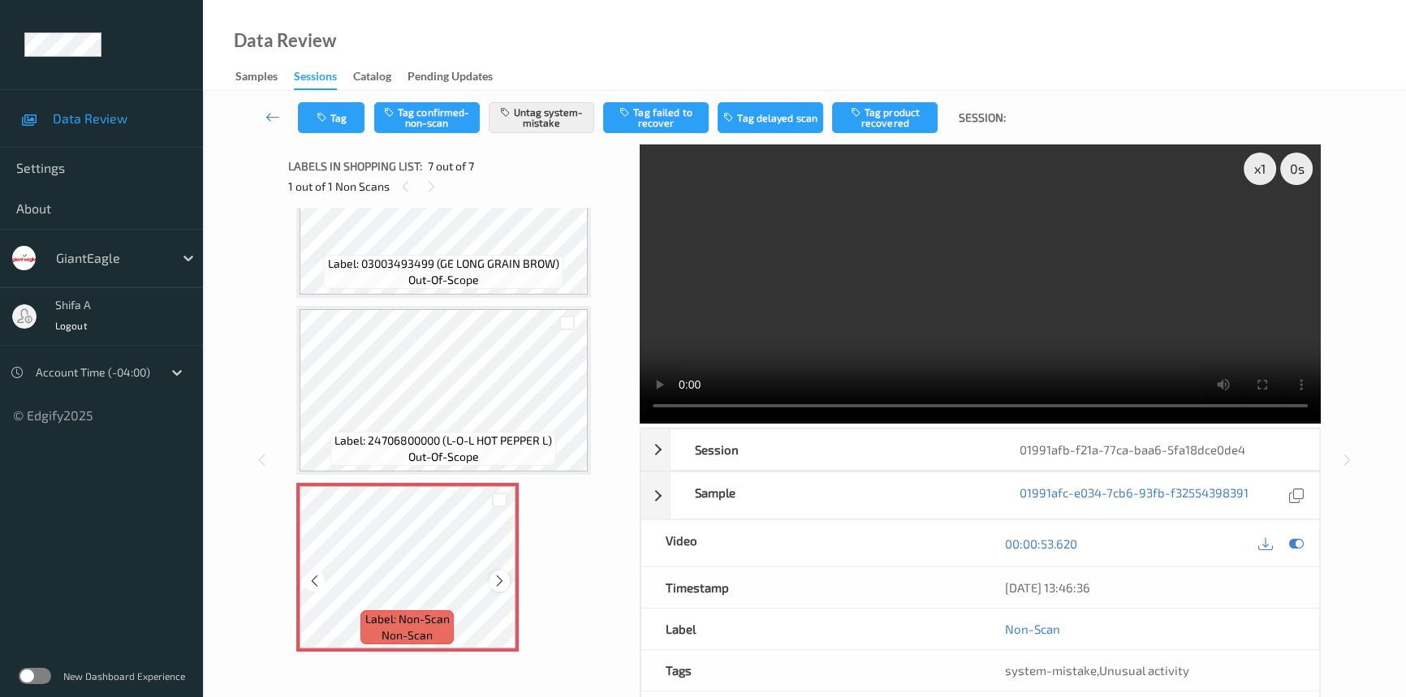
click at [500, 577] on icon at bounding box center [500, 581] width 14 height 15
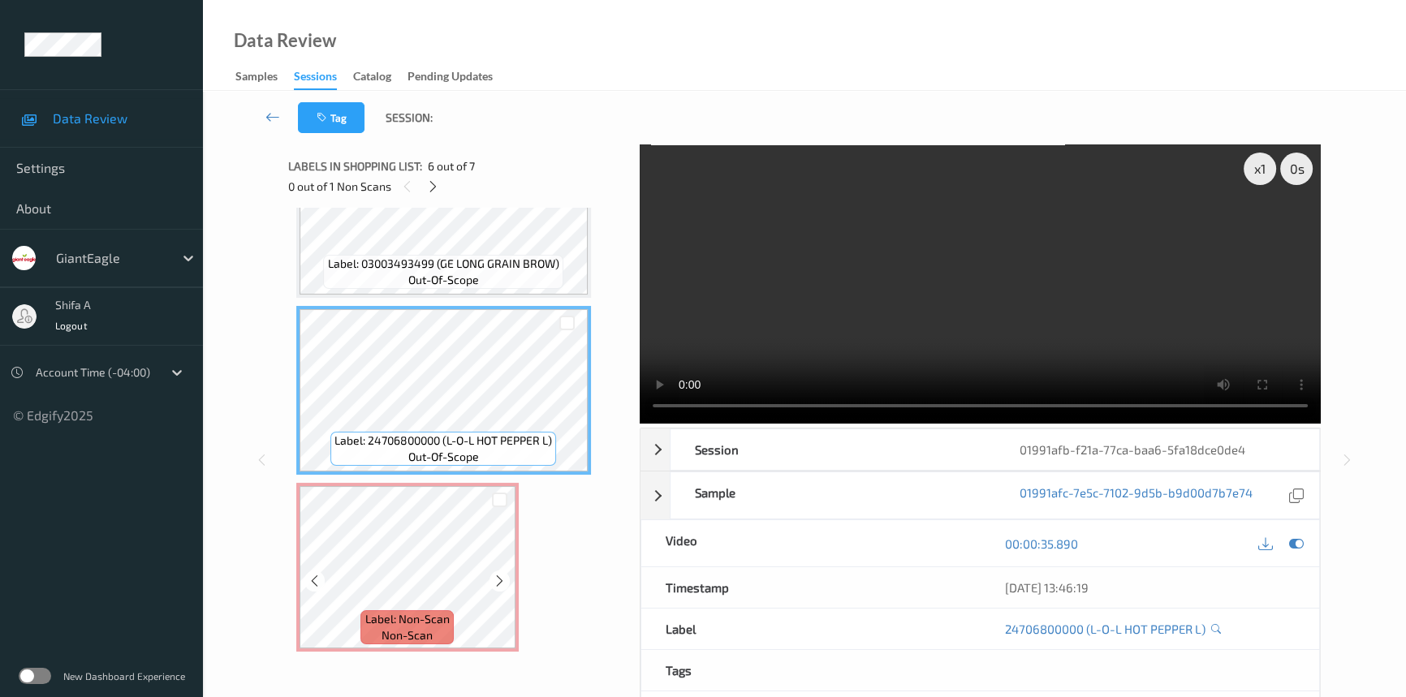
click at [515, 533] on div "Label: Non-Scan non-scan" at bounding box center [407, 567] width 222 height 169
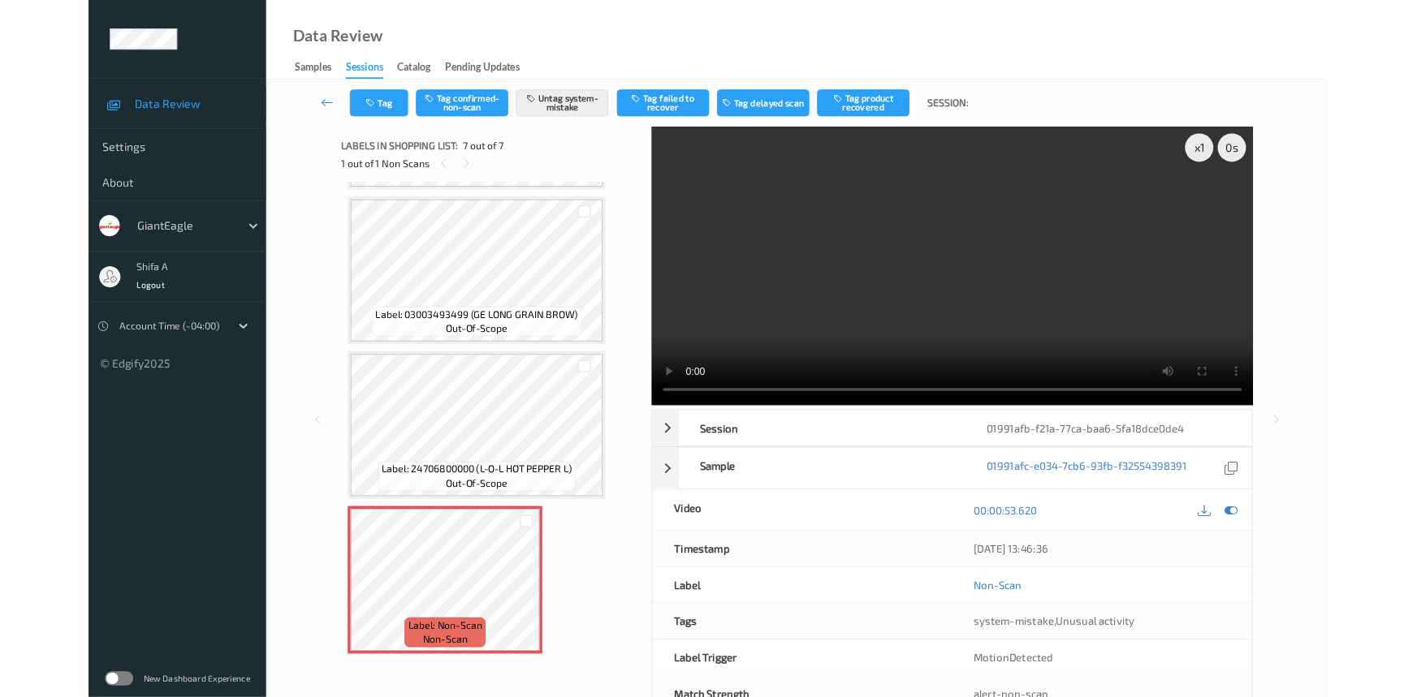
scroll to position [695, 0]
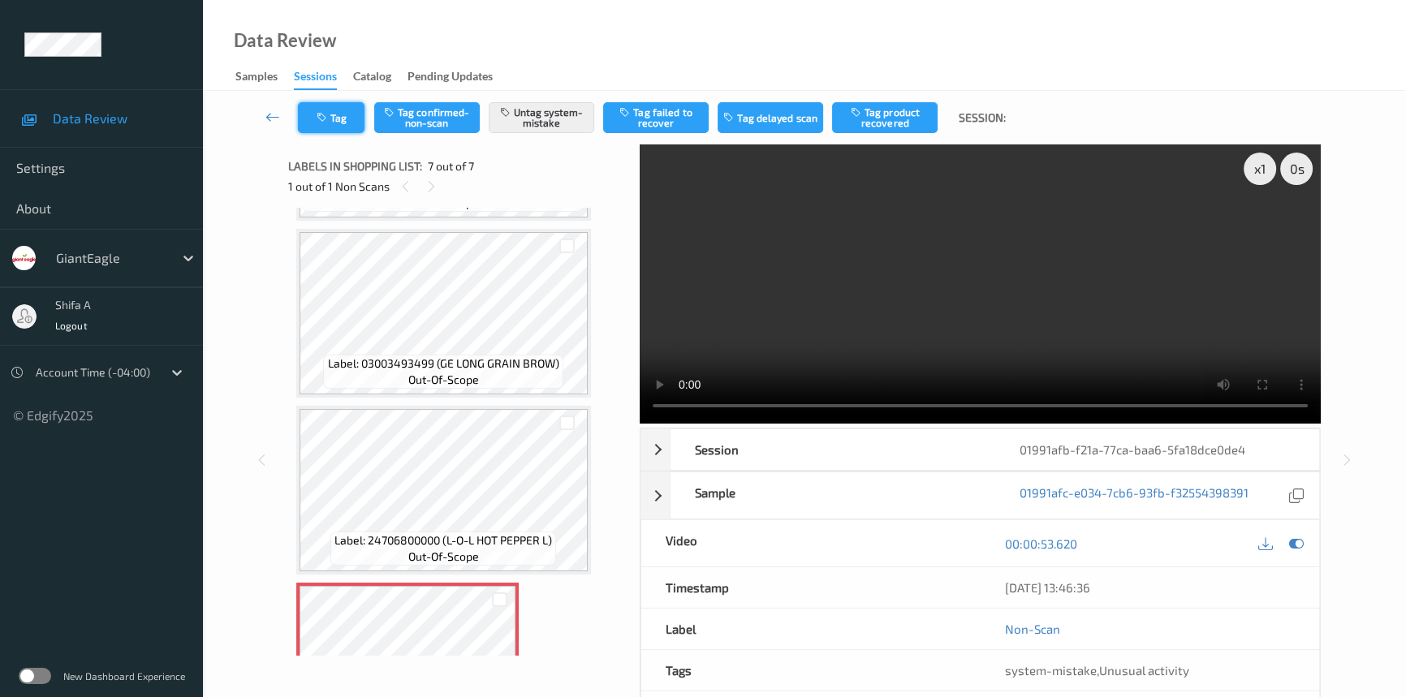
click at [335, 123] on button "Tag" at bounding box center [331, 117] width 67 height 31
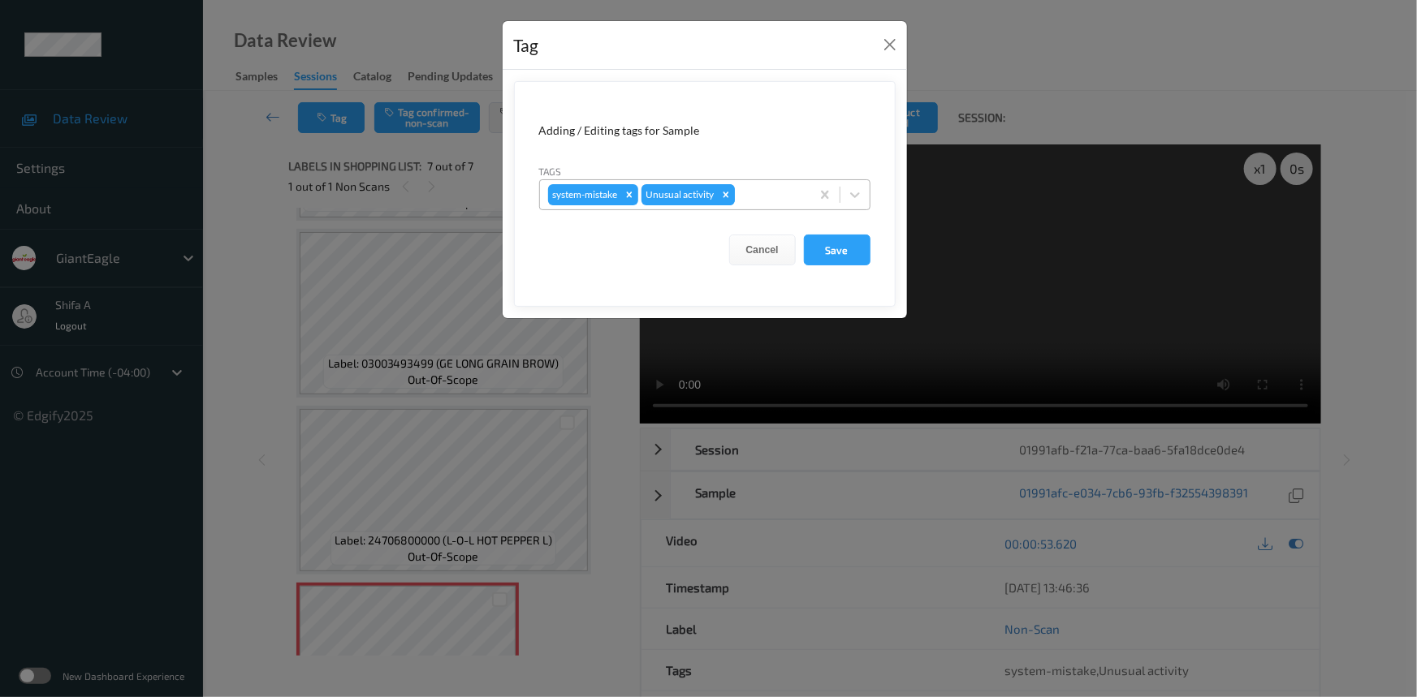
click at [726, 196] on icon "Remove Unusual activity" at bounding box center [726, 195] width 6 height 6
click at [834, 251] on button "Save" at bounding box center [837, 250] width 67 height 31
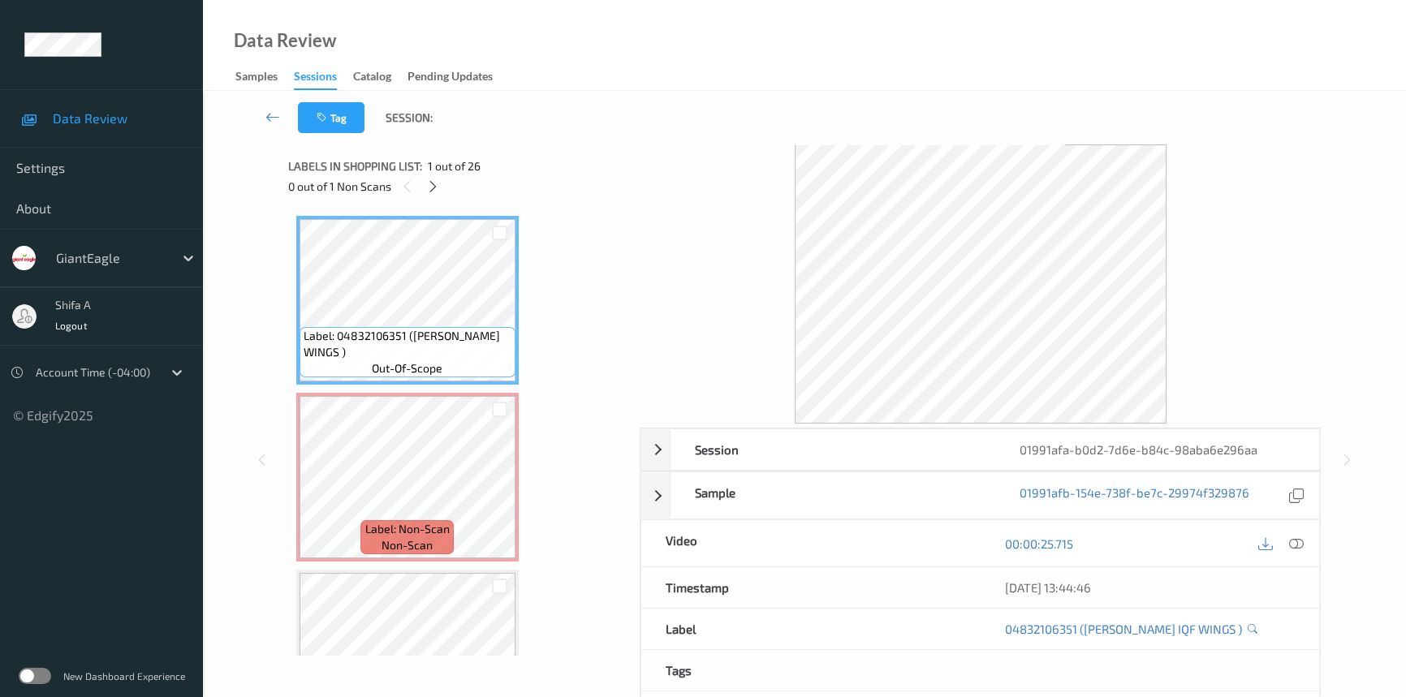
click at [1299, 540] on icon at bounding box center [1296, 544] width 15 height 15
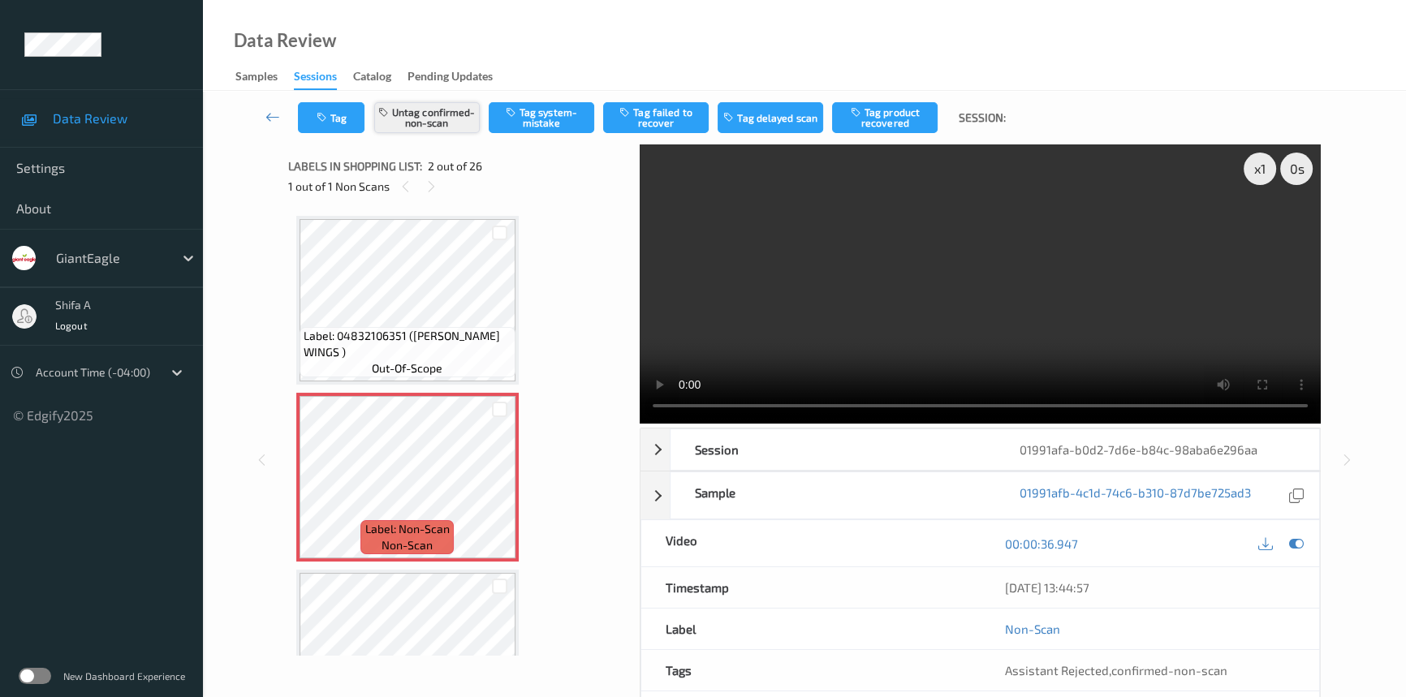
click at [438, 126] on button "Untag confirmed-non-scan" at bounding box center [427, 117] width 106 height 31
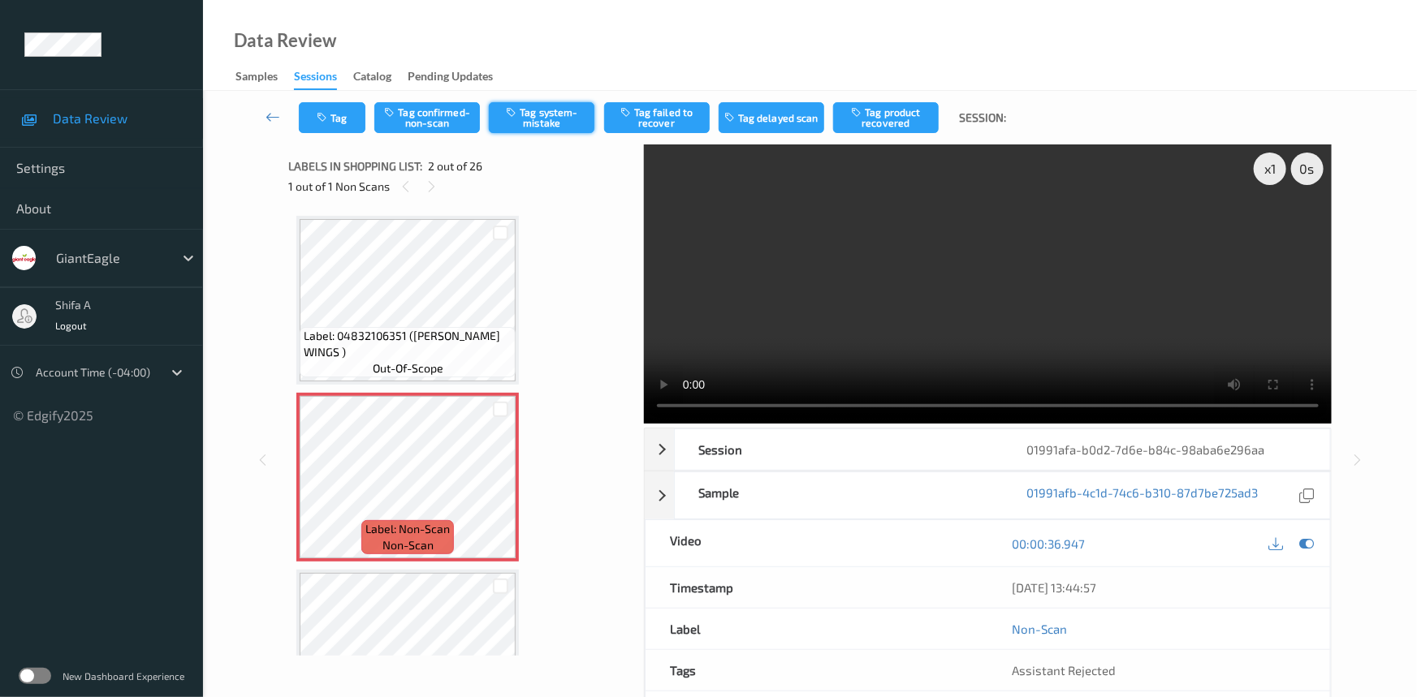
click at [560, 122] on button "Tag system-mistake" at bounding box center [542, 117] width 106 height 31
click at [337, 126] on button "Tag" at bounding box center [332, 117] width 67 height 31
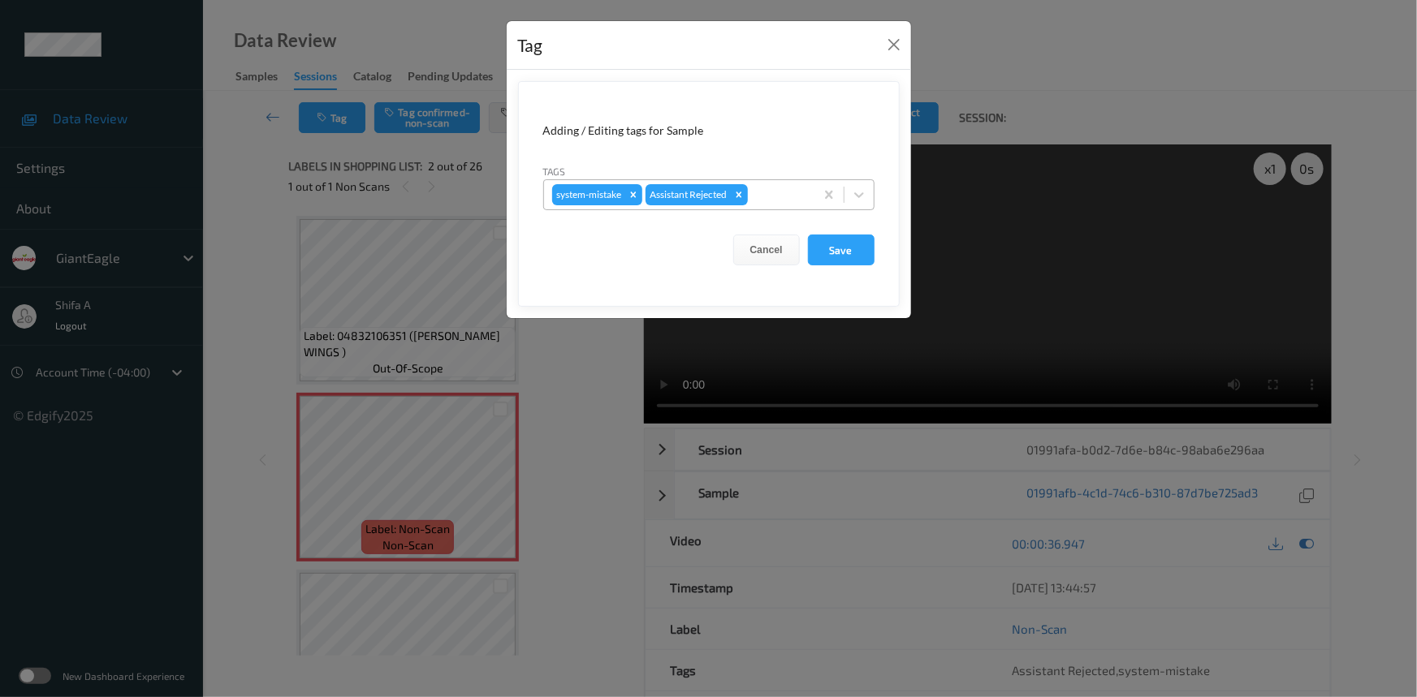
click at [777, 192] on div at bounding box center [778, 194] width 55 height 19
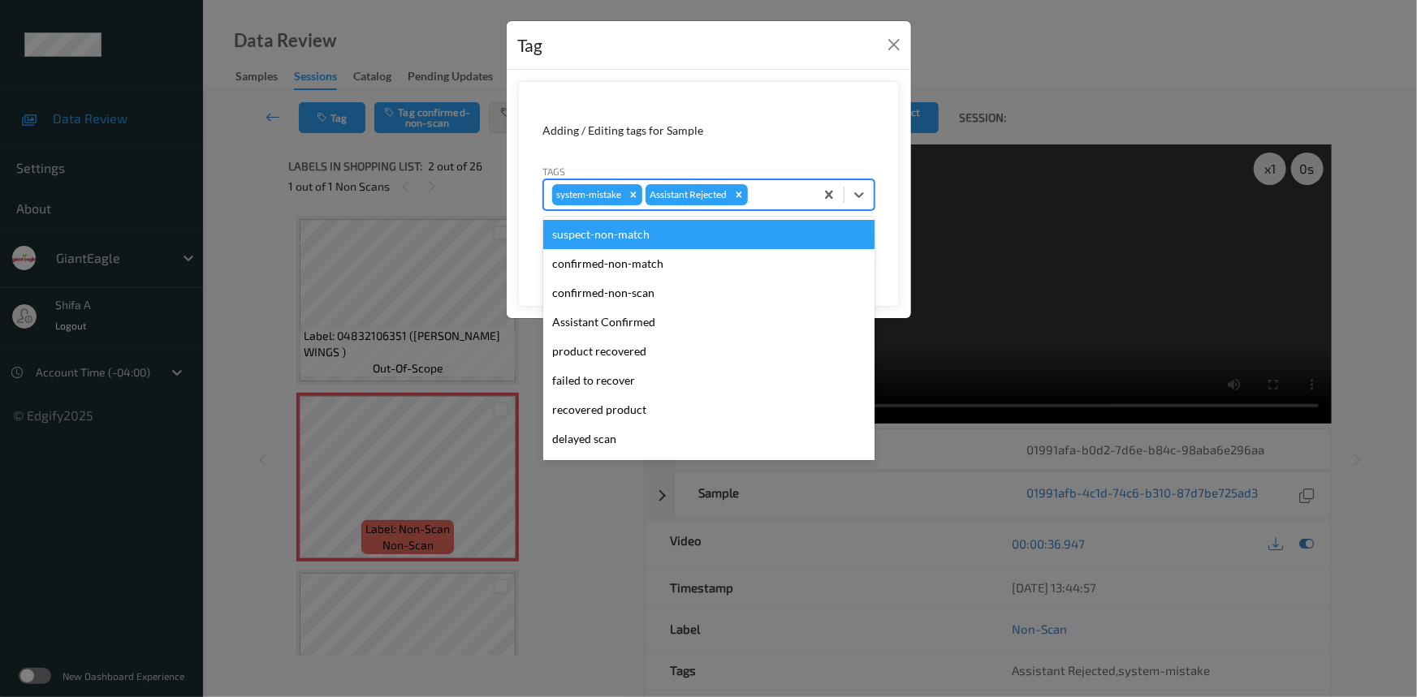
scroll to position [143, 0]
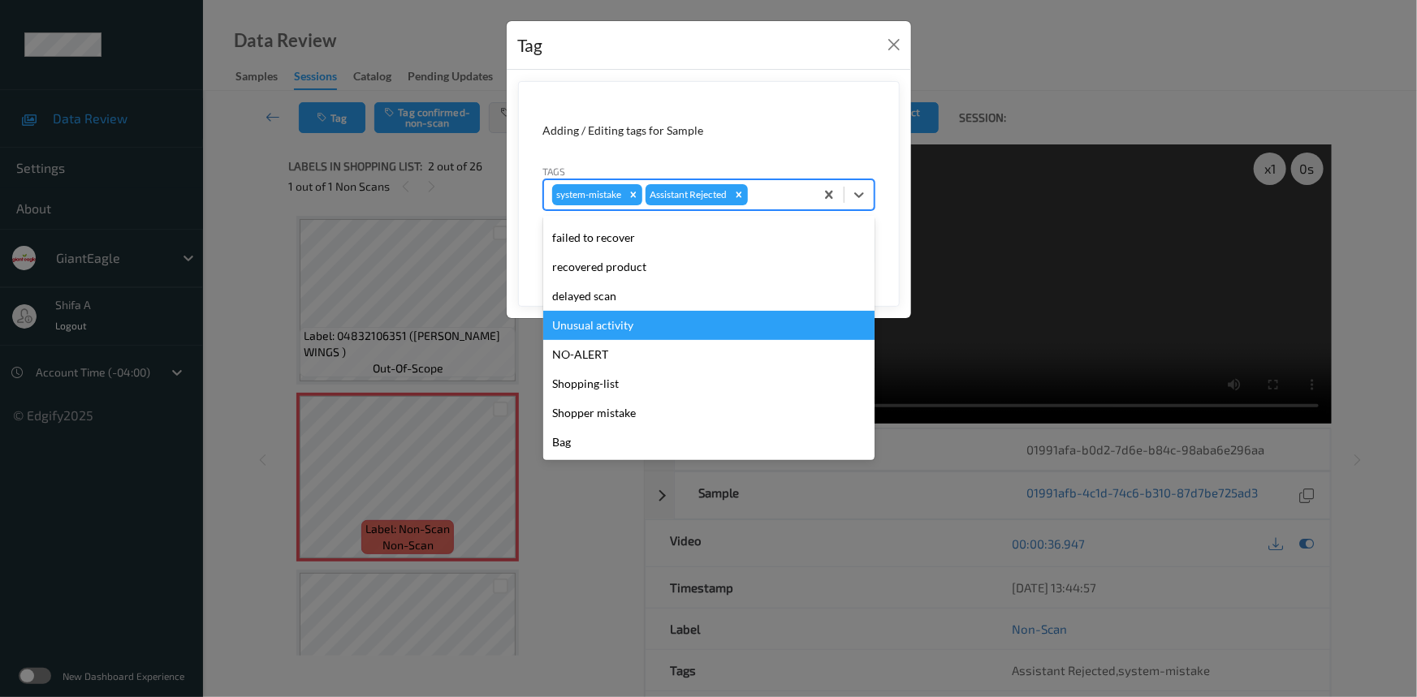
click at [619, 329] on div "Unusual activity" at bounding box center [708, 325] width 331 height 29
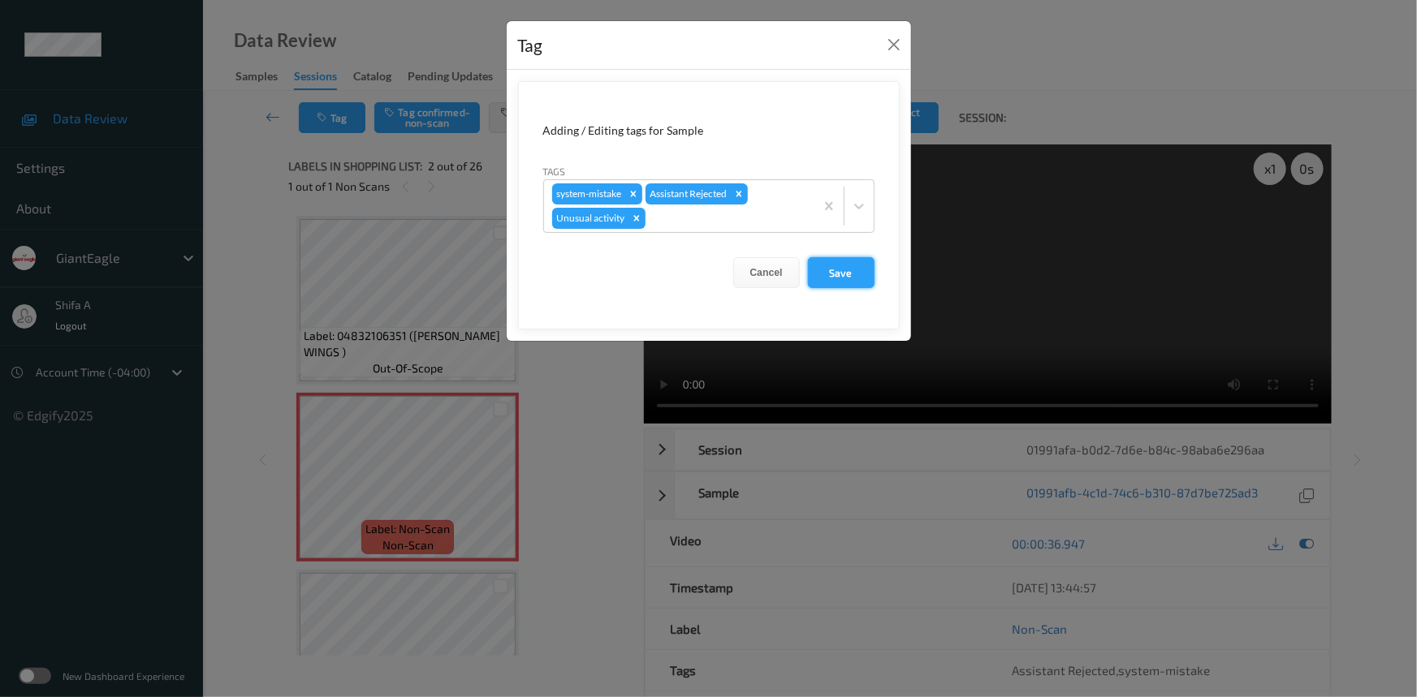
click at [840, 264] on button "Save" at bounding box center [841, 272] width 67 height 31
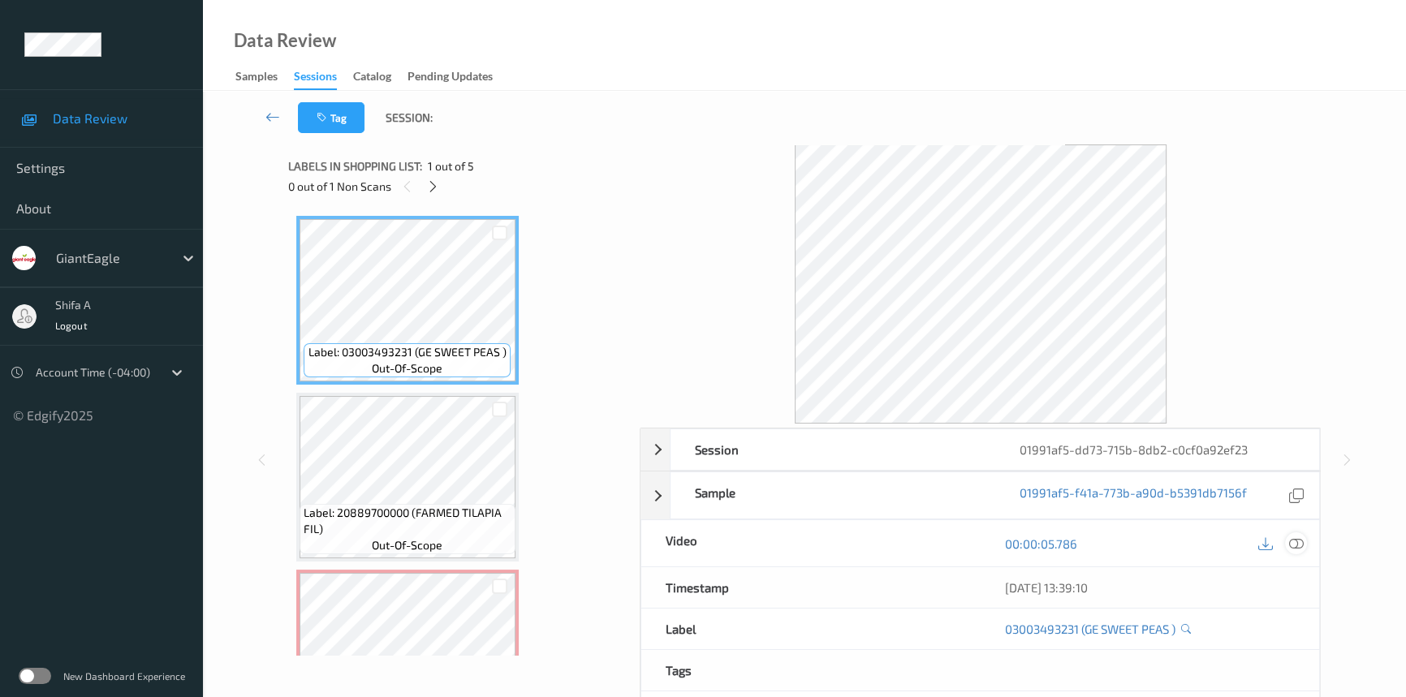
click at [1297, 547] on icon at bounding box center [1296, 544] width 15 height 15
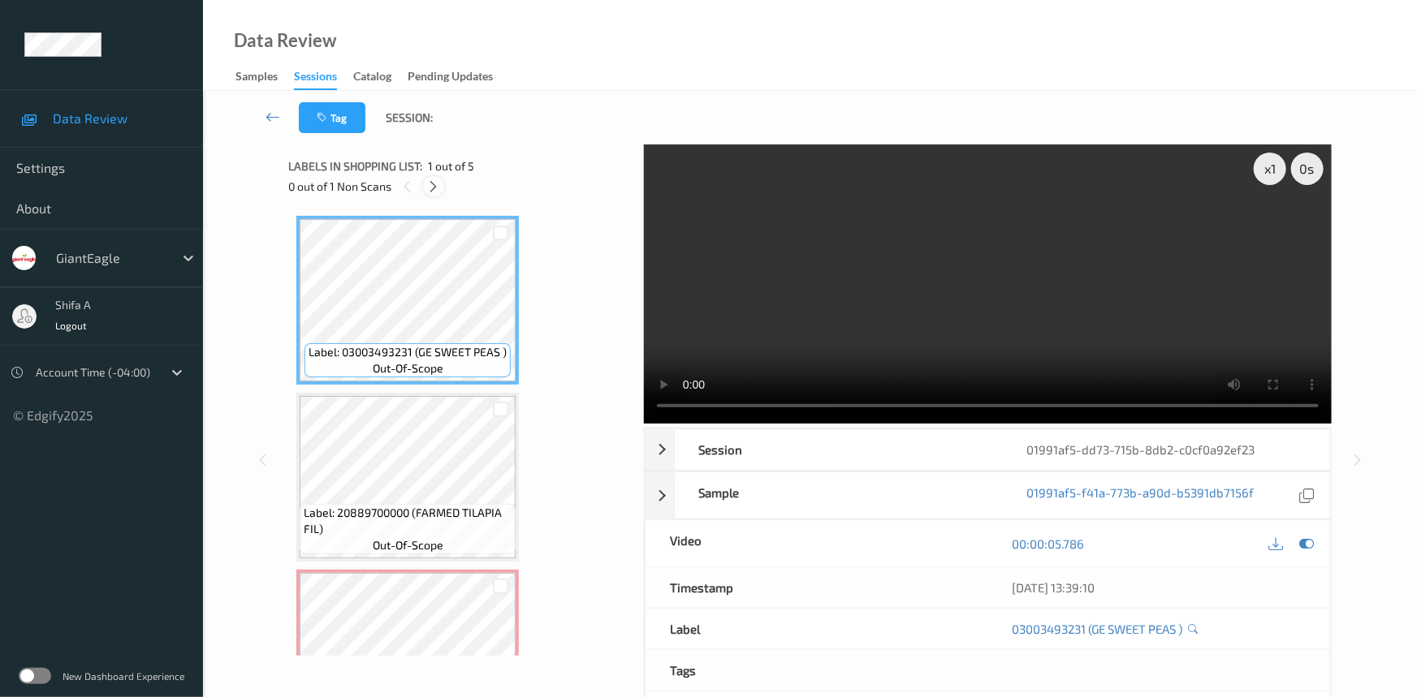
click at [431, 187] on icon at bounding box center [434, 186] width 14 height 15
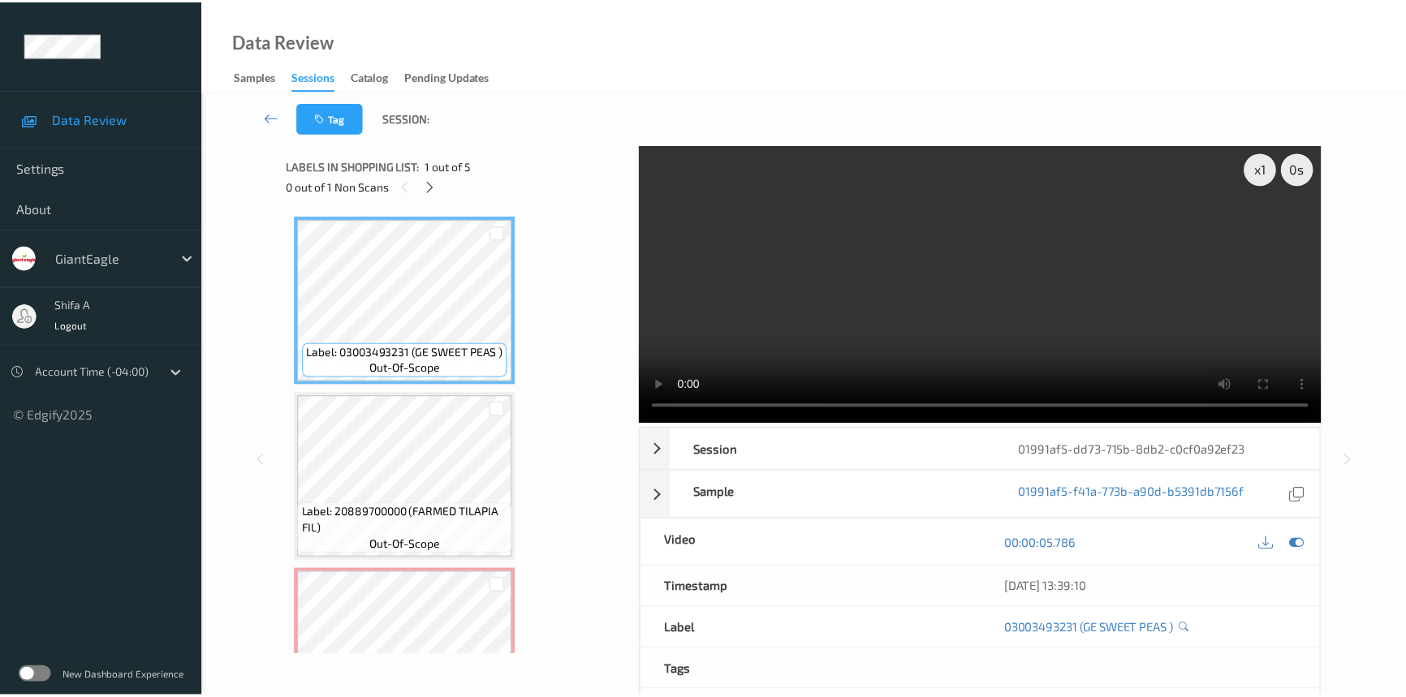
scroll to position [184, 0]
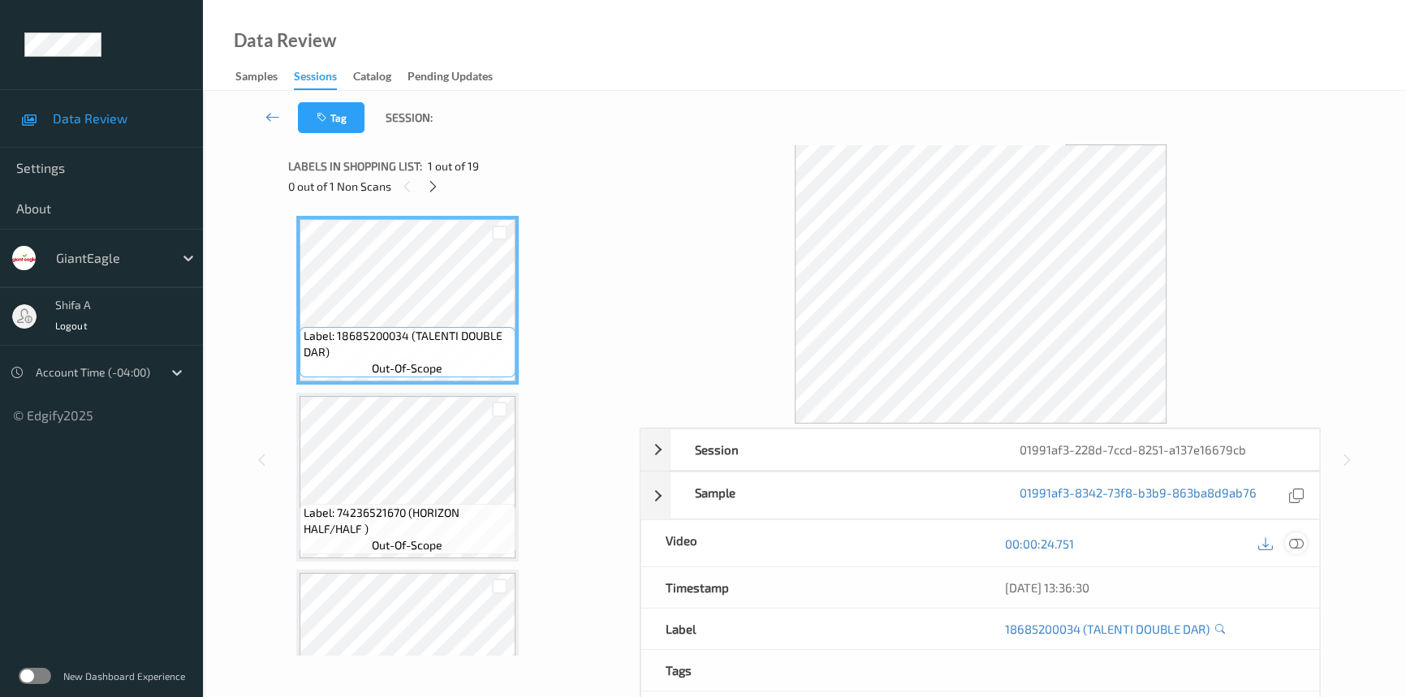
click at [1299, 544] on icon at bounding box center [1296, 544] width 15 height 15
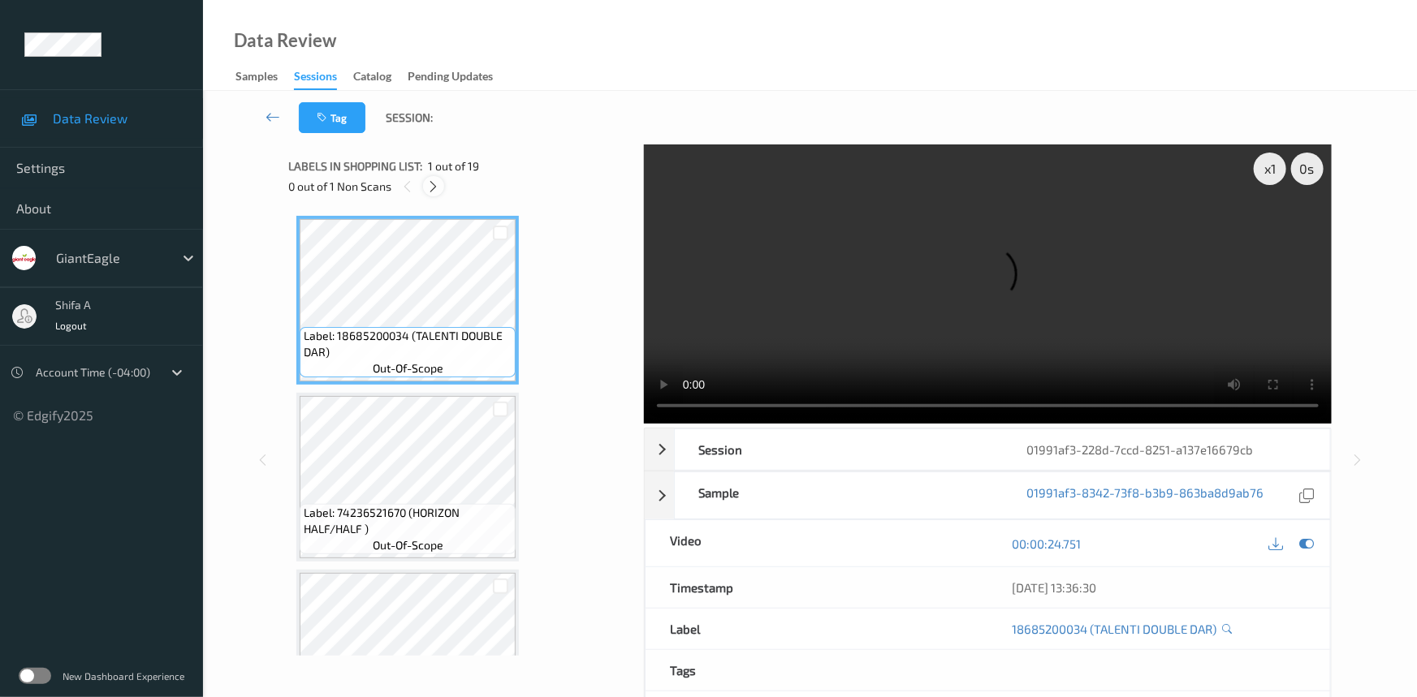
click at [436, 186] on icon at bounding box center [434, 186] width 14 height 15
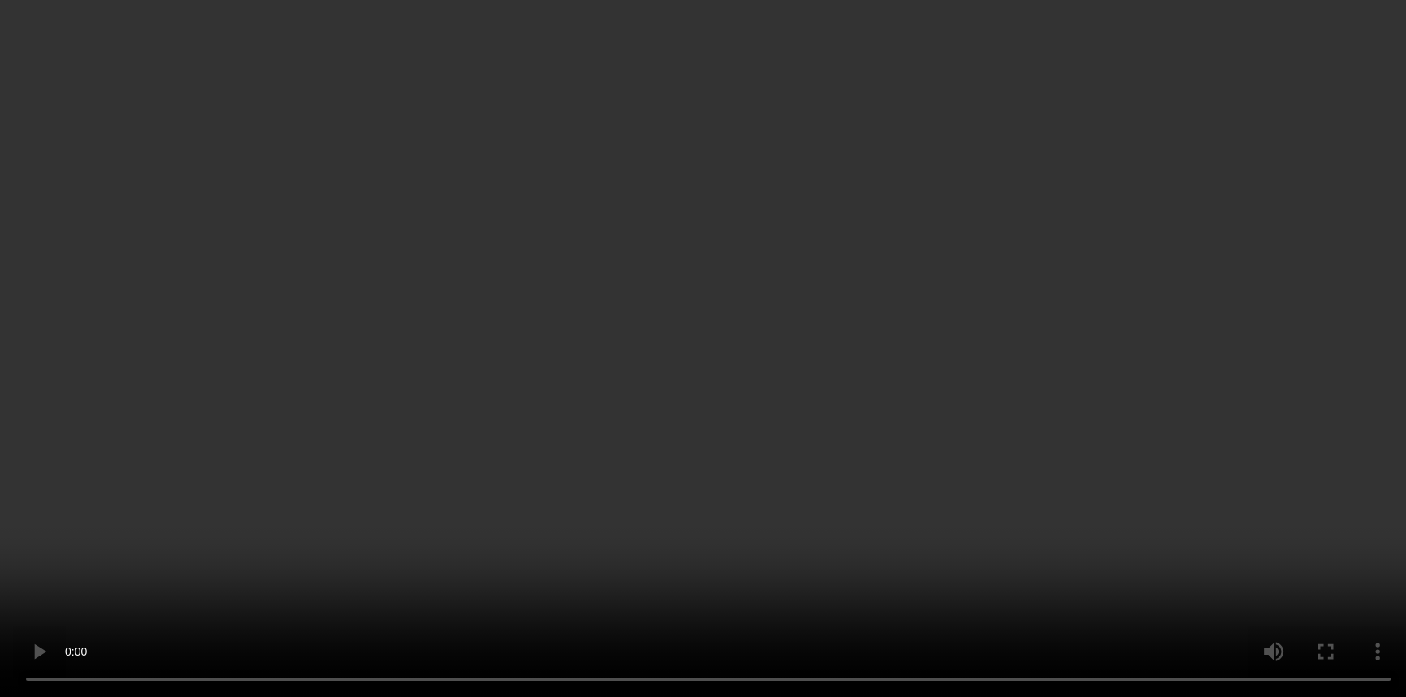
scroll to position [167, 0]
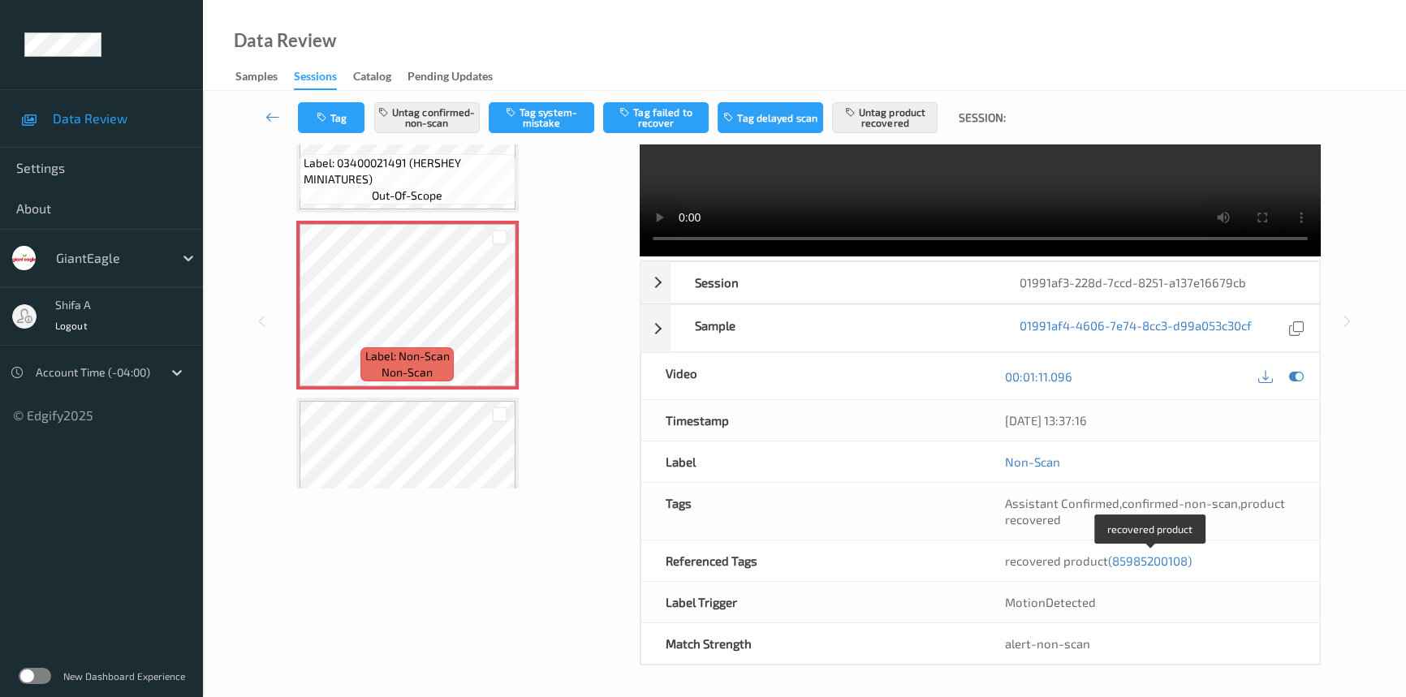
click at [1168, 558] on span "(85985200108)" at bounding box center [1150, 561] width 84 height 15
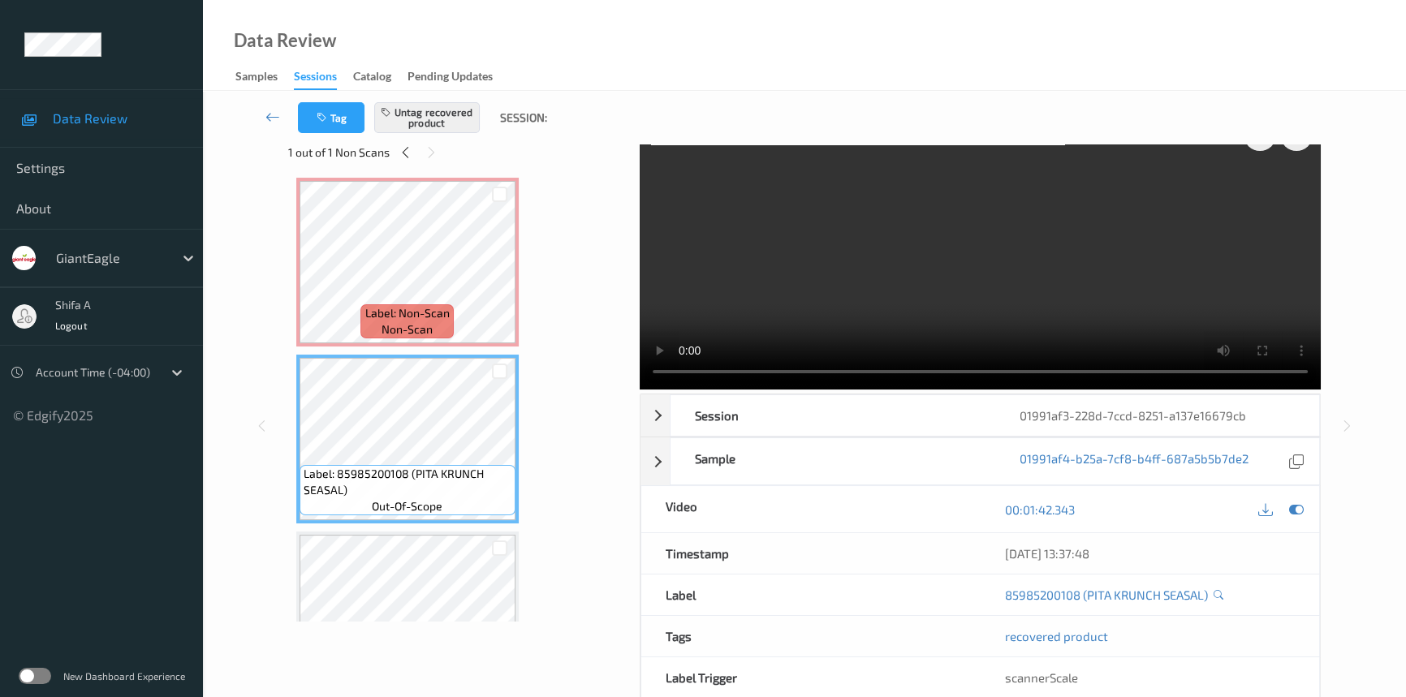
scroll to position [0, 0]
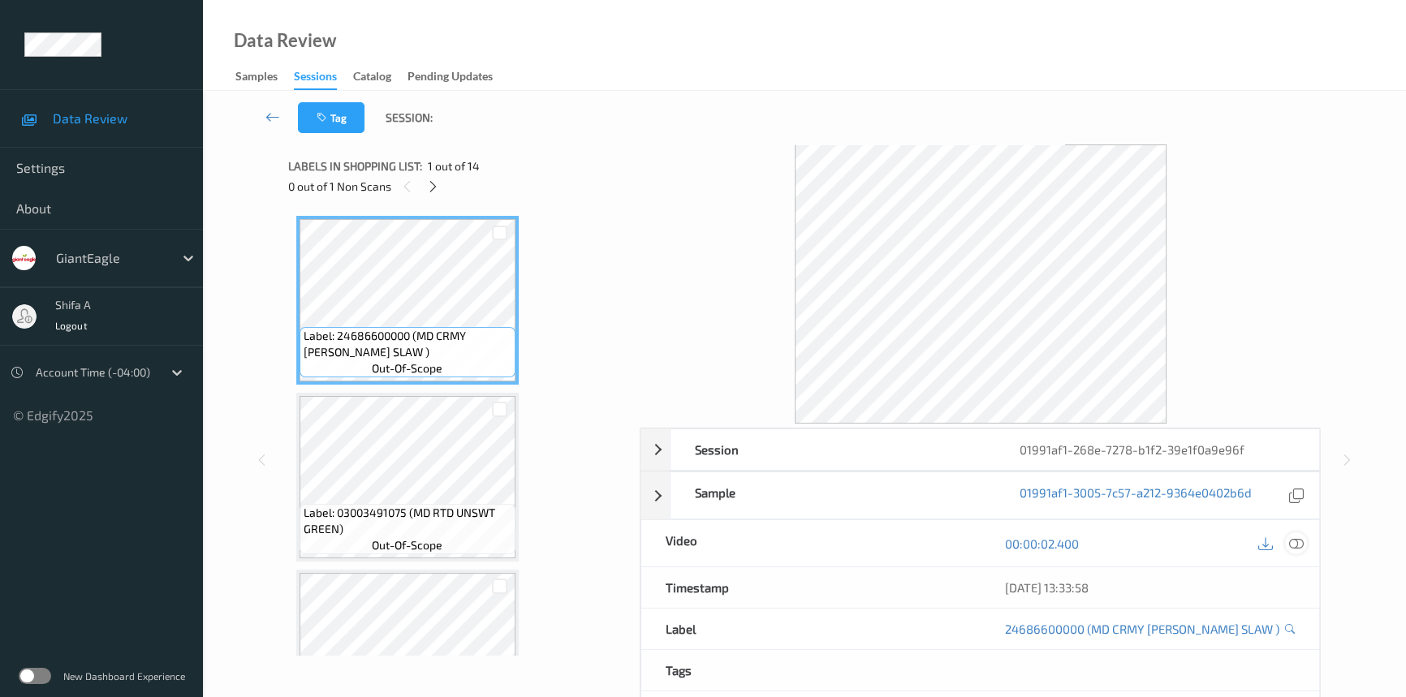
click at [1298, 538] on icon at bounding box center [1296, 544] width 15 height 15
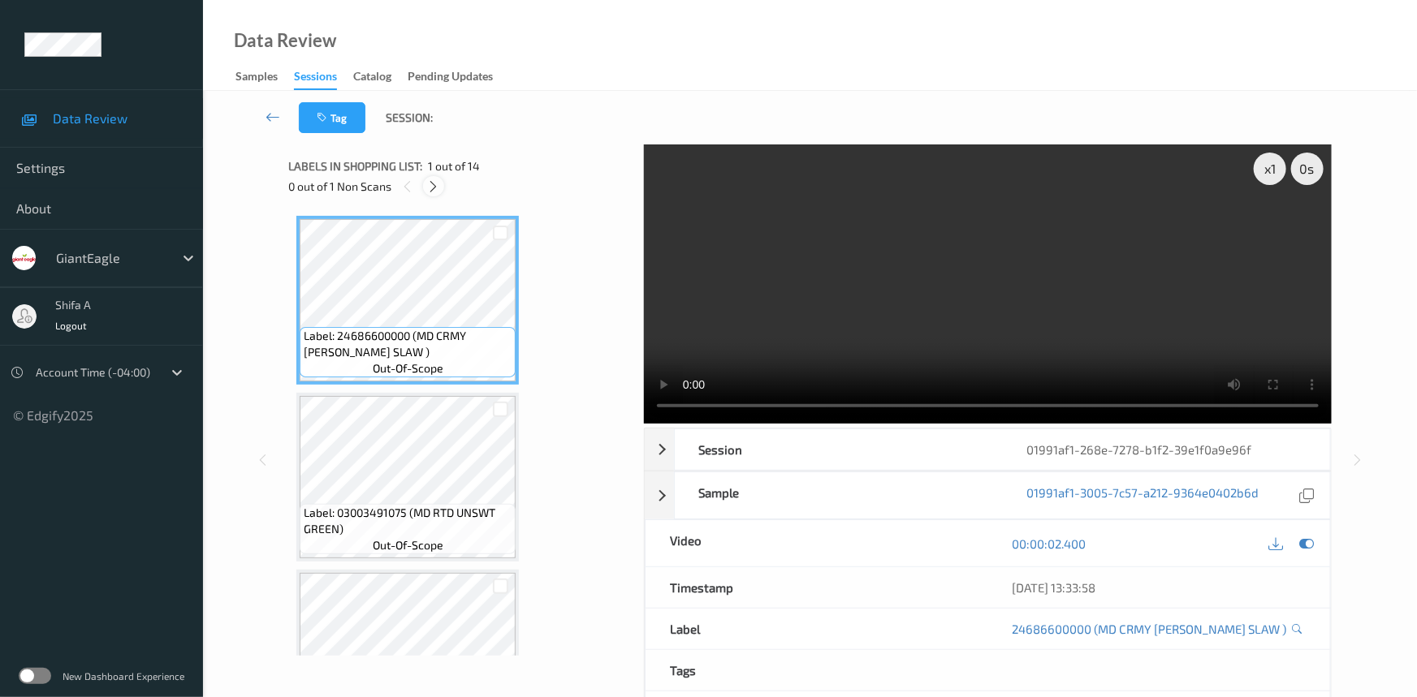
click at [430, 178] on div at bounding box center [433, 186] width 20 height 20
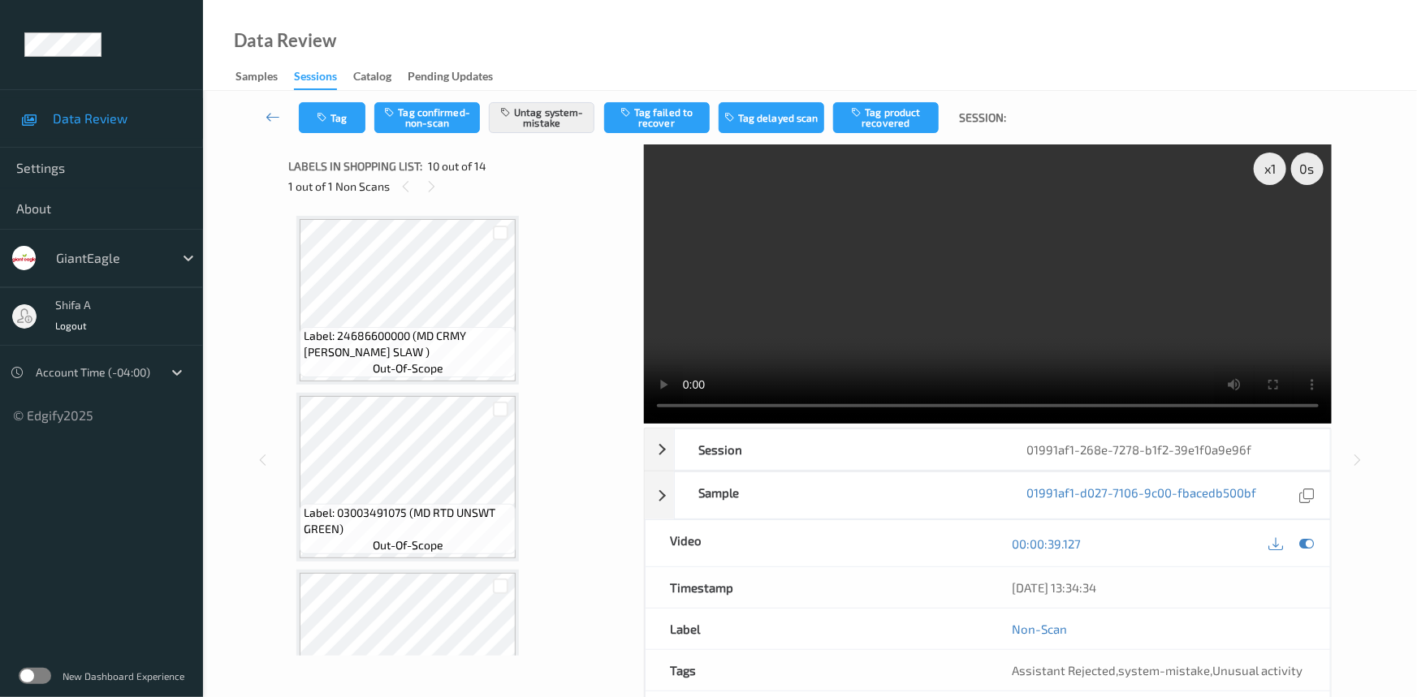
scroll to position [1419, 0]
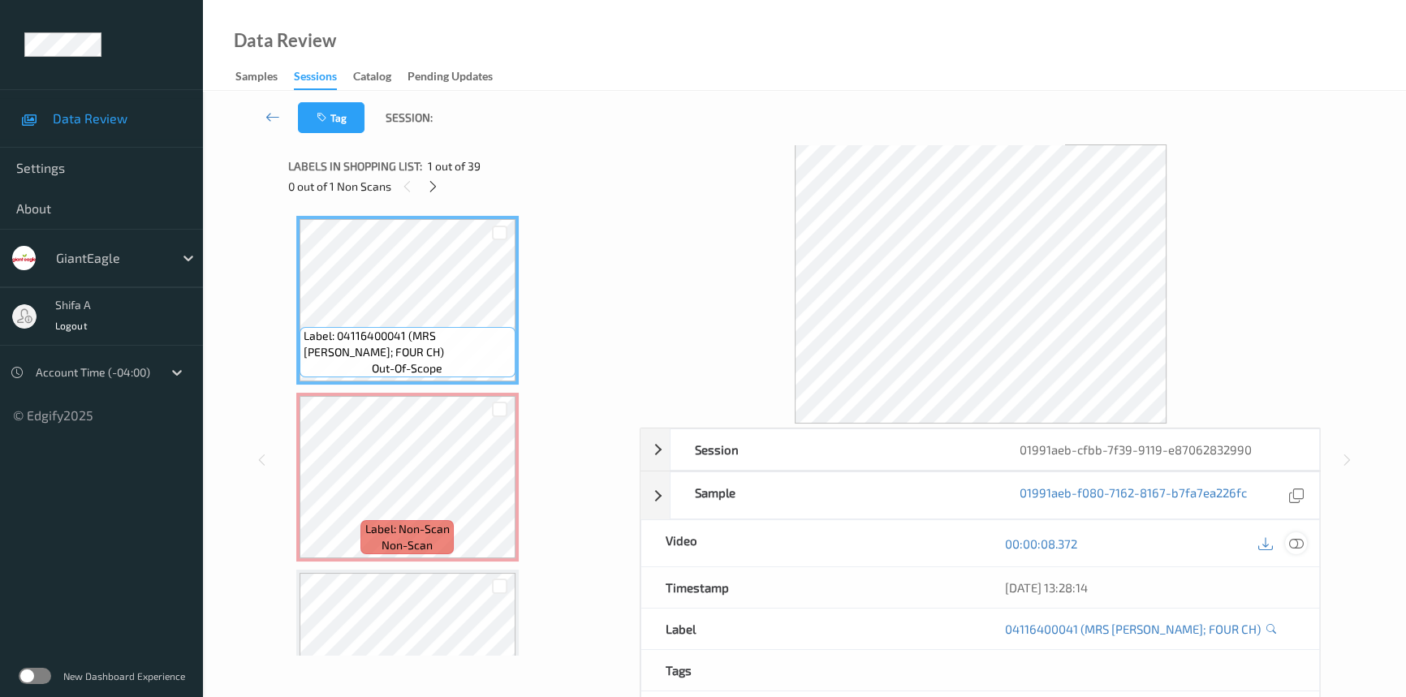
click at [1304, 543] on div at bounding box center [1296, 544] width 22 height 22
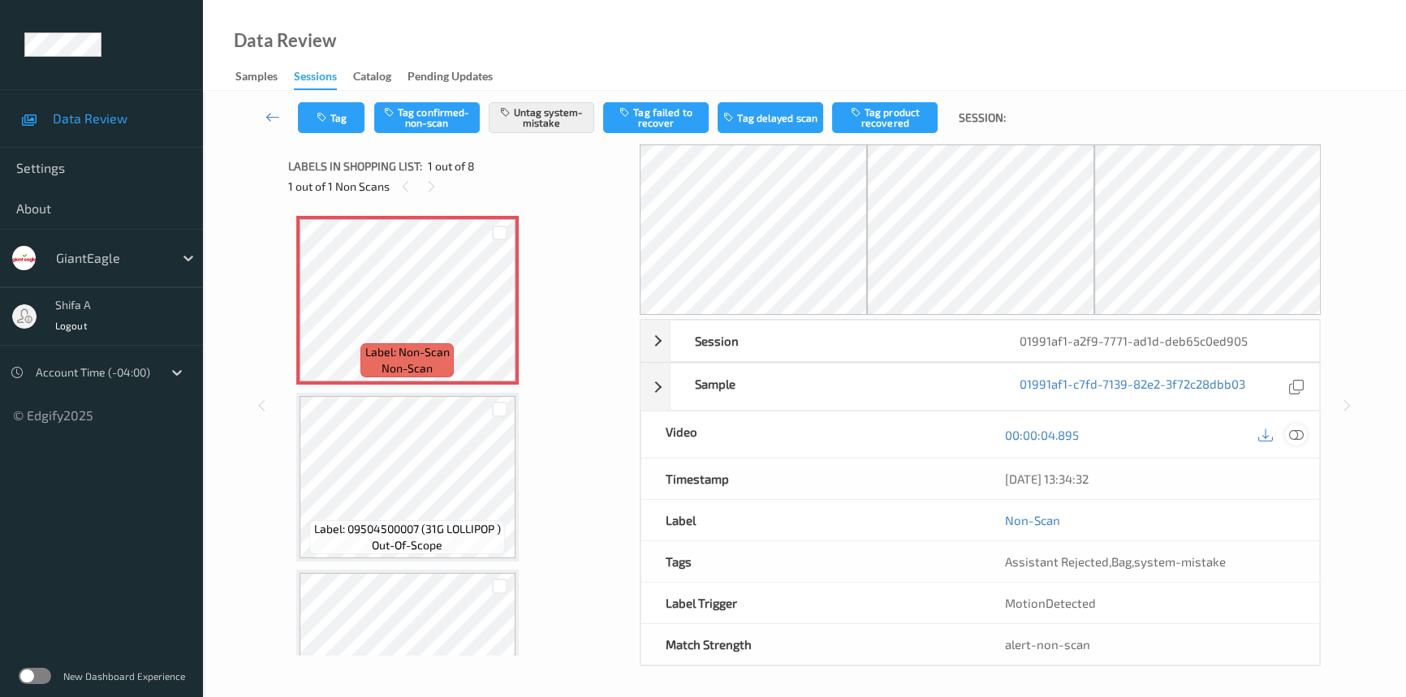
drag, startPoint x: 1297, startPoint y: 434, endPoint x: 1258, endPoint y: 455, distance: 45.0
click at [1246, 432] on icon at bounding box center [1296, 435] width 15 height 15
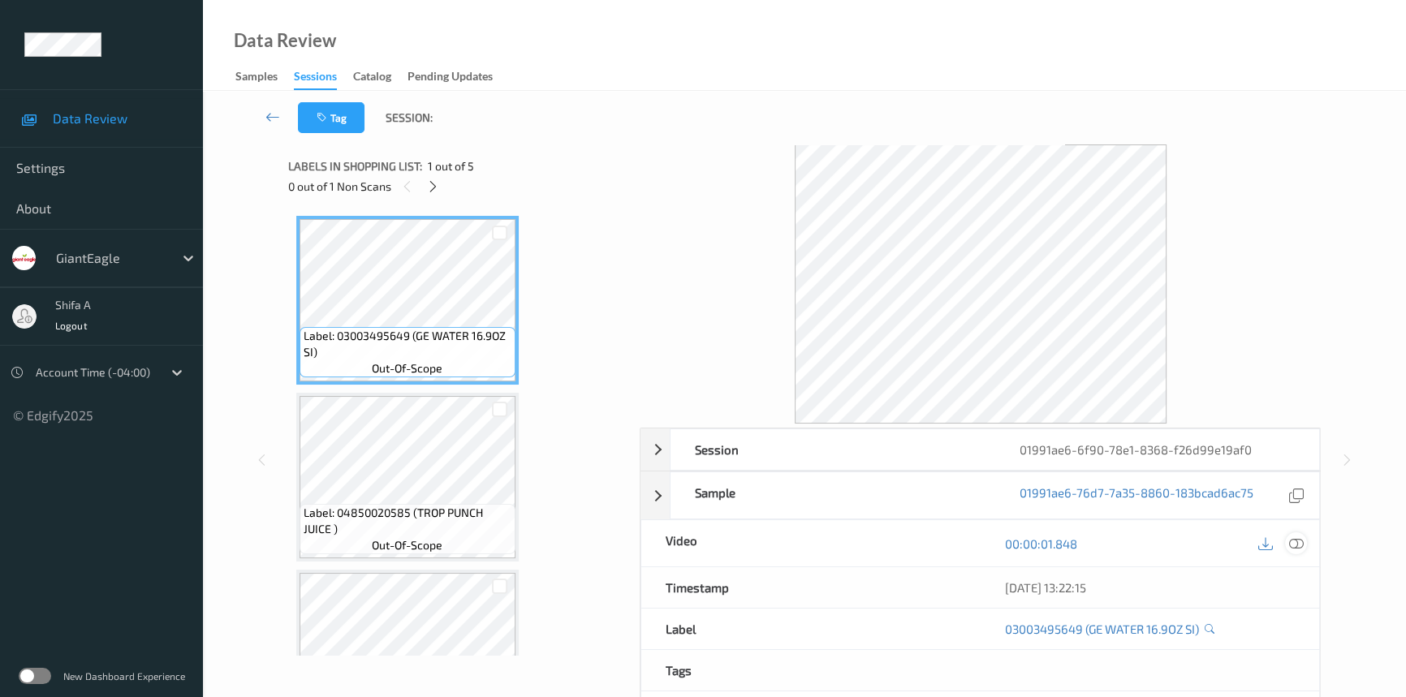
click at [1296, 537] on icon at bounding box center [1296, 544] width 15 height 15
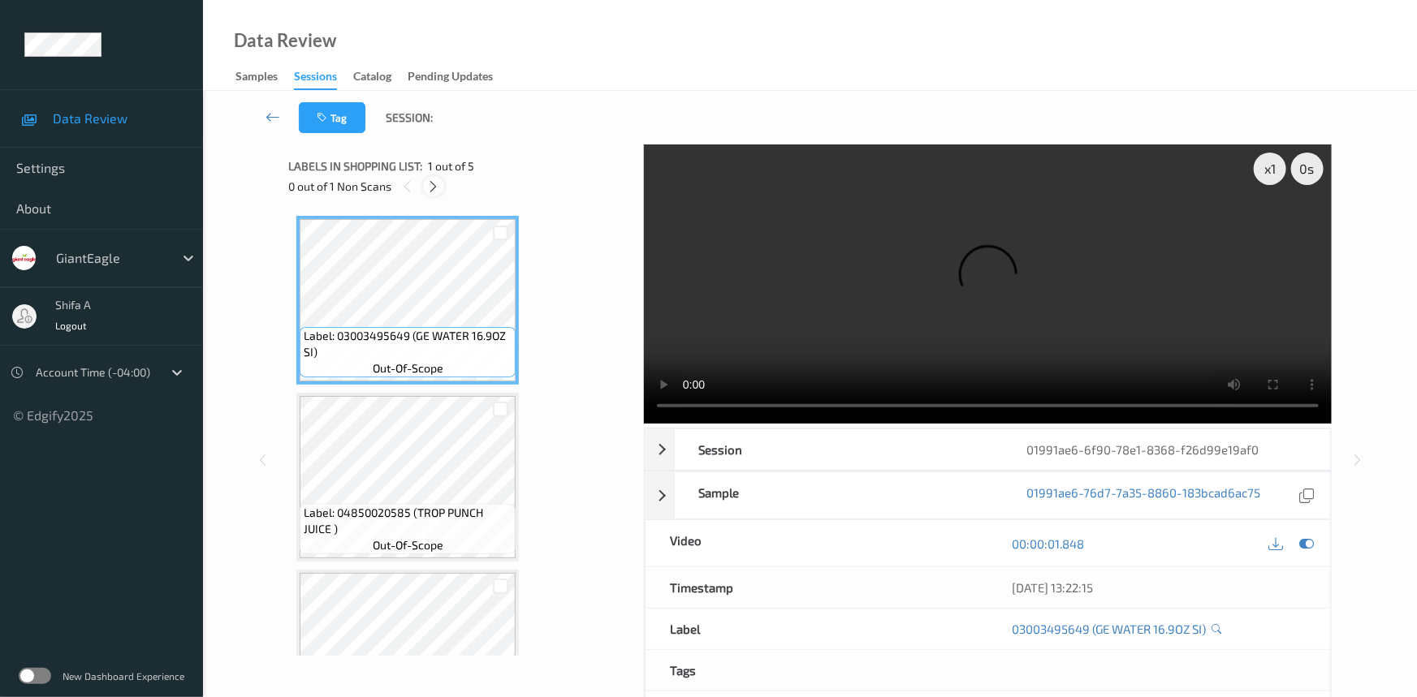
click at [437, 184] on icon at bounding box center [434, 186] width 14 height 15
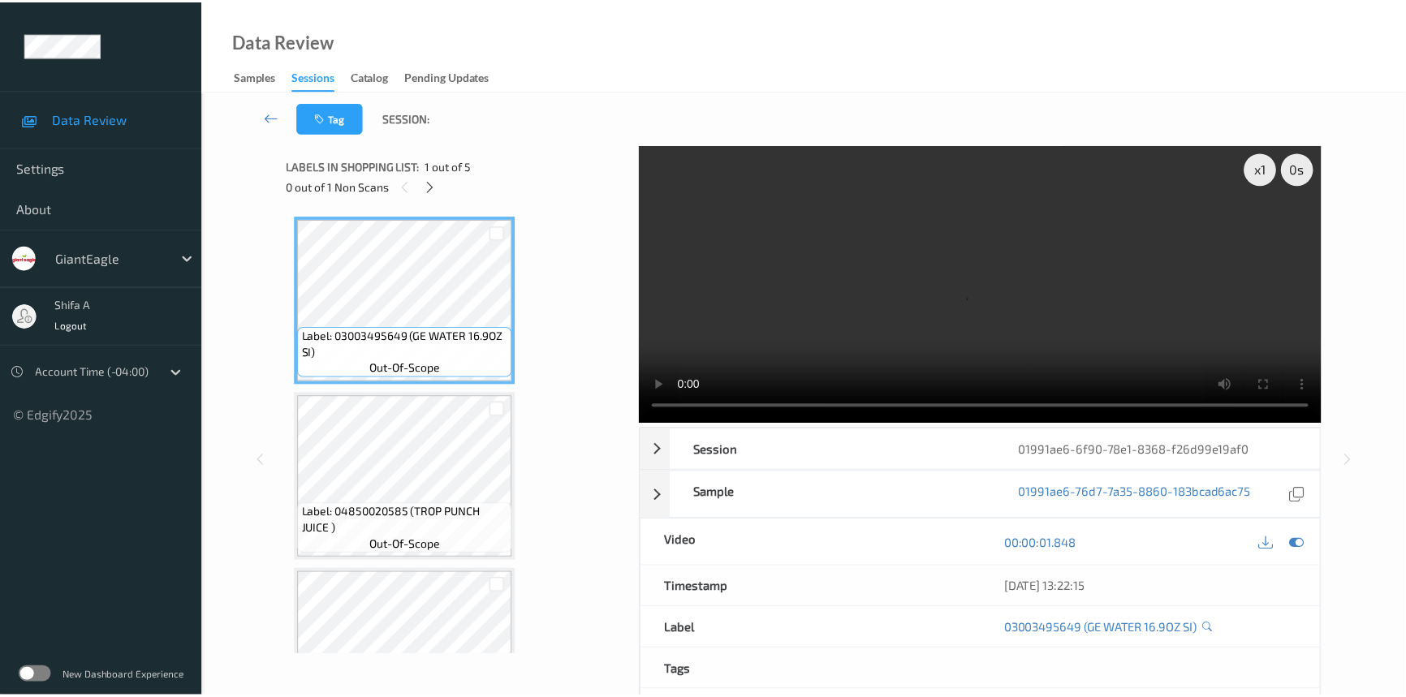
scroll to position [361, 0]
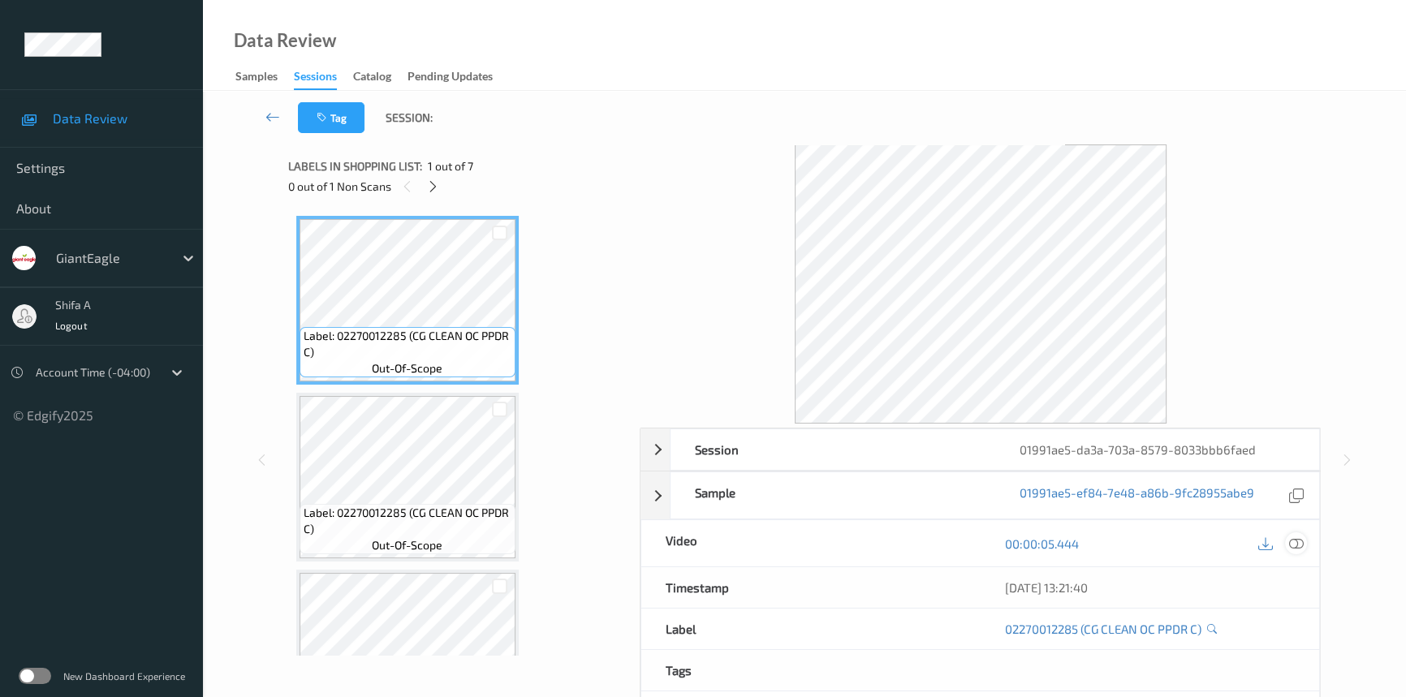
click at [1300, 540] on icon at bounding box center [1296, 544] width 15 height 15
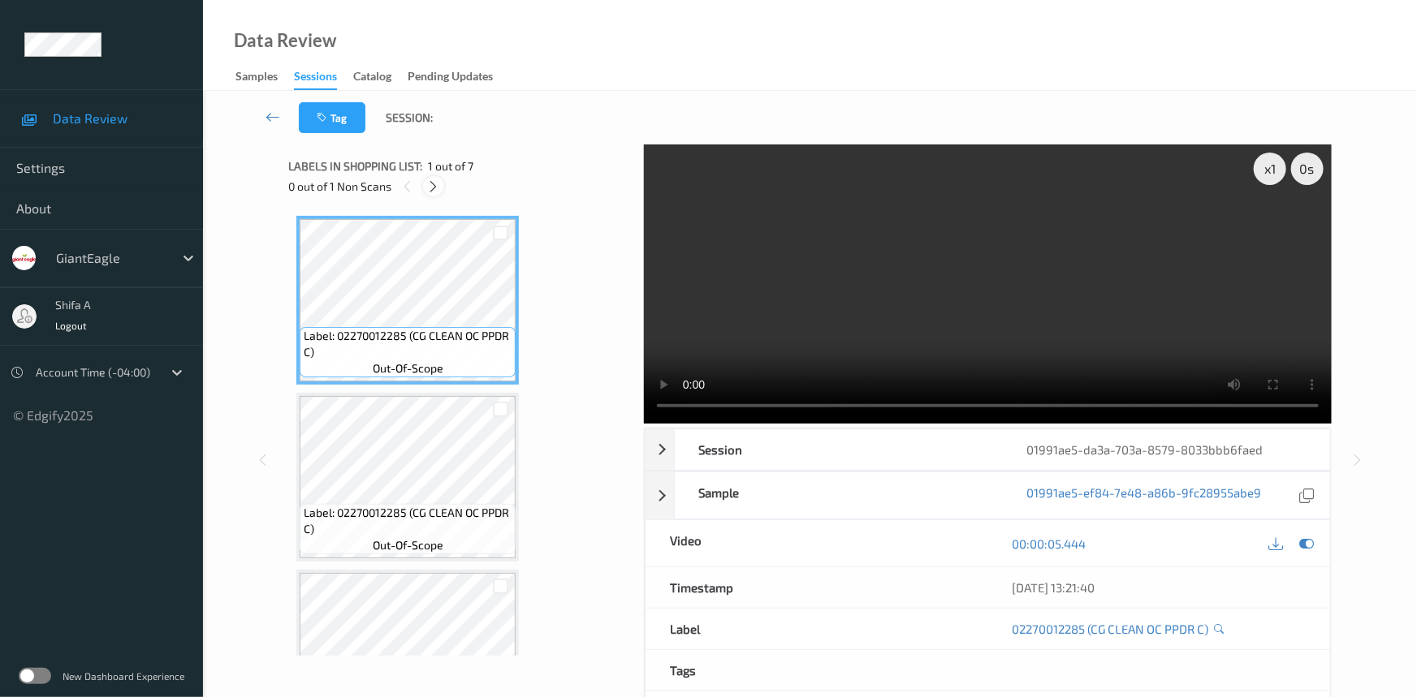
drag, startPoint x: 424, startPoint y: 188, endPoint x: 624, endPoint y: 1, distance: 274.0
click at [423, 188] on div at bounding box center [433, 186] width 20 height 20
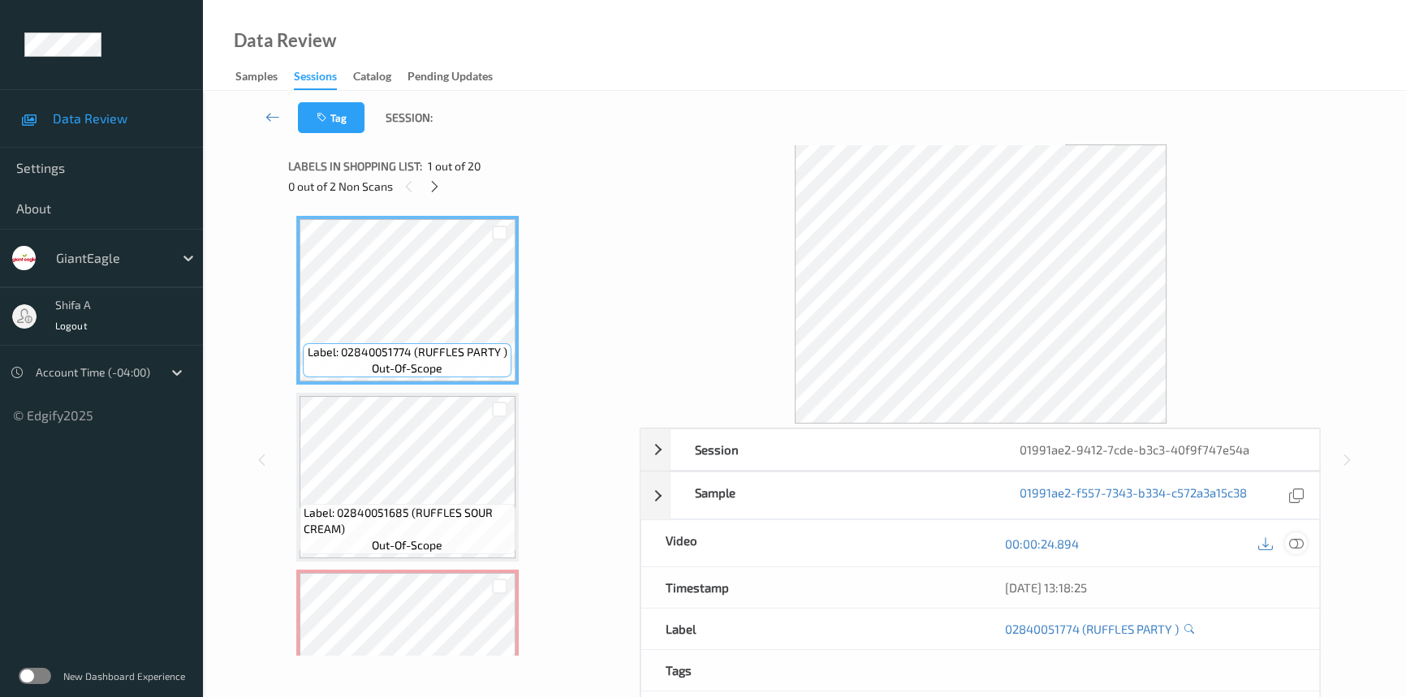
click at [1300, 544] on icon at bounding box center [1296, 544] width 15 height 15
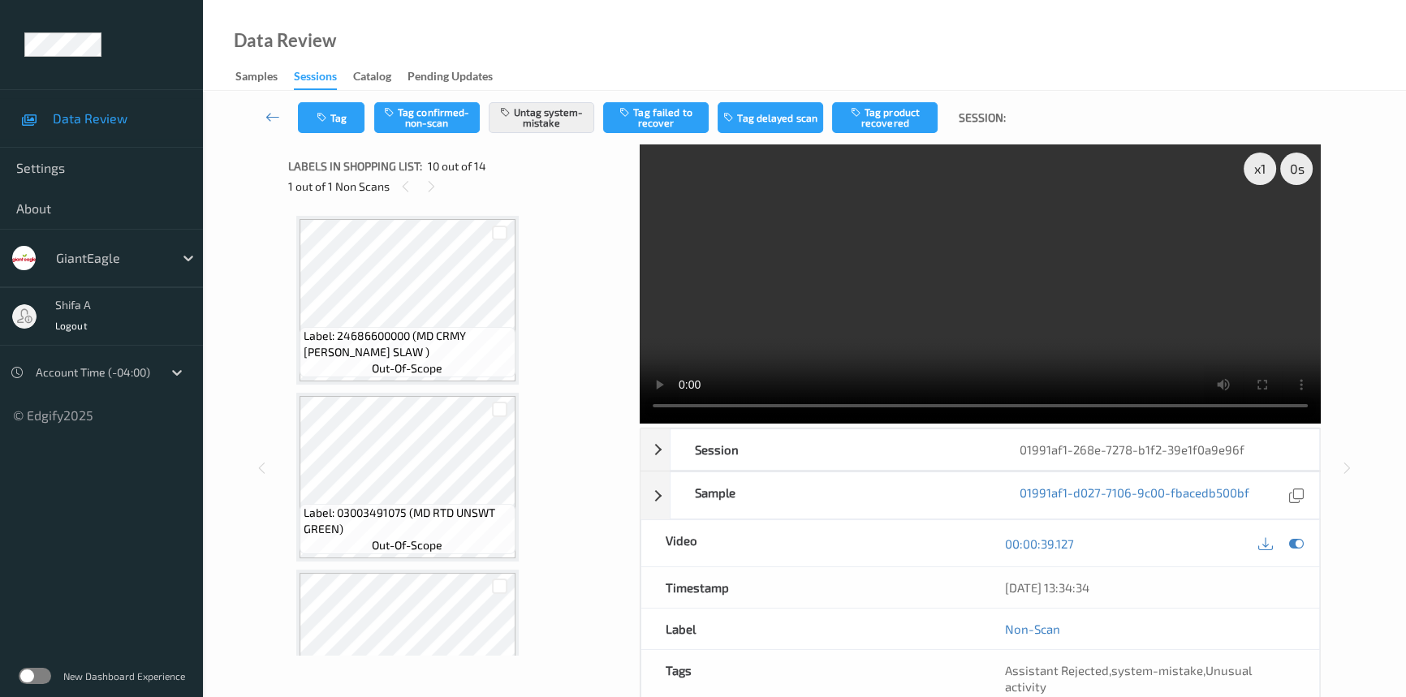
scroll to position [1419, 0]
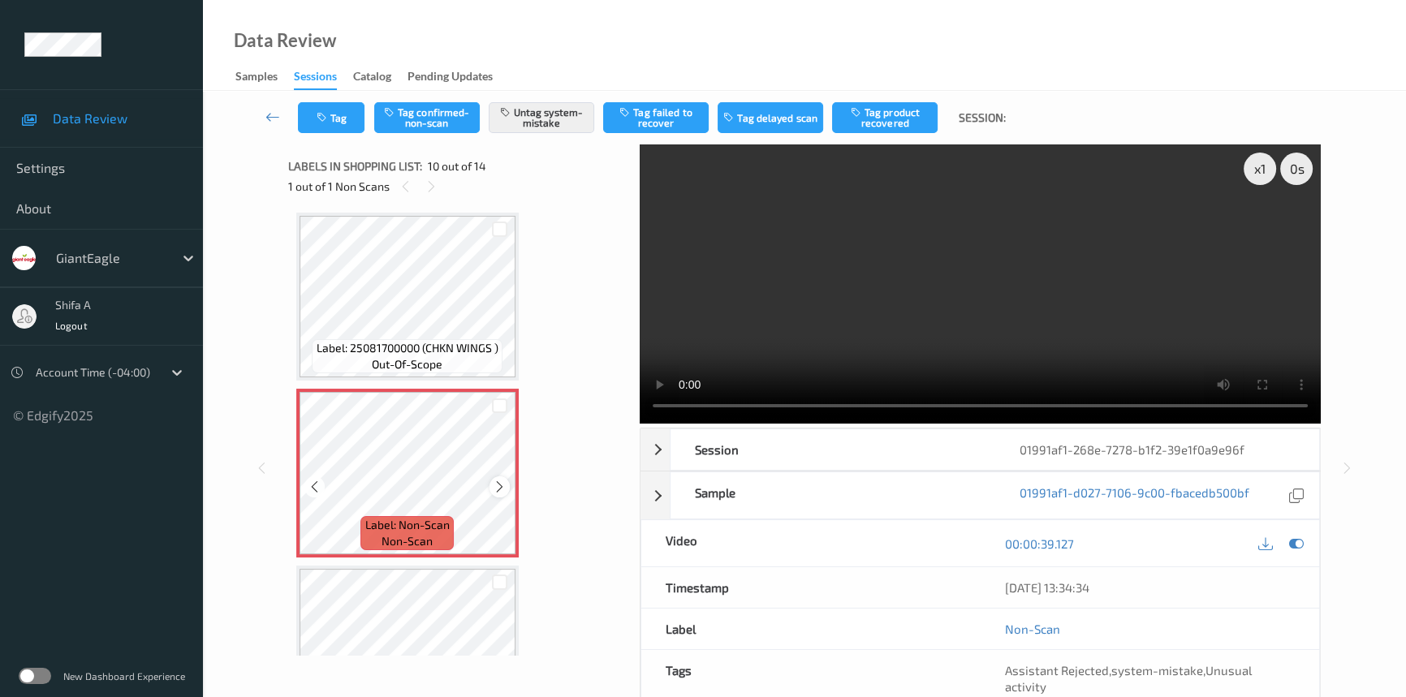
click at [502, 480] on icon at bounding box center [500, 487] width 14 height 15
click at [500, 480] on icon at bounding box center [500, 487] width 14 height 15
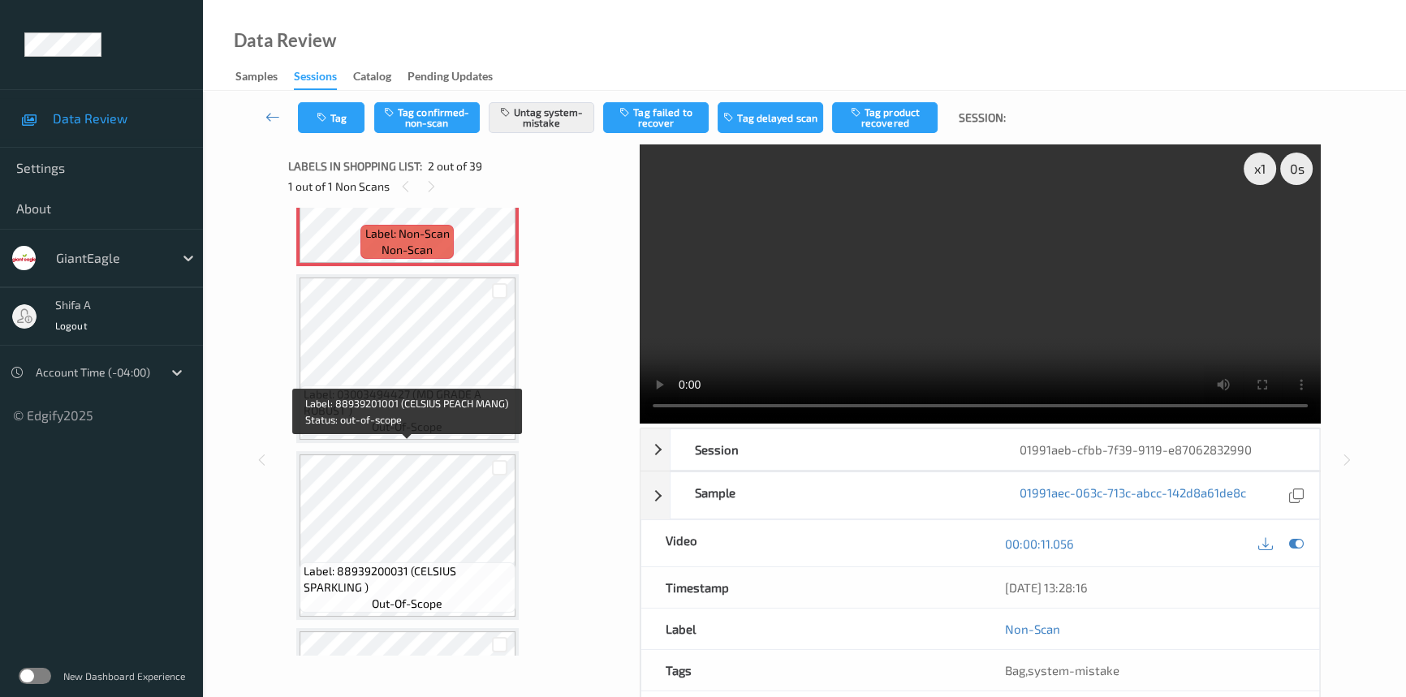
scroll to position [295, 0]
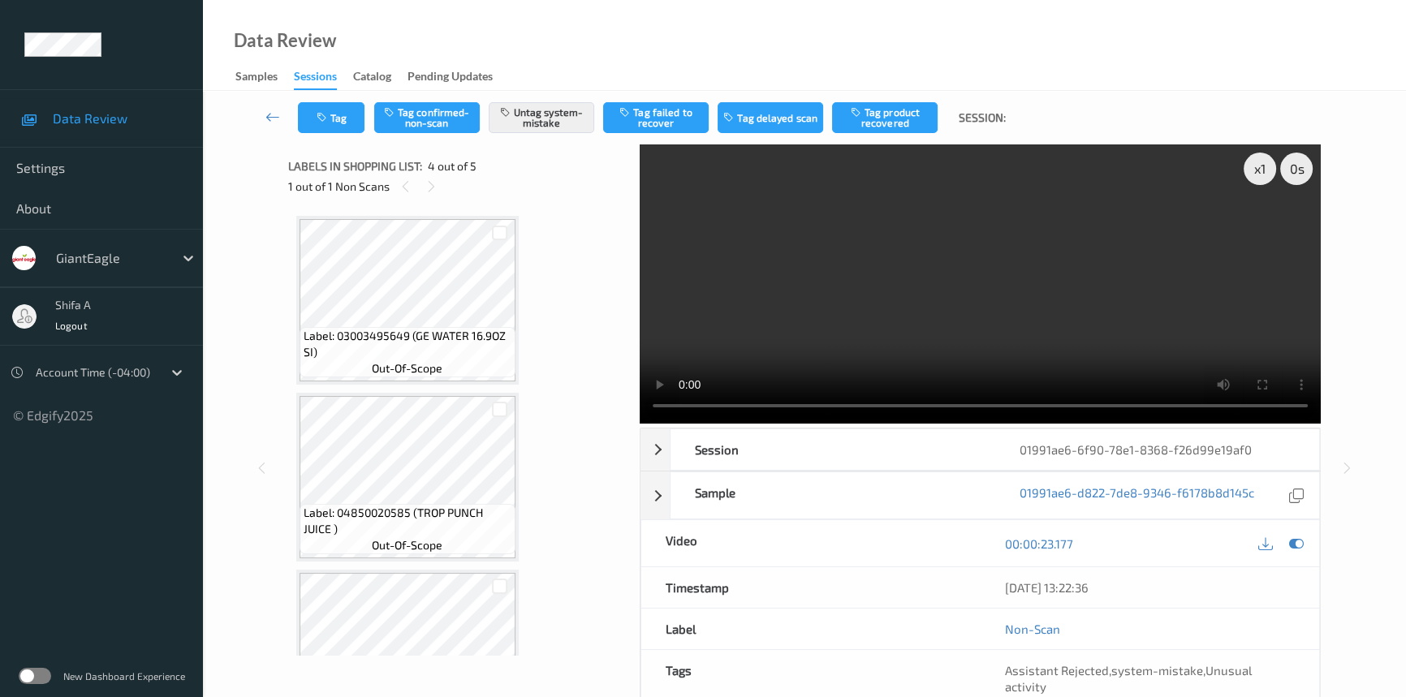
scroll to position [361, 0]
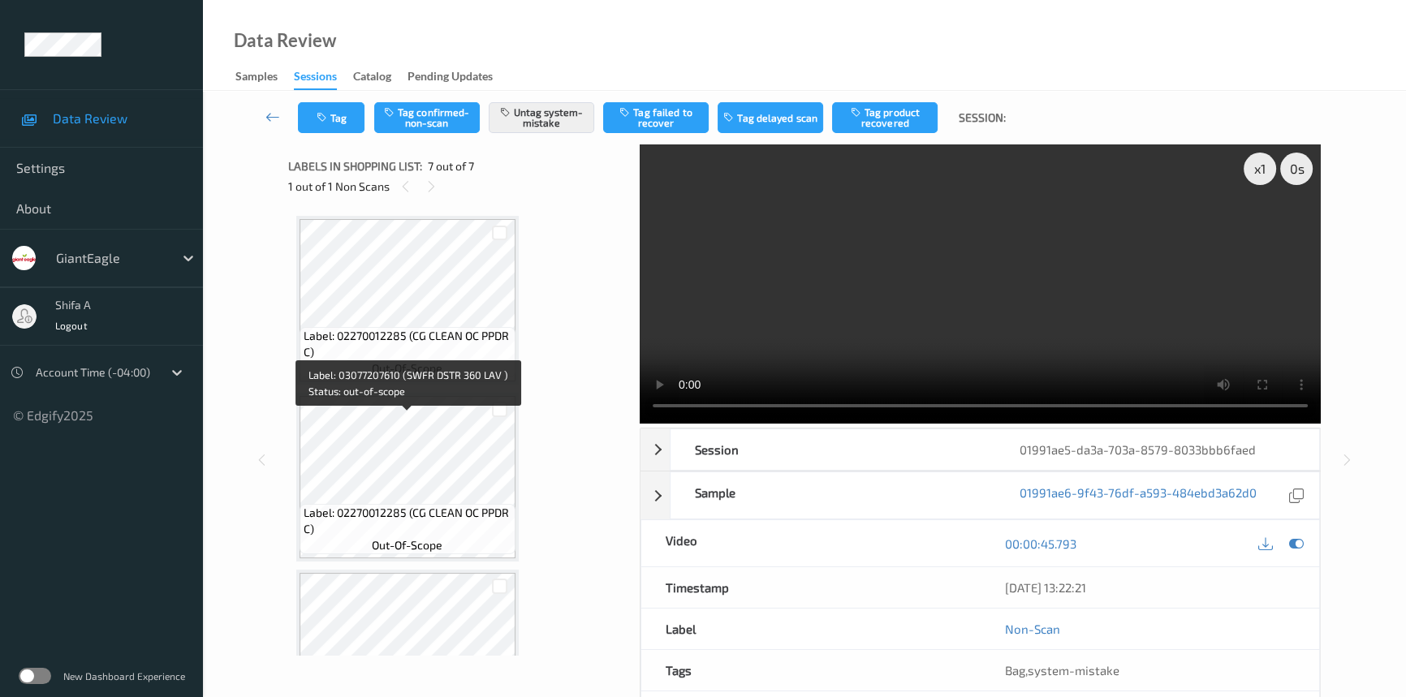
scroll to position [795, 0]
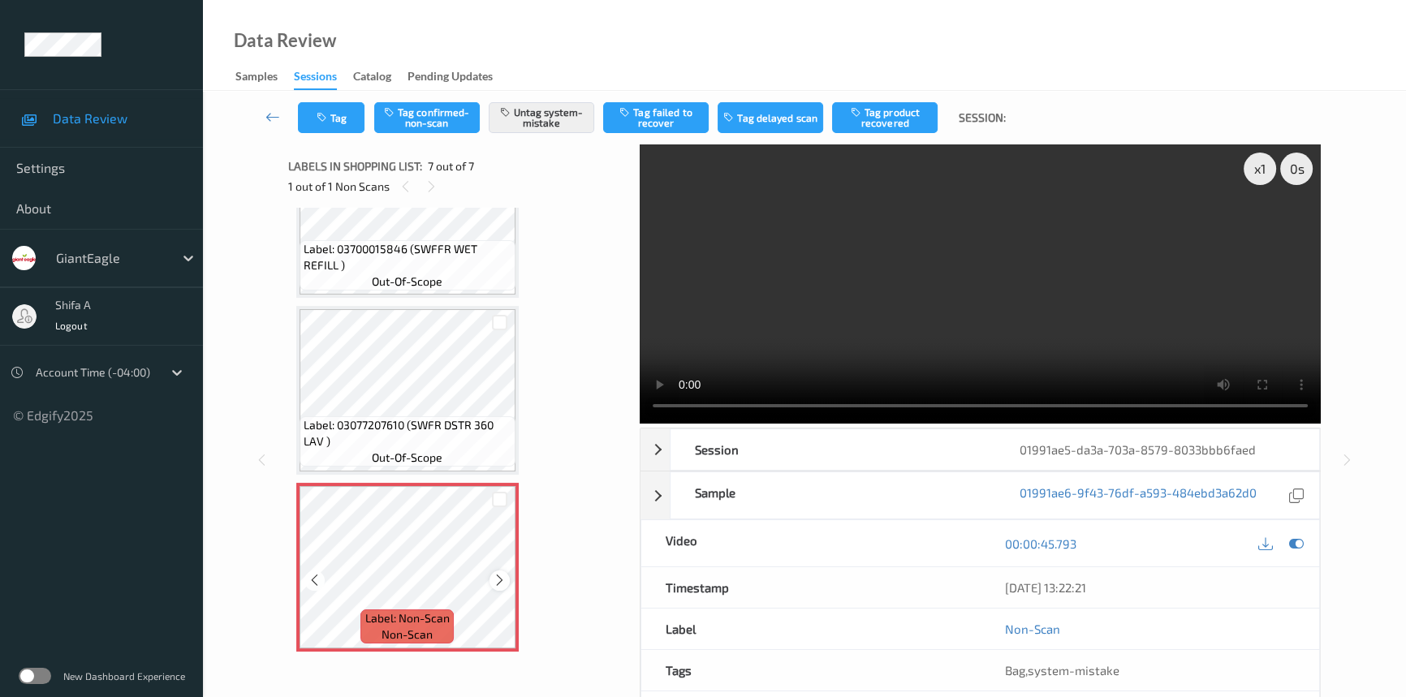
click at [509, 577] on div at bounding box center [500, 581] width 20 height 20
click at [508, 578] on div at bounding box center [500, 581] width 20 height 20
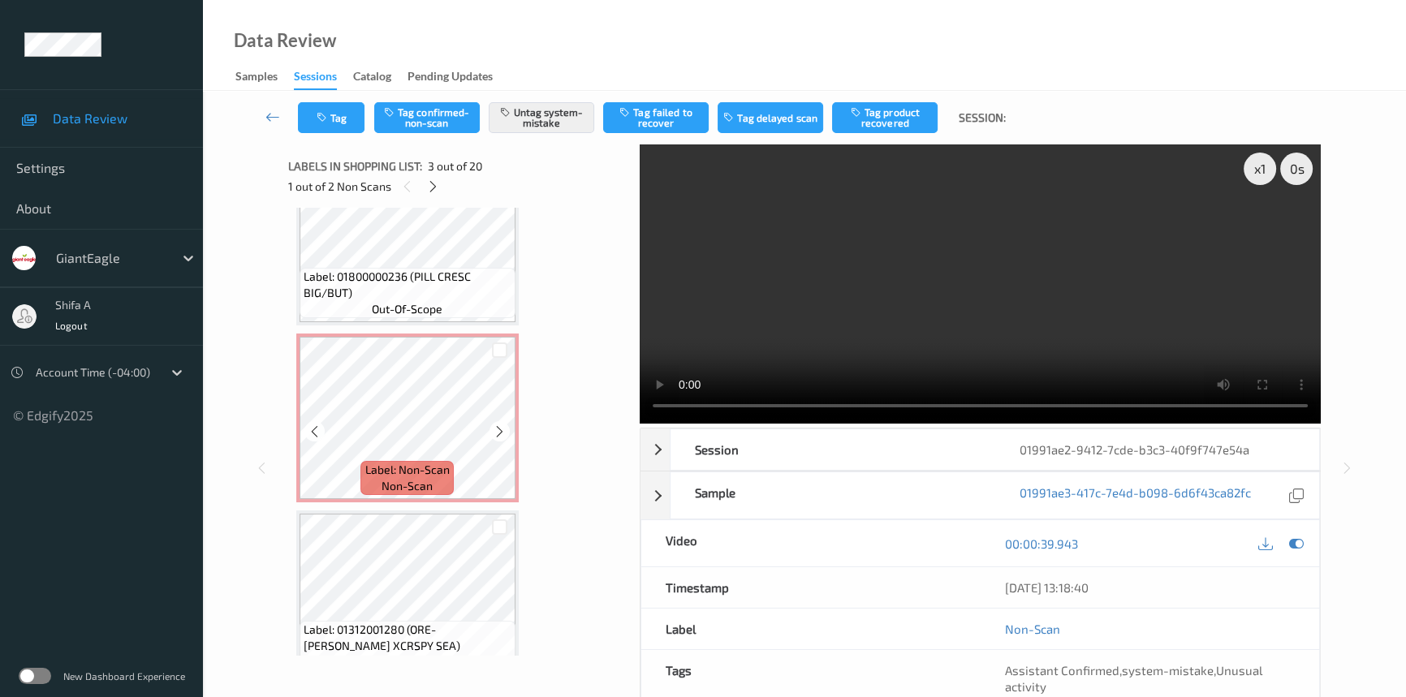
scroll to position [295, 0]
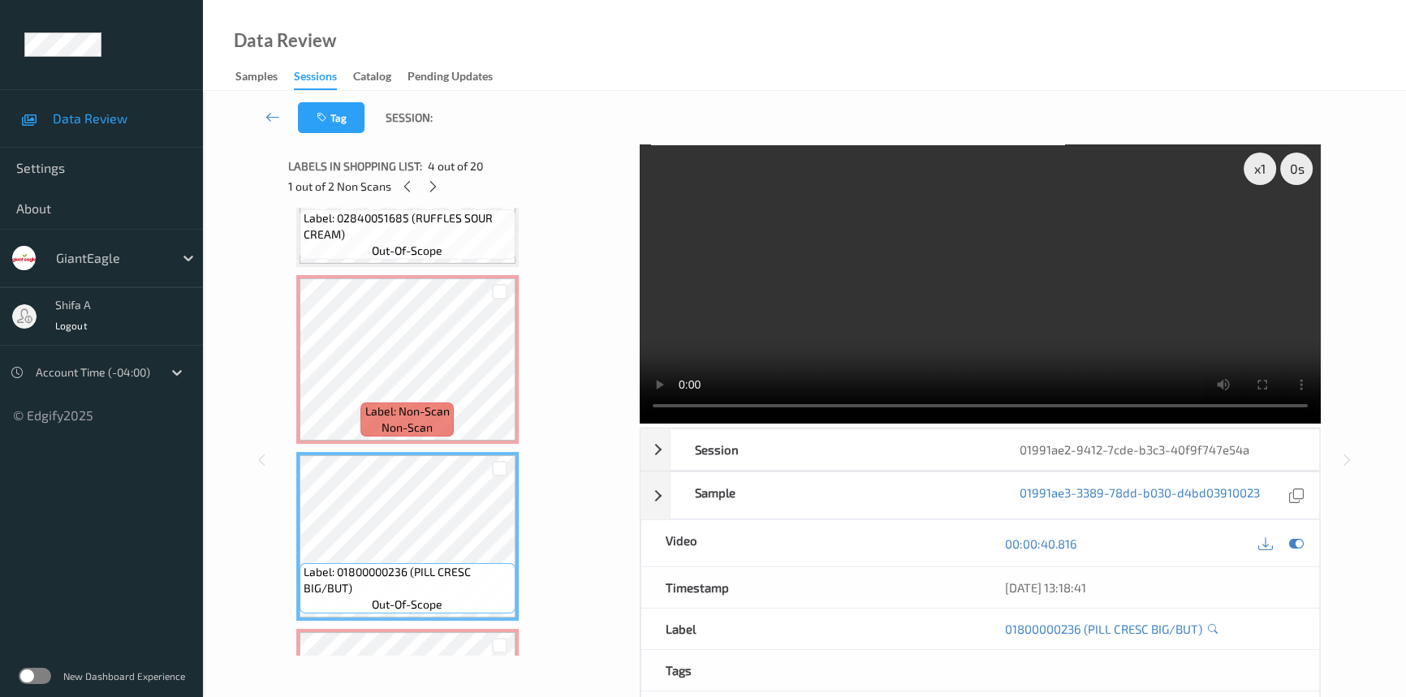
click at [1113, 281] on video at bounding box center [980, 284] width 681 height 279
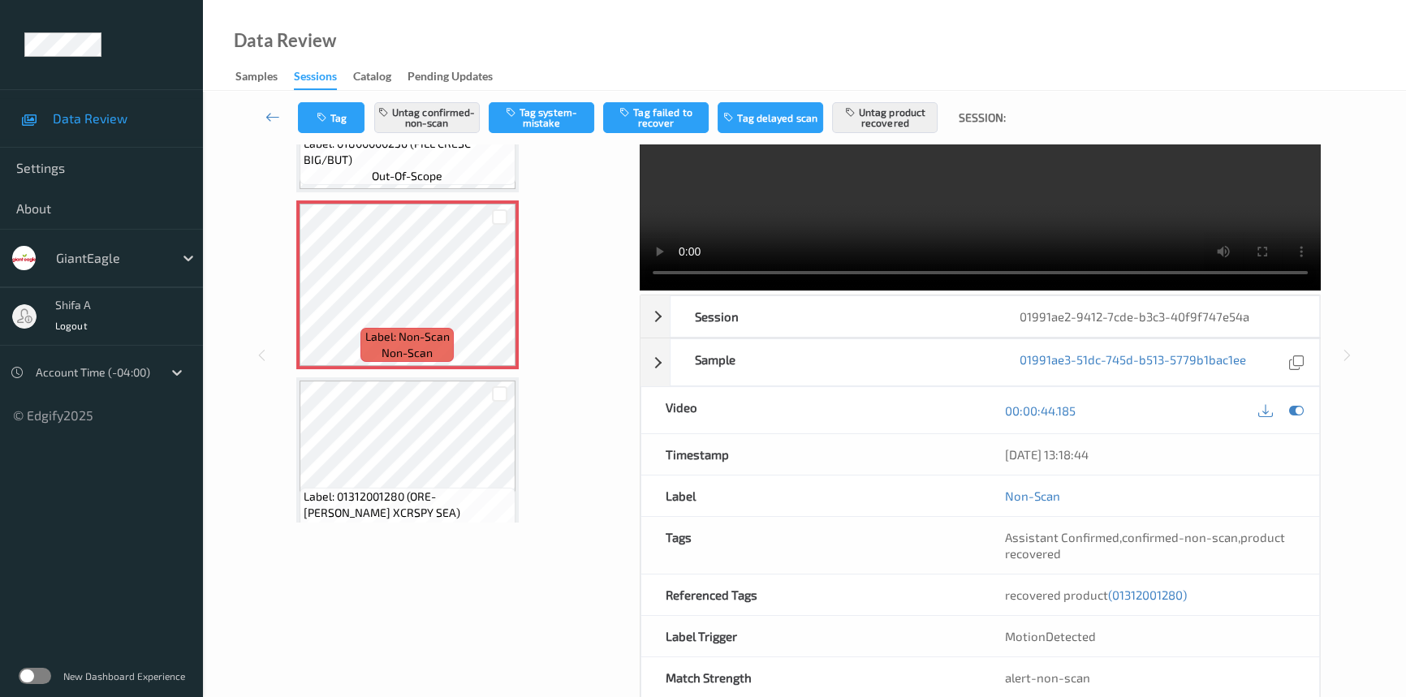
scroll to position [167, 0]
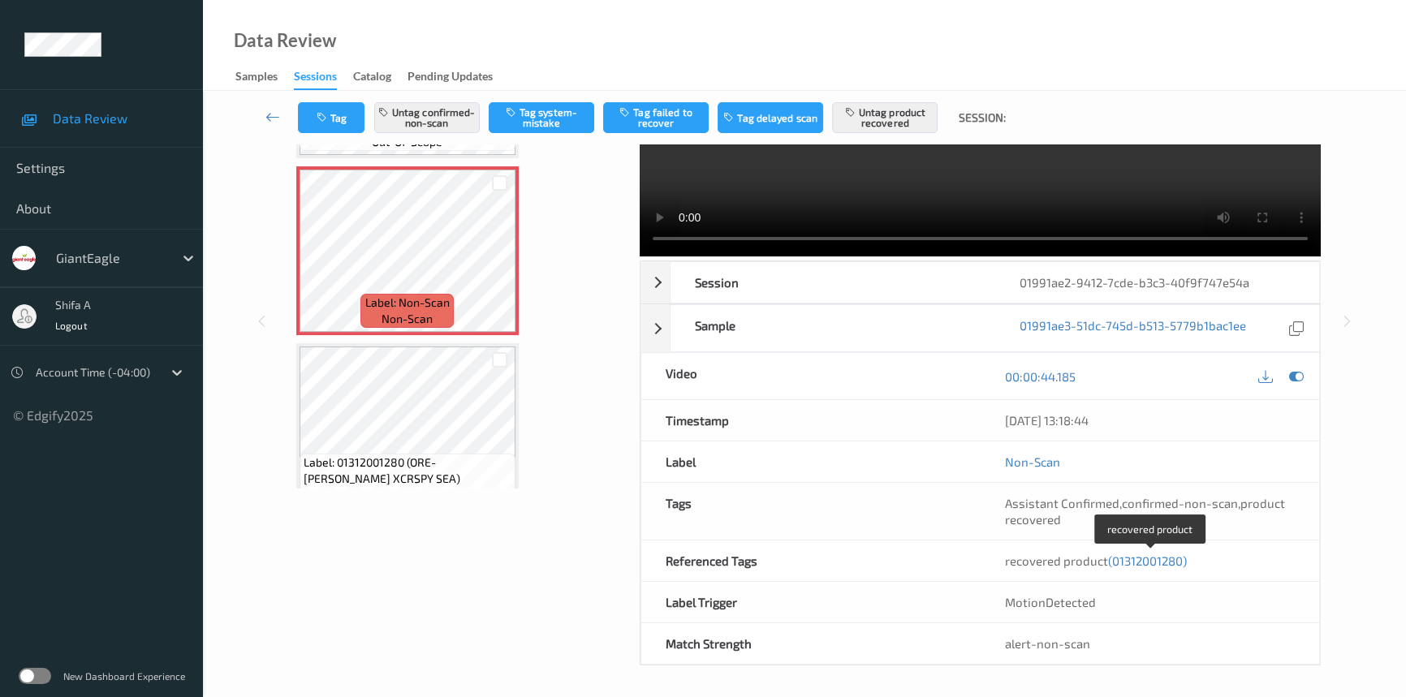
click at [1161, 561] on span "(01312001280)" at bounding box center [1147, 561] width 79 height 15
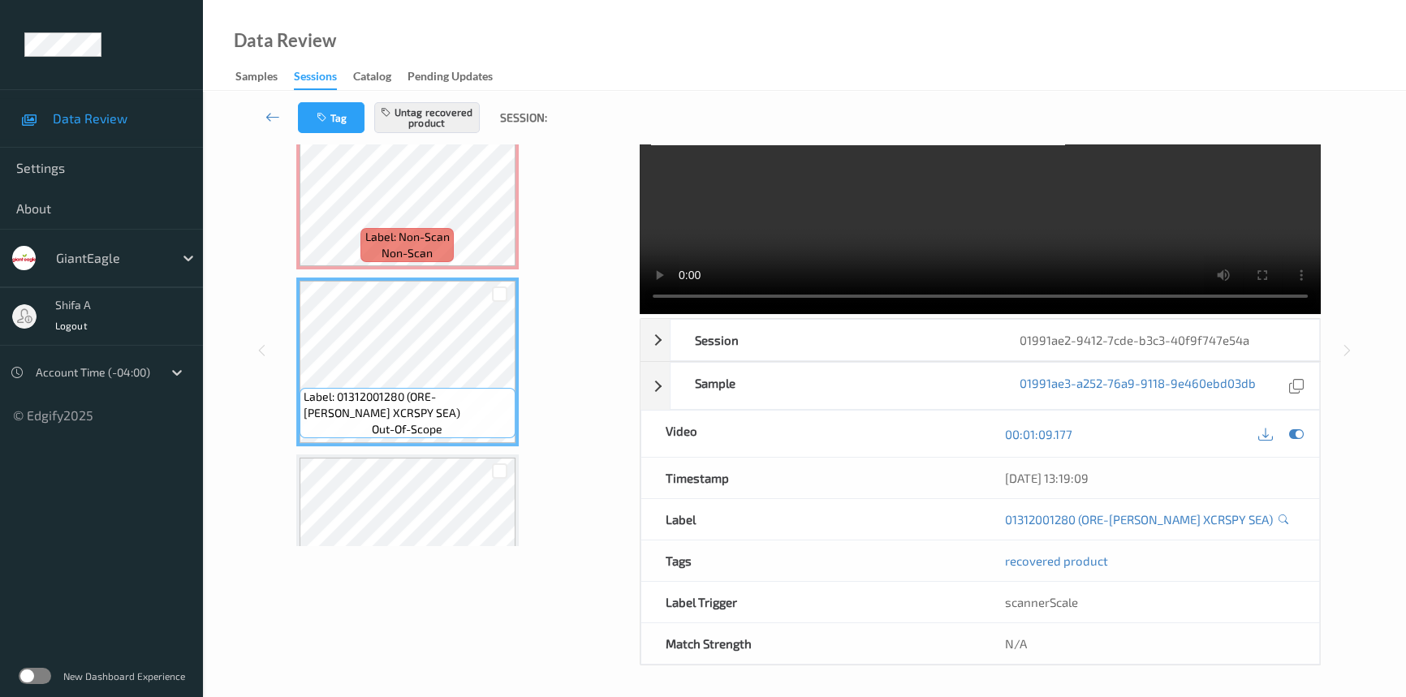
scroll to position [0, 0]
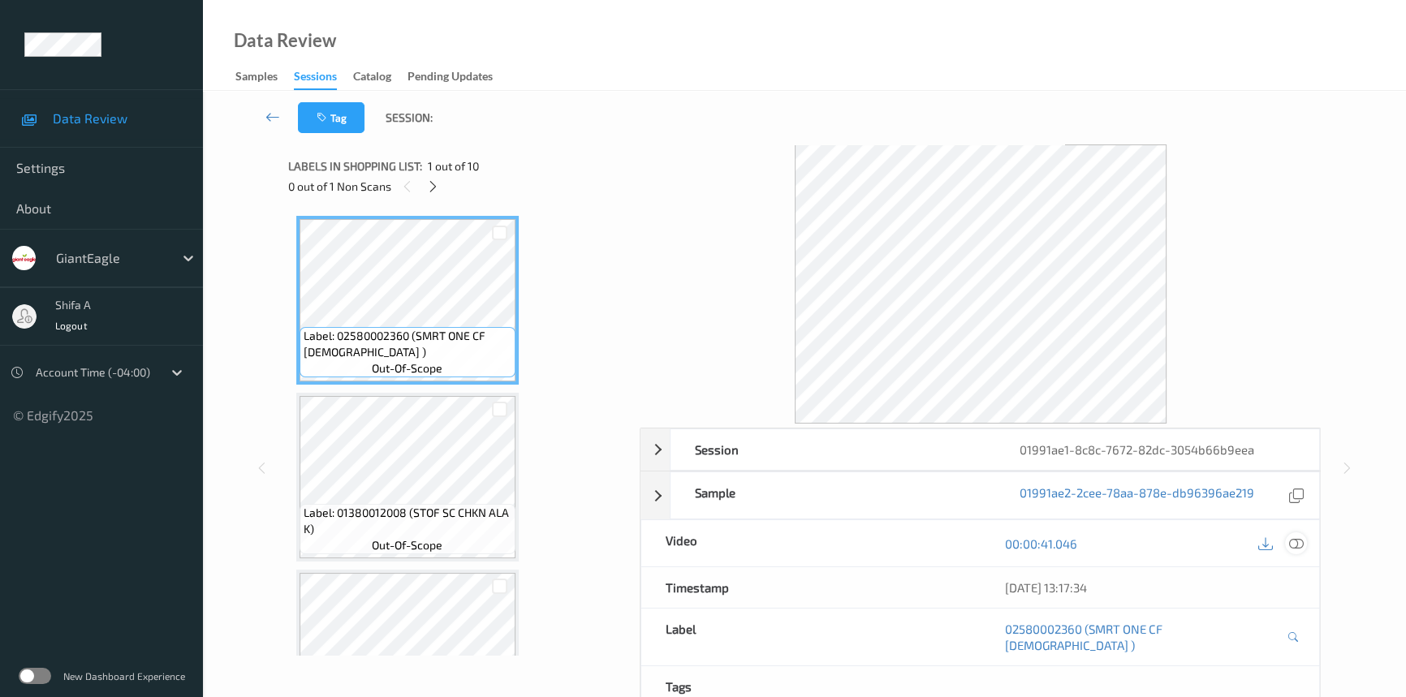
click at [1300, 544] on icon at bounding box center [1296, 544] width 15 height 15
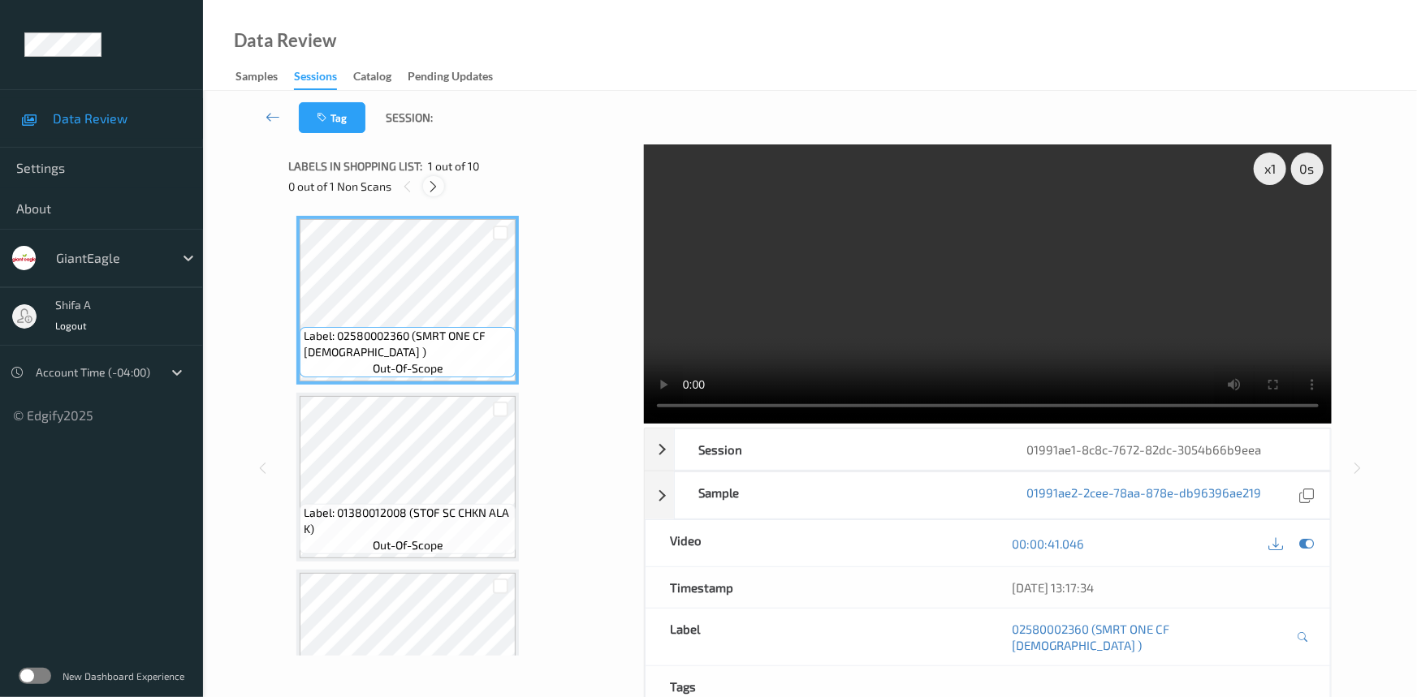
click at [431, 187] on icon at bounding box center [434, 186] width 14 height 15
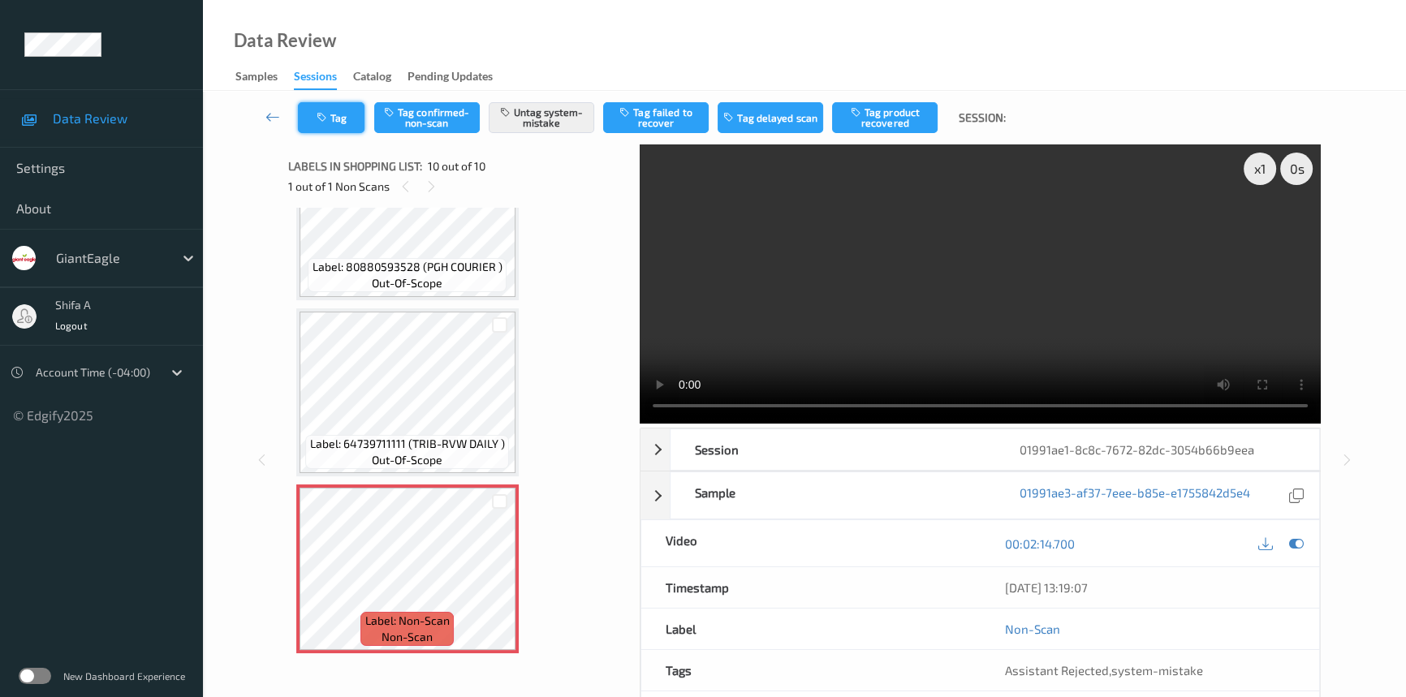
click at [345, 111] on button "Tag" at bounding box center [331, 117] width 67 height 31
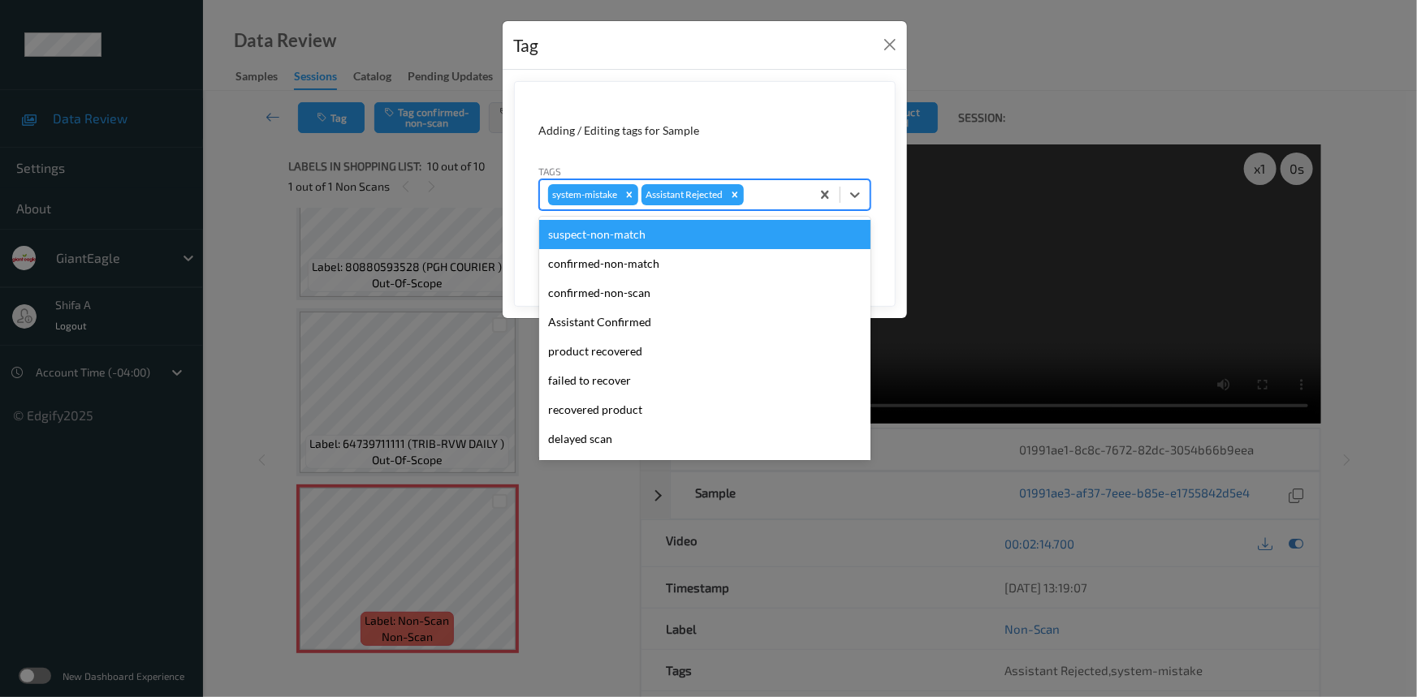
click at [779, 188] on div at bounding box center [774, 194] width 55 height 19
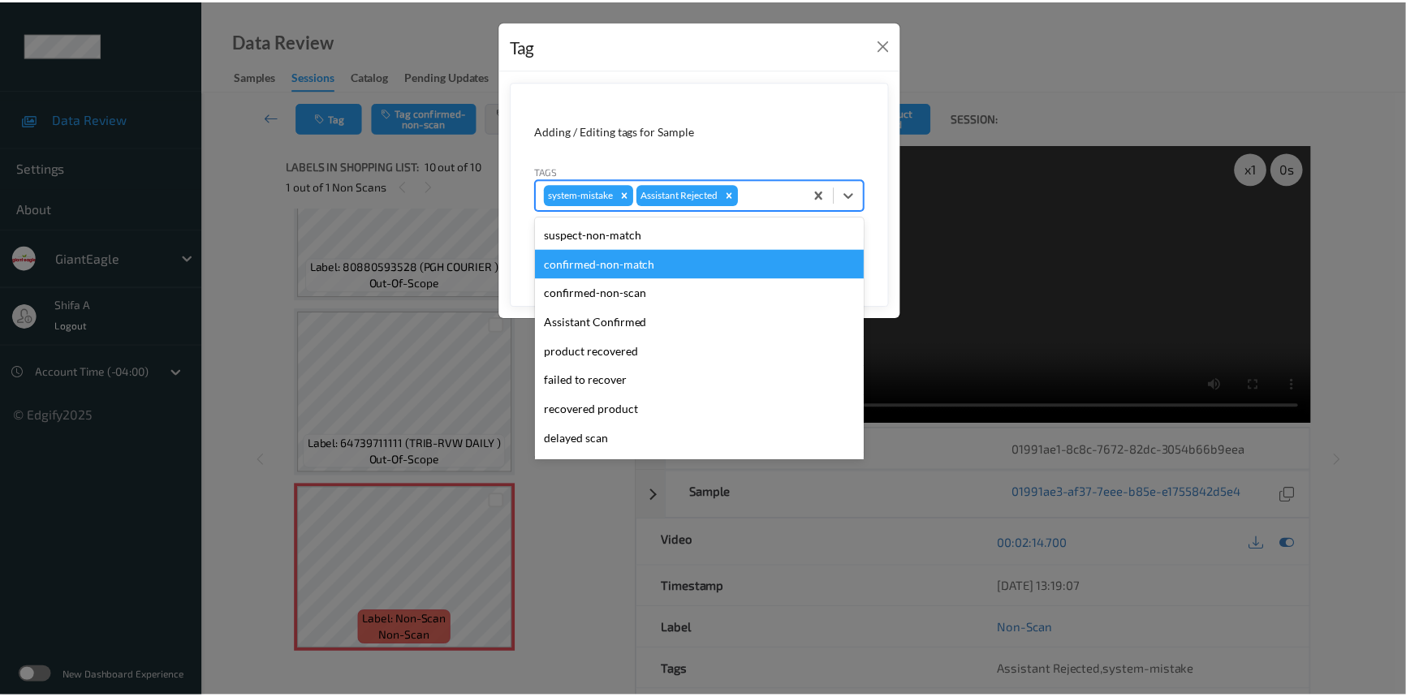
scroll to position [143, 0]
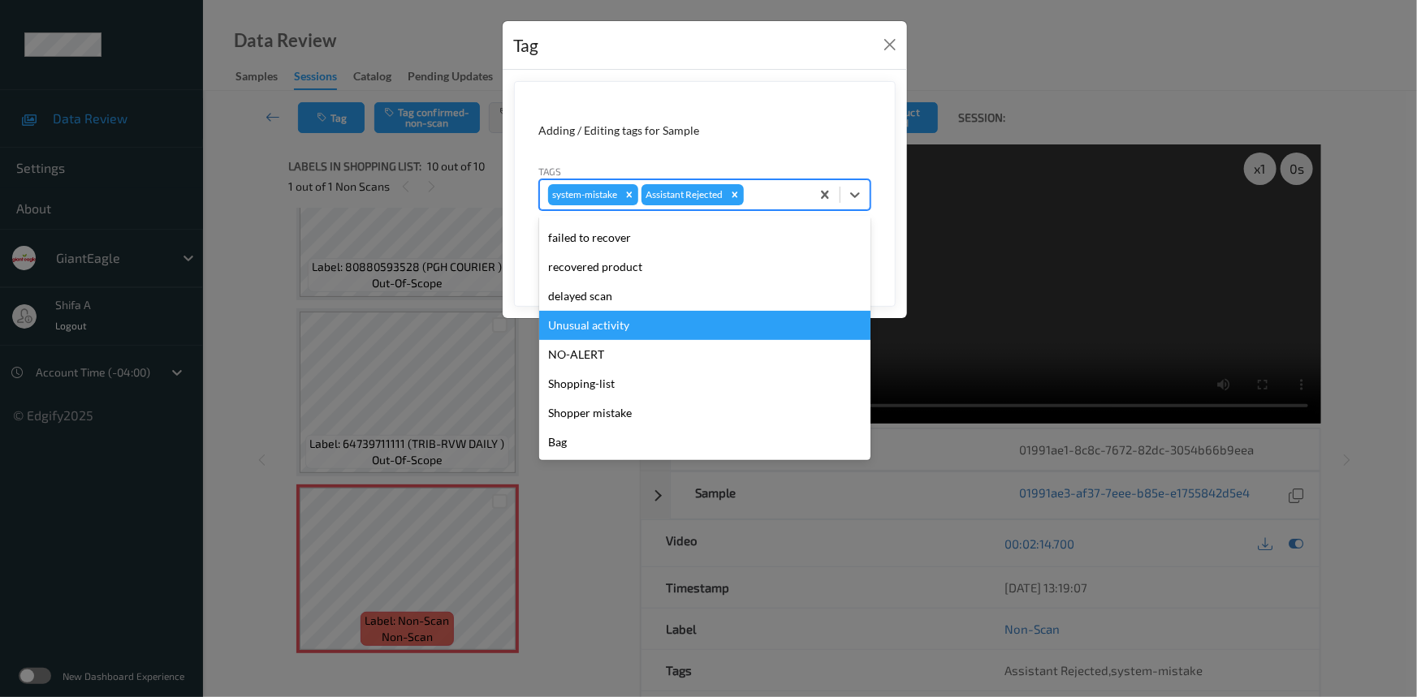
click at [617, 322] on div "Unusual activity" at bounding box center [704, 325] width 331 height 29
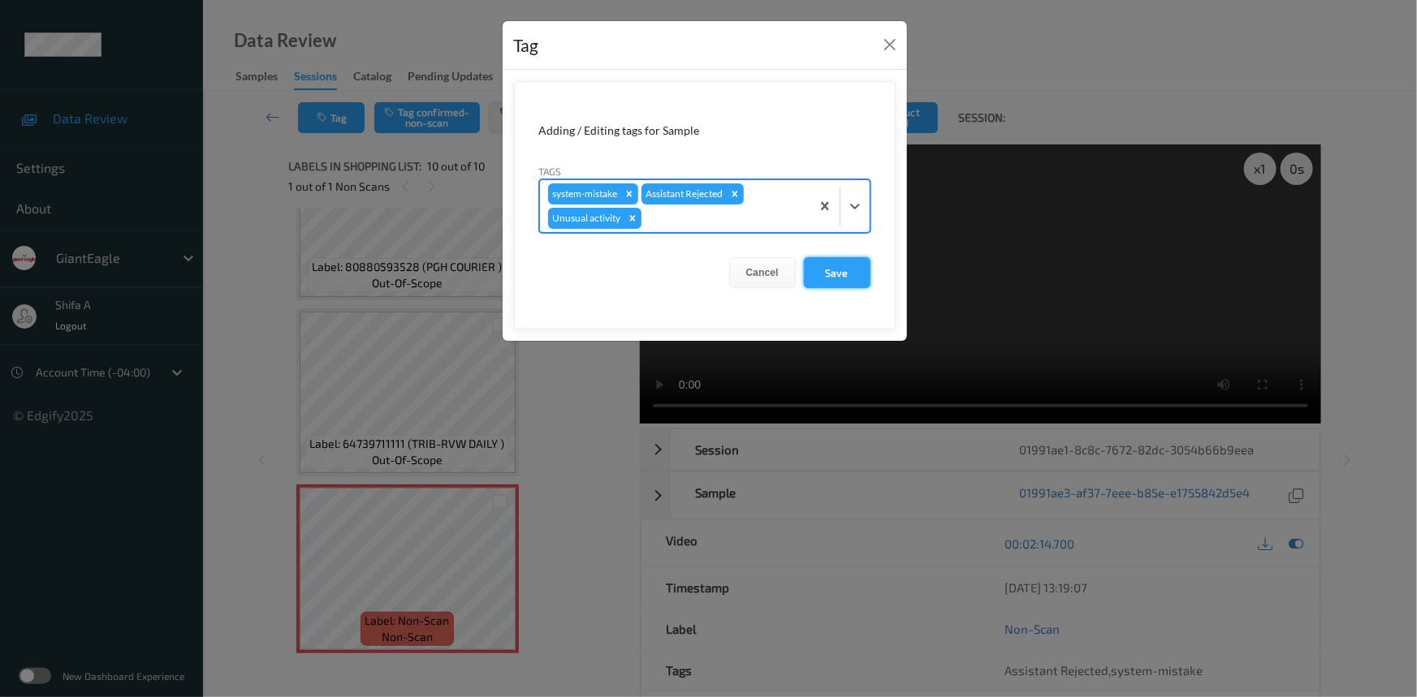
click at [855, 276] on button "Save" at bounding box center [837, 272] width 67 height 31
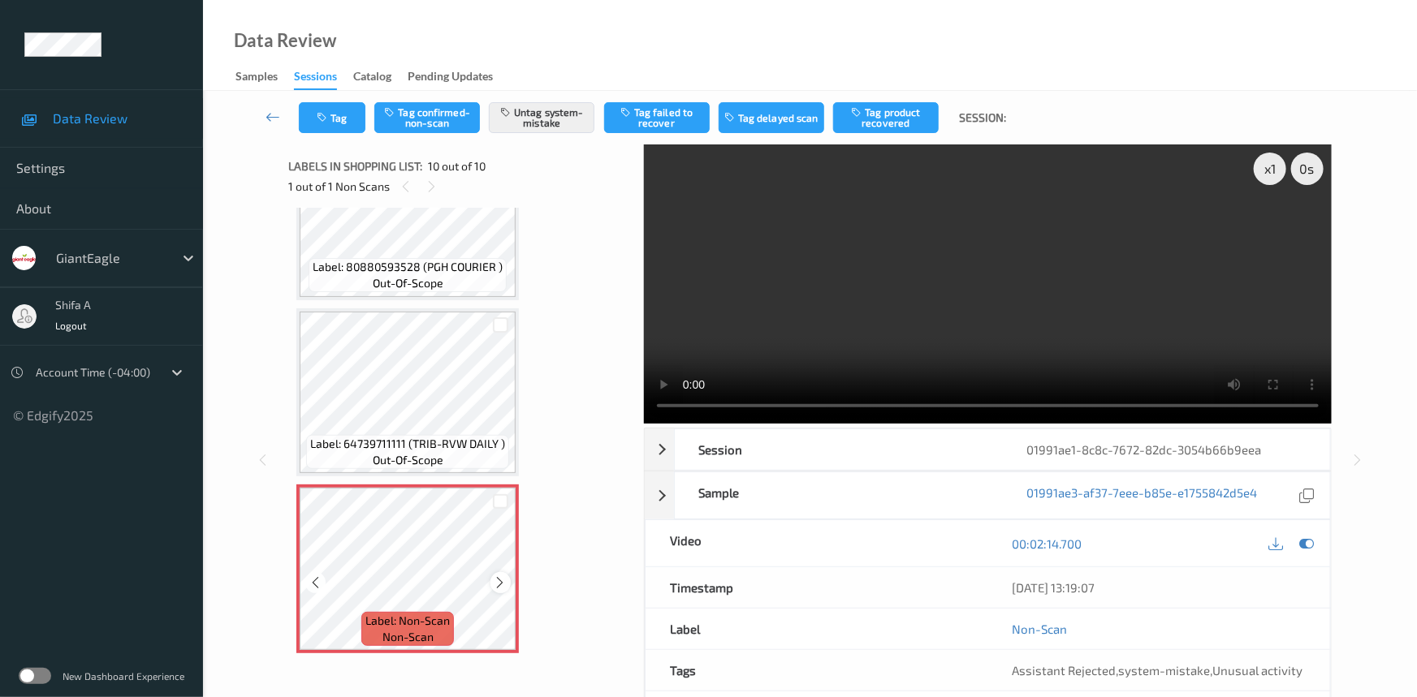
click at [502, 576] on icon at bounding box center [501, 583] width 14 height 15
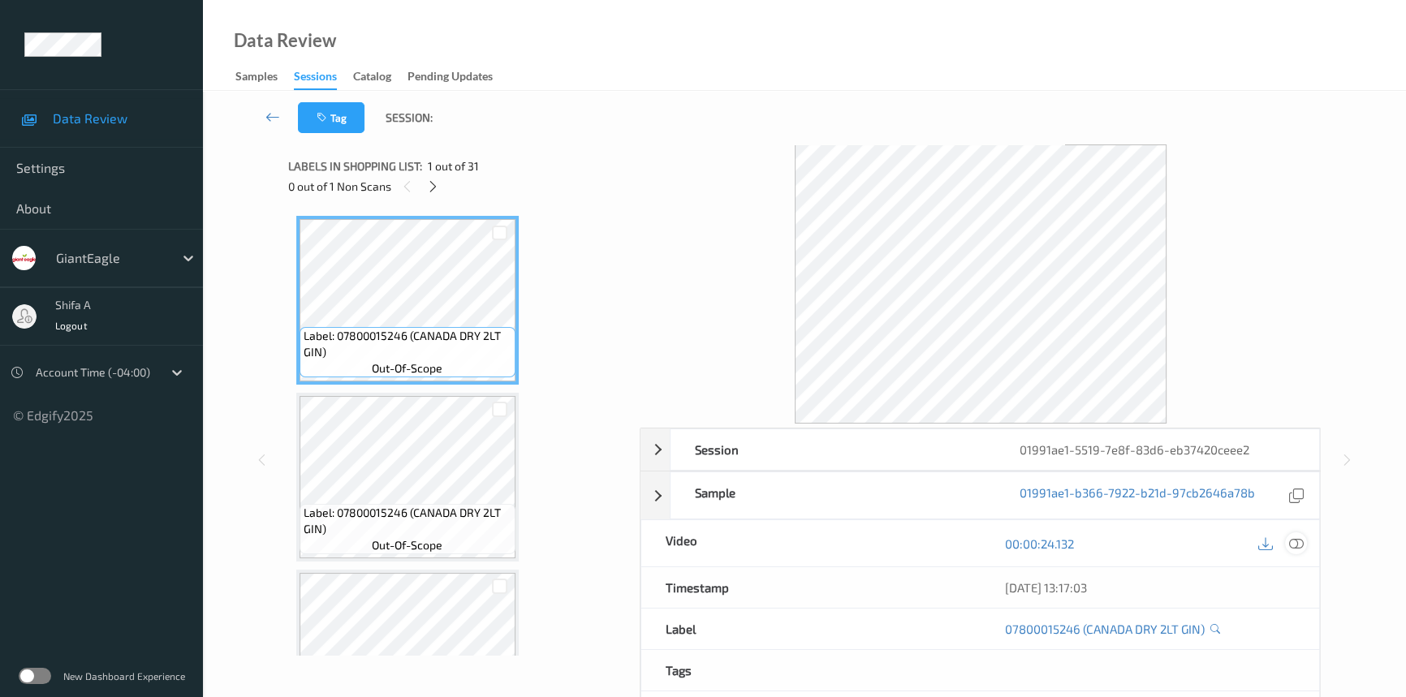
click at [1300, 546] on icon at bounding box center [1296, 544] width 15 height 15
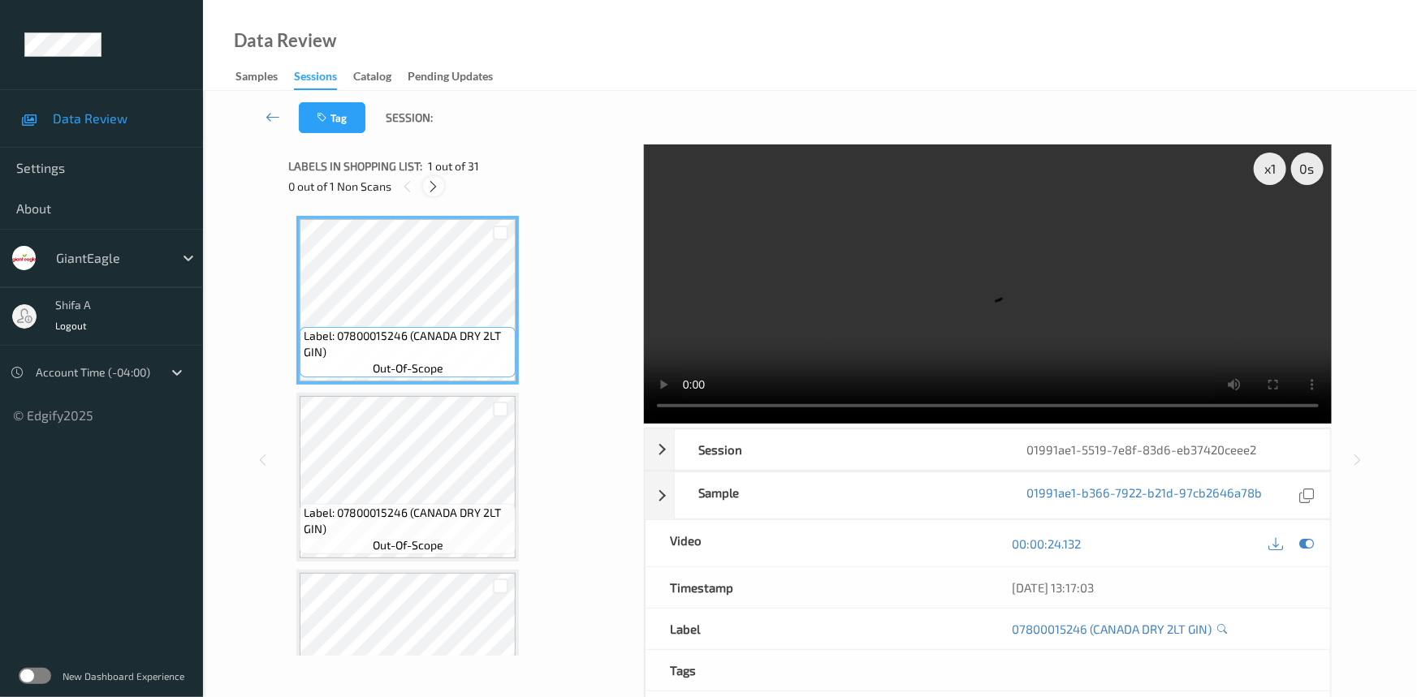
click at [430, 192] on icon at bounding box center [434, 186] width 14 height 15
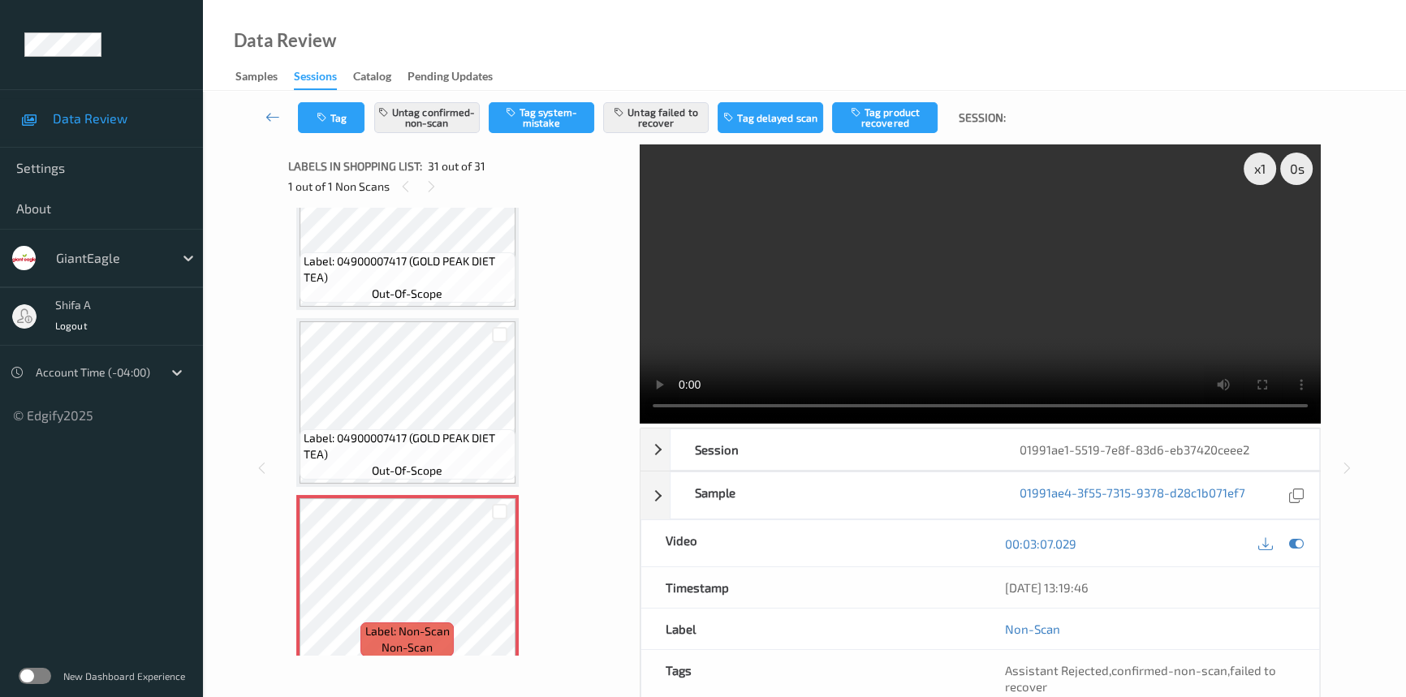
scroll to position [4928, 0]
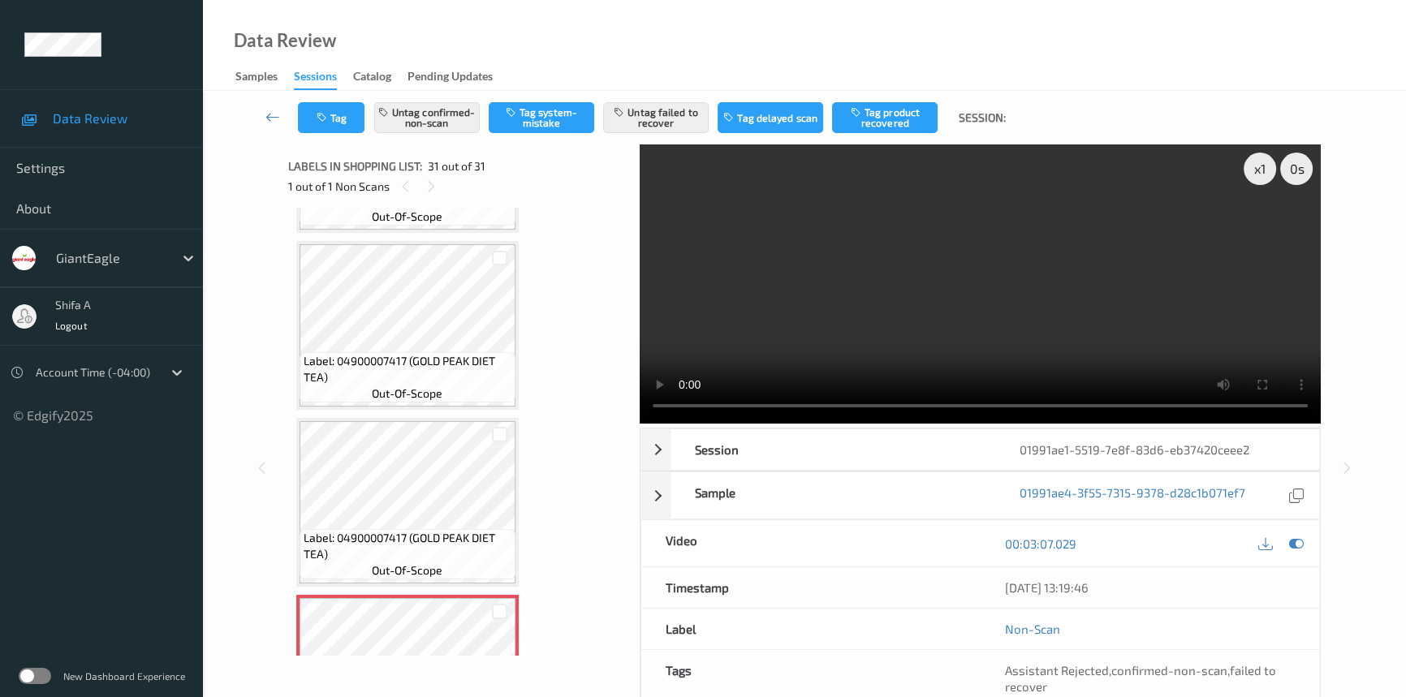
click at [1143, 296] on video at bounding box center [980, 284] width 681 height 279
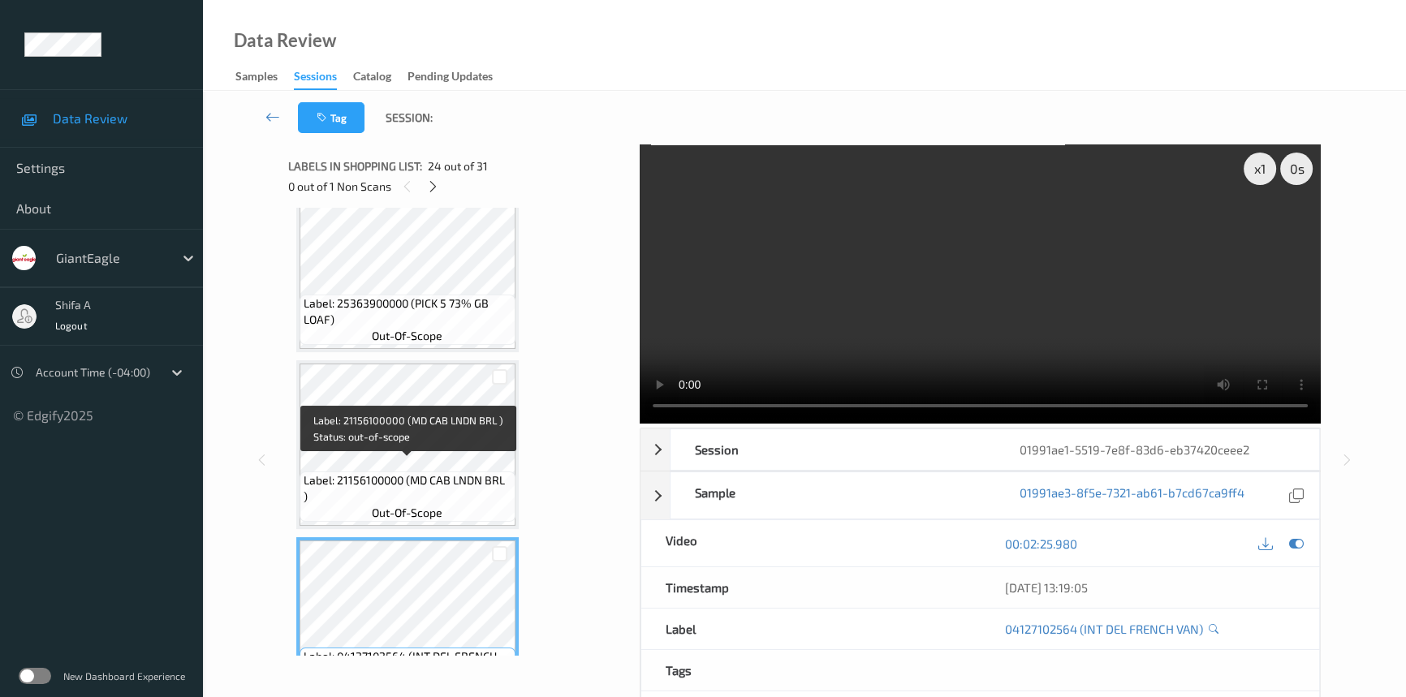
scroll to position [4043, 0]
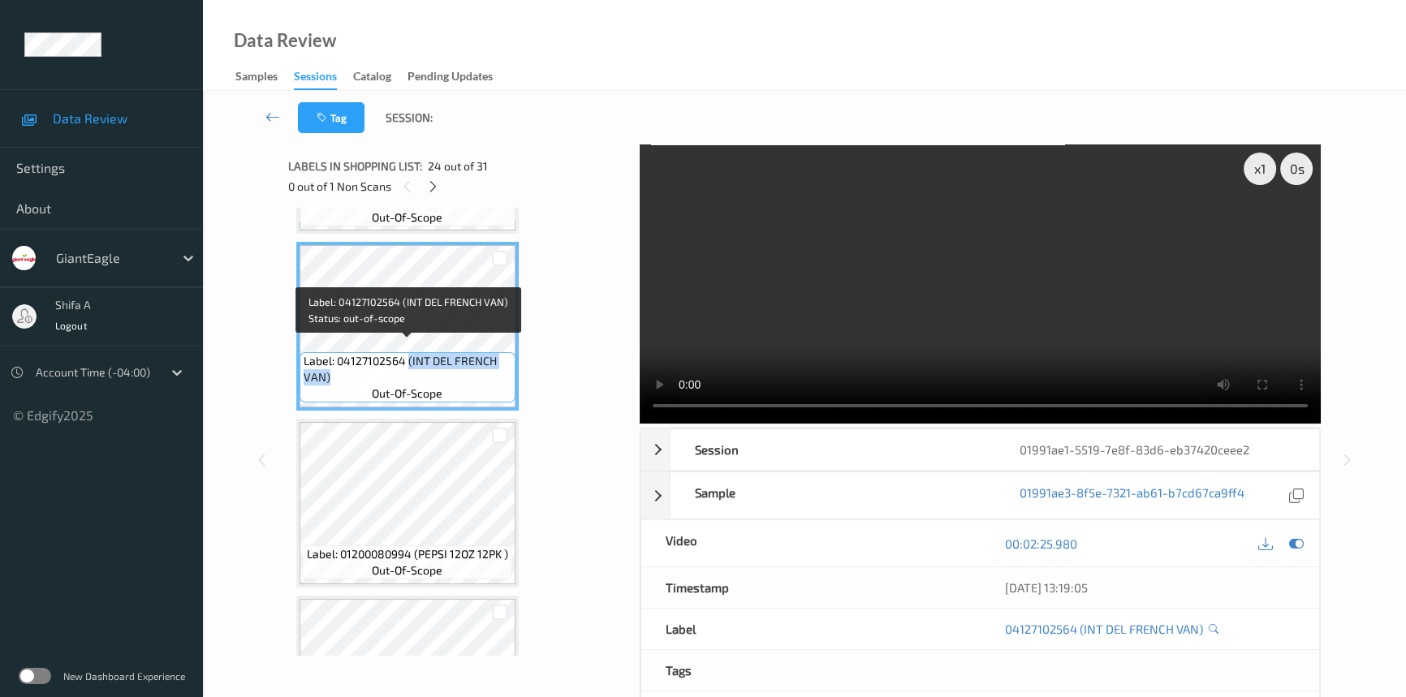
drag, startPoint x: 408, startPoint y: 347, endPoint x: 358, endPoint y: 372, distance: 55.6
click at [358, 372] on span "Label: 04127102564 (INT DEL FRENCH VAN)" at bounding box center [408, 369] width 208 height 32
copy span "(INT DEL FRENCH VAN)"
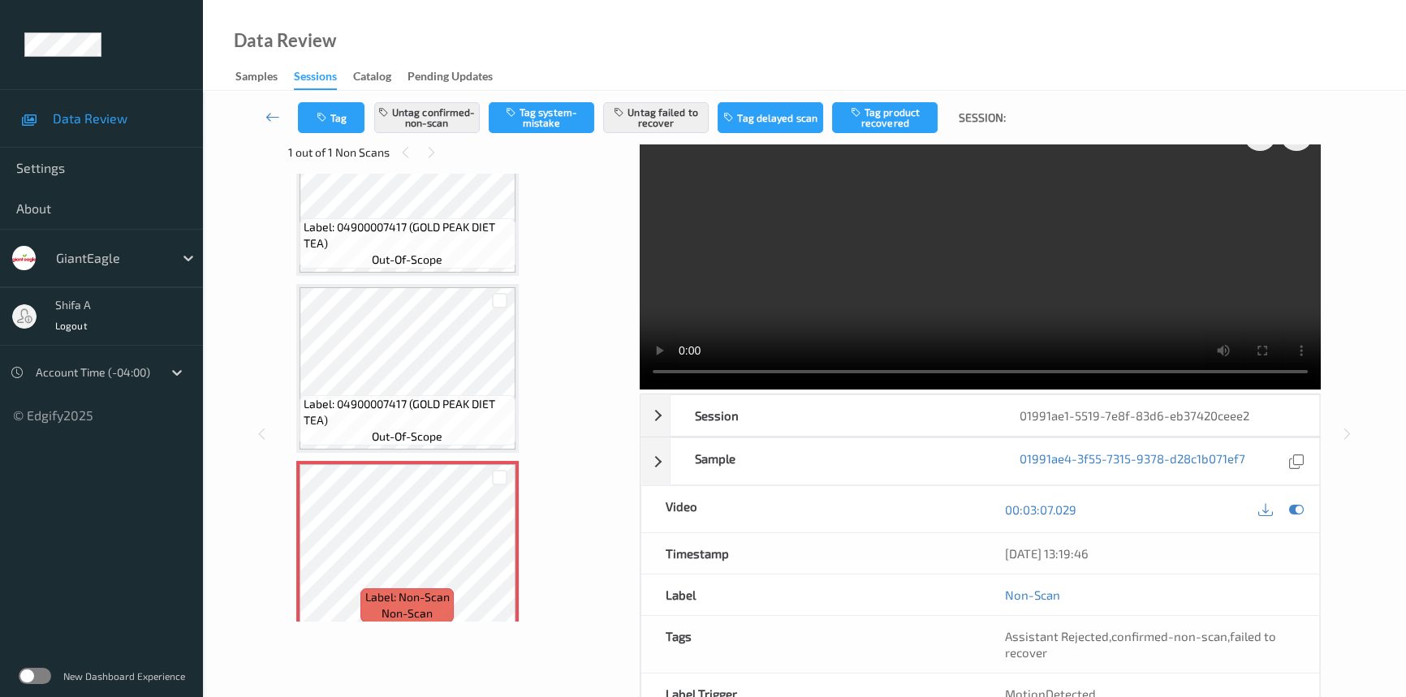
scroll to position [0, 0]
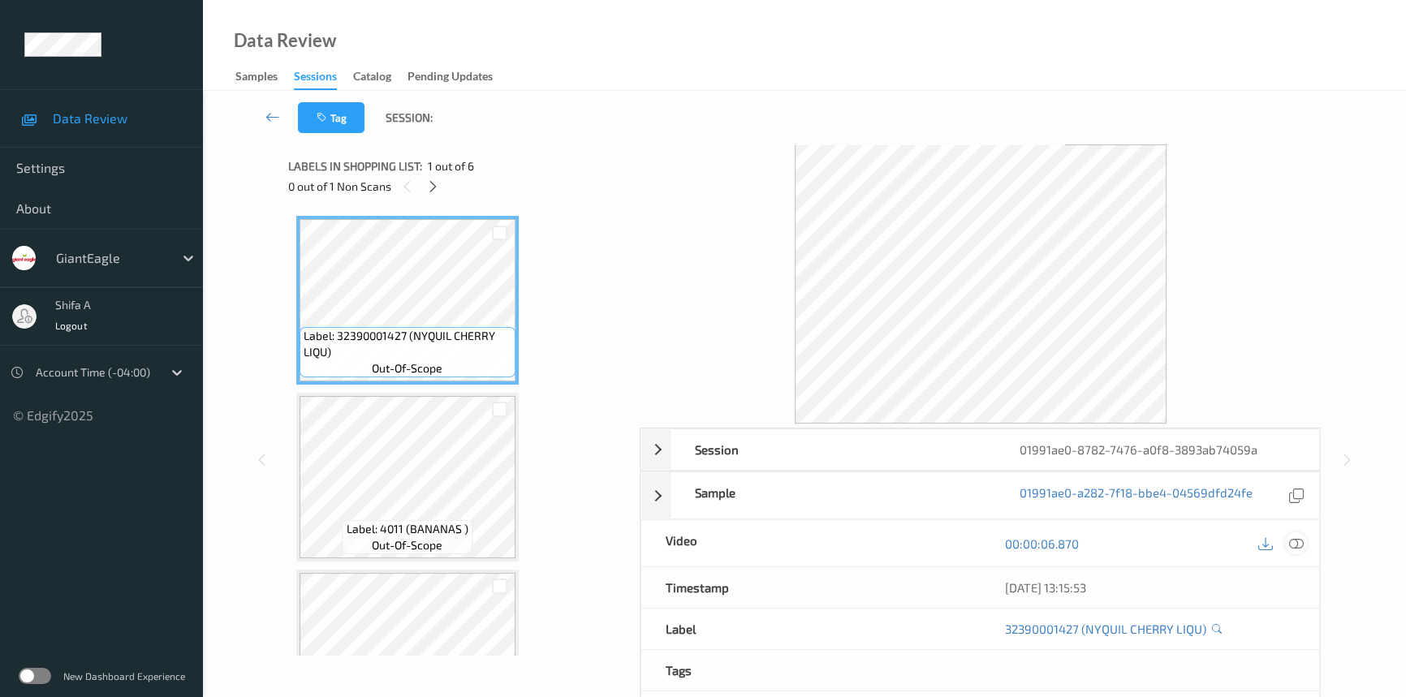
click at [1299, 542] on icon at bounding box center [1296, 544] width 15 height 15
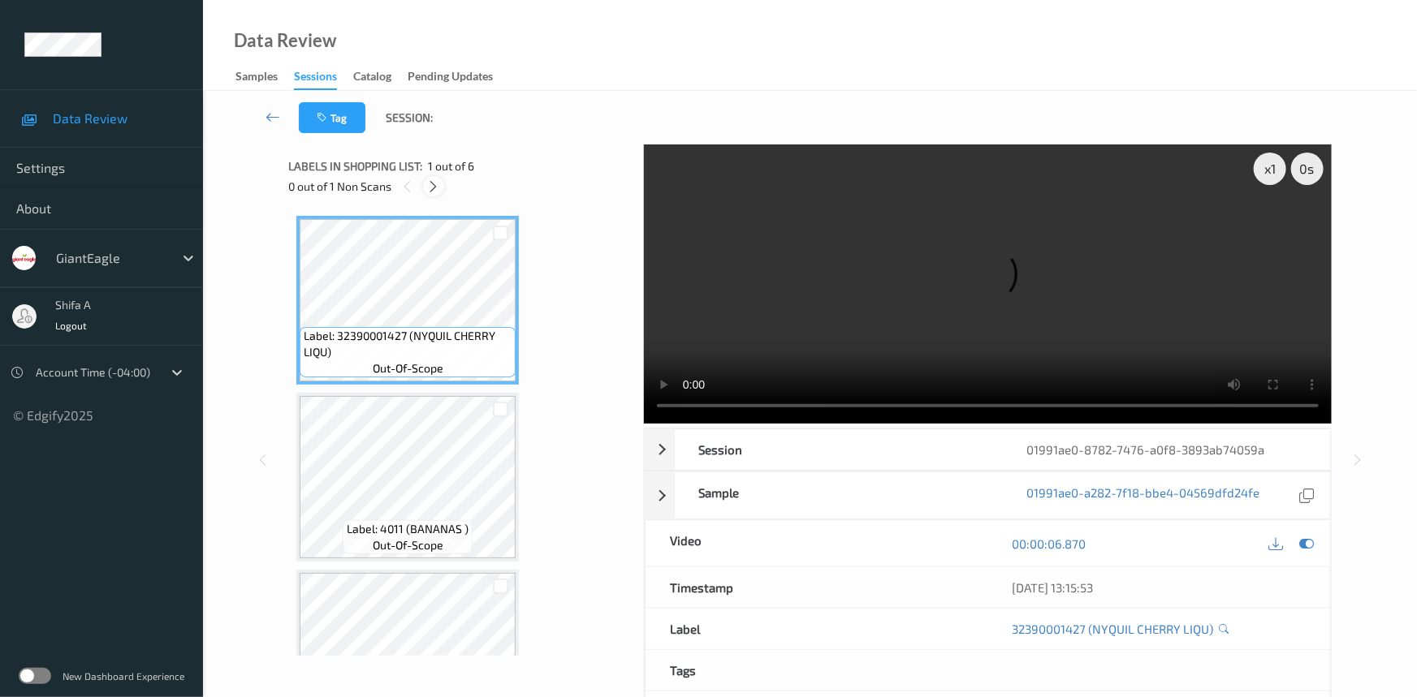
click at [433, 188] on icon at bounding box center [434, 186] width 14 height 15
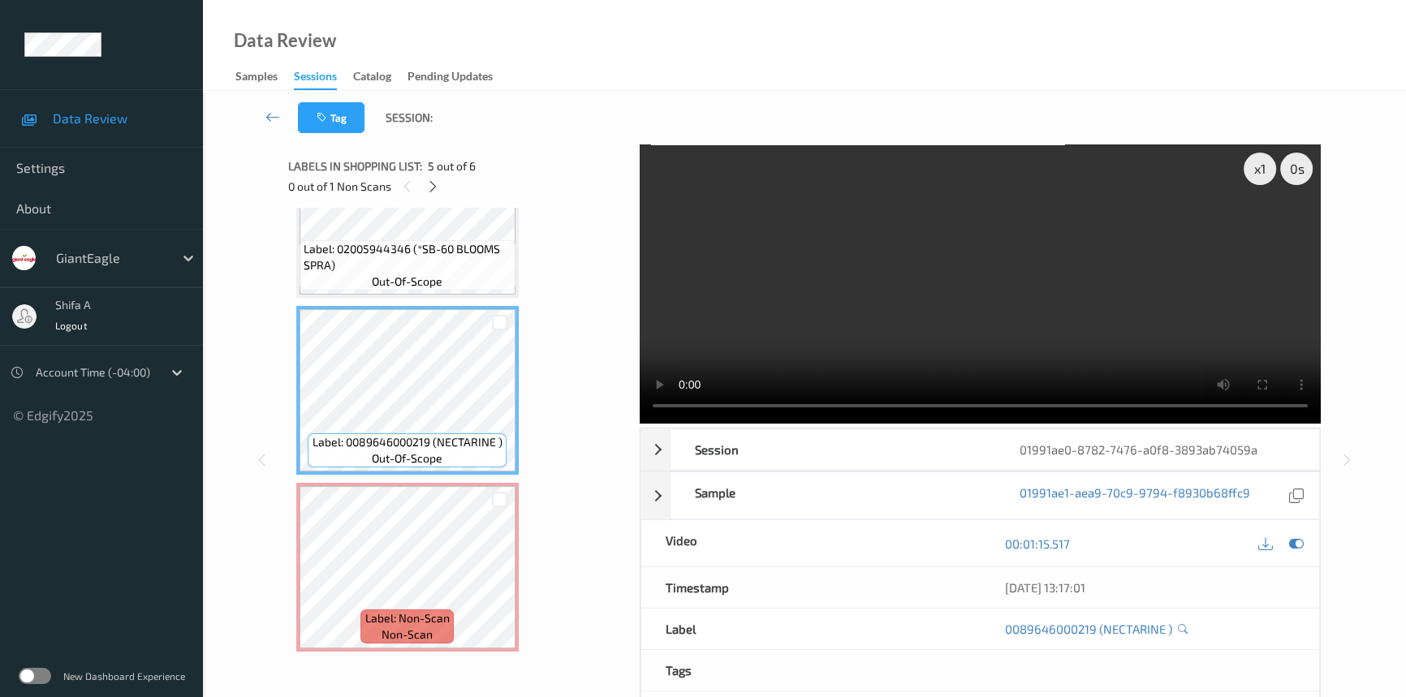
scroll to position [519, 0]
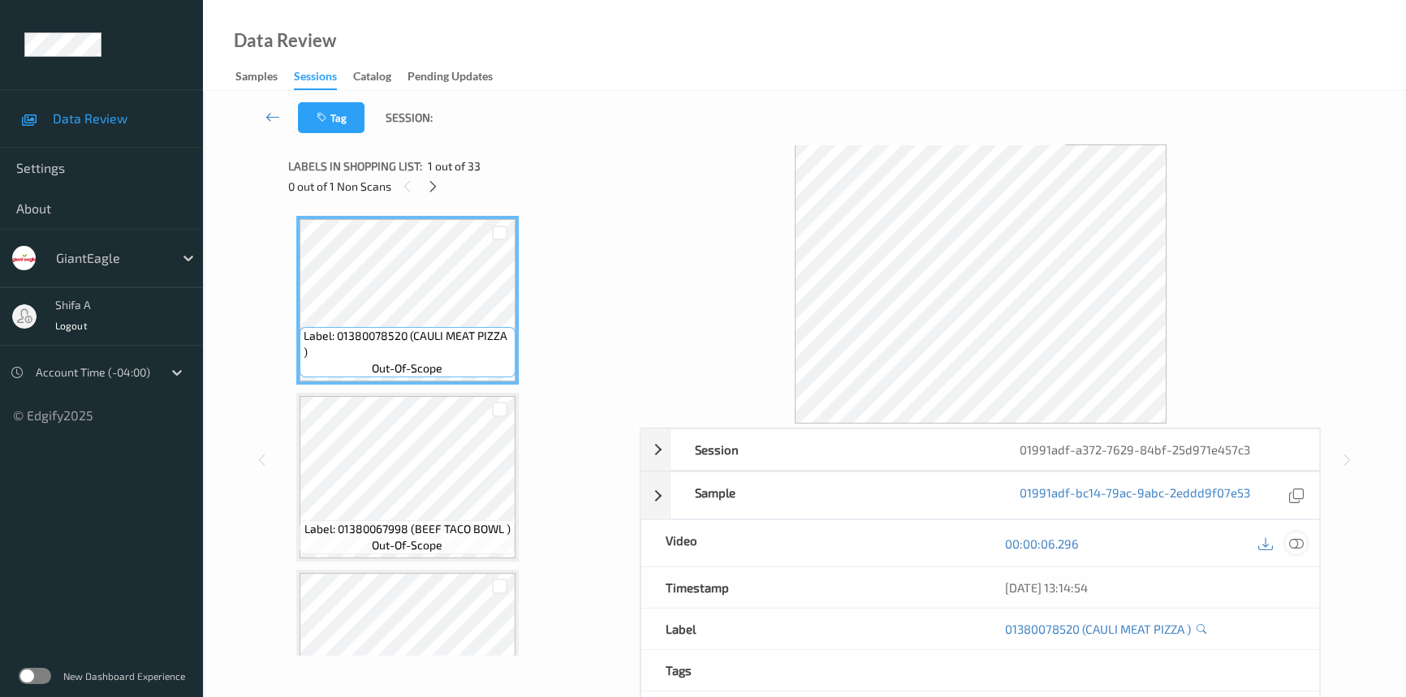
click at [1291, 544] on icon at bounding box center [1296, 544] width 15 height 15
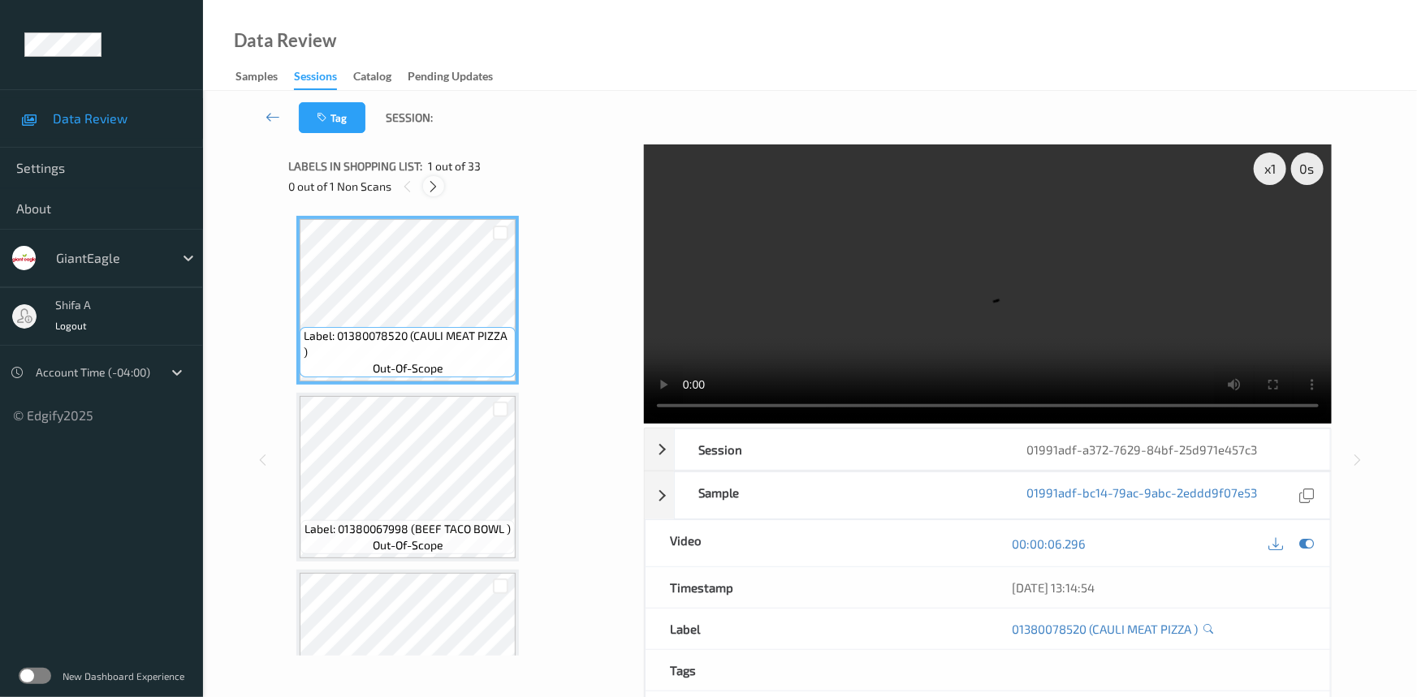
click at [431, 186] on icon at bounding box center [434, 186] width 14 height 15
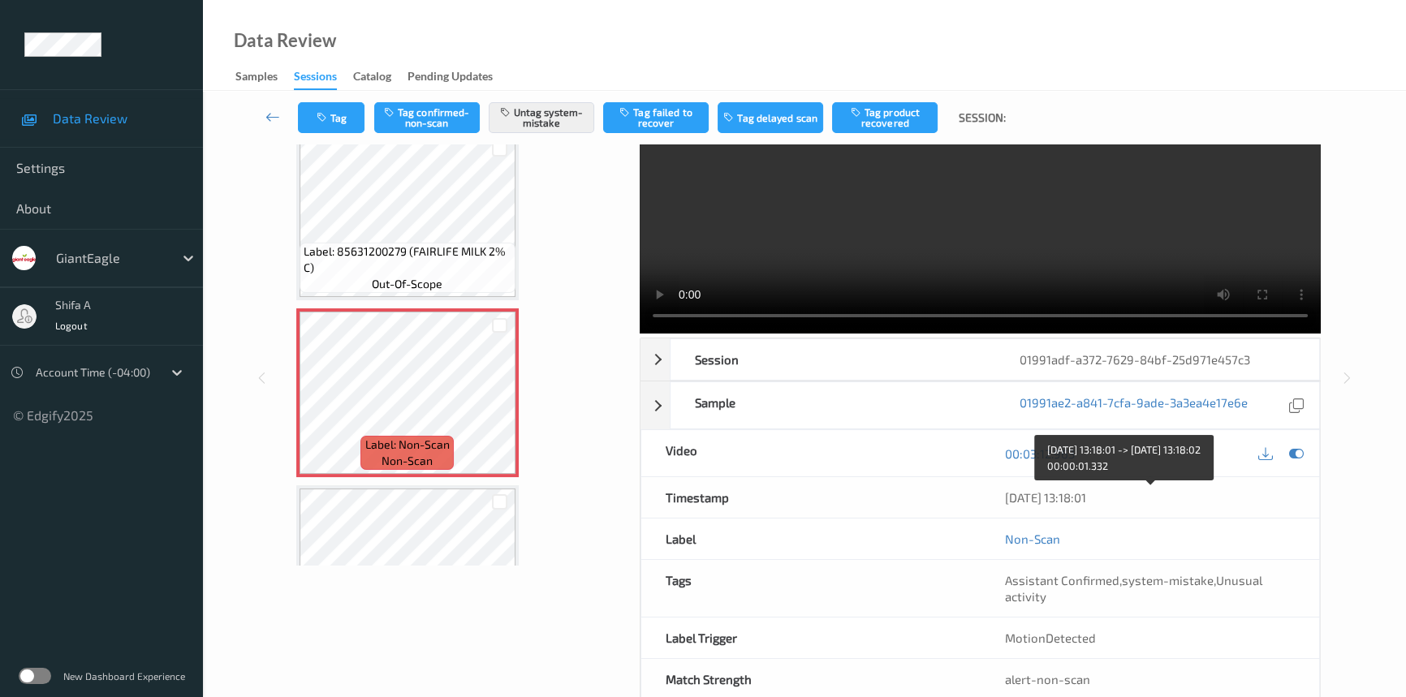
scroll to position [126, 0]
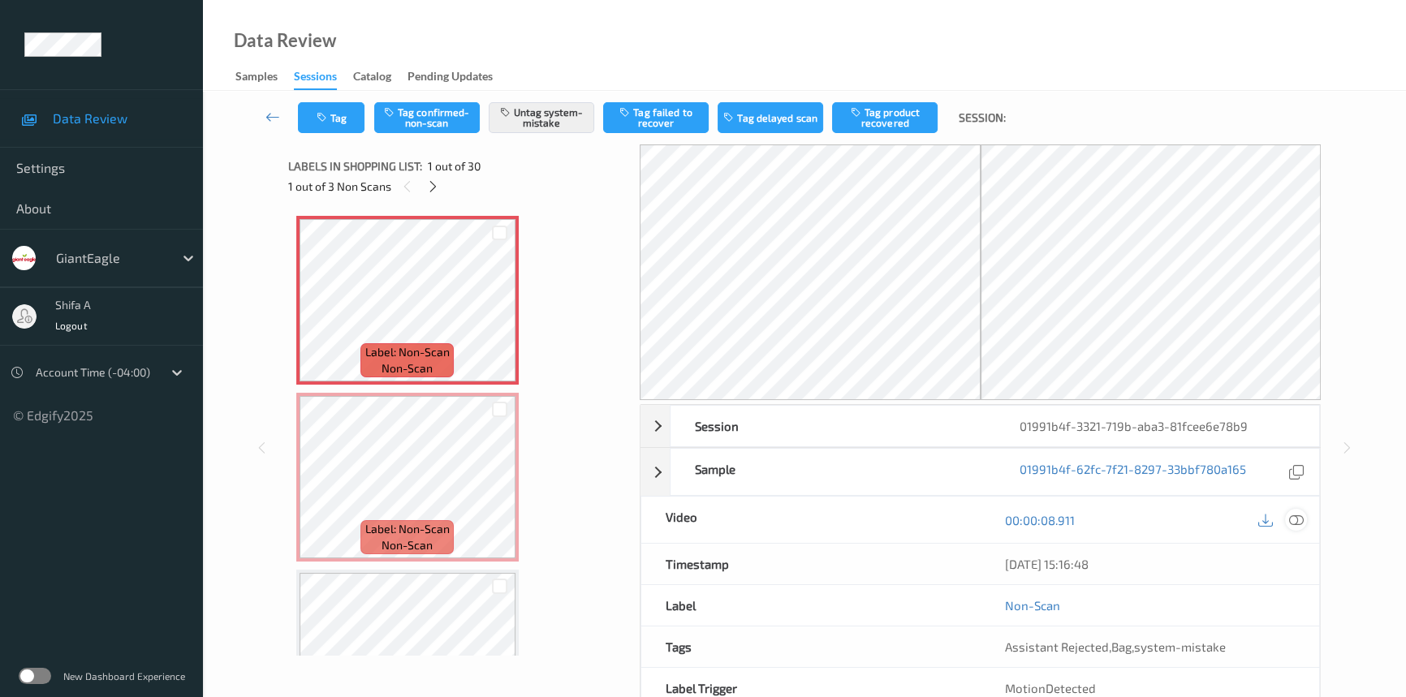
click at [1298, 516] on icon at bounding box center [1296, 520] width 15 height 15
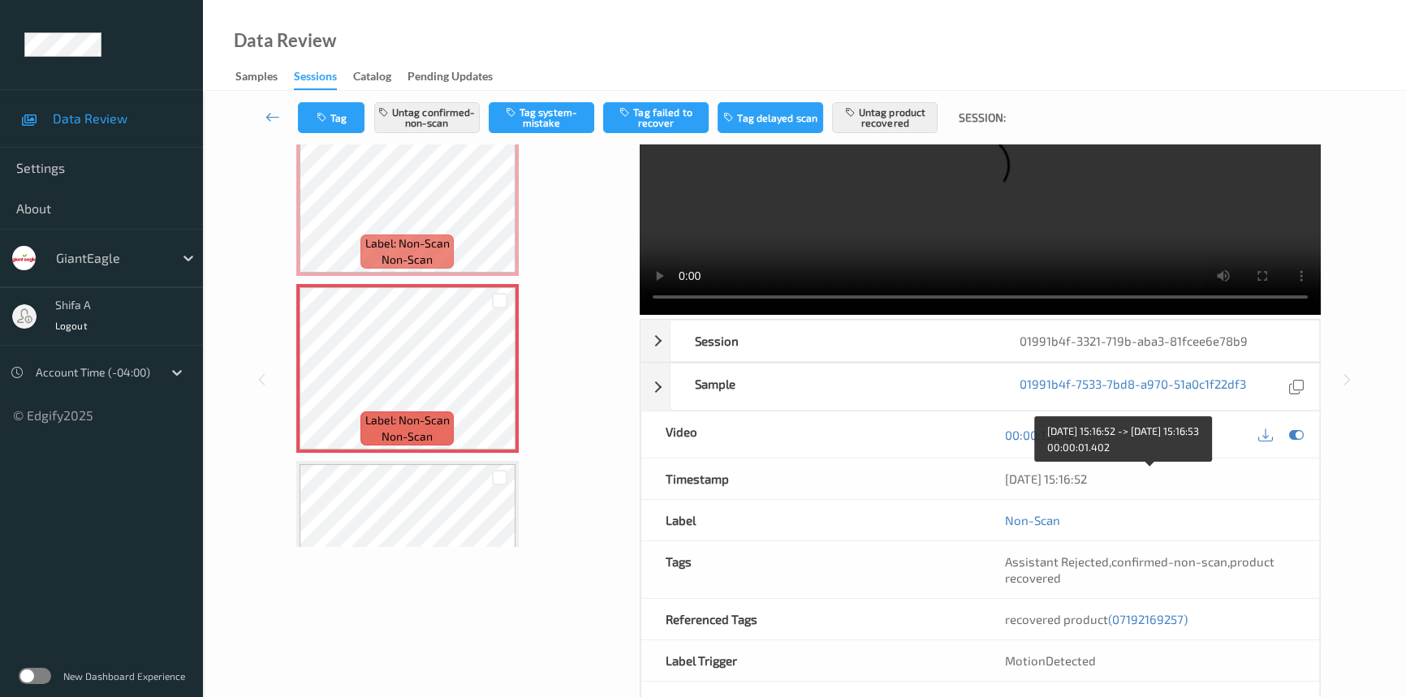
scroll to position [167, 0]
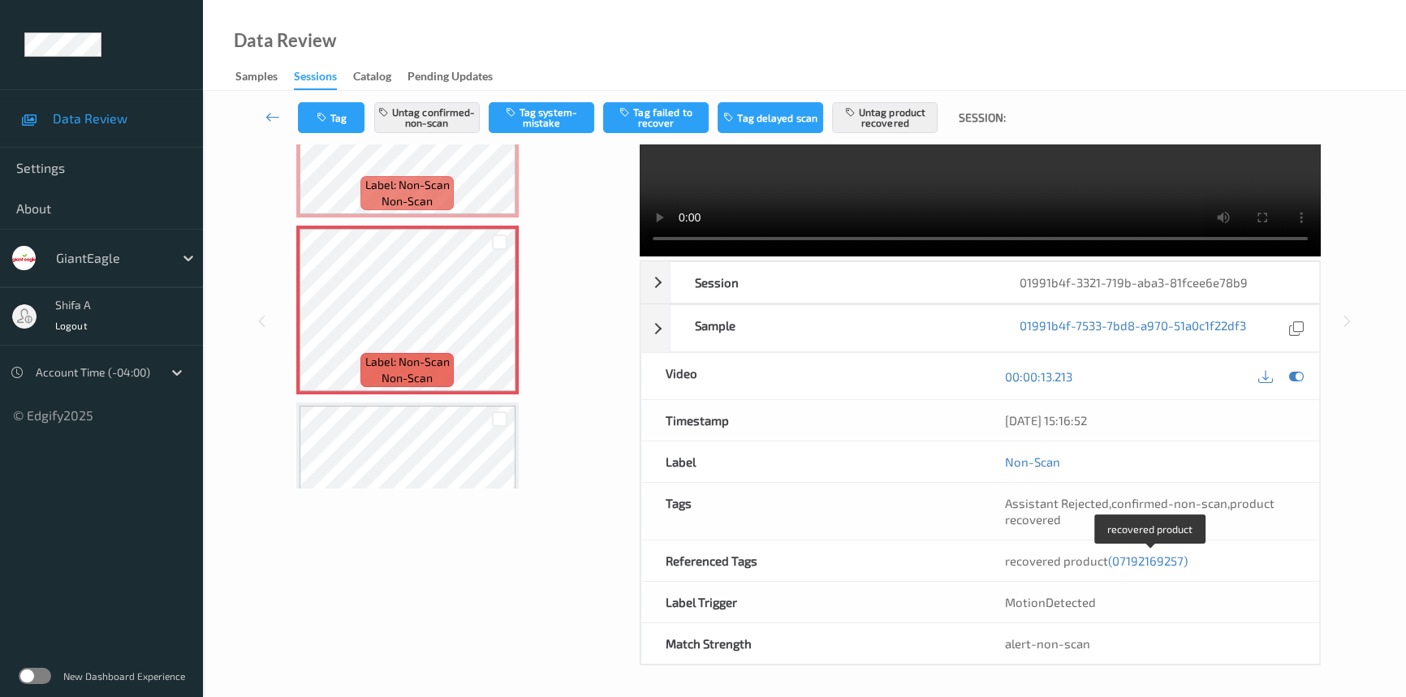
click at [1169, 563] on span "(07192169257)" at bounding box center [1148, 561] width 80 height 15
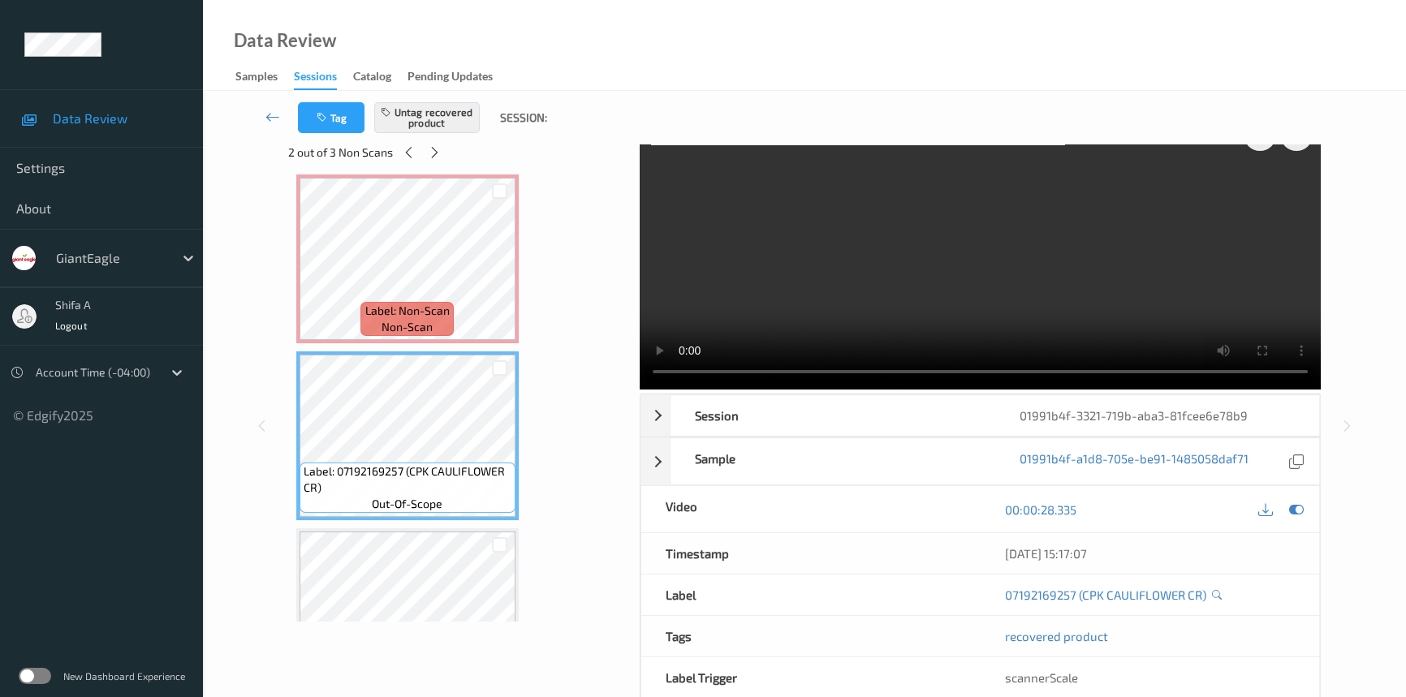
scroll to position [0, 0]
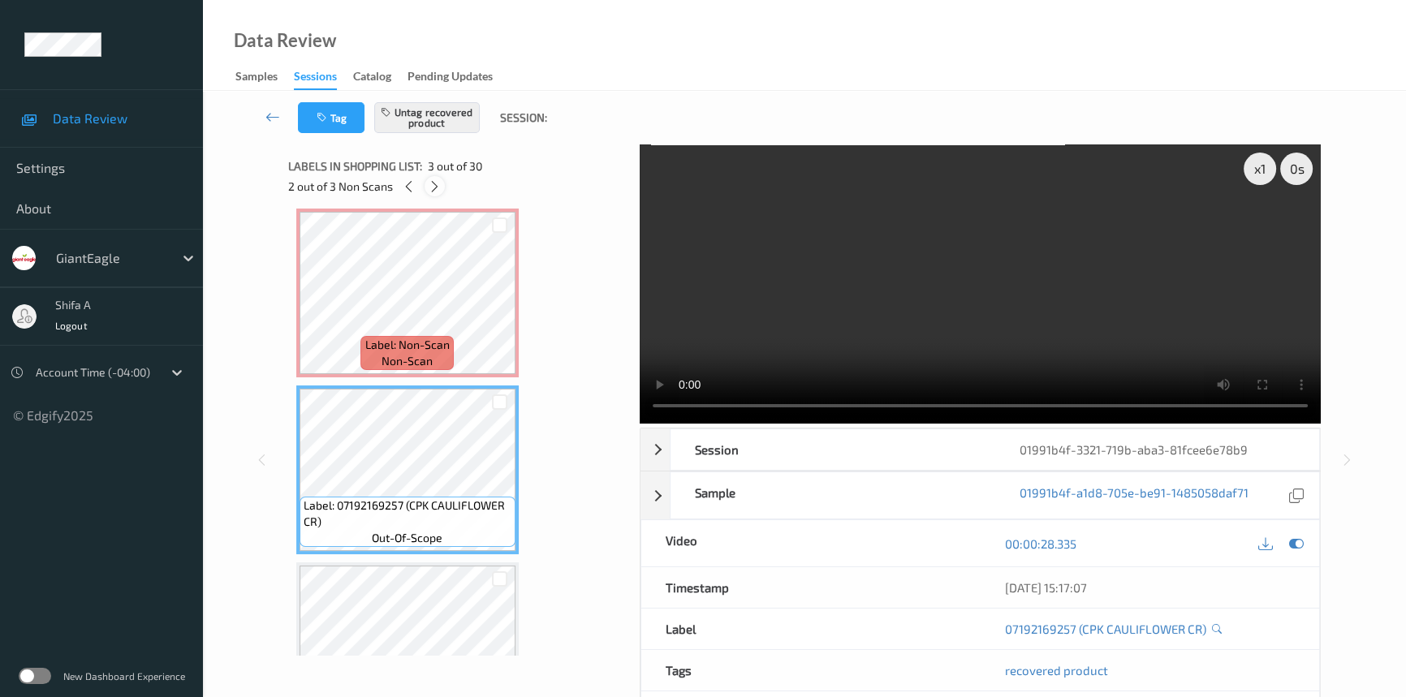
click at [438, 188] on icon at bounding box center [435, 186] width 14 height 15
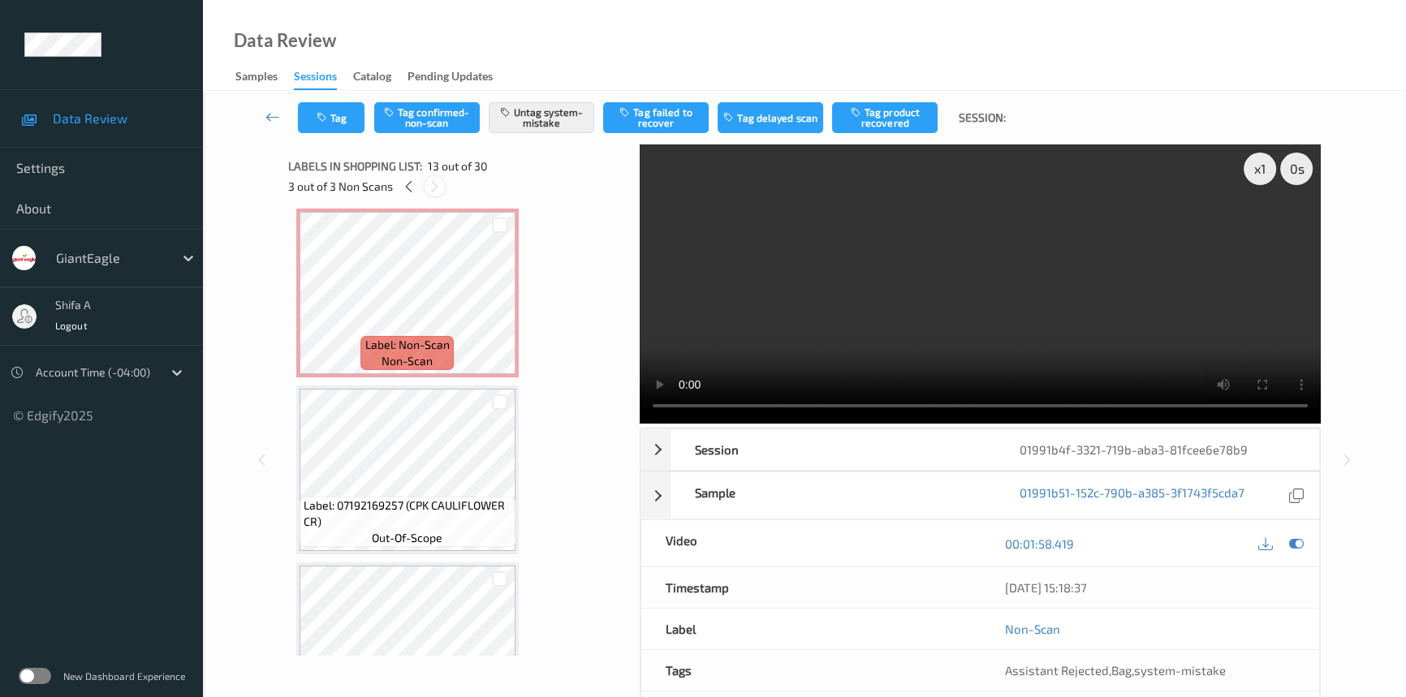
scroll to position [1949, 0]
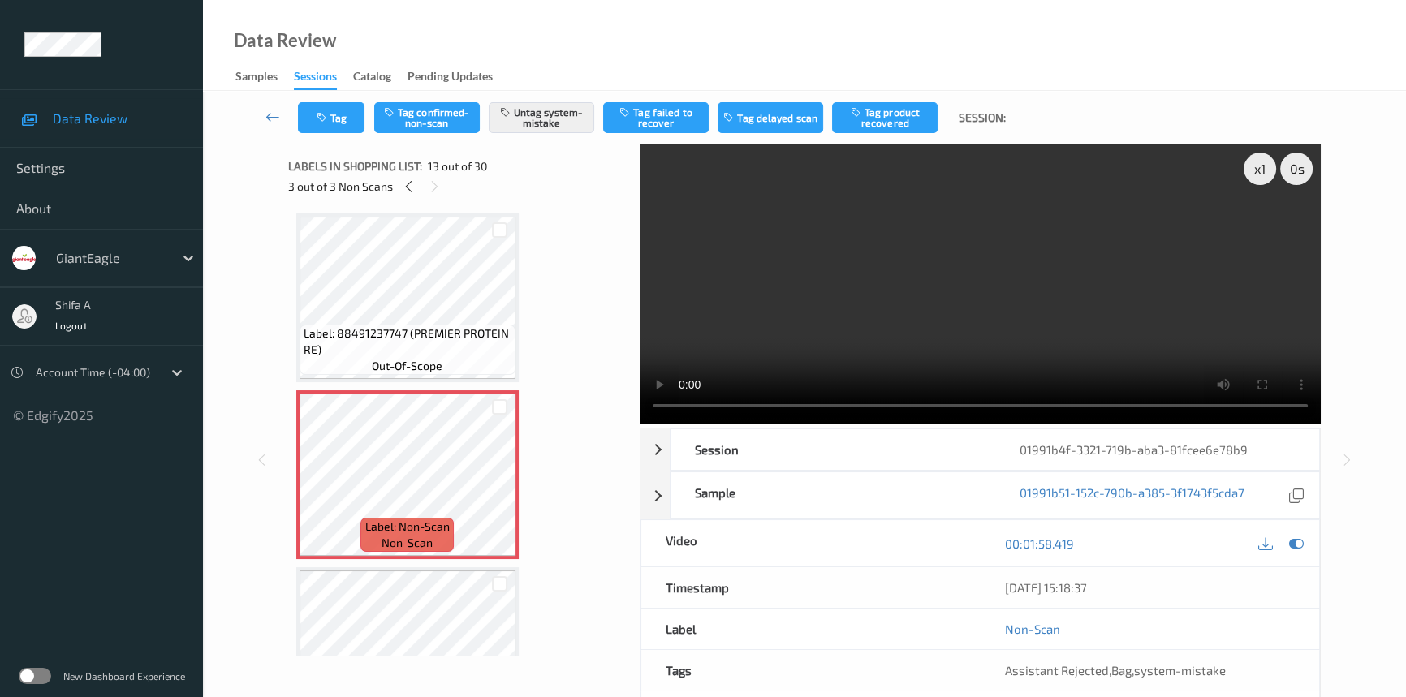
click at [940, 317] on video at bounding box center [980, 284] width 681 height 279
click at [525, 119] on button "Untag system-mistake" at bounding box center [542, 117] width 106 height 31
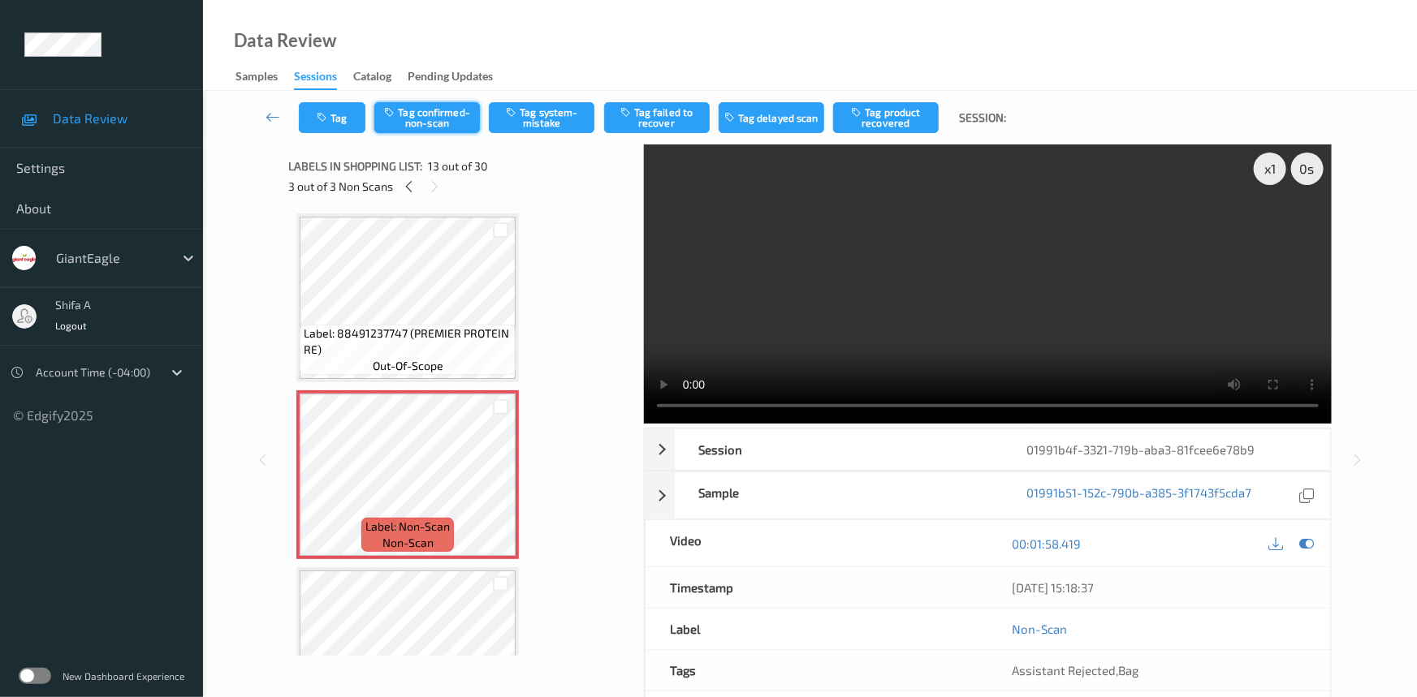
click at [426, 111] on button "Tag confirmed-non-scan" at bounding box center [427, 117] width 106 height 31
click at [872, 119] on button "Tag product recovered" at bounding box center [886, 117] width 106 height 31
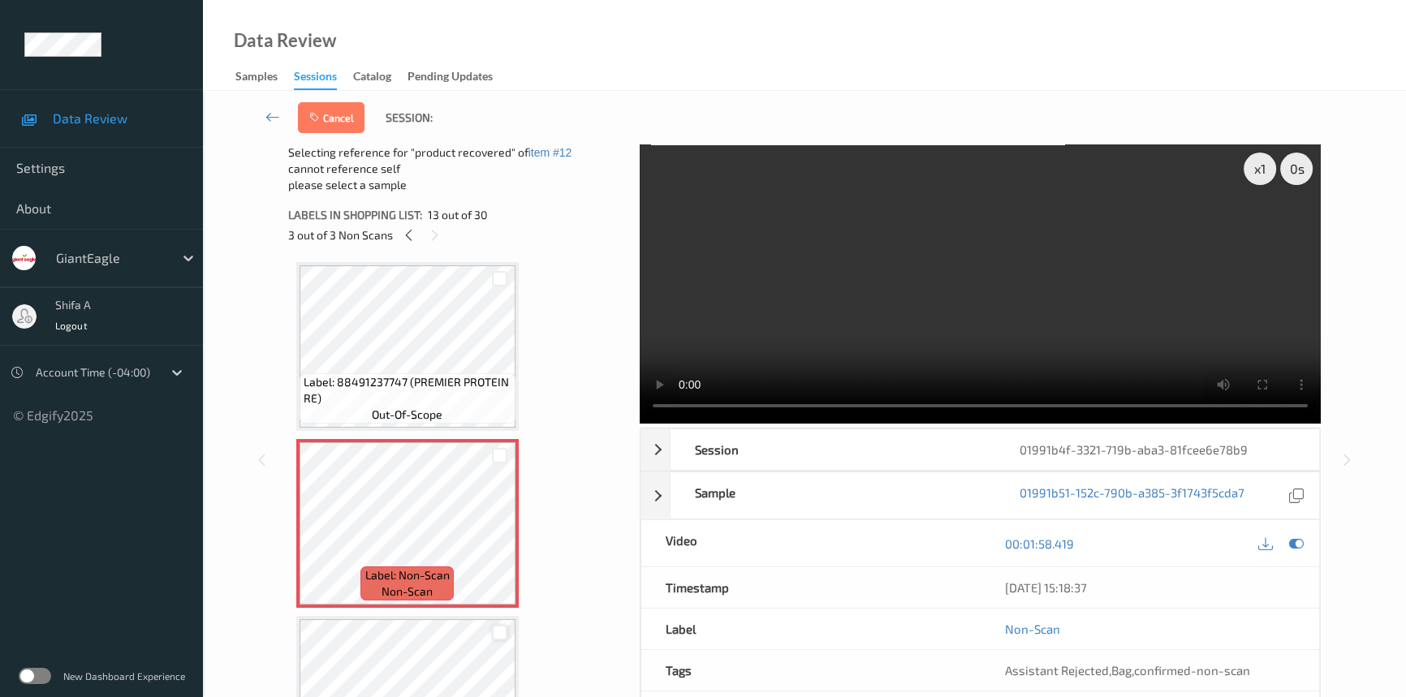
click at [495, 630] on div at bounding box center [499, 632] width 15 height 15
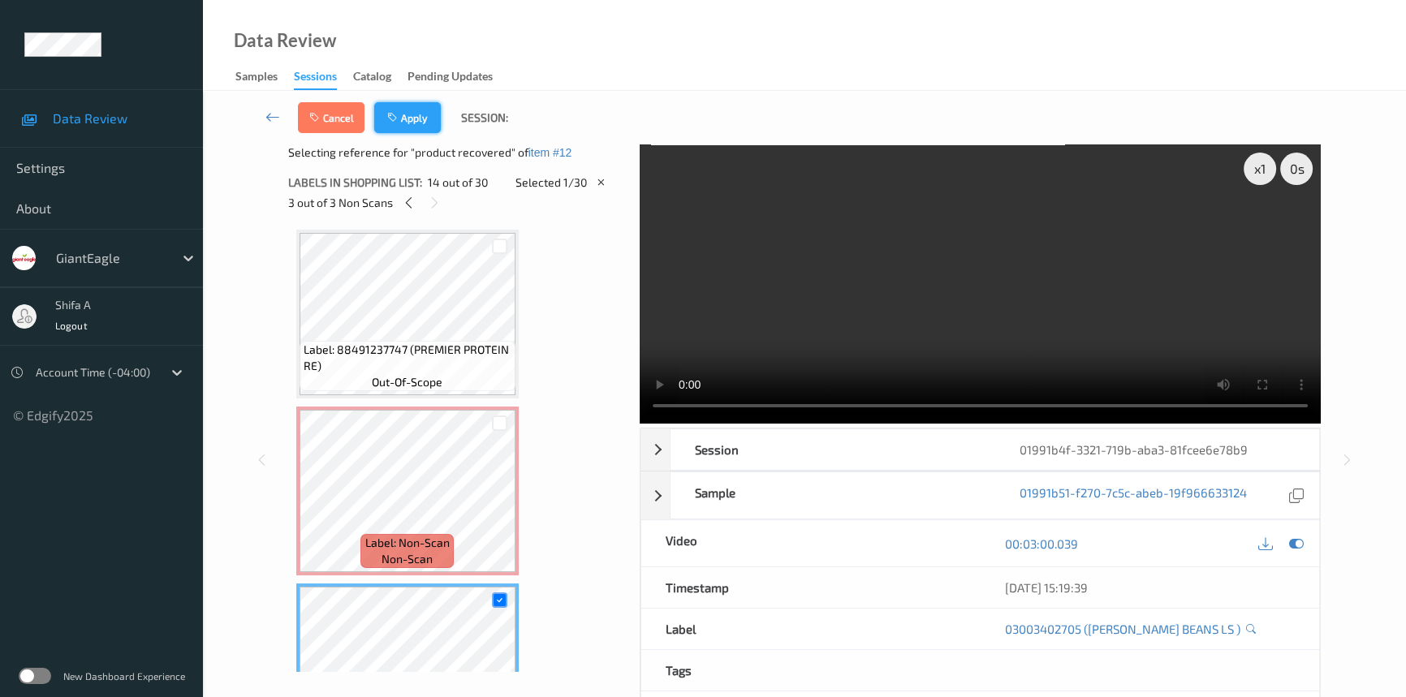
click at [425, 125] on button "Apply" at bounding box center [407, 117] width 67 height 31
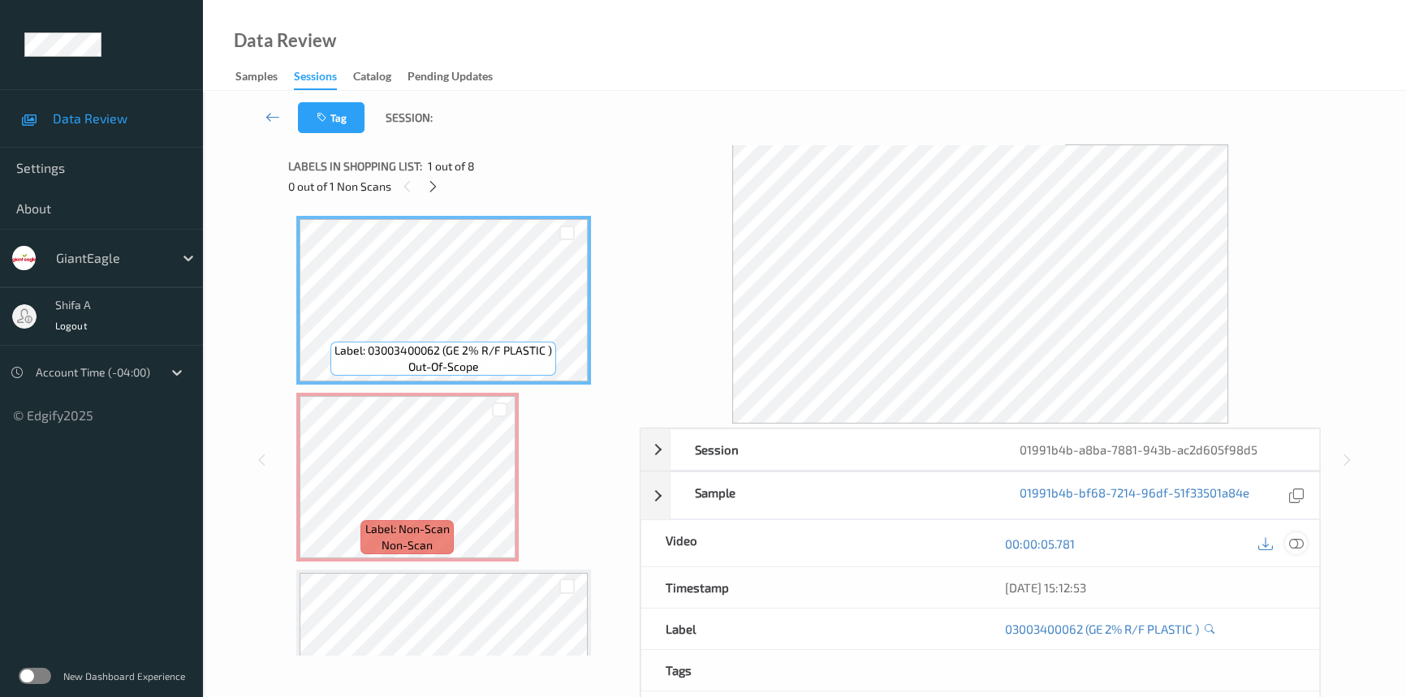
click at [1292, 543] on icon at bounding box center [1296, 544] width 15 height 15
click at [1299, 546] on icon at bounding box center [1296, 544] width 15 height 15
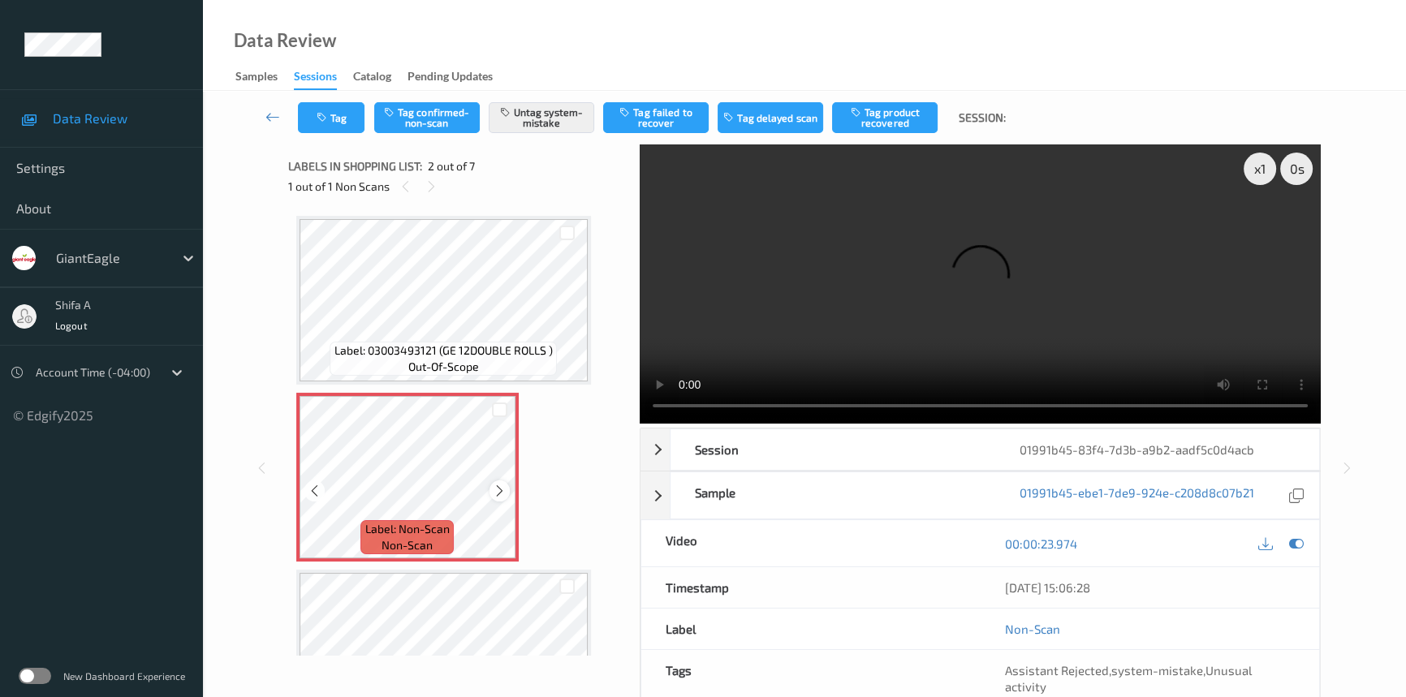
click at [499, 491] on icon at bounding box center [500, 491] width 14 height 15
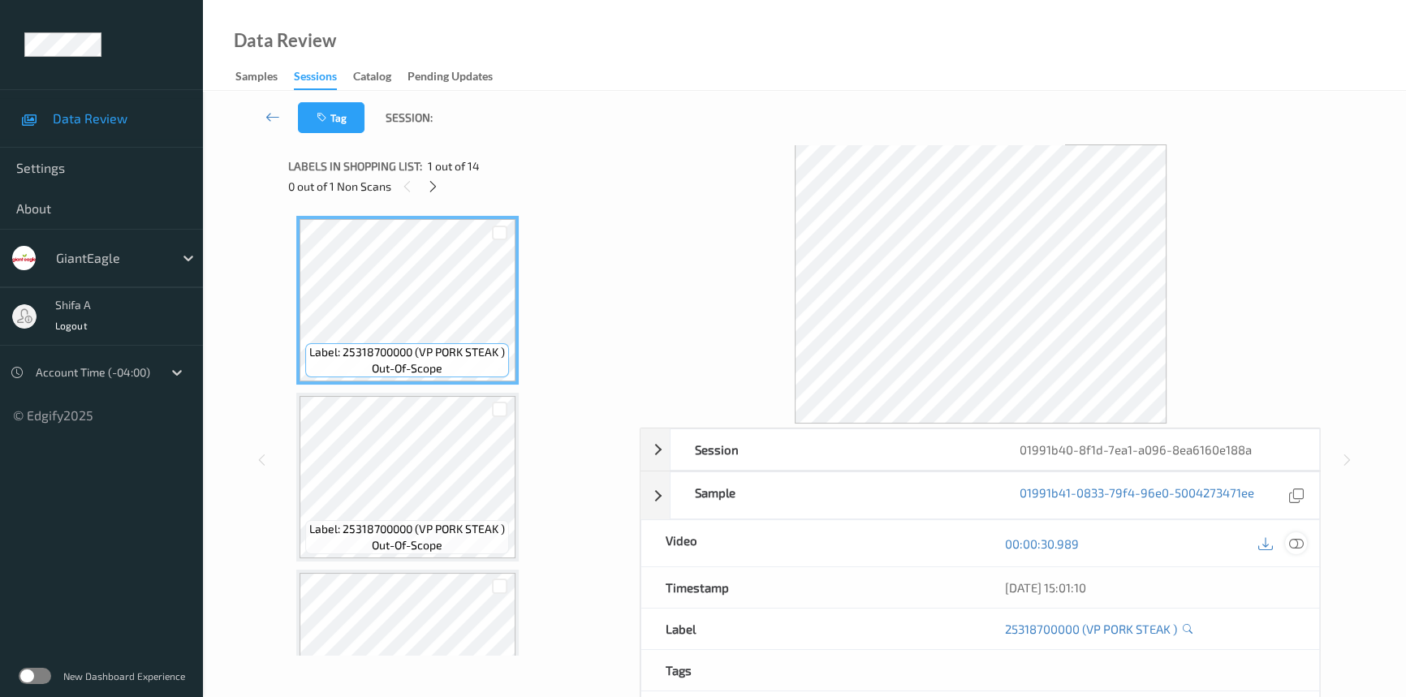
click at [1304, 545] on div at bounding box center [1296, 544] width 22 height 22
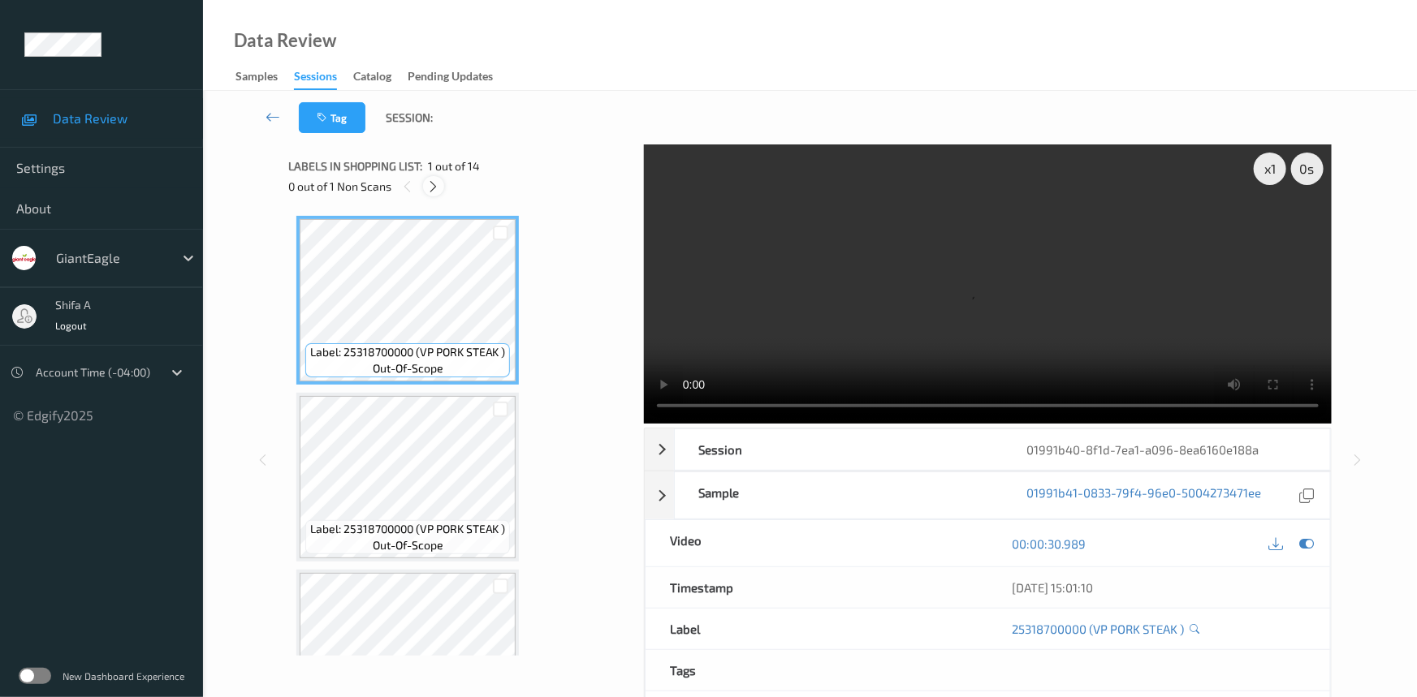
click at [434, 184] on icon at bounding box center [434, 186] width 14 height 15
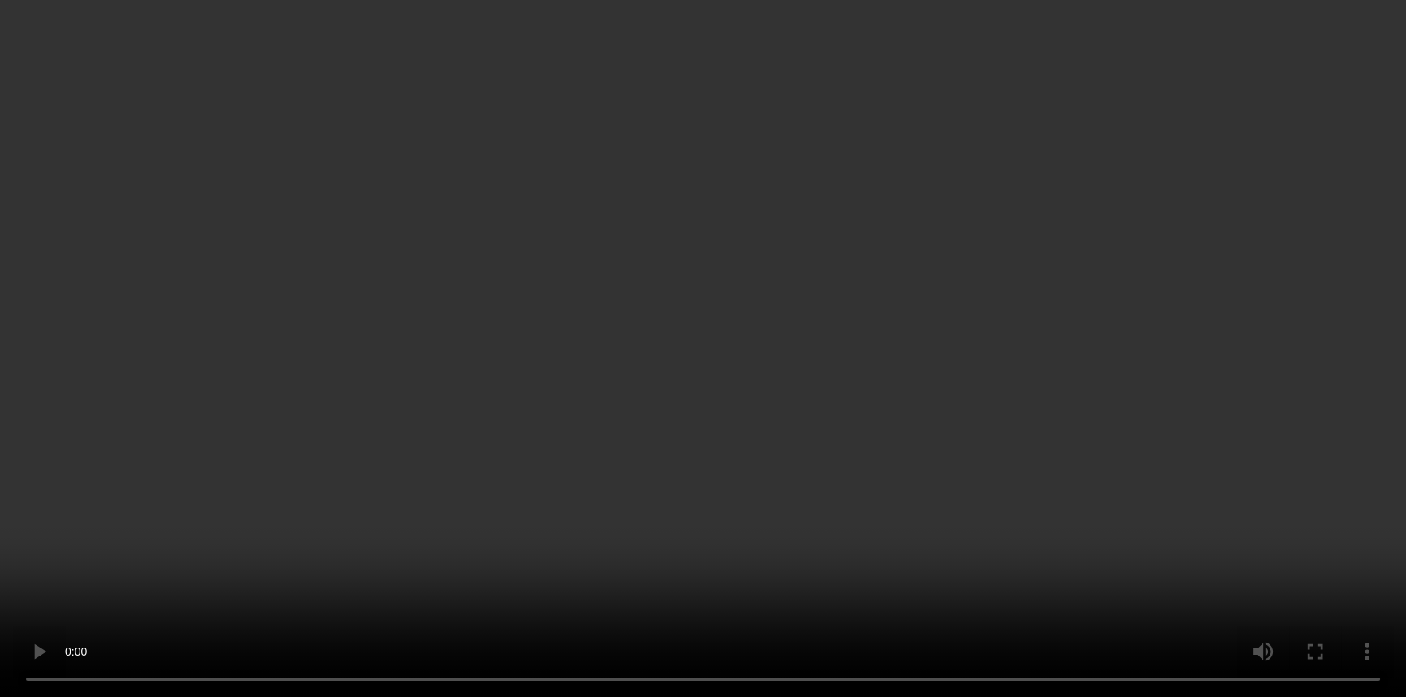
scroll to position [1930, 0]
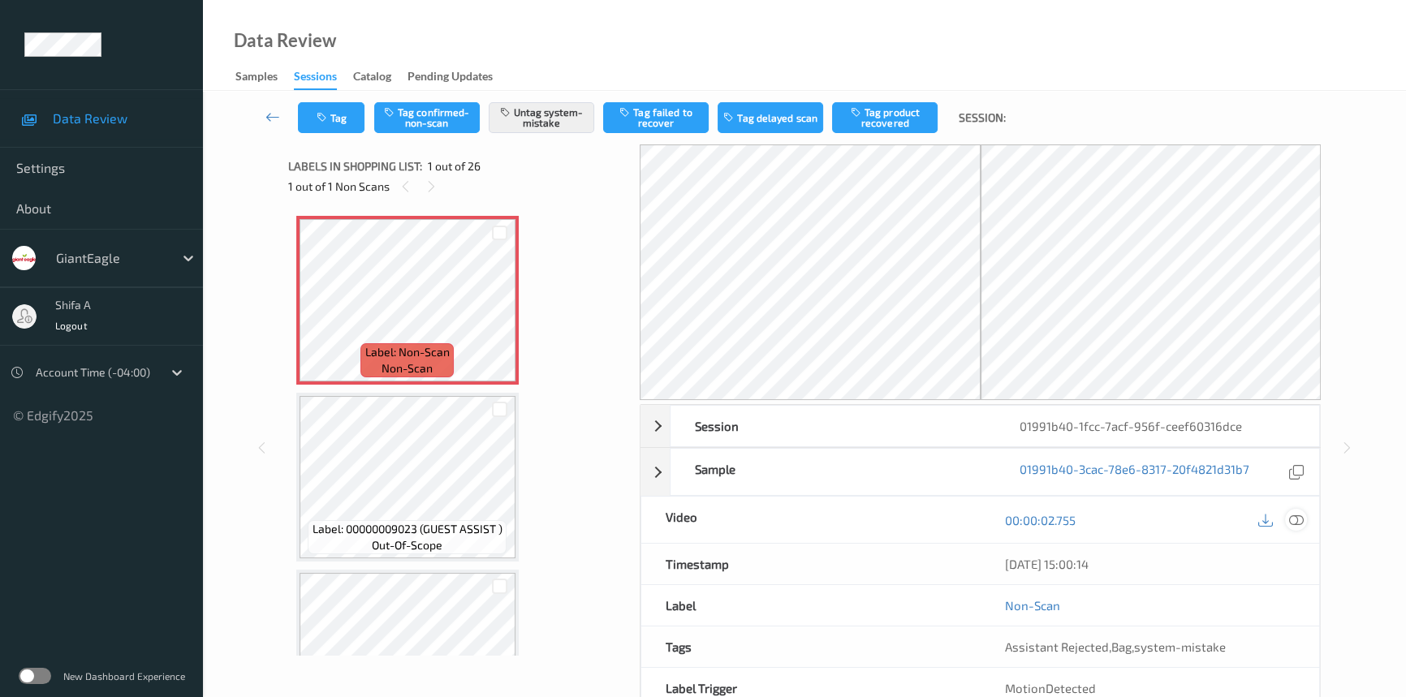
click at [1297, 521] on icon at bounding box center [1296, 520] width 15 height 15
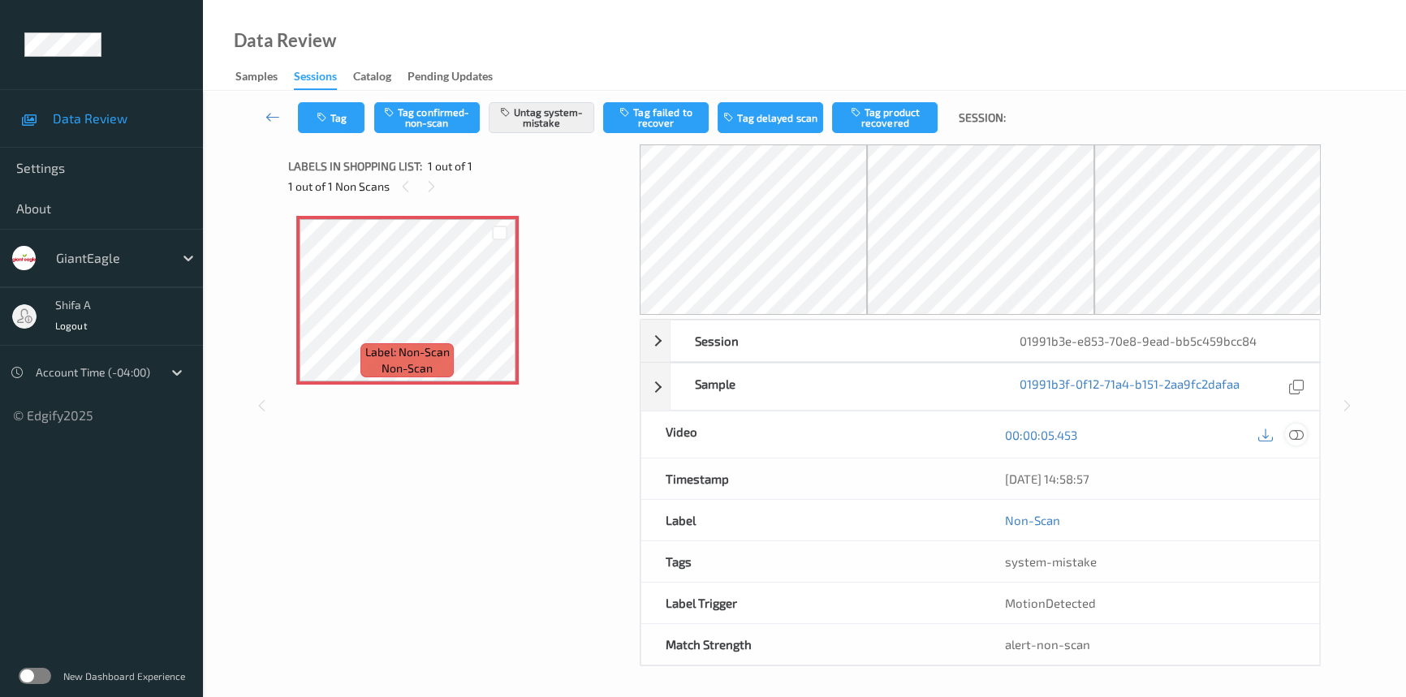
click at [1301, 434] on icon at bounding box center [1296, 435] width 15 height 15
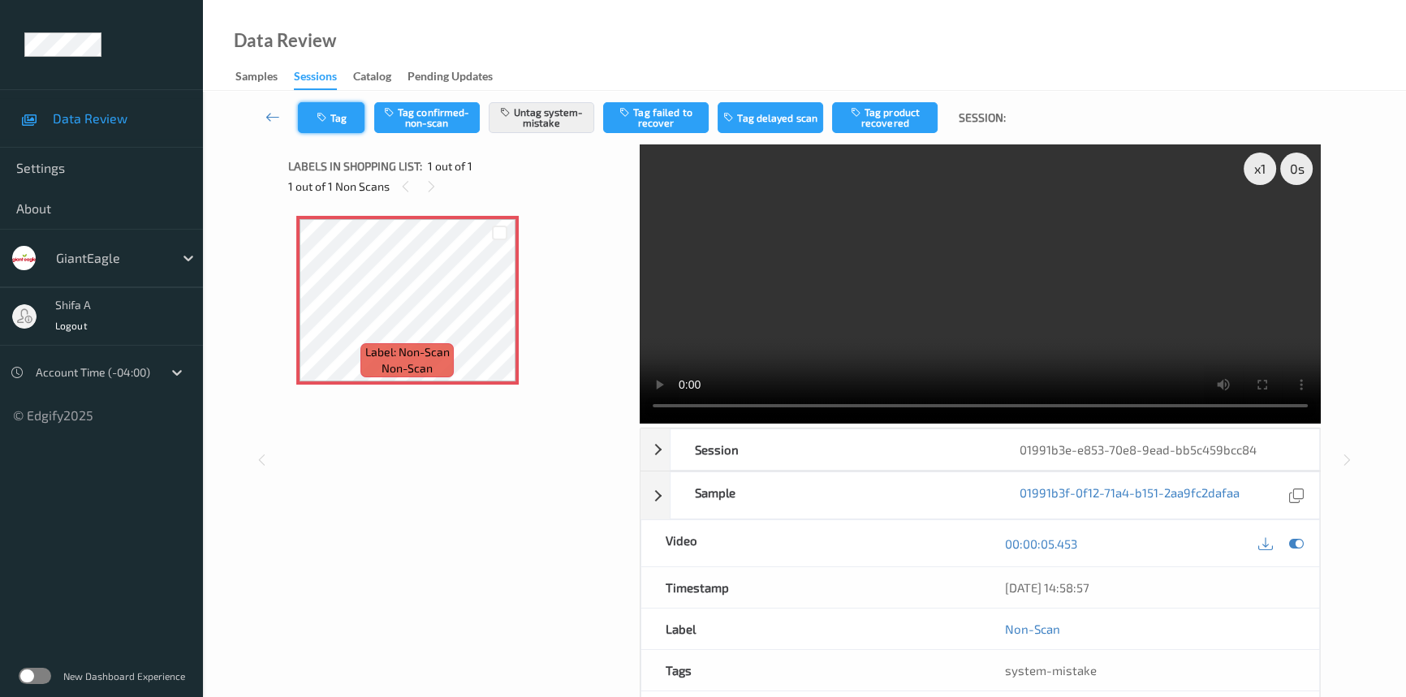
click at [338, 125] on button "Tag" at bounding box center [331, 117] width 67 height 31
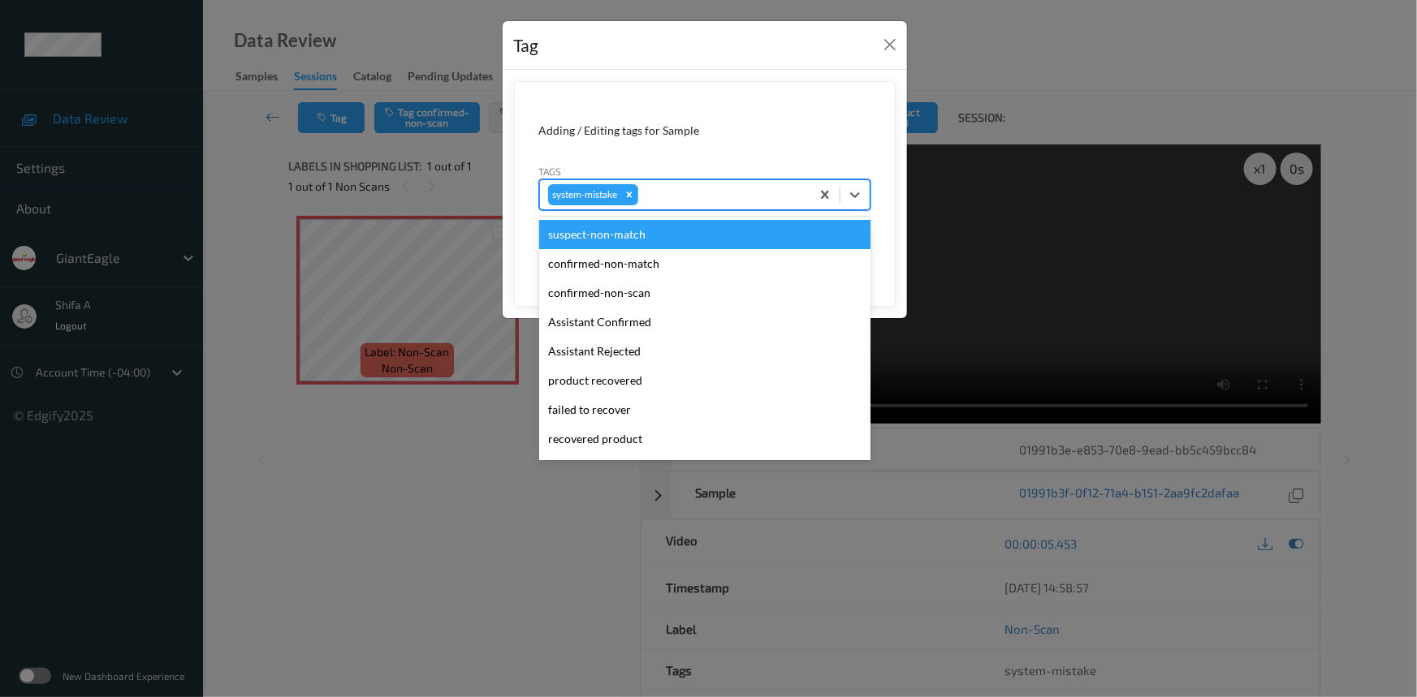
click at [723, 188] on div at bounding box center [721, 194] width 161 height 19
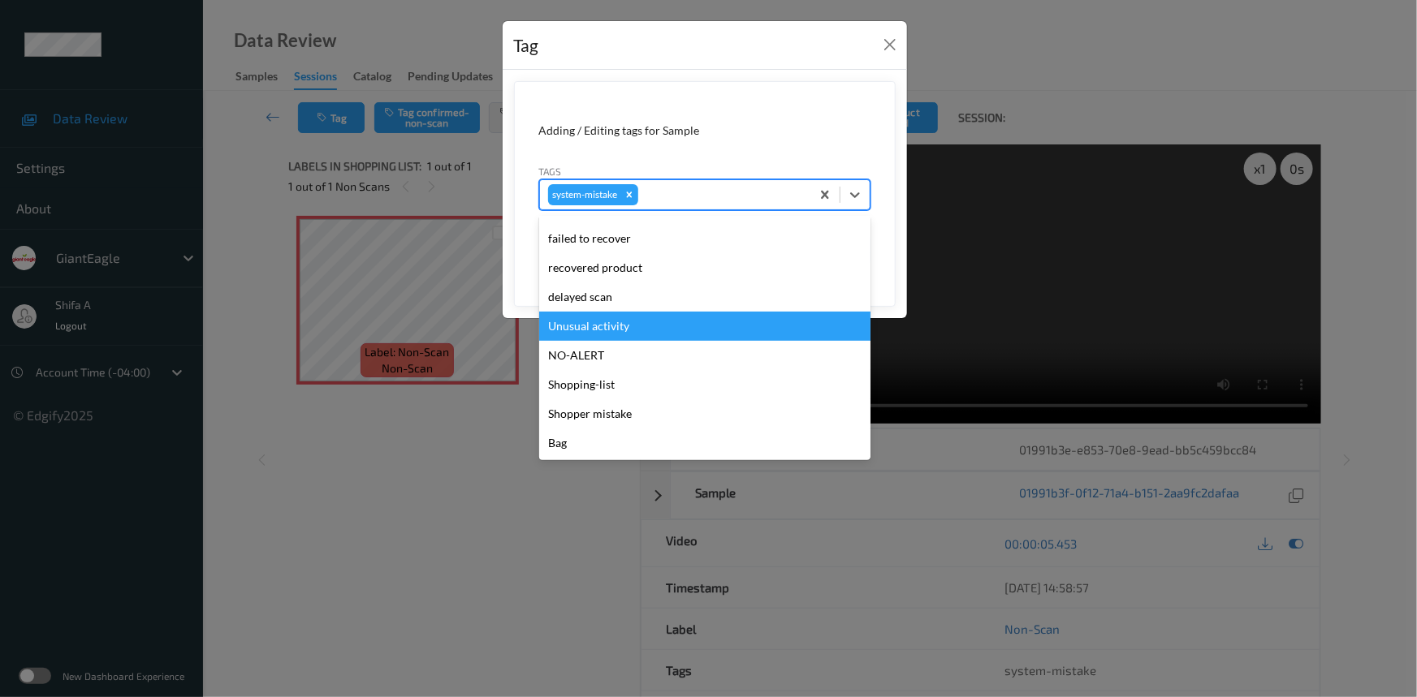
click at [636, 322] on div "Unusual activity" at bounding box center [704, 326] width 331 height 29
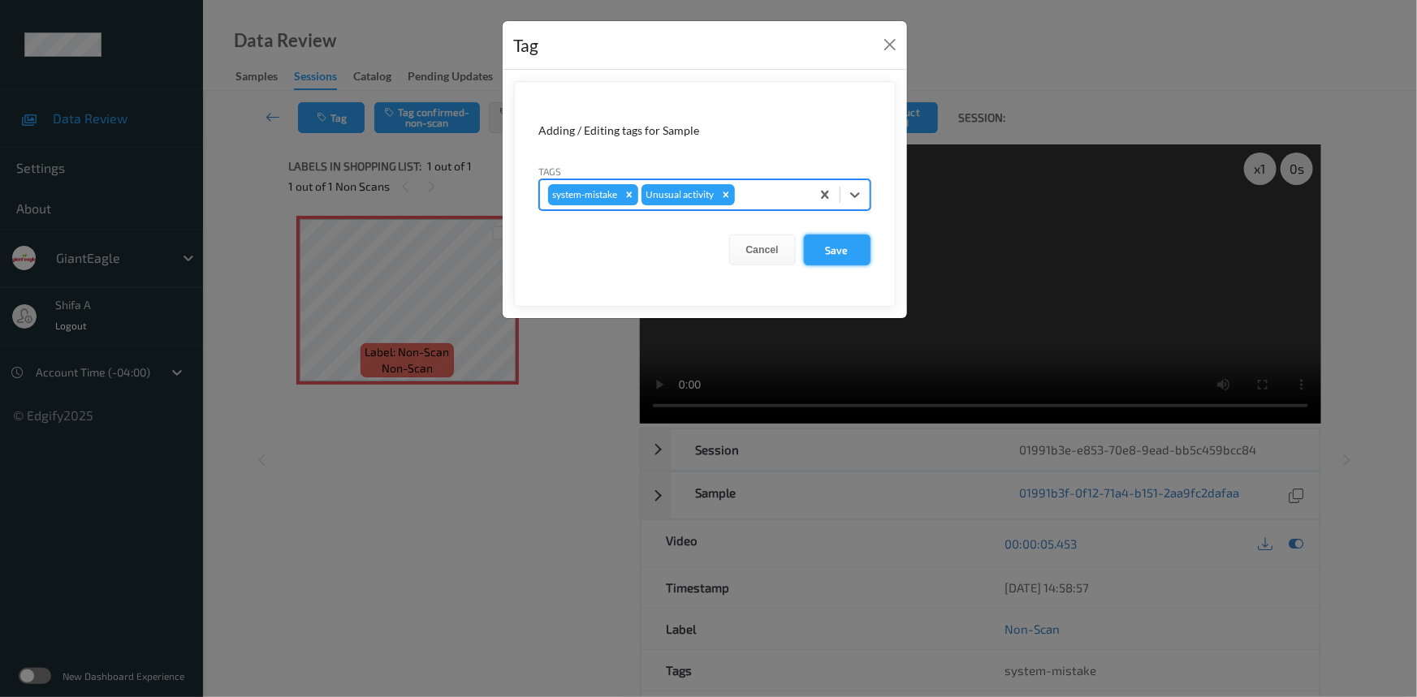
click at [827, 254] on button "Save" at bounding box center [837, 250] width 67 height 31
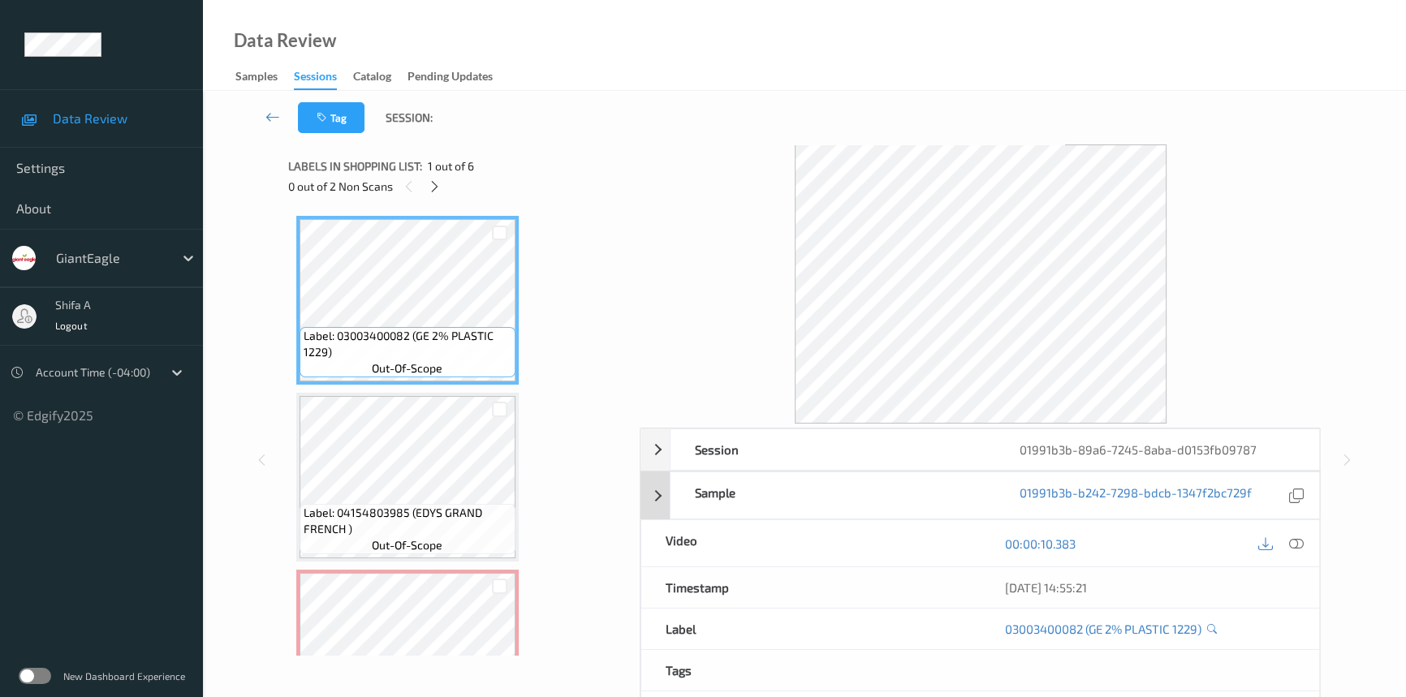
drag, startPoint x: 1296, startPoint y: 536, endPoint x: 733, endPoint y: 339, distance: 596.3
click at [1296, 537] on icon at bounding box center [1296, 544] width 15 height 15
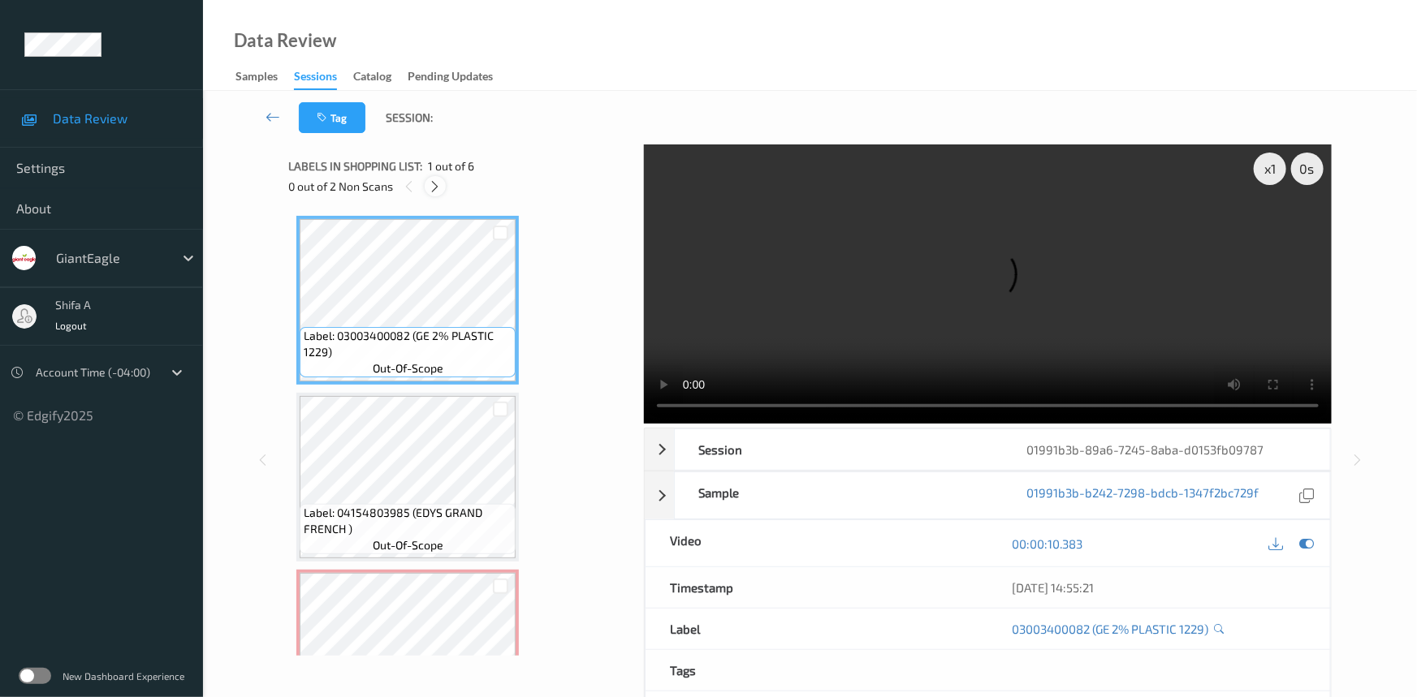
click at [438, 194] on div at bounding box center [435, 186] width 20 height 20
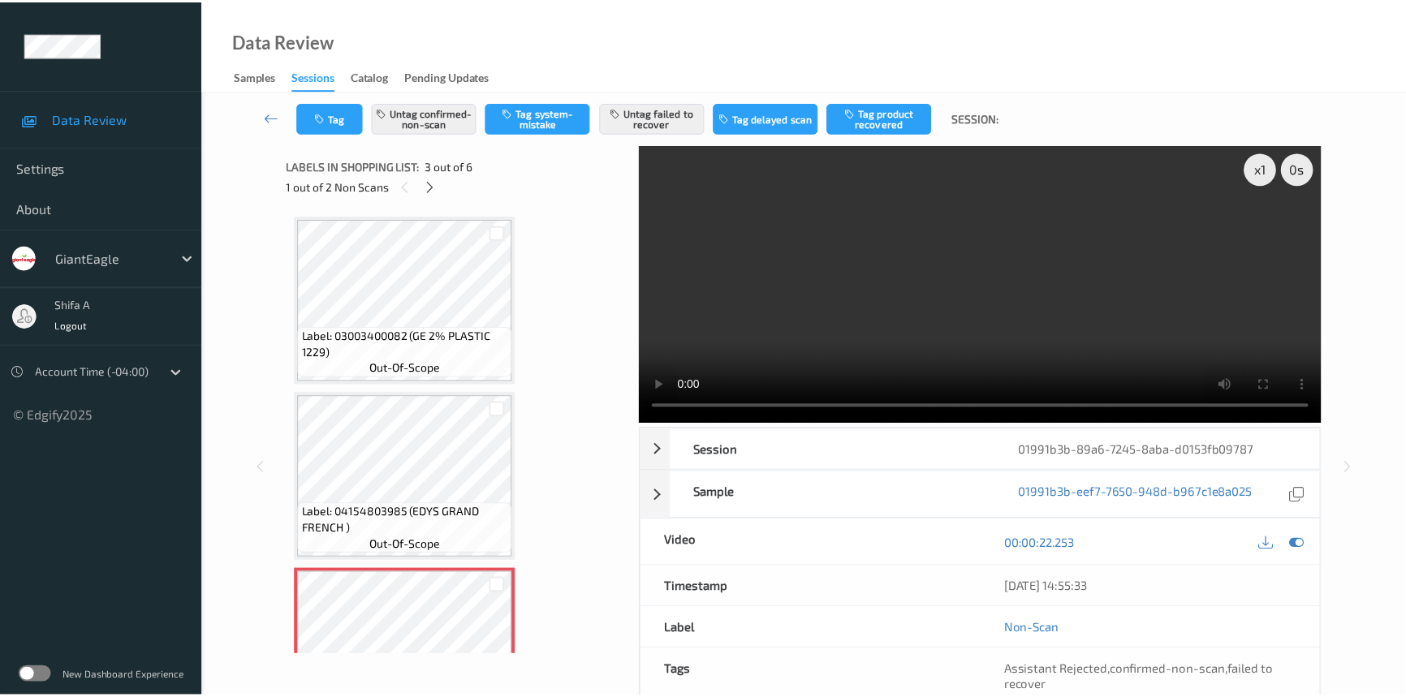
scroll to position [184, 0]
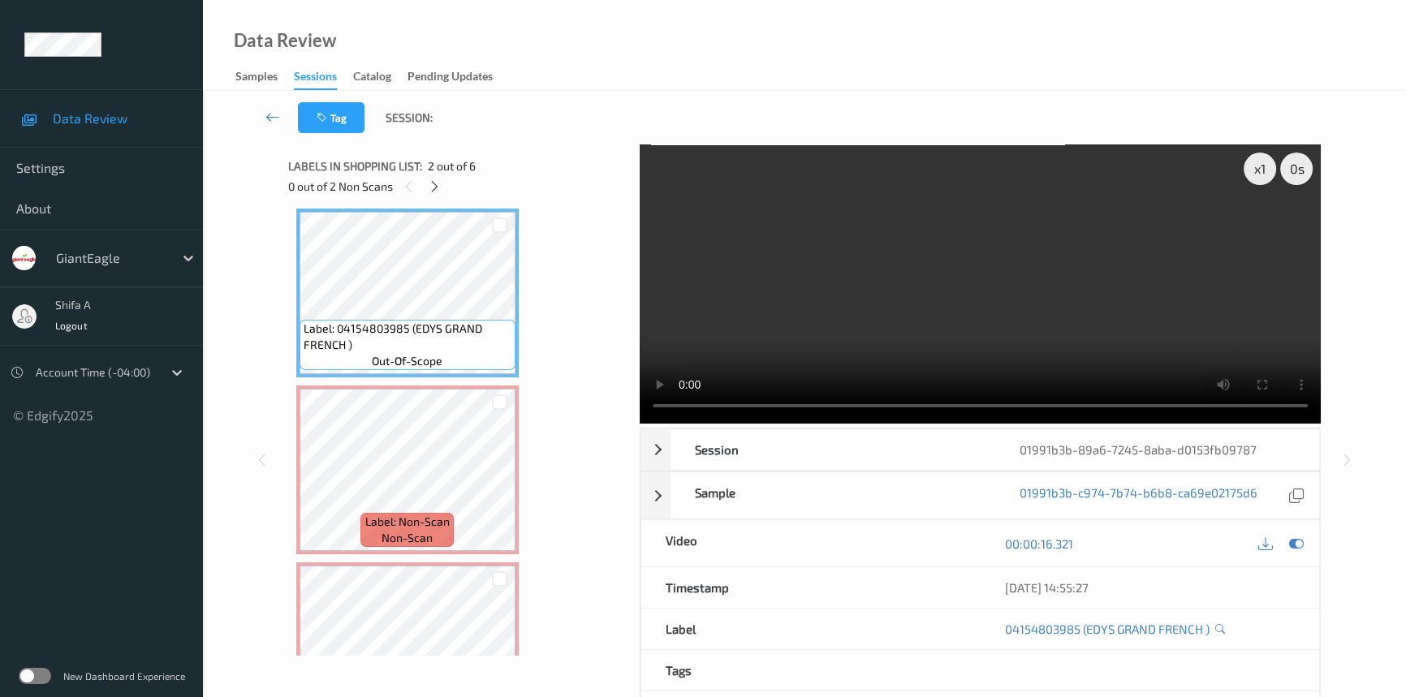
click at [1047, 266] on video at bounding box center [980, 284] width 681 height 279
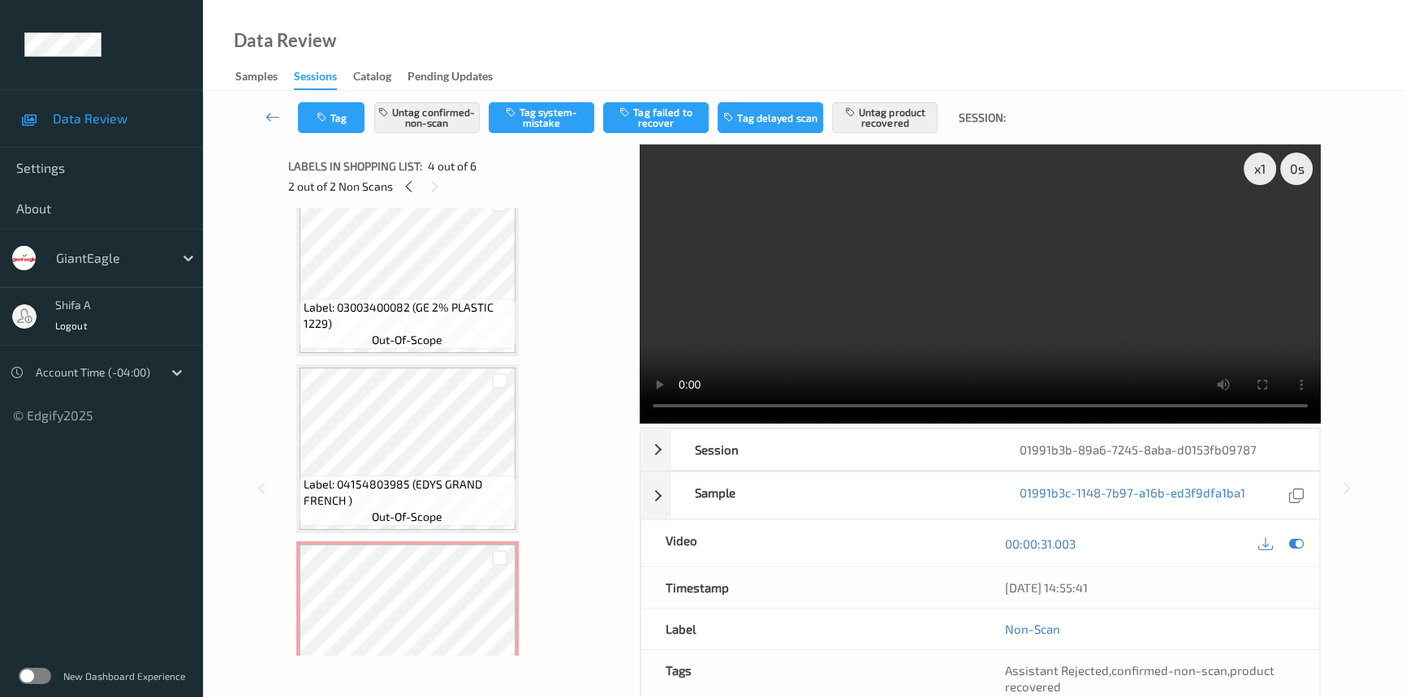
scroll to position [28, 0]
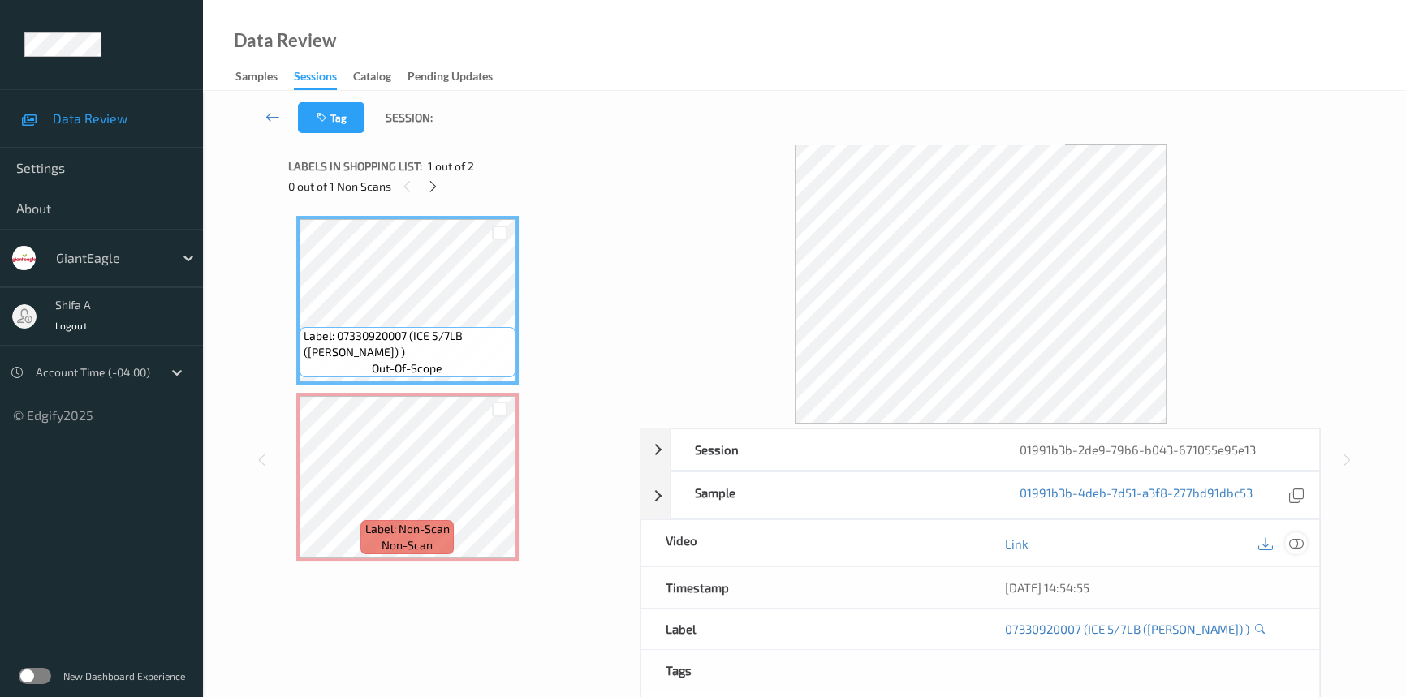
click at [1294, 542] on icon at bounding box center [1296, 544] width 15 height 15
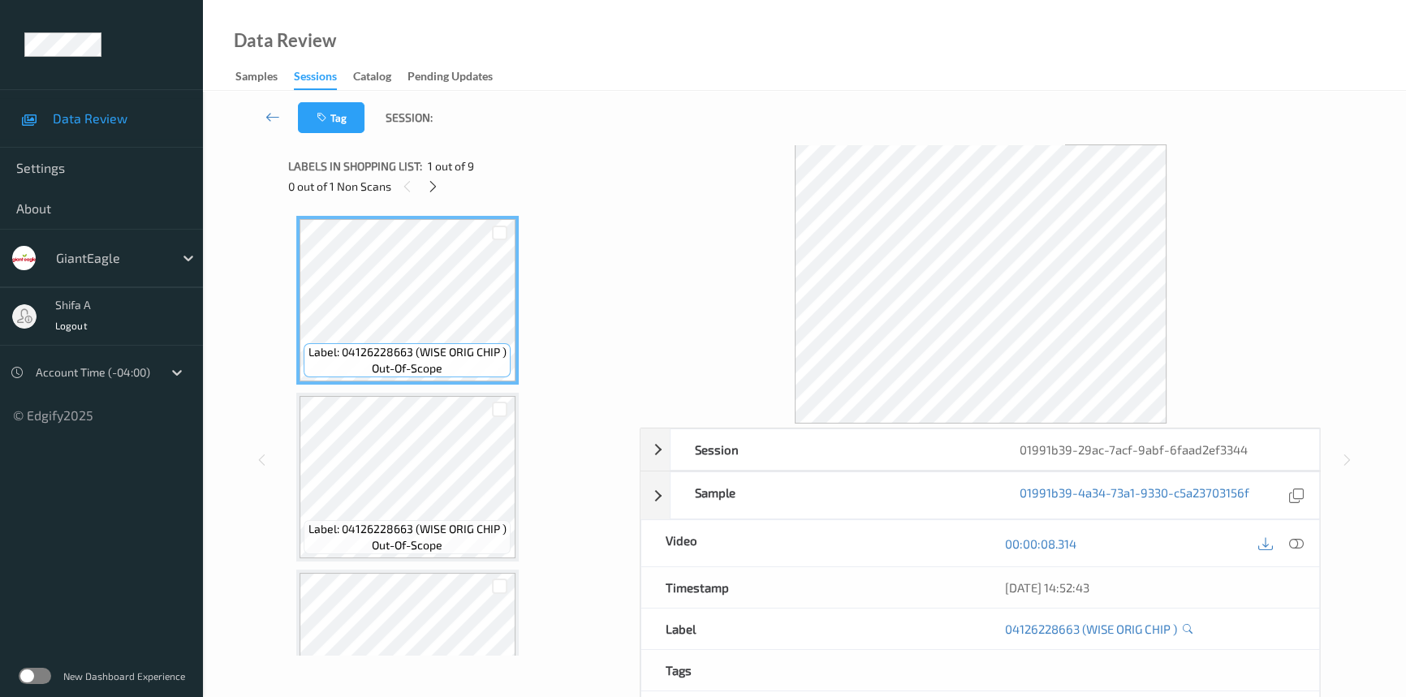
click at [1303, 552] on div at bounding box center [1280, 544] width 53 height 22
click at [1297, 542] on icon at bounding box center [1296, 544] width 15 height 15
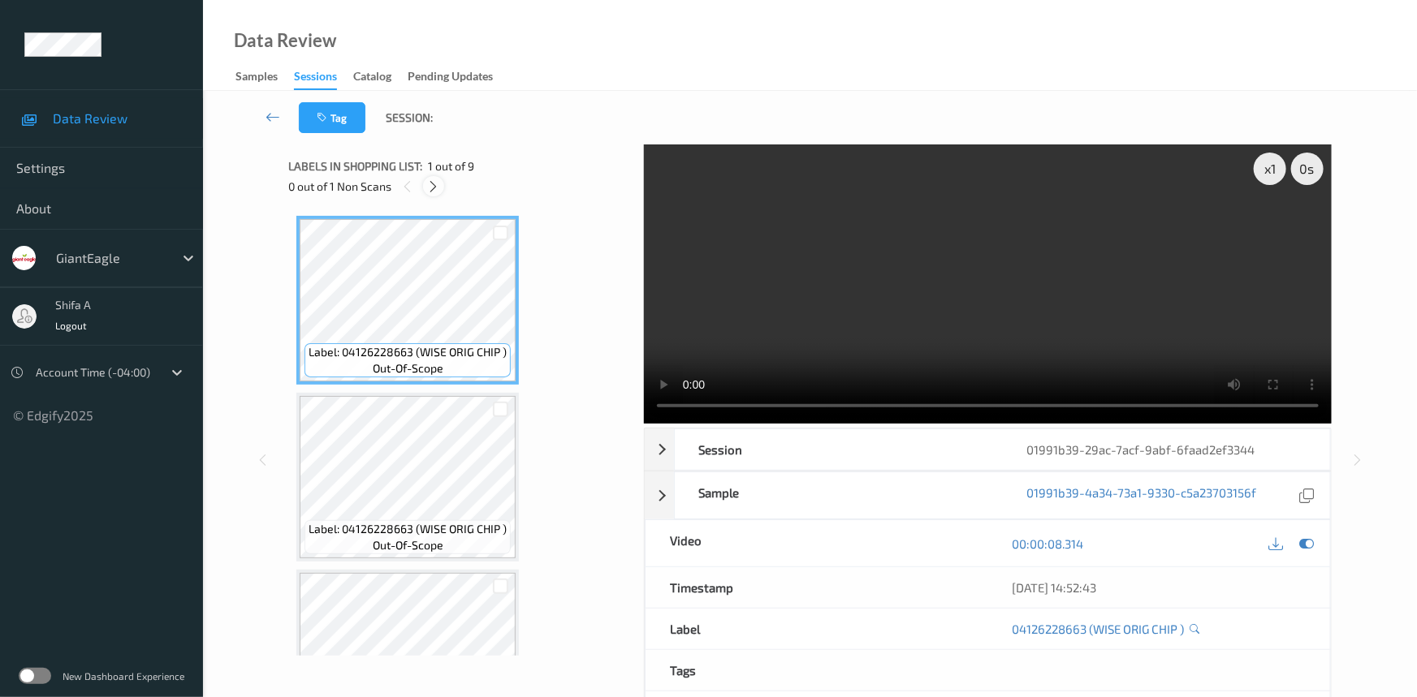
click at [434, 184] on icon at bounding box center [434, 186] width 14 height 15
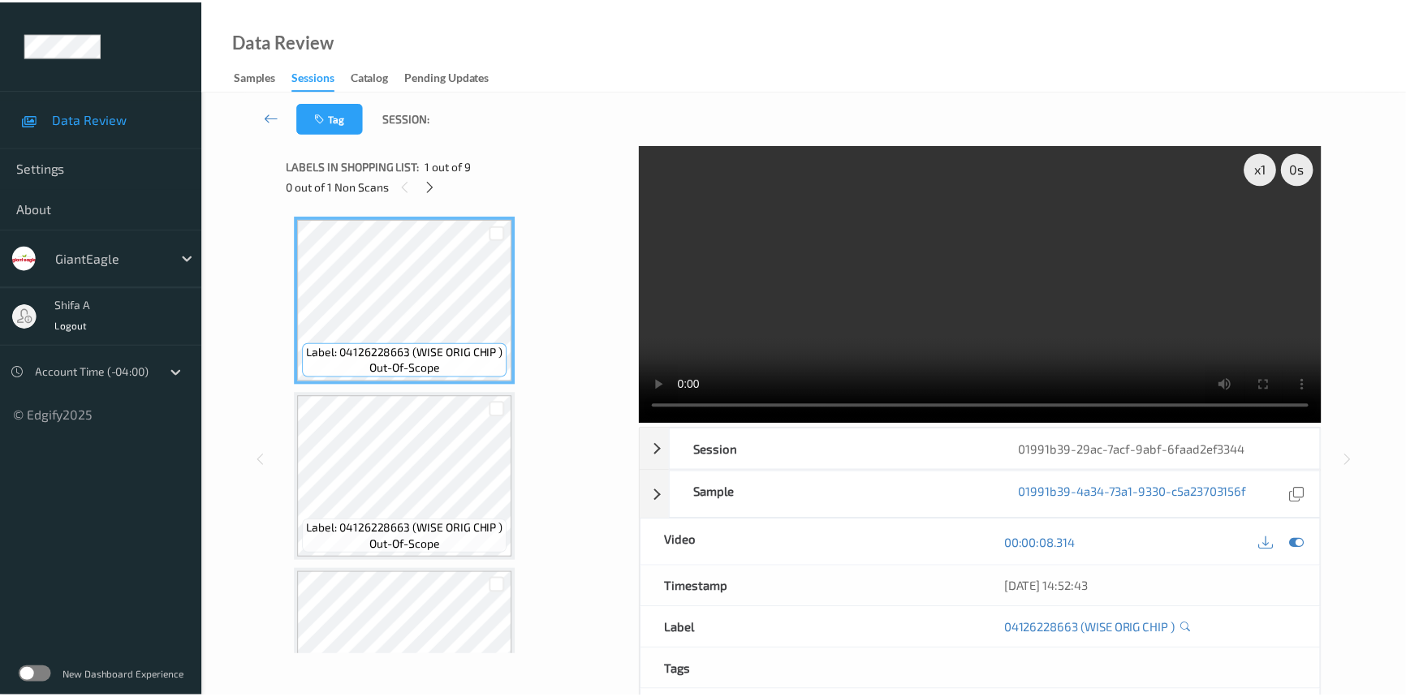
scroll to position [537, 0]
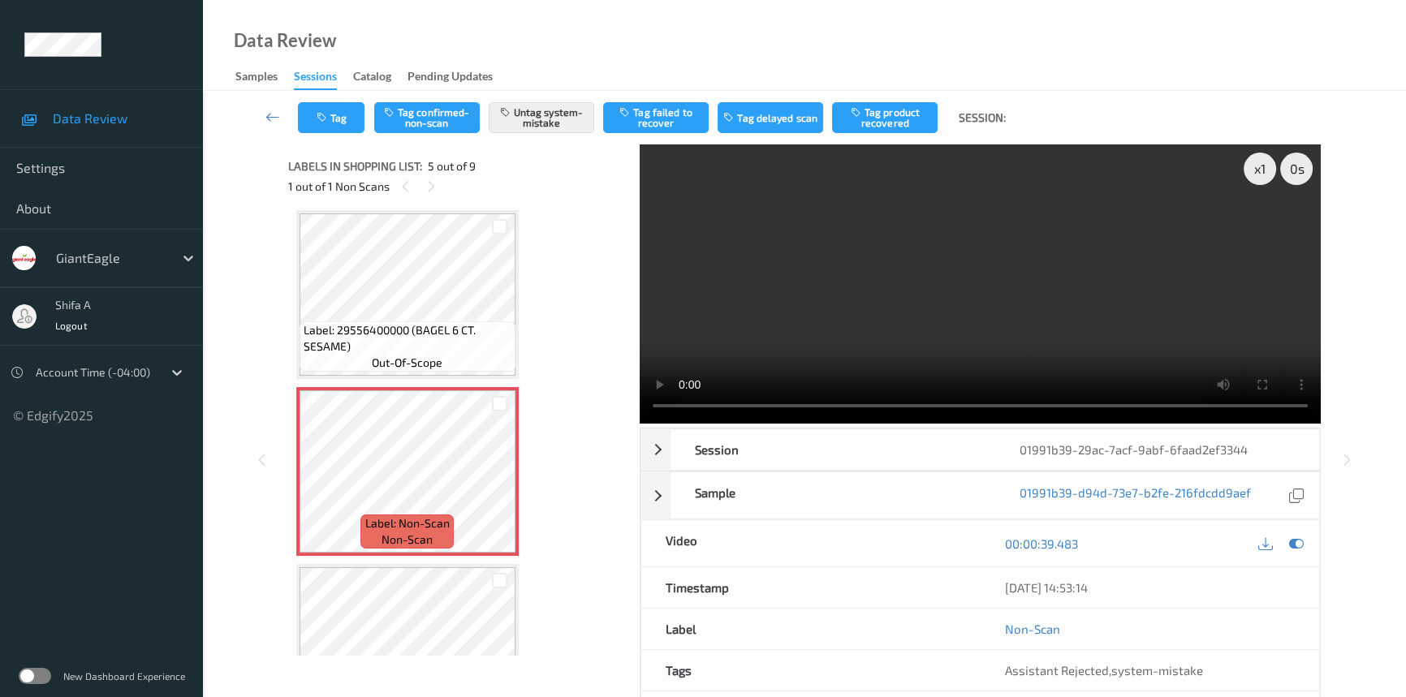
click at [893, 286] on video at bounding box center [980, 284] width 681 height 279
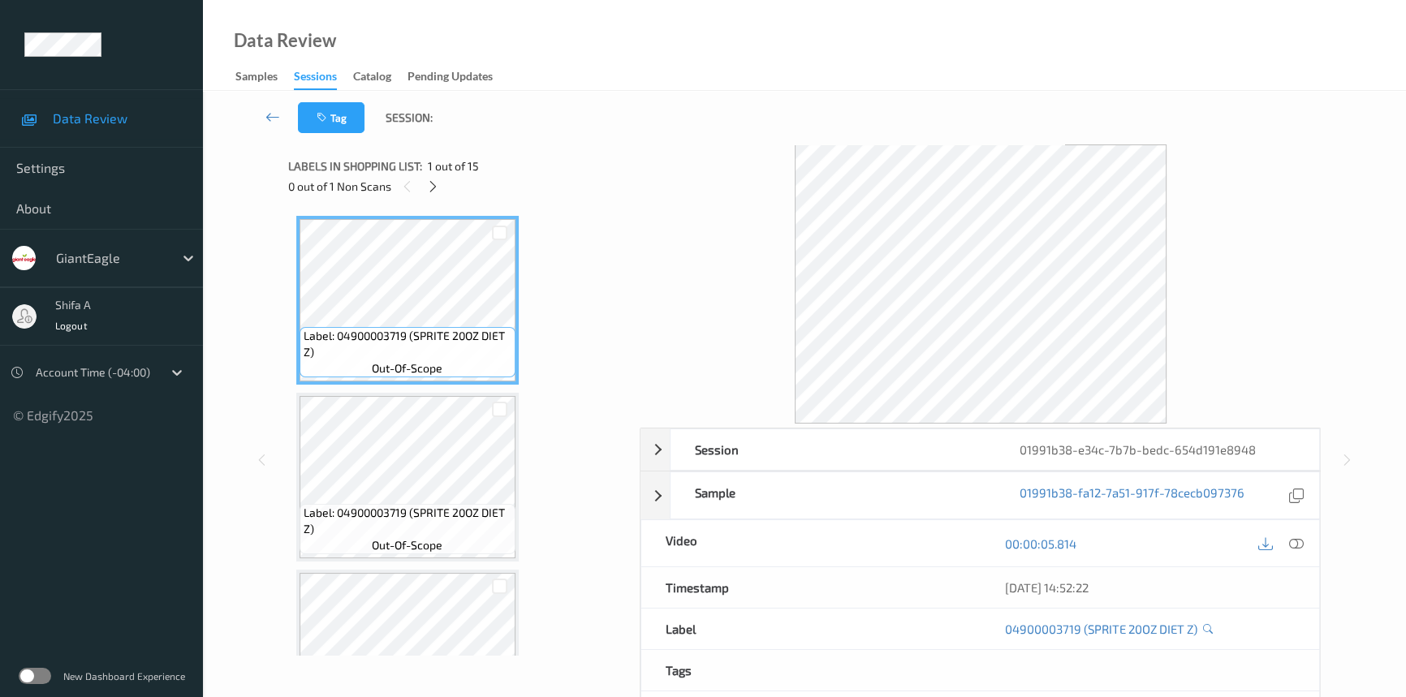
drag, startPoint x: 1294, startPoint y: 543, endPoint x: 1275, endPoint y: 582, distance: 43.6
click at [1296, 543] on icon at bounding box center [1296, 544] width 15 height 15
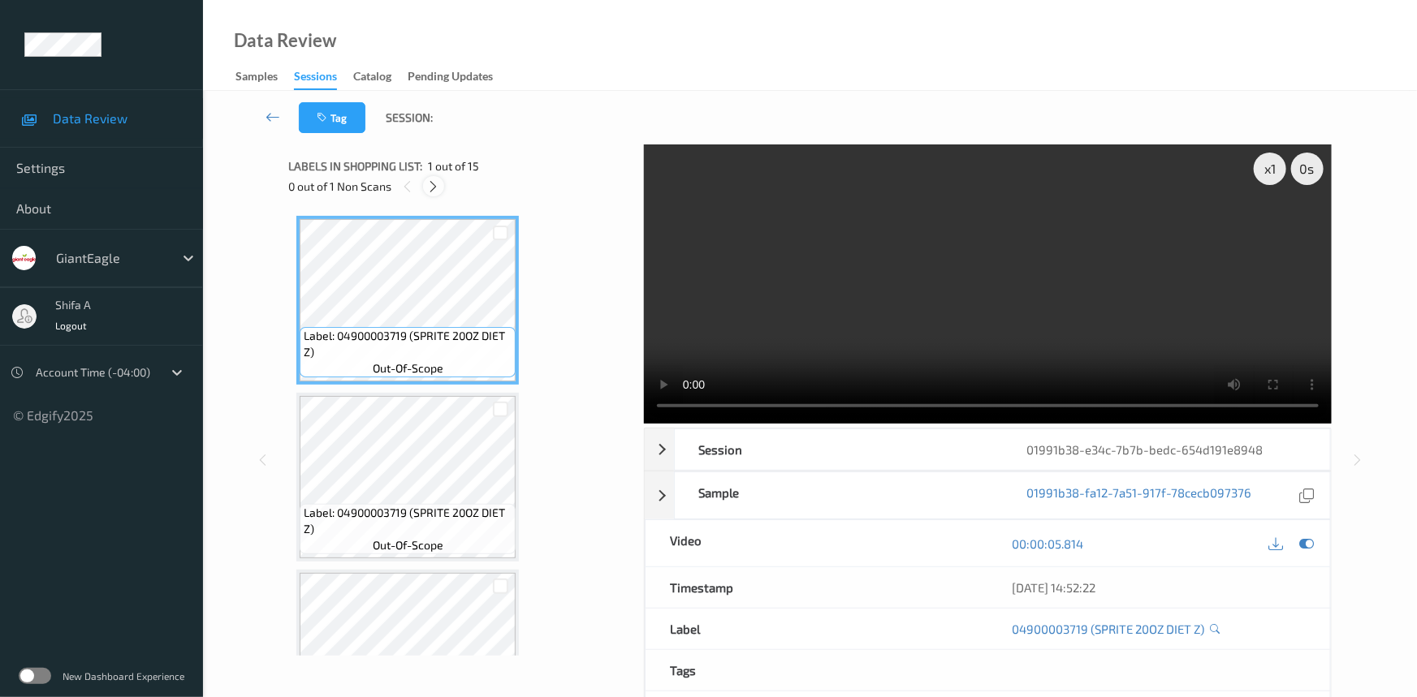
click at [435, 183] on icon at bounding box center [434, 186] width 14 height 15
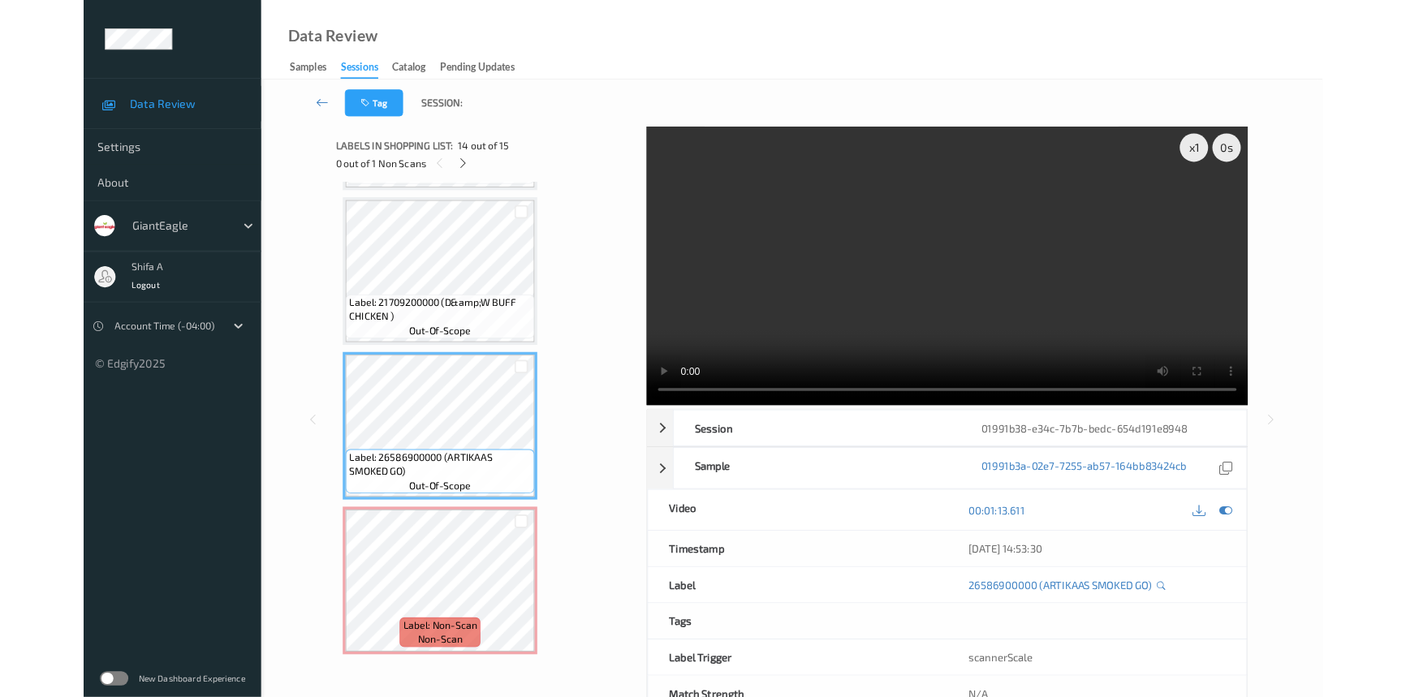
scroll to position [2106, 0]
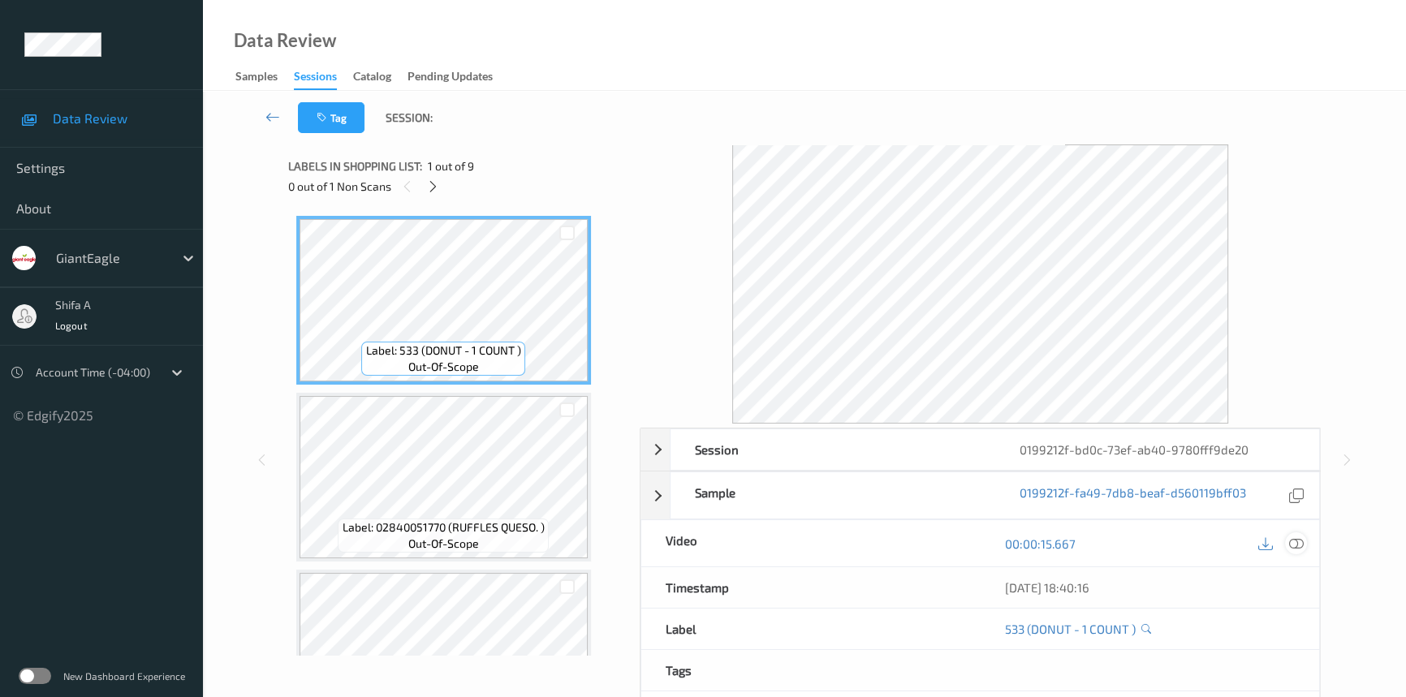
click at [1293, 546] on icon at bounding box center [1296, 544] width 15 height 15
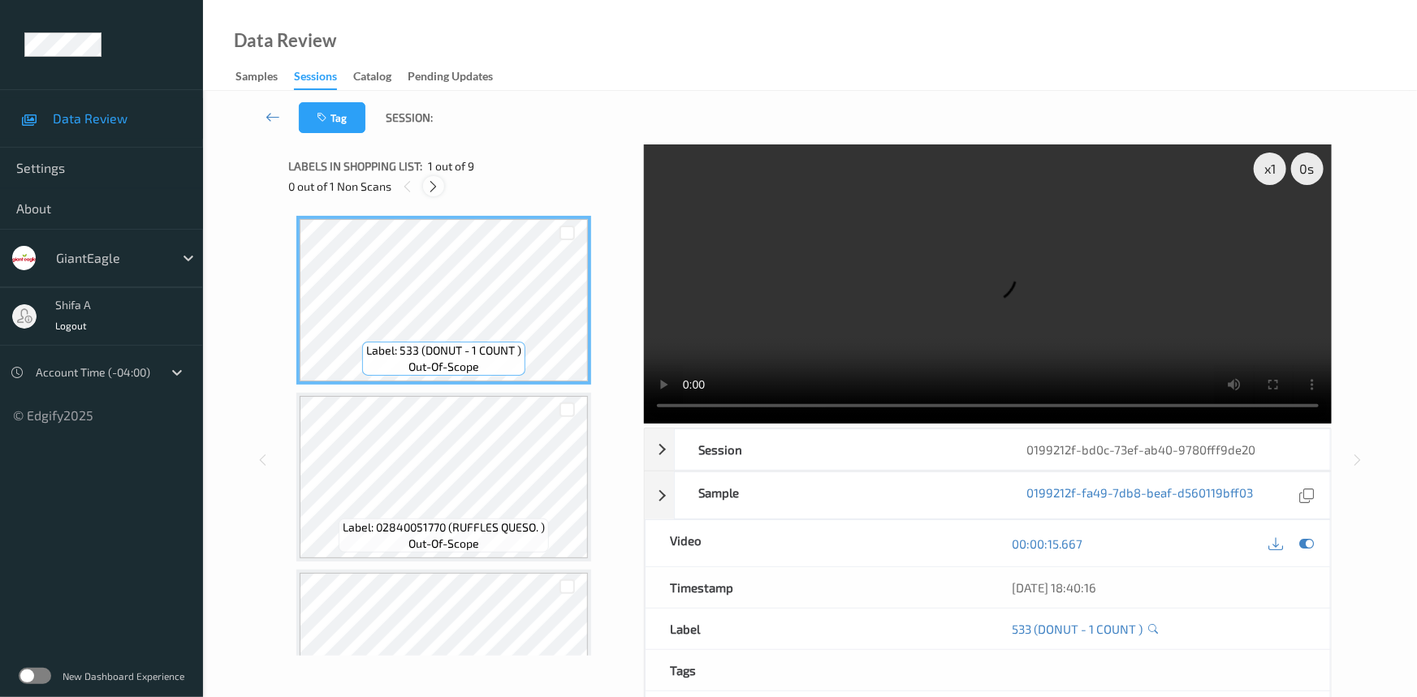
click at [437, 186] on icon at bounding box center [434, 186] width 14 height 15
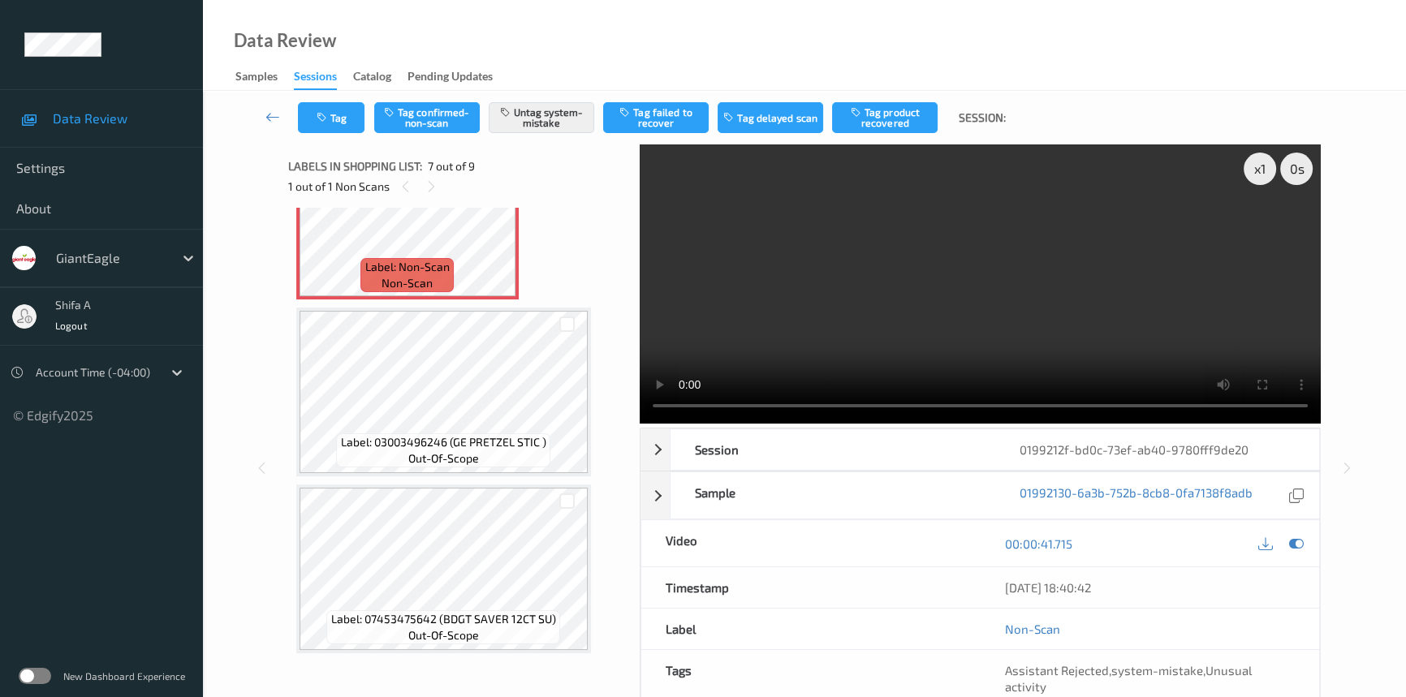
scroll to position [853, 0]
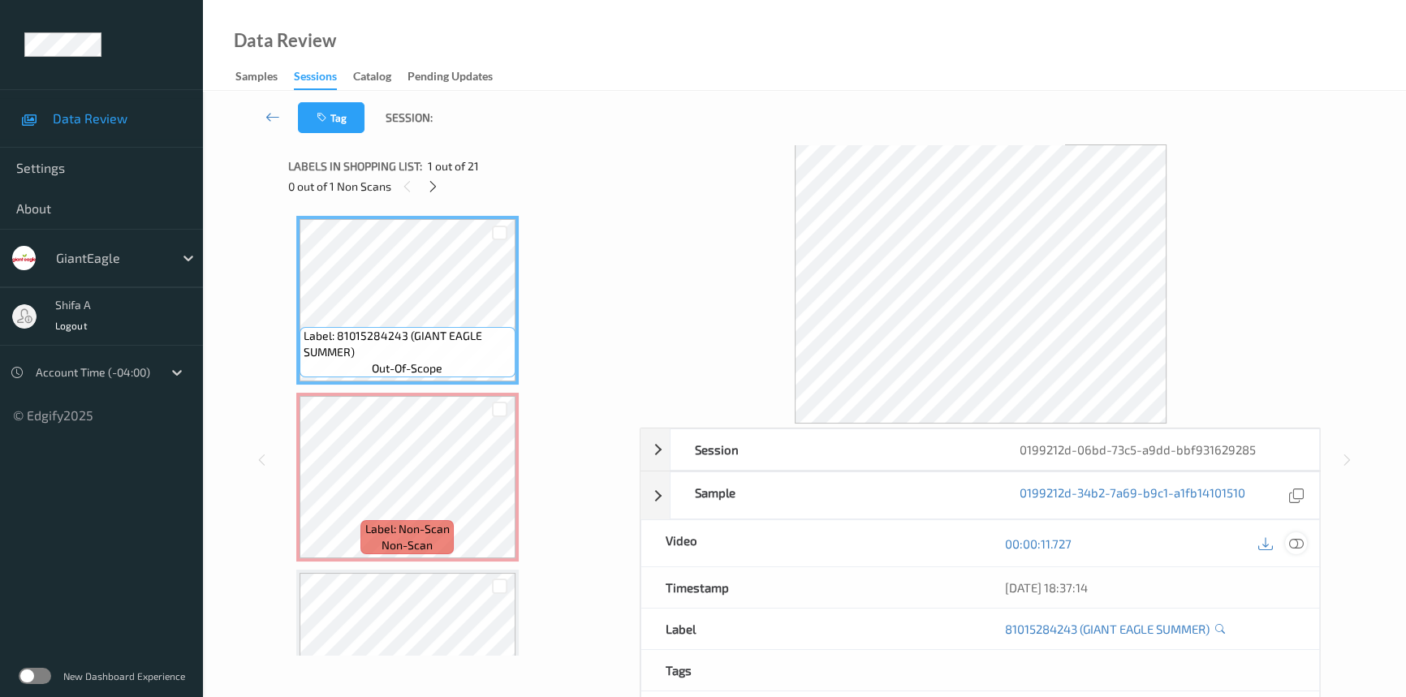
click at [1297, 538] on icon at bounding box center [1296, 544] width 15 height 15
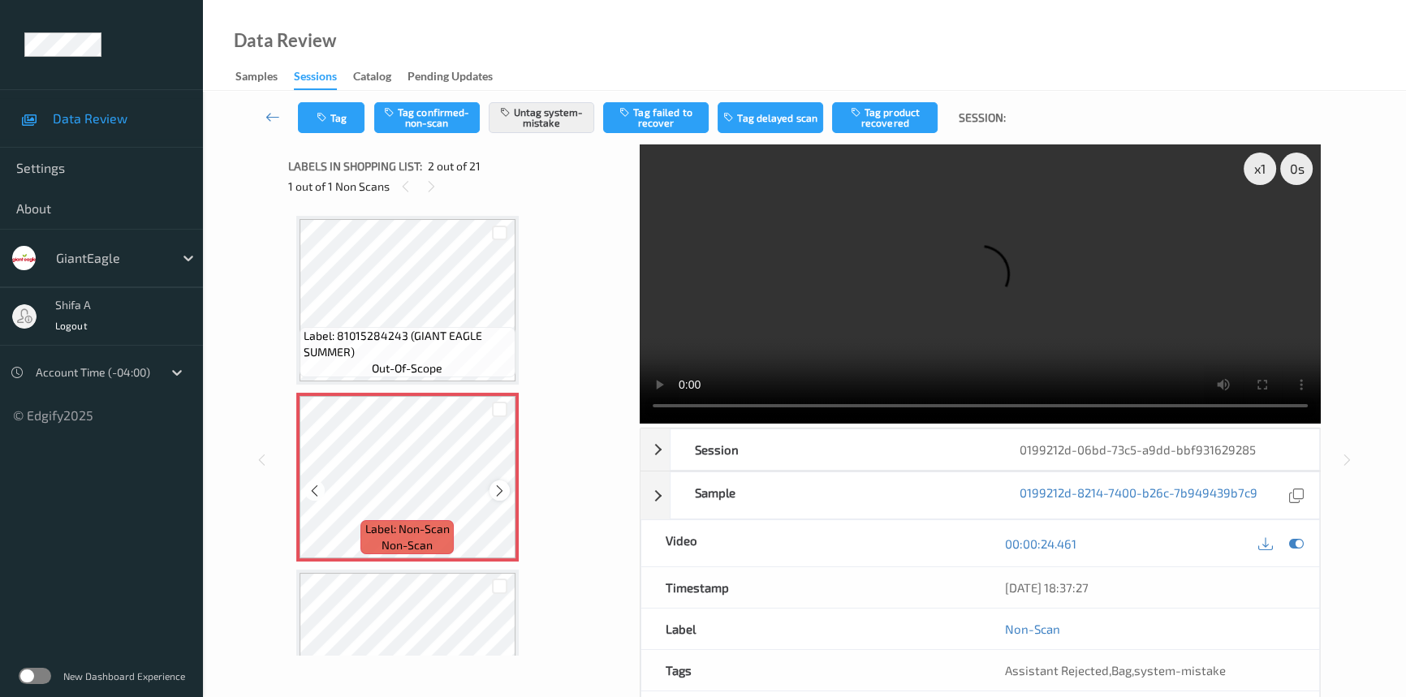
click at [498, 495] on icon at bounding box center [500, 491] width 14 height 15
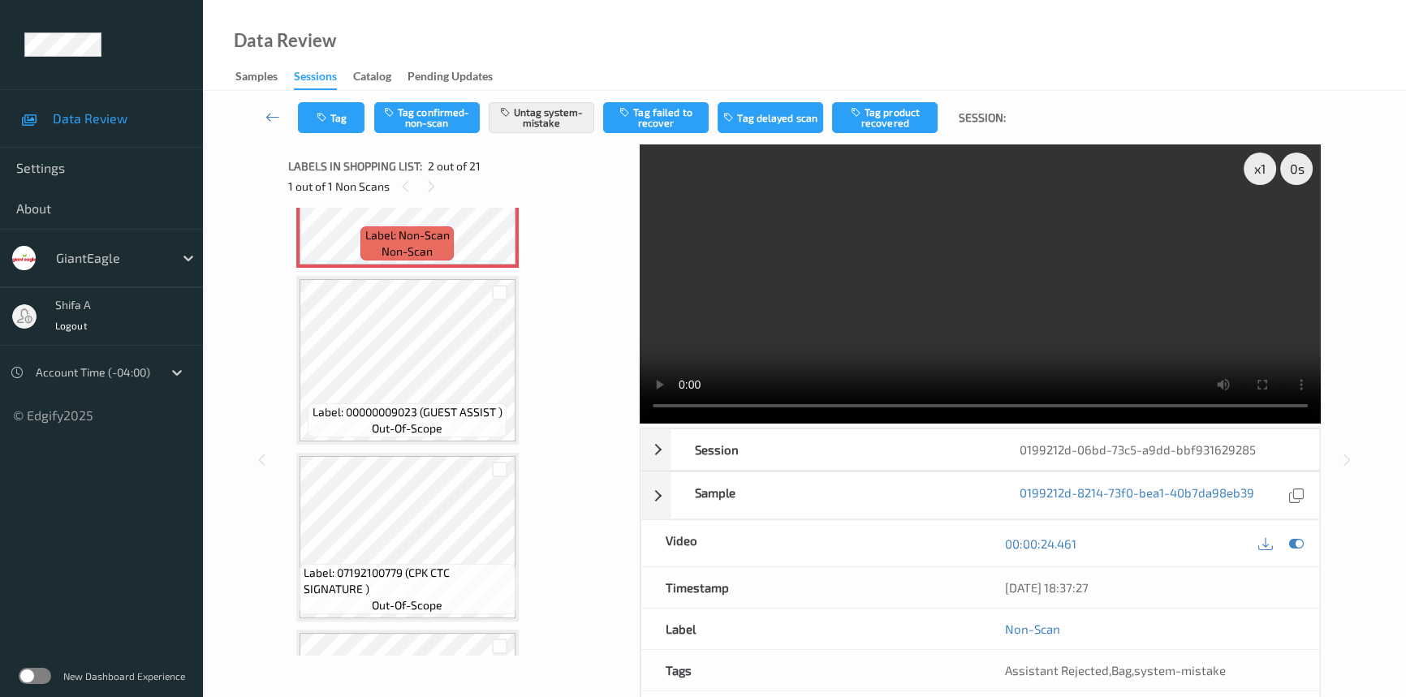
scroll to position [295, 0]
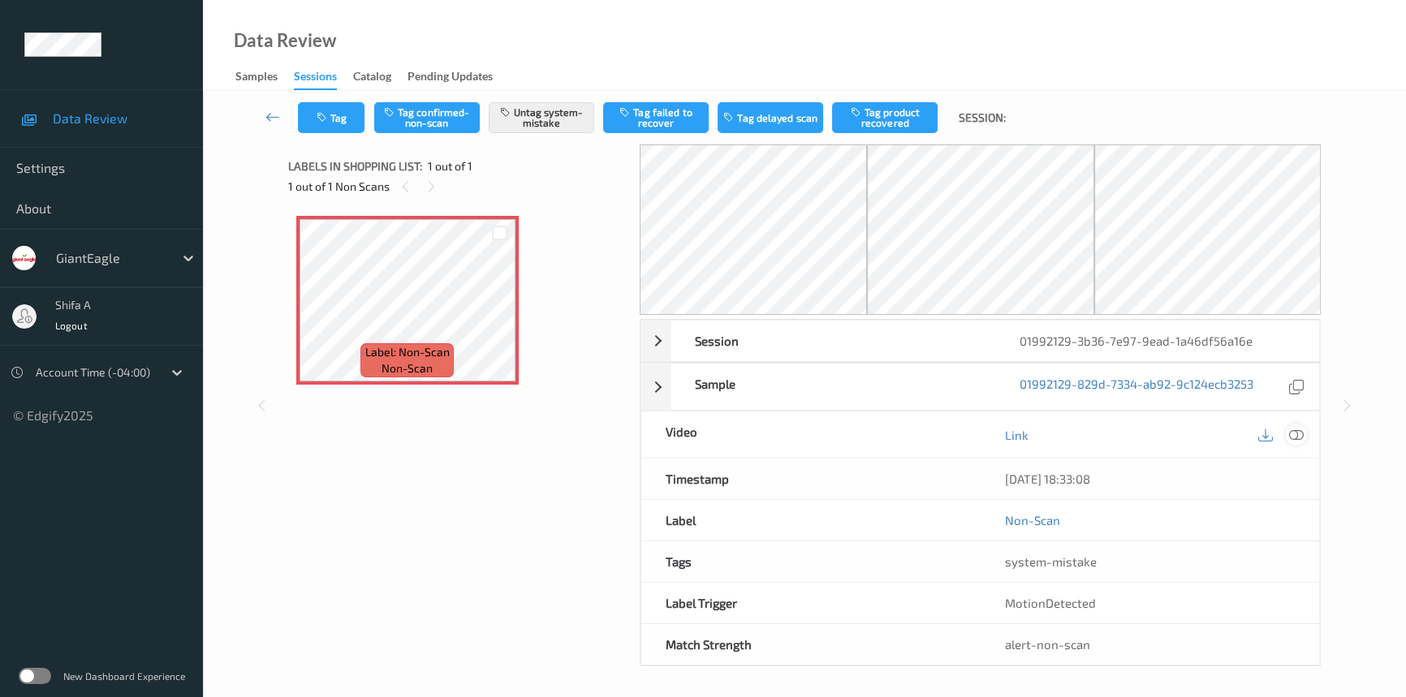
click at [1299, 438] on icon at bounding box center [1296, 435] width 15 height 15
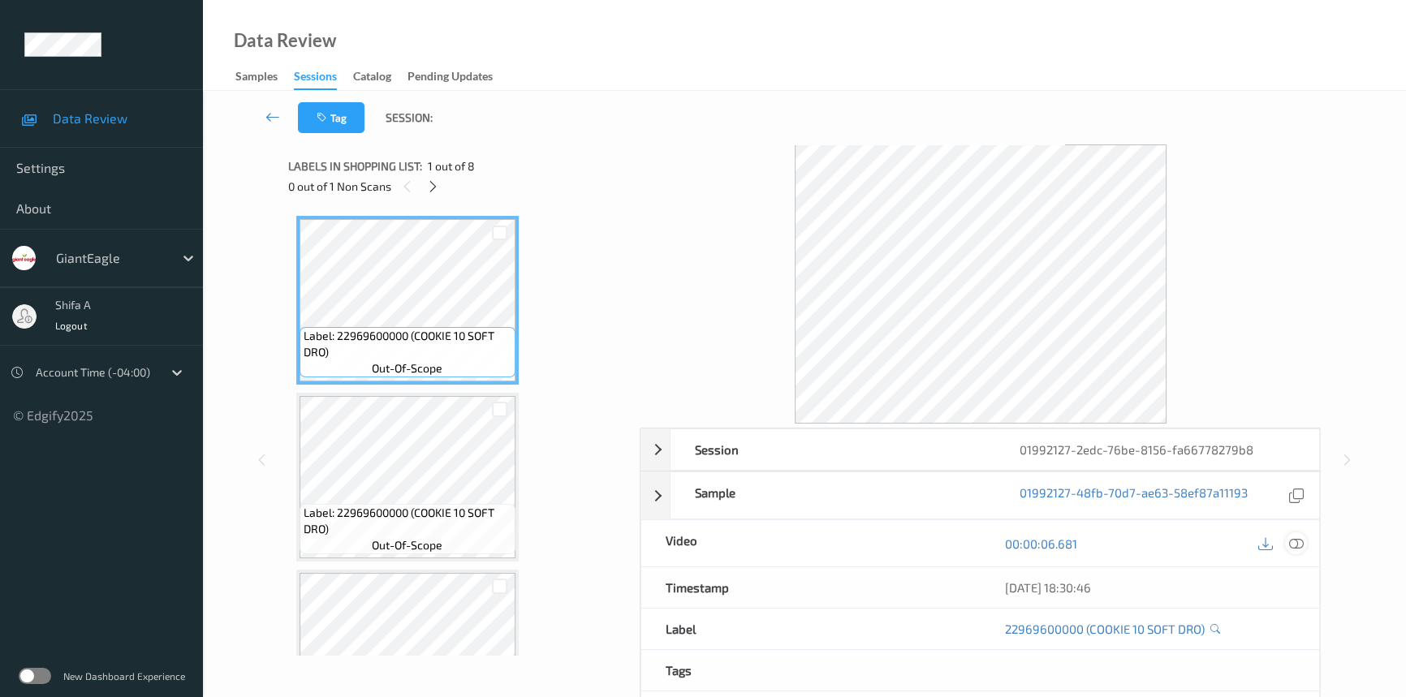
click at [1298, 547] on icon at bounding box center [1296, 544] width 15 height 15
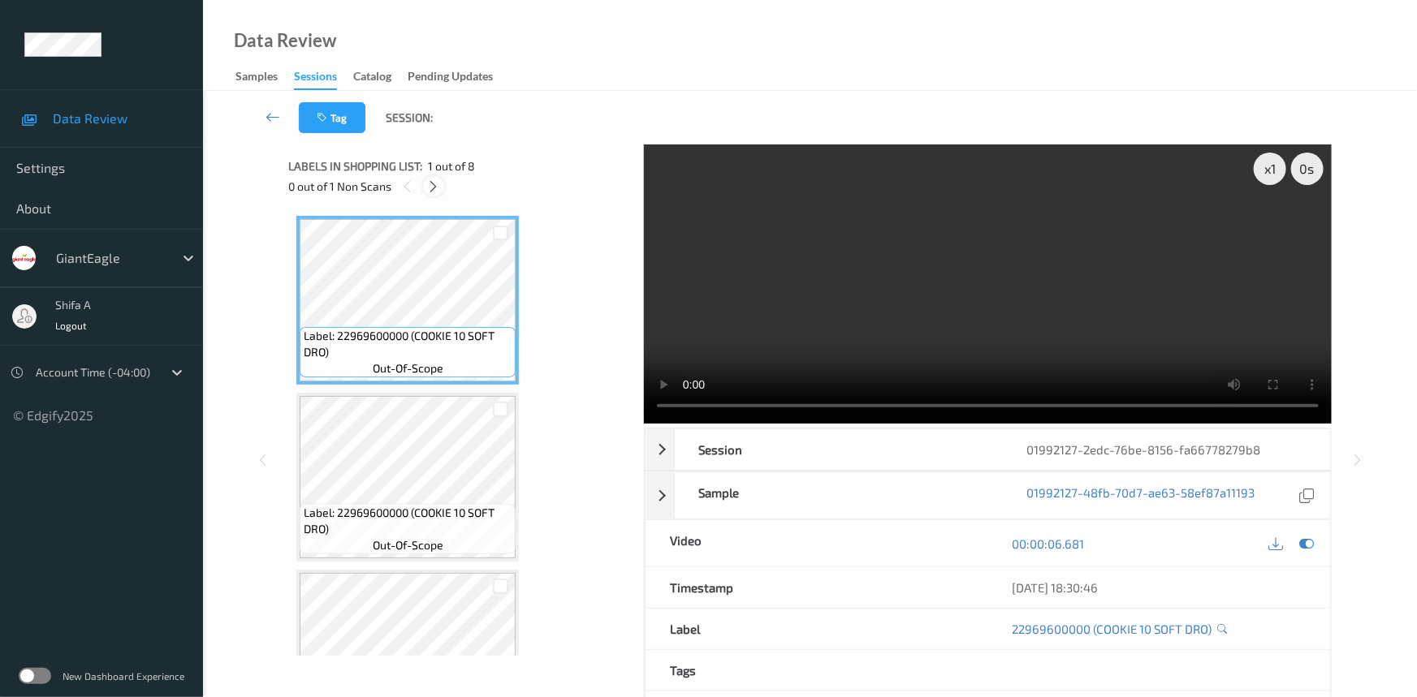
click at [440, 188] on icon at bounding box center [434, 186] width 14 height 15
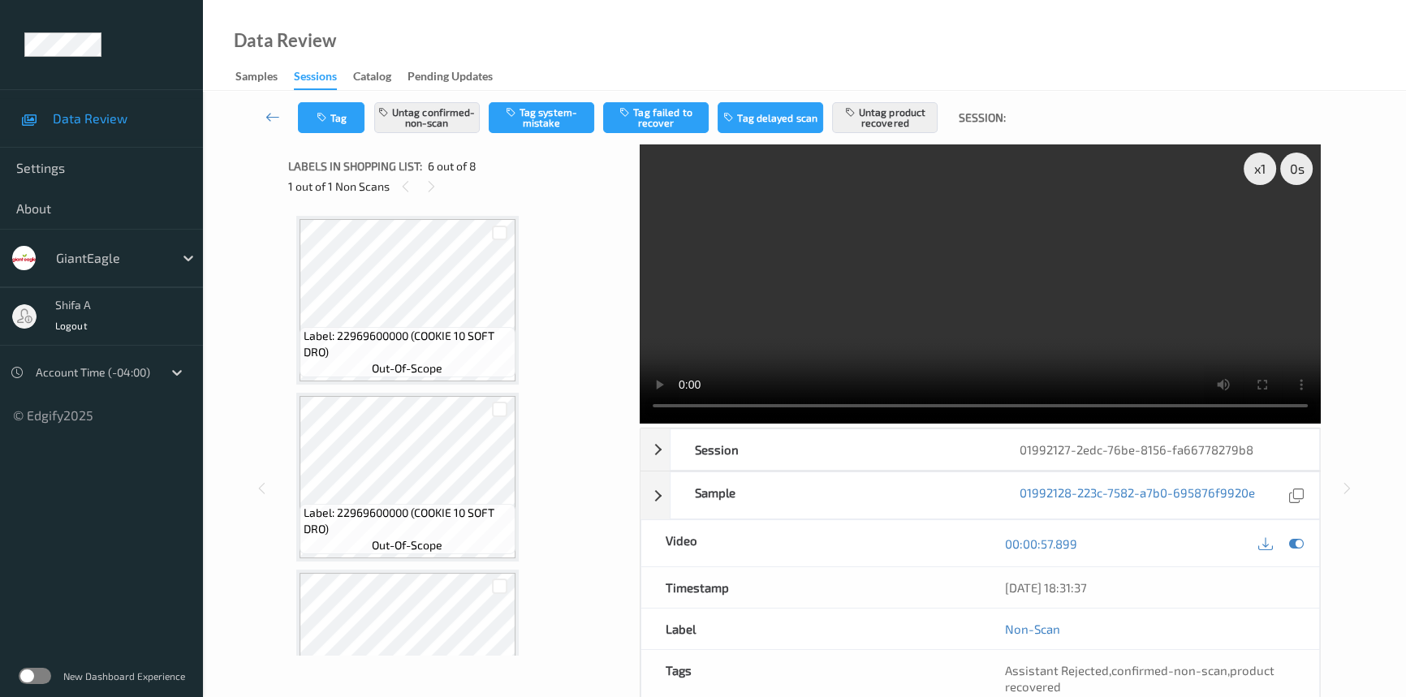
scroll to position [714, 0]
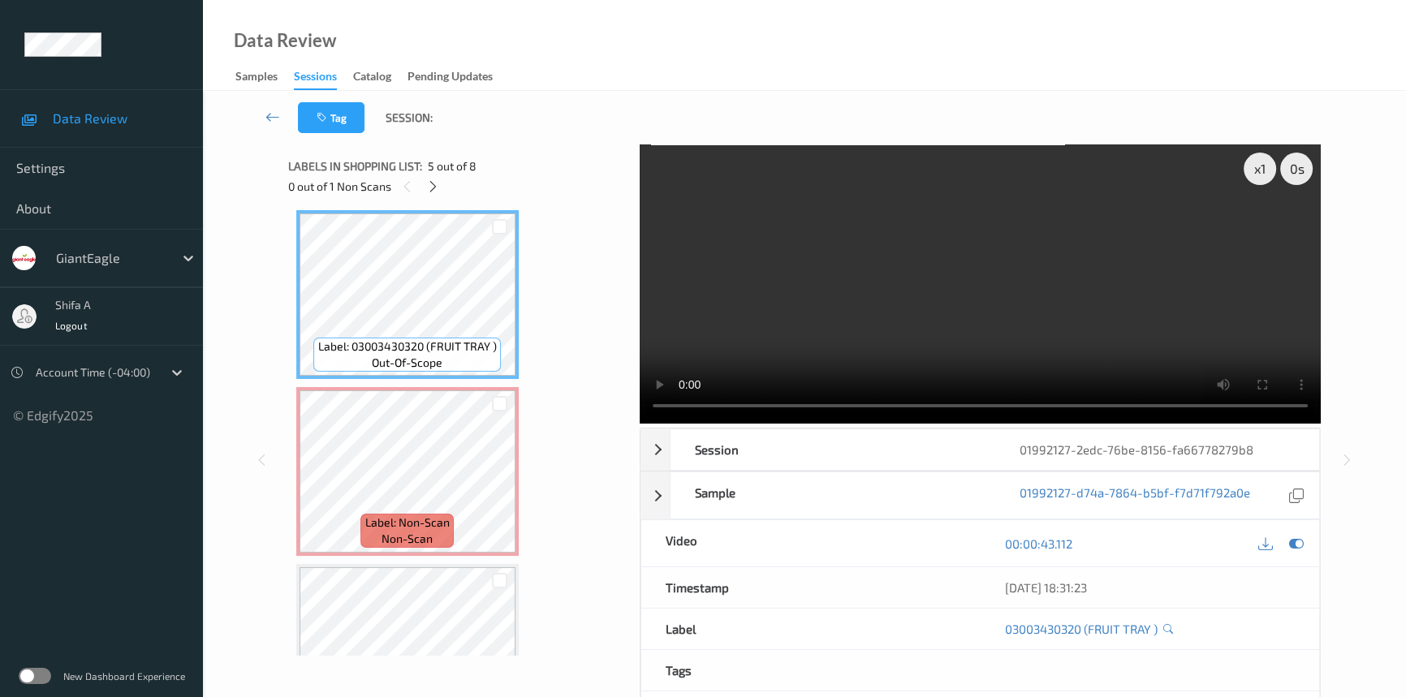
click at [1162, 278] on video at bounding box center [980, 284] width 681 height 279
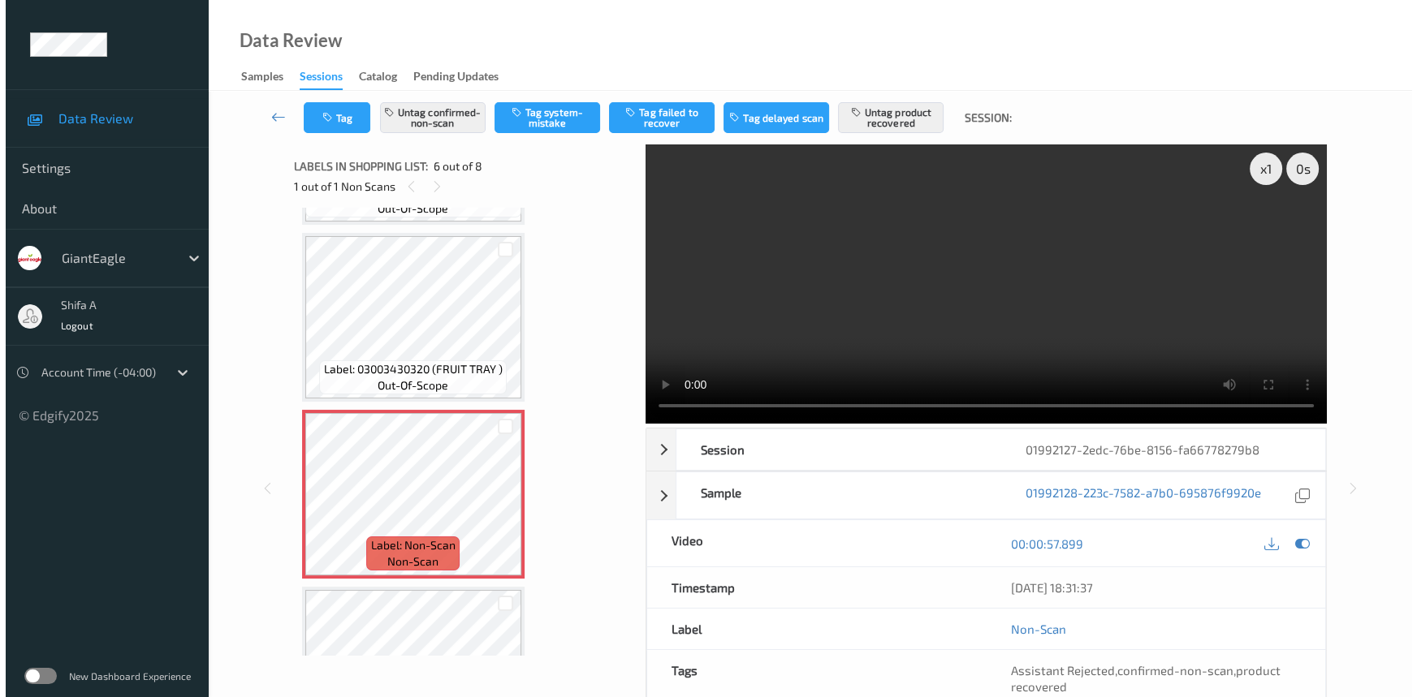
scroll to position [676, 0]
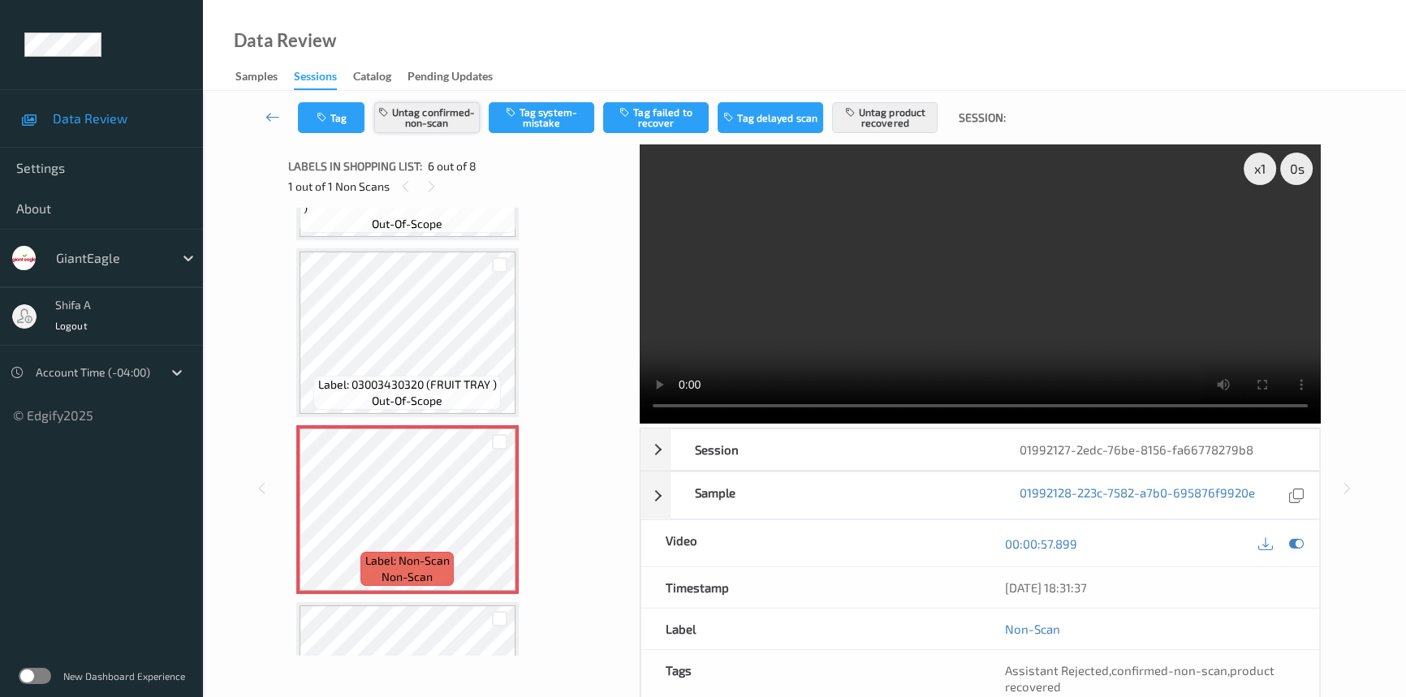
click at [437, 123] on button "Untag confirmed-non-scan" at bounding box center [427, 117] width 106 height 31
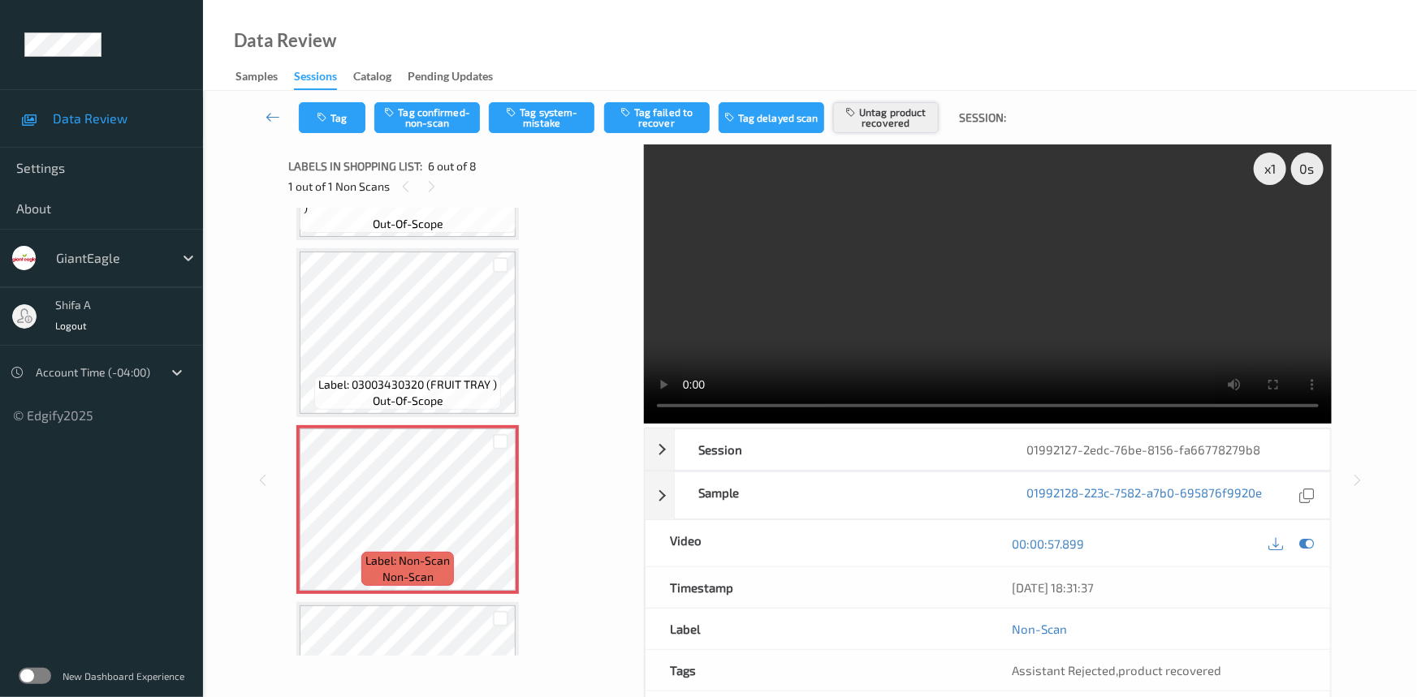
click at [899, 120] on button "Untag product recovered" at bounding box center [886, 117] width 106 height 31
click at [552, 116] on button "Tag system-mistake" at bounding box center [542, 117] width 106 height 31
click at [350, 137] on div "Tag Tag confirmed-non-scan Untag system-mistake Tag failed to recover Tag delay…" at bounding box center [809, 118] width 1147 height 54
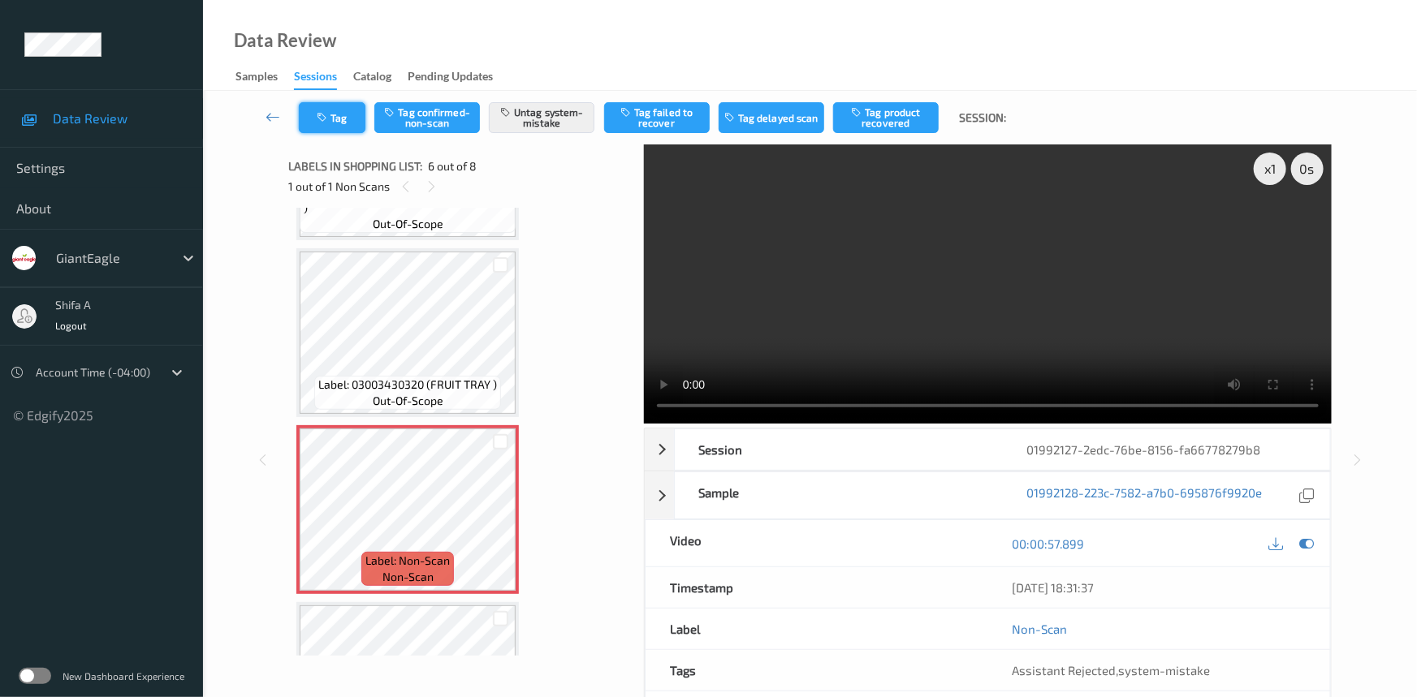
click at [343, 110] on button "Tag" at bounding box center [332, 117] width 67 height 31
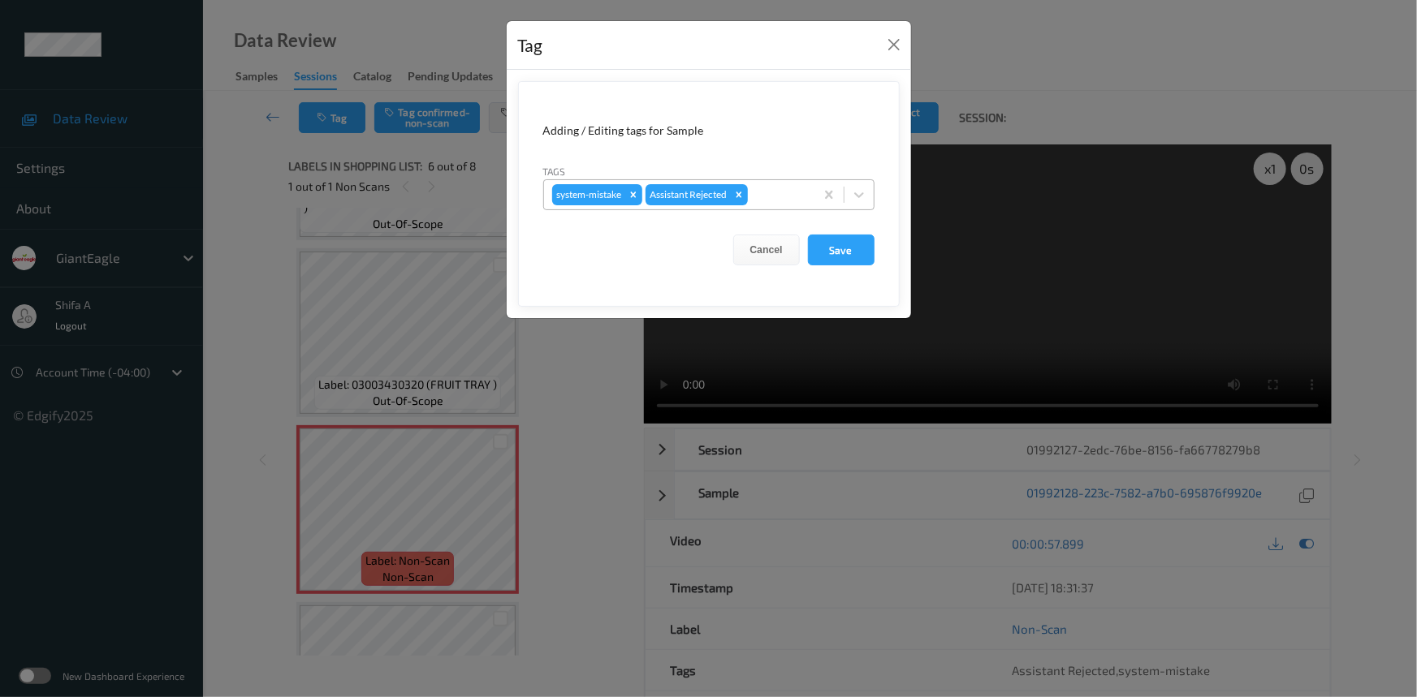
click at [779, 192] on div at bounding box center [778, 194] width 55 height 19
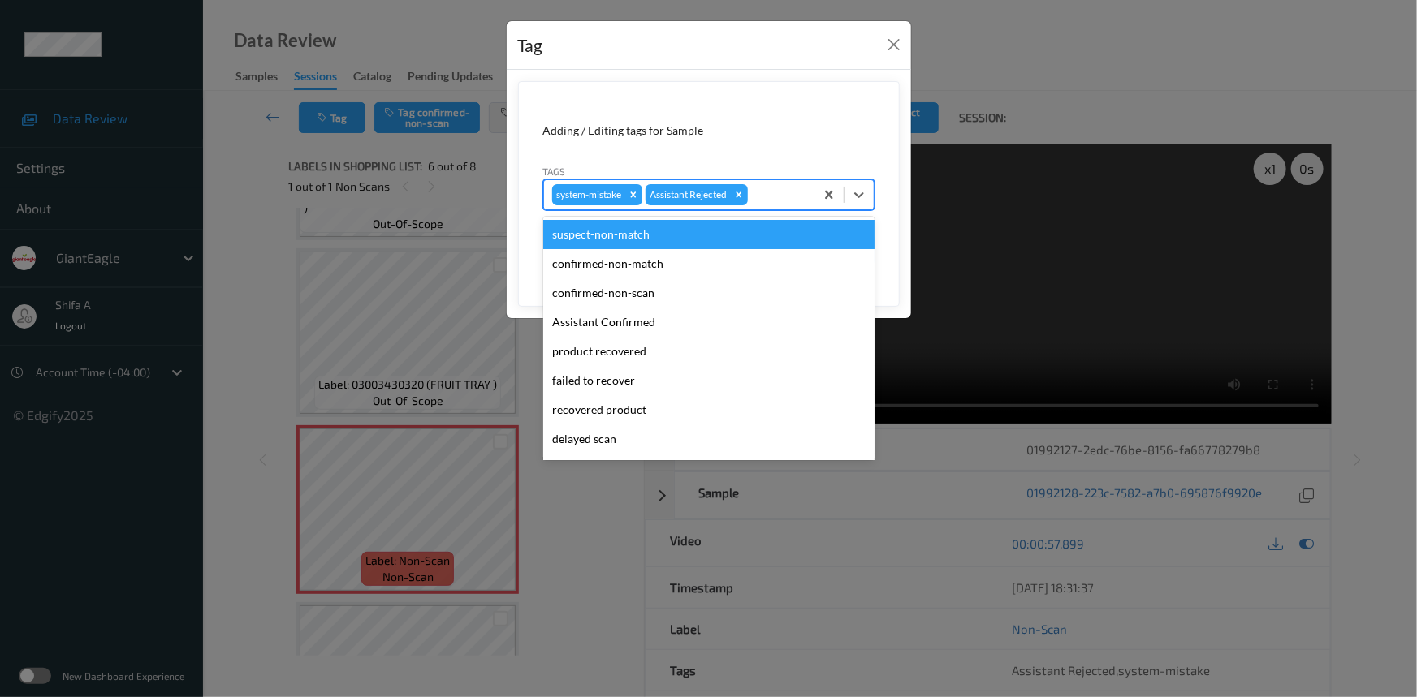
scroll to position [143, 0]
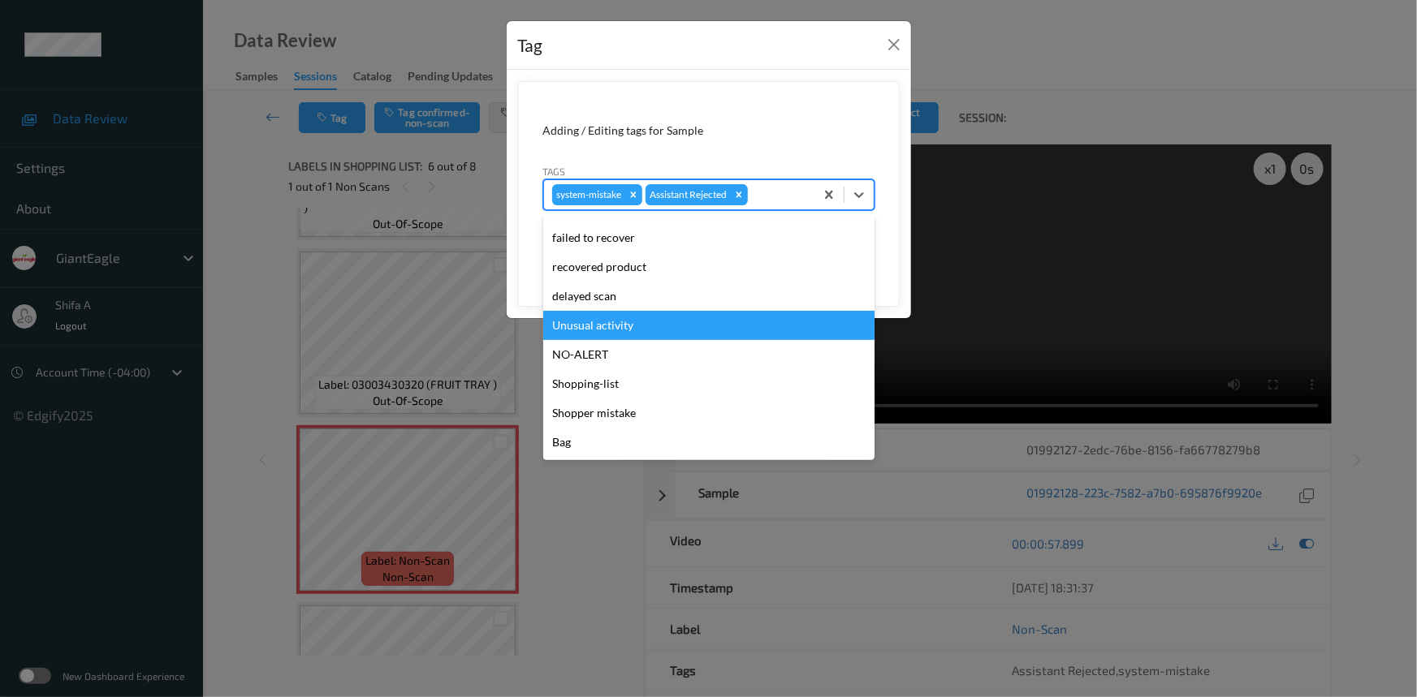
click at [609, 333] on div "Unusual activity" at bounding box center [708, 325] width 331 height 29
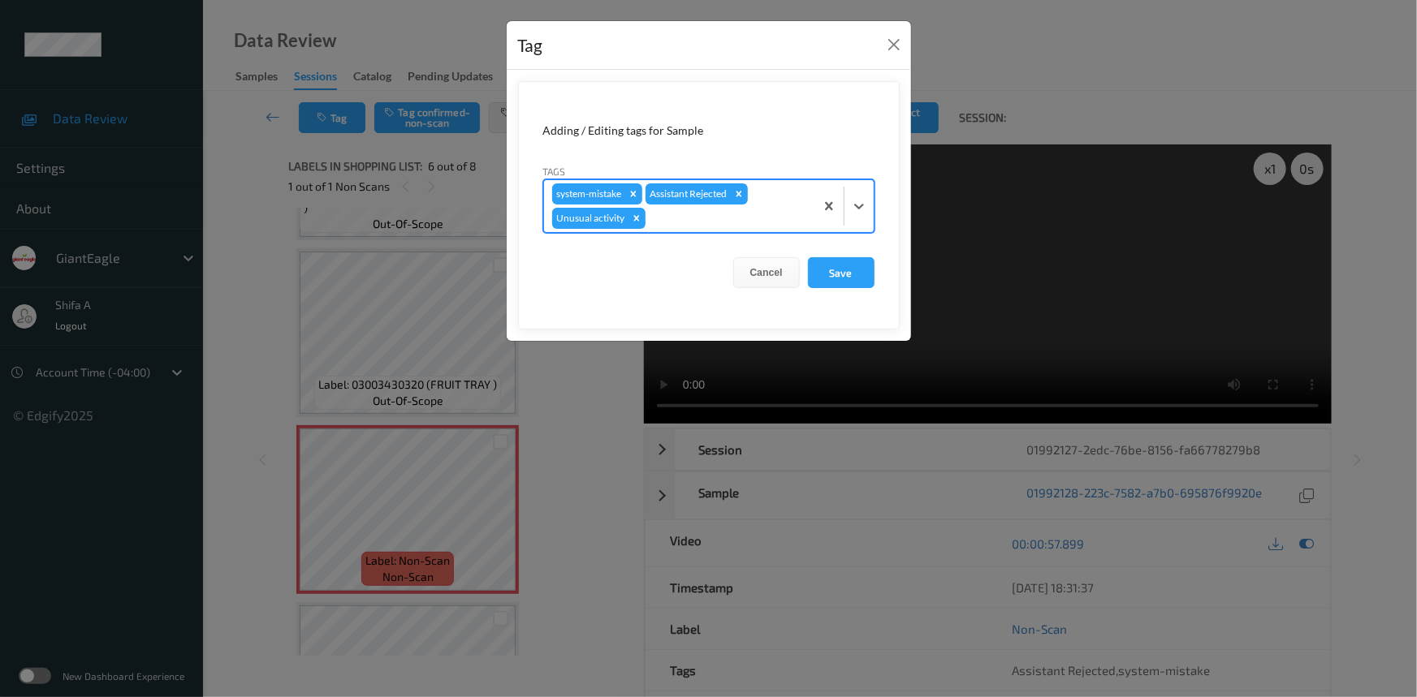
click at [804, 272] on div at bounding box center [804, 273] width 8 height 4
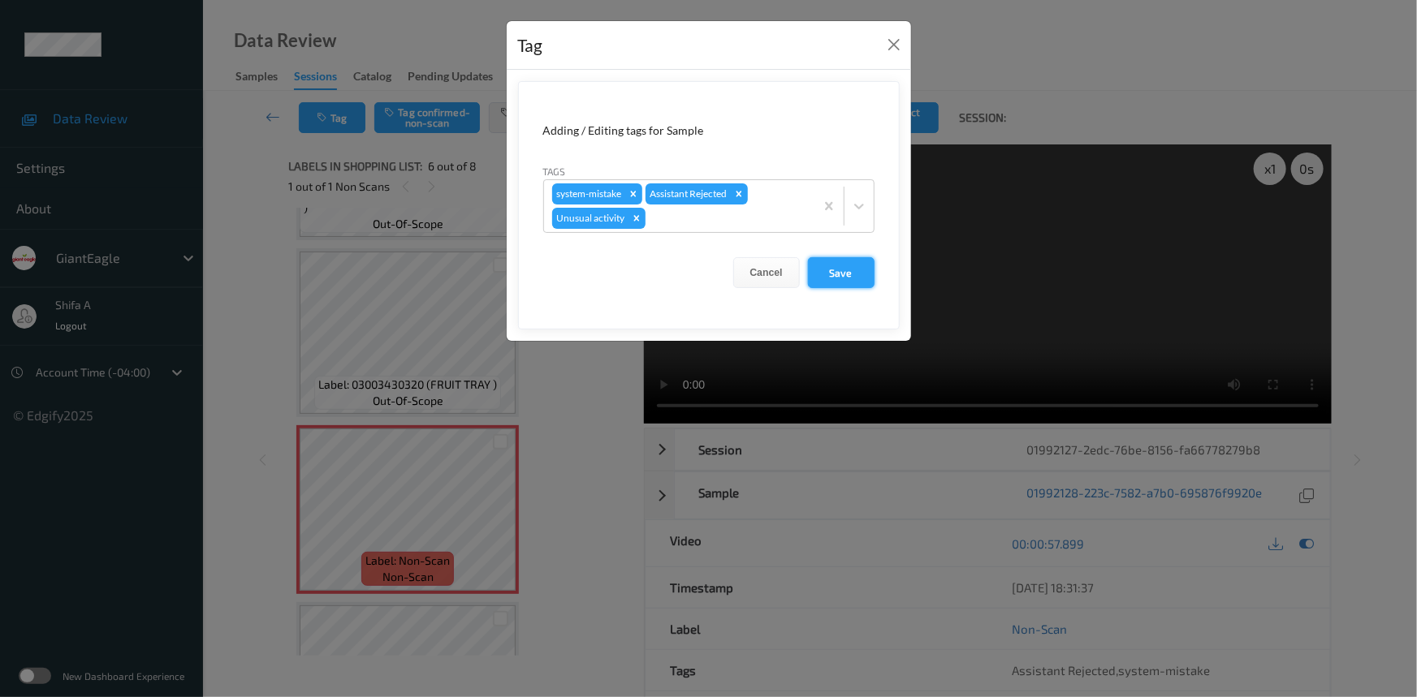
click at [827, 276] on button "Save" at bounding box center [841, 272] width 67 height 31
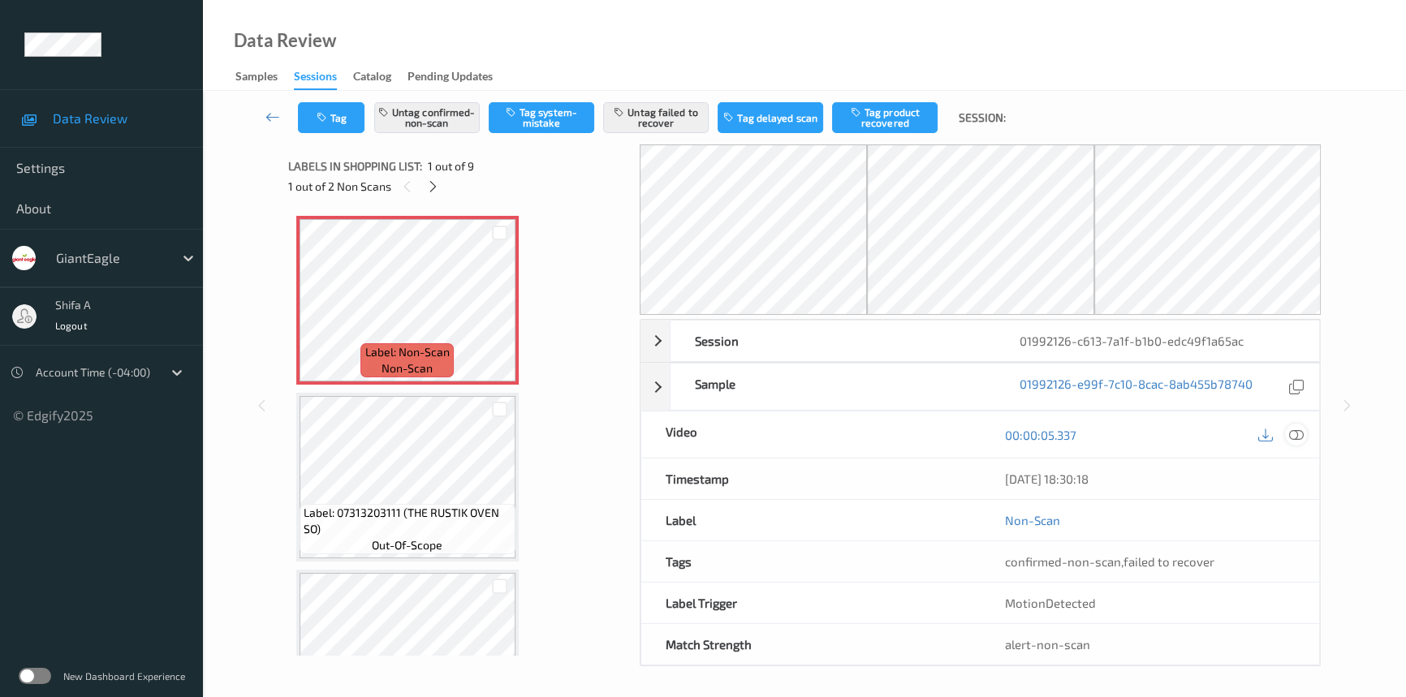
click at [1303, 434] on icon at bounding box center [1296, 435] width 15 height 15
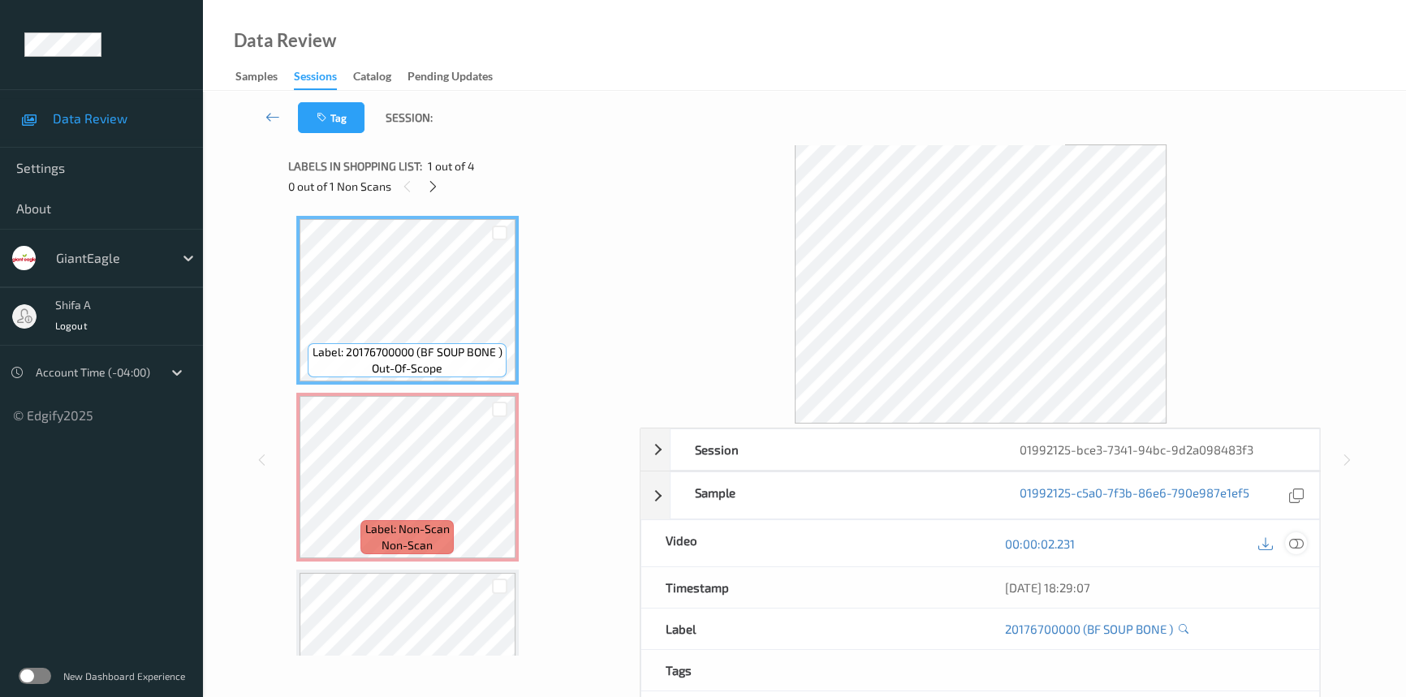
click at [1306, 545] on div at bounding box center [1296, 544] width 22 height 22
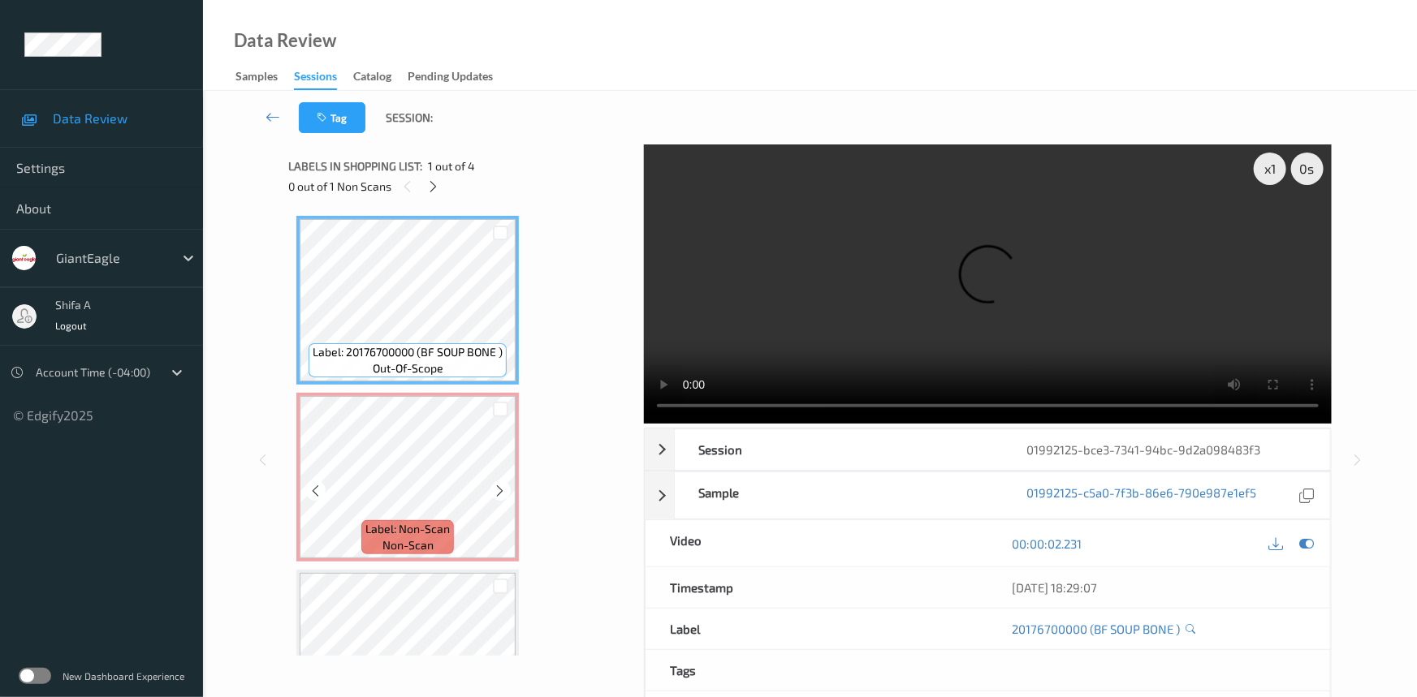
click at [517, 489] on div "Label: Non-Scan non-scan" at bounding box center [407, 477] width 222 height 169
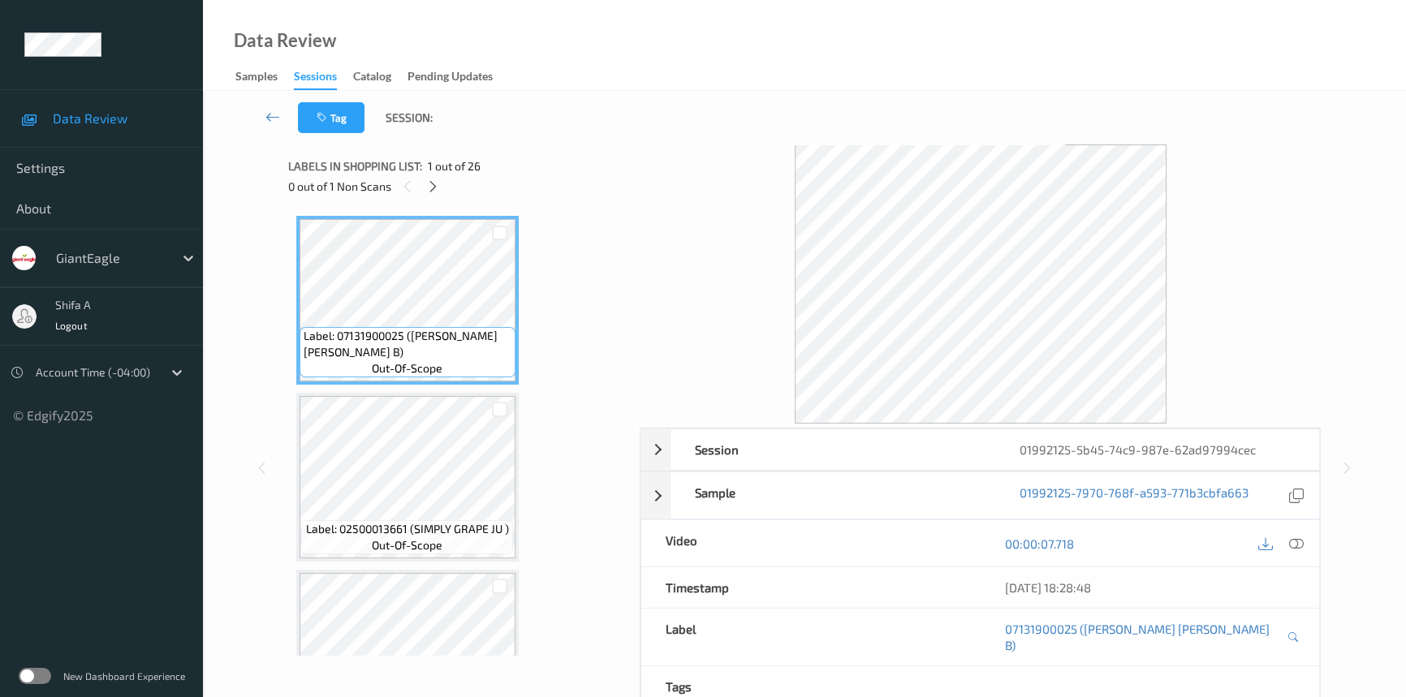
click at [1307, 545] on div "00:00:07.718" at bounding box center [1150, 543] width 339 height 46
click at [440, 185] on div at bounding box center [433, 186] width 20 height 20
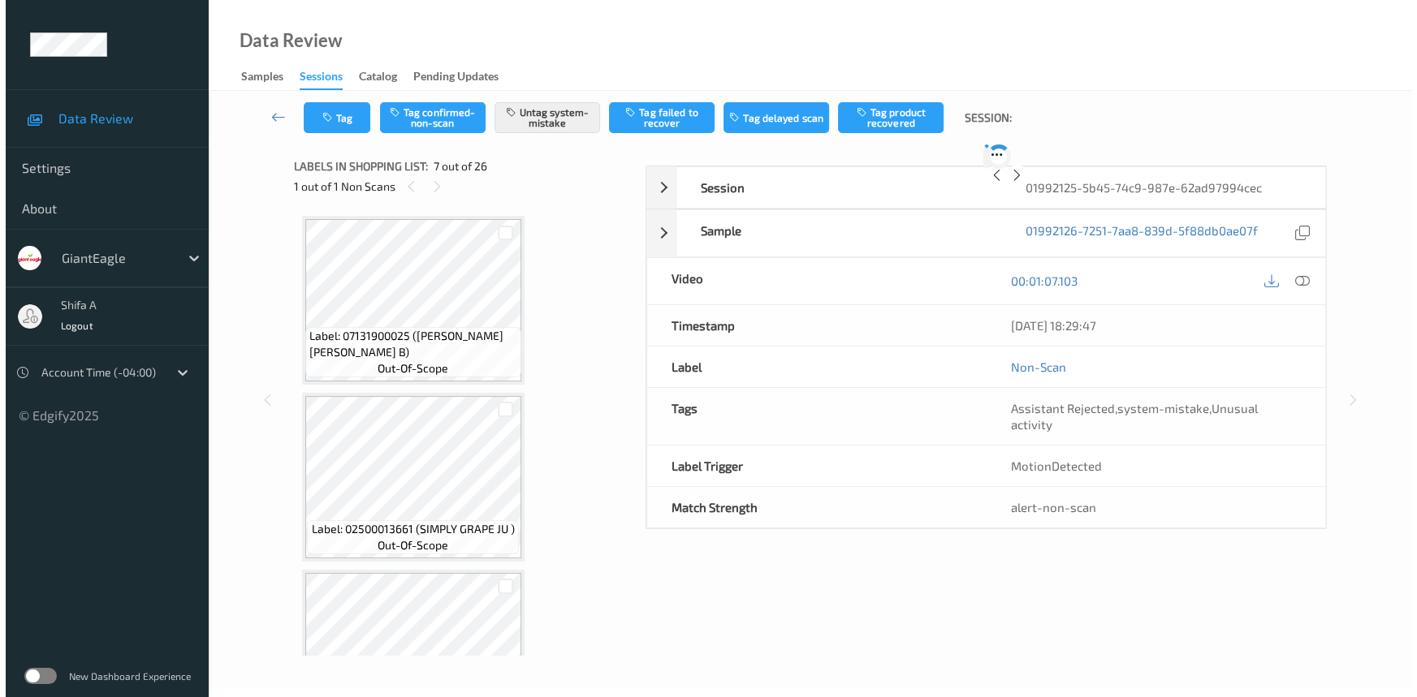
scroll to position [890, 0]
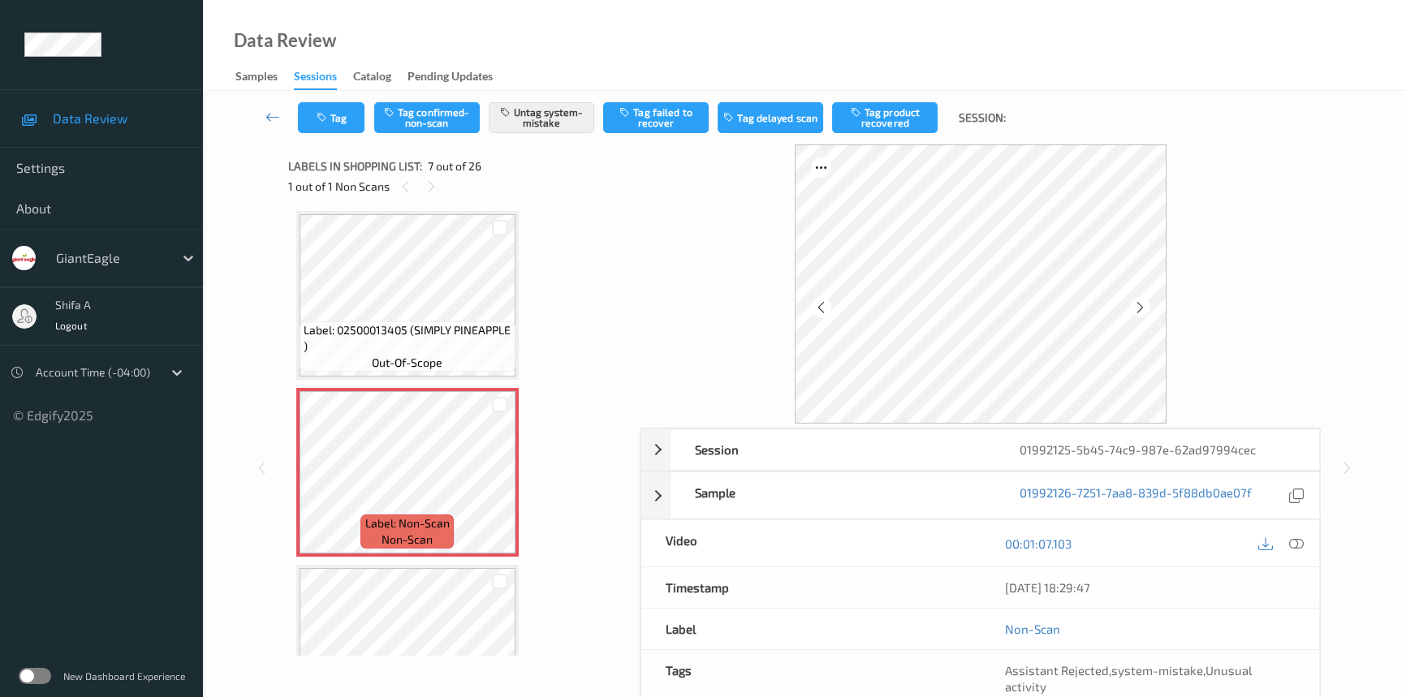
click at [1306, 536] on div at bounding box center [1280, 544] width 53 height 22
click at [1302, 537] on icon at bounding box center [1296, 544] width 15 height 15
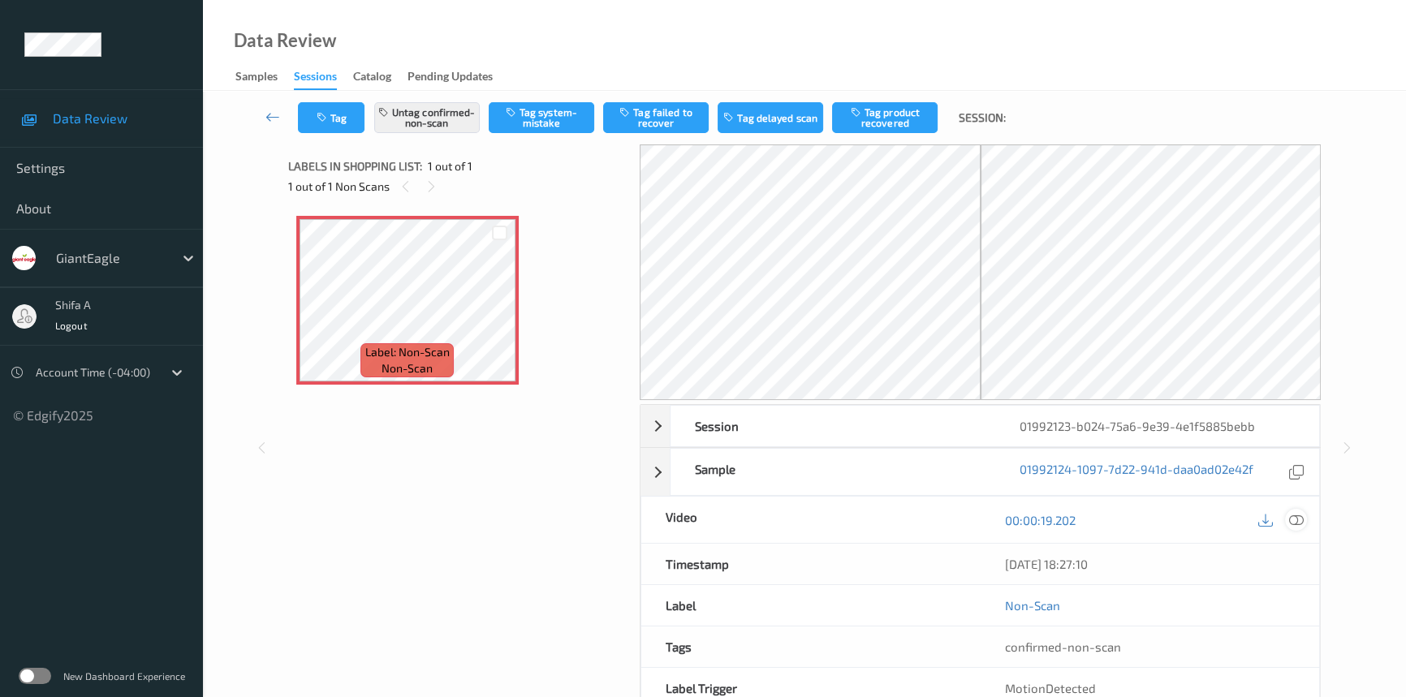
click at [1297, 520] on icon at bounding box center [1296, 520] width 15 height 15
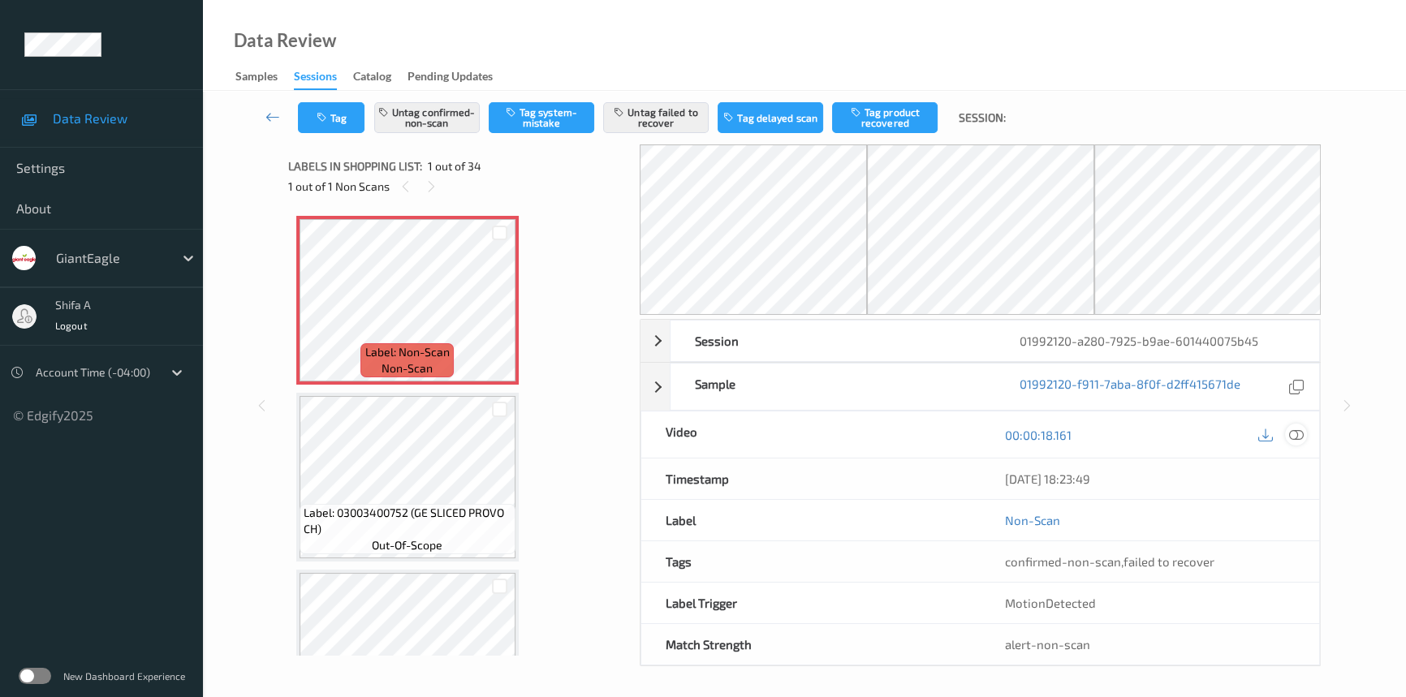
click at [1292, 435] on icon at bounding box center [1296, 435] width 15 height 15
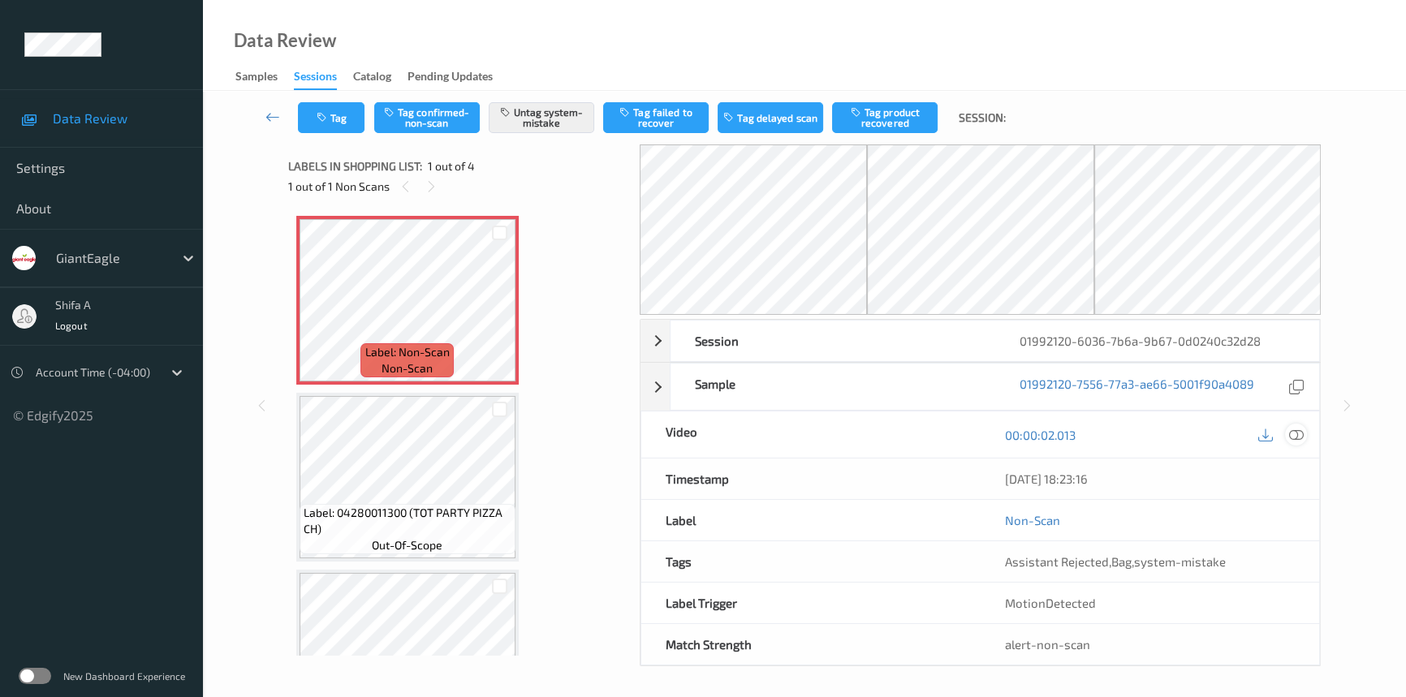
click at [1296, 434] on icon at bounding box center [1296, 435] width 15 height 15
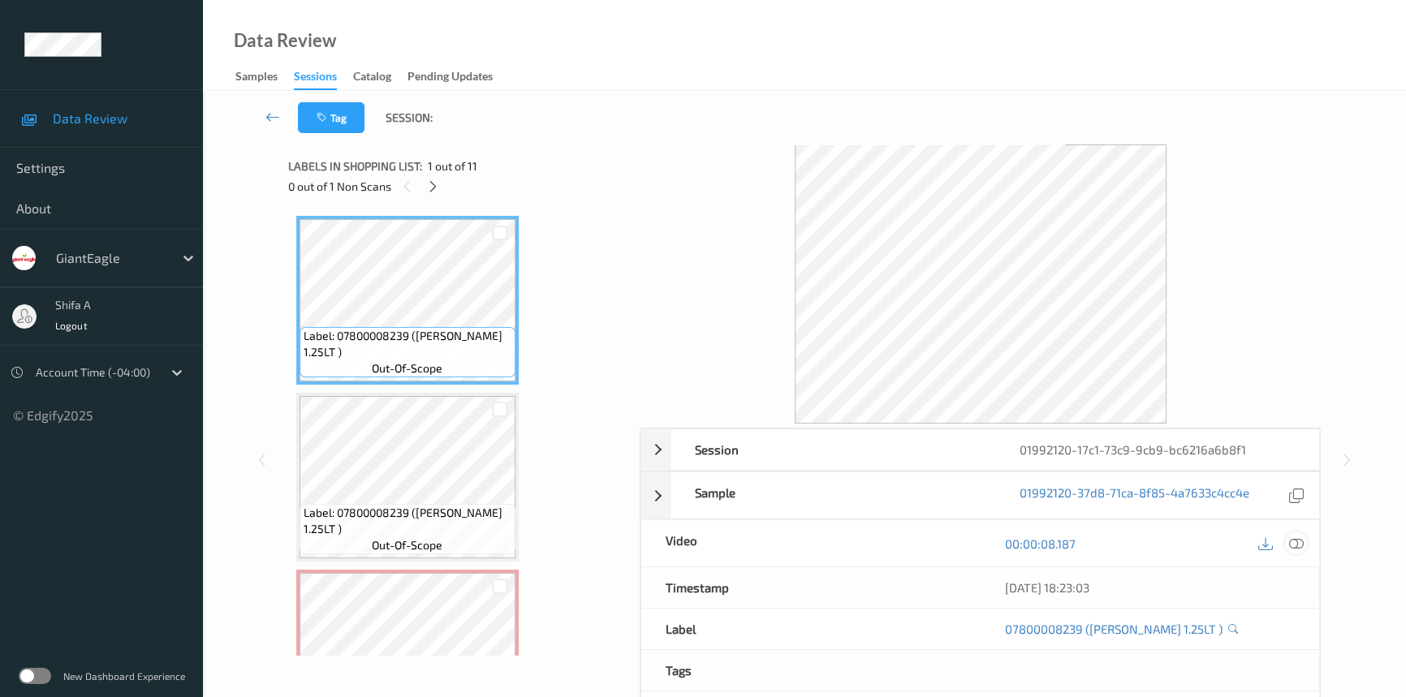
click at [1300, 543] on icon at bounding box center [1296, 544] width 15 height 15
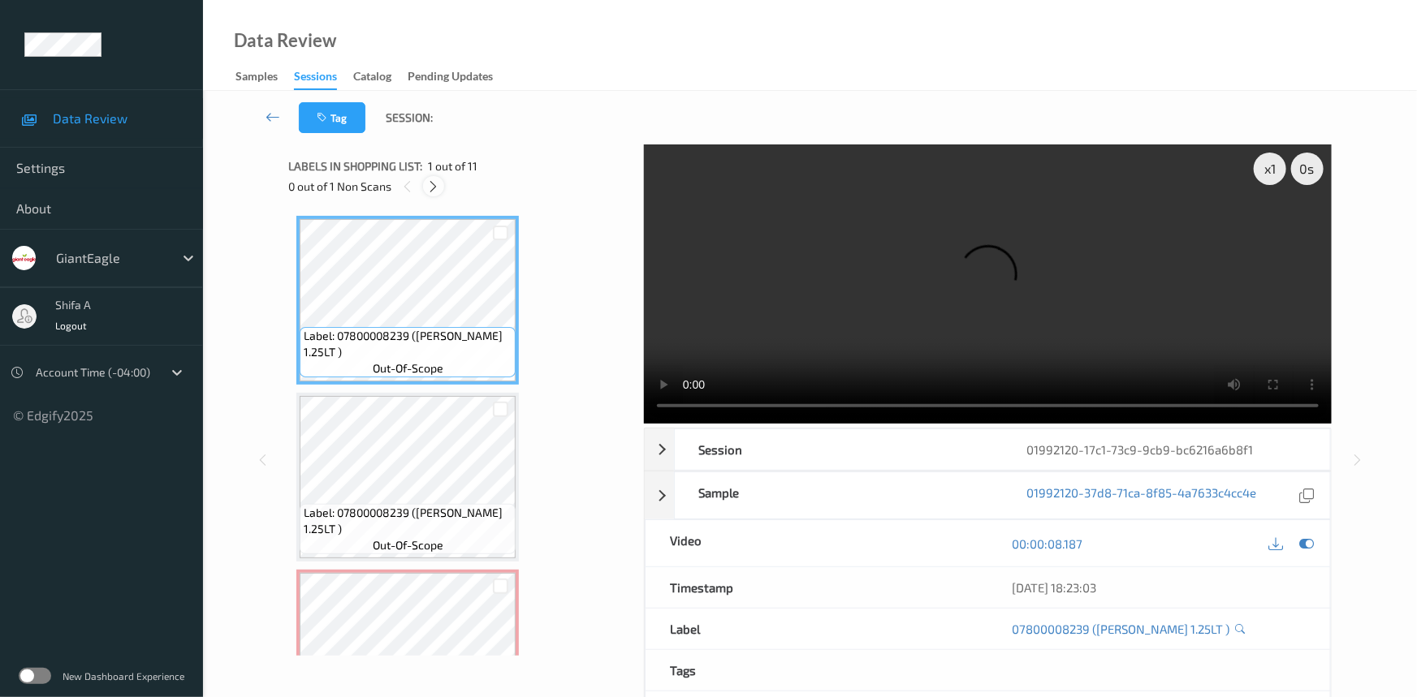
click at [435, 185] on icon at bounding box center [434, 186] width 14 height 15
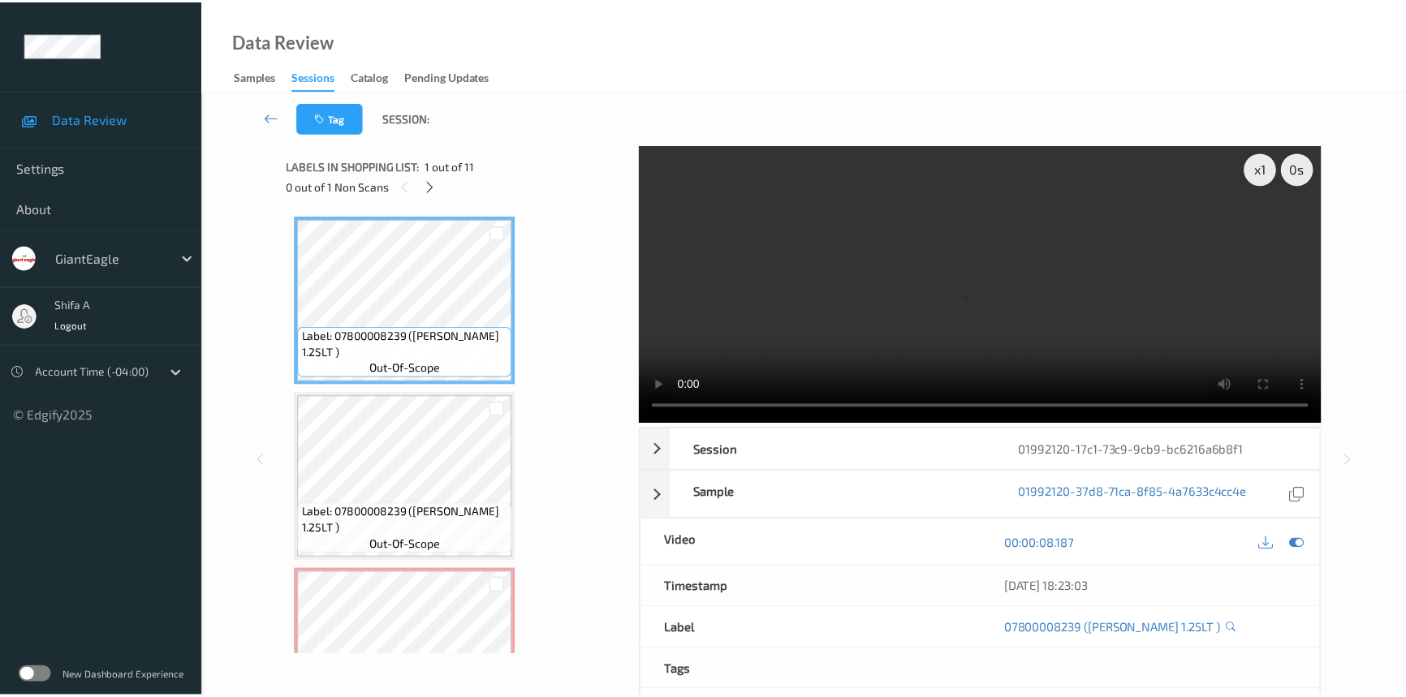
scroll to position [184, 0]
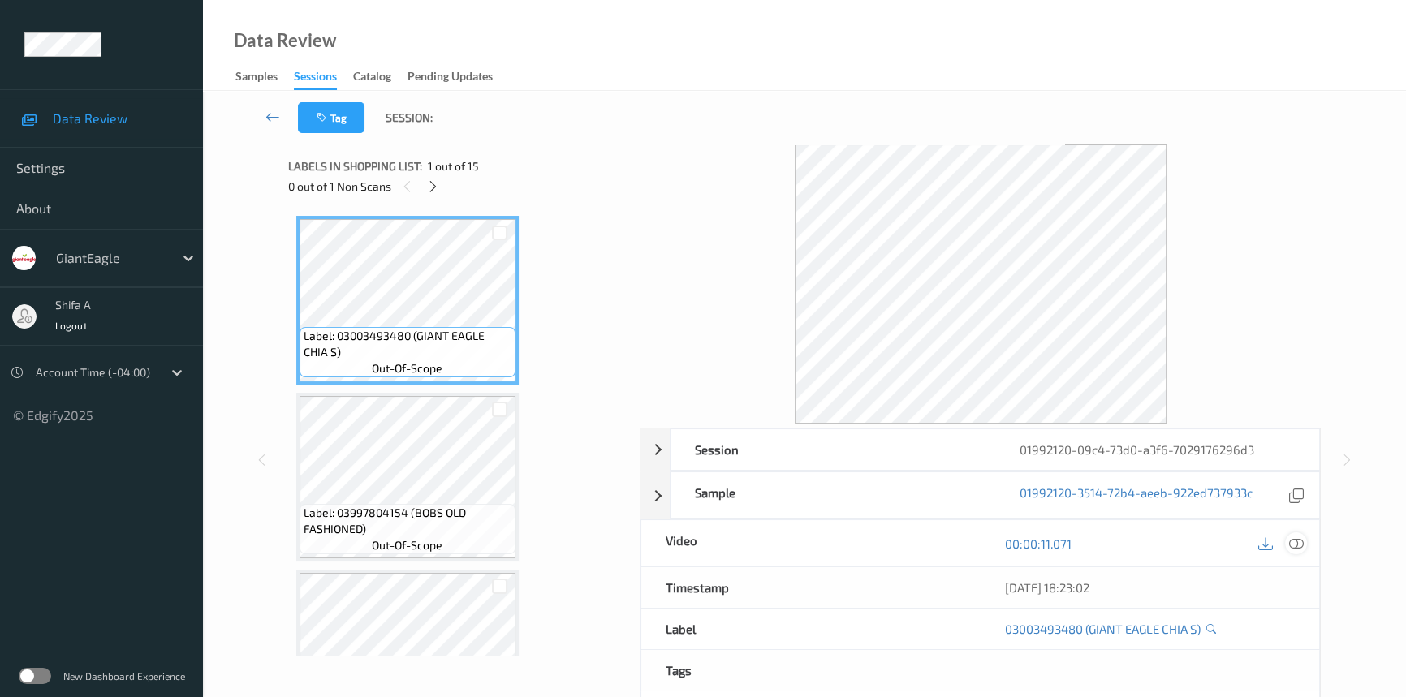
click at [1298, 544] on icon at bounding box center [1296, 544] width 15 height 15
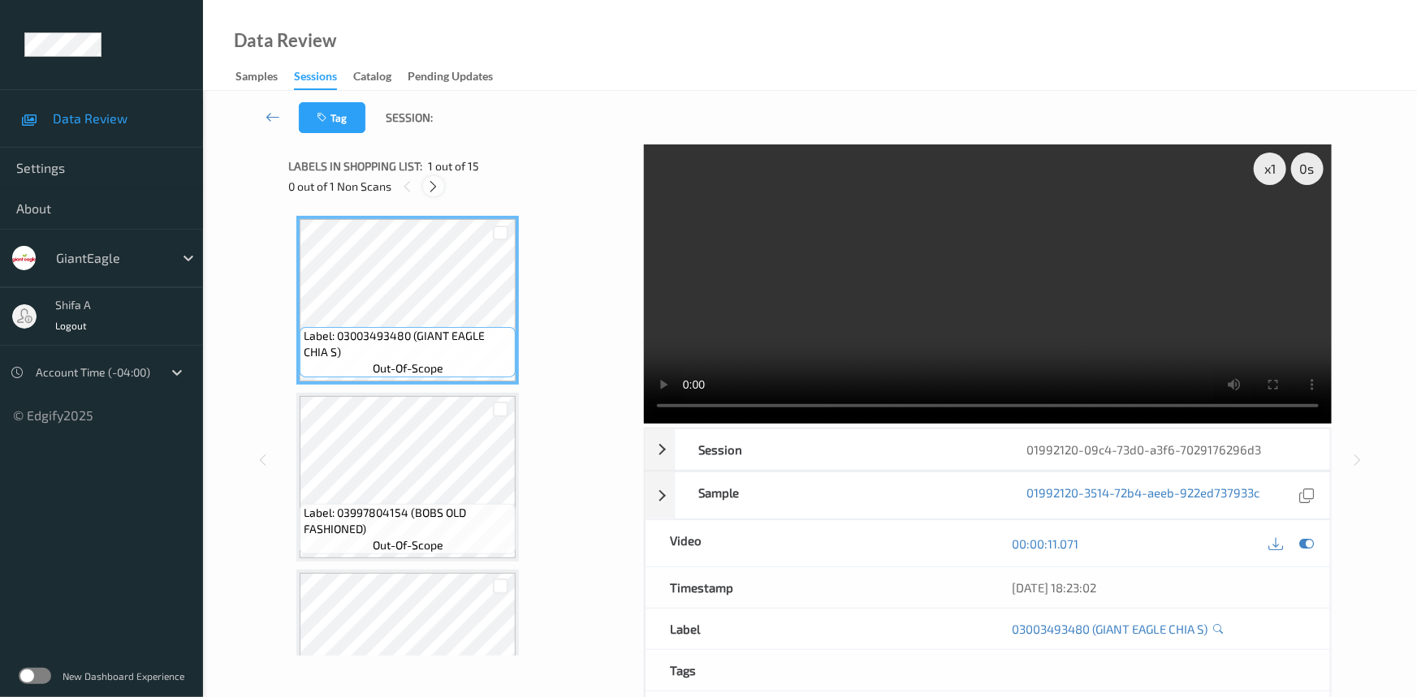
click at [440, 185] on icon at bounding box center [434, 186] width 14 height 15
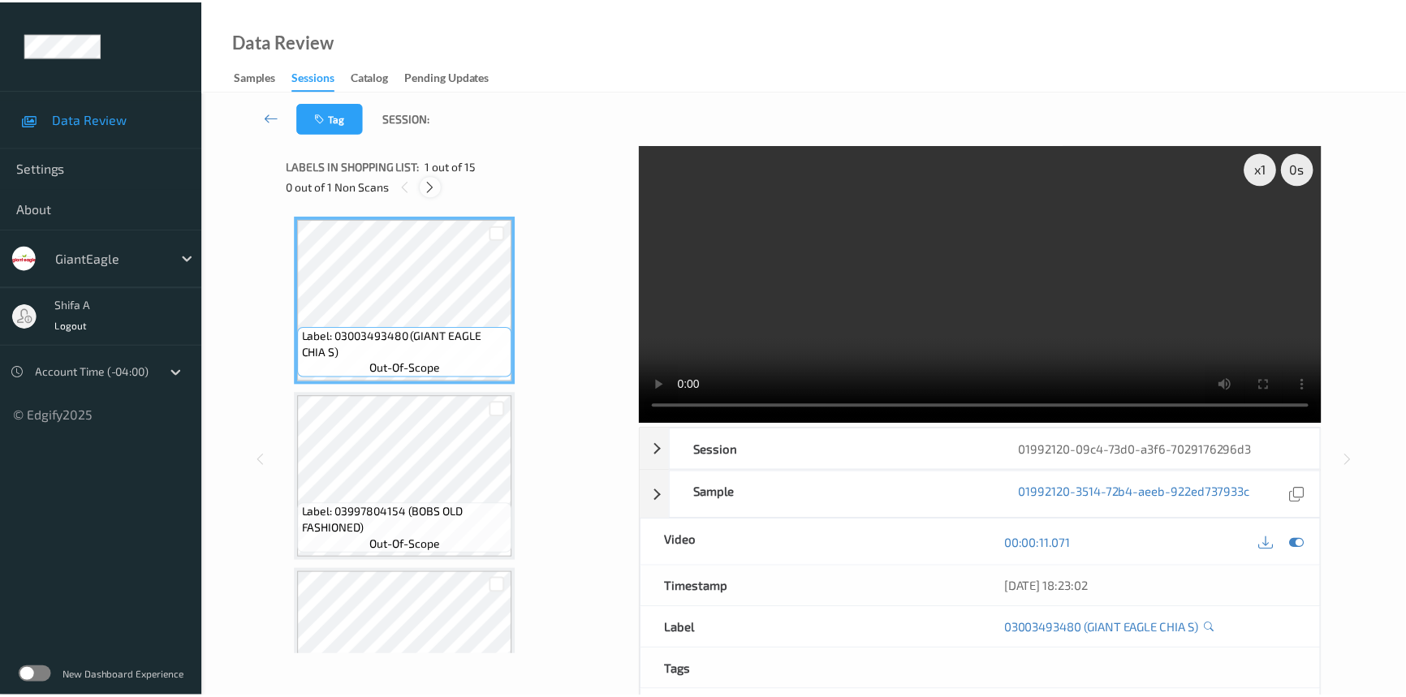
scroll to position [1949, 0]
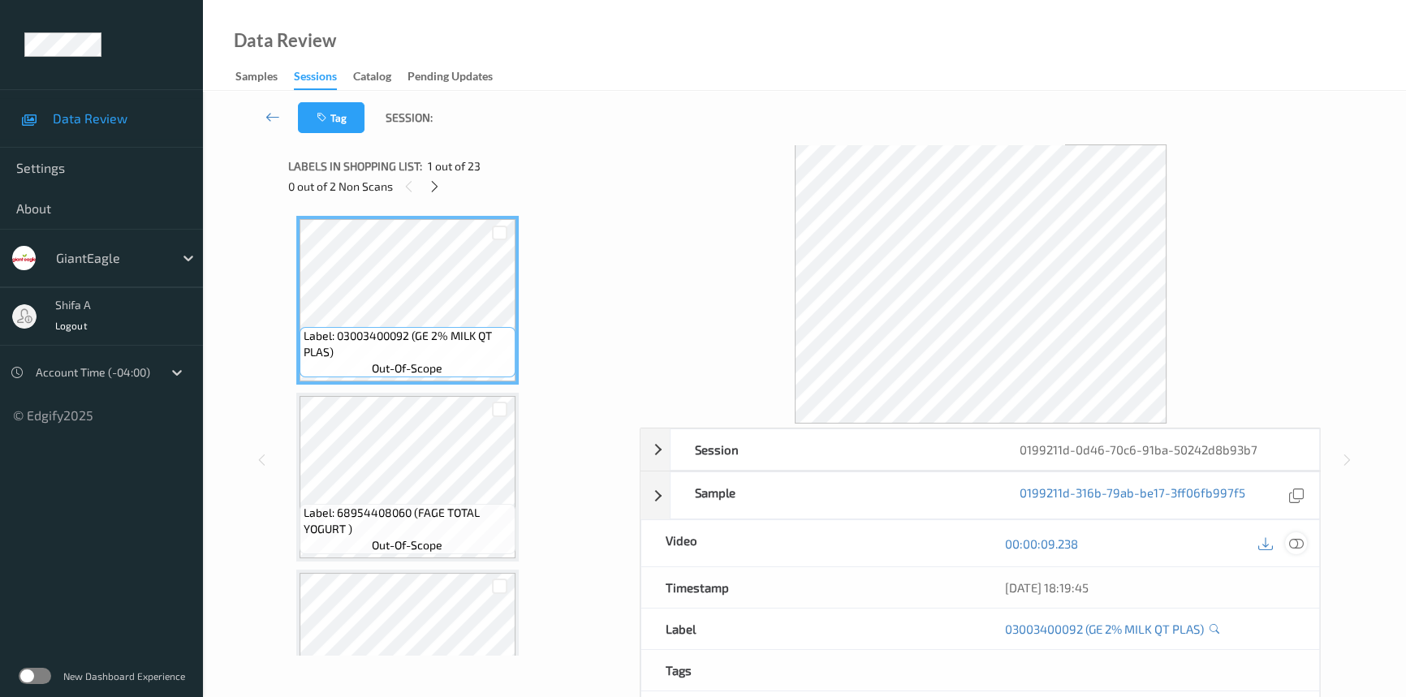
click at [1305, 545] on div at bounding box center [1296, 544] width 22 height 22
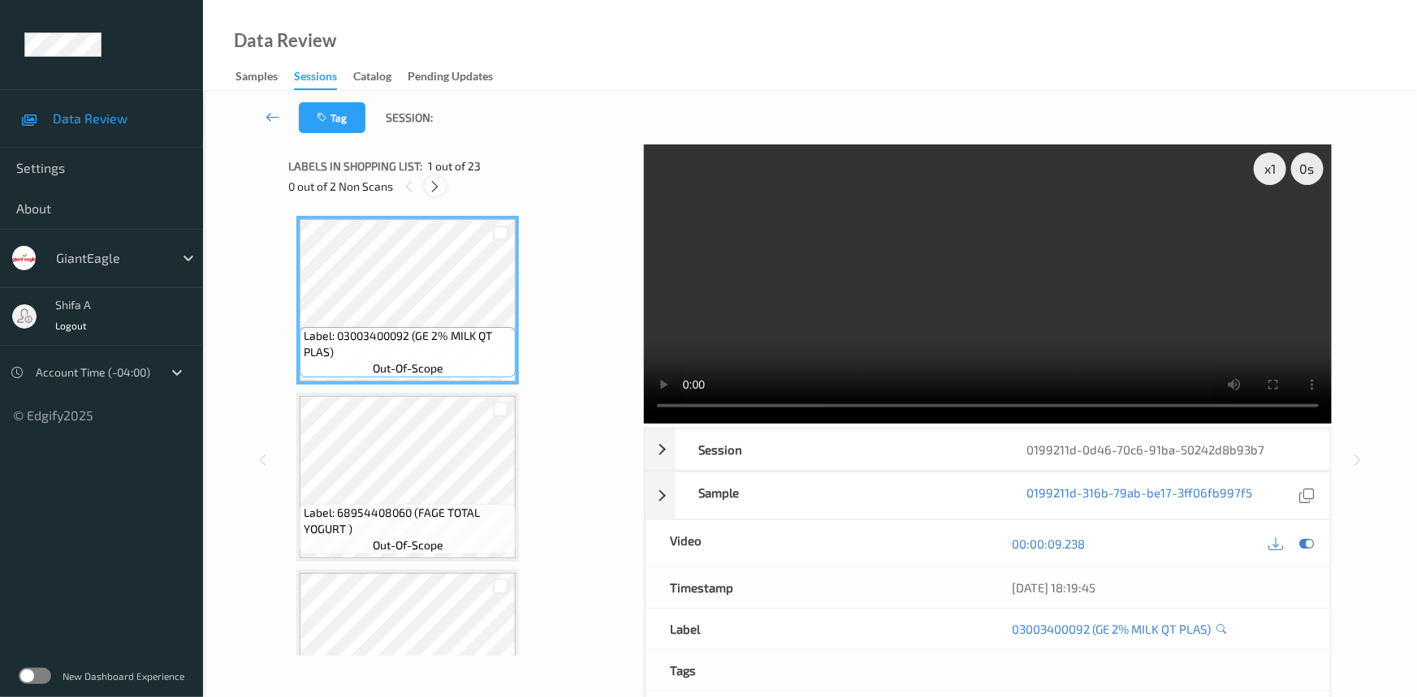
click at [435, 183] on icon at bounding box center [436, 186] width 14 height 15
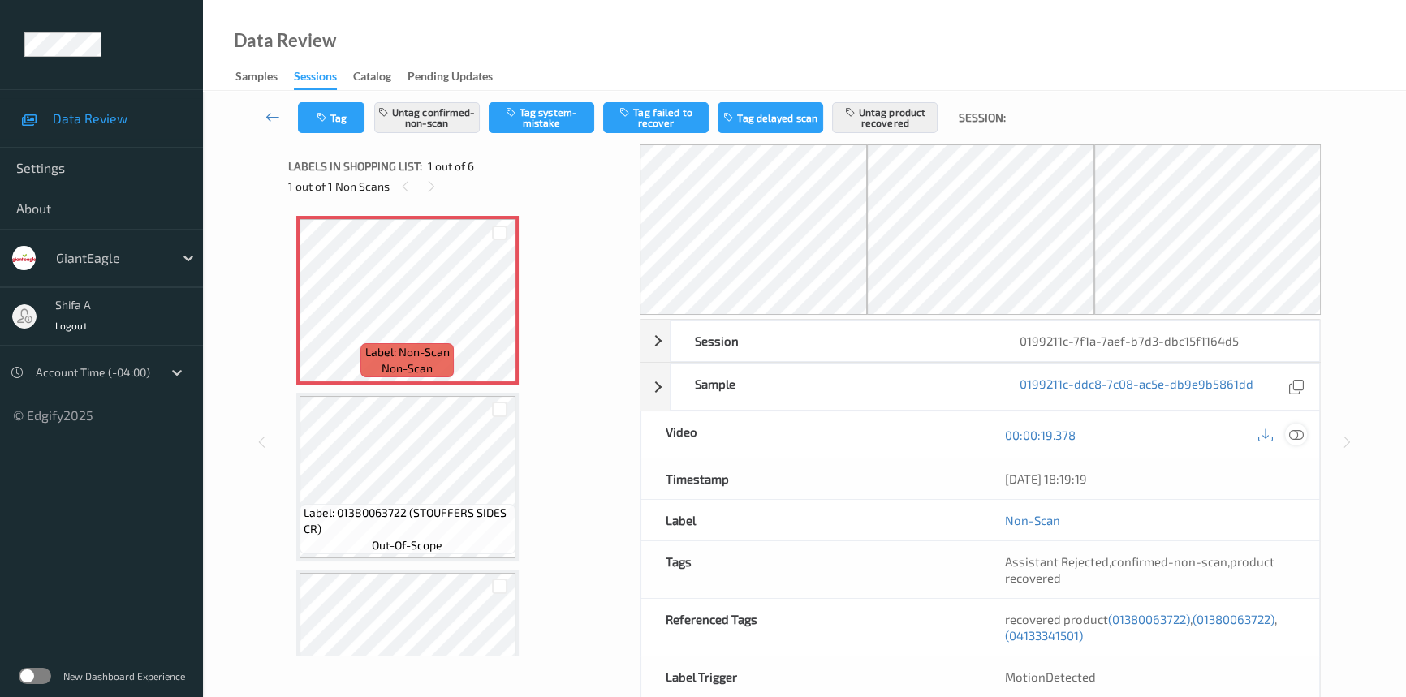
click at [1299, 430] on icon at bounding box center [1296, 435] width 15 height 15
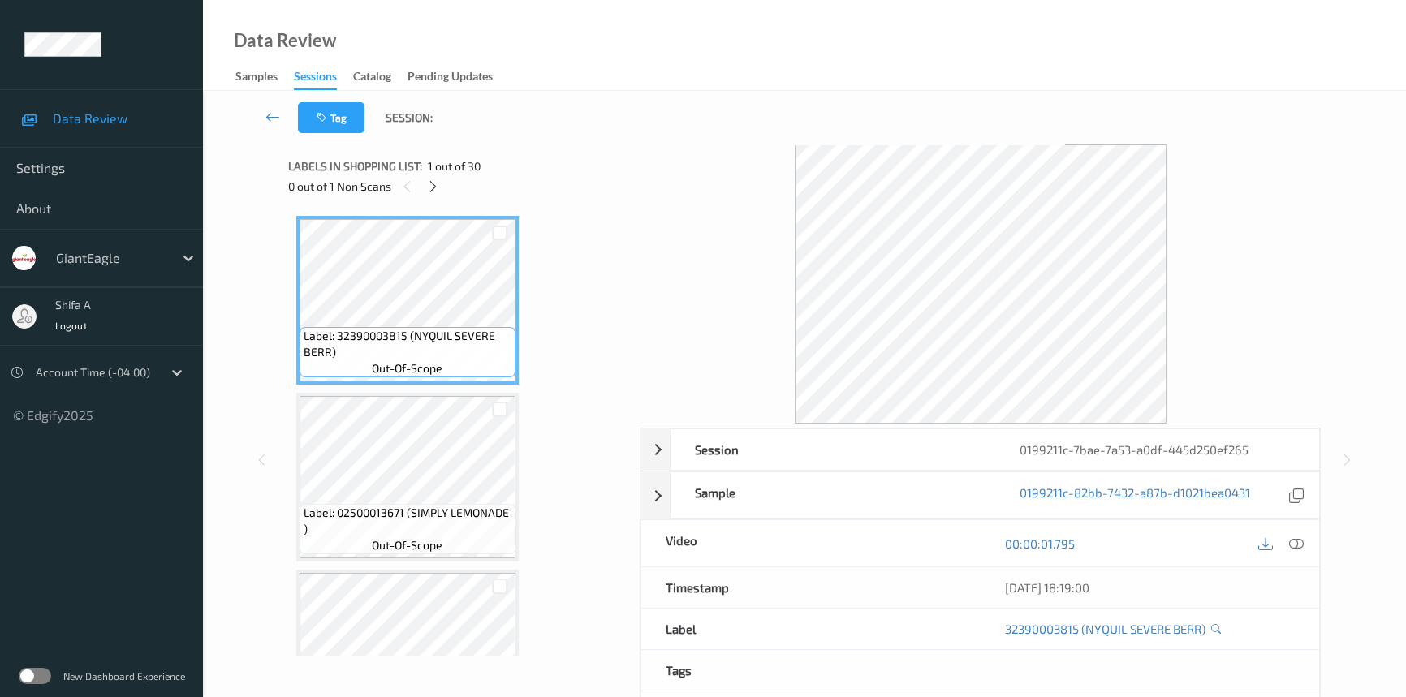
drag, startPoint x: 1289, startPoint y: 544, endPoint x: 1223, endPoint y: 517, distance: 71.8
click at [1291, 544] on icon at bounding box center [1296, 544] width 15 height 15
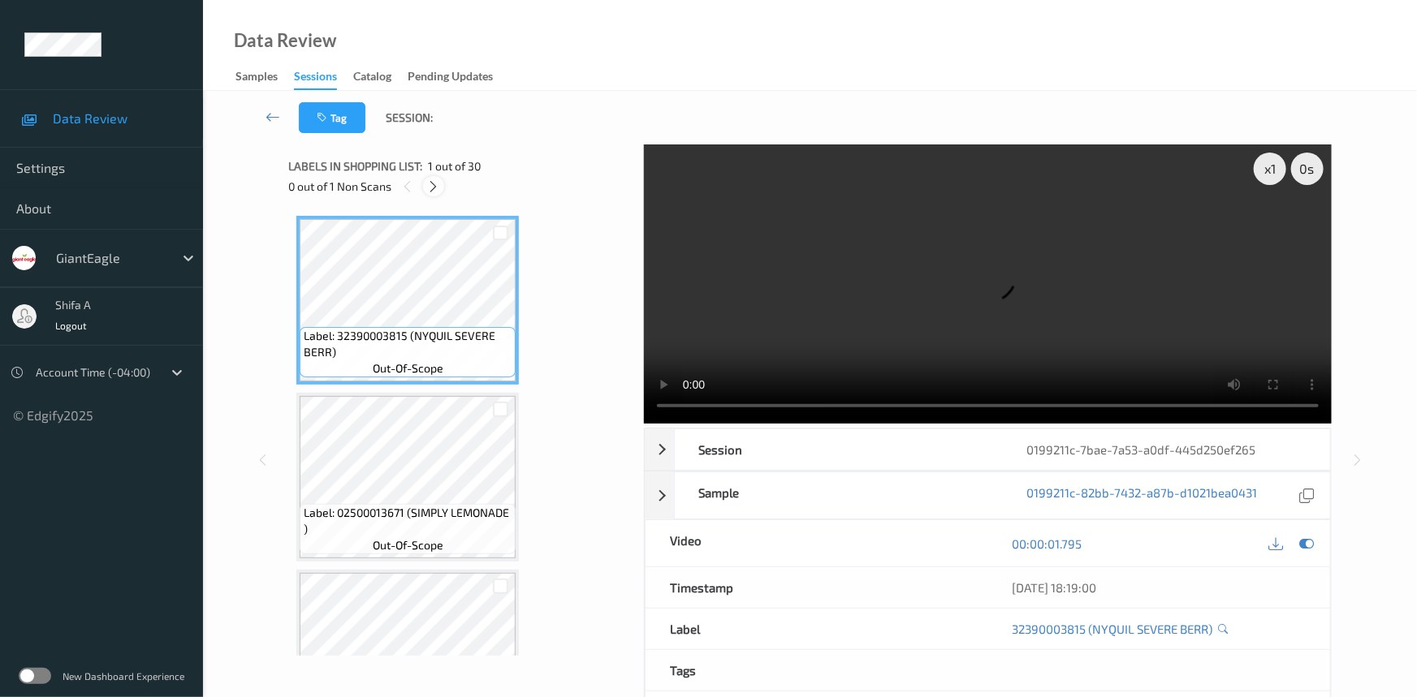
click at [425, 183] on div at bounding box center [433, 186] width 20 height 20
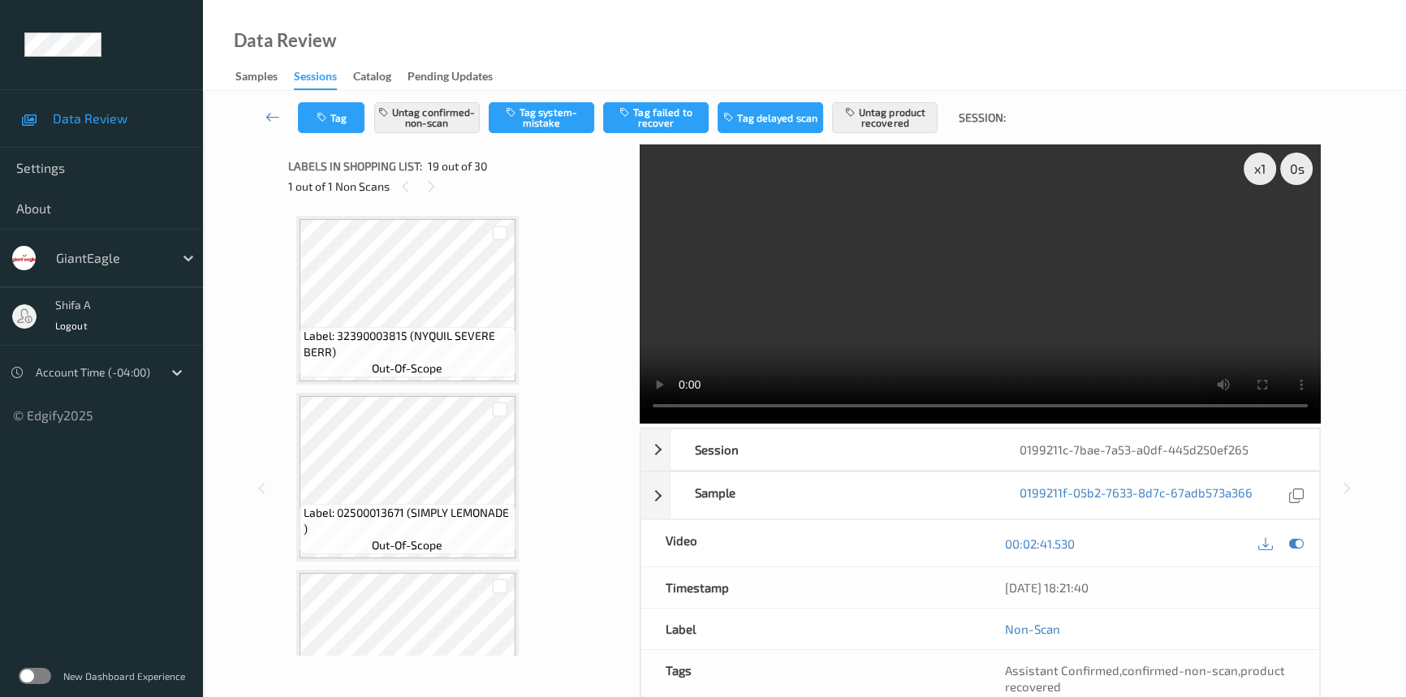
scroll to position [3006, 0]
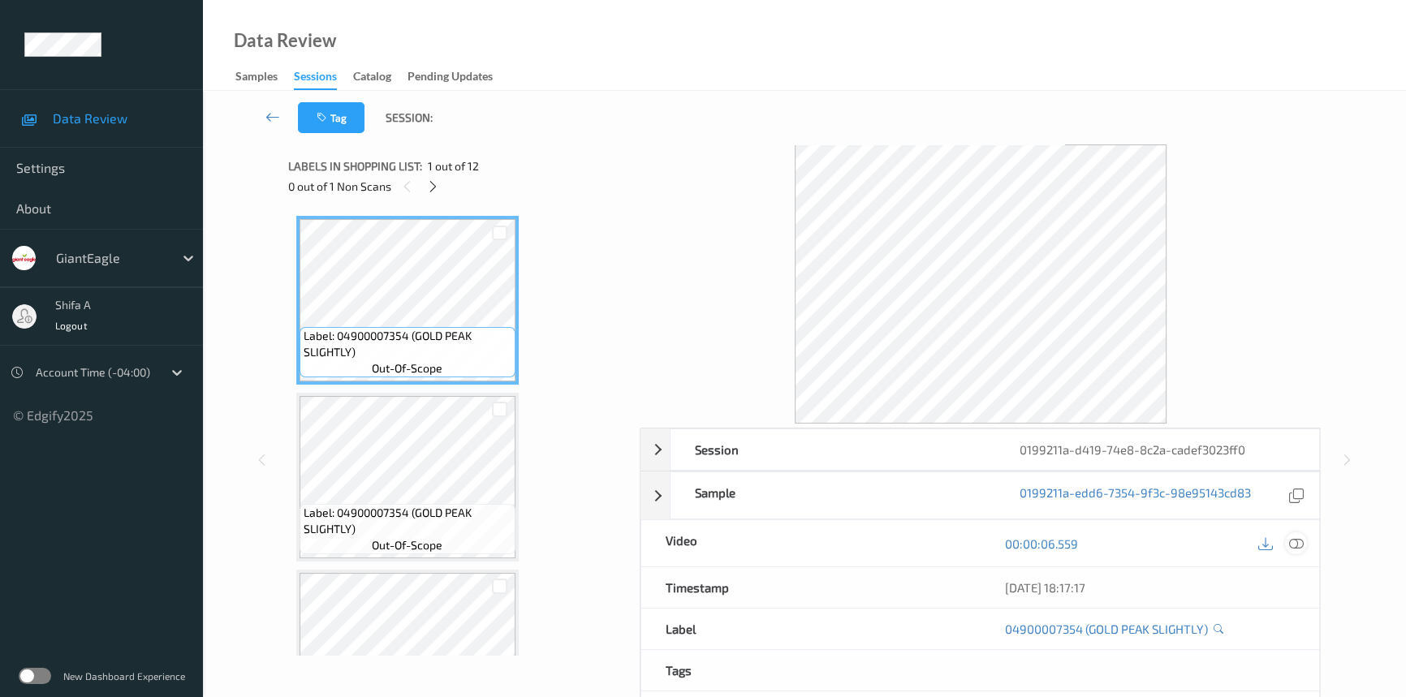
click at [1290, 540] on icon at bounding box center [1296, 544] width 15 height 15
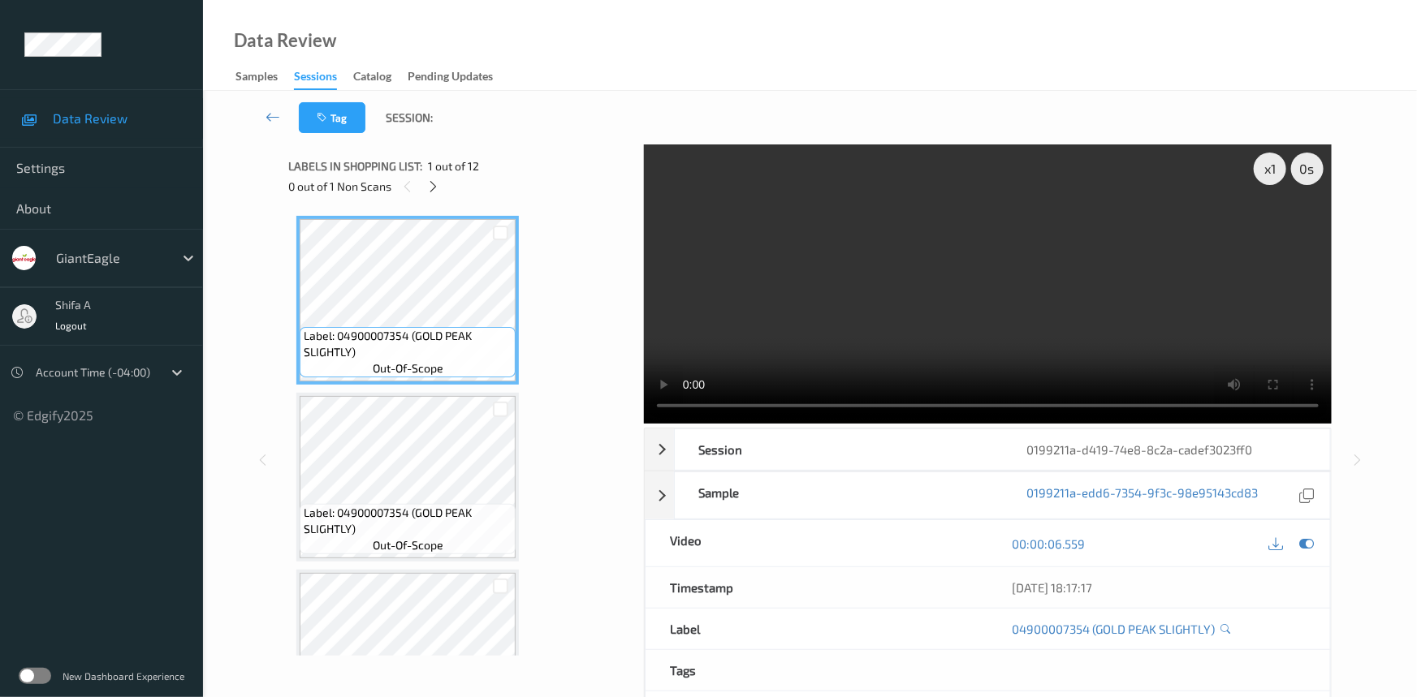
click at [430, 196] on div "Labels in shopping list: 1 out of 12 0 out of 1 Non Scans" at bounding box center [460, 176] width 344 height 63
click at [435, 184] on icon at bounding box center [434, 186] width 14 height 15
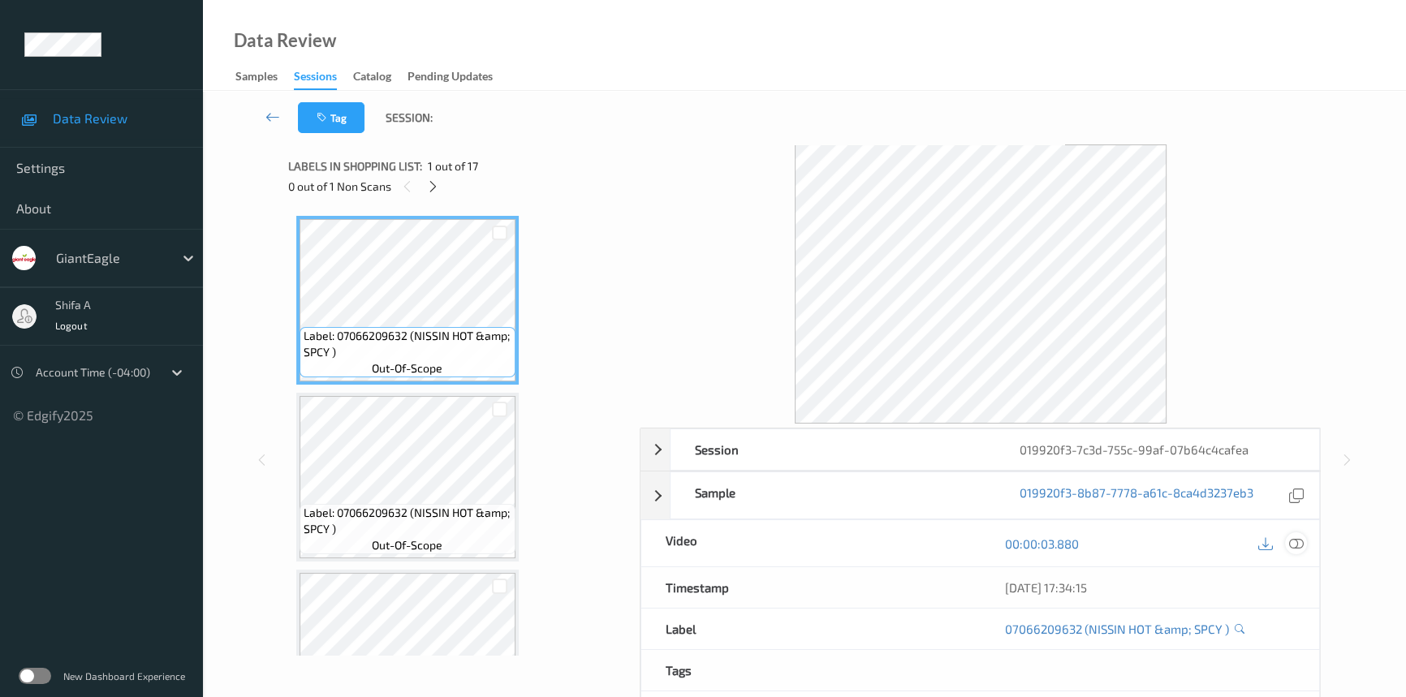
click at [1299, 546] on icon at bounding box center [1296, 544] width 15 height 15
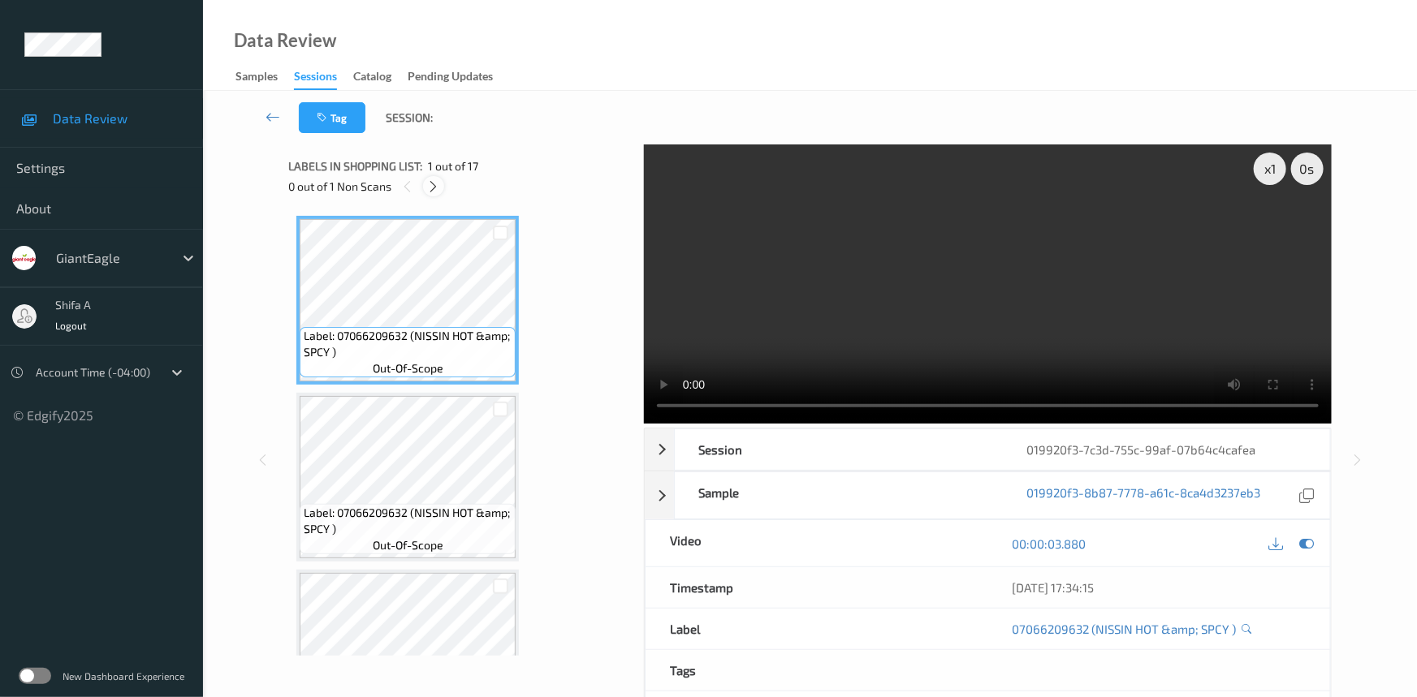
click at [442, 192] on div at bounding box center [433, 186] width 20 height 20
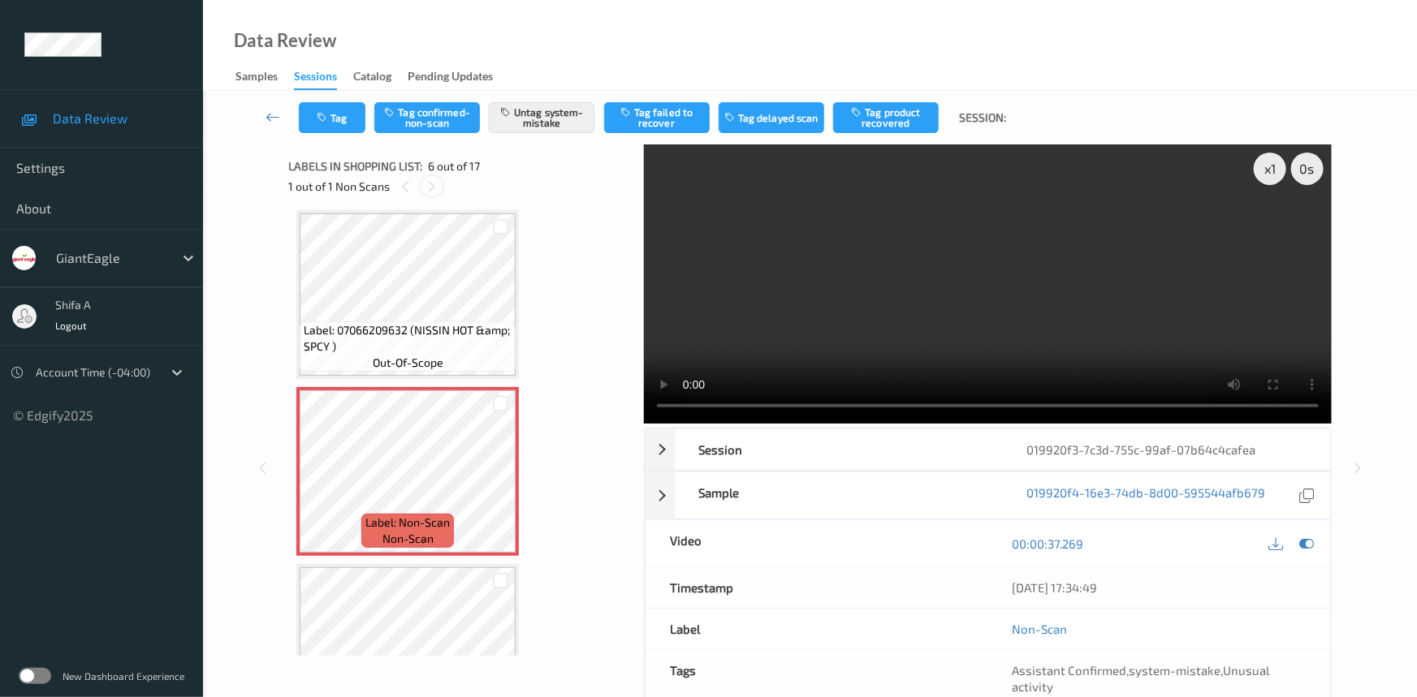
click at [437, 189] on icon at bounding box center [432, 186] width 14 height 15
